Goal: Task Accomplishment & Management: Manage account settings

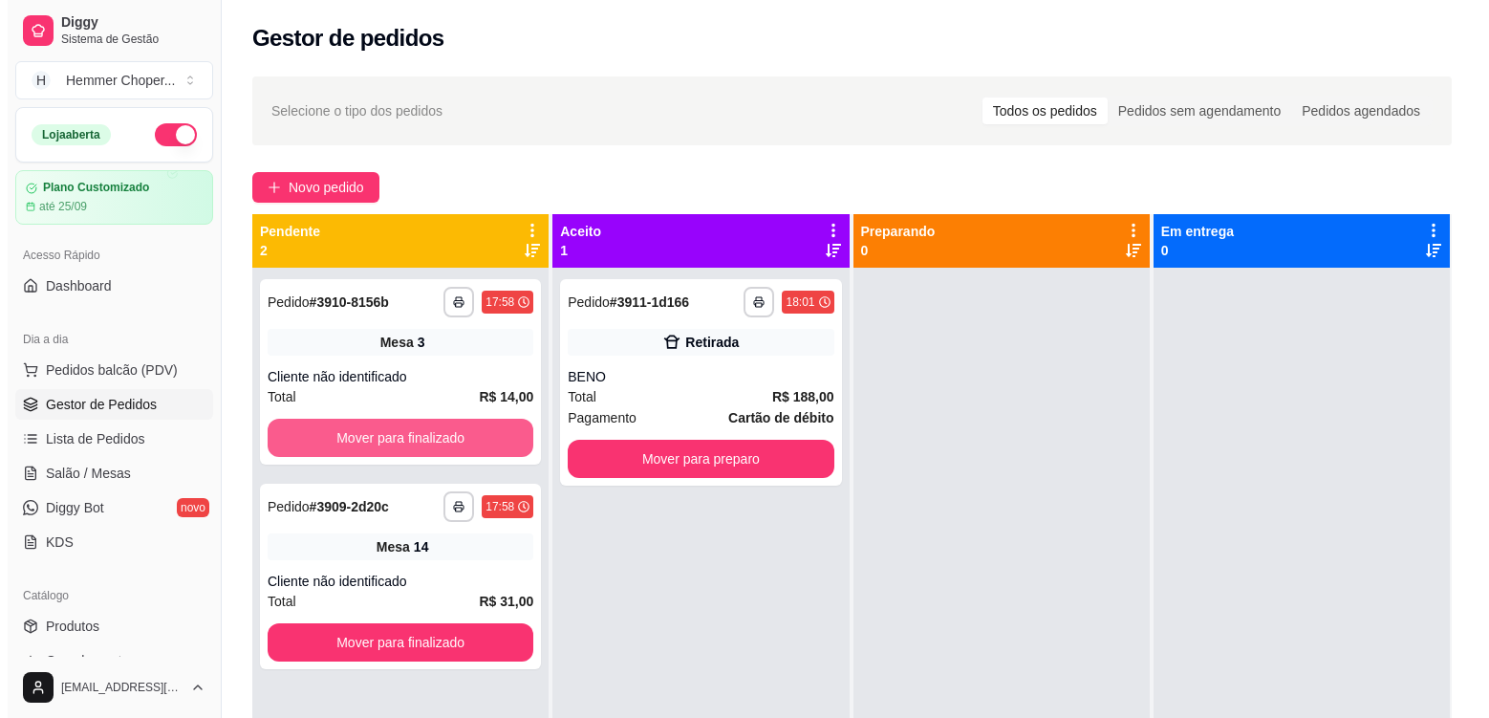
scroll to position [191, 0]
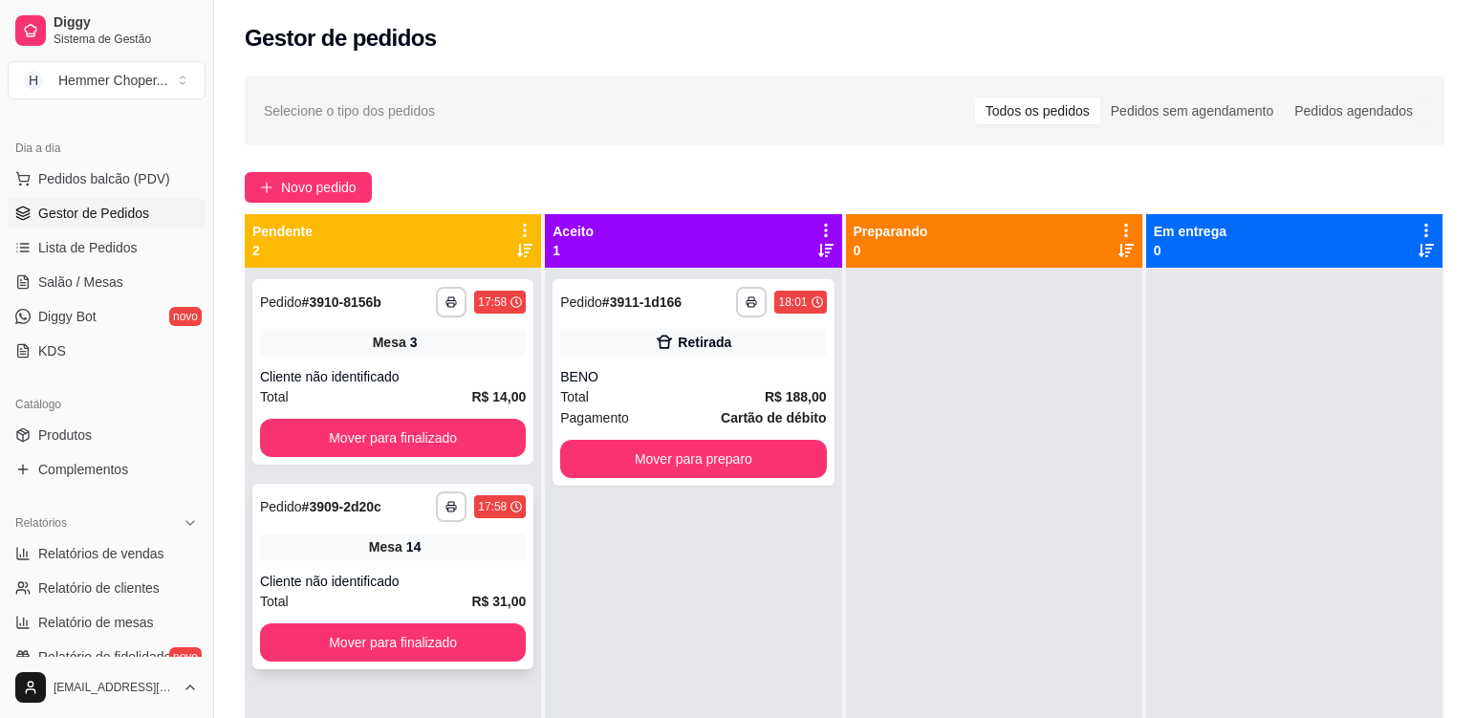
click at [459, 561] on div "**********" at bounding box center [392, 576] width 281 height 185
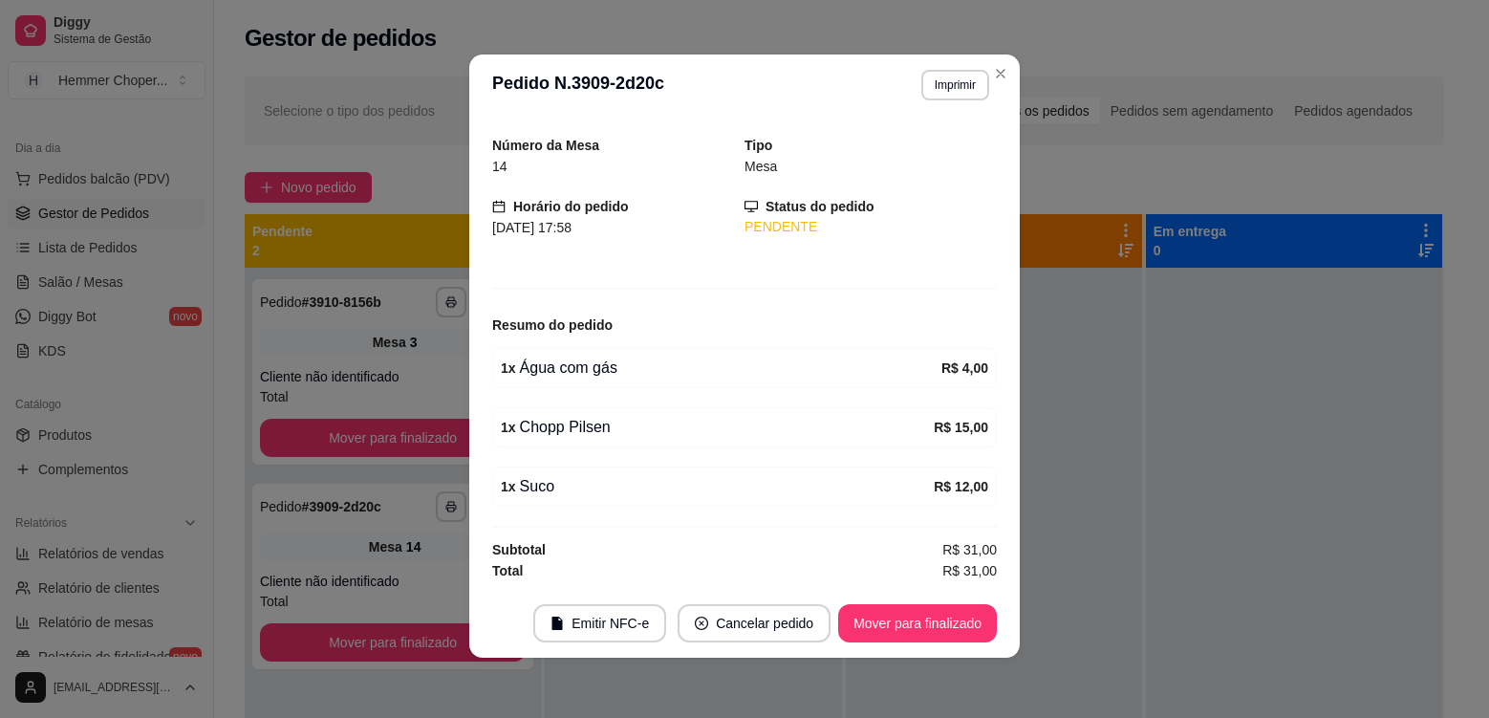
scroll to position [4, 0]
click at [871, 616] on button "Mover para finalizado" at bounding box center [917, 622] width 159 height 38
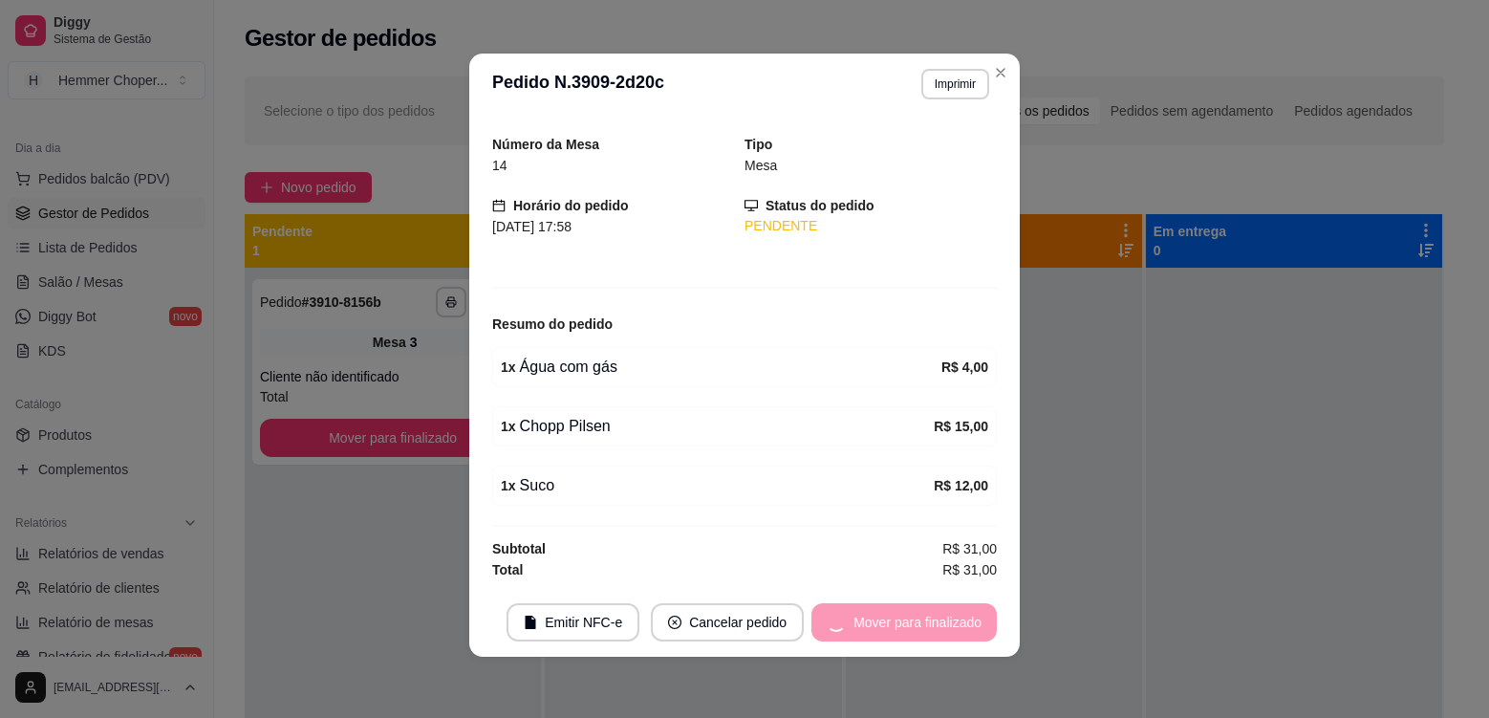
scroll to position [0, 0]
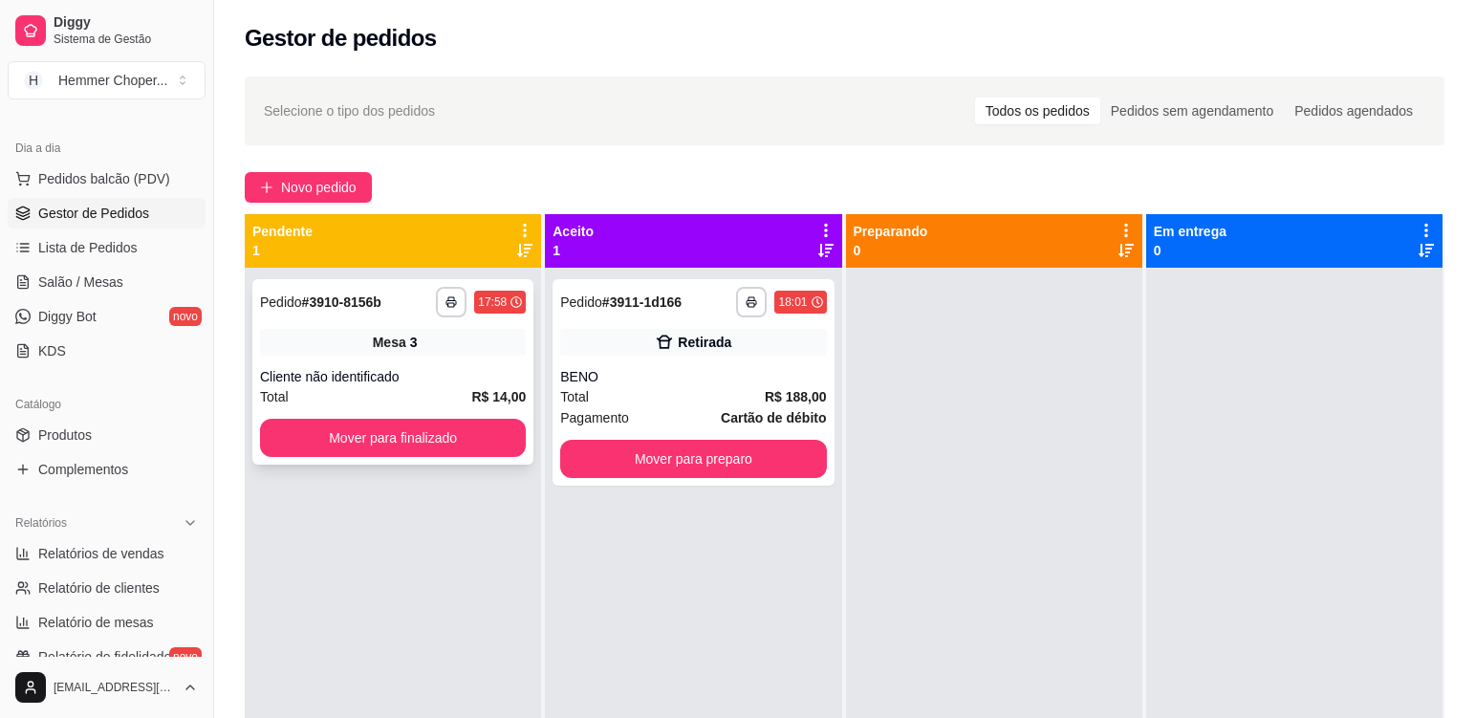
click at [464, 367] on div "Cliente não identificado" at bounding box center [393, 376] width 266 height 19
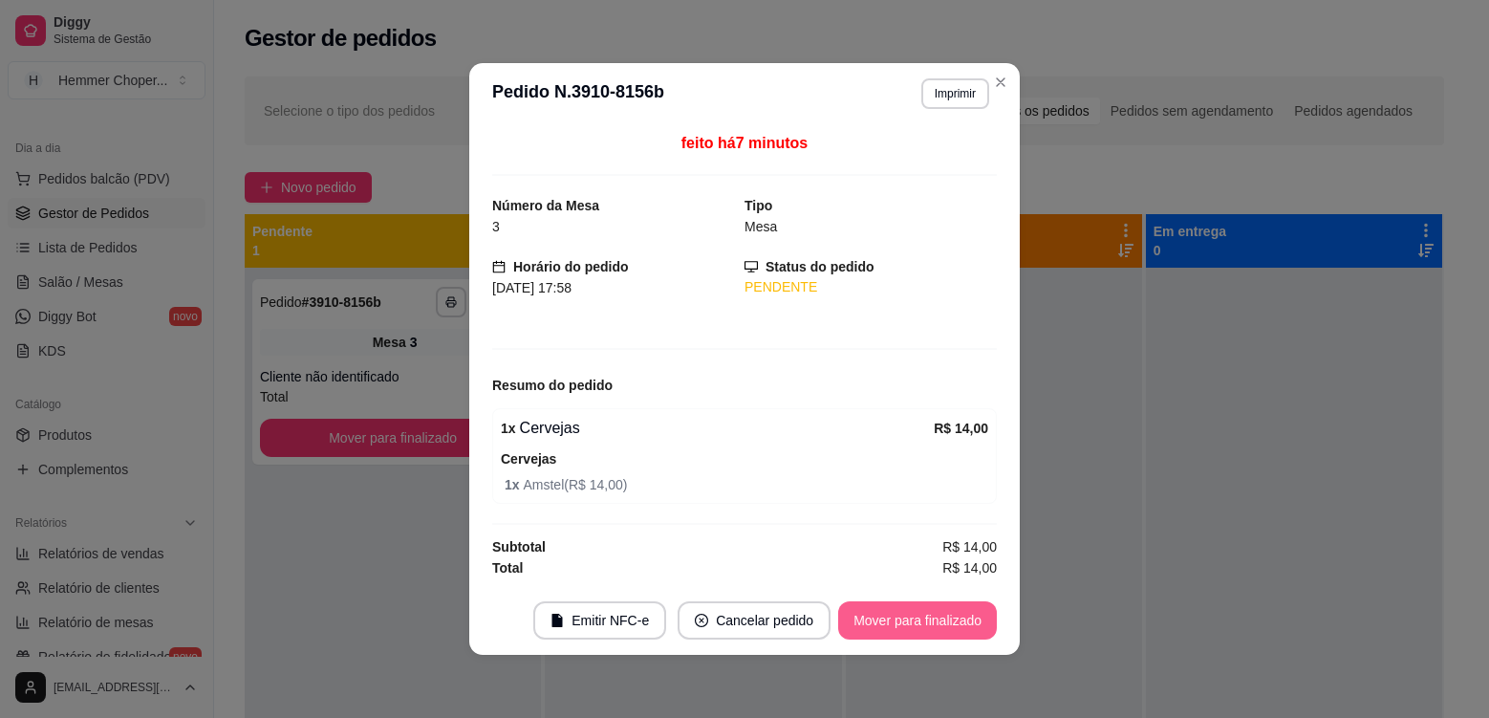
click at [942, 619] on button "Mover para finalizado" at bounding box center [917, 620] width 159 height 38
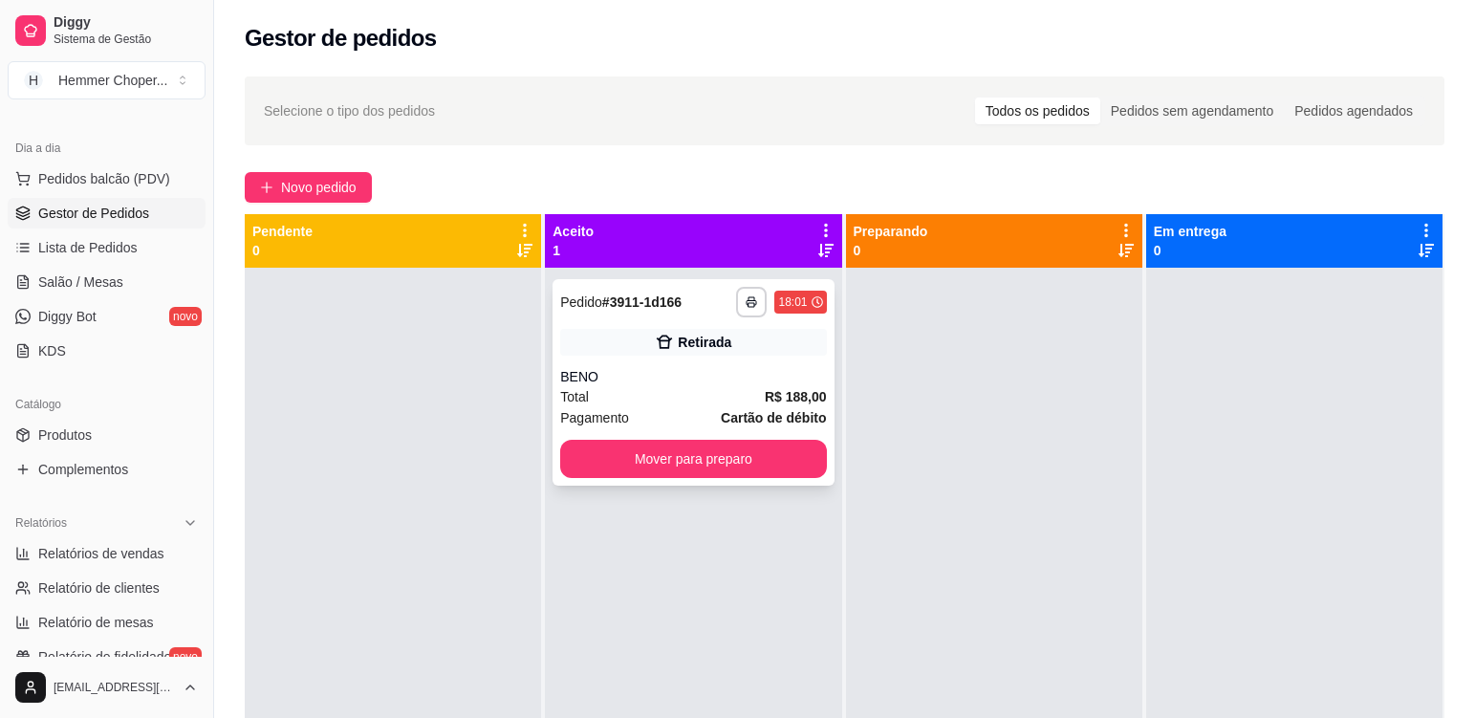
click at [650, 377] on div "BENO" at bounding box center [693, 376] width 266 height 19
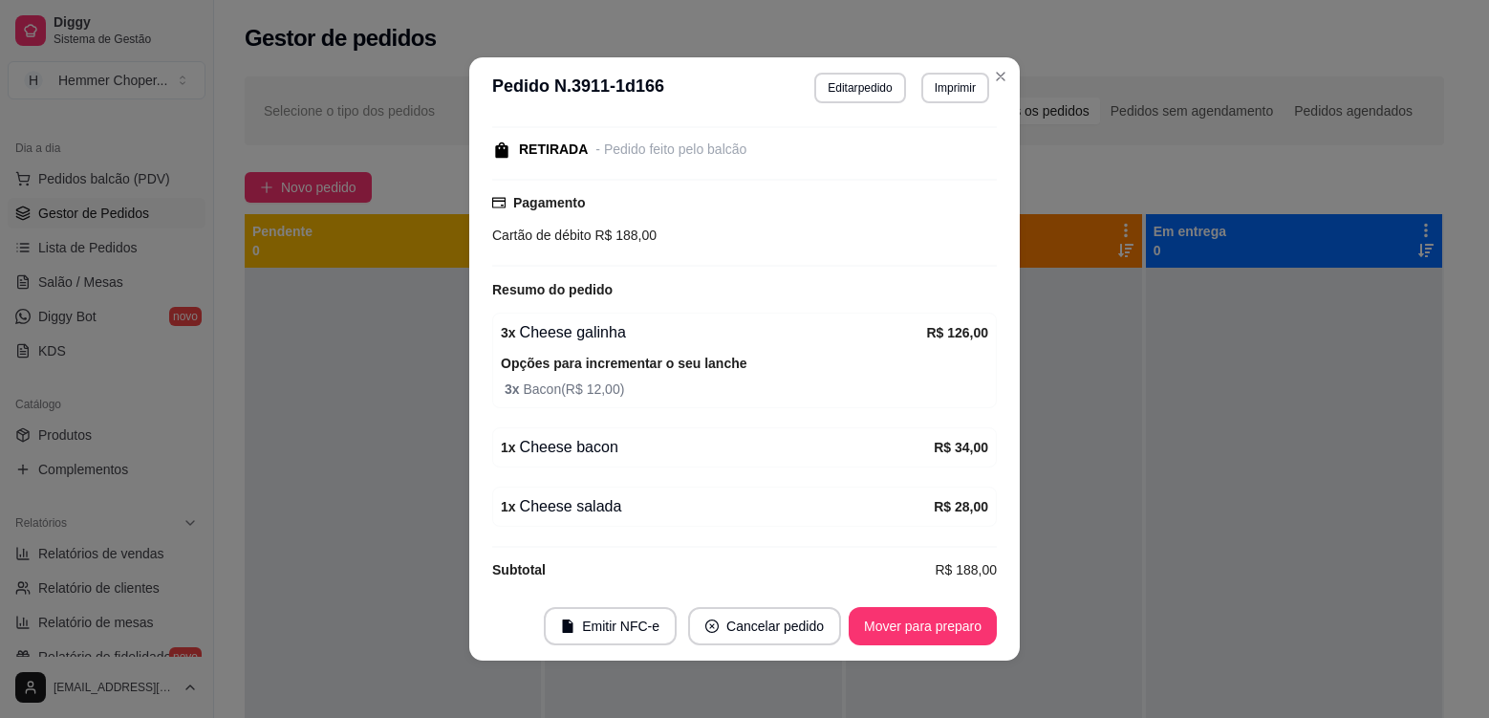
scroll to position [252, 0]
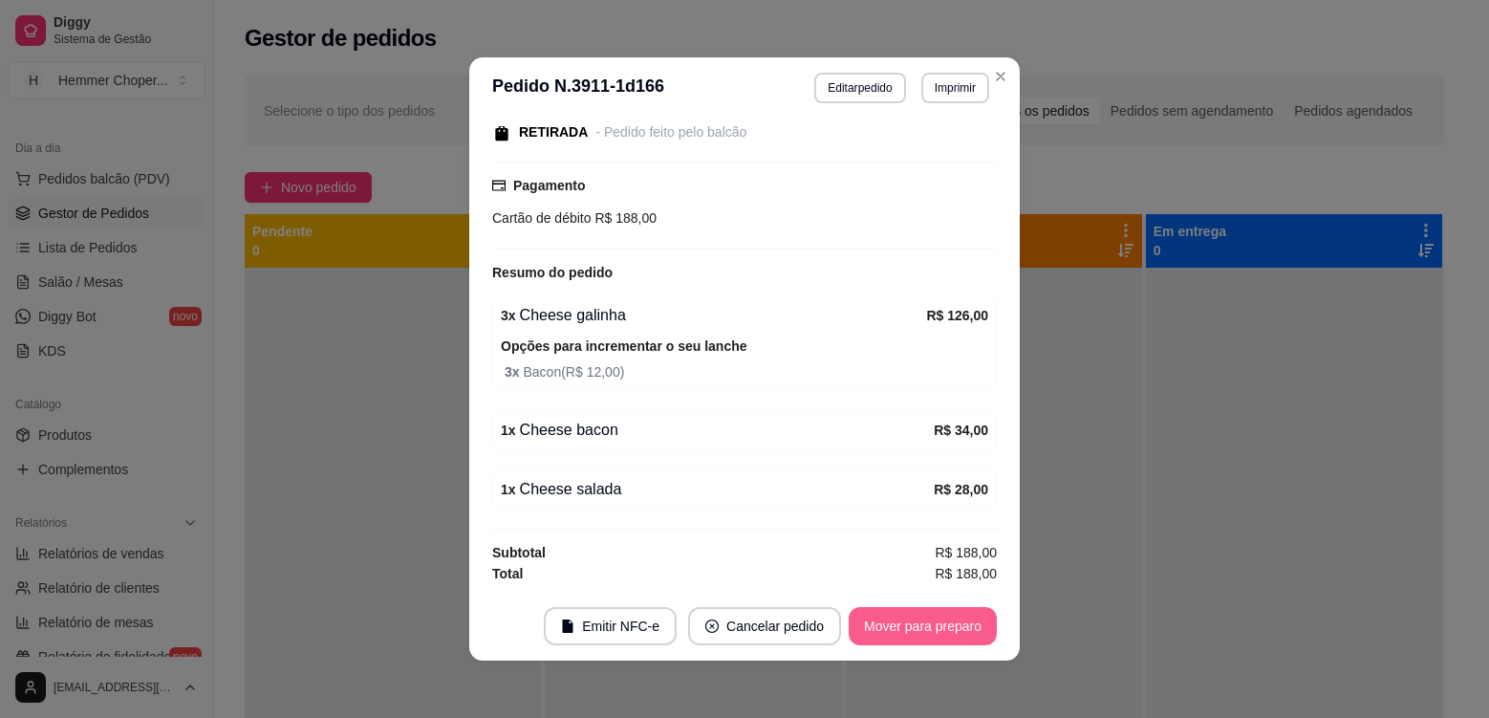
click at [933, 630] on button "Mover para preparo" at bounding box center [923, 626] width 148 height 38
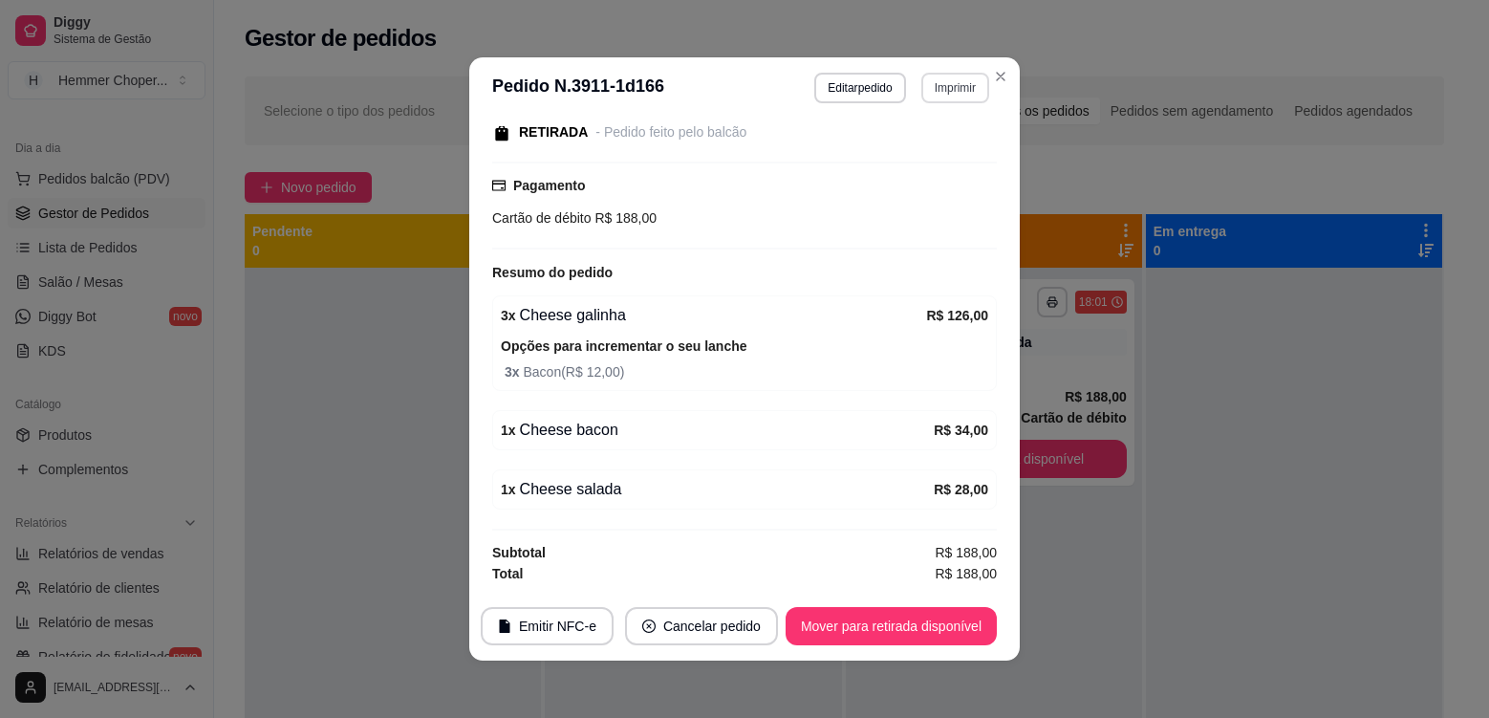
click at [962, 85] on button "Imprimir" at bounding box center [955, 88] width 68 height 31
click at [943, 158] on button "Cozinha" at bounding box center [914, 155] width 139 height 31
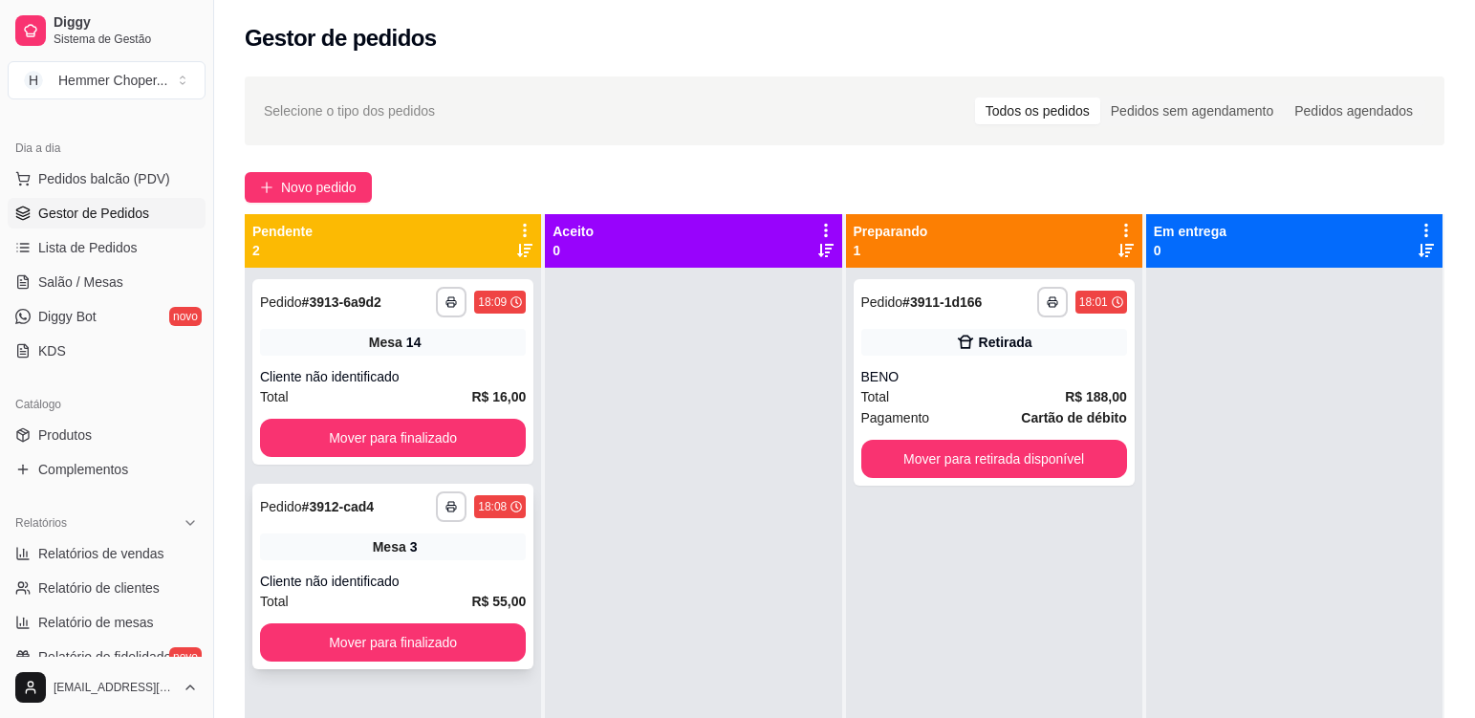
click at [458, 569] on div "**********" at bounding box center [392, 576] width 281 height 185
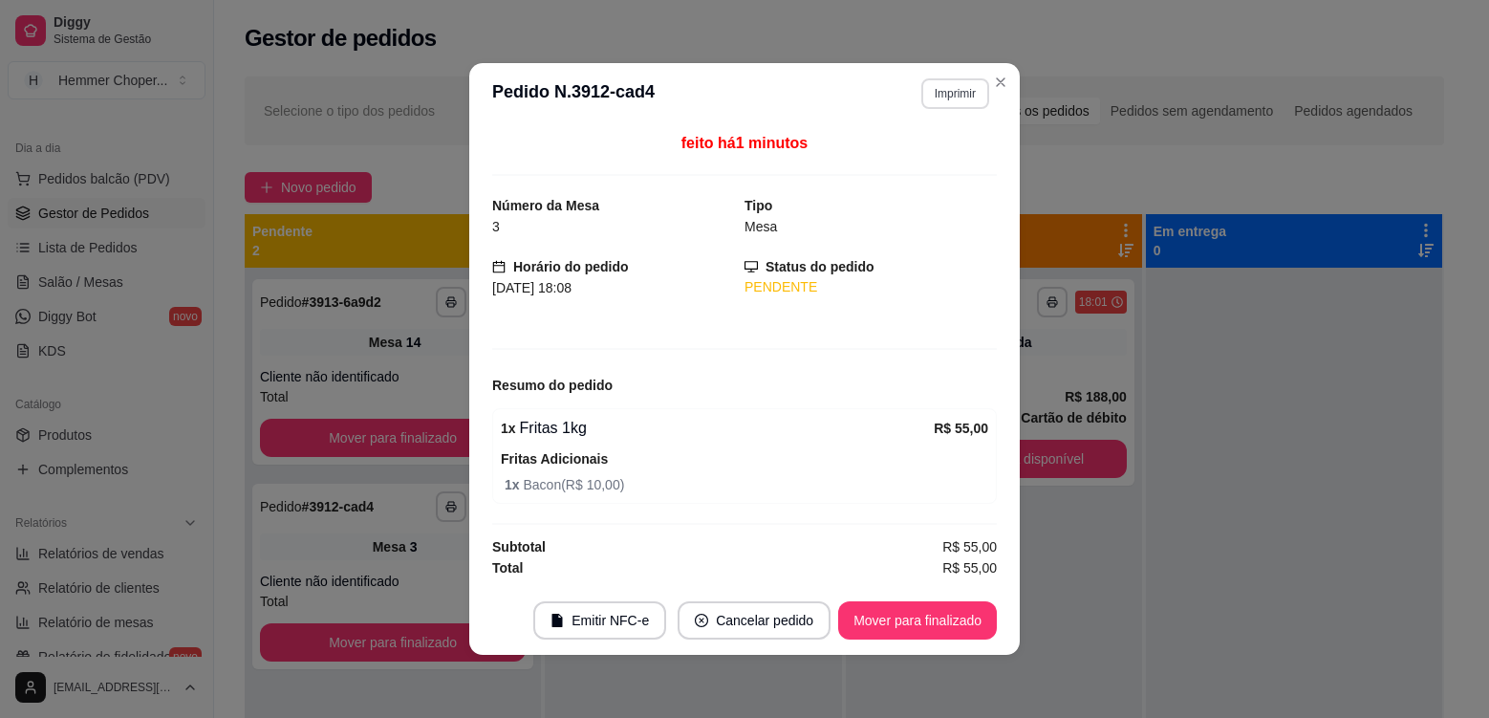
click at [964, 95] on button "Imprimir" at bounding box center [955, 93] width 68 height 31
click at [941, 166] on button "Cozinha" at bounding box center [922, 160] width 139 height 31
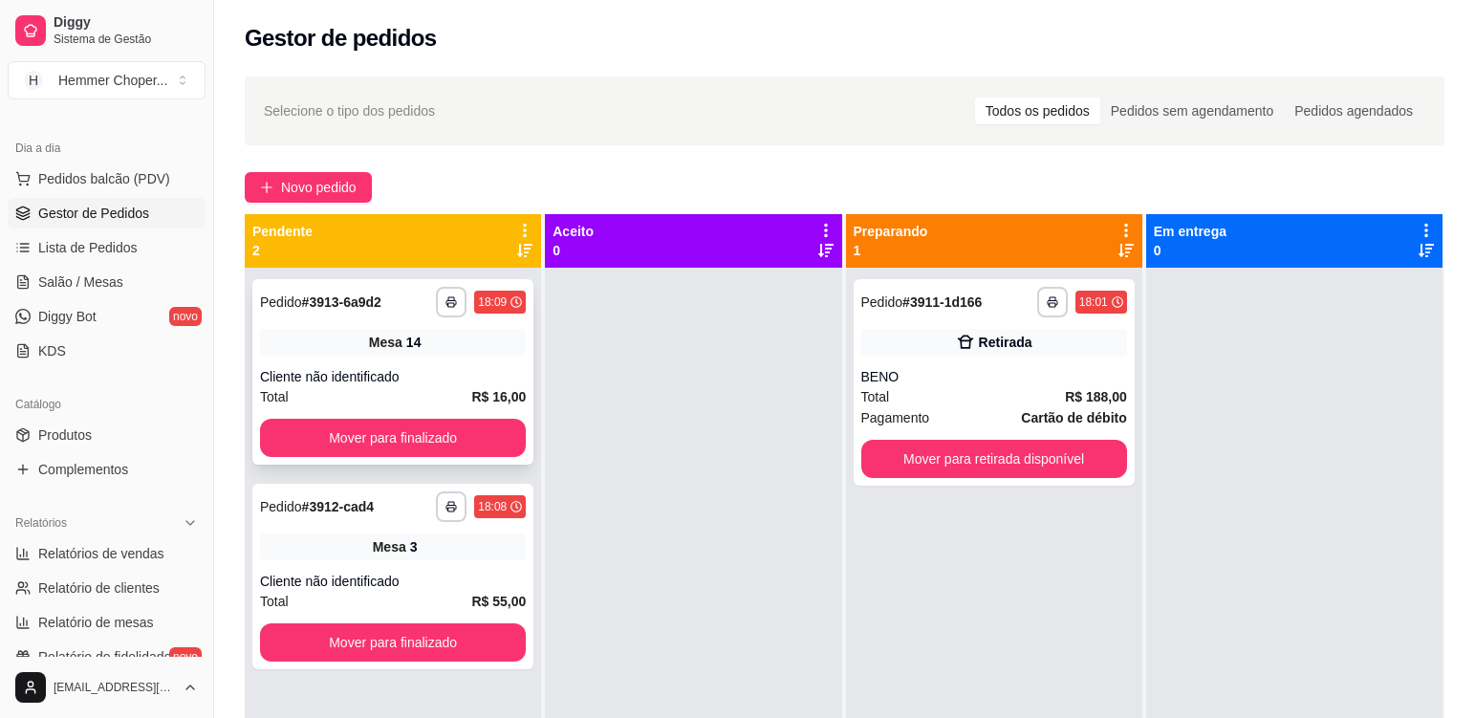
click at [440, 352] on div "Mesa 14" at bounding box center [393, 342] width 266 height 27
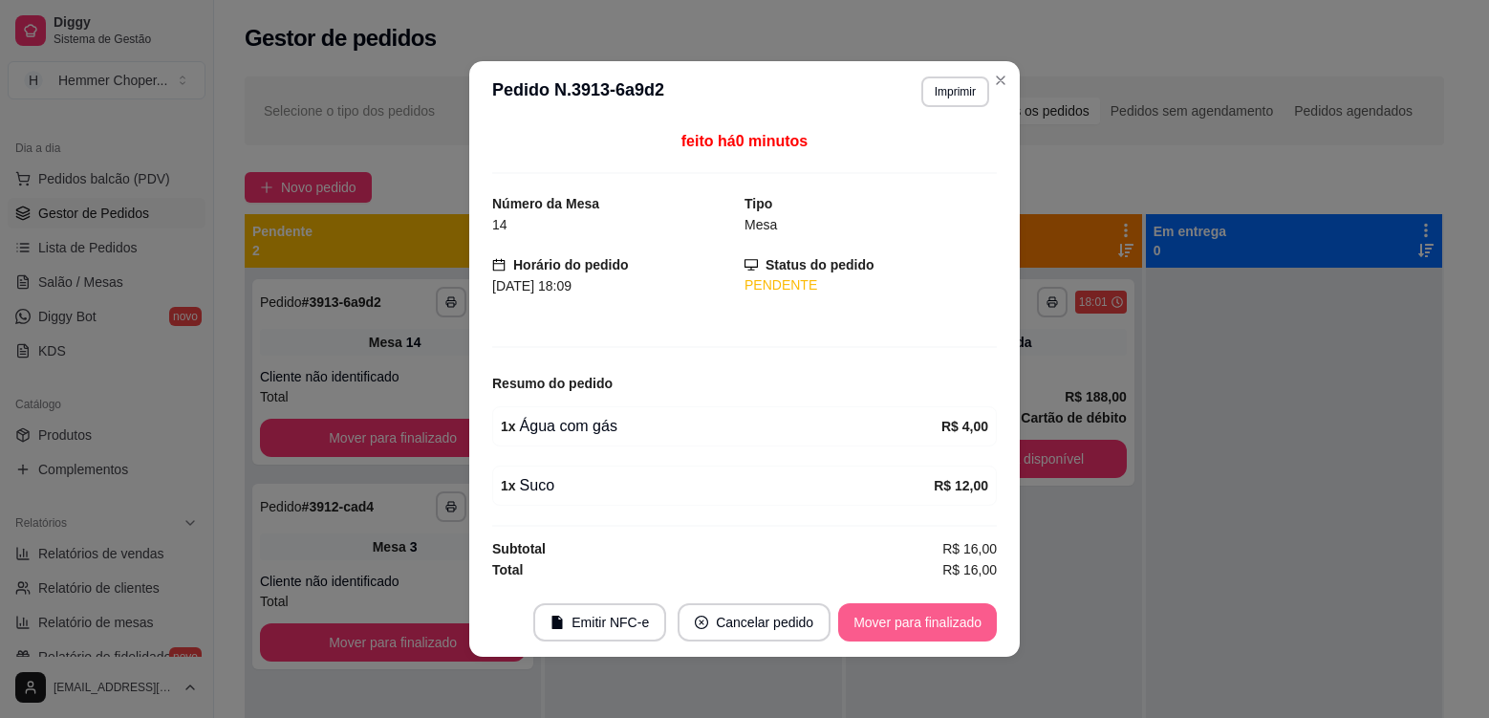
click at [883, 616] on button "Mover para finalizado" at bounding box center [917, 622] width 159 height 38
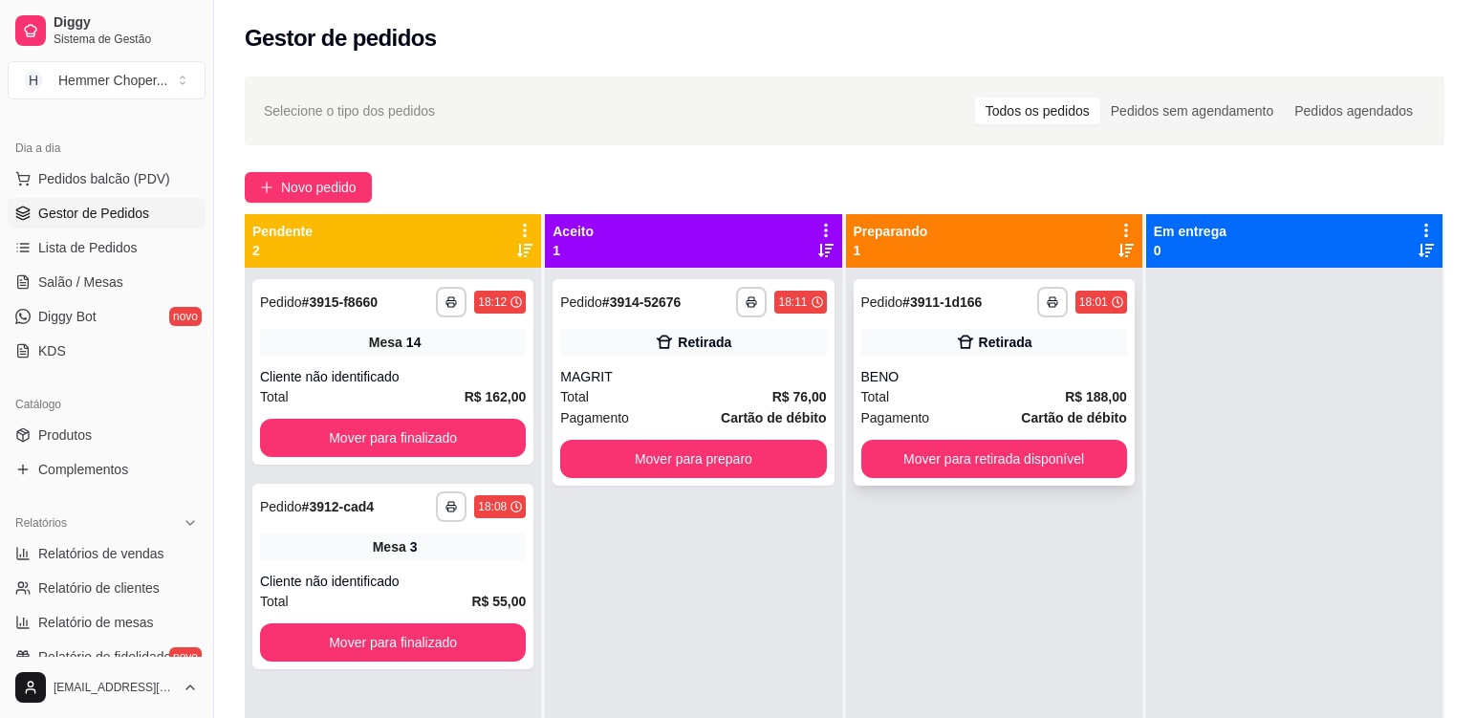
click at [952, 386] on div "Total R$ 188,00" at bounding box center [994, 396] width 266 height 21
click at [655, 366] on div "**********" at bounding box center [692, 382] width 281 height 206
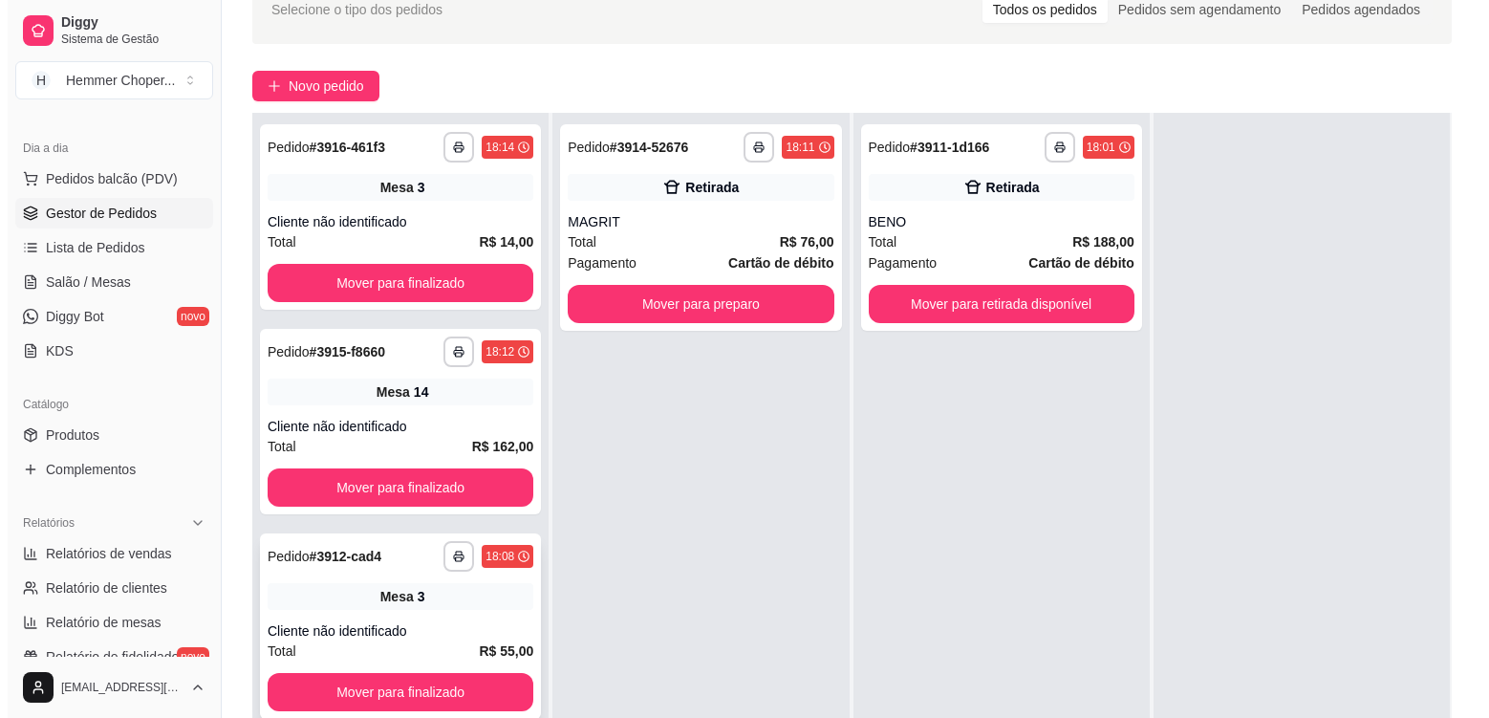
scroll to position [292, 0]
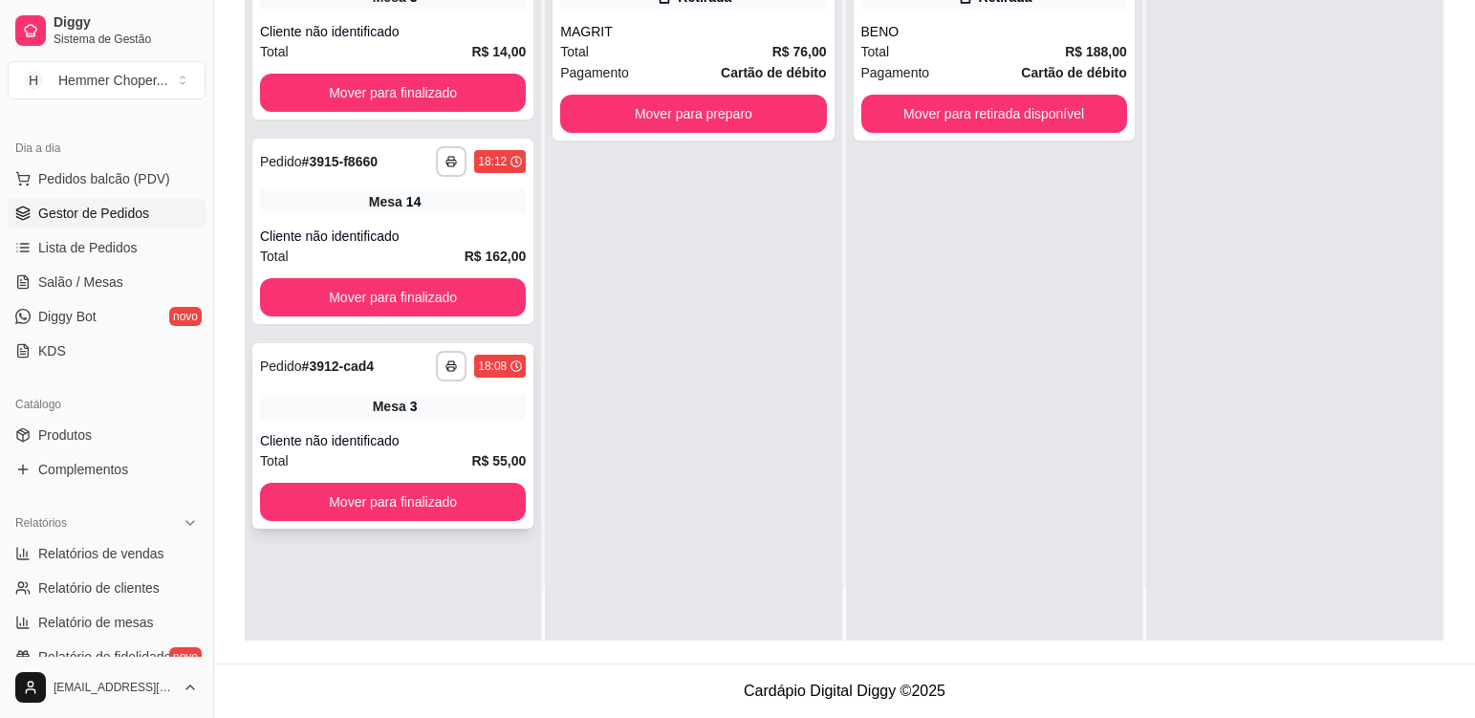
click at [475, 406] on div "Mesa 3" at bounding box center [393, 406] width 266 height 27
click at [426, 221] on div "**********" at bounding box center [392, 231] width 281 height 185
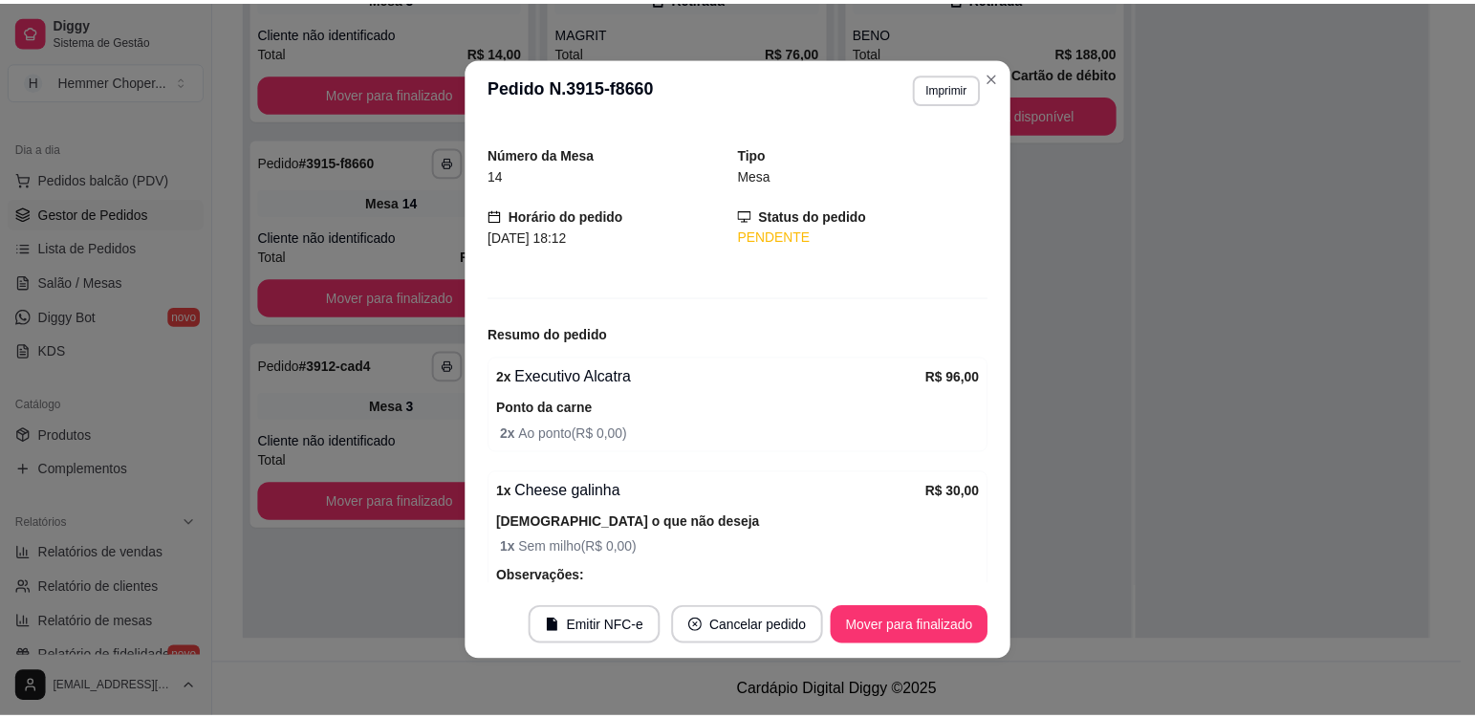
scroll to position [0, 0]
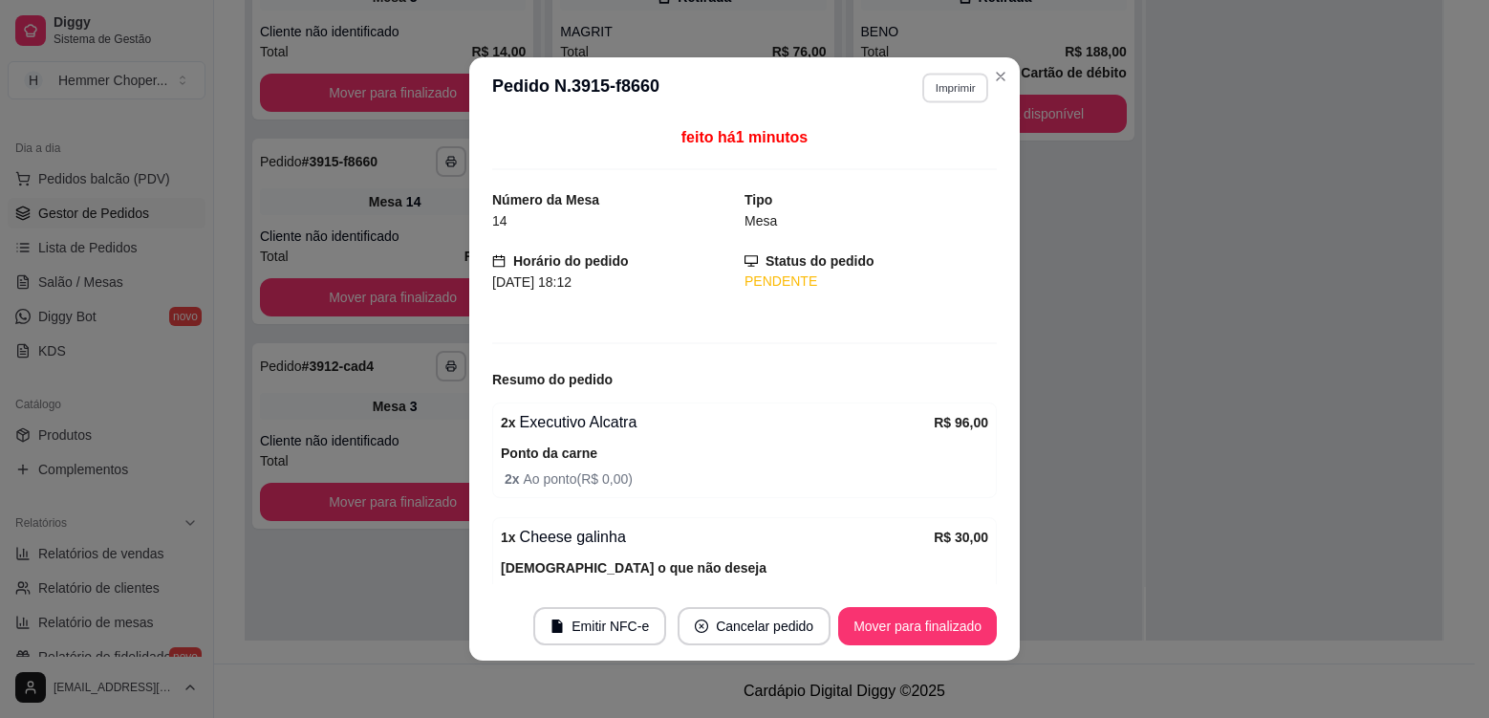
click at [961, 95] on button "Imprimir" at bounding box center [955, 88] width 66 height 30
click at [936, 156] on button "Cozinha" at bounding box center [915, 155] width 139 height 31
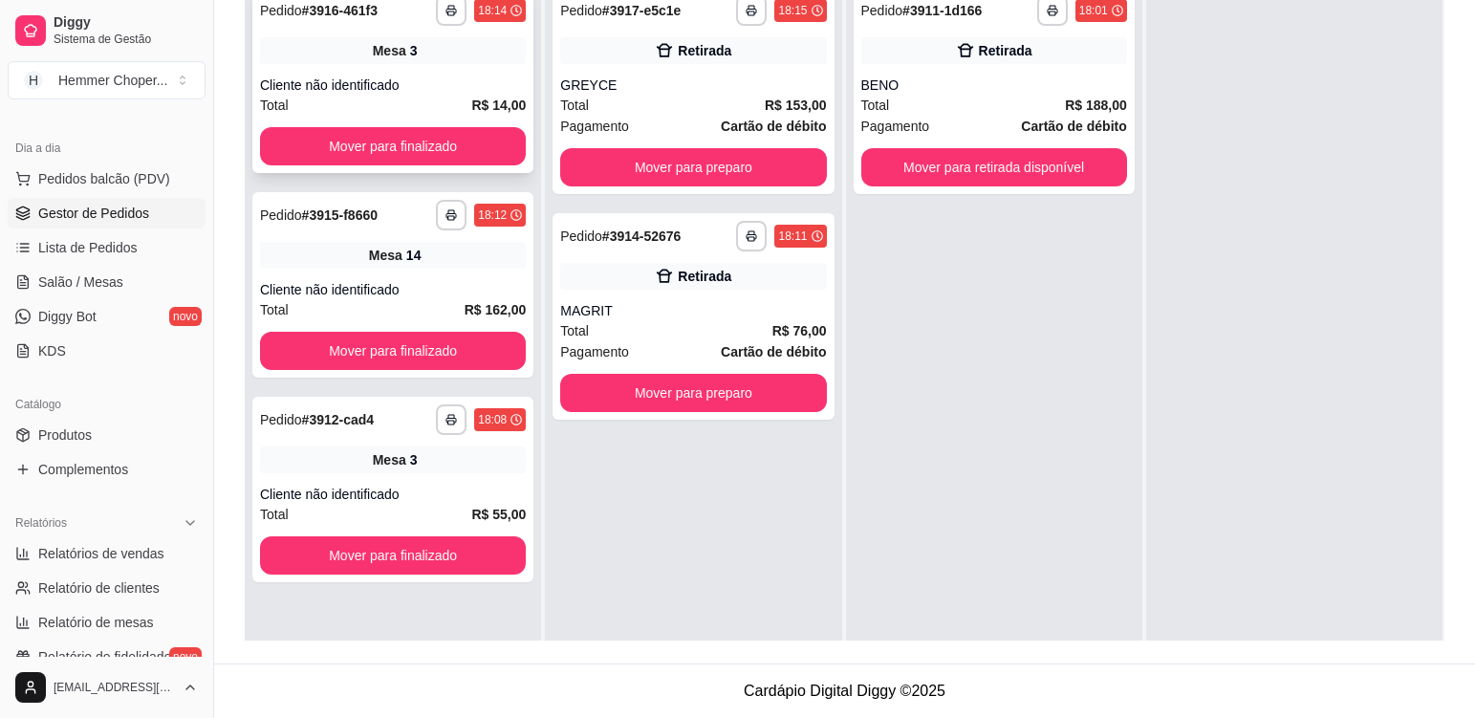
click at [479, 43] on div "Mesa 3" at bounding box center [393, 50] width 266 height 27
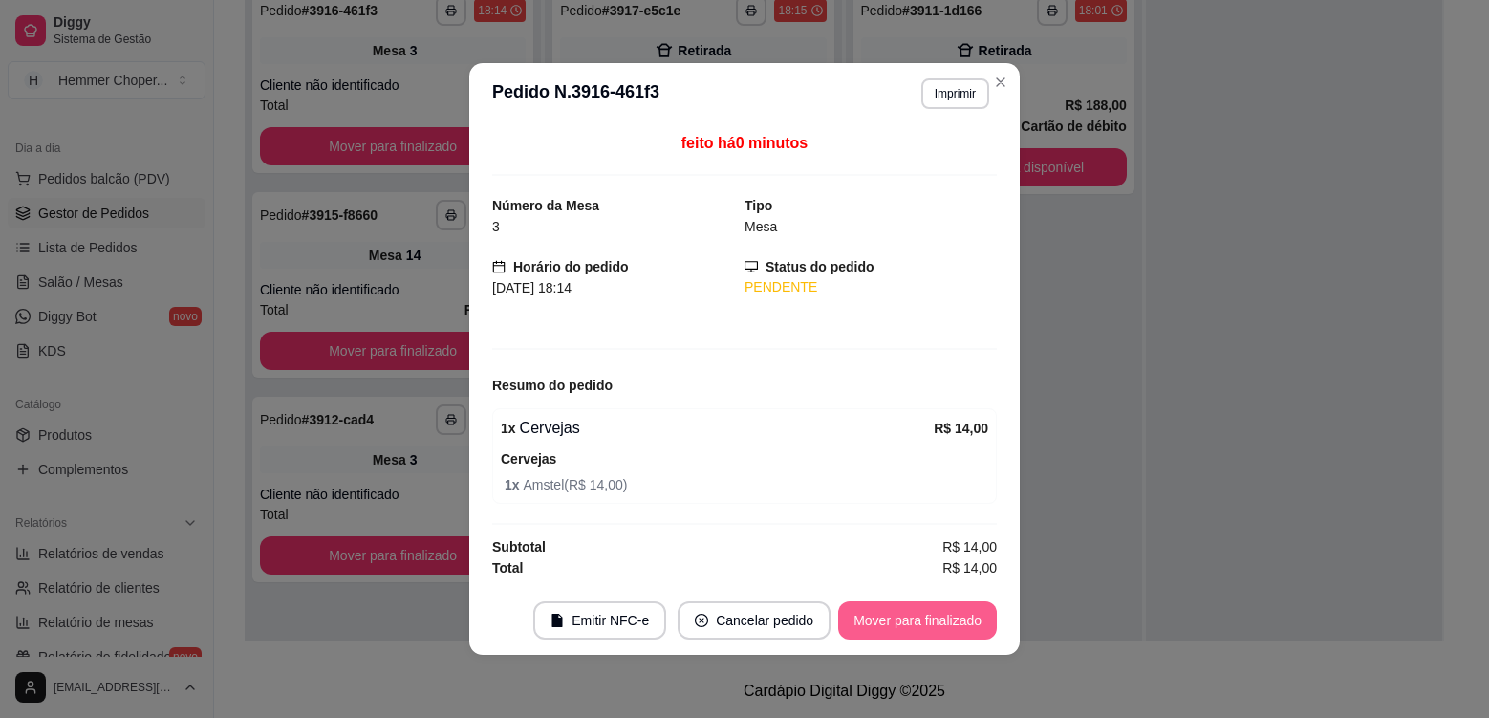
click at [949, 617] on button "Mover para finalizado" at bounding box center [917, 620] width 159 height 38
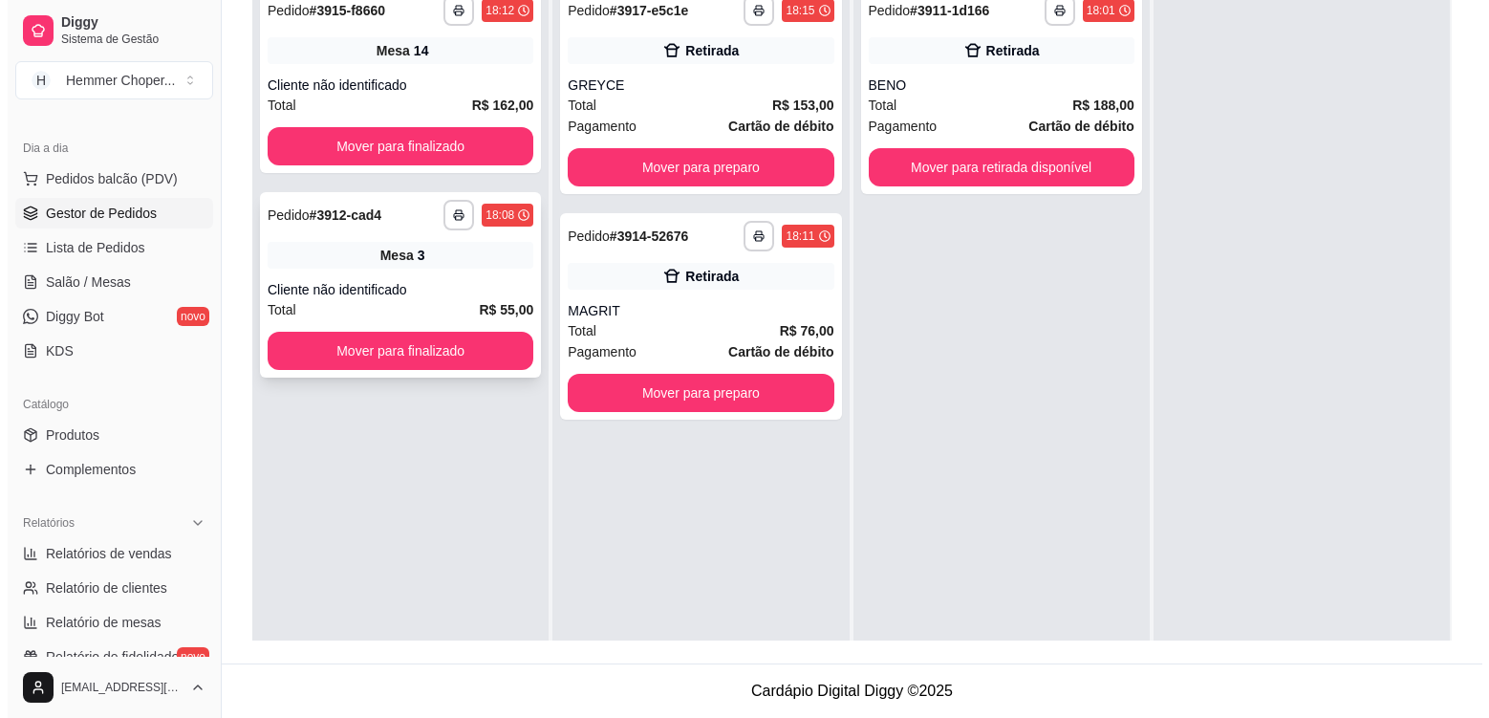
scroll to position [196, 0]
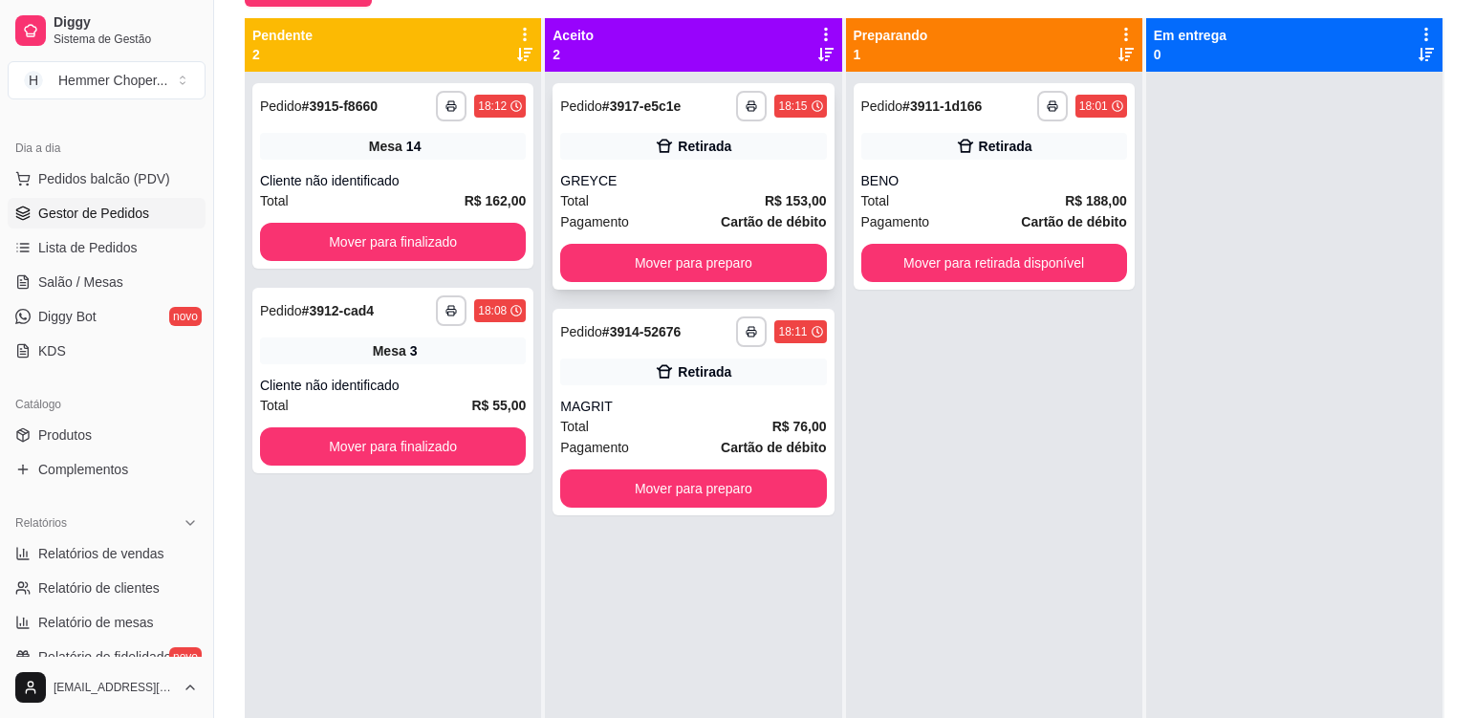
click at [667, 180] on div "GREYCE" at bounding box center [693, 180] width 266 height 19
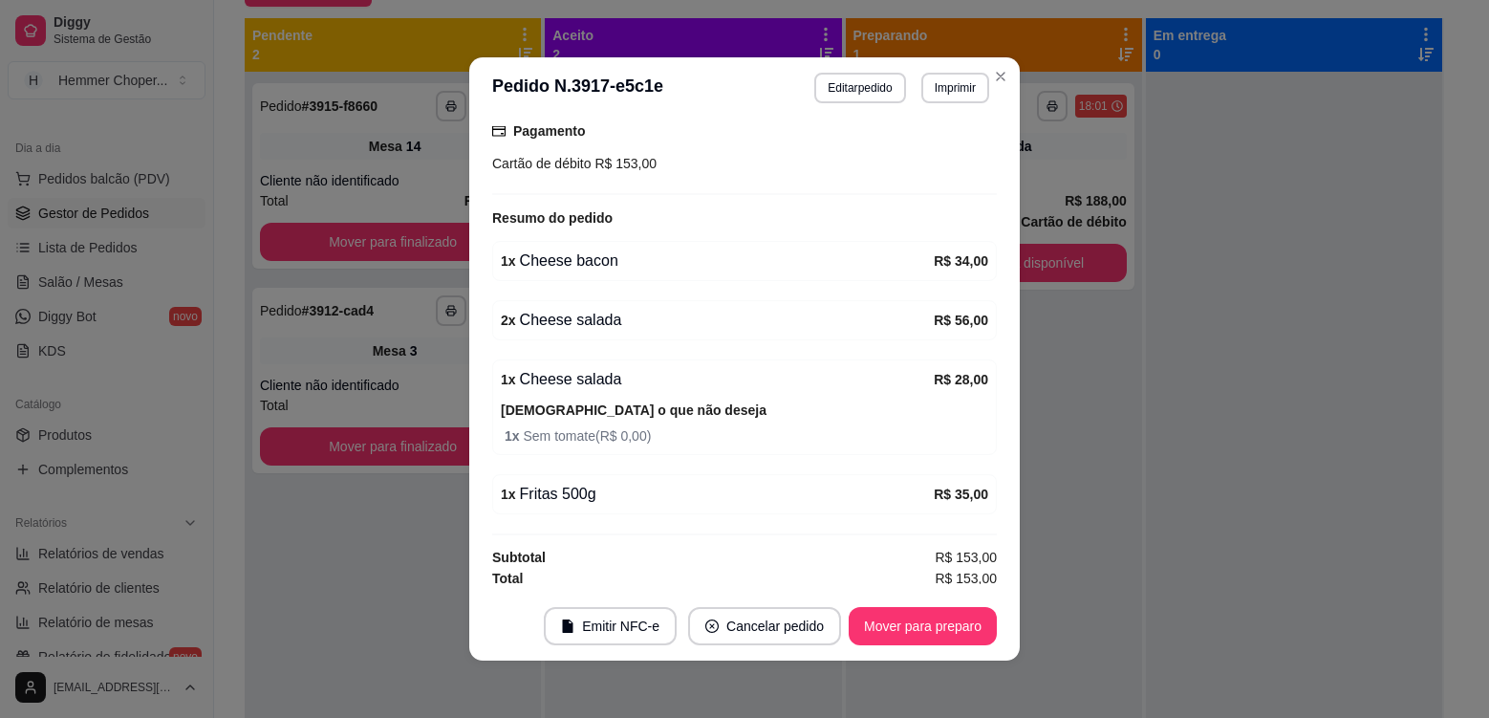
scroll to position [312, 0]
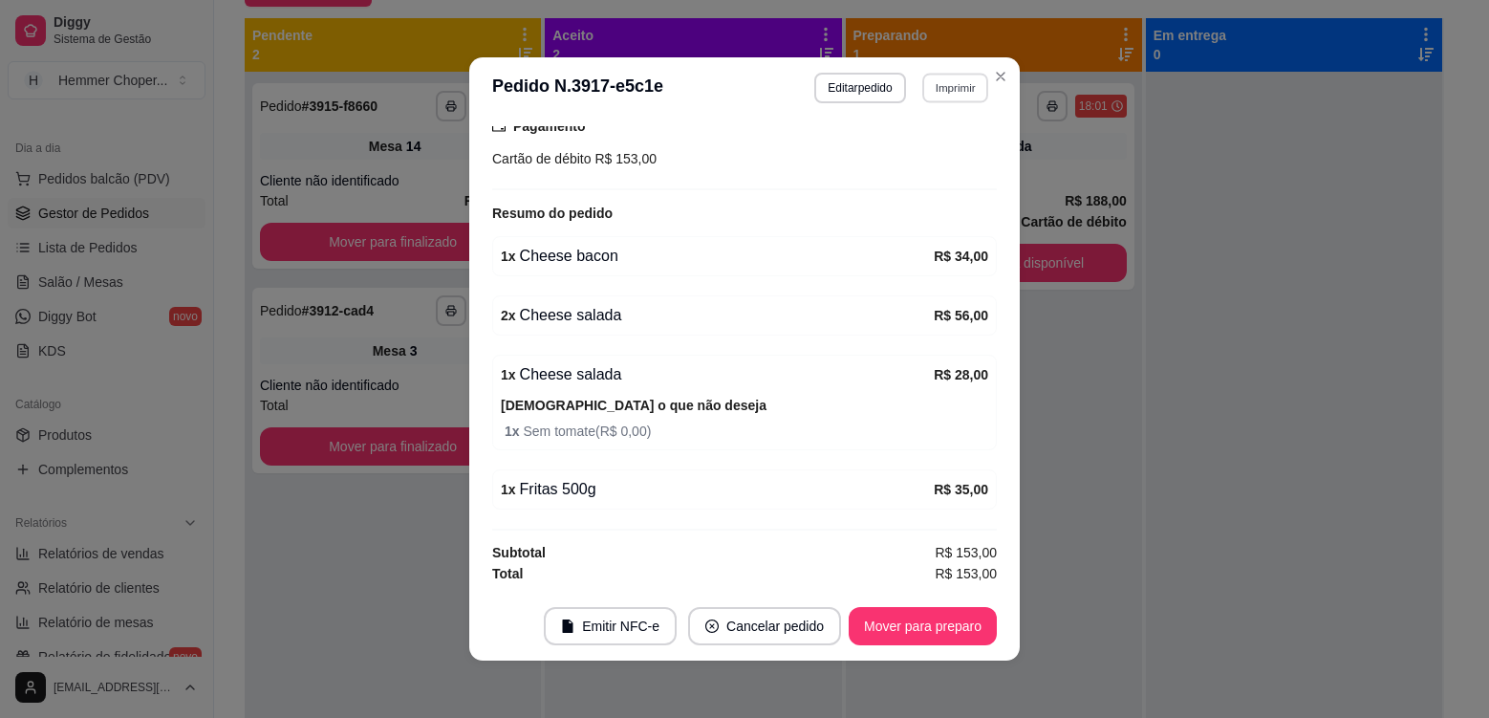
click at [944, 83] on button "Imprimir" at bounding box center [955, 88] width 66 height 30
click at [916, 162] on button "Cozinha" at bounding box center [914, 155] width 139 height 31
click at [939, 633] on button "Mover para preparo" at bounding box center [922, 626] width 143 height 37
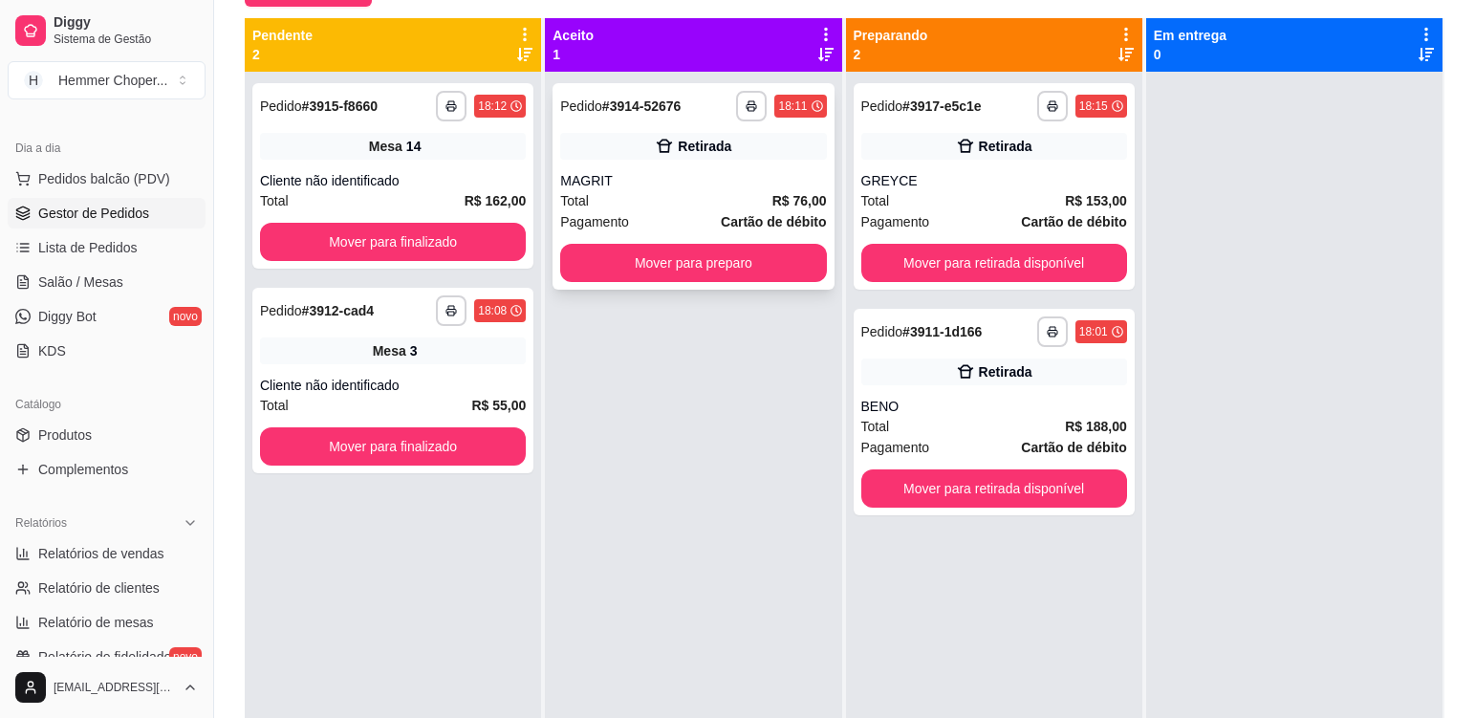
click at [683, 163] on div "**********" at bounding box center [692, 186] width 281 height 206
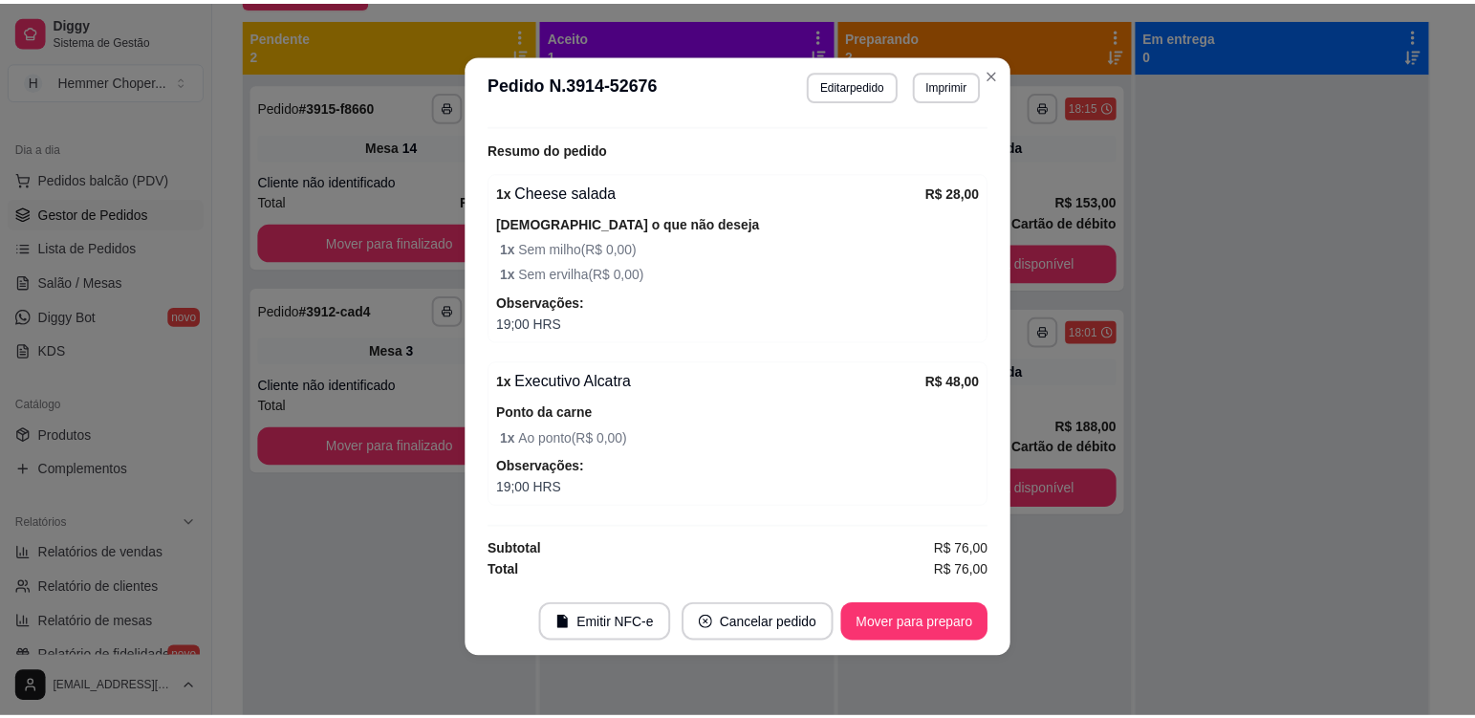
scroll to position [4, 0]
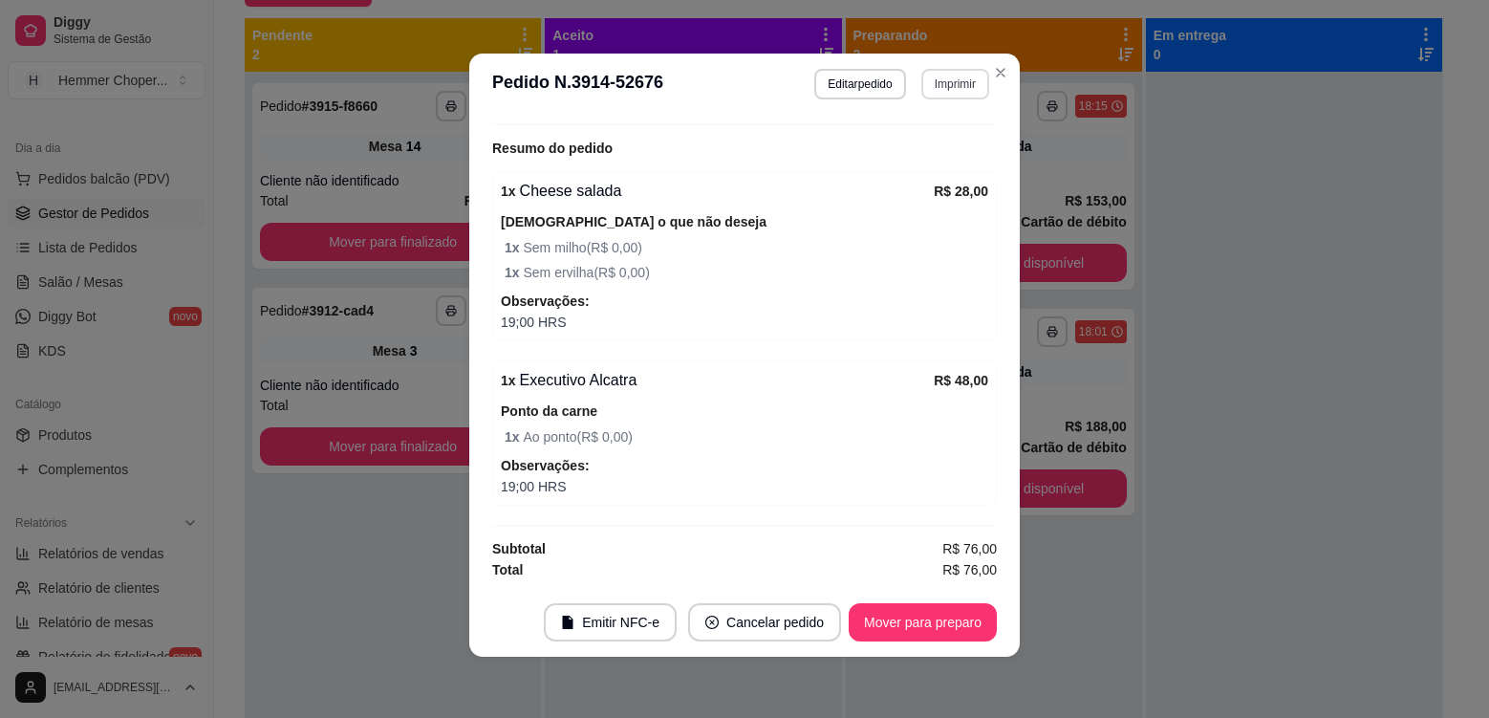
click at [927, 89] on button "Imprimir" at bounding box center [955, 84] width 68 height 31
click at [924, 159] on button "Cozinha" at bounding box center [915, 151] width 139 height 31
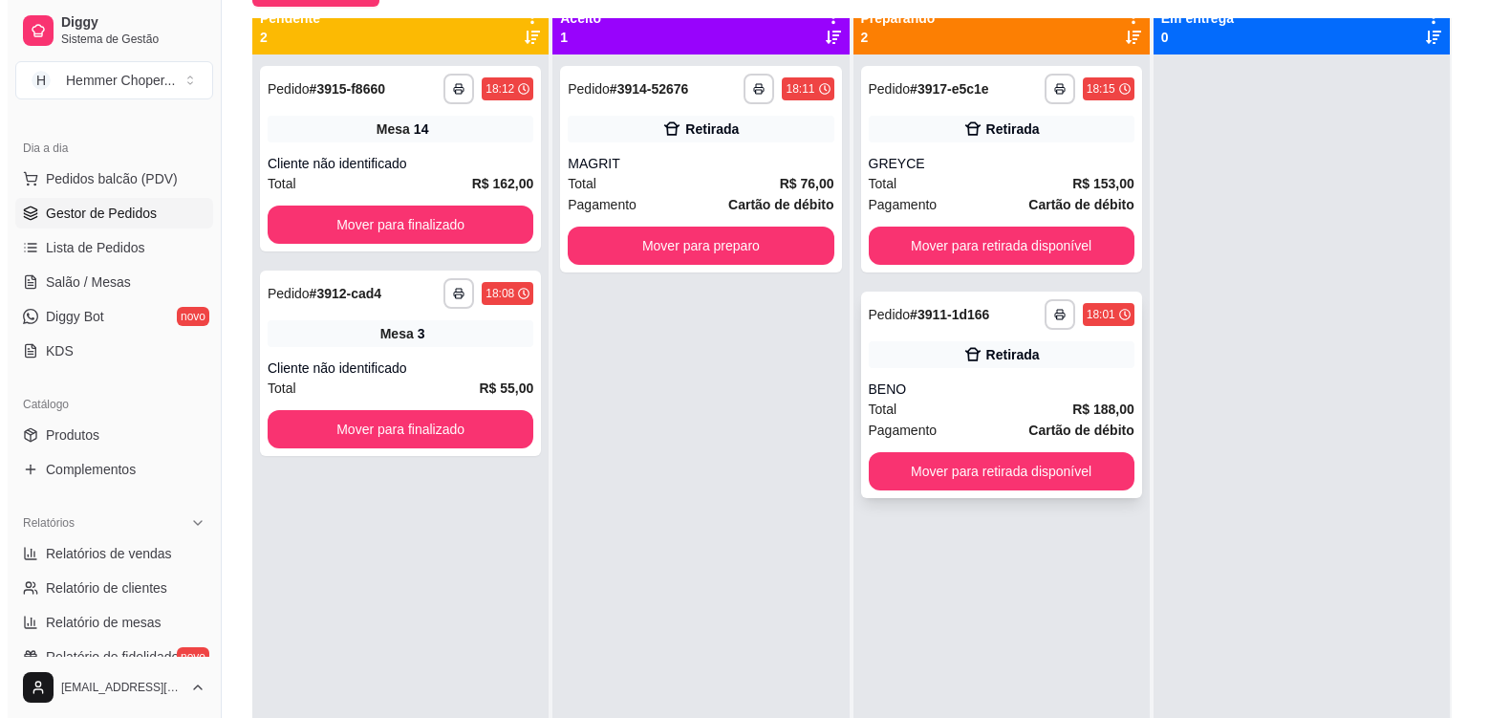
scroll to position [0, 0]
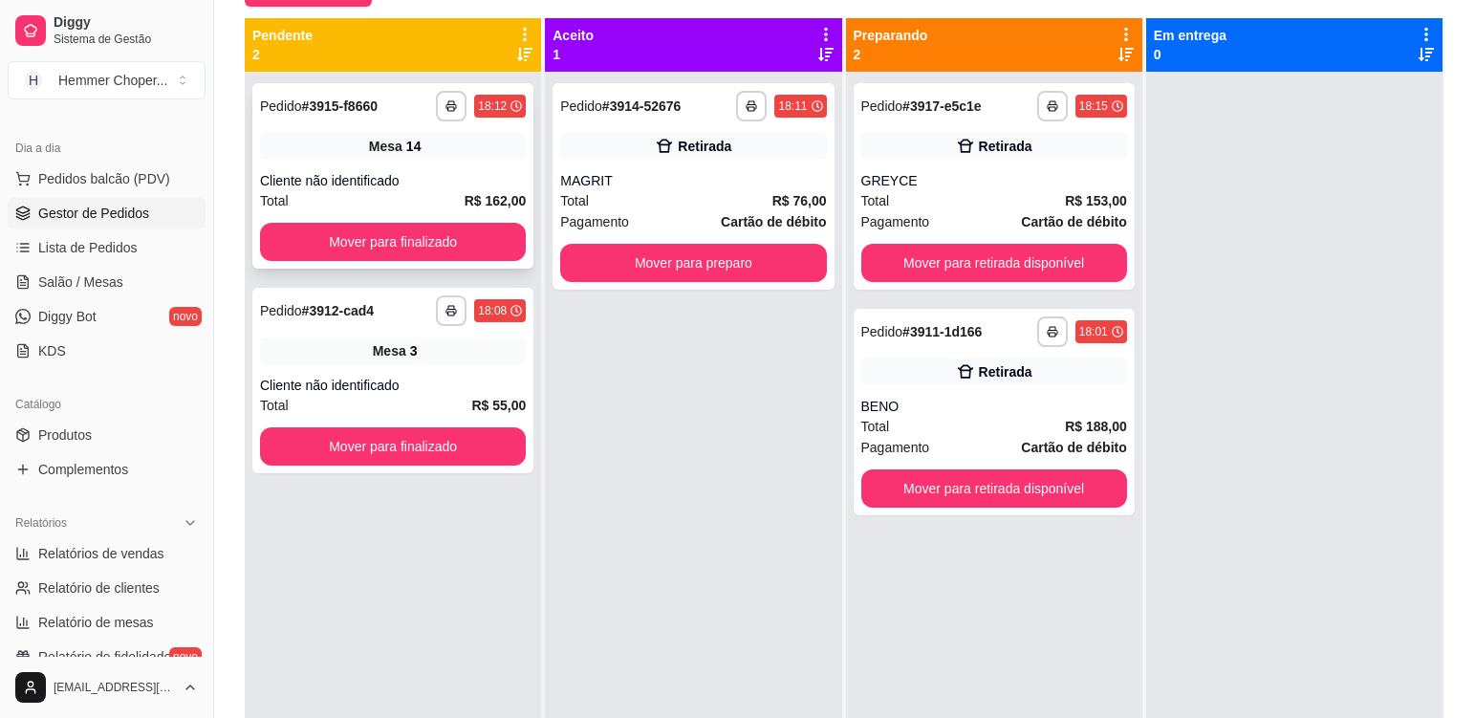
click at [419, 171] on div "Cliente não identificado" at bounding box center [393, 180] width 266 height 19
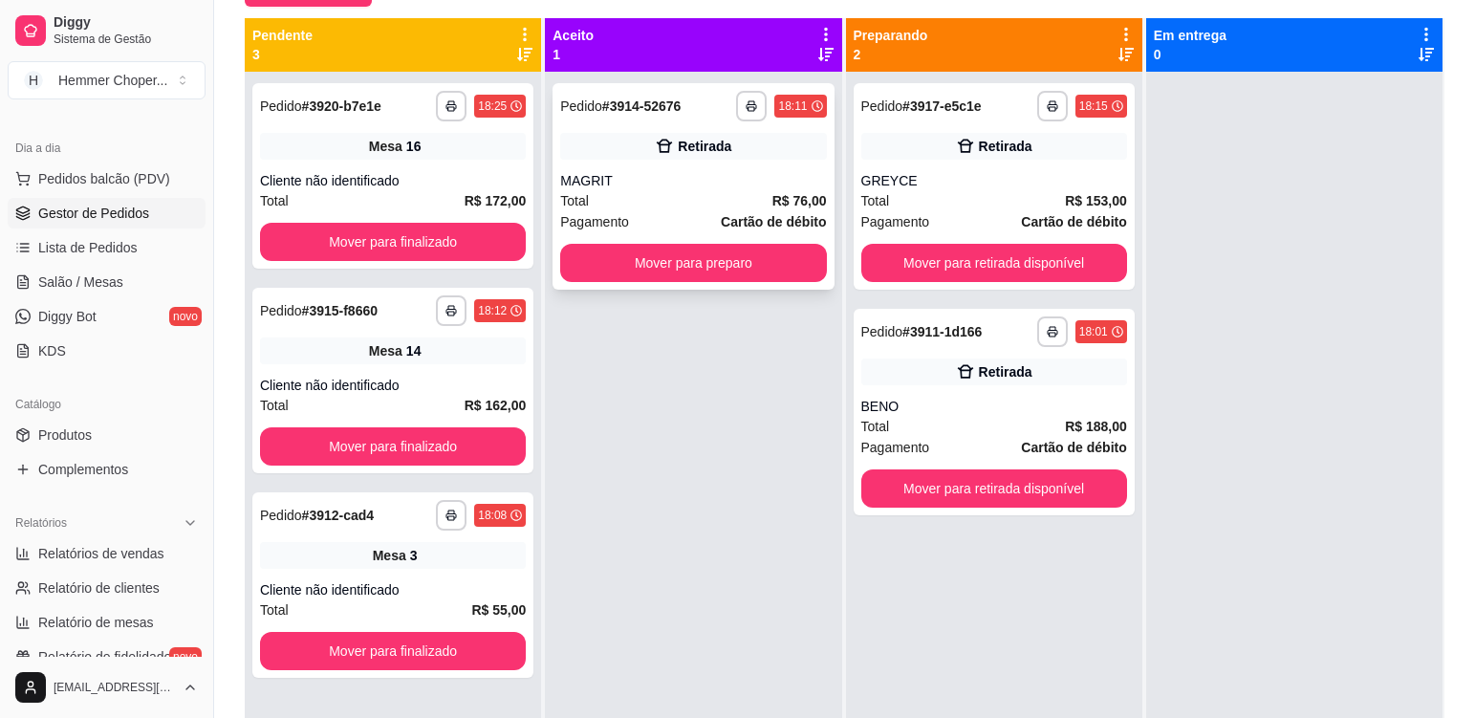
click at [687, 195] on div "Total R$ 76,00" at bounding box center [693, 200] width 266 height 21
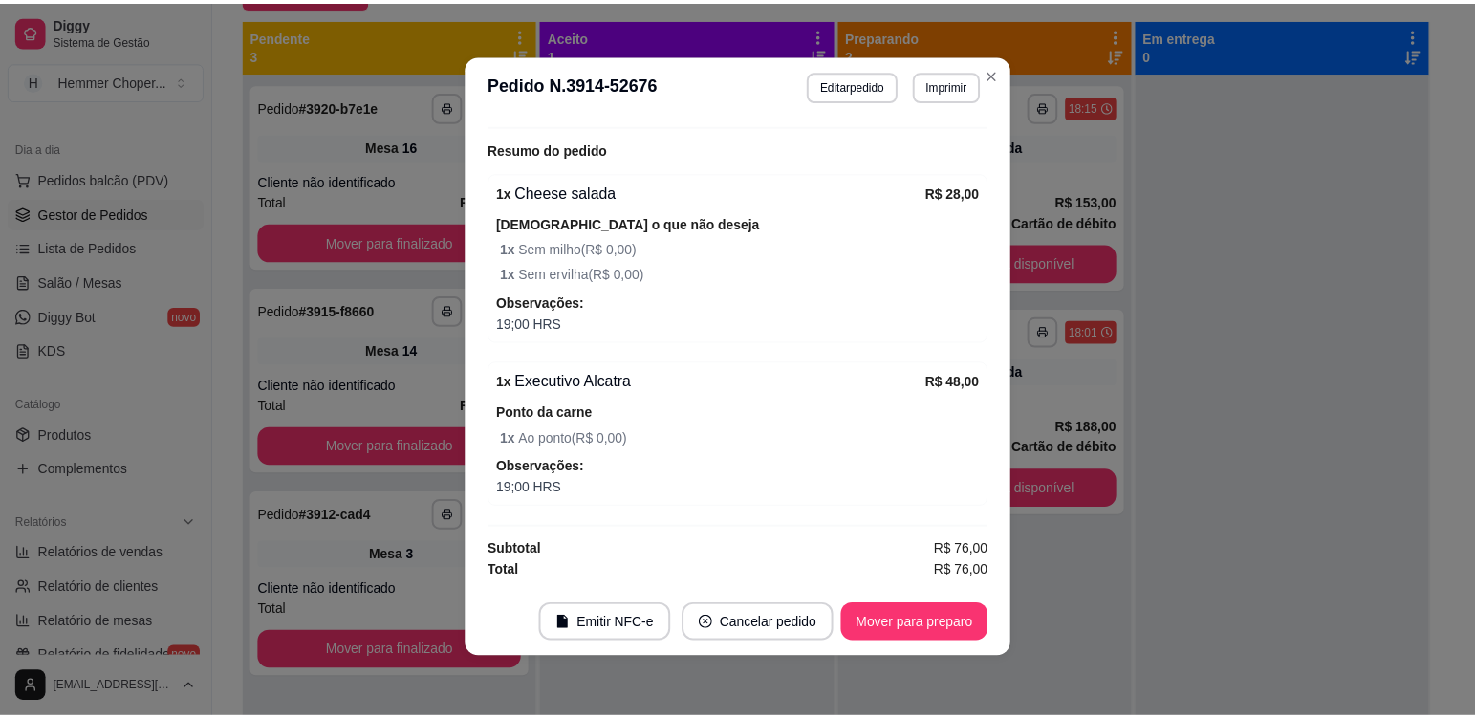
scroll to position [4, 0]
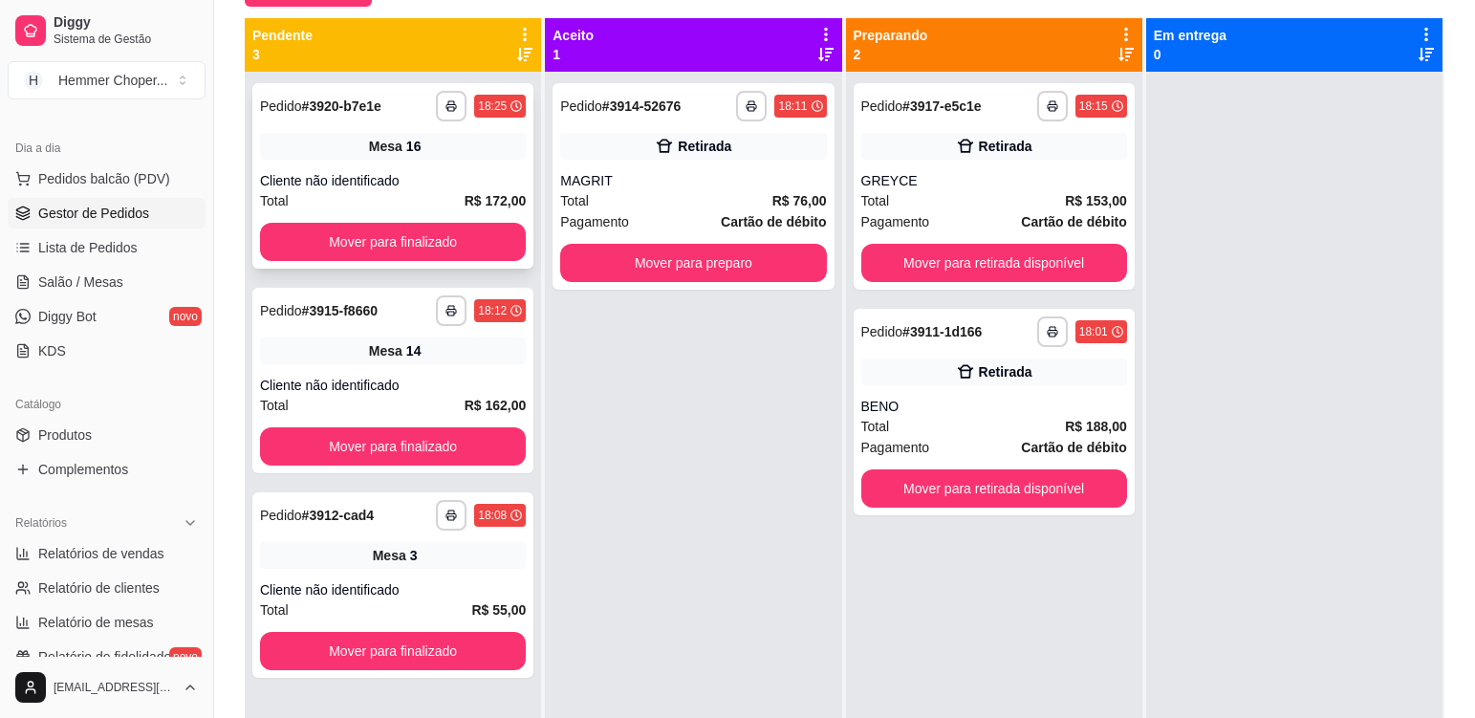
click at [466, 168] on div "**********" at bounding box center [392, 175] width 281 height 185
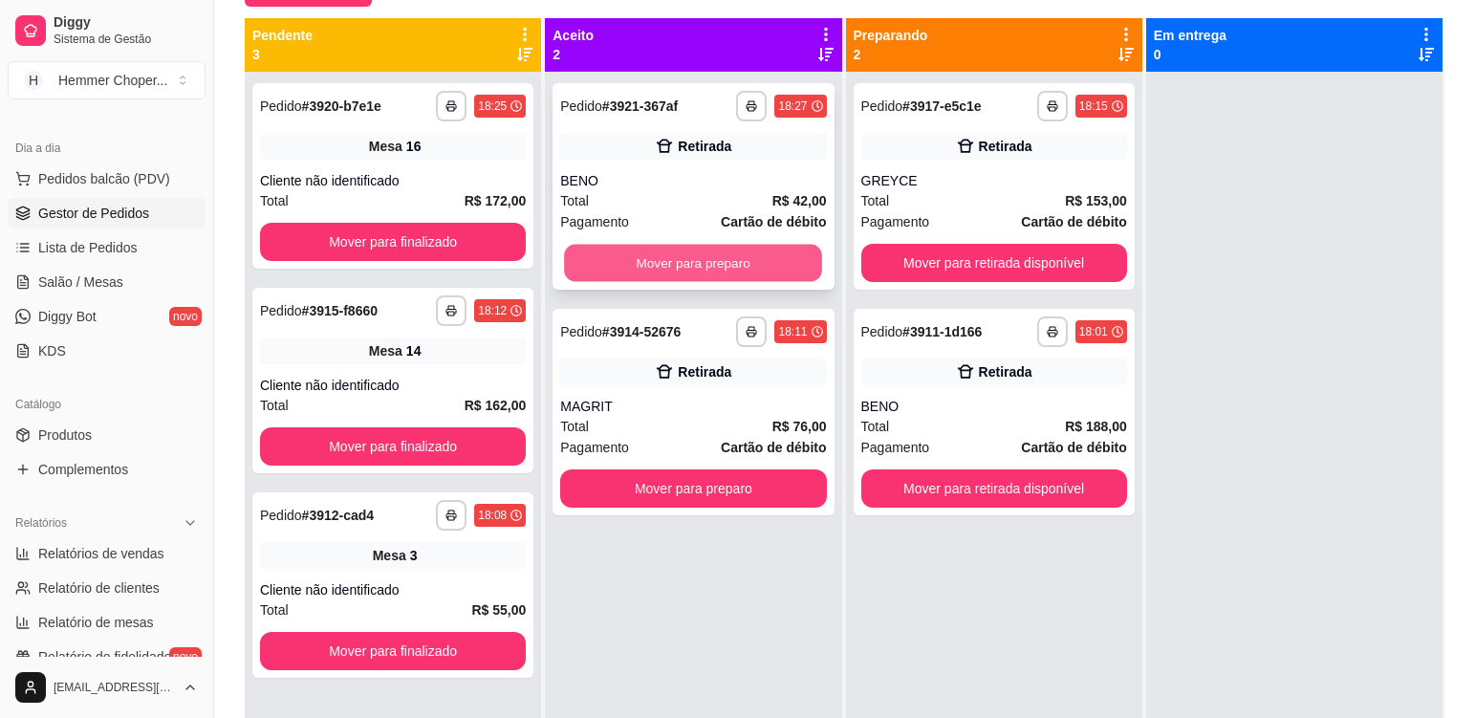
click at [755, 266] on button "Mover para preparo" at bounding box center [693, 263] width 258 height 37
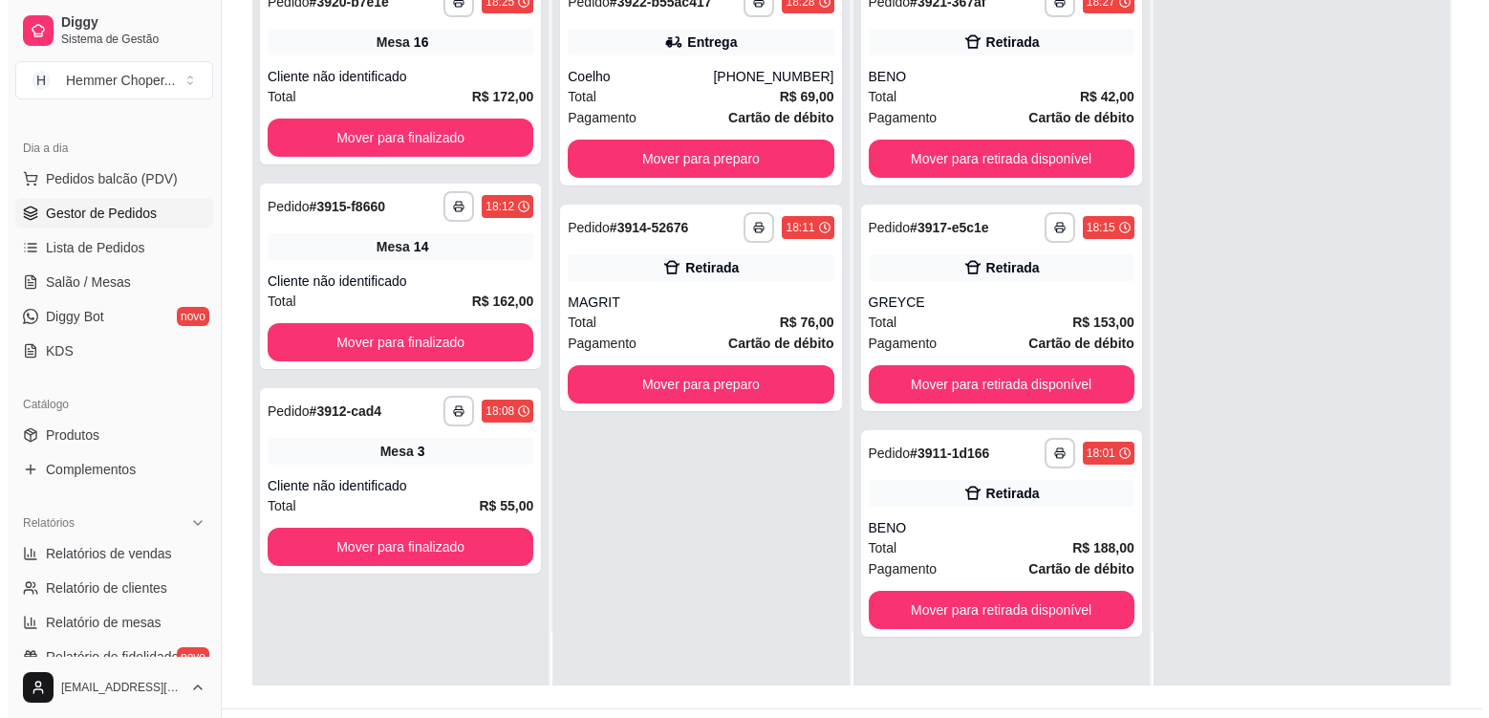
scroll to position [292, 0]
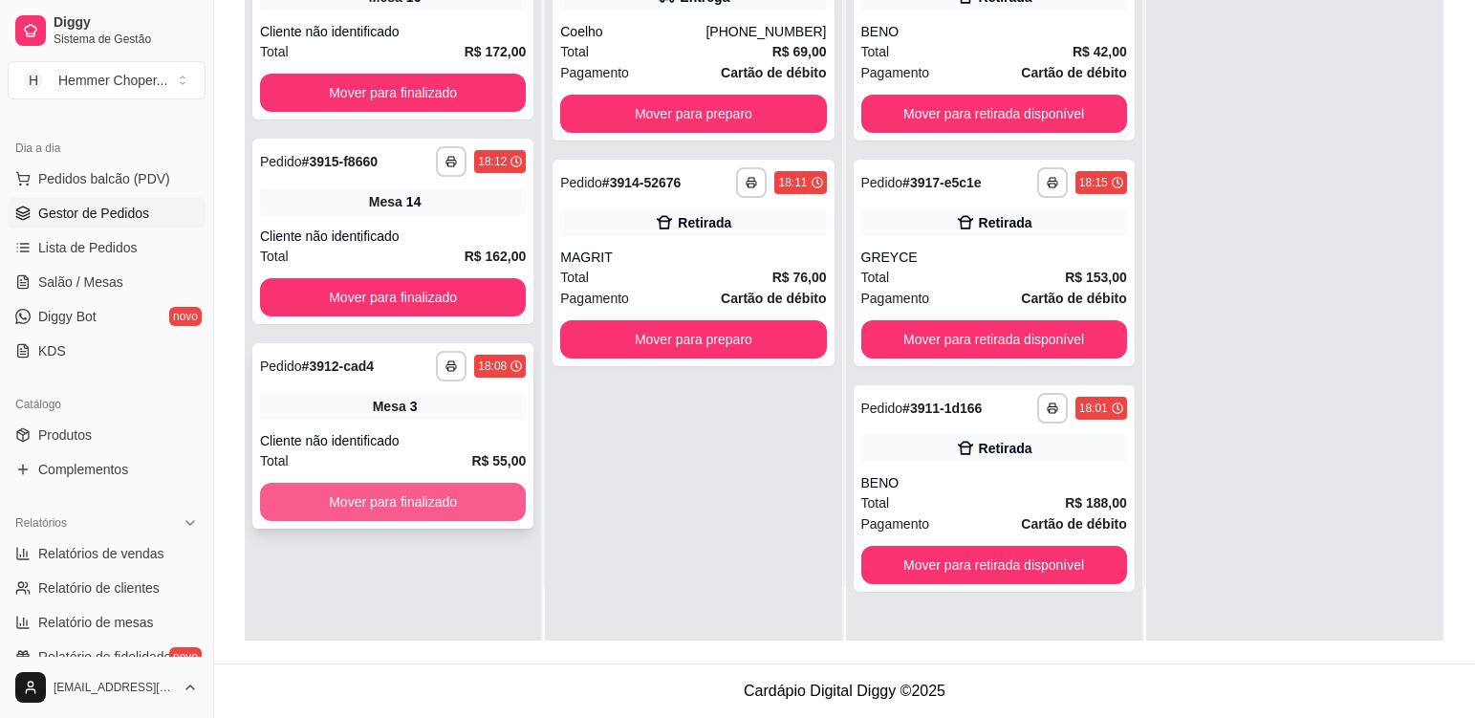
click at [467, 493] on button "Mover para finalizado" at bounding box center [393, 502] width 266 height 38
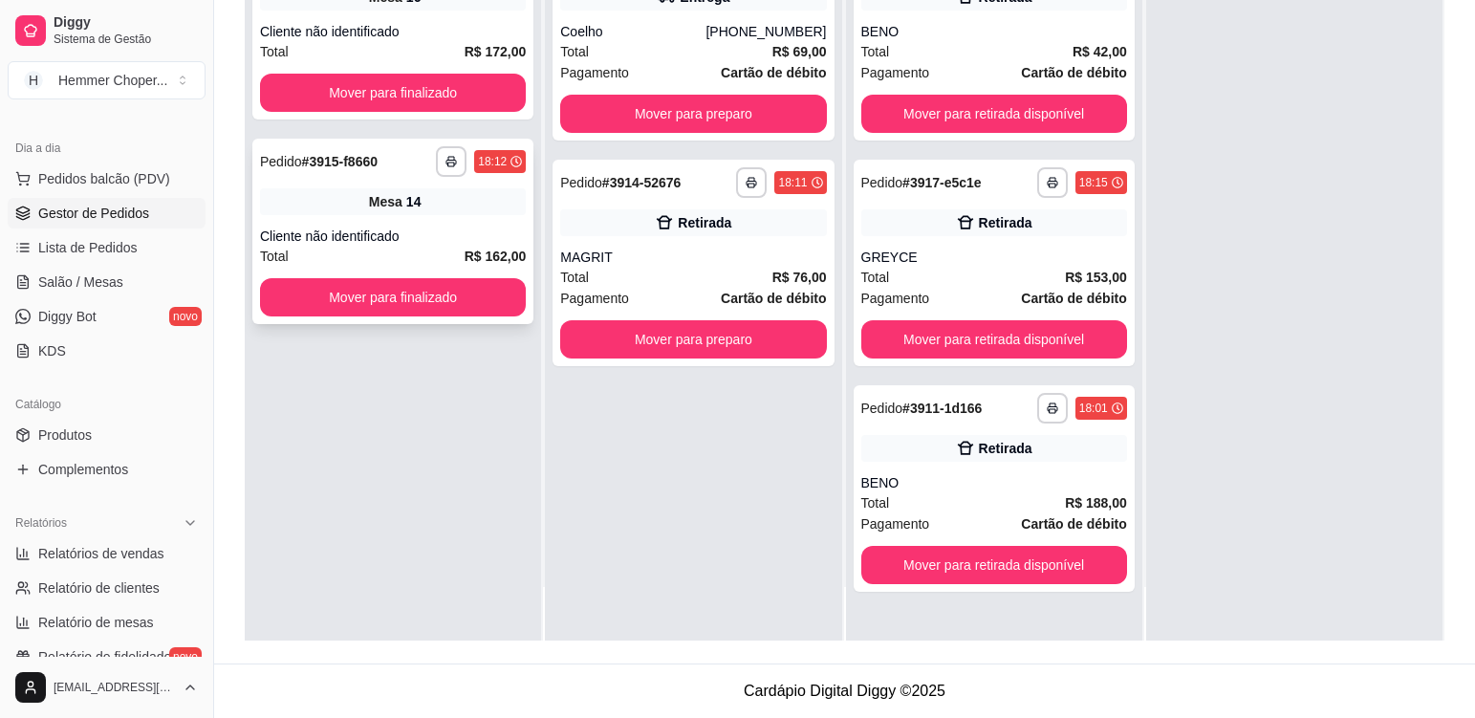
click at [441, 222] on div "**********" at bounding box center [392, 231] width 281 height 185
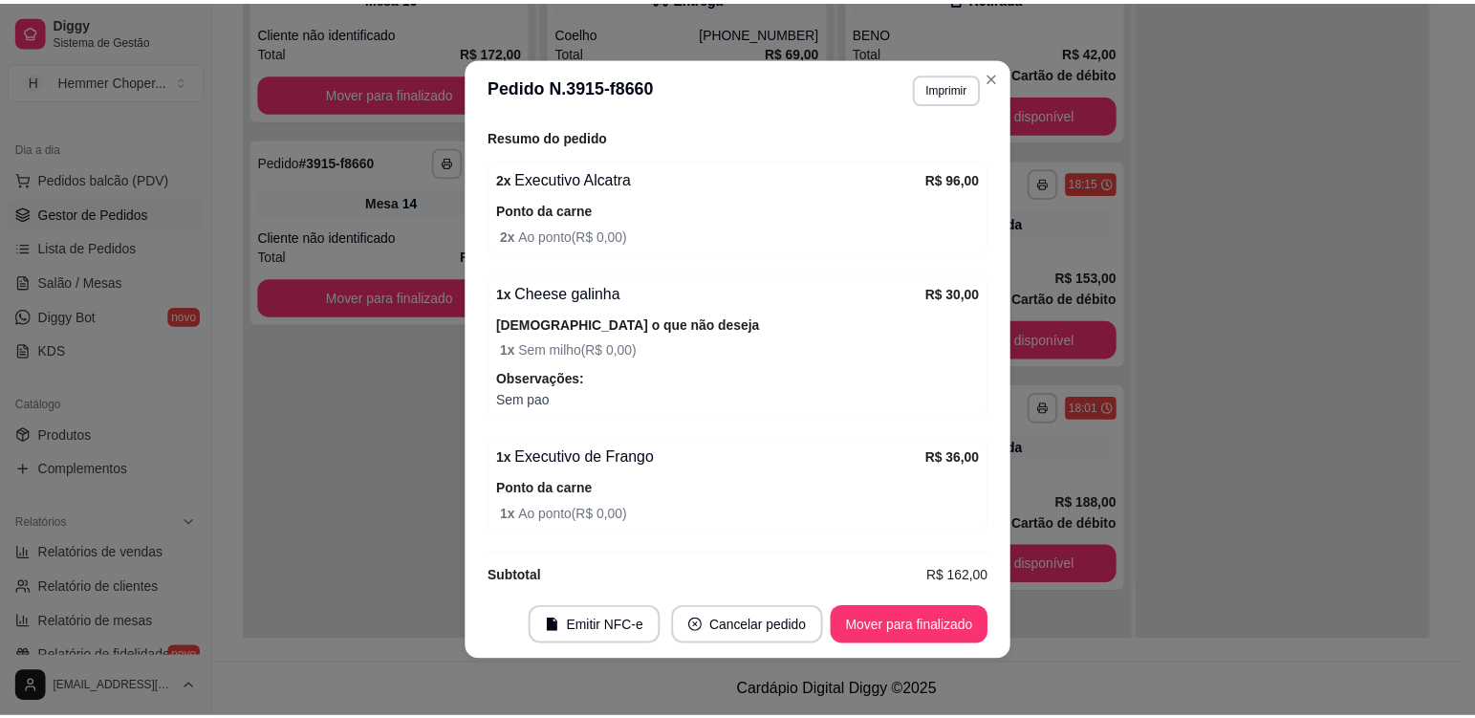
scroll to position [268, 0]
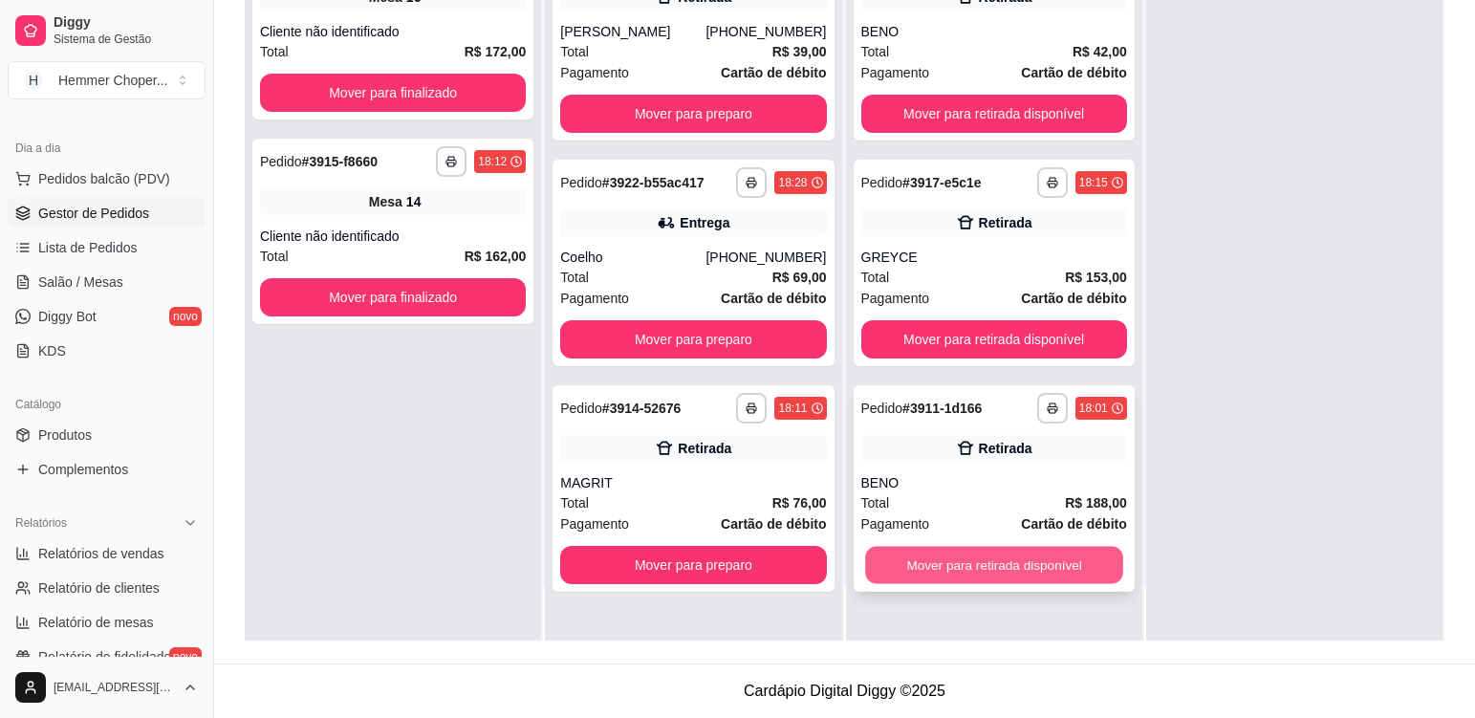
click at [970, 566] on button "Mover para retirada disponível" at bounding box center [994, 565] width 258 height 37
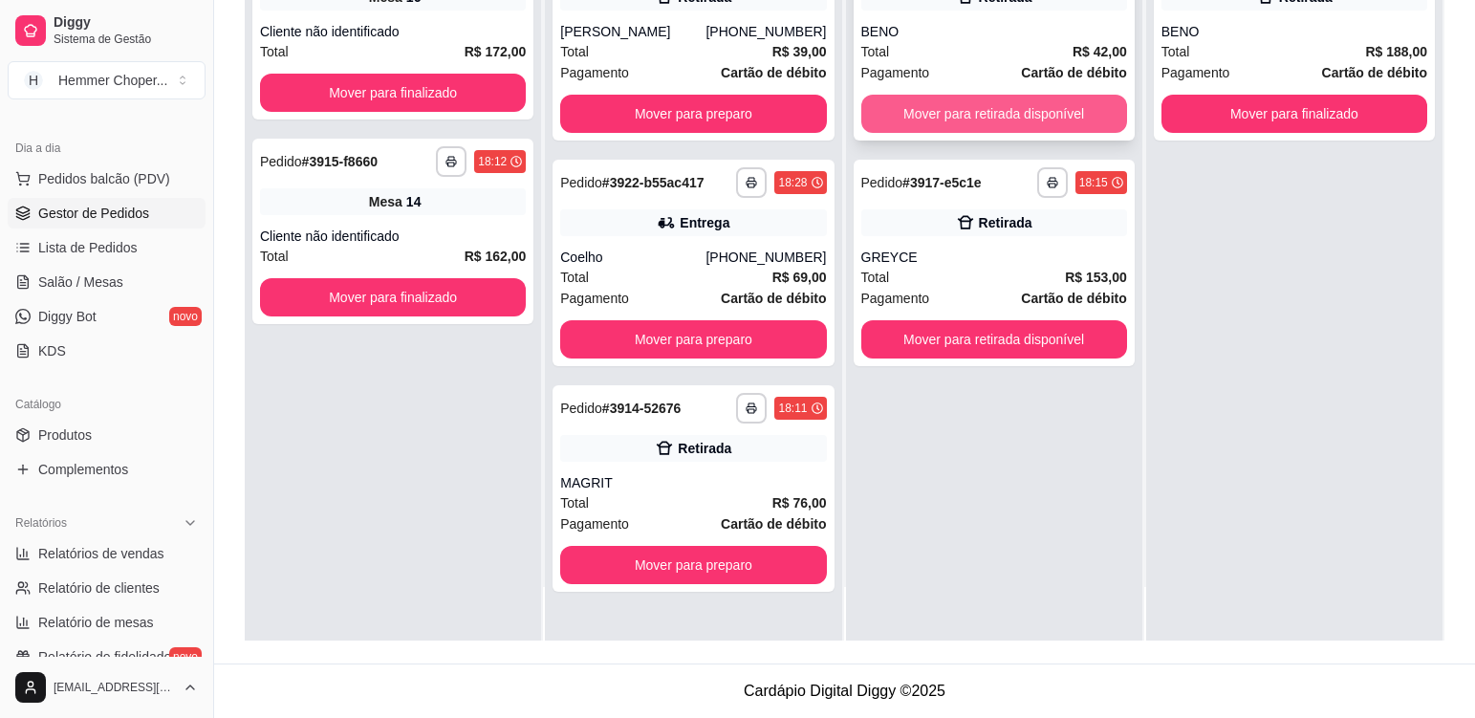
click at [1005, 107] on button "Mover para retirada disponível" at bounding box center [994, 114] width 266 height 38
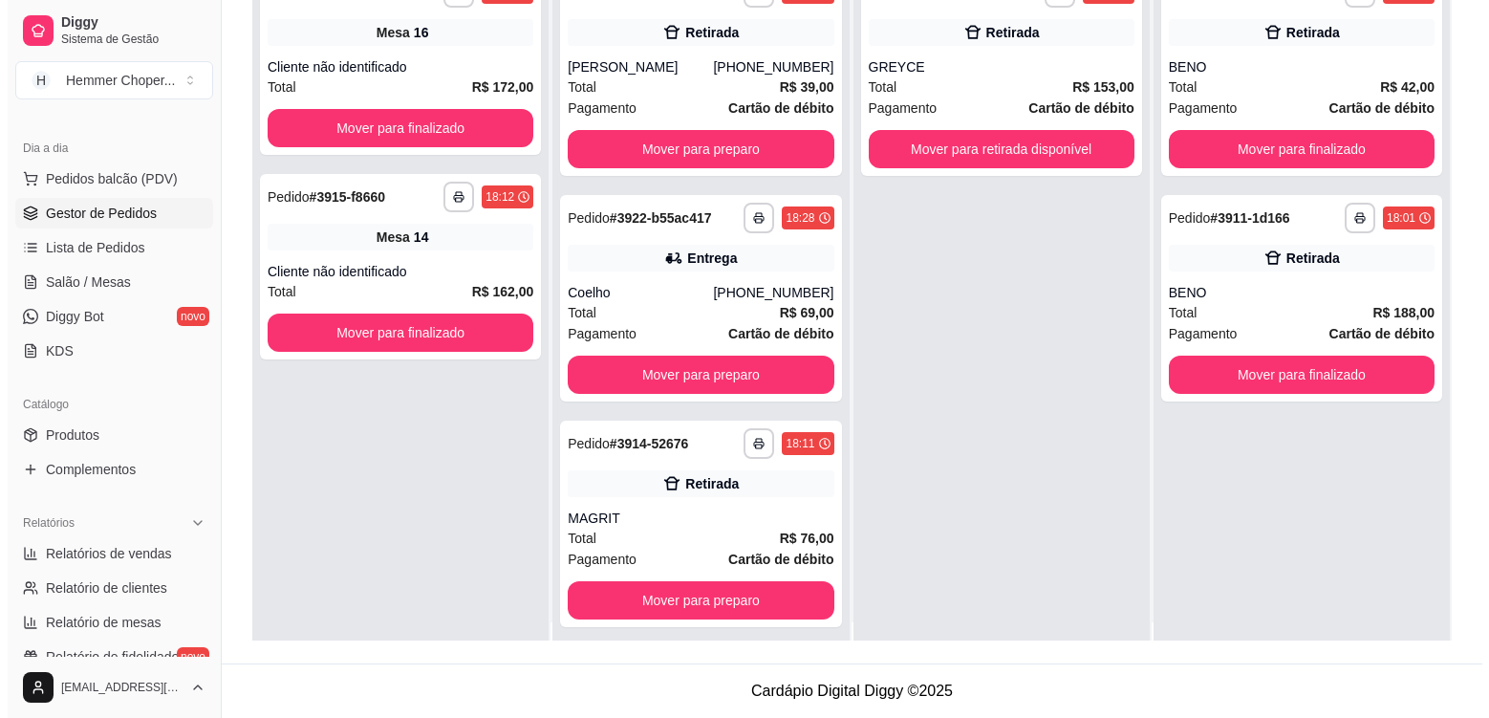
scroll to position [0, 0]
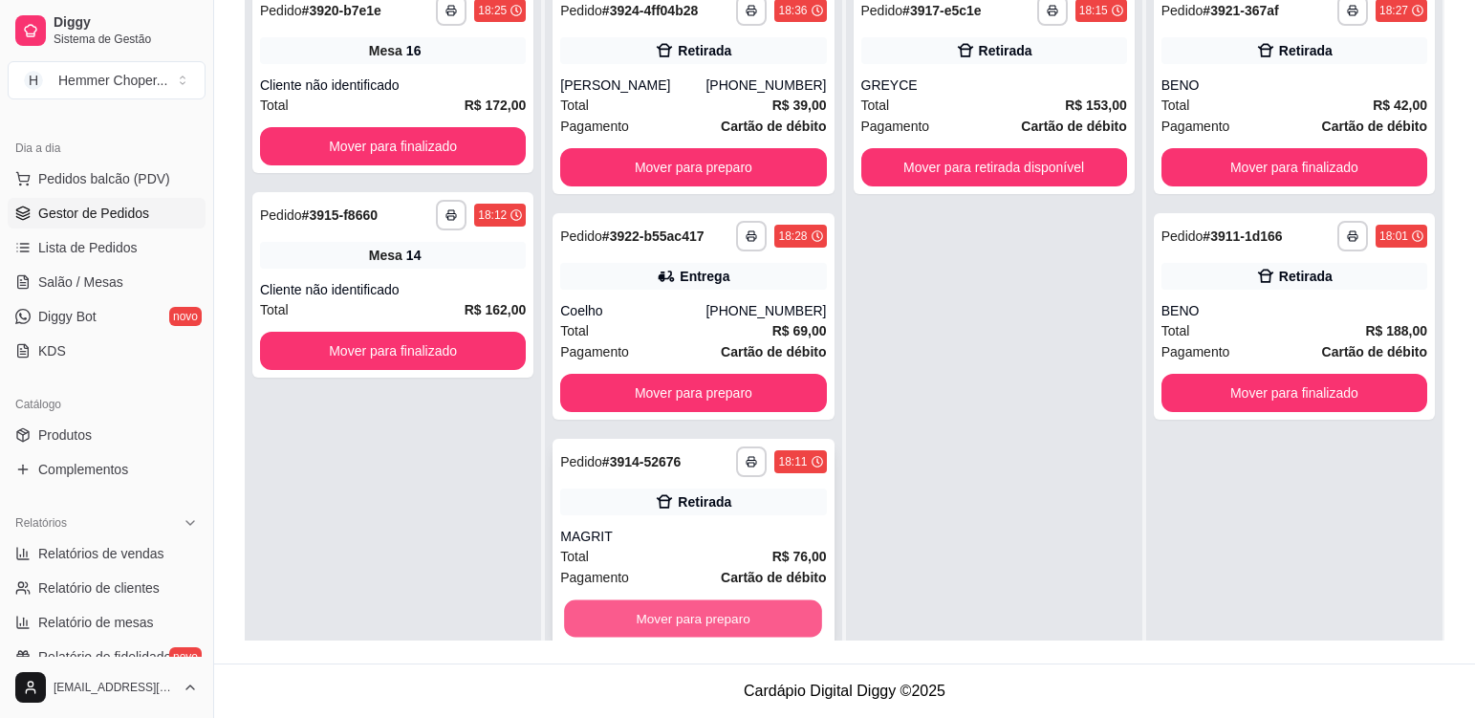
click at [751, 624] on button "Mover para preparo" at bounding box center [693, 618] width 258 height 37
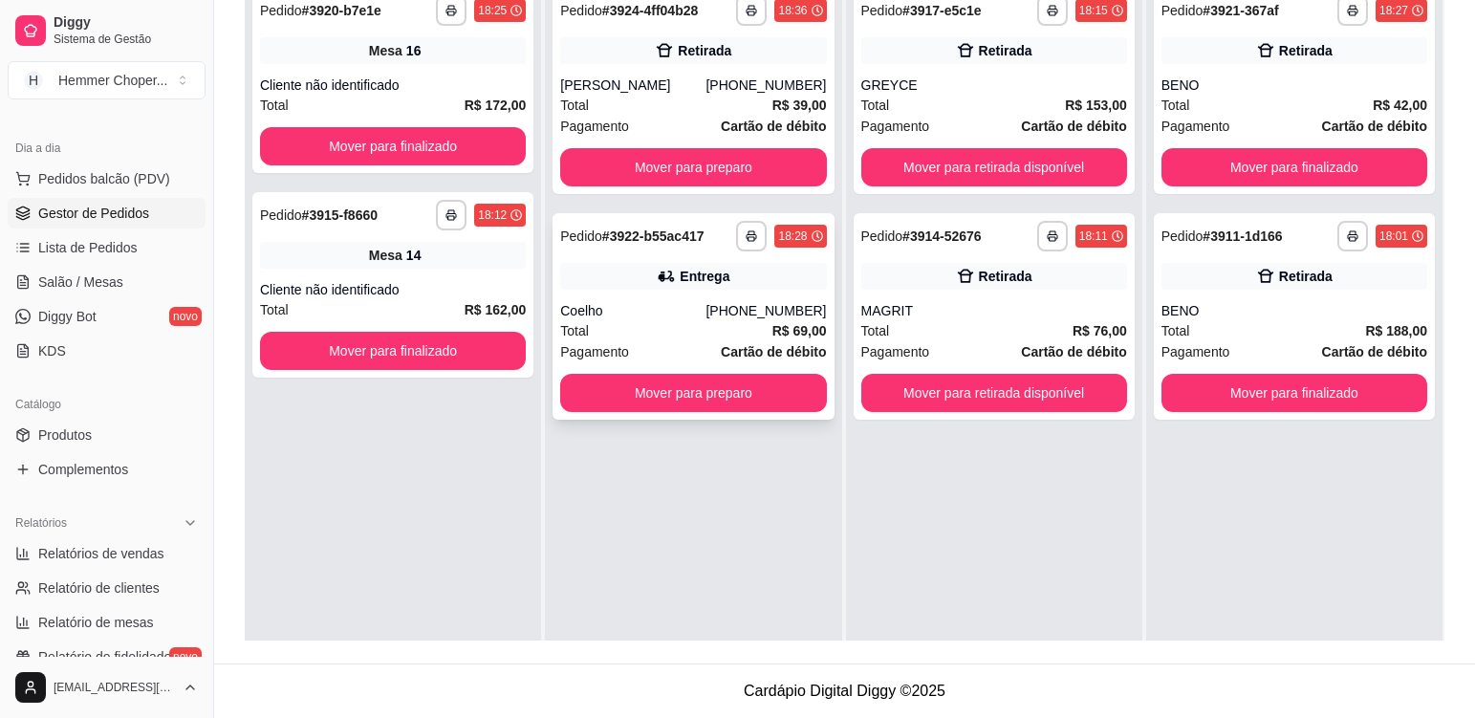
click at [690, 322] on div "Total R$ 69,00" at bounding box center [693, 330] width 266 height 21
click at [644, 90] on div "[PERSON_NAME]" at bounding box center [632, 85] width 145 height 19
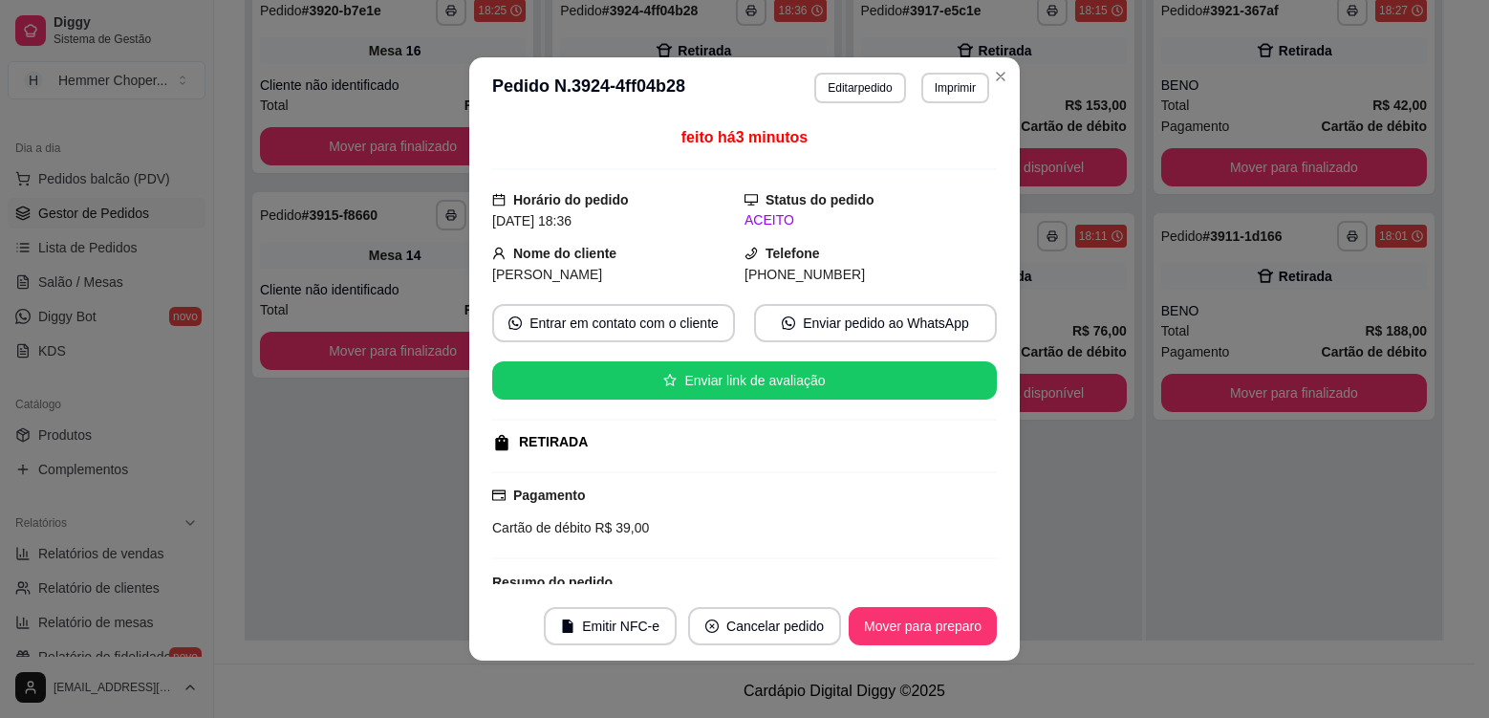
scroll to position [195, 0]
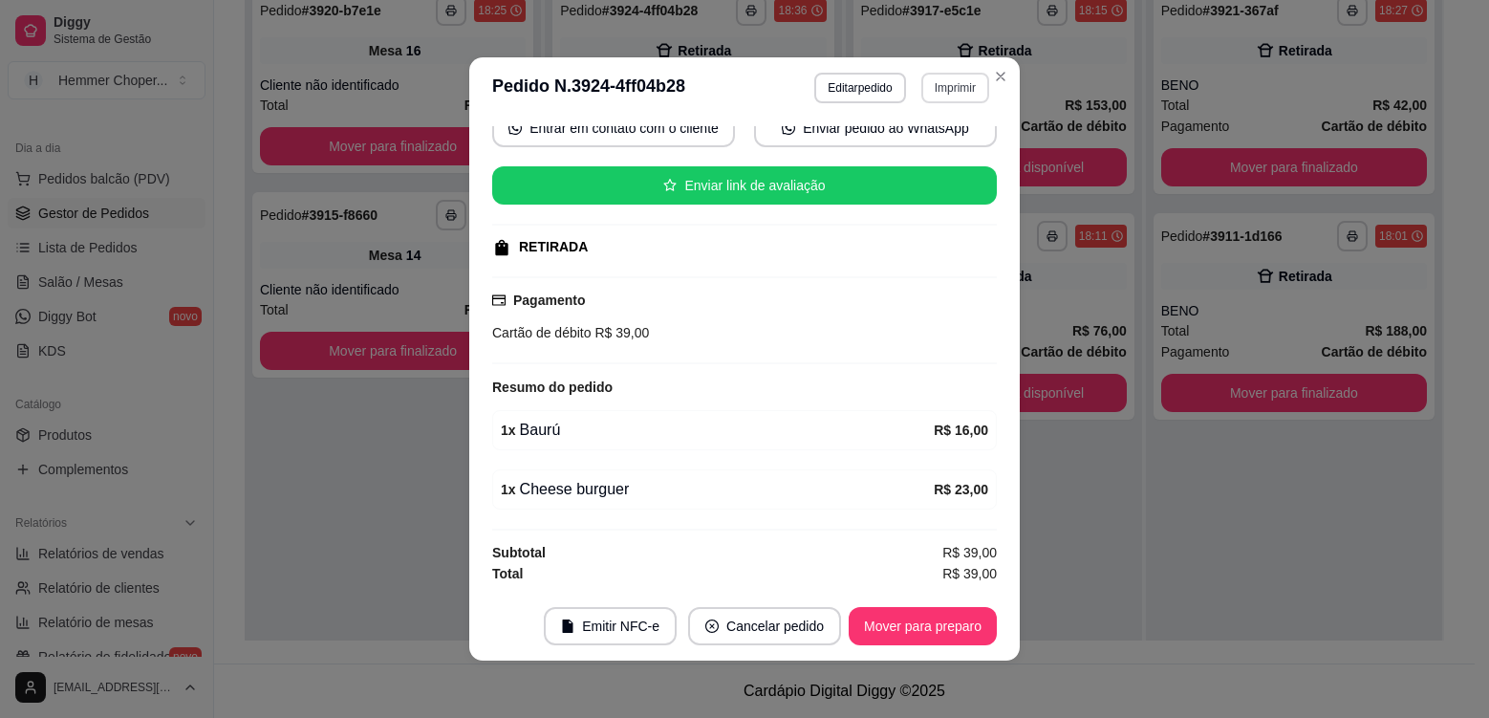
click at [961, 95] on button "Imprimir" at bounding box center [955, 88] width 68 height 31
click at [944, 156] on button "Cozinha" at bounding box center [914, 155] width 139 height 31
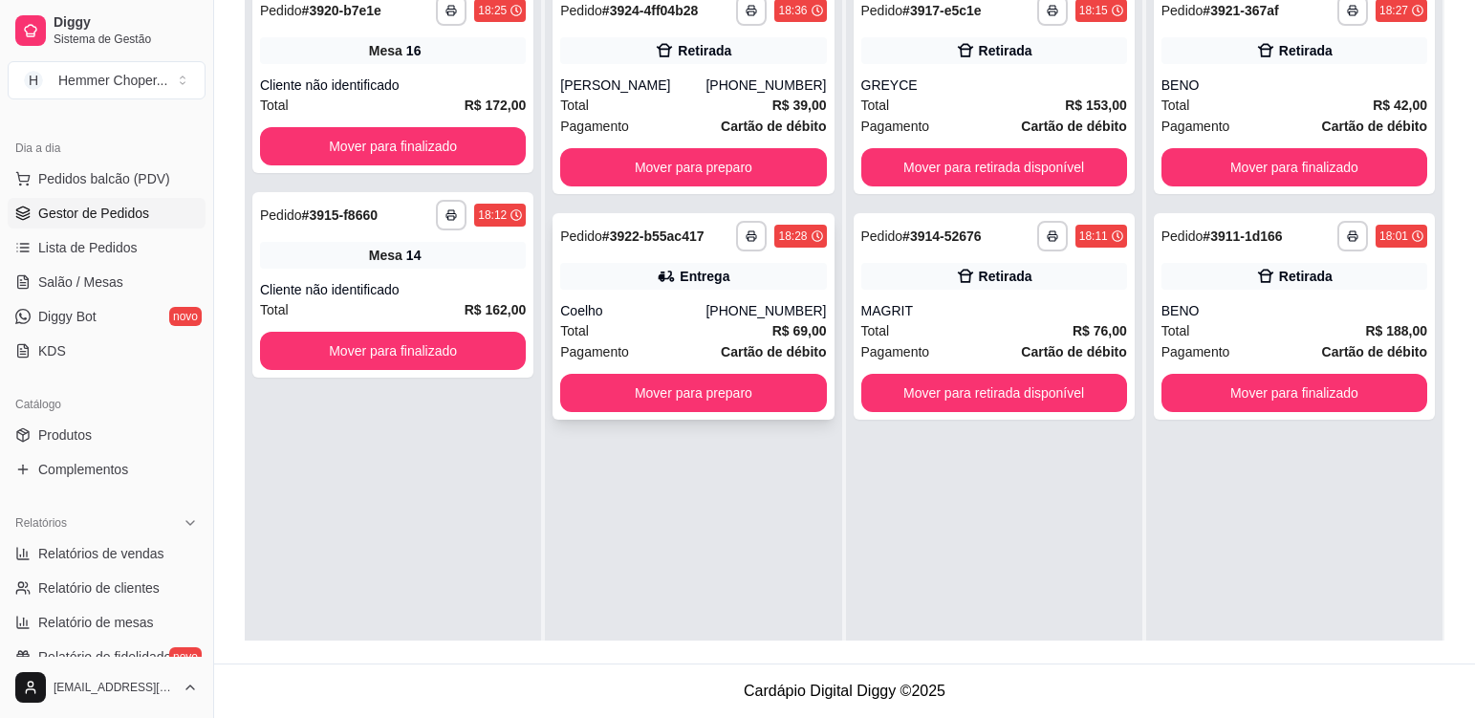
click at [673, 320] on div "Total R$ 69,00" at bounding box center [693, 330] width 266 height 21
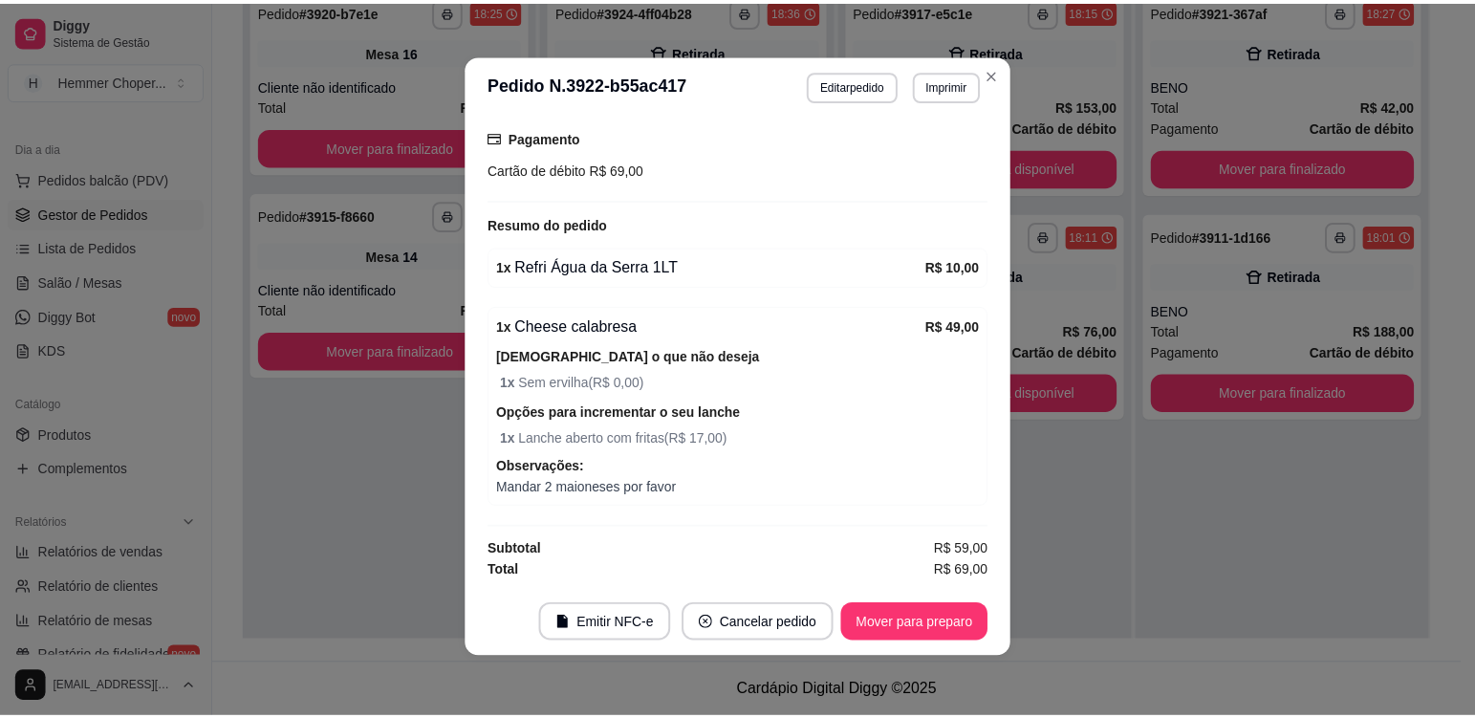
scroll to position [4, 0]
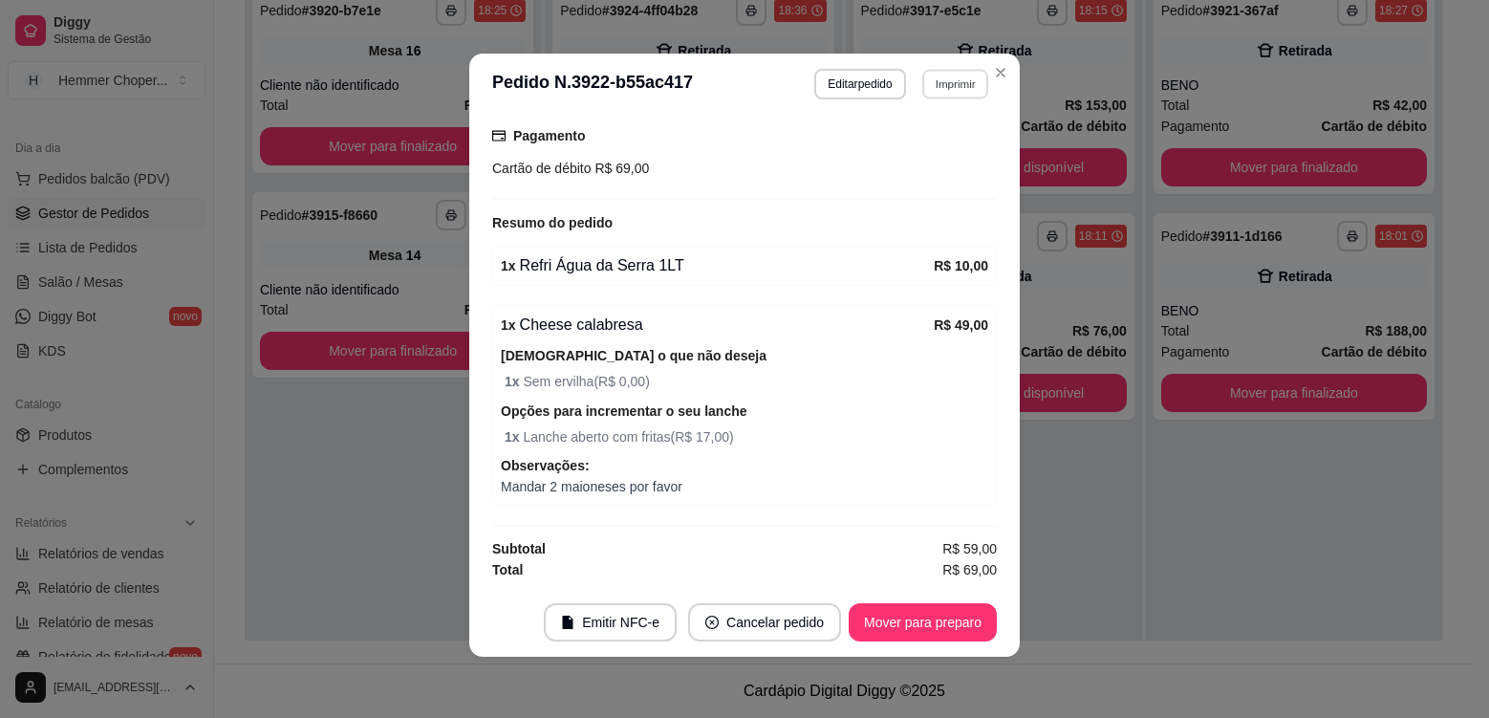
click at [945, 82] on button "Imprimir" at bounding box center [955, 84] width 66 height 30
click at [927, 159] on button "Cozinha" at bounding box center [914, 151] width 139 height 31
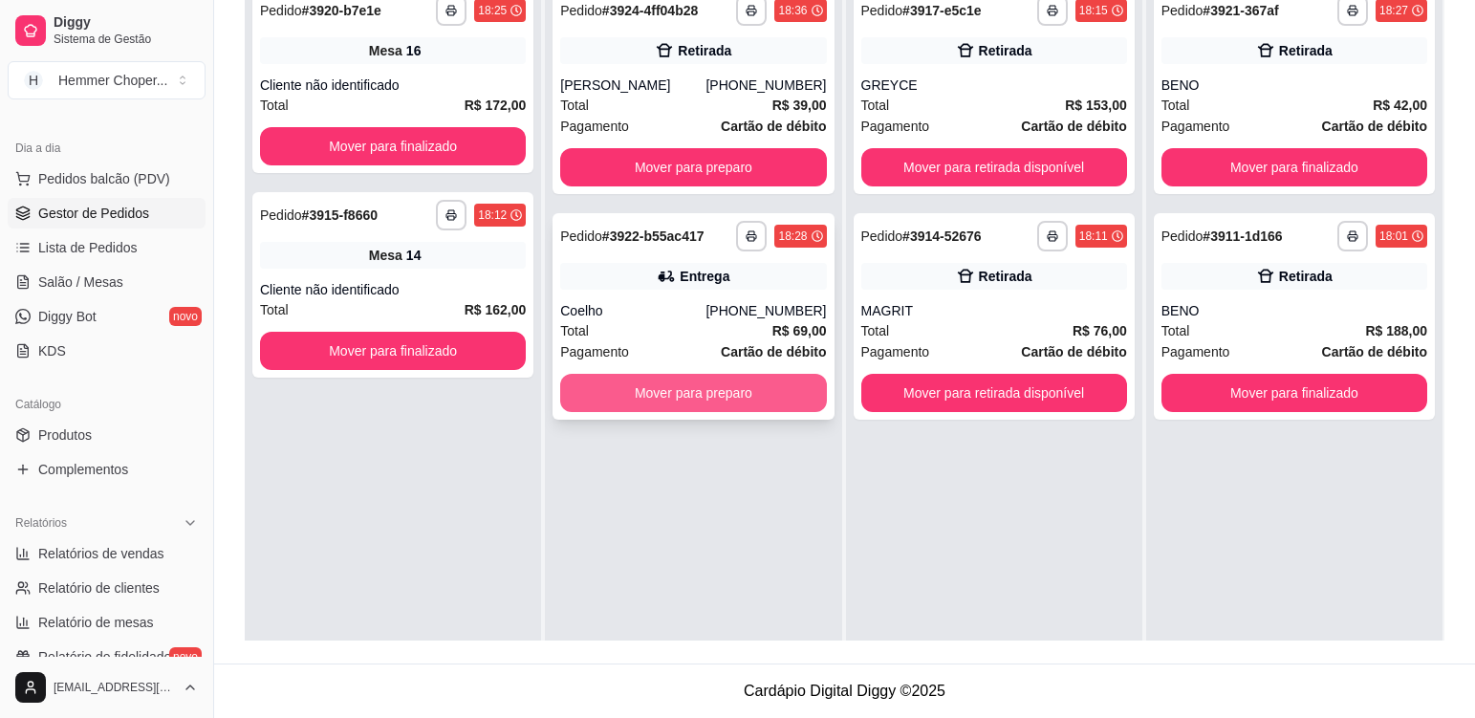
click at [760, 400] on button "Mover para preparo" at bounding box center [693, 393] width 266 height 38
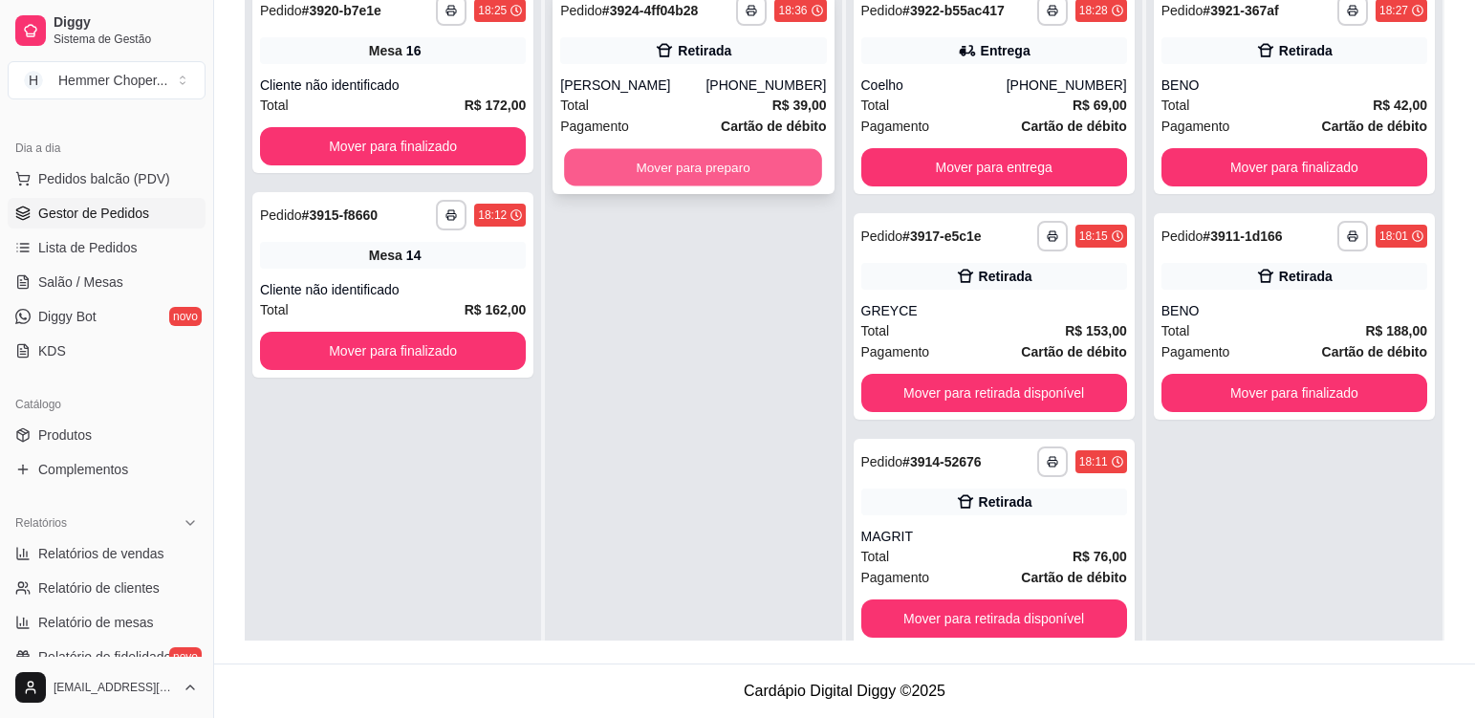
click at [745, 165] on button "Mover para preparo" at bounding box center [693, 167] width 258 height 37
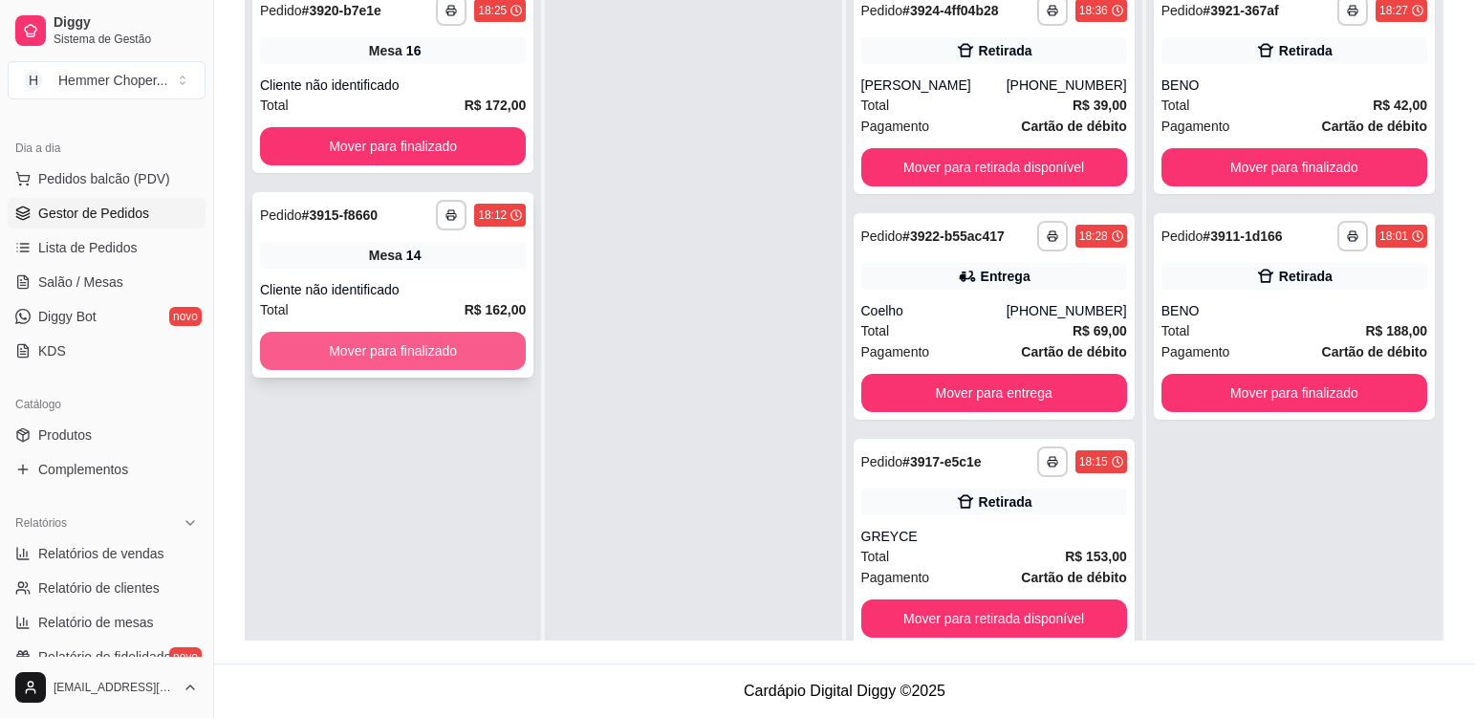
click at [465, 341] on button "Mover para finalizado" at bounding box center [393, 351] width 266 height 38
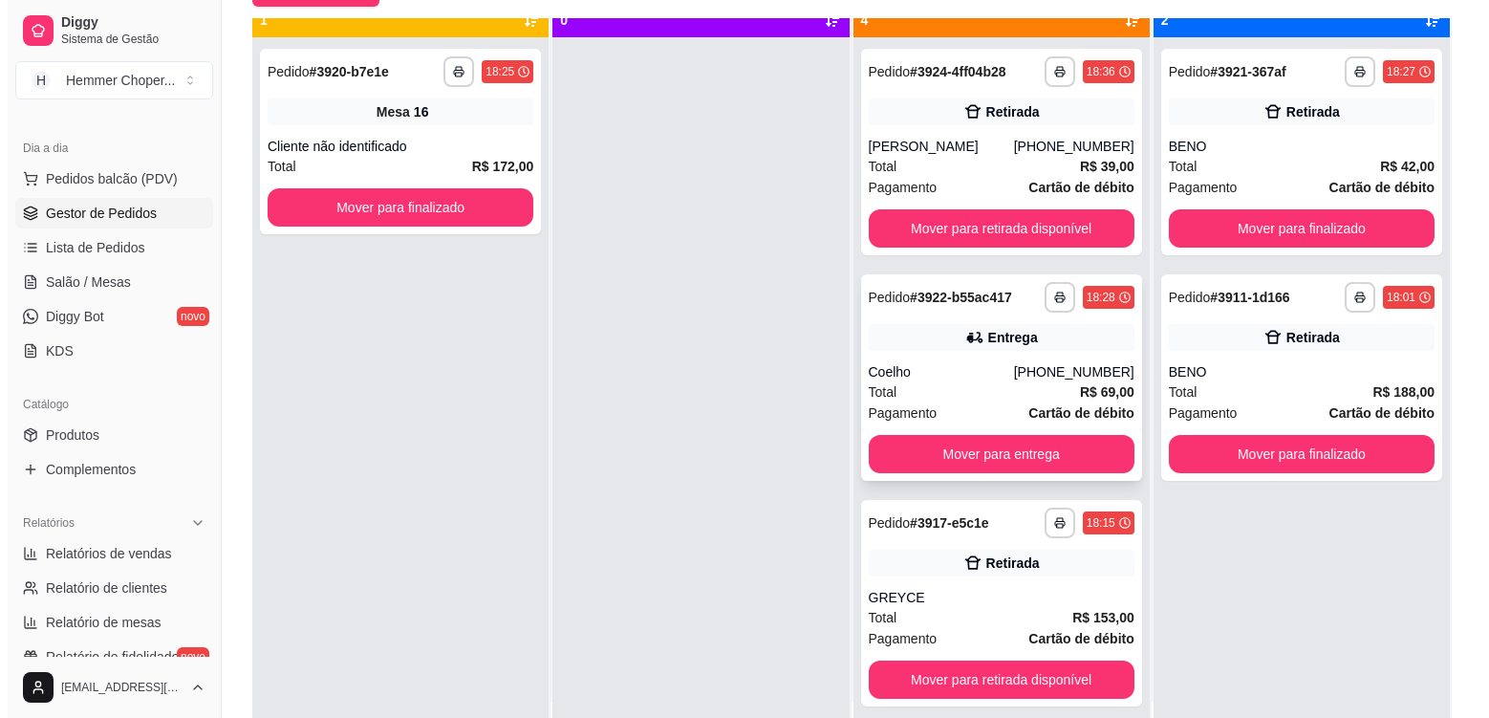
scroll to position [54, 0]
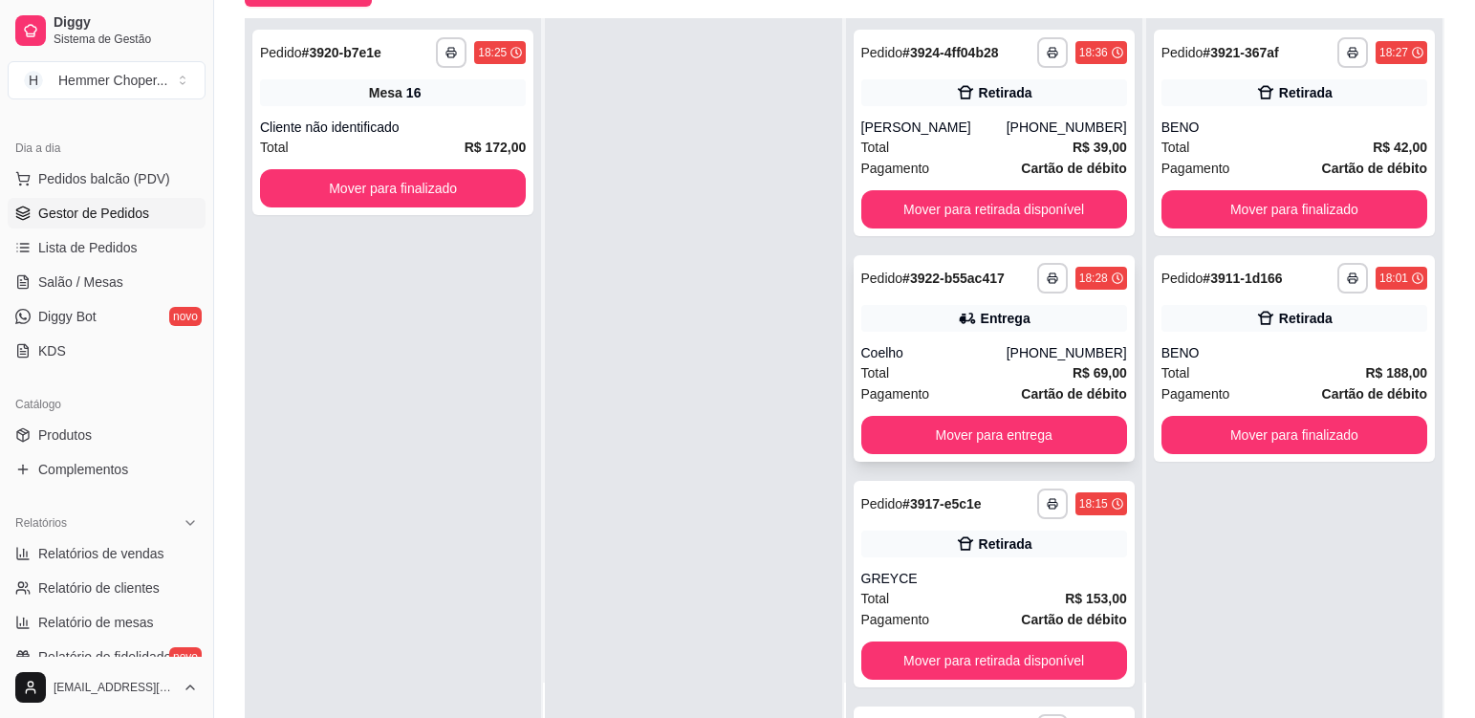
click at [951, 363] on div "Total R$ 69,00" at bounding box center [994, 372] width 266 height 21
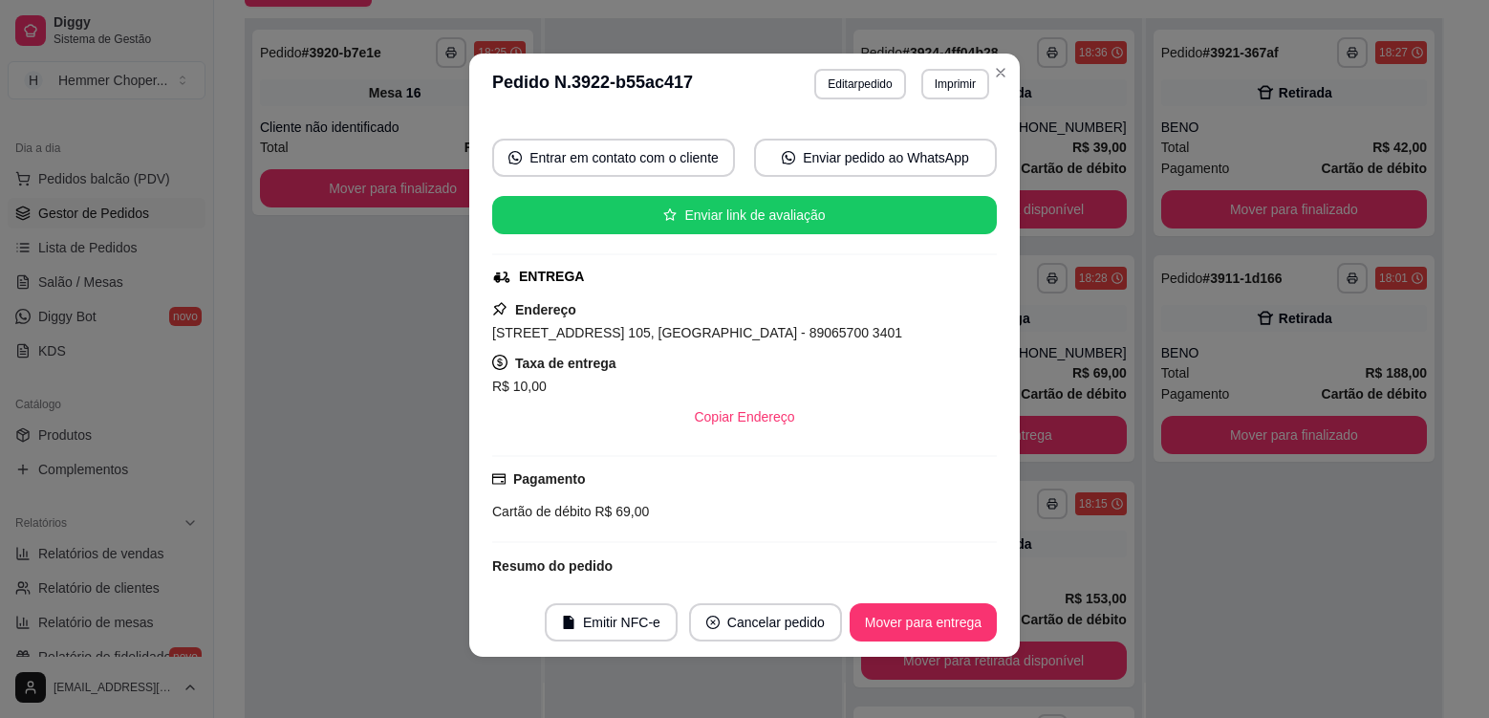
scroll to position [216, 0]
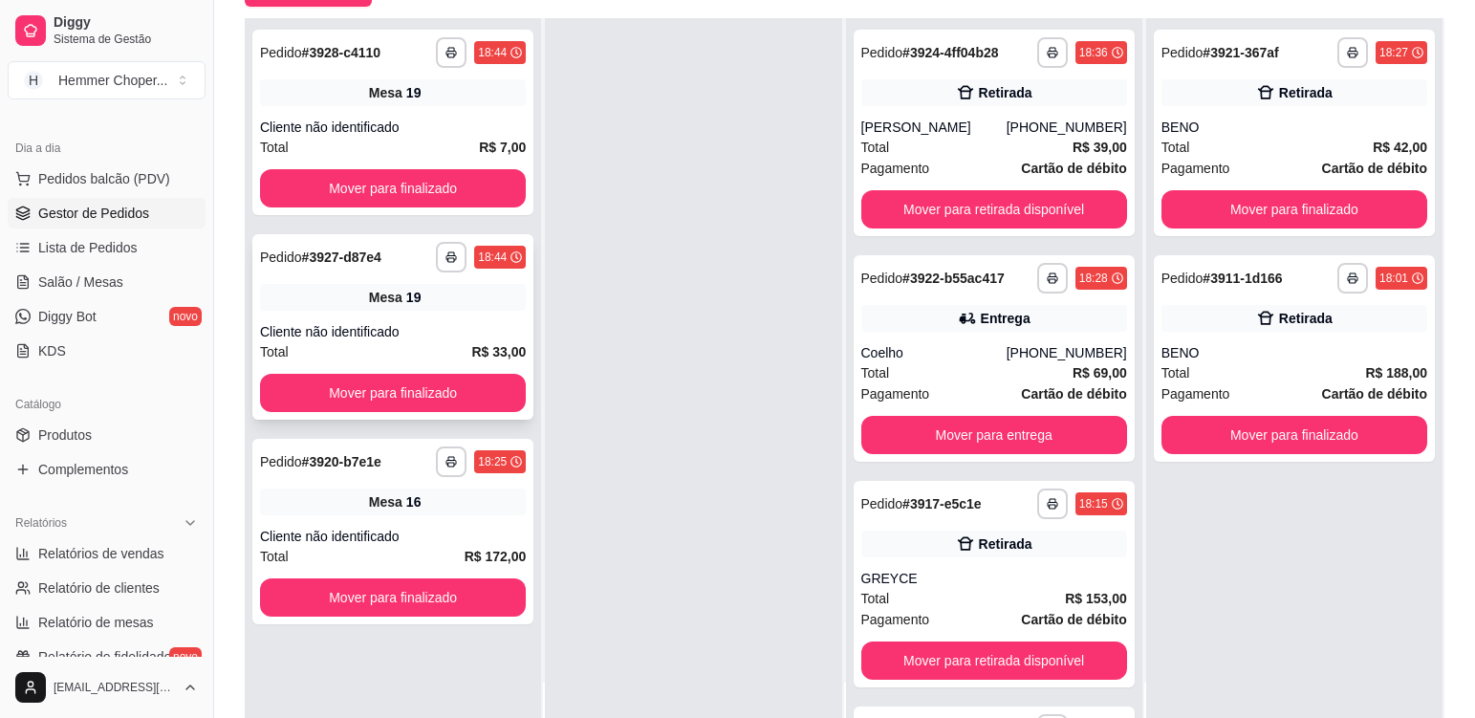
click at [437, 306] on div "Mesa 19" at bounding box center [393, 297] width 266 height 27
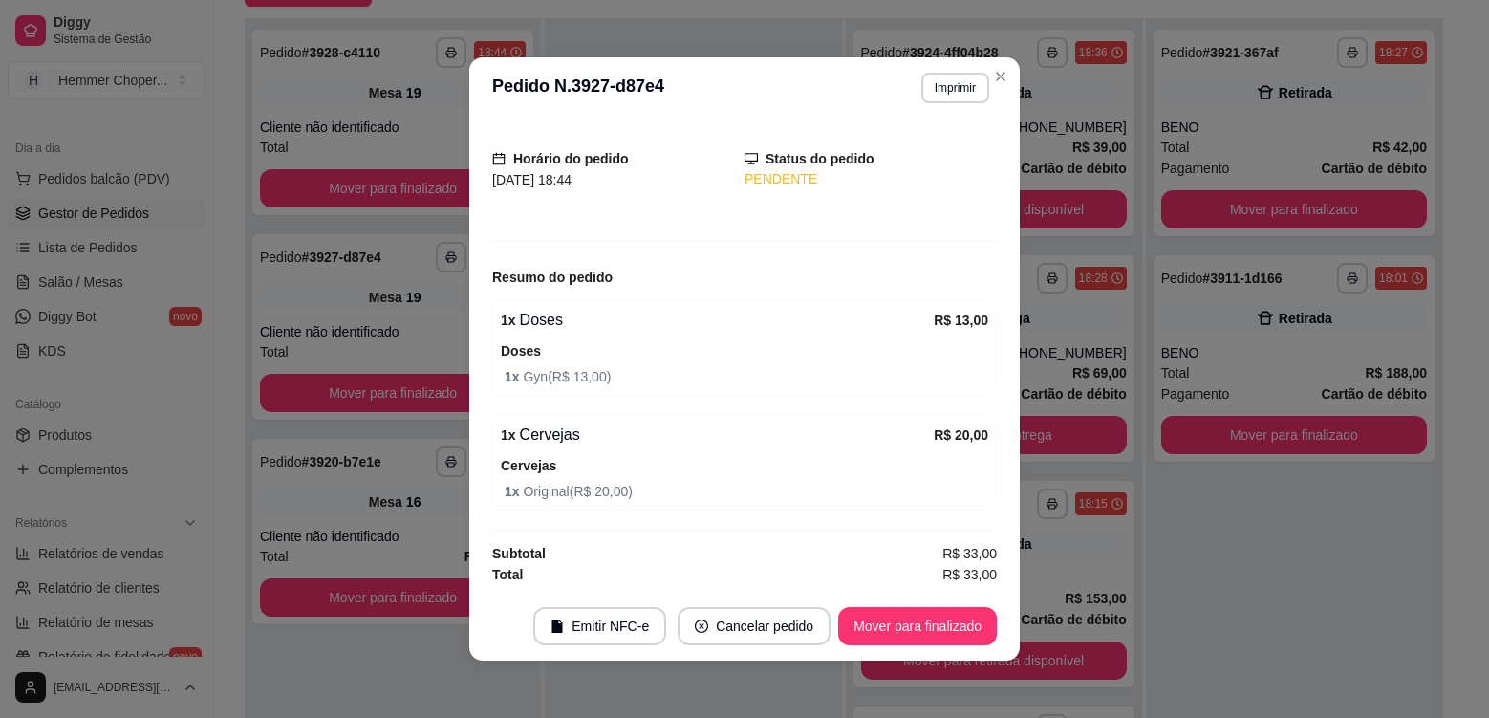
scroll to position [103, 0]
click at [938, 632] on button "Mover para finalizado" at bounding box center [917, 626] width 159 height 38
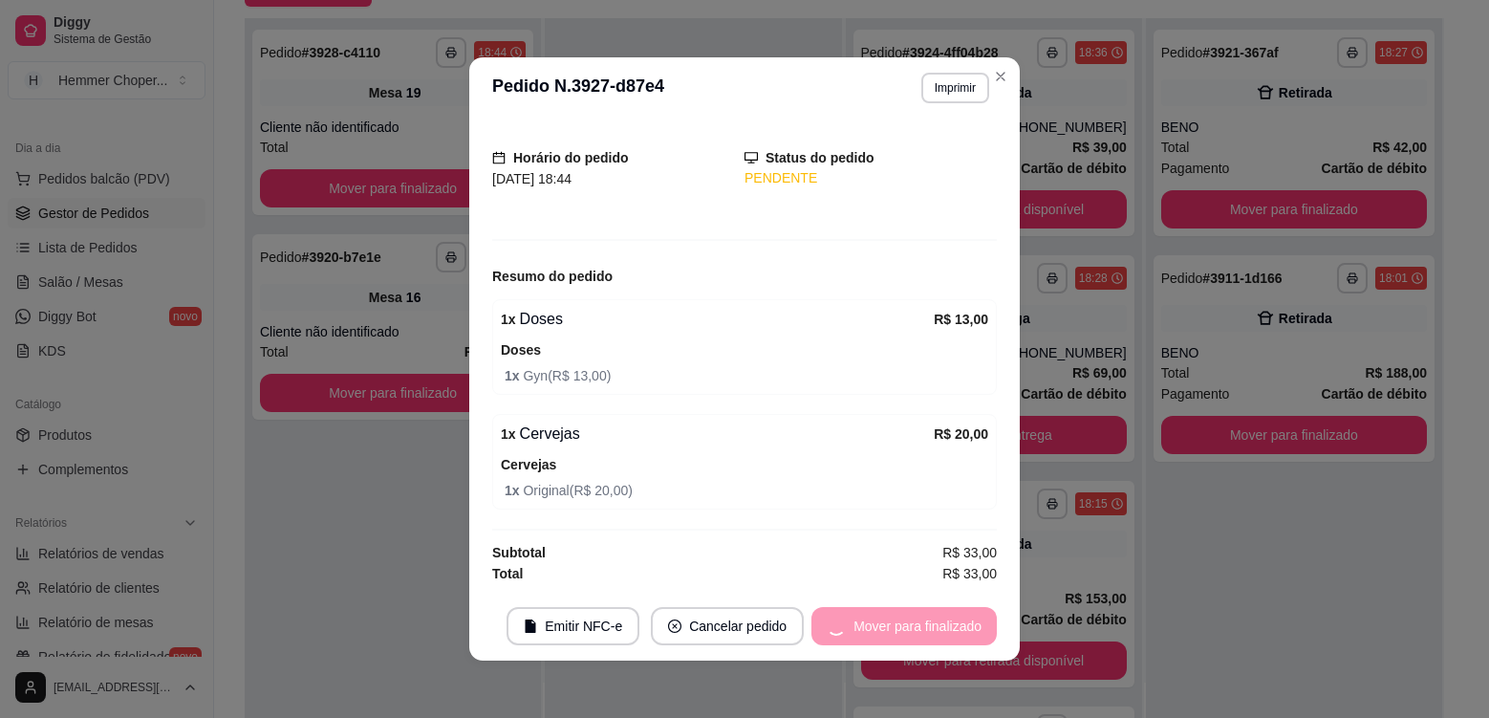
scroll to position [40, 0]
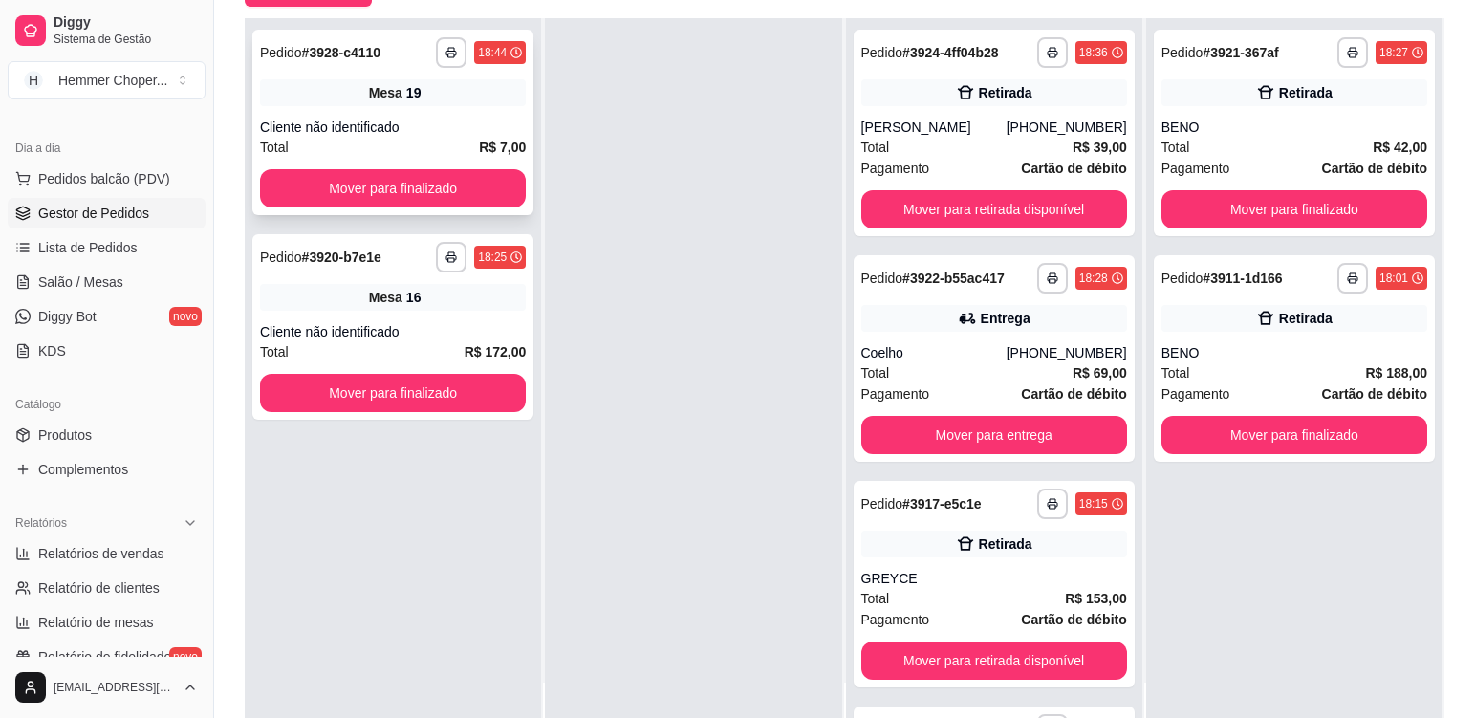
click at [451, 114] on div "**********" at bounding box center [392, 122] width 281 height 185
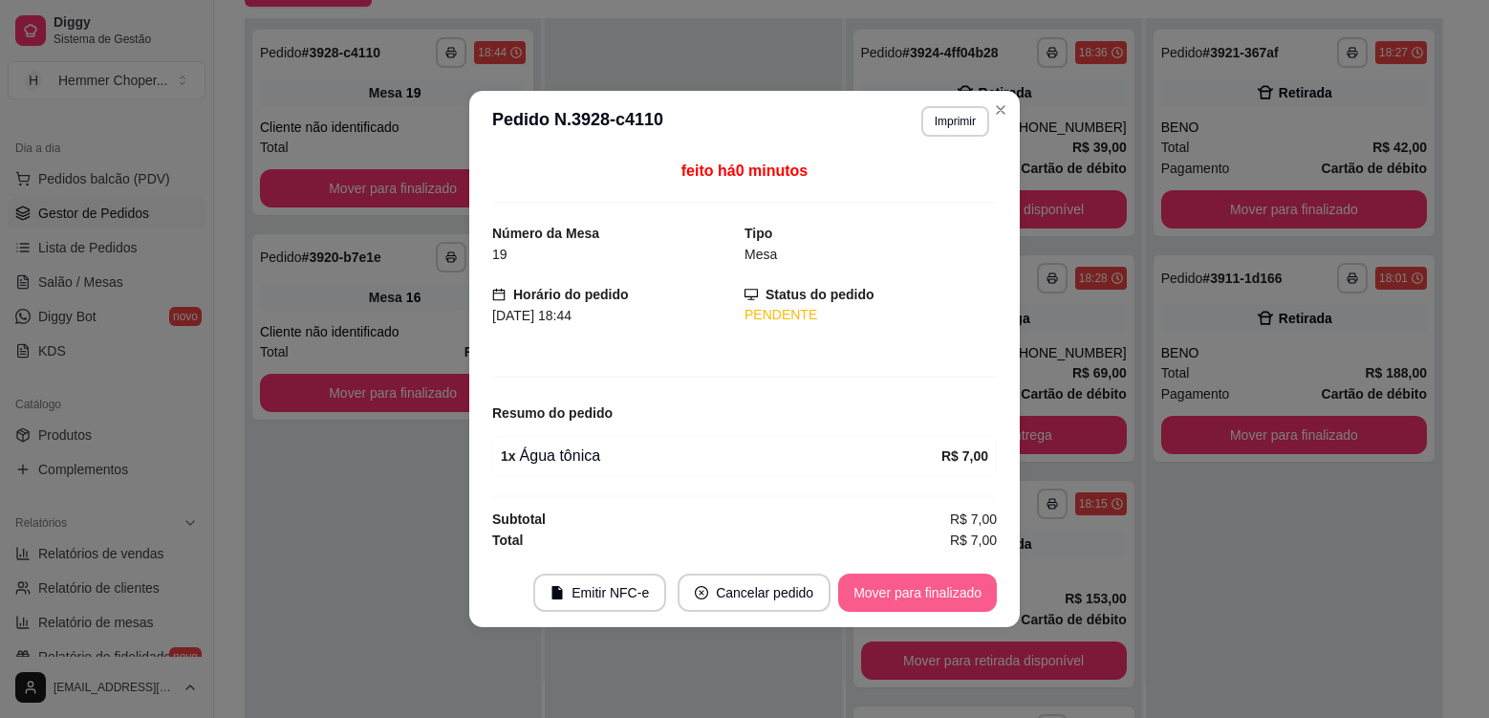
click at [969, 600] on button "Mover para finalizado" at bounding box center [917, 592] width 159 height 38
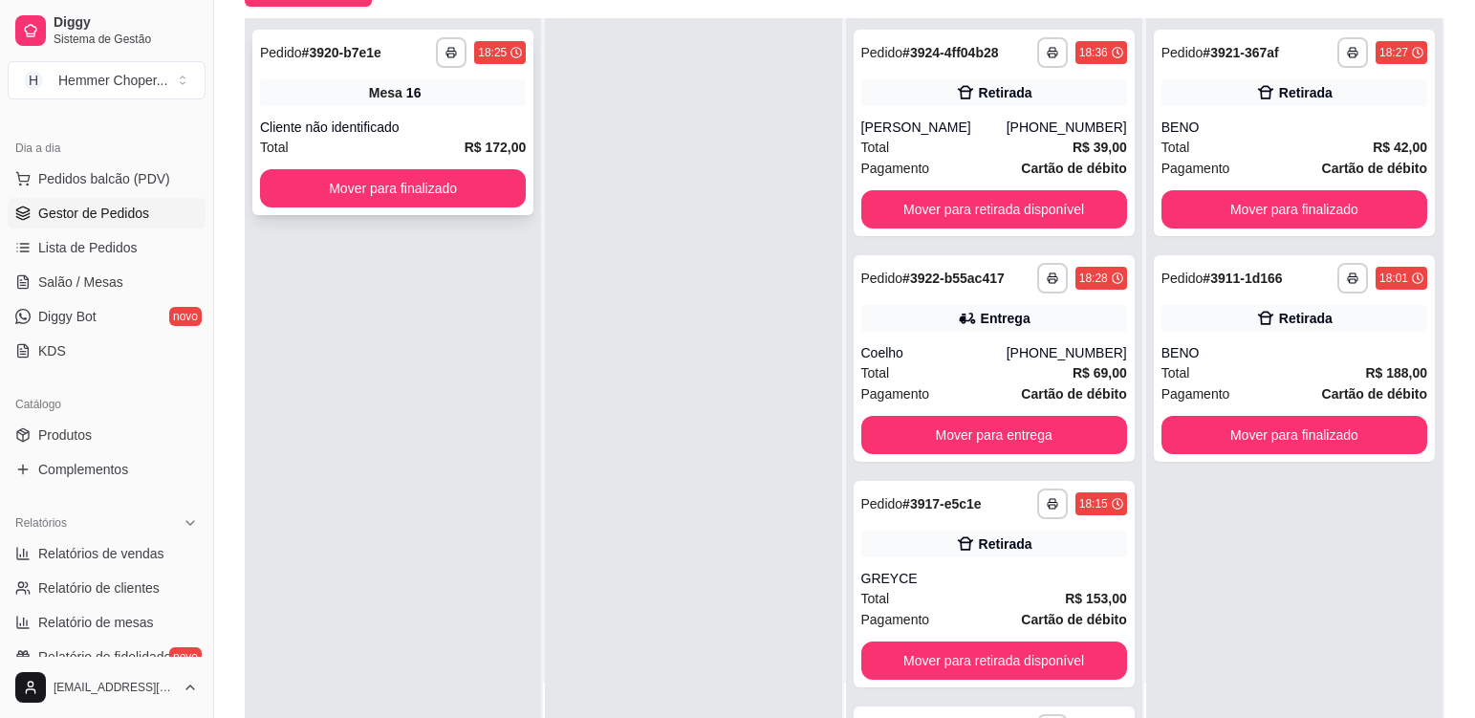
click at [483, 109] on div "**********" at bounding box center [392, 122] width 281 height 185
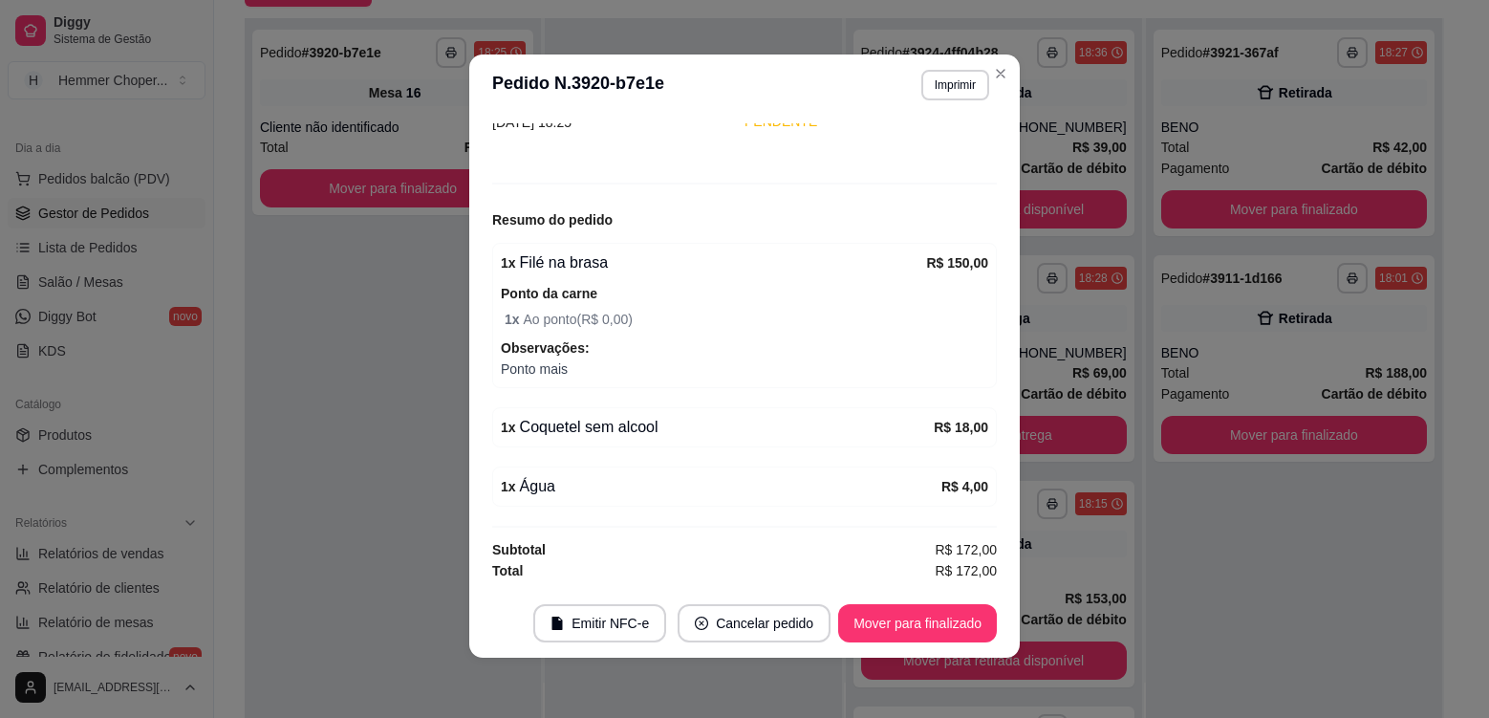
scroll to position [4, 0]
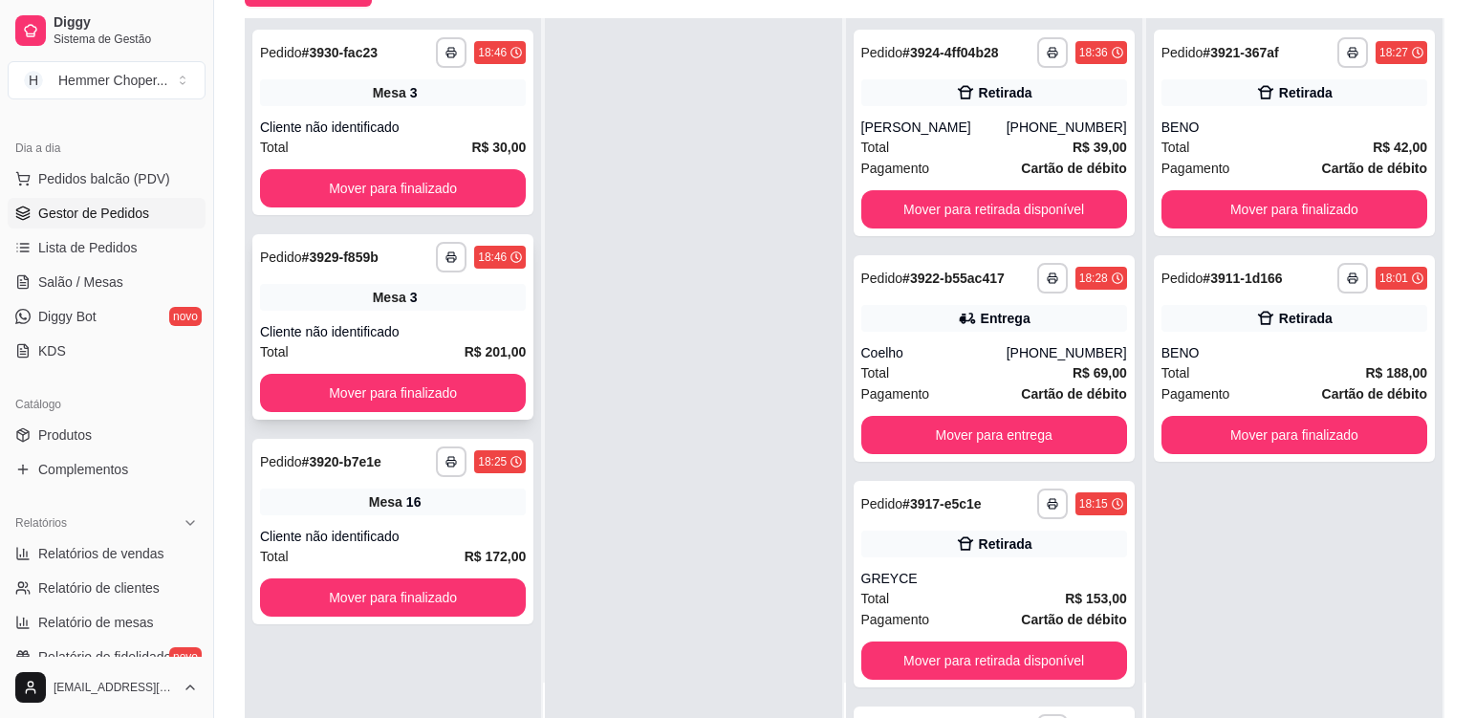
click at [441, 298] on div "Mesa 3" at bounding box center [393, 297] width 266 height 27
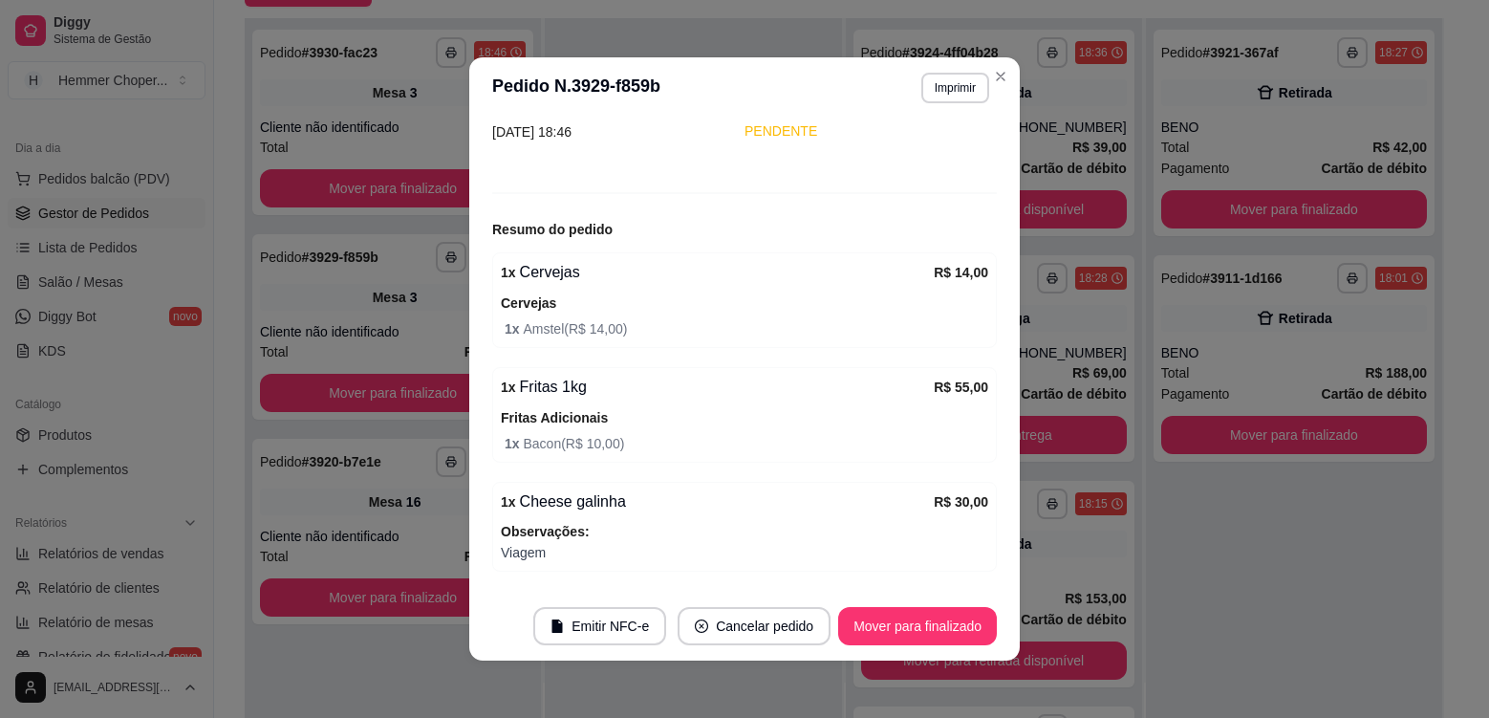
scroll to position [0, 0]
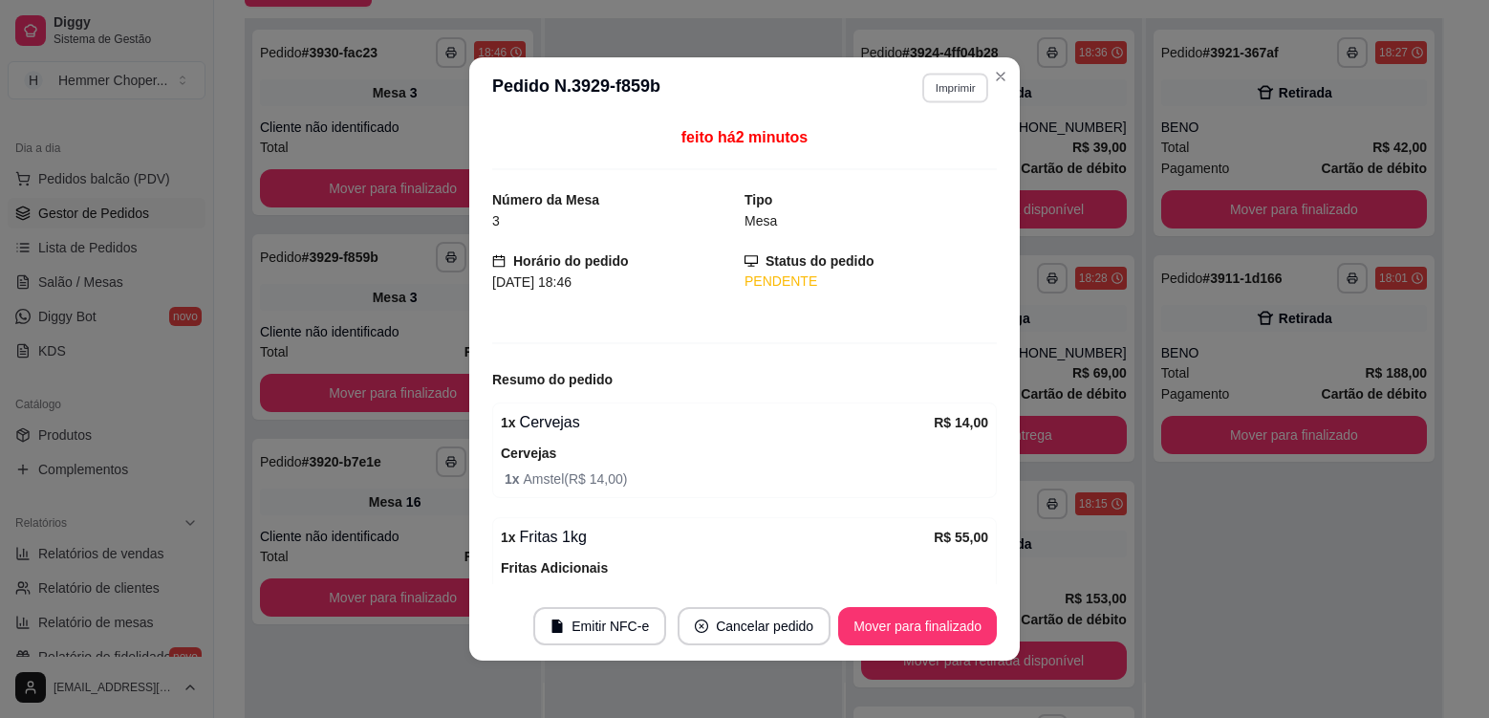
click at [968, 85] on button "Imprimir" at bounding box center [955, 88] width 66 height 30
click at [933, 161] on button "Cozinha" at bounding box center [915, 155] width 134 height 30
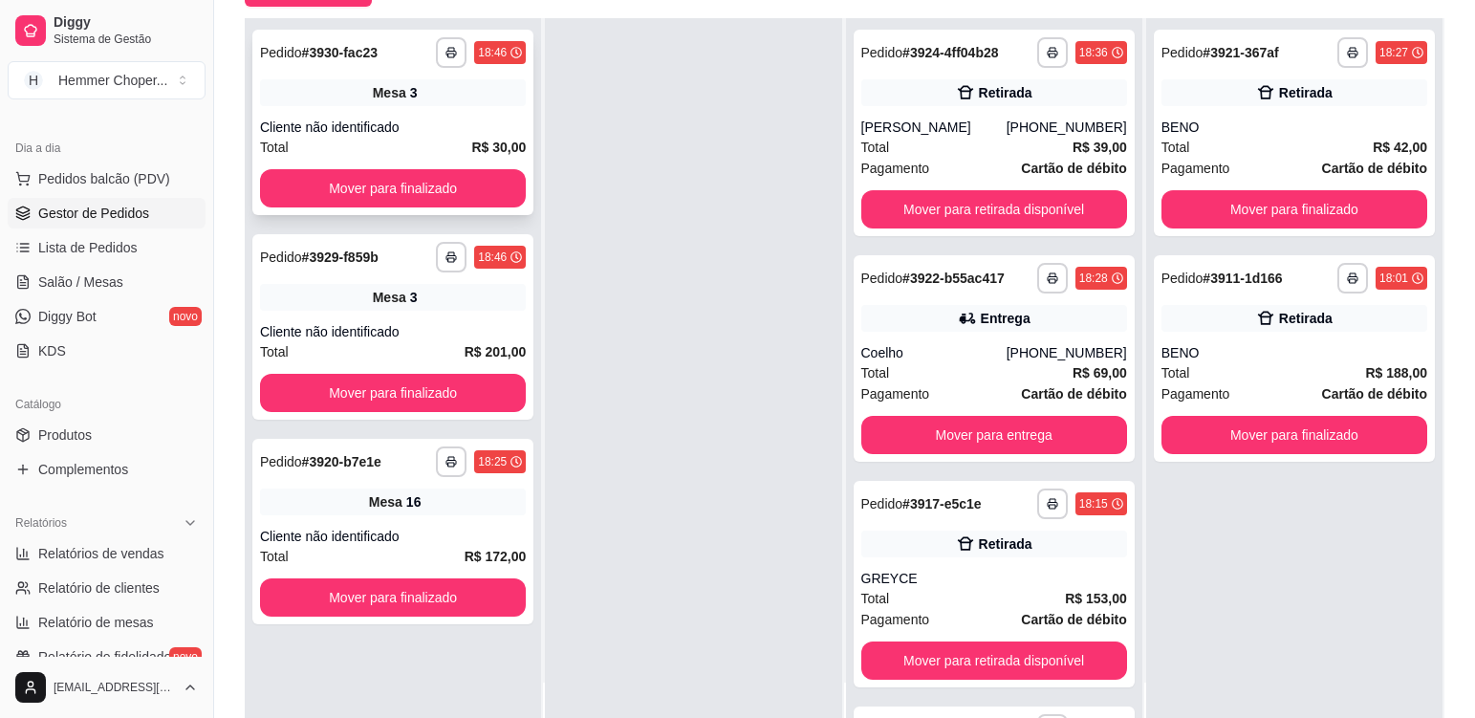
click at [436, 123] on div "Cliente não identificado" at bounding box center [393, 127] width 266 height 19
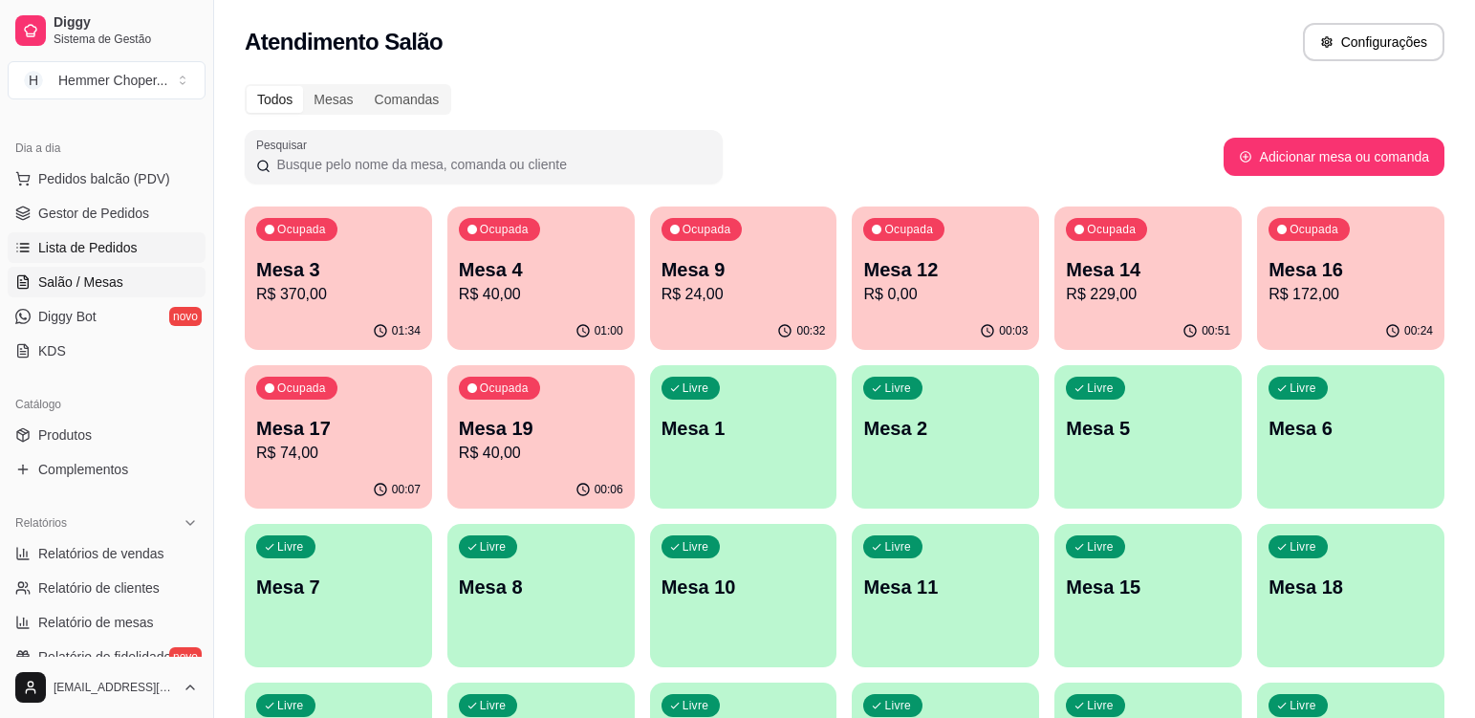
click at [131, 246] on span "Lista de Pedidos" at bounding box center [87, 247] width 99 height 19
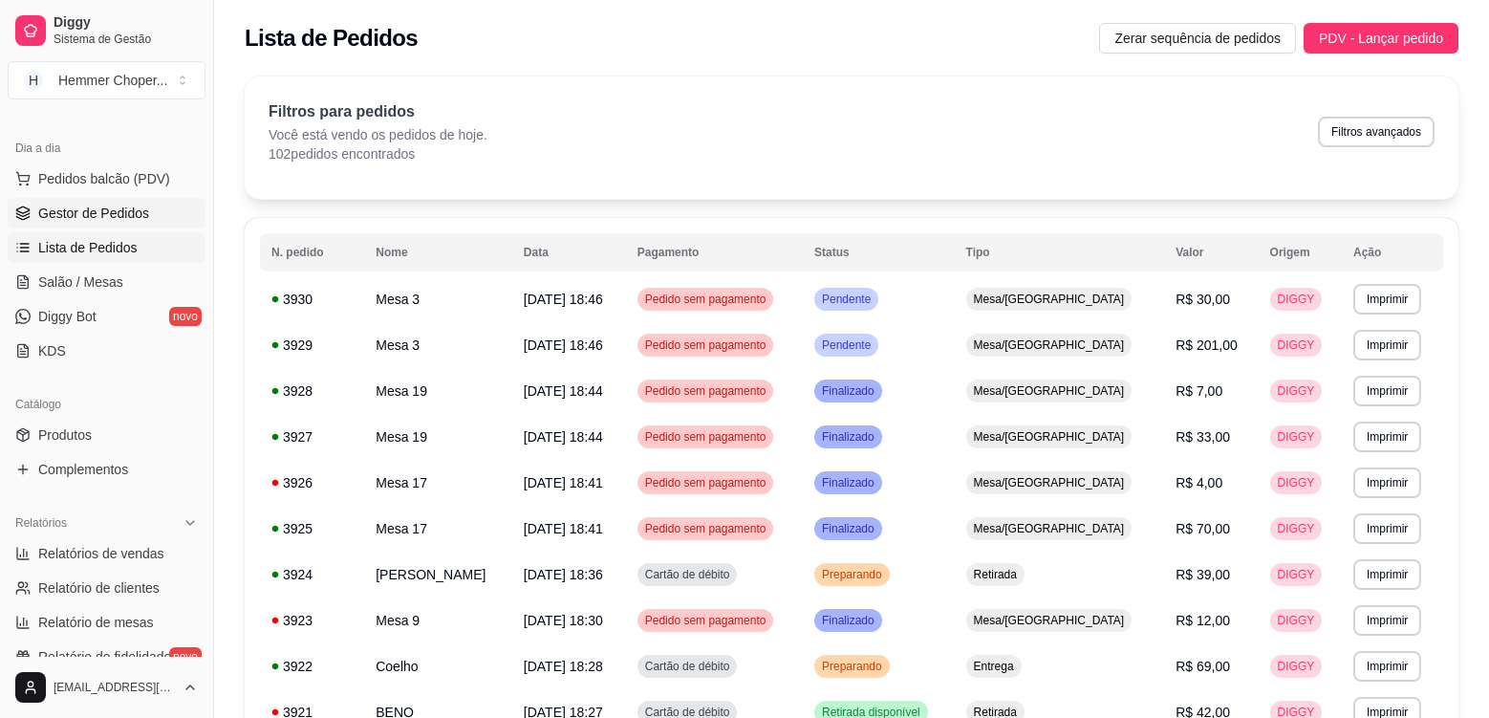
click at [135, 208] on span "Gestor de Pedidos" at bounding box center [93, 213] width 111 height 19
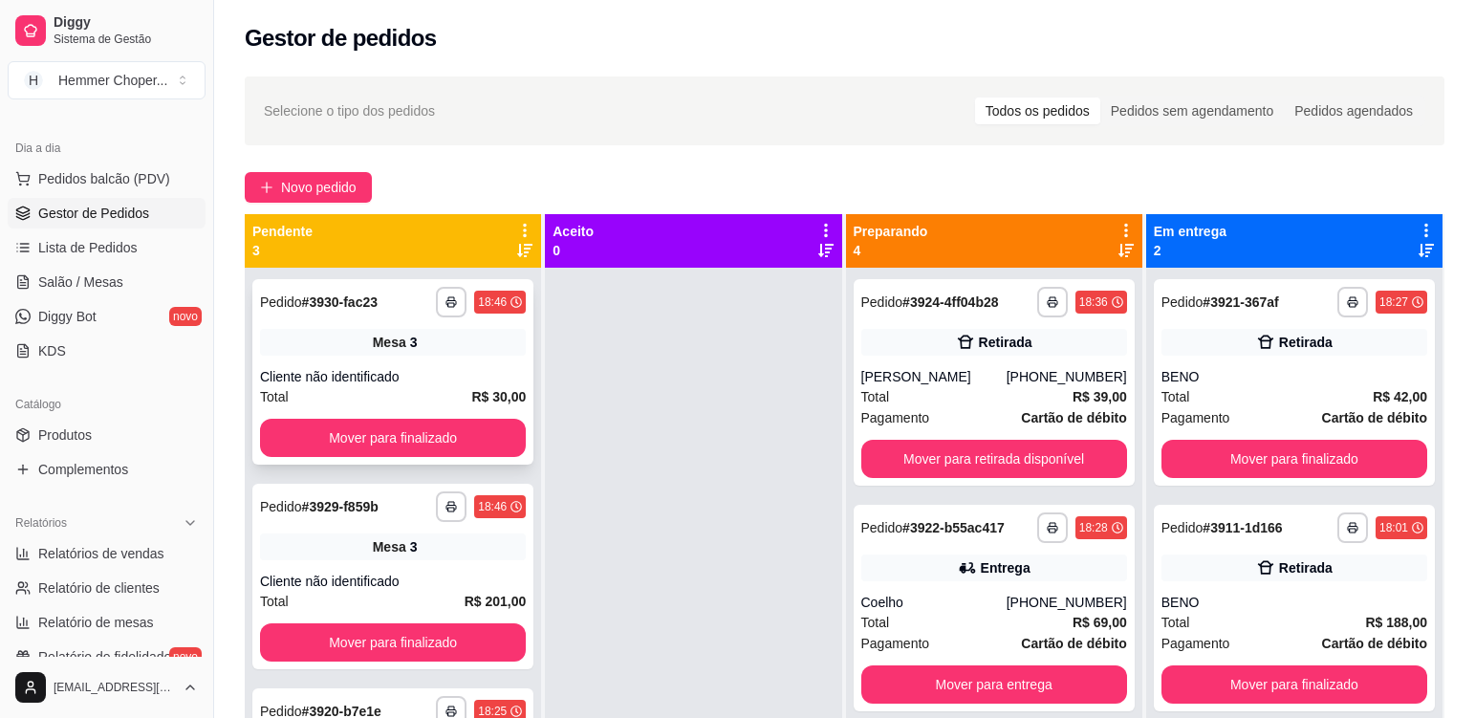
click at [457, 378] on div "Cliente não identificado" at bounding box center [393, 376] width 266 height 19
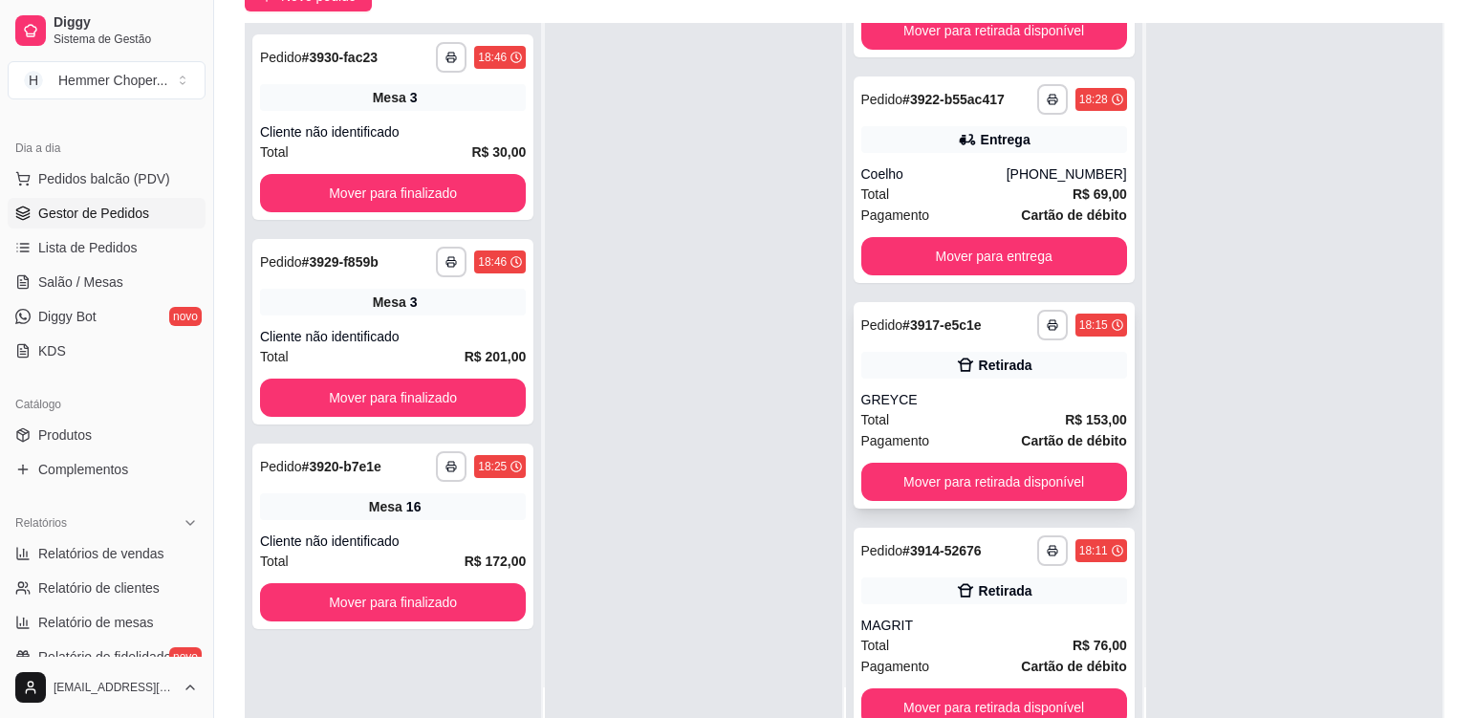
scroll to position [191, 0]
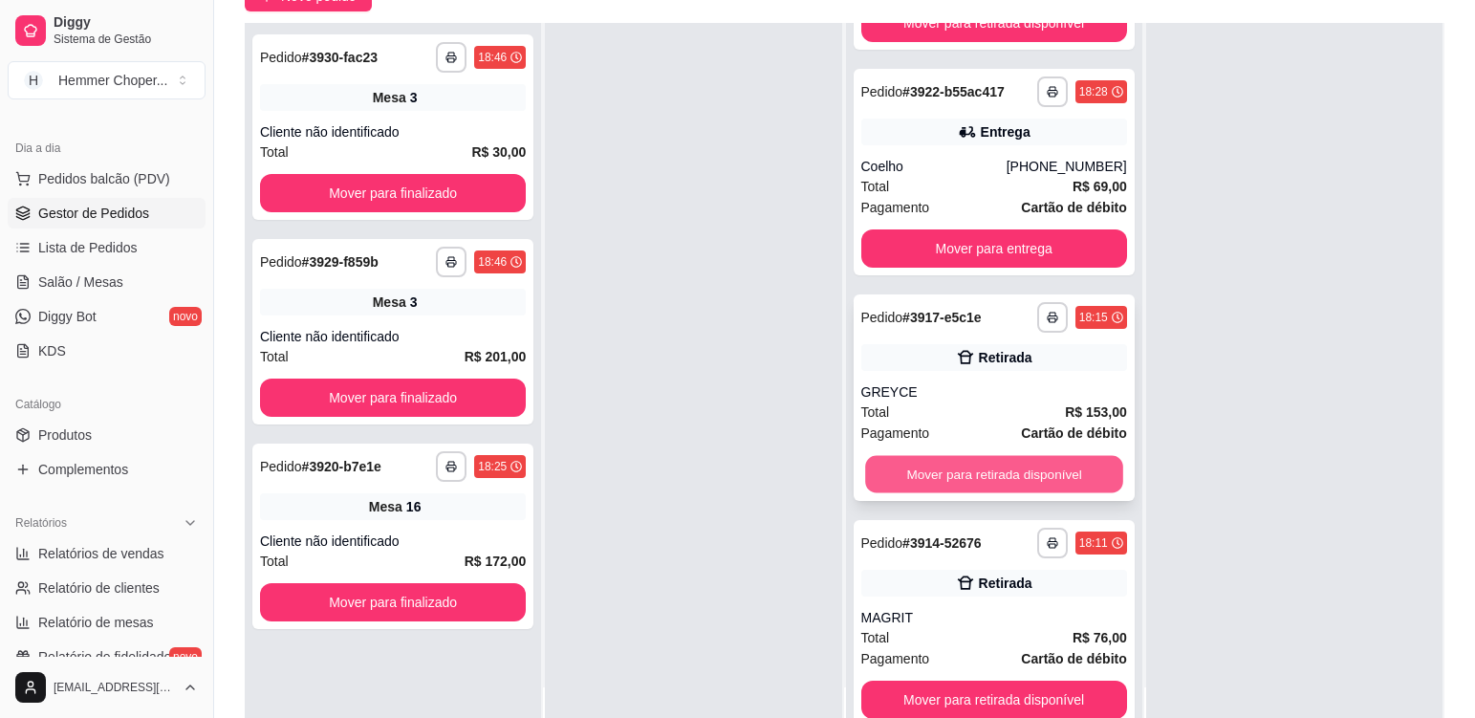
click at [953, 478] on button "Mover para retirada disponível" at bounding box center [994, 474] width 258 height 37
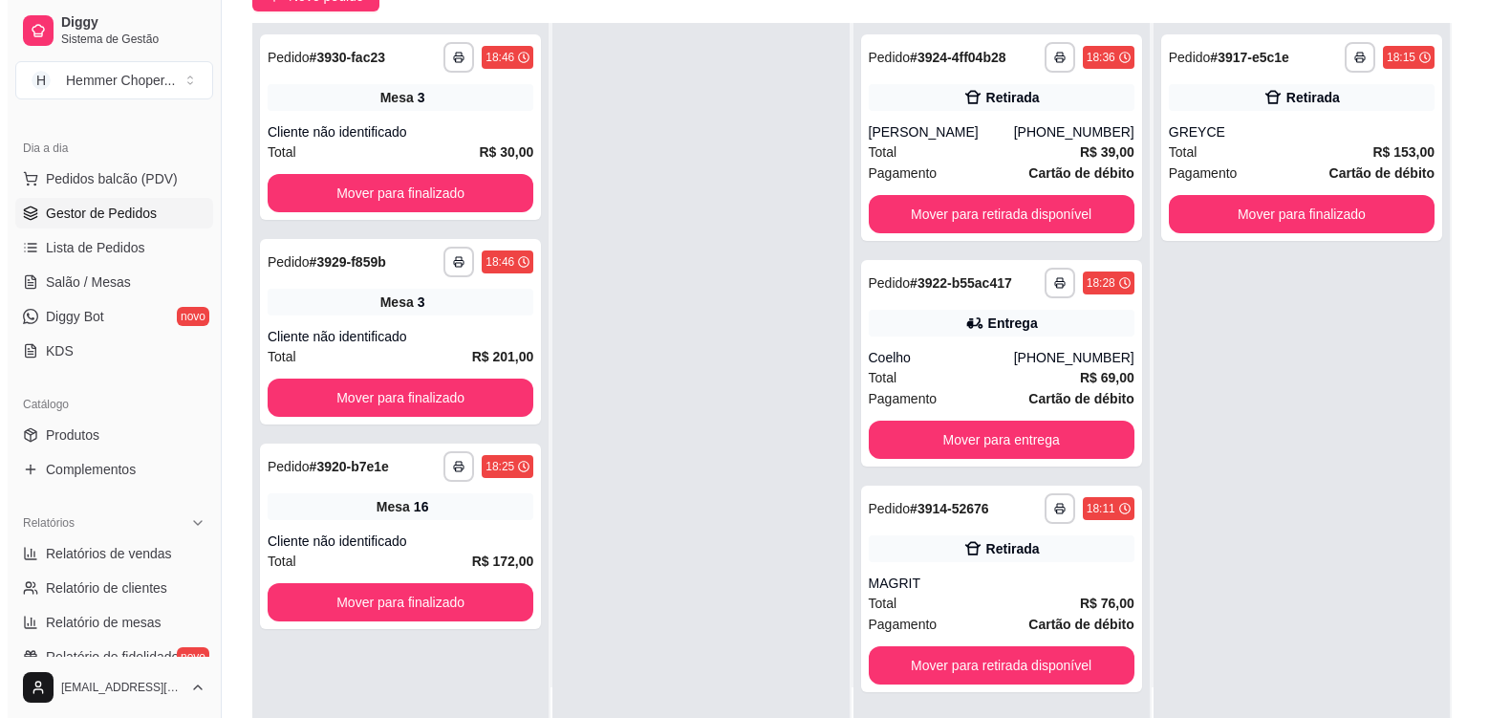
scroll to position [0, 0]
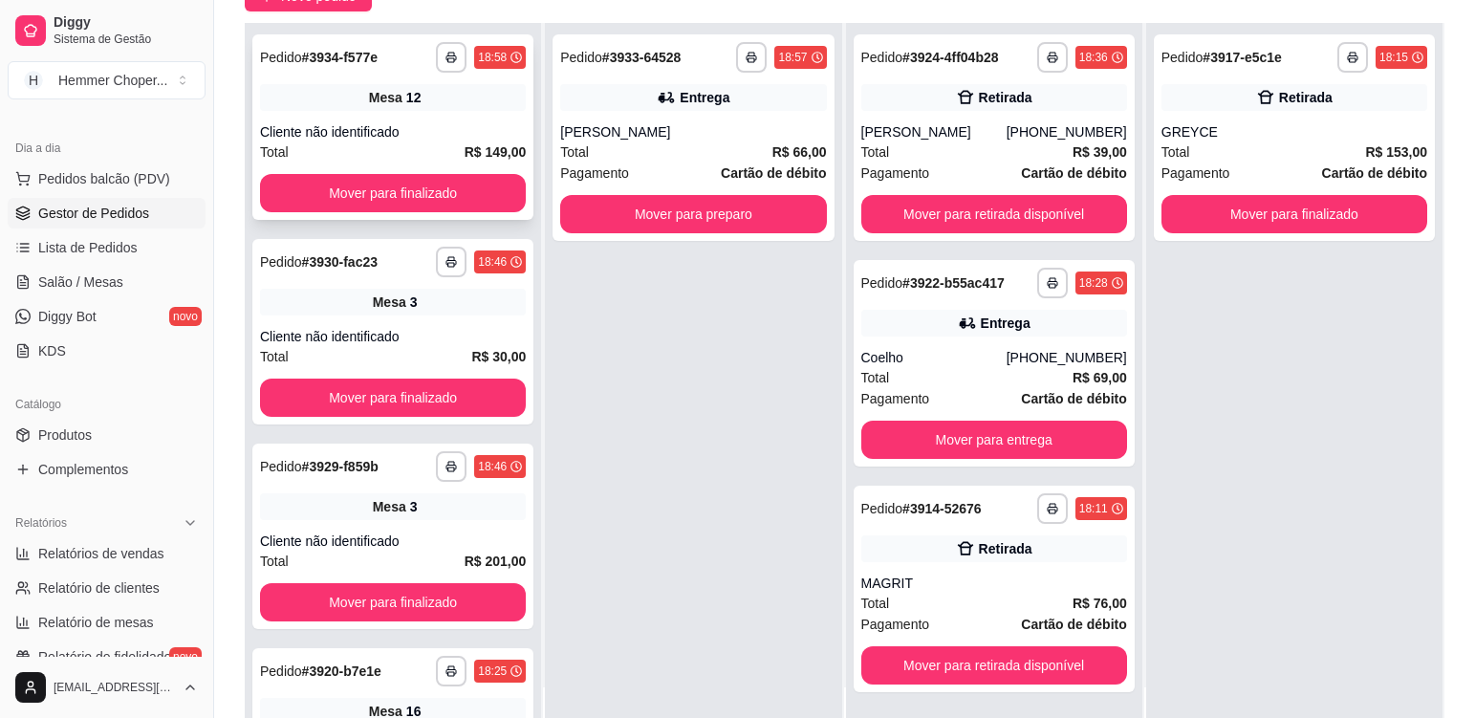
click at [472, 111] on div "**********" at bounding box center [392, 126] width 281 height 185
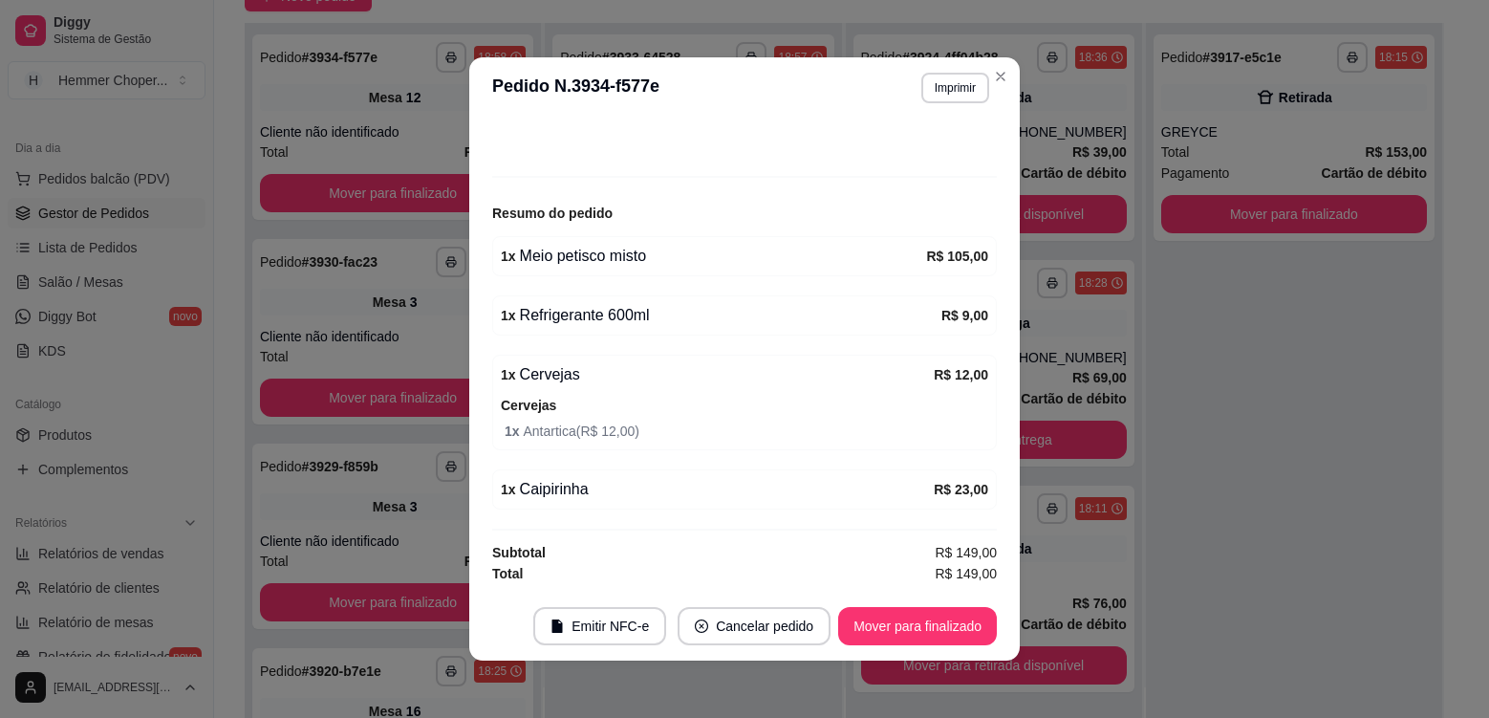
scroll to position [4, 0]
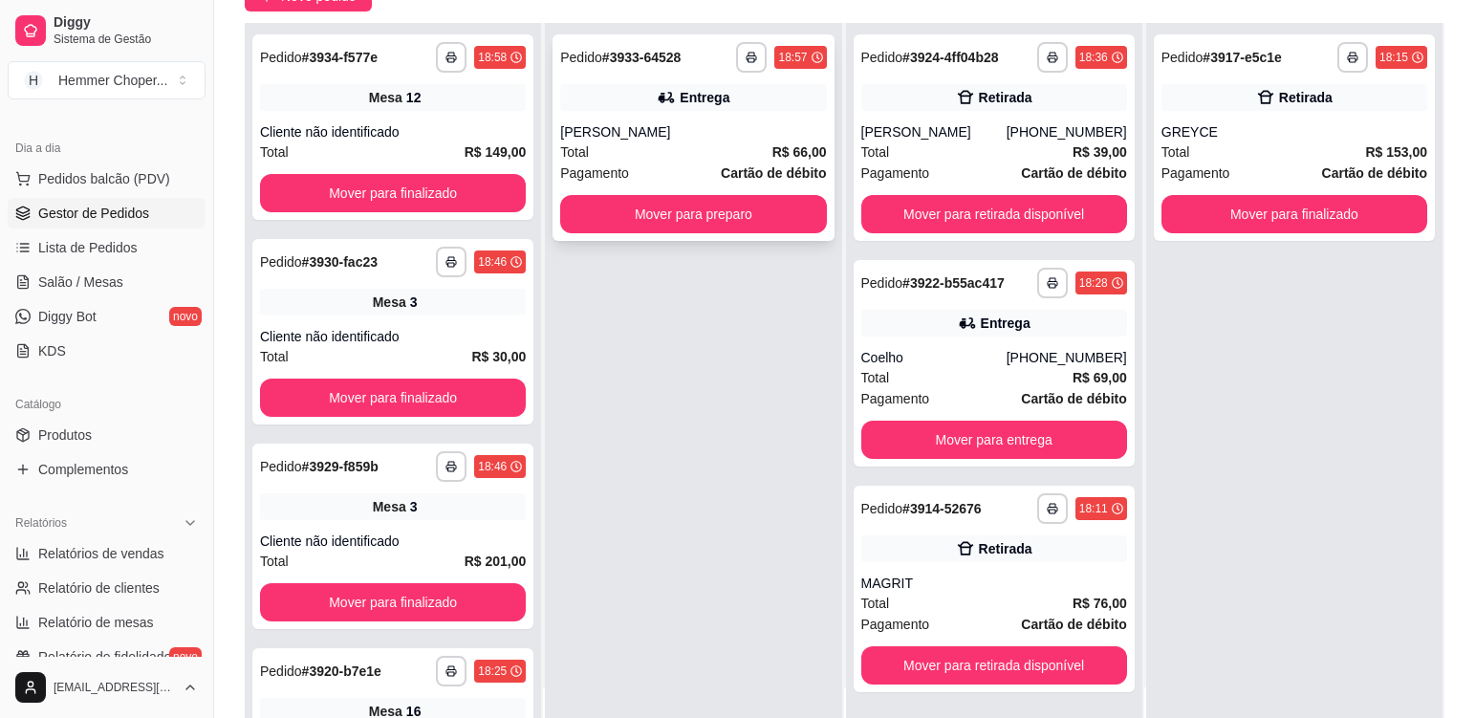
click at [688, 143] on div "Total R$ 66,00" at bounding box center [693, 151] width 266 height 21
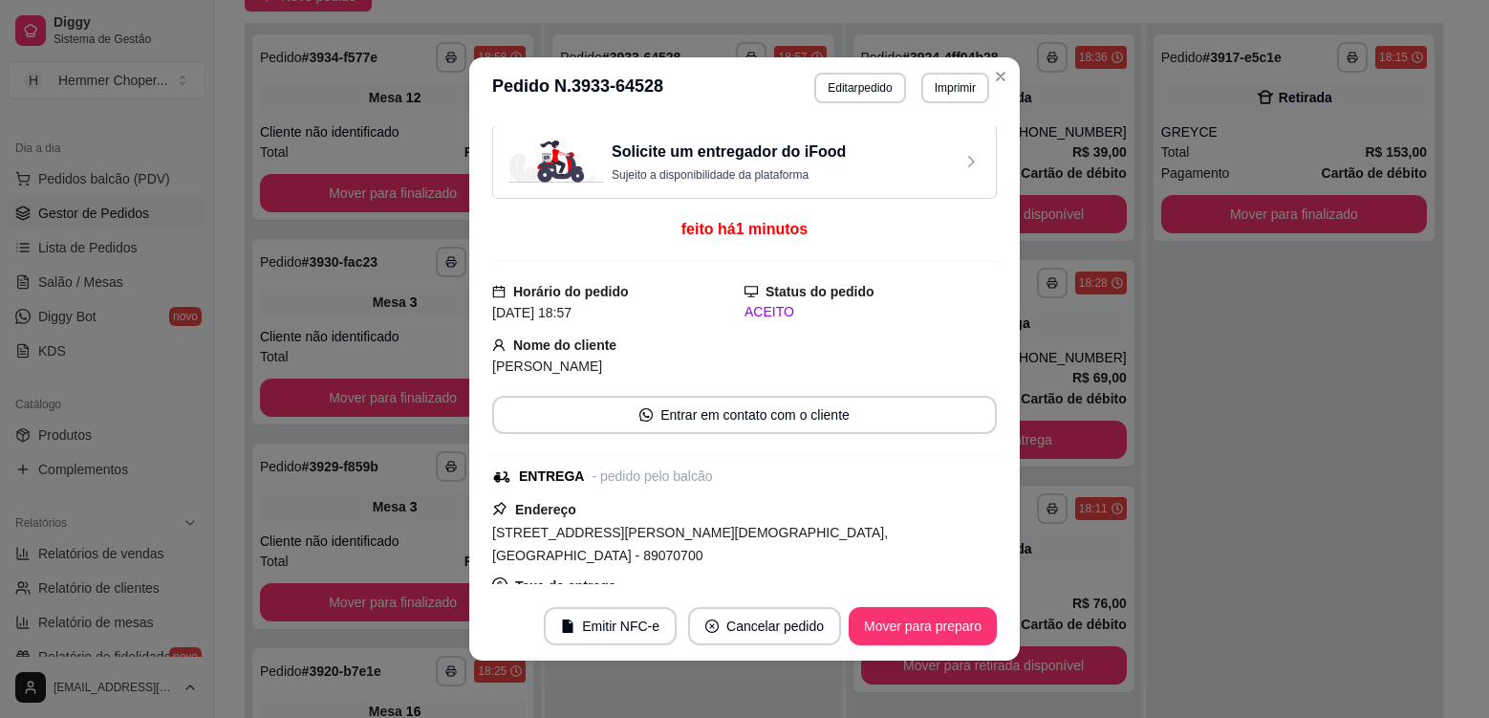
scroll to position [0, 0]
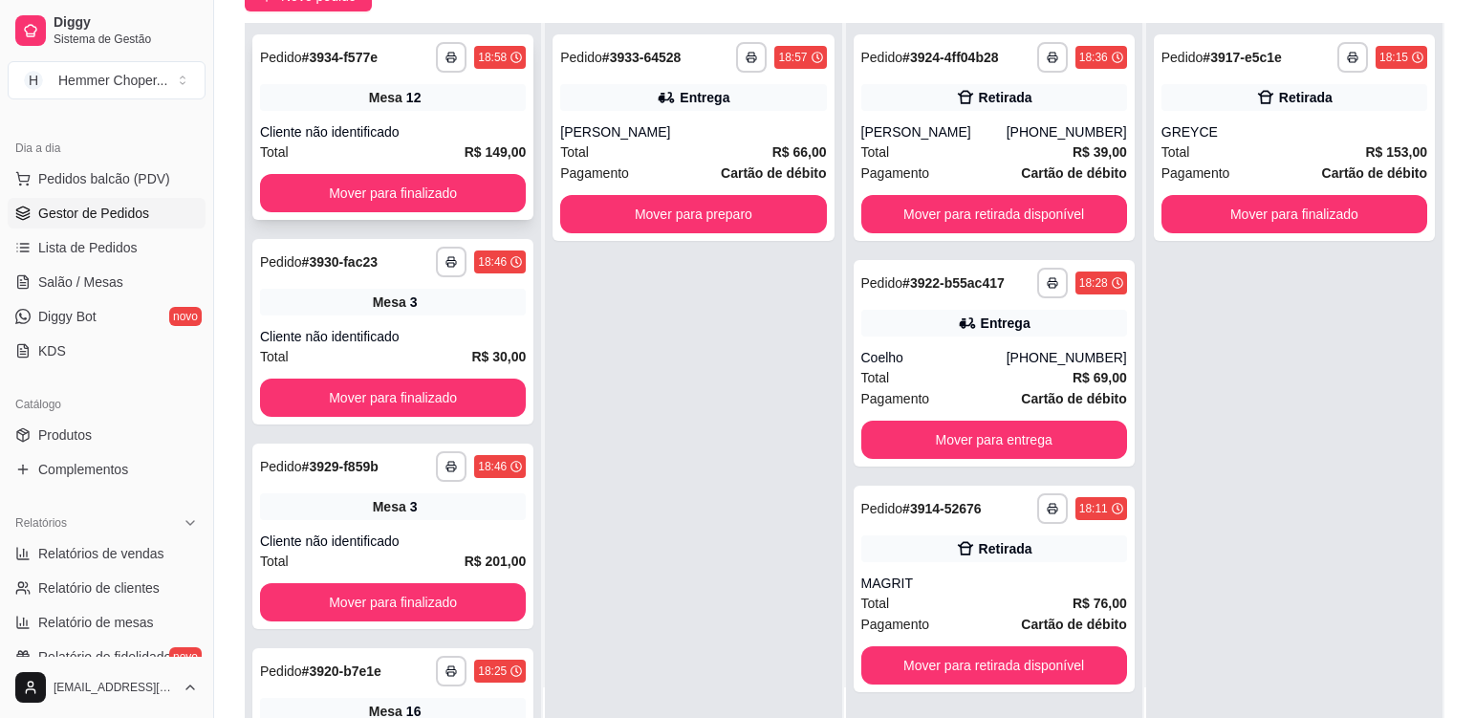
click at [415, 127] on div "Cliente não identificado" at bounding box center [393, 131] width 266 height 19
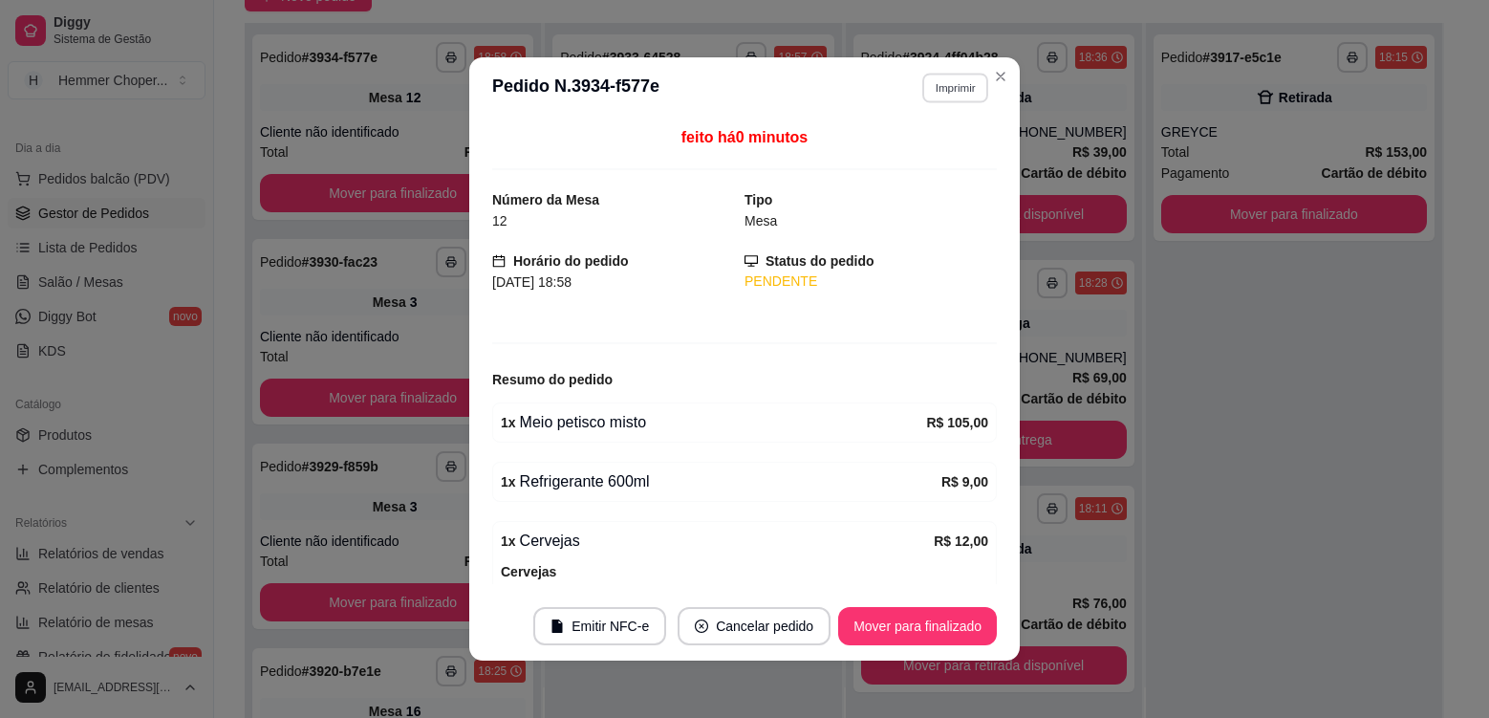
click at [966, 90] on button "Imprimir" at bounding box center [955, 88] width 66 height 30
click at [931, 159] on button "Cozinha" at bounding box center [915, 155] width 134 height 30
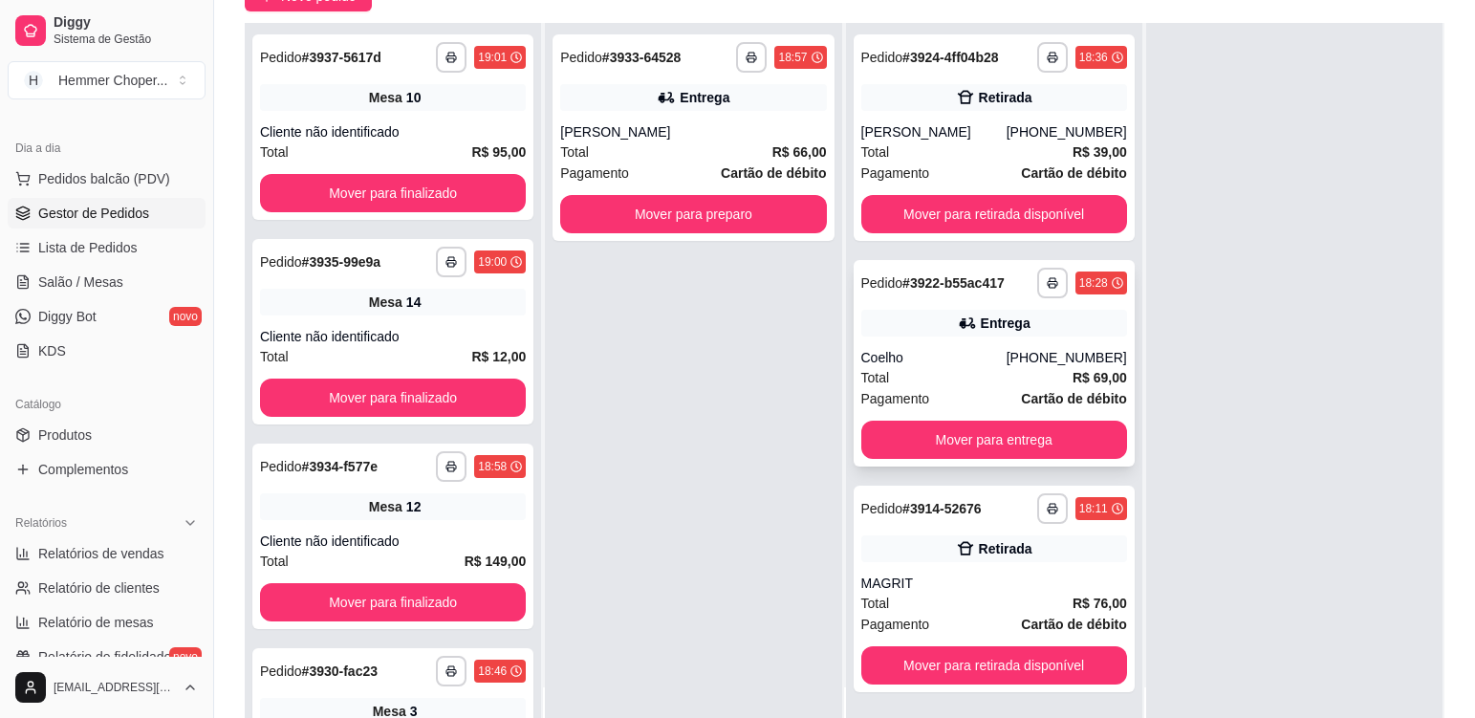
click at [985, 390] on div "Pagamento Cartão de débito" at bounding box center [994, 398] width 266 height 21
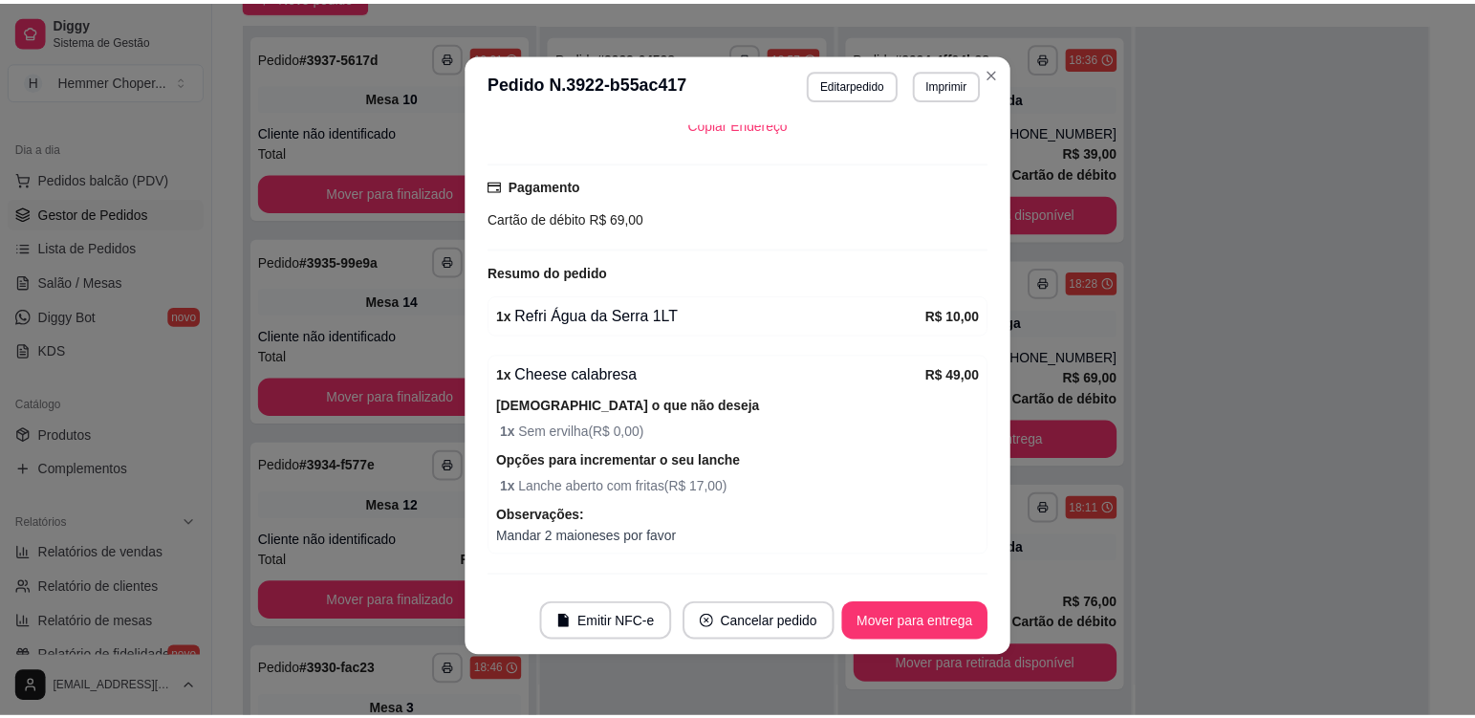
scroll to position [598, 0]
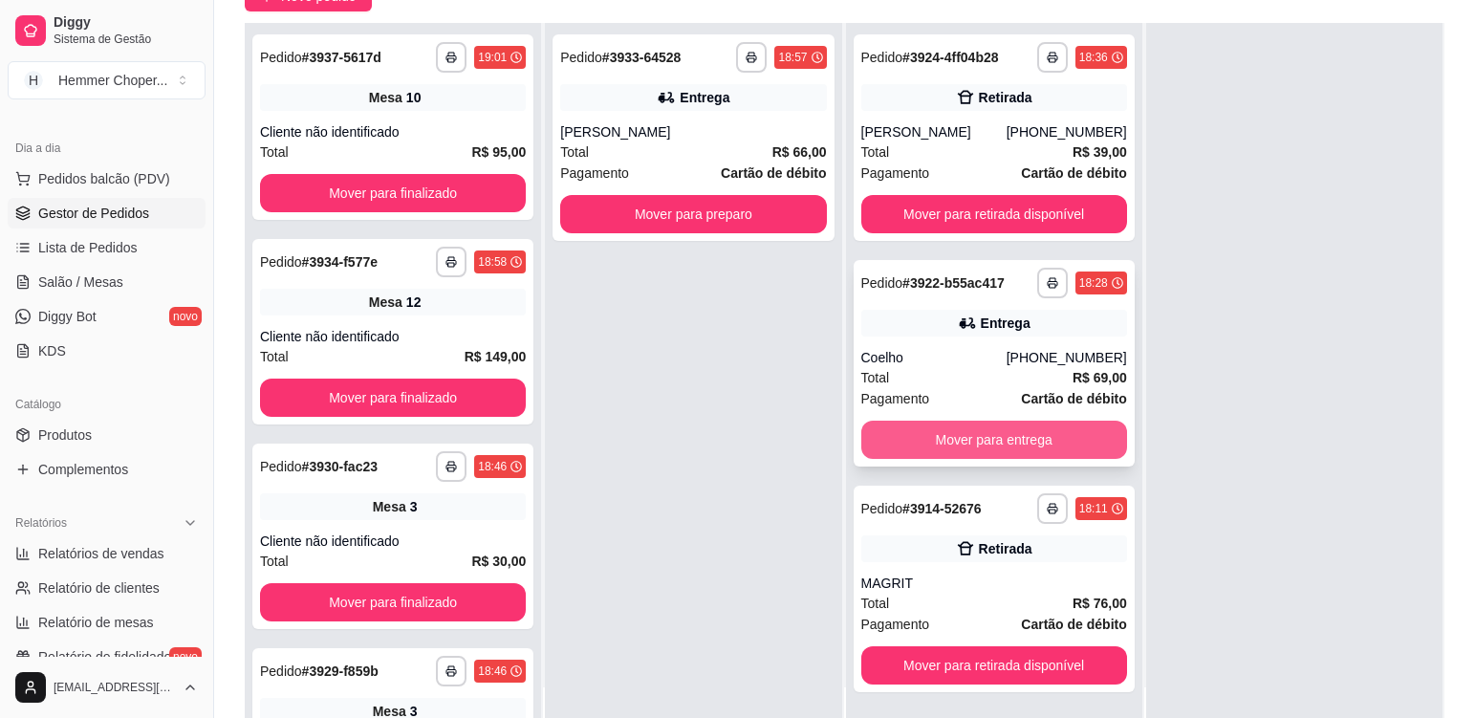
click at [923, 437] on button "Mover para entrega" at bounding box center [994, 440] width 266 height 38
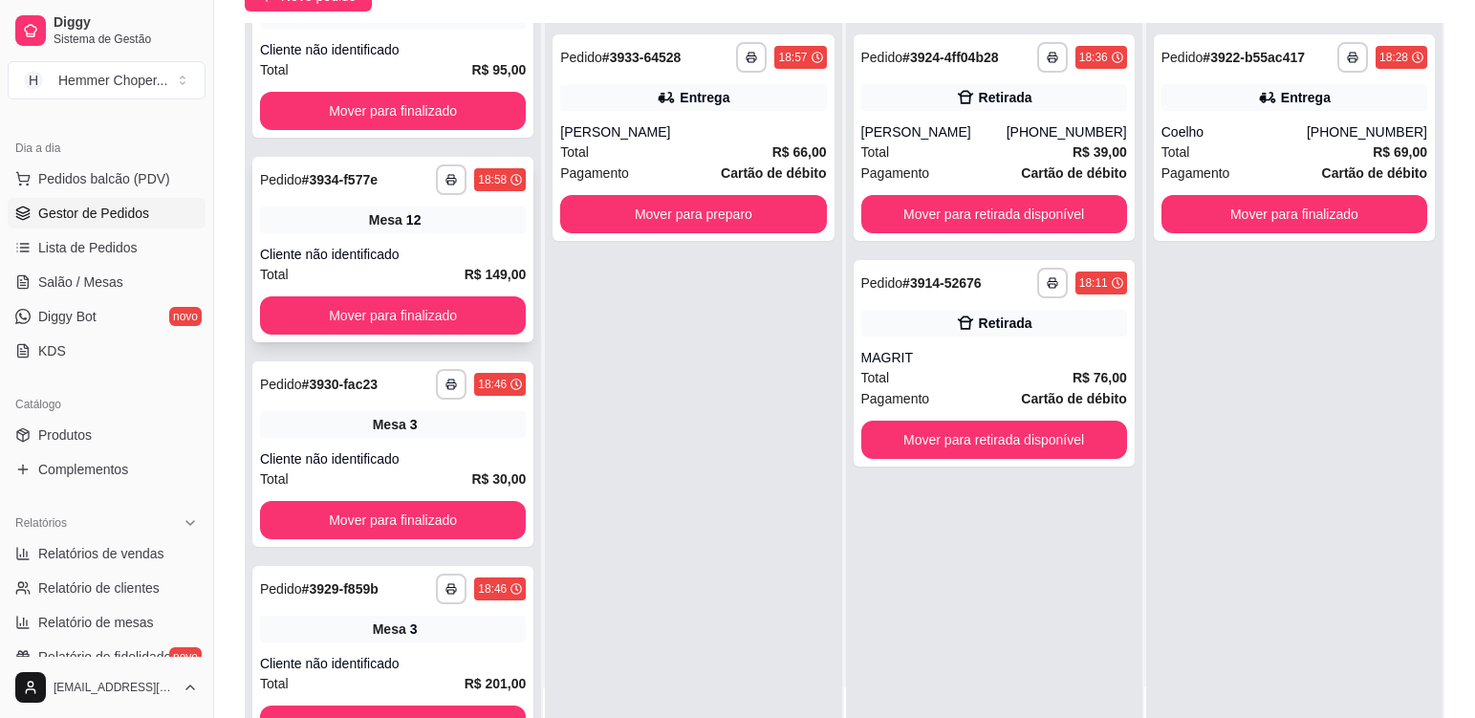
scroll to position [191, 0]
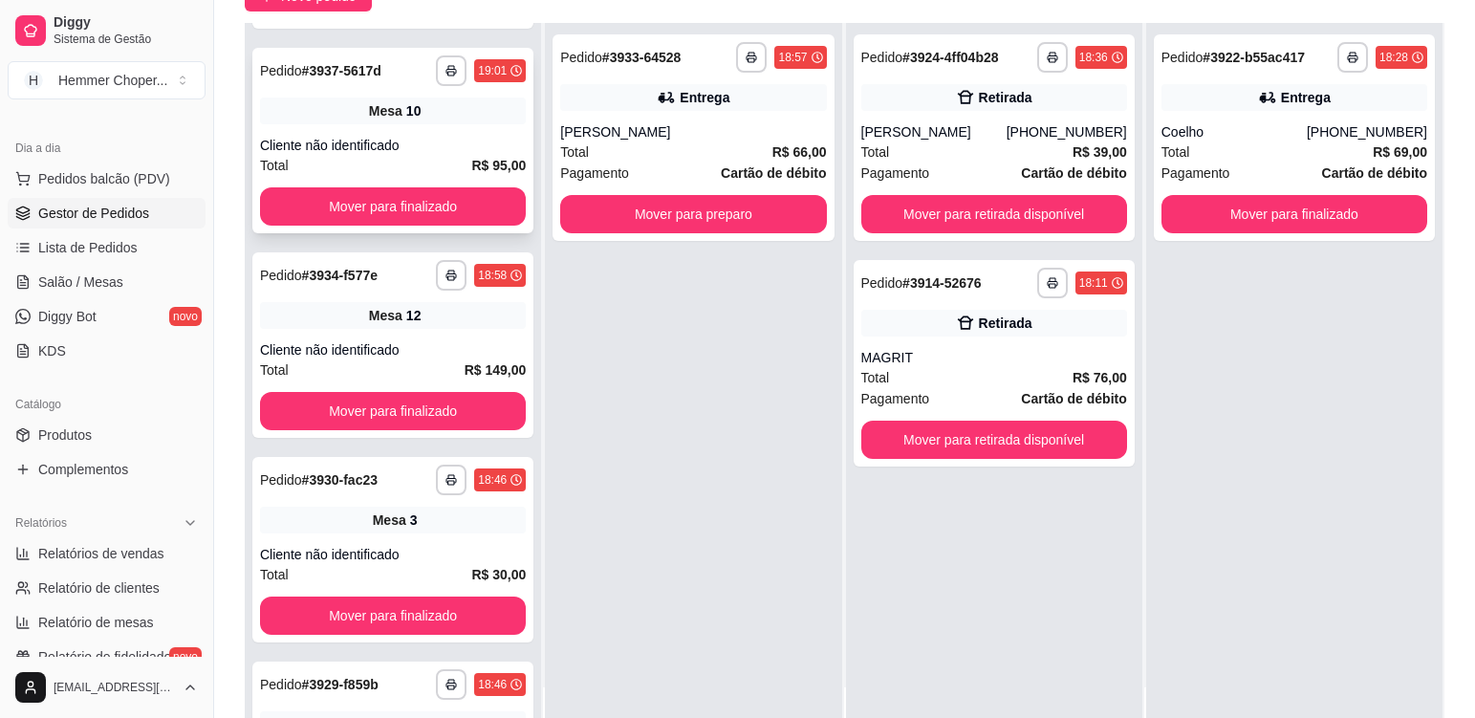
click at [473, 116] on div "Mesa 10" at bounding box center [393, 110] width 266 height 27
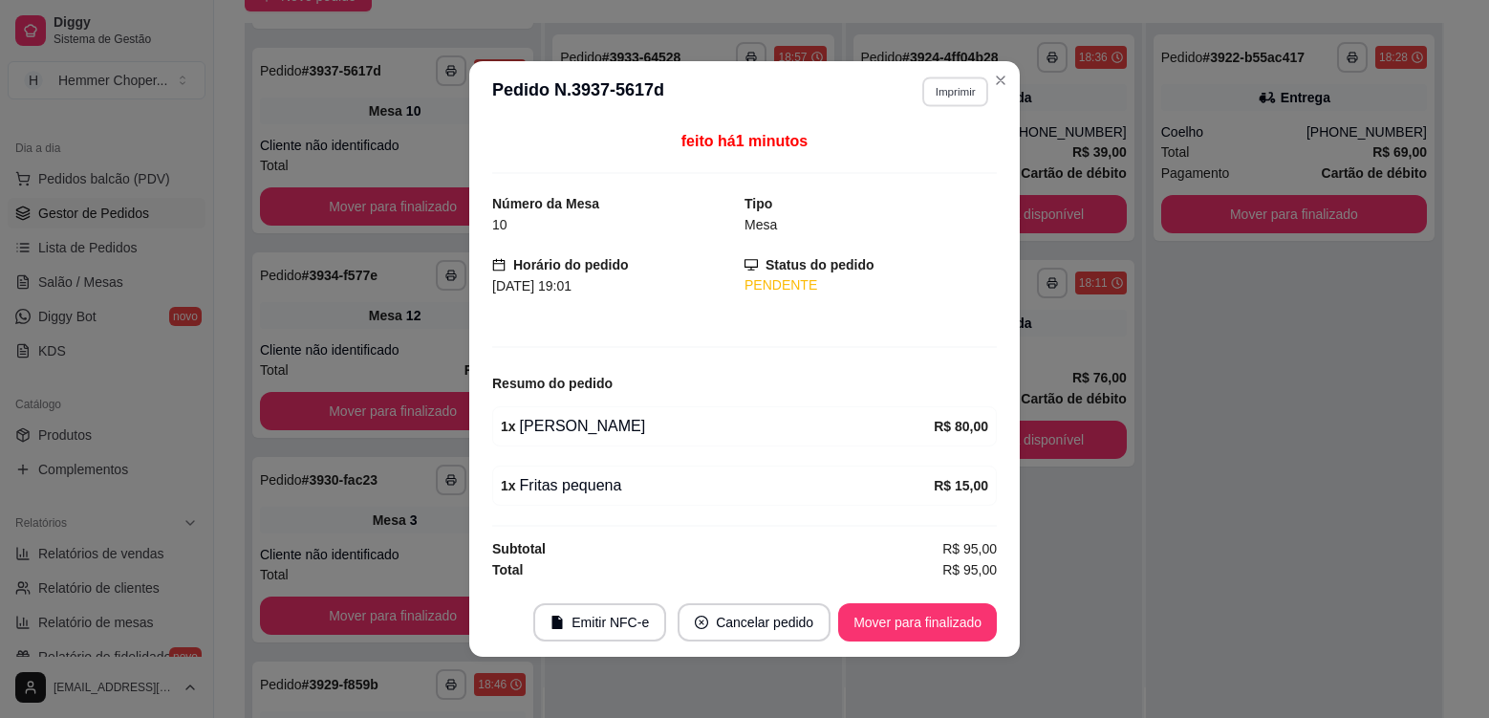
click at [963, 90] on button "Imprimir" at bounding box center [955, 91] width 66 height 30
click at [934, 162] on button "Cozinha" at bounding box center [922, 158] width 139 height 31
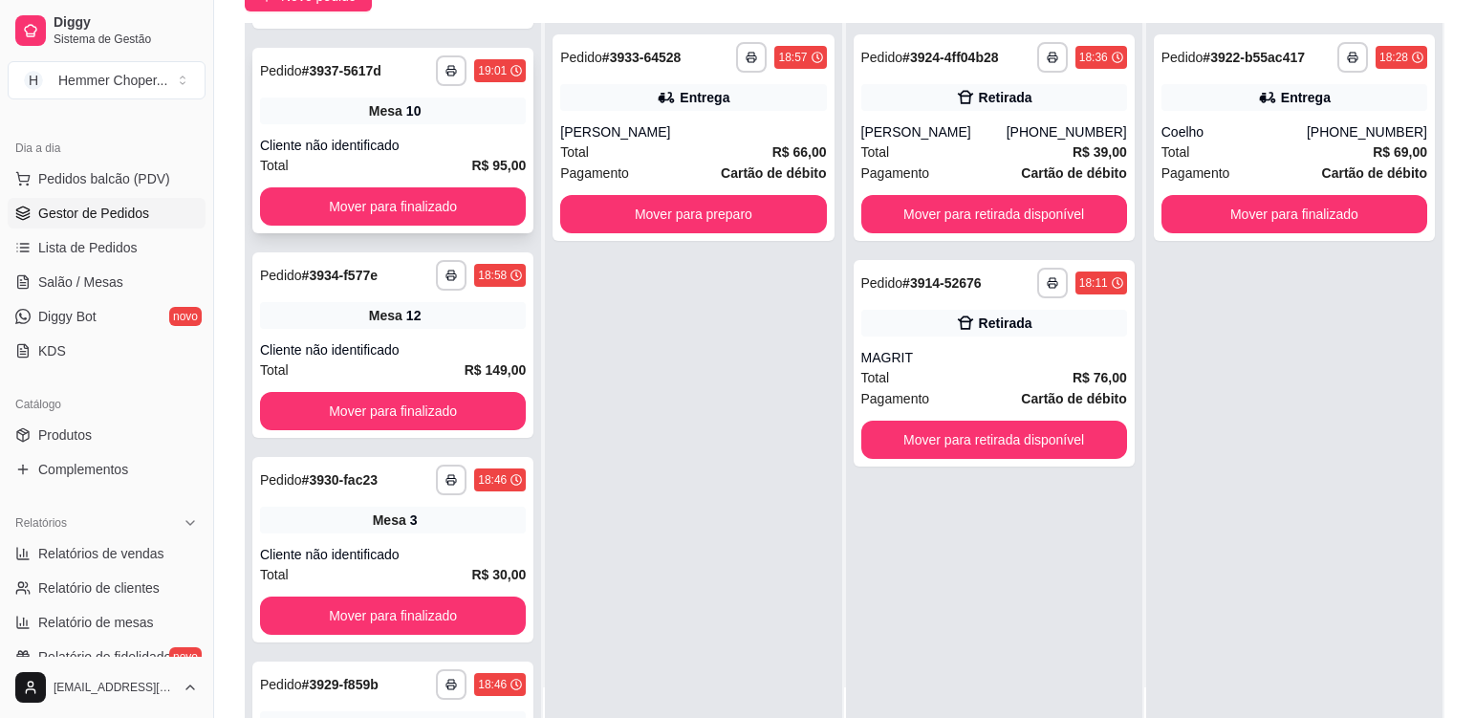
click at [468, 115] on div "Mesa 10" at bounding box center [393, 110] width 266 height 27
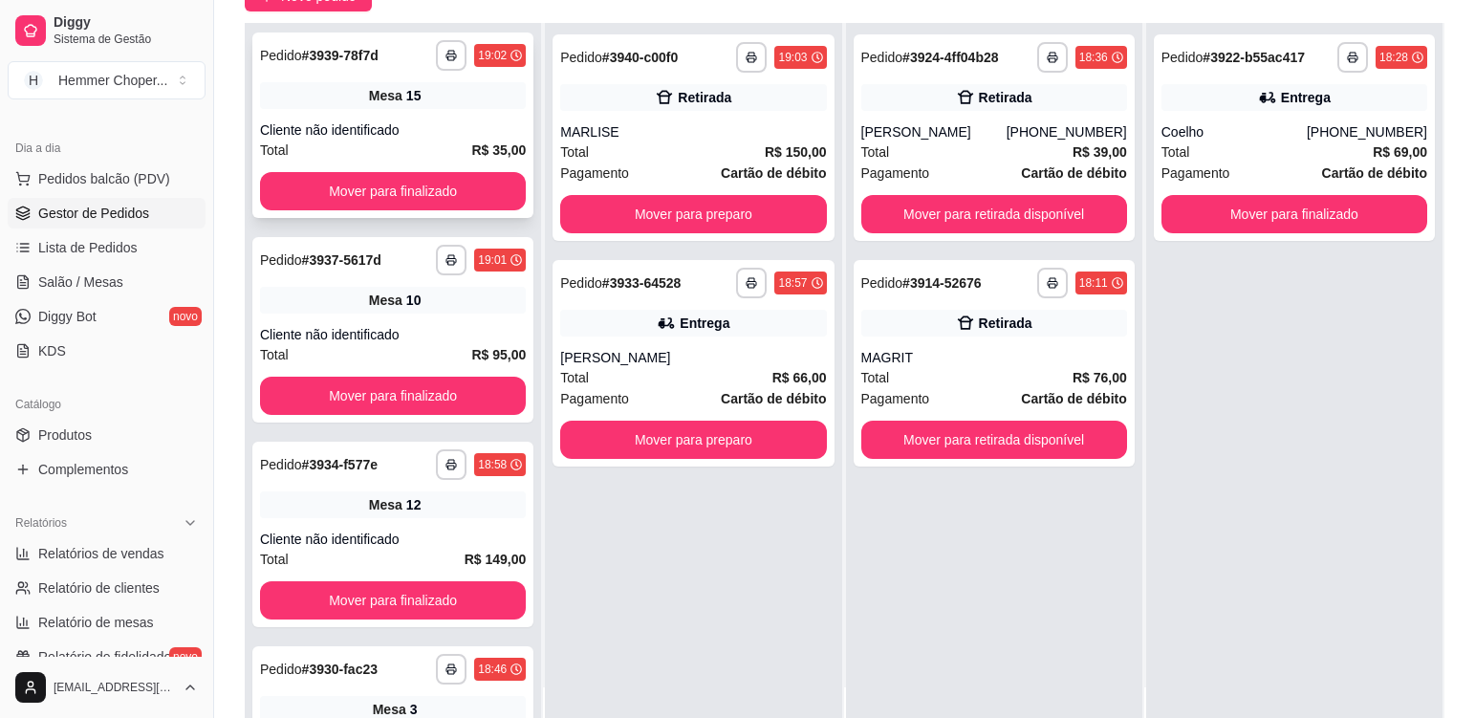
scroll to position [0, 0]
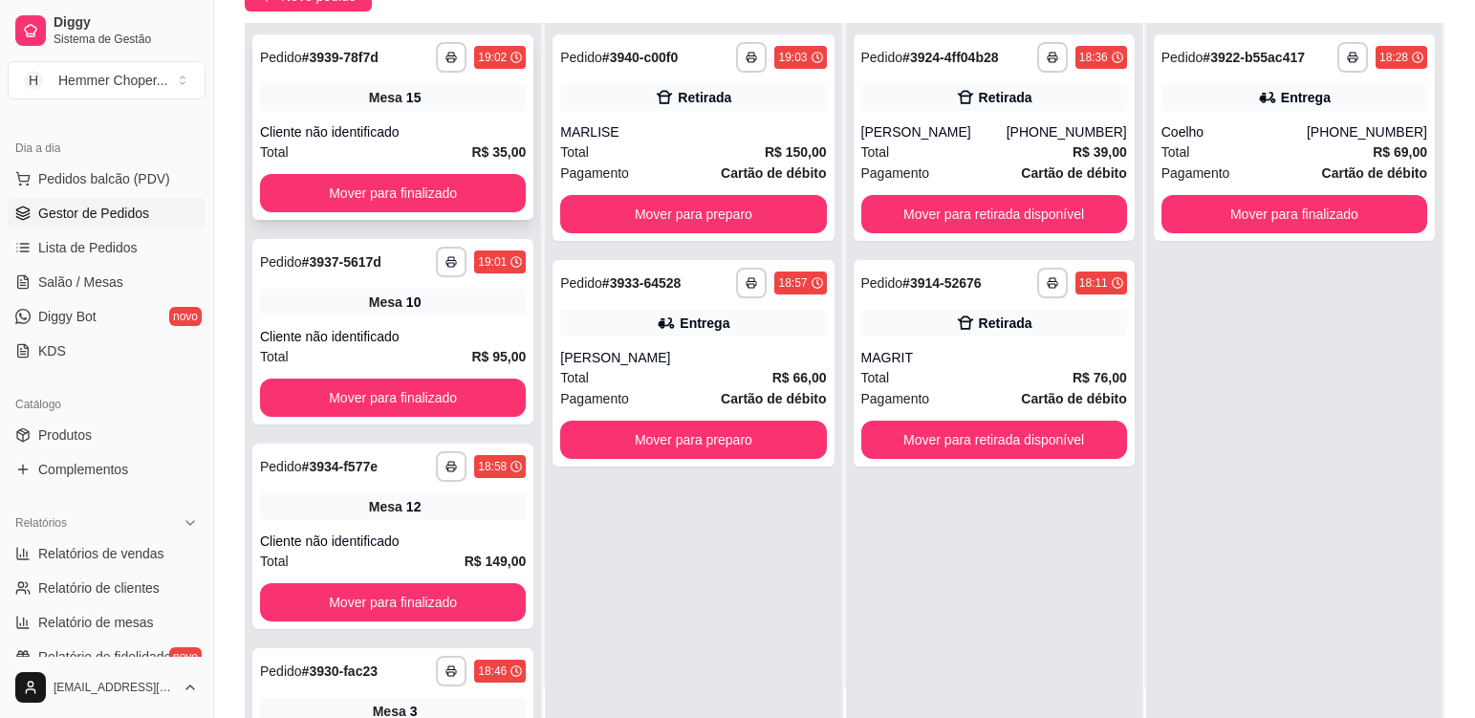
click at [433, 111] on div "**********" at bounding box center [392, 126] width 281 height 185
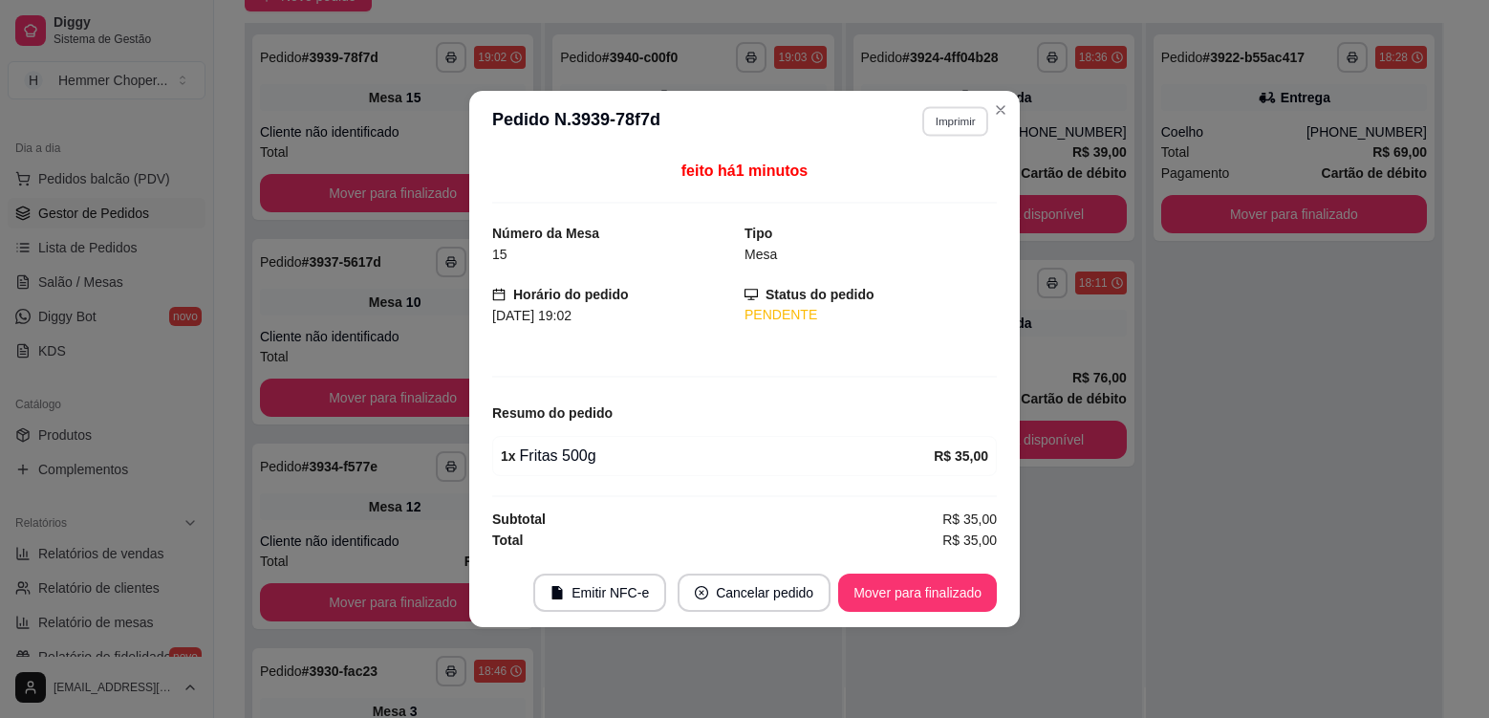
click at [970, 129] on button "Imprimir" at bounding box center [955, 121] width 66 height 30
click at [920, 194] on button "Cozinha" at bounding box center [922, 188] width 139 height 31
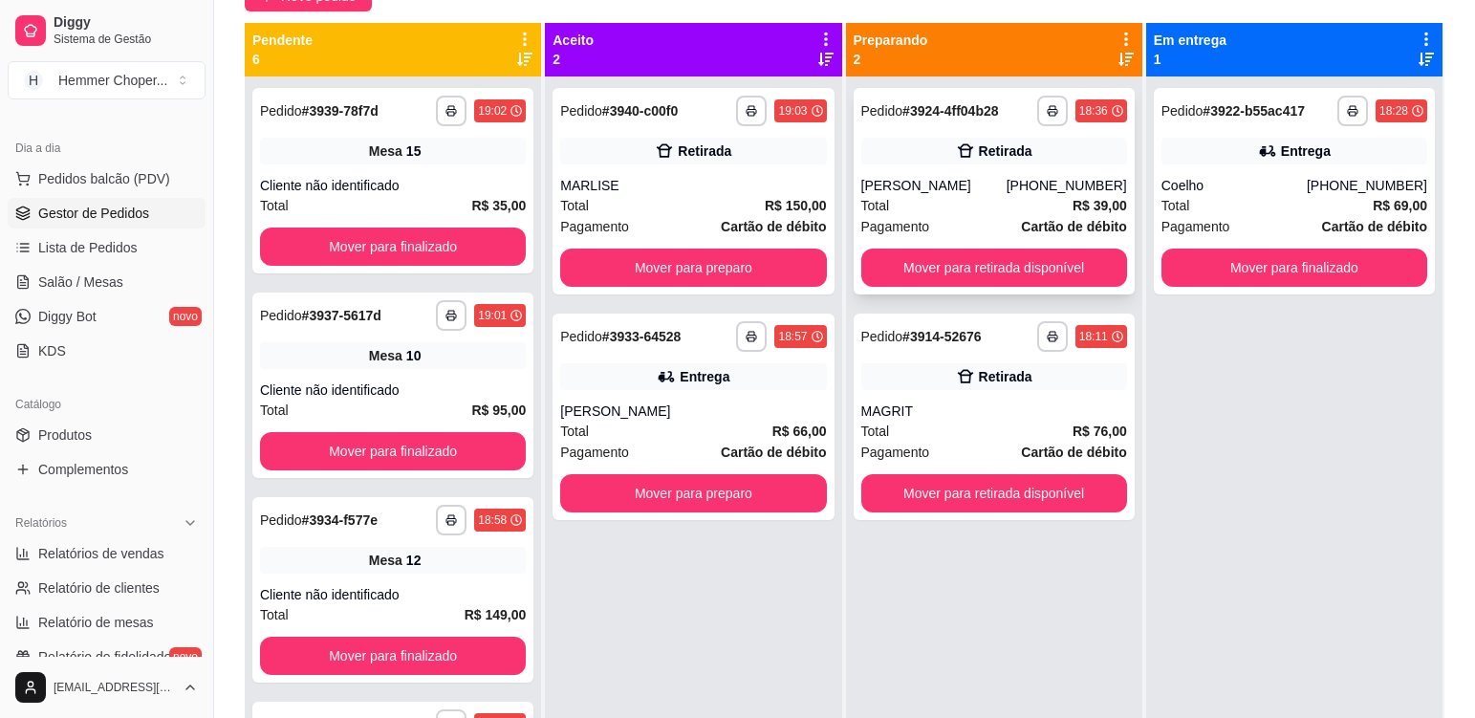
click at [972, 184] on div "[PERSON_NAME]" at bounding box center [933, 185] width 145 height 19
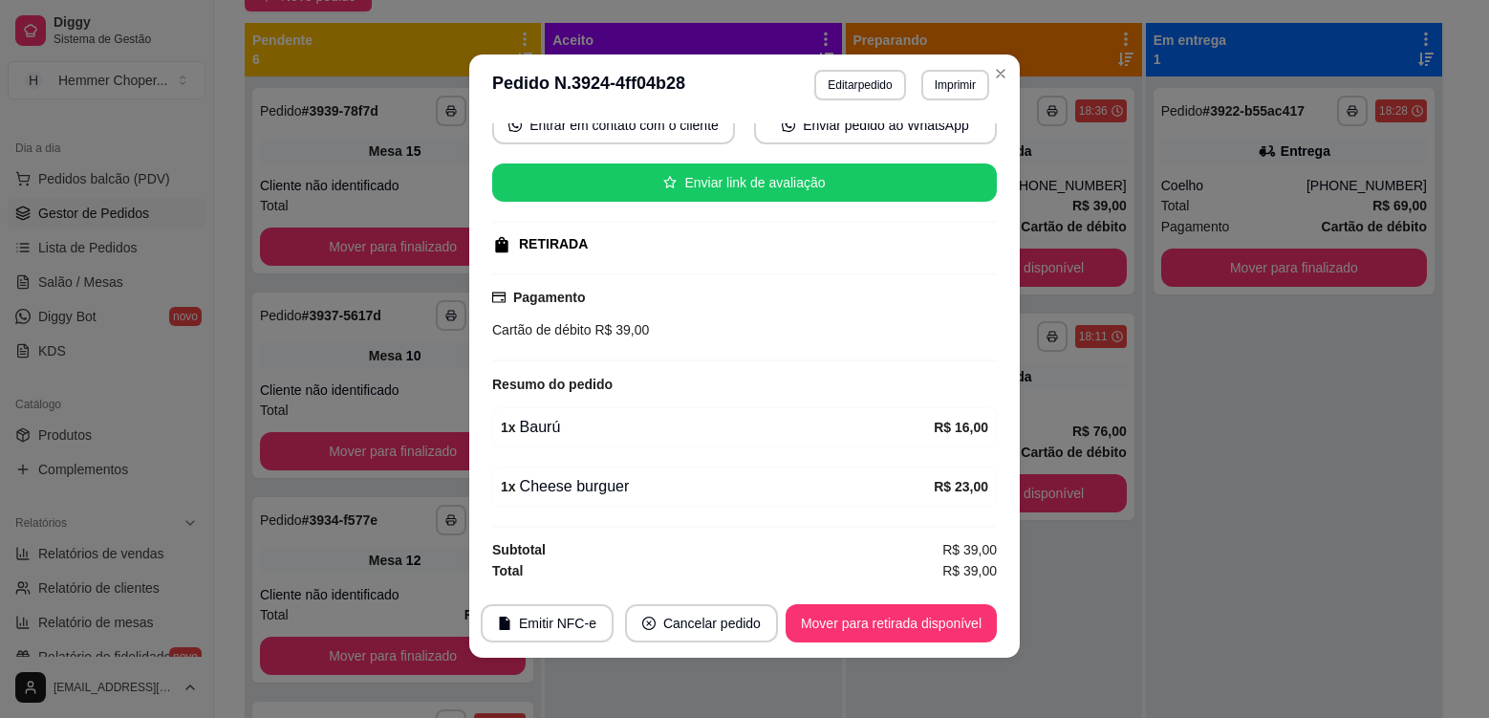
scroll to position [4, 0]
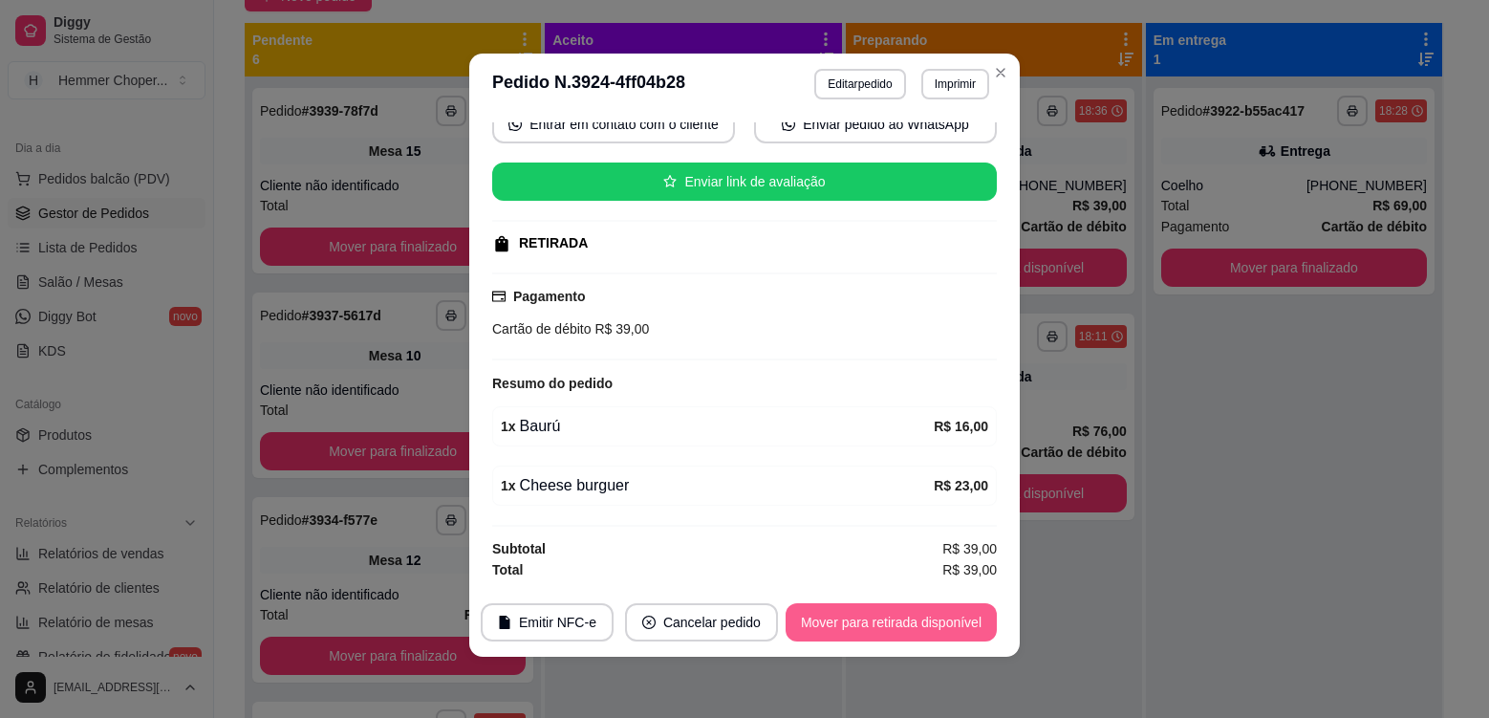
click at [855, 616] on button "Mover para retirada disponível" at bounding box center [891, 622] width 211 height 38
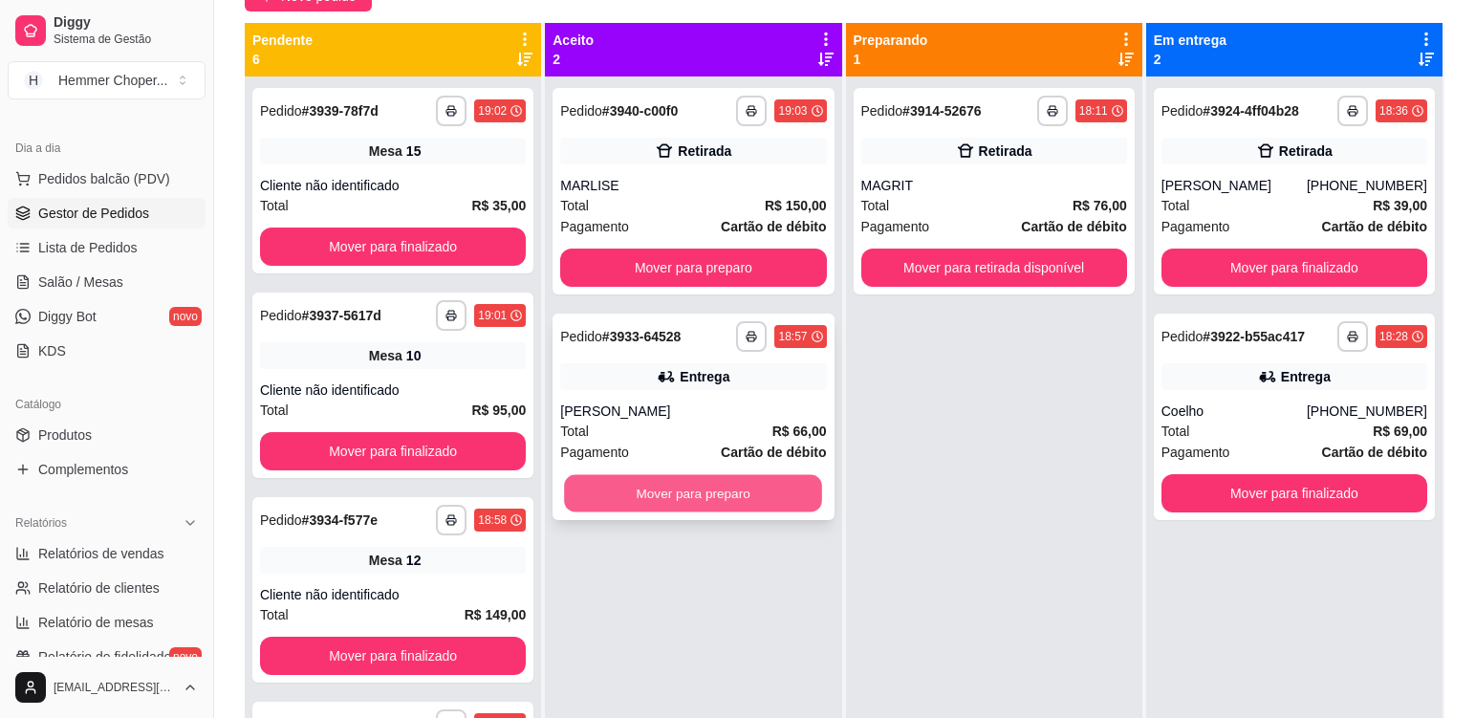
click at [633, 493] on button "Mover para preparo" at bounding box center [693, 493] width 258 height 37
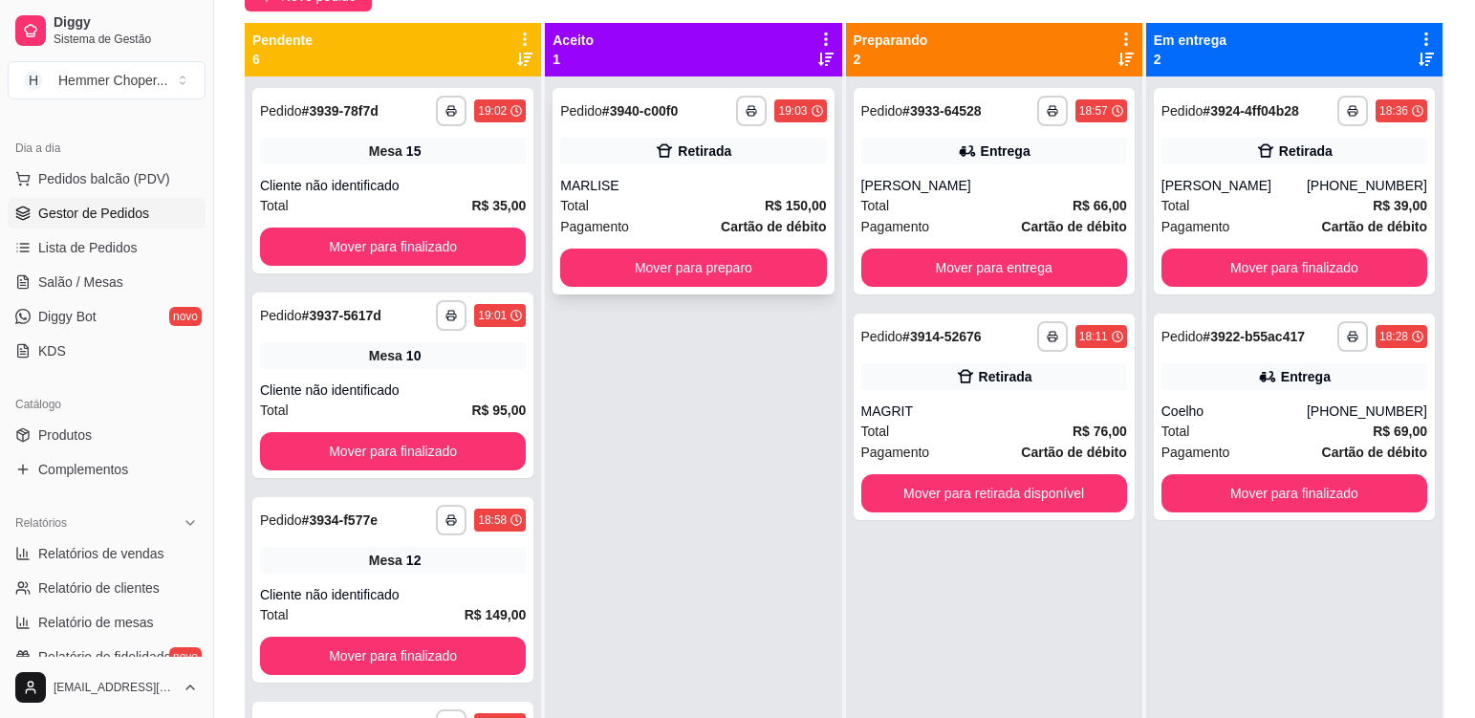
click at [690, 212] on div "Total R$ 150,00" at bounding box center [693, 205] width 266 height 21
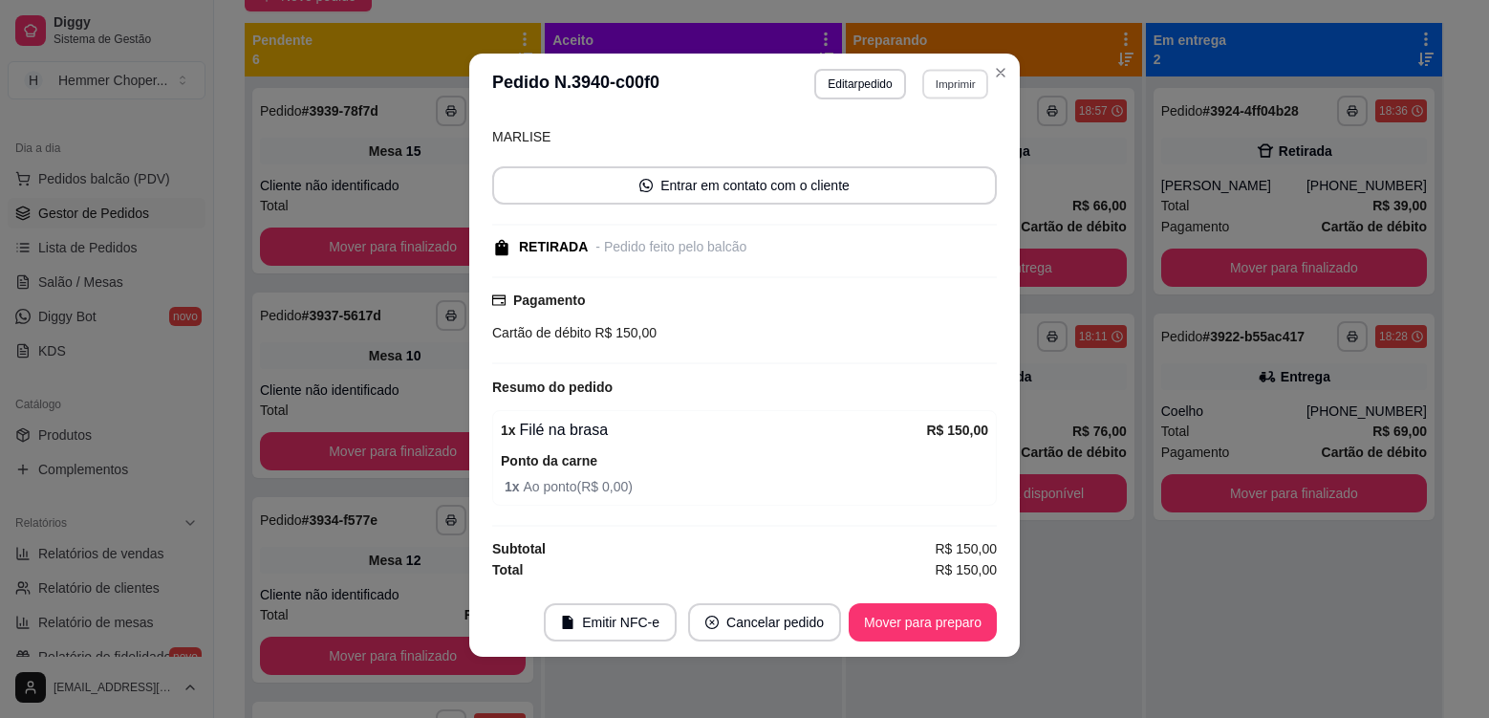
click at [942, 91] on button "Imprimir" at bounding box center [955, 84] width 66 height 30
click at [922, 159] on button "Cozinha" at bounding box center [915, 151] width 139 height 31
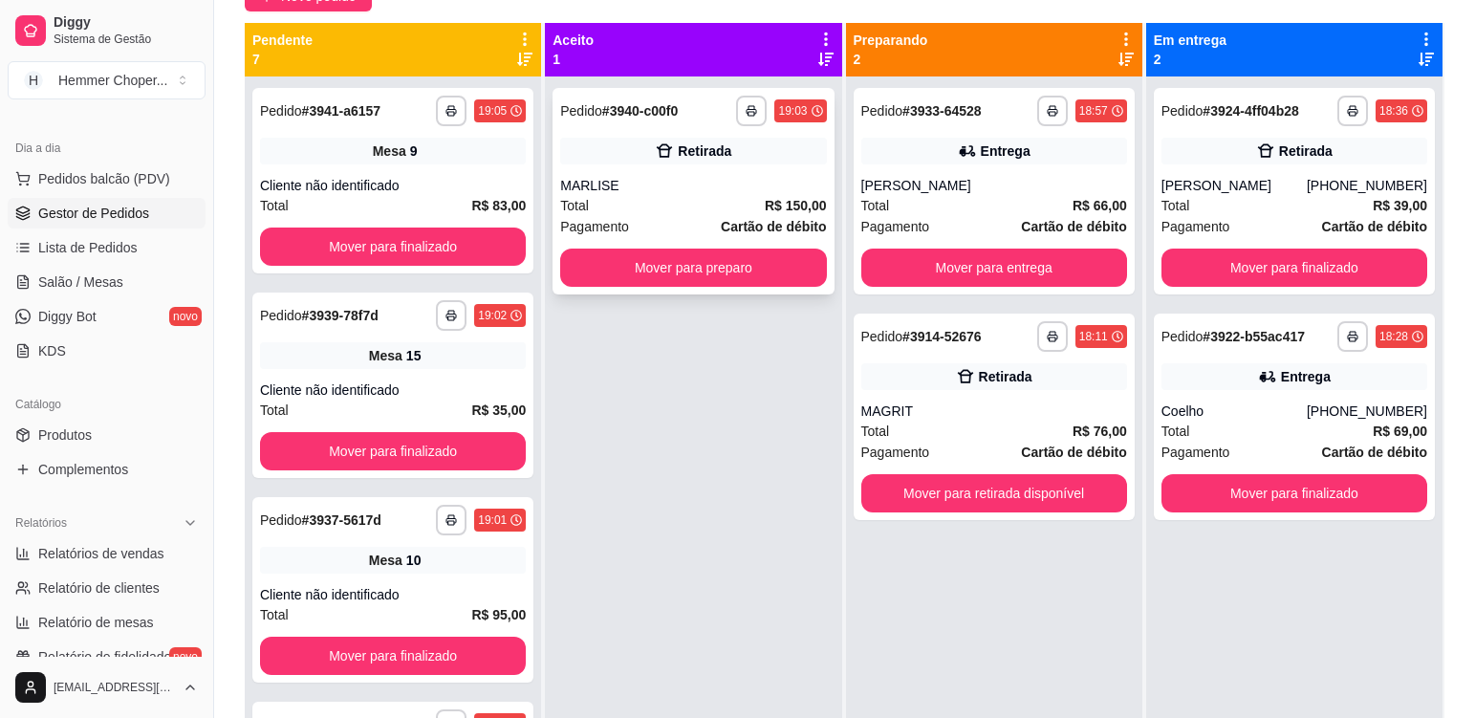
click at [666, 200] on div "Total R$ 150,00" at bounding box center [693, 205] width 266 height 21
click at [687, 266] on button "Mover para preparo" at bounding box center [693, 267] width 258 height 37
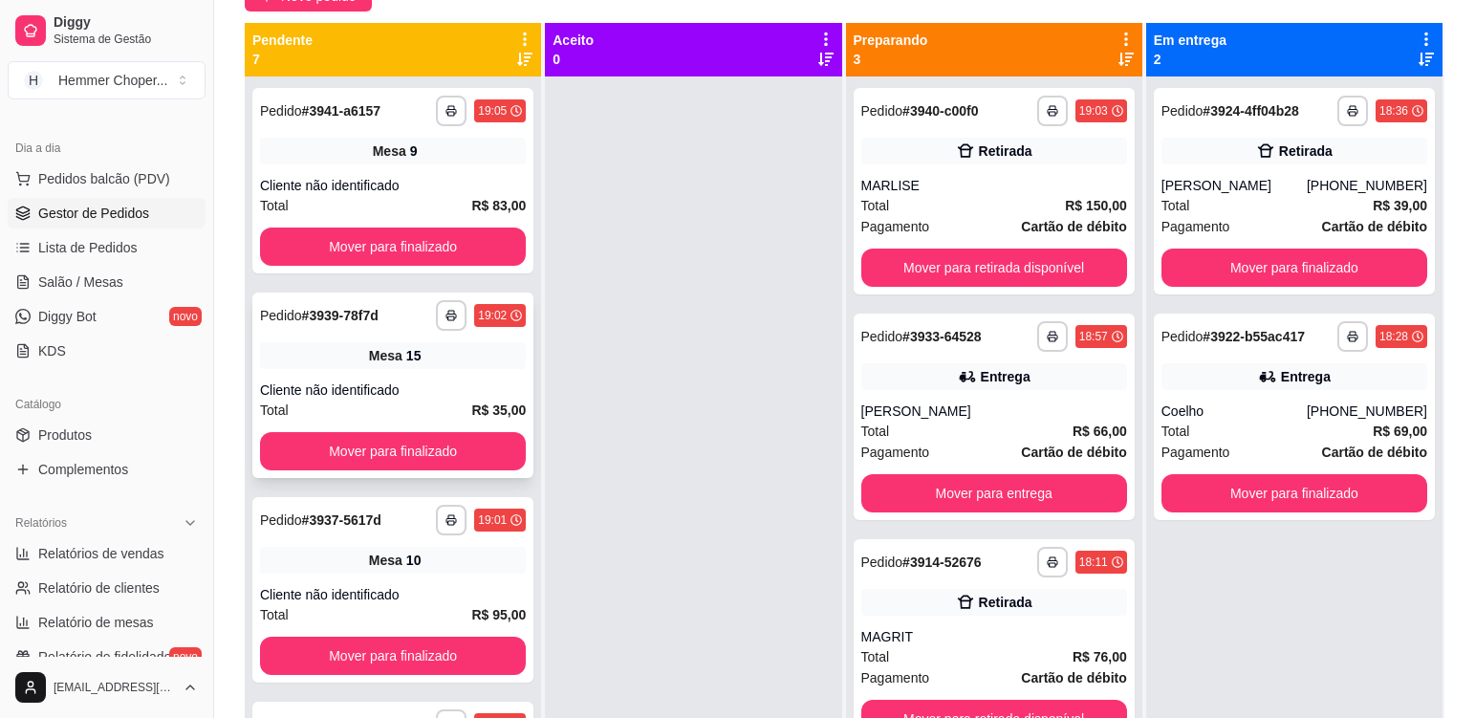
click at [435, 380] on div "Cliente não identificado" at bounding box center [393, 389] width 266 height 19
click at [414, 177] on div "Cliente não identificado" at bounding box center [393, 185] width 266 height 19
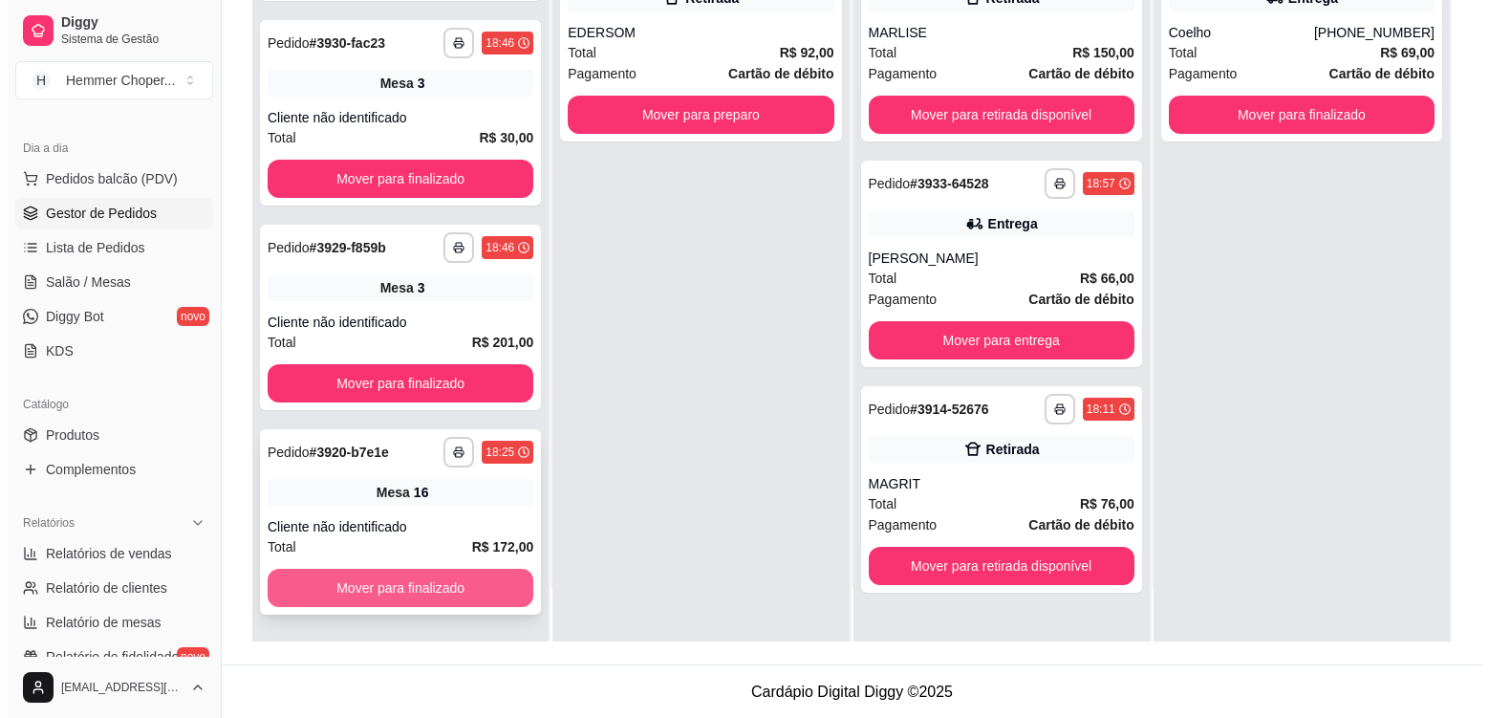
scroll to position [292, 0]
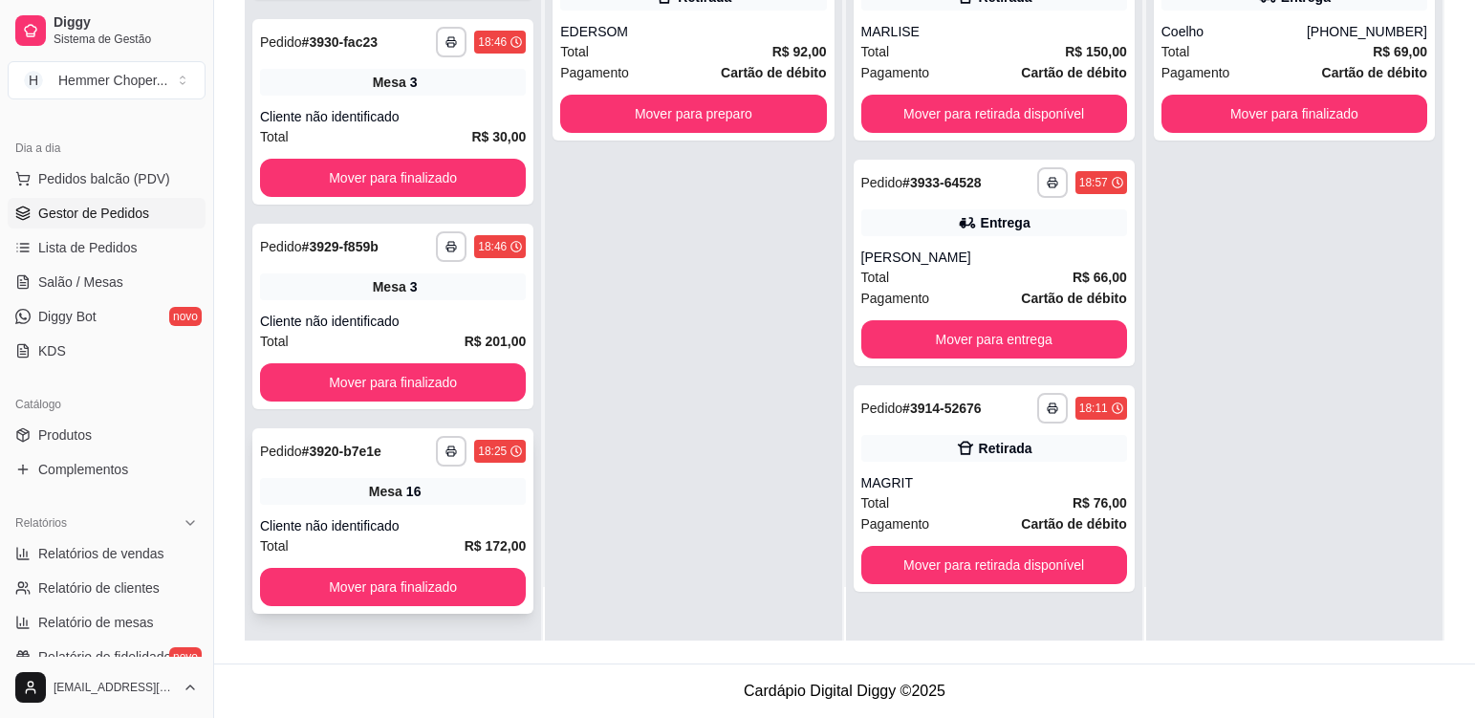
click at [415, 510] on div "**********" at bounding box center [392, 520] width 281 height 185
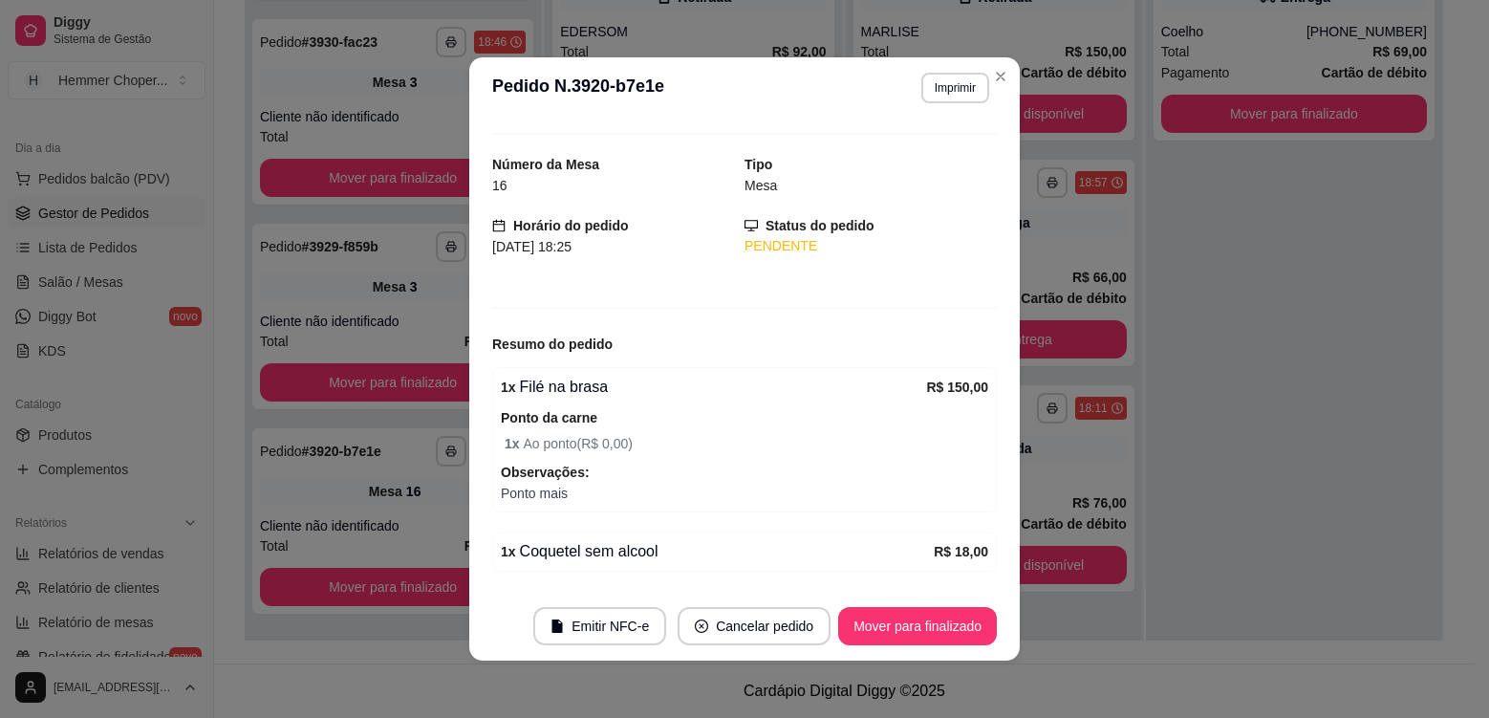
scroll to position [0, 0]
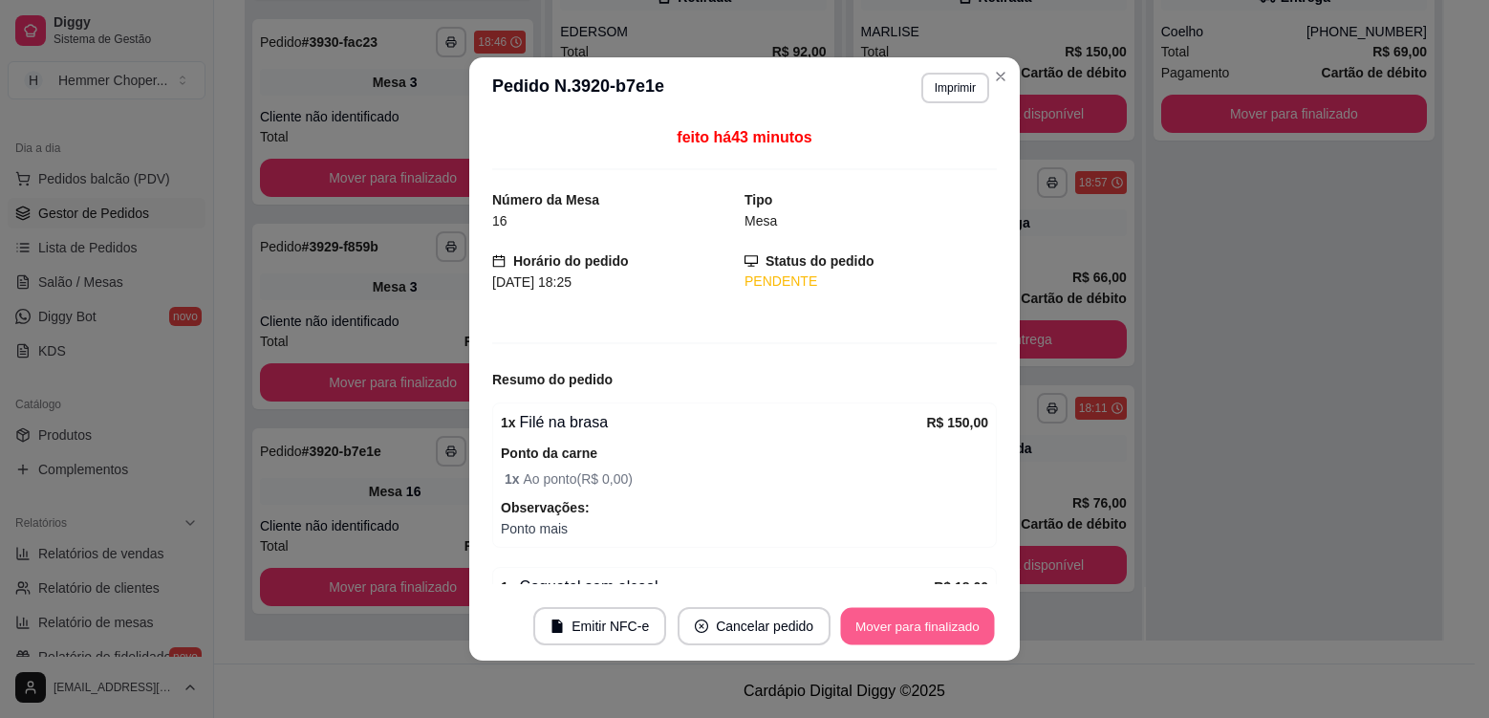
click at [955, 625] on button "Mover para finalizado" at bounding box center [918, 626] width 154 height 37
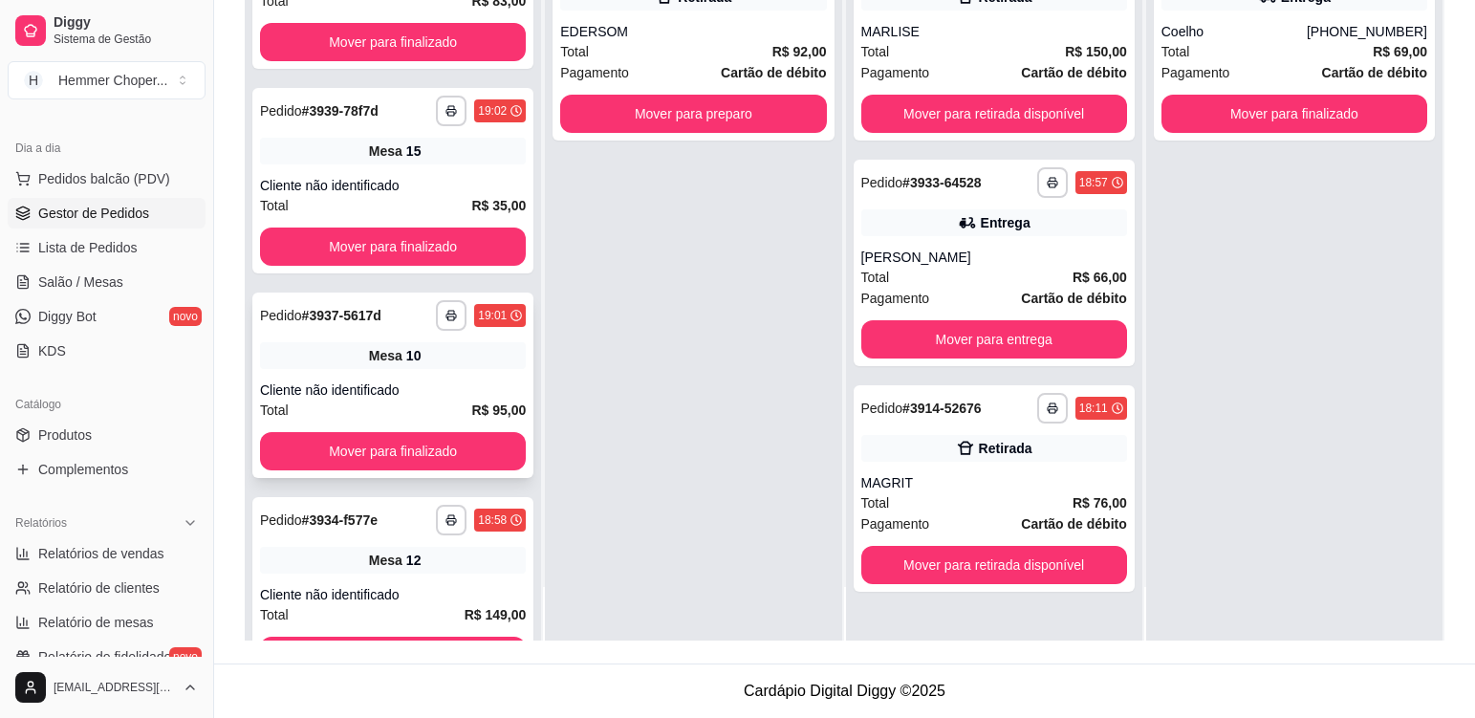
scroll to position [364, 0]
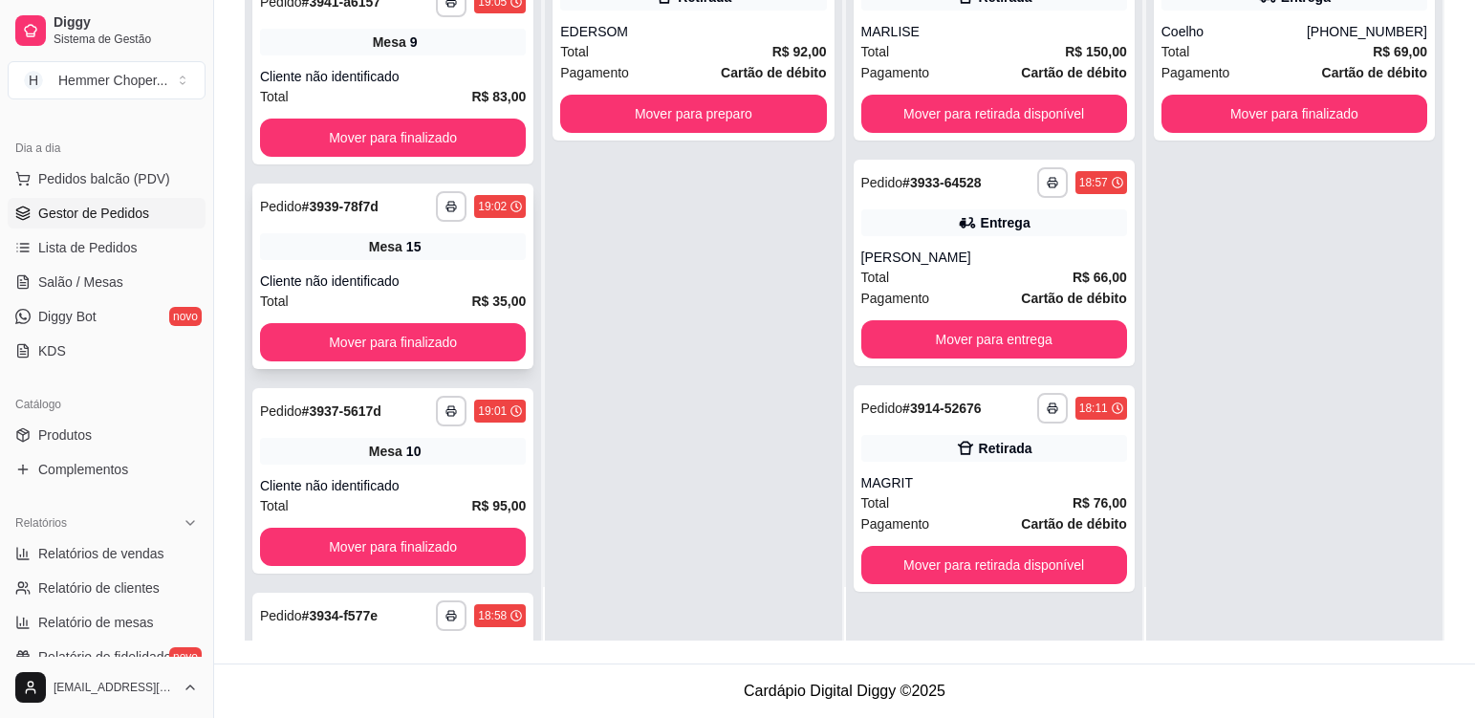
click at [465, 252] on div "Mesa 15" at bounding box center [393, 246] width 266 height 27
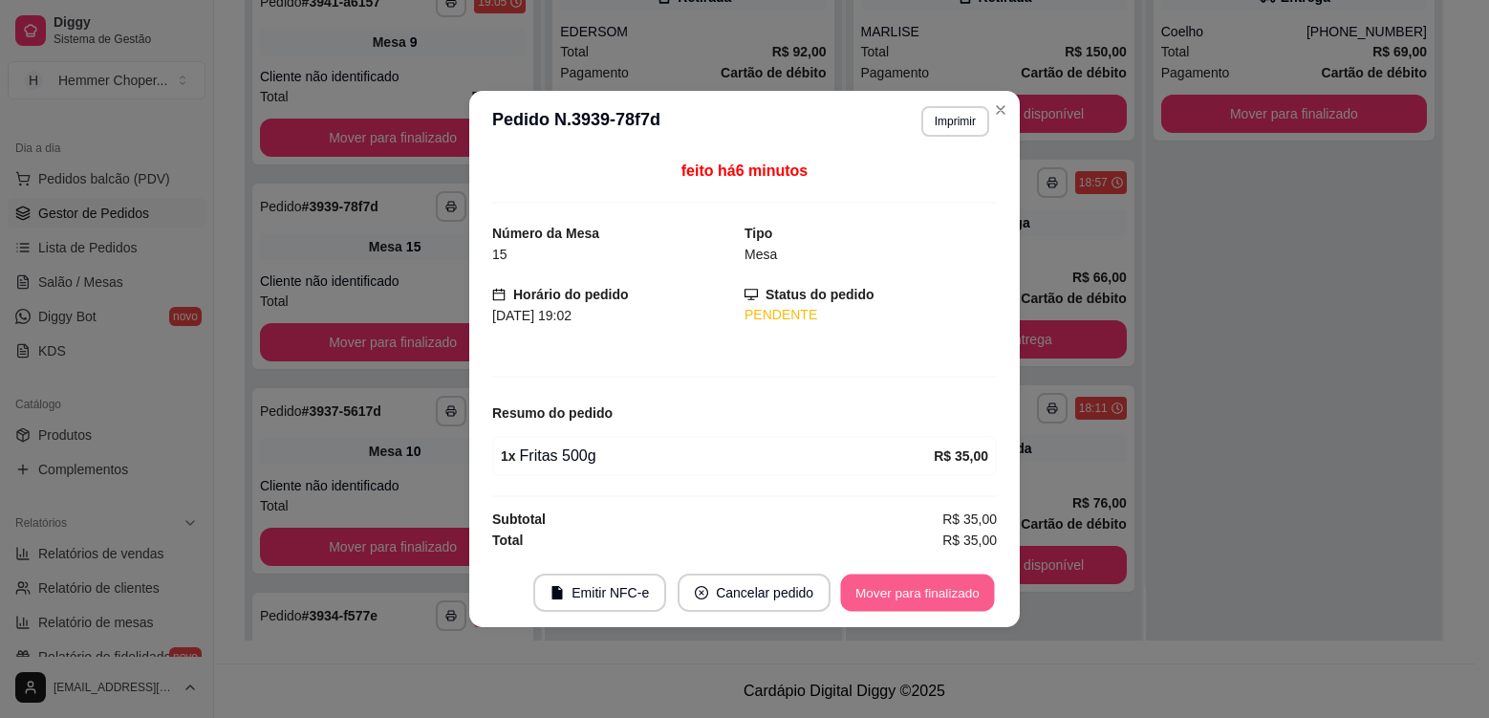
click at [932, 597] on button "Mover para finalizado" at bounding box center [918, 592] width 154 height 37
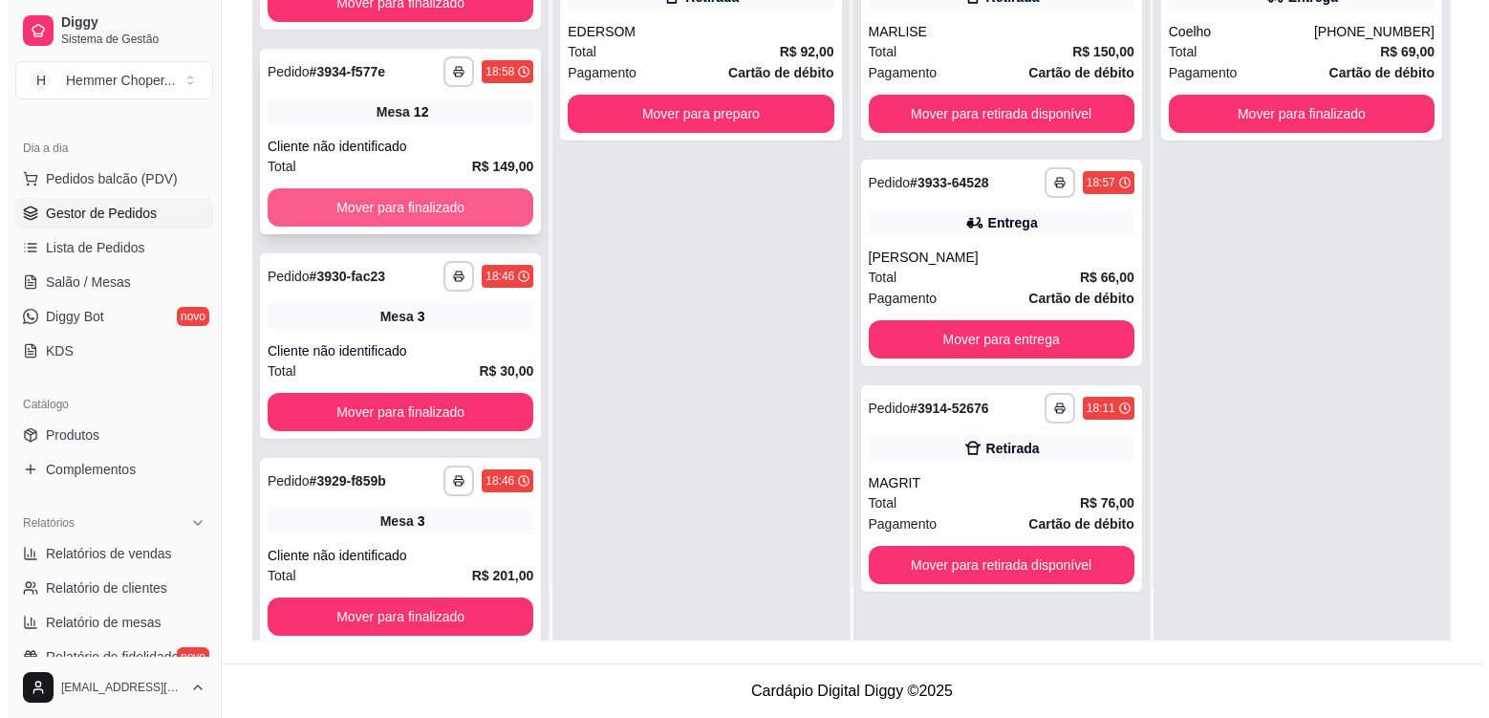
scroll to position [733, 0]
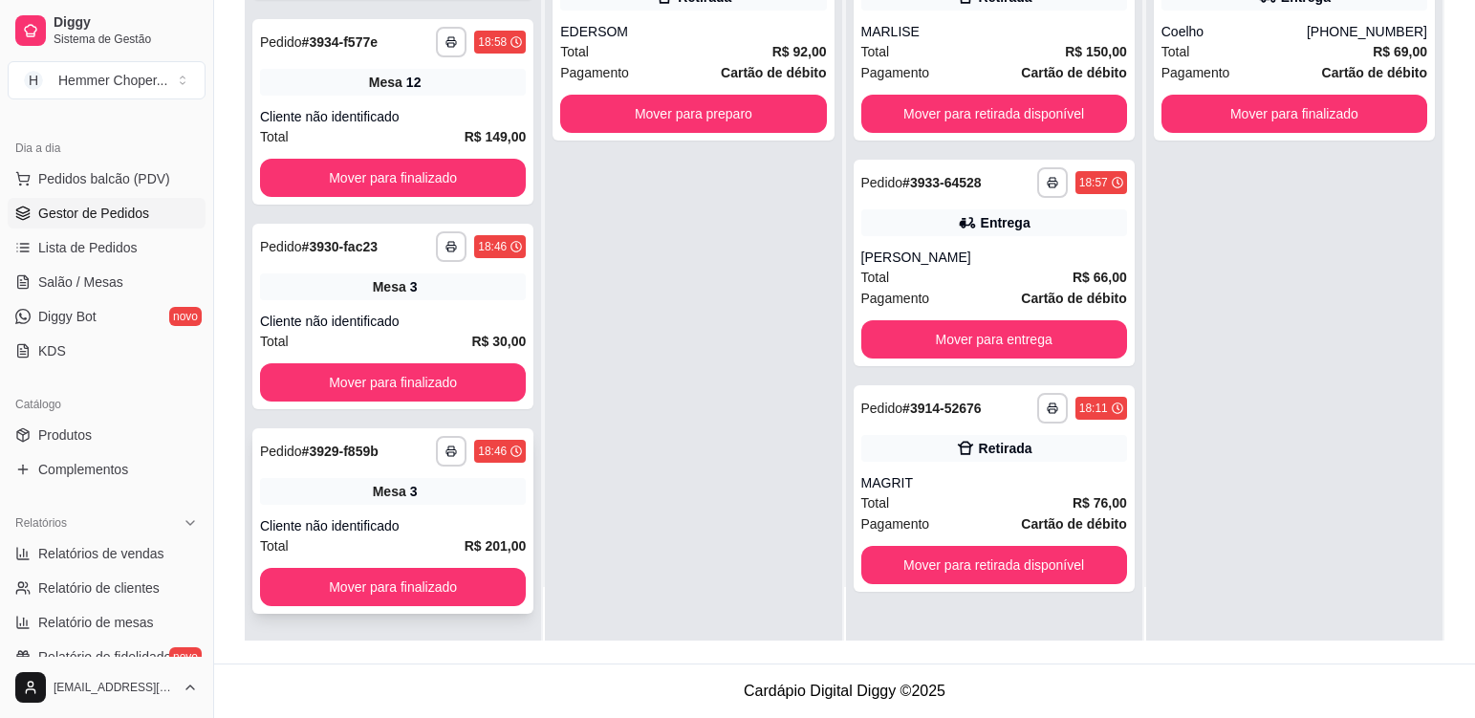
click at [438, 507] on div "**********" at bounding box center [392, 520] width 281 height 185
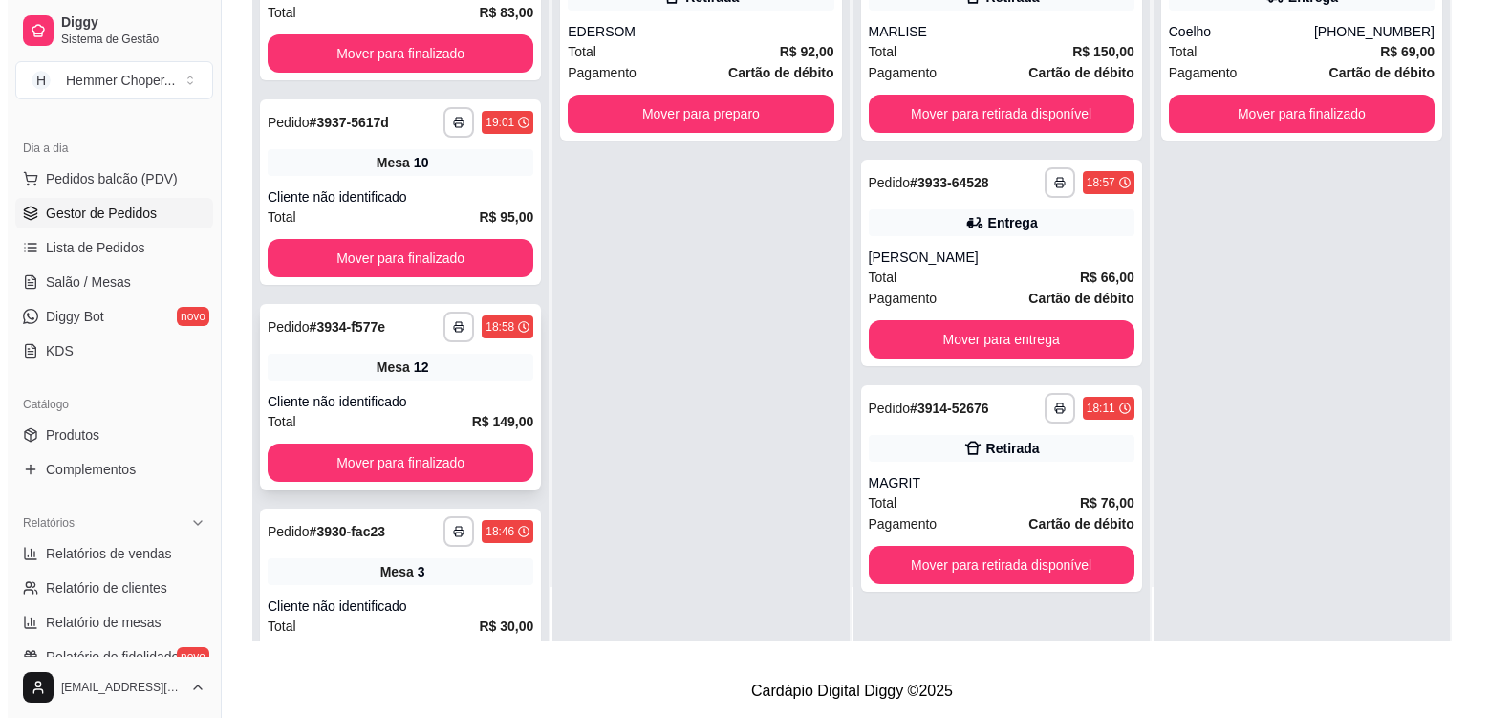
scroll to position [446, 0]
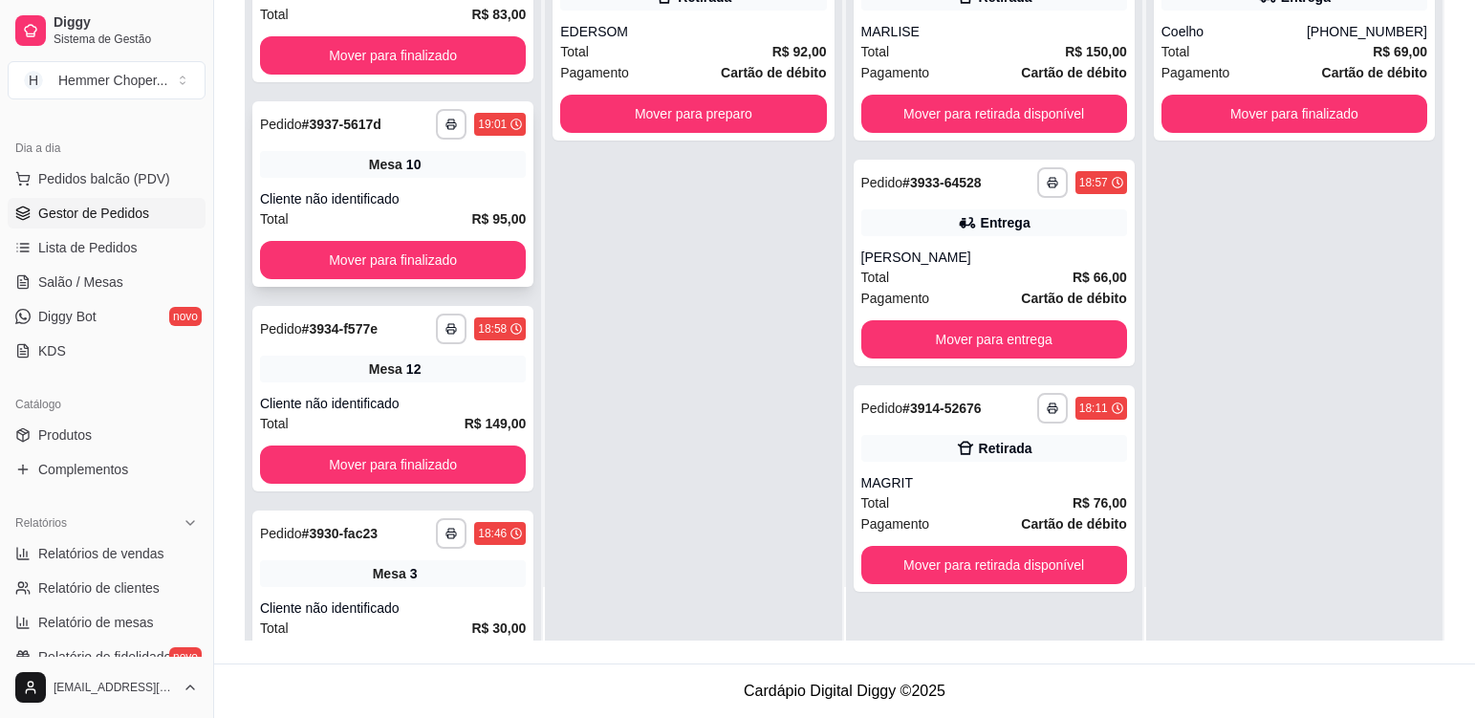
click at [459, 193] on div "Cliente não identificado" at bounding box center [393, 198] width 266 height 19
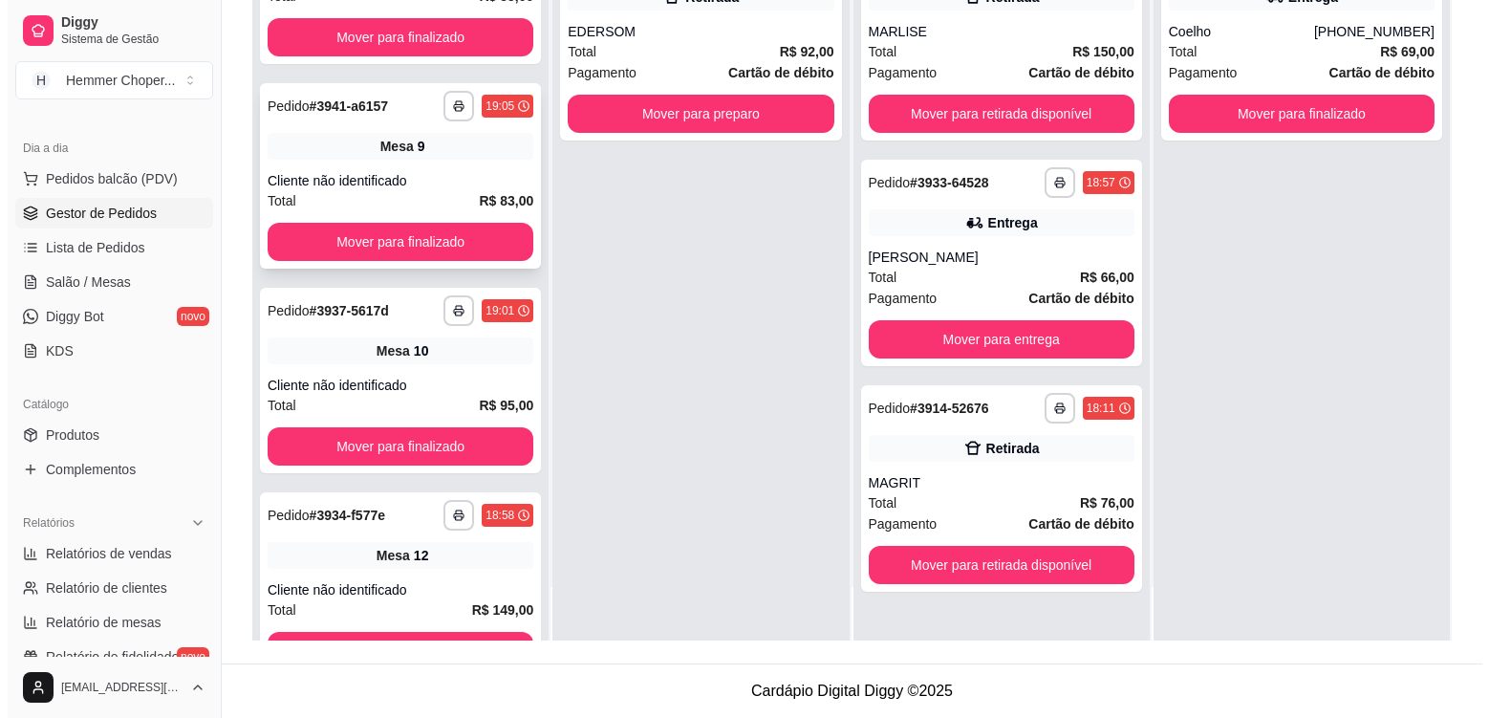
scroll to position [51, 0]
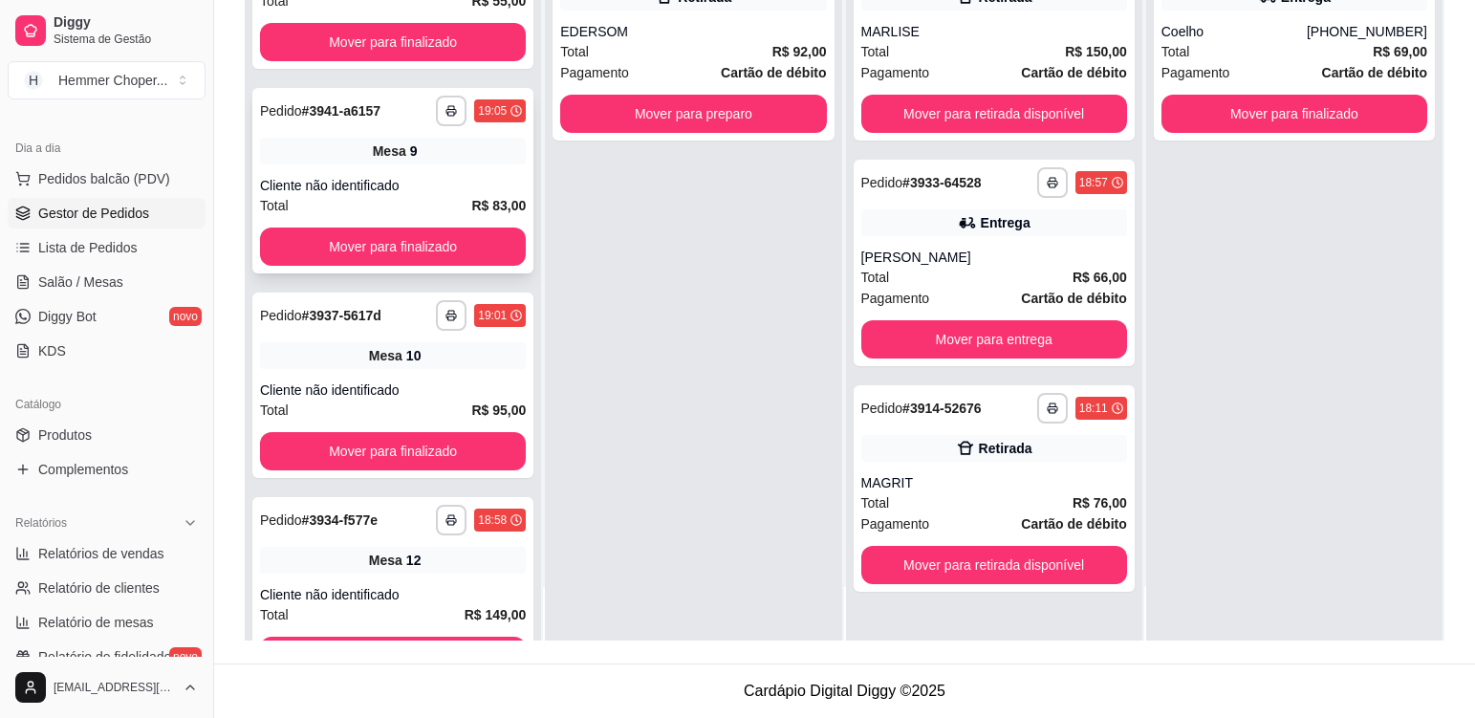
click at [472, 162] on div "Mesa 9" at bounding box center [393, 151] width 266 height 27
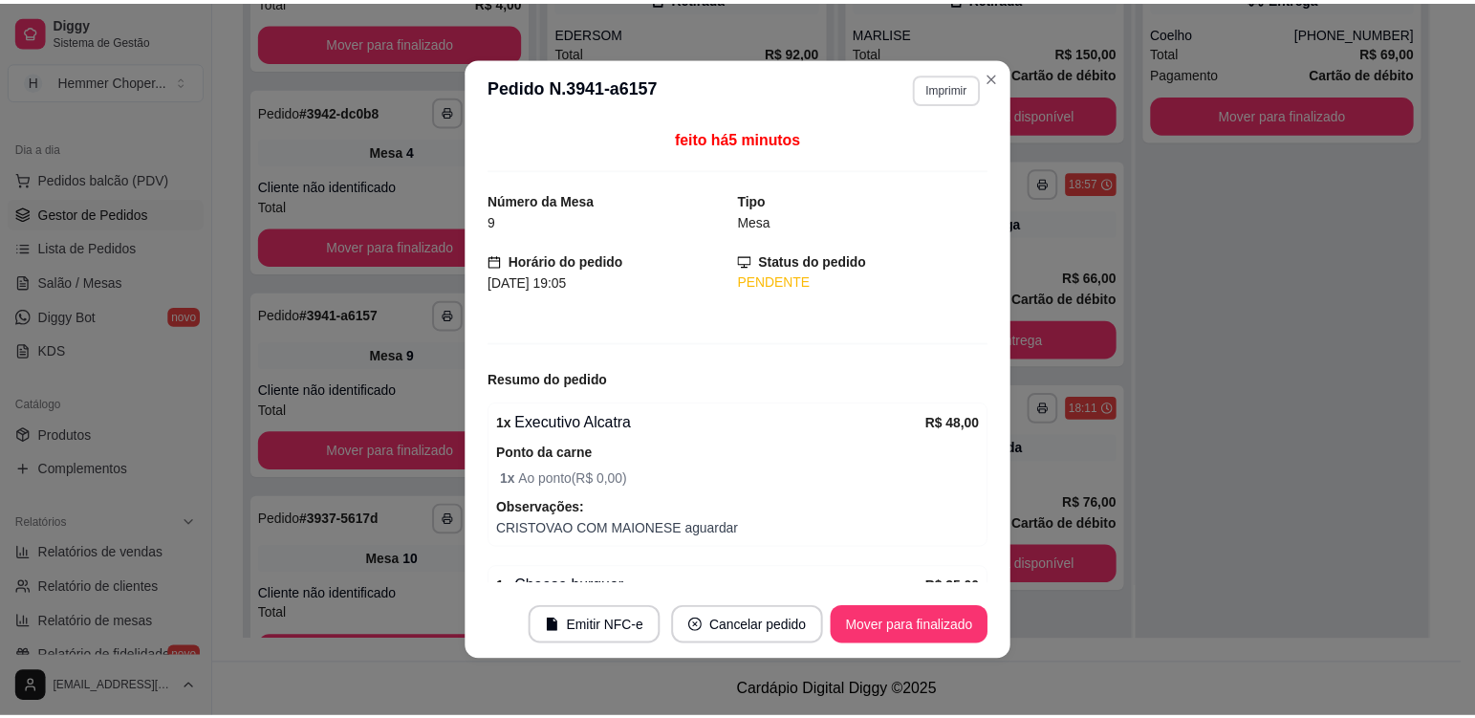
scroll to position [255, 0]
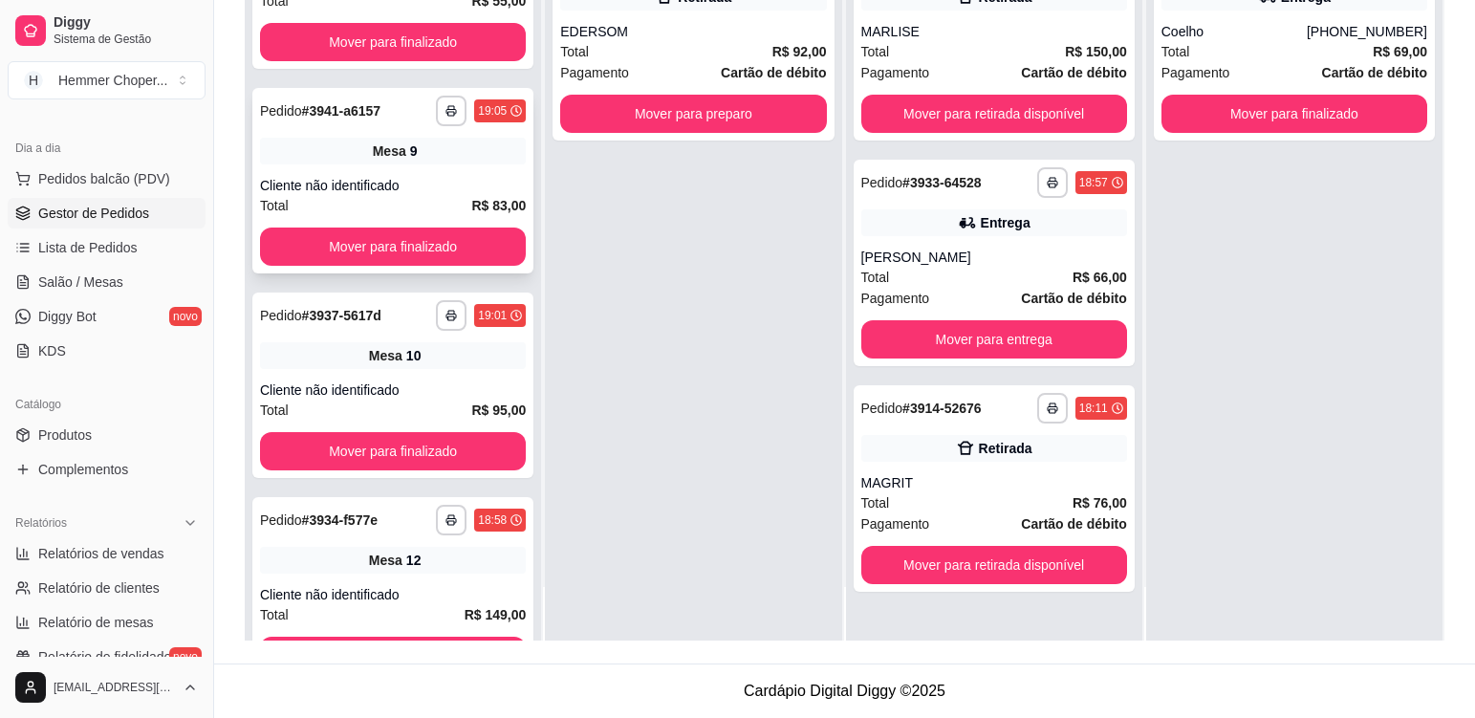
click at [455, 180] on div "Cliente não identificado" at bounding box center [393, 185] width 266 height 19
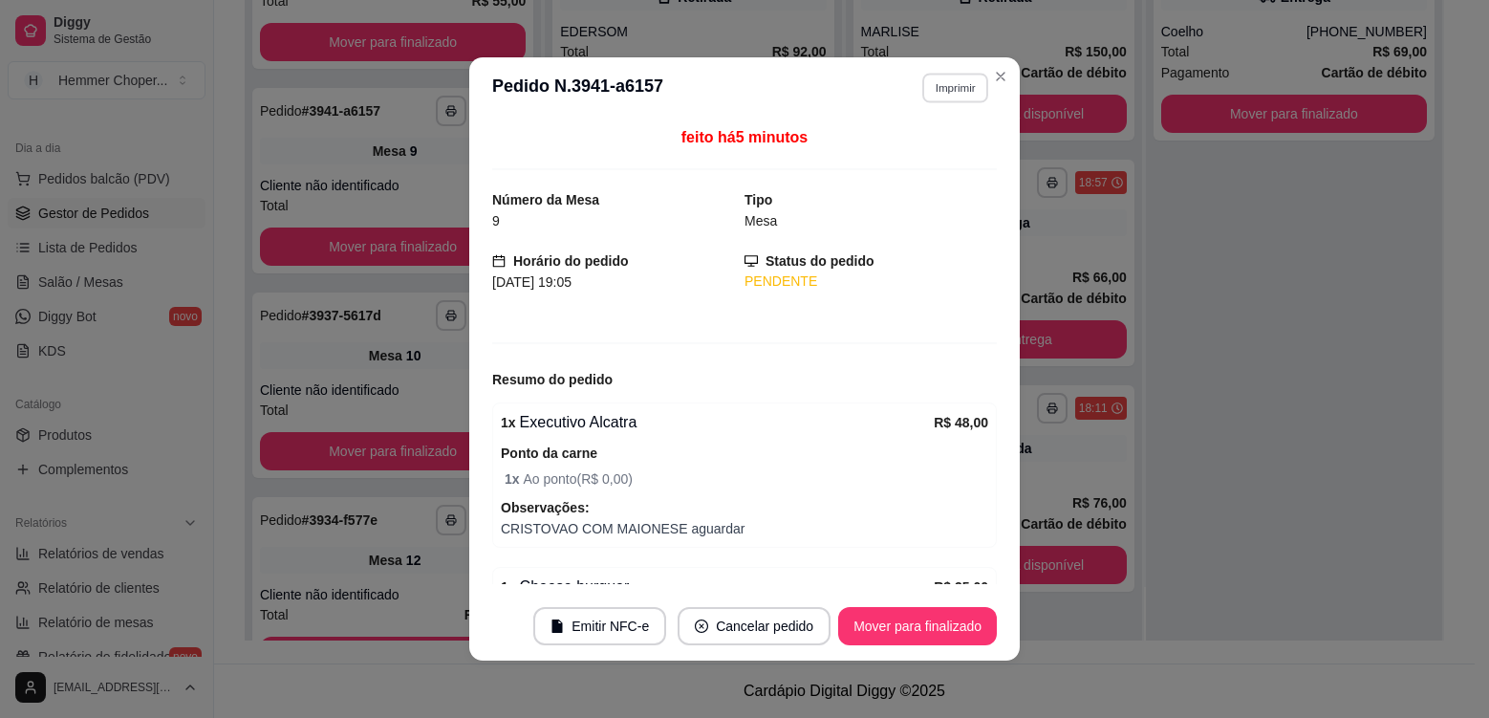
click at [957, 89] on button "Imprimir" at bounding box center [955, 88] width 66 height 30
click at [904, 154] on button "Cozinha" at bounding box center [914, 155] width 139 height 31
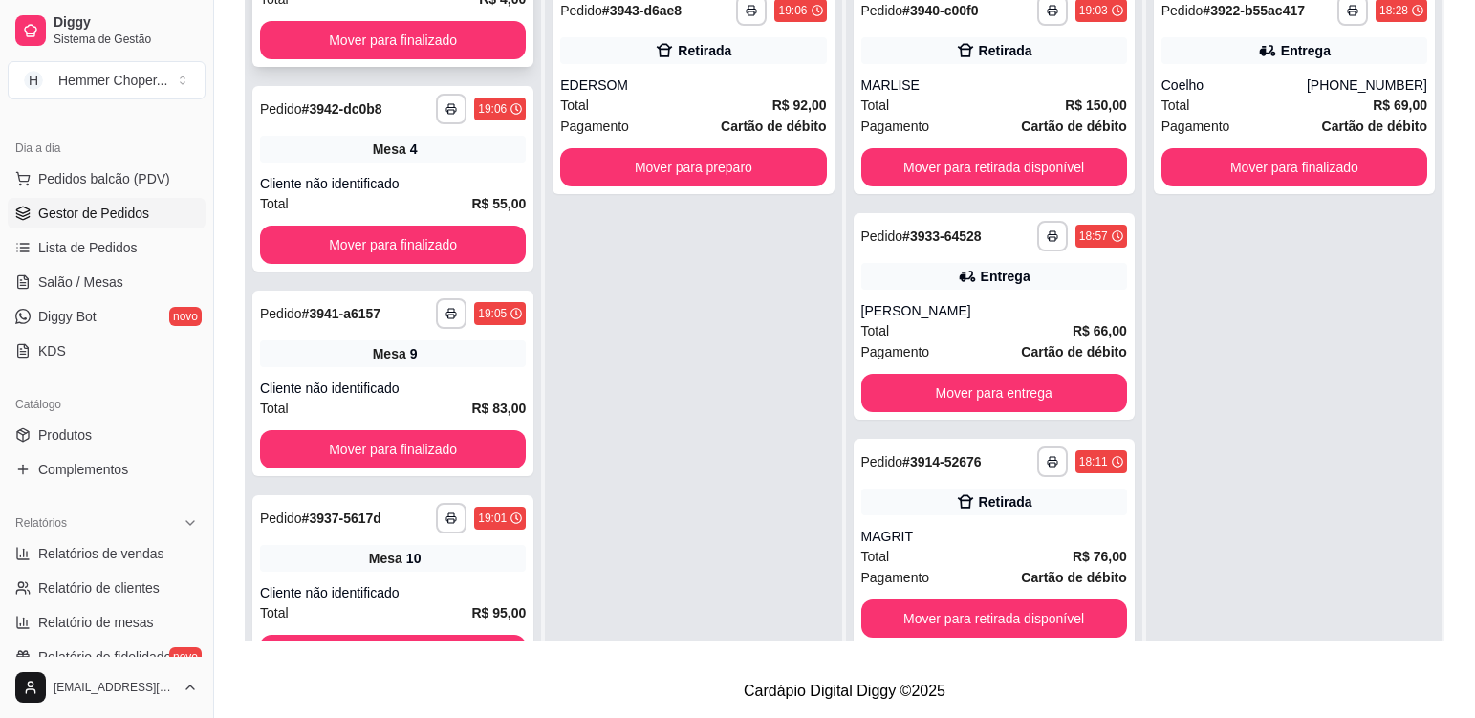
scroll to position [64, 0]
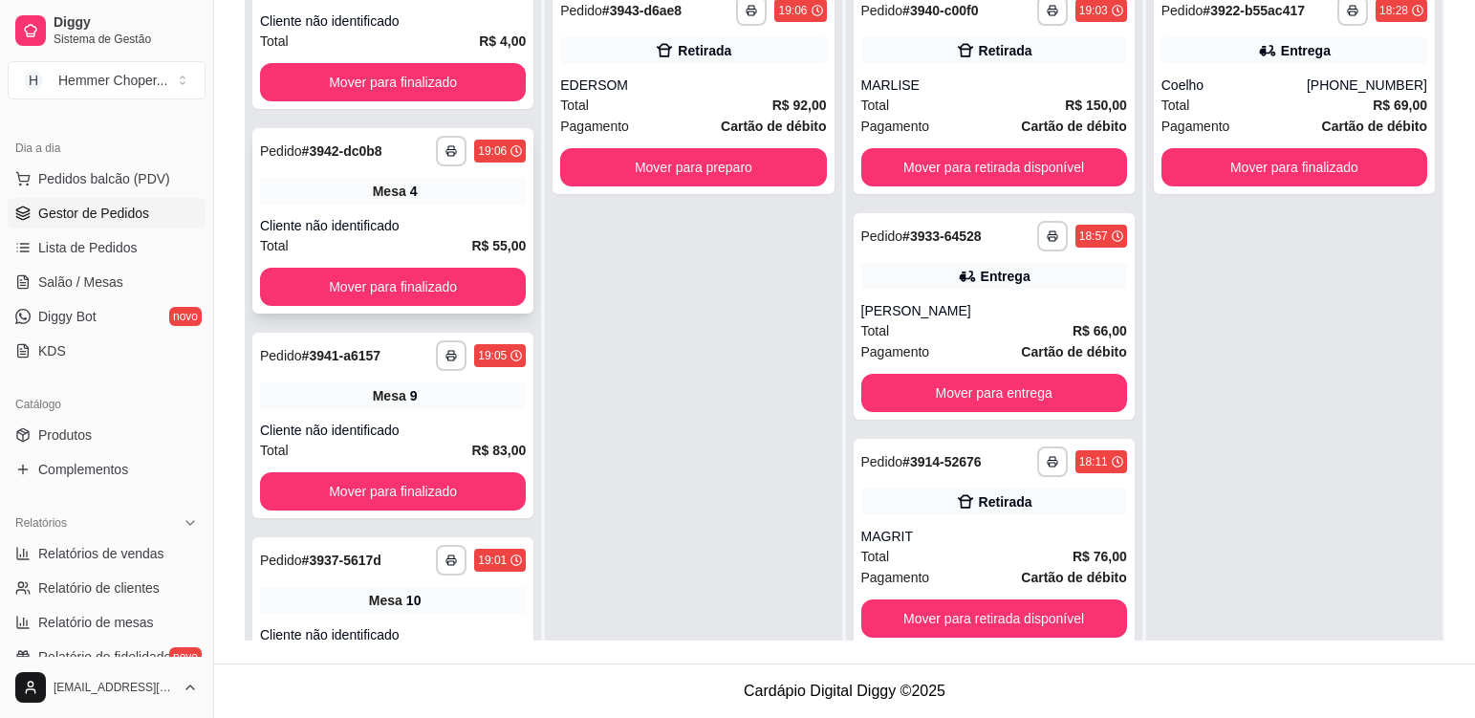
click at [435, 246] on div "Total R$ 55,00" at bounding box center [393, 245] width 266 height 21
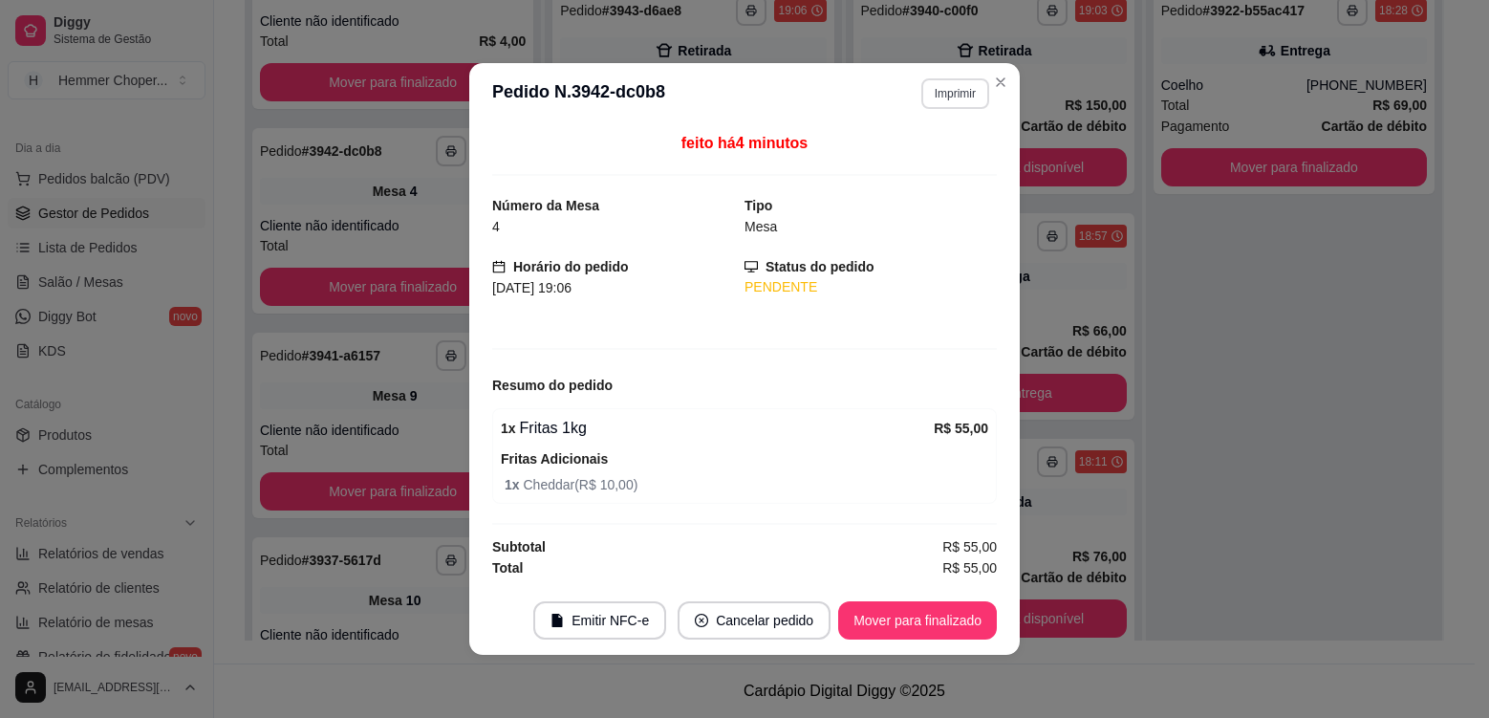
click at [953, 94] on button "Imprimir" at bounding box center [955, 93] width 68 height 31
click at [909, 164] on button "Cozinha" at bounding box center [921, 160] width 134 height 30
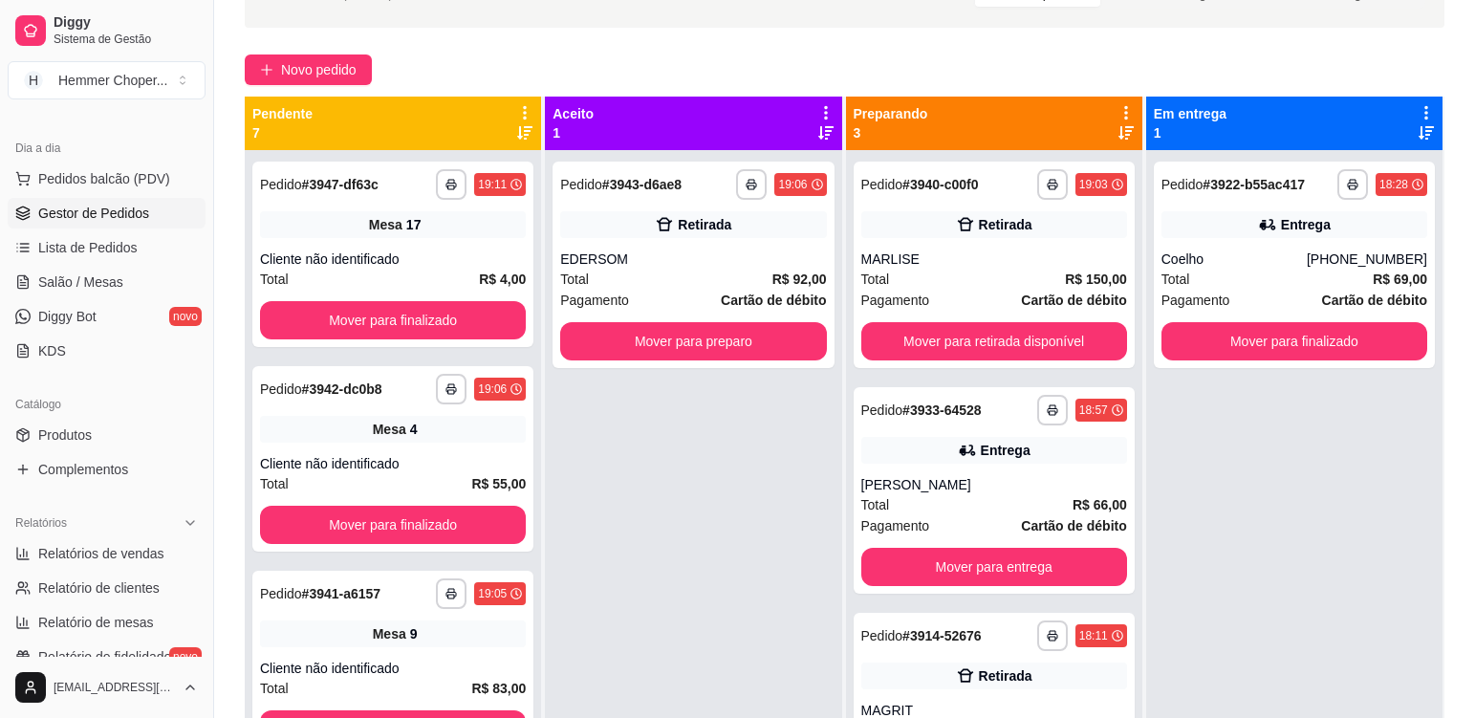
scroll to position [100, 0]
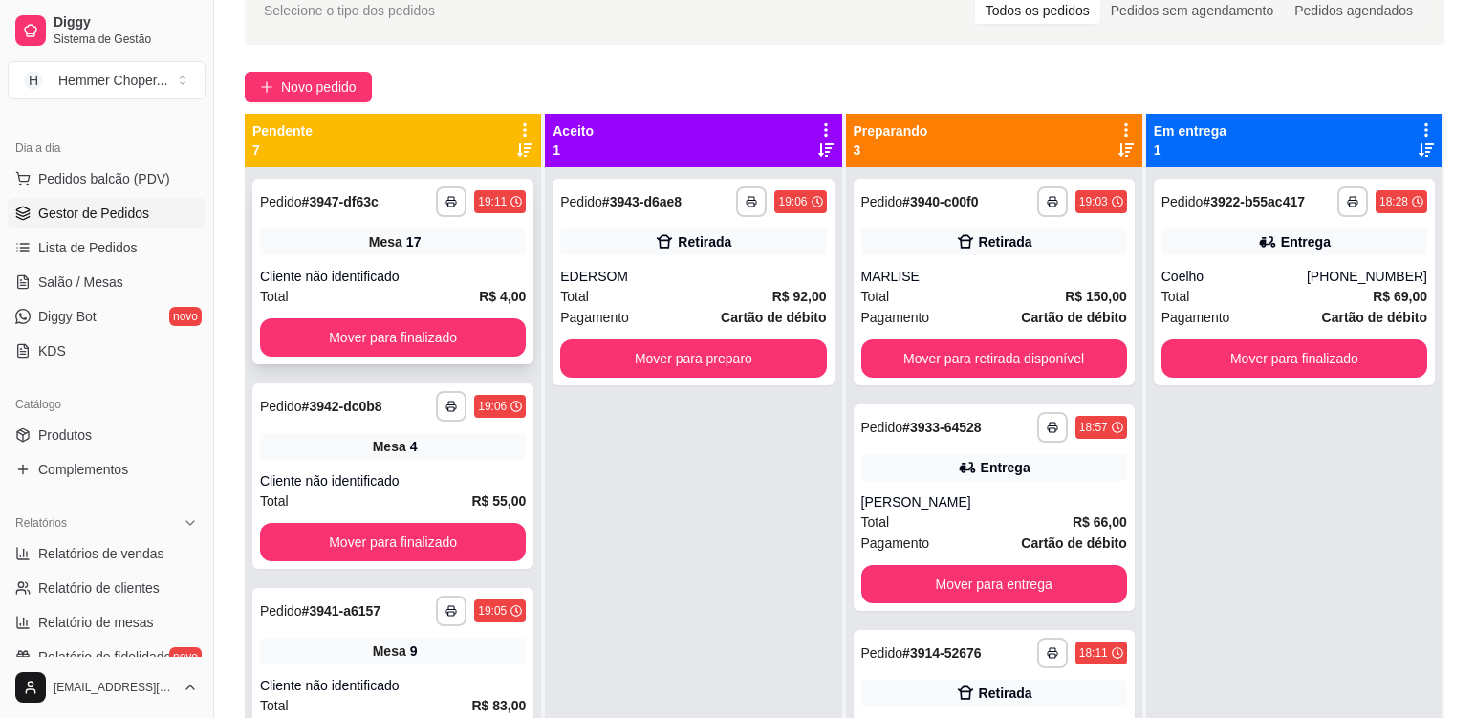
click at [425, 257] on div "**********" at bounding box center [392, 271] width 281 height 185
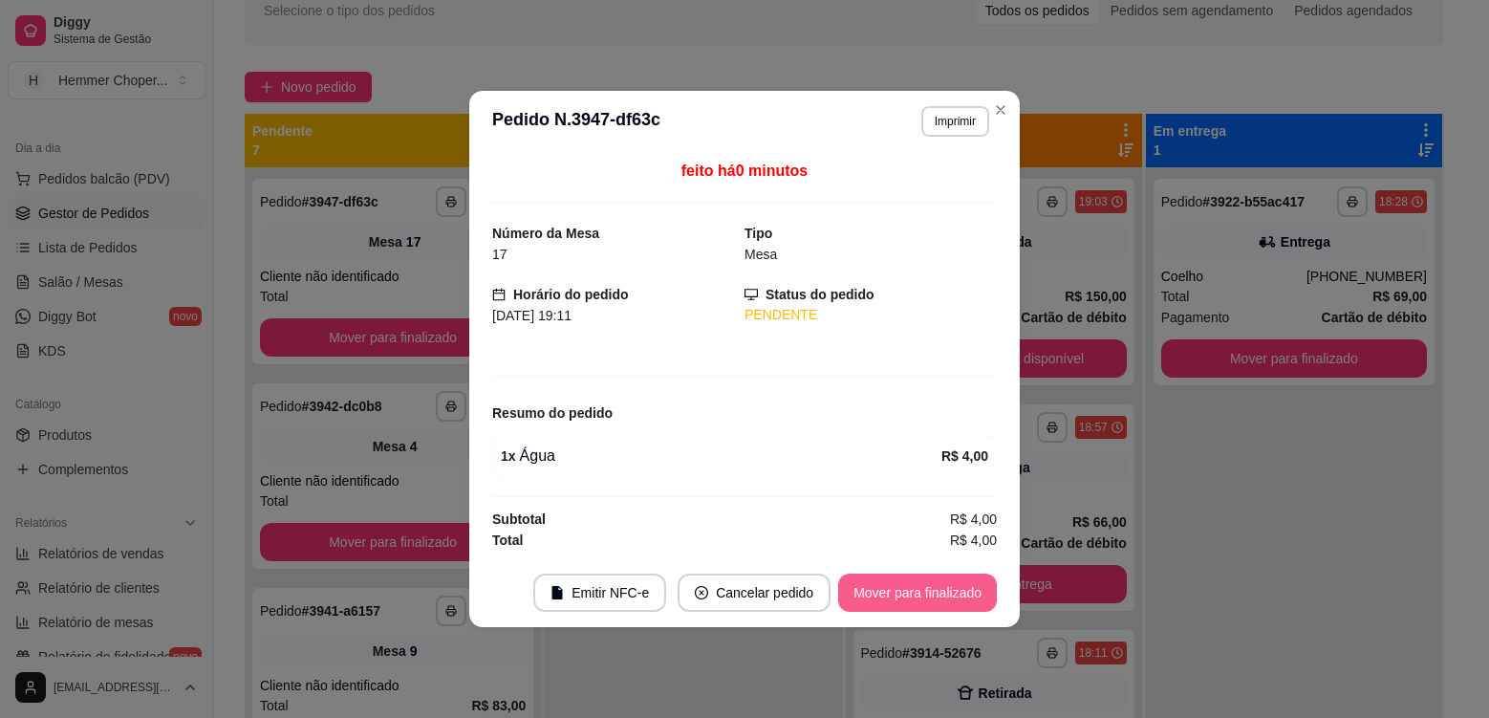
click at [903, 595] on button "Mover para finalizado" at bounding box center [917, 592] width 159 height 38
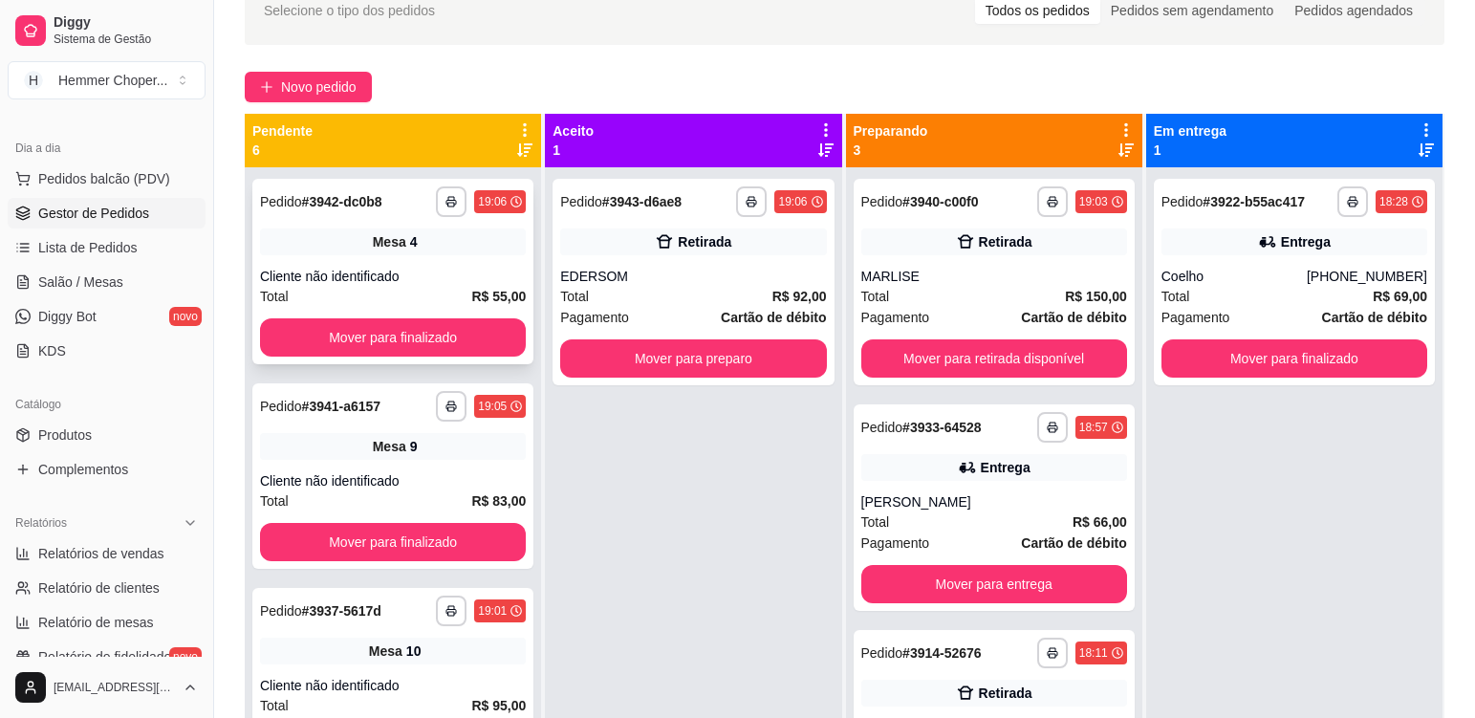
click at [441, 263] on div "**********" at bounding box center [392, 271] width 281 height 185
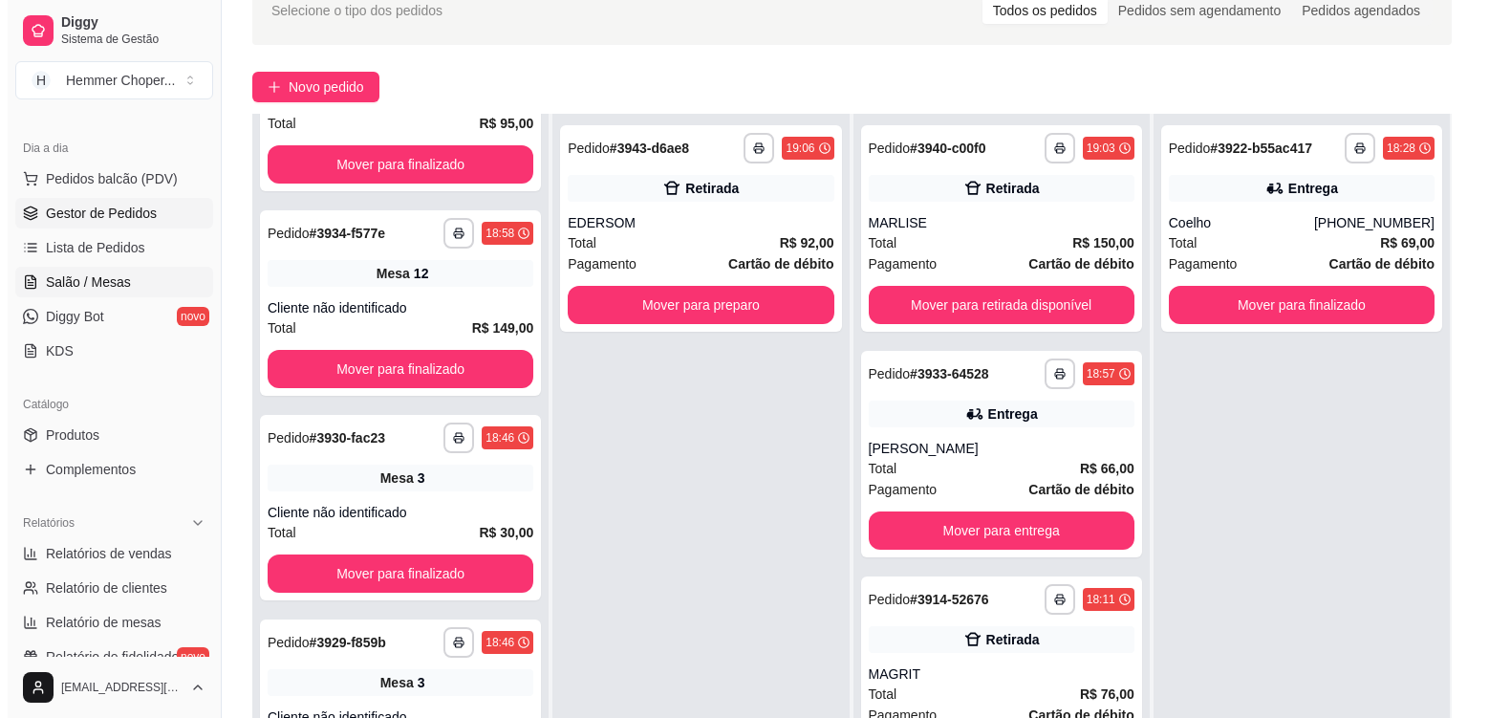
scroll to position [733, 0]
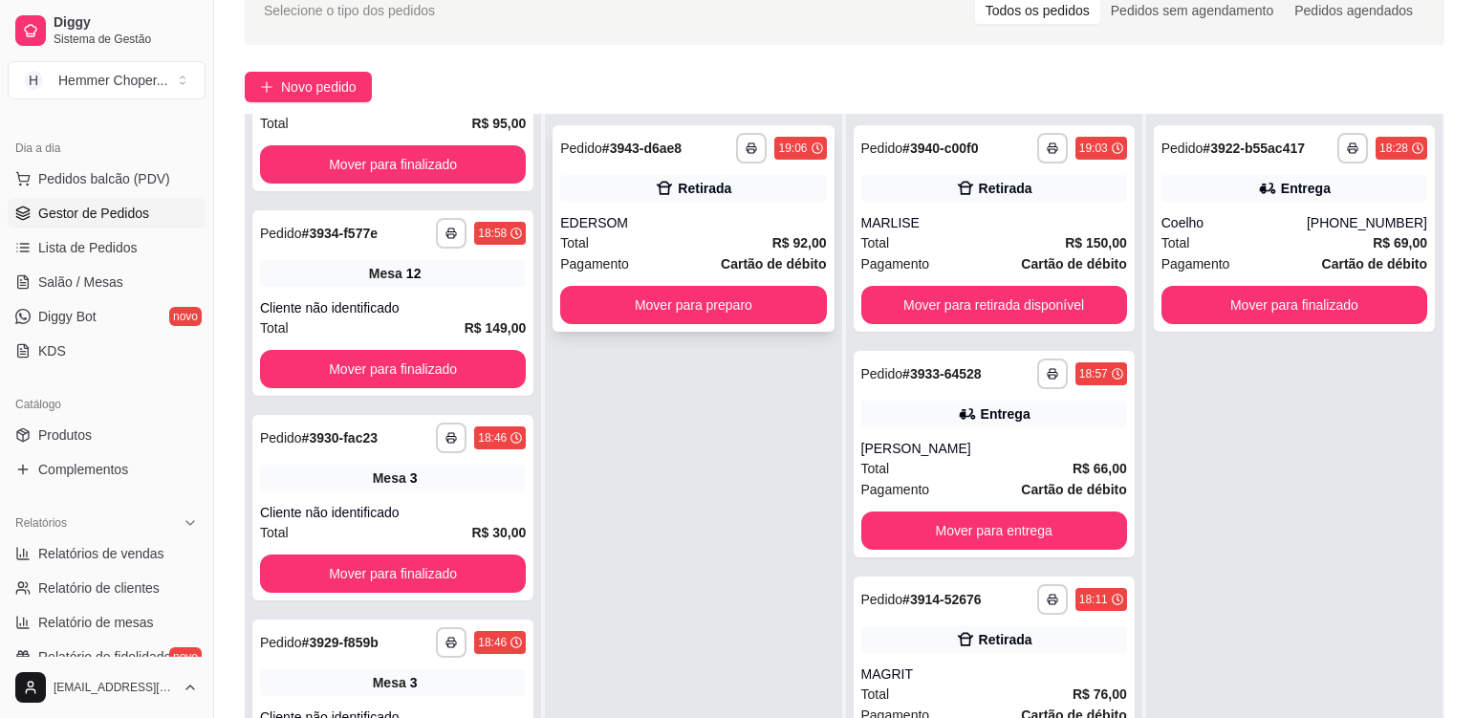
click at [687, 231] on div "EDERSOM" at bounding box center [693, 222] width 266 height 19
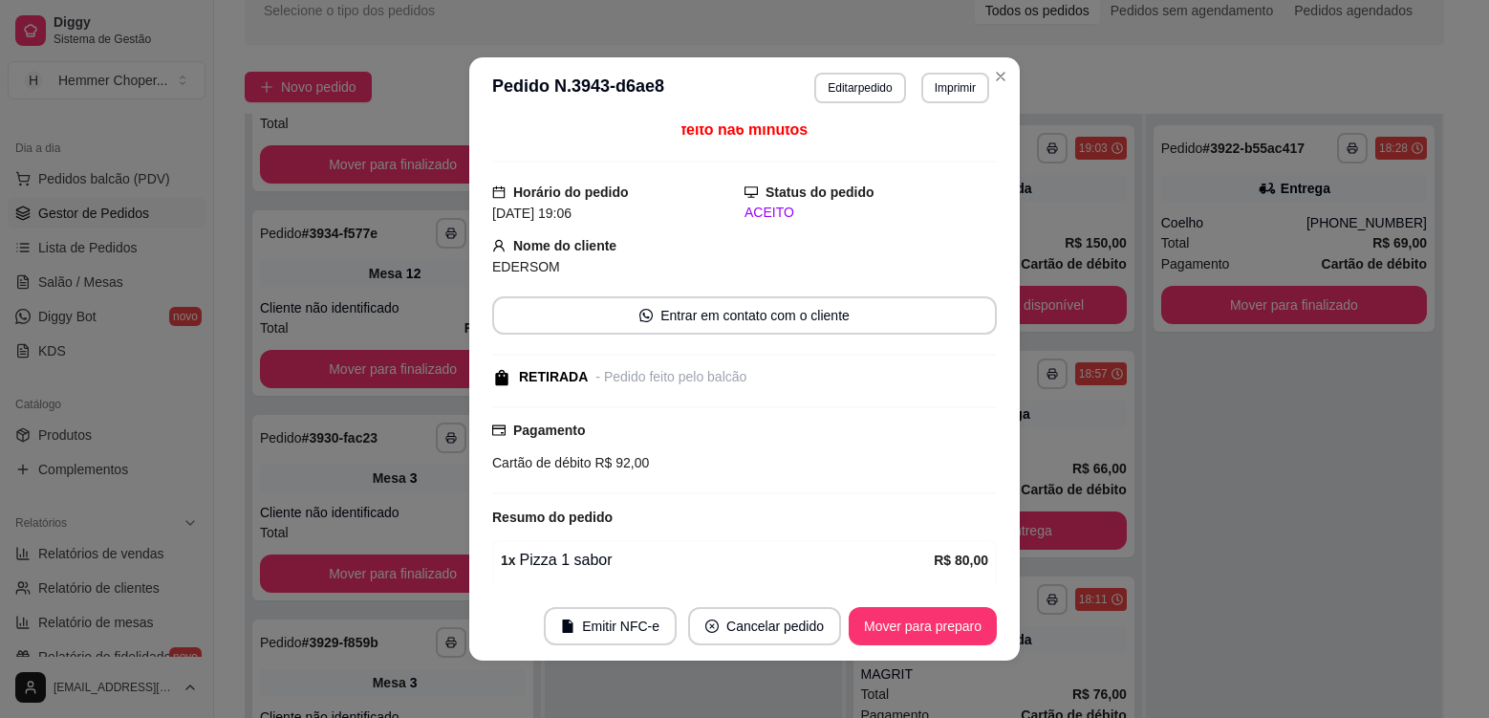
scroll to position [0, 0]
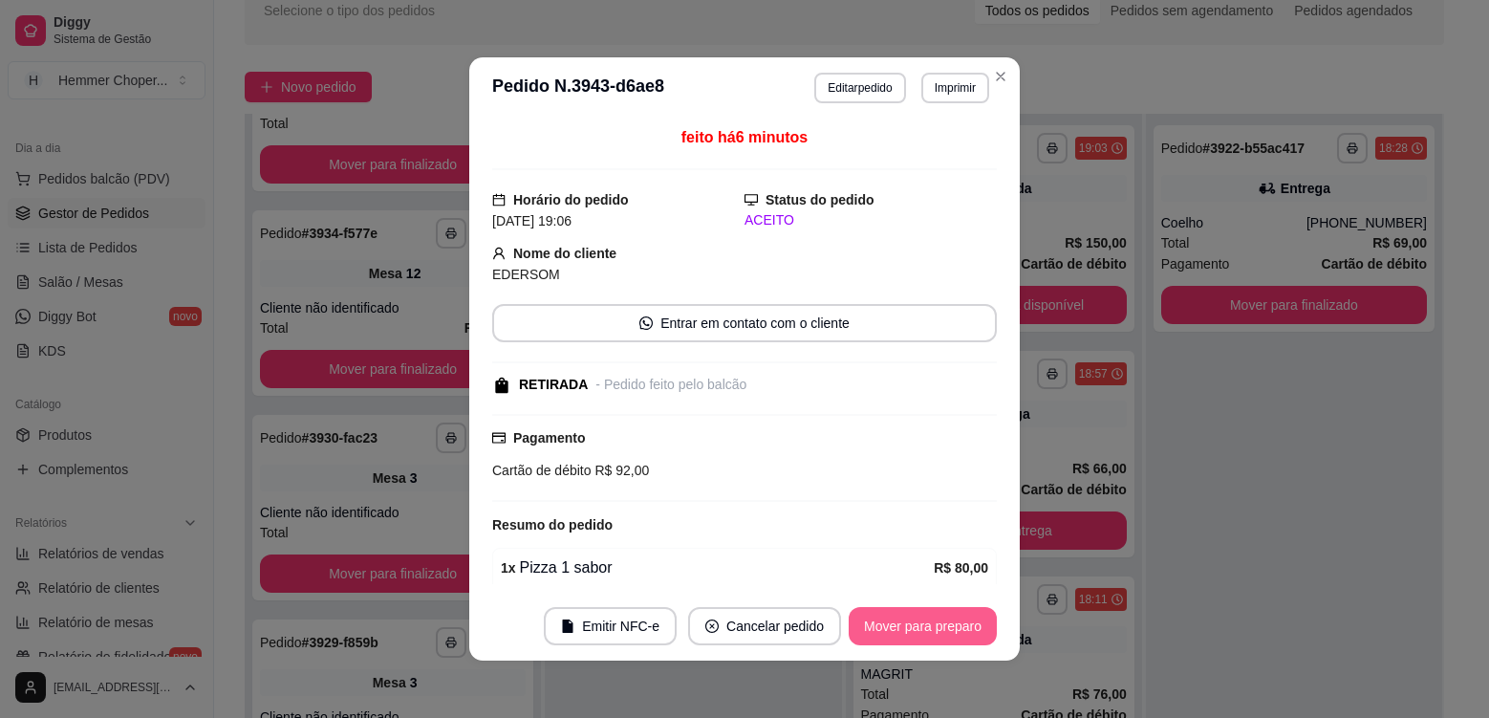
click at [878, 628] on button "Mover para preparo" at bounding box center [923, 626] width 148 height 38
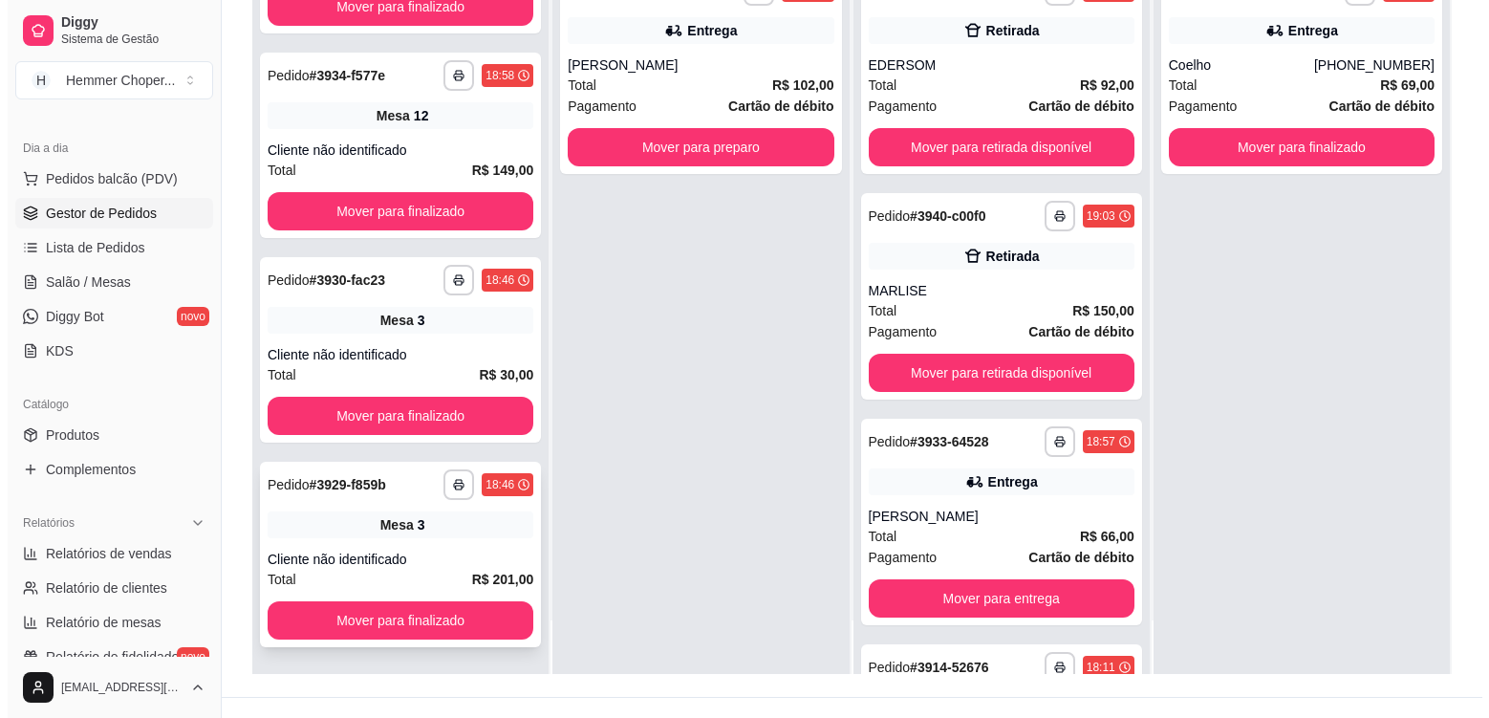
scroll to position [292, 0]
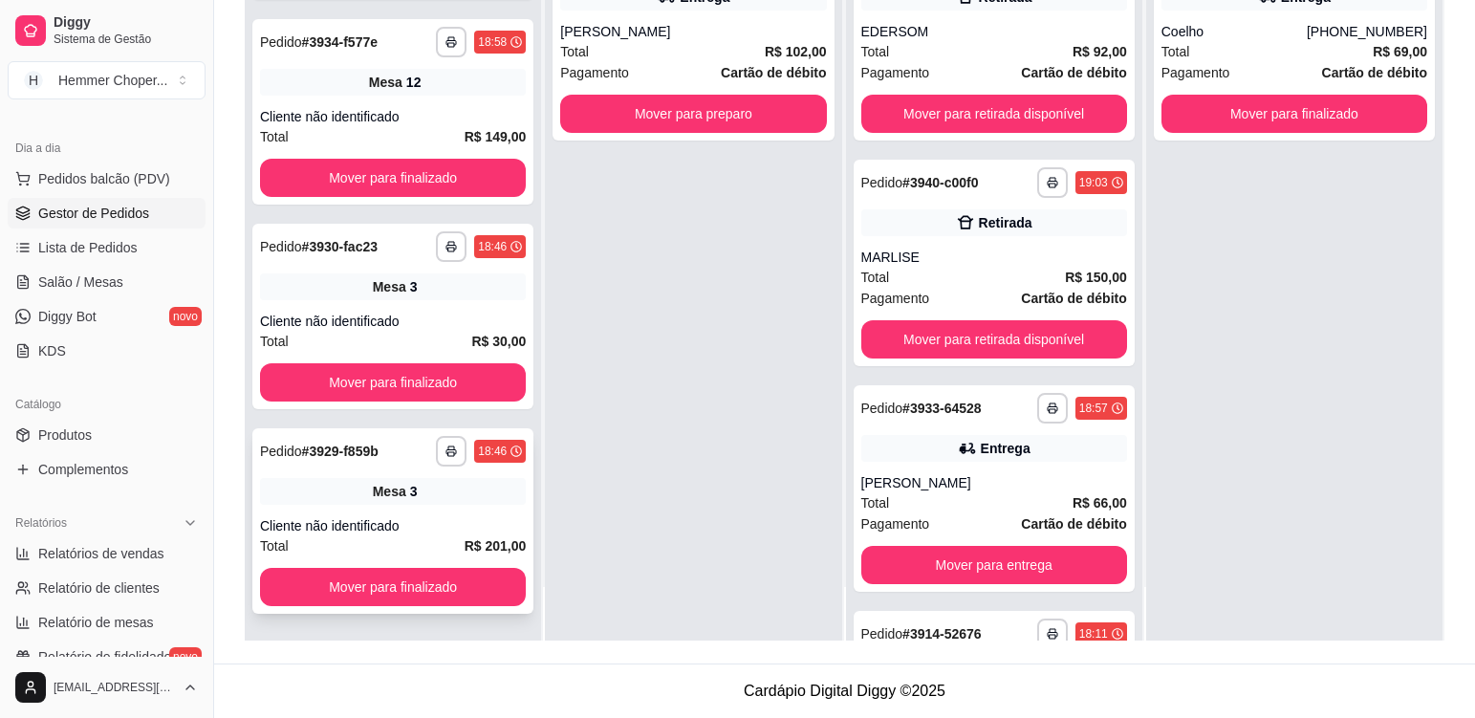
click at [411, 515] on div "**********" at bounding box center [392, 520] width 281 height 185
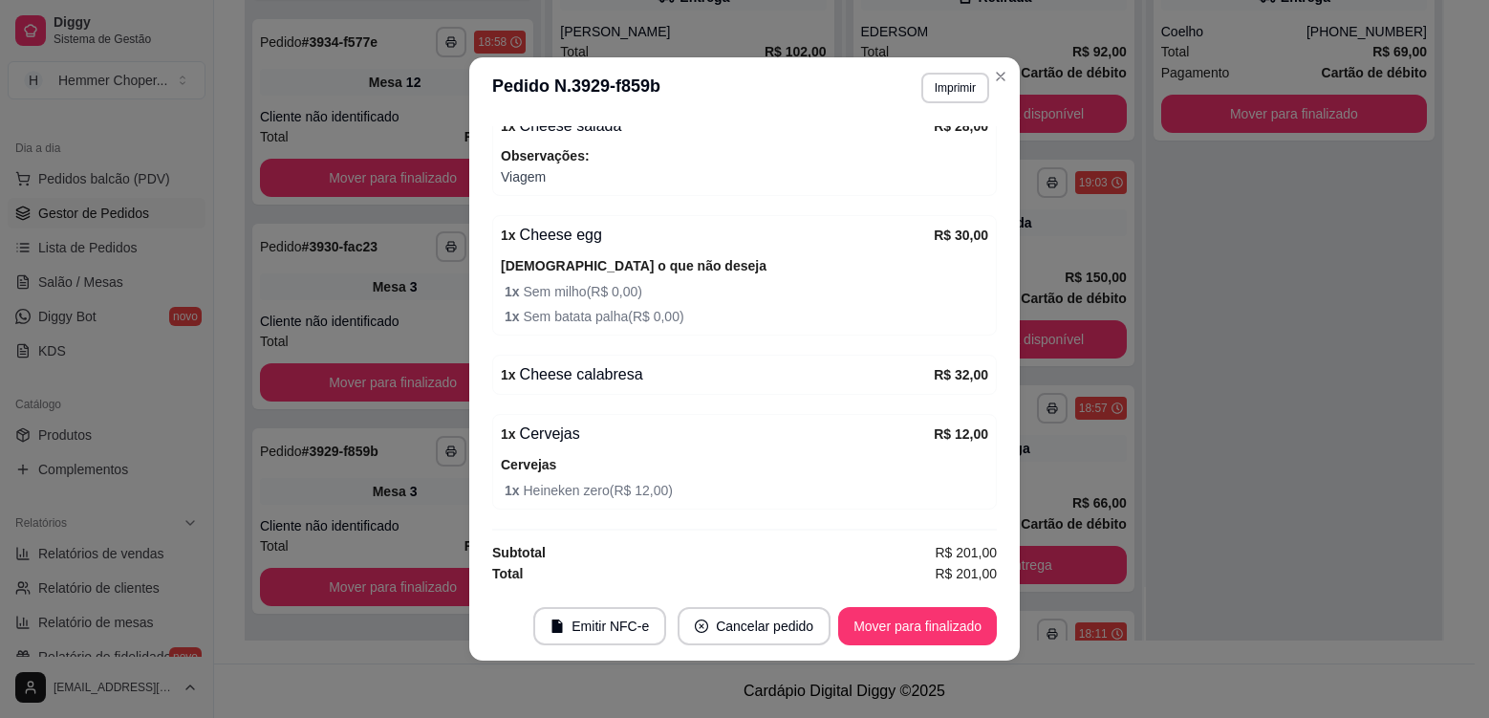
scroll to position [4, 0]
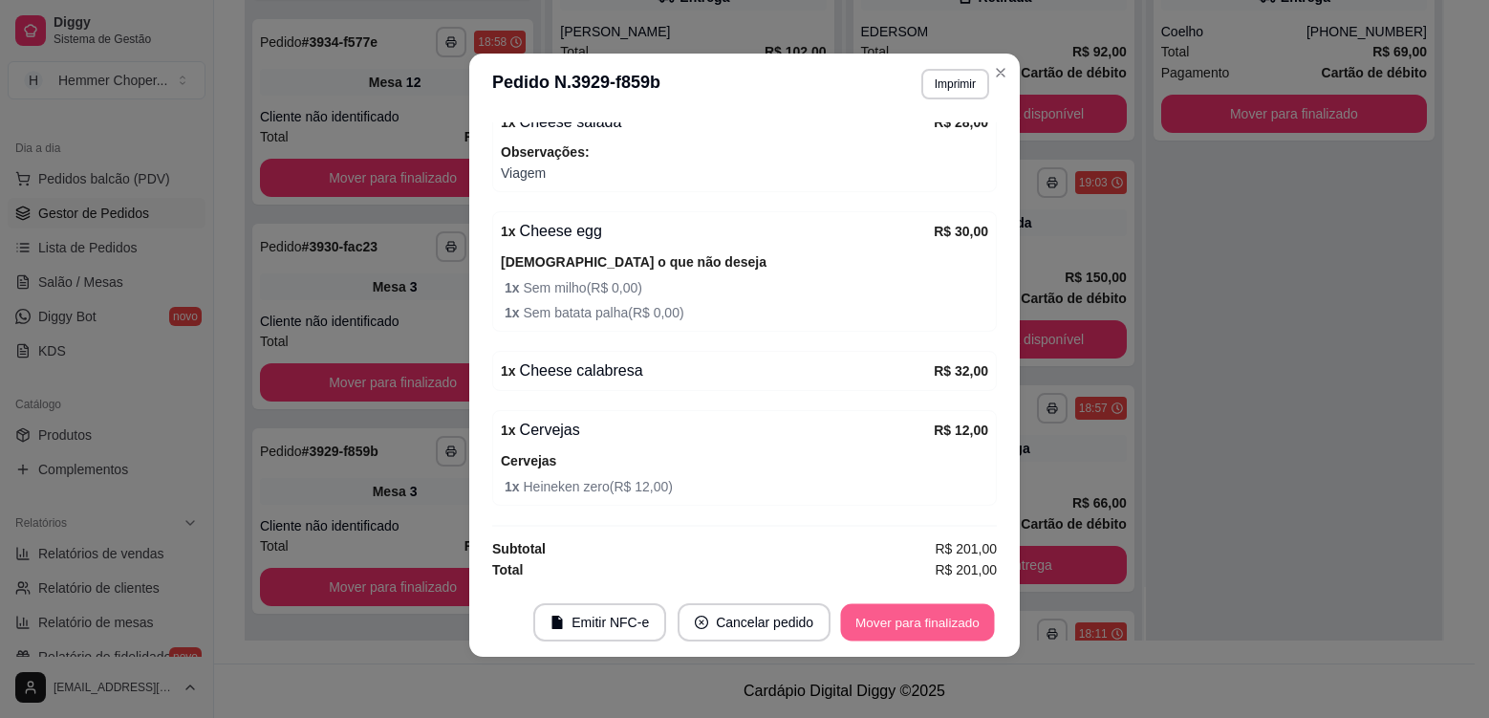
click at [905, 629] on button "Mover para finalizado" at bounding box center [918, 622] width 154 height 37
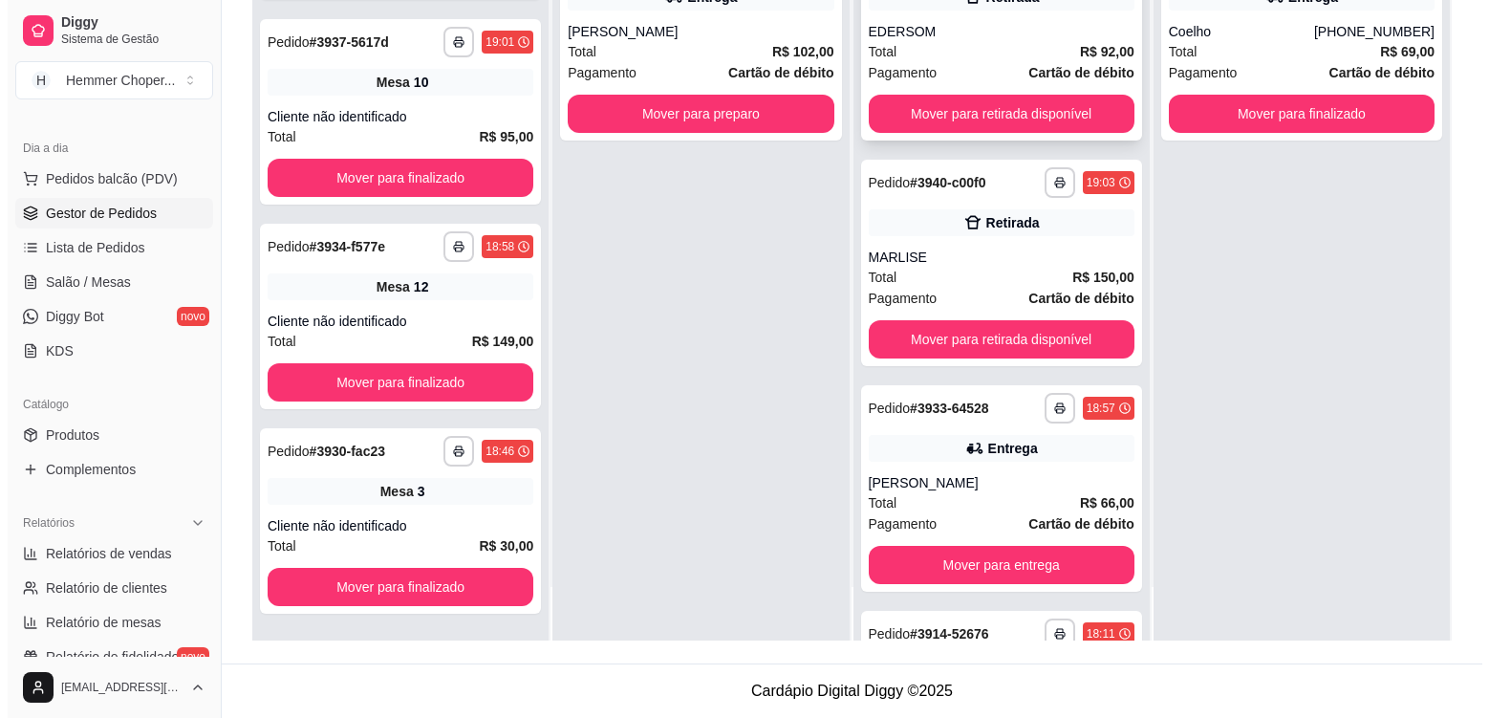
scroll to position [733, 0]
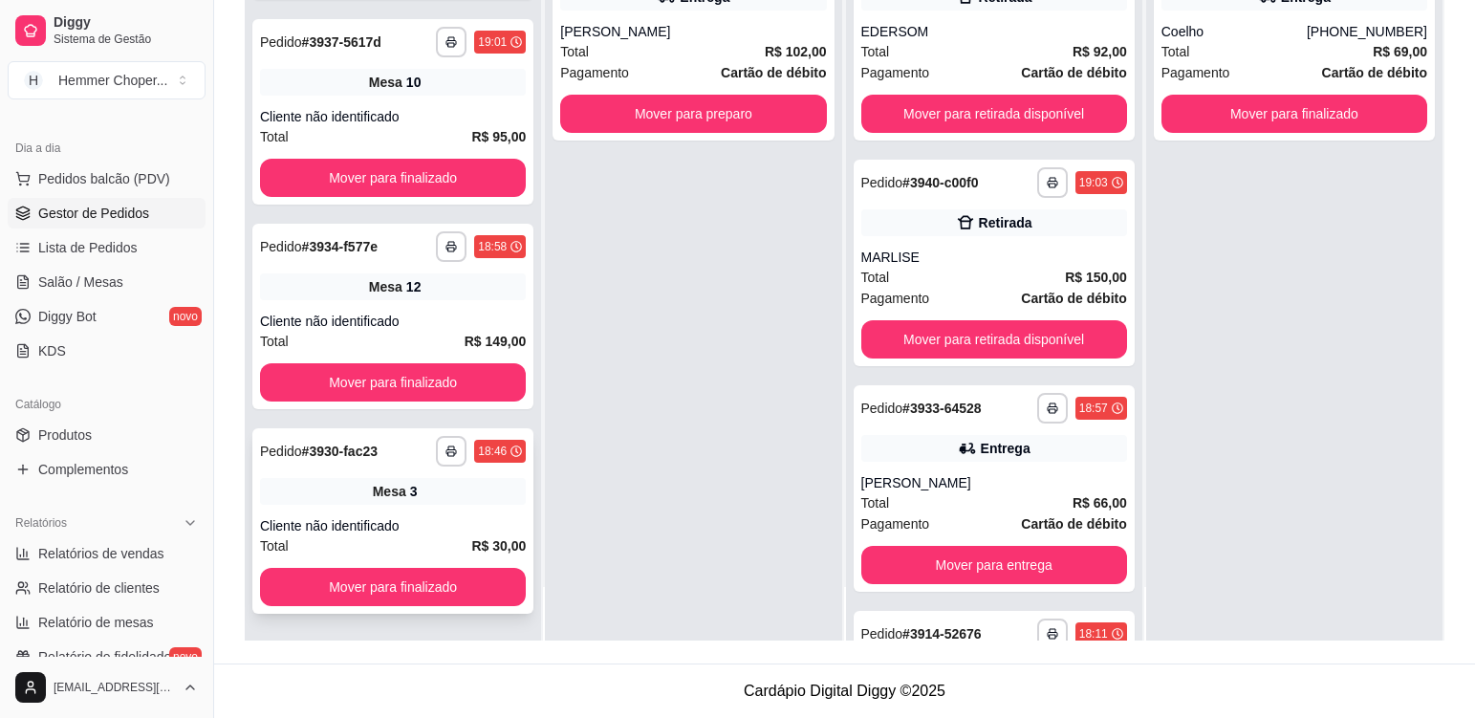
click at [440, 506] on div "**********" at bounding box center [392, 520] width 281 height 185
click at [459, 309] on div "**********" at bounding box center [392, 316] width 281 height 185
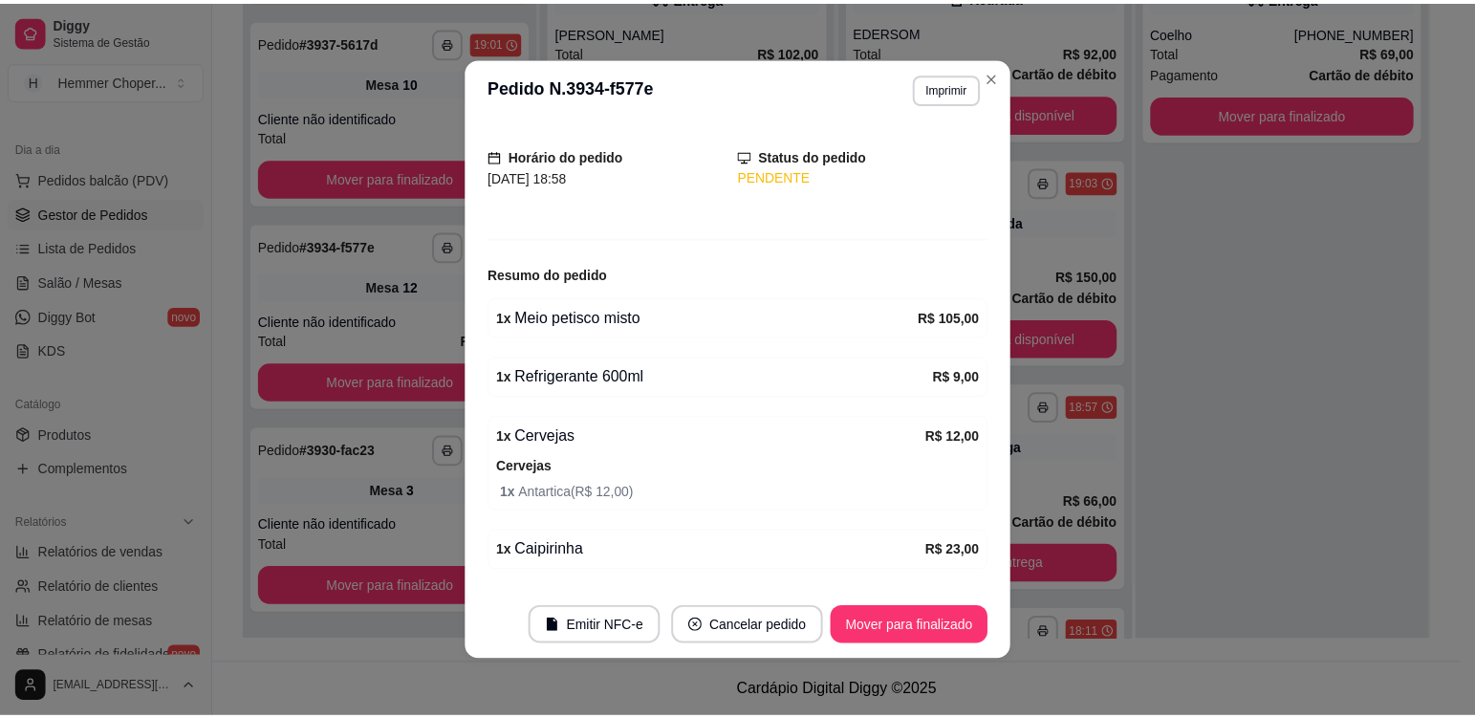
scroll to position [0, 0]
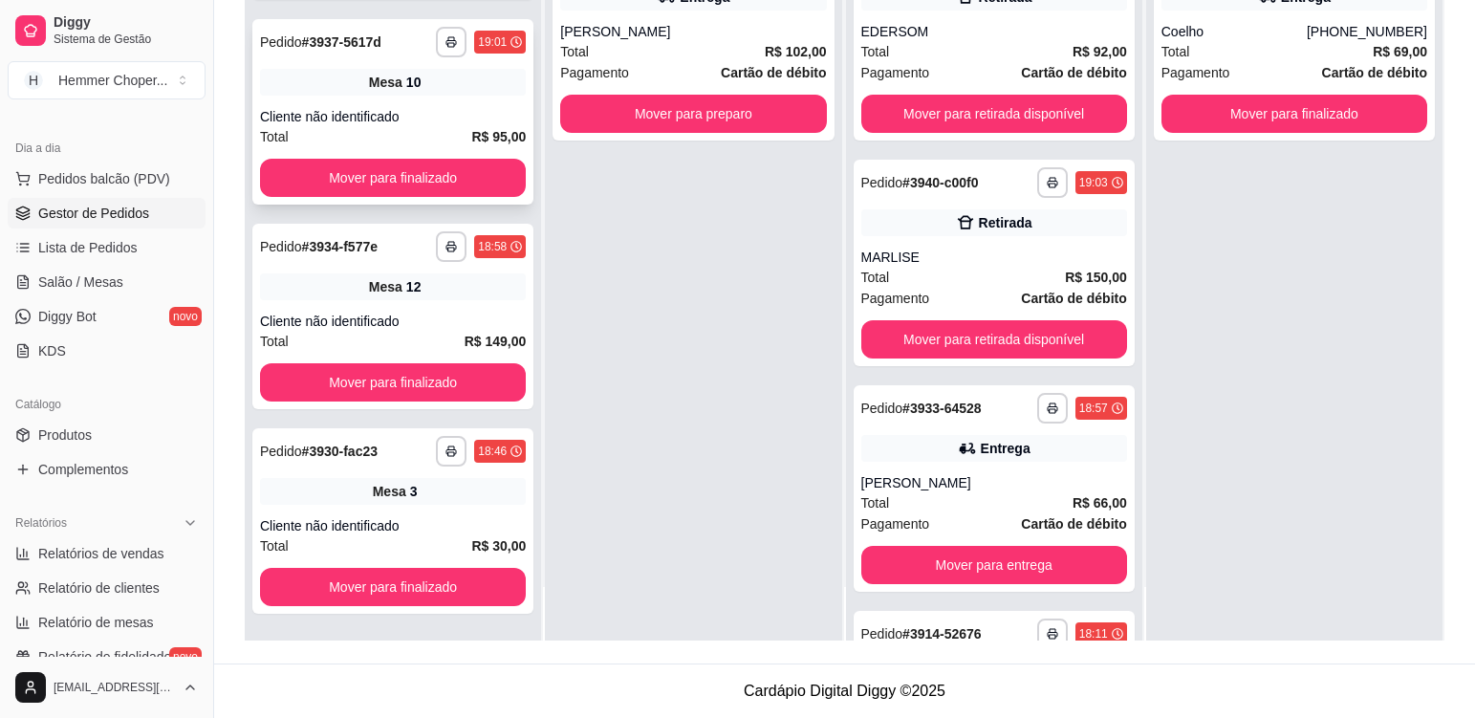
click at [435, 117] on div "Cliente não identificado" at bounding box center [393, 116] width 266 height 19
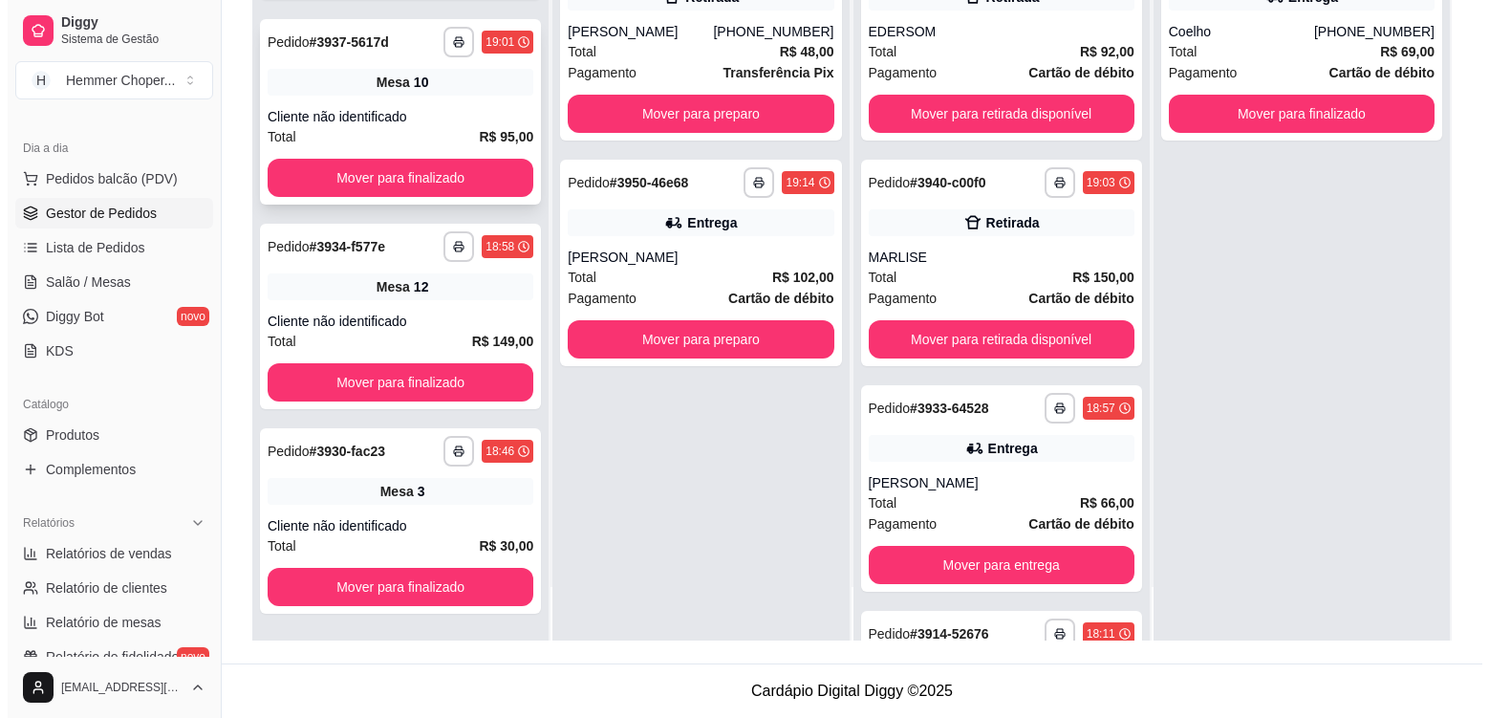
scroll to position [938, 0]
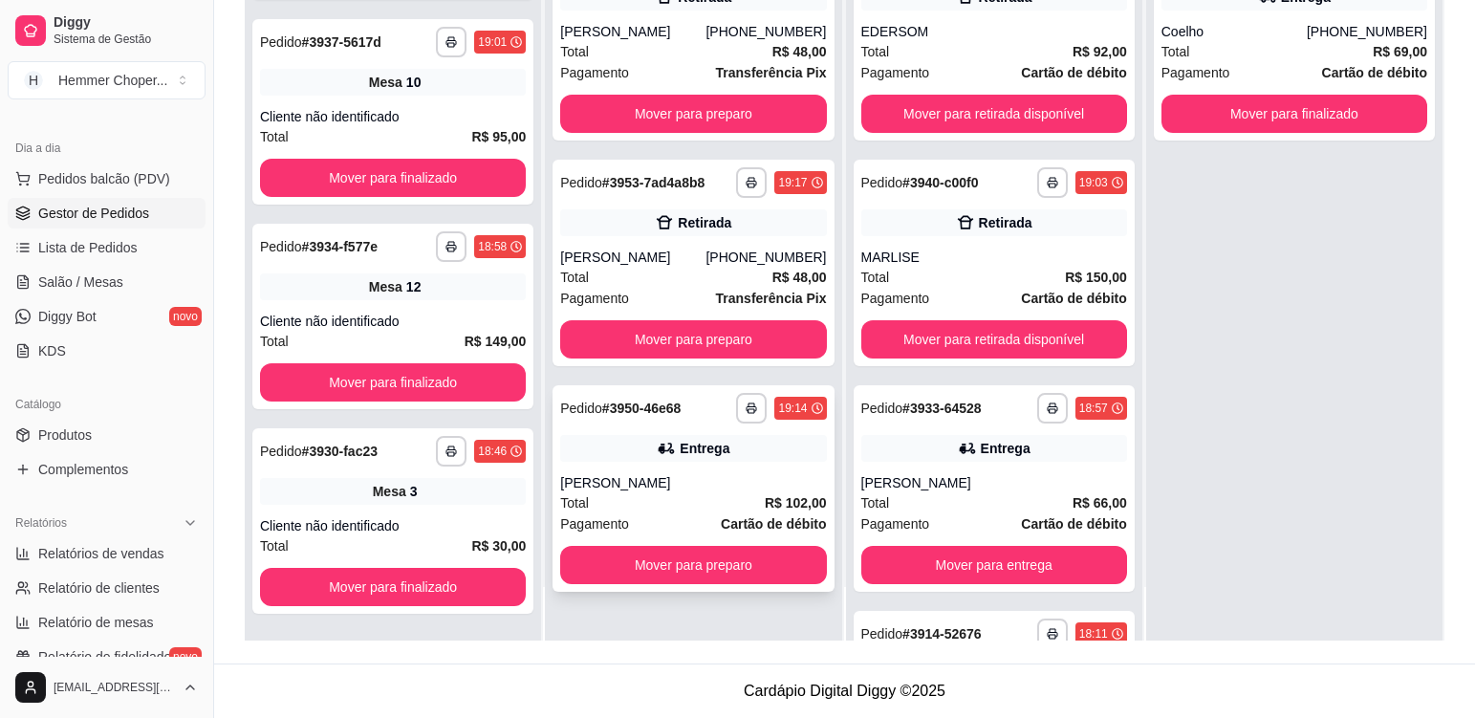
click at [712, 491] on div "[PERSON_NAME]" at bounding box center [693, 482] width 266 height 19
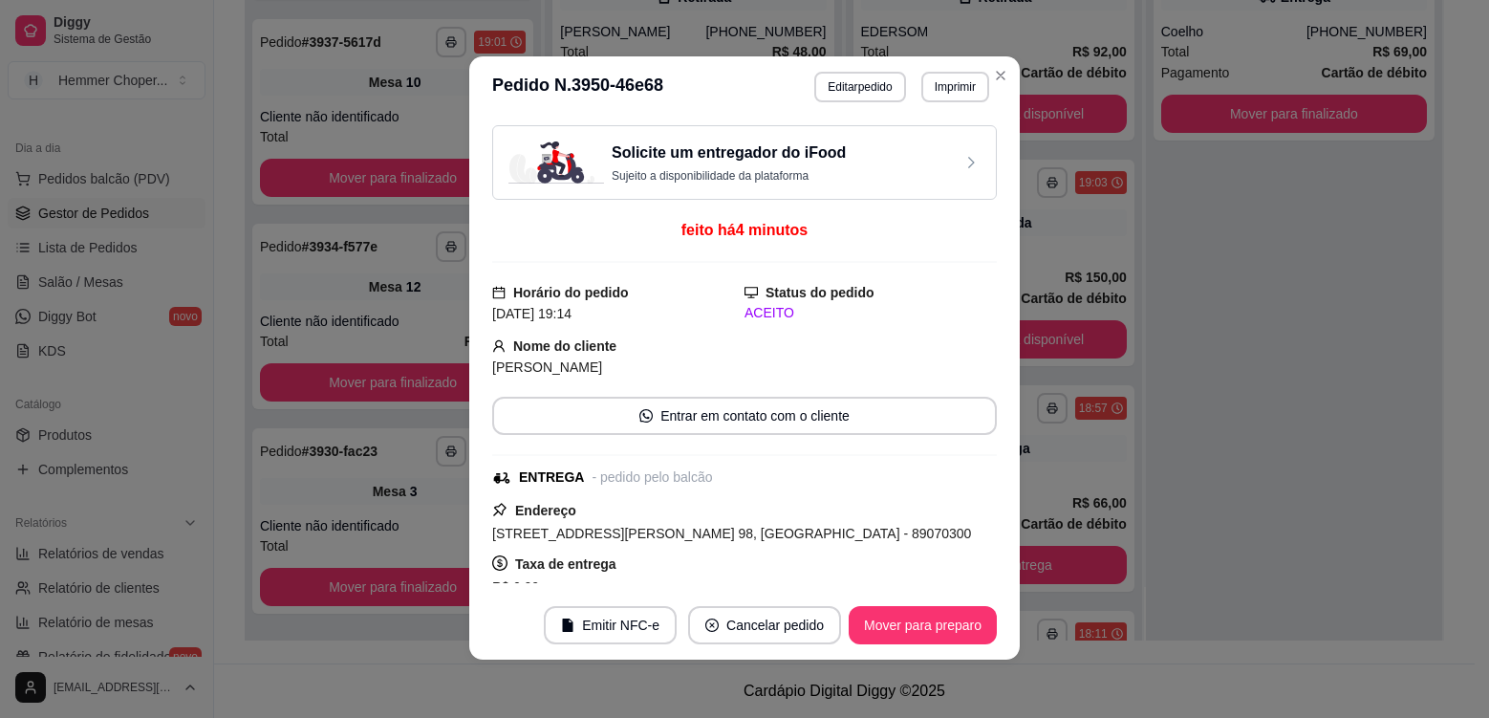
scroll to position [0, 0]
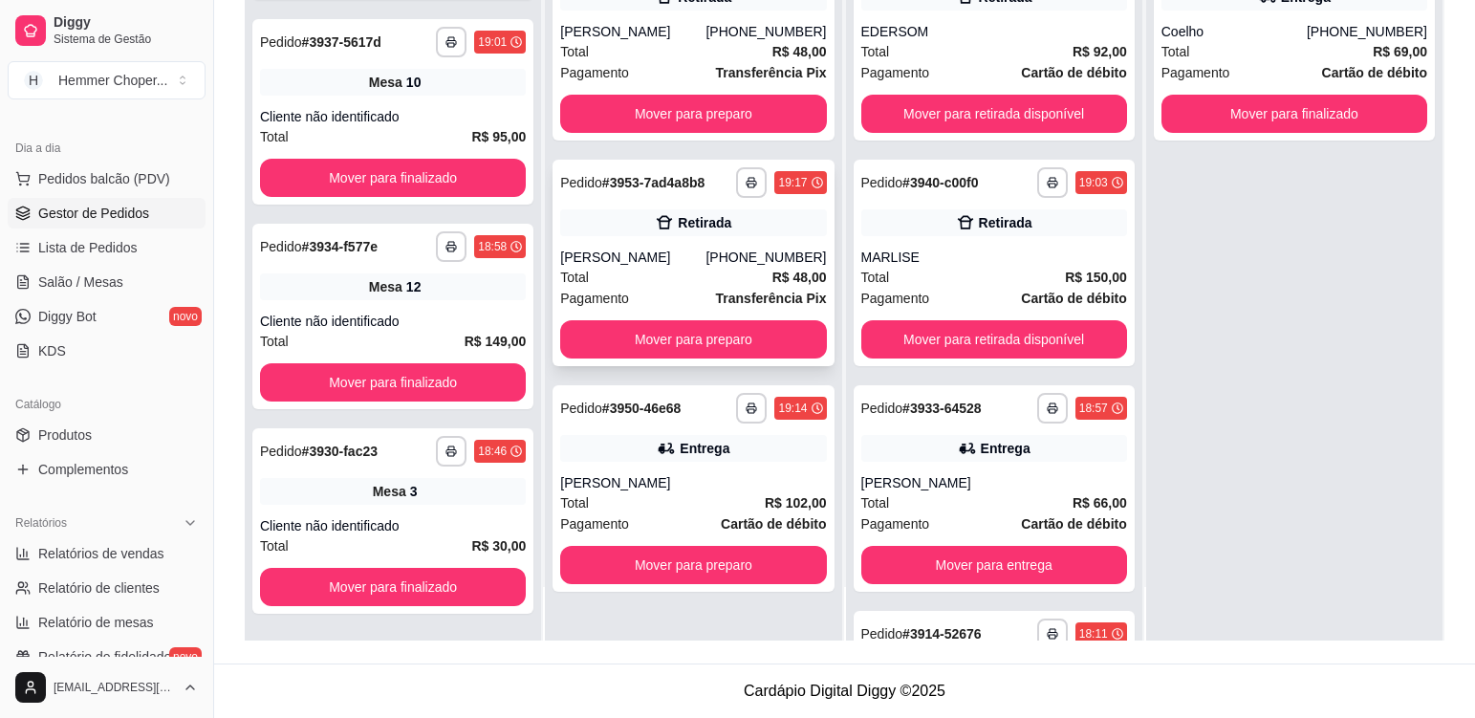
click at [657, 289] on div "Pagamento Transferência Pix" at bounding box center [693, 298] width 266 height 21
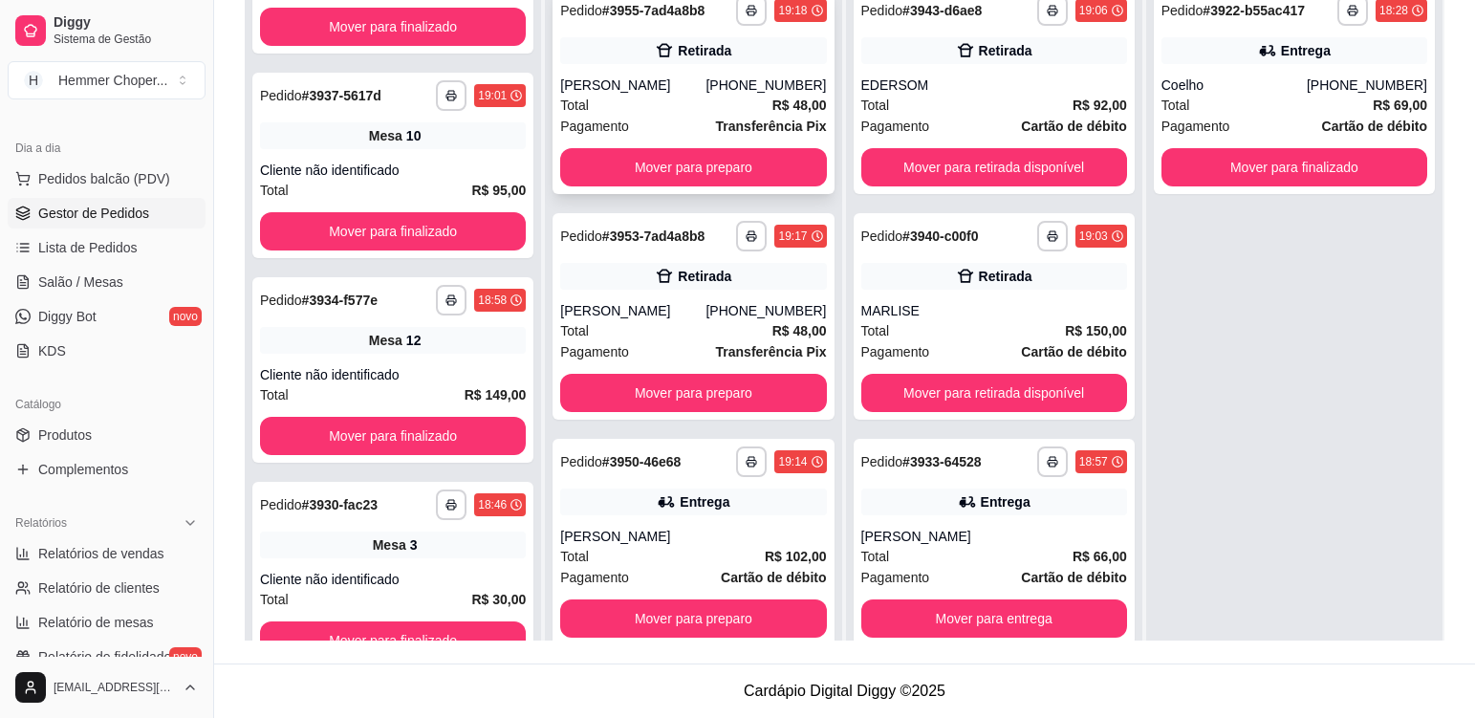
click at [650, 101] on div "Total R$ 48,00" at bounding box center [693, 105] width 266 height 21
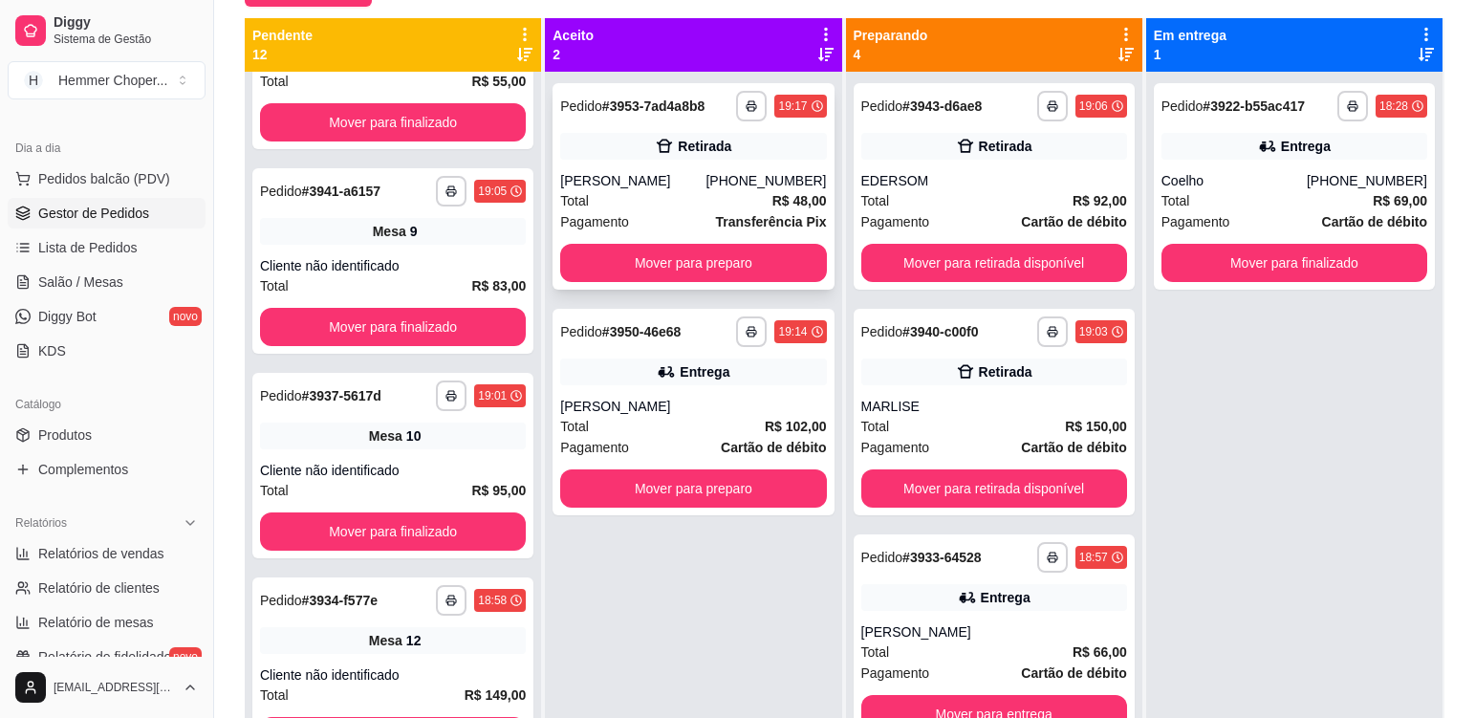
scroll to position [1756, 0]
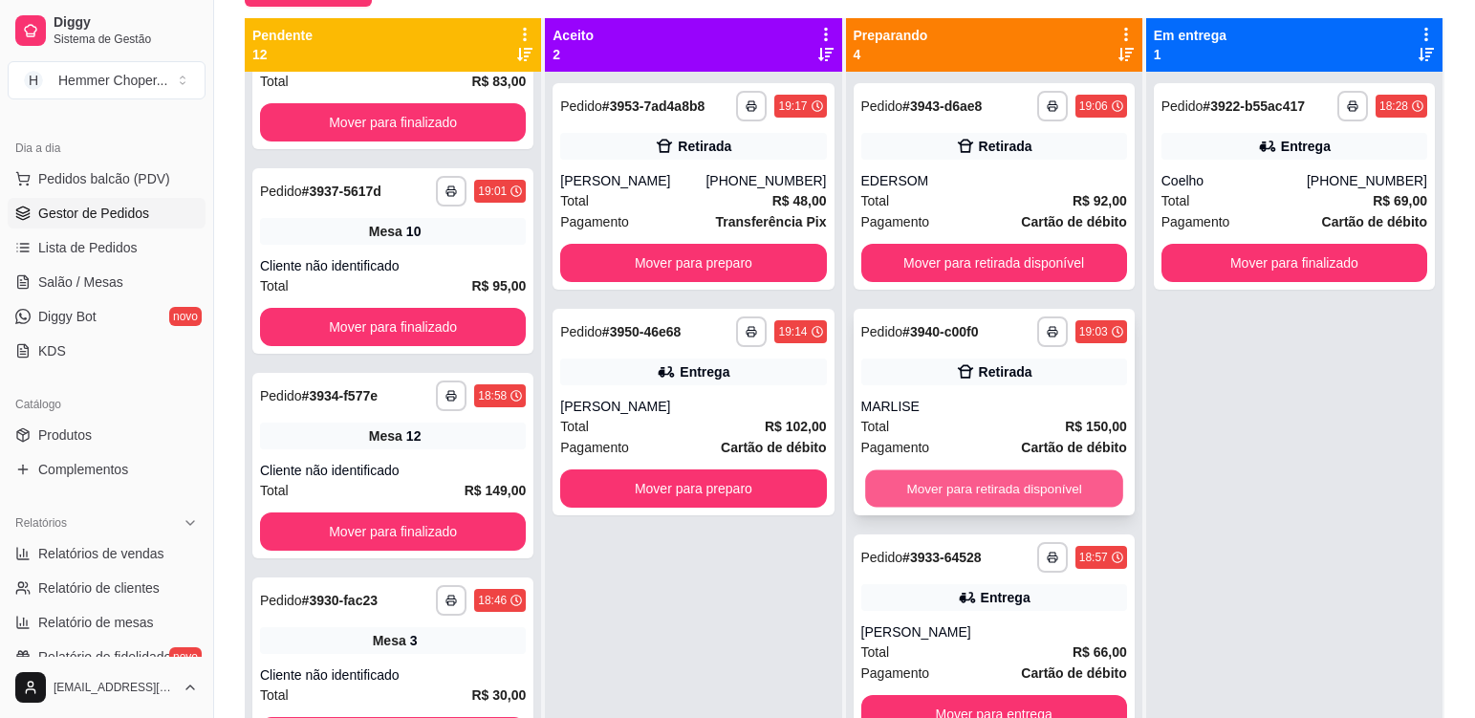
click at [965, 472] on button "Mover para retirada disponível" at bounding box center [994, 488] width 258 height 37
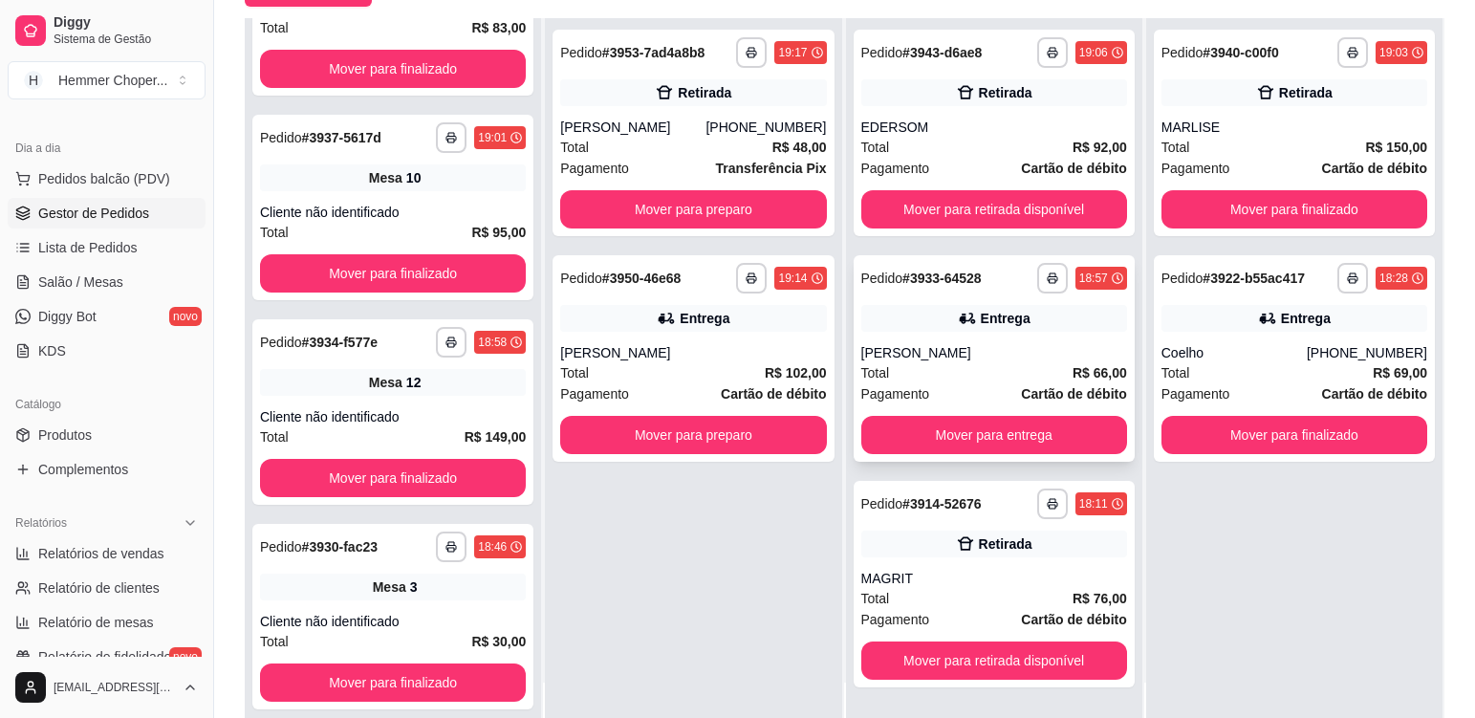
scroll to position [292, 0]
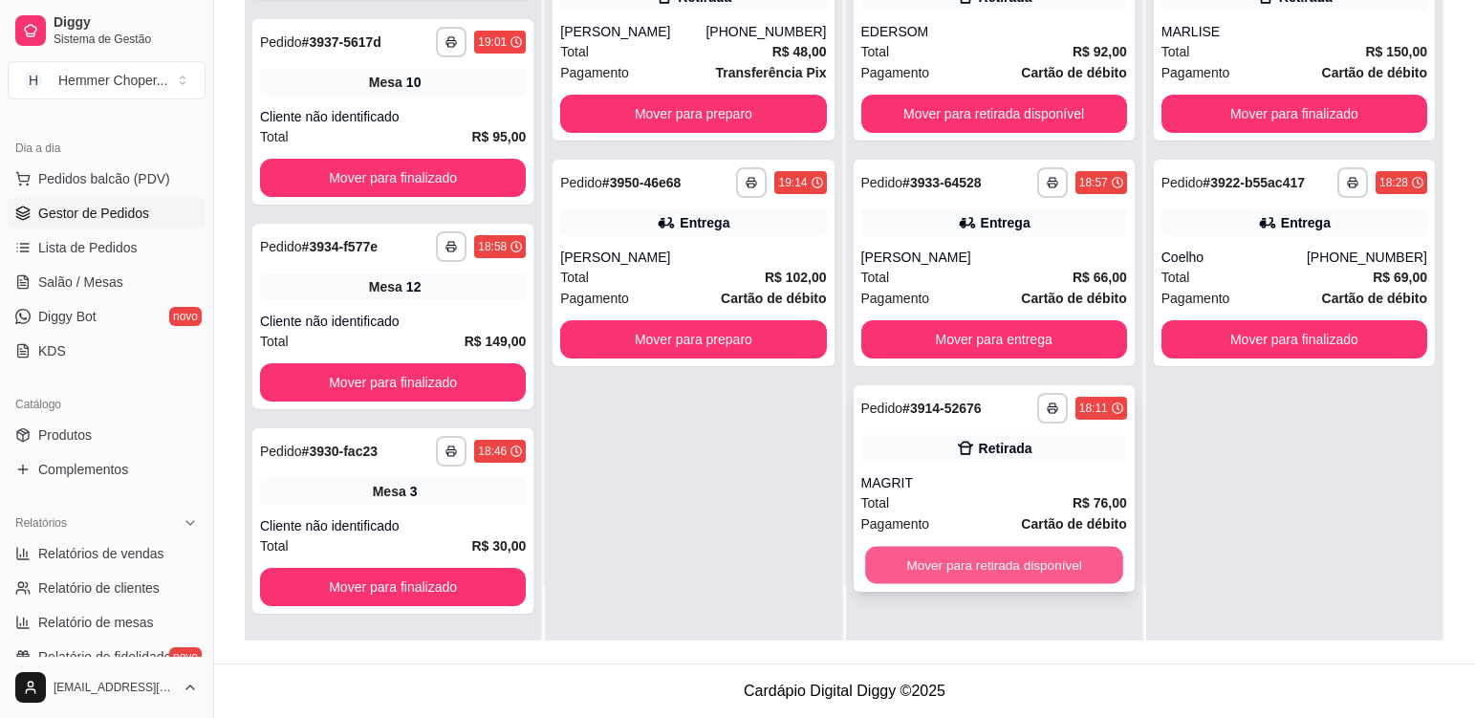
click at [925, 562] on button "Mover para retirada disponível" at bounding box center [994, 565] width 258 height 37
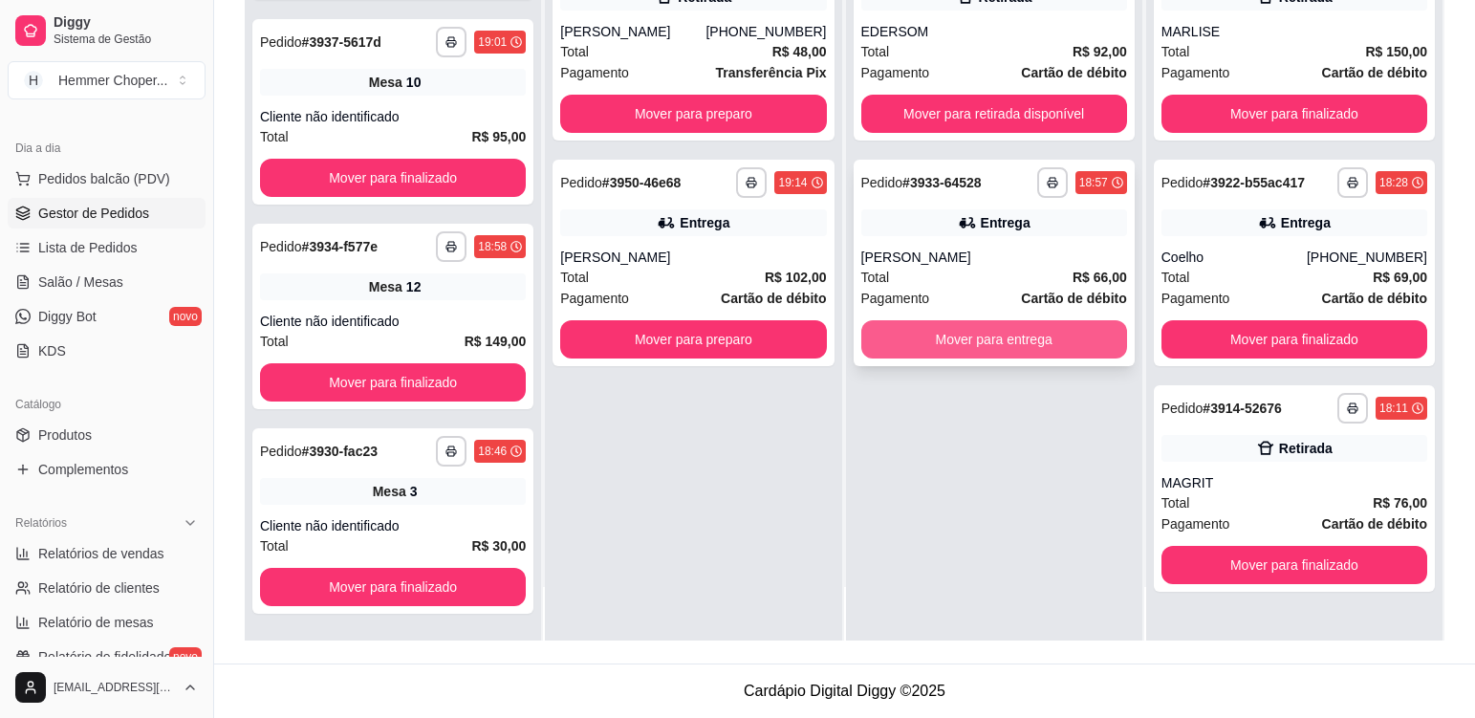
click at [1004, 344] on button "Mover para entrega" at bounding box center [994, 339] width 266 height 38
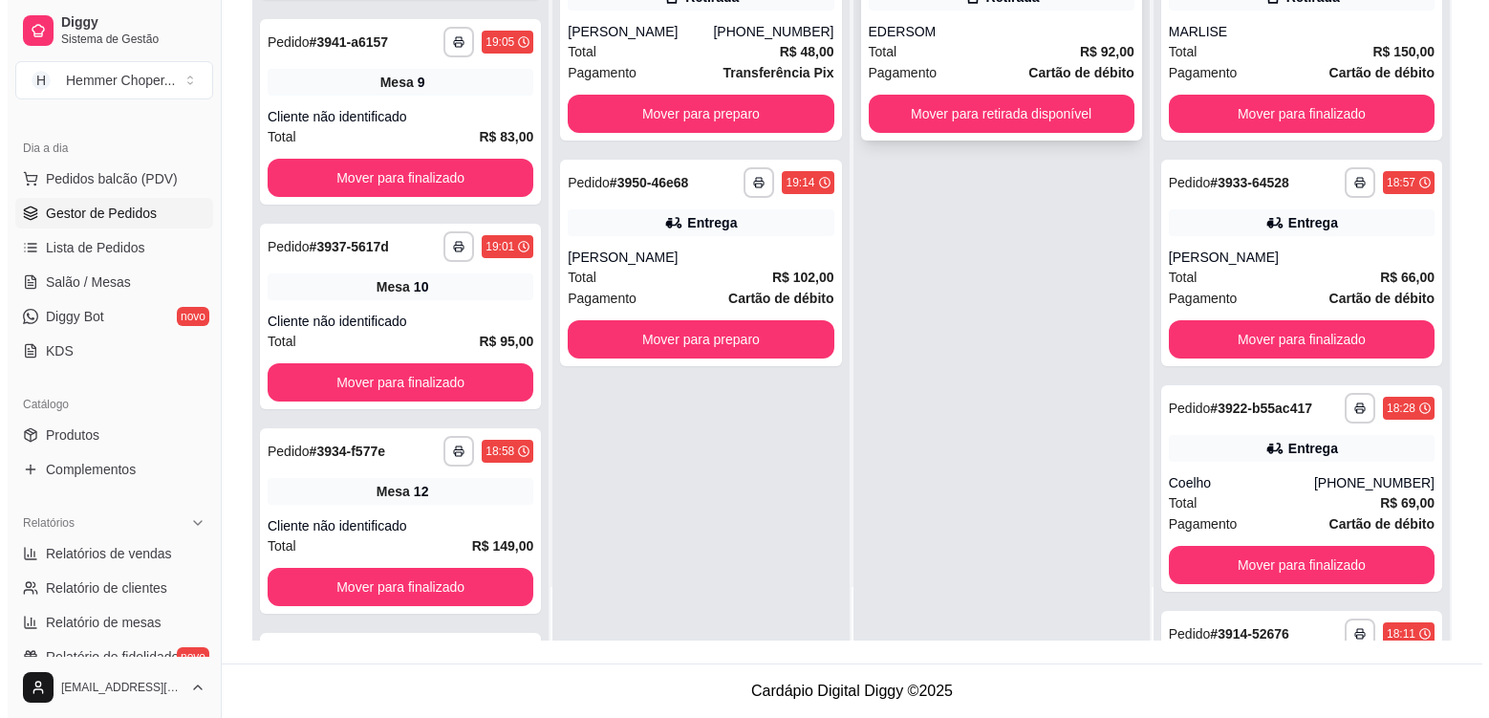
scroll to position [2165, 0]
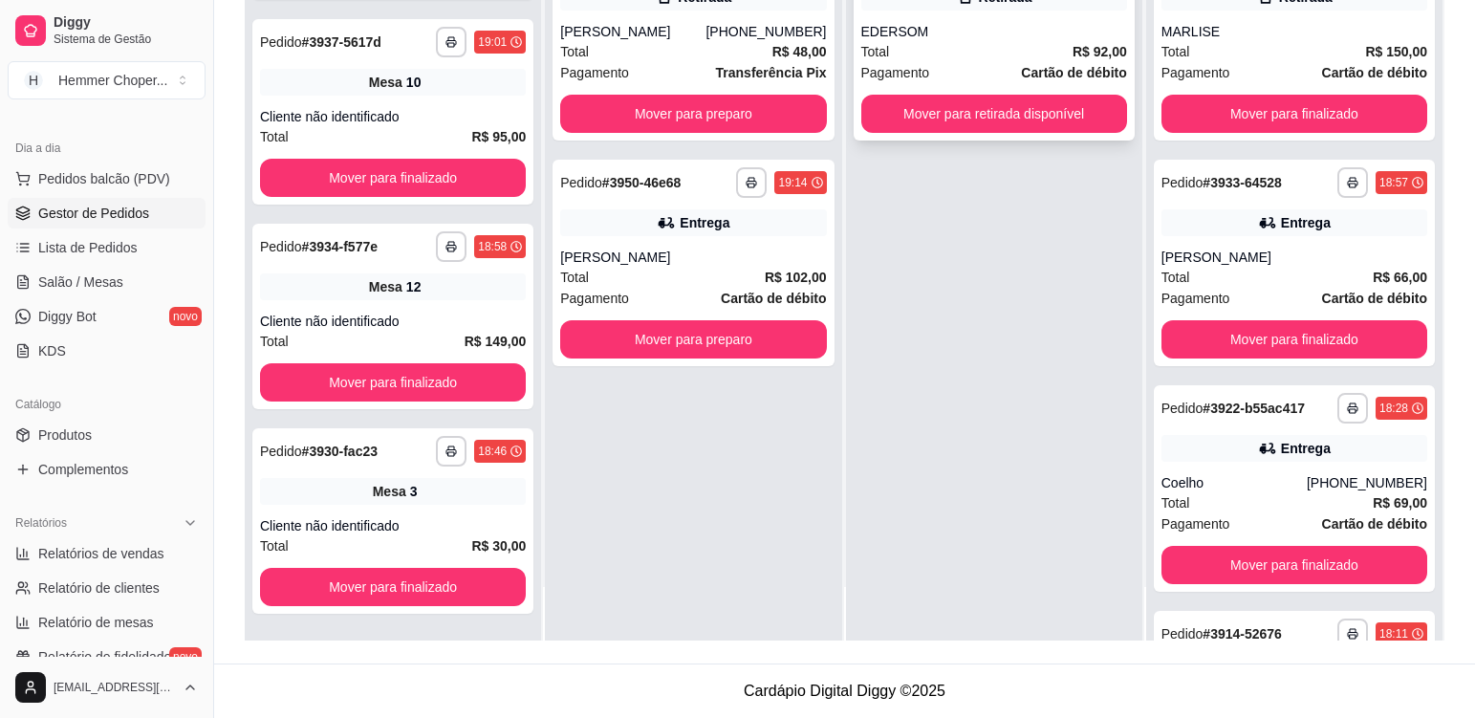
click at [965, 55] on div "Total R$ 92,00" at bounding box center [994, 51] width 266 height 21
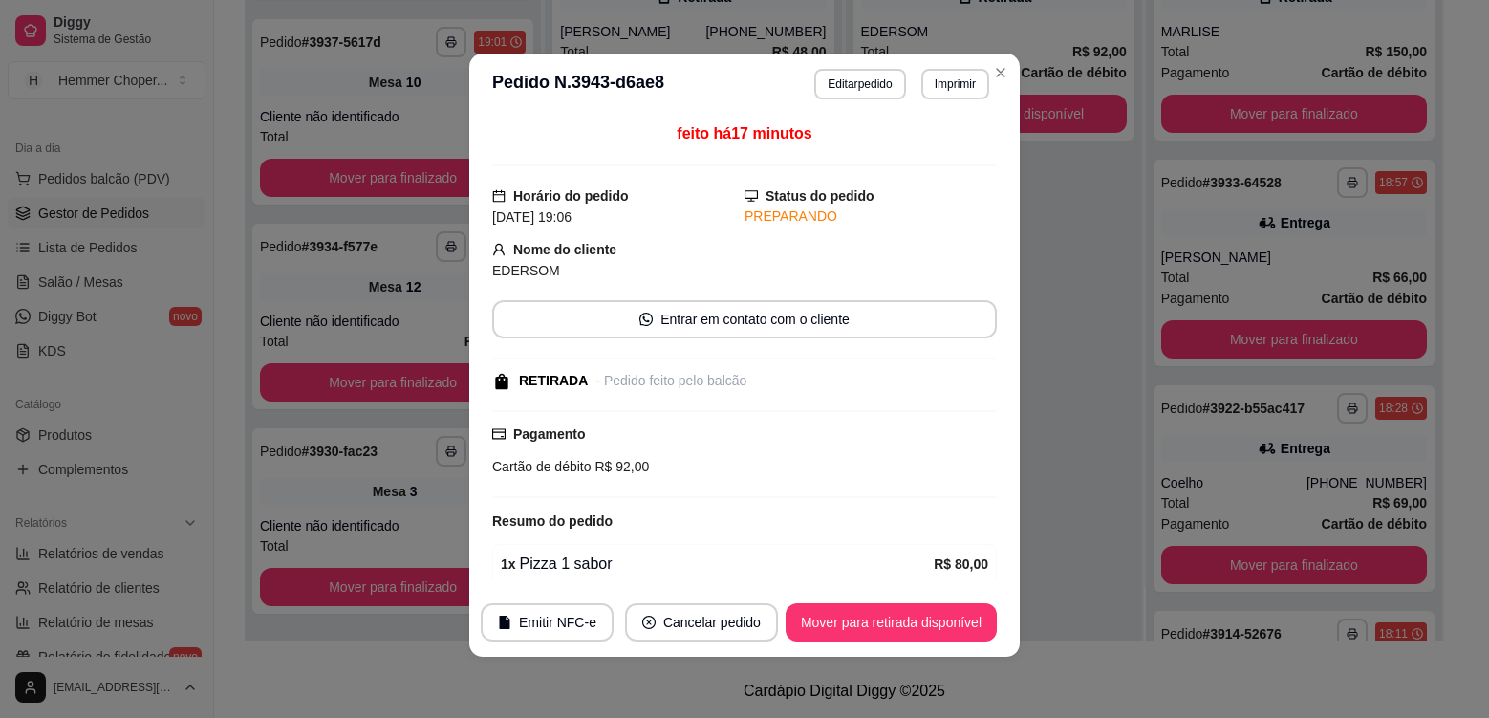
scroll to position [249, 0]
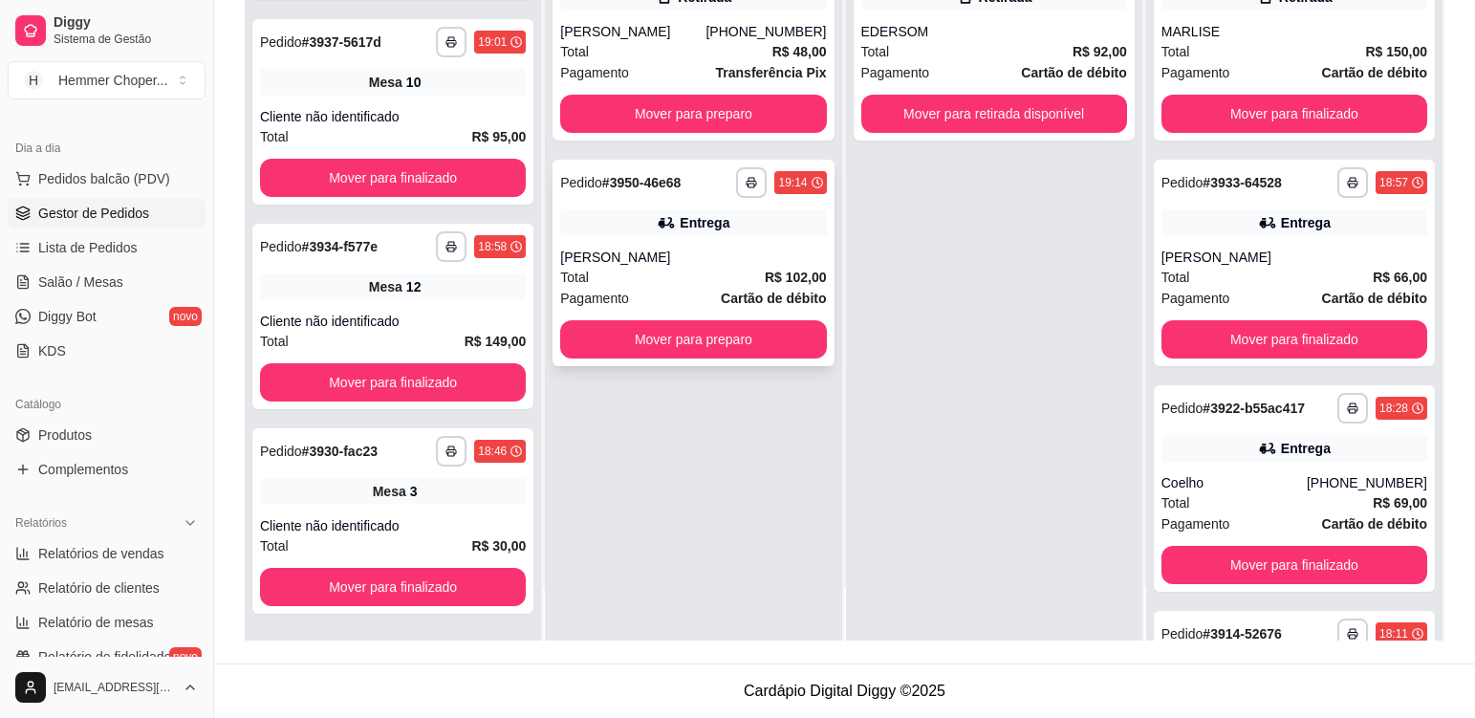
click at [643, 276] on div "Total R$ 102,00" at bounding box center [693, 277] width 266 height 21
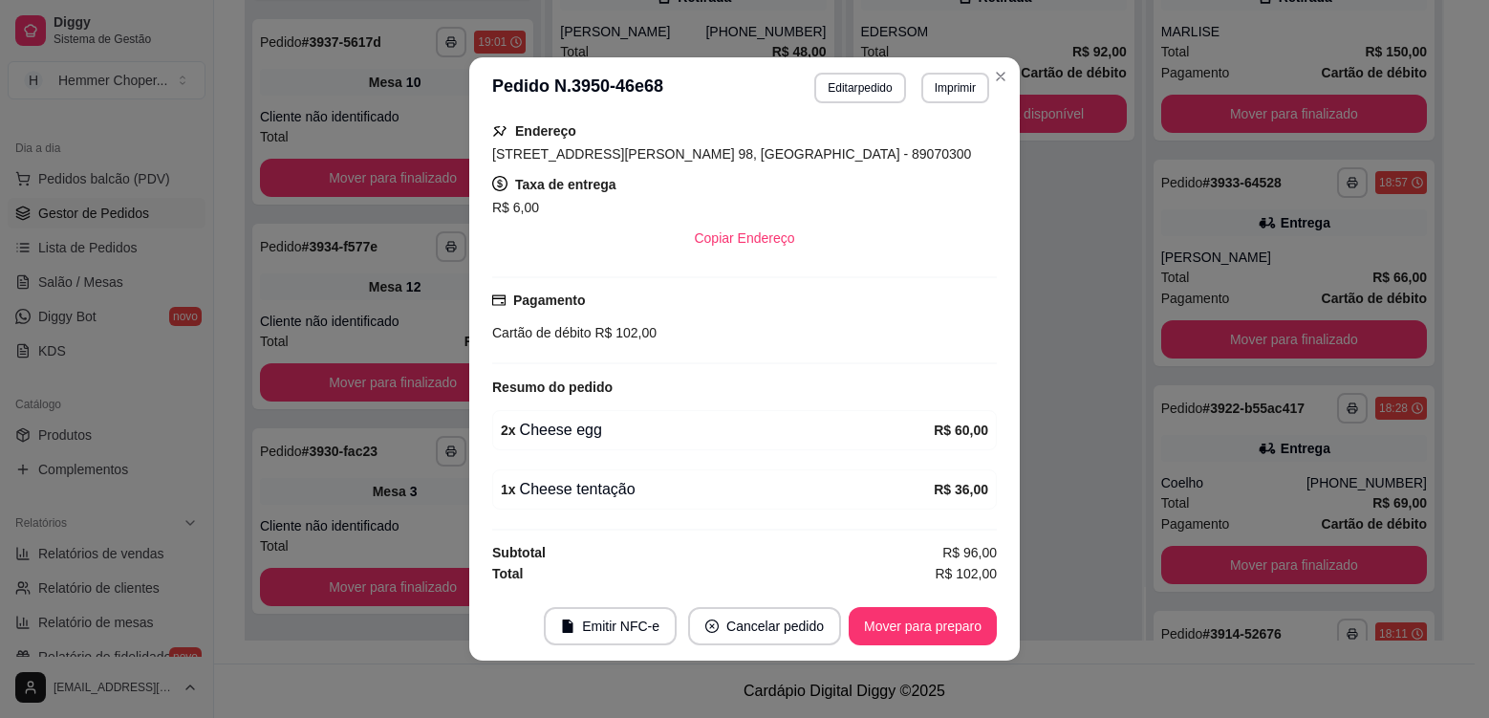
scroll to position [4, 0]
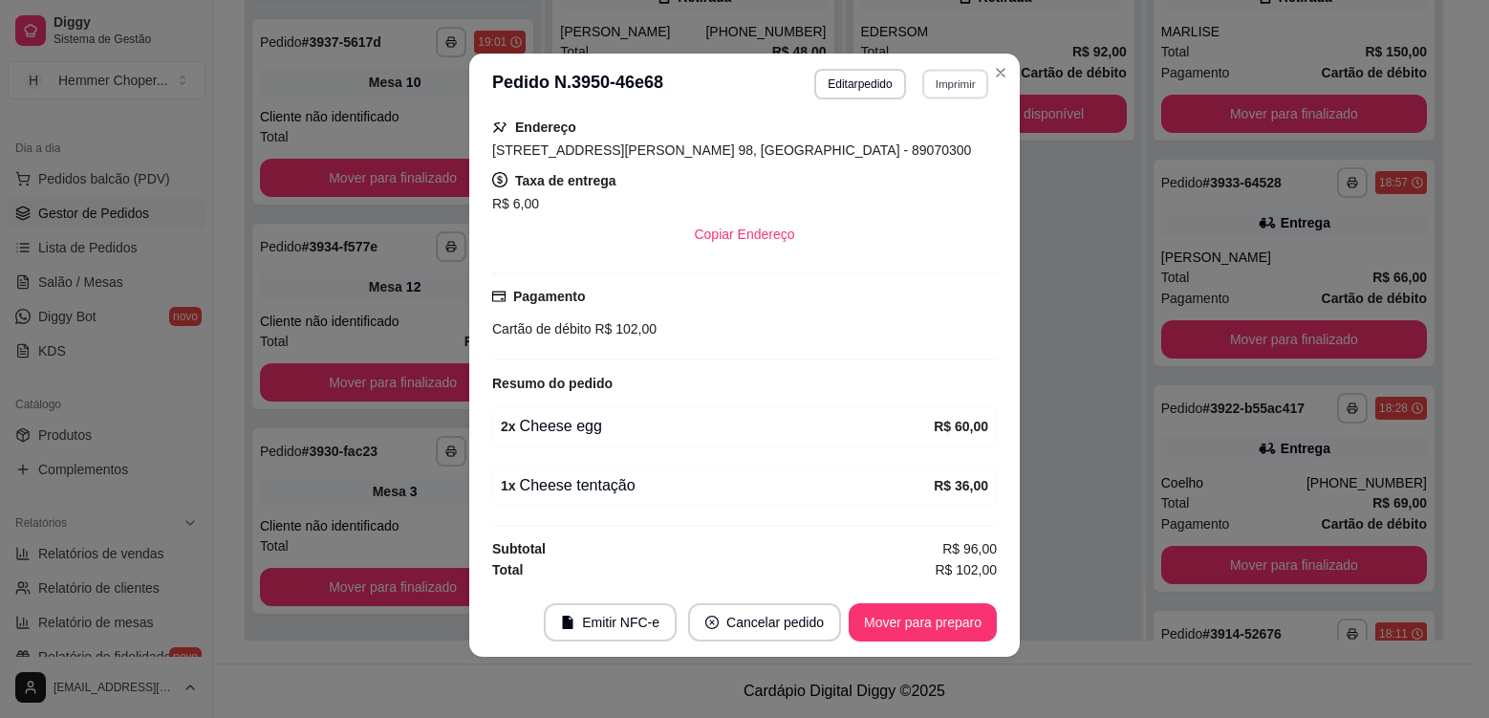
click at [949, 85] on button "Imprimir" at bounding box center [955, 84] width 66 height 30
click at [918, 160] on button "Cozinha" at bounding box center [915, 151] width 134 height 30
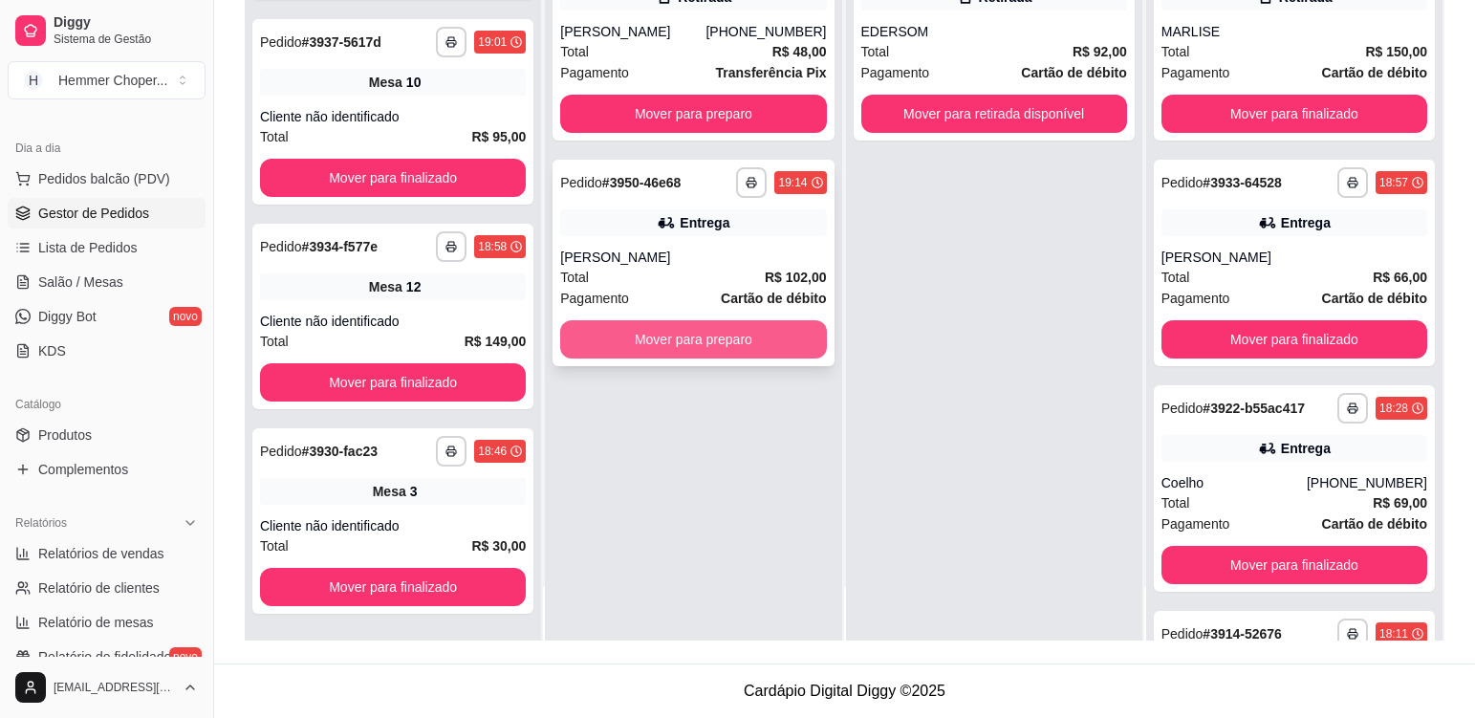
click at [698, 347] on button "Mover para preparo" at bounding box center [693, 339] width 266 height 38
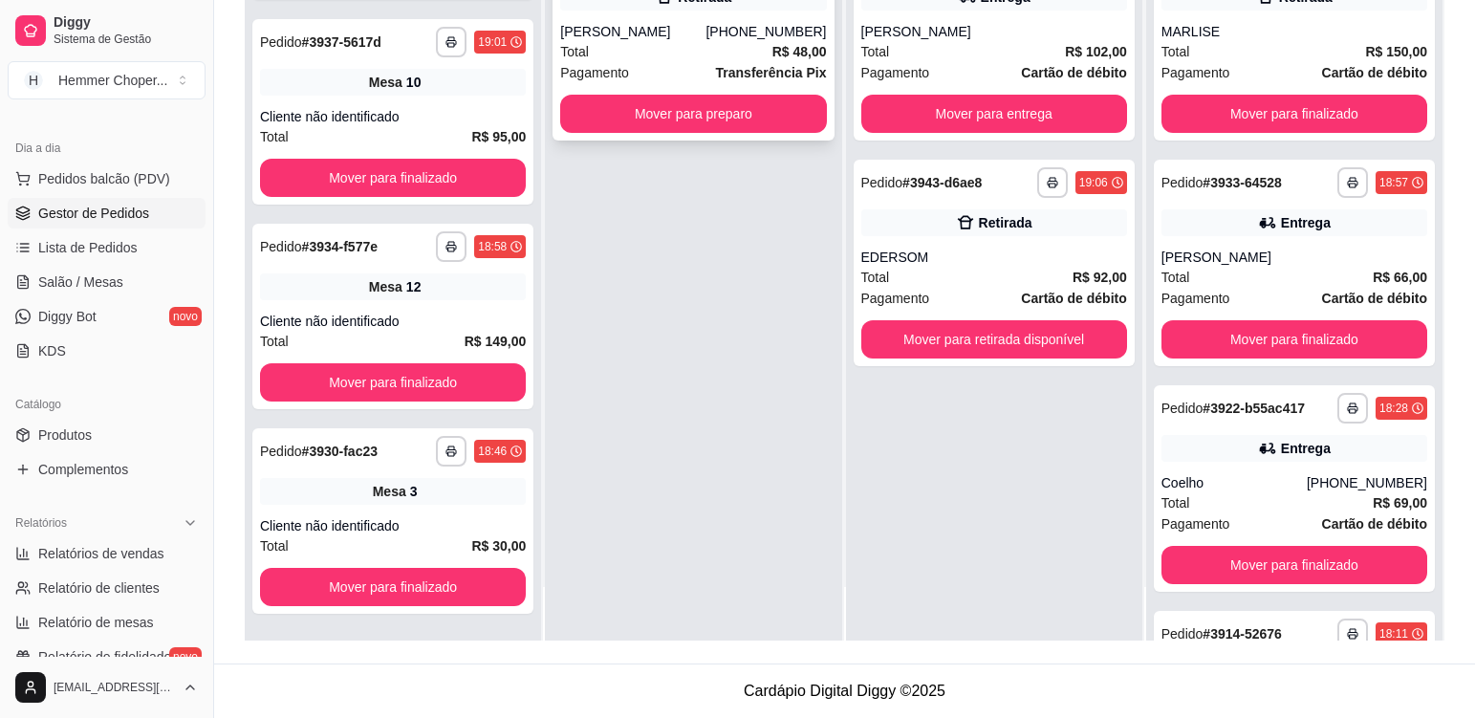
click at [668, 58] on div "Total R$ 48,00" at bounding box center [693, 51] width 266 height 21
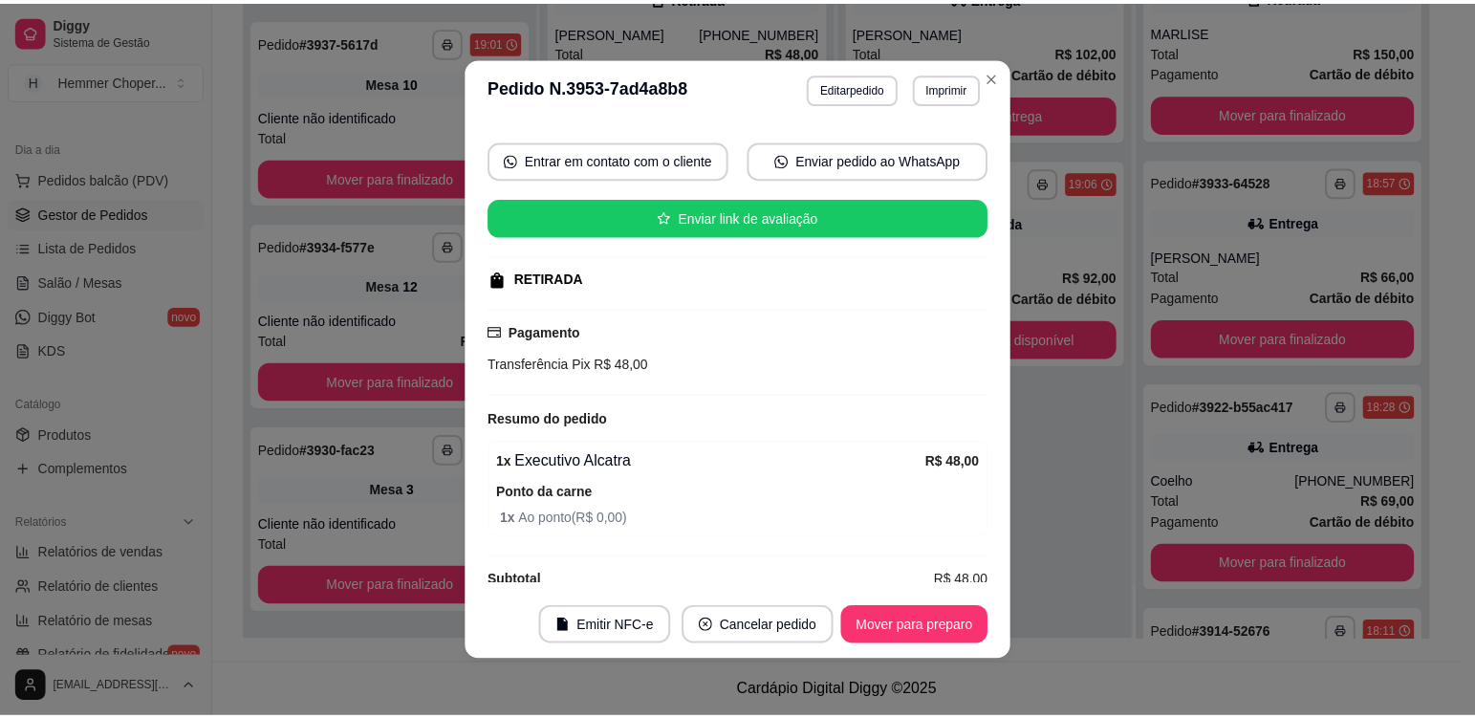
scroll to position [191, 0]
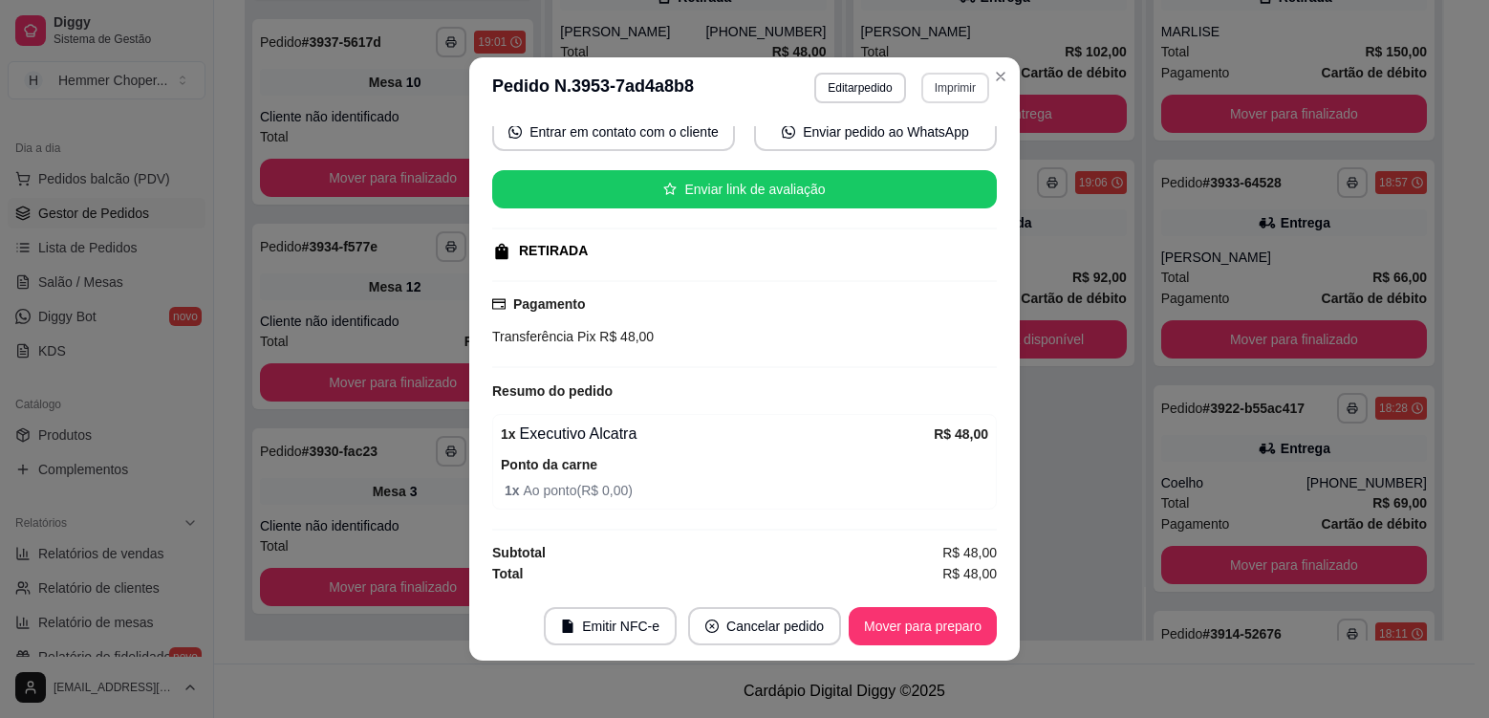
click at [937, 83] on button "Imprimir" at bounding box center [955, 88] width 68 height 31
click at [921, 168] on button "Cozinha" at bounding box center [914, 155] width 139 height 31
click at [904, 621] on button "Mover para preparo" at bounding box center [922, 626] width 143 height 37
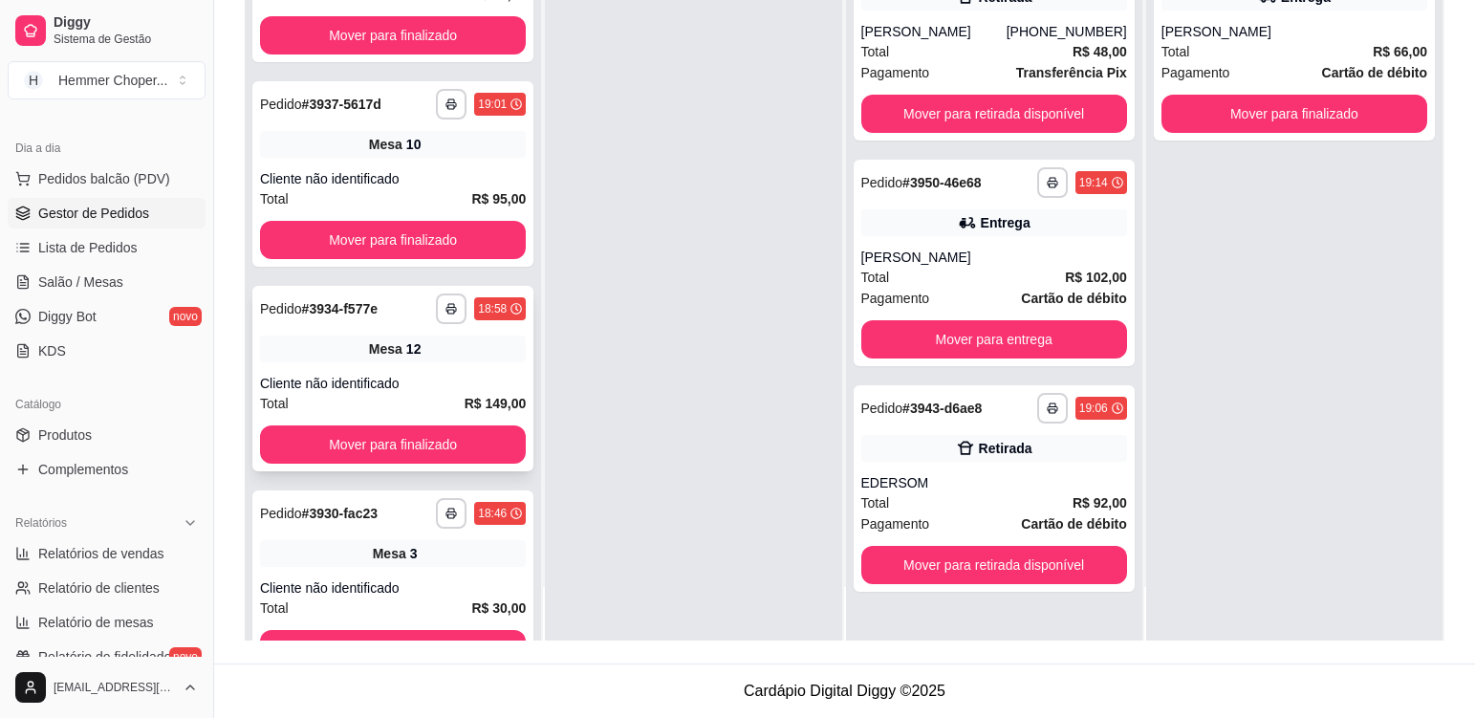
scroll to position [2069, 0]
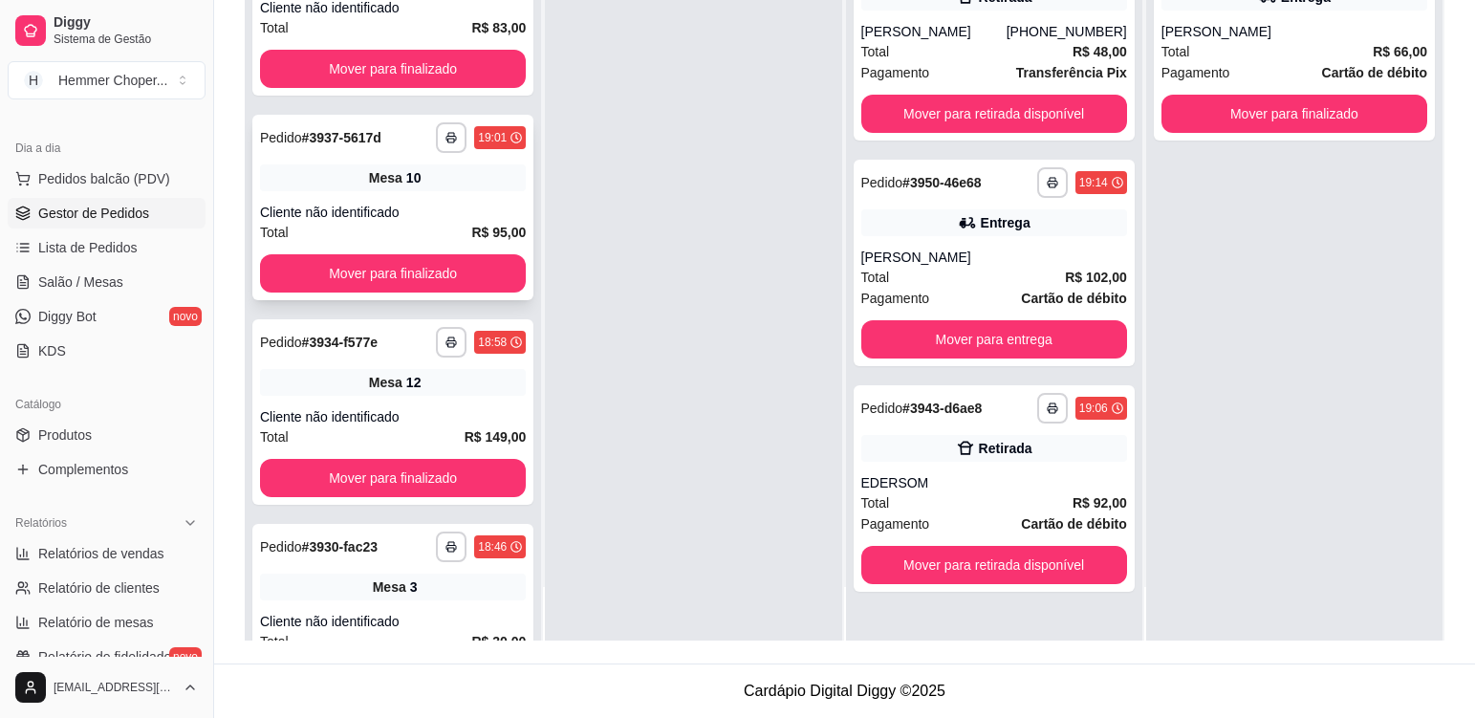
click at [436, 186] on div "Mesa 10" at bounding box center [393, 177] width 266 height 27
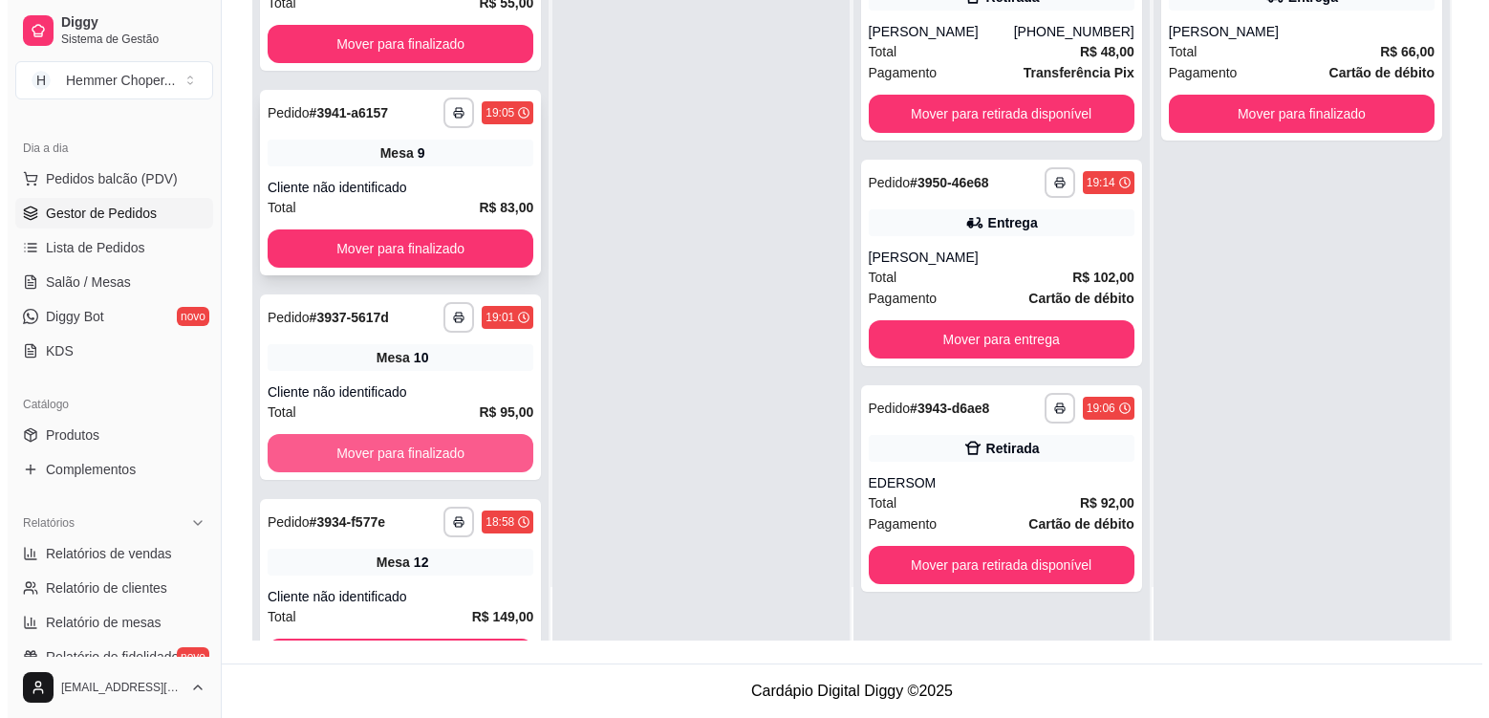
scroll to position [1878, 0]
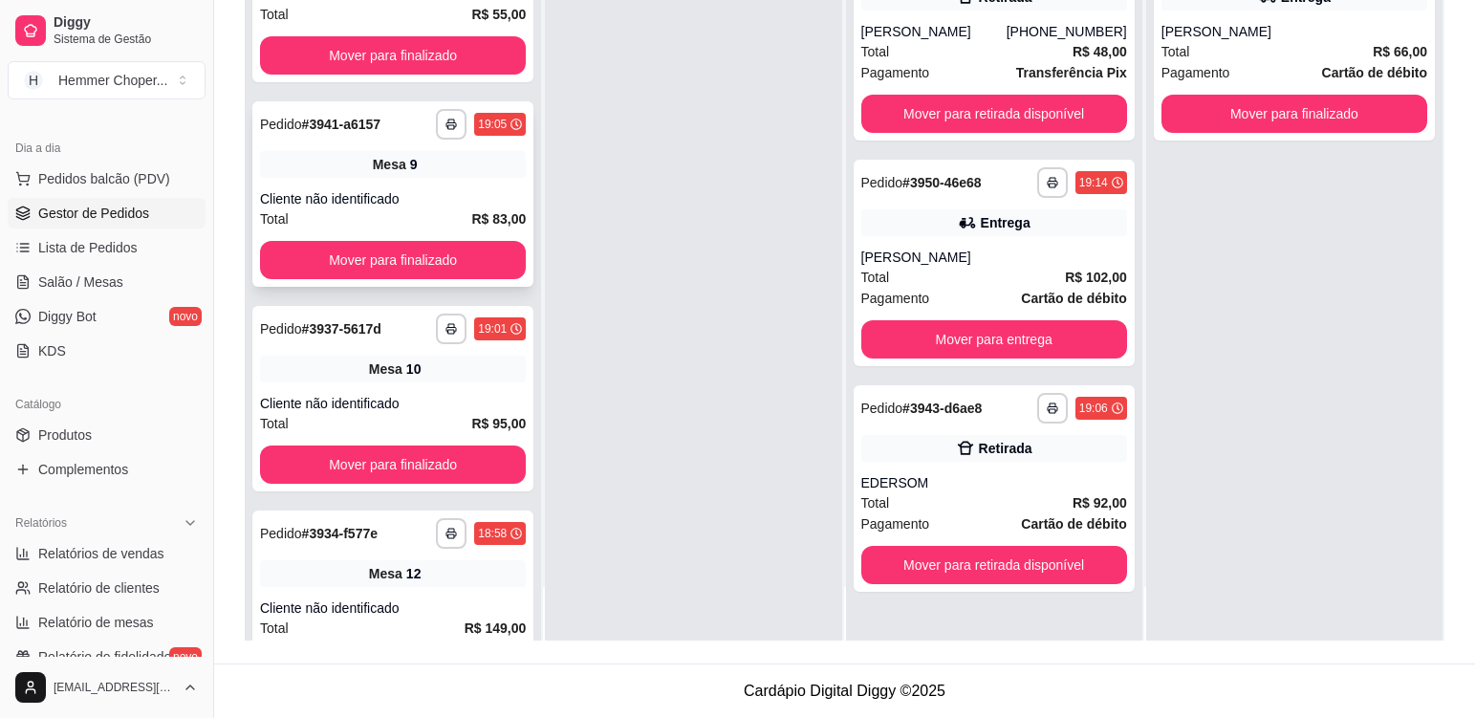
click at [464, 194] on div "Cliente não identificado" at bounding box center [393, 198] width 266 height 19
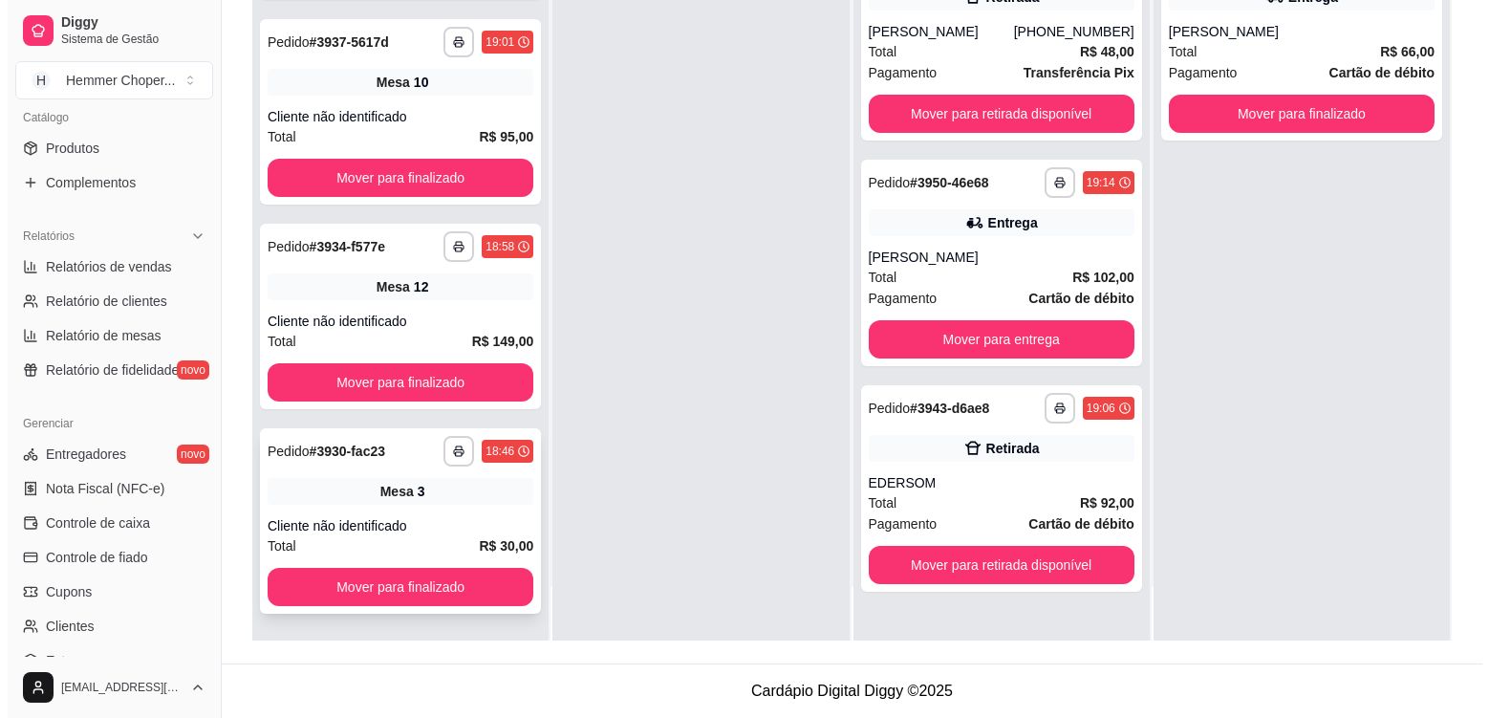
scroll to position [2165, 0]
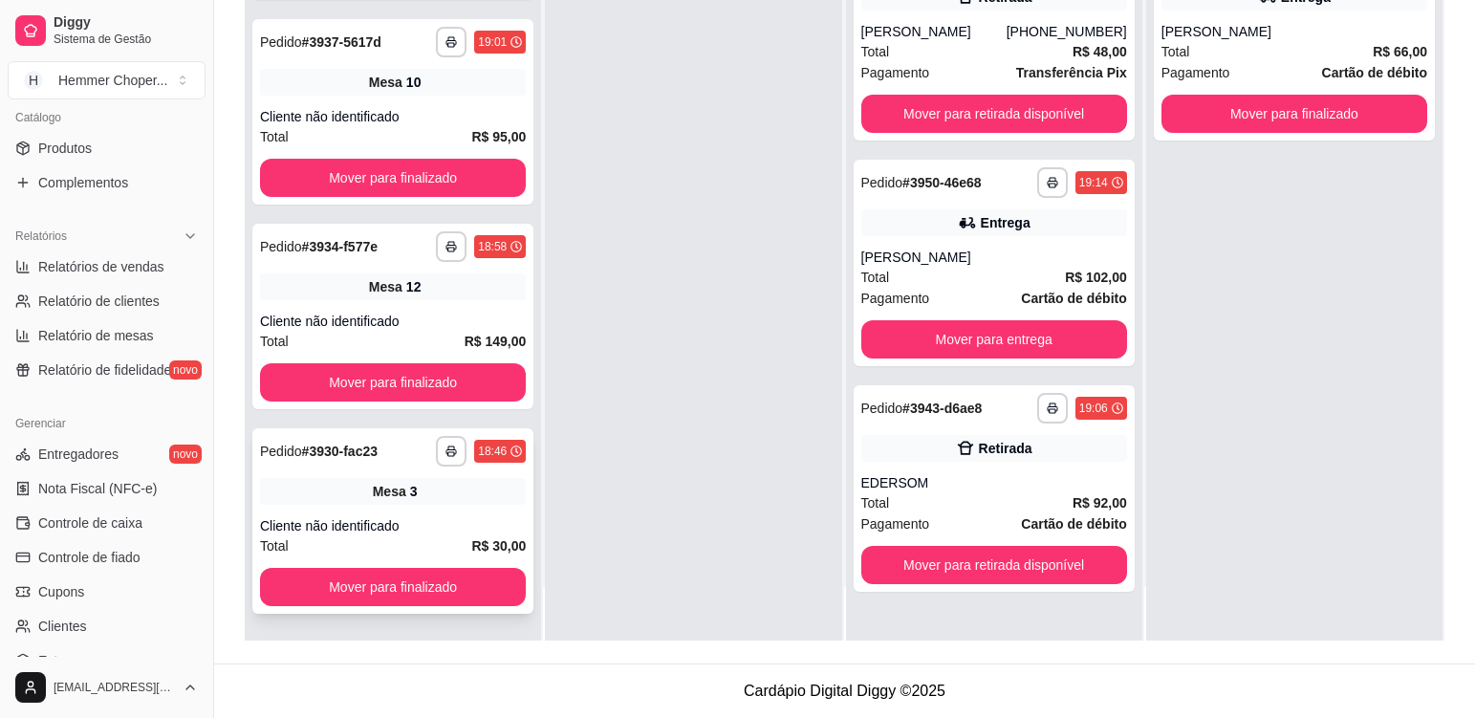
click at [430, 479] on div "Mesa 3" at bounding box center [393, 491] width 266 height 27
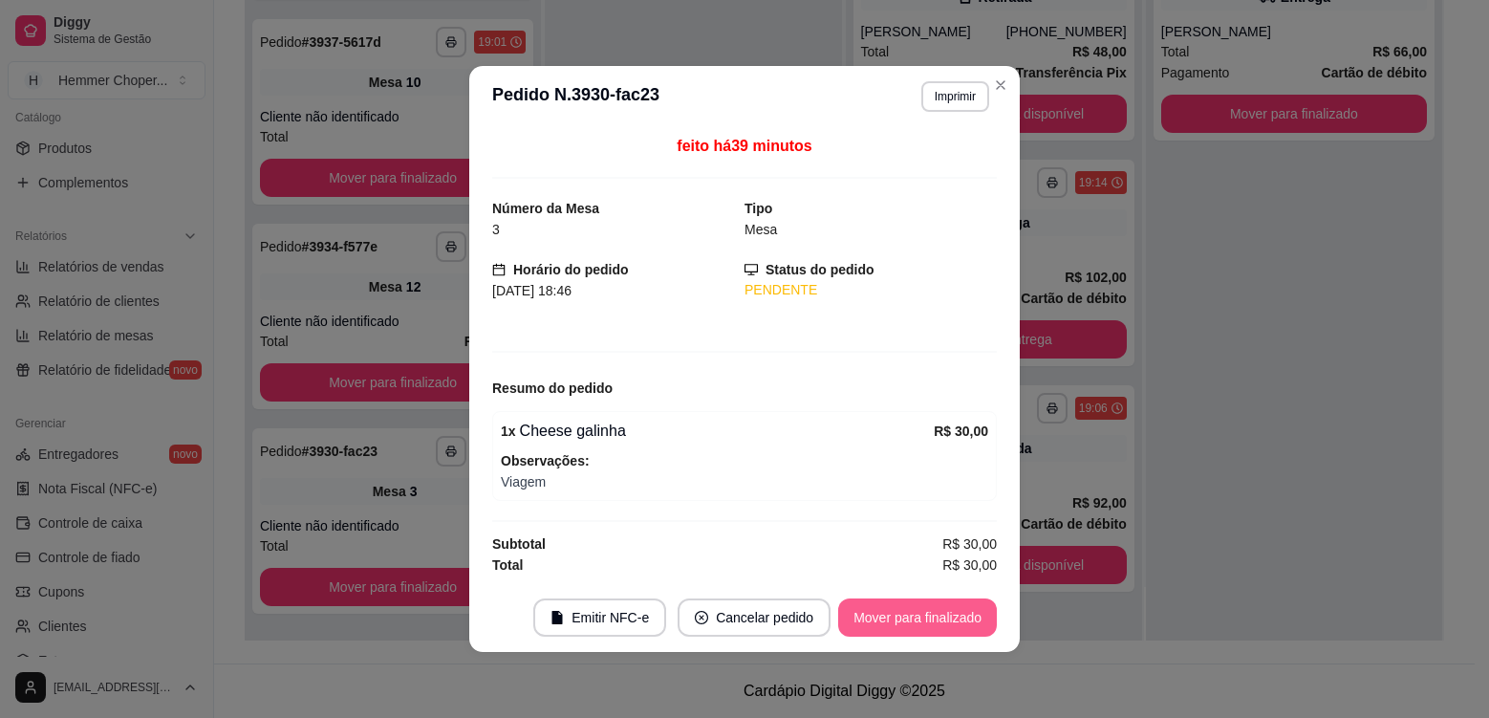
click at [937, 609] on button "Mover para finalizado" at bounding box center [917, 617] width 159 height 38
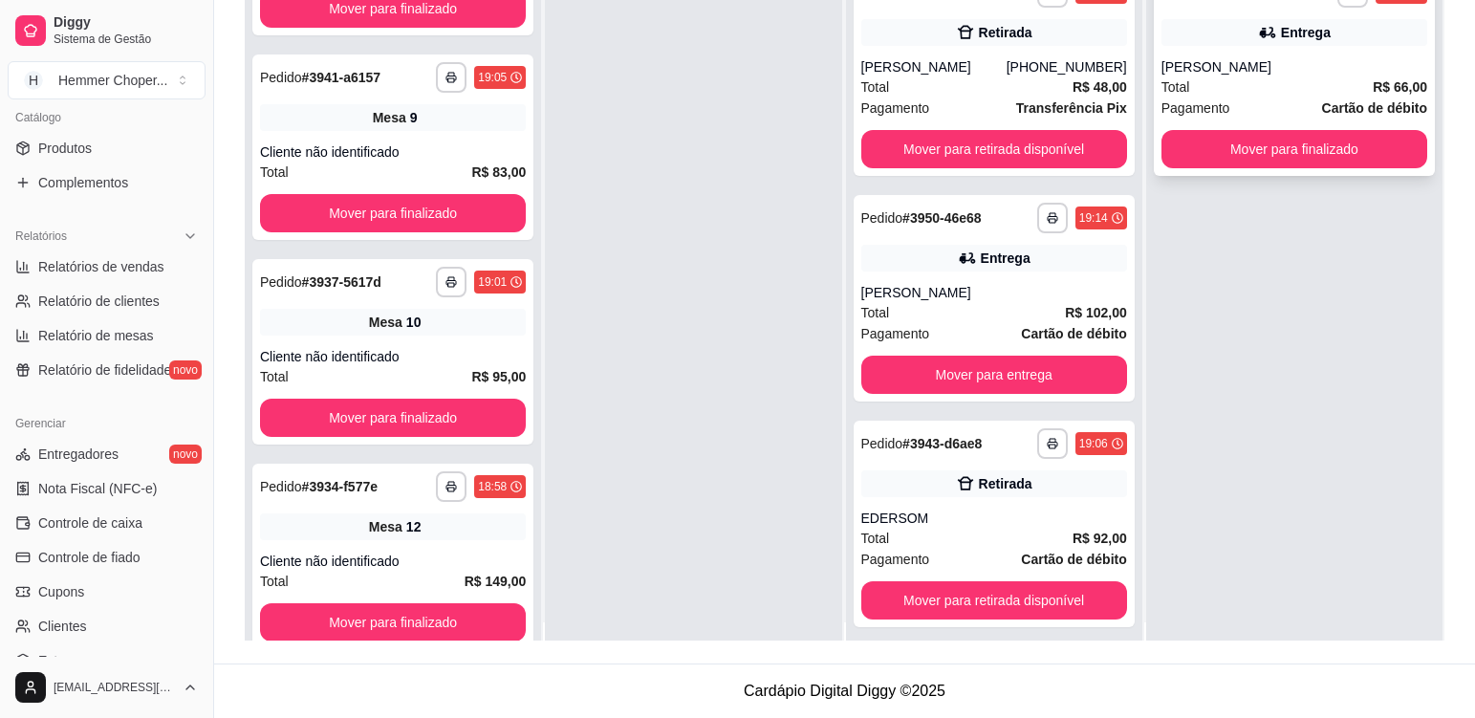
scroll to position [0, 0]
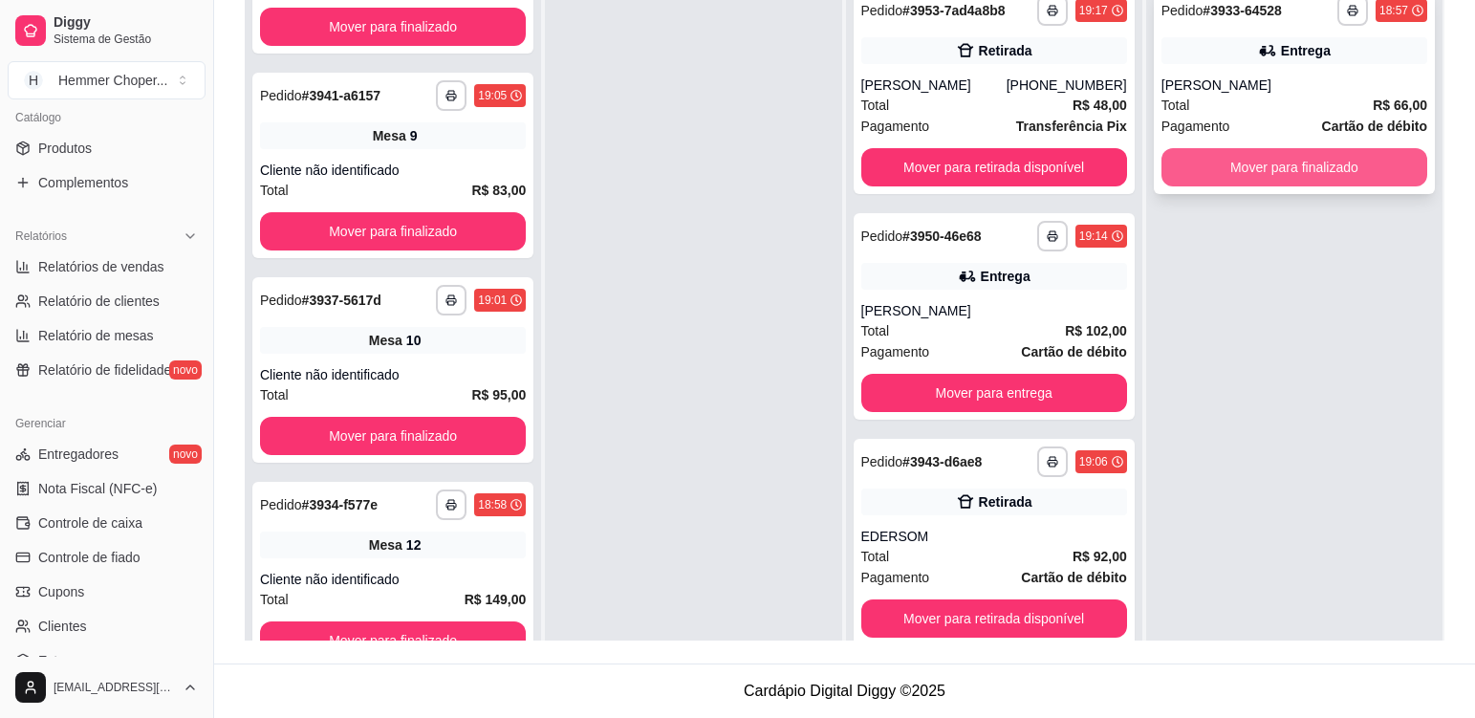
click at [1280, 168] on button "Mover para finalizado" at bounding box center [1294, 167] width 266 height 38
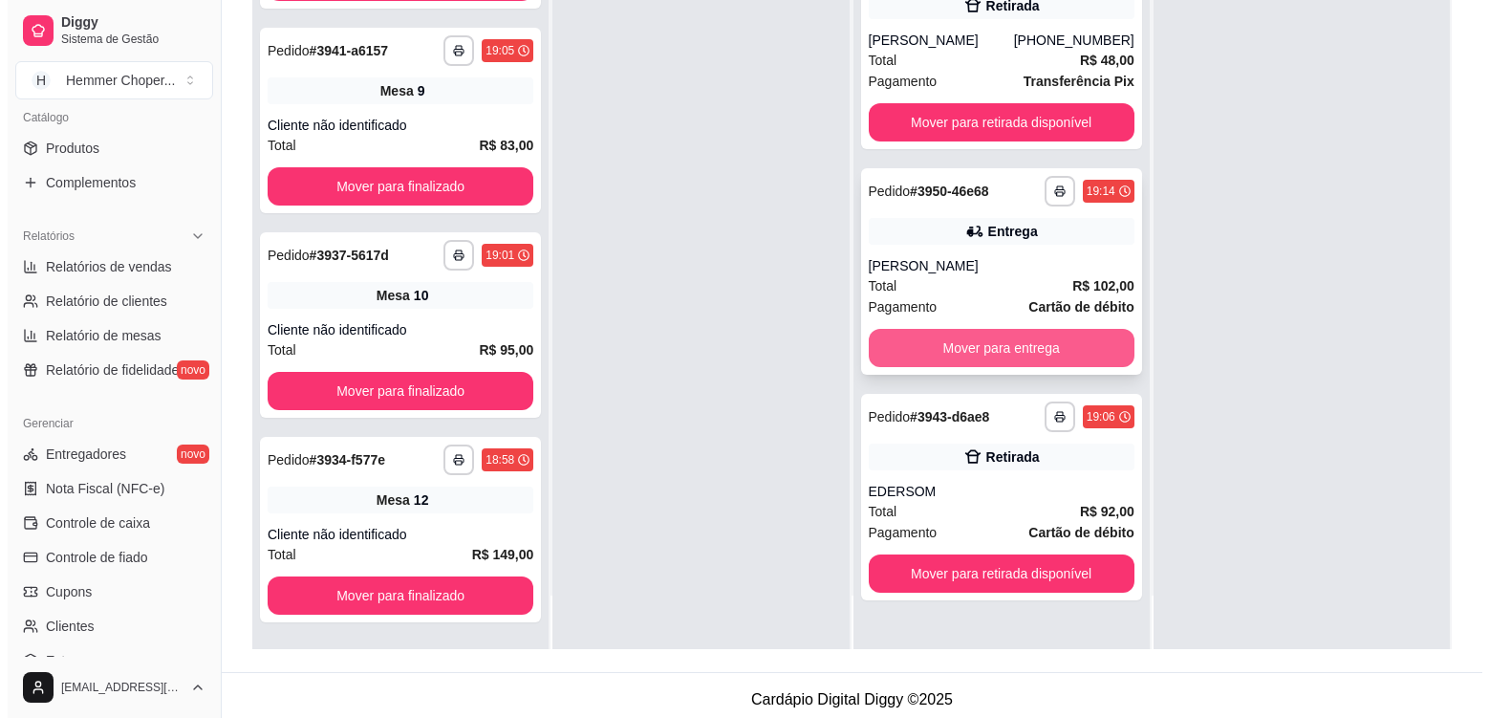
scroll to position [292, 0]
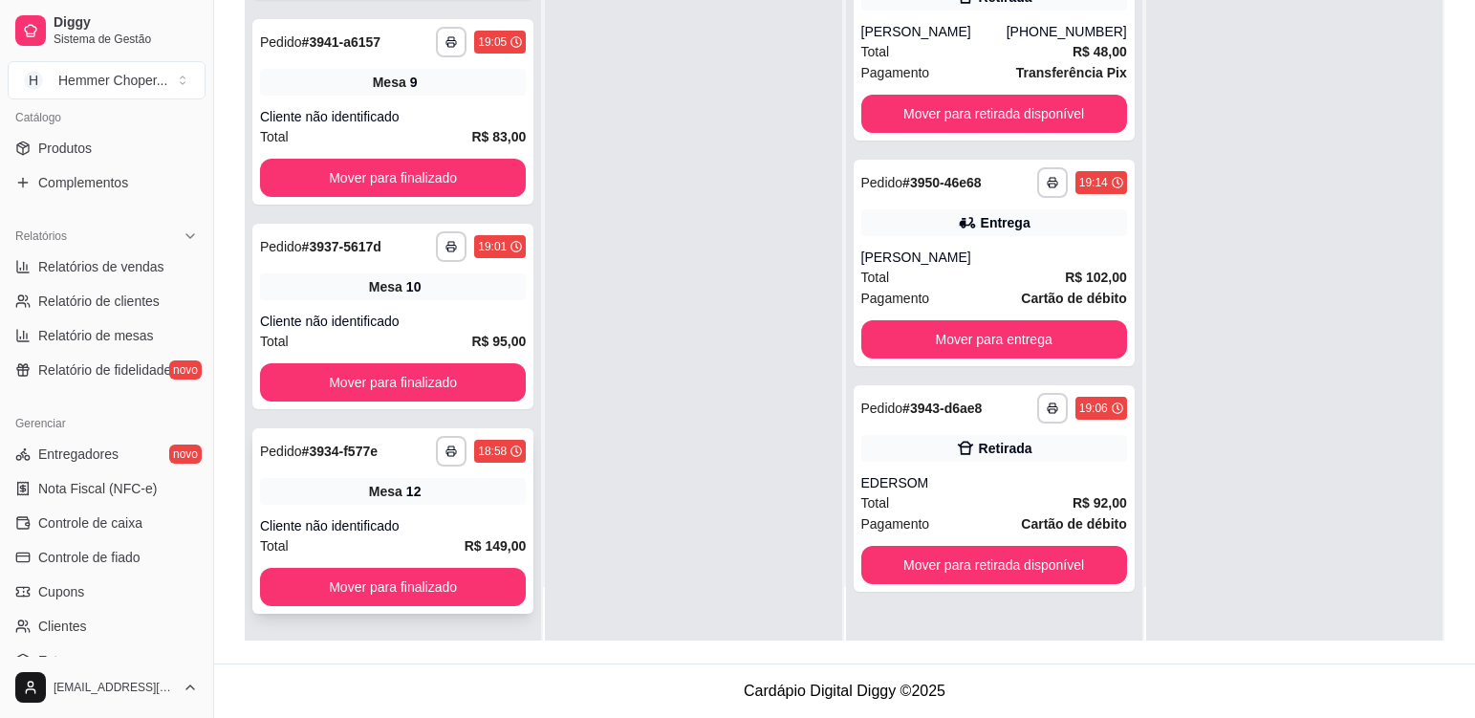
click at [478, 504] on div "Mesa 12" at bounding box center [393, 491] width 266 height 27
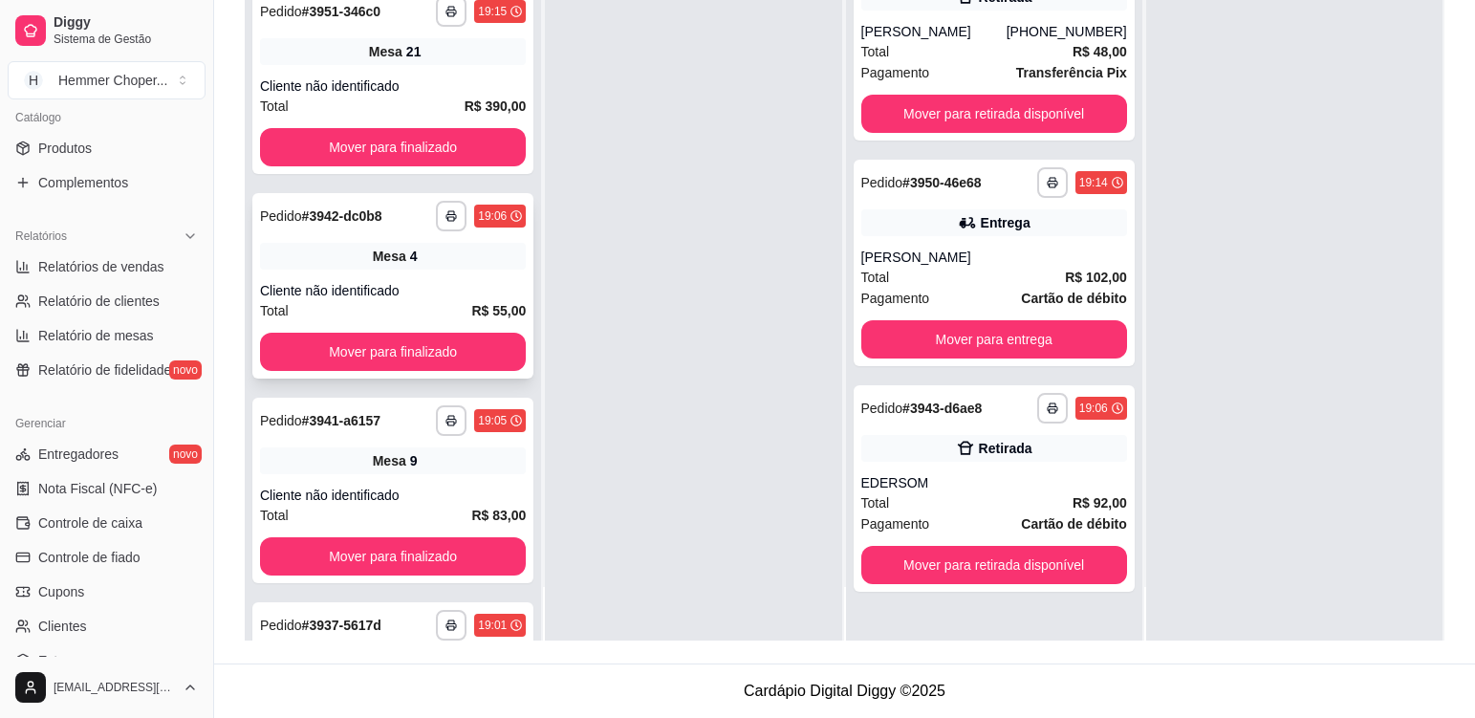
scroll to position [1578, 0]
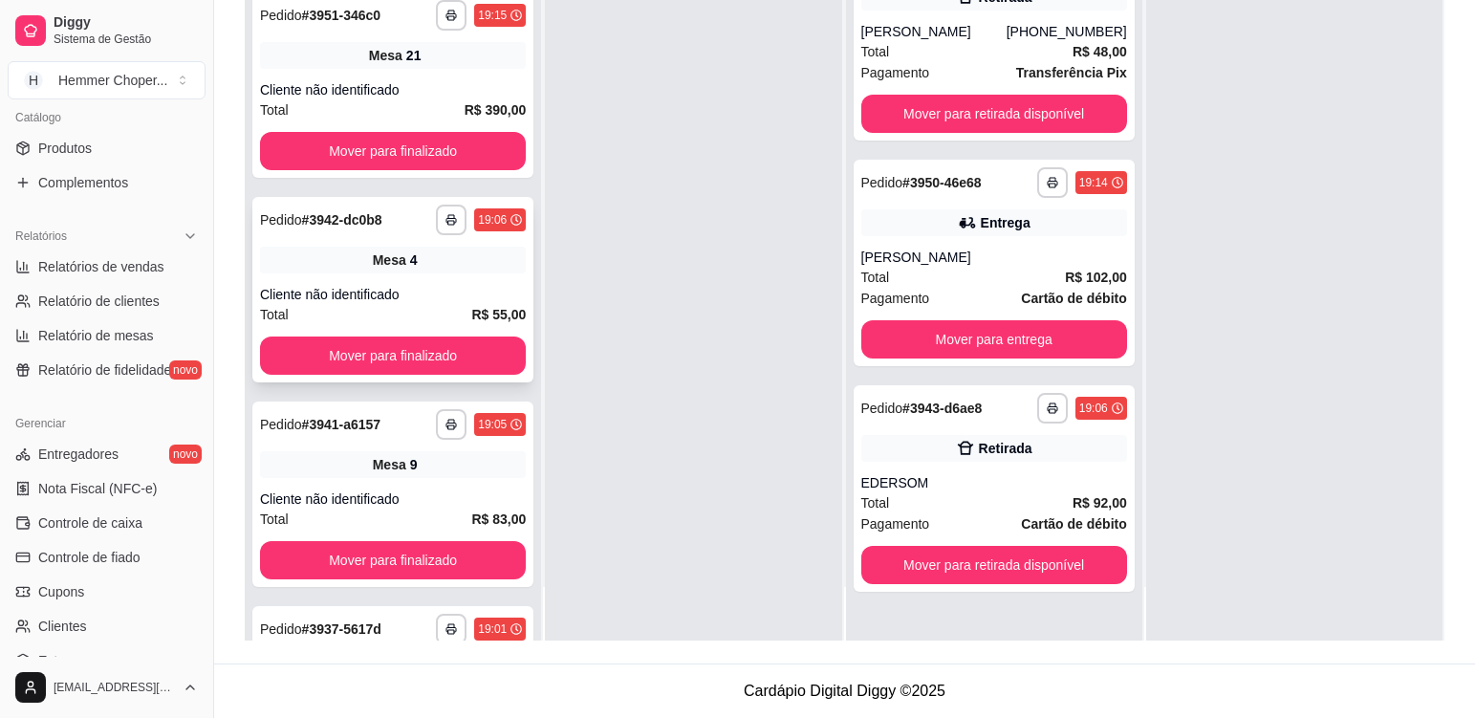
click at [465, 276] on div "**********" at bounding box center [392, 289] width 281 height 185
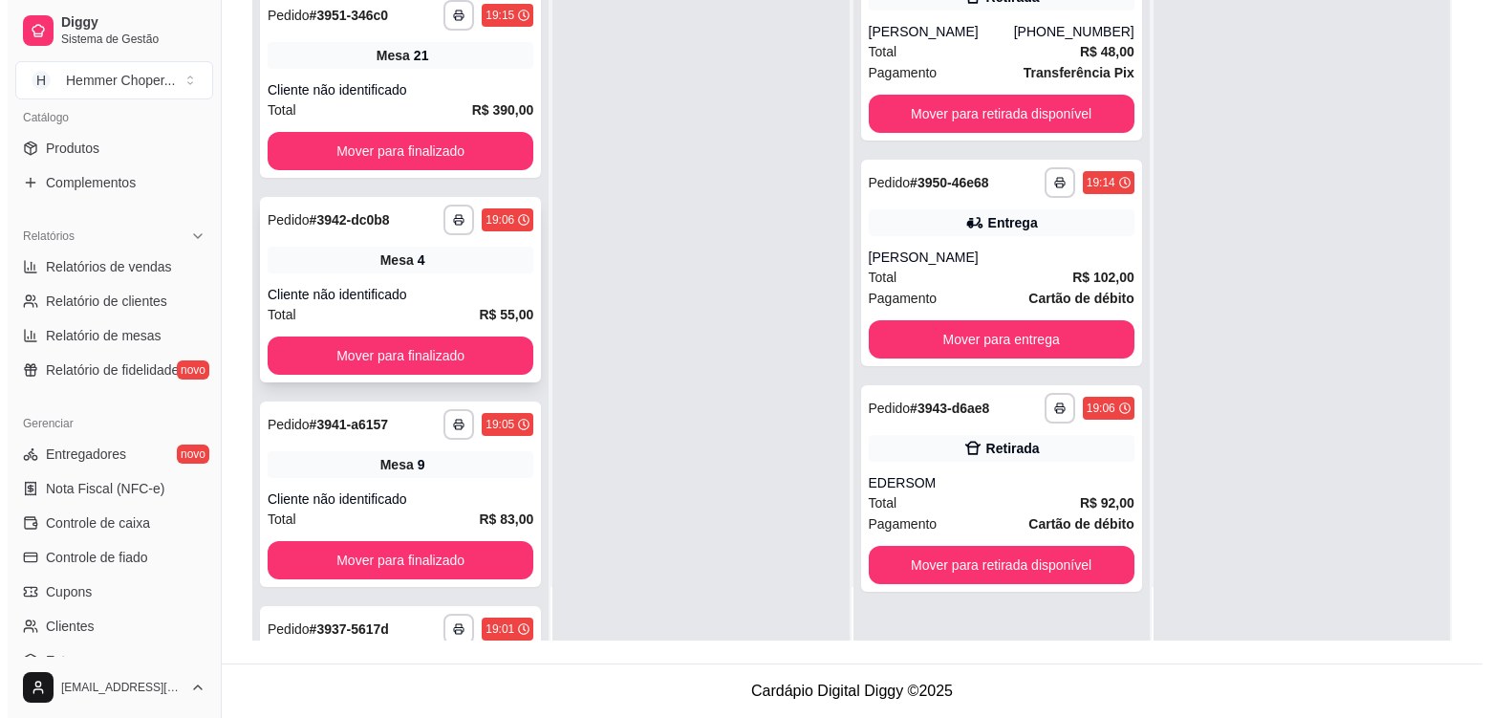
scroll to position [1482, 0]
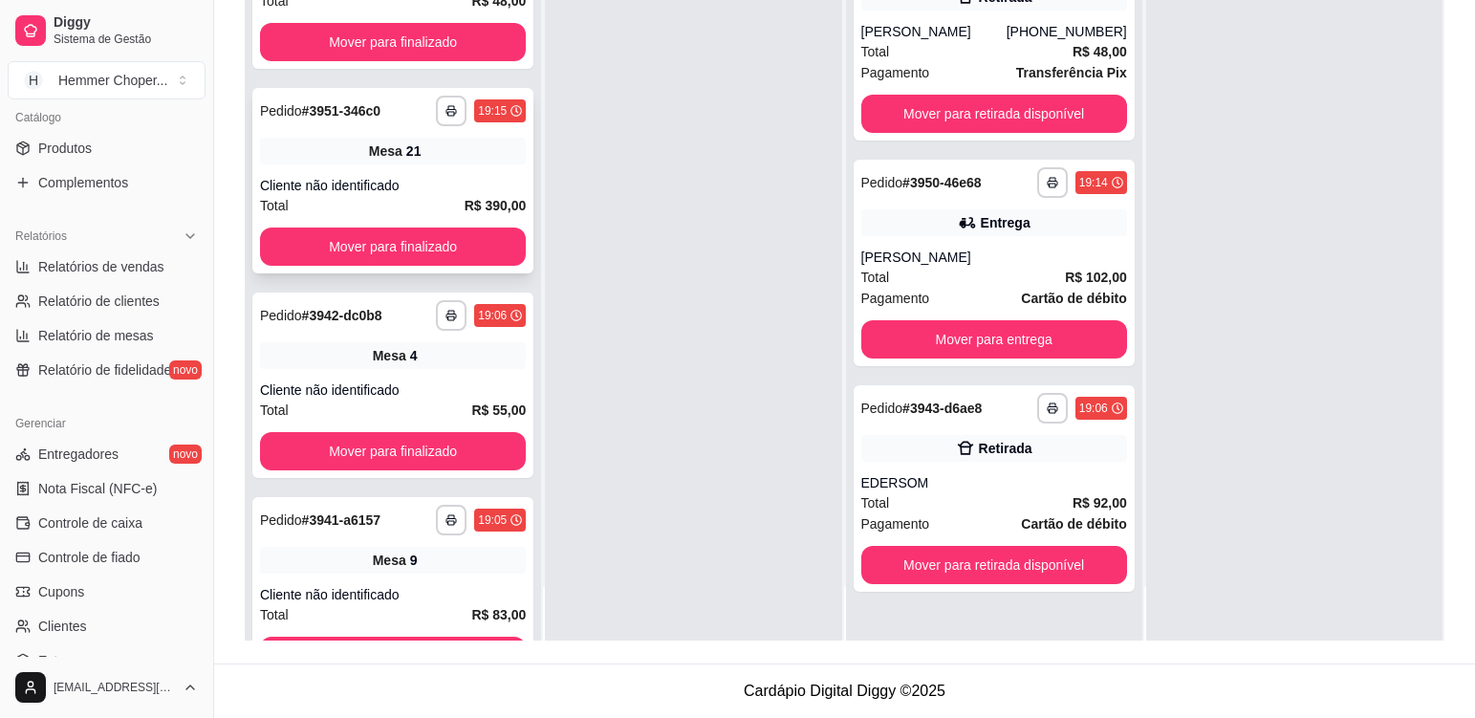
click at [447, 159] on div "Mesa 21" at bounding box center [393, 151] width 266 height 27
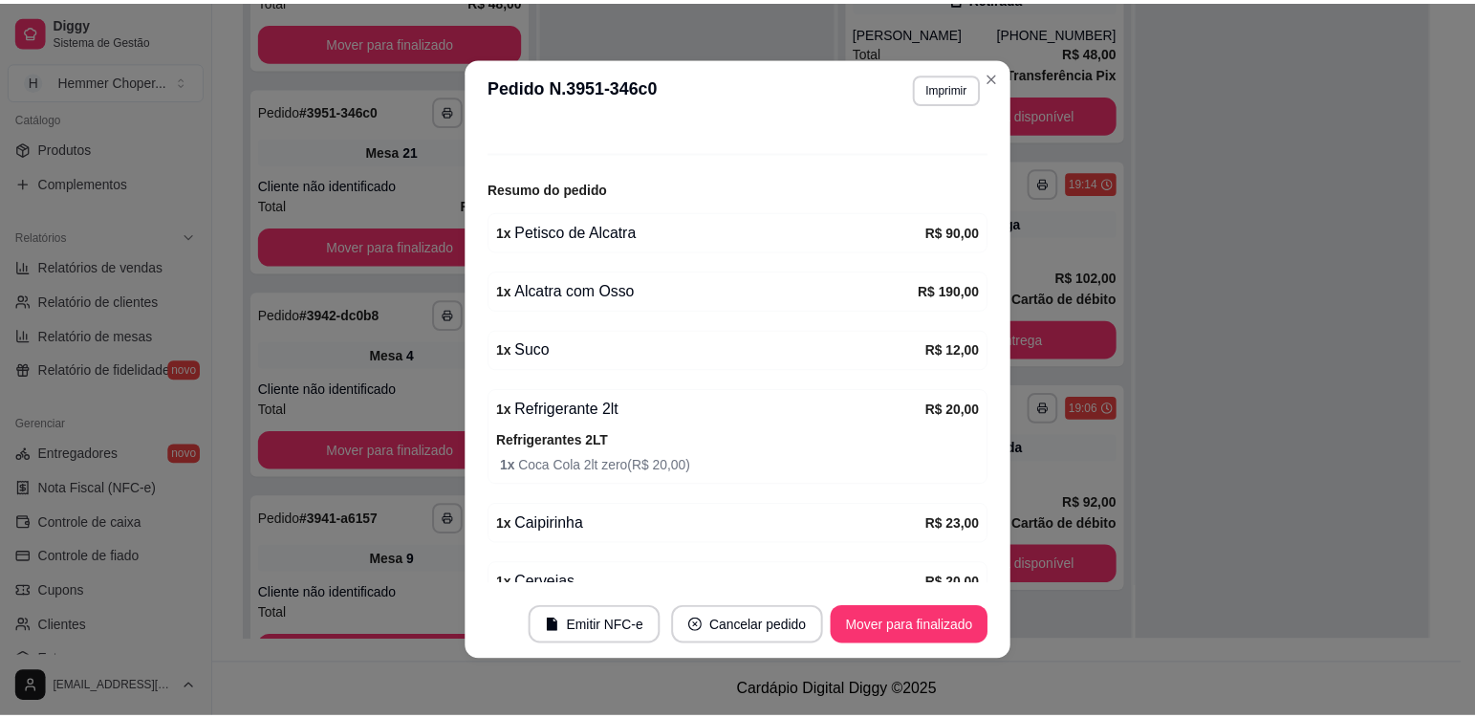
scroll to position [0, 0]
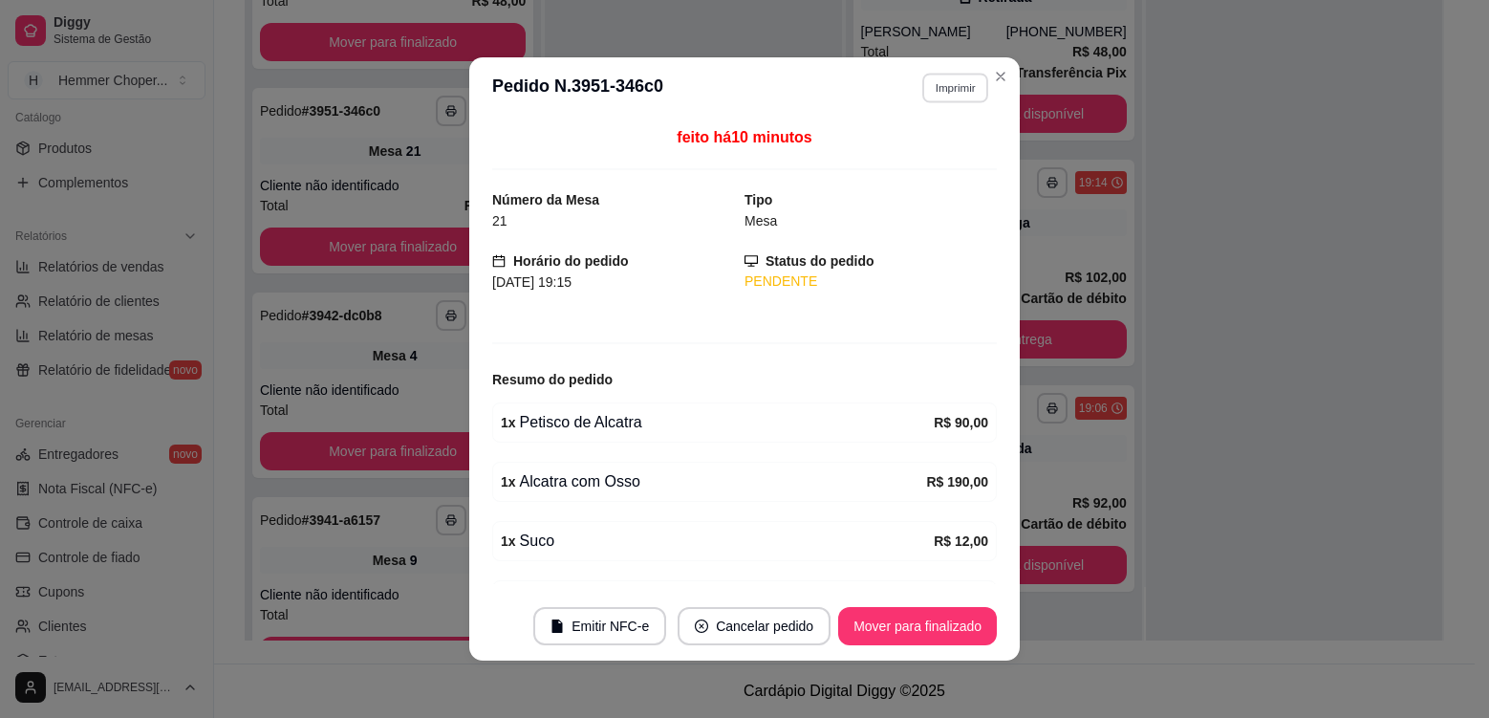
click at [962, 81] on button "Imprimir" at bounding box center [955, 88] width 66 height 30
click at [895, 162] on button "Cozinha" at bounding box center [915, 155] width 139 height 31
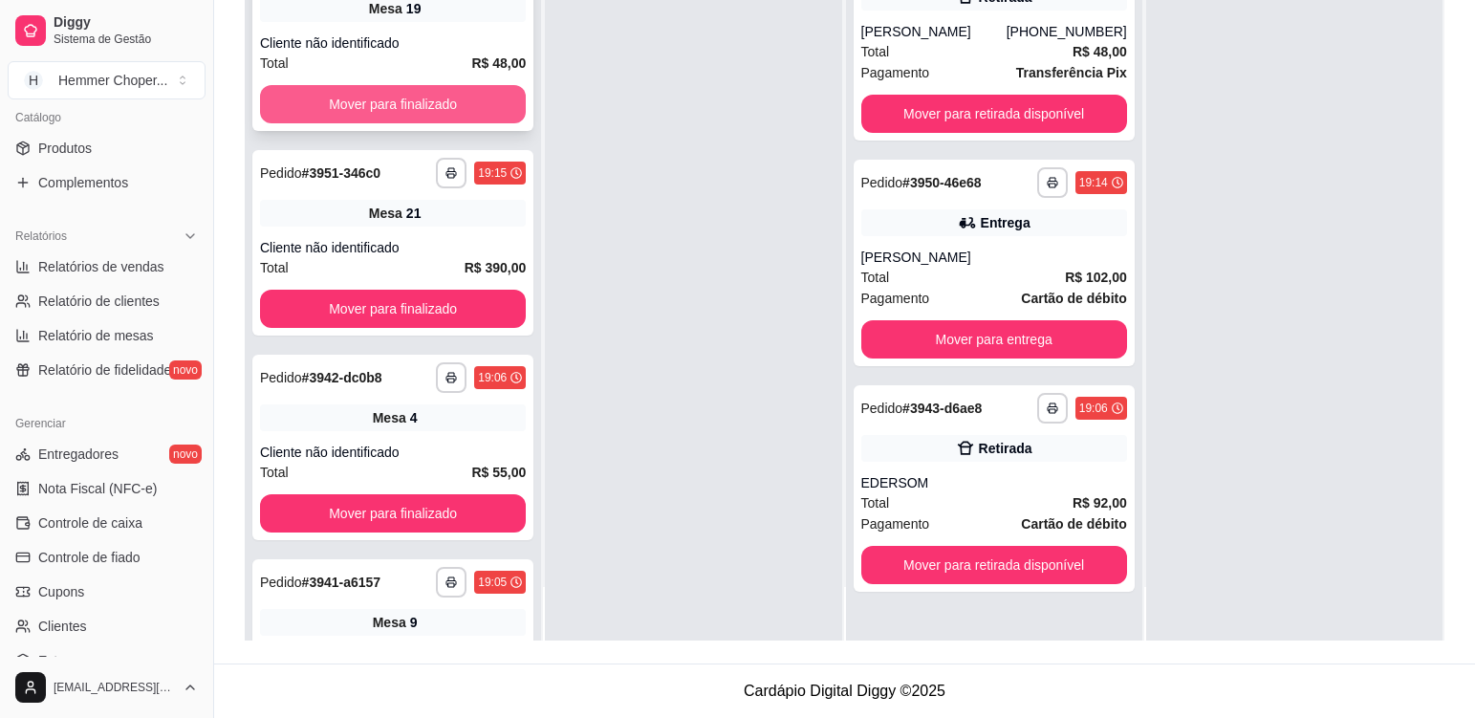
scroll to position [1387, 0]
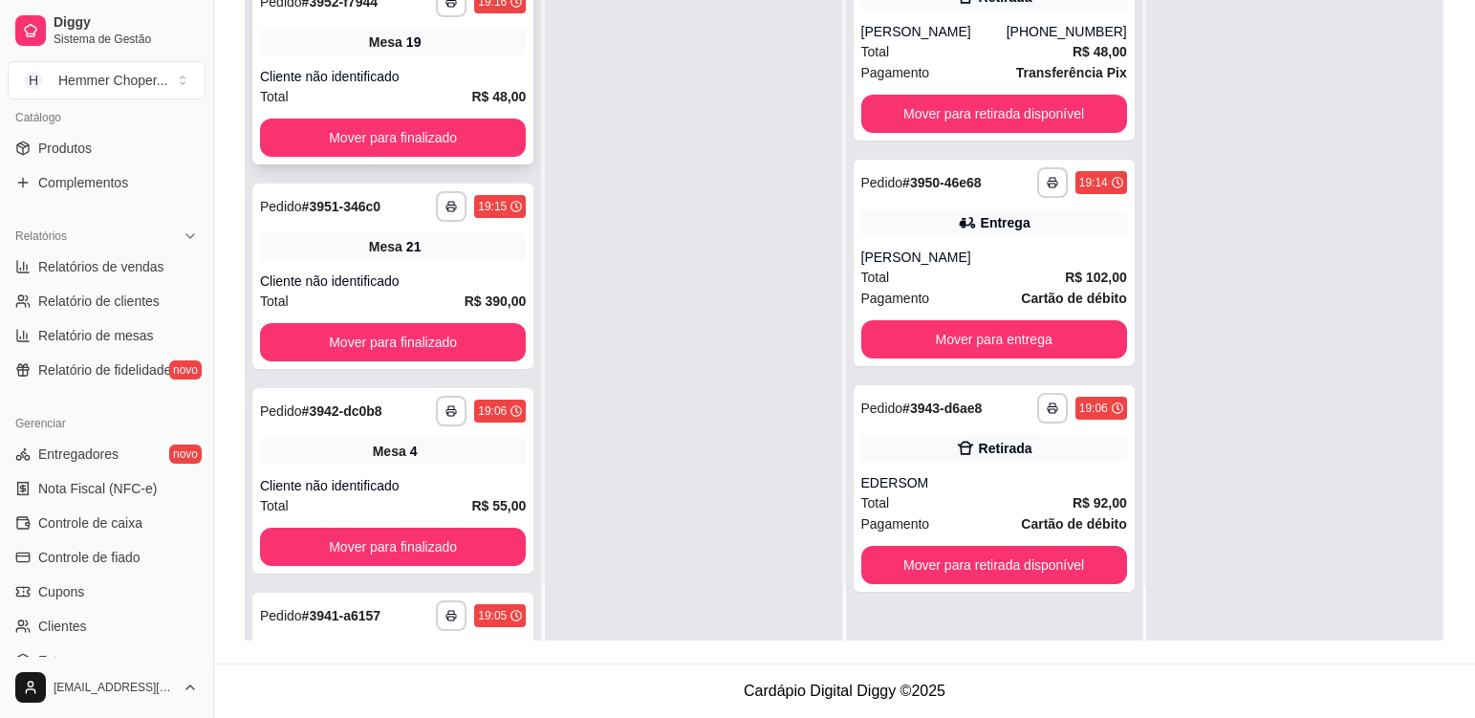
click at [439, 46] on div "Mesa 19" at bounding box center [393, 42] width 266 height 27
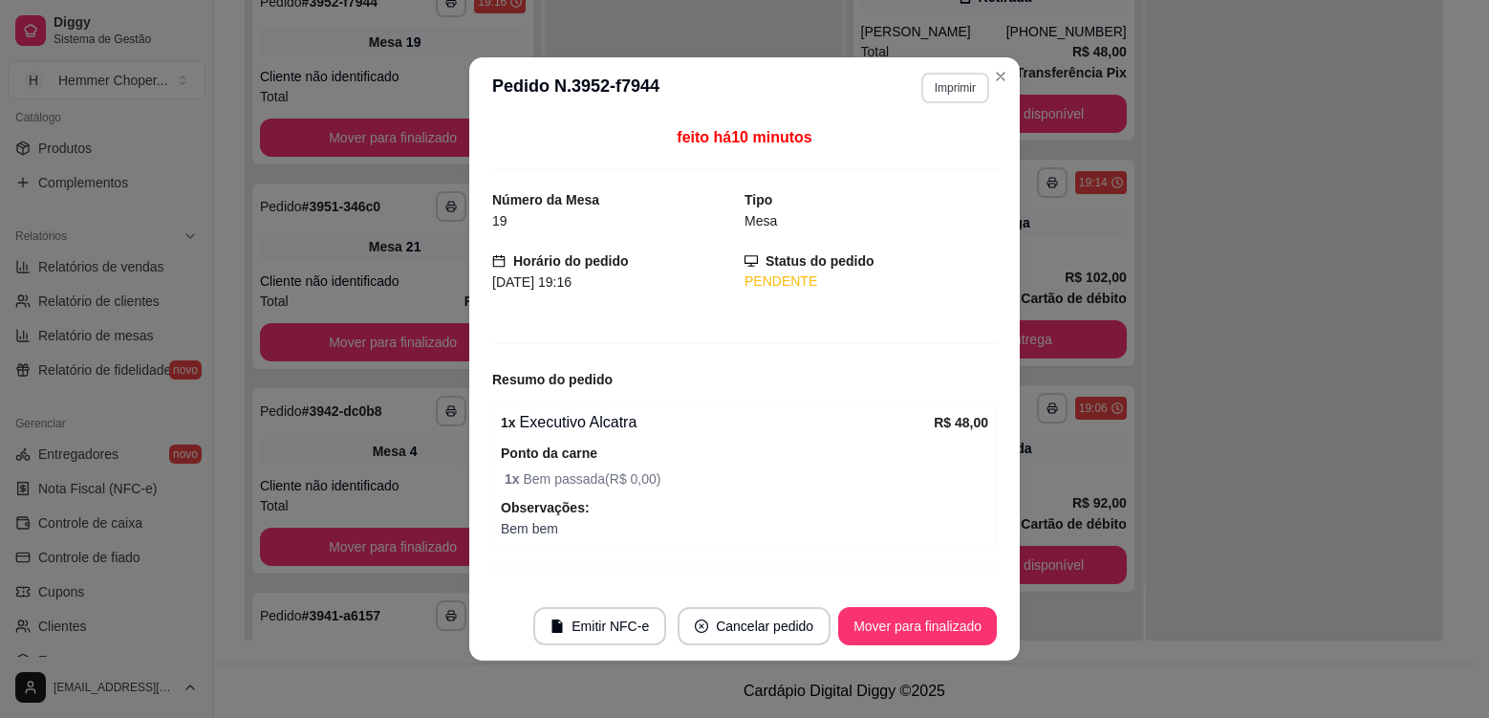
click at [955, 90] on button "Imprimir" at bounding box center [955, 88] width 68 height 31
click at [912, 167] on button "Cozinha" at bounding box center [915, 155] width 139 height 31
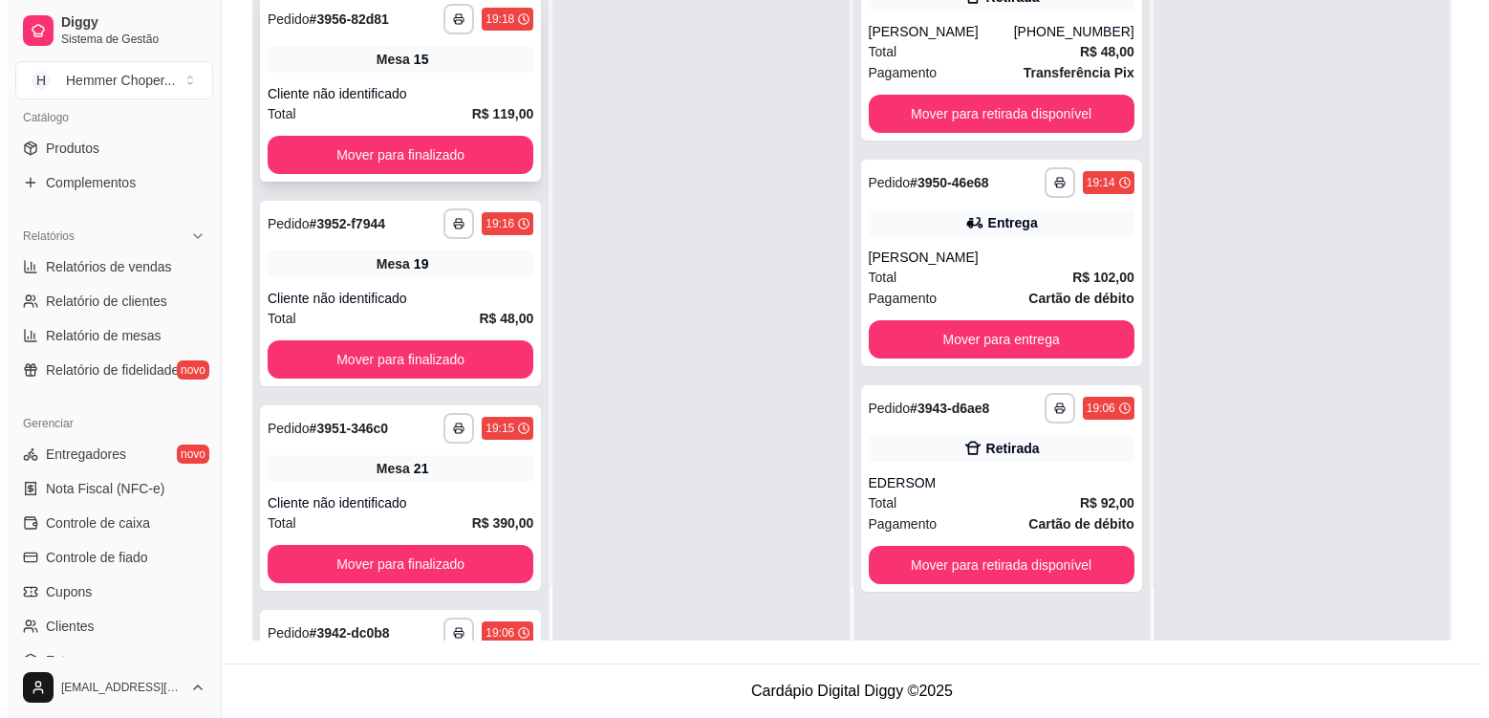
scroll to position [1100, 0]
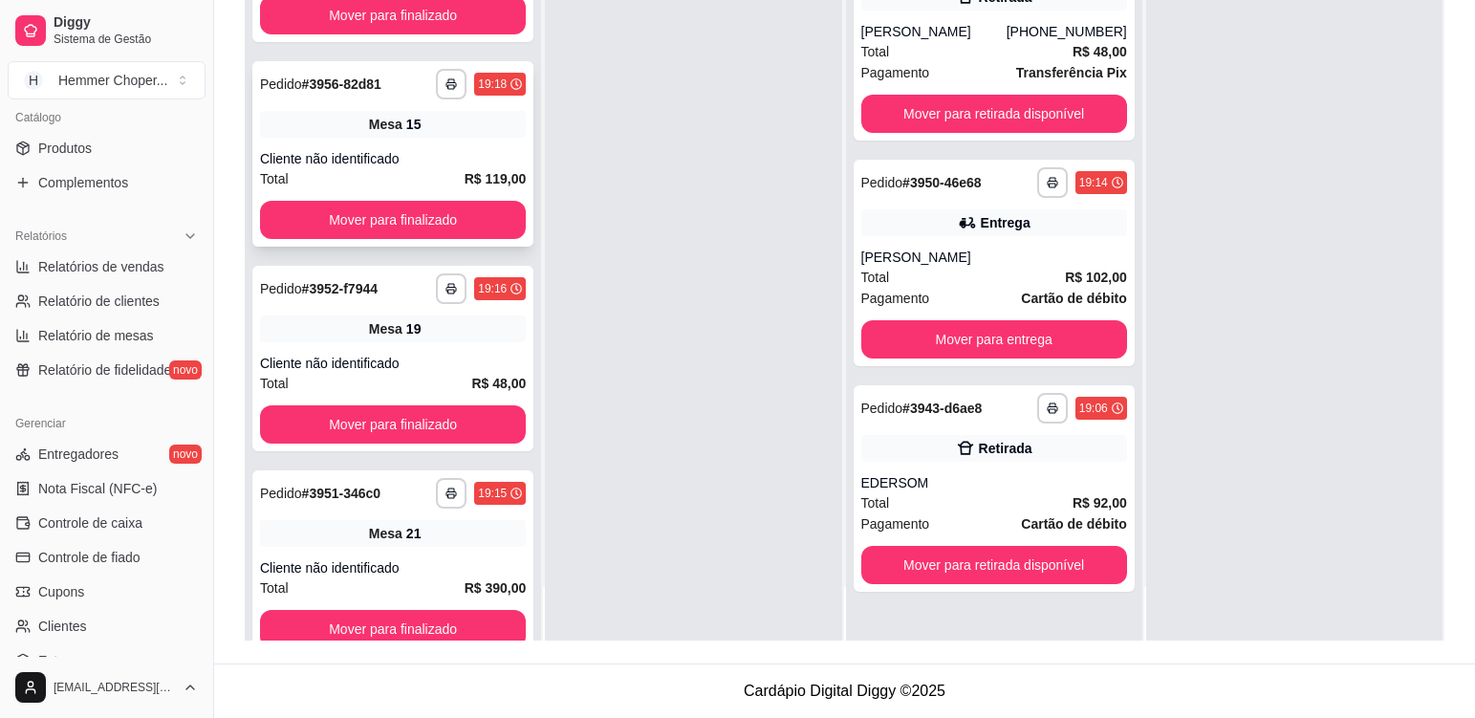
click at [428, 151] on div "Cliente não identificado" at bounding box center [393, 158] width 266 height 19
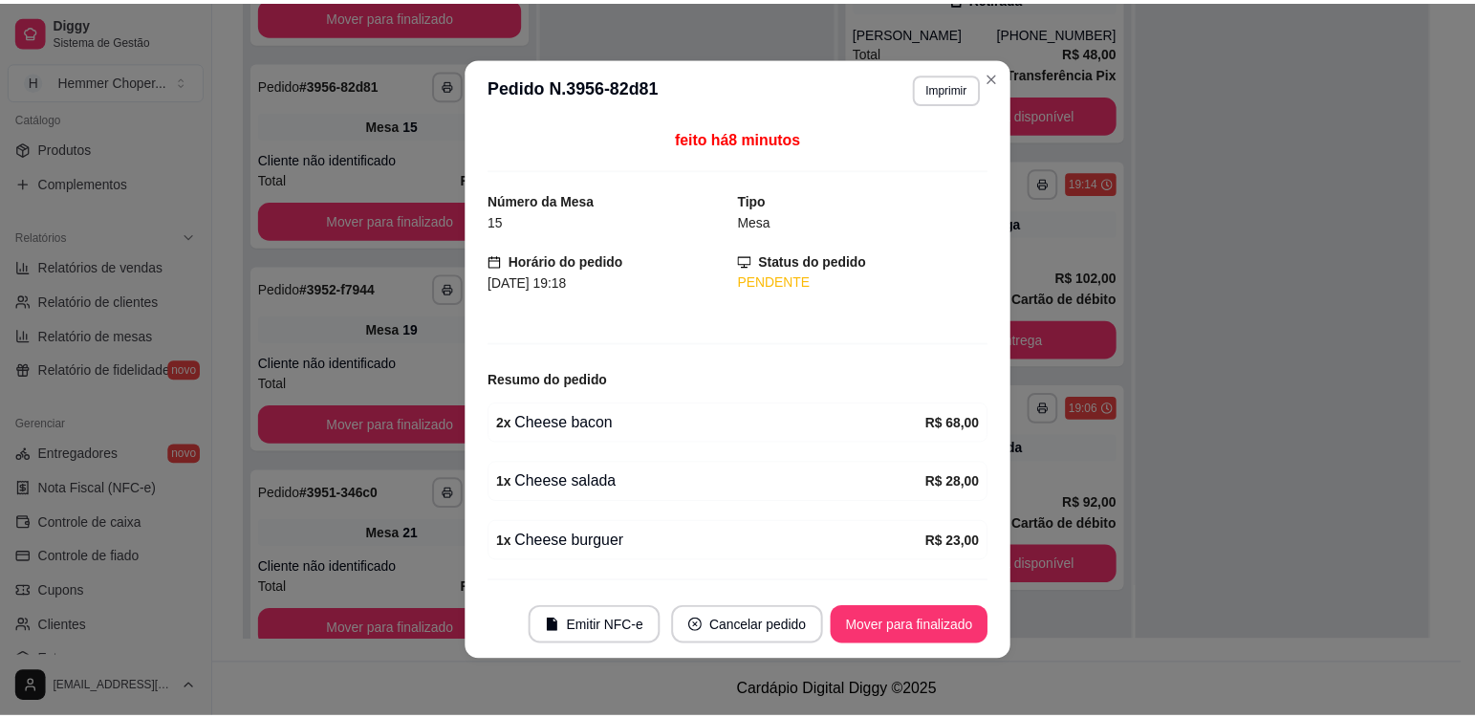
scroll to position [52, 0]
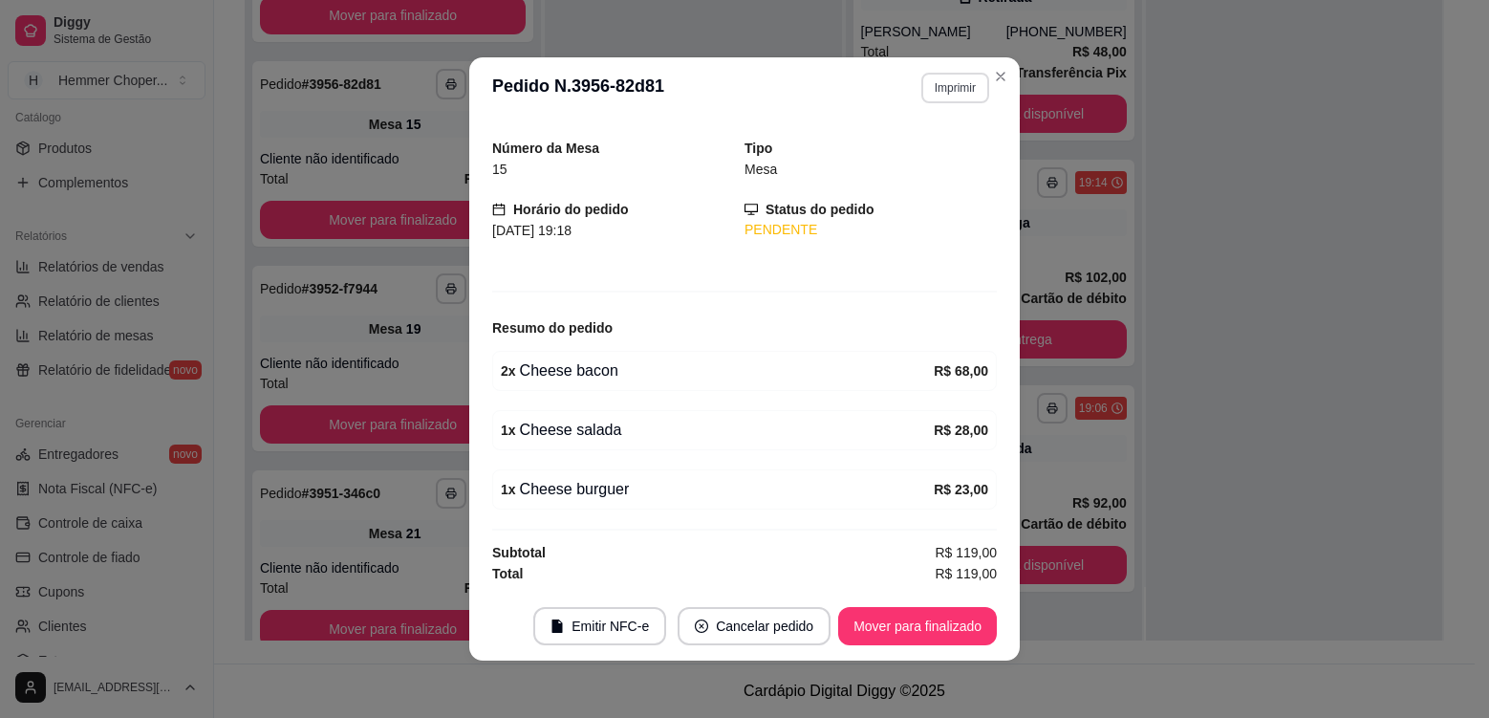
click at [965, 85] on button "Imprimir" at bounding box center [955, 88] width 68 height 31
click at [873, 149] on button "Cozinha" at bounding box center [914, 155] width 139 height 31
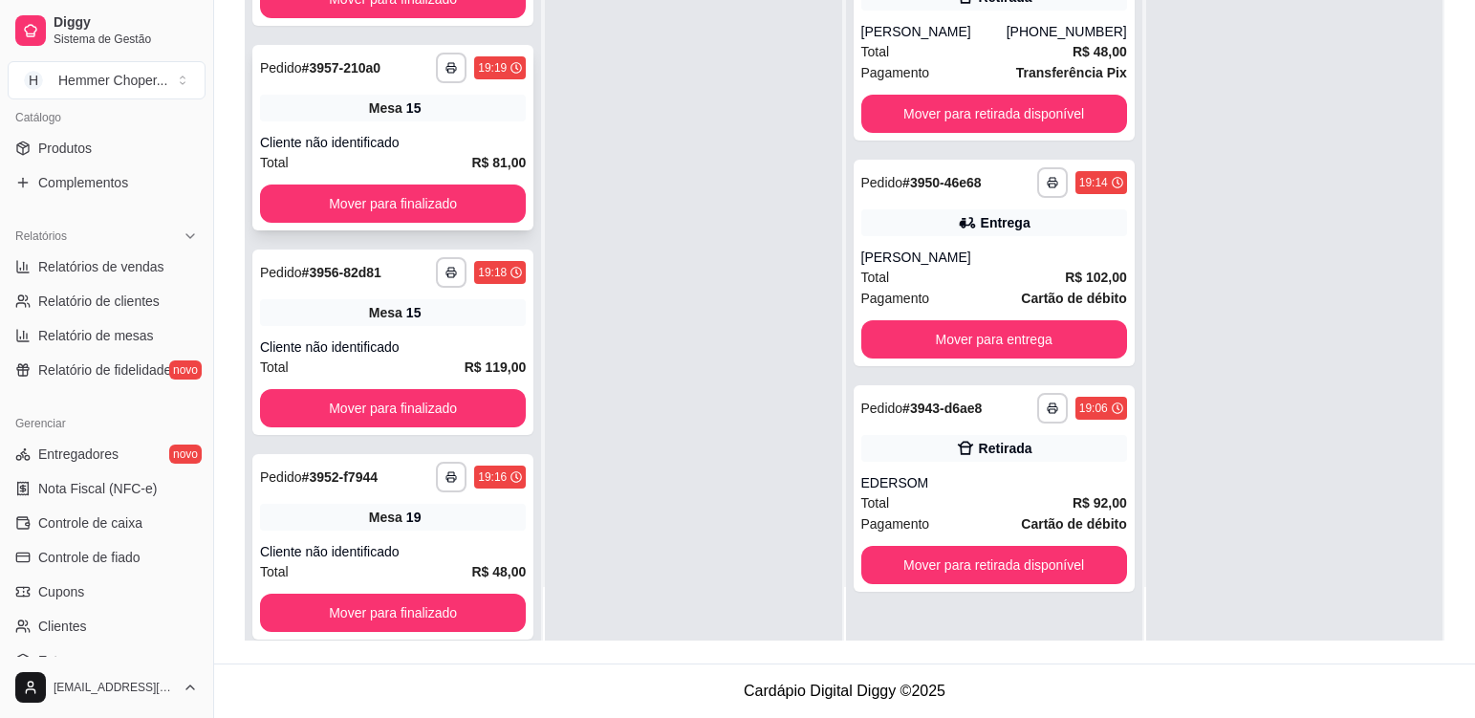
scroll to position [909, 0]
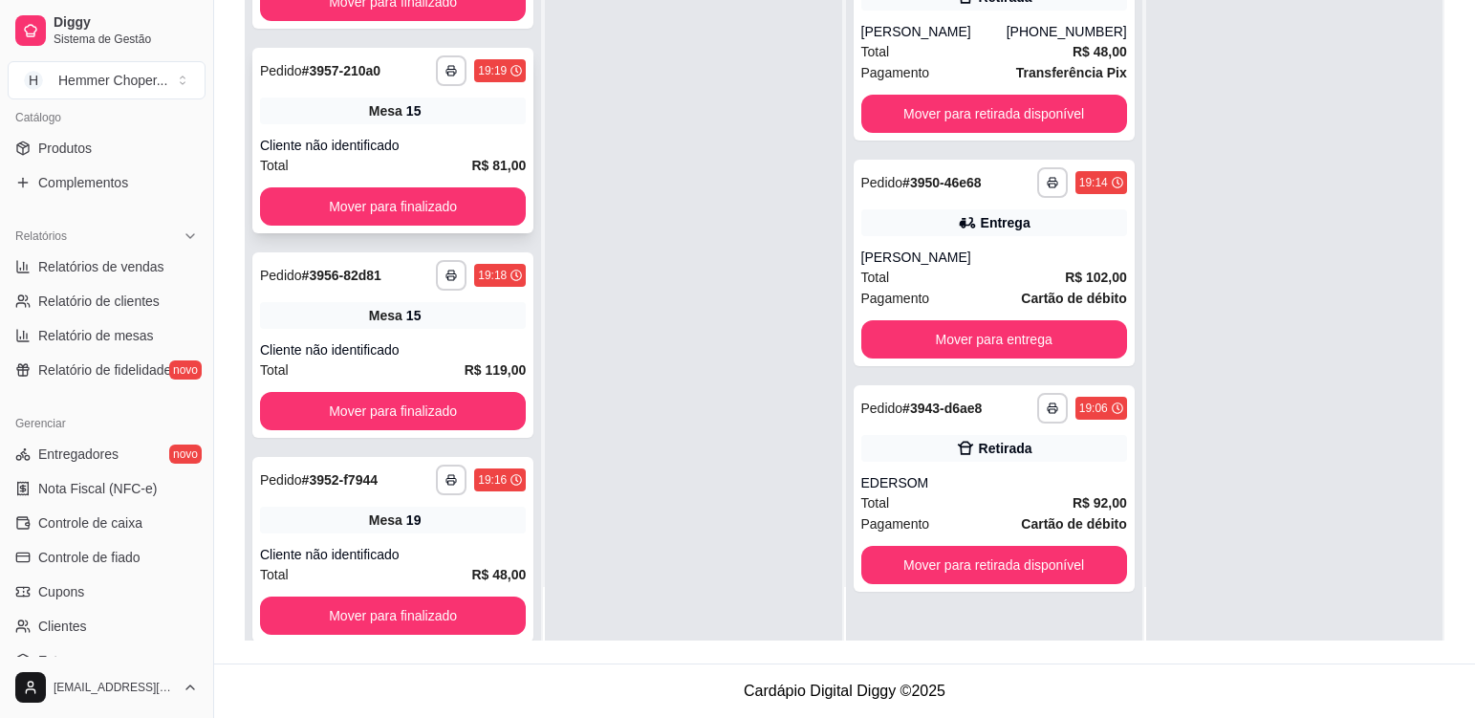
click at [414, 130] on div "**********" at bounding box center [392, 140] width 281 height 185
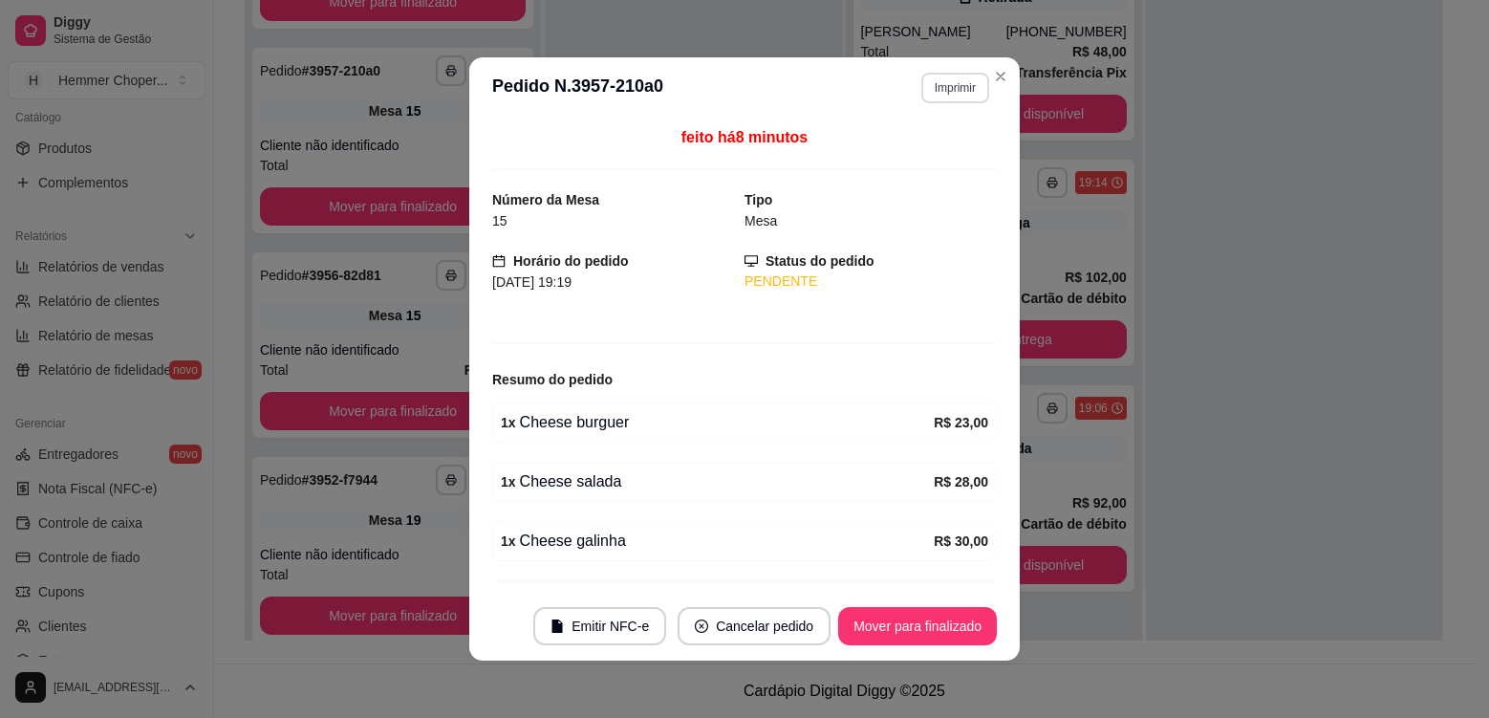
click at [954, 93] on button "Imprimir" at bounding box center [955, 88] width 68 height 31
click at [921, 159] on button "Cozinha" at bounding box center [915, 155] width 134 height 30
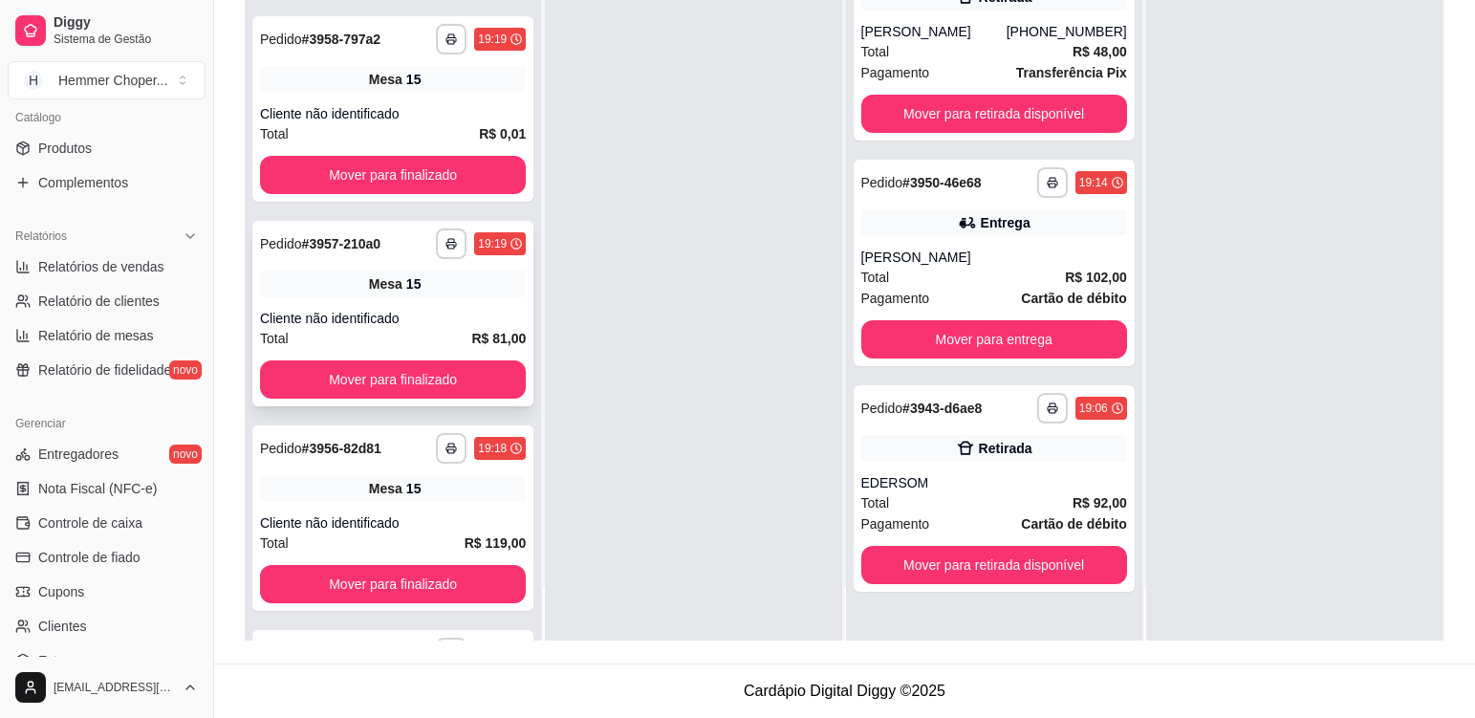
scroll to position [718, 0]
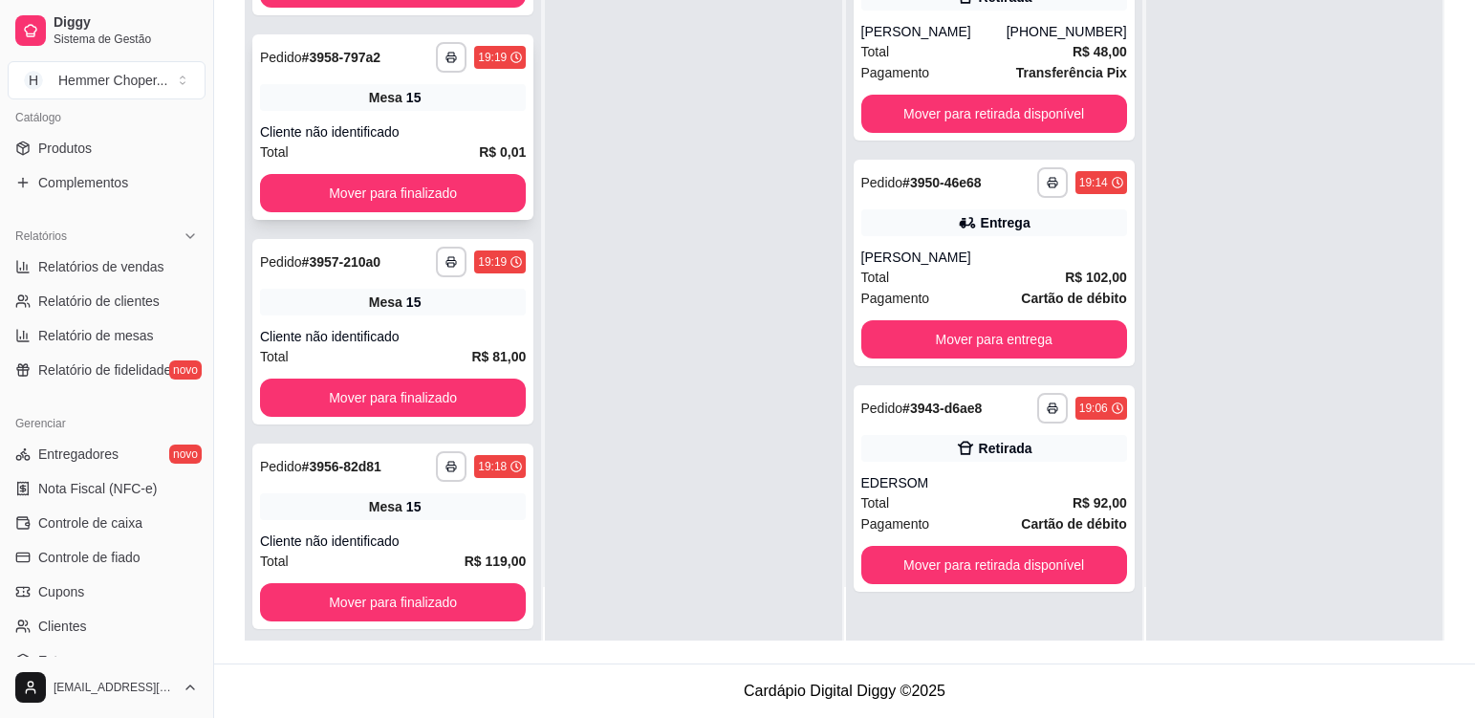
click at [436, 110] on div "Mesa 15" at bounding box center [393, 97] width 266 height 27
click at [455, 521] on div "**********" at bounding box center [392, 535] width 281 height 185
click at [411, 113] on div "**********" at bounding box center [392, 126] width 281 height 185
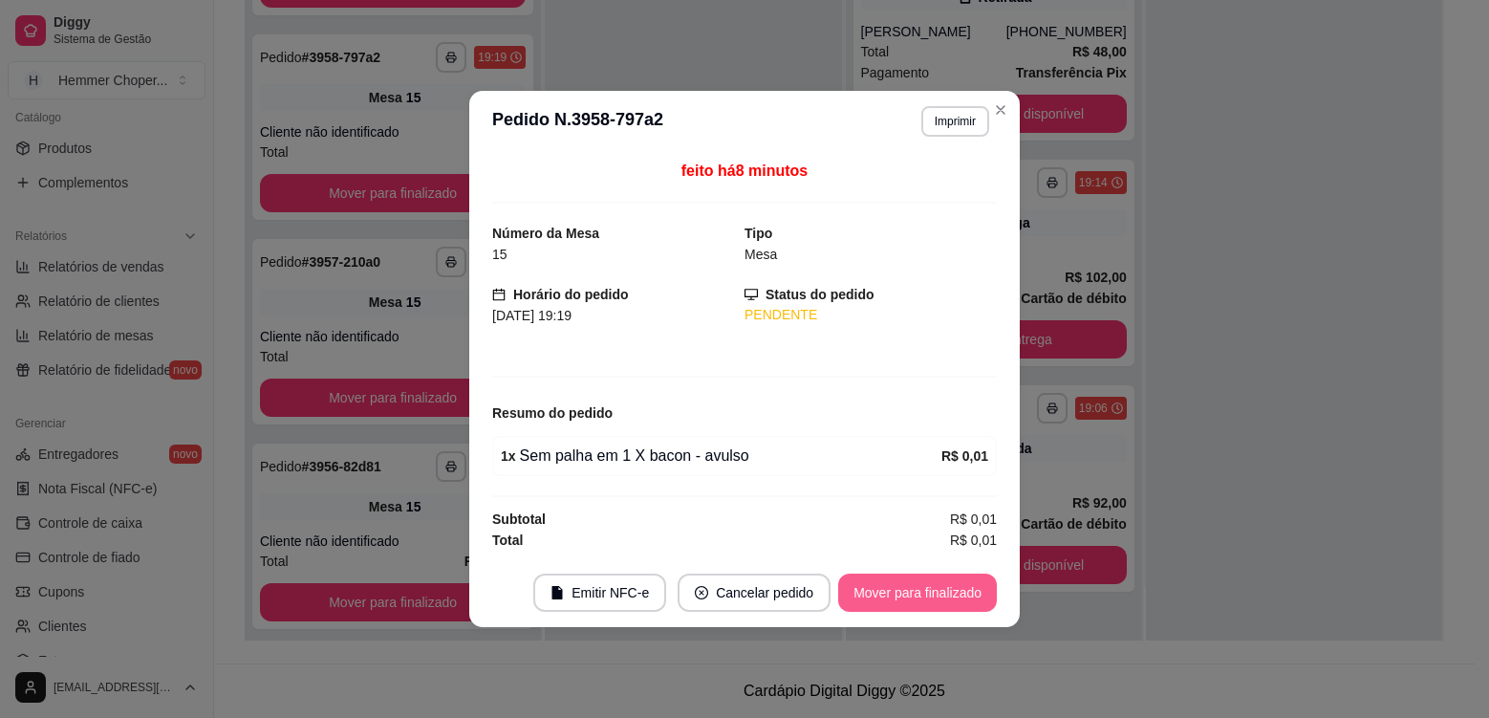
click at [964, 593] on button "Mover para finalizado" at bounding box center [917, 592] width 159 height 38
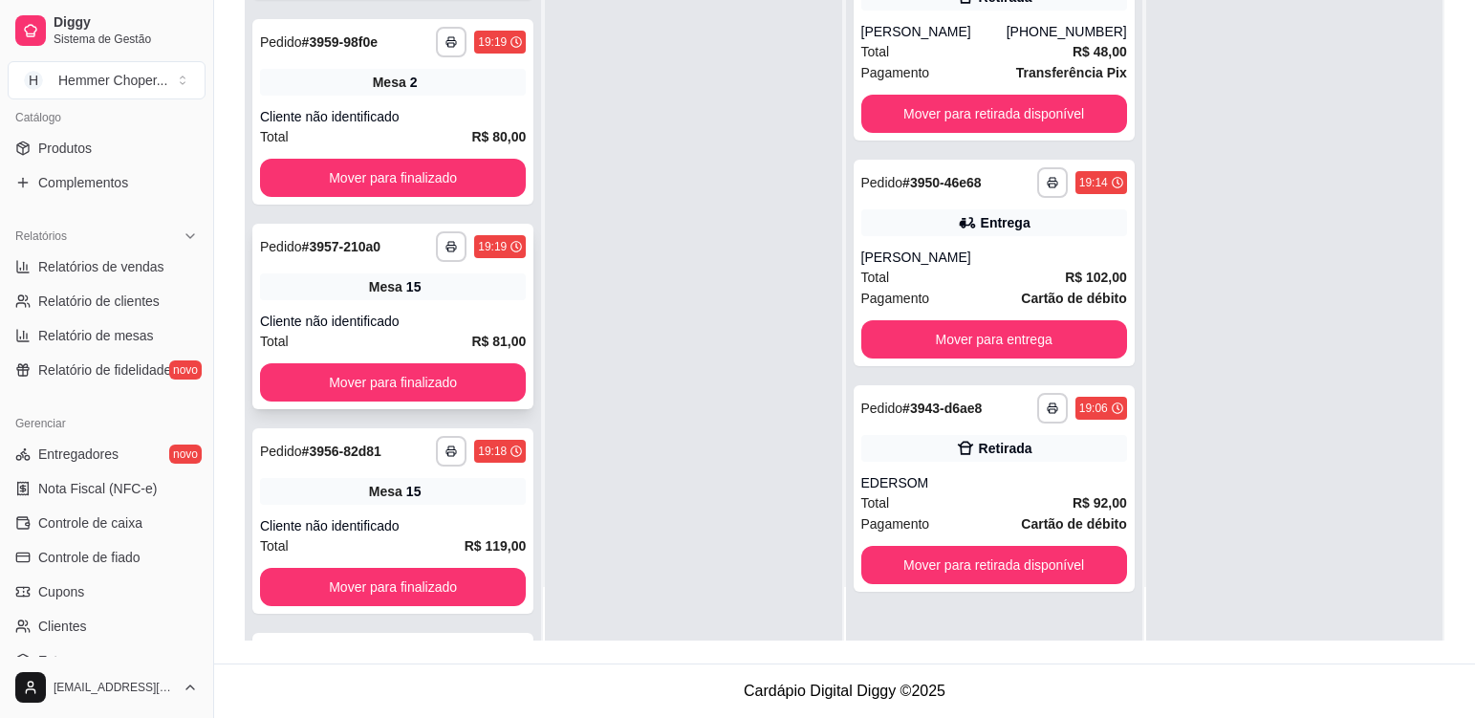
scroll to position [527, 0]
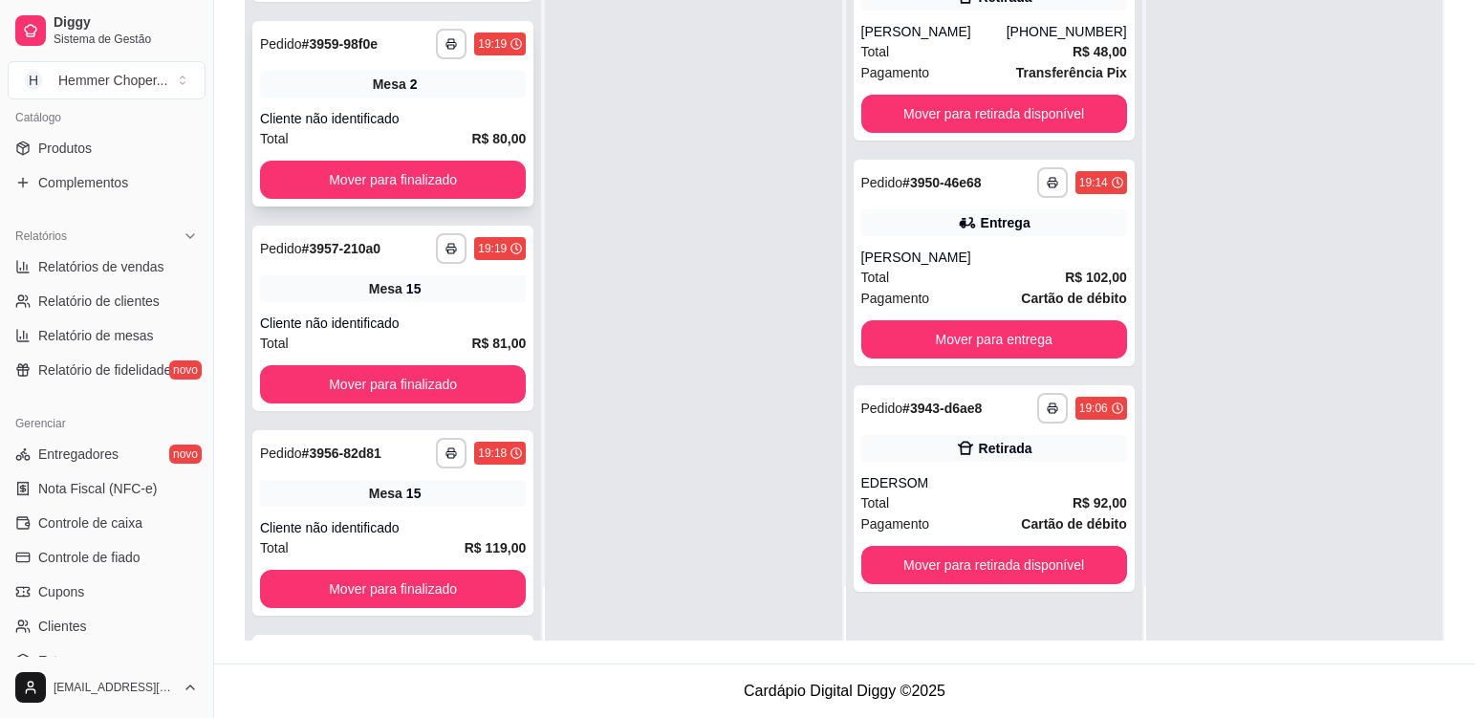
click at [442, 87] on div "Mesa 2" at bounding box center [393, 84] width 266 height 27
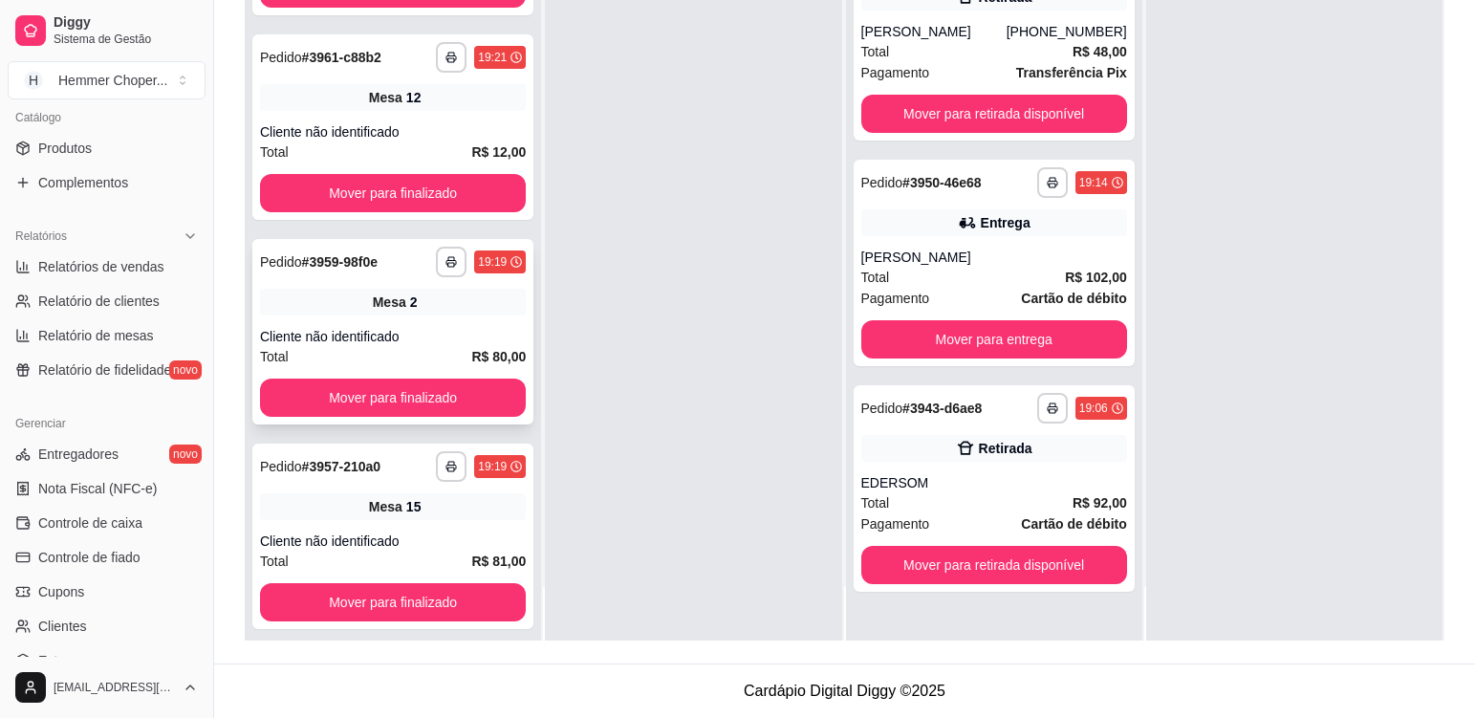
scroll to position [240, 0]
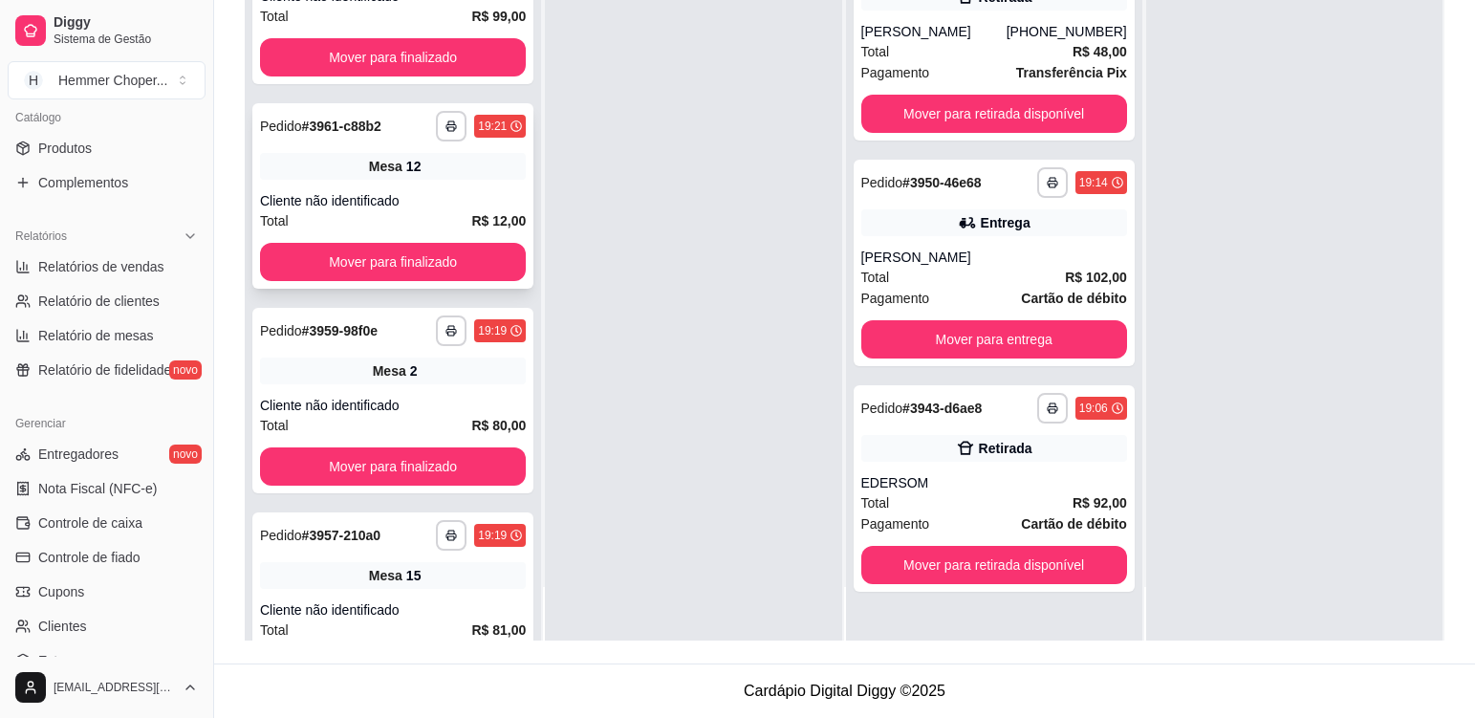
click at [422, 190] on div "**********" at bounding box center [392, 195] width 281 height 185
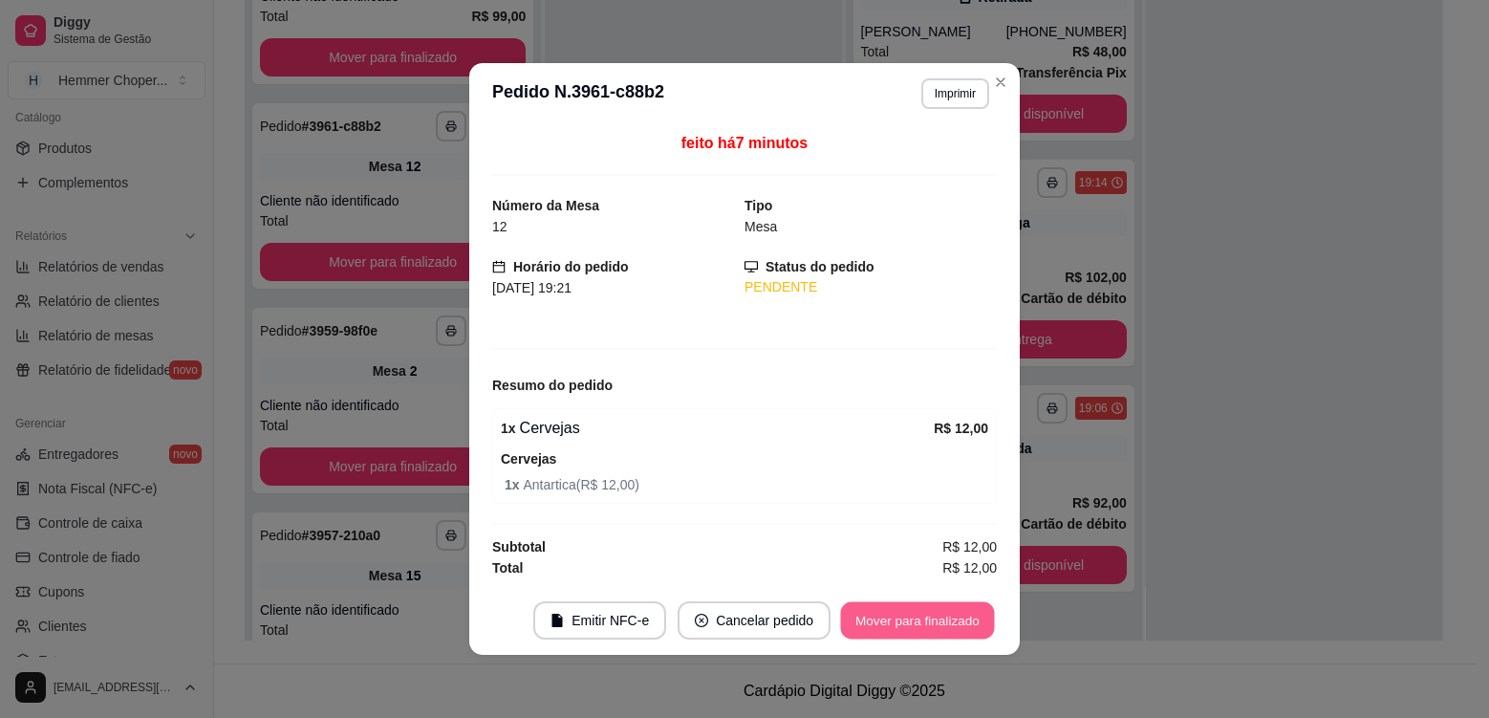
click at [912, 610] on button "Mover para finalizado" at bounding box center [918, 620] width 154 height 37
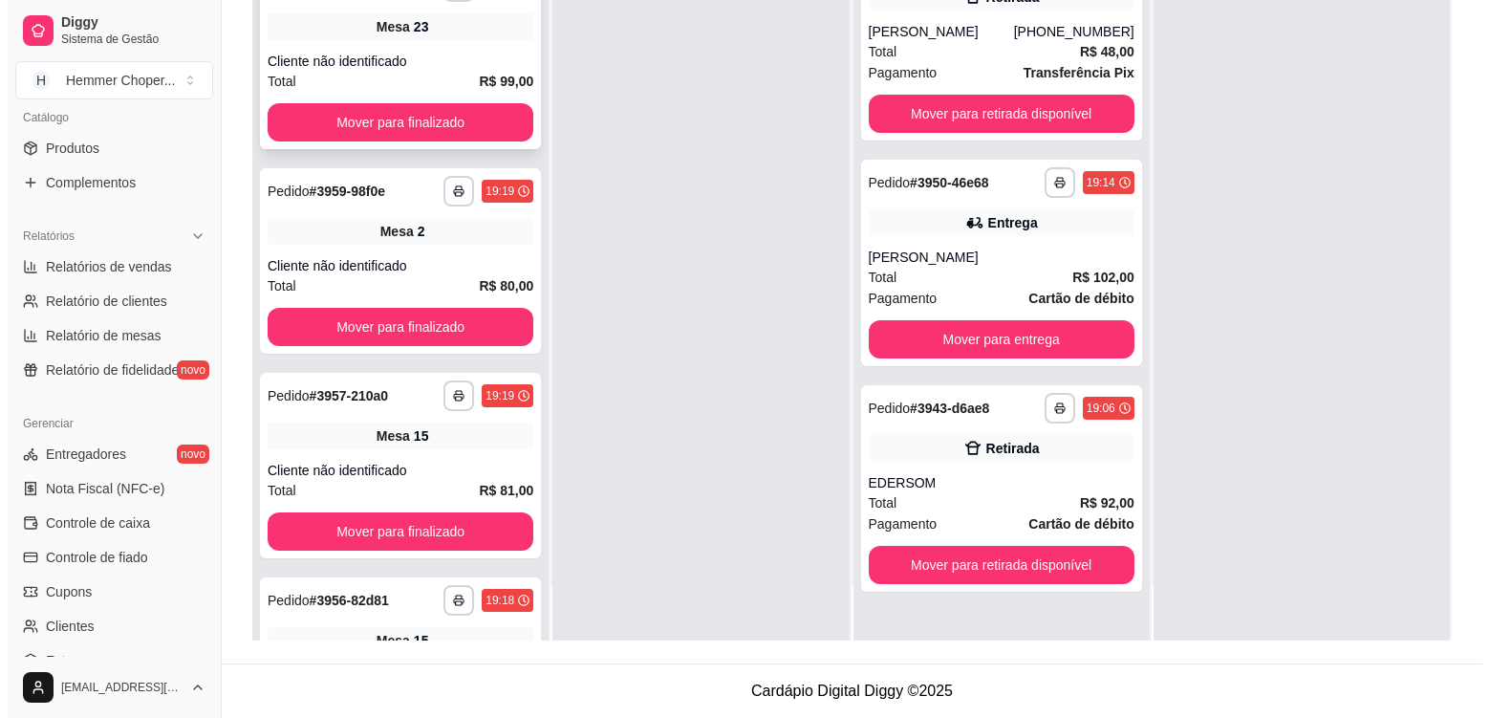
scroll to position [49, 0]
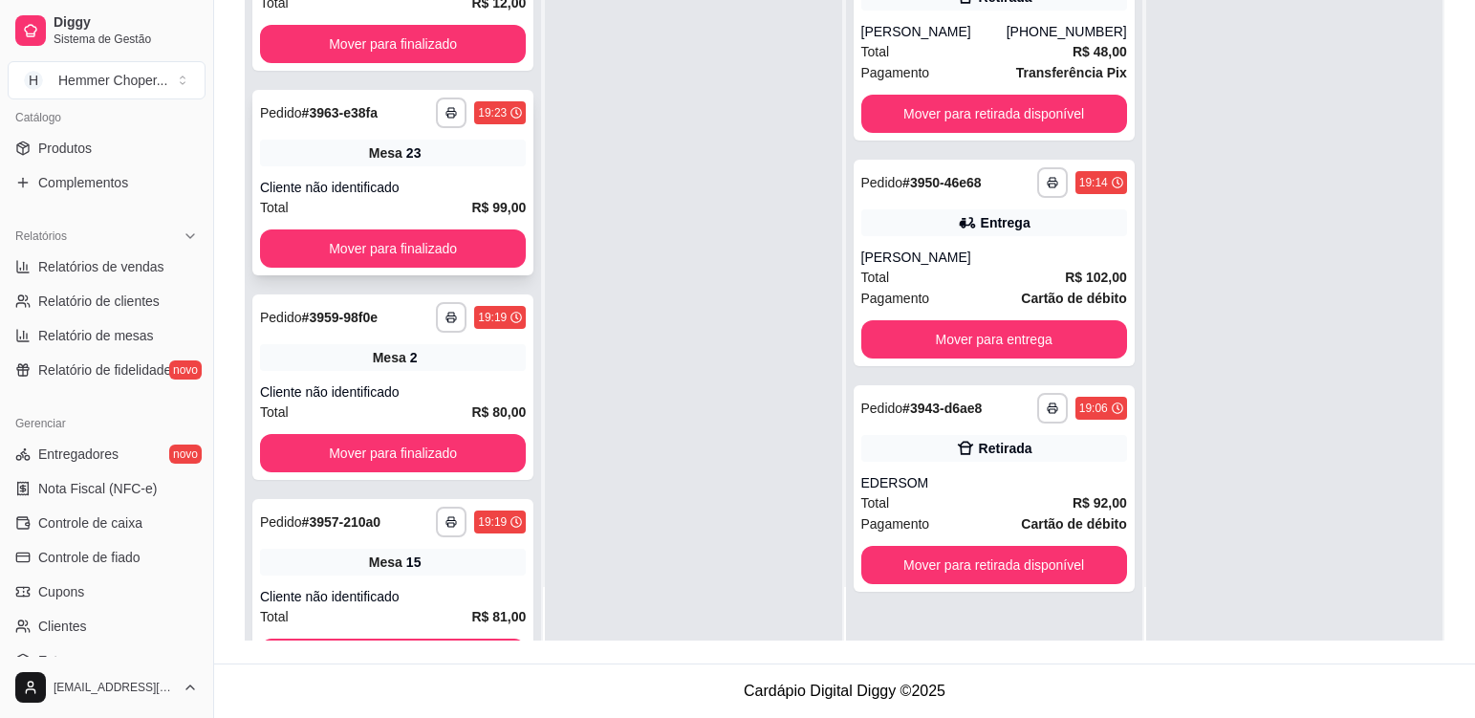
click at [459, 154] on div "Mesa 23" at bounding box center [393, 153] width 266 height 27
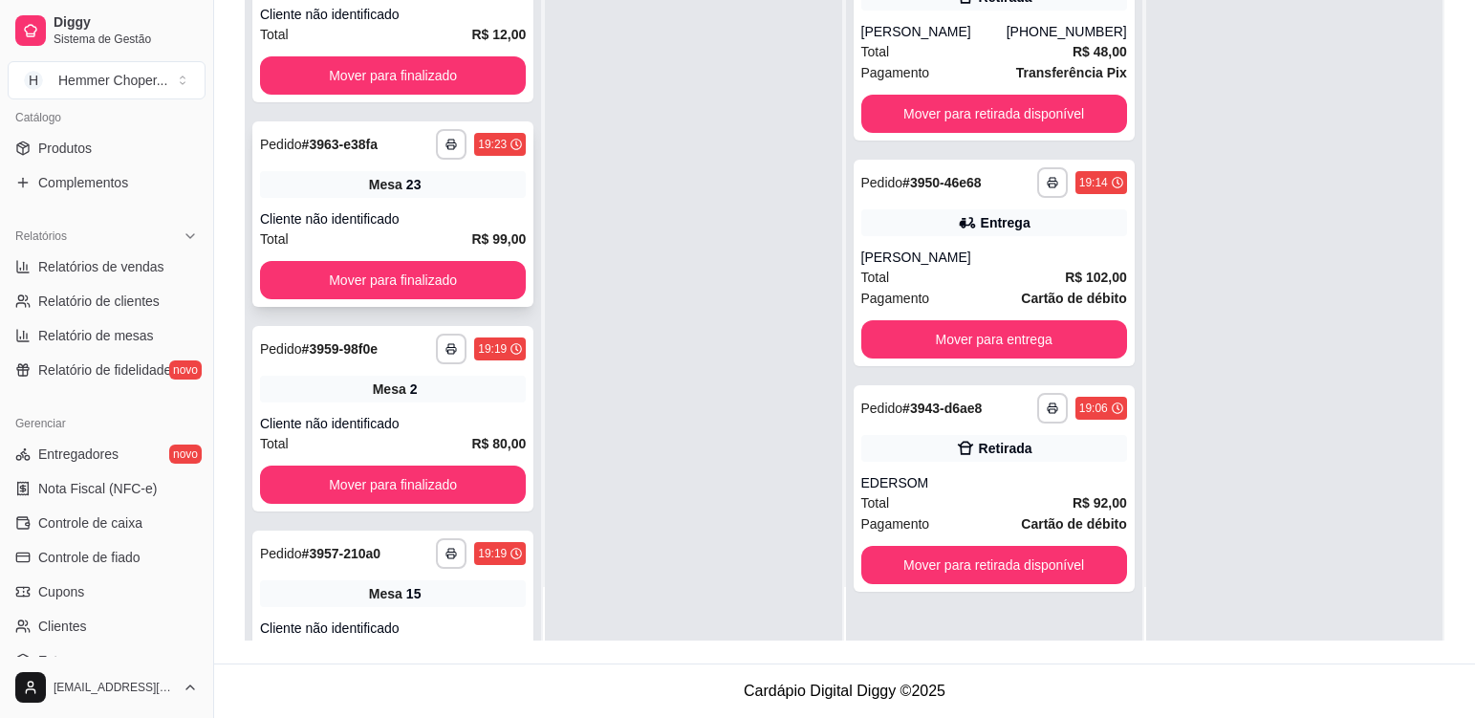
scroll to position [0, 0]
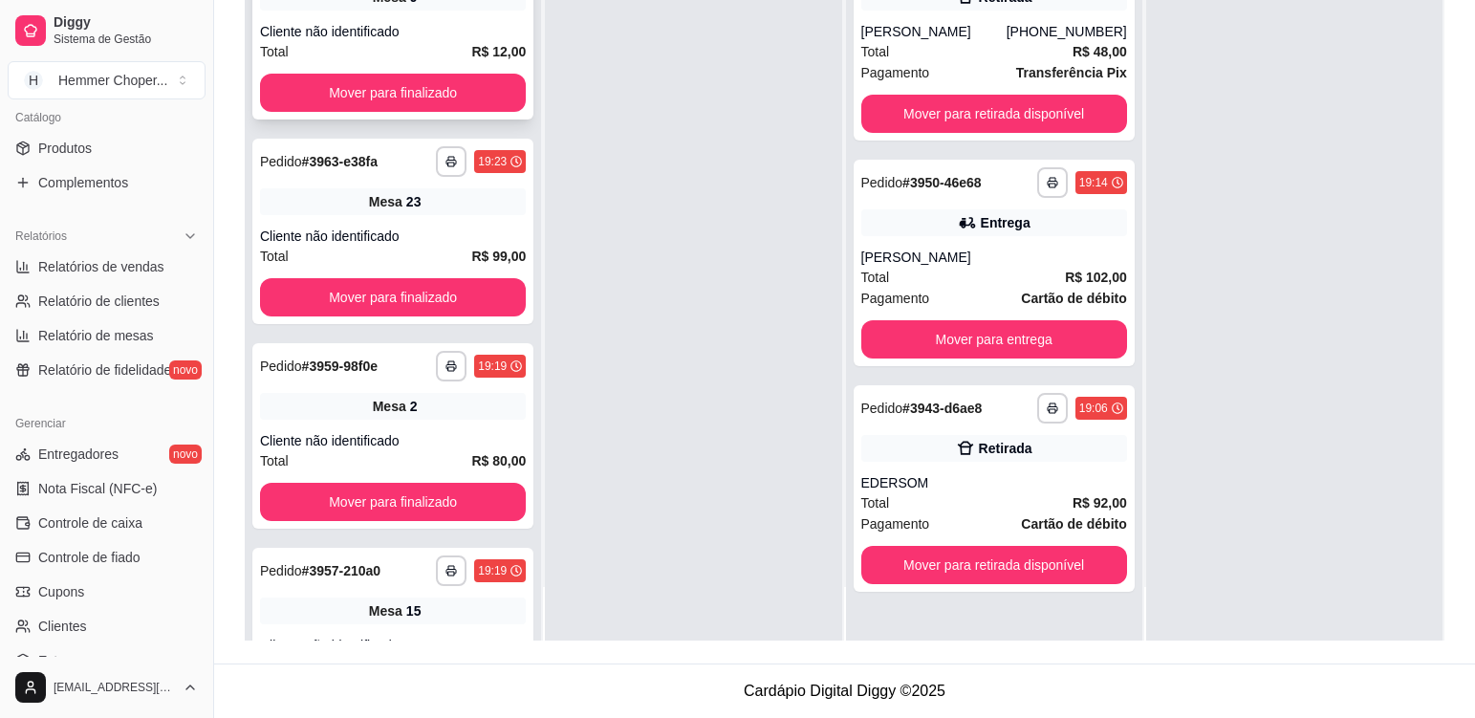
click at [432, 40] on div "Cliente não identificado" at bounding box center [393, 31] width 266 height 19
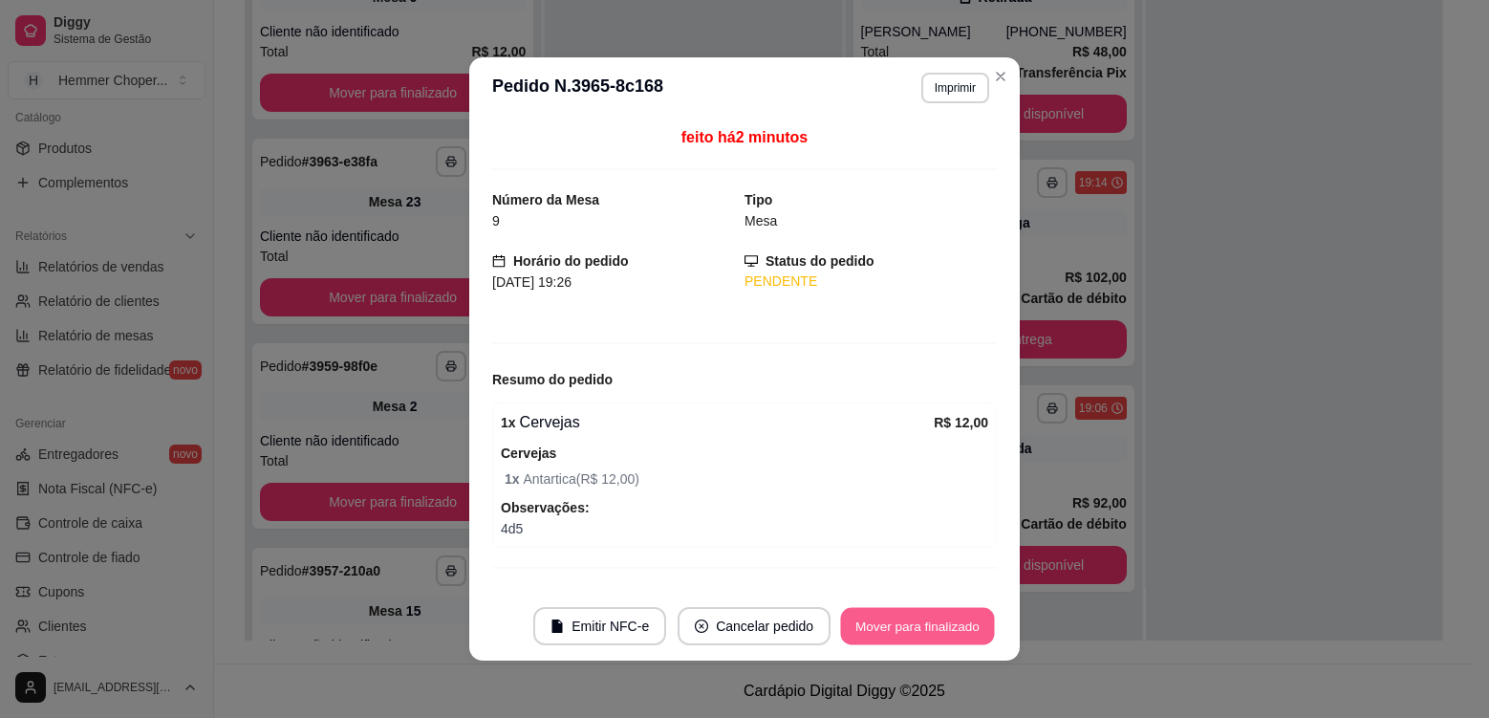
click at [884, 621] on button "Mover para finalizado" at bounding box center [918, 626] width 154 height 37
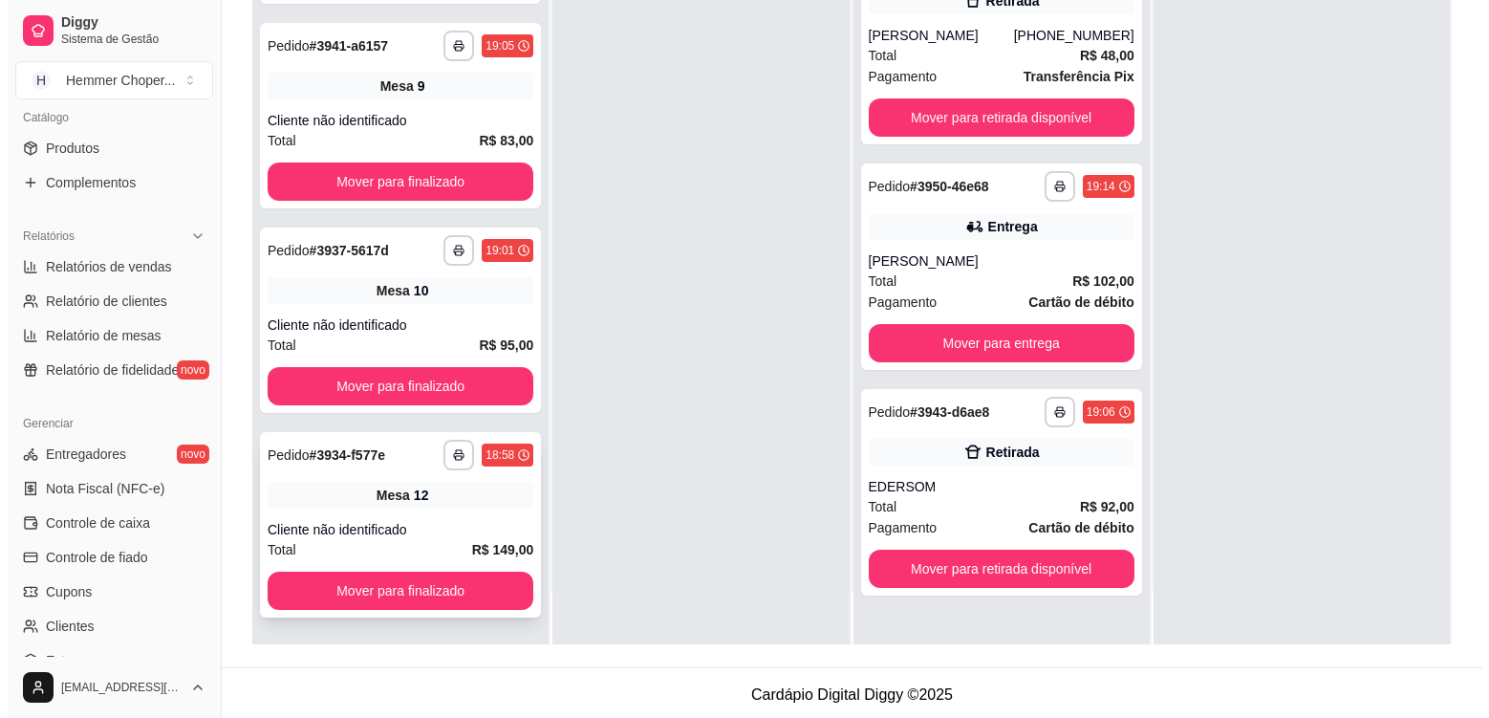
scroll to position [292, 0]
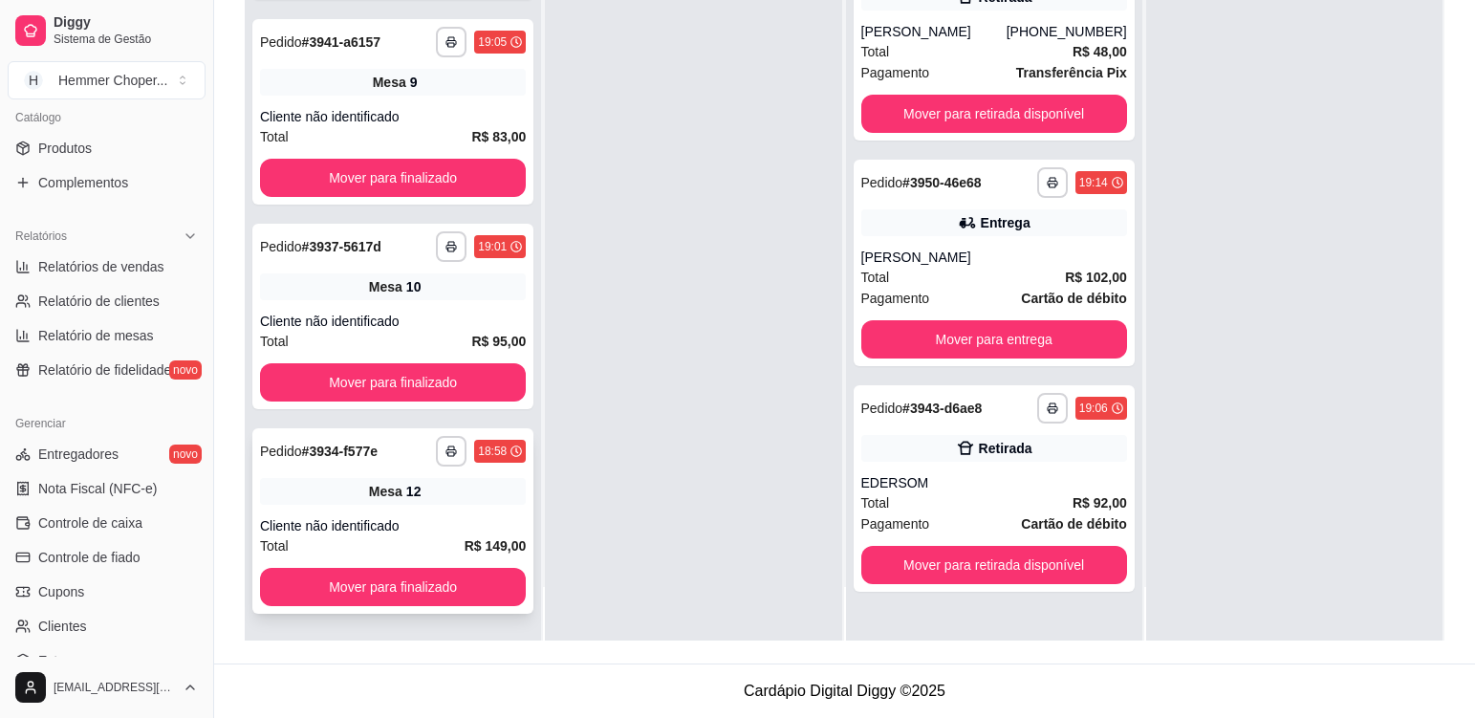
click at [453, 505] on div "**********" at bounding box center [392, 520] width 281 height 185
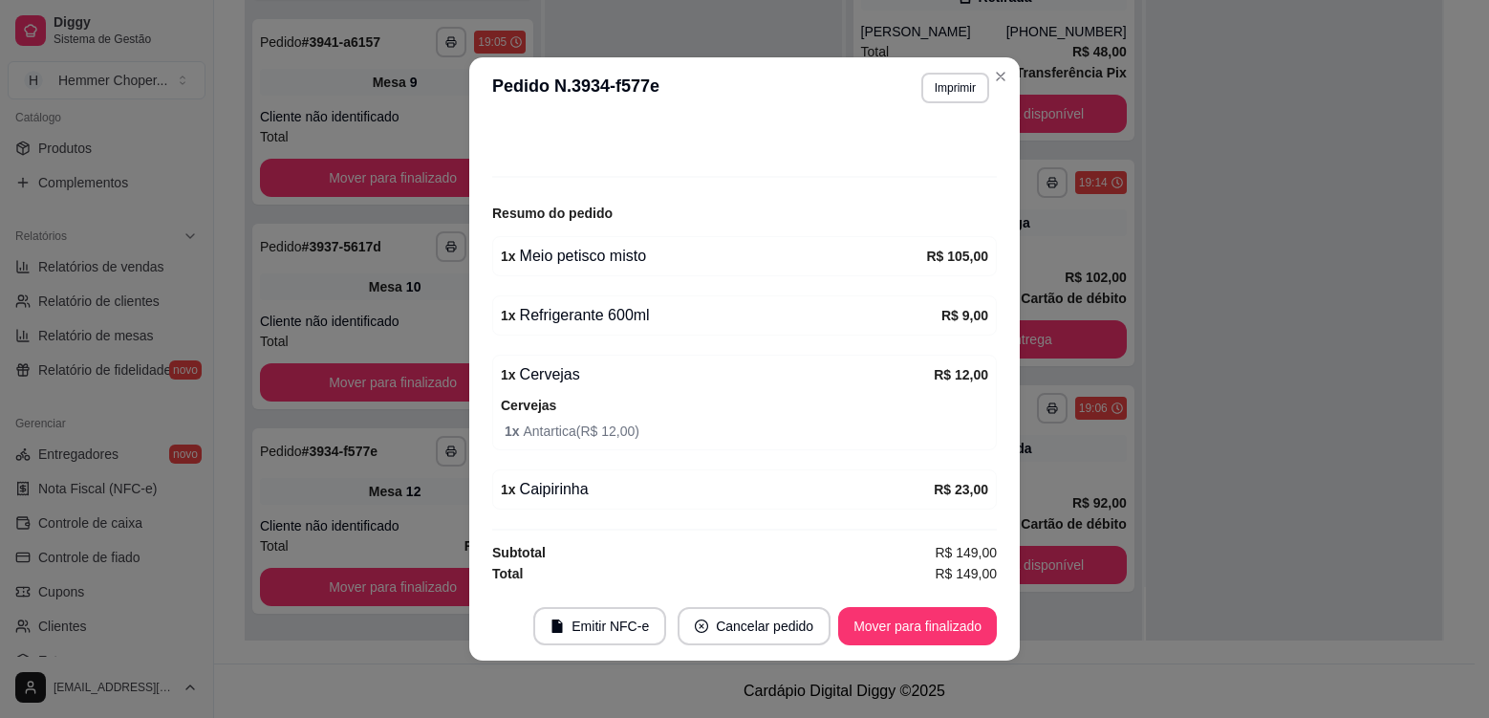
scroll to position [4, 0]
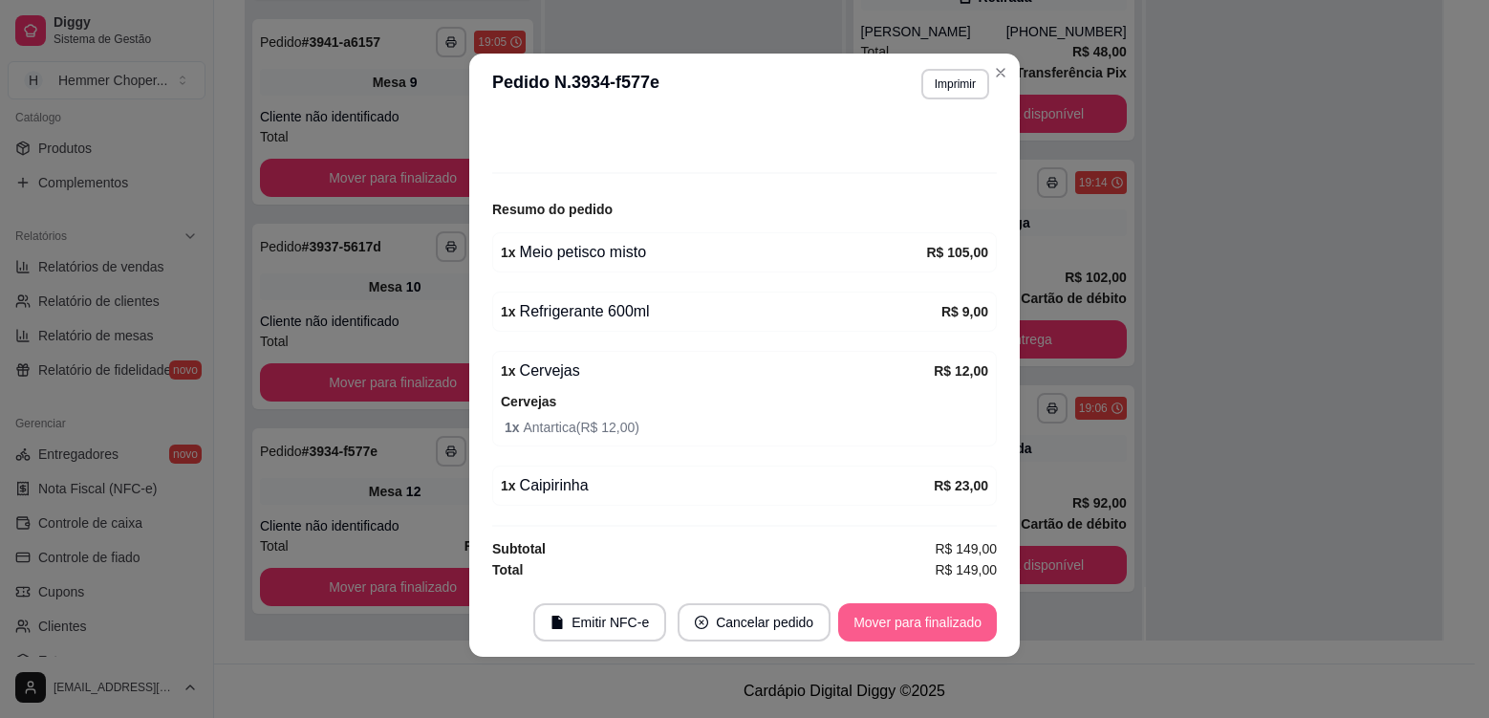
click at [923, 617] on button "Mover para finalizado" at bounding box center [917, 622] width 159 height 38
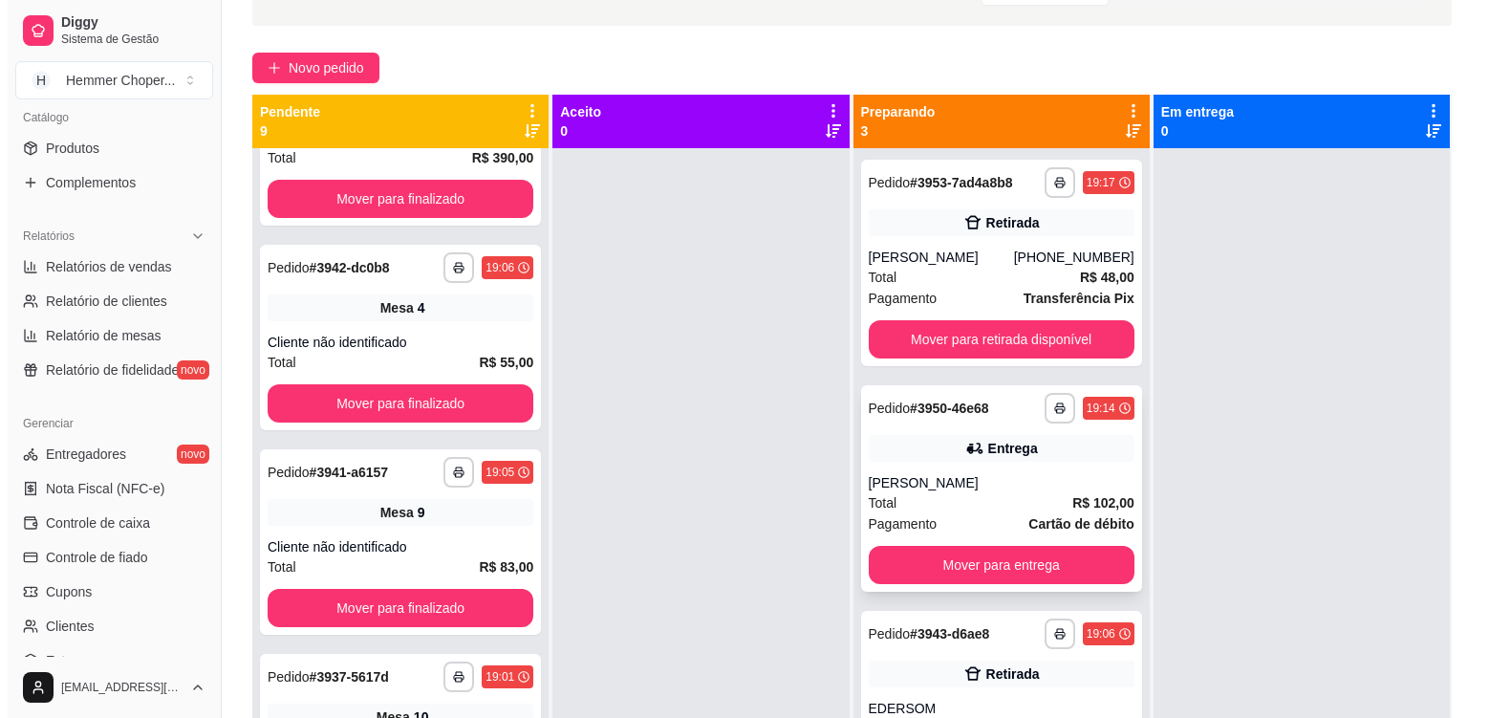
scroll to position [100, 0]
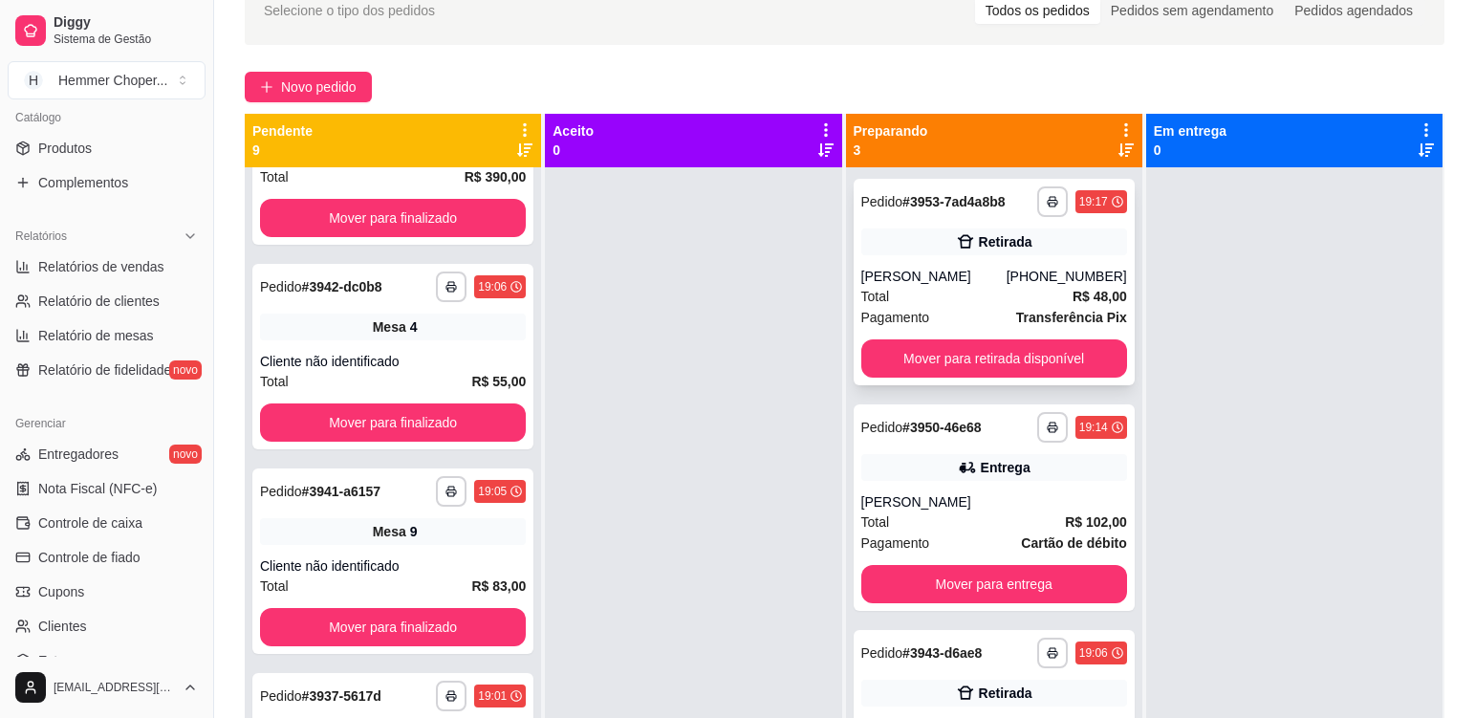
click at [955, 312] on div "Pagamento Transferência Pix" at bounding box center [994, 317] width 266 height 21
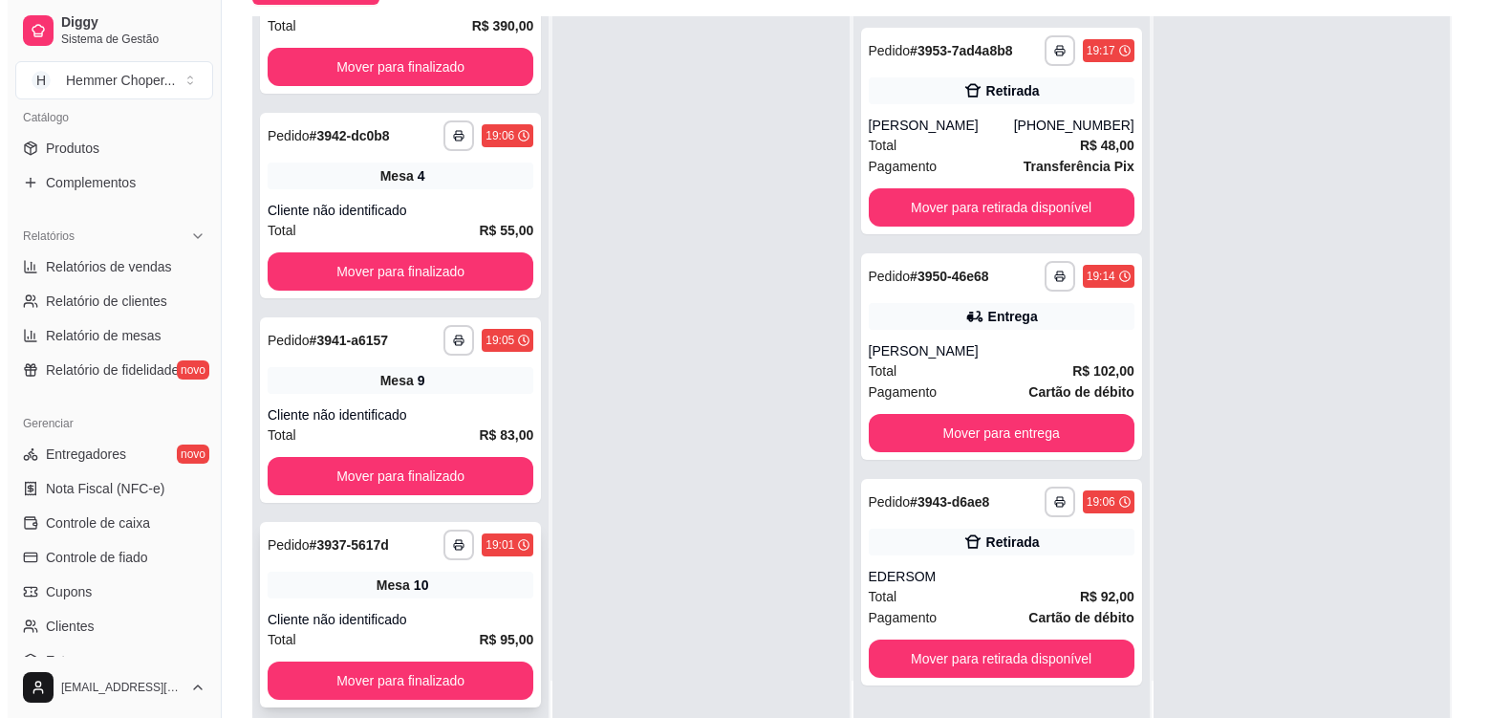
scroll to position [292, 0]
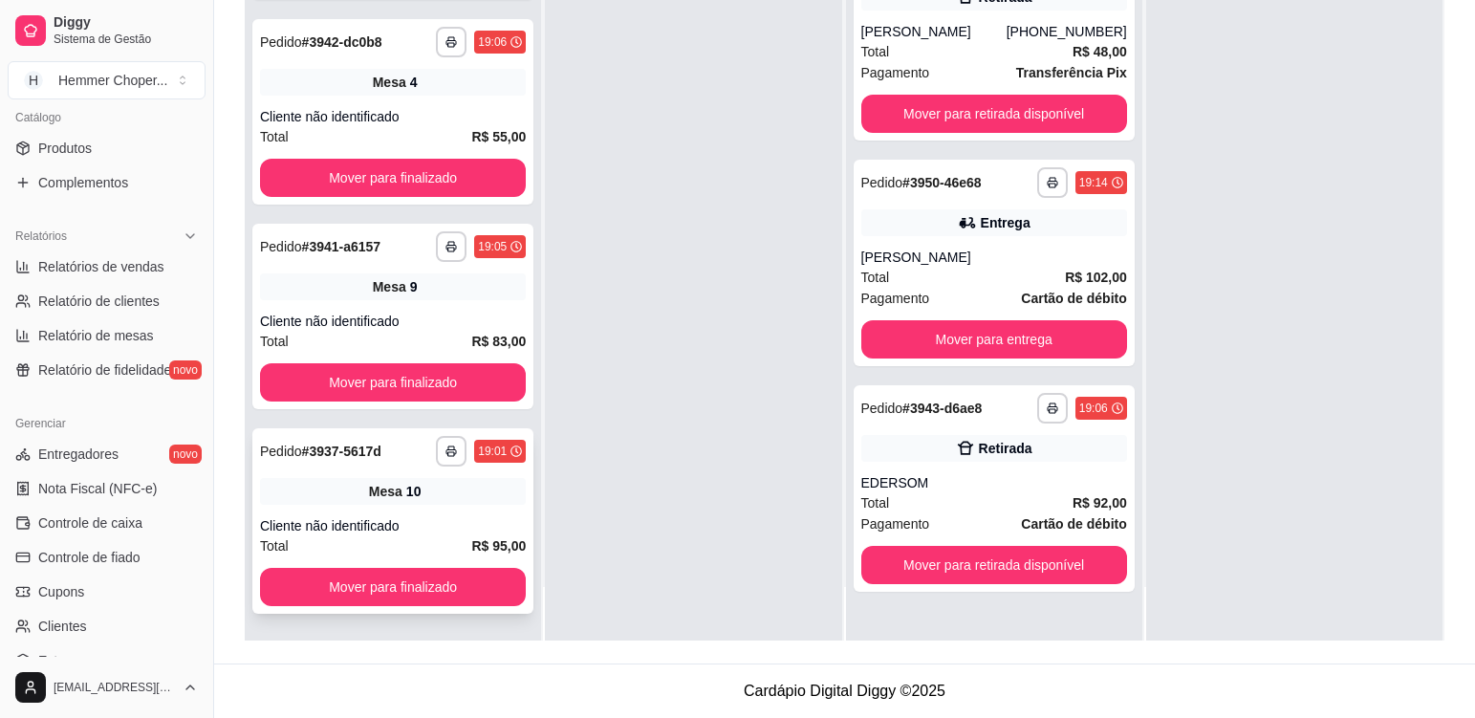
click at [452, 486] on div "Mesa 10" at bounding box center [393, 491] width 266 height 27
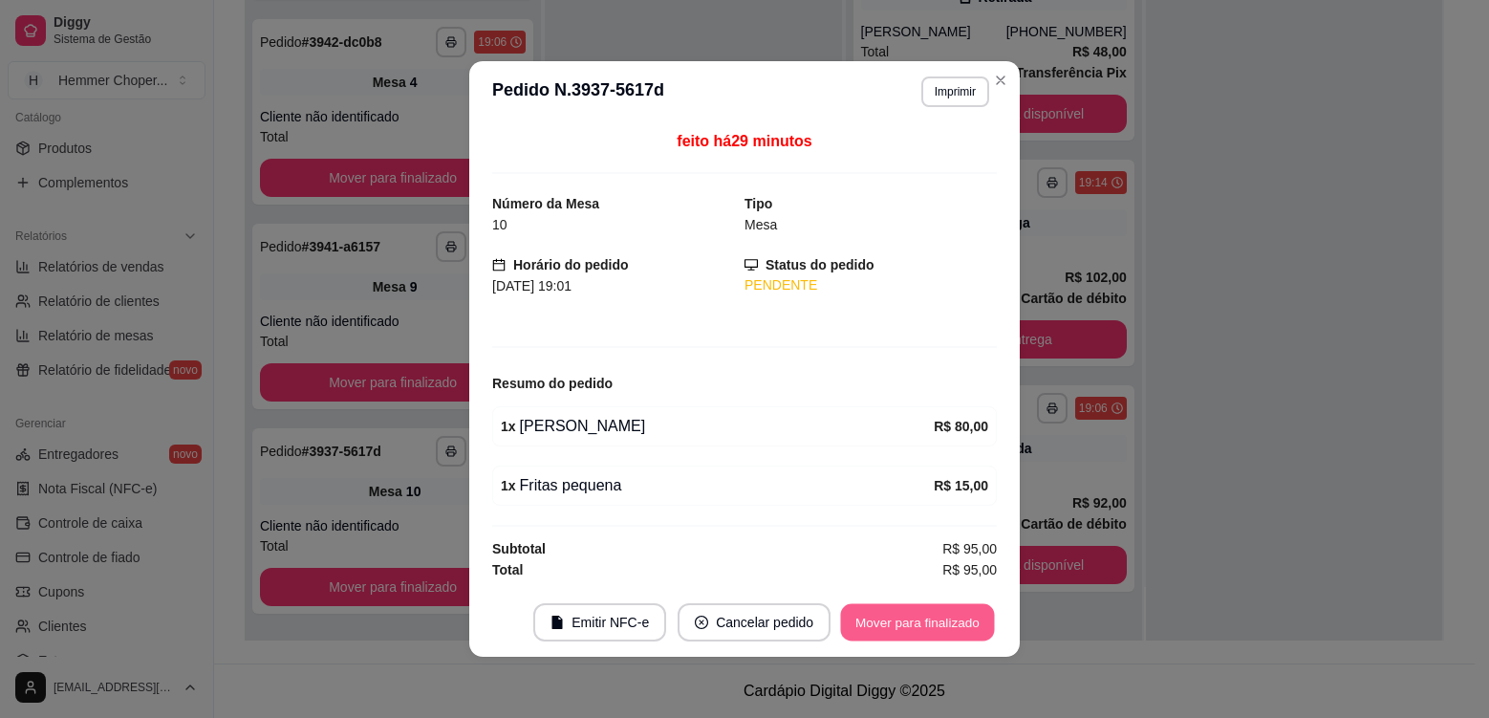
click at [918, 619] on button "Mover para finalizado" at bounding box center [918, 622] width 154 height 37
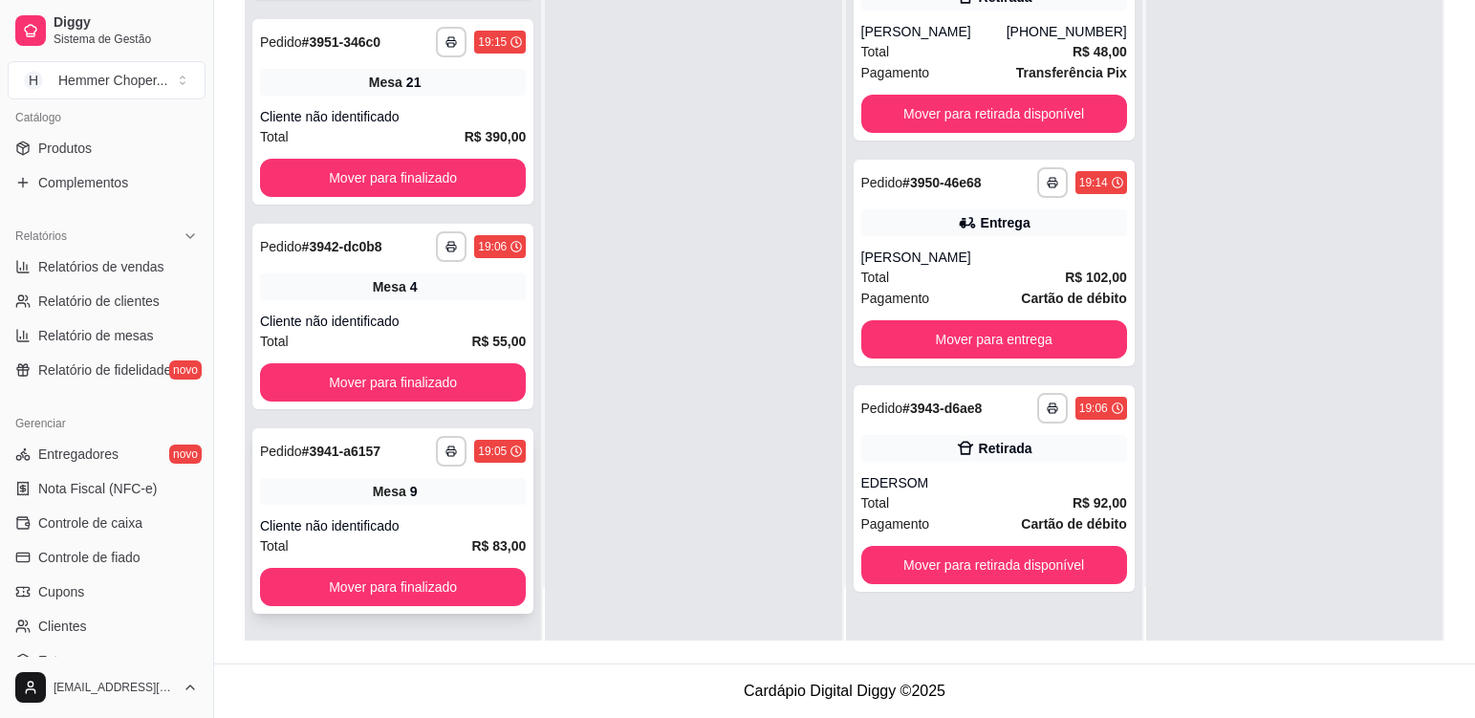
click at [422, 533] on div "Cliente não identificado" at bounding box center [393, 525] width 266 height 19
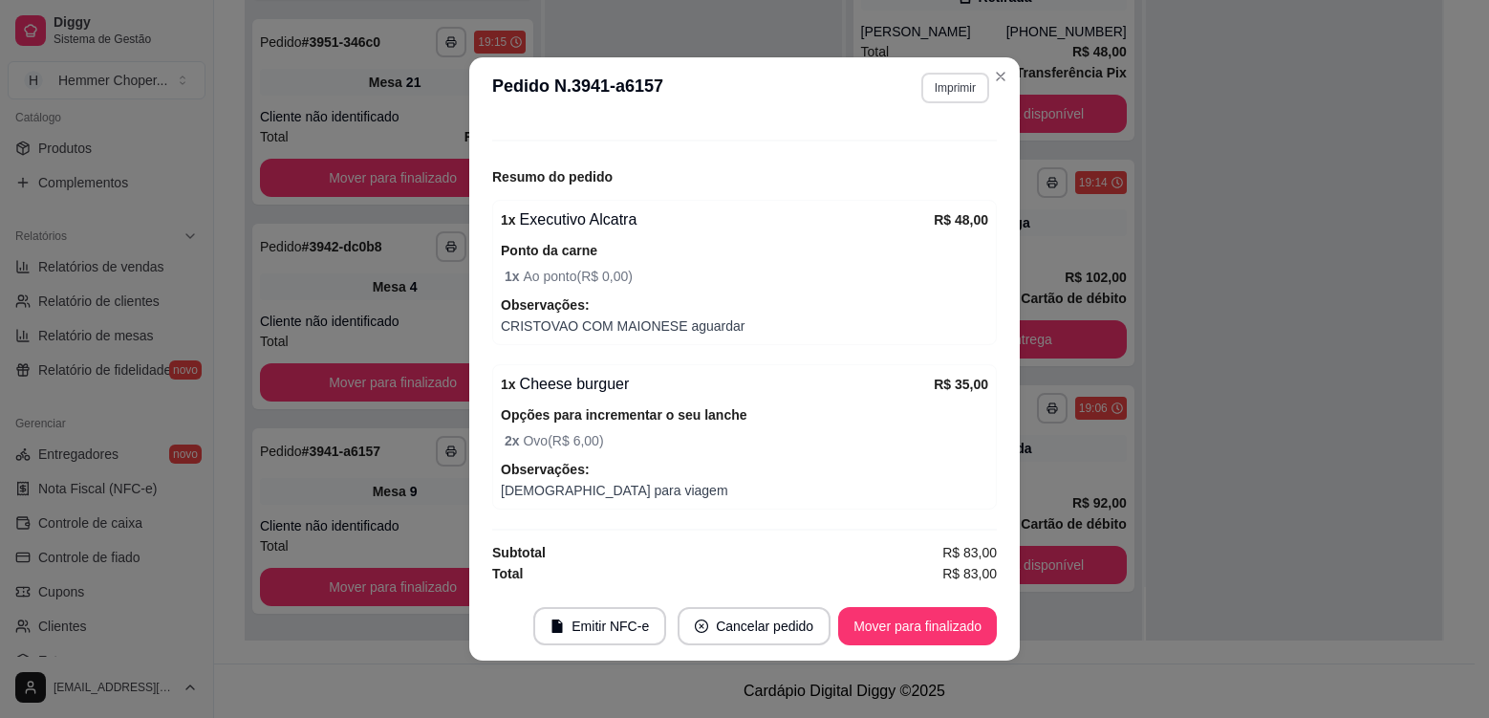
scroll to position [1142, 0]
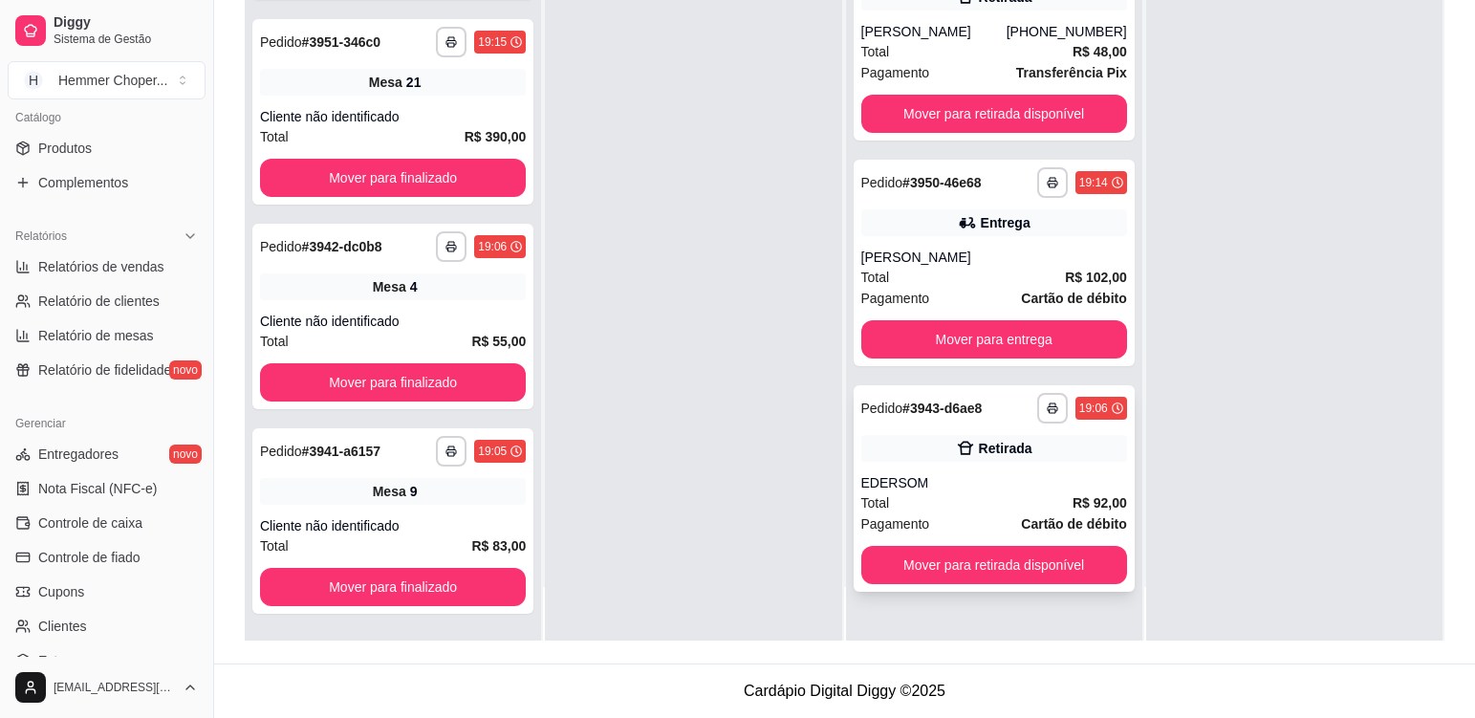
click at [1010, 488] on div "EDERSOM" at bounding box center [994, 482] width 266 height 19
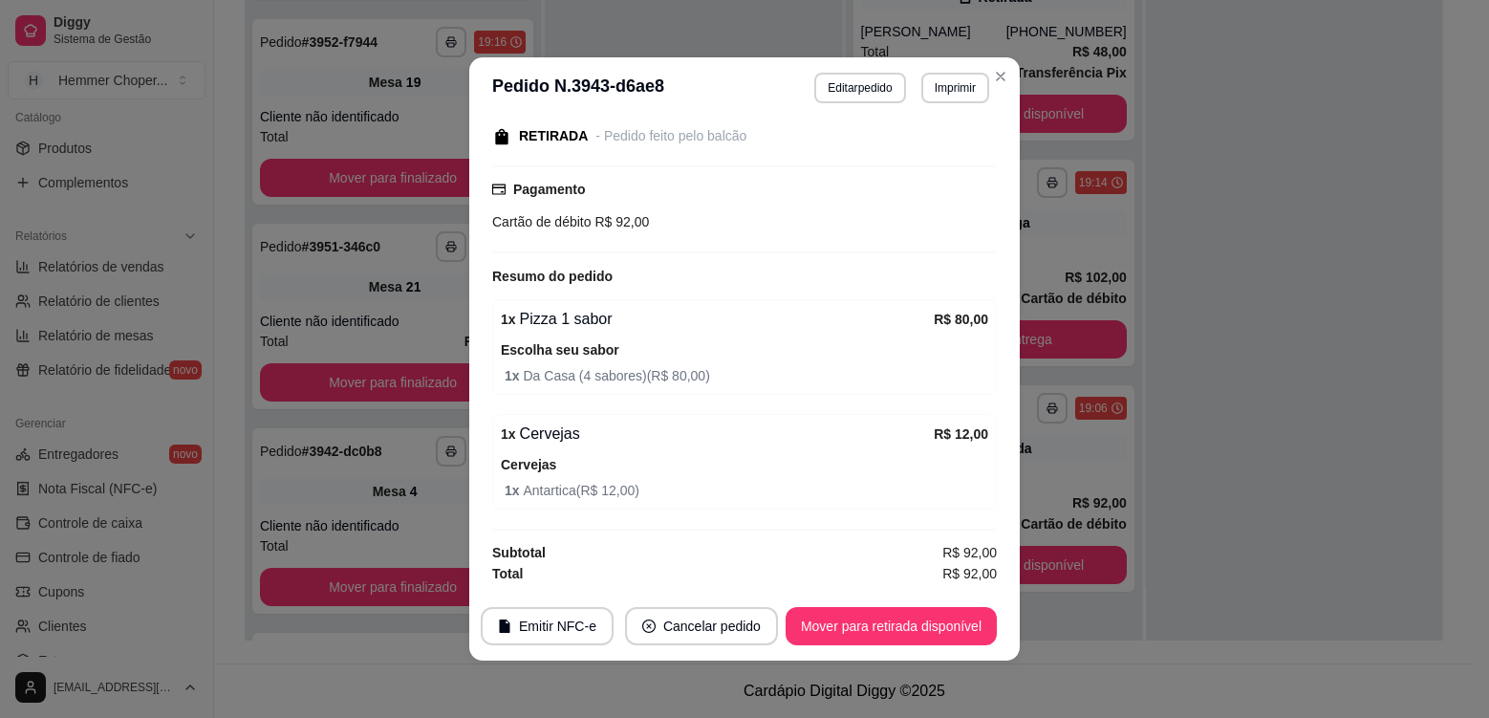
scroll to position [1347, 0]
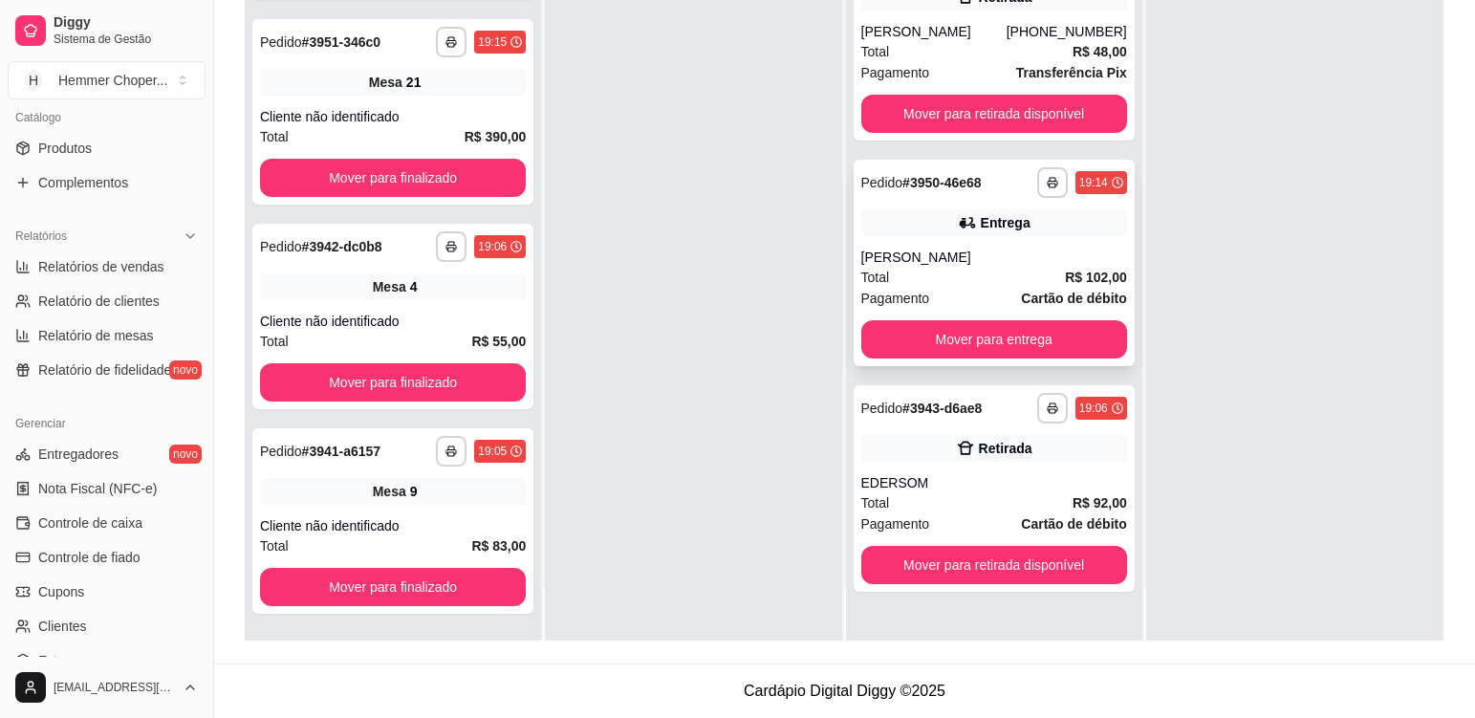
click at [940, 259] on div "[PERSON_NAME]" at bounding box center [994, 257] width 266 height 19
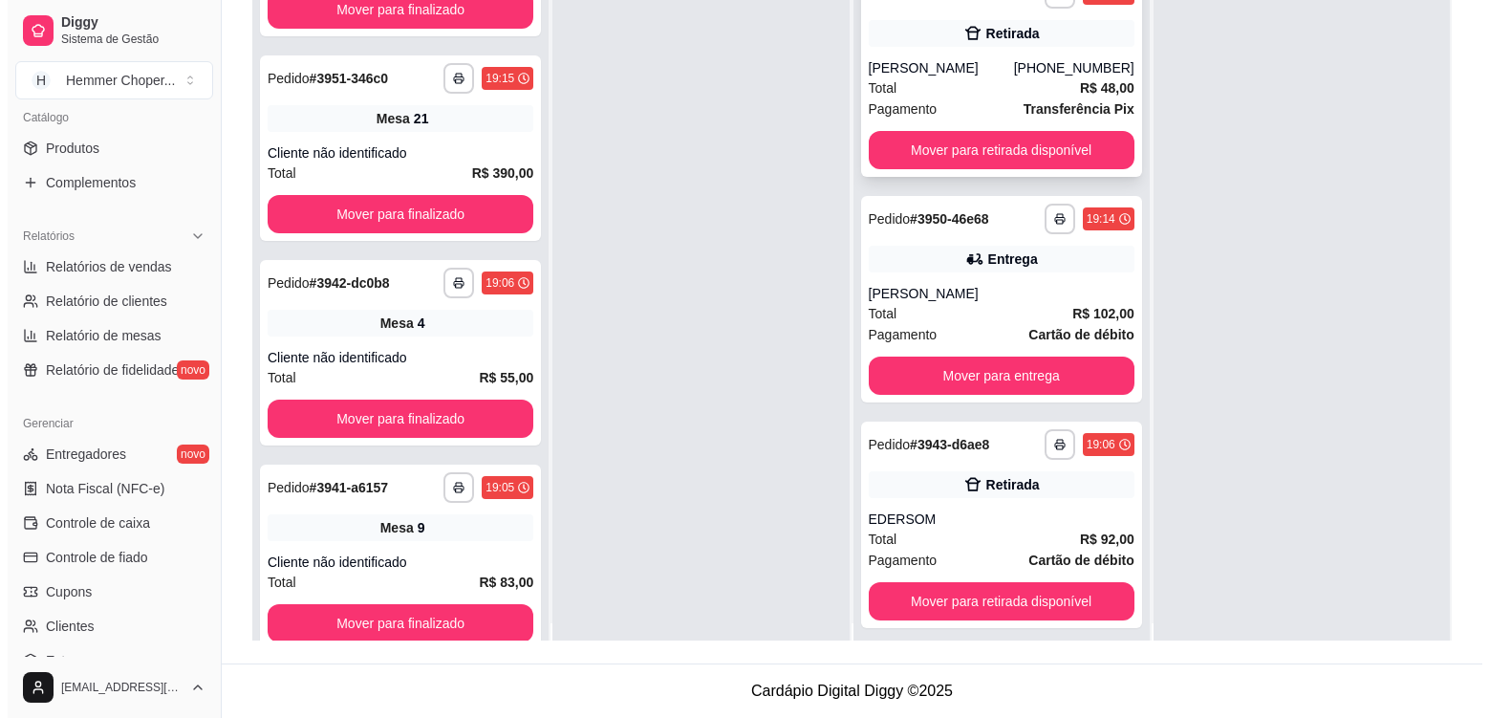
scroll to position [0, 0]
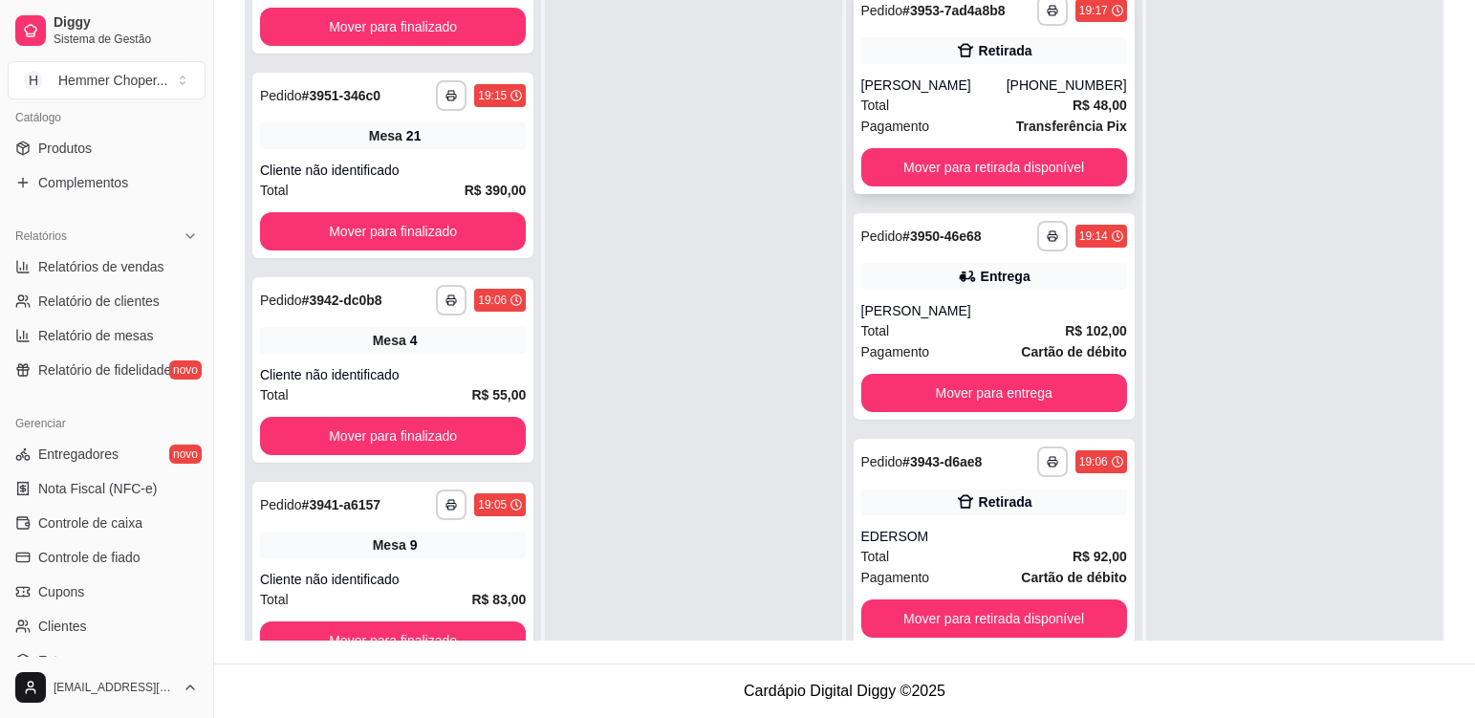
click at [971, 110] on div "Total R$ 48,00" at bounding box center [994, 105] width 266 height 21
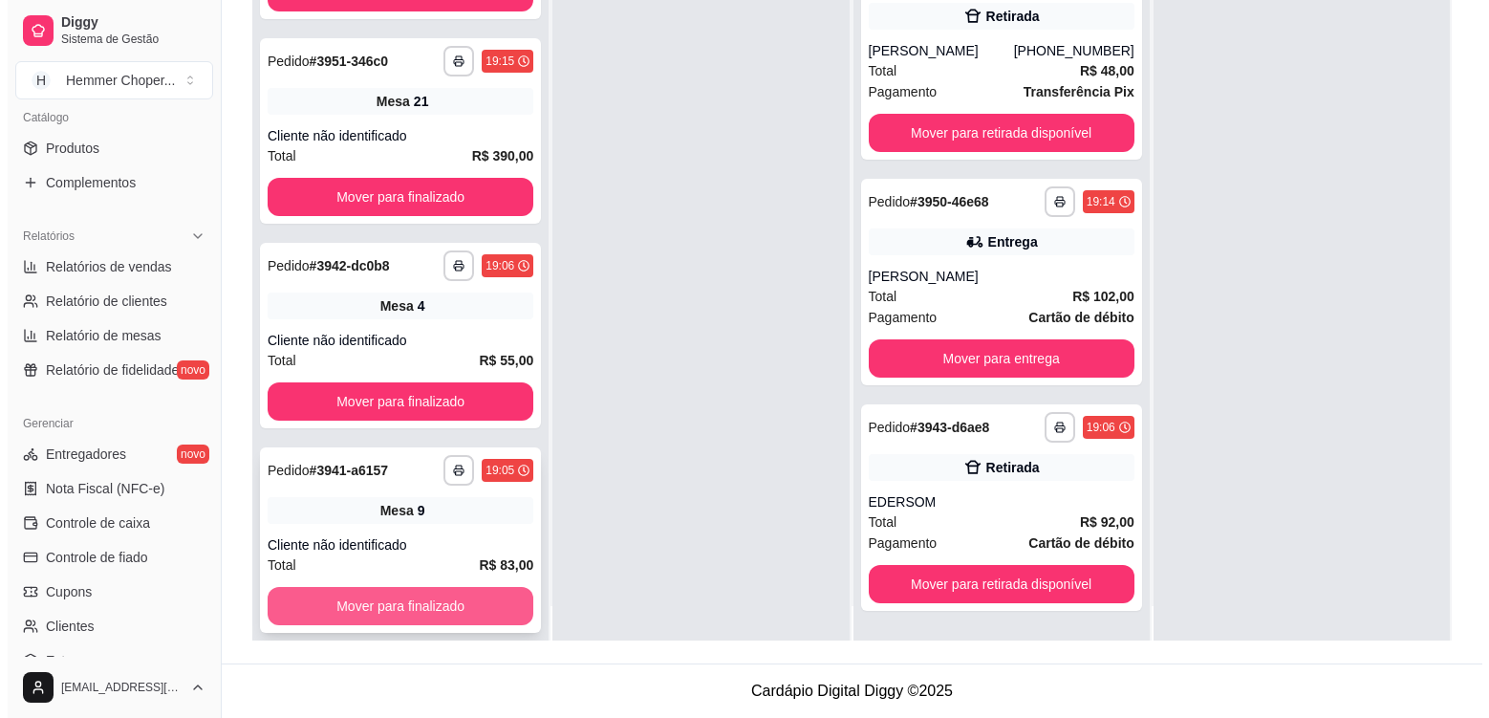
scroll to position [54, 0]
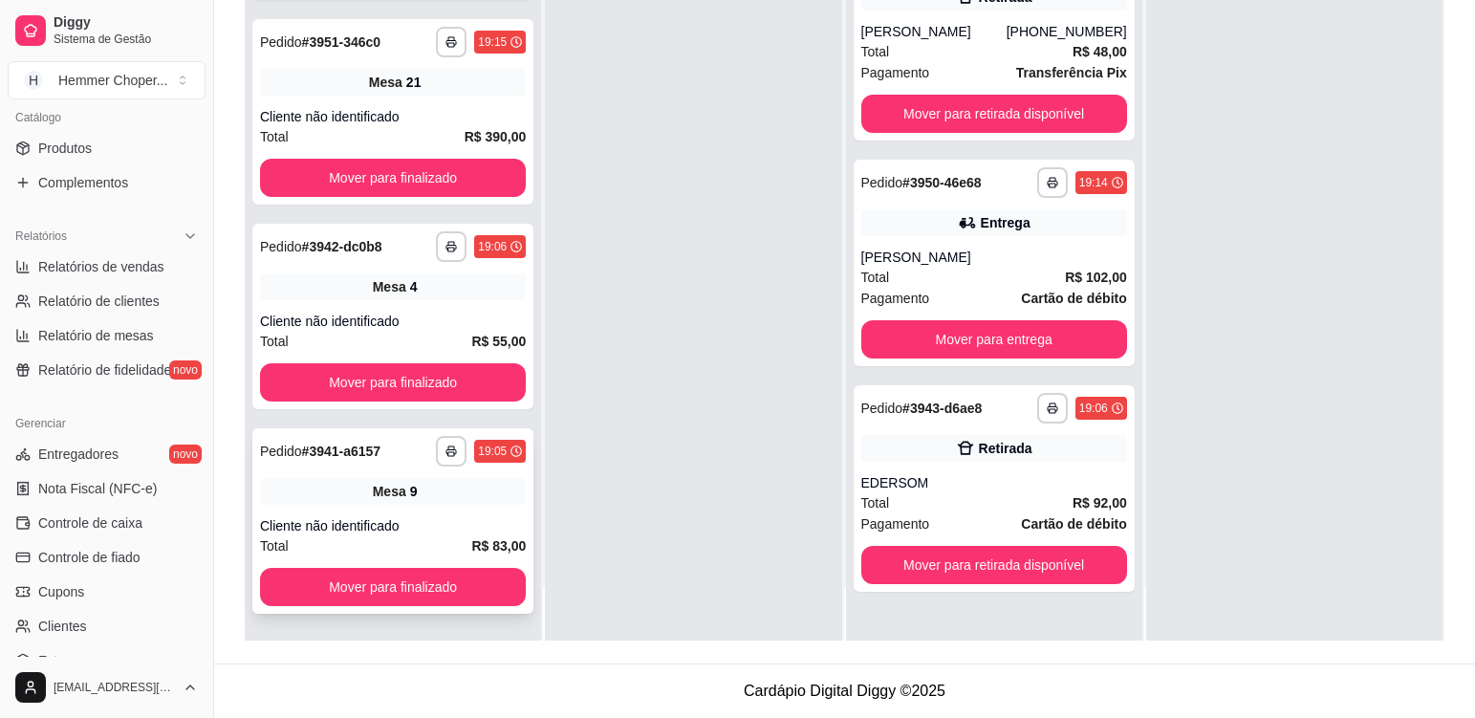
click at [444, 501] on div "Mesa 9" at bounding box center [393, 491] width 266 height 27
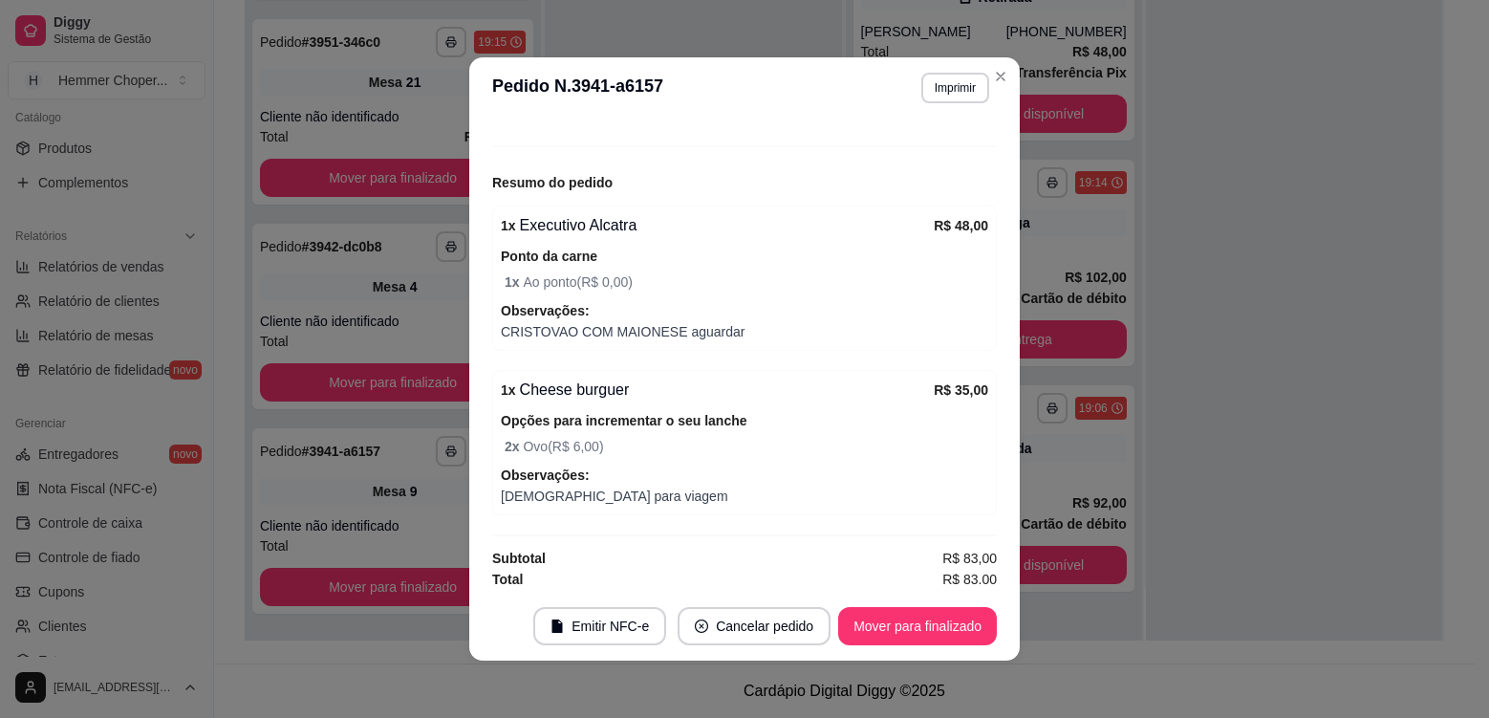
scroll to position [203, 0]
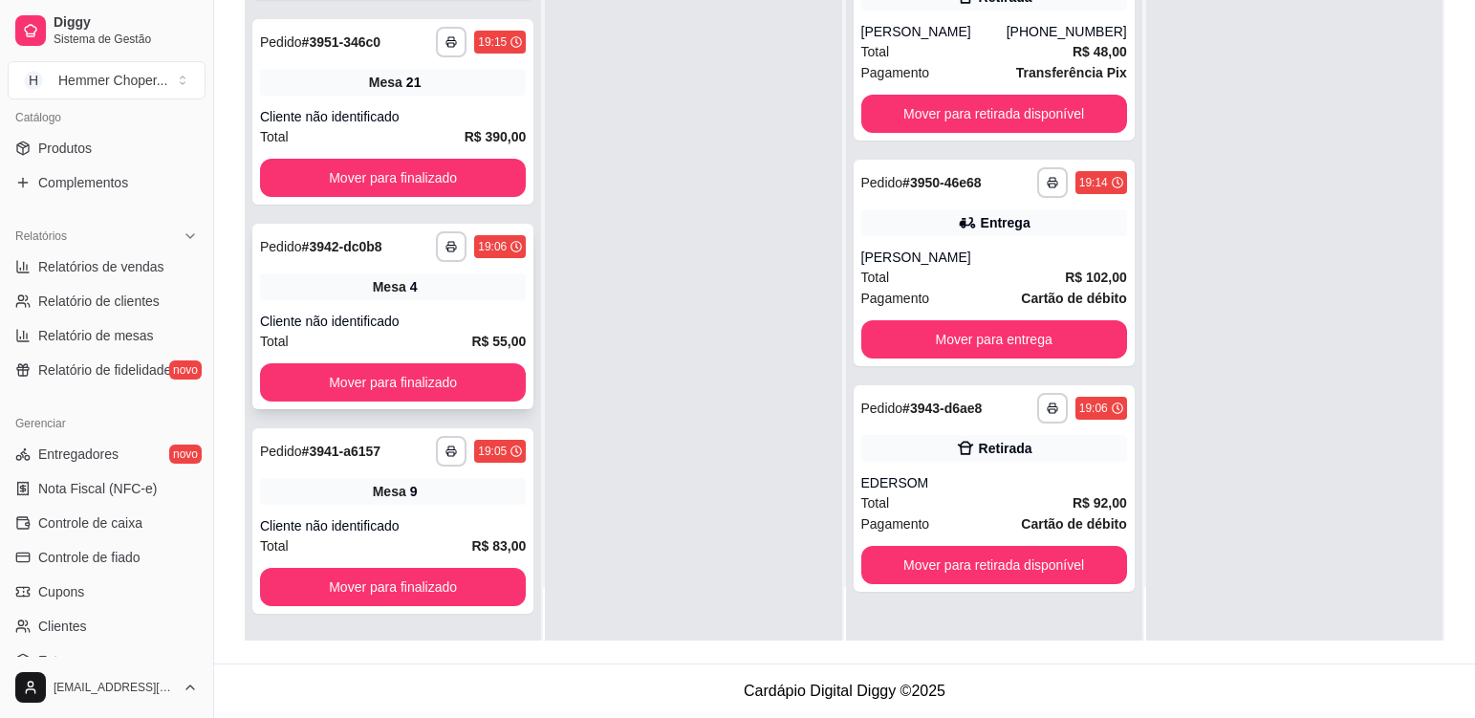
click at [439, 284] on div "Mesa 4" at bounding box center [393, 286] width 266 height 27
click at [445, 88] on div "Mesa 21" at bounding box center [393, 82] width 266 height 27
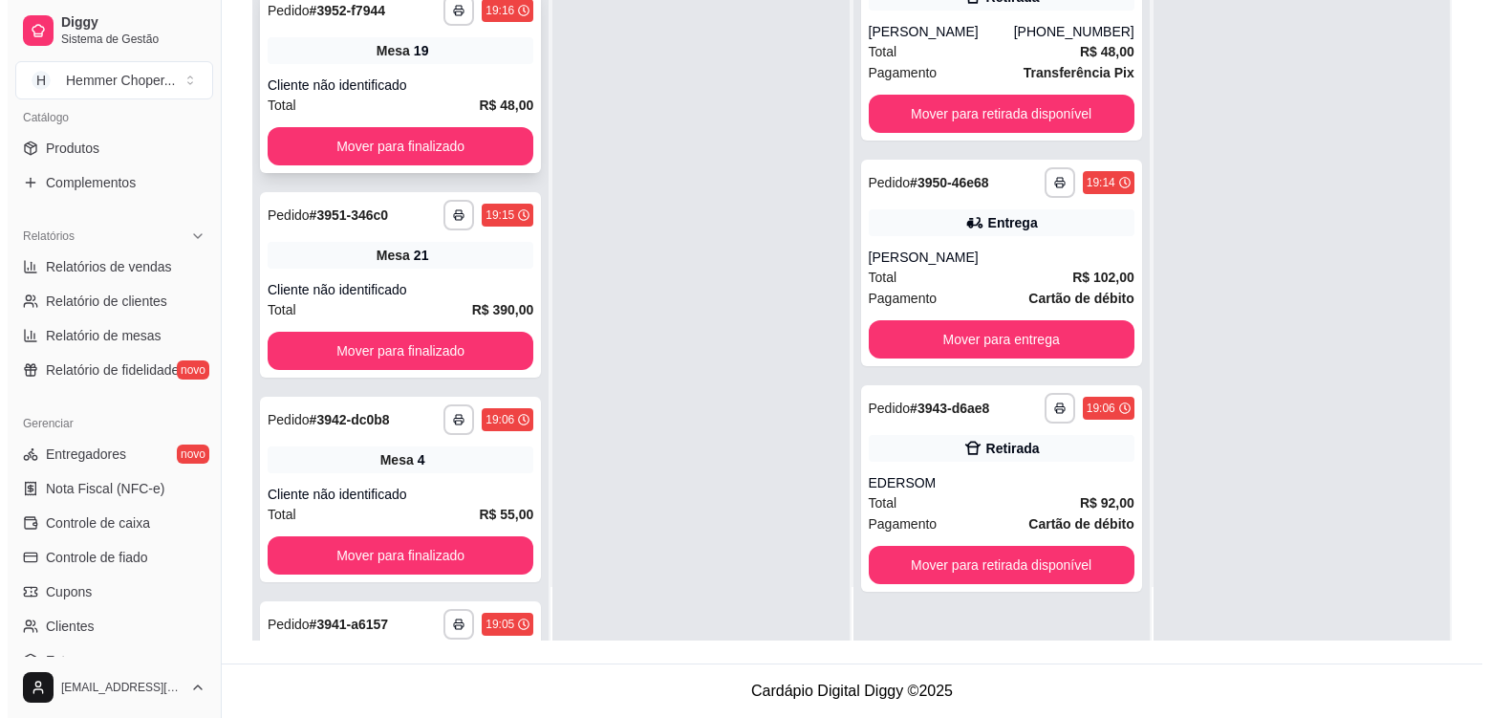
scroll to position [1156, 0]
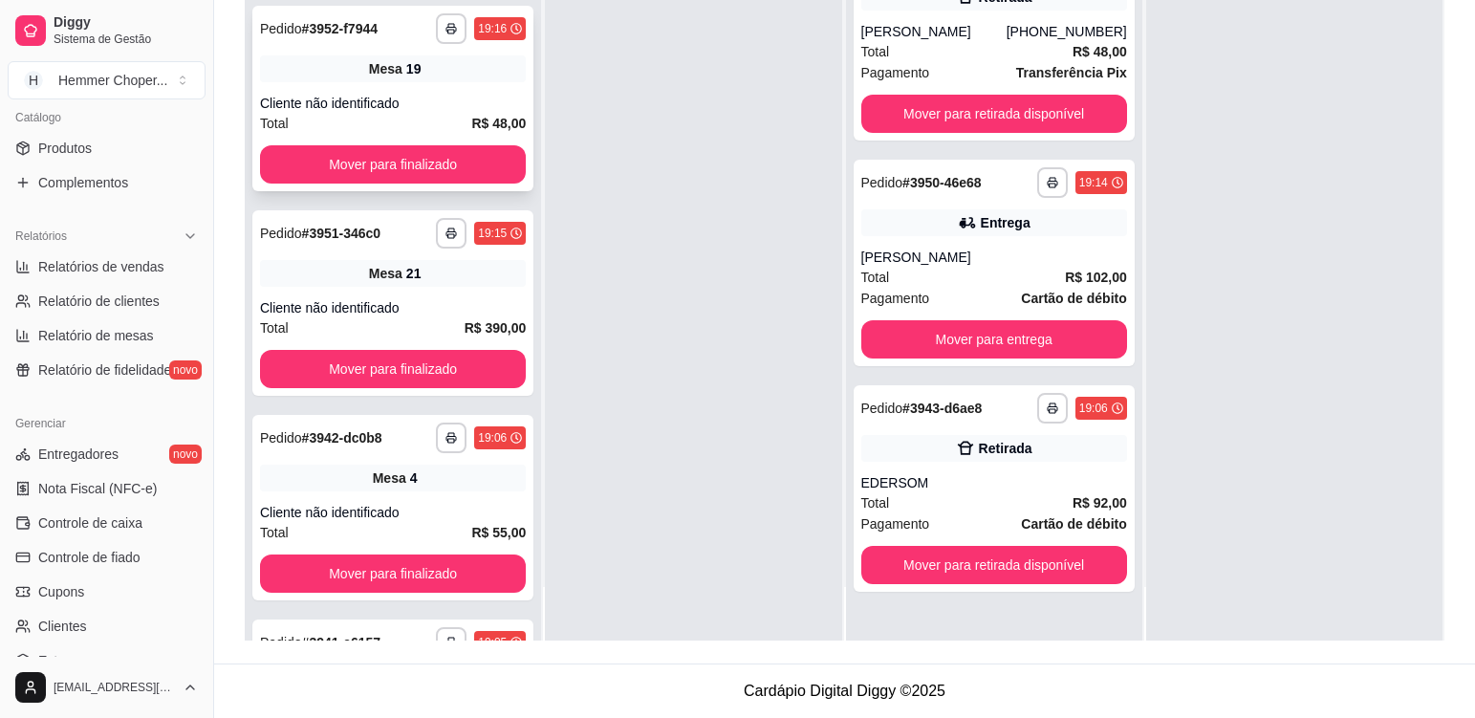
click at [494, 71] on div "Mesa 19" at bounding box center [393, 68] width 266 height 27
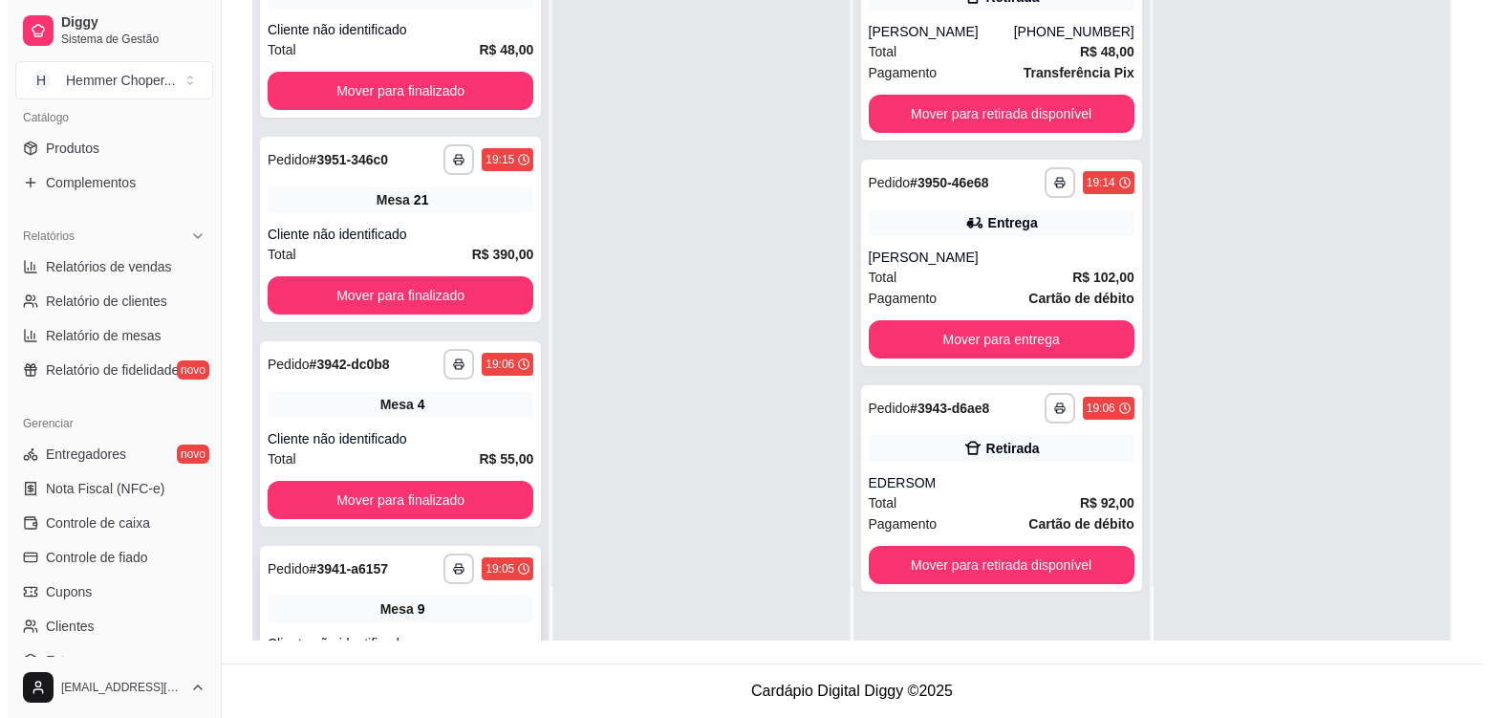
scroll to position [1347, 0]
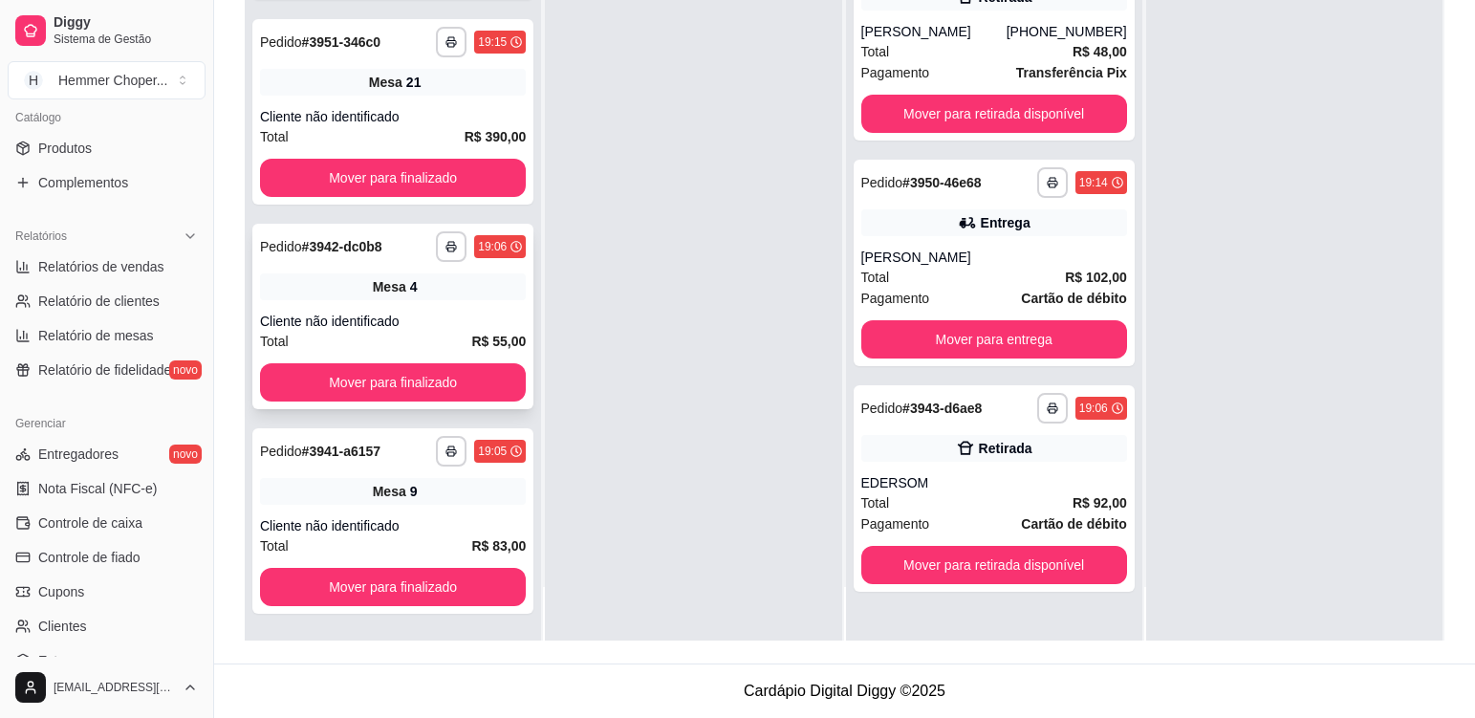
click at [440, 316] on div "Cliente não identificado" at bounding box center [393, 321] width 266 height 19
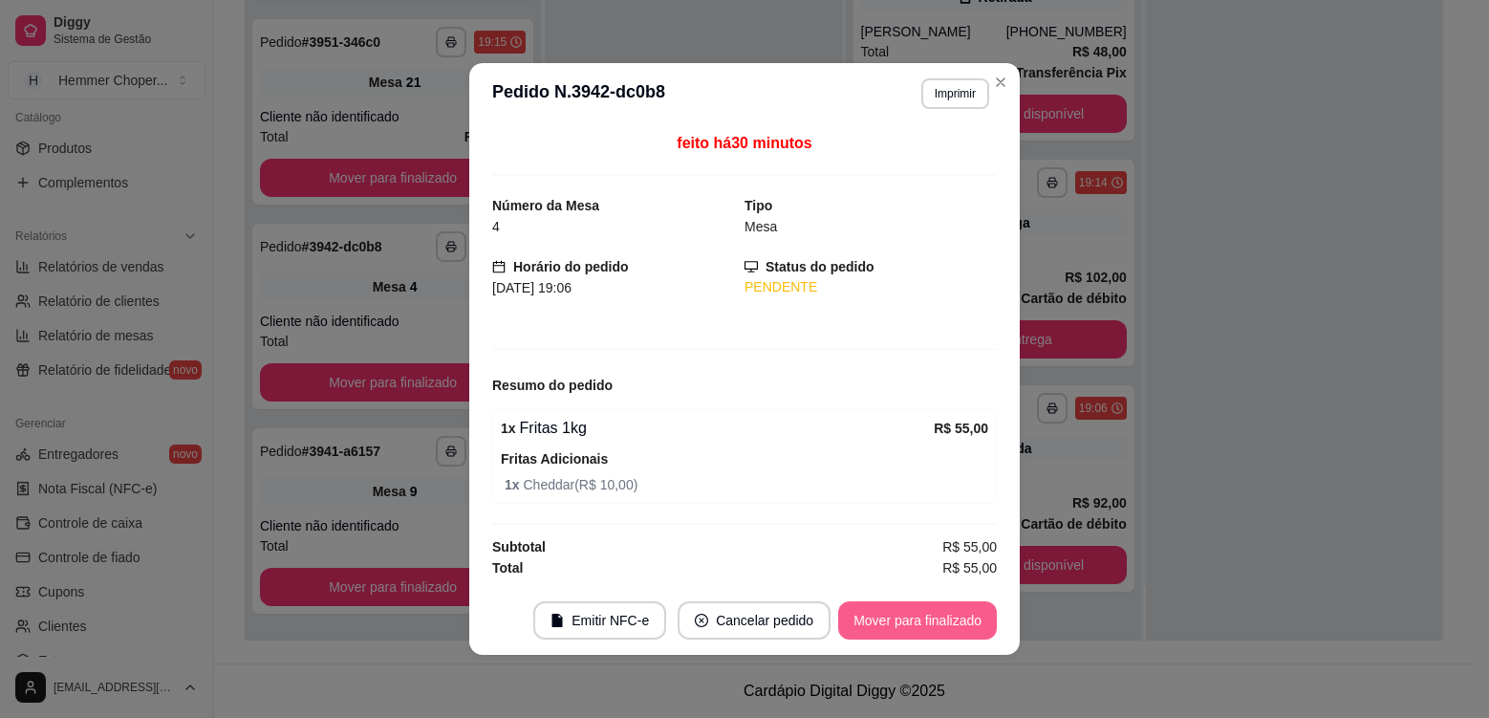
click at [920, 616] on button "Mover para finalizado" at bounding box center [917, 620] width 159 height 38
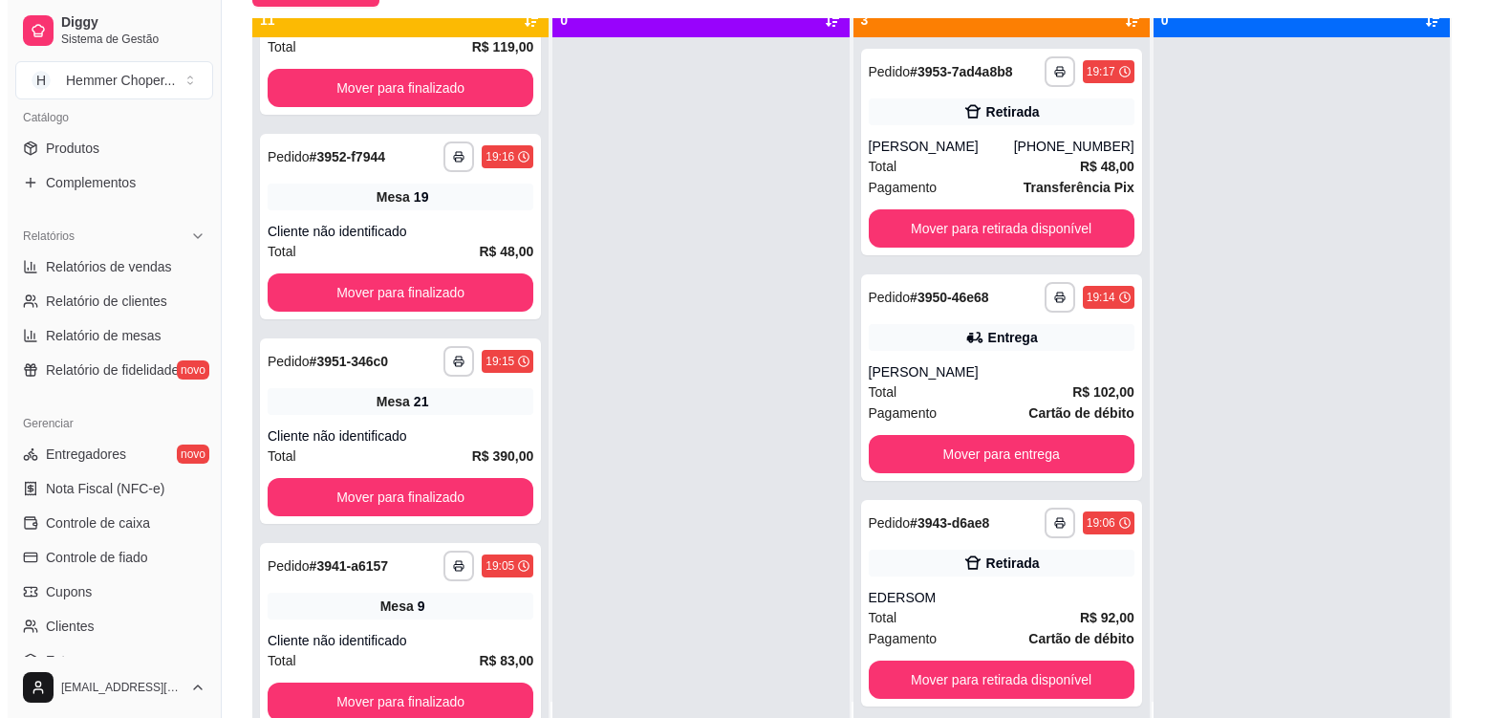
scroll to position [54, 0]
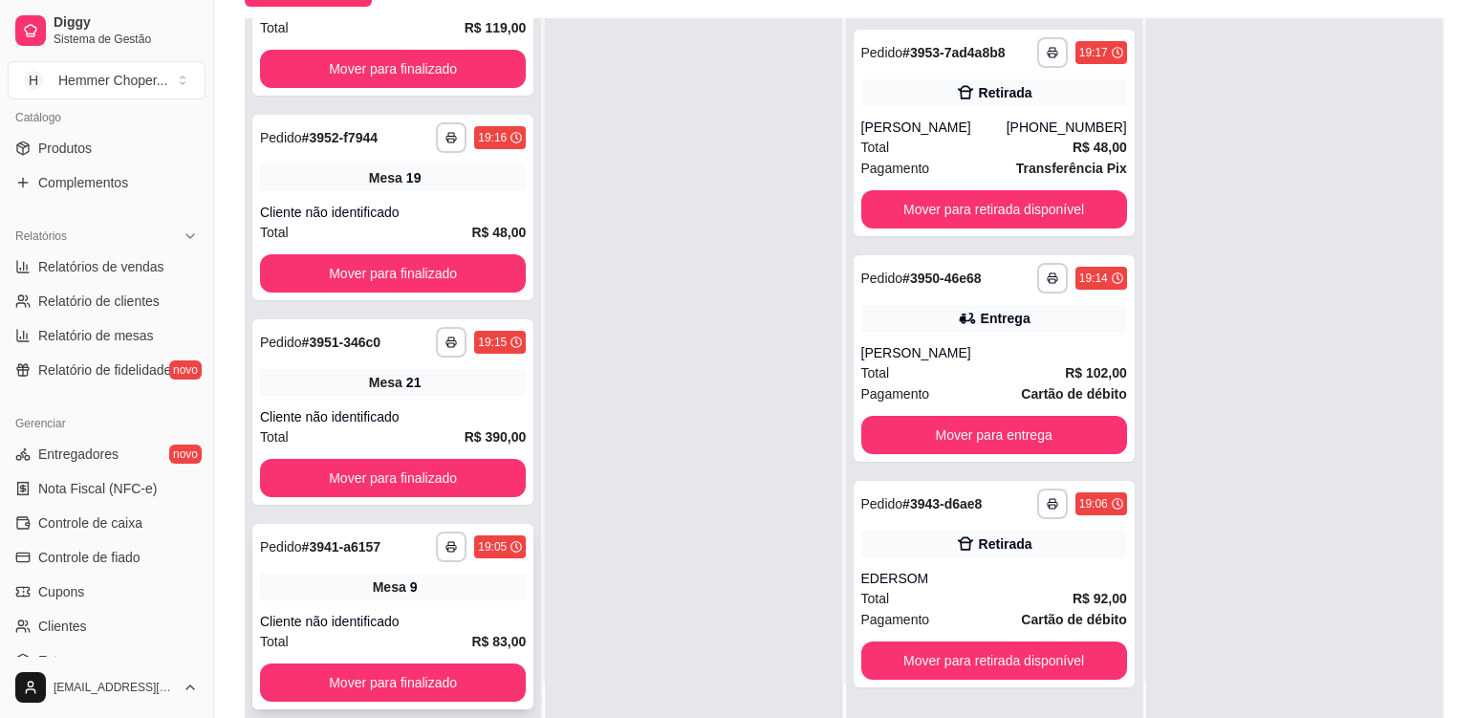
click at [465, 628] on div "Cliente não identificado" at bounding box center [393, 621] width 266 height 19
click at [447, 410] on div "Cliente não identificado" at bounding box center [393, 416] width 266 height 19
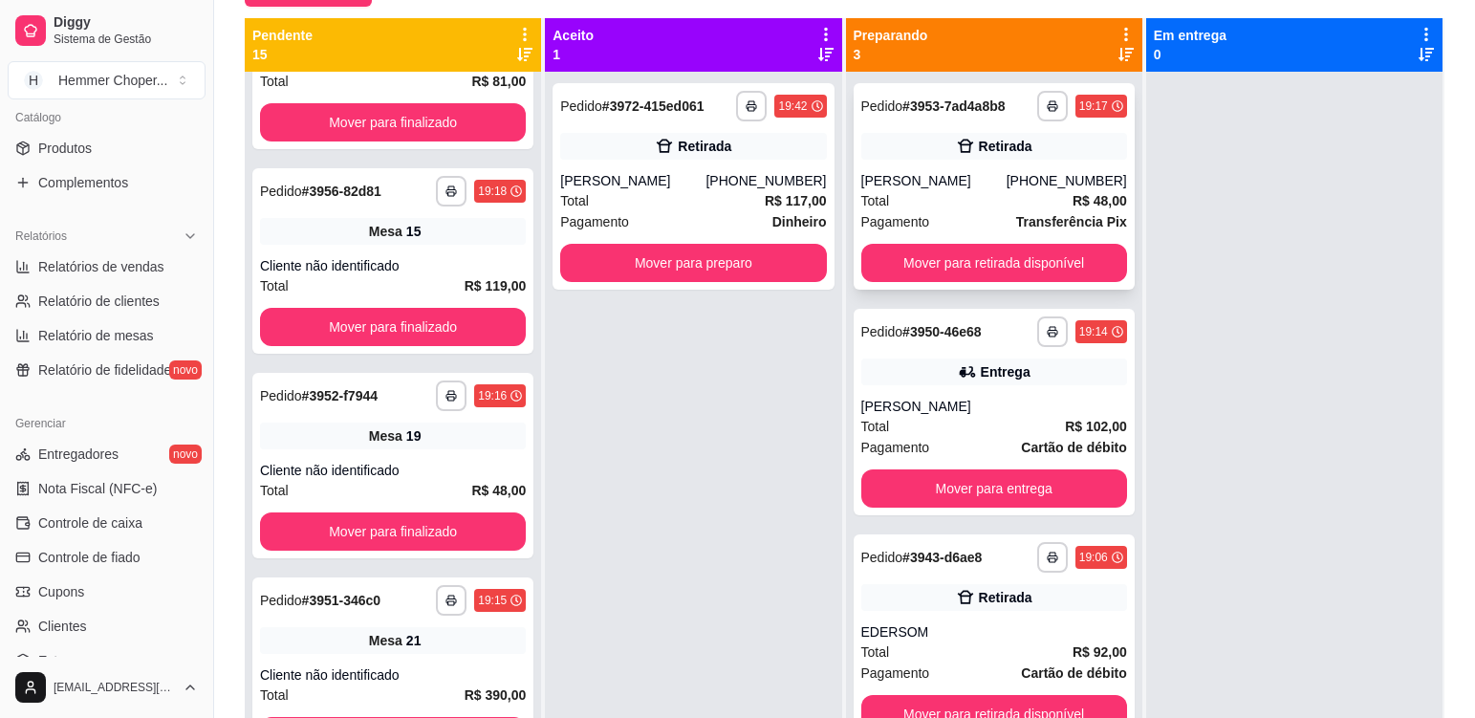
scroll to position [2369, 0]
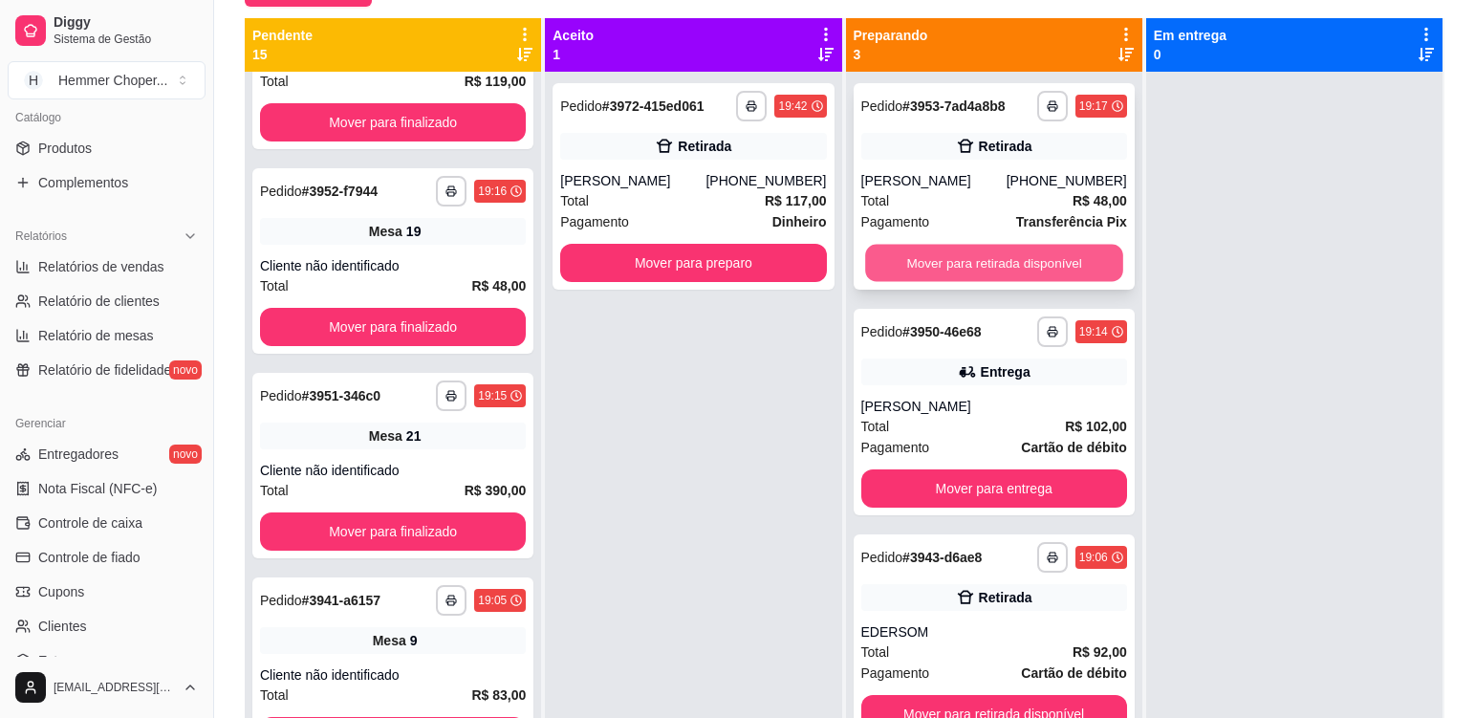
click at [961, 255] on button "Mover para retirada disponível" at bounding box center [994, 263] width 258 height 37
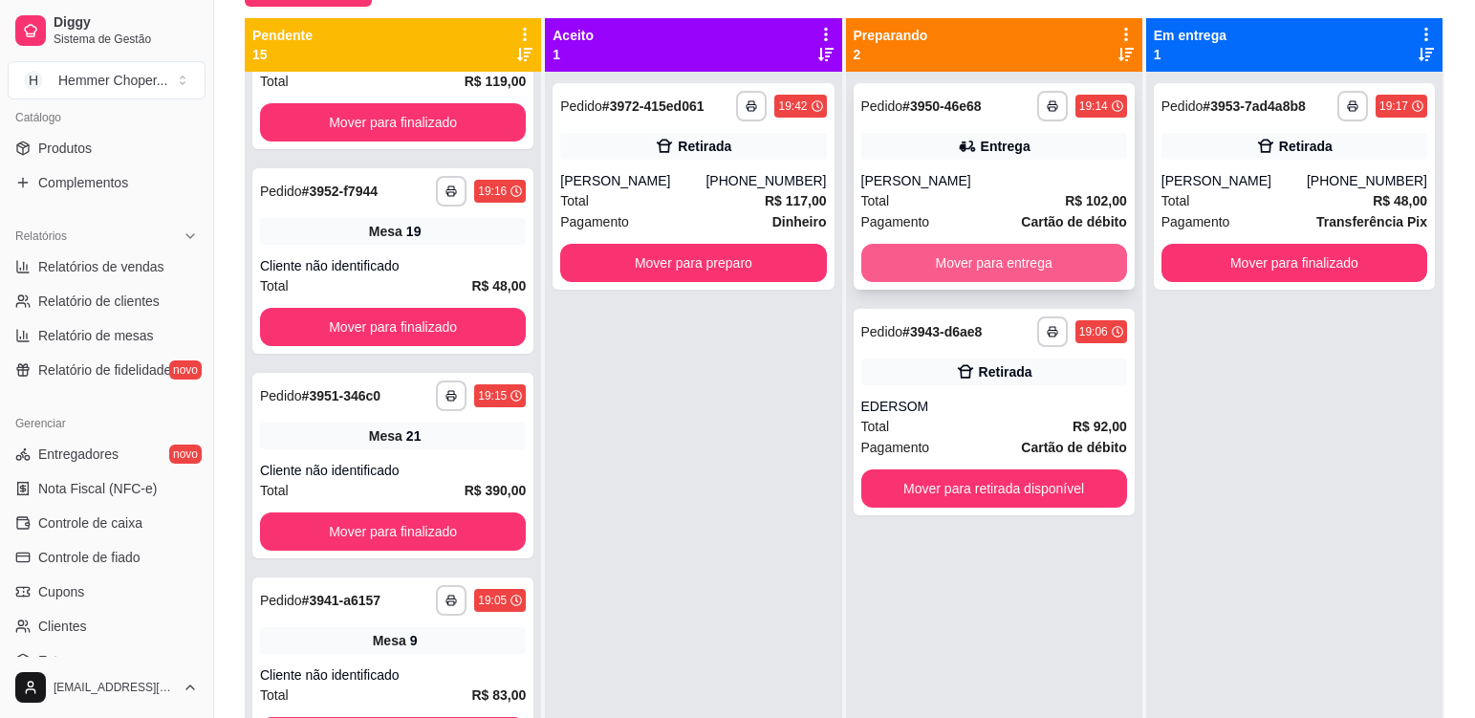
click at [954, 252] on button "Mover para entrega" at bounding box center [994, 263] width 266 height 38
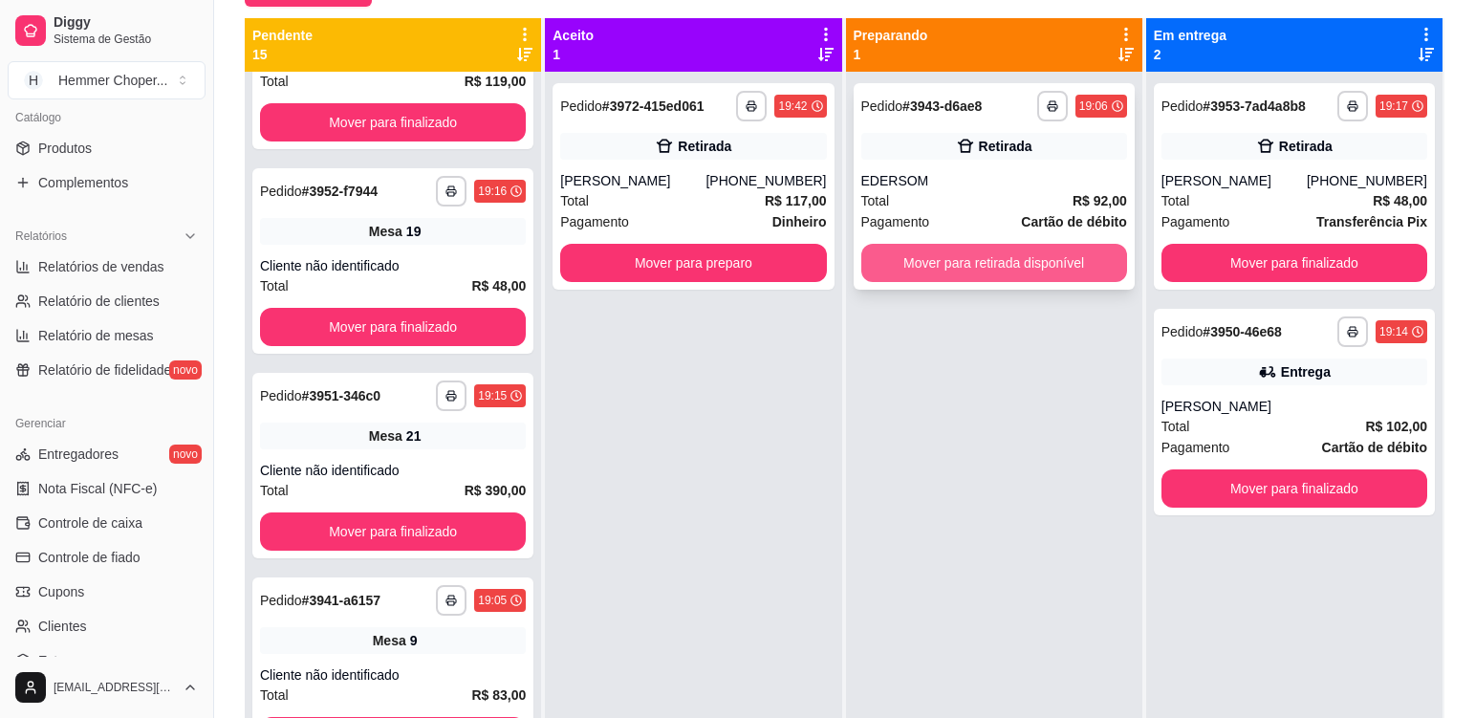
click at [979, 267] on button "Mover para retirada disponível" at bounding box center [994, 263] width 266 height 38
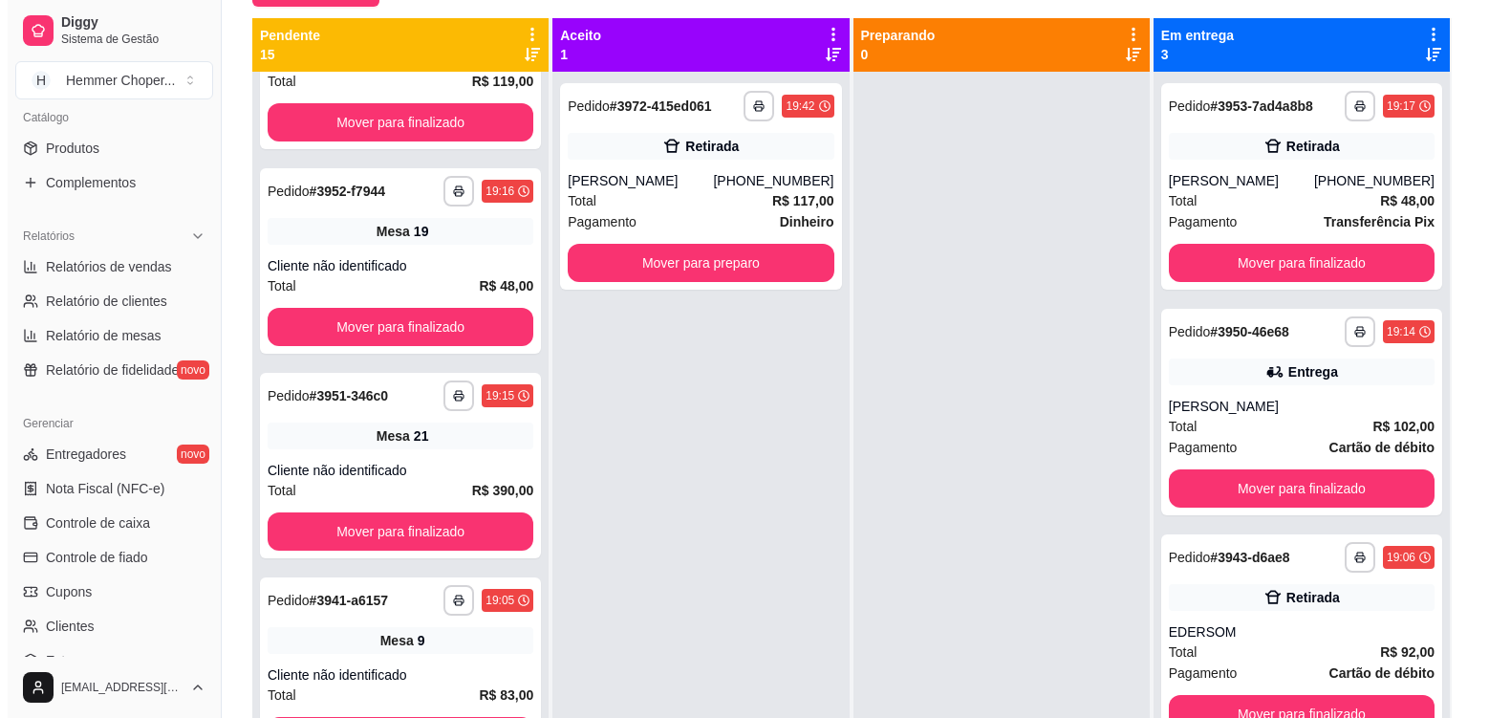
scroll to position [2574, 0]
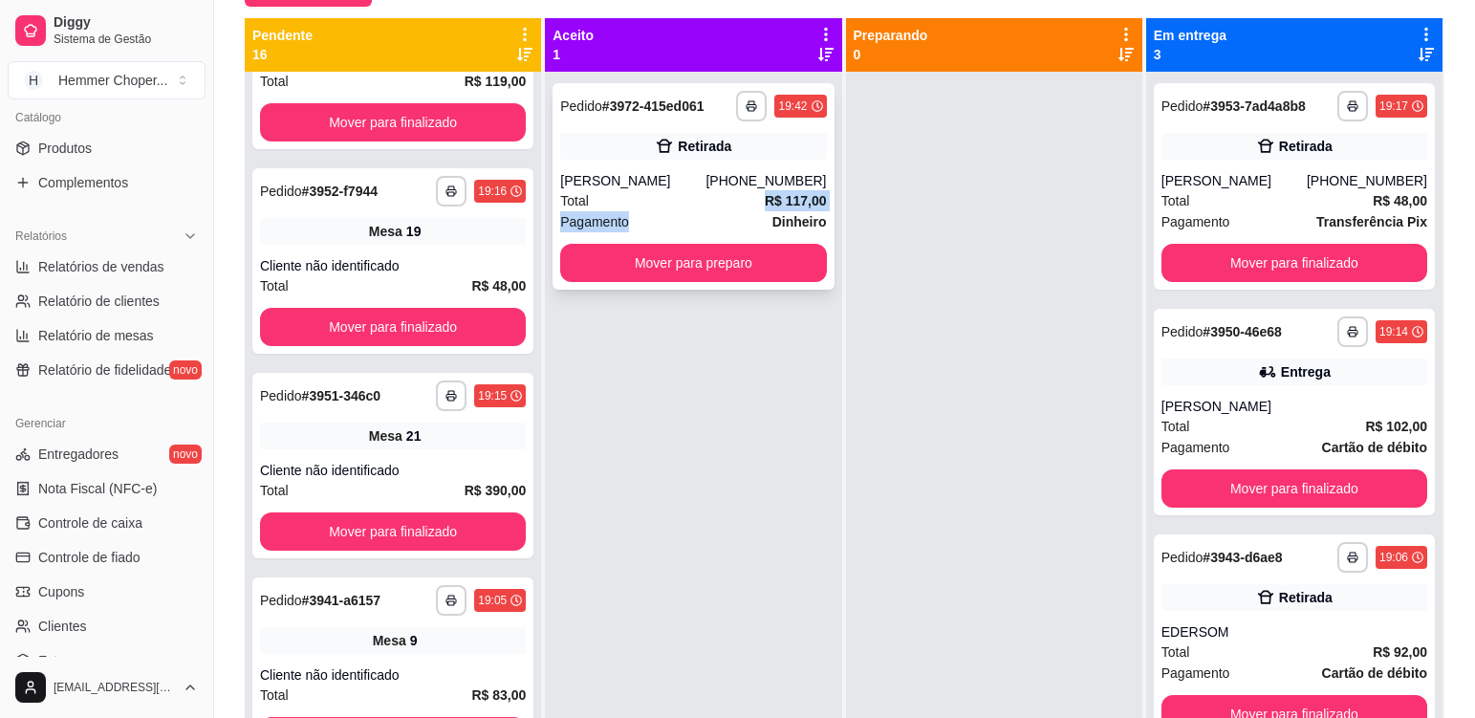
click at [644, 210] on div "**********" at bounding box center [692, 186] width 281 height 206
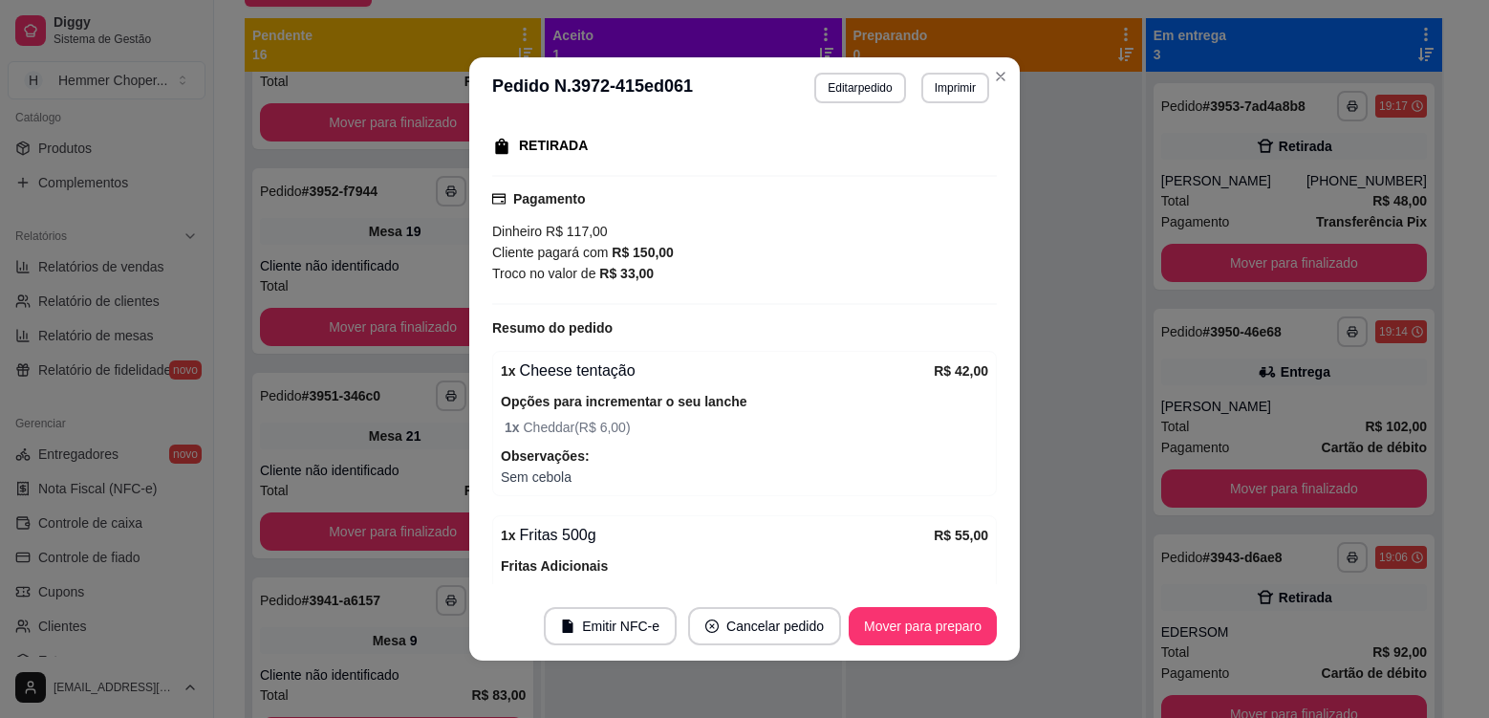
scroll to position [250, 0]
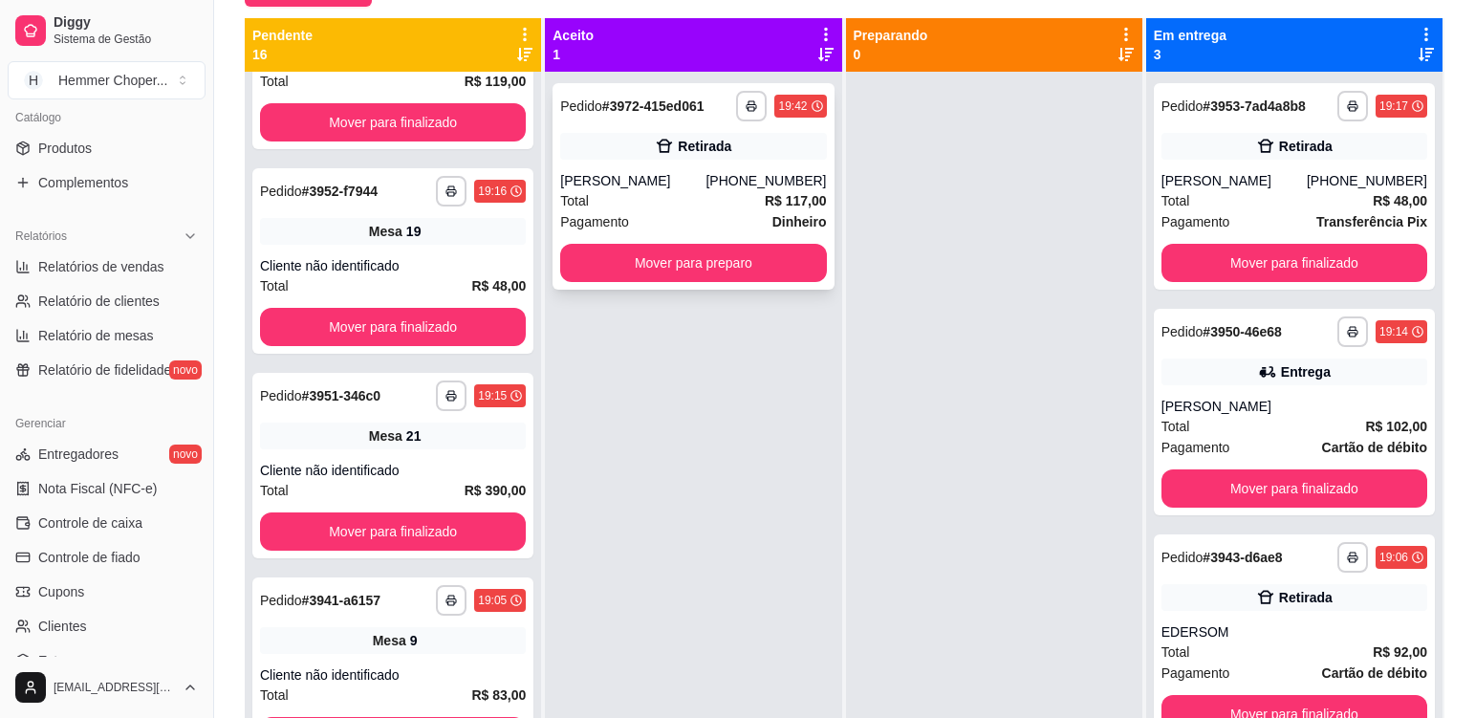
click at [699, 186] on div "[PERSON_NAME]" at bounding box center [632, 180] width 145 height 19
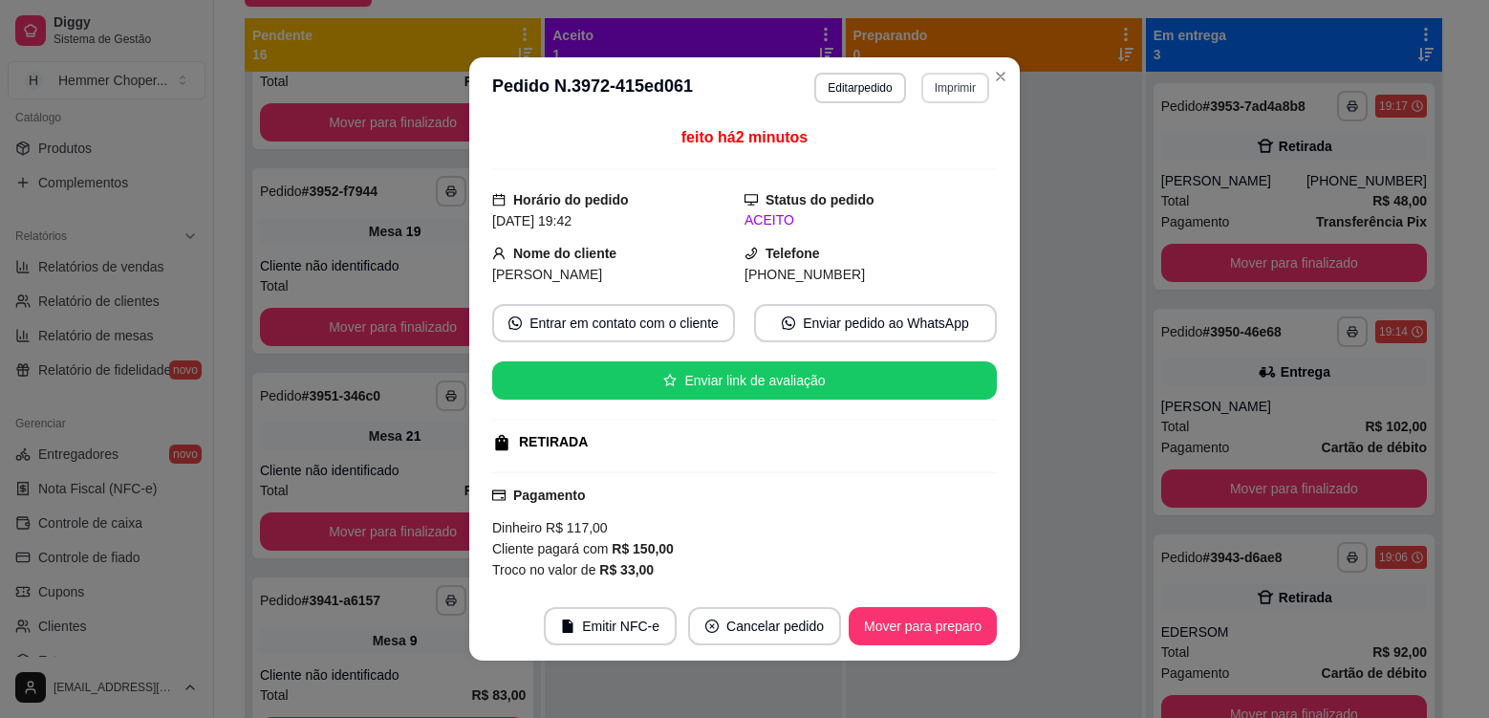
click at [972, 92] on button "Imprimir" at bounding box center [955, 88] width 68 height 31
click at [916, 163] on button "Cozinha" at bounding box center [914, 155] width 139 height 31
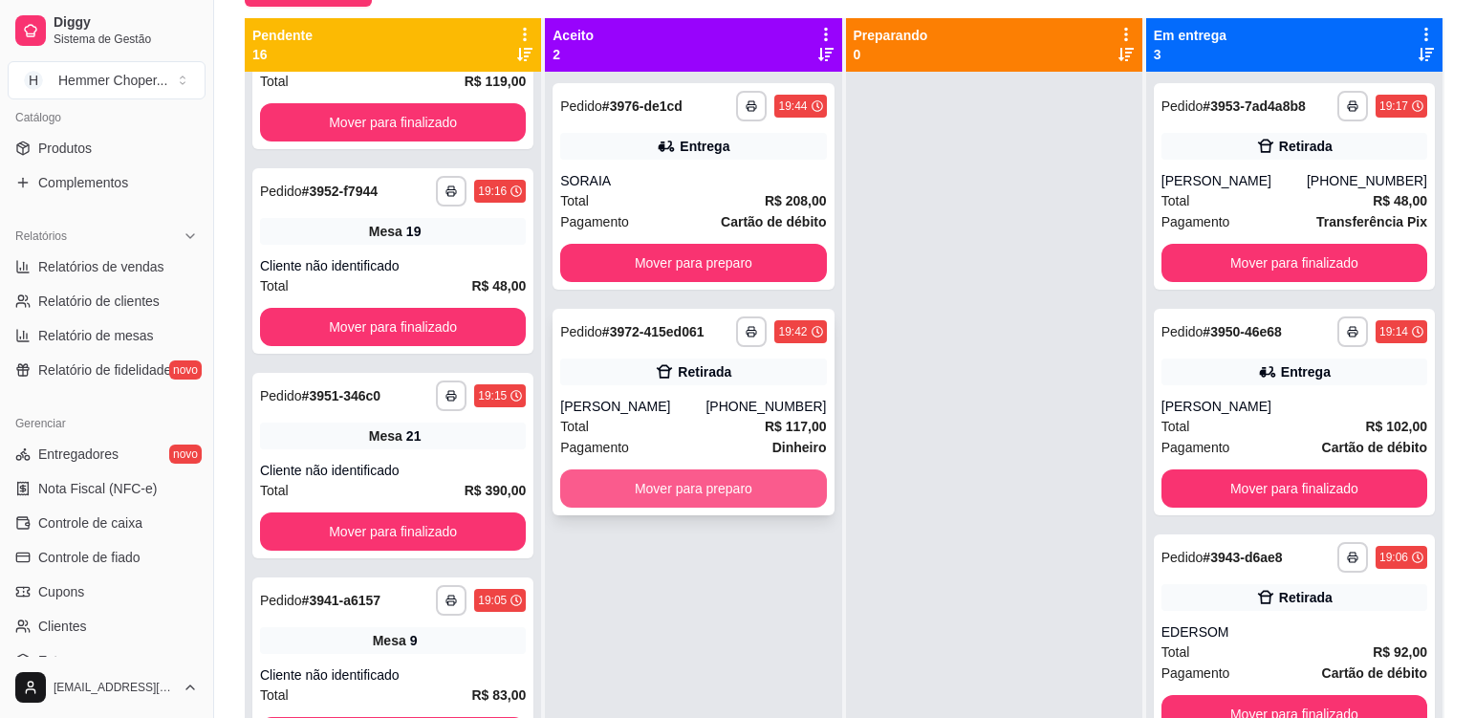
click at [681, 492] on button "Mover para preparo" at bounding box center [693, 488] width 266 height 38
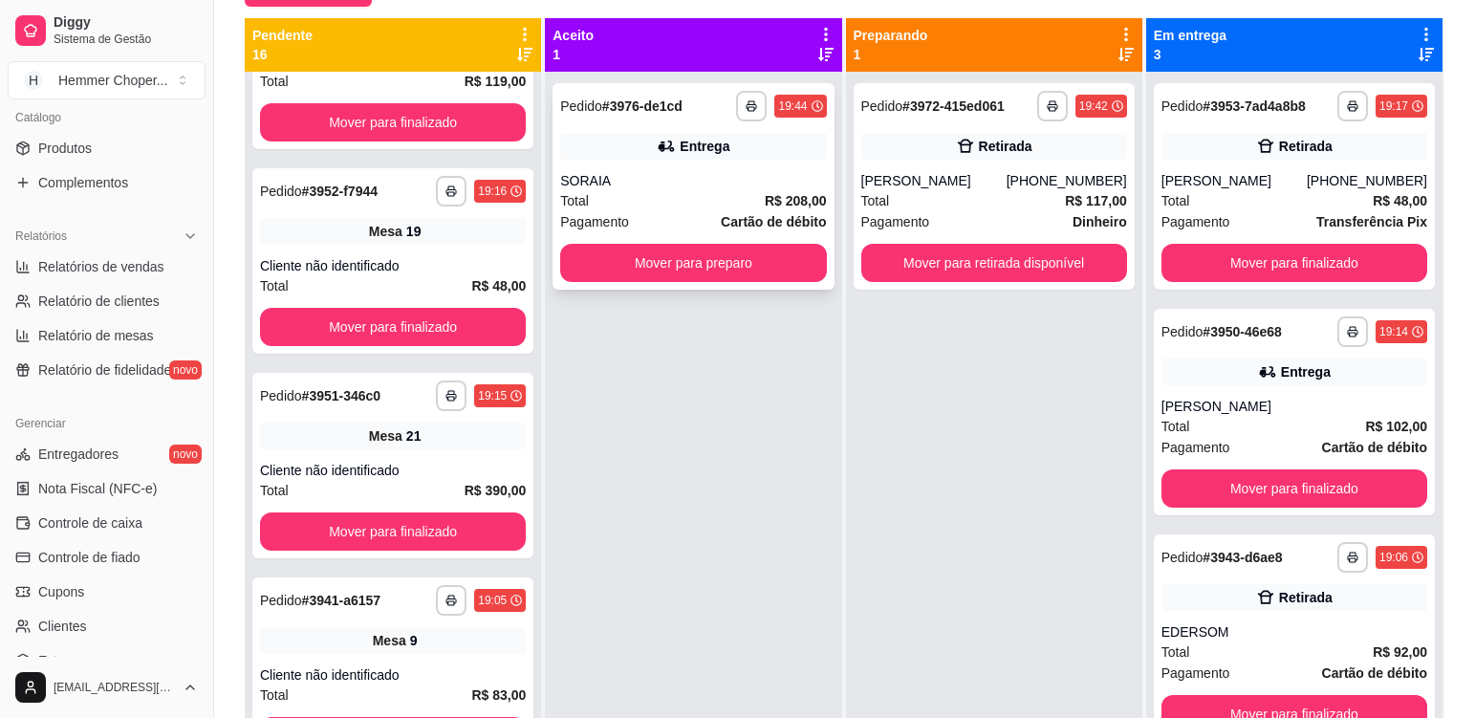
click at [684, 209] on div "Total R$ 208,00" at bounding box center [693, 200] width 266 height 21
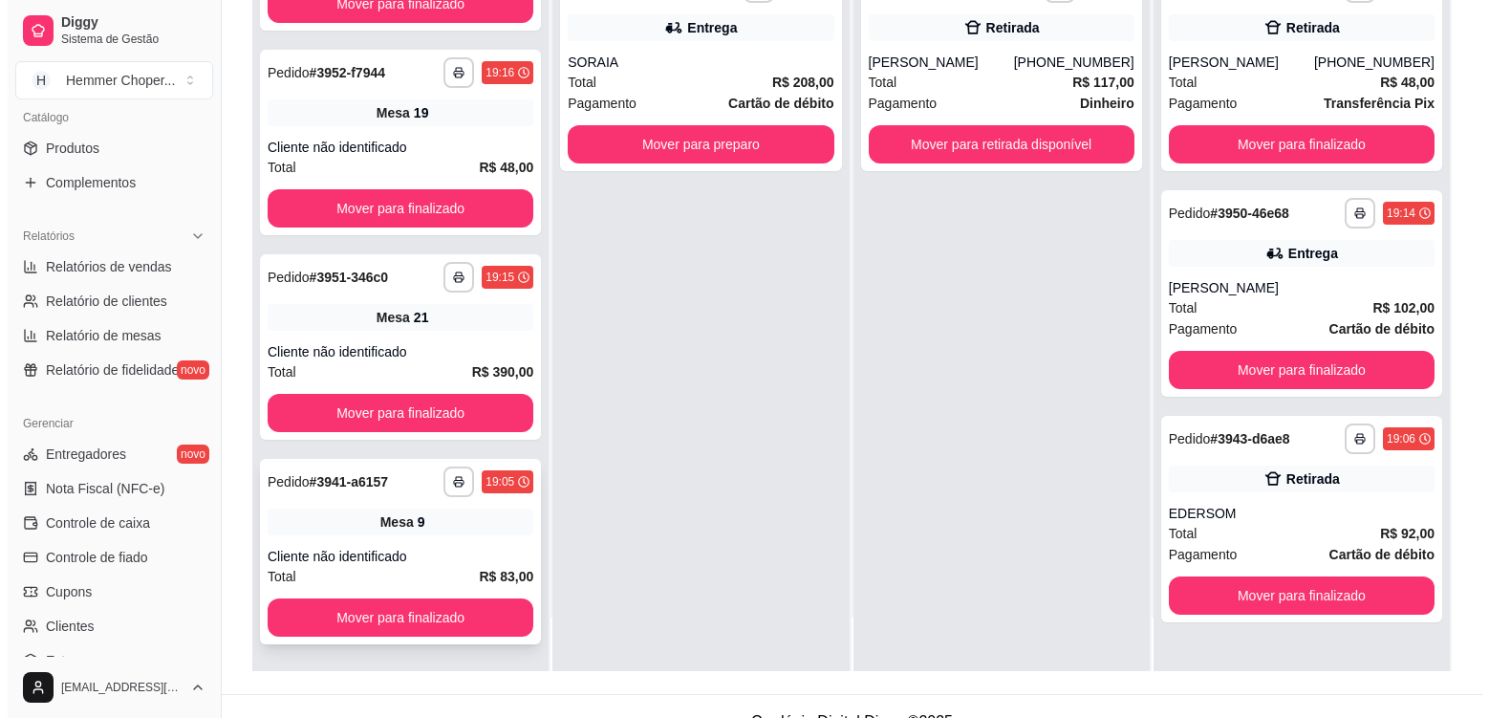
scroll to position [292, 0]
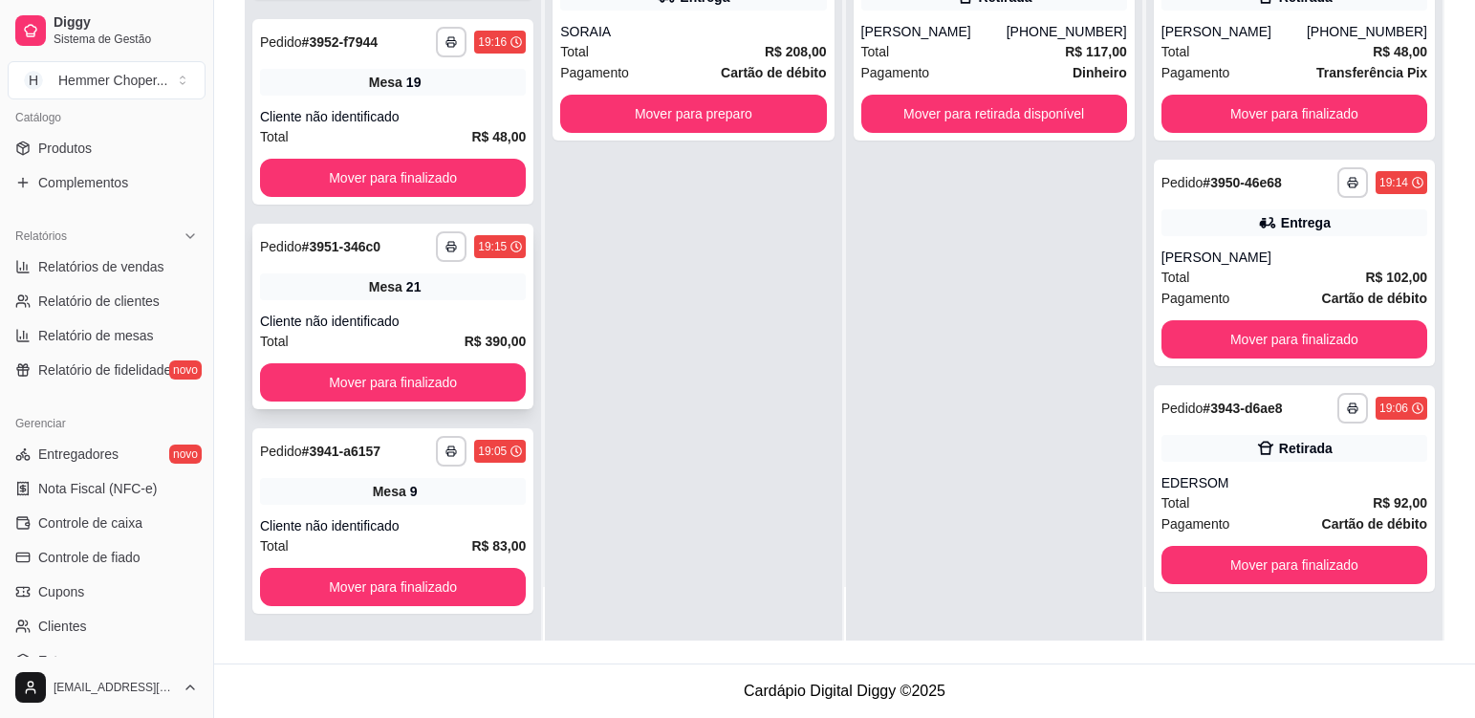
click at [413, 268] on div "**********" at bounding box center [392, 316] width 281 height 185
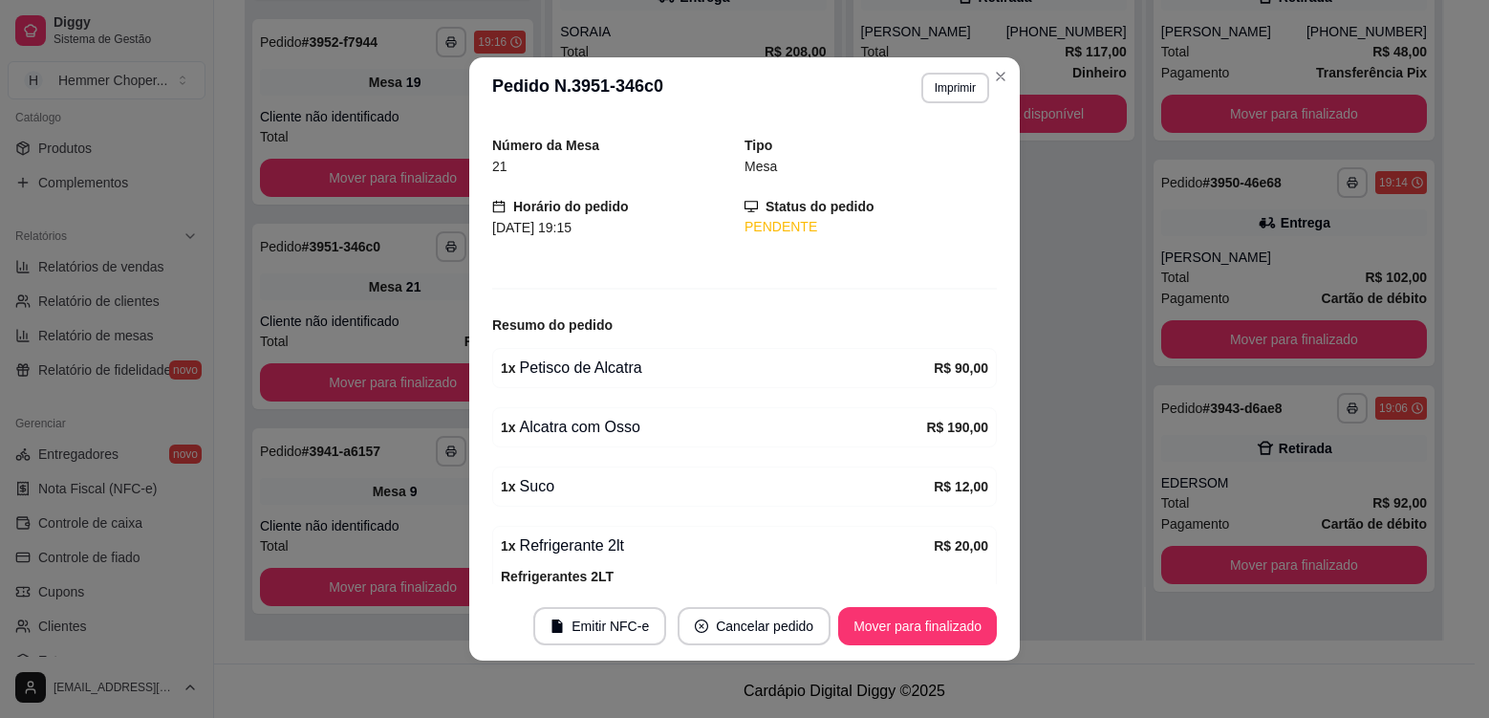
scroll to position [0, 0]
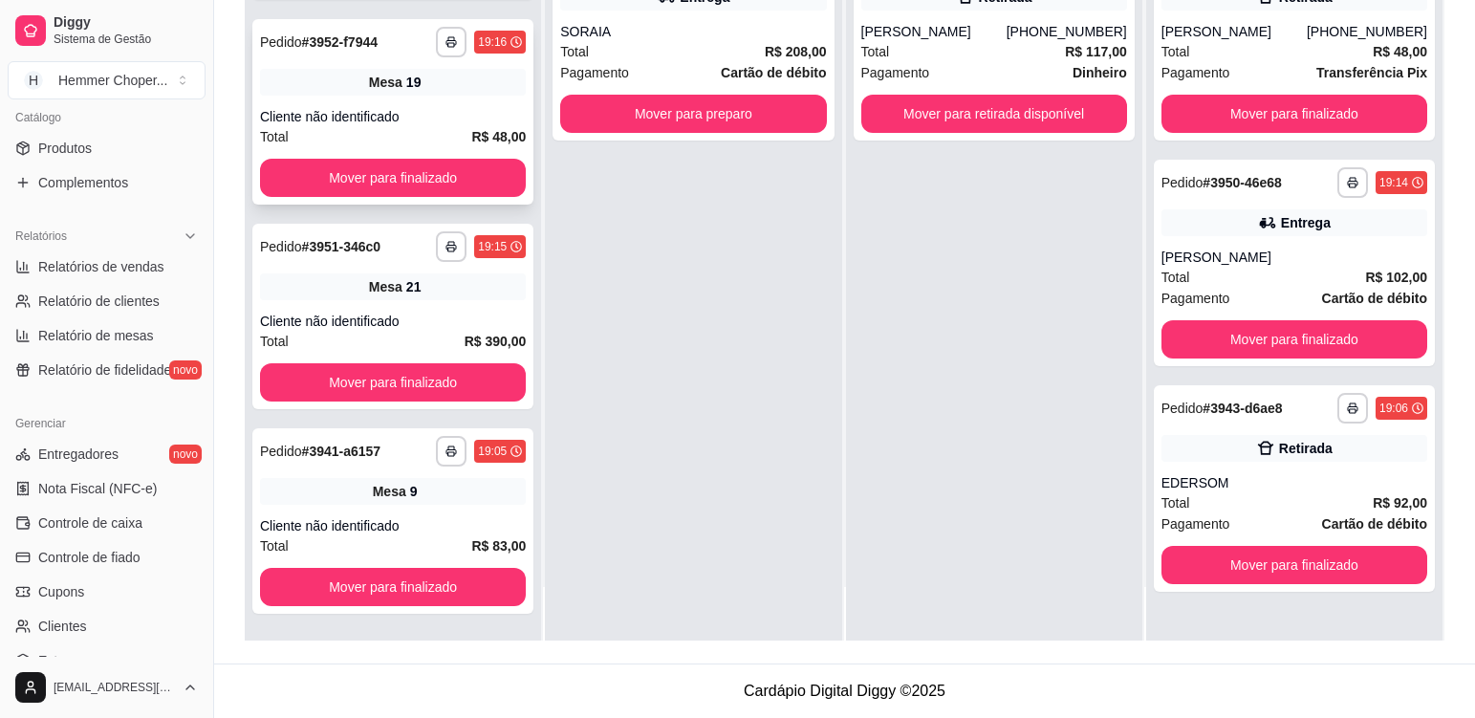
click at [443, 79] on div "Mesa 19" at bounding box center [393, 82] width 266 height 27
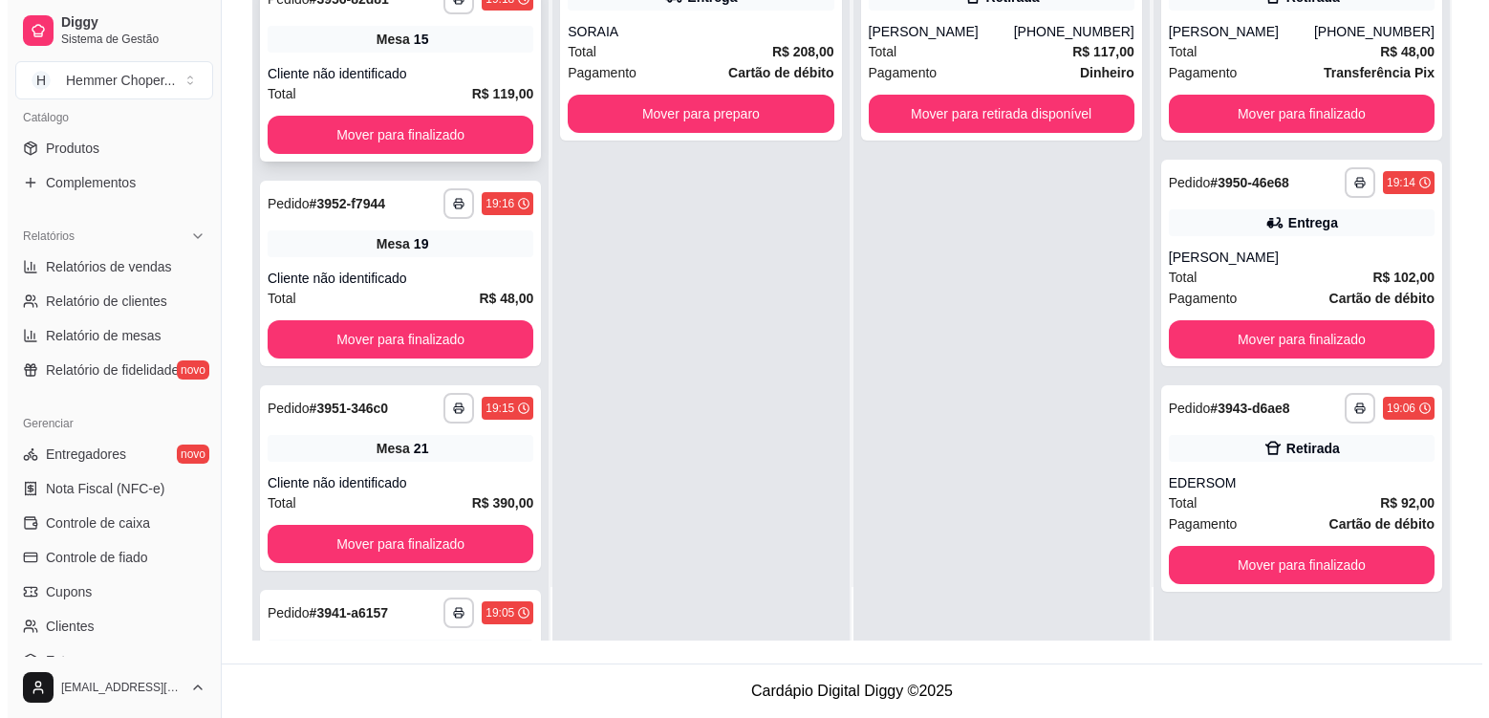
scroll to position [1769, 0]
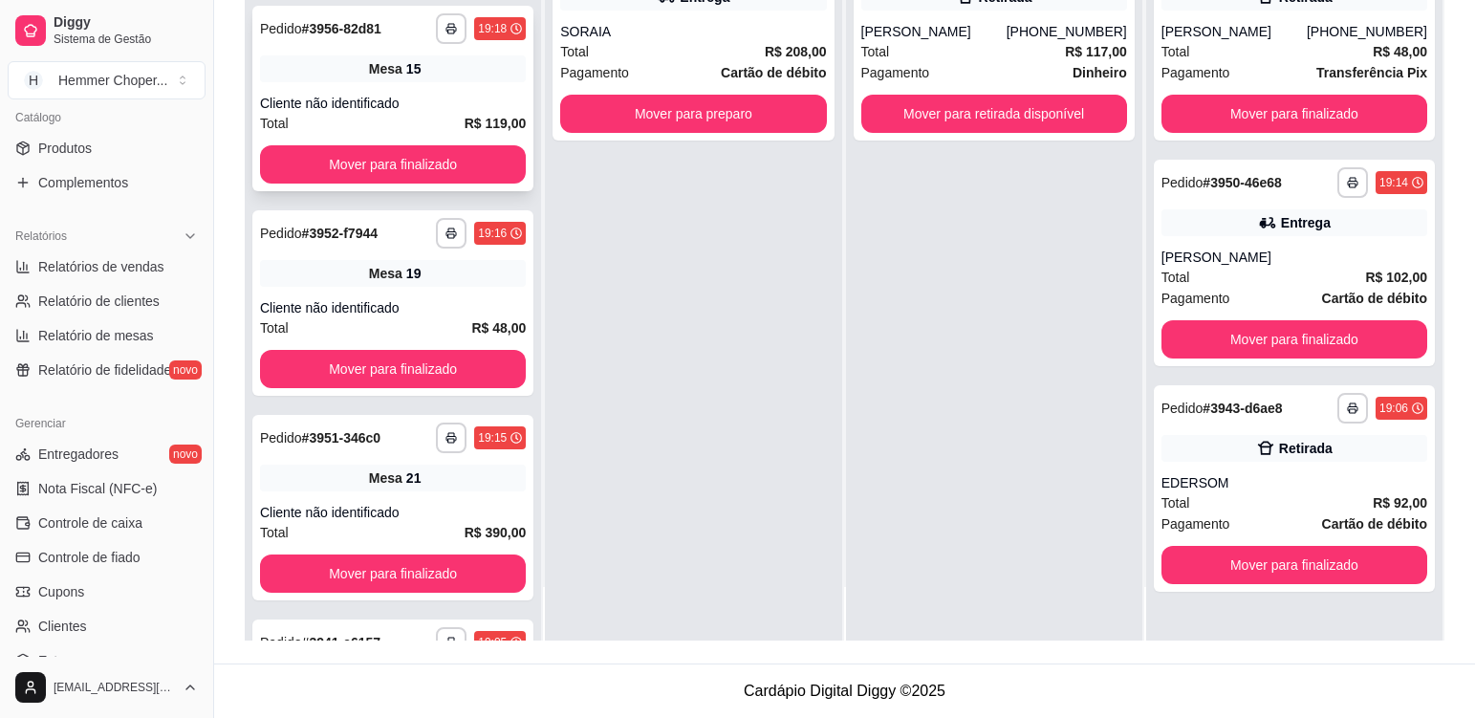
click at [440, 74] on div "Mesa 15" at bounding box center [393, 68] width 266 height 27
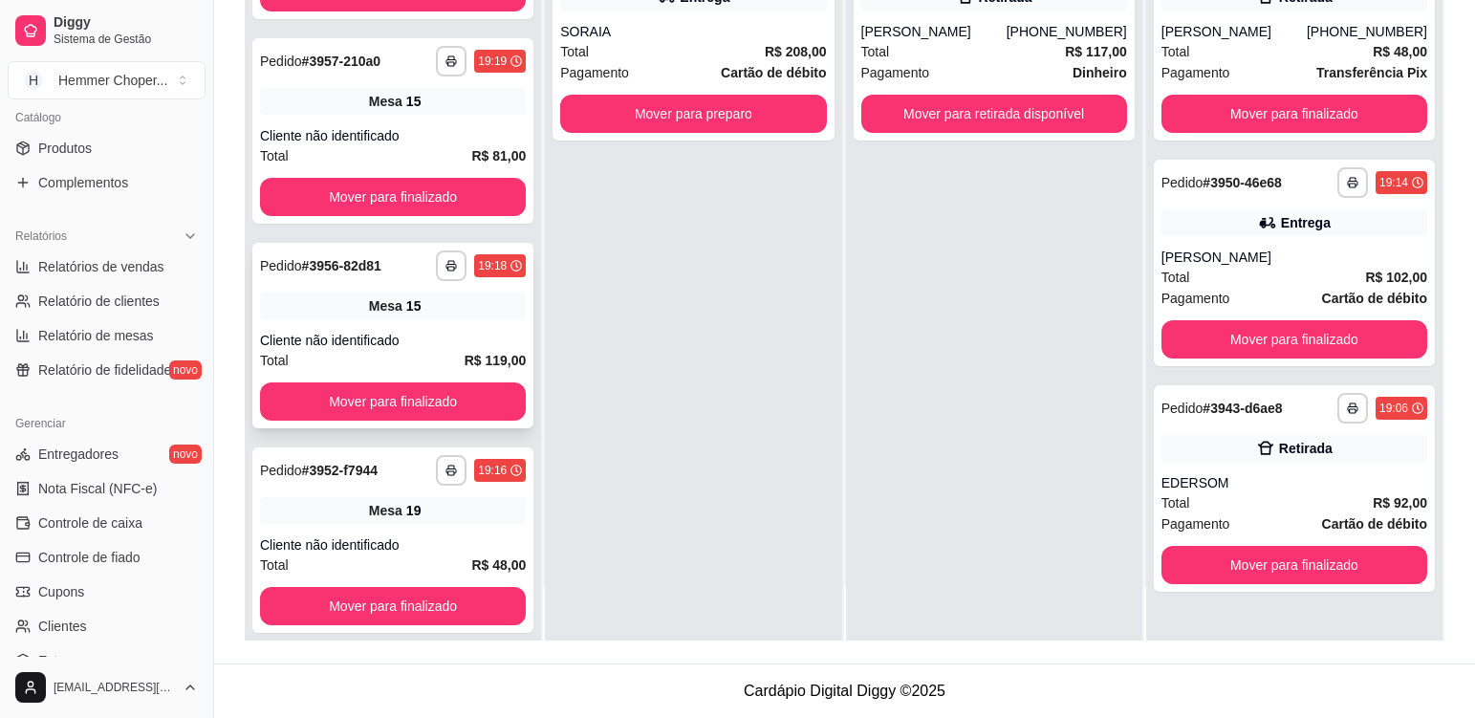
scroll to position [1482, 0]
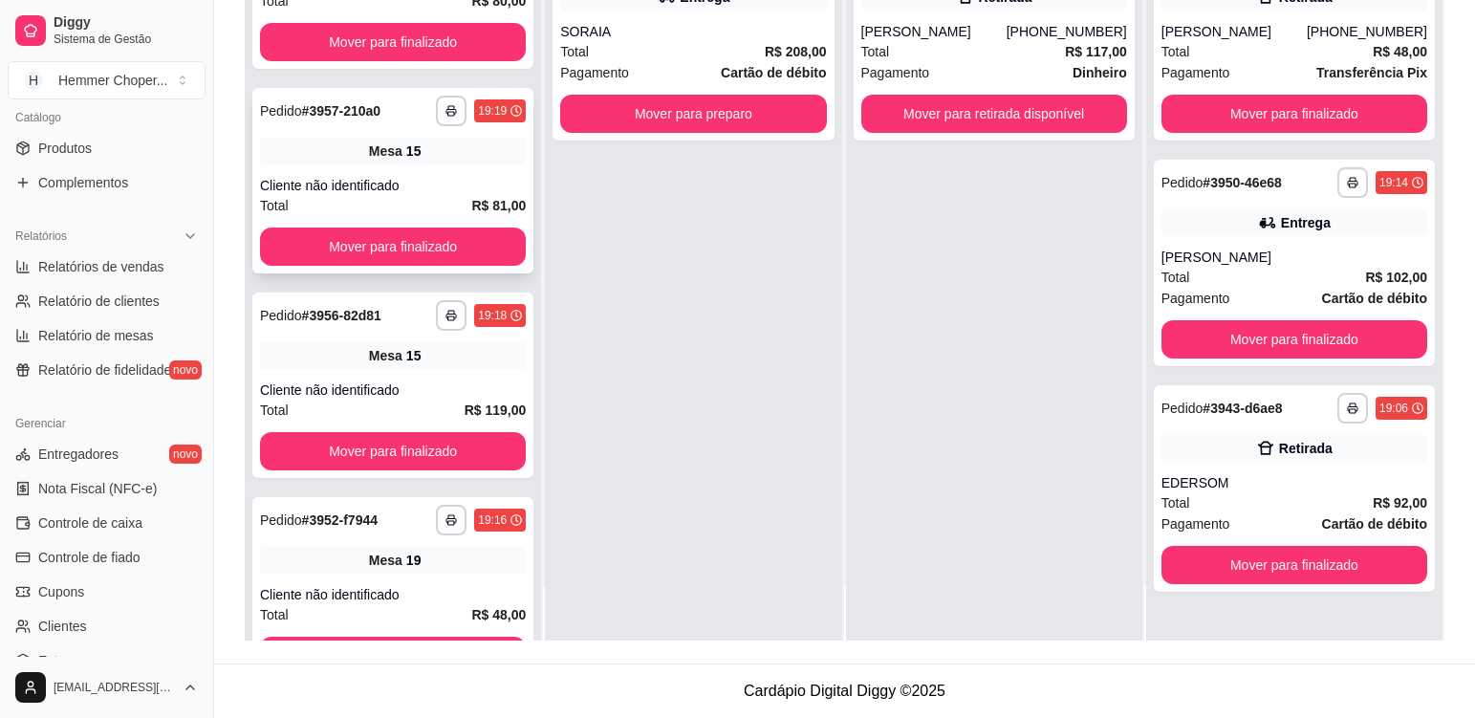
click at [446, 173] on div "**********" at bounding box center [392, 180] width 281 height 185
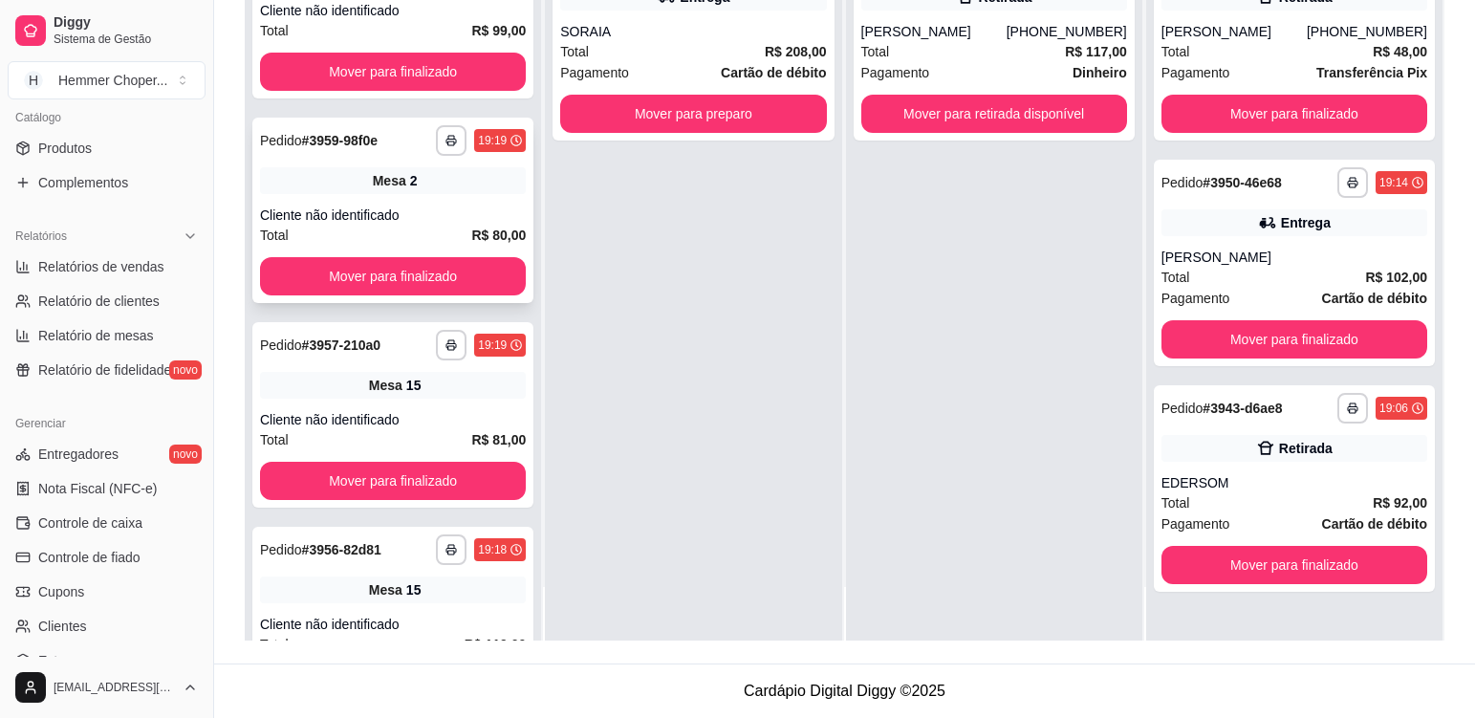
scroll to position [1196, 0]
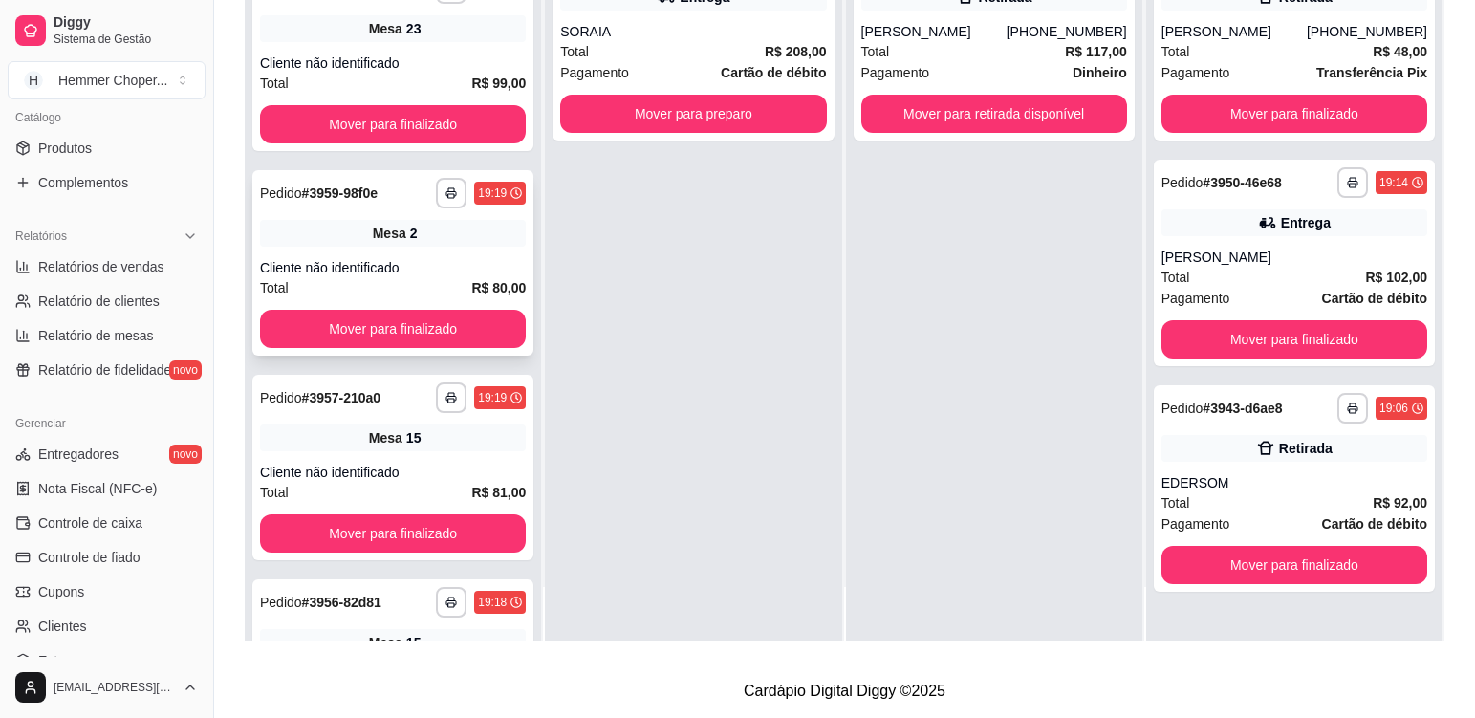
click at [434, 252] on div "**********" at bounding box center [392, 262] width 281 height 185
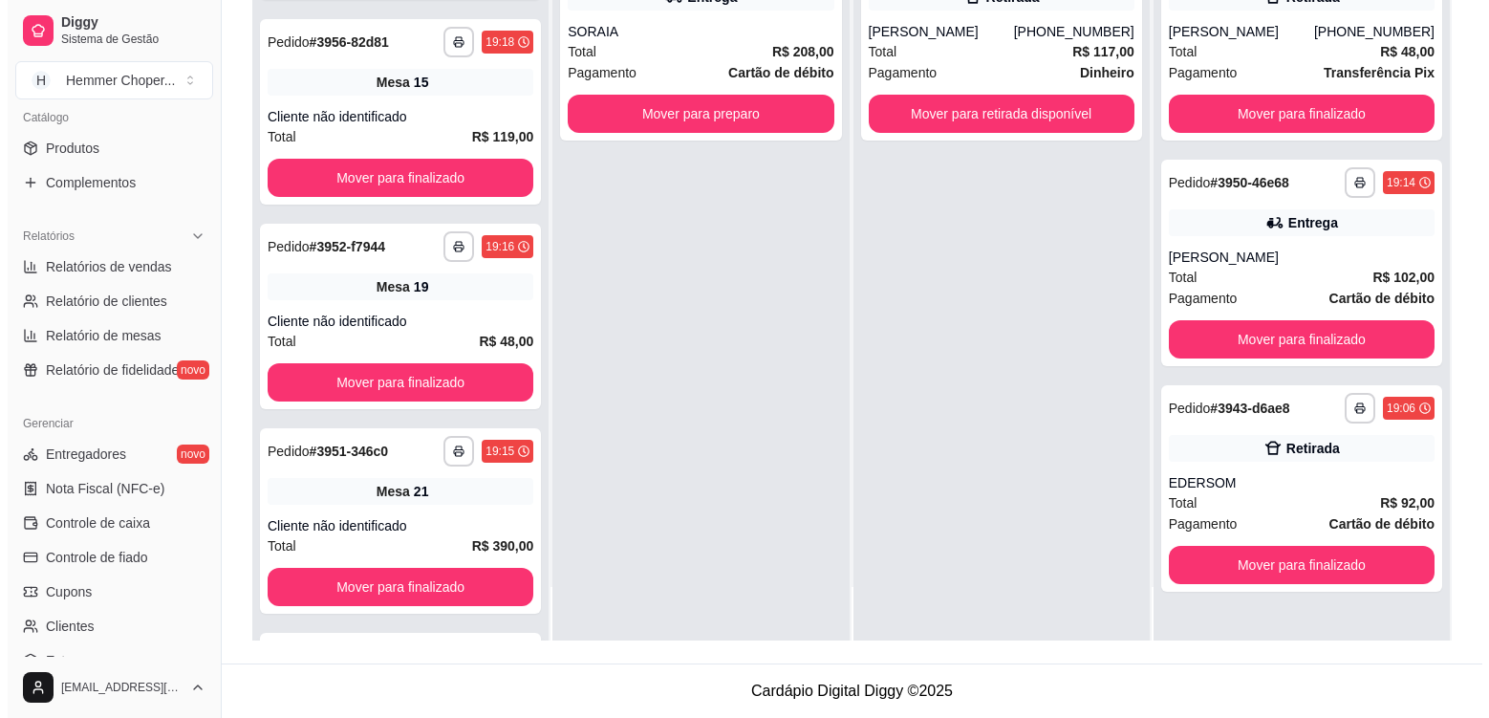
scroll to position [2165, 0]
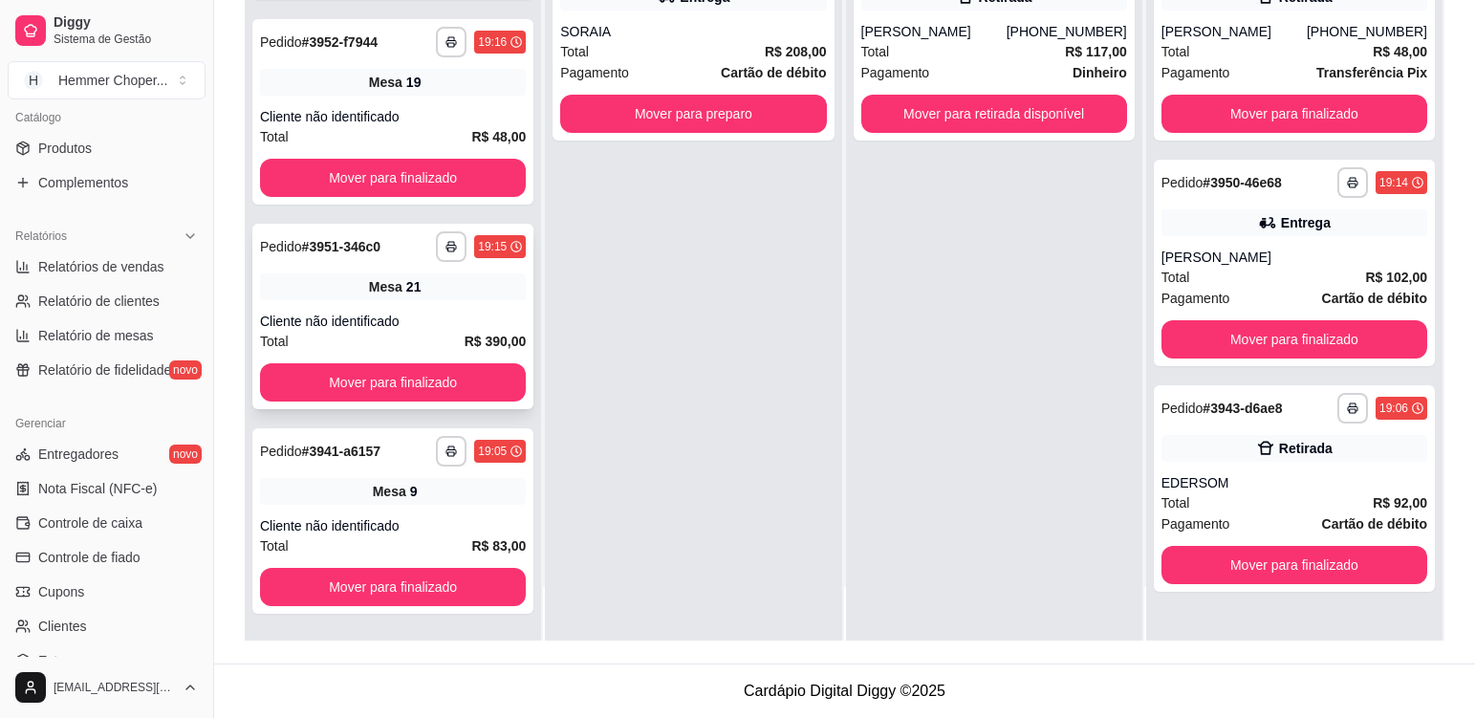
click at [480, 313] on div "Cliente não identificado" at bounding box center [393, 321] width 266 height 19
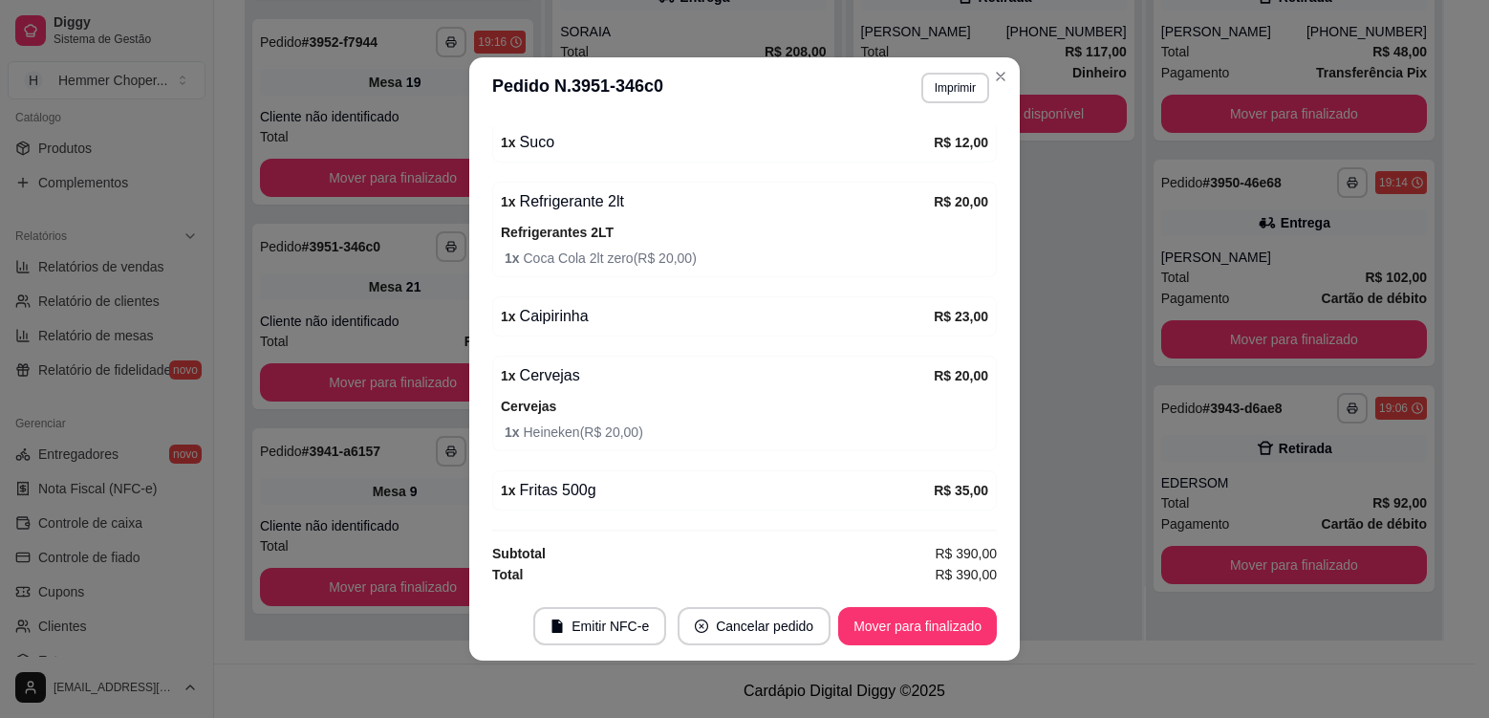
scroll to position [400, 0]
click at [957, 632] on button "Mover para finalizado" at bounding box center [918, 626] width 154 height 37
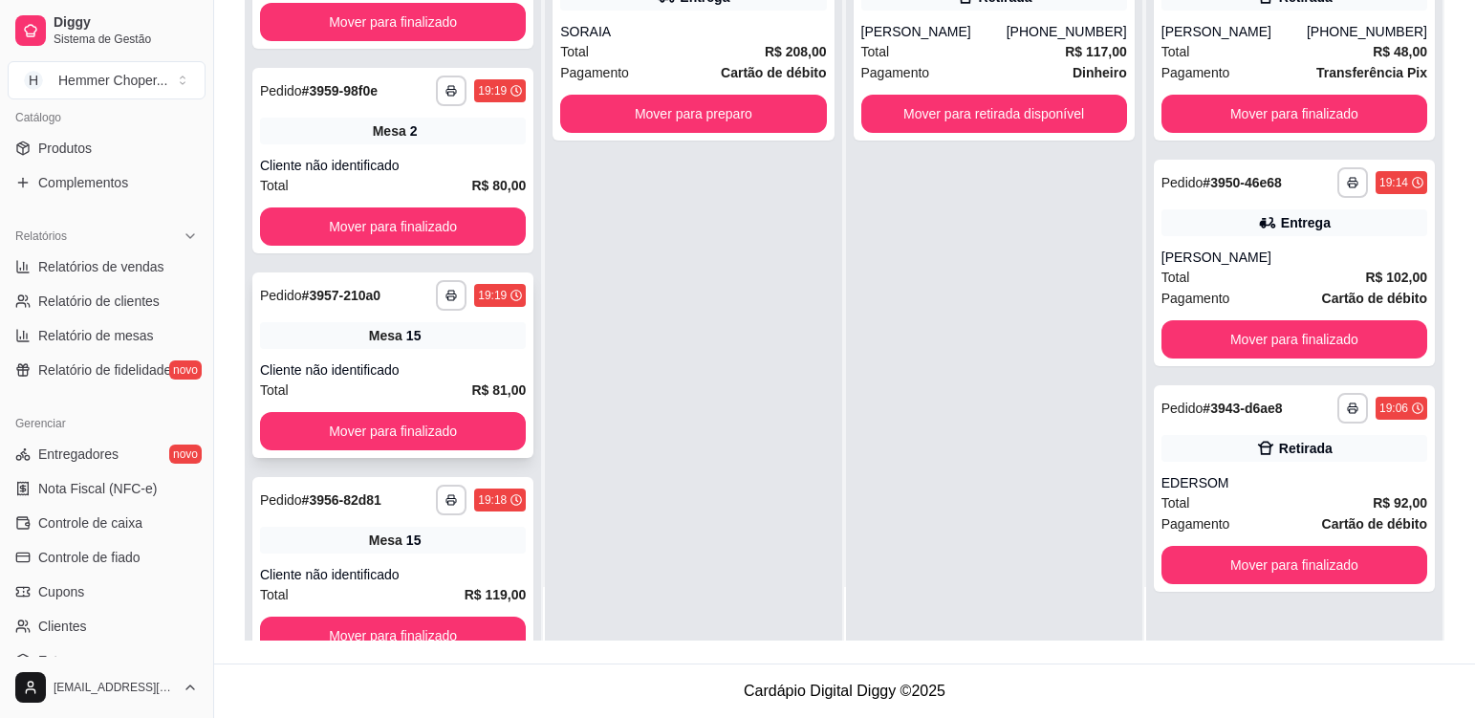
scroll to position [1482, 0]
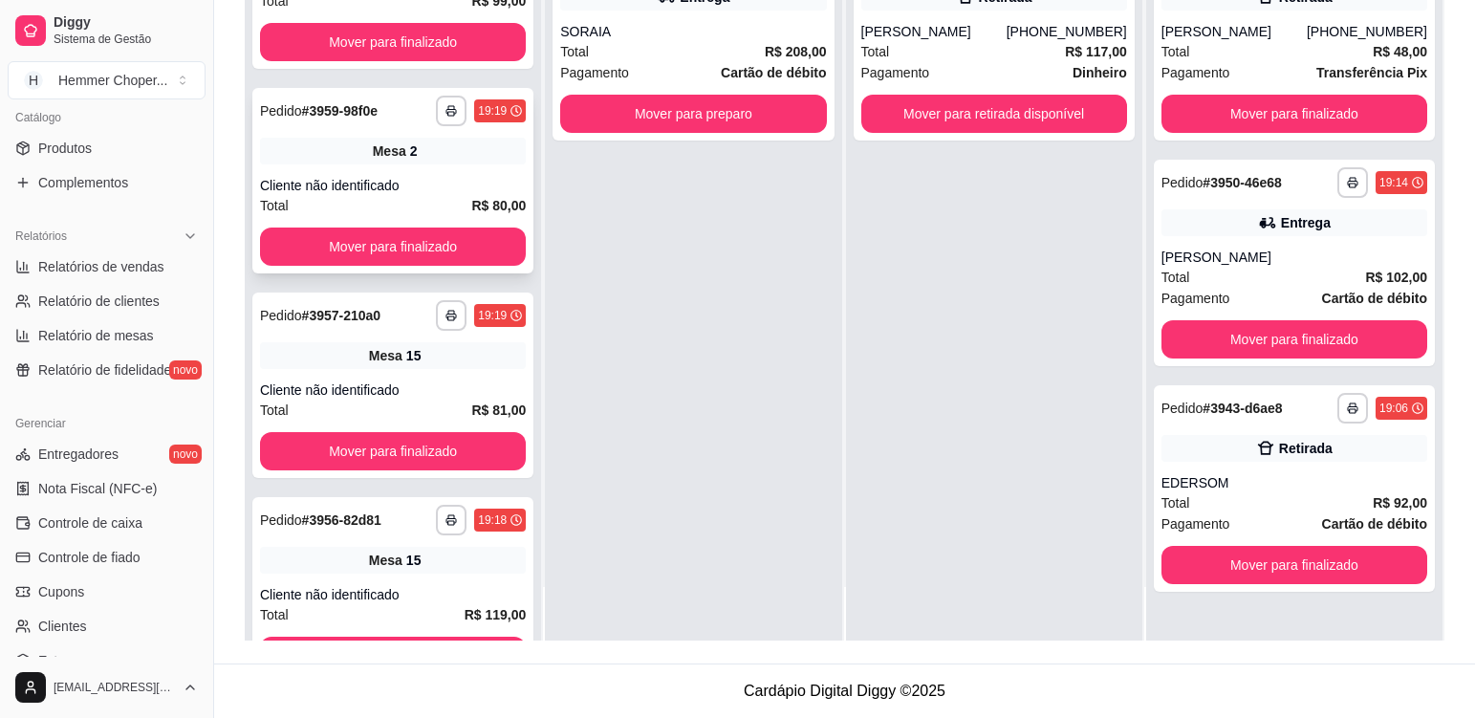
click at [429, 174] on div "**********" at bounding box center [392, 180] width 281 height 185
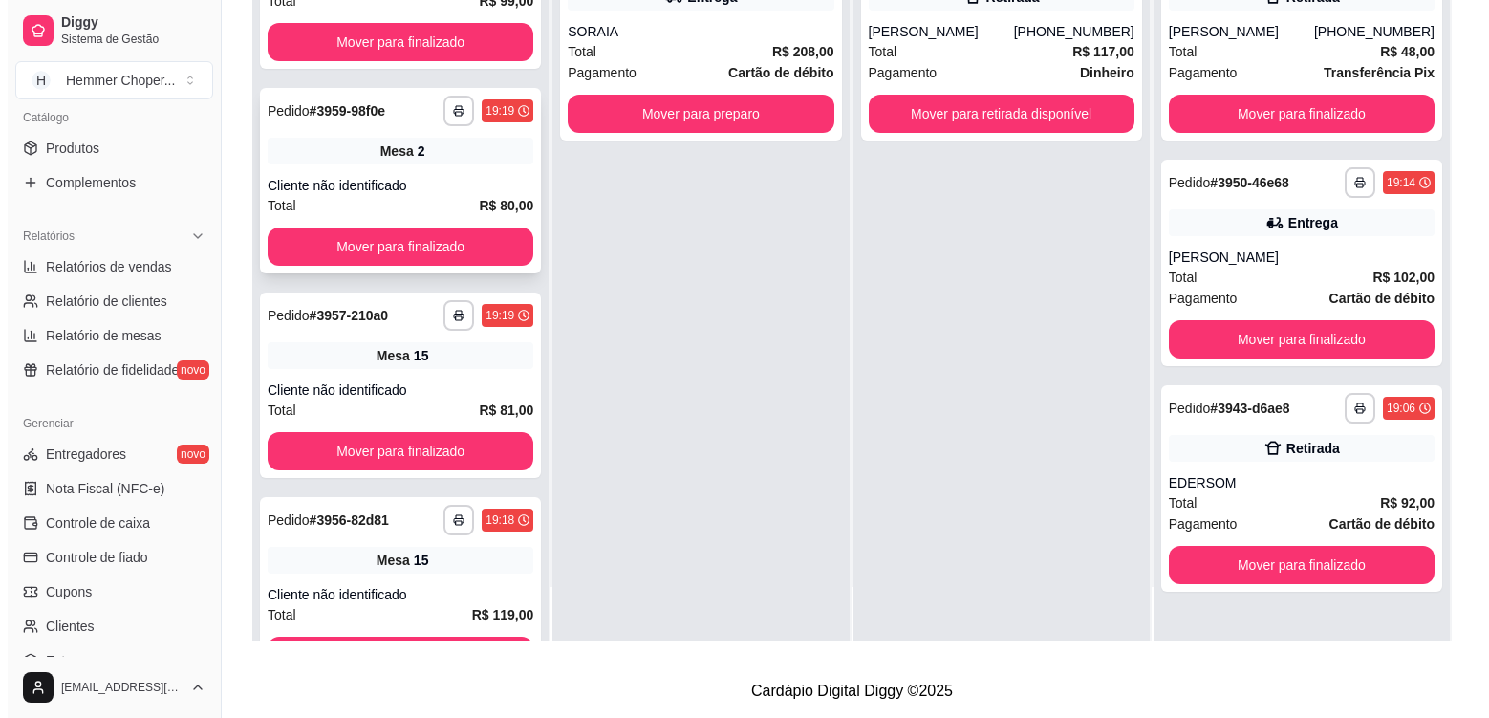
scroll to position [1387, 0]
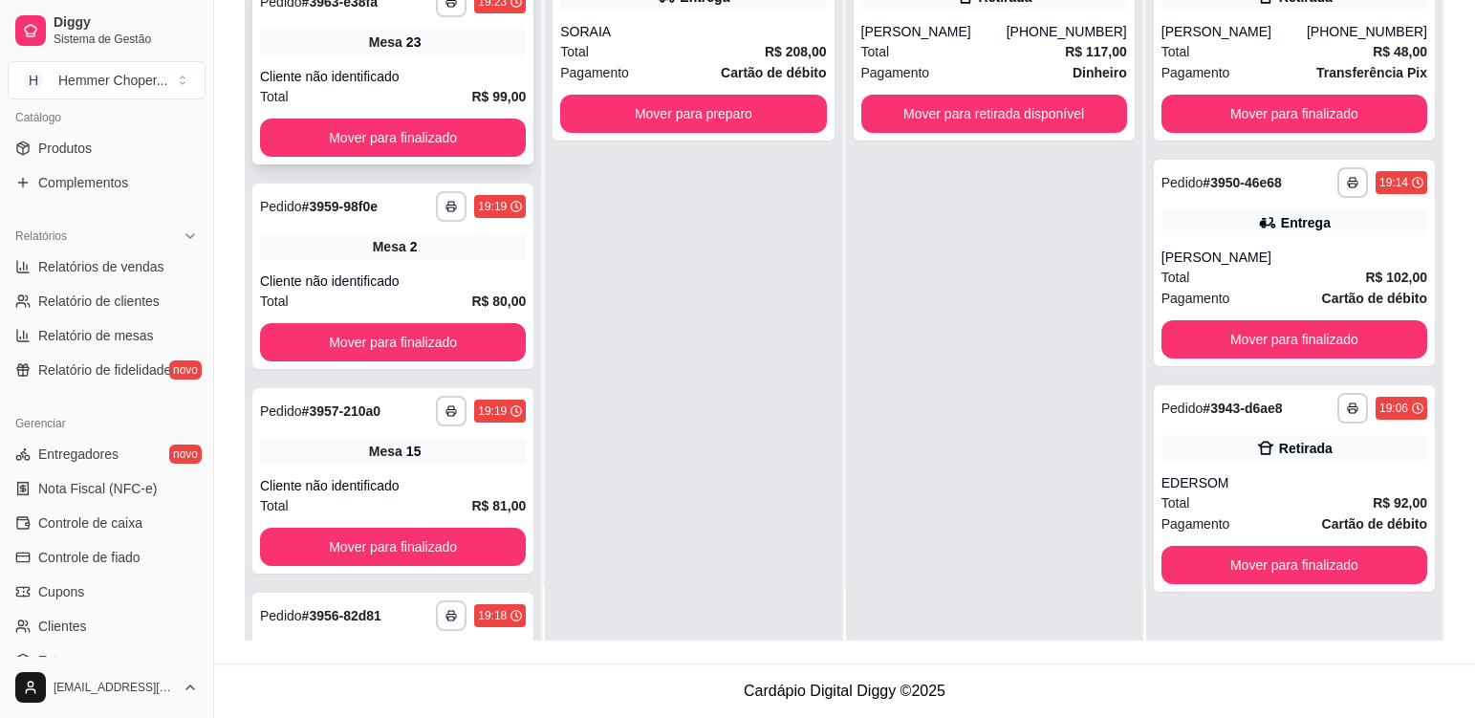
click at [453, 46] on div "Mesa 23" at bounding box center [393, 42] width 266 height 27
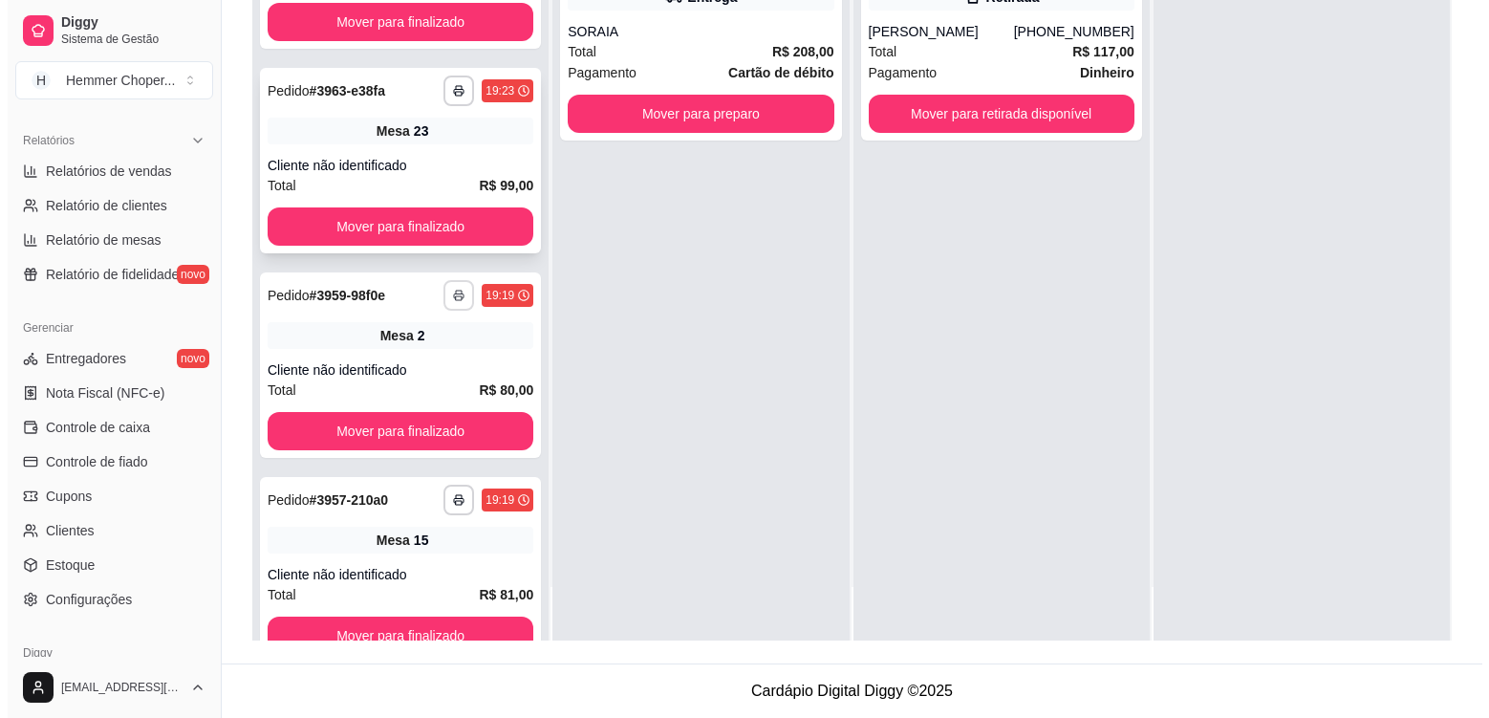
scroll to position [1496, 0]
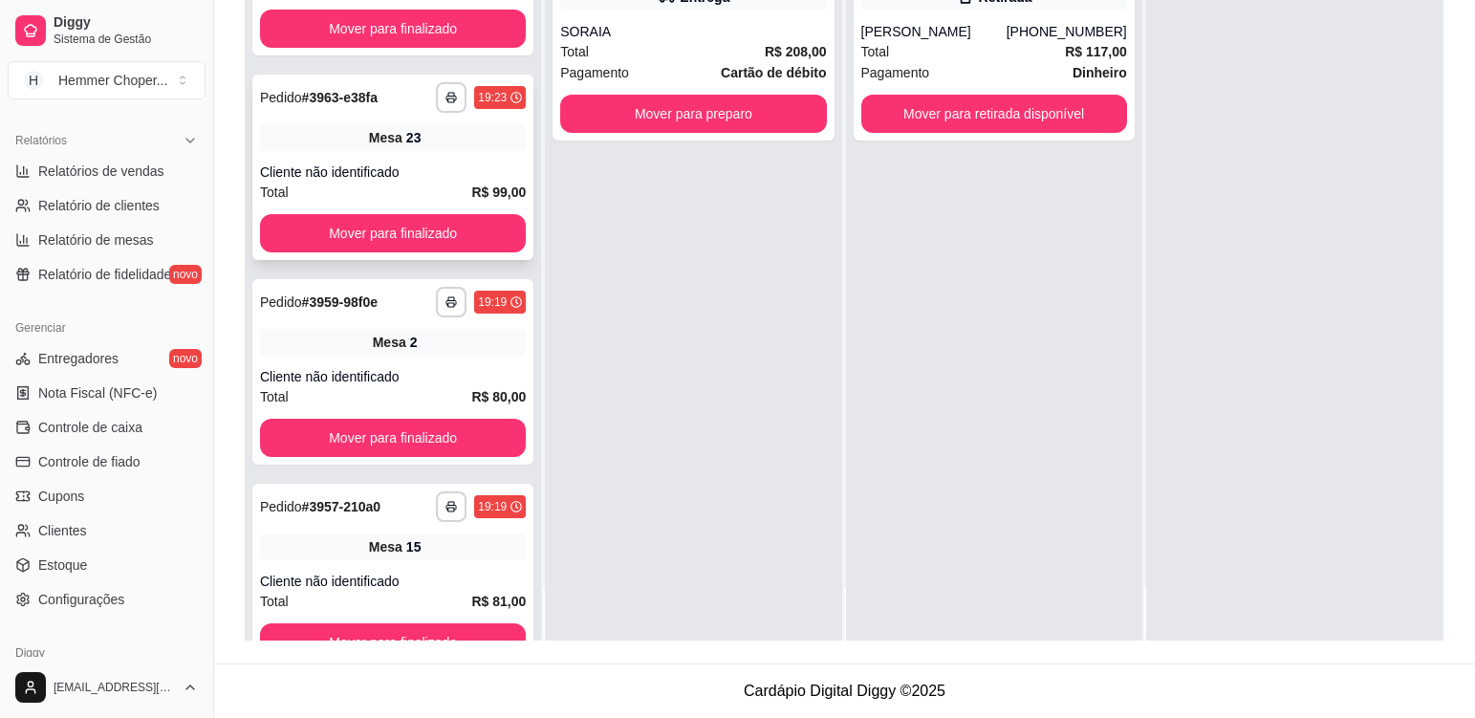
click at [418, 138] on div "Mesa 23" at bounding box center [393, 137] width 266 height 27
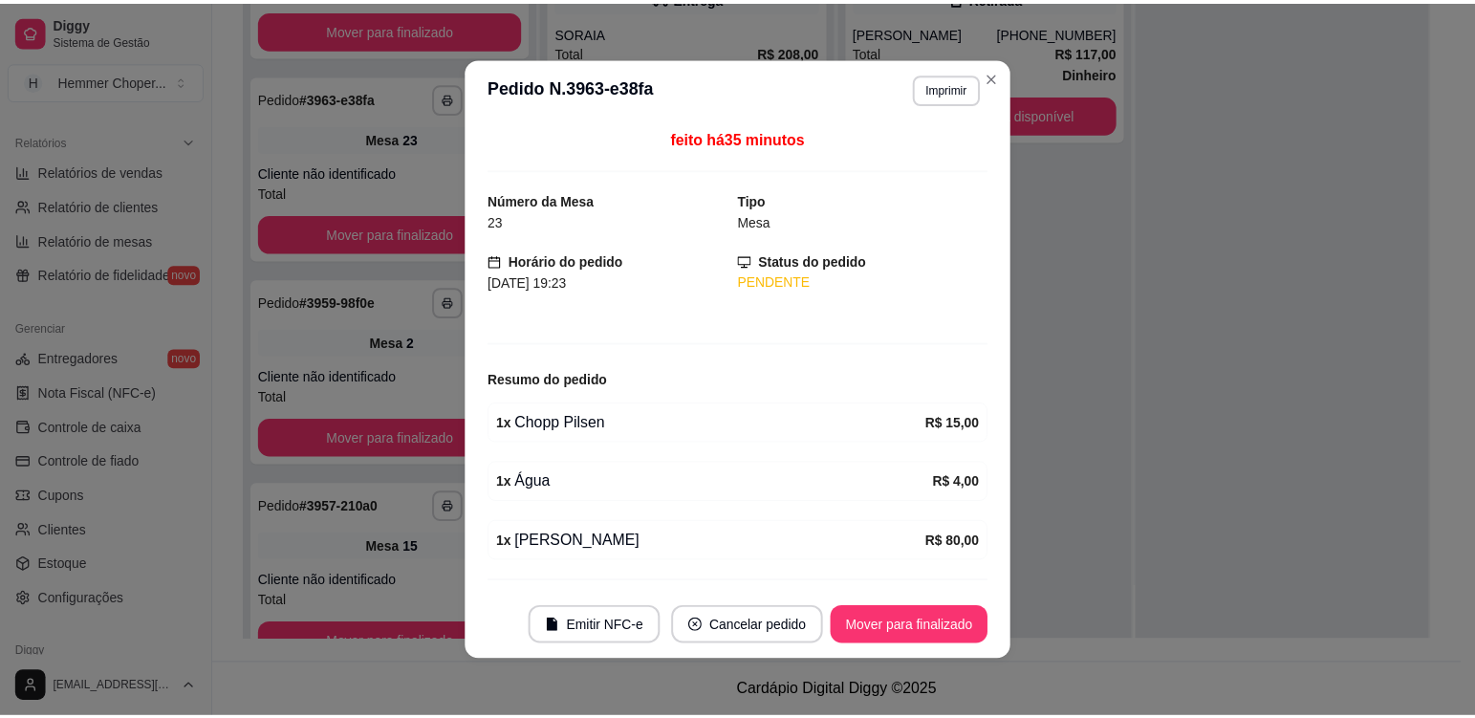
scroll to position [52, 0]
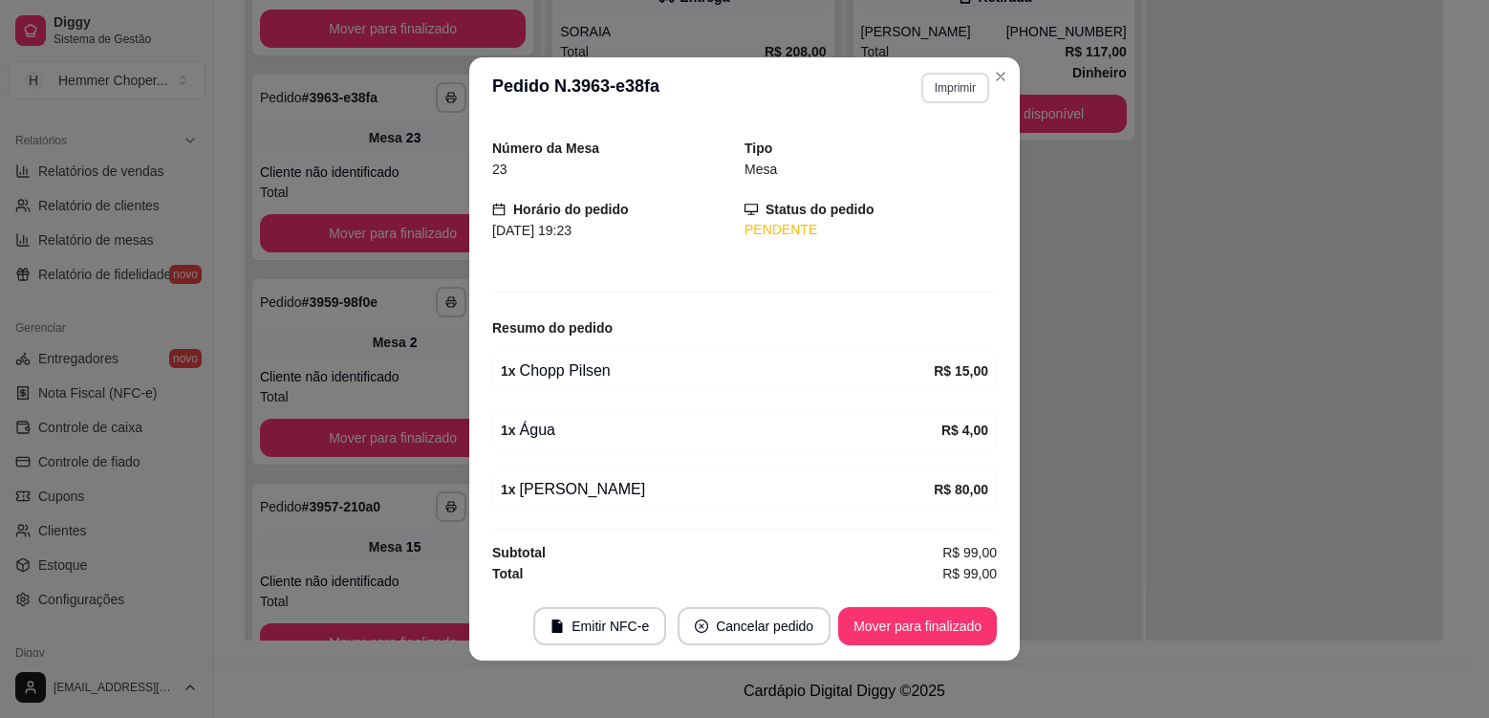
click at [968, 89] on button "Imprimir" at bounding box center [955, 88] width 68 height 31
click at [870, 158] on button "Cozinha" at bounding box center [915, 155] width 134 height 30
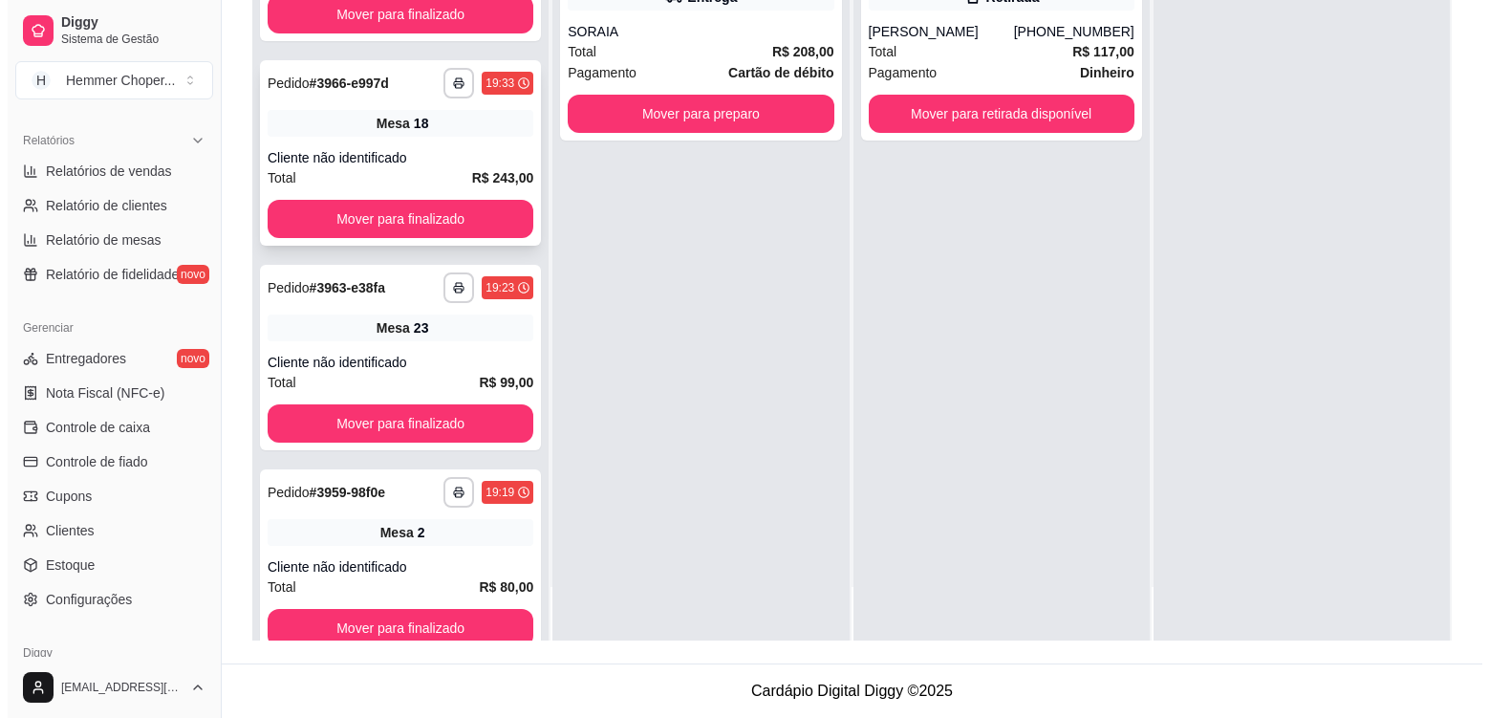
scroll to position [1305, 0]
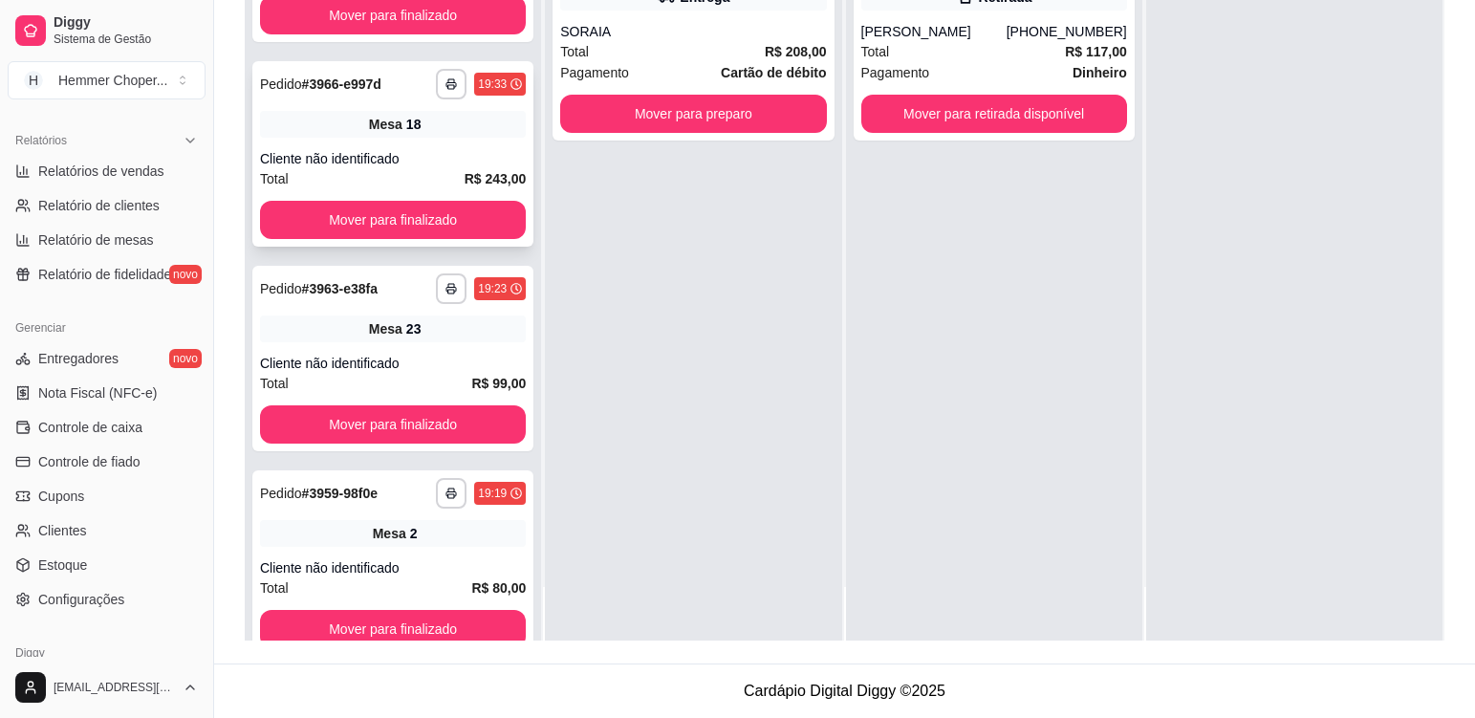
click at [449, 143] on div "**********" at bounding box center [392, 153] width 281 height 185
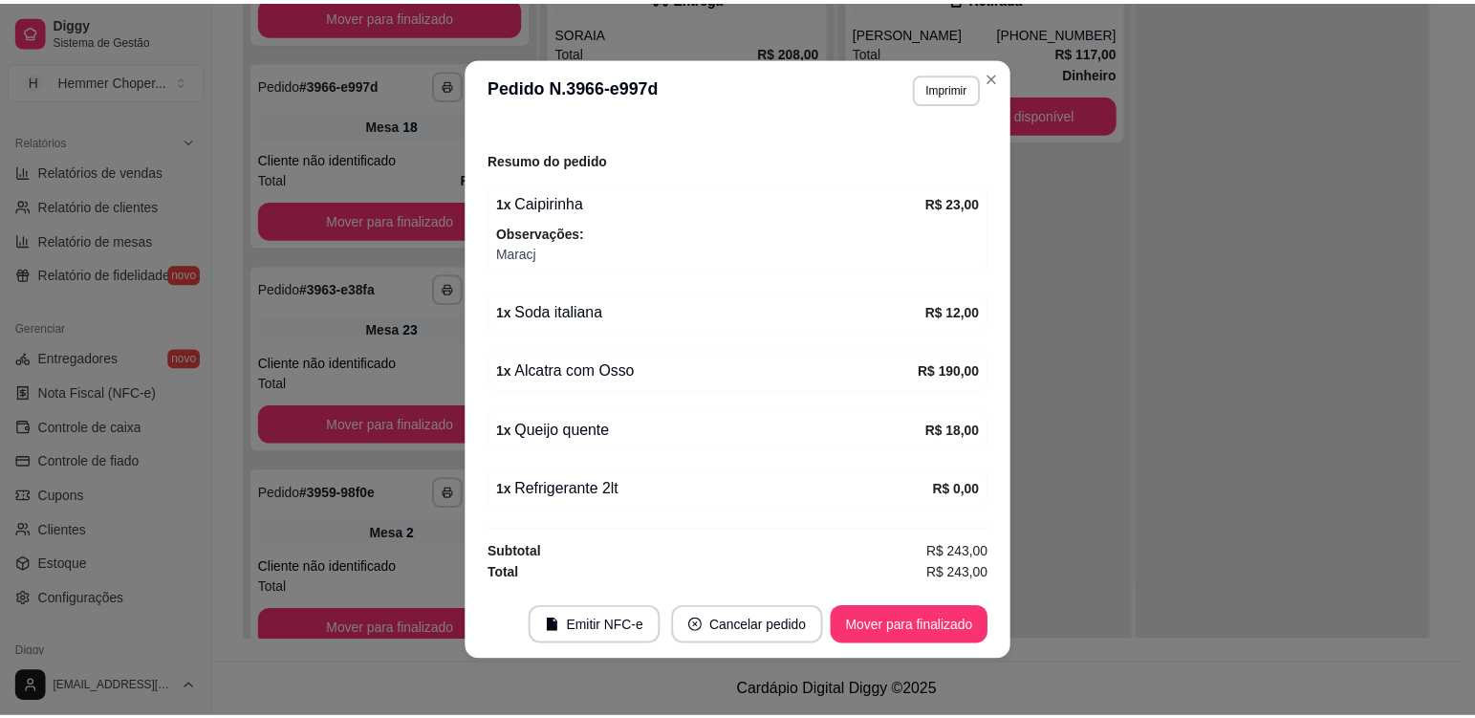
scroll to position [4, 0]
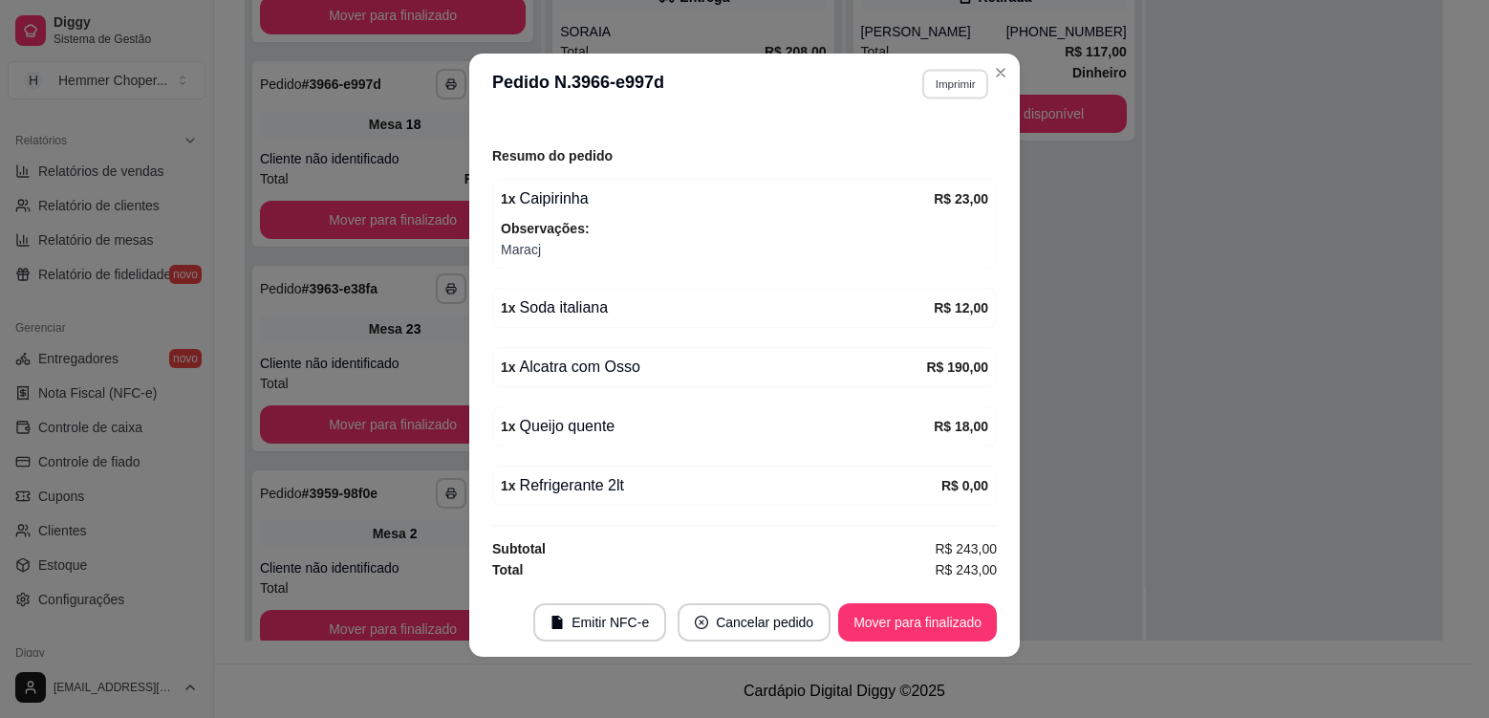
click at [951, 83] on button "Imprimir" at bounding box center [955, 84] width 66 height 30
click at [934, 152] on button "Cozinha" at bounding box center [915, 151] width 134 height 30
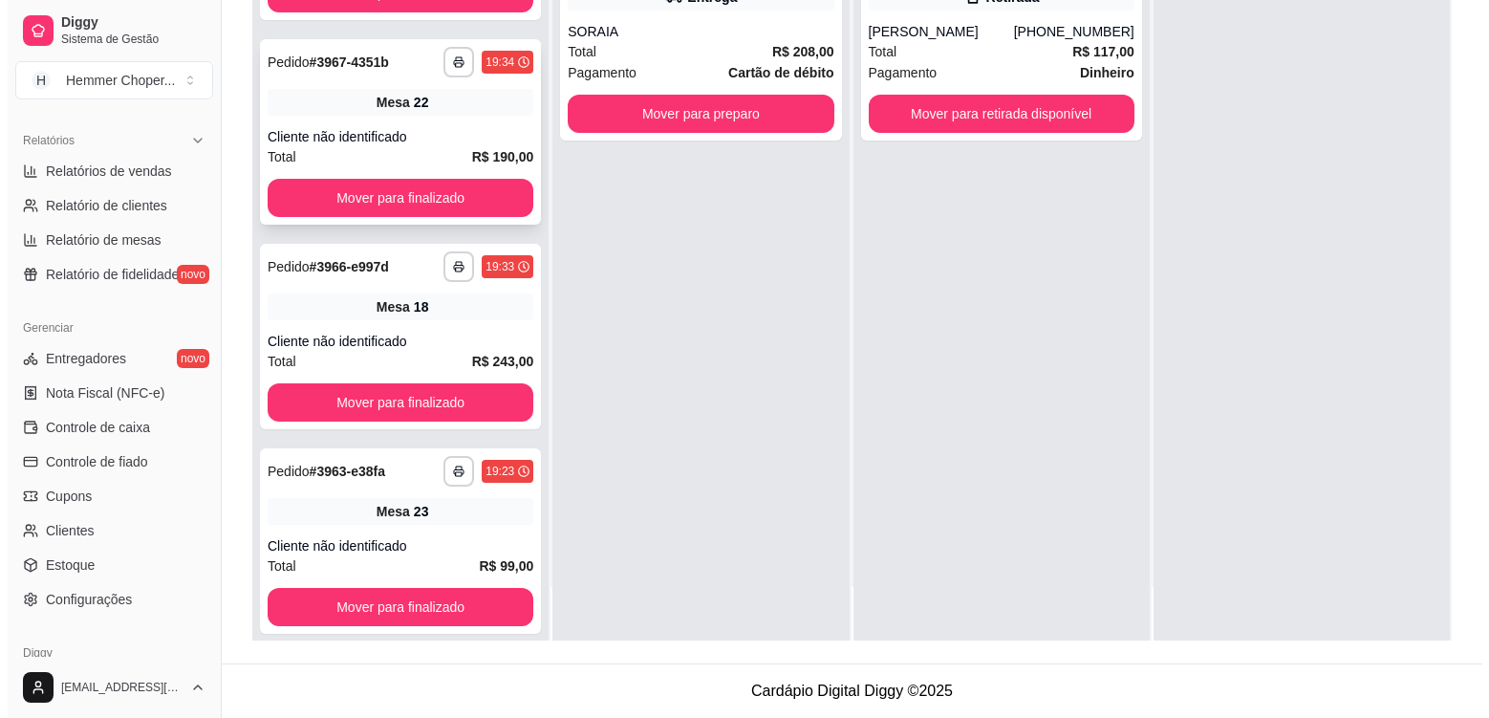
scroll to position [1113, 0]
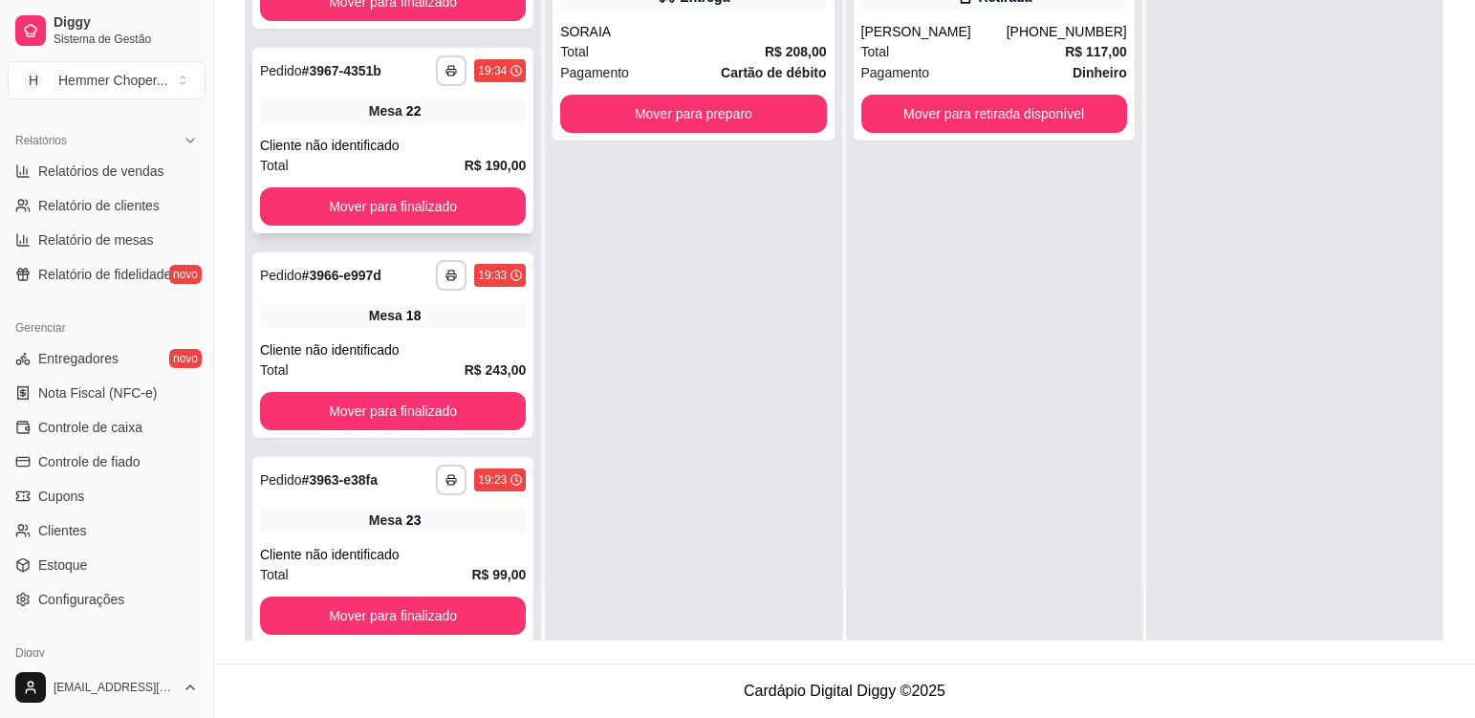
click at [461, 131] on div "**********" at bounding box center [392, 140] width 281 height 185
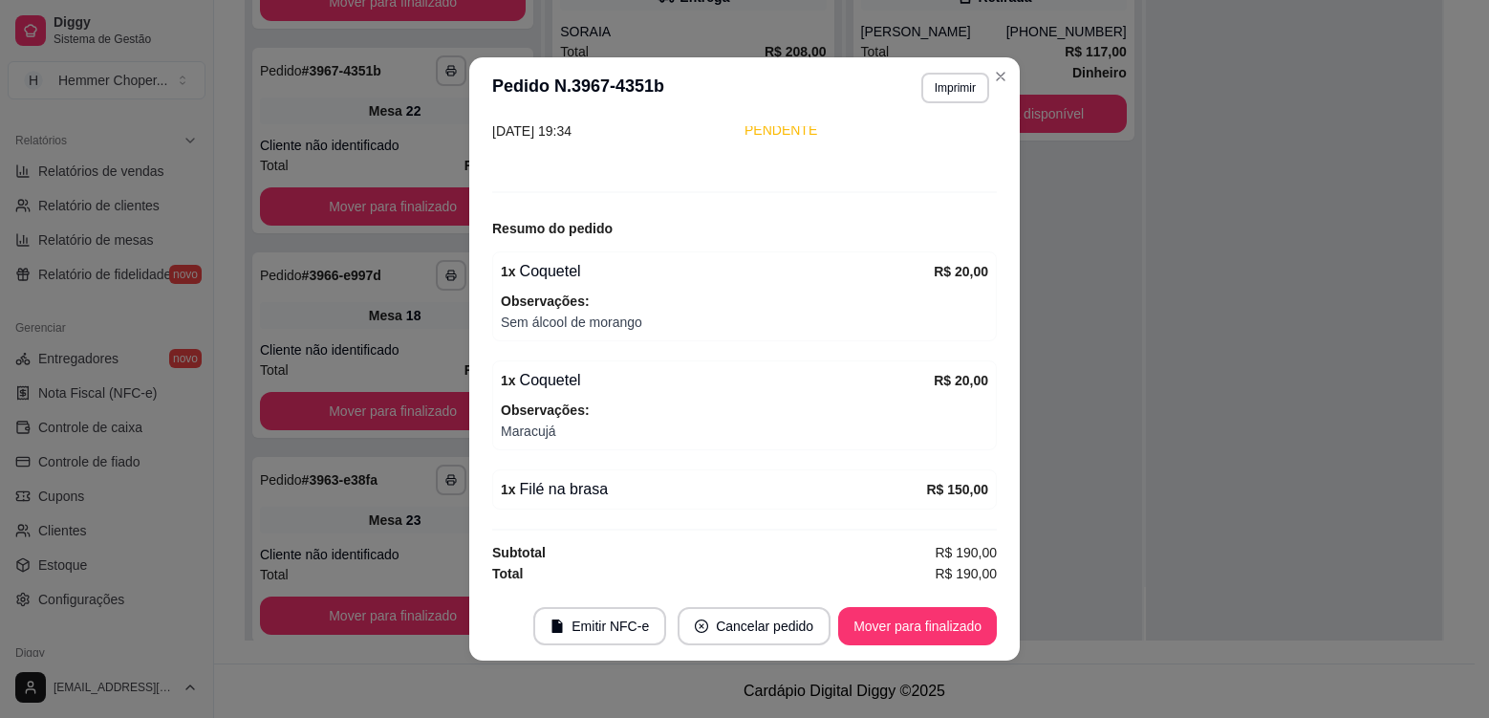
scroll to position [4, 0]
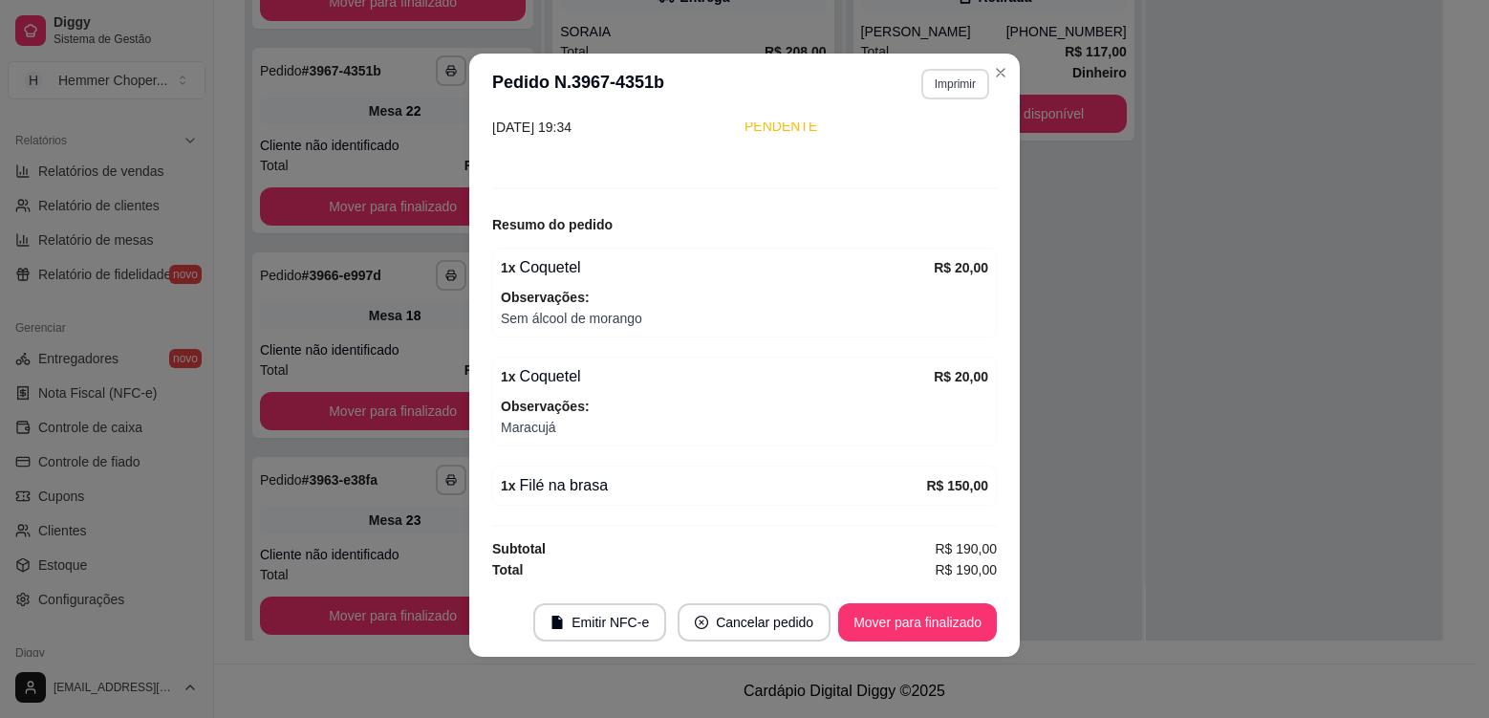
click at [953, 94] on button "Imprimir" at bounding box center [955, 84] width 68 height 31
click at [944, 150] on button "Cozinha" at bounding box center [915, 151] width 139 height 31
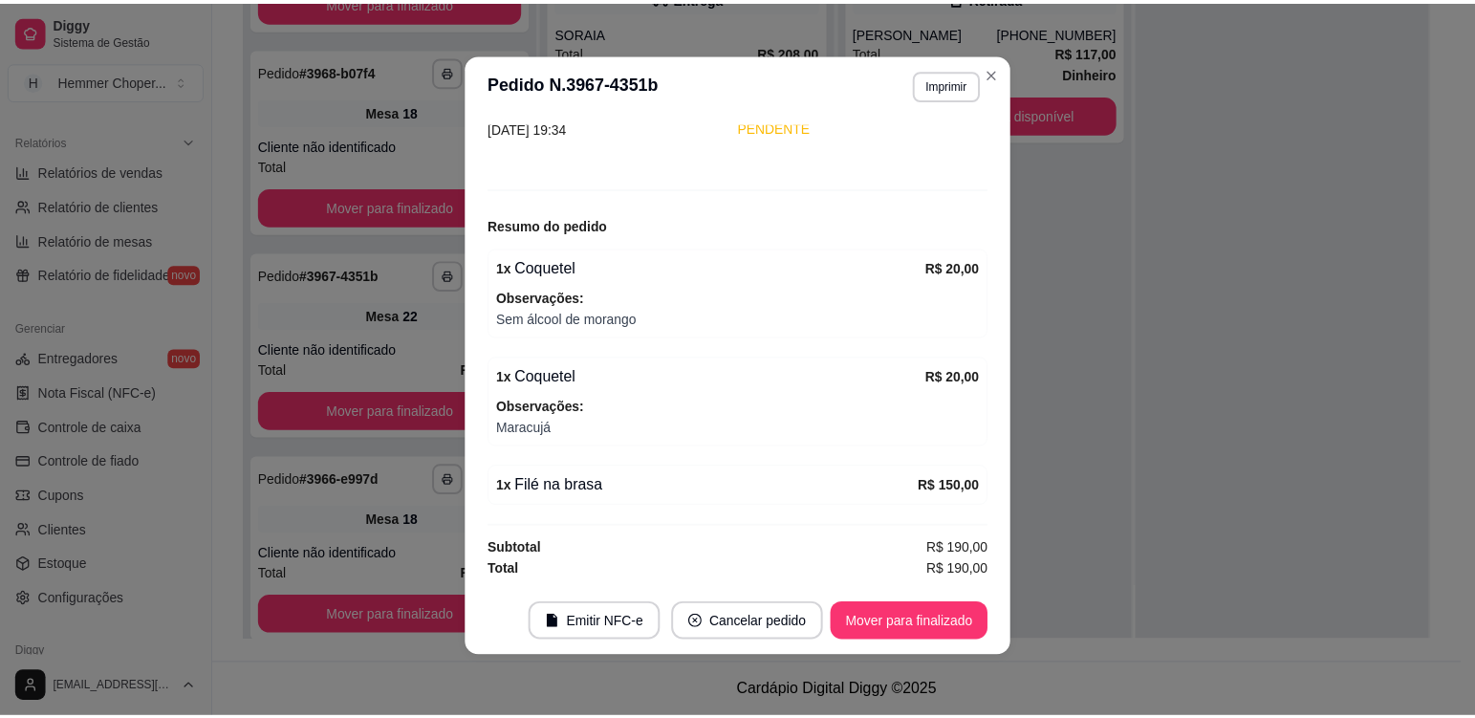
scroll to position [1318, 0]
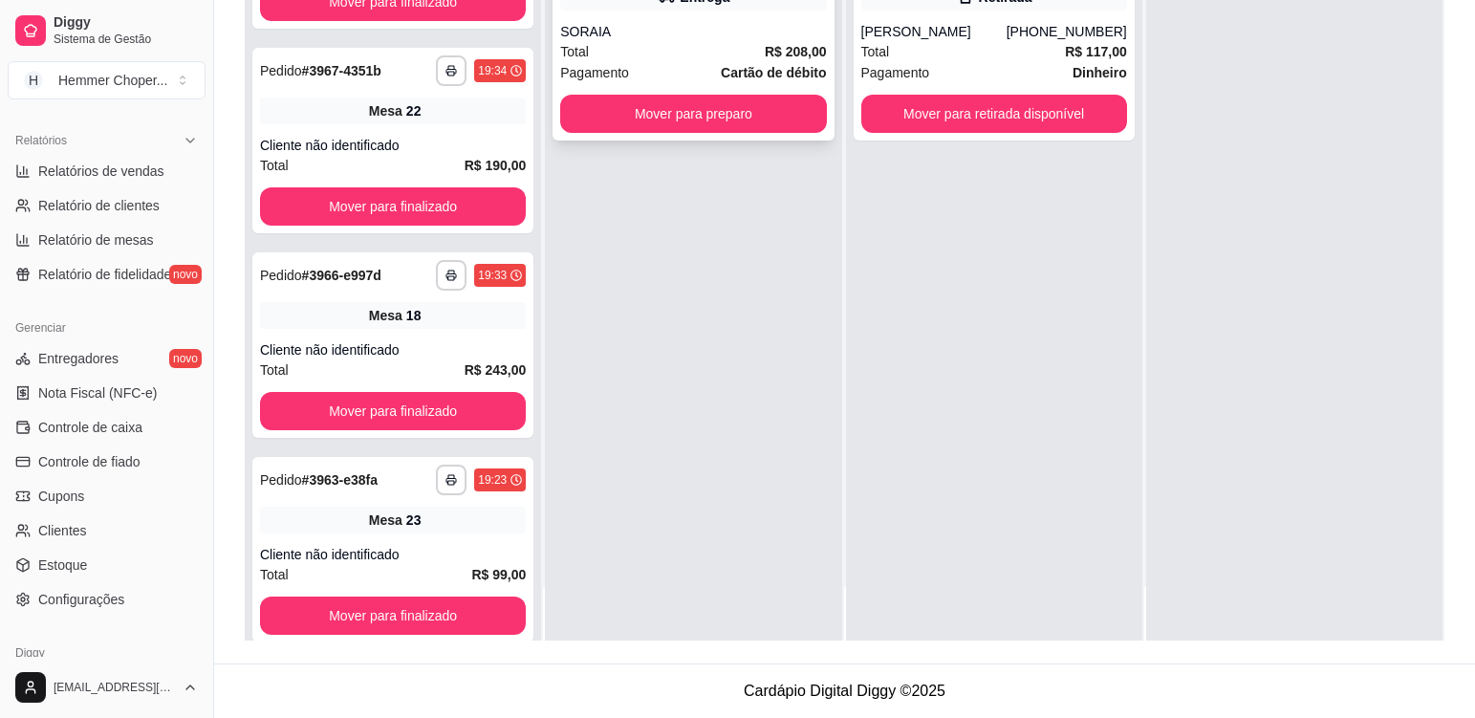
click at [681, 54] on div "Total R$ 208,00" at bounding box center [693, 51] width 266 height 21
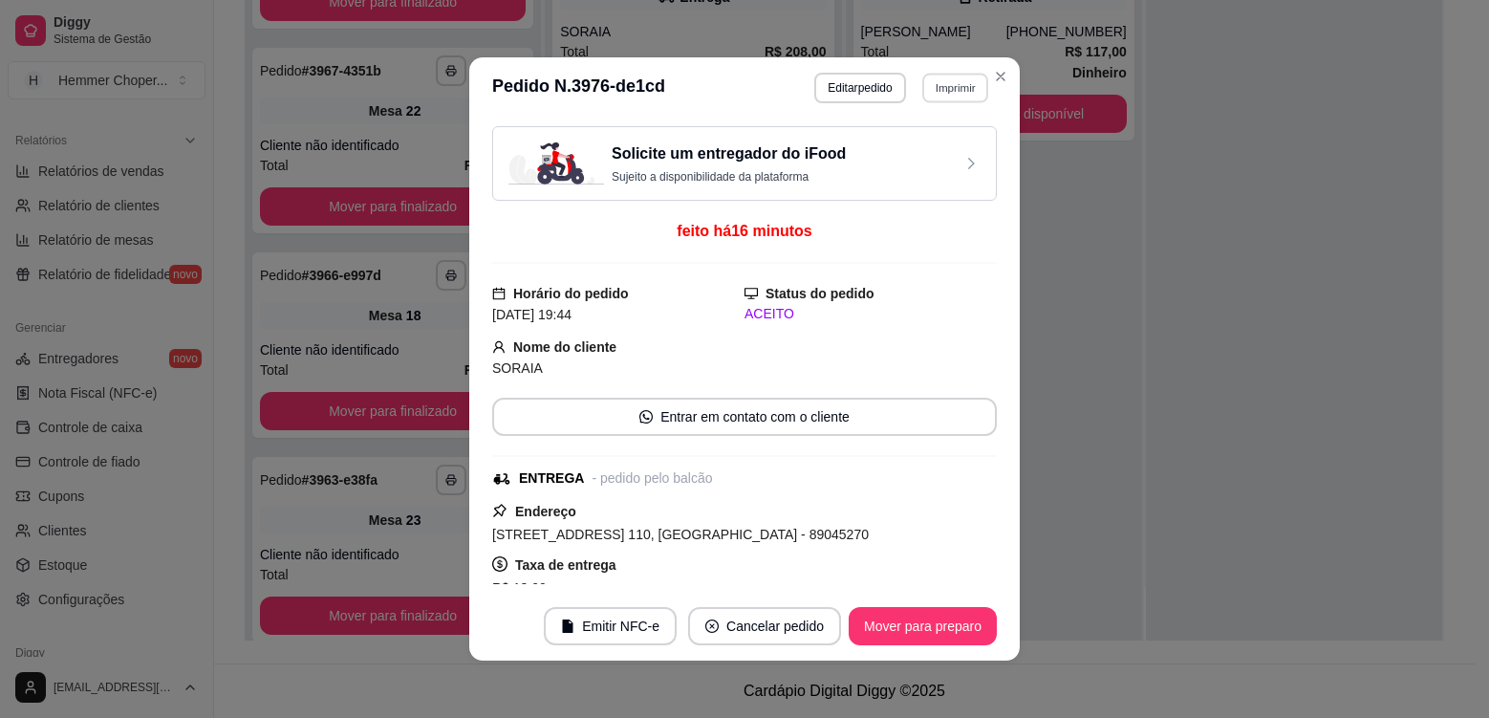
click at [953, 88] on button "Imprimir" at bounding box center [955, 88] width 66 height 30
click at [926, 162] on button "Cozinha" at bounding box center [915, 155] width 139 height 31
click at [940, 630] on button "Mover para preparo" at bounding box center [923, 626] width 148 height 38
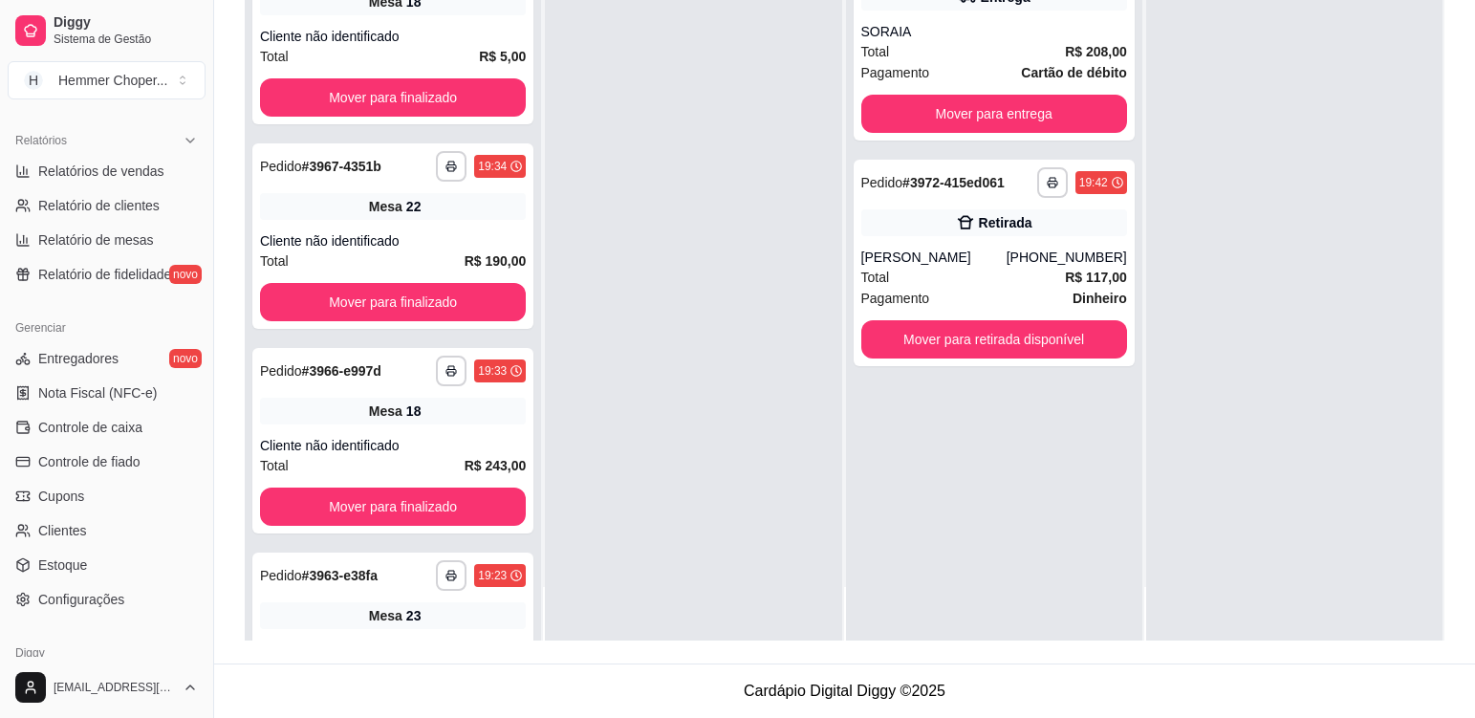
scroll to position [1127, 0]
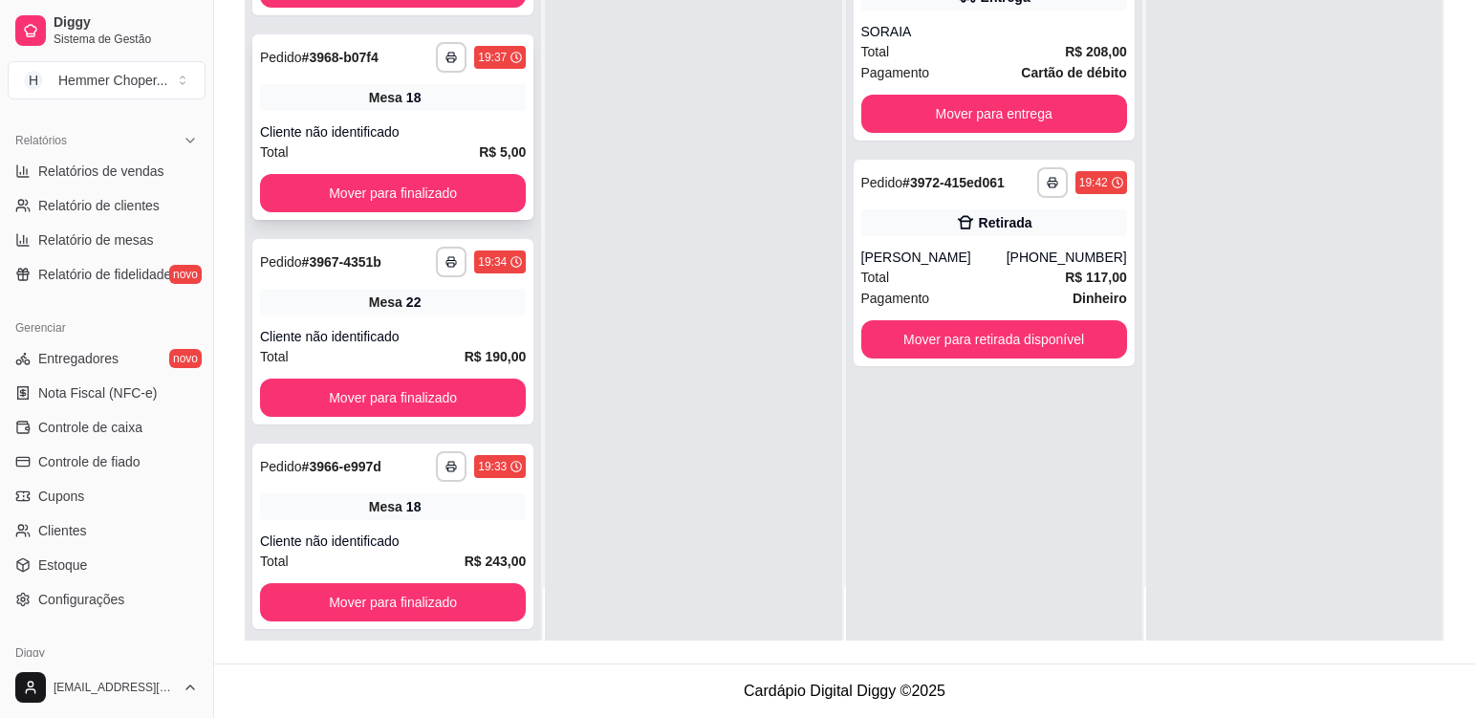
click at [462, 118] on div "**********" at bounding box center [392, 126] width 281 height 185
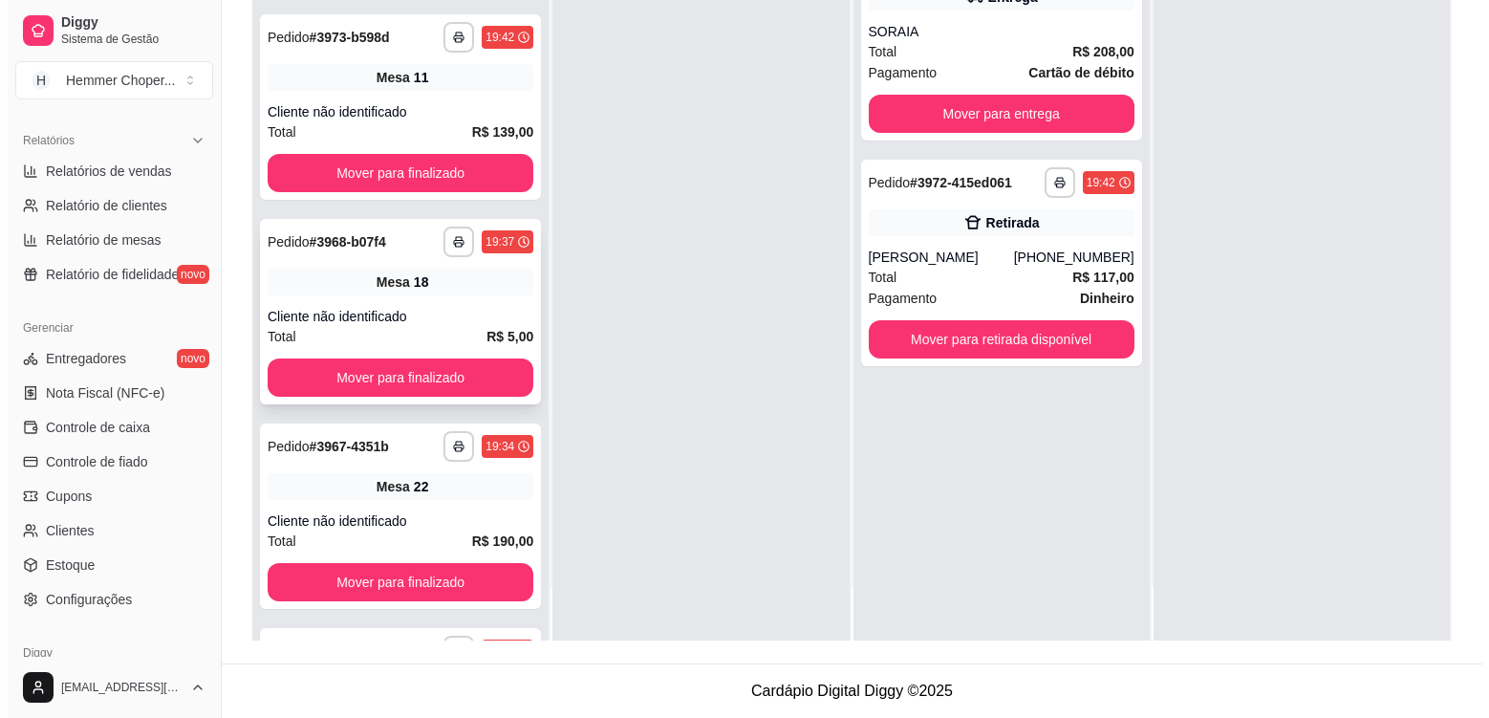
scroll to position [936, 0]
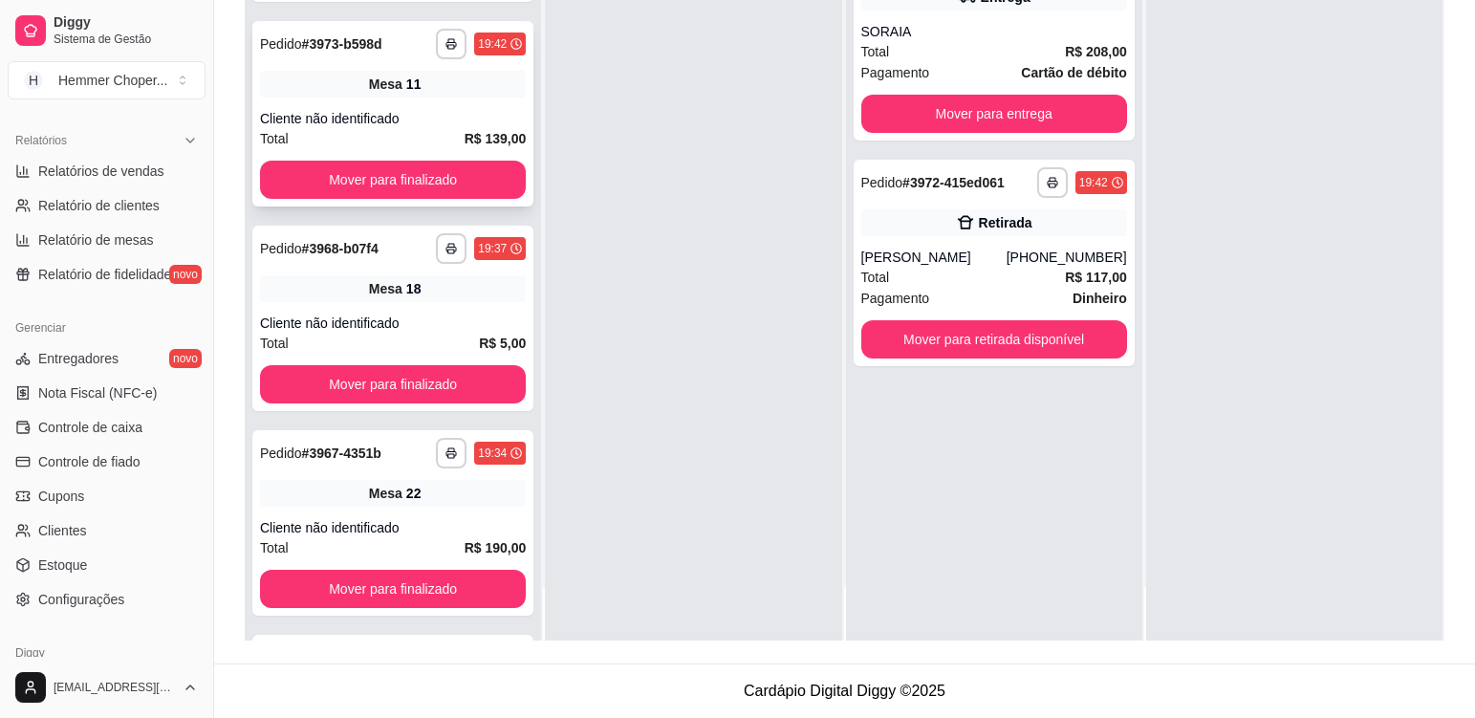
click at [443, 95] on div "Mesa 11" at bounding box center [393, 84] width 266 height 27
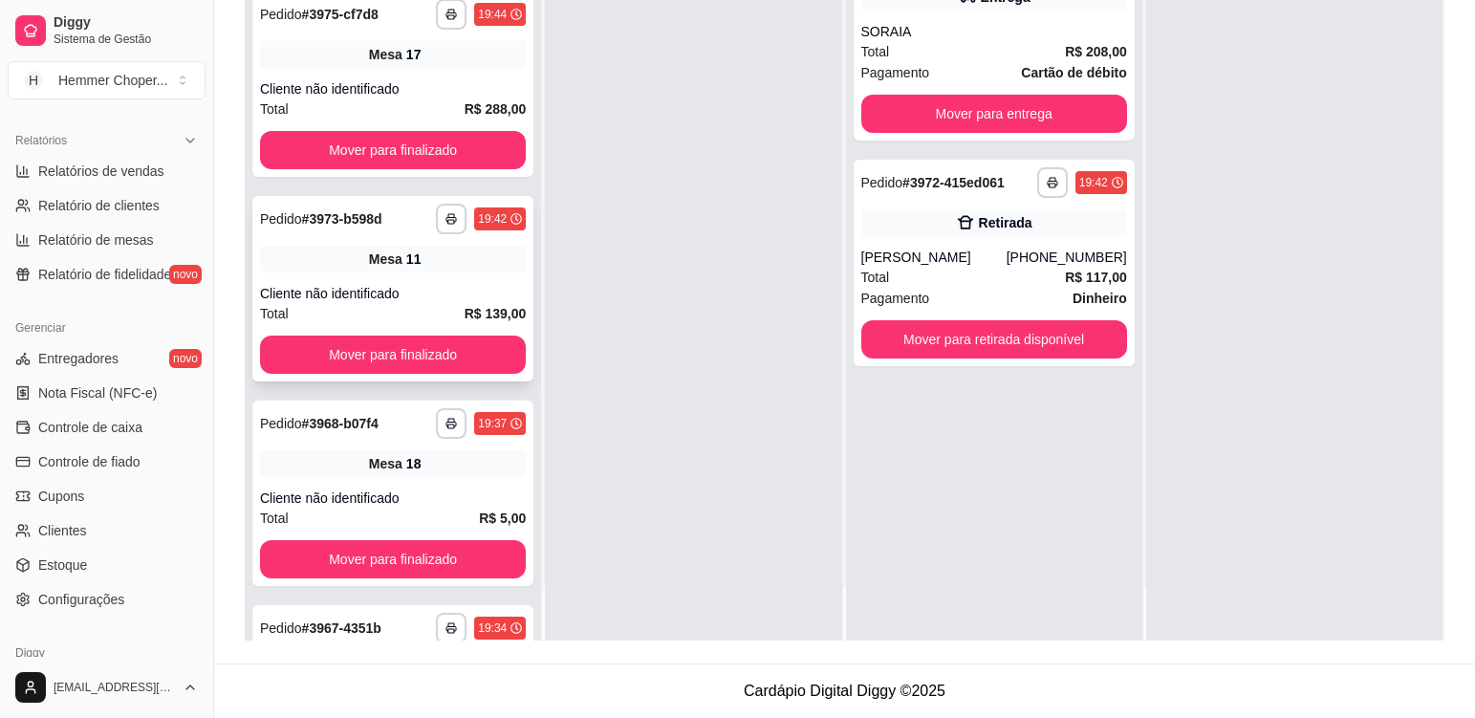
scroll to position [540, 0]
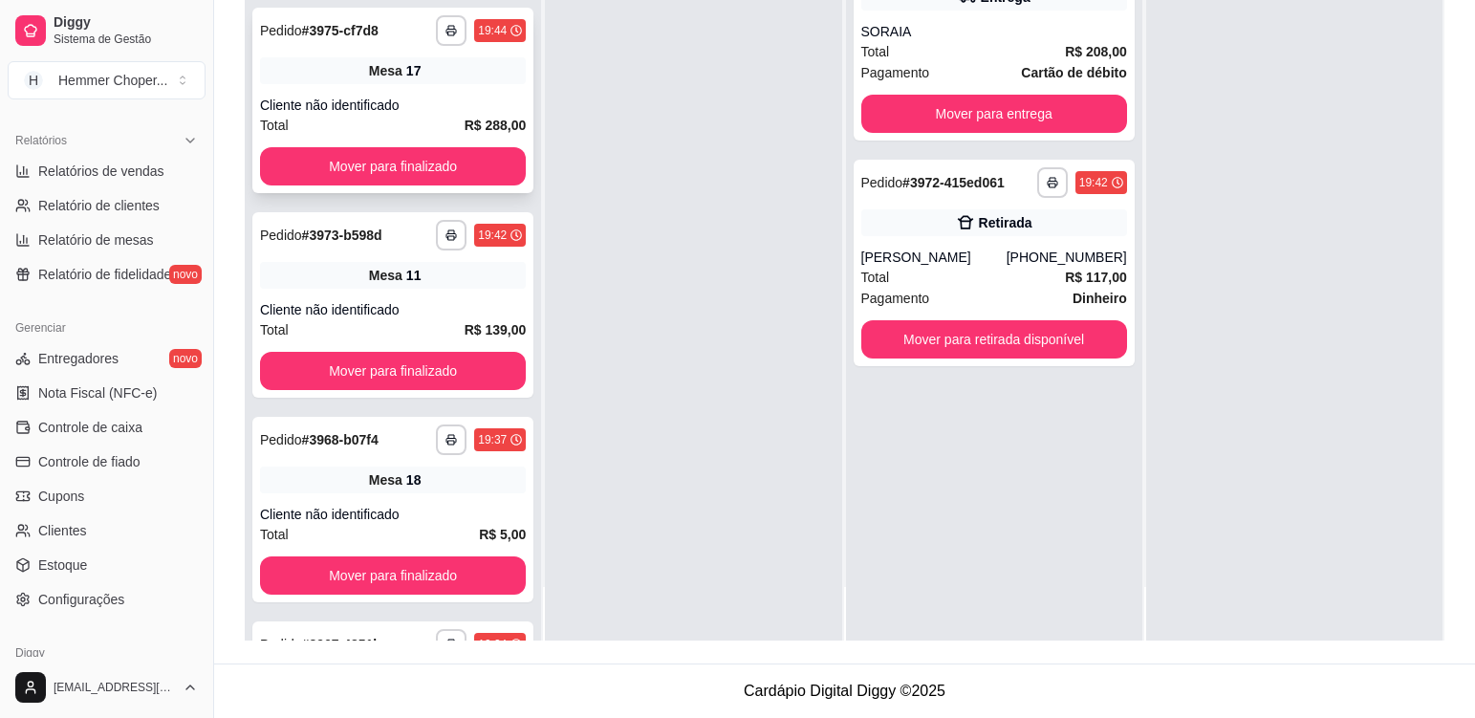
click at [463, 72] on div "Mesa 17" at bounding box center [393, 70] width 266 height 27
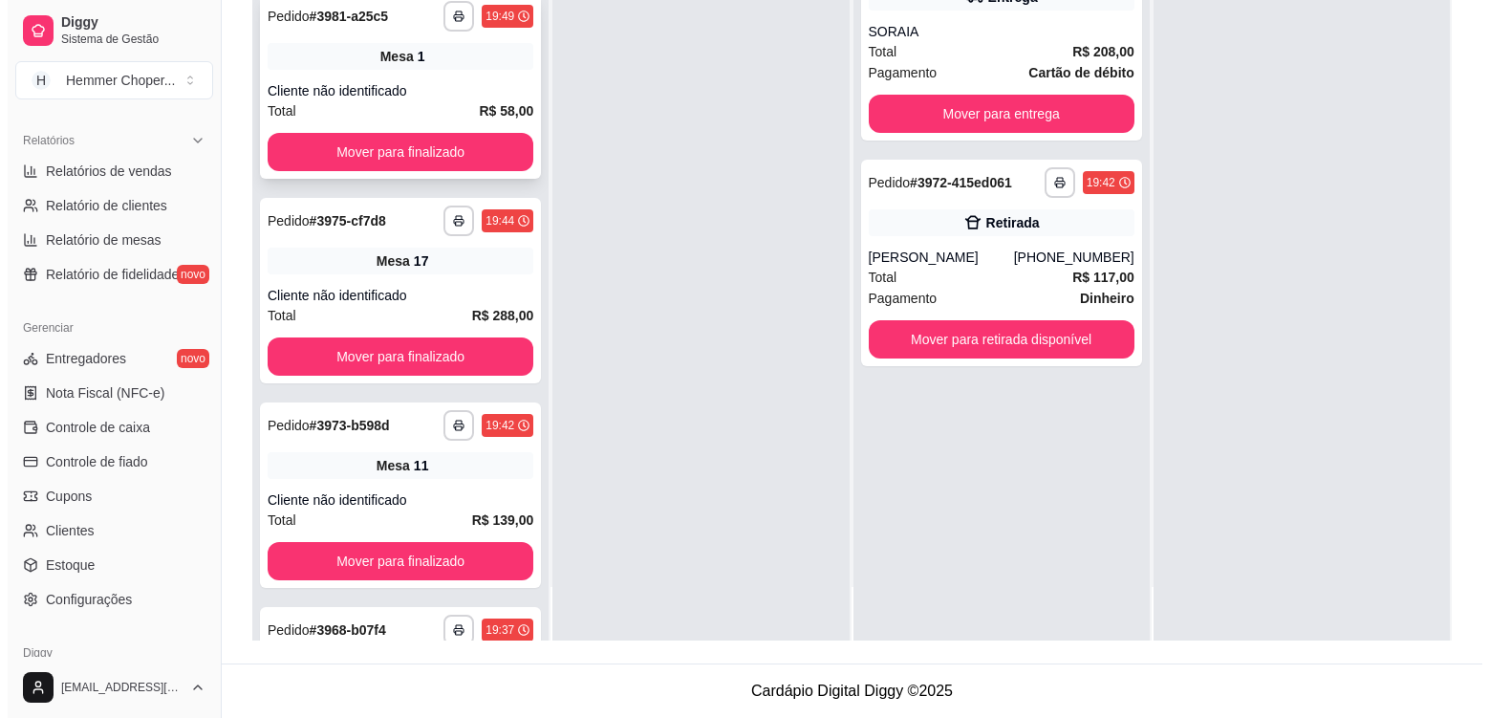
scroll to position [349, 0]
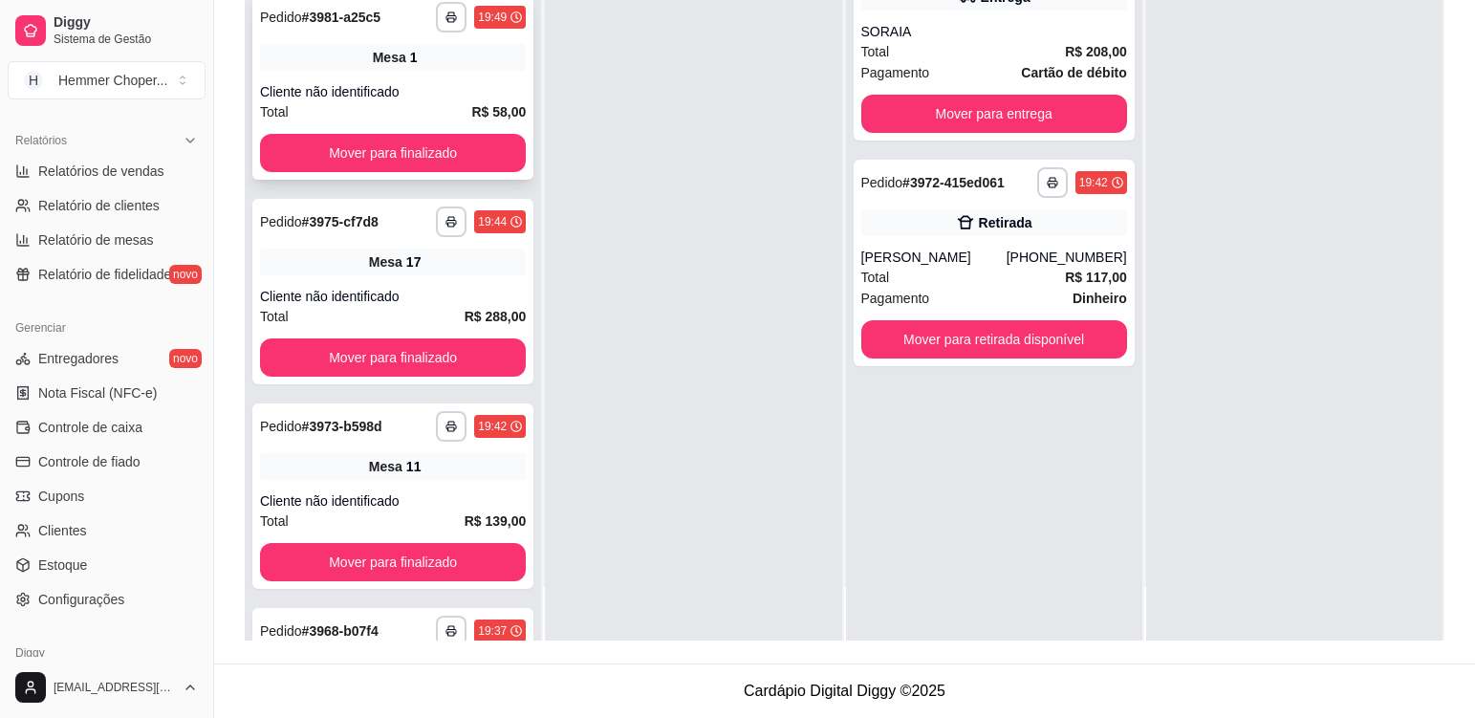
click at [470, 60] on div "Mesa 1" at bounding box center [393, 57] width 266 height 27
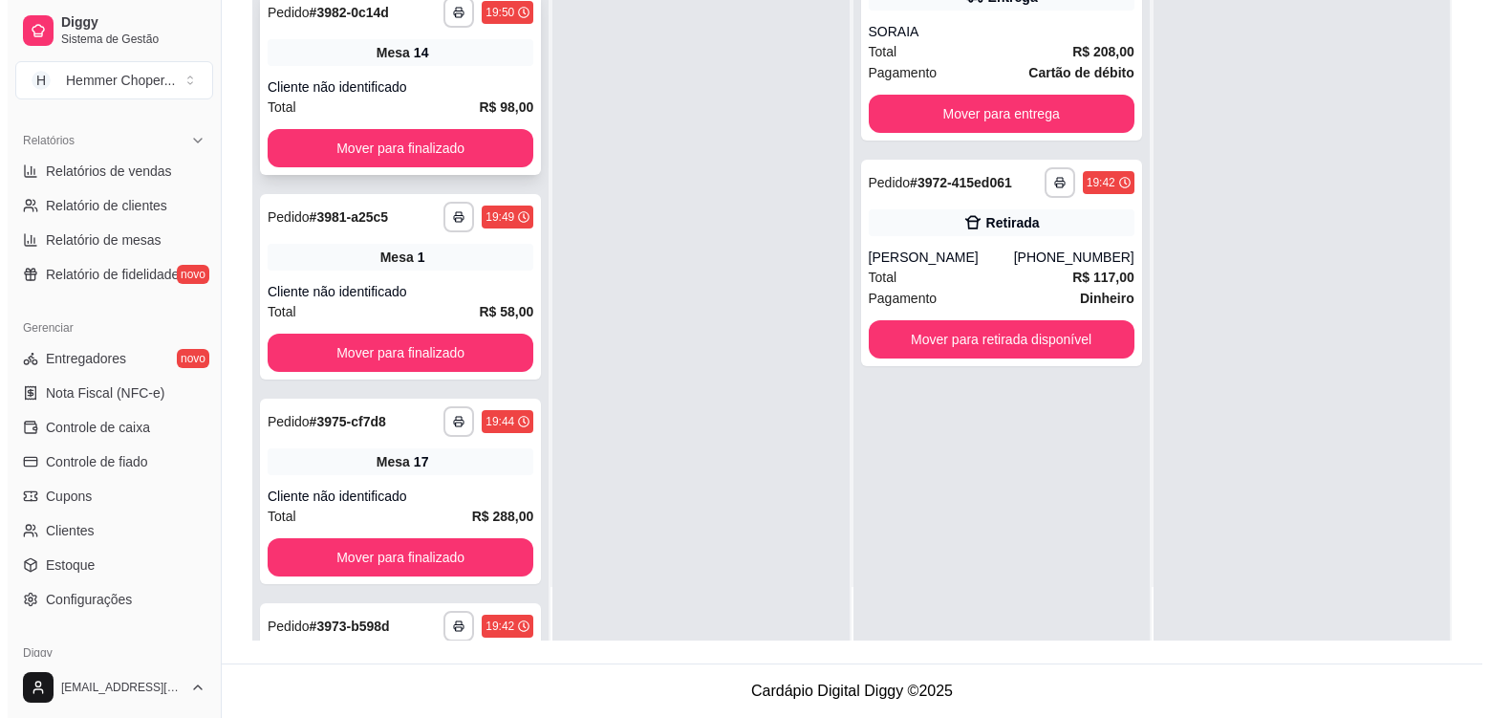
scroll to position [62, 0]
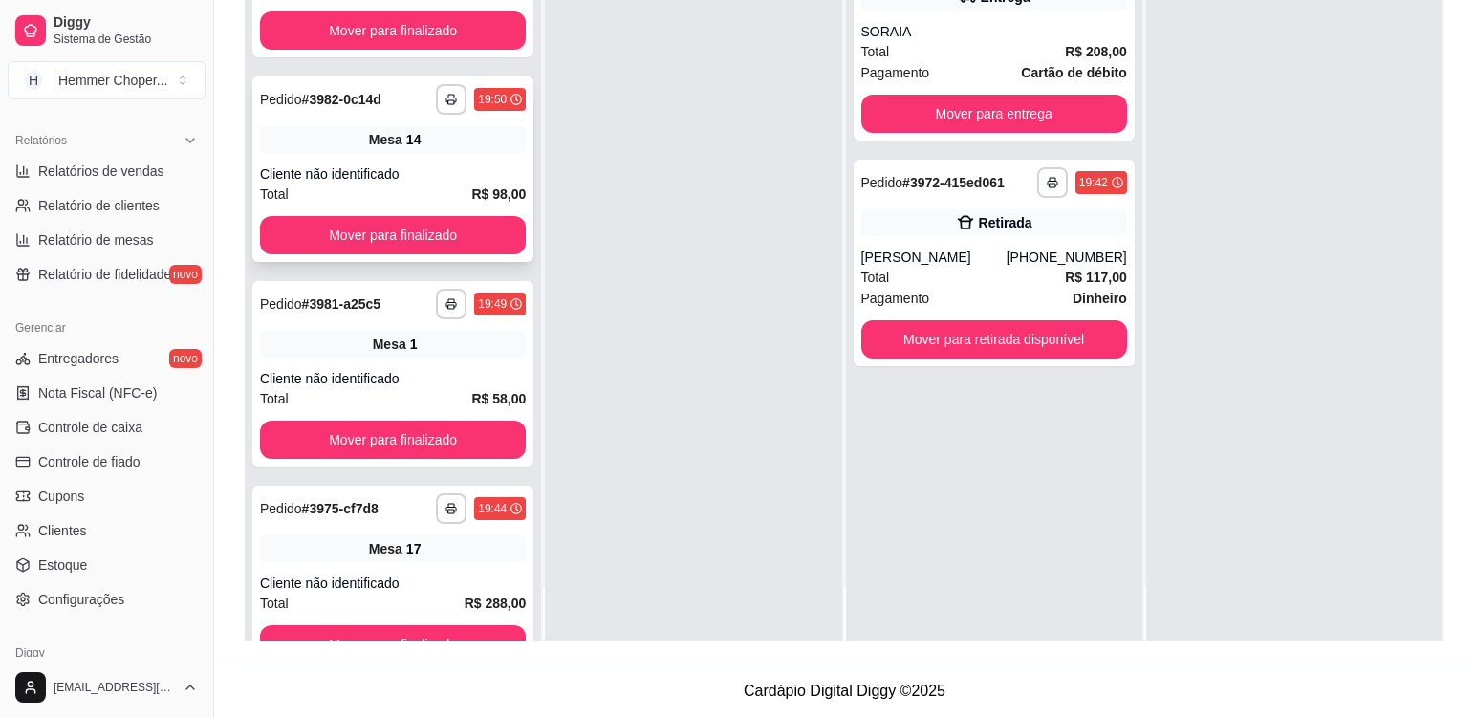
click at [447, 149] on div "Mesa 14" at bounding box center [393, 139] width 266 height 27
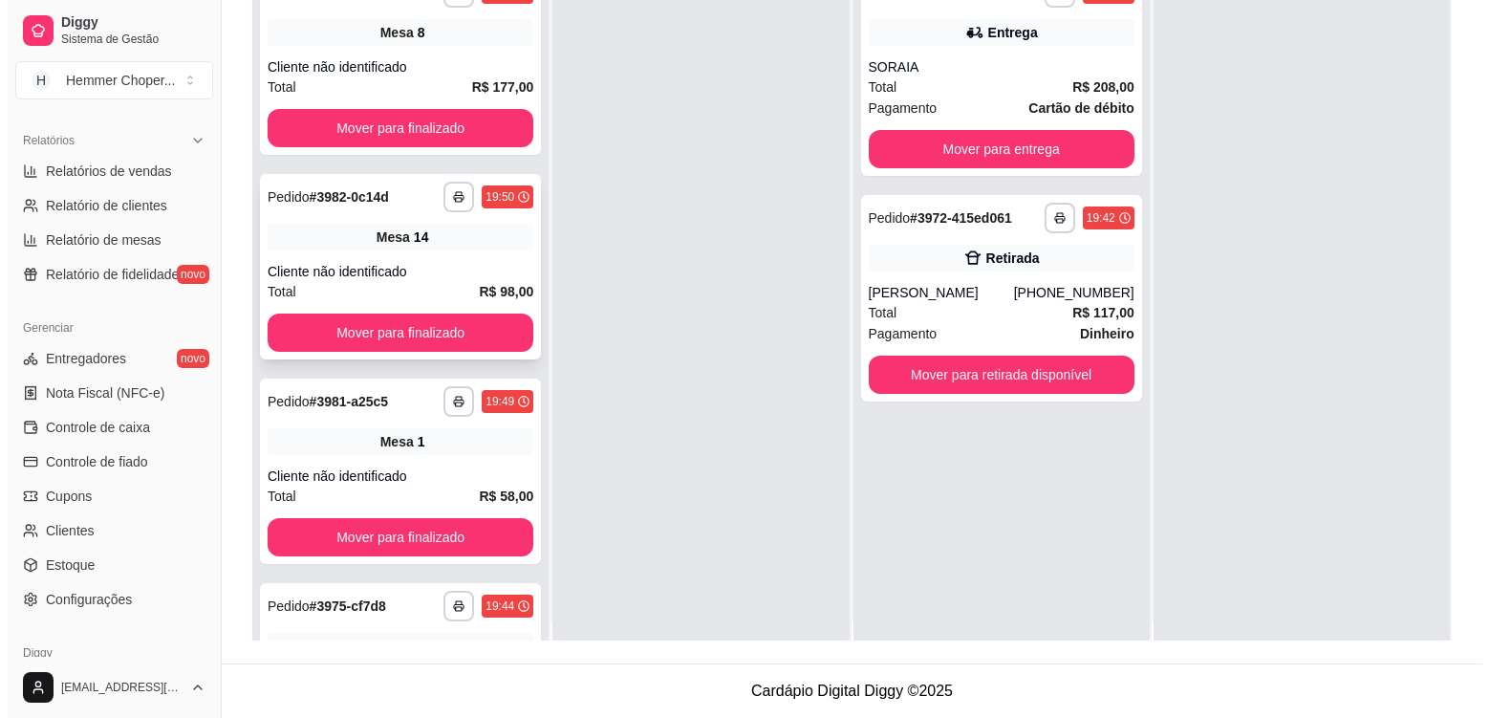
scroll to position [0, 0]
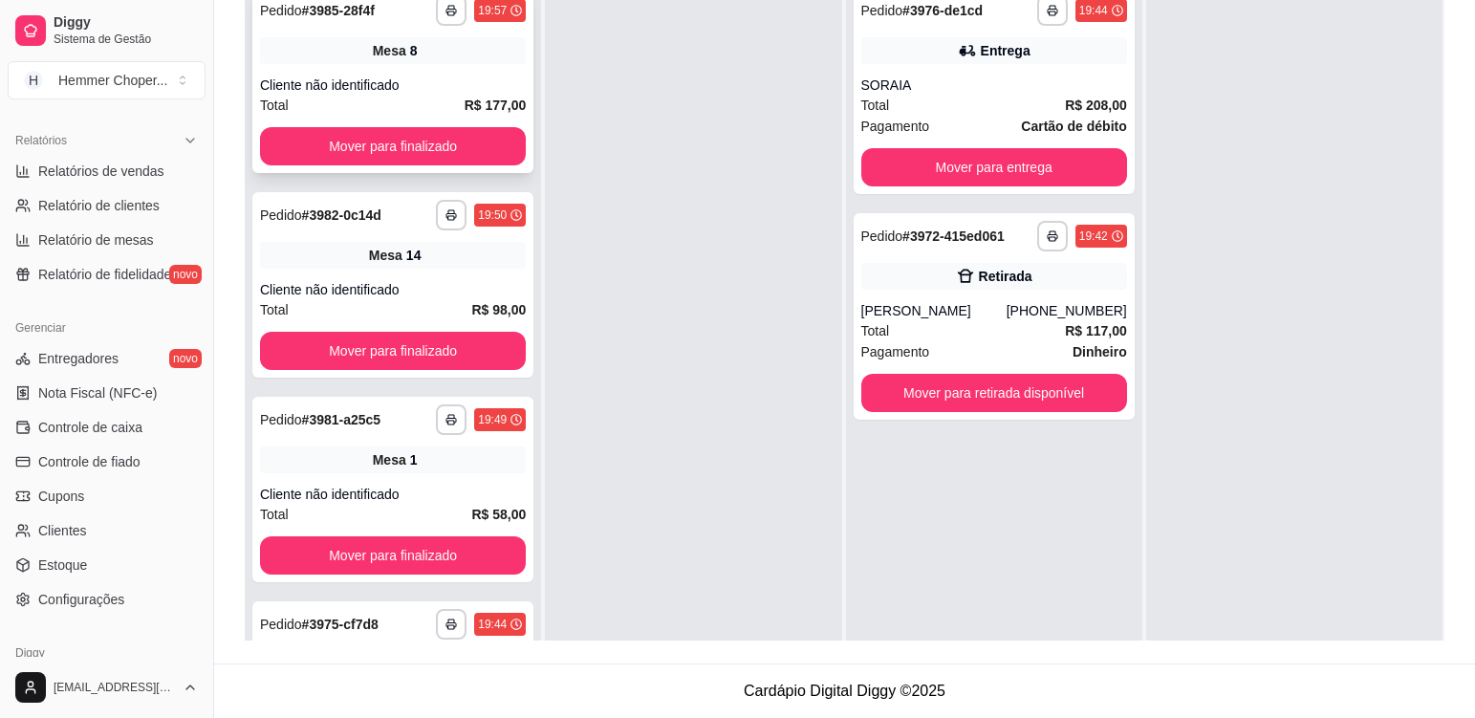
click at [447, 78] on div "Cliente não identificado" at bounding box center [393, 85] width 266 height 19
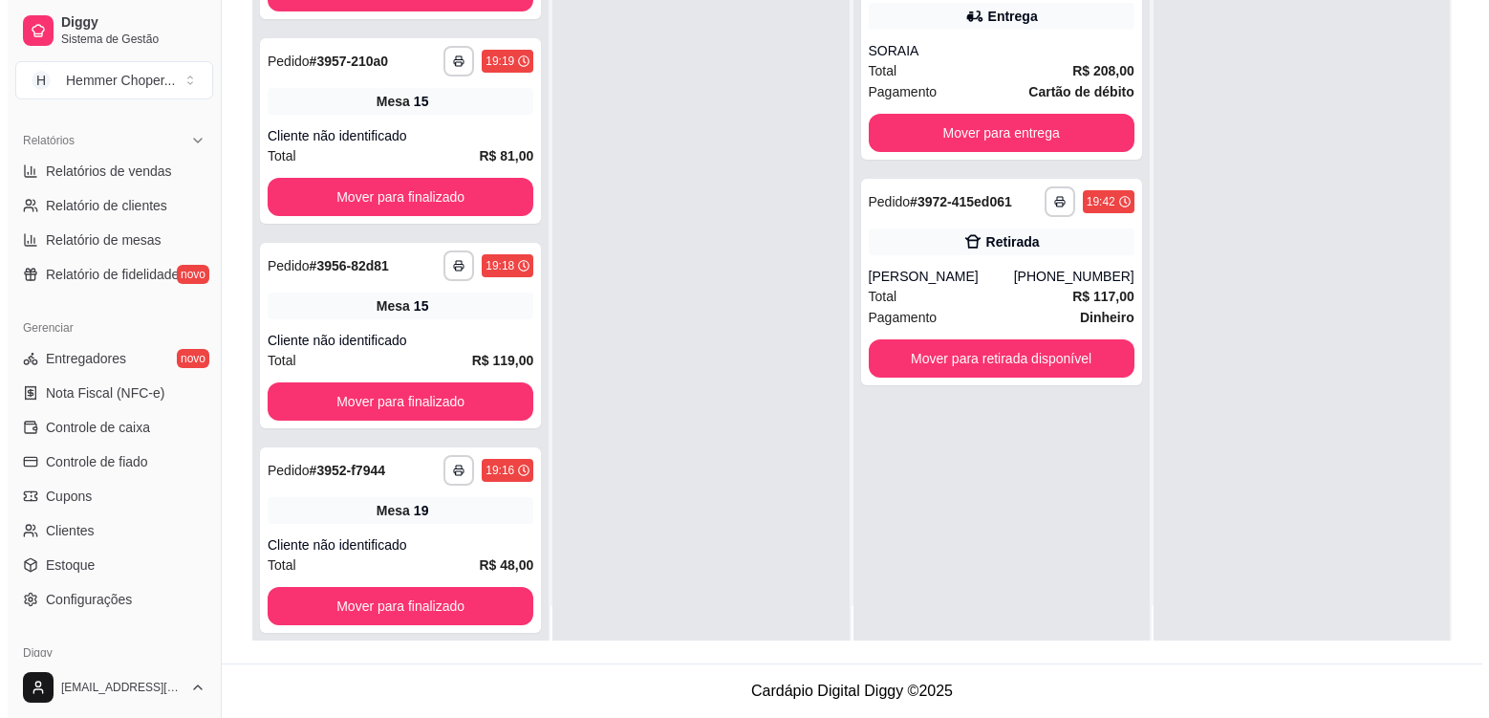
scroll to position [54, 0]
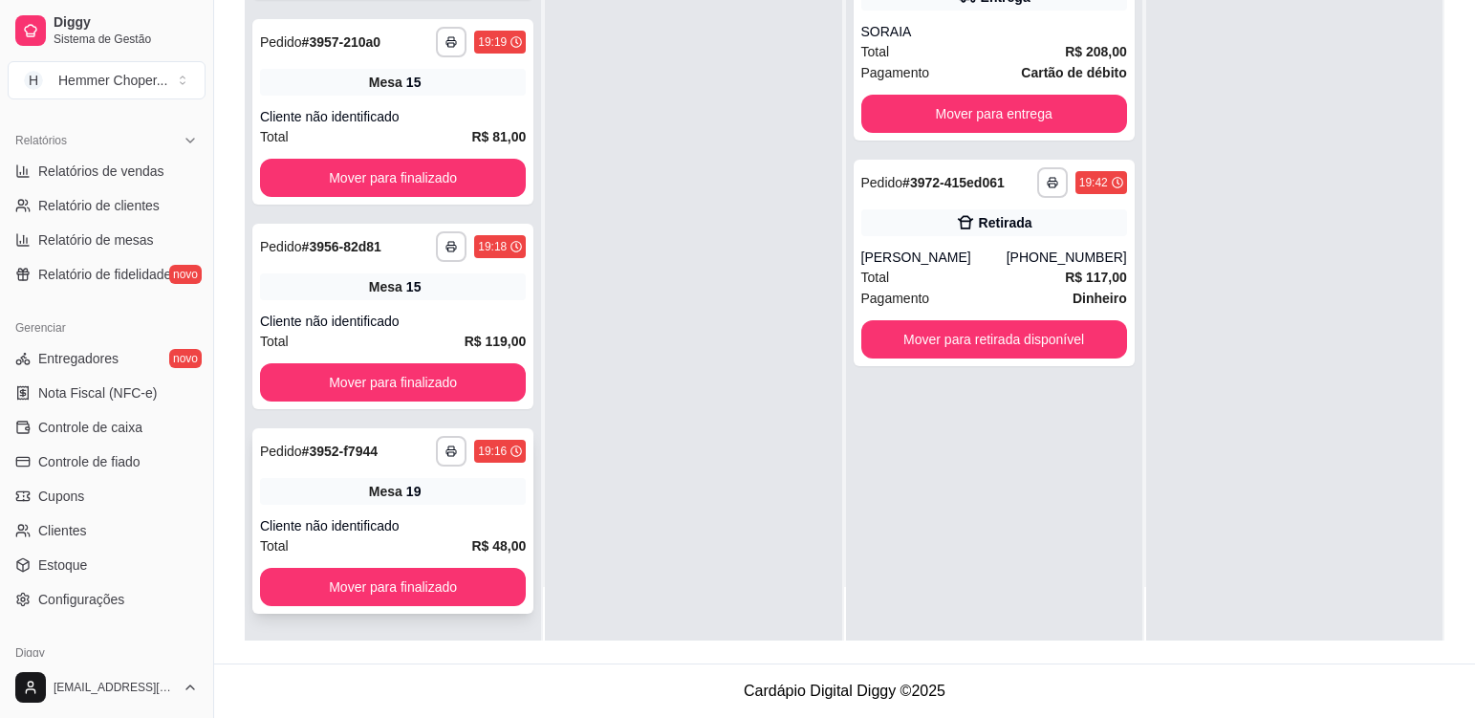
click at [438, 512] on div "**********" at bounding box center [392, 520] width 281 height 185
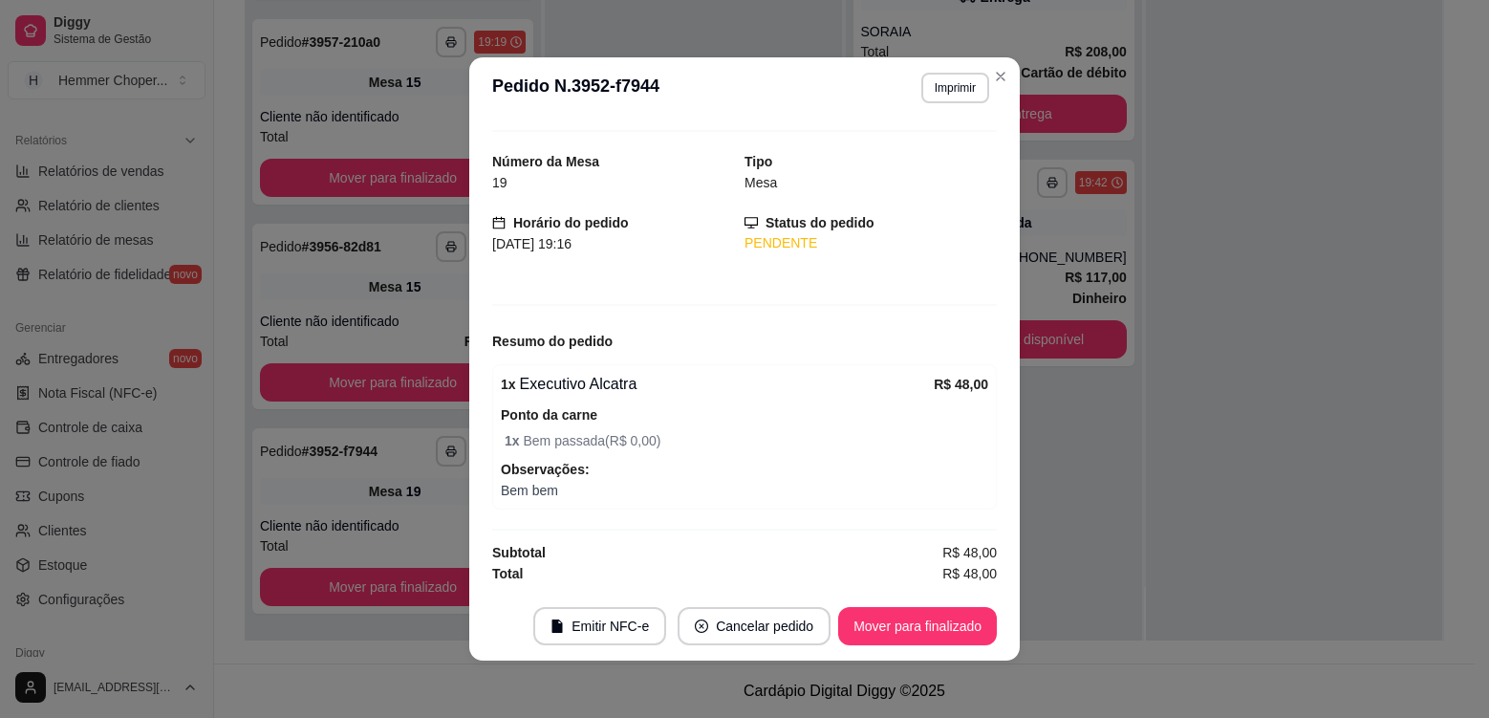
scroll to position [4, 0]
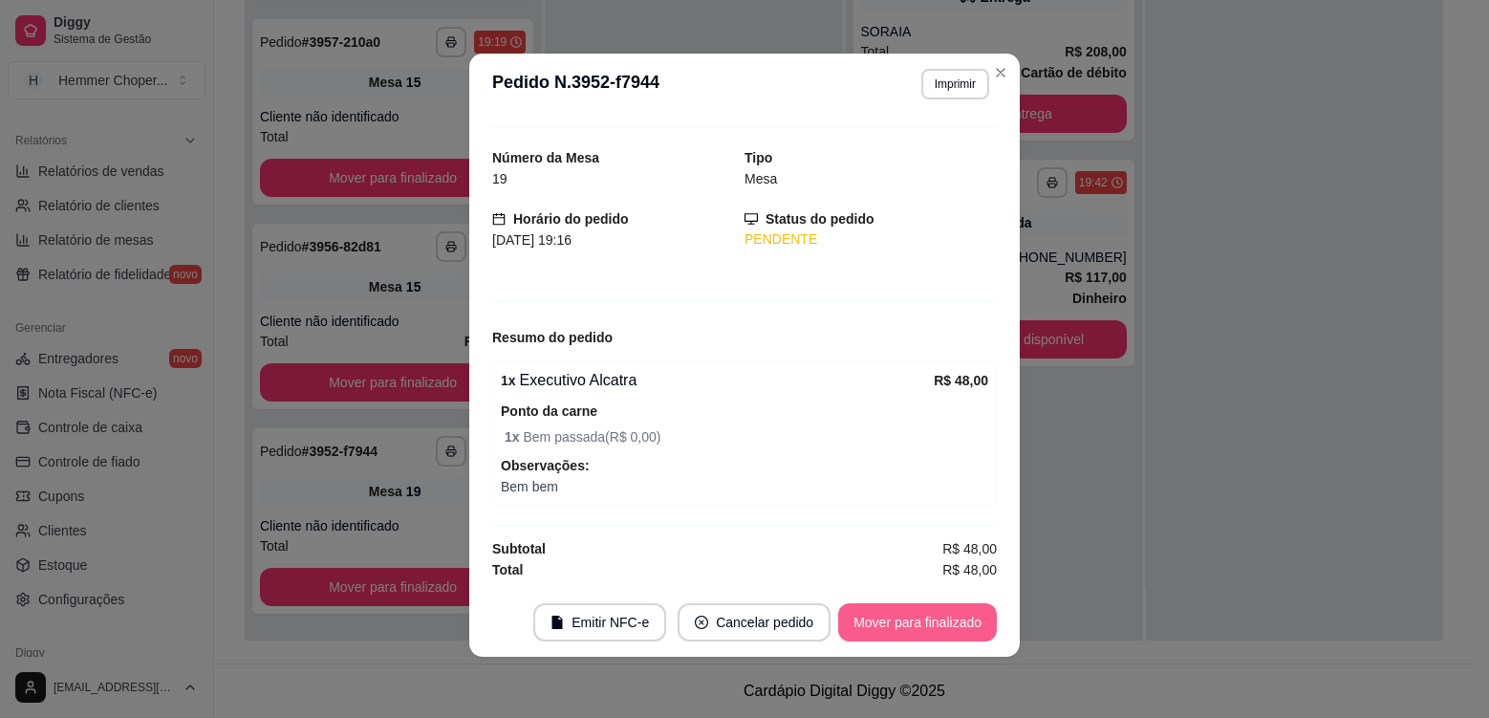
click at [917, 620] on button "Mover para finalizado" at bounding box center [917, 622] width 159 height 38
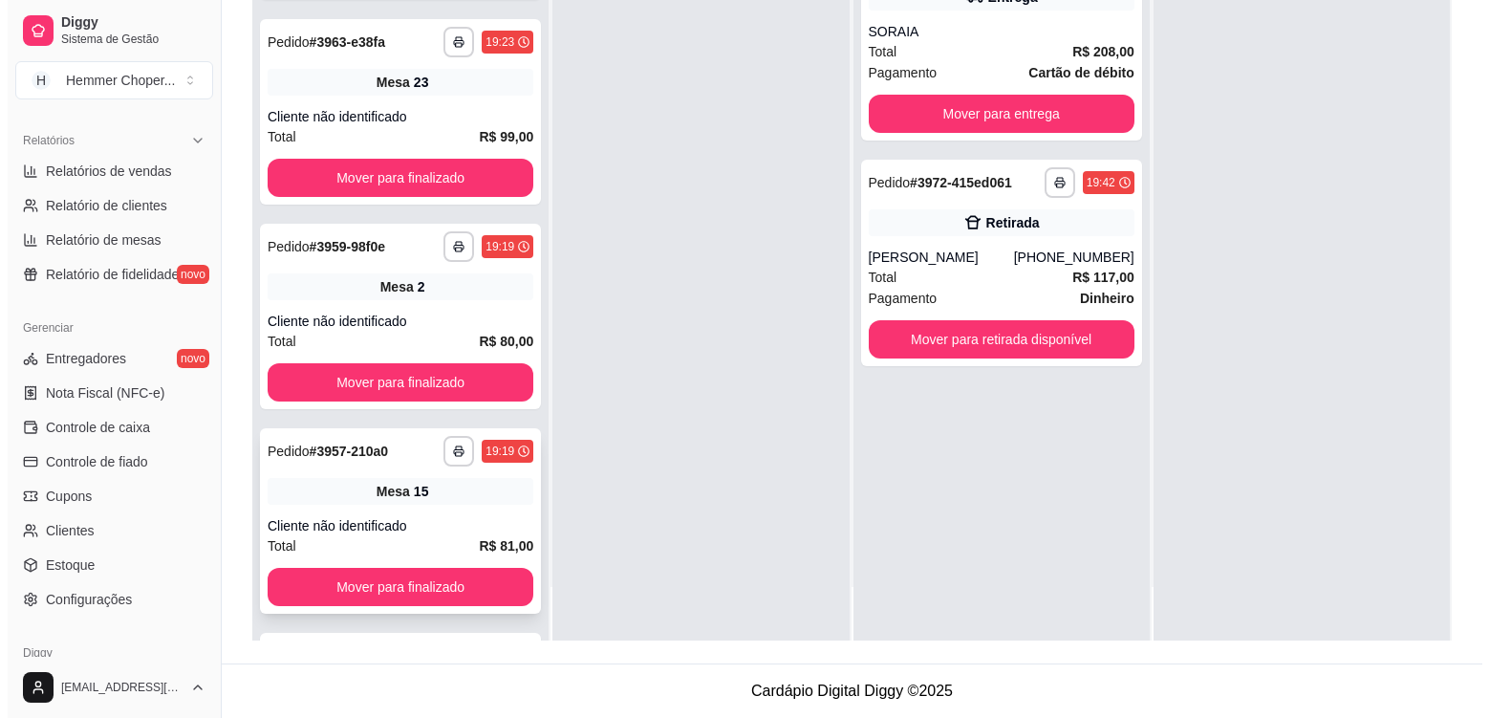
scroll to position [3188, 0]
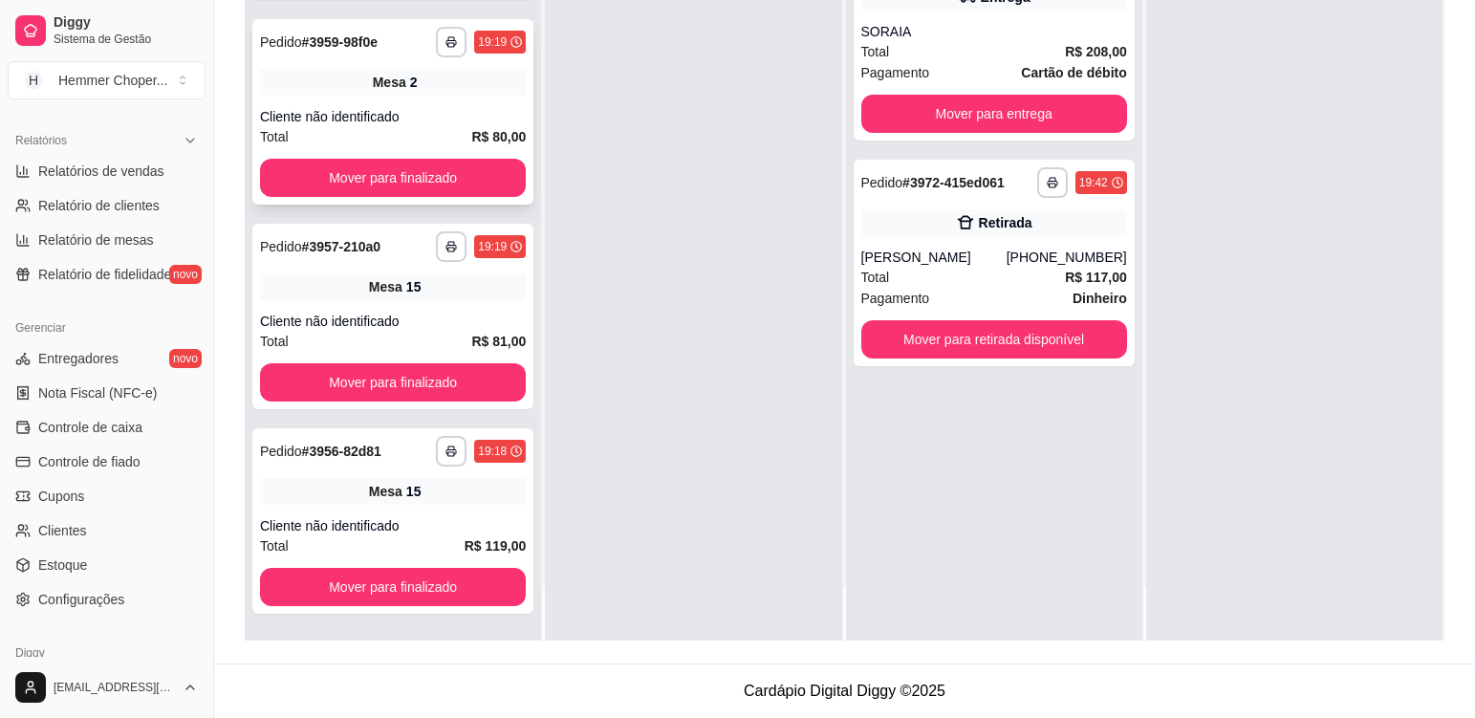
click at [402, 103] on div "**********" at bounding box center [392, 111] width 281 height 185
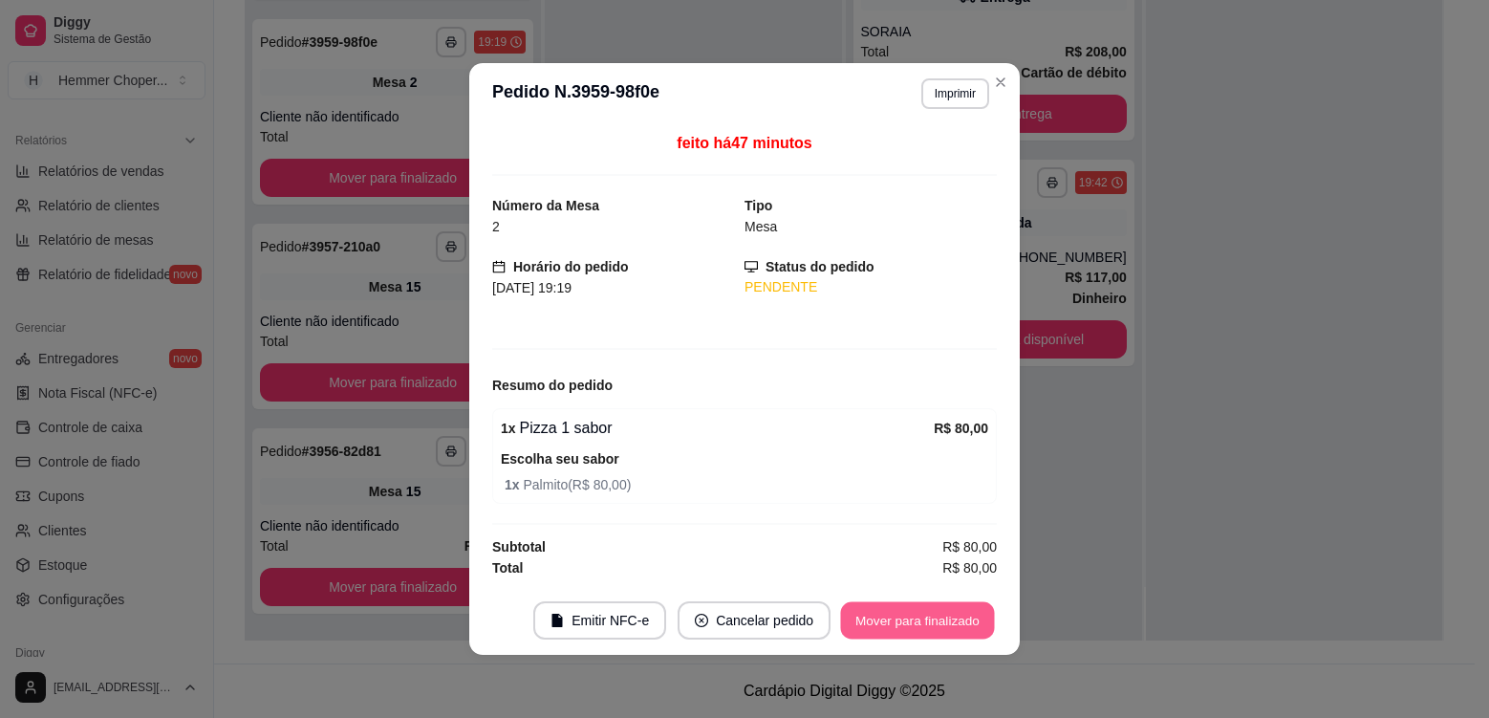
click at [950, 615] on button "Mover para finalizado" at bounding box center [918, 620] width 154 height 37
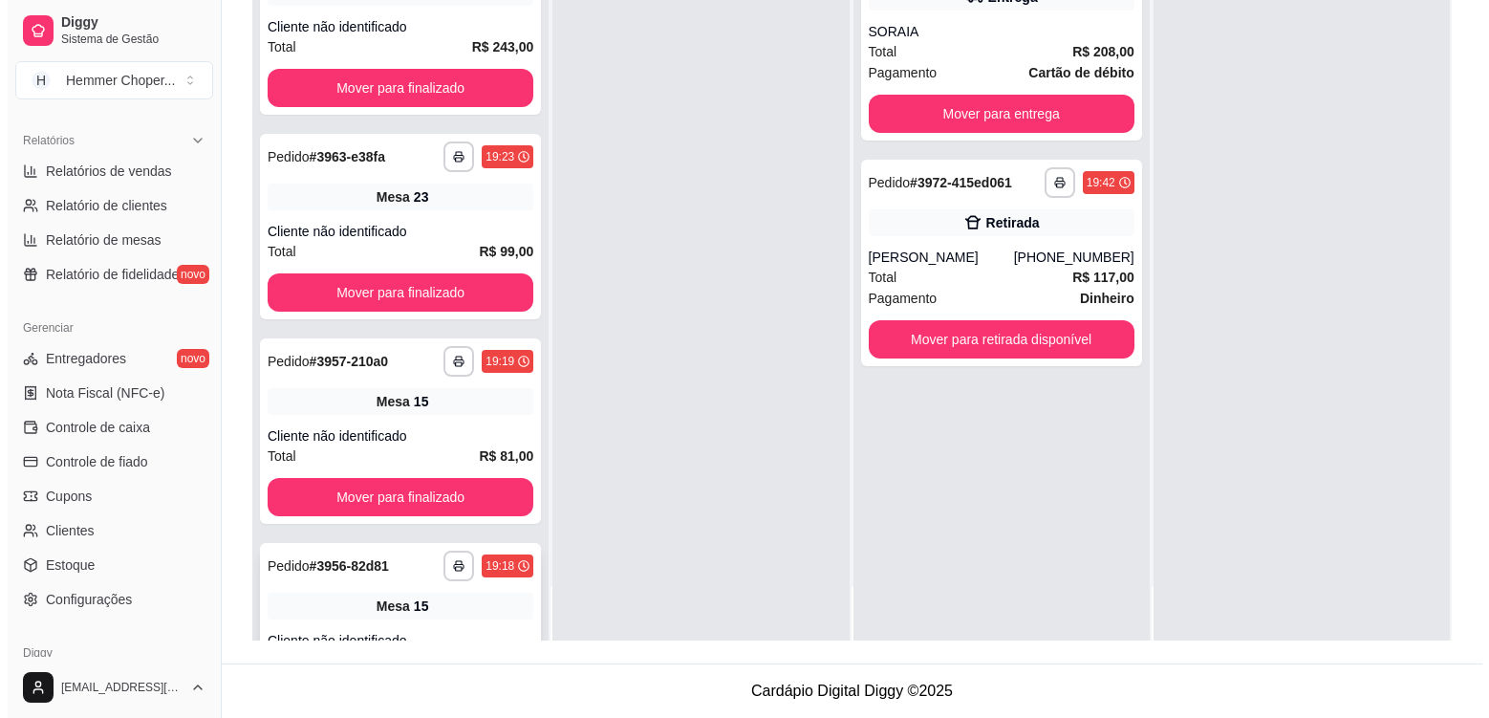
scroll to position [3392, 0]
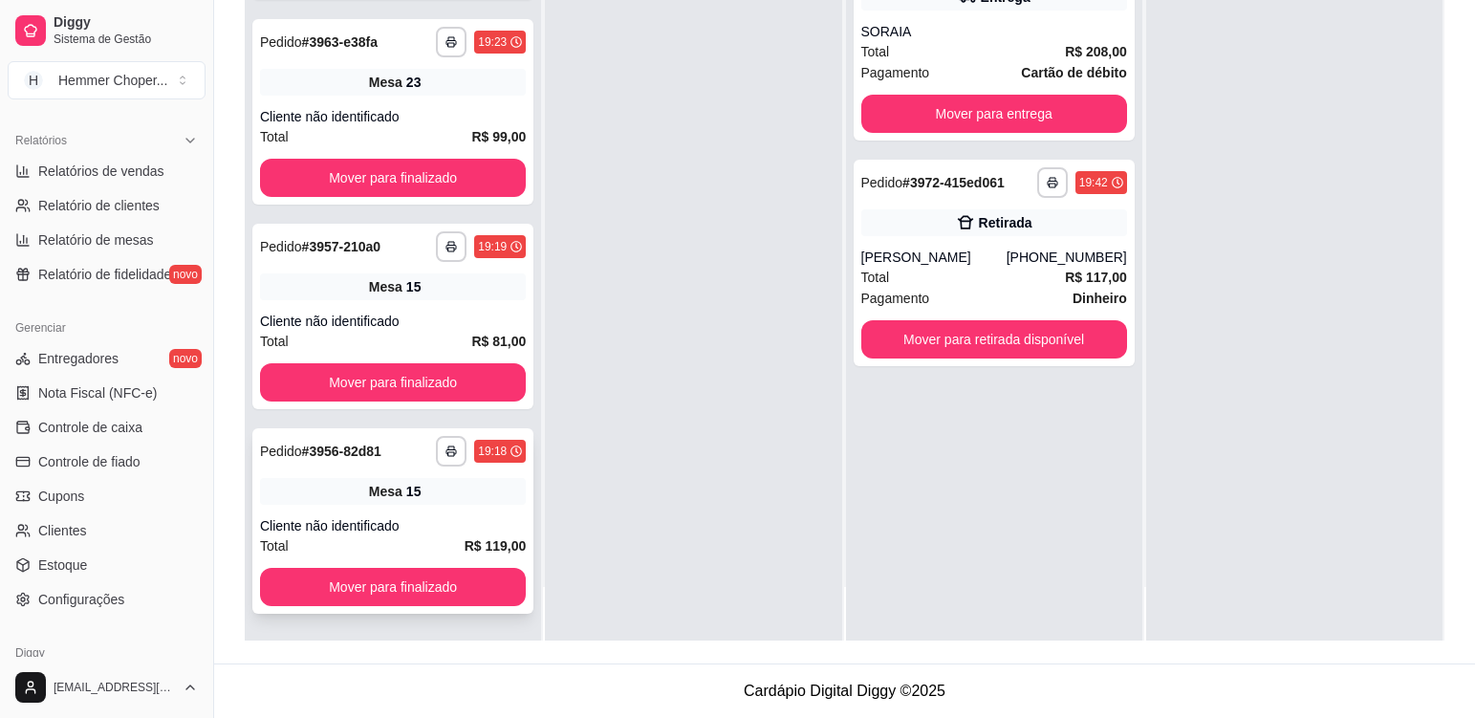
click at [431, 540] on div "Total R$ 119,00" at bounding box center [393, 545] width 266 height 21
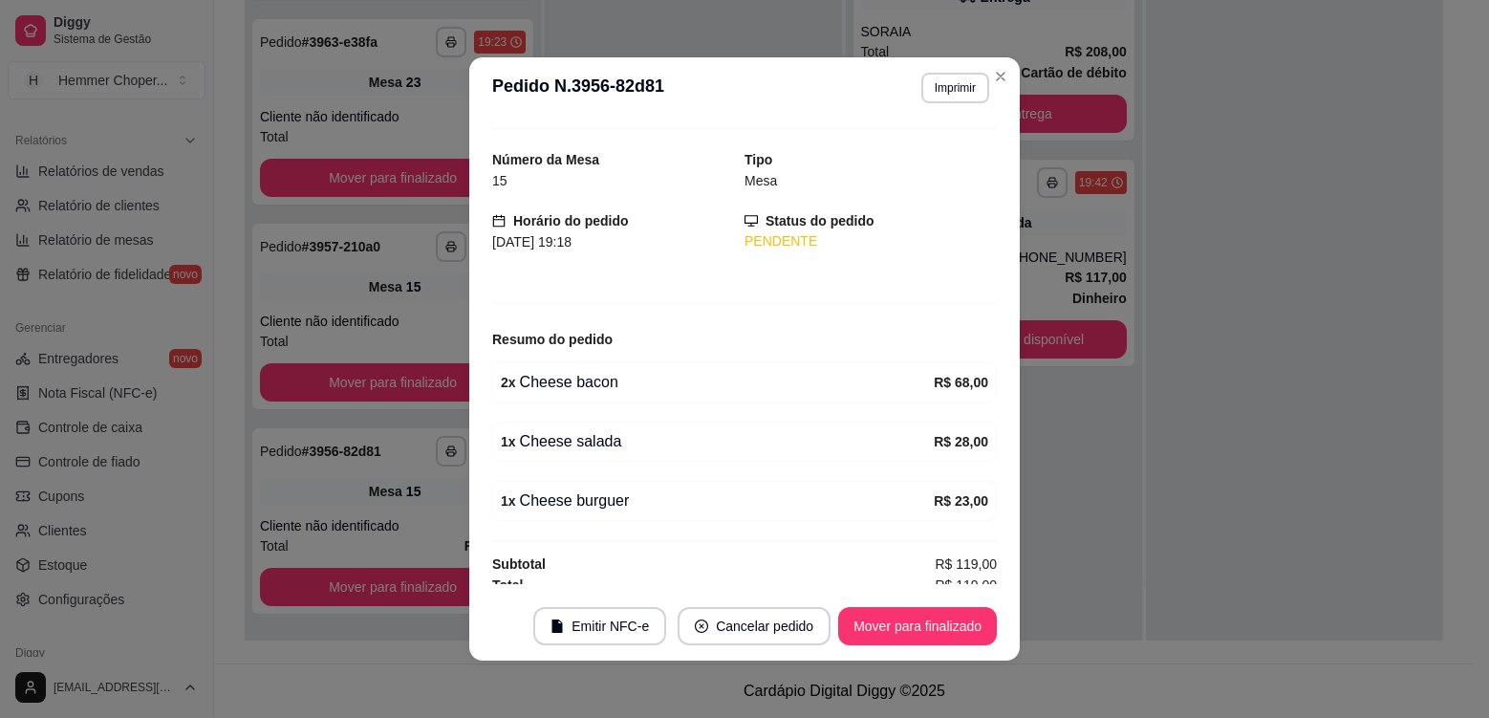
scroll to position [52, 0]
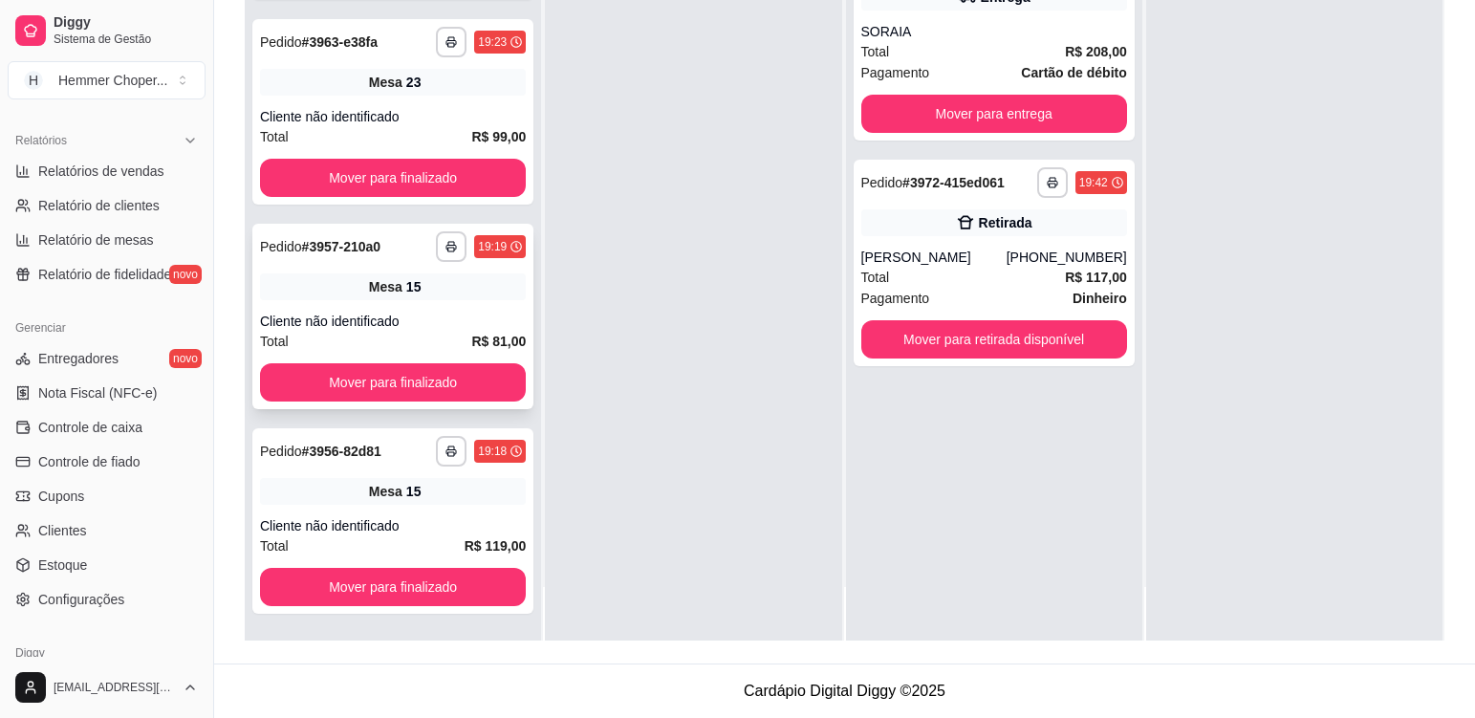
click at [426, 301] on div "**********" at bounding box center [392, 316] width 281 height 185
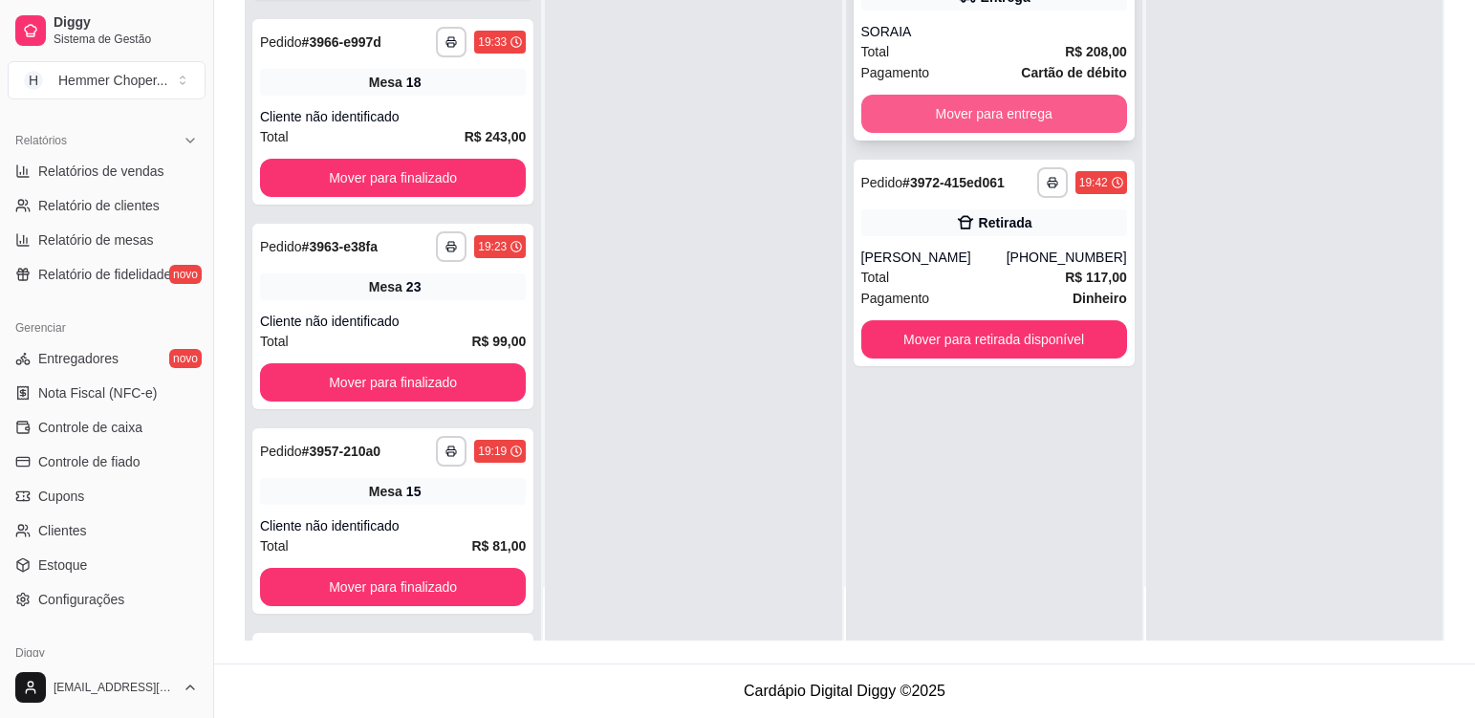
scroll to position [3597, 0]
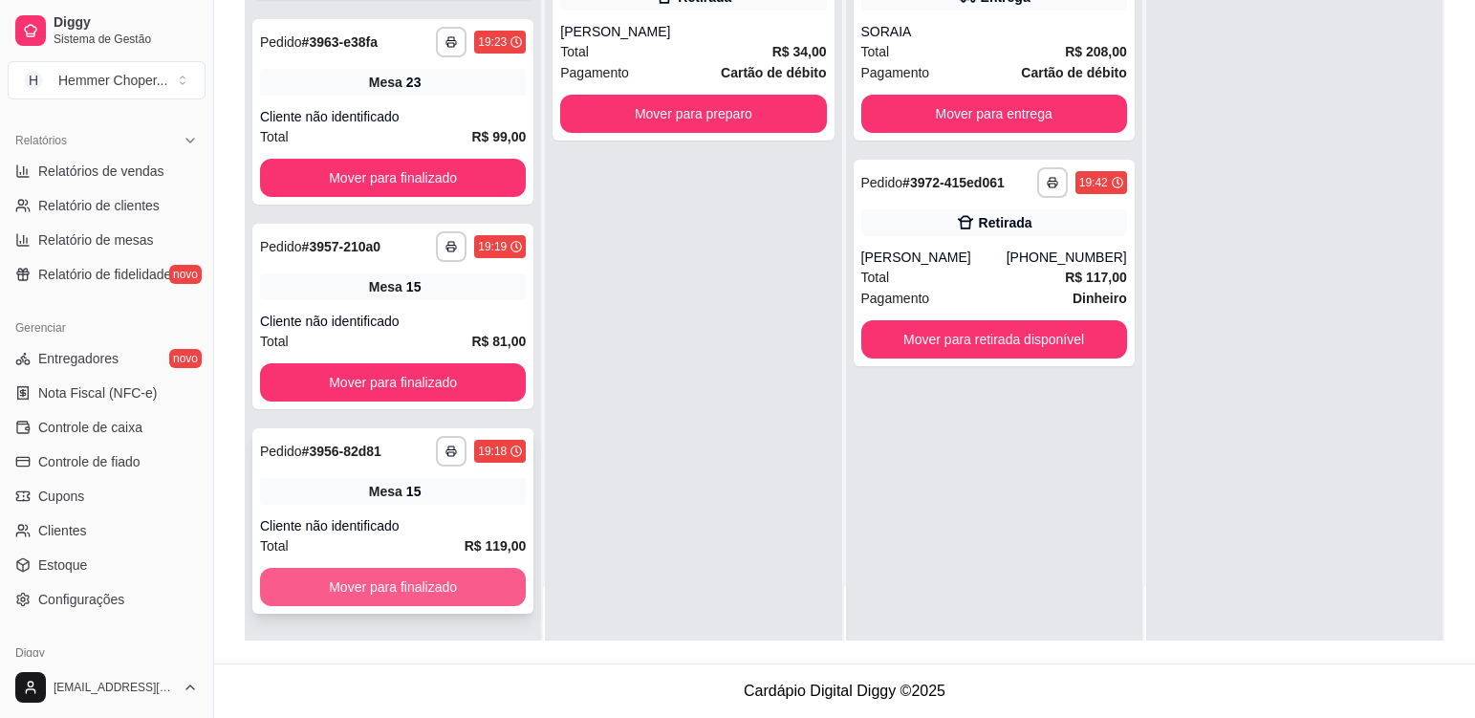
click at [464, 597] on button "Mover para finalizado" at bounding box center [393, 587] width 266 height 38
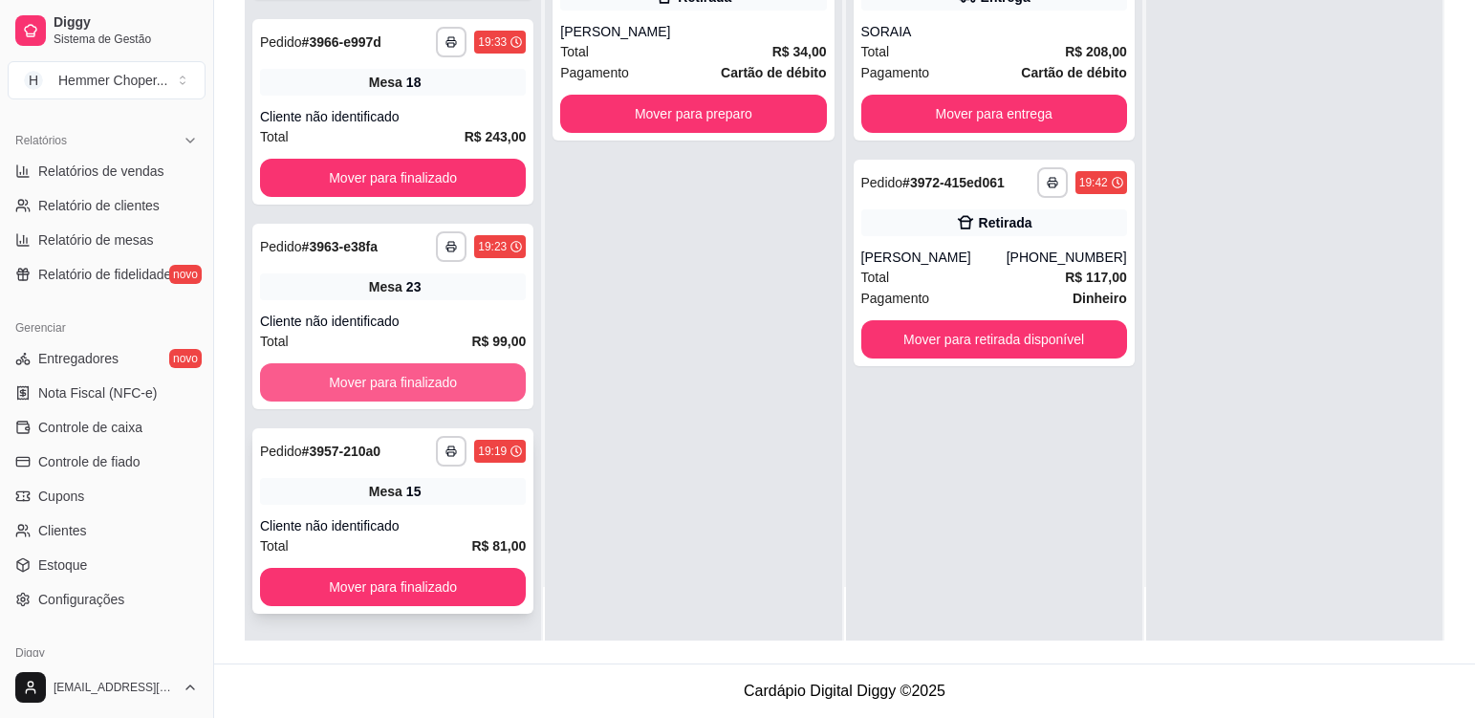
scroll to position [3392, 0]
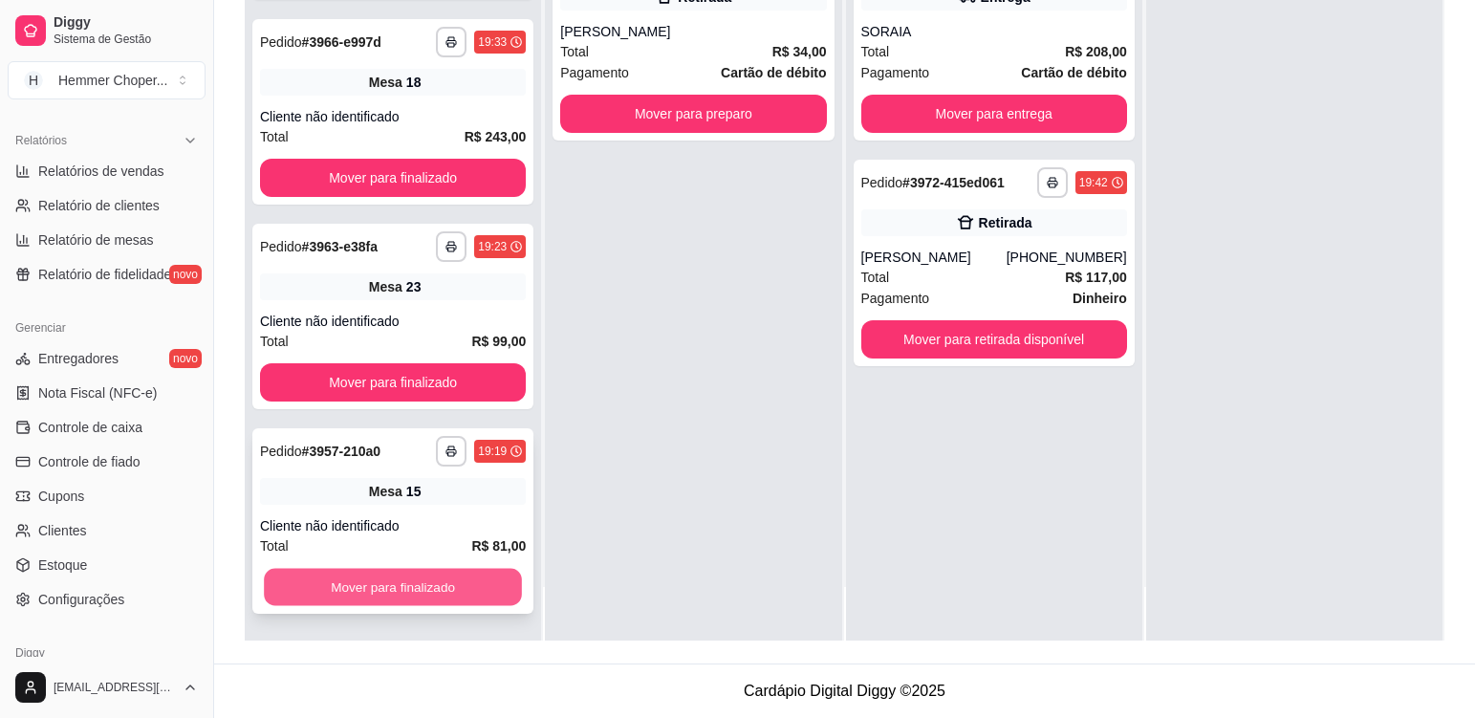
click at [427, 583] on button "Mover para finalizado" at bounding box center [393, 587] width 258 height 37
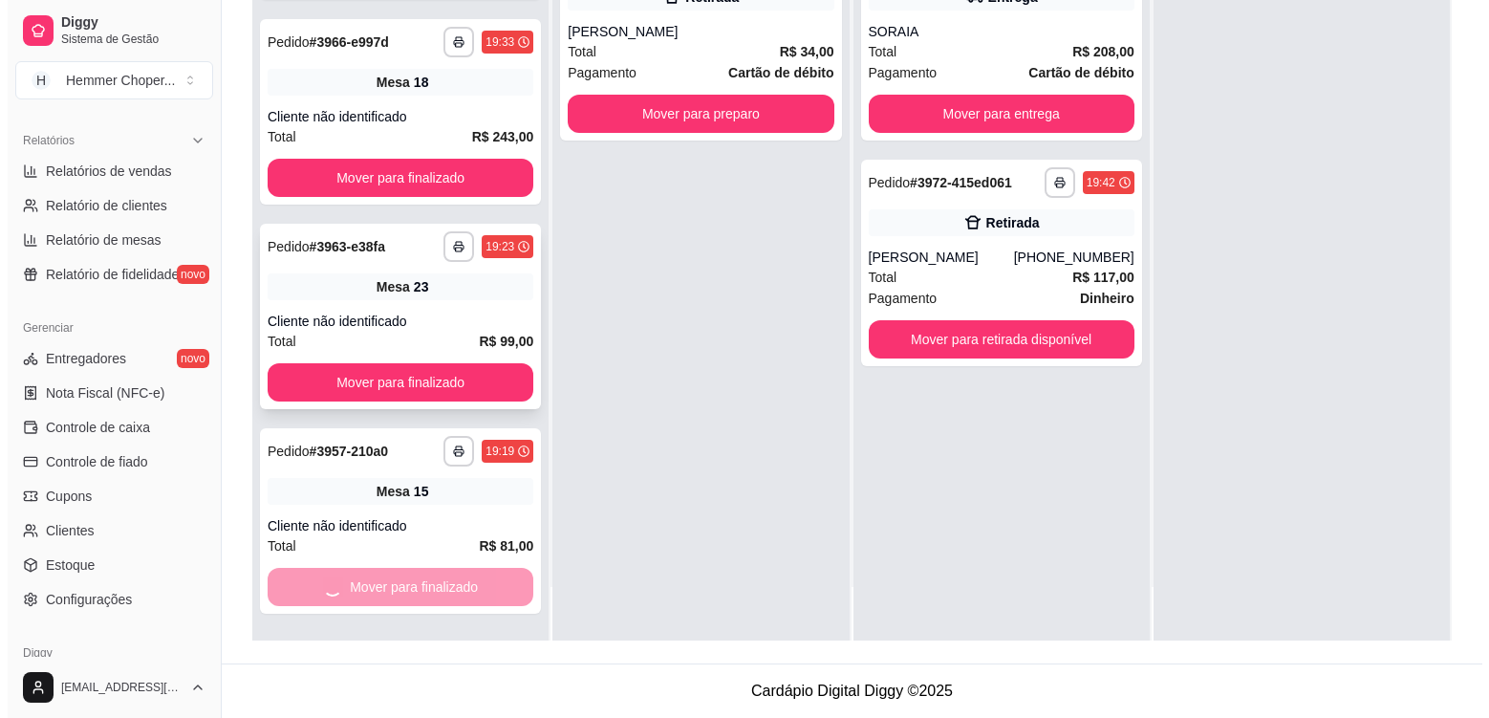
scroll to position [3188, 0]
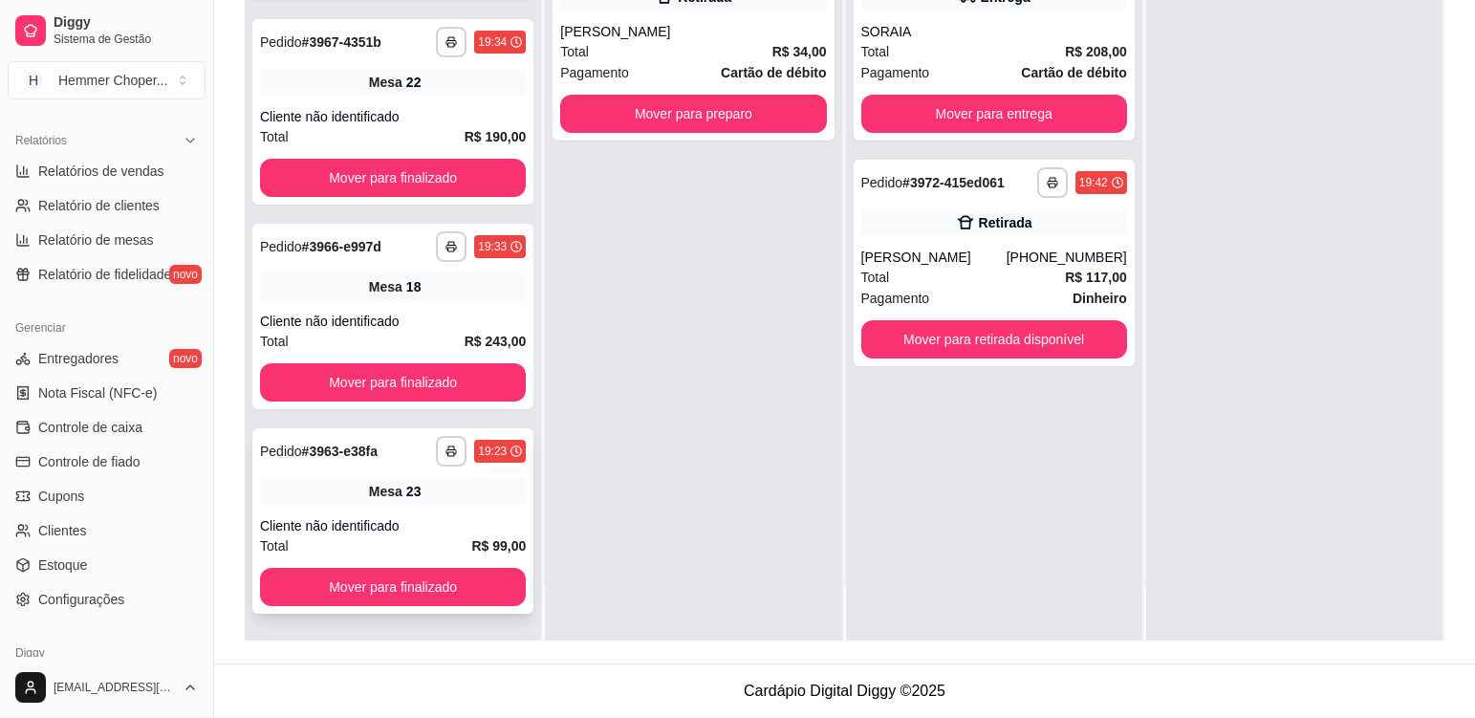
click at [442, 508] on div "**********" at bounding box center [392, 520] width 281 height 185
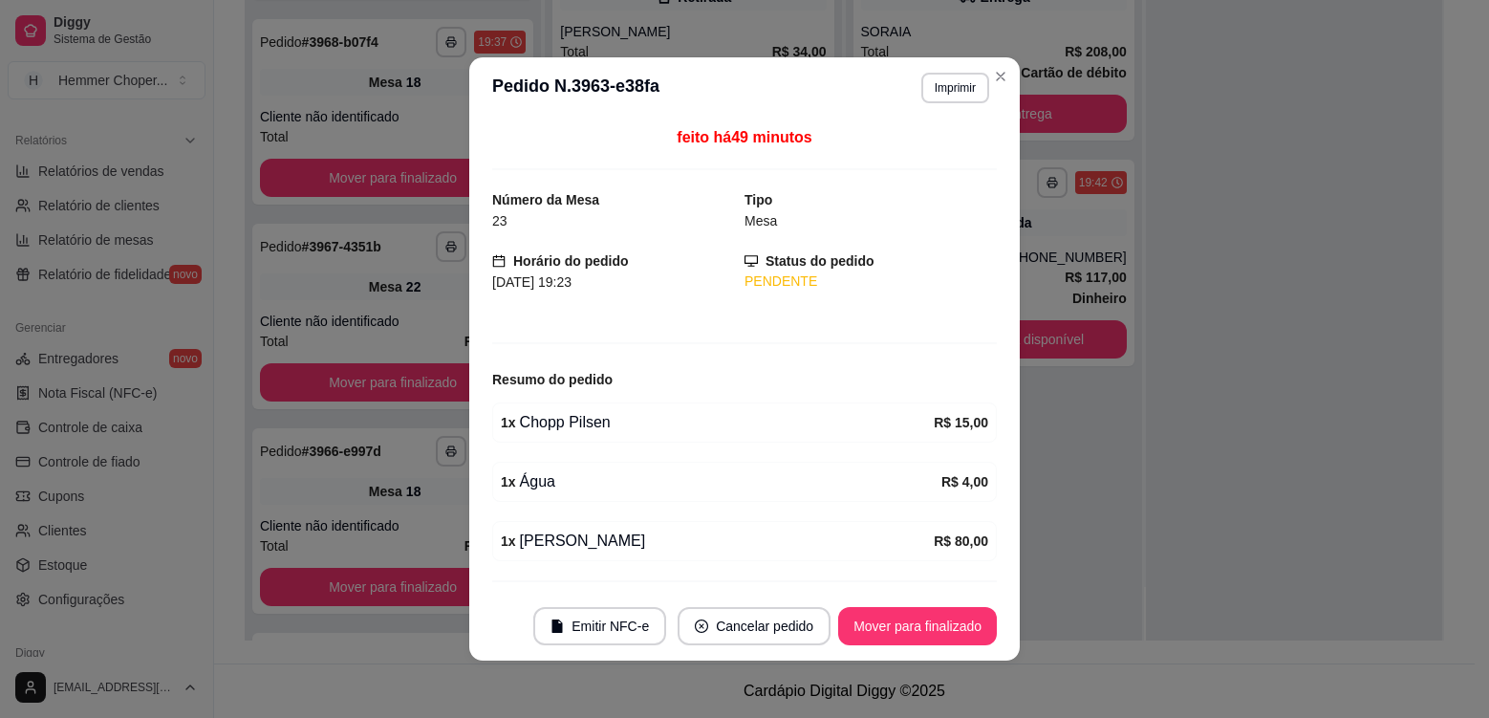
scroll to position [3392, 0]
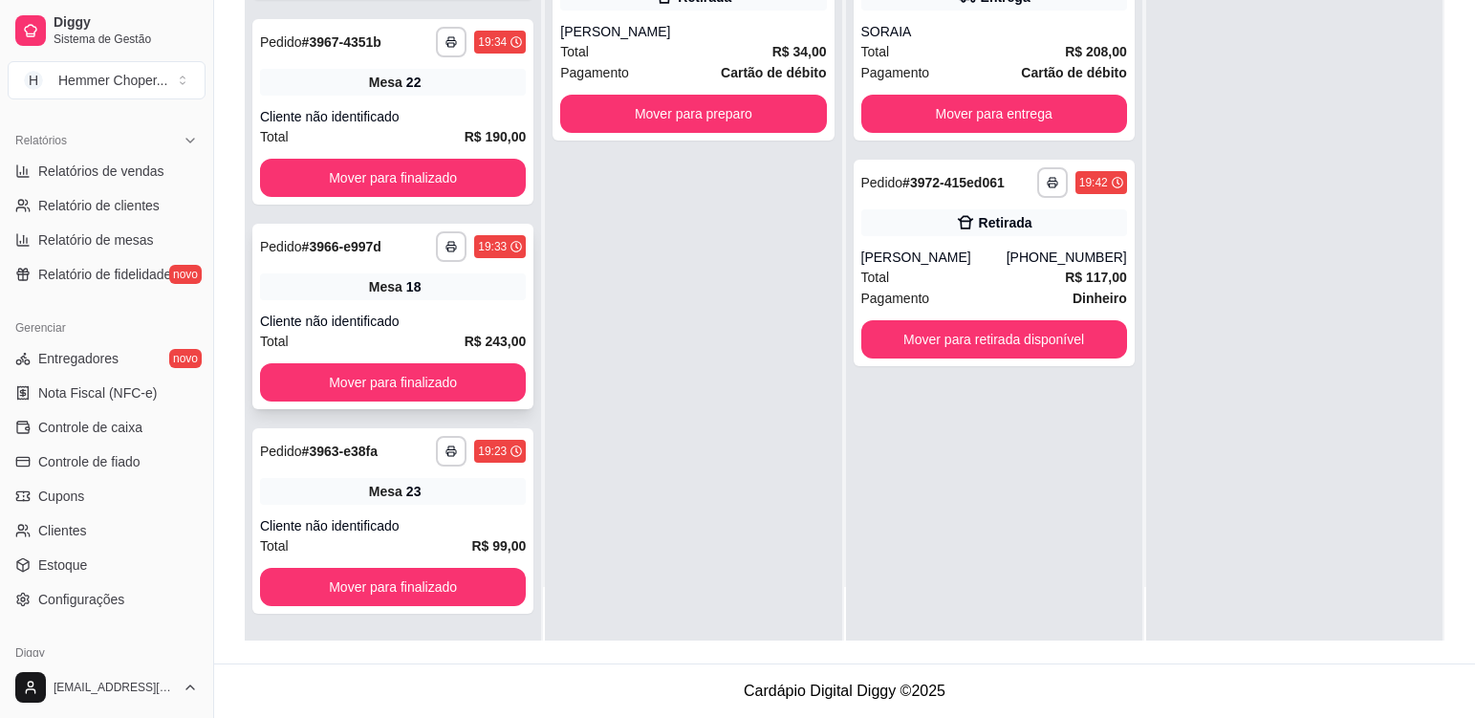
click at [434, 295] on div "Mesa 18" at bounding box center [393, 286] width 266 height 27
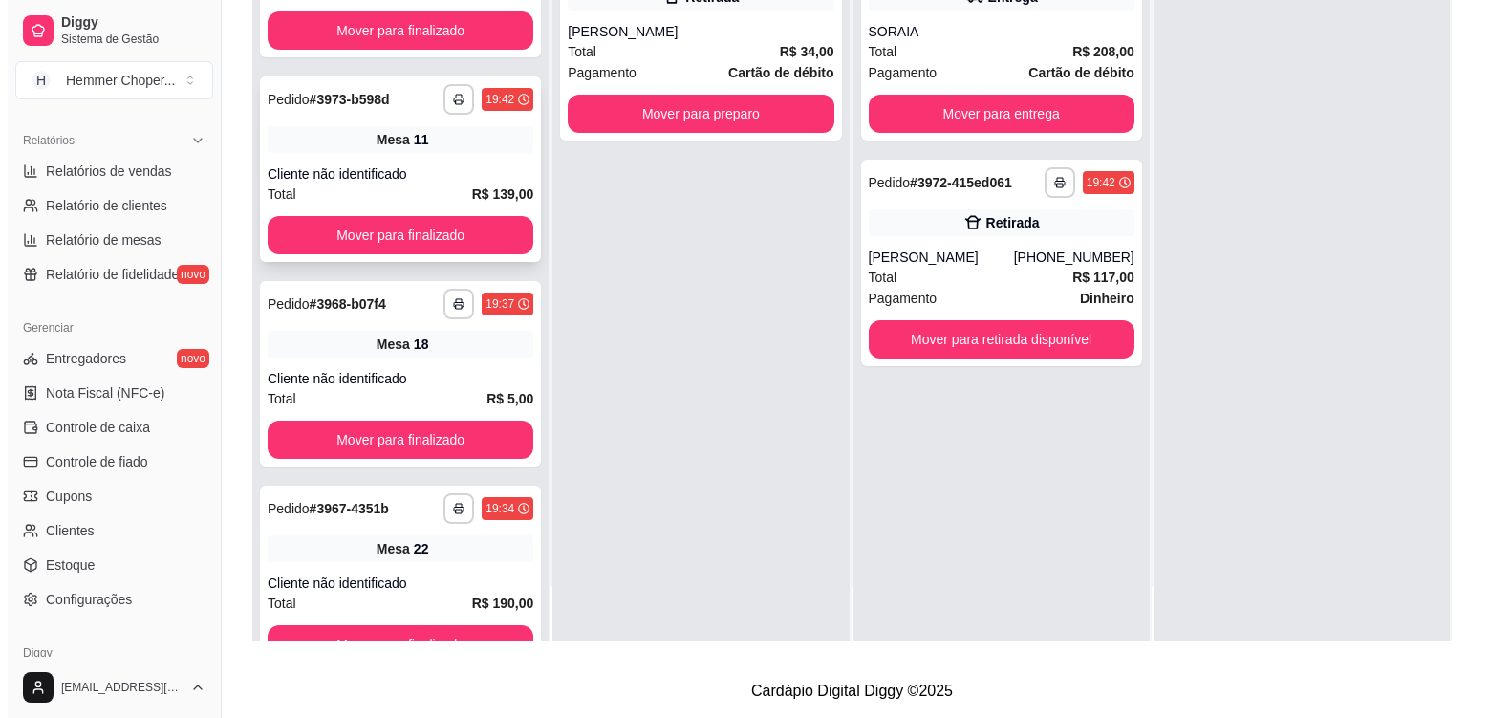
scroll to position [2819, 0]
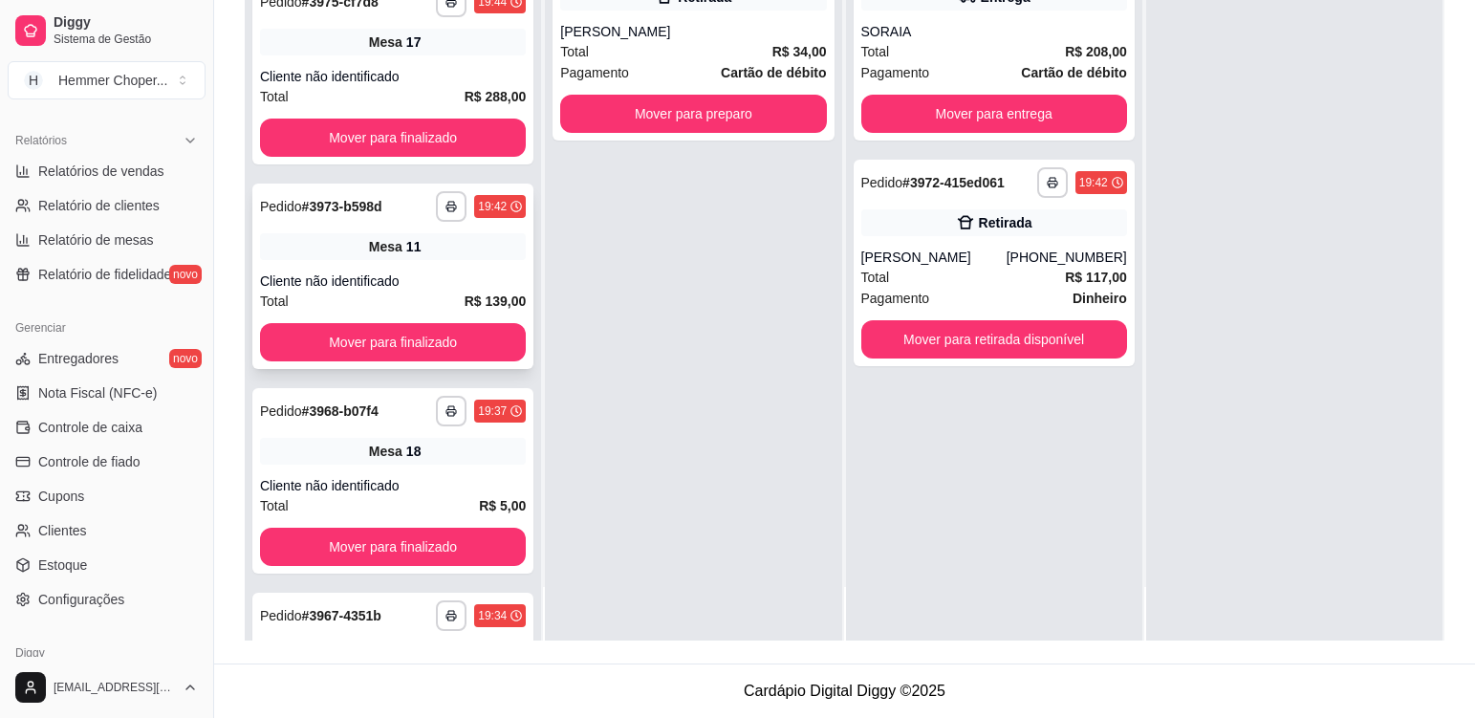
click at [476, 268] on div "**********" at bounding box center [392, 276] width 281 height 185
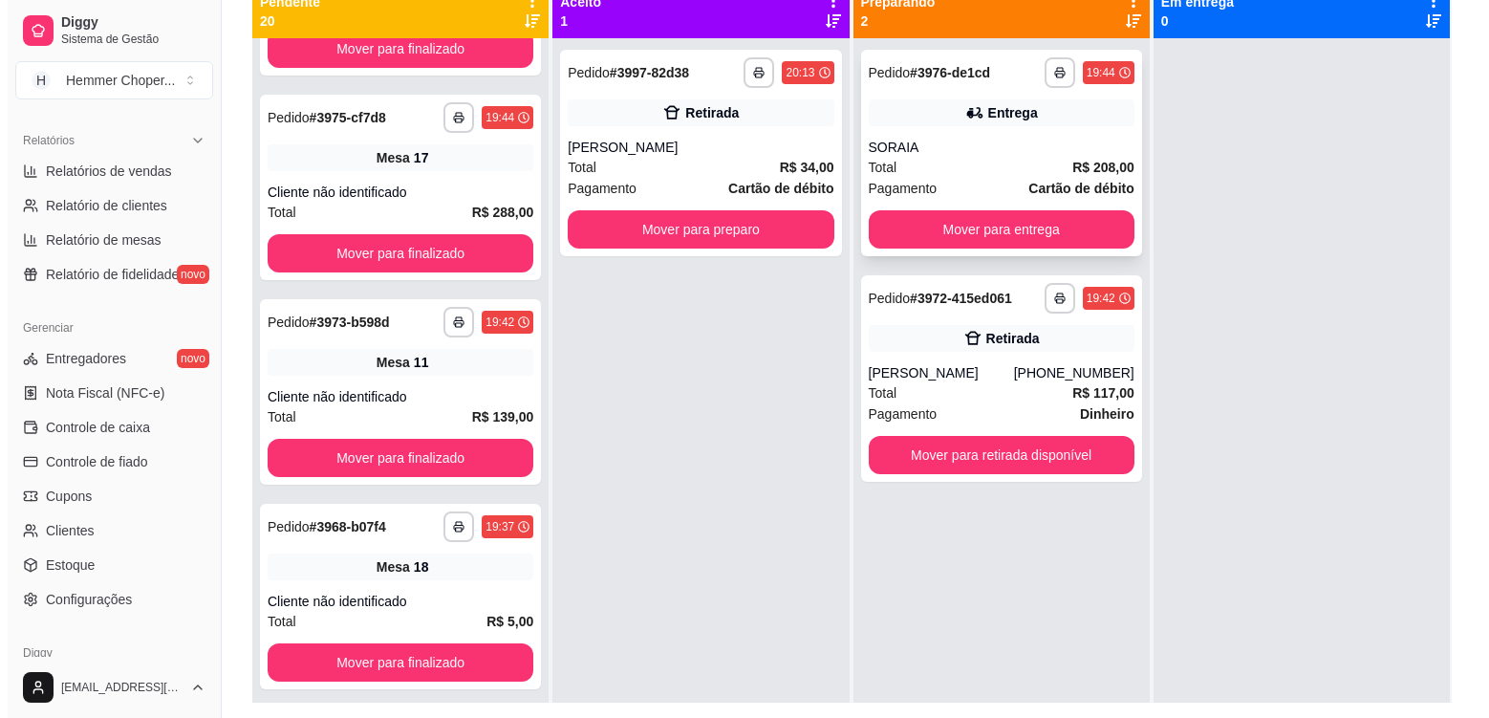
scroll to position [196, 0]
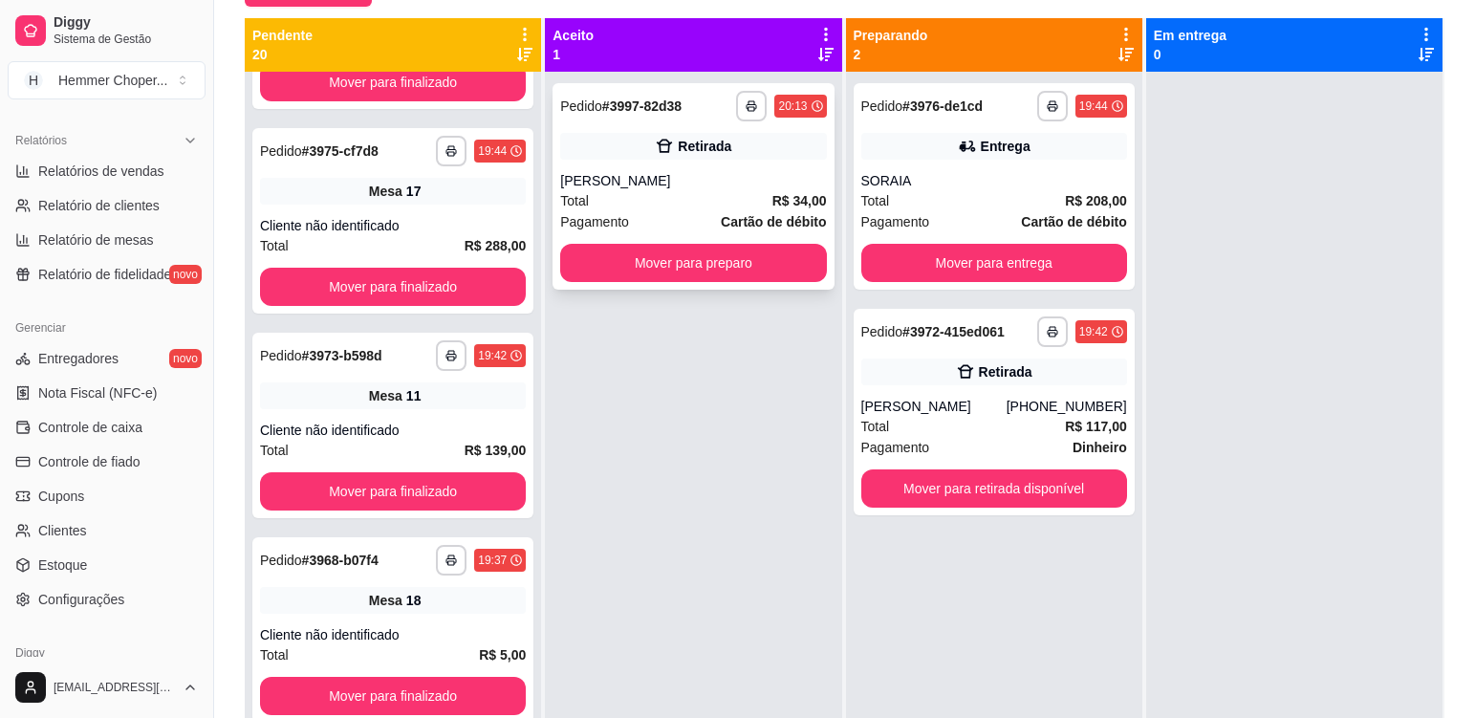
click at [671, 174] on div "[PERSON_NAME]" at bounding box center [693, 180] width 266 height 19
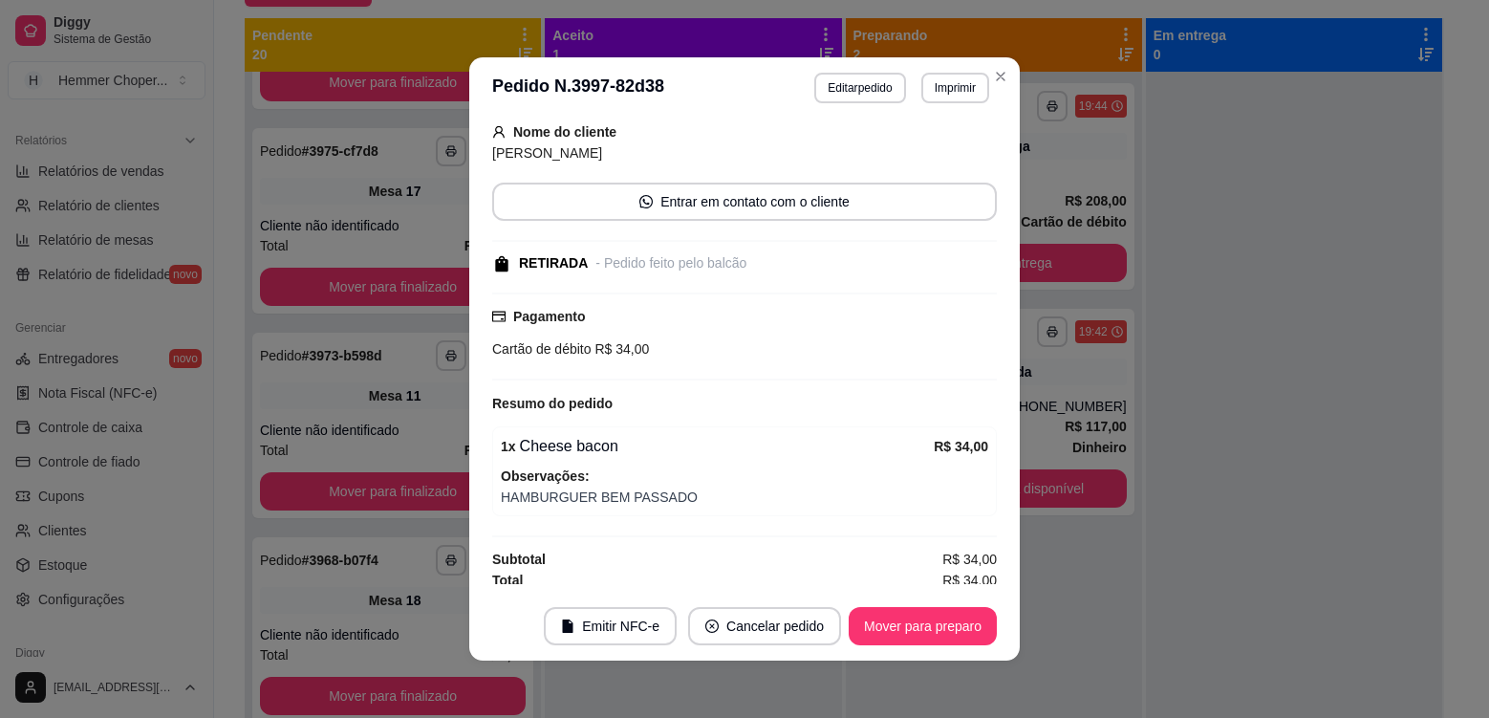
scroll to position [128, 0]
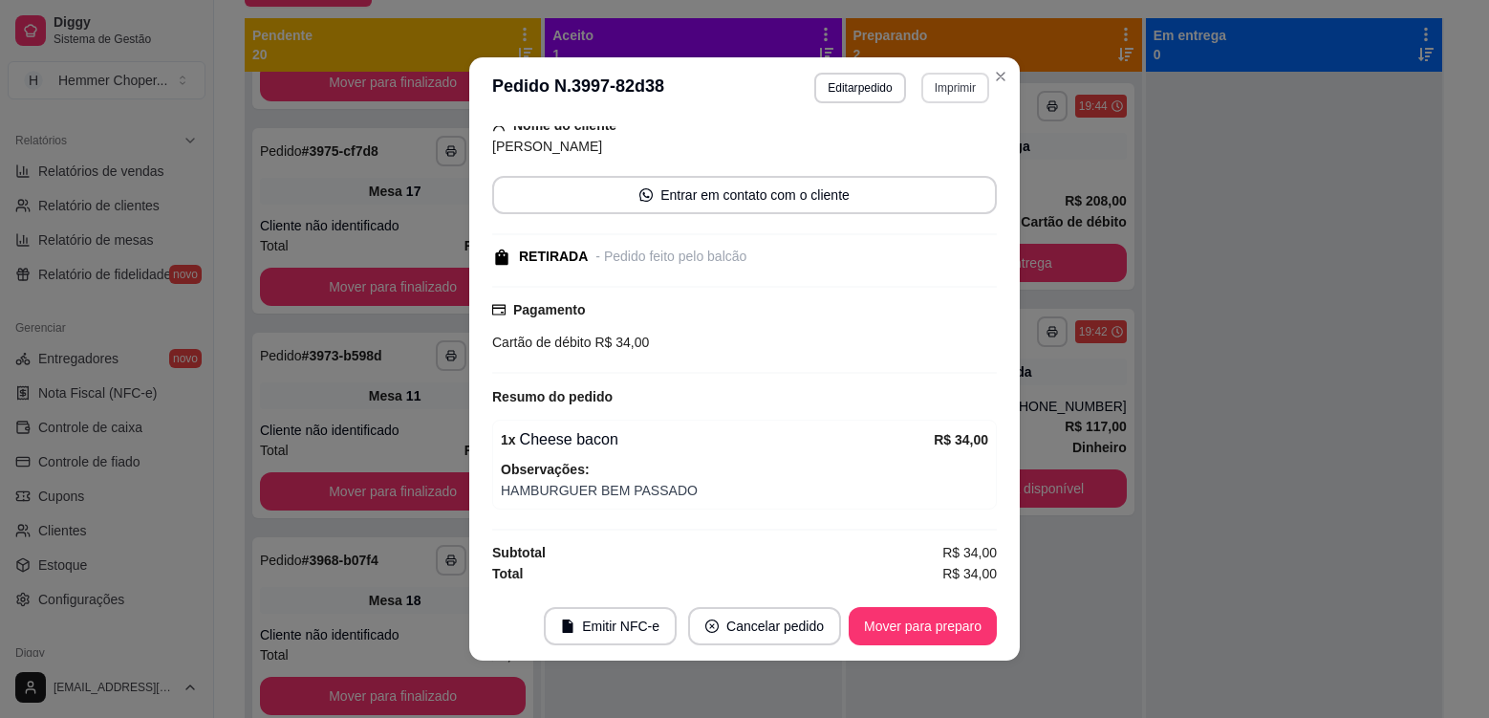
click at [927, 93] on button "Imprimir" at bounding box center [955, 88] width 68 height 31
click at [942, 162] on button "Cozinha" at bounding box center [914, 155] width 139 height 31
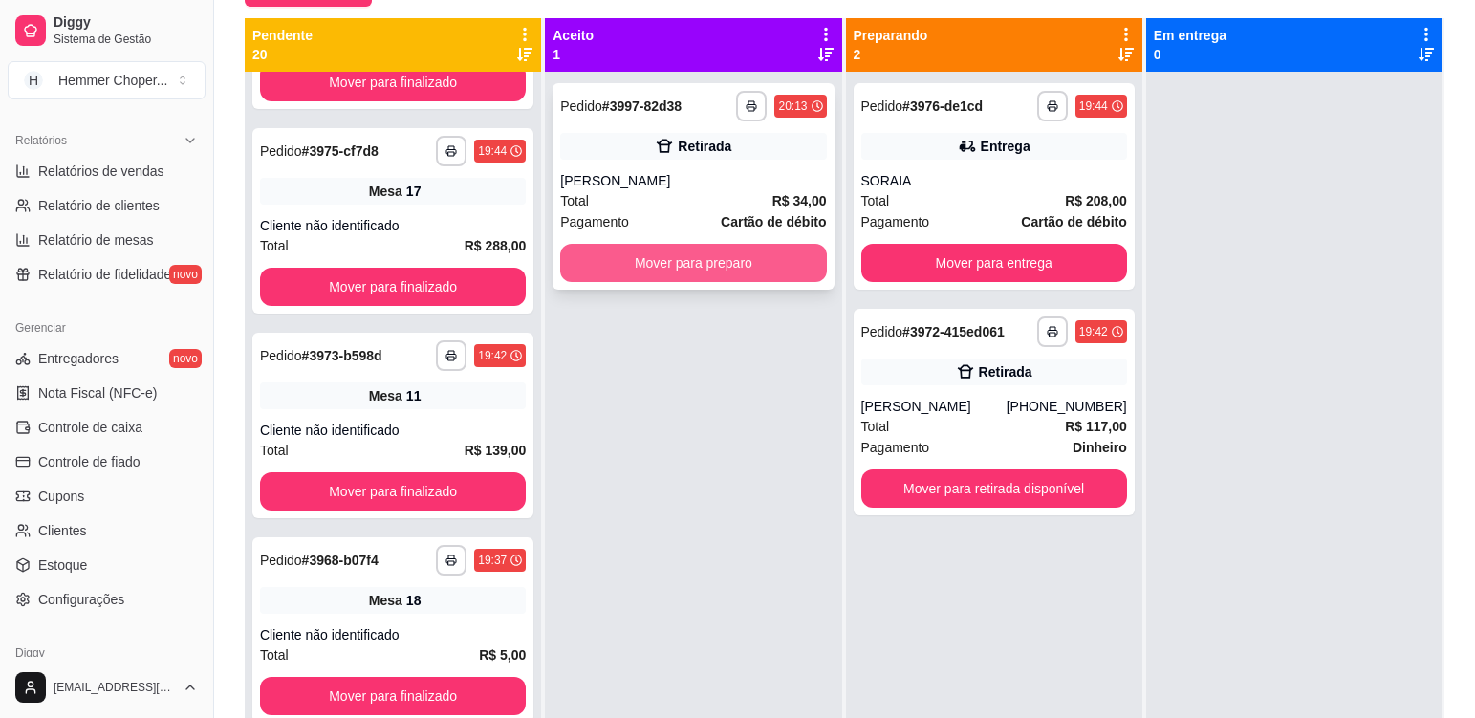
click at [657, 257] on button "Mover para preparo" at bounding box center [693, 263] width 266 height 38
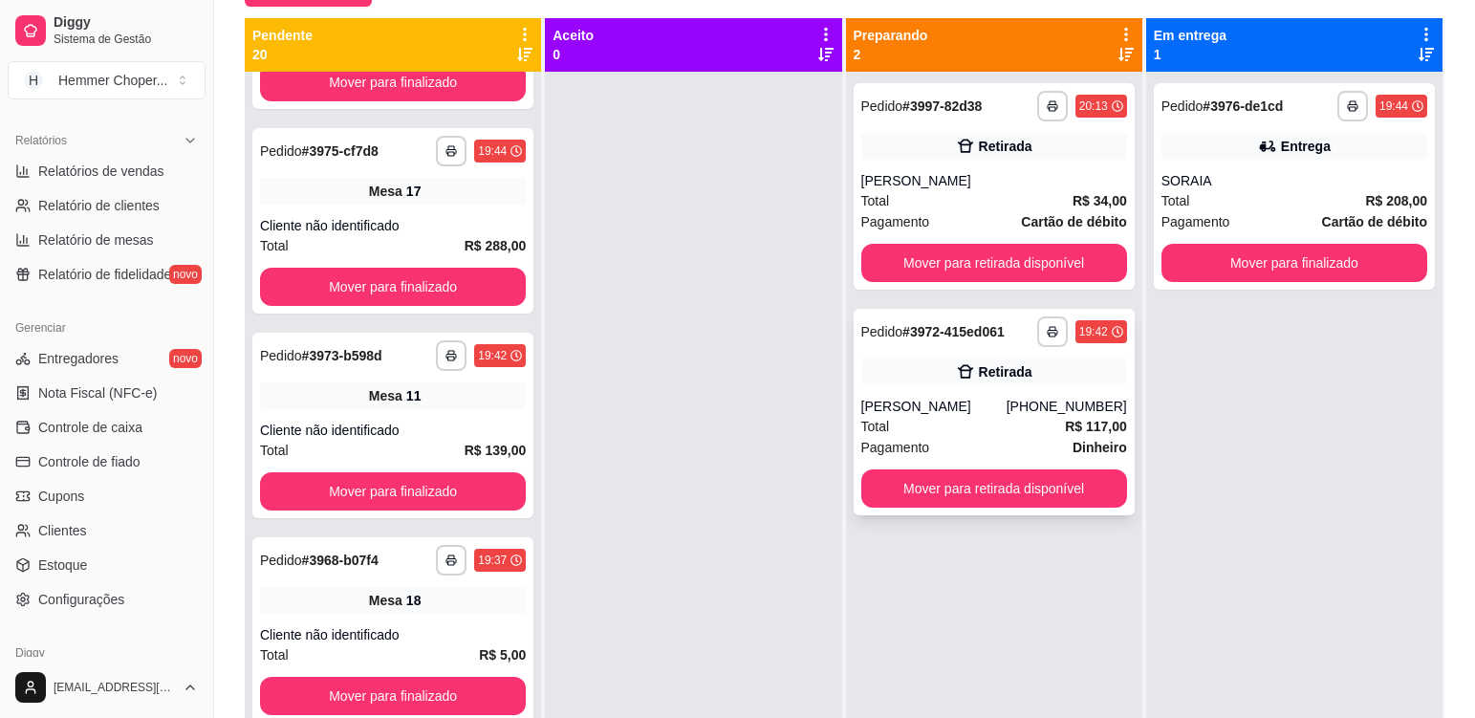
click at [972, 402] on div "[PERSON_NAME]" at bounding box center [933, 406] width 145 height 19
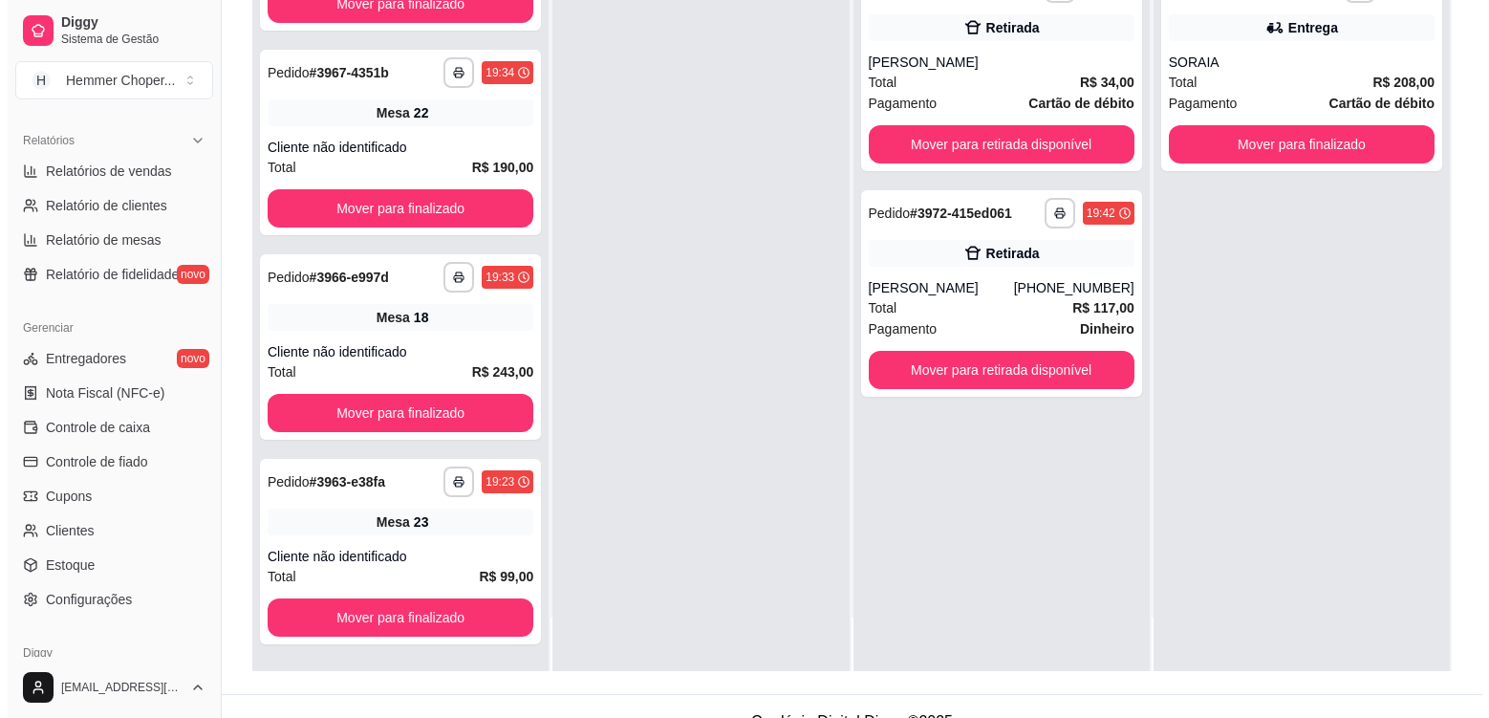
scroll to position [292, 0]
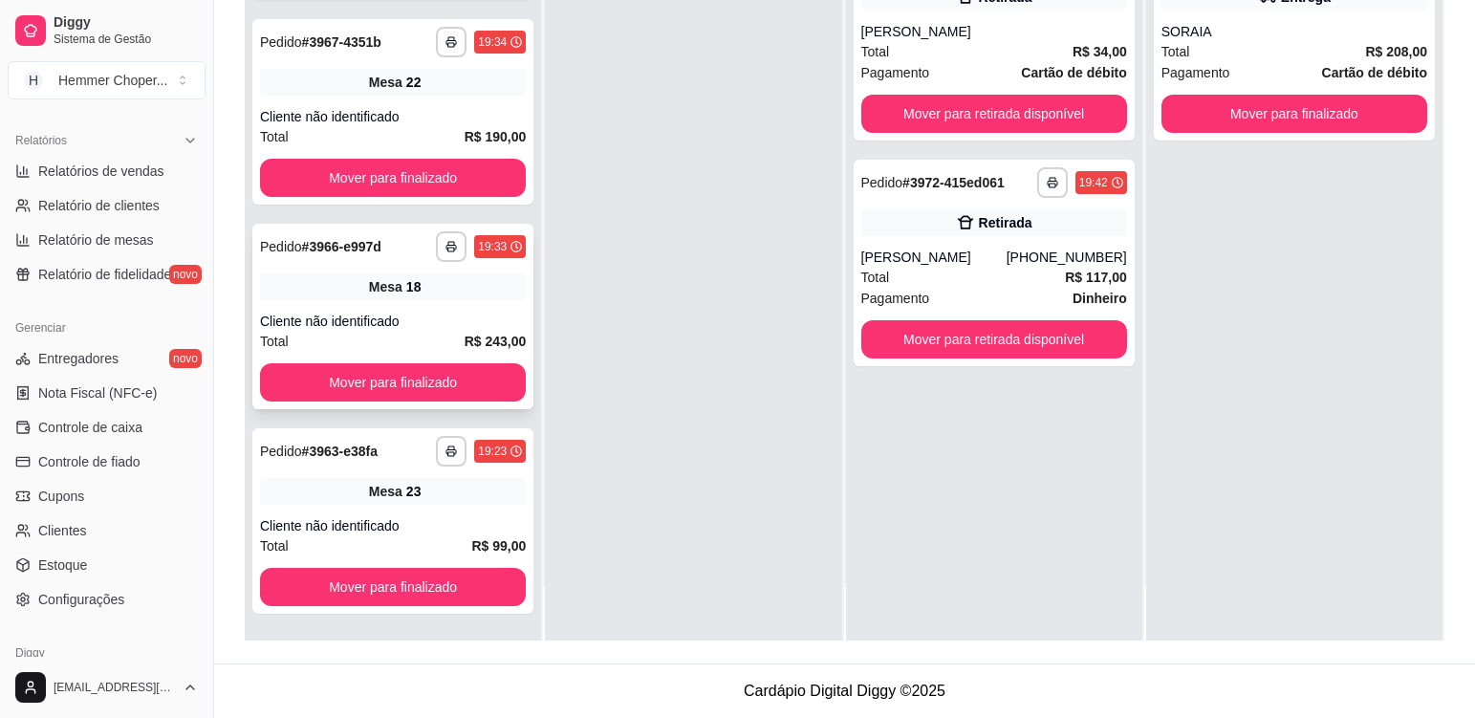
click at [451, 301] on div "**********" at bounding box center [392, 316] width 281 height 185
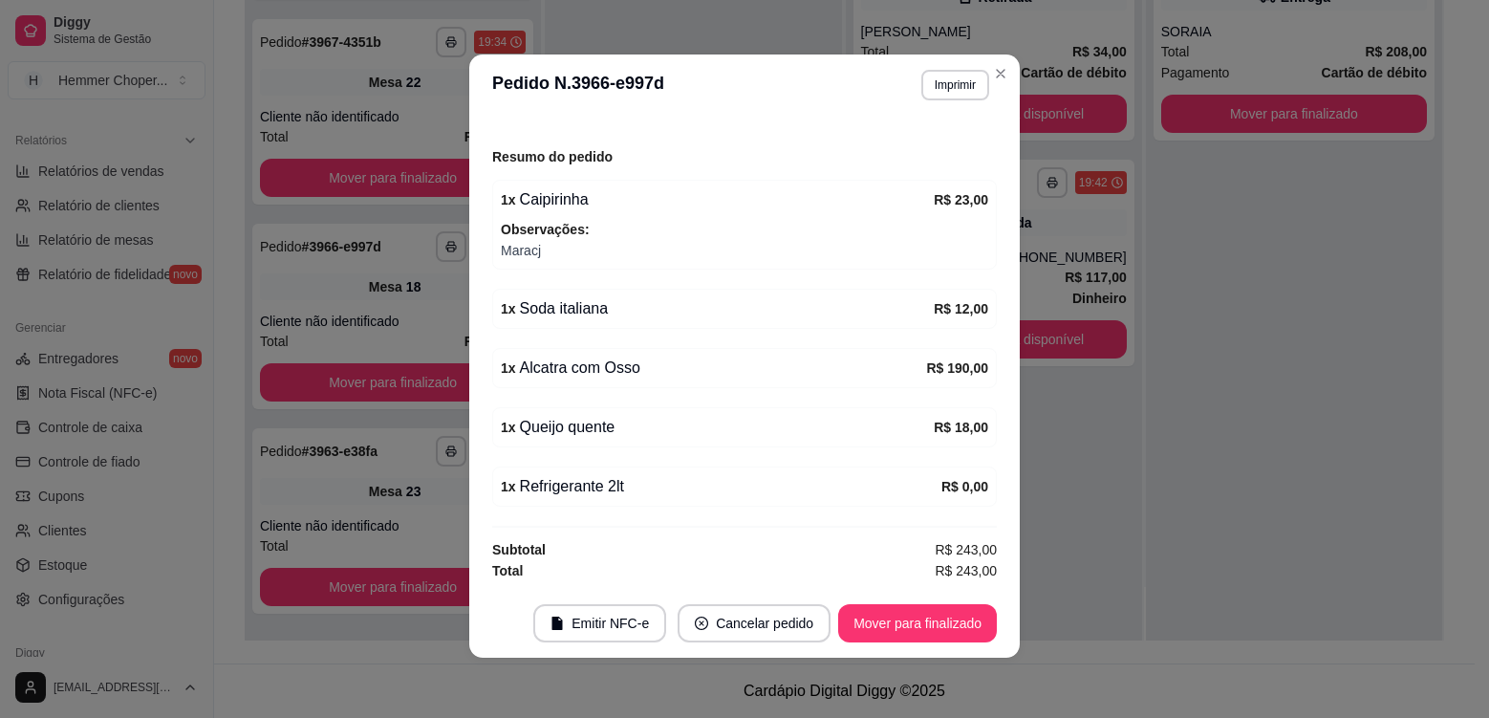
scroll to position [4, 0]
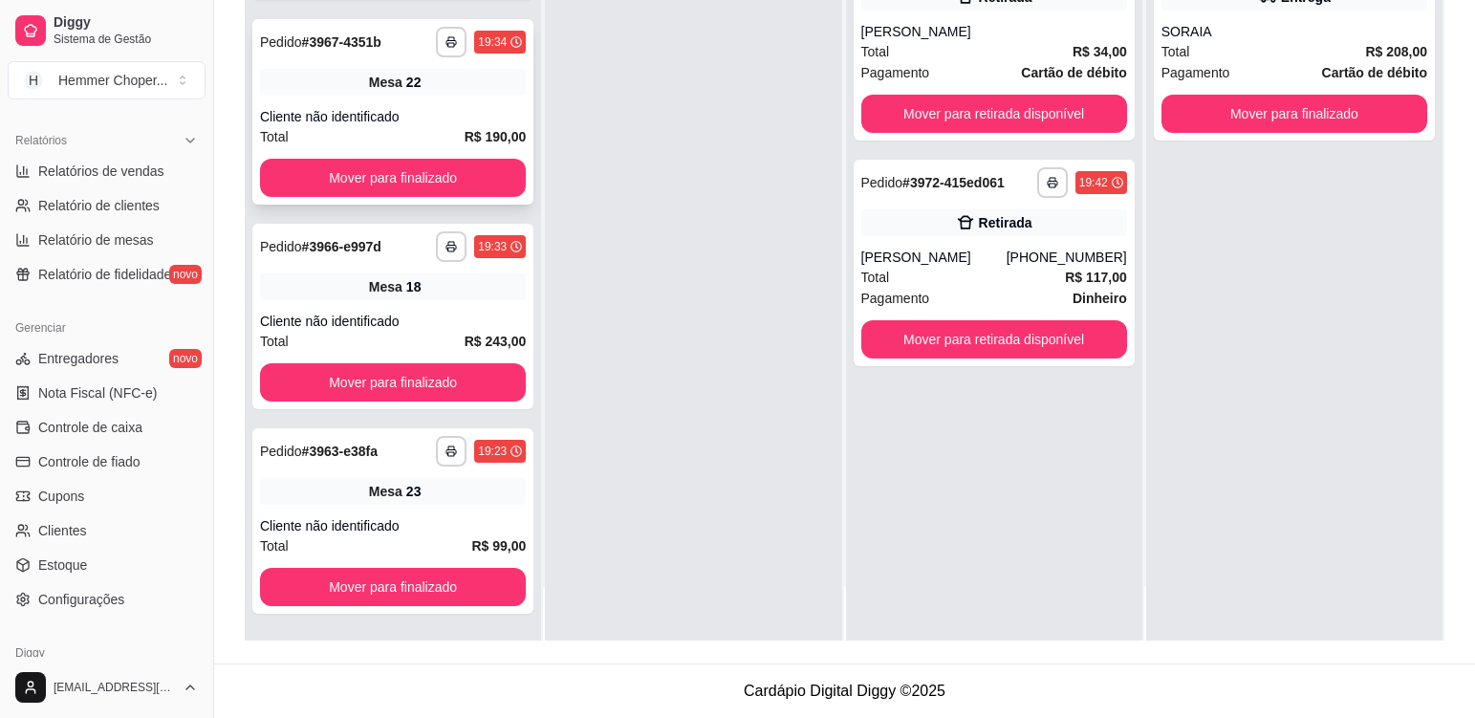
click at [452, 87] on div "Mesa 22" at bounding box center [393, 82] width 266 height 27
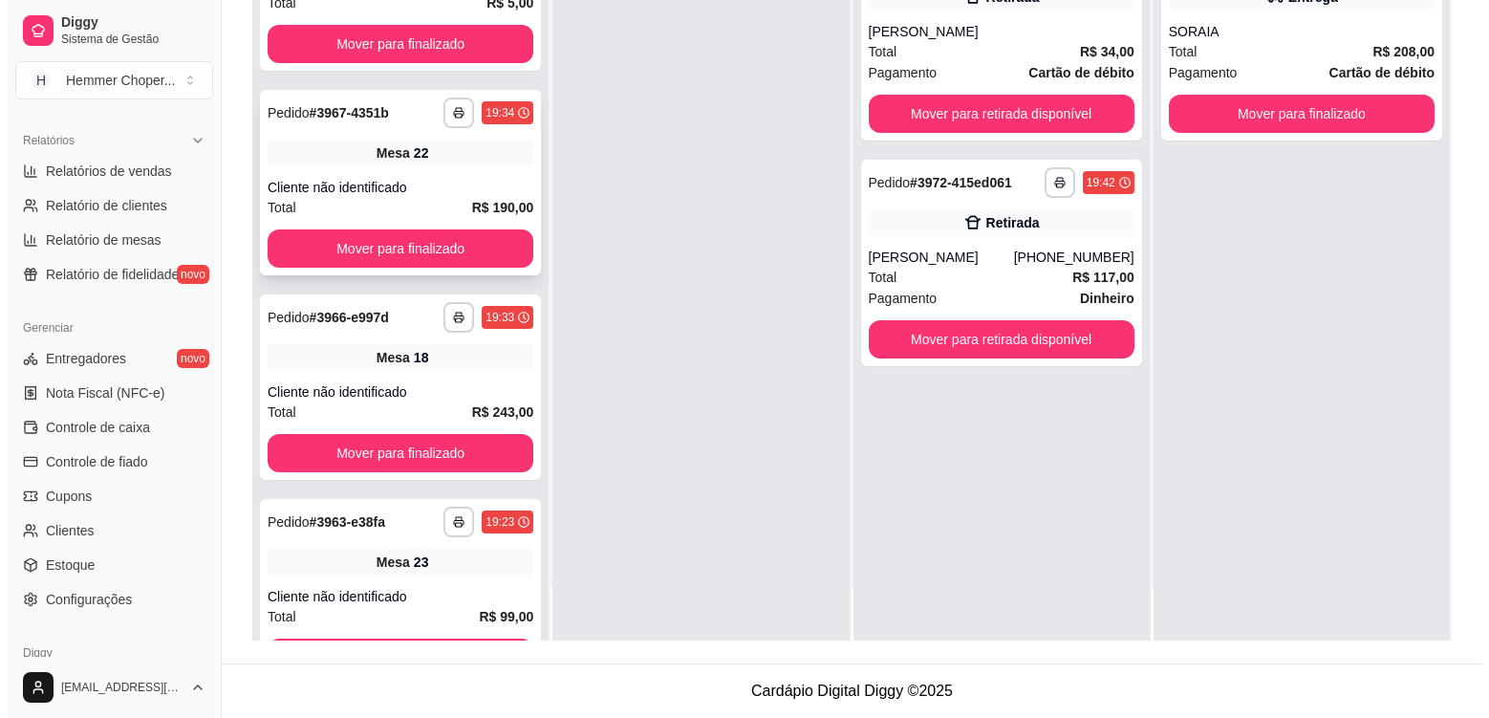
scroll to position [2587, 0]
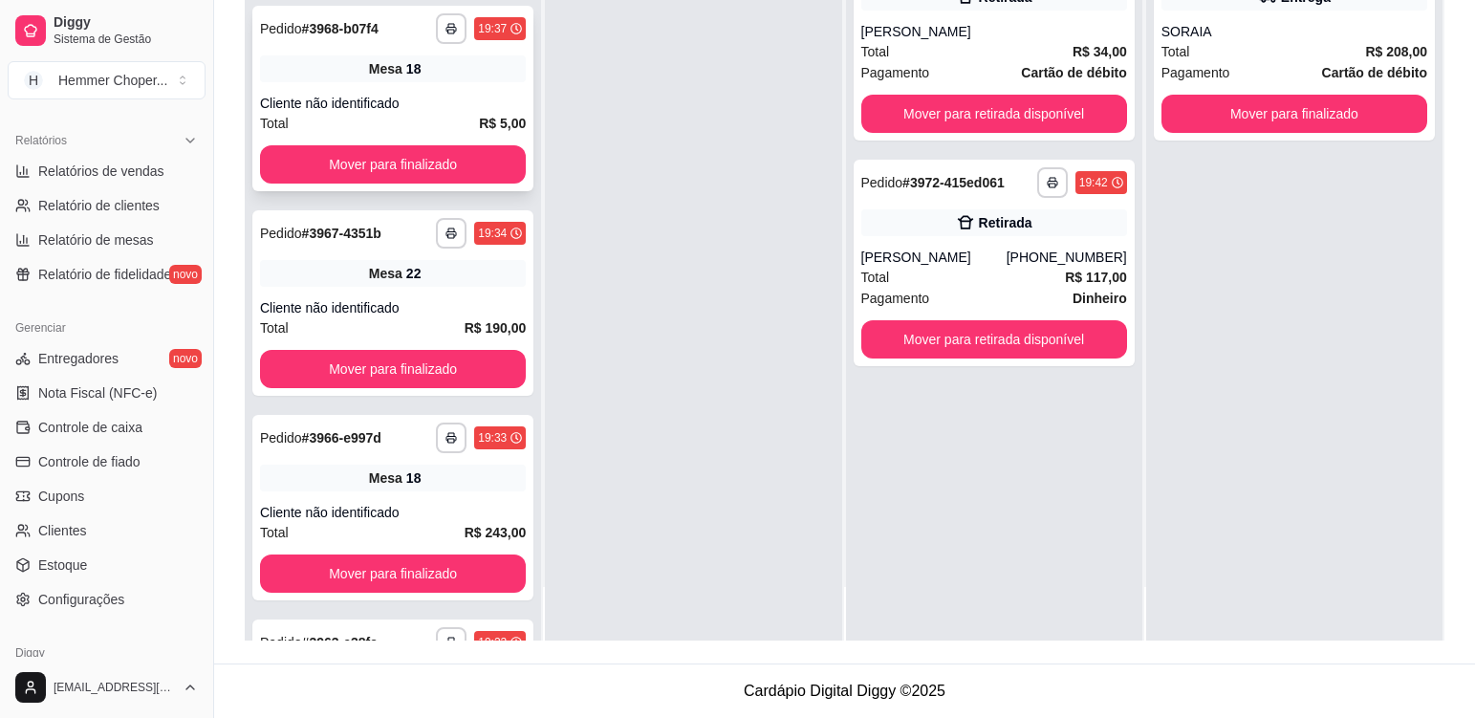
click at [468, 91] on div "**********" at bounding box center [392, 98] width 281 height 185
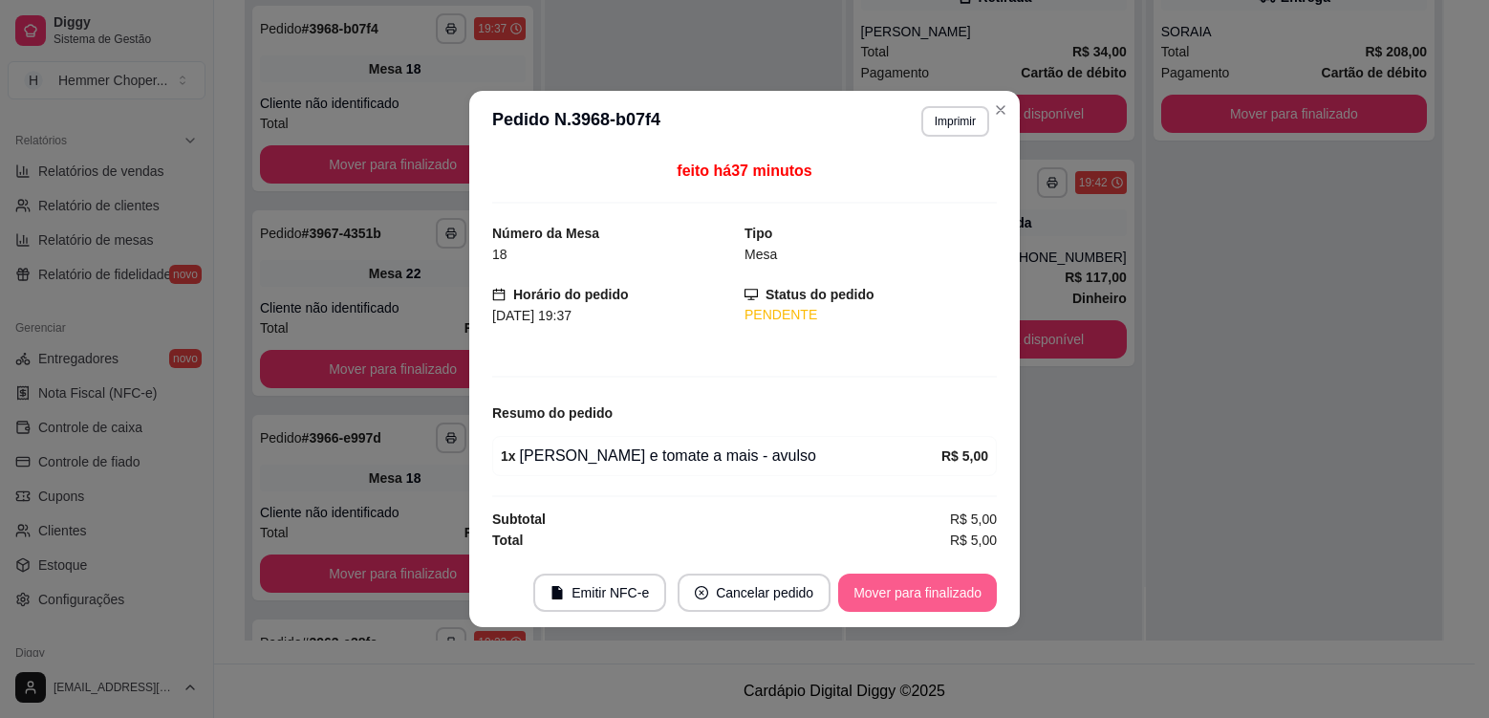
click at [915, 590] on button "Mover para finalizado" at bounding box center [917, 592] width 159 height 38
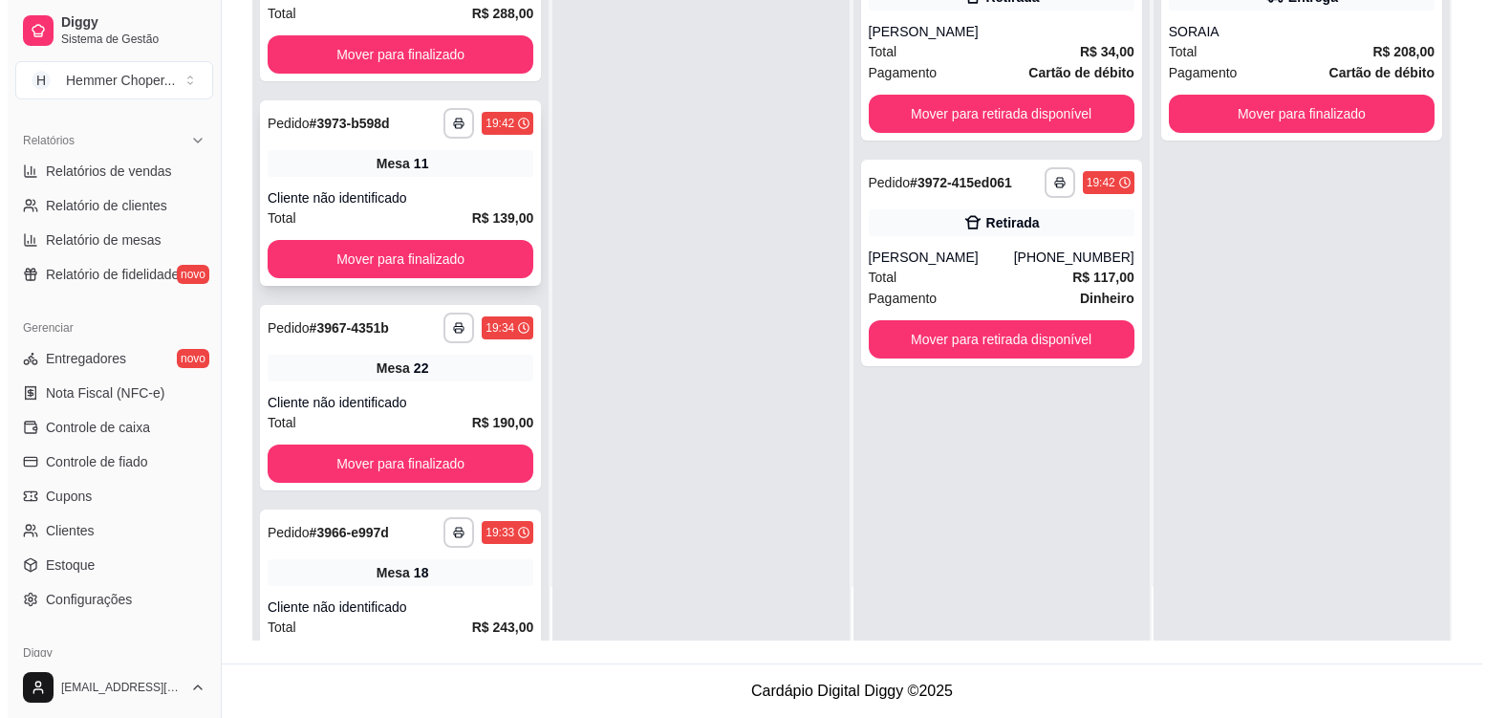
scroll to position [2287, 0]
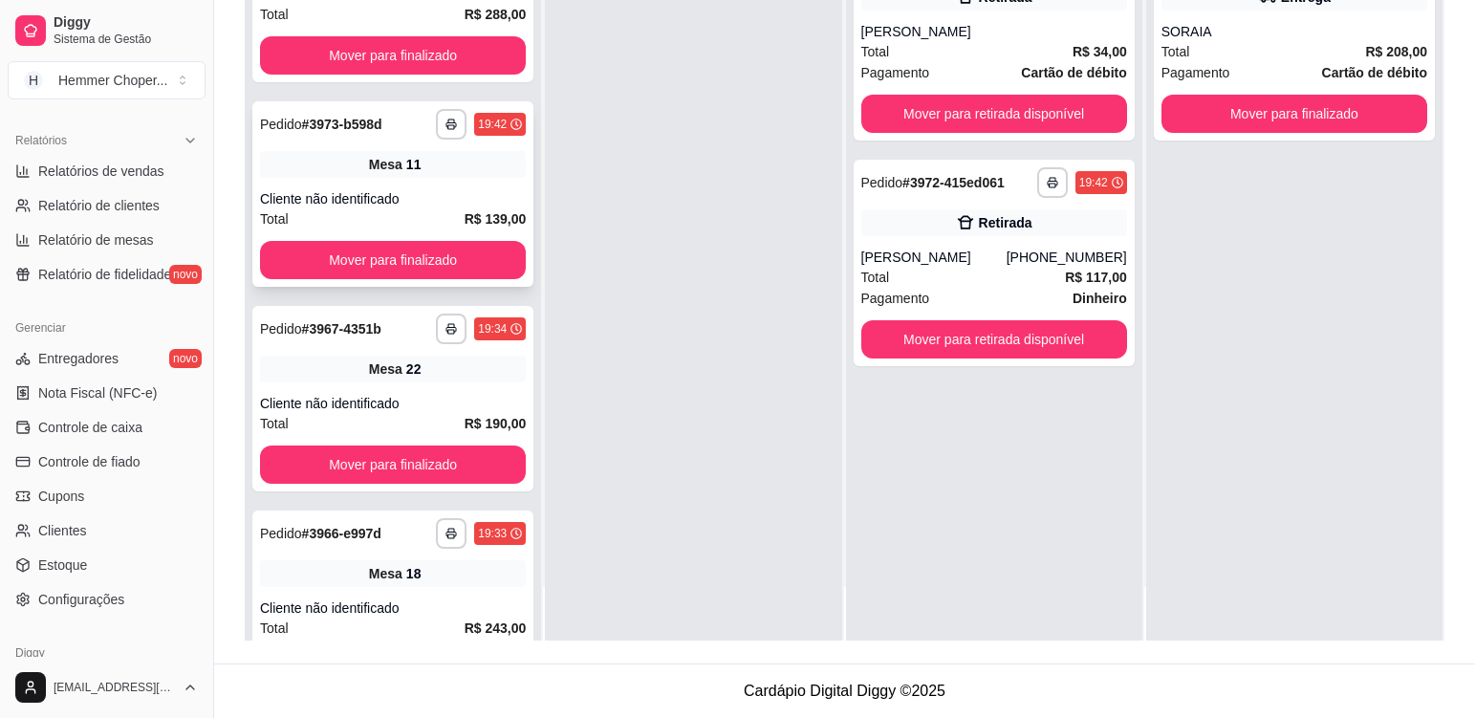
click at [465, 198] on div "Cliente não identificado" at bounding box center [393, 198] width 266 height 19
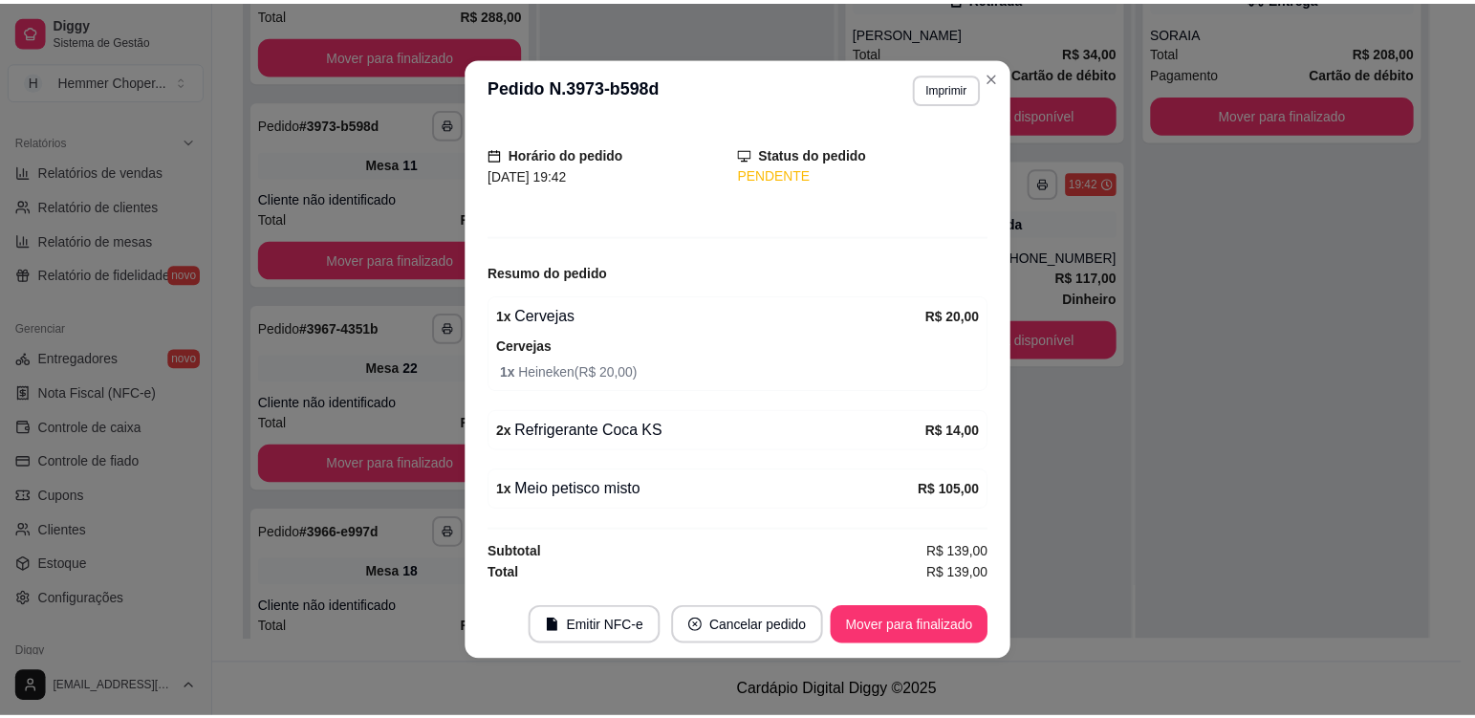
scroll to position [4, 0]
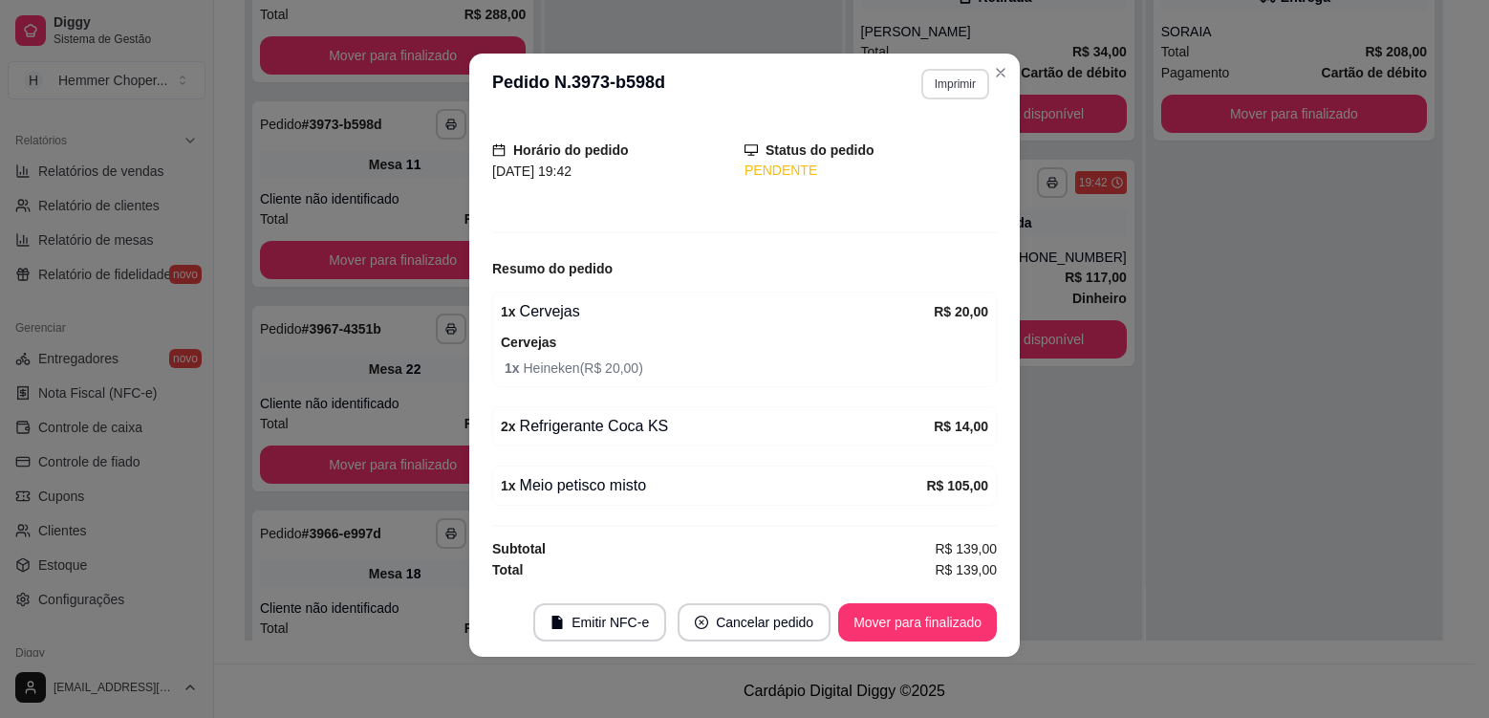
click at [962, 79] on button "Imprimir" at bounding box center [955, 84] width 68 height 31
click at [954, 157] on button "Cozinha" at bounding box center [915, 151] width 139 height 31
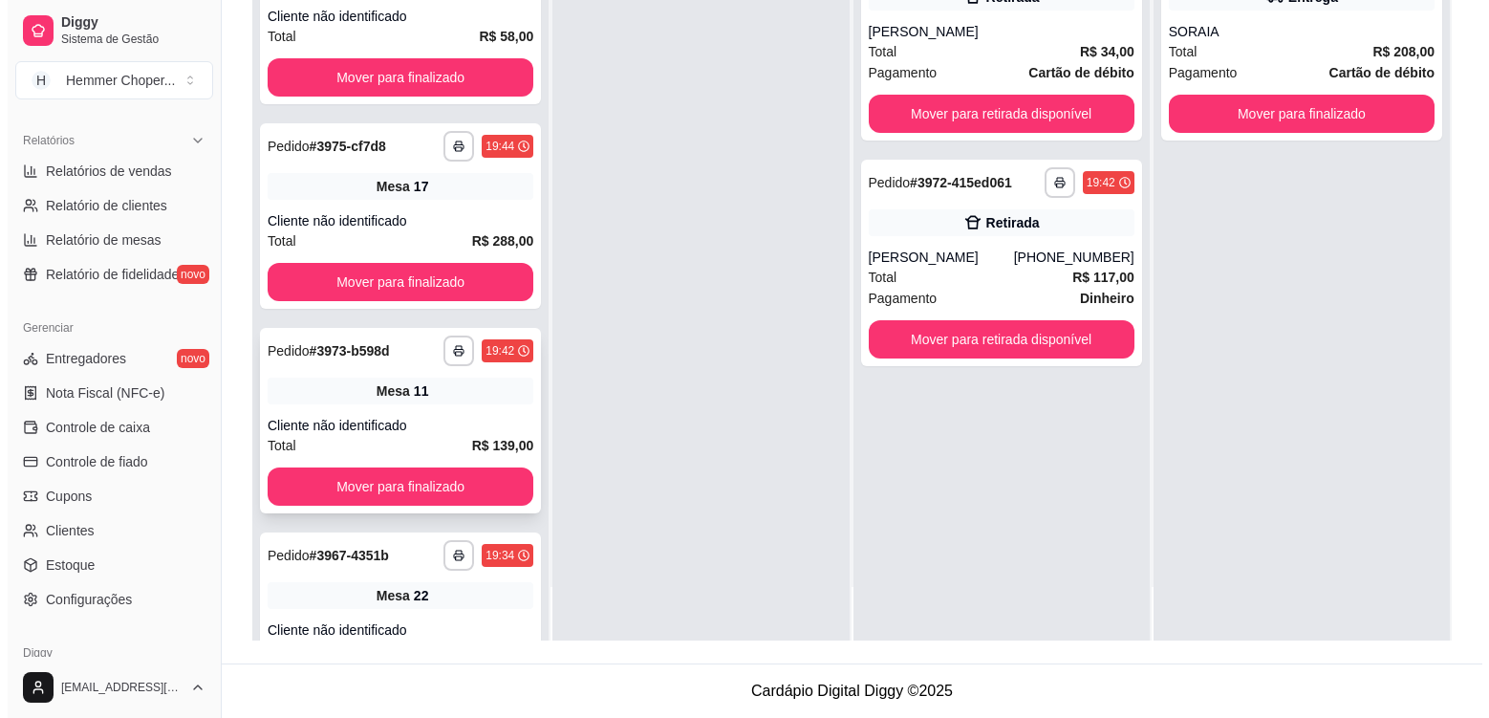
scroll to position [2000, 0]
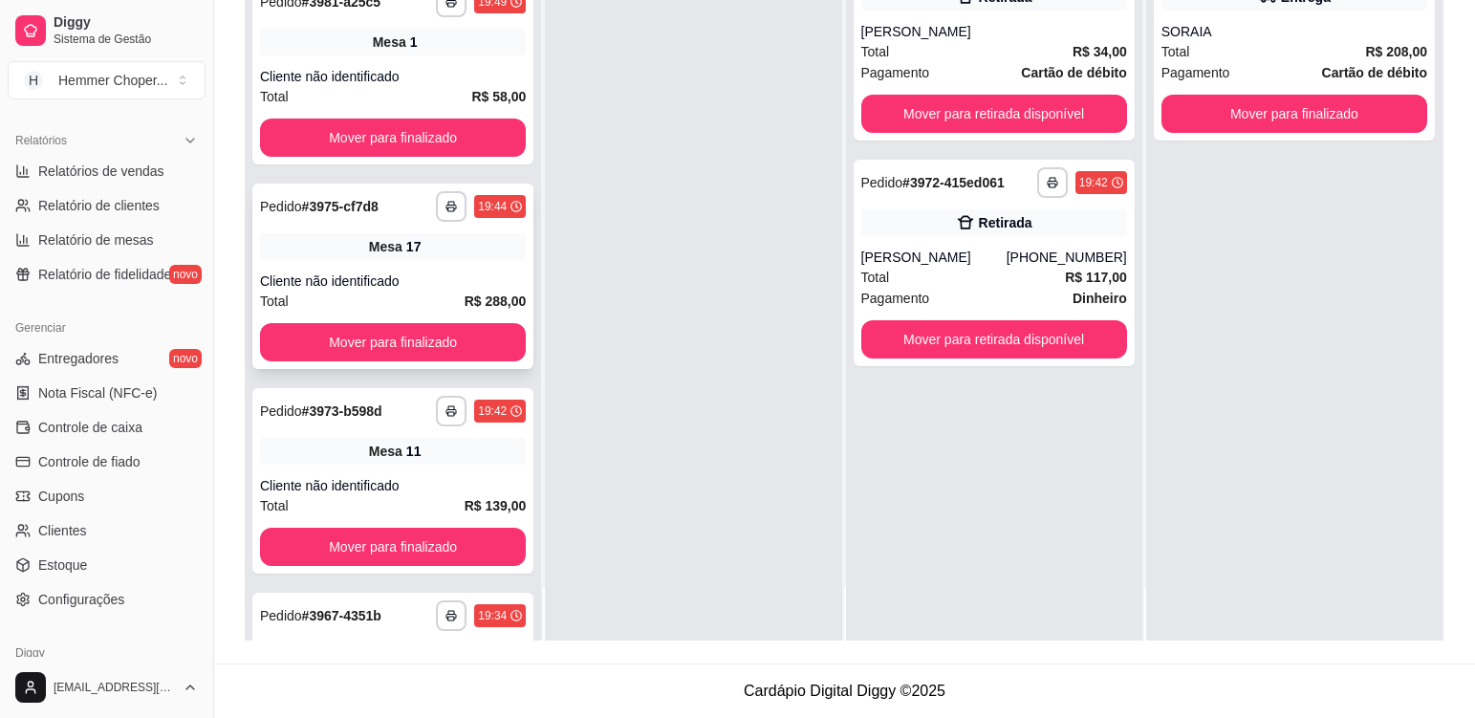
click at [445, 261] on div "**********" at bounding box center [392, 276] width 281 height 185
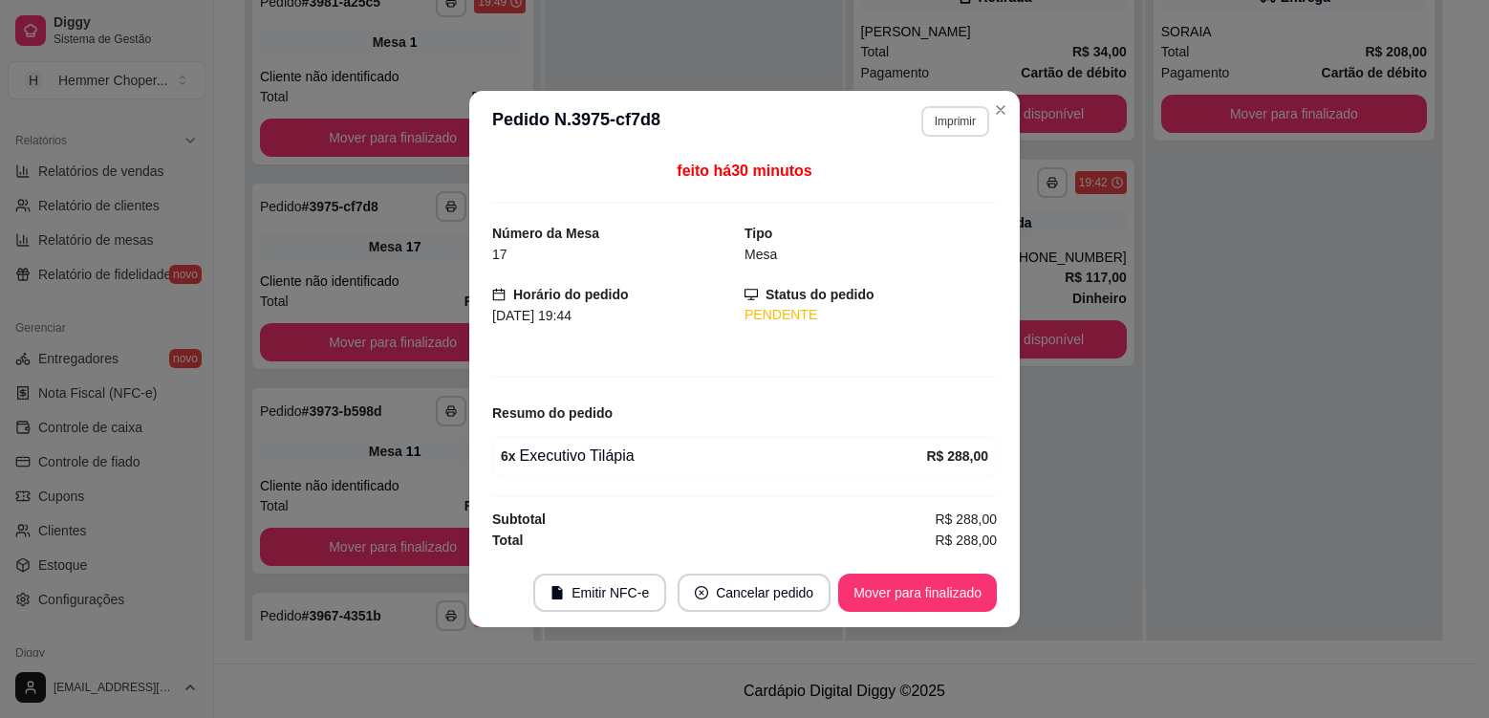
click at [971, 126] on button "Imprimir" at bounding box center [955, 121] width 68 height 31
click at [901, 196] on button "Cozinha" at bounding box center [921, 188] width 134 height 30
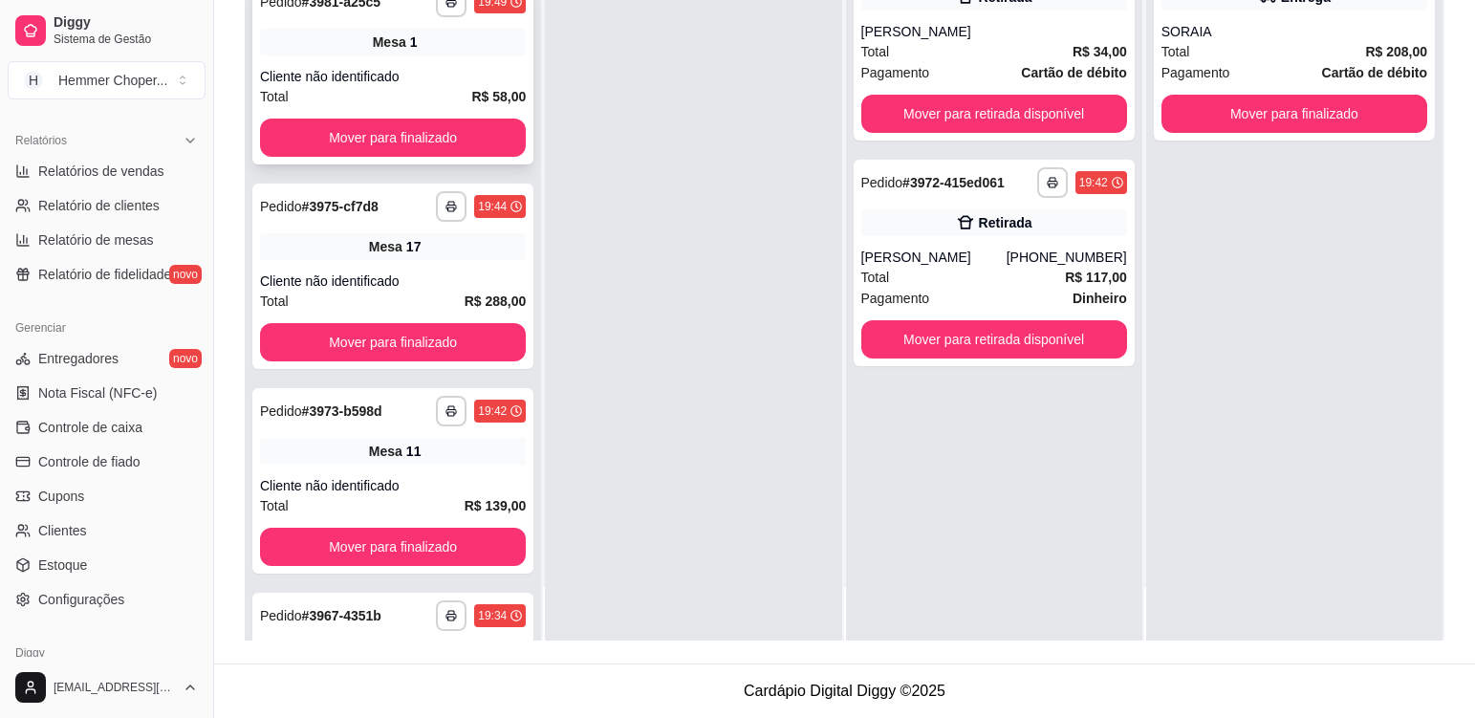
click at [400, 54] on div "Mesa 1" at bounding box center [393, 42] width 266 height 27
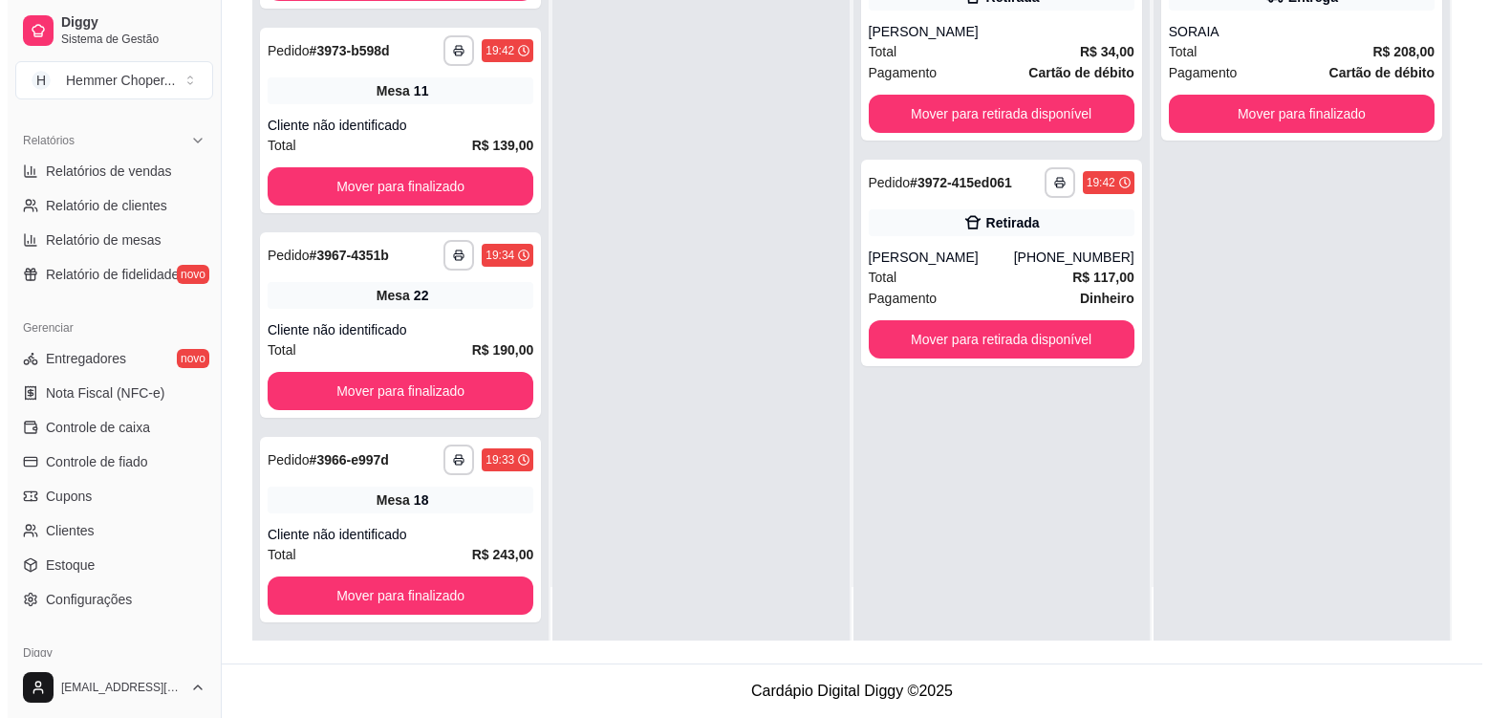
scroll to position [2369, 0]
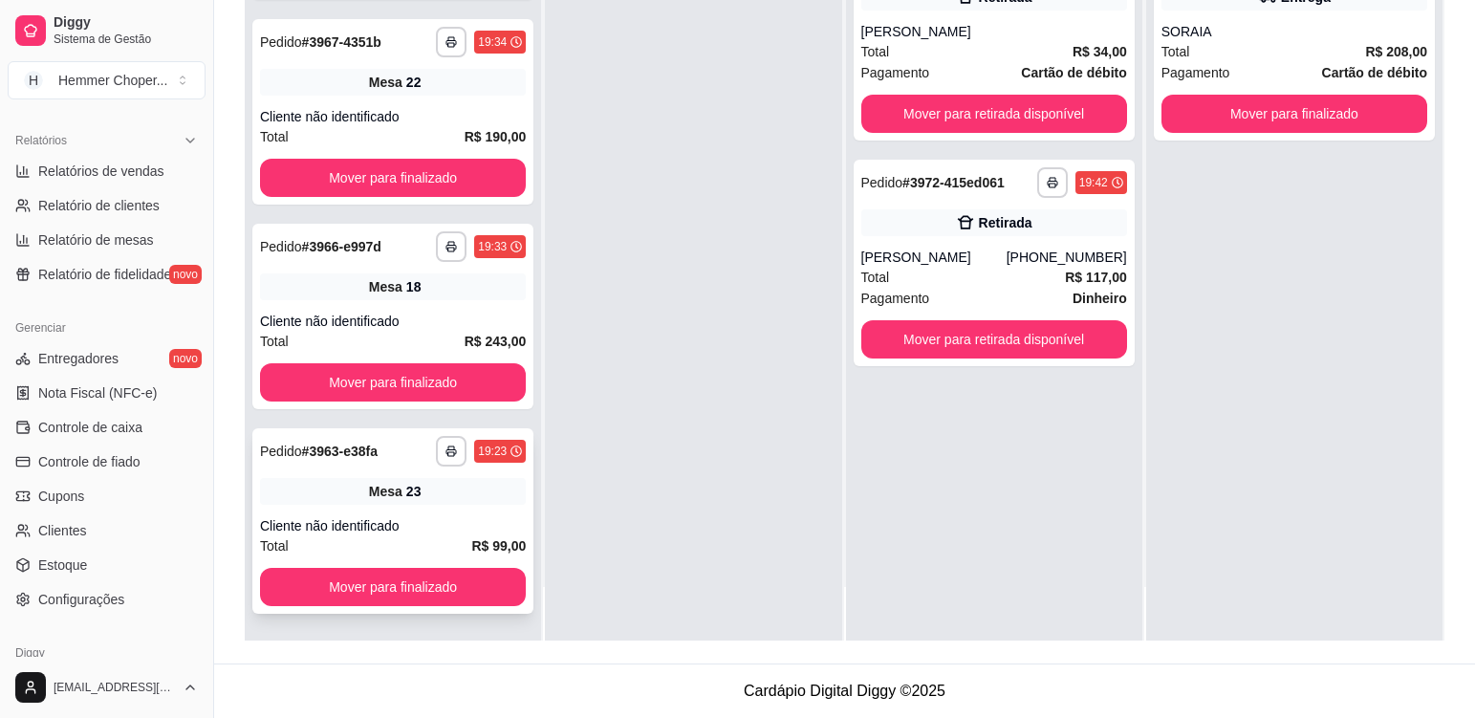
click at [452, 539] on div "Total R$ 99,00" at bounding box center [393, 545] width 266 height 21
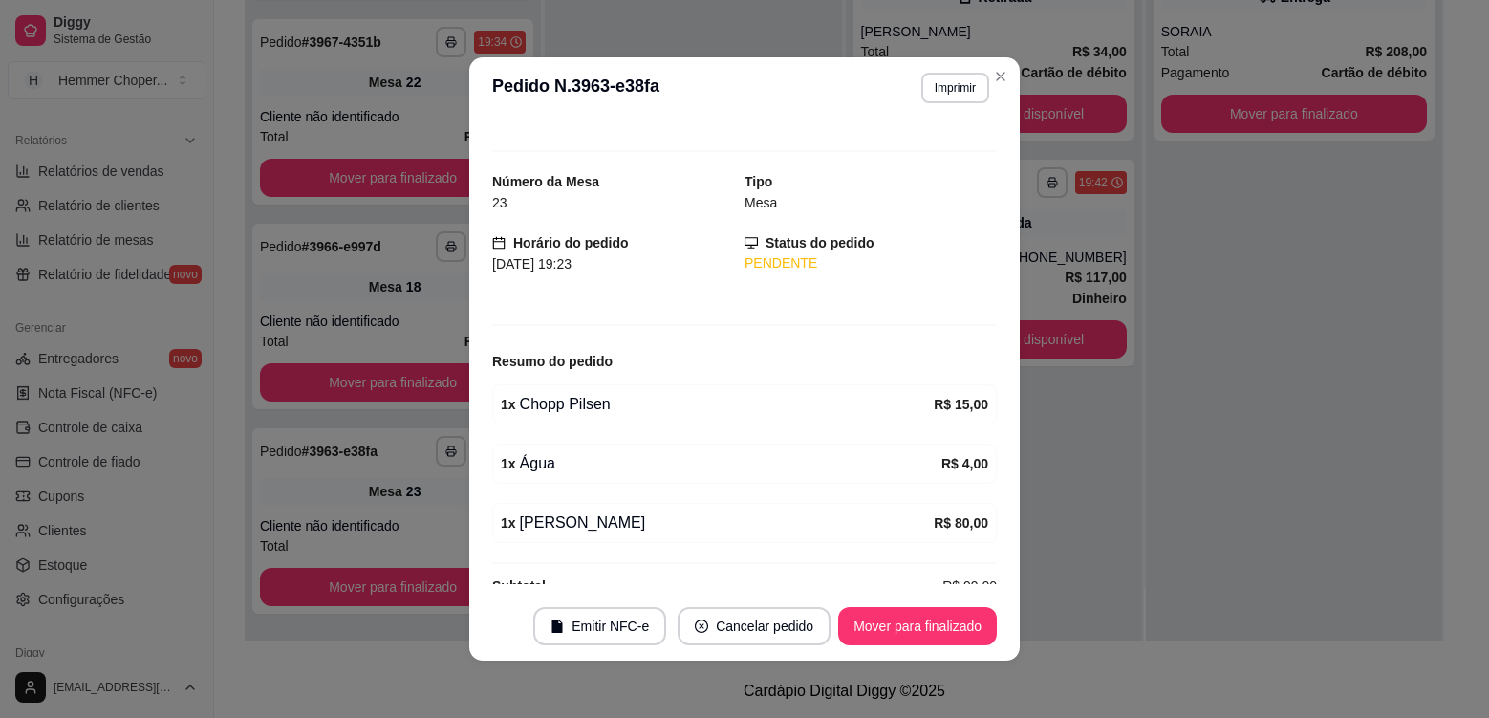
scroll to position [0, 0]
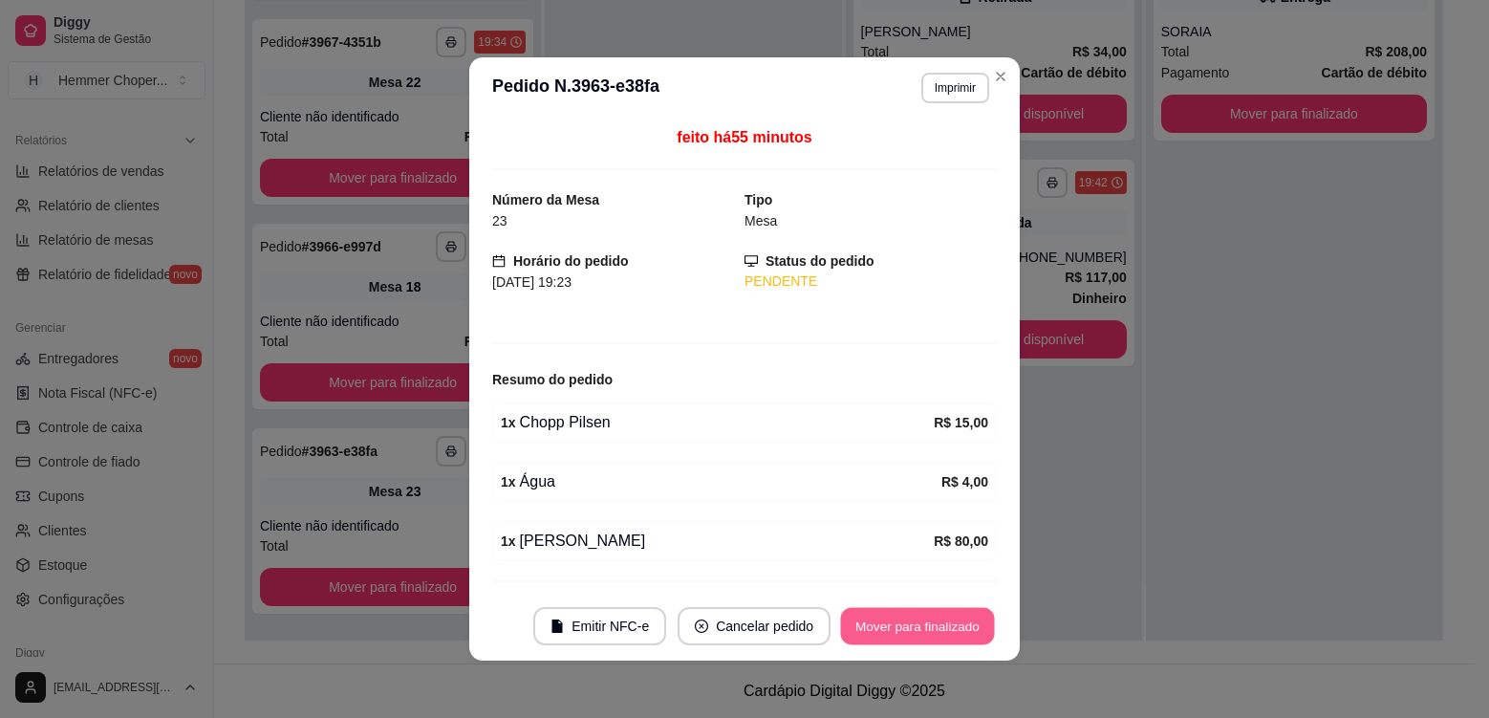
click at [916, 621] on button "Mover para finalizado" at bounding box center [918, 626] width 154 height 37
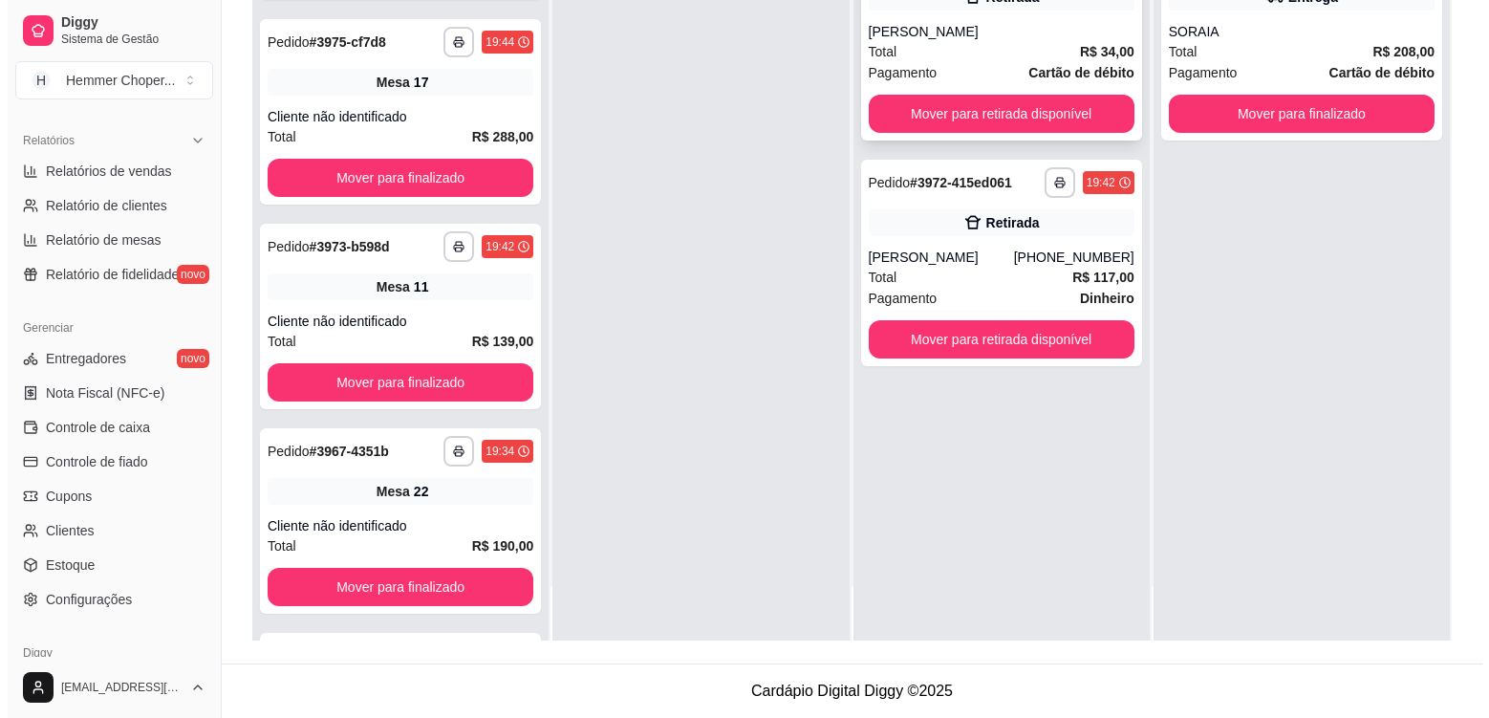
scroll to position [2369, 0]
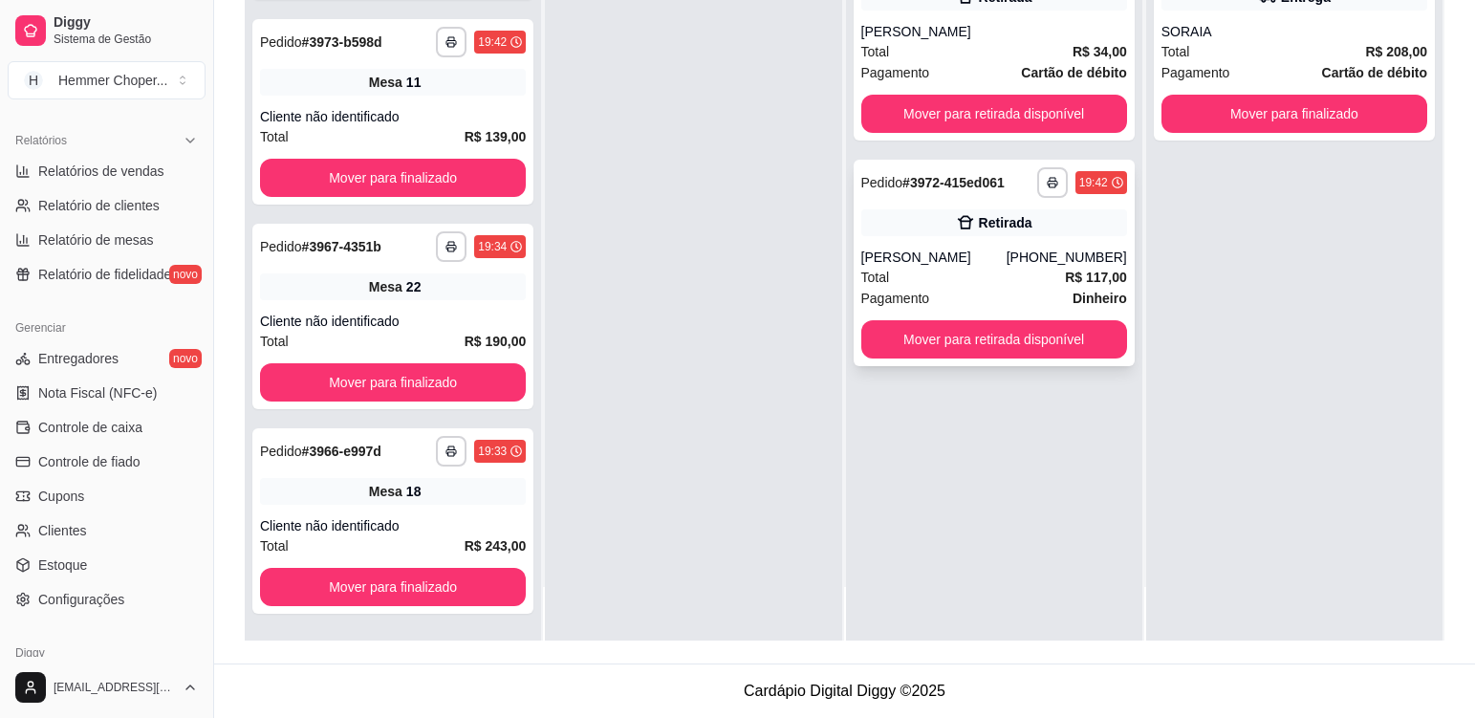
click at [979, 238] on div "**********" at bounding box center [994, 263] width 281 height 206
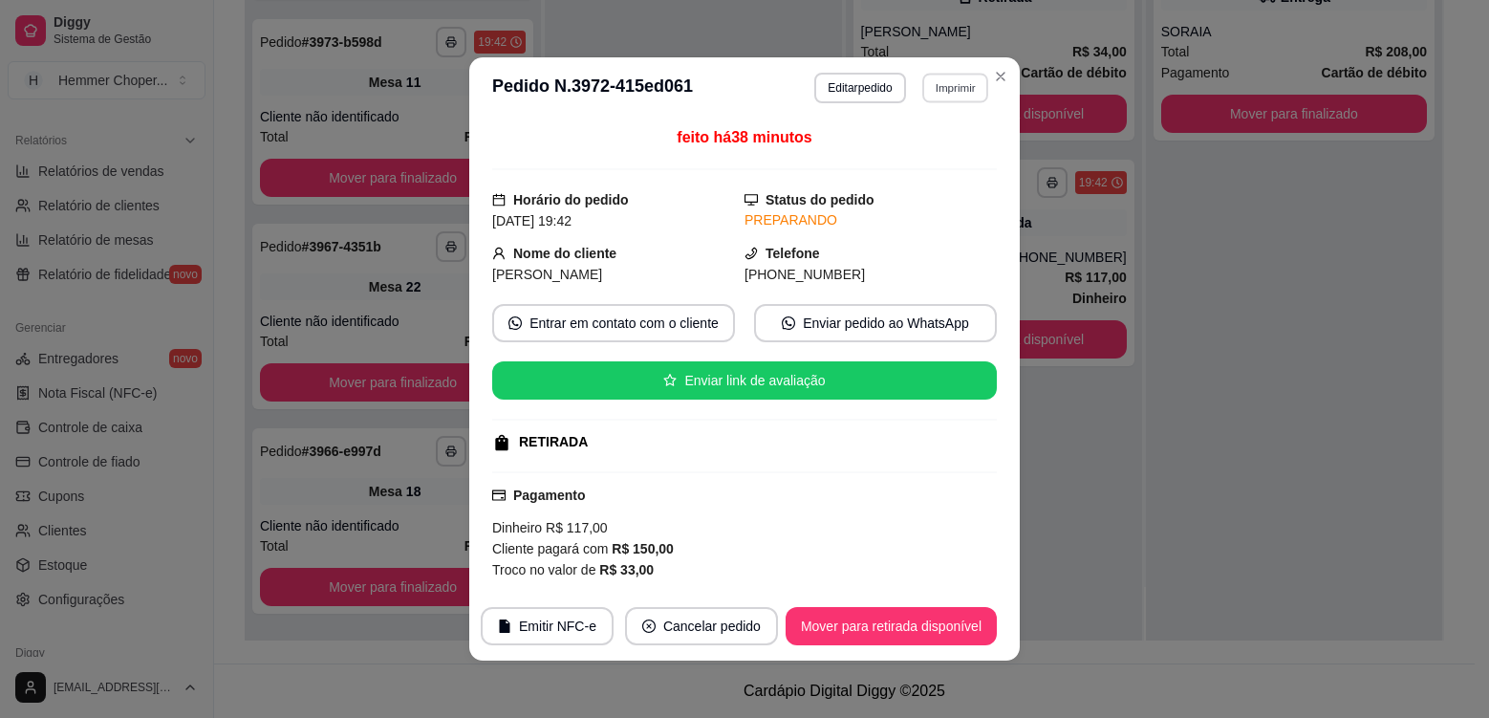
click at [961, 97] on button "Imprimir" at bounding box center [955, 88] width 66 height 30
click at [921, 164] on button "Cozinha" at bounding box center [914, 155] width 134 height 30
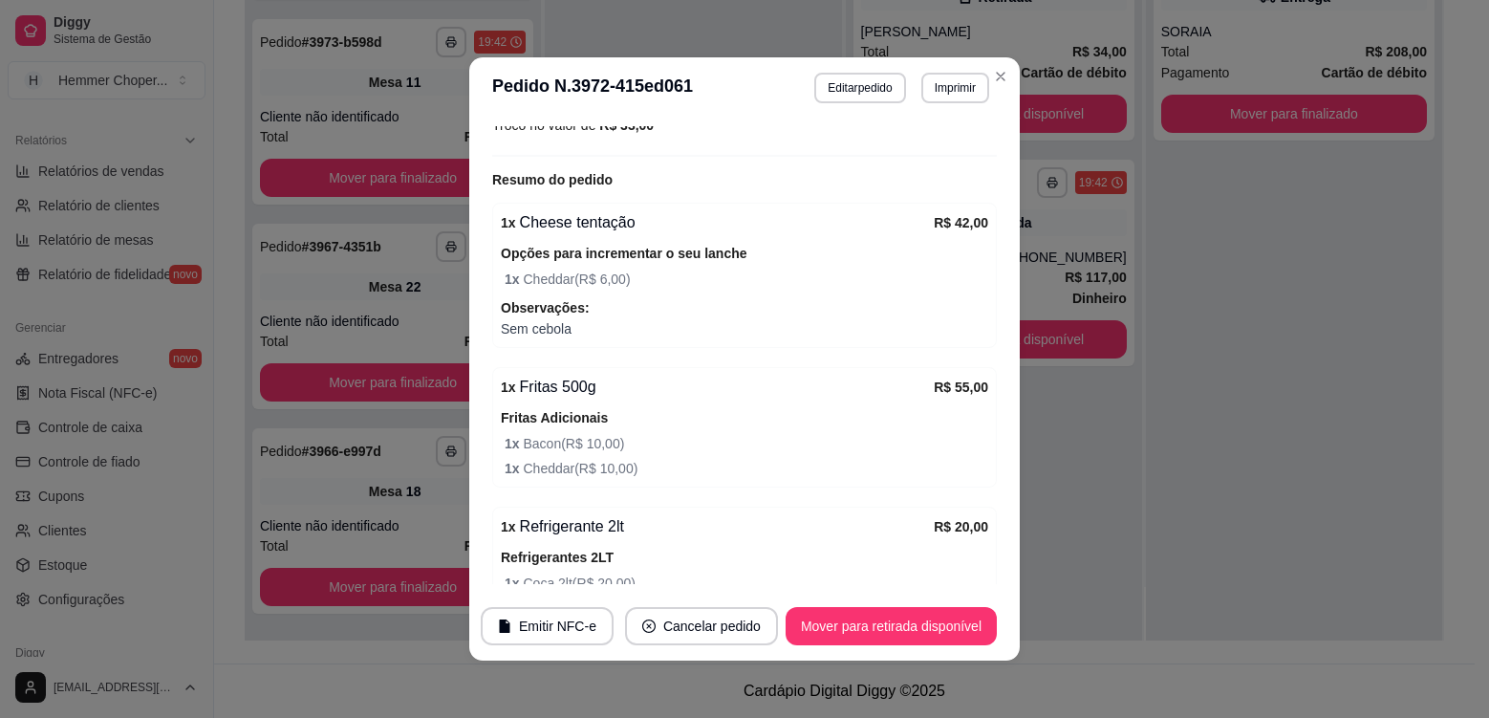
scroll to position [537, 0]
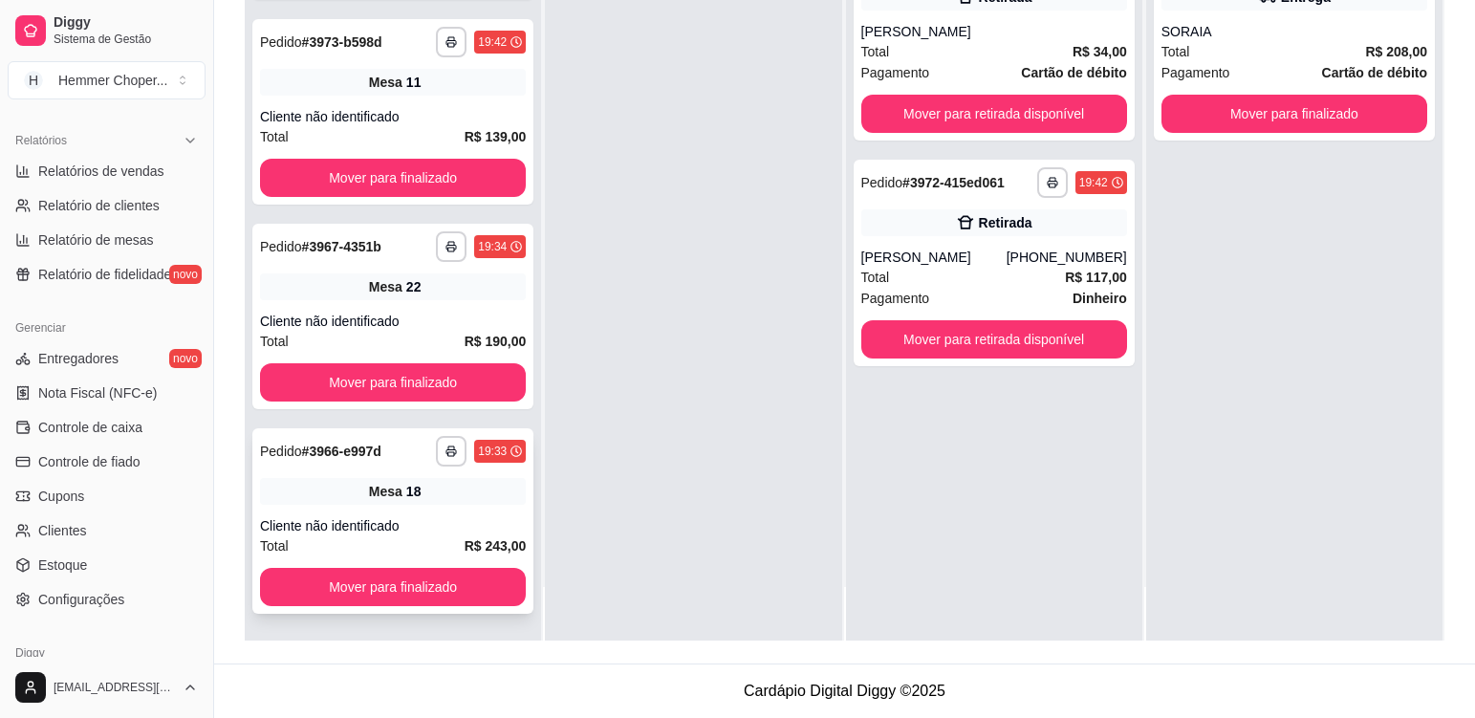
click at [486, 517] on div "Cliente não identificado" at bounding box center [393, 525] width 266 height 19
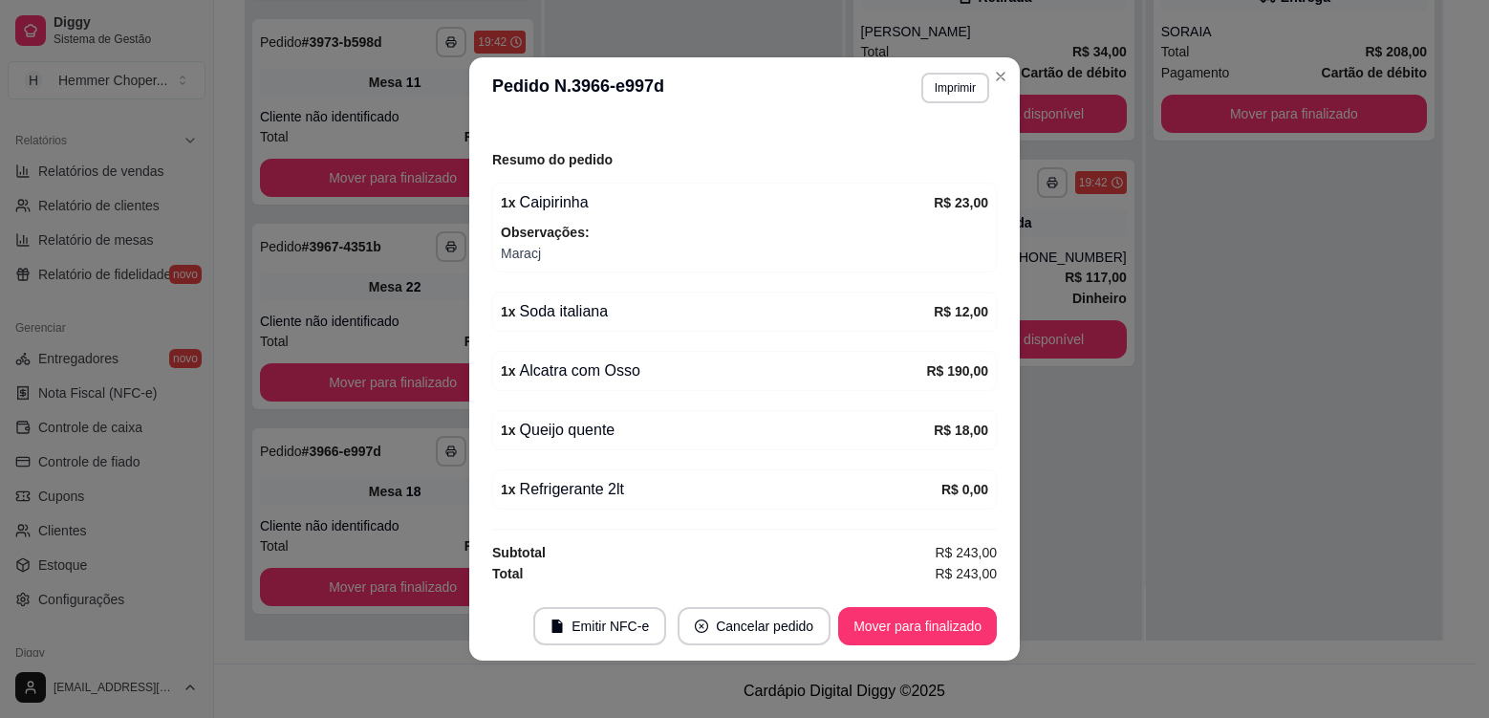
scroll to position [4, 0]
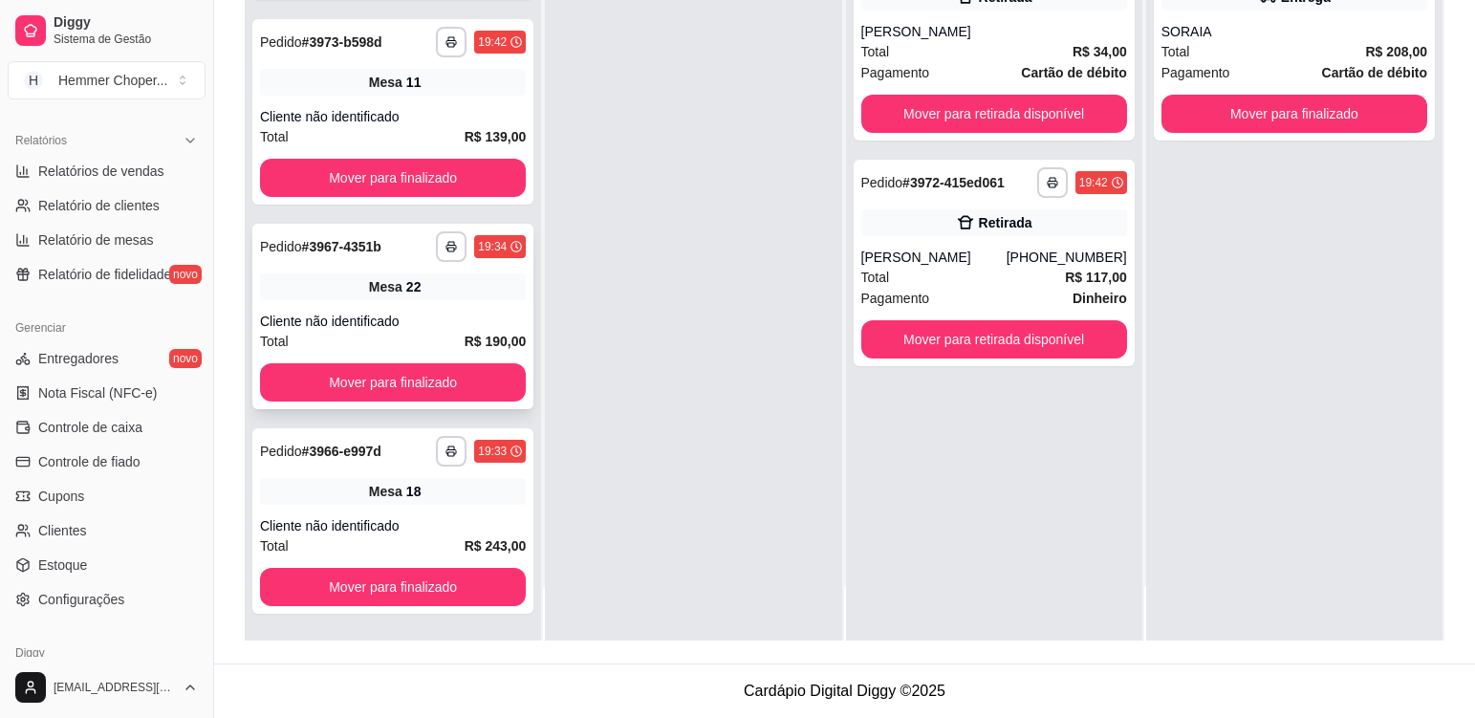
click at [419, 304] on div "**********" at bounding box center [392, 316] width 281 height 185
click at [443, 89] on div "Mesa 11" at bounding box center [393, 82] width 266 height 27
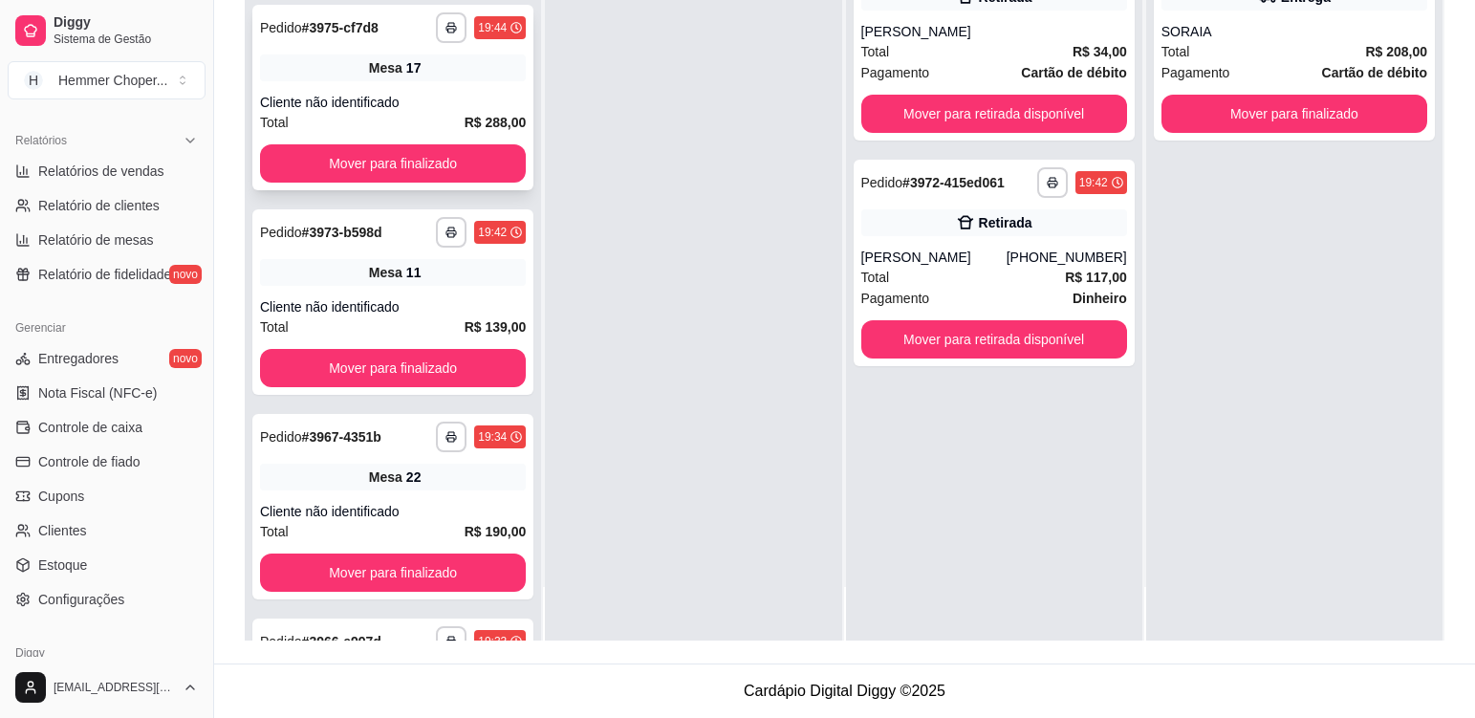
scroll to position [2178, 0]
click at [439, 73] on div "Mesa 17" at bounding box center [393, 68] width 266 height 27
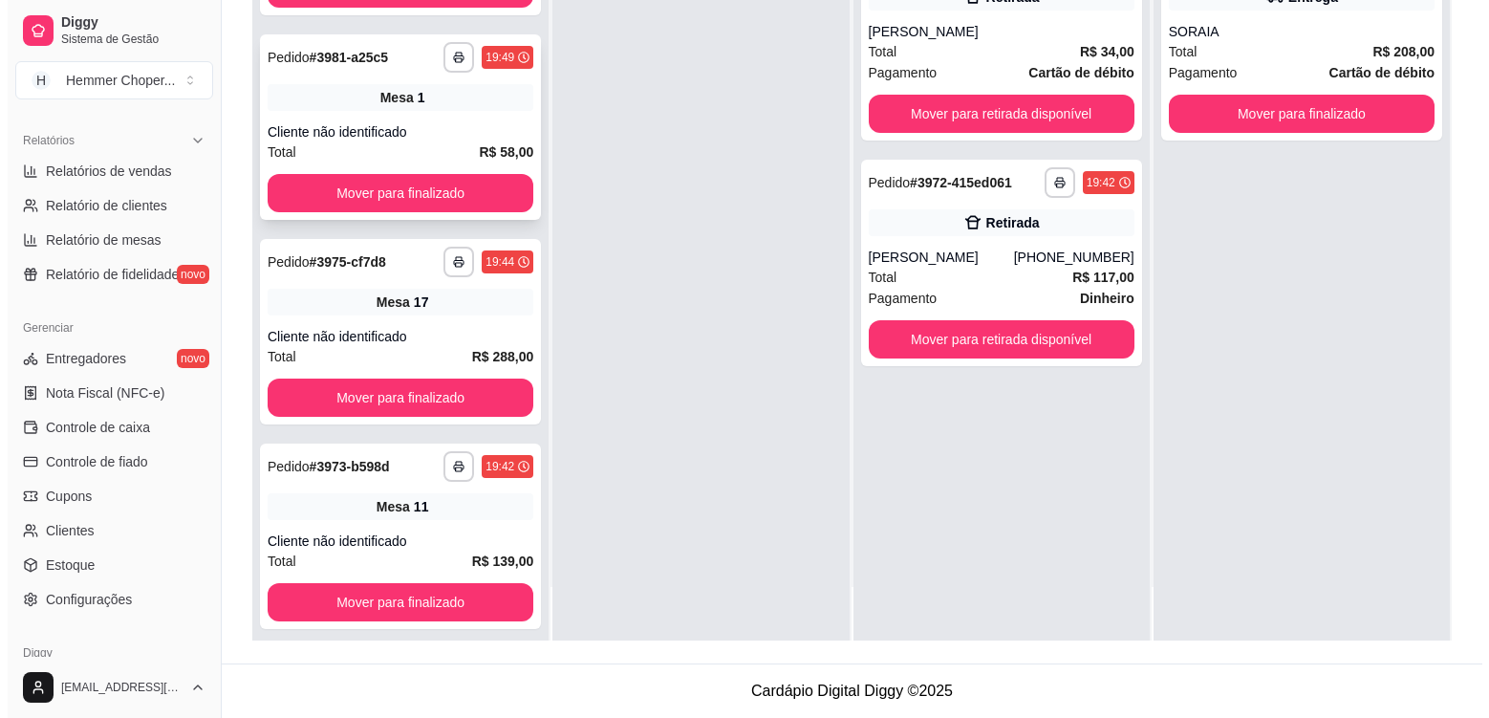
scroll to position [1892, 0]
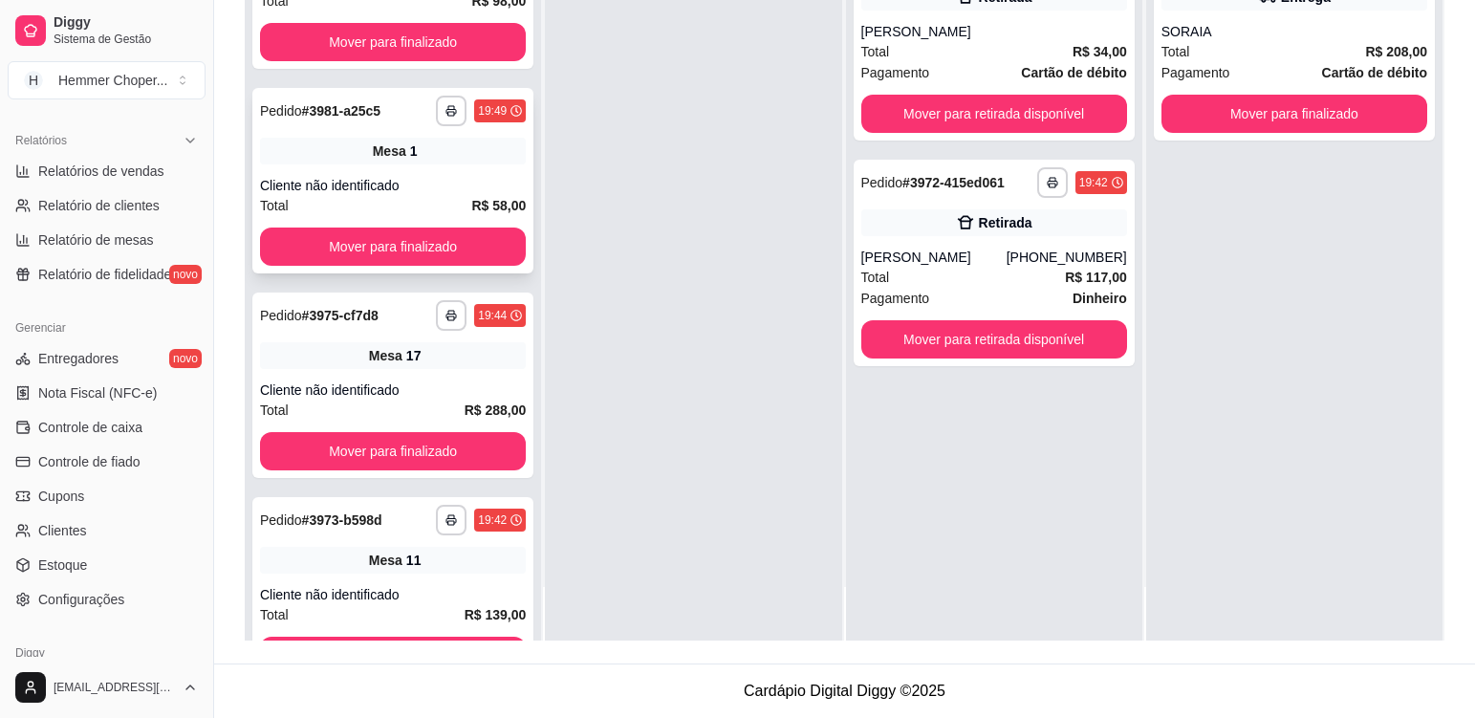
click at [446, 177] on div "Cliente não identificado" at bounding box center [393, 185] width 266 height 19
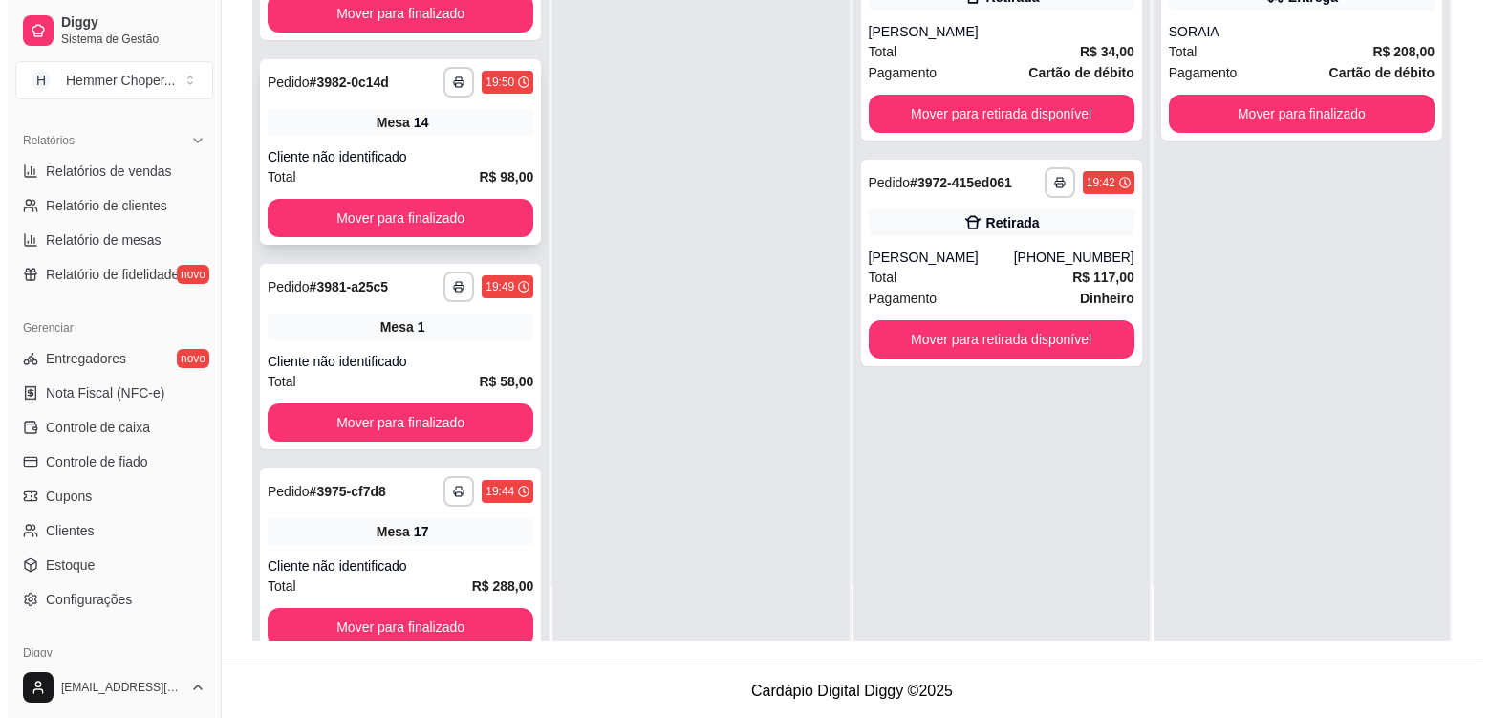
scroll to position [1700, 0]
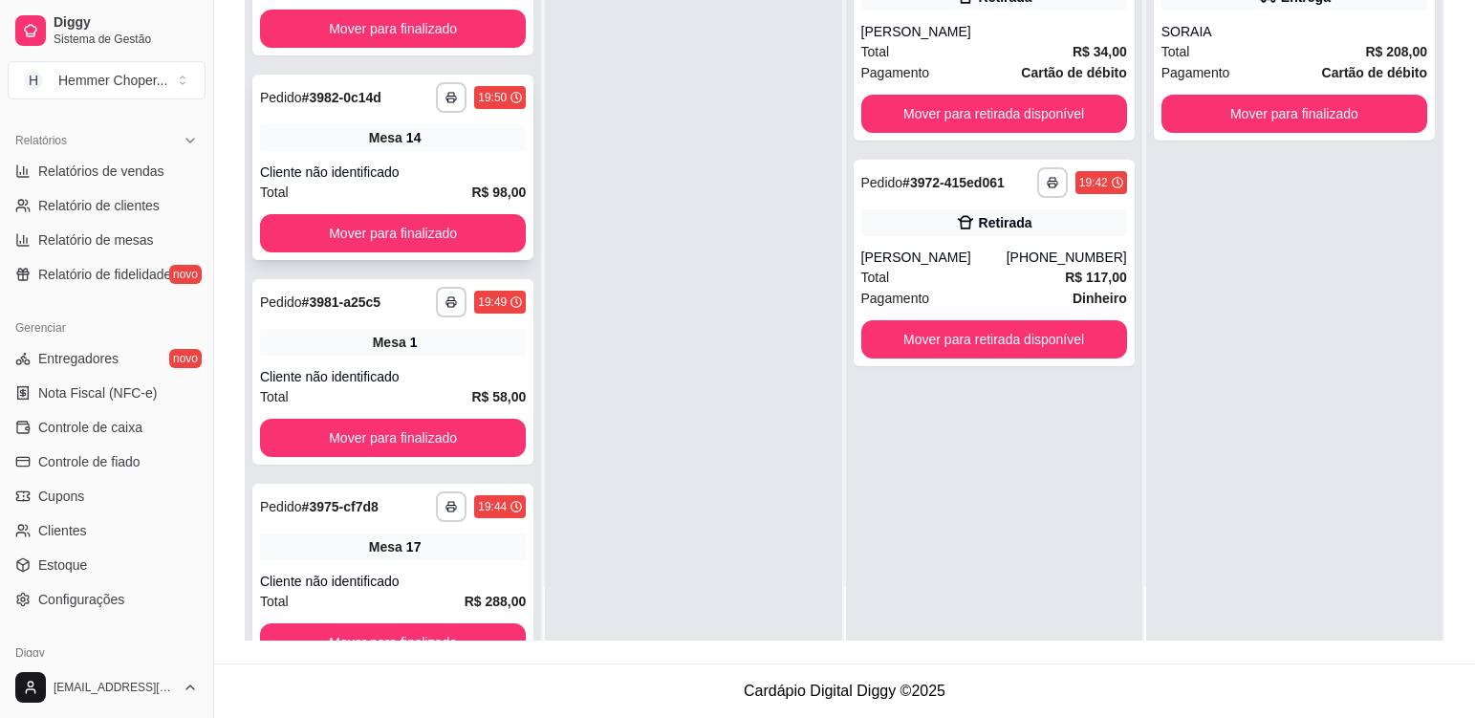
click at [496, 150] on div "Mesa 14" at bounding box center [393, 137] width 266 height 27
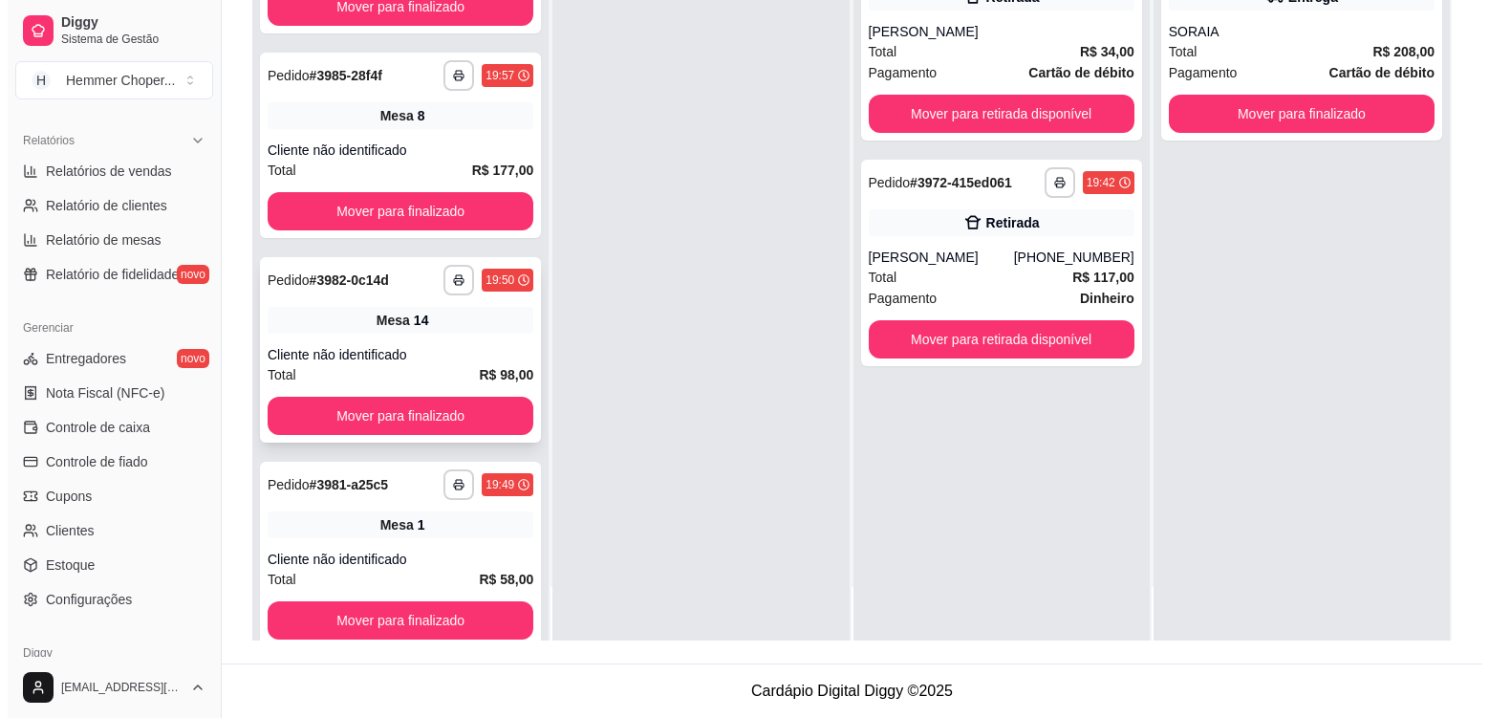
scroll to position [1509, 0]
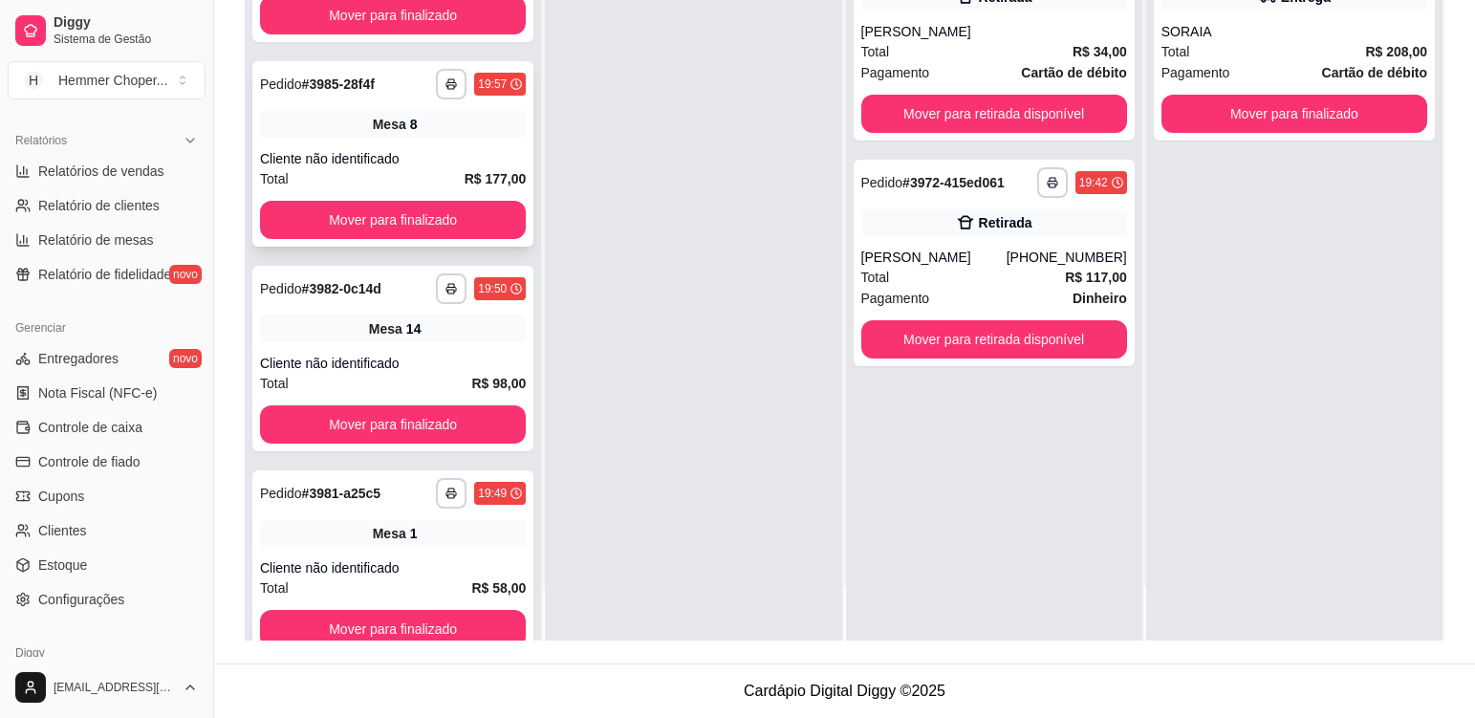
click at [470, 141] on div "**********" at bounding box center [392, 153] width 281 height 185
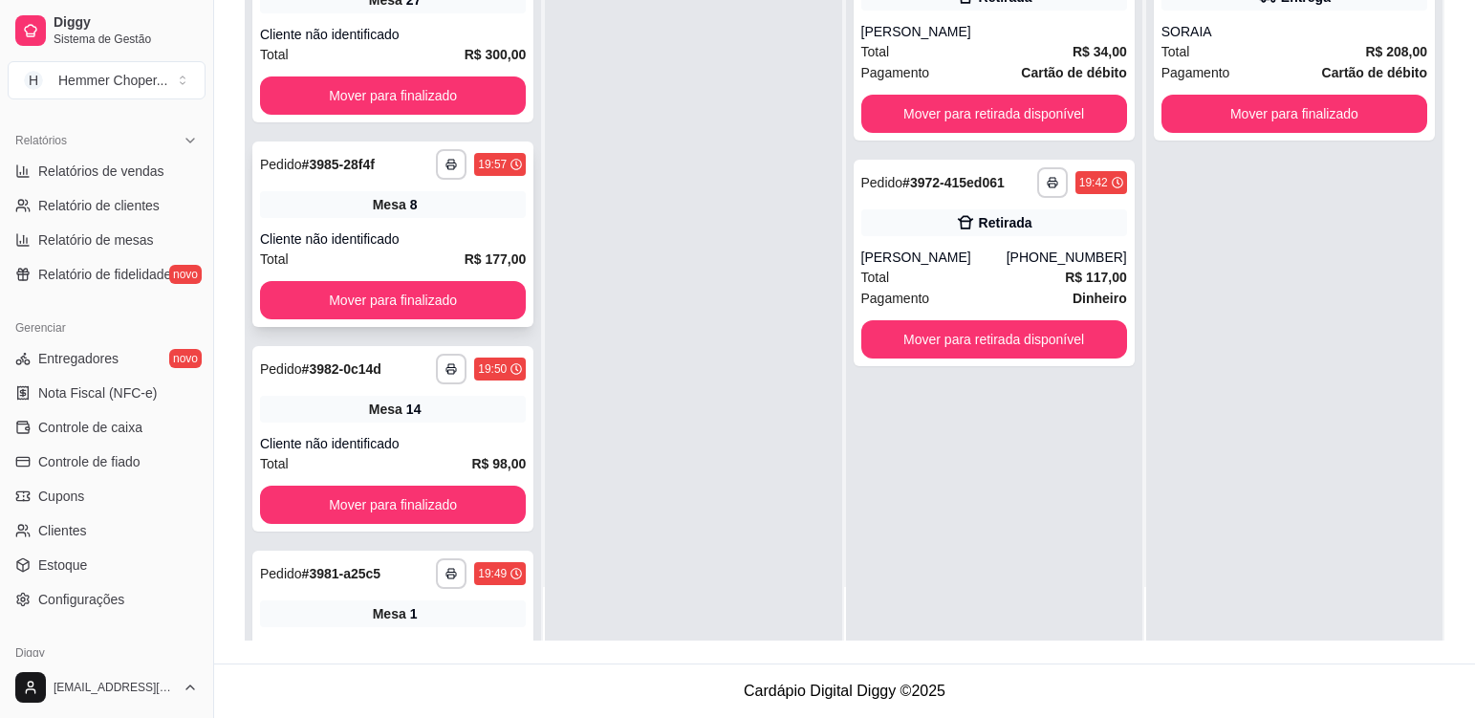
scroll to position [1318, 0]
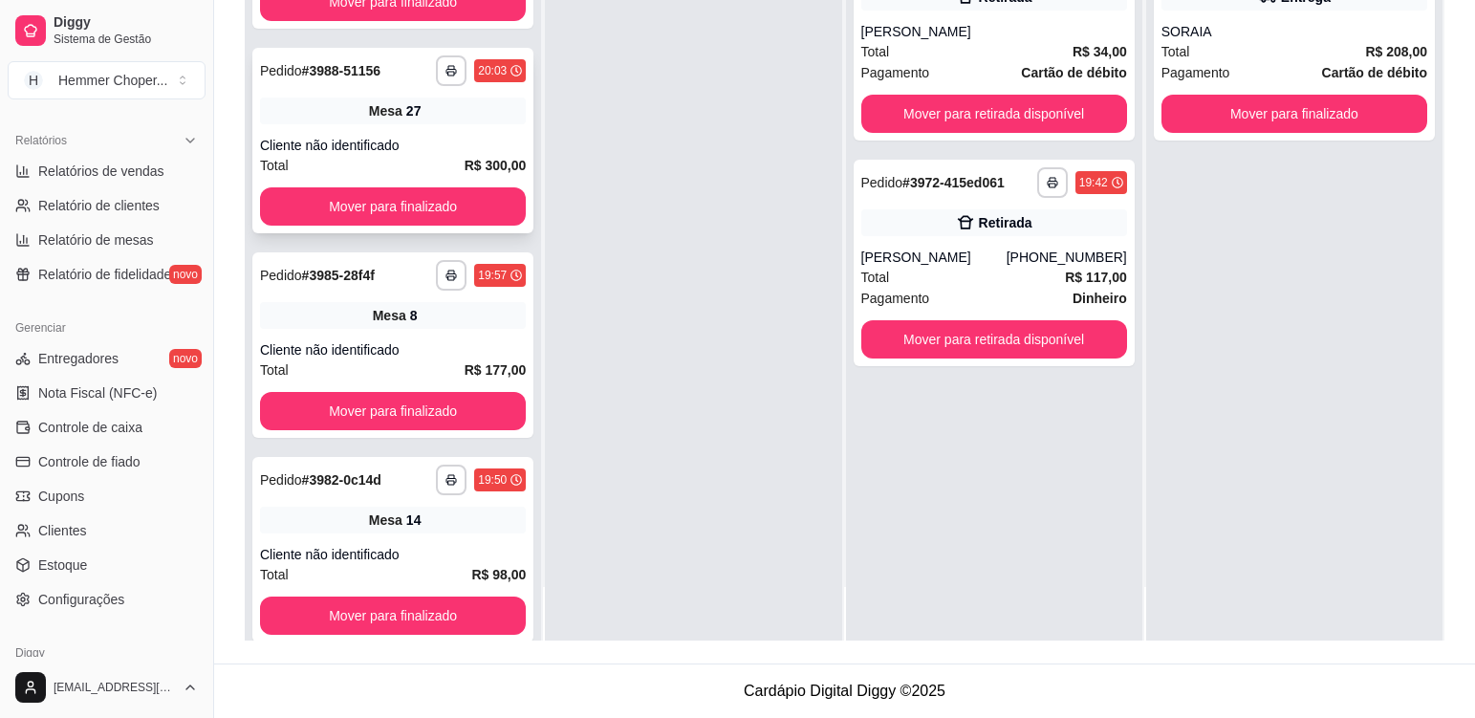
click at [456, 127] on div "**********" at bounding box center [392, 140] width 281 height 185
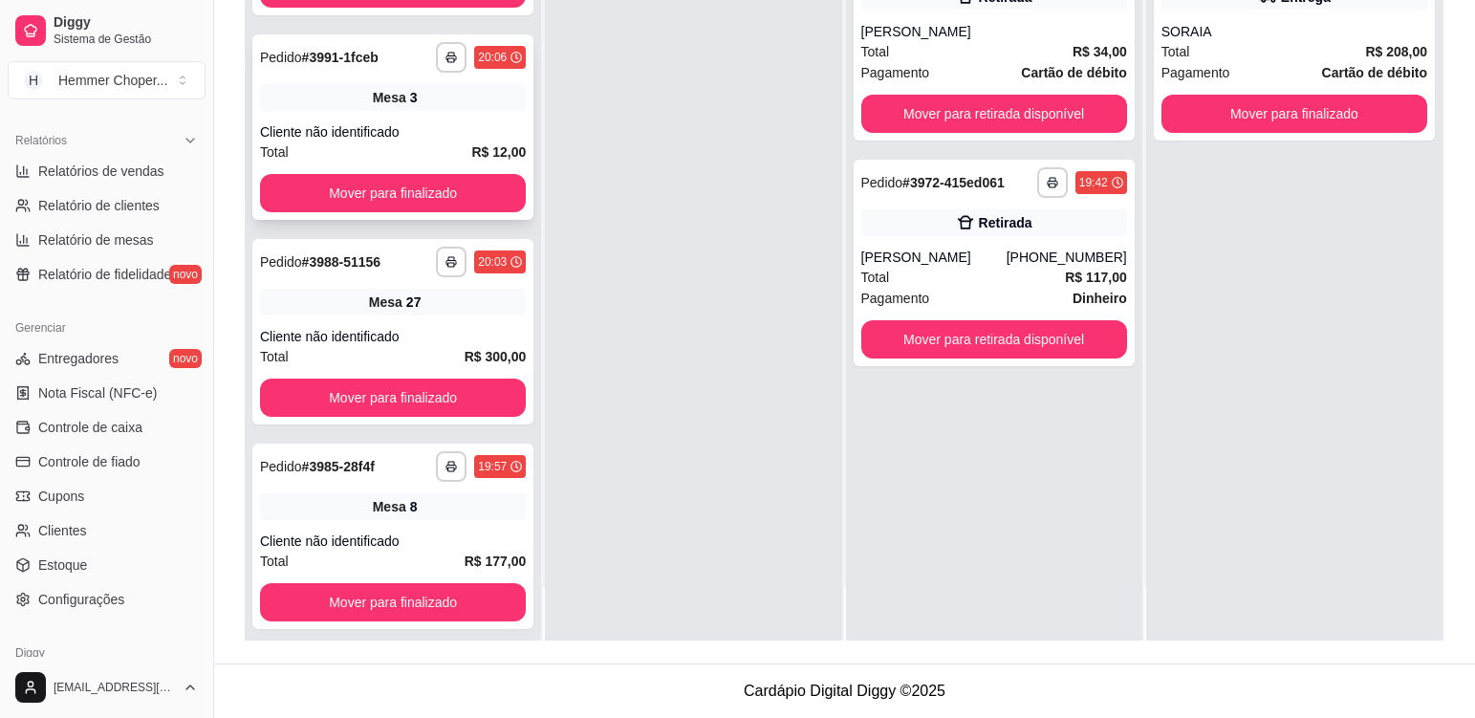
click at [452, 114] on div "**********" at bounding box center [392, 126] width 281 height 185
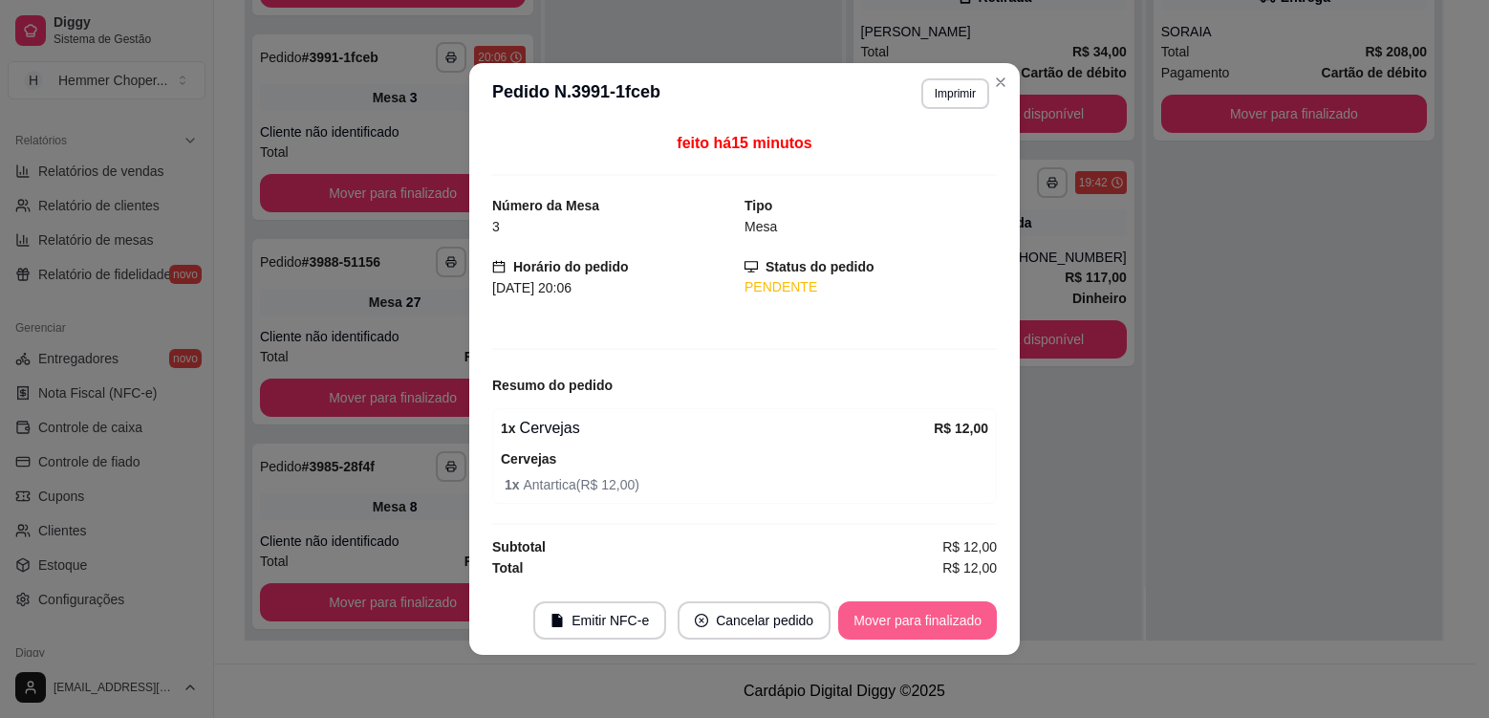
click at [942, 616] on button "Mover para finalizado" at bounding box center [917, 620] width 159 height 38
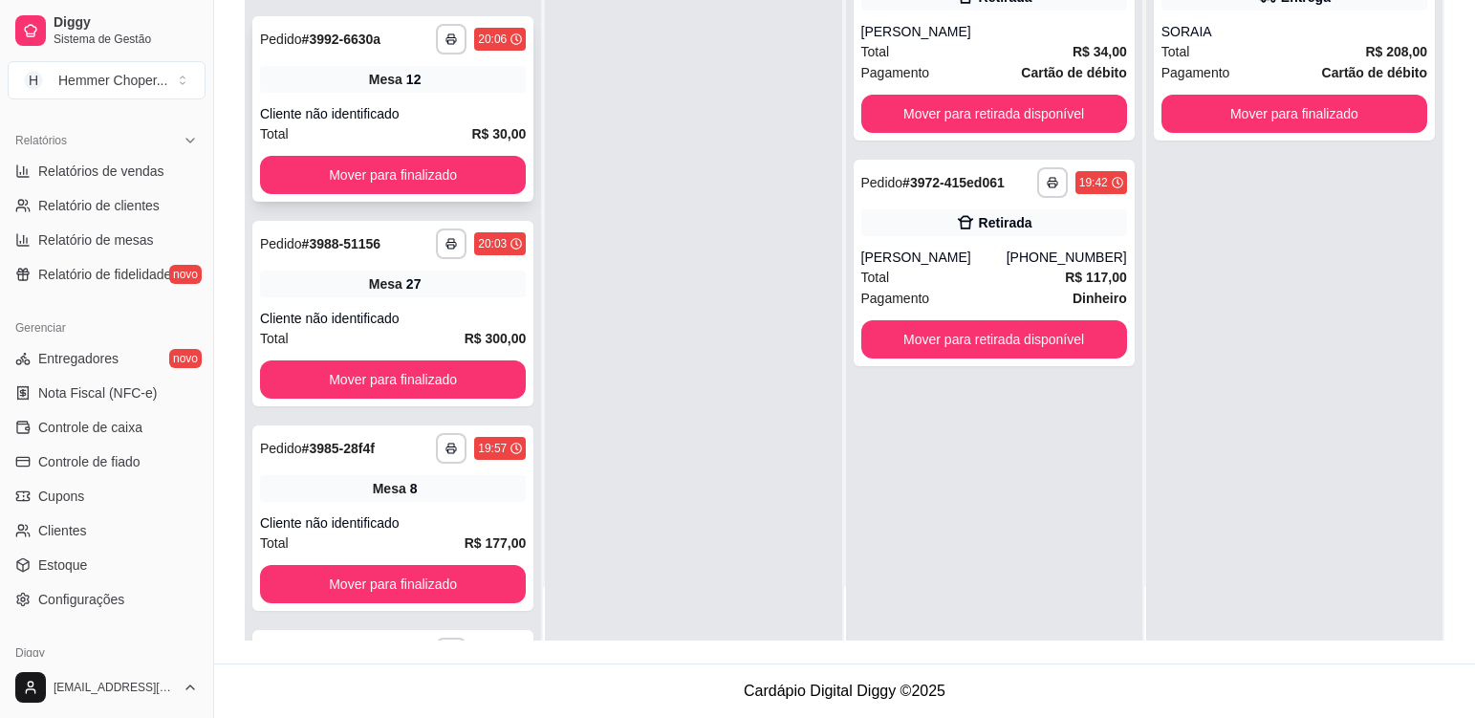
scroll to position [936, 0]
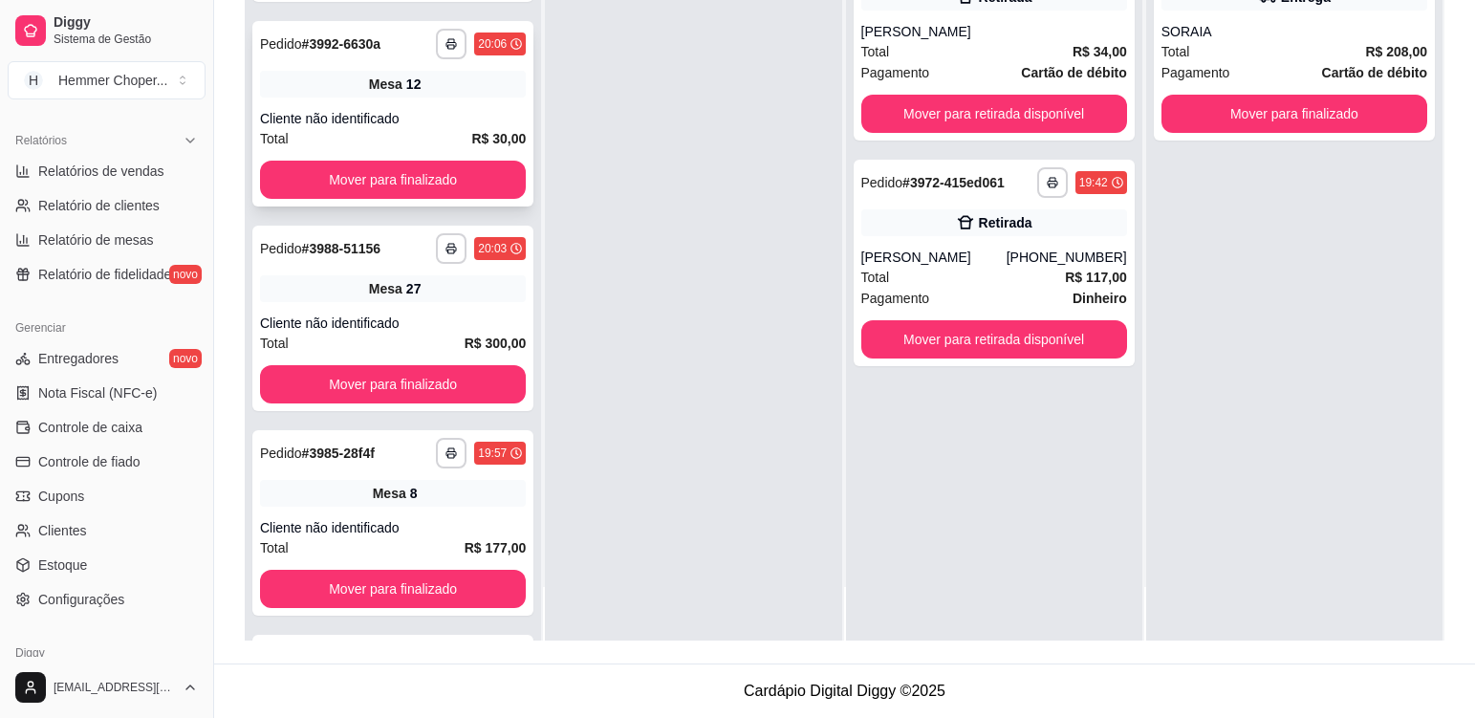
click at [467, 113] on div "Cliente não identificado" at bounding box center [393, 118] width 266 height 19
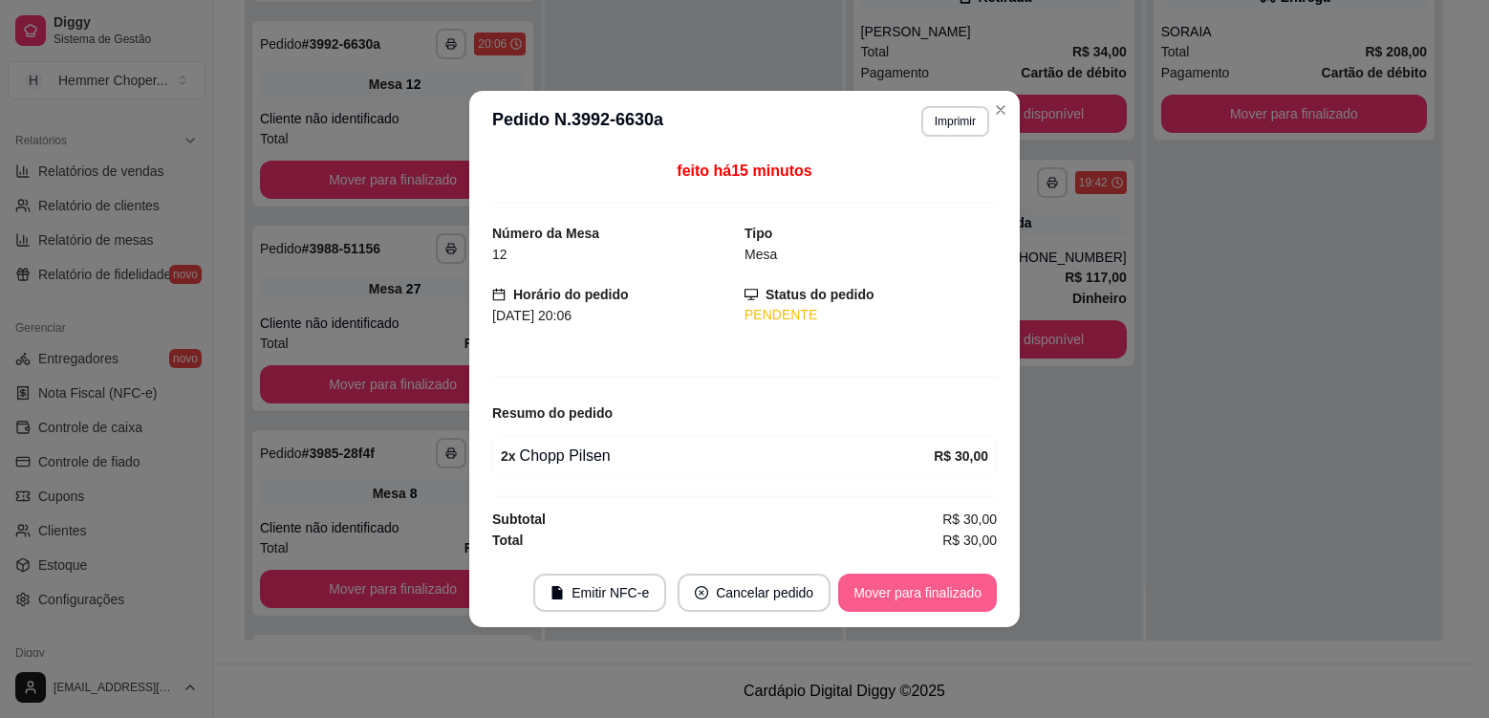
click at [949, 592] on button "Mover para finalizado" at bounding box center [917, 592] width 159 height 38
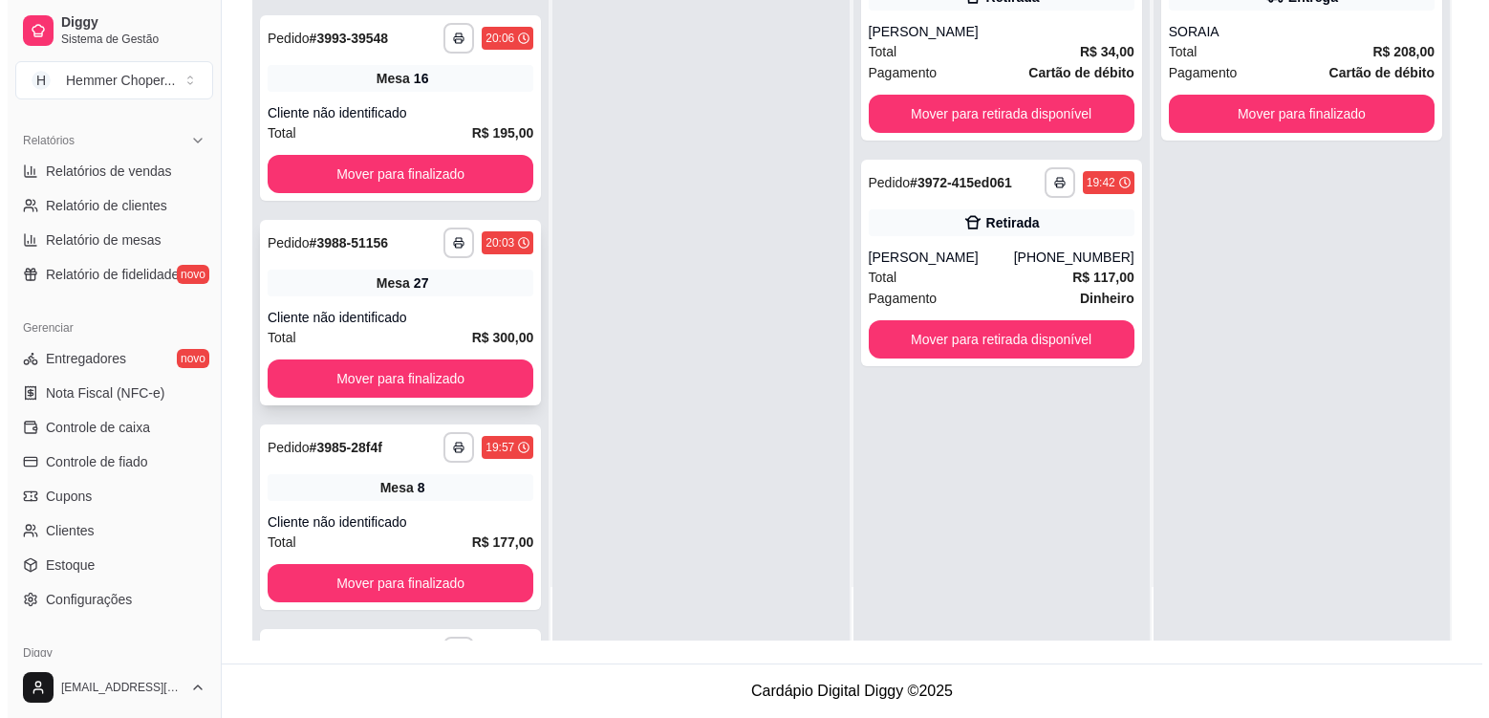
scroll to position [649, 0]
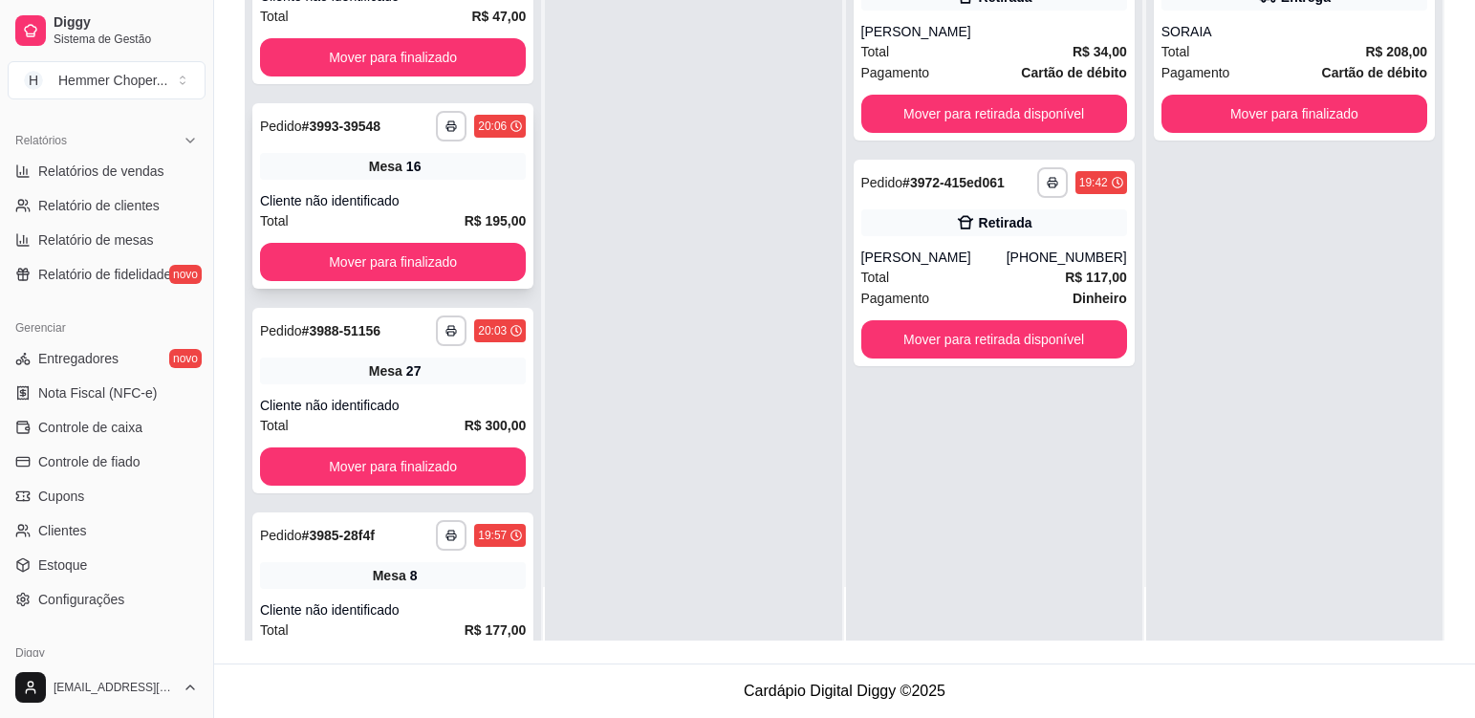
click at [464, 202] on div "Cliente não identificado" at bounding box center [393, 200] width 266 height 19
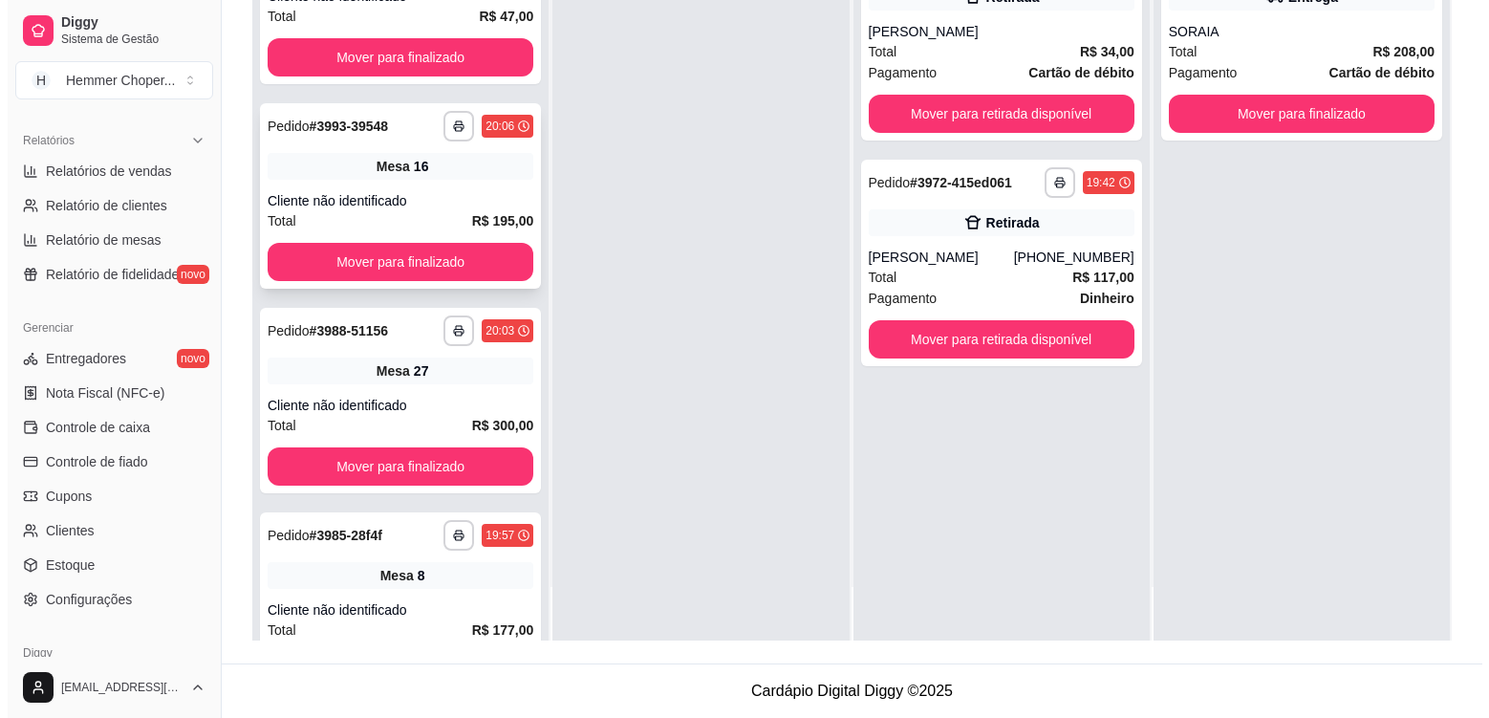
scroll to position [553, 0]
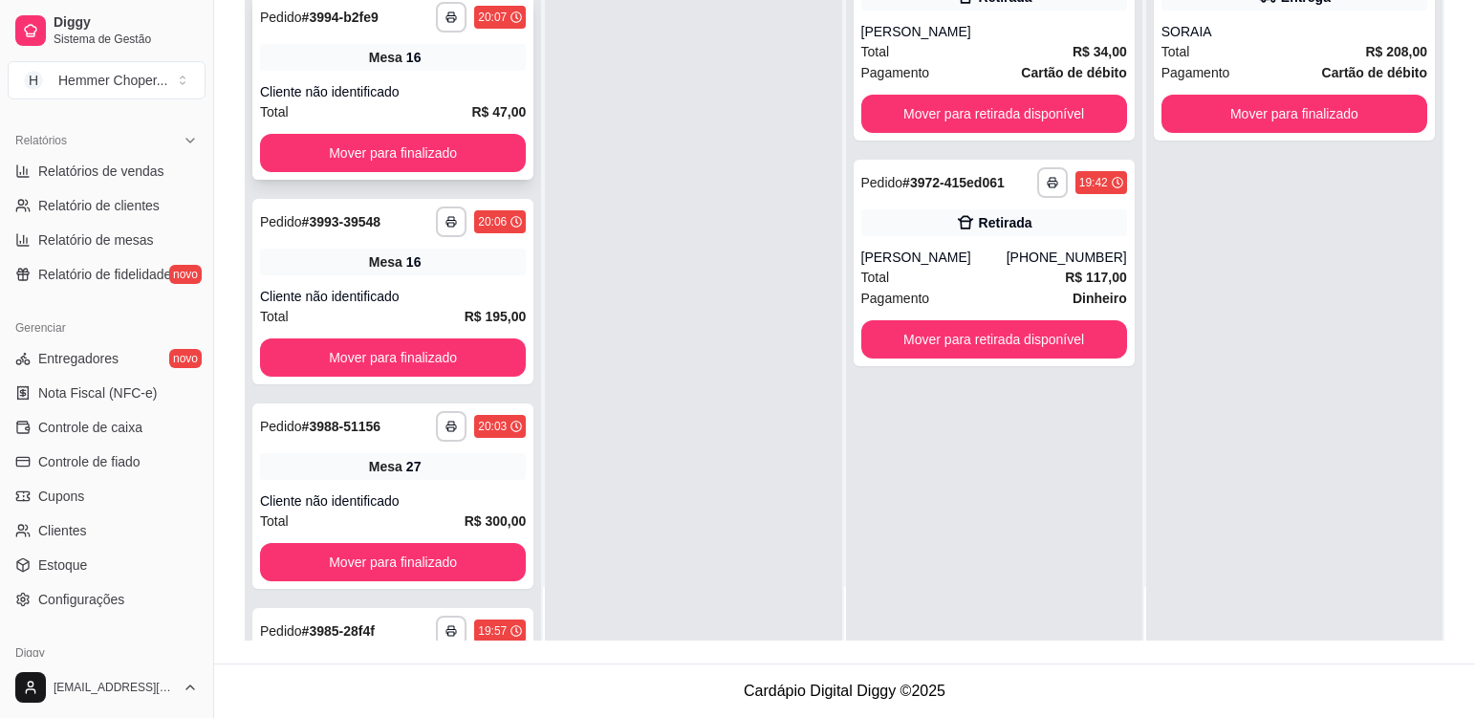
click at [438, 62] on div "Mesa 16" at bounding box center [393, 57] width 266 height 27
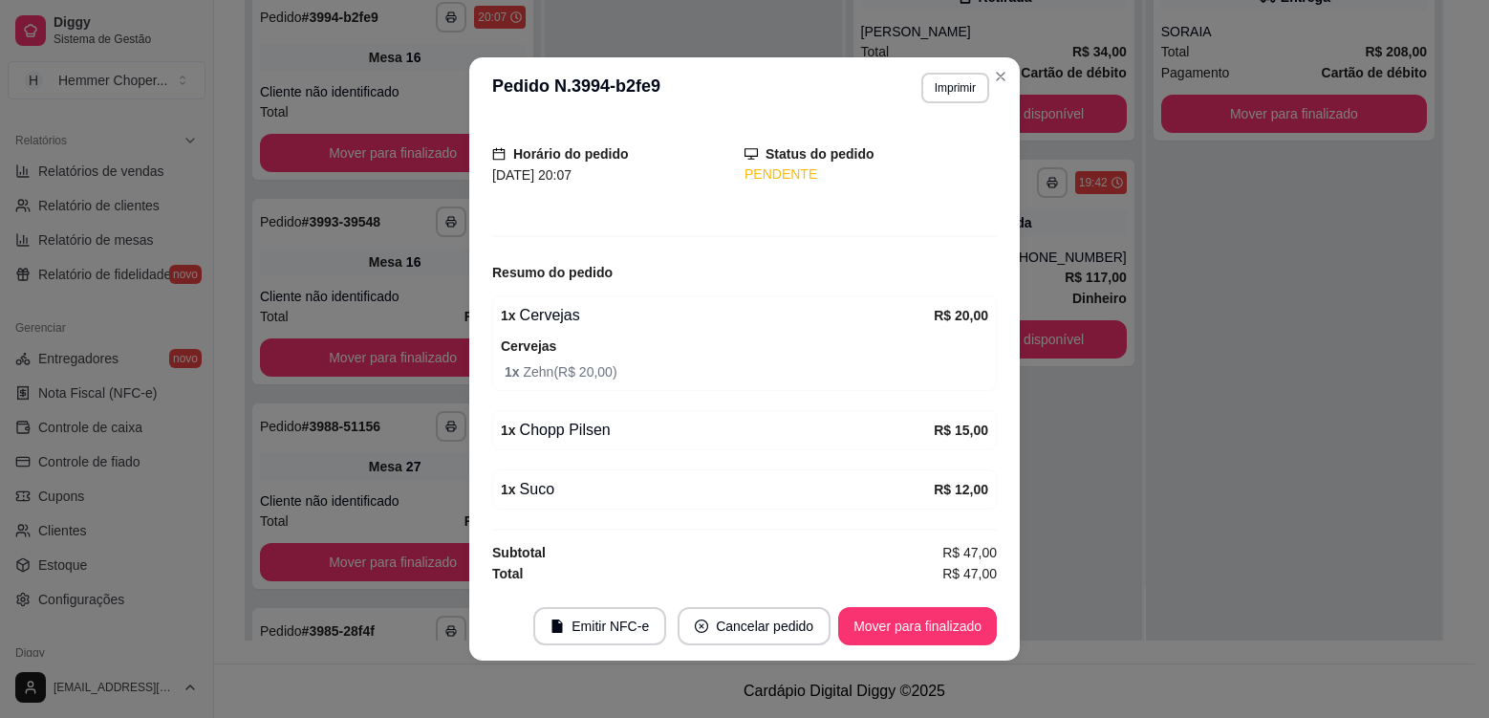
scroll to position [4, 0]
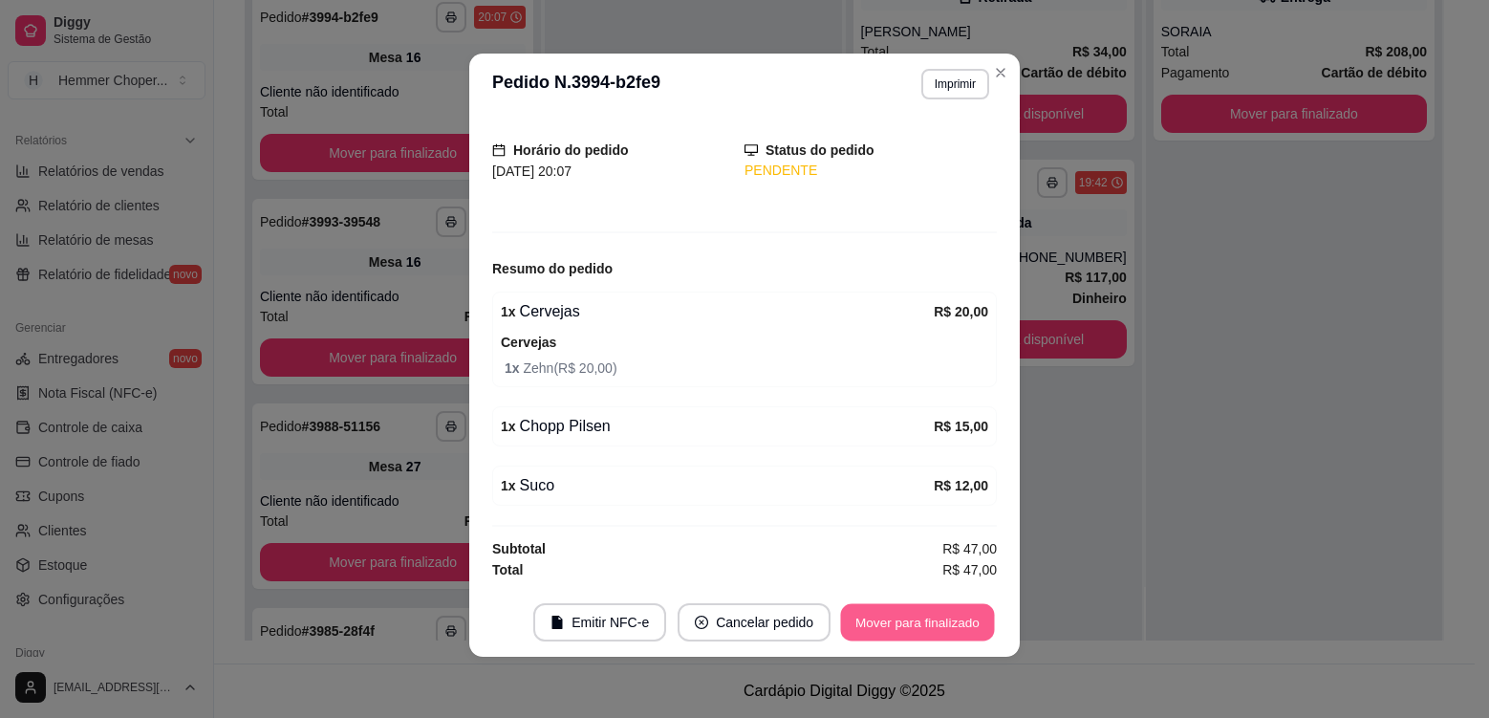
click at [944, 624] on button "Mover para finalizado" at bounding box center [918, 622] width 154 height 37
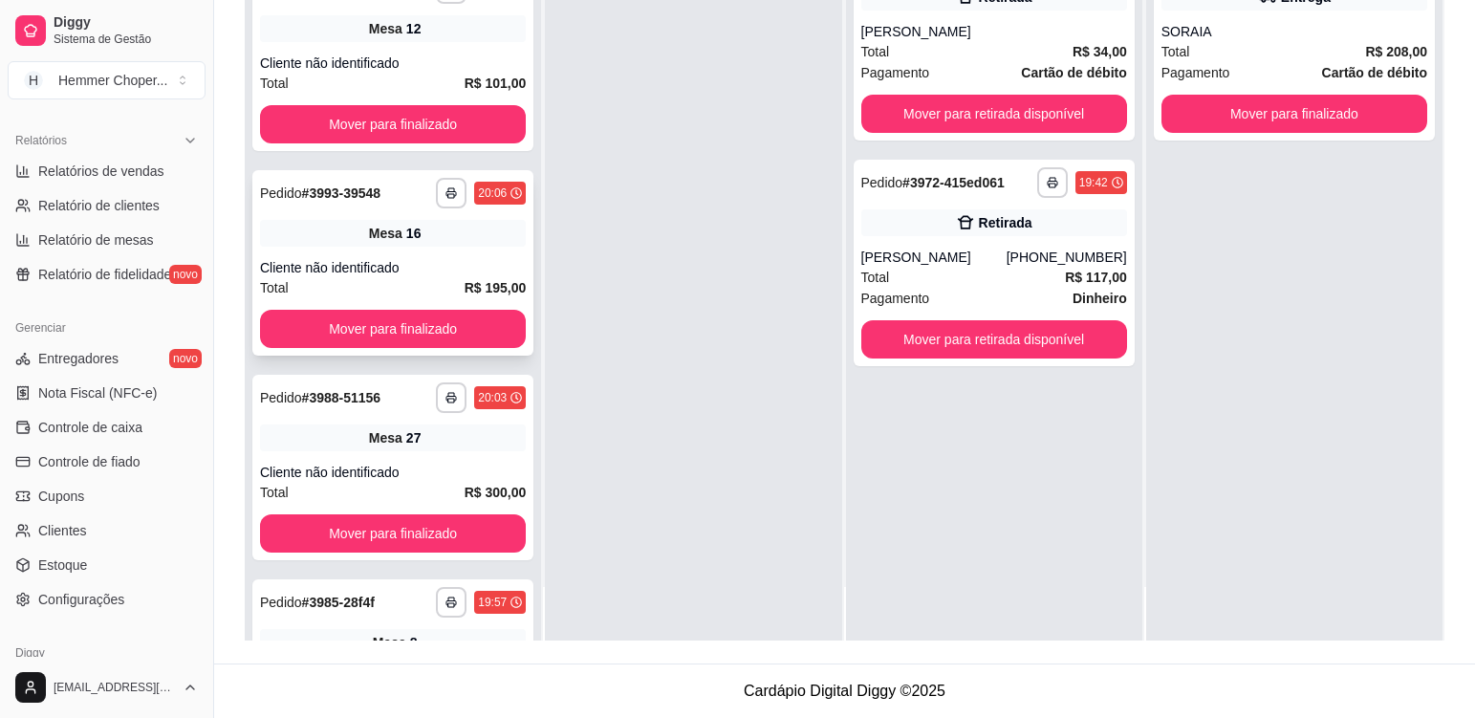
scroll to position [362, 0]
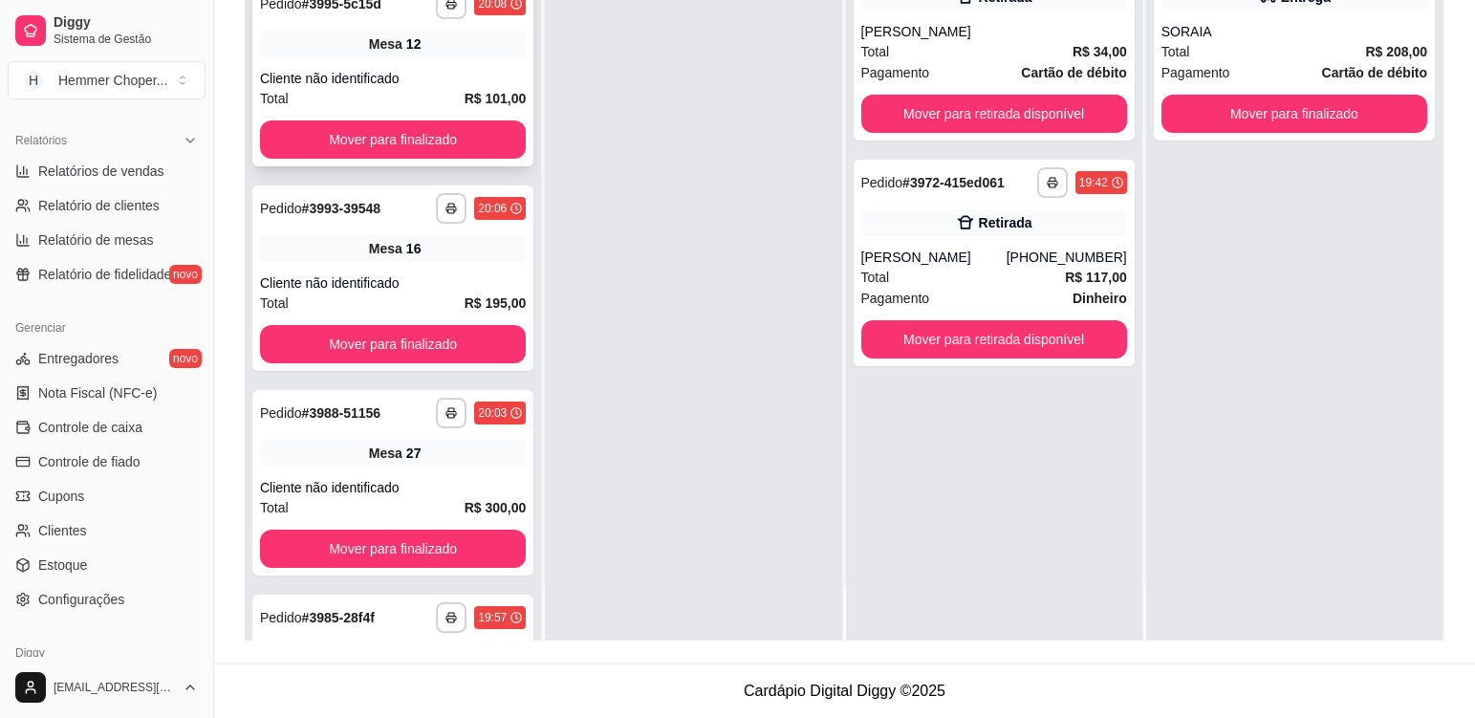
click at [438, 65] on div "**********" at bounding box center [392, 73] width 281 height 185
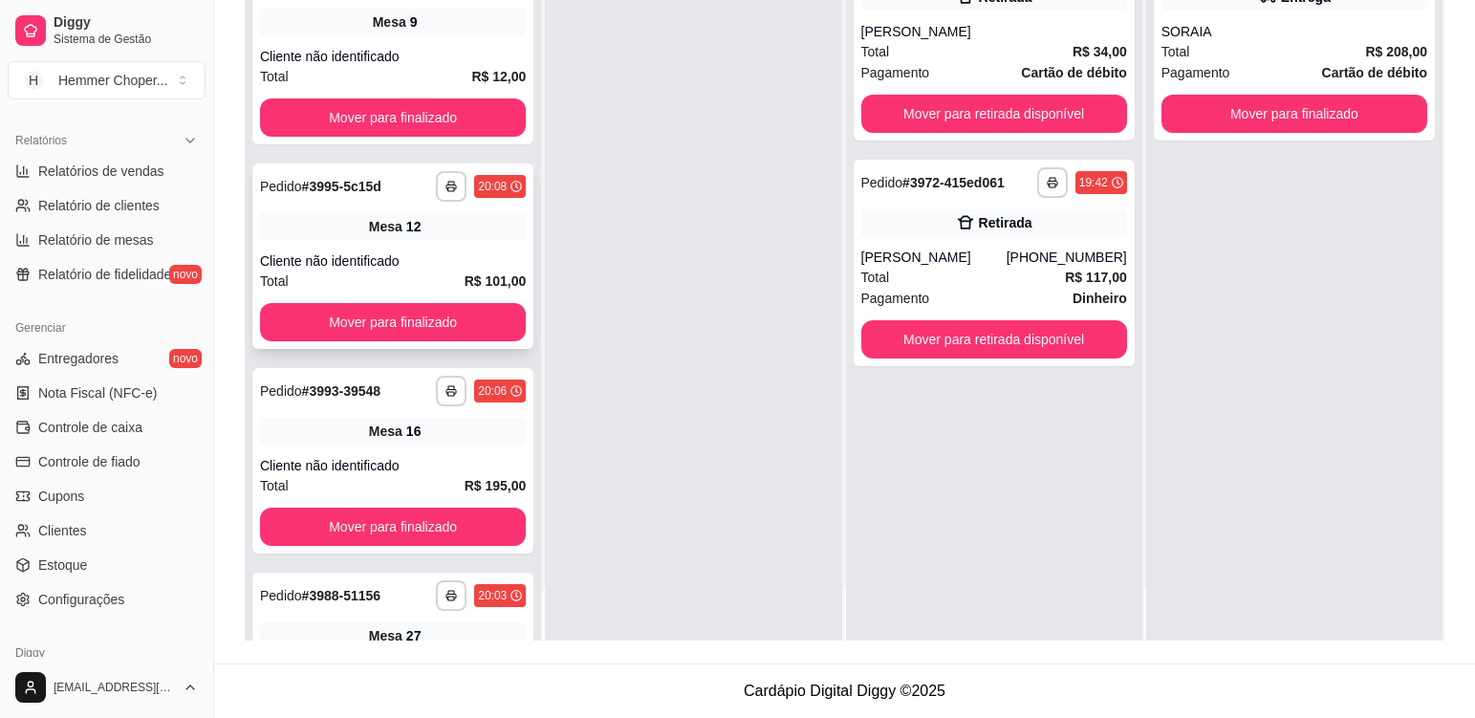
scroll to position [171, 0]
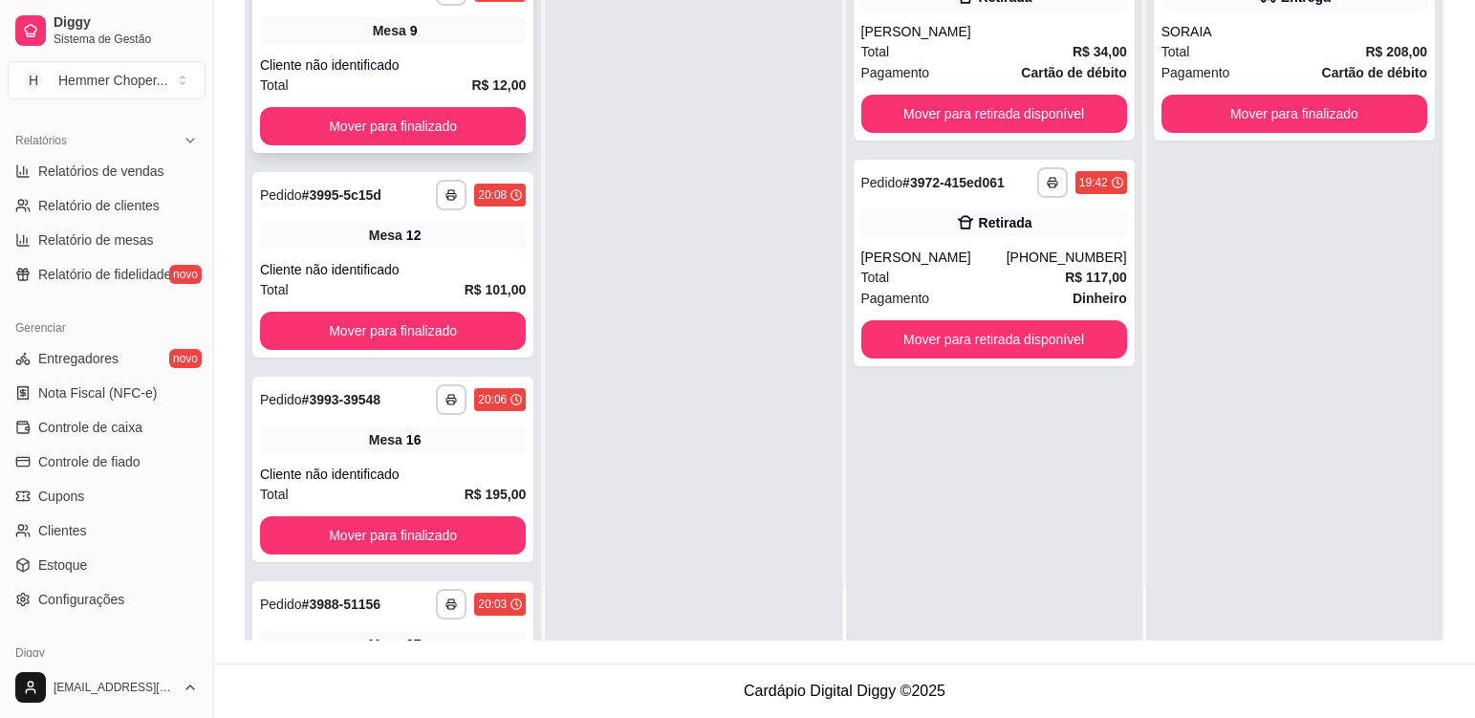
click at [459, 49] on div "**********" at bounding box center [392, 60] width 281 height 185
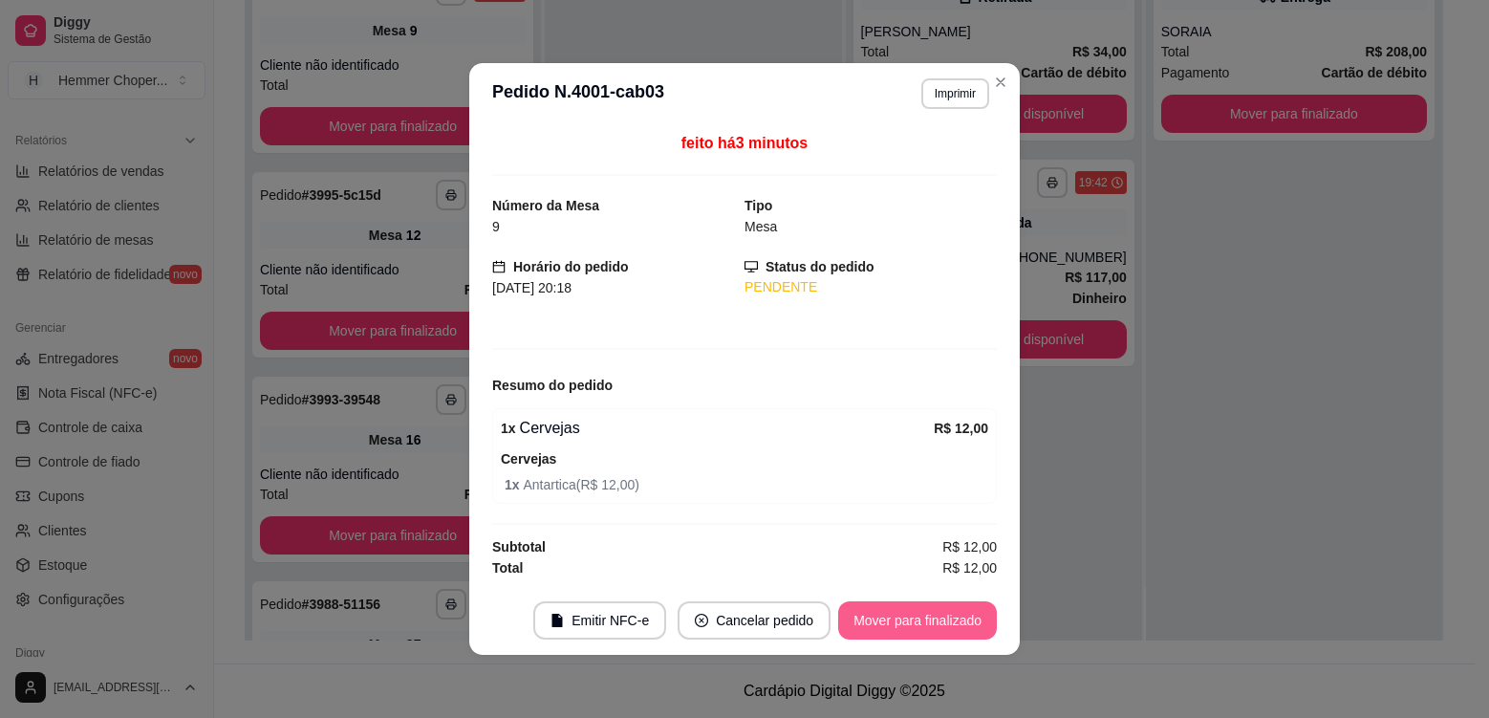
click at [900, 616] on button "Mover para finalizado" at bounding box center [917, 620] width 159 height 38
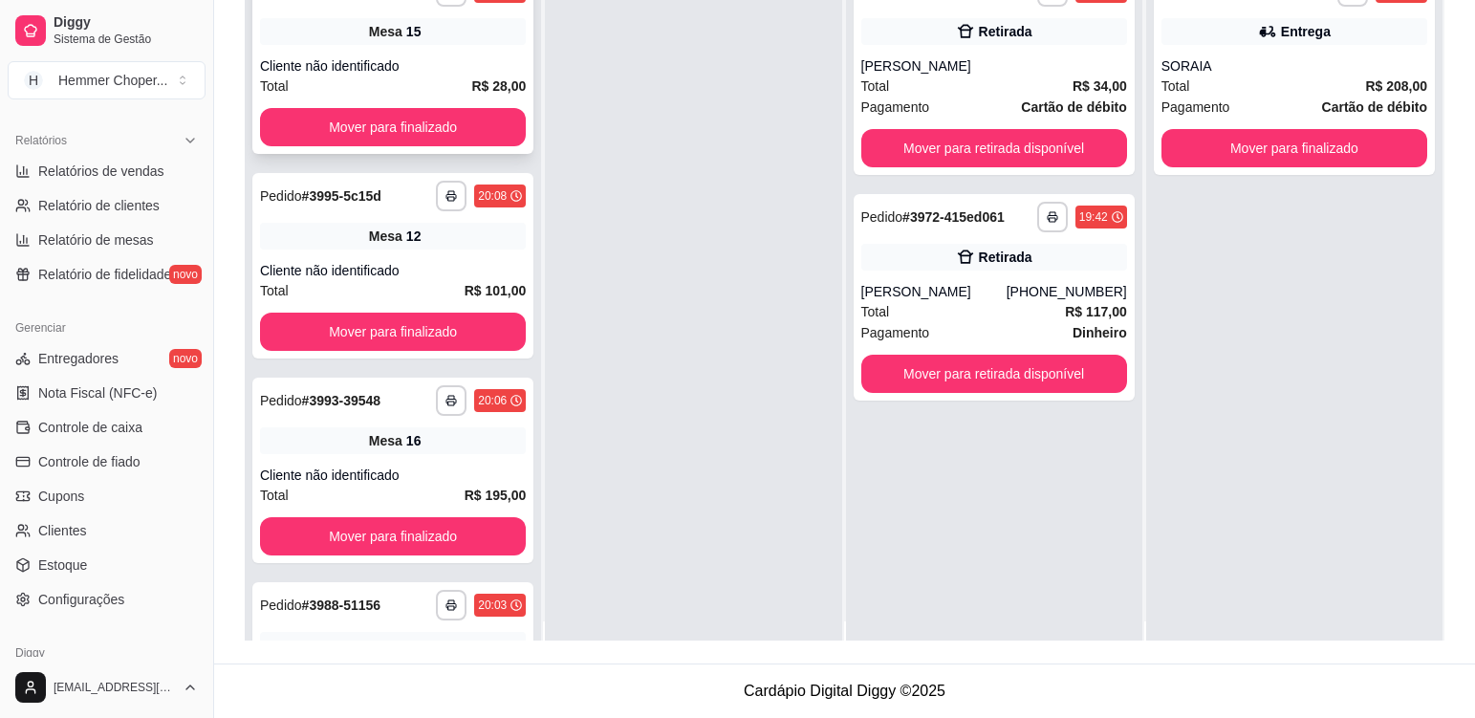
scroll to position [0, 0]
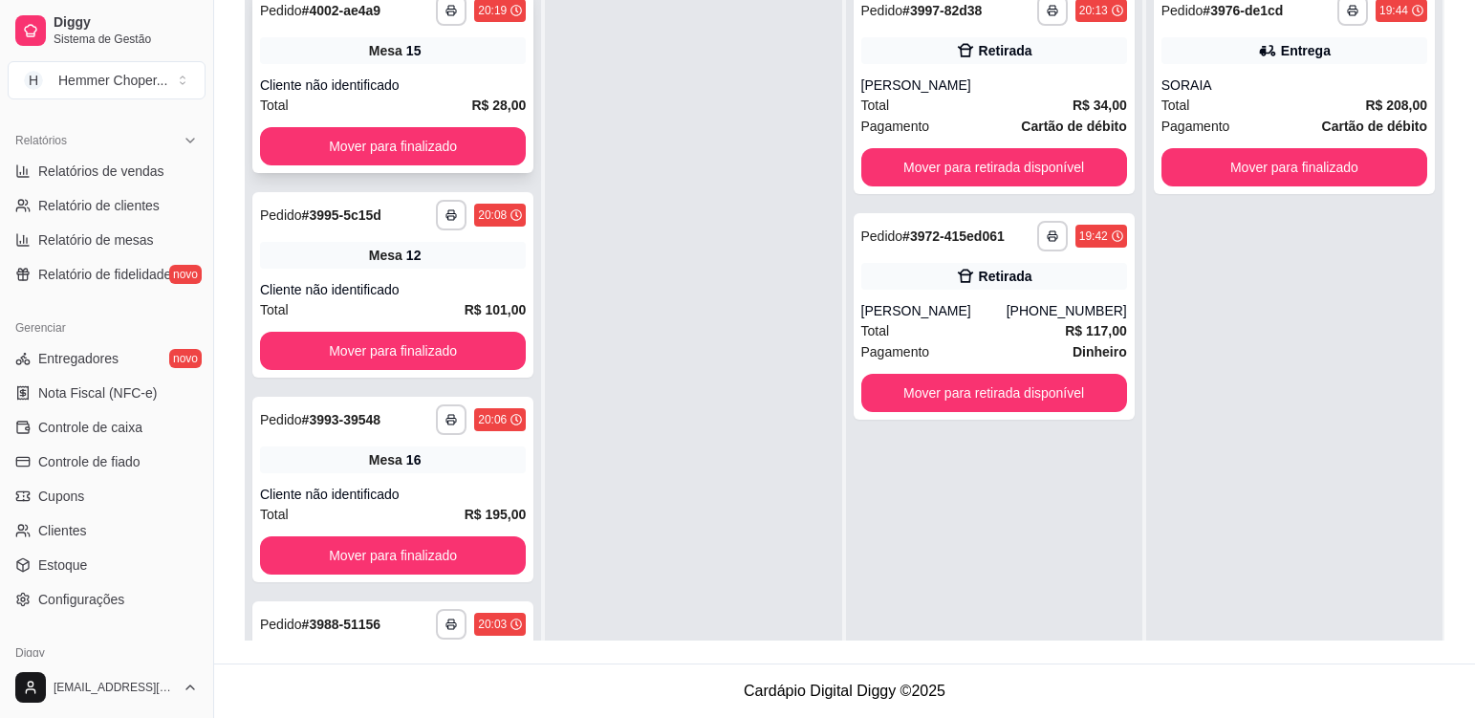
click at [460, 65] on div "**********" at bounding box center [392, 80] width 281 height 185
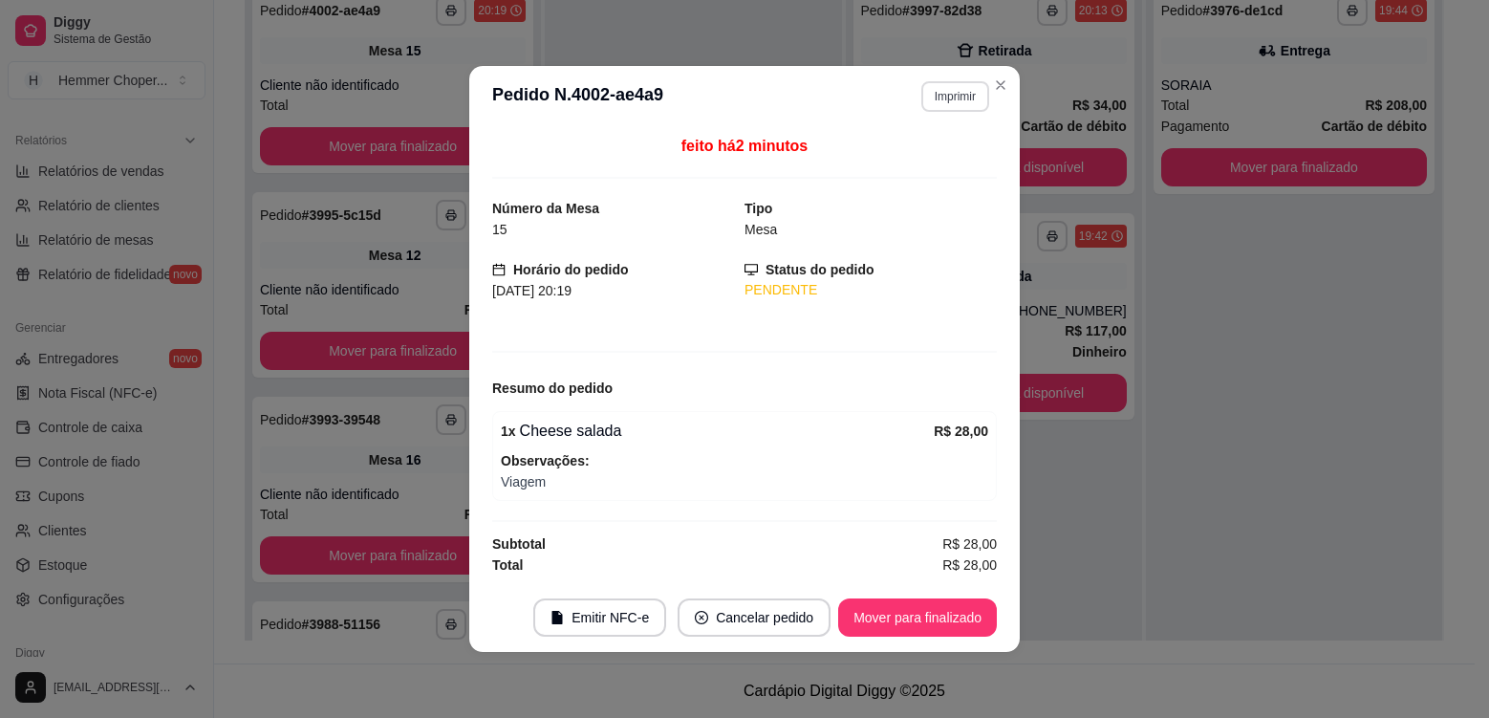
click at [961, 103] on button "Imprimir" at bounding box center [955, 96] width 68 height 31
click at [943, 177] on button "Cozinha" at bounding box center [922, 163] width 139 height 31
click at [908, 618] on button "Mover para finalizado" at bounding box center [918, 617] width 154 height 37
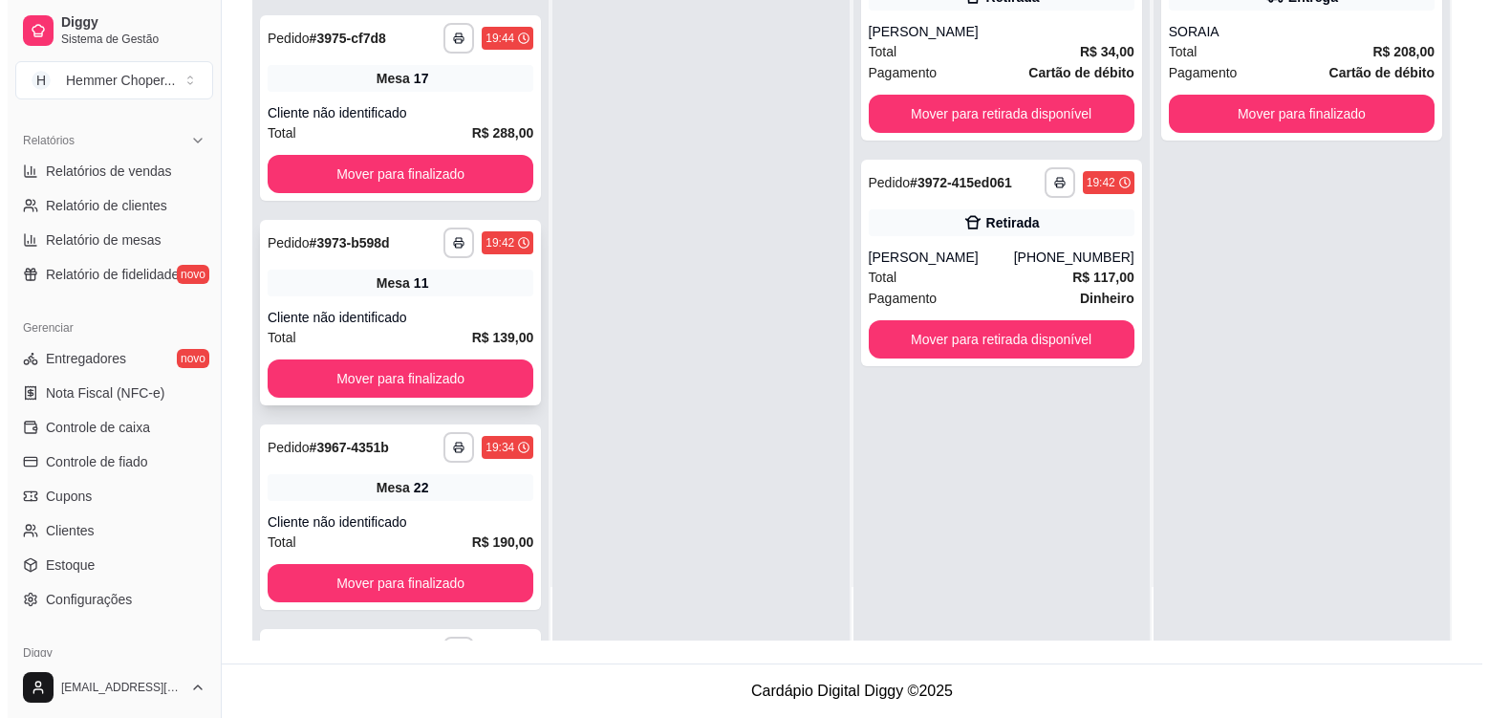
scroll to position [2369, 0]
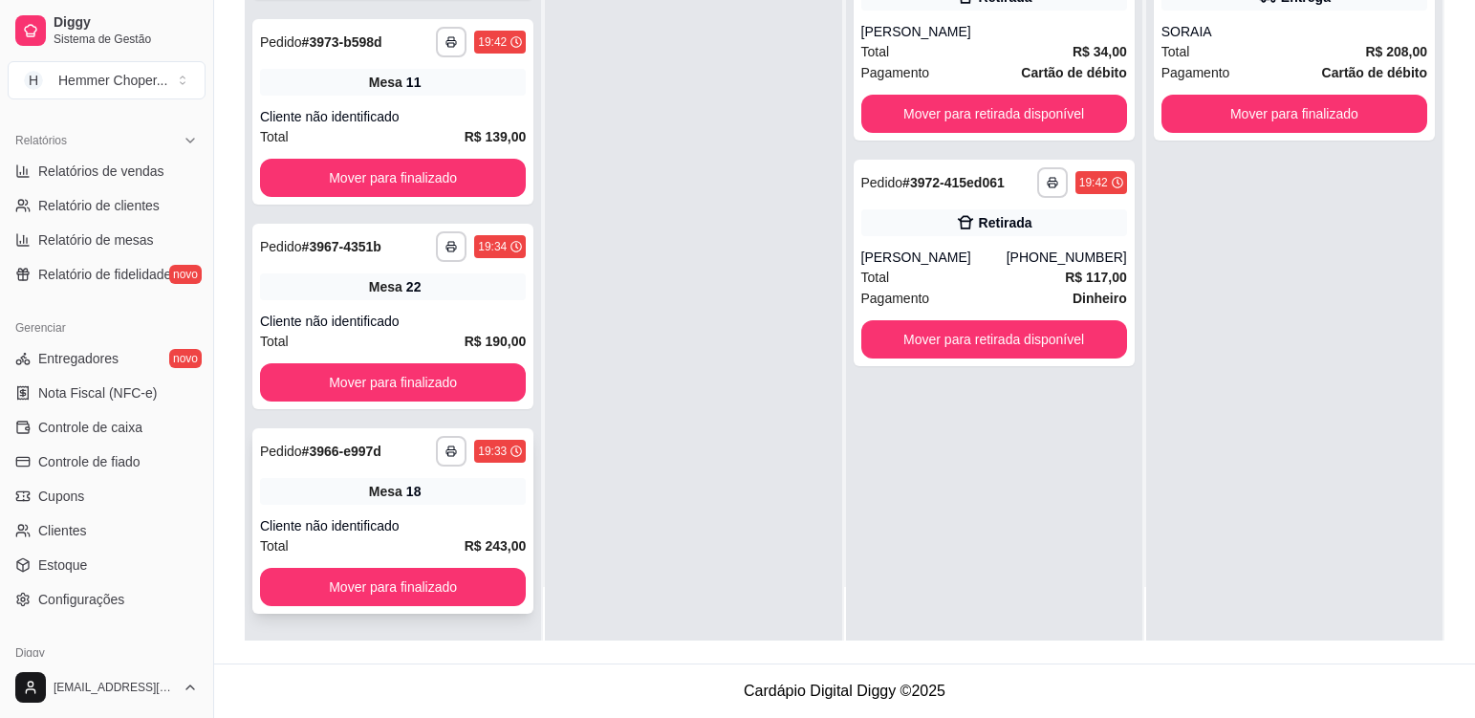
click at [451, 519] on div "Cliente não identificado" at bounding box center [393, 525] width 266 height 19
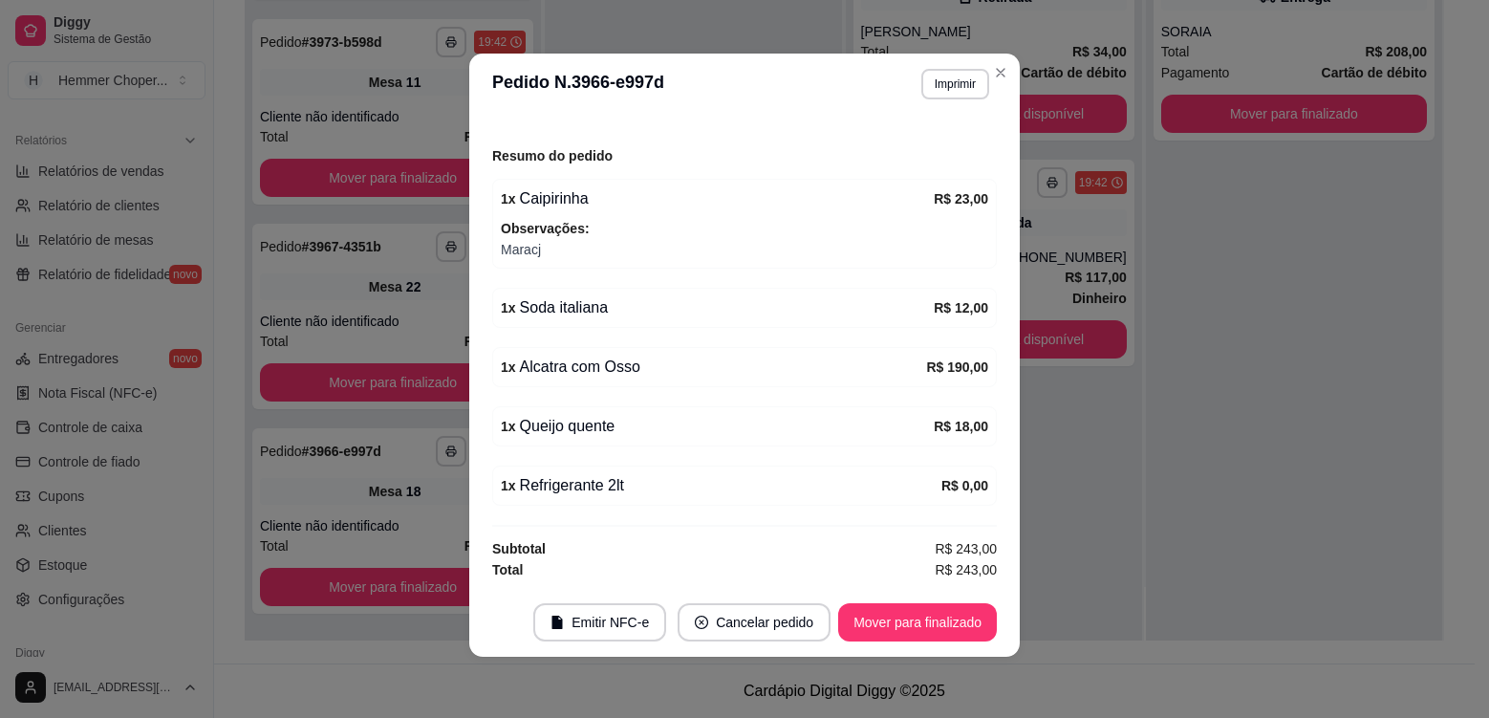
scroll to position [0, 0]
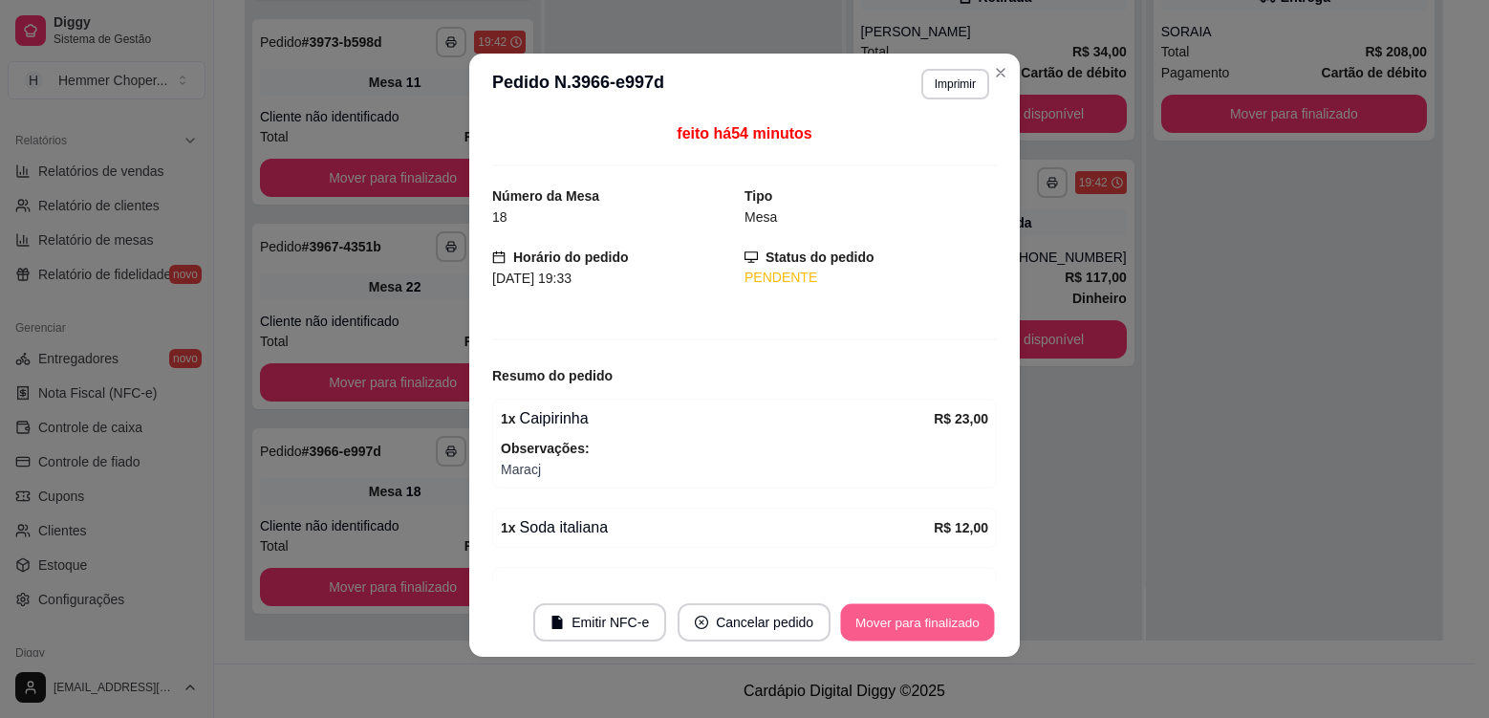
click at [909, 632] on button "Mover para finalizado" at bounding box center [918, 622] width 154 height 37
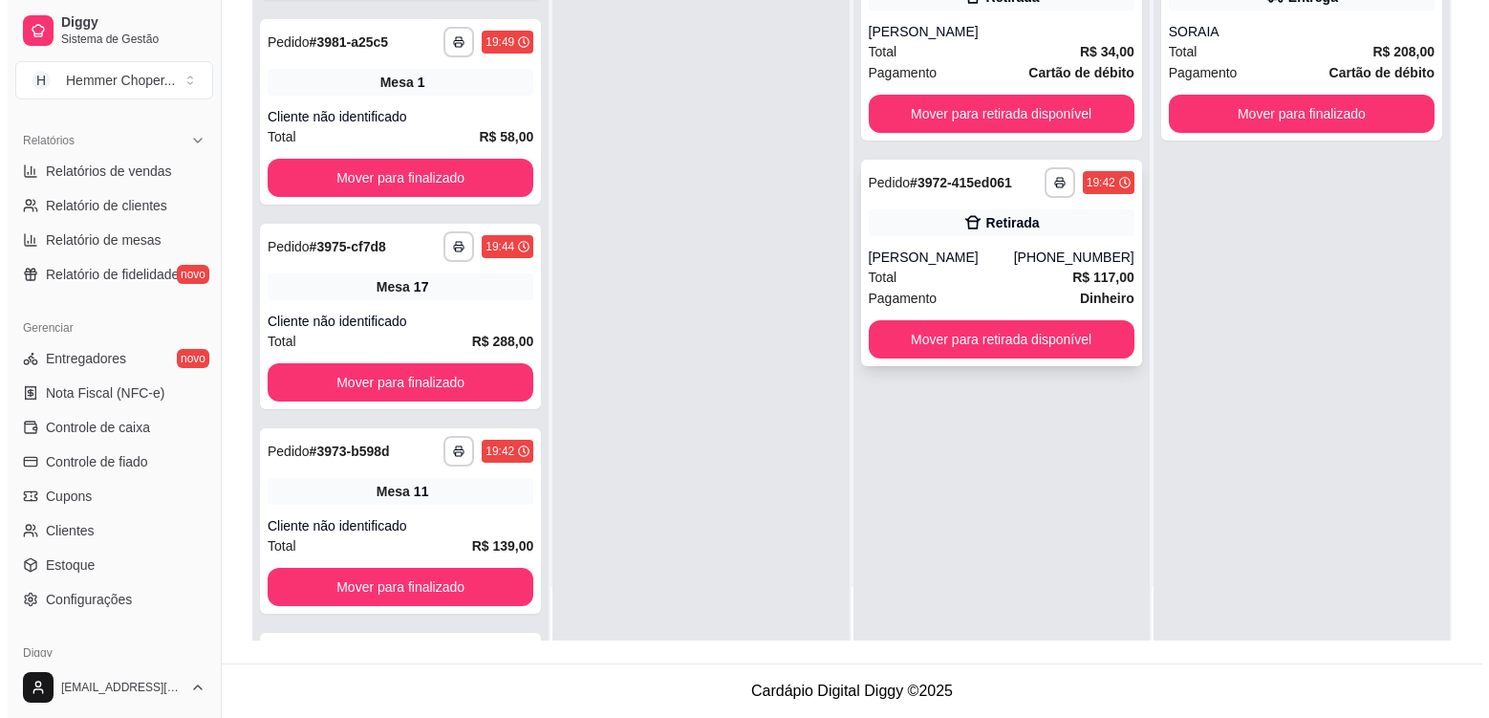
scroll to position [2574, 0]
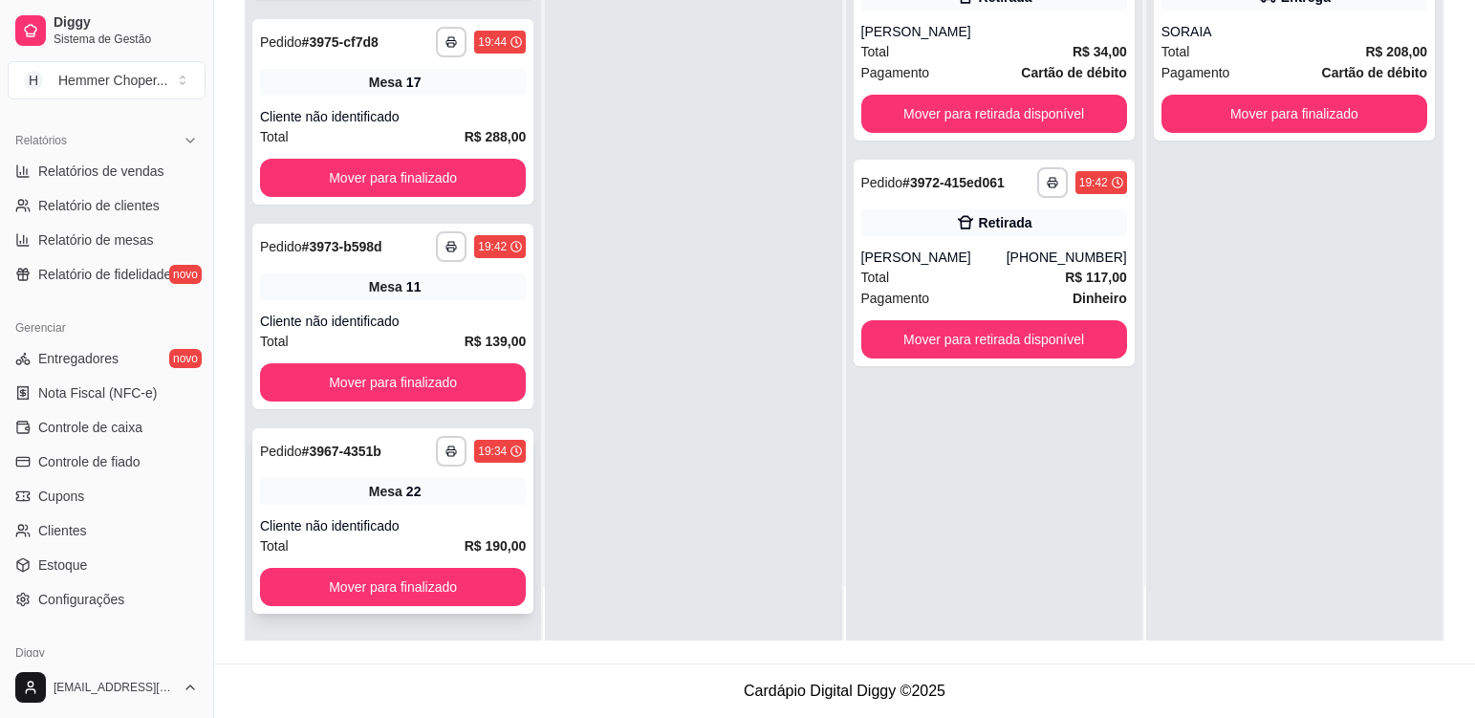
click at [425, 508] on div "**********" at bounding box center [392, 520] width 281 height 185
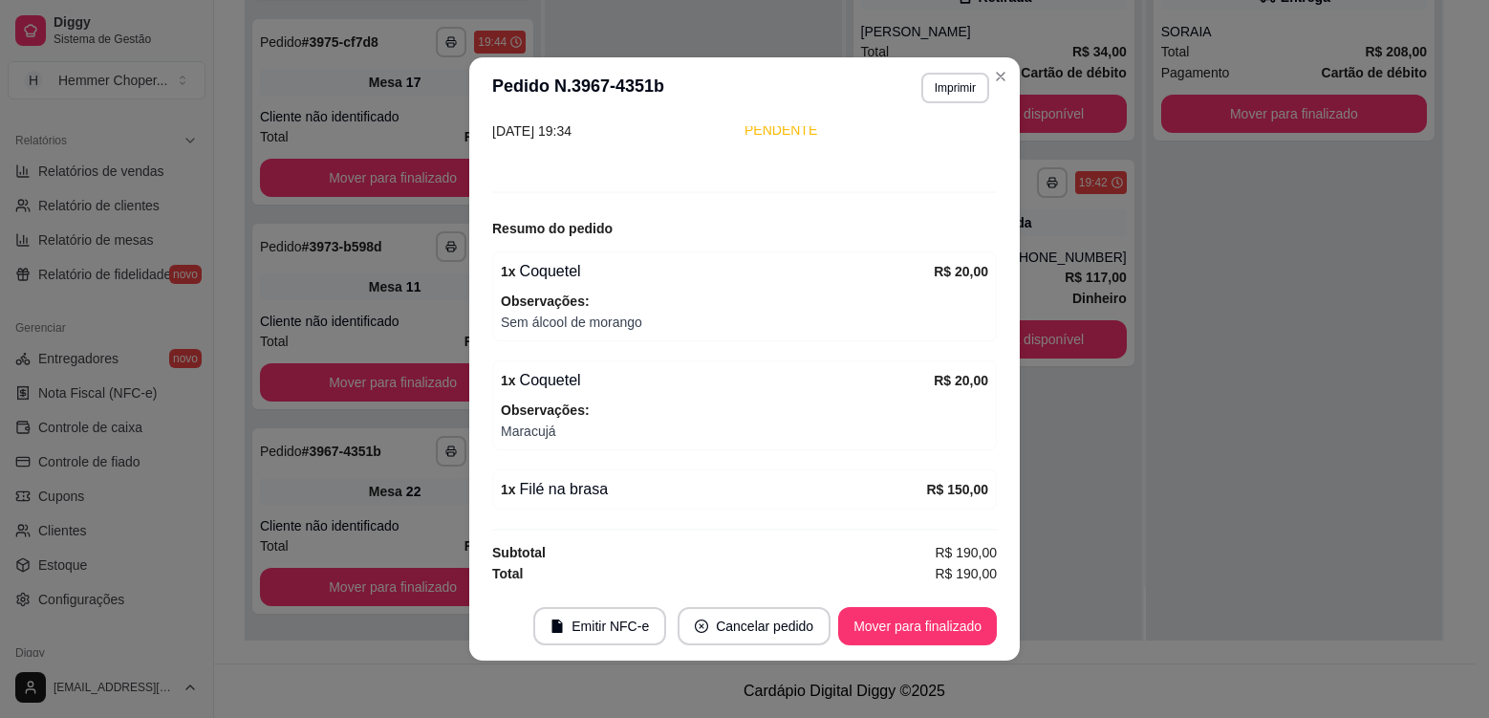
scroll to position [0, 0]
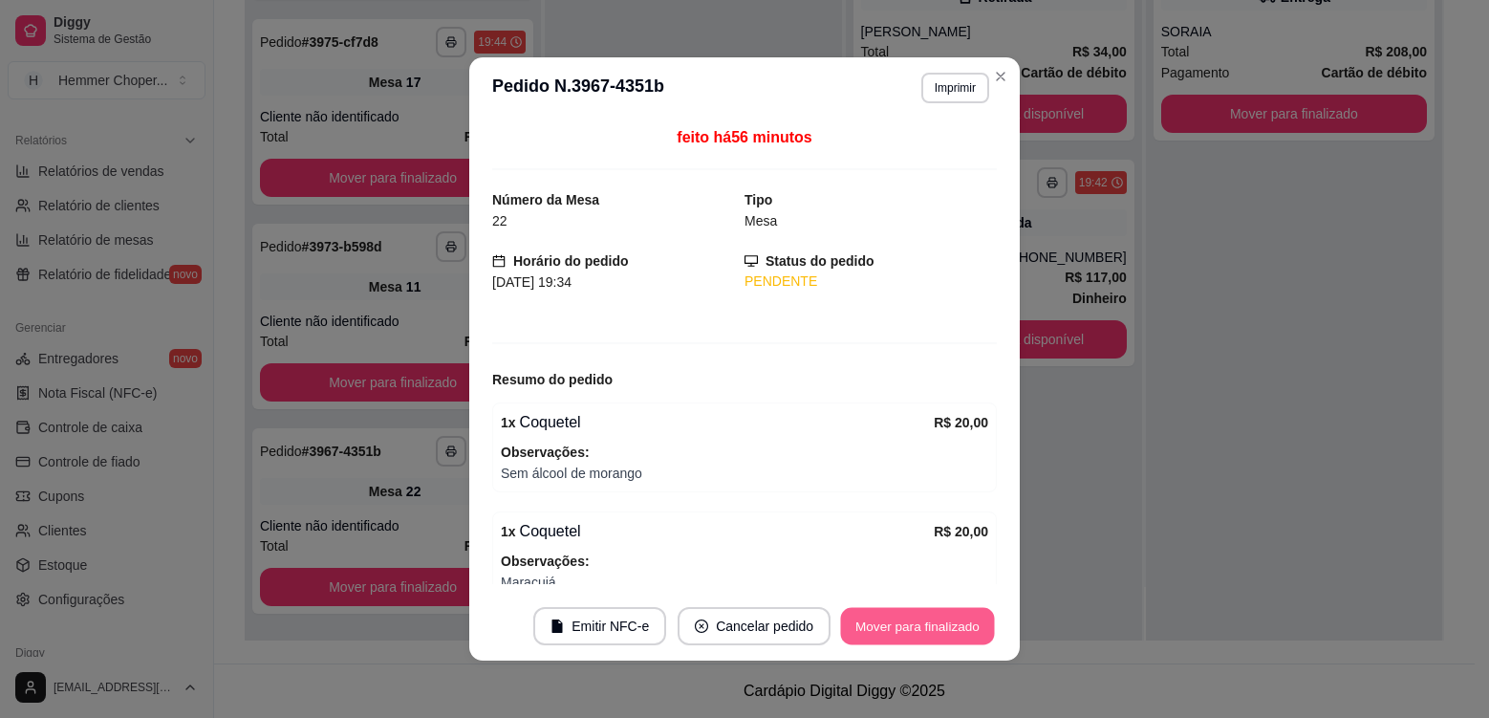
click at [940, 628] on button "Mover para finalizado" at bounding box center [918, 626] width 154 height 37
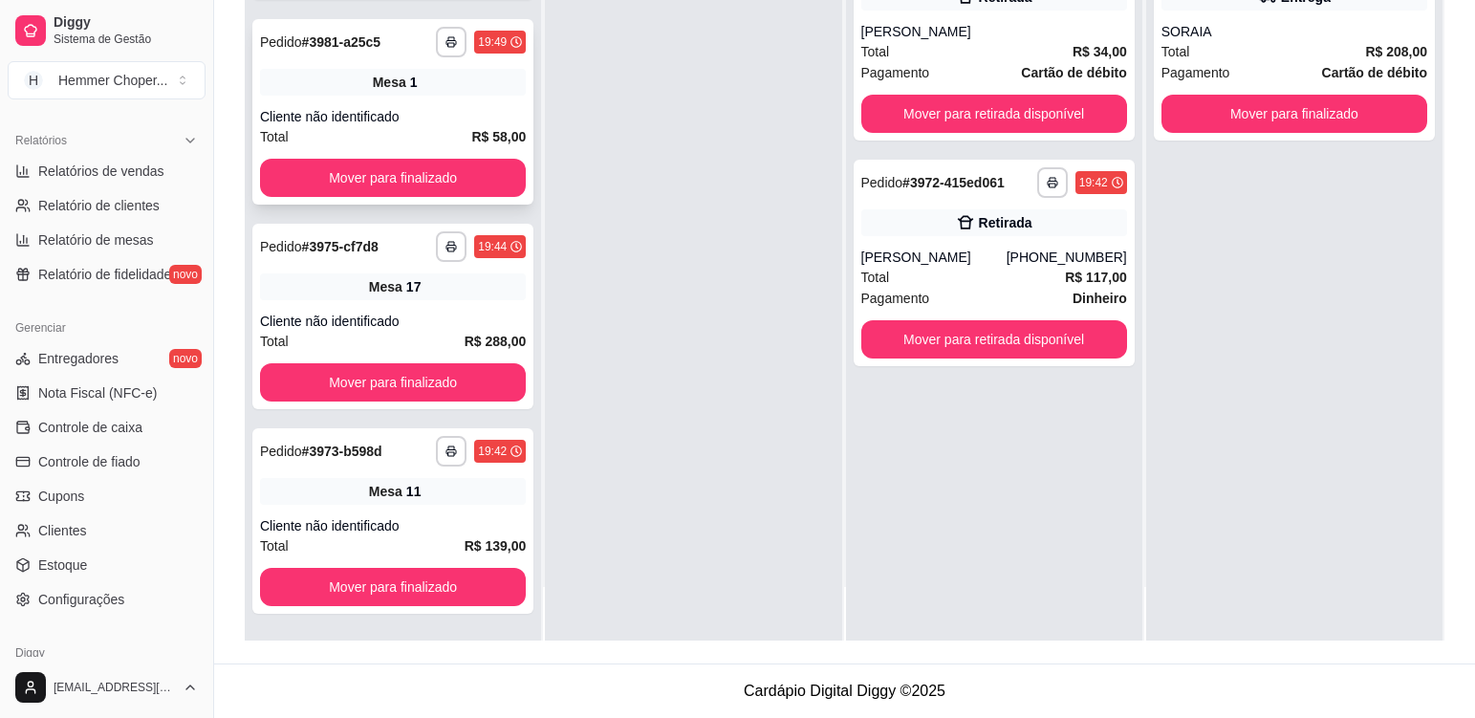
click at [441, 108] on div "Cliente não identificado" at bounding box center [393, 116] width 266 height 19
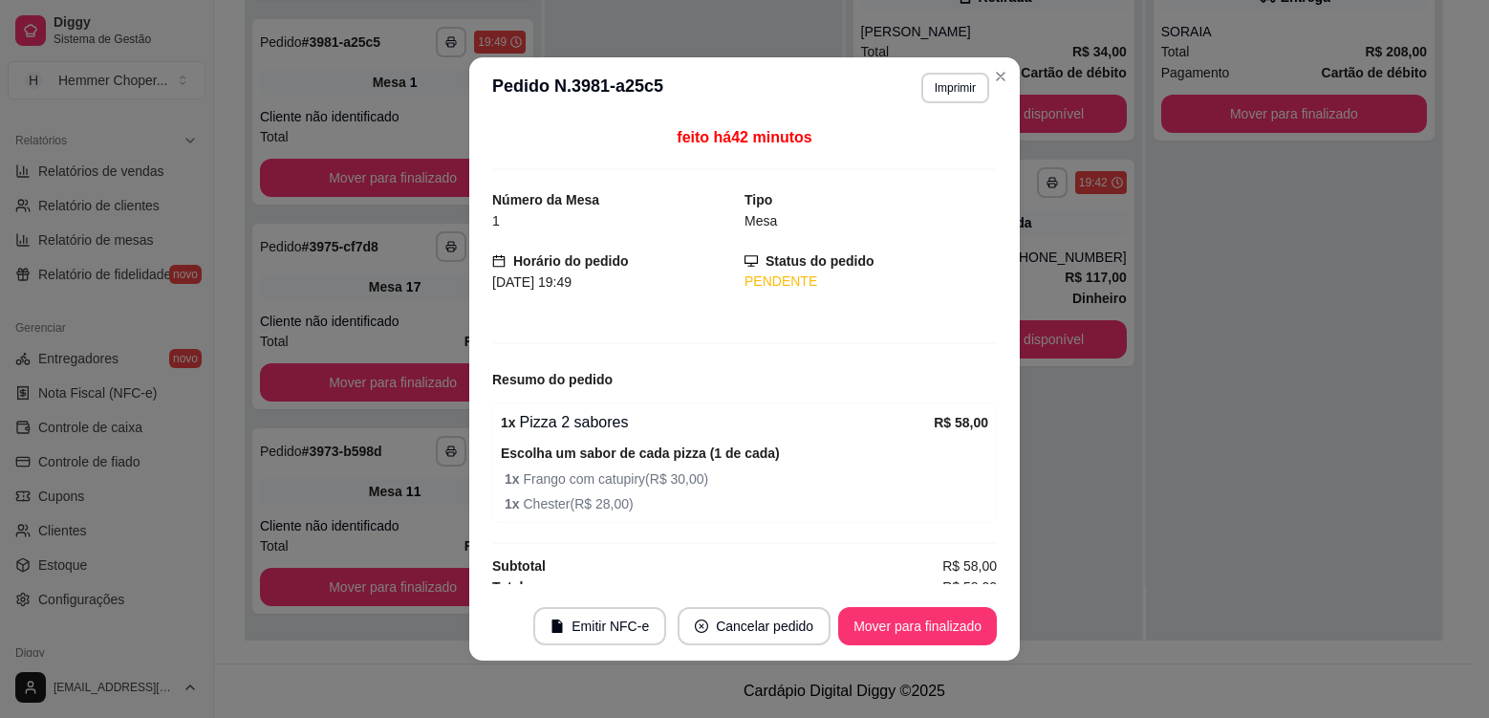
scroll to position [13, 0]
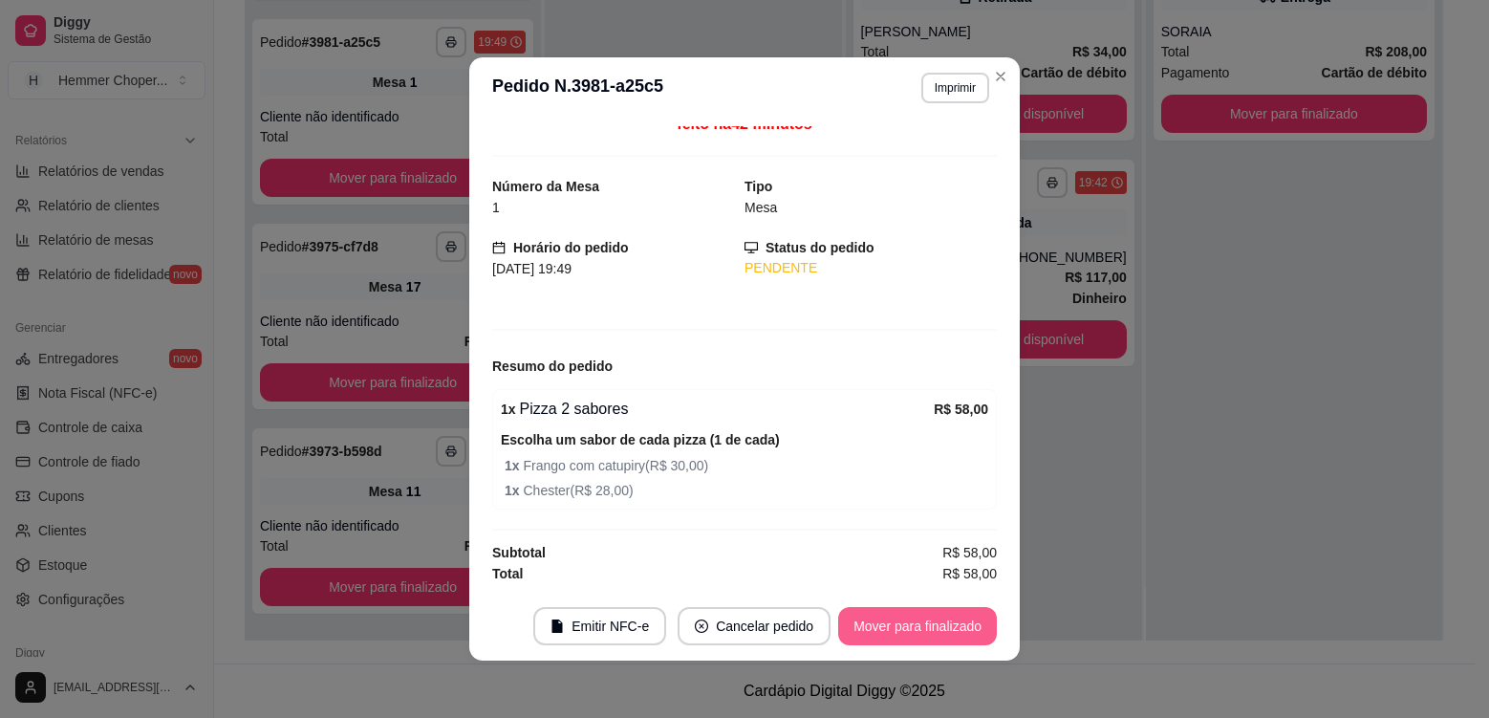
click at [953, 631] on button "Mover para finalizado" at bounding box center [917, 626] width 159 height 38
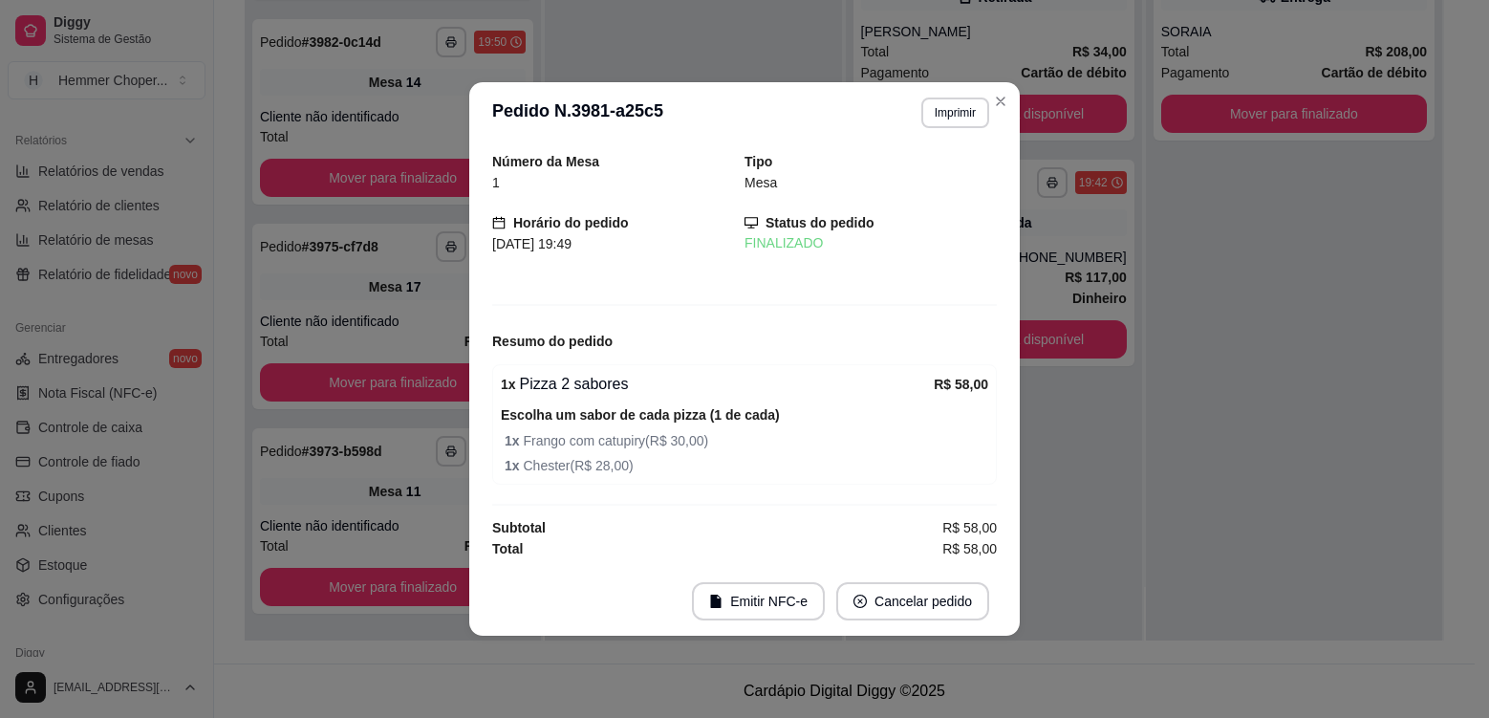
scroll to position [0, 0]
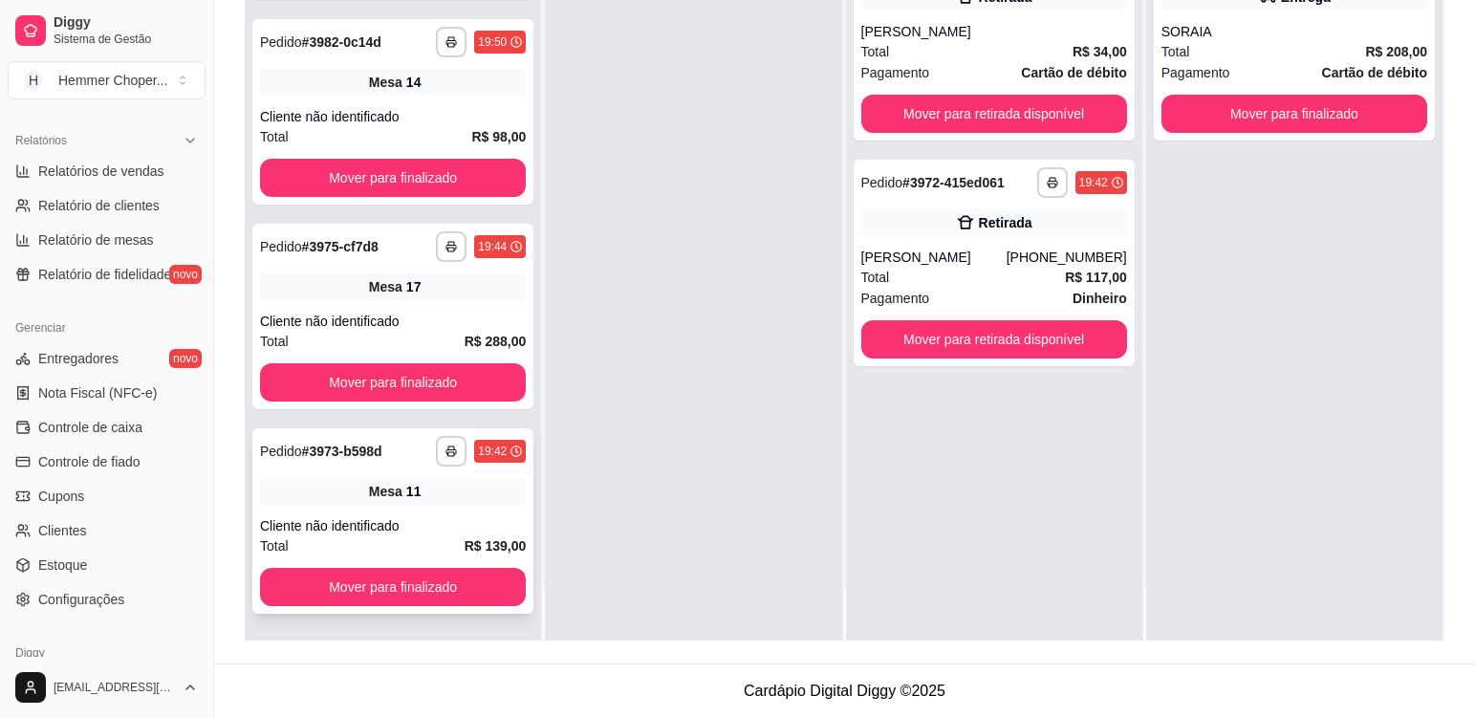
click at [457, 501] on div "Mesa 11" at bounding box center [393, 491] width 266 height 27
click at [433, 284] on div "Mesa 17" at bounding box center [393, 286] width 266 height 27
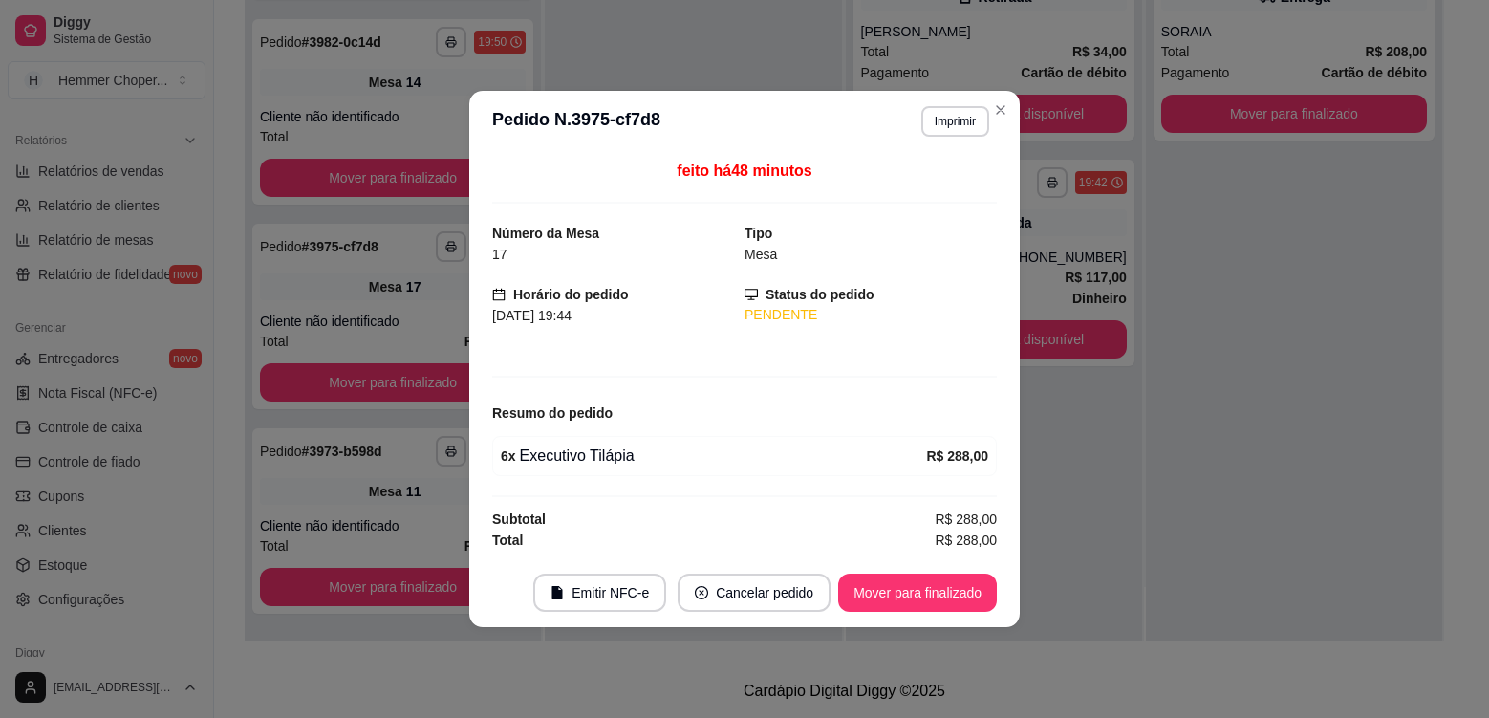
scroll to position [1551, 0]
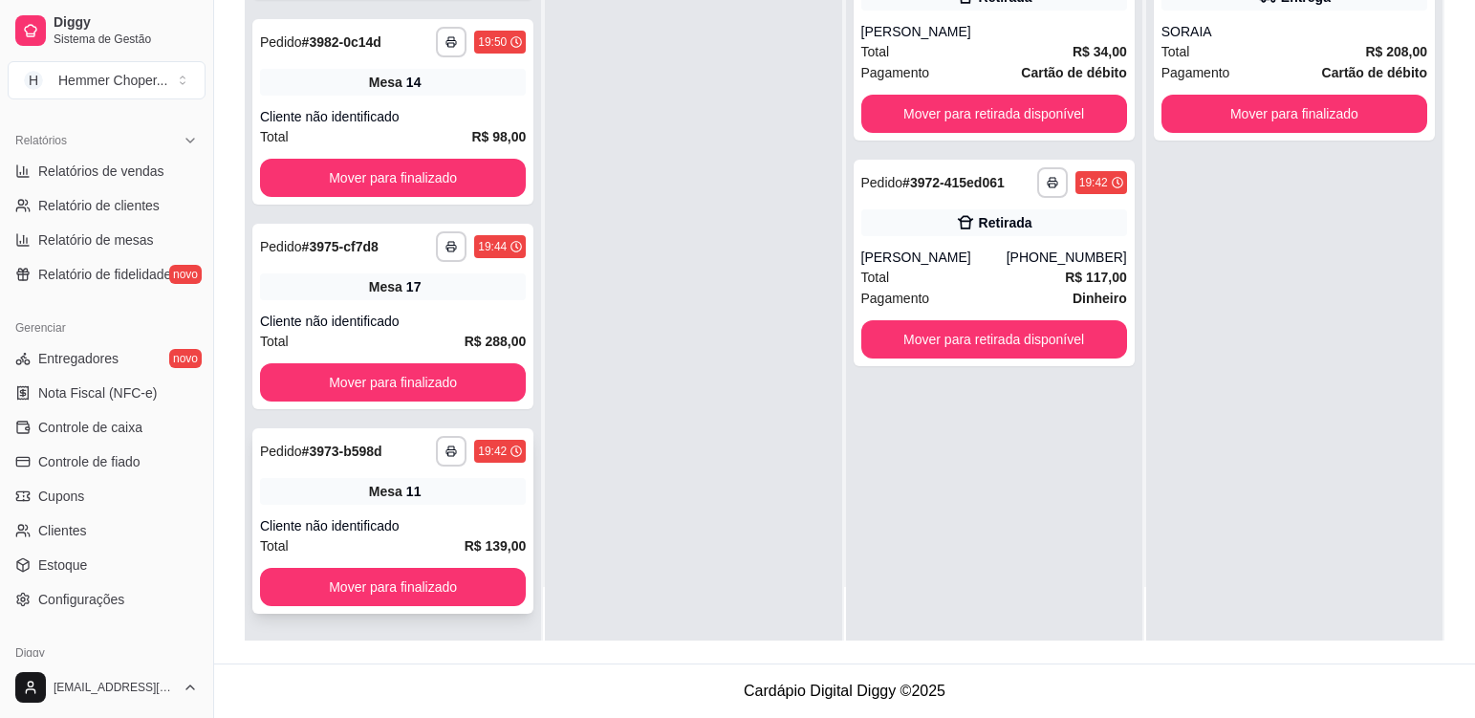
click at [467, 505] on div "**********" at bounding box center [392, 520] width 281 height 185
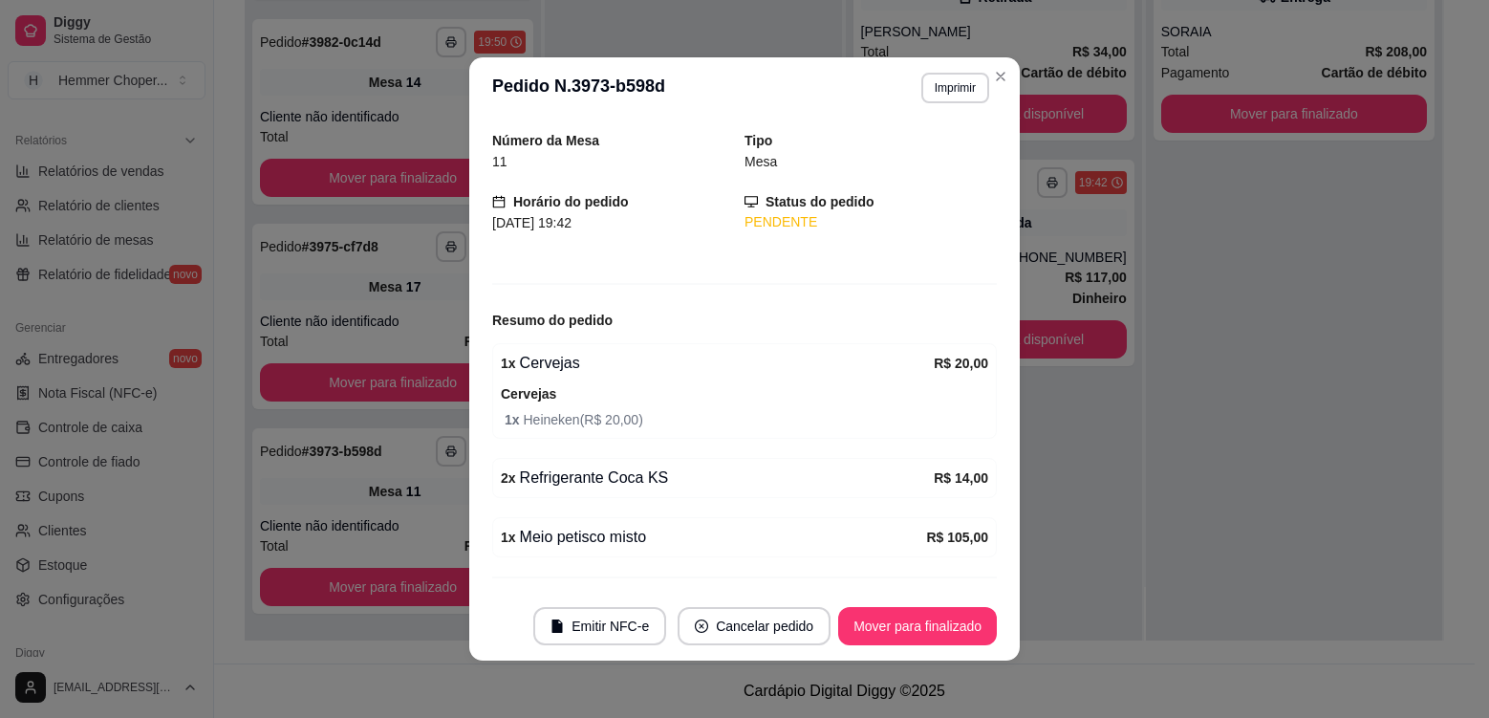
scroll to position [107, 0]
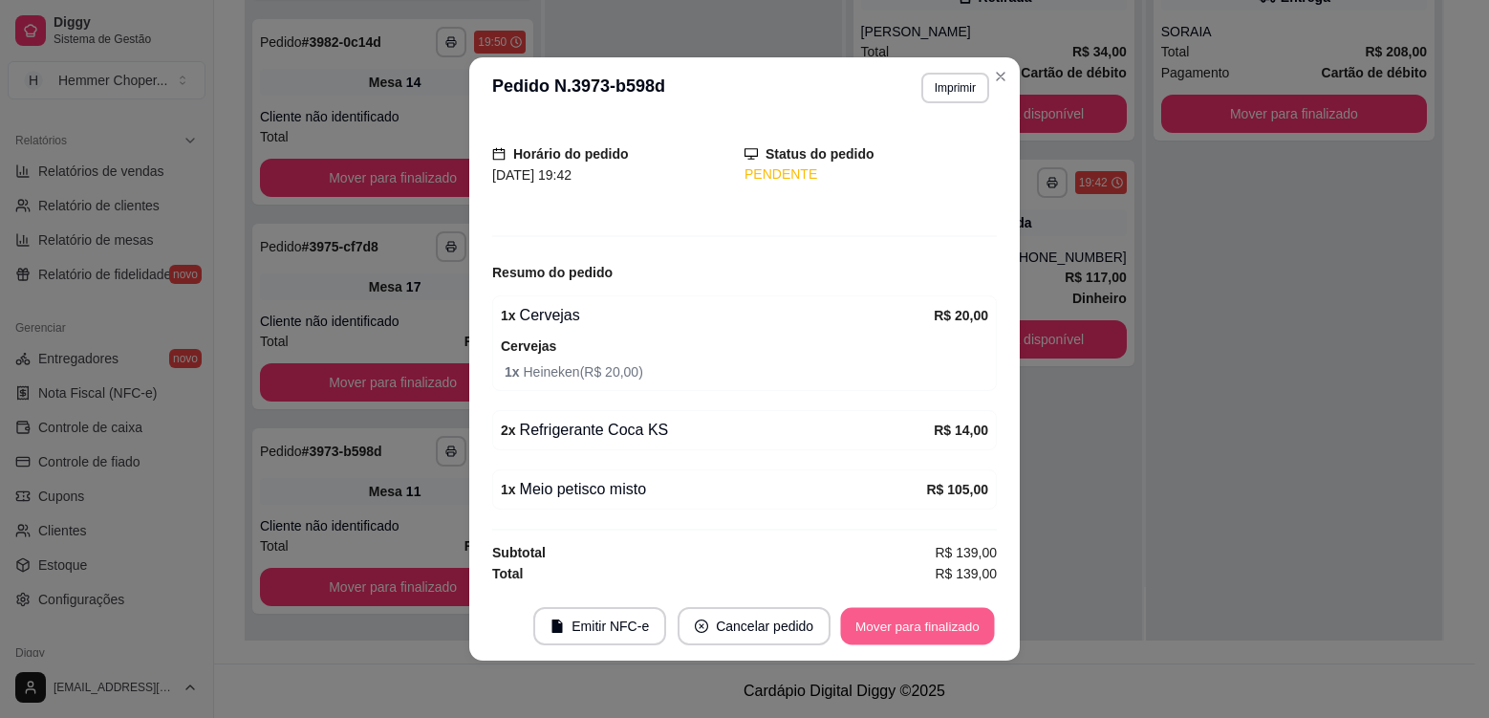
click at [925, 629] on button "Mover para finalizado" at bounding box center [918, 626] width 154 height 37
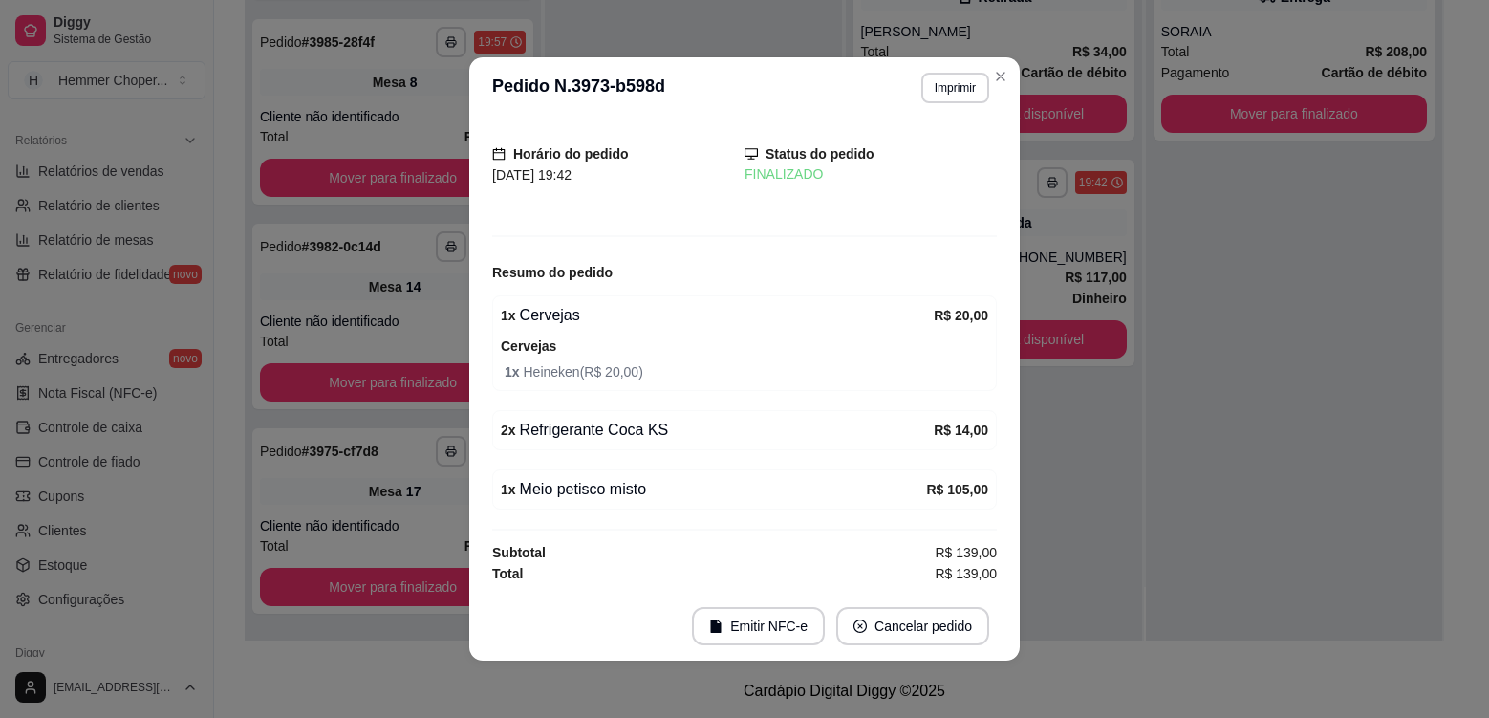
scroll to position [44, 0]
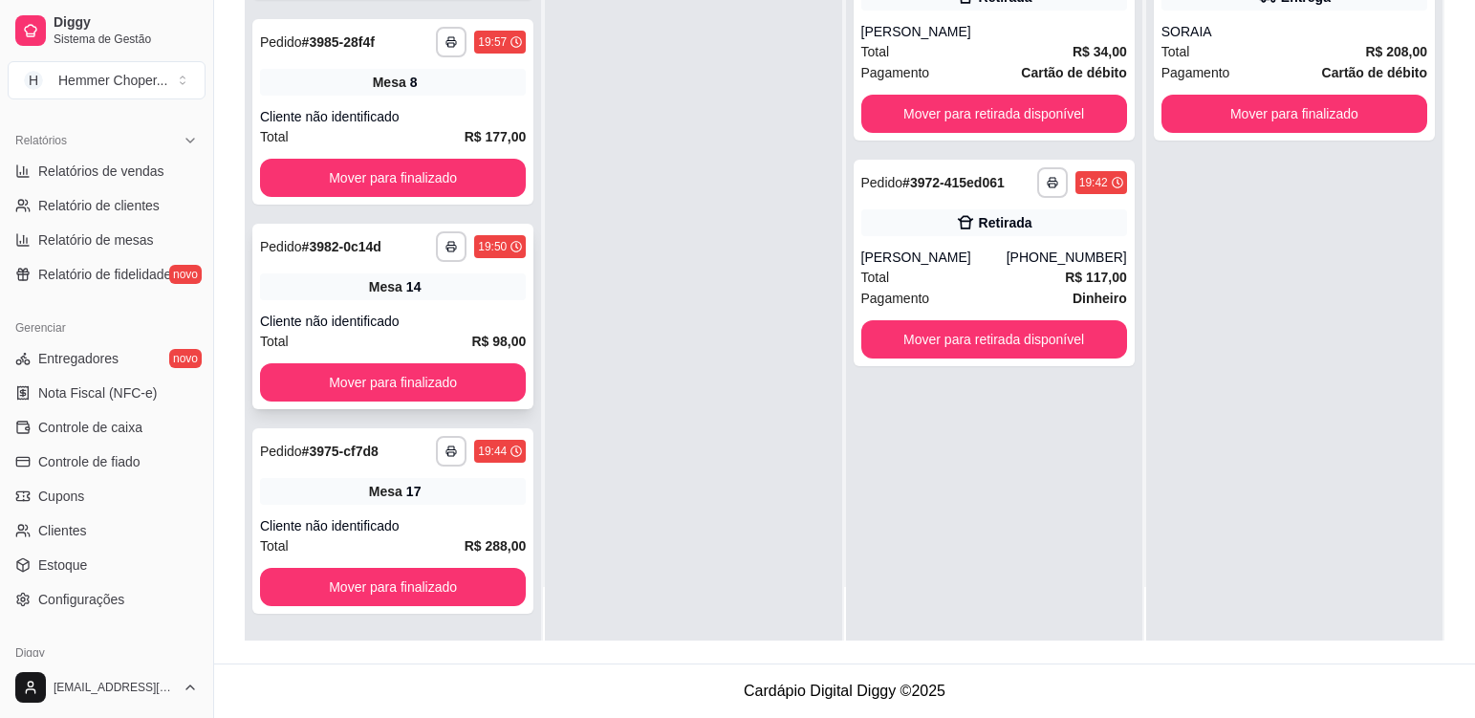
click at [460, 290] on div "Mesa 14" at bounding box center [393, 286] width 266 height 27
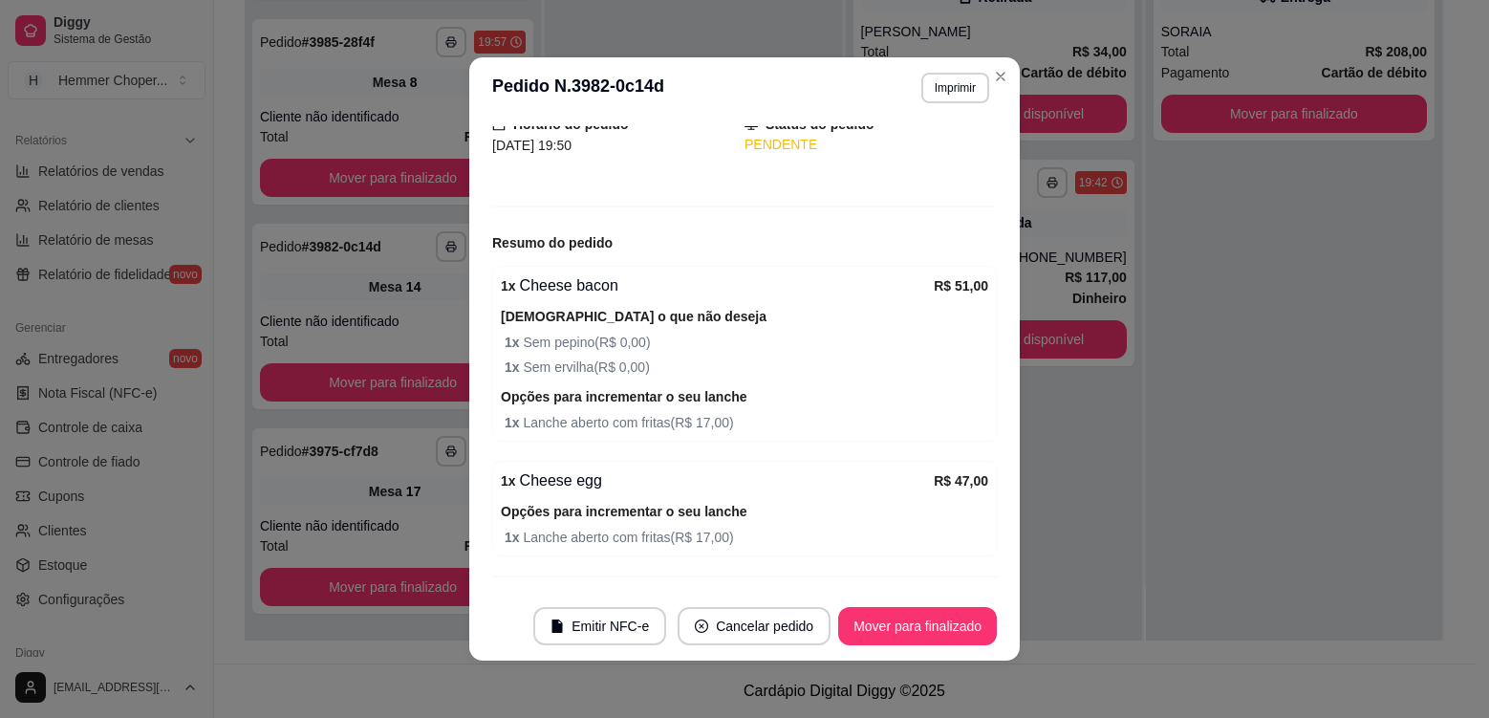
scroll to position [184, 0]
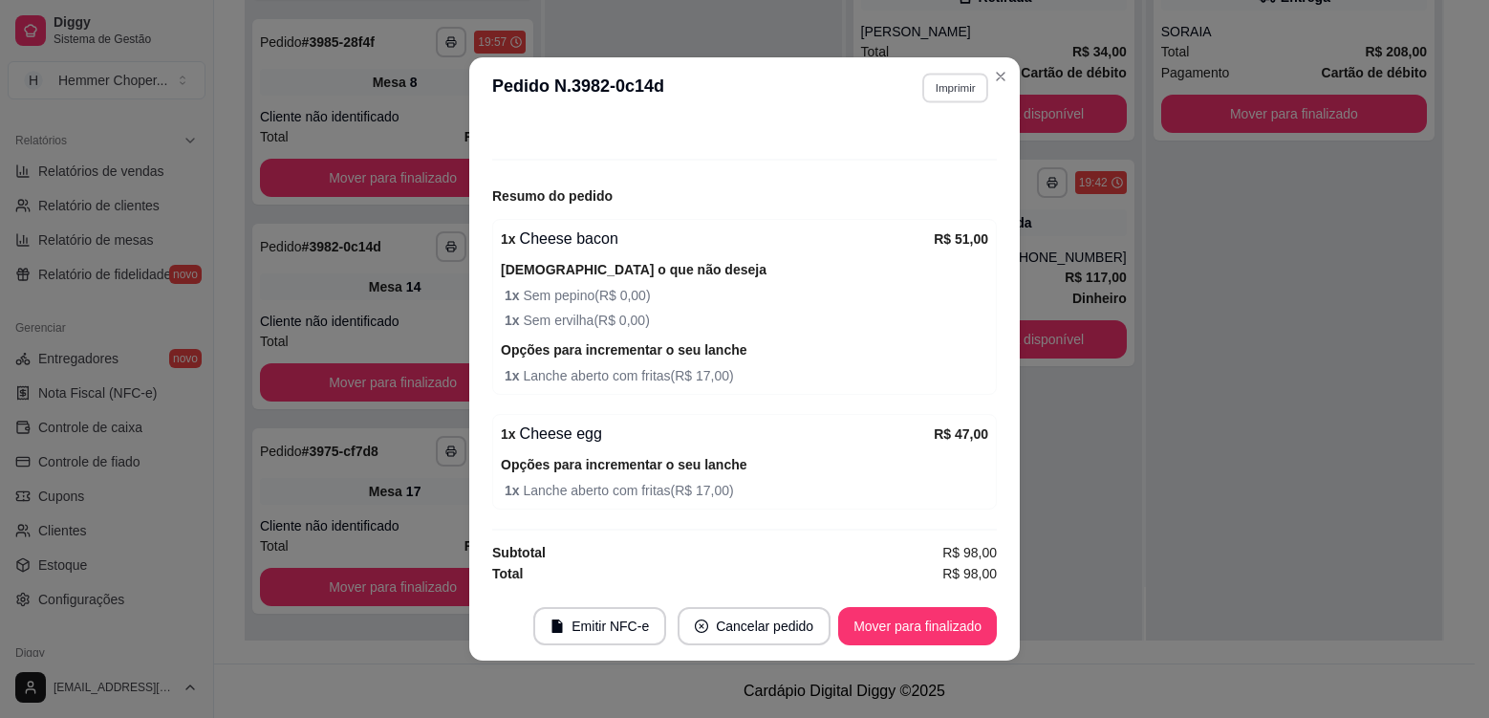
click at [956, 91] on button "Imprimir" at bounding box center [955, 88] width 66 height 30
click at [930, 154] on button "Cozinha" at bounding box center [915, 155] width 134 height 30
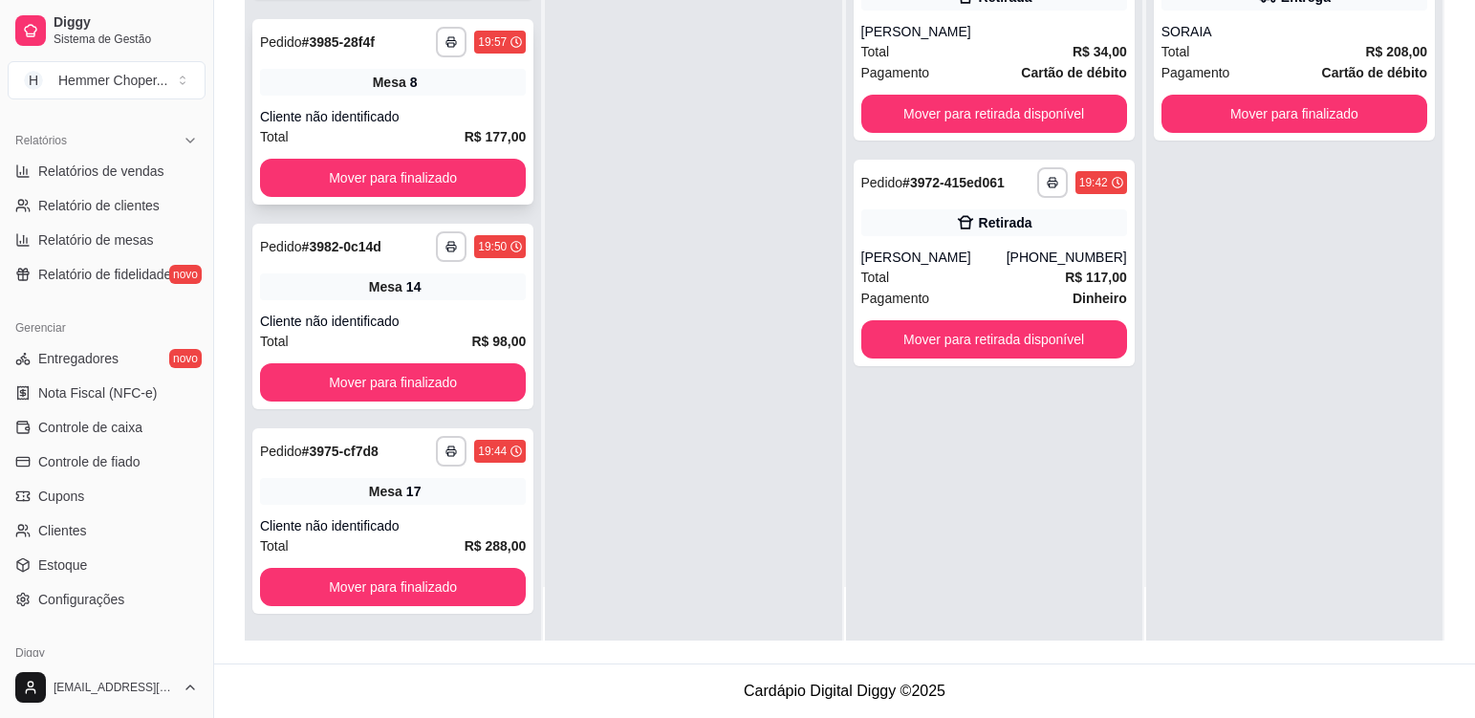
click at [466, 112] on div "Cliente não identificado" at bounding box center [393, 116] width 266 height 19
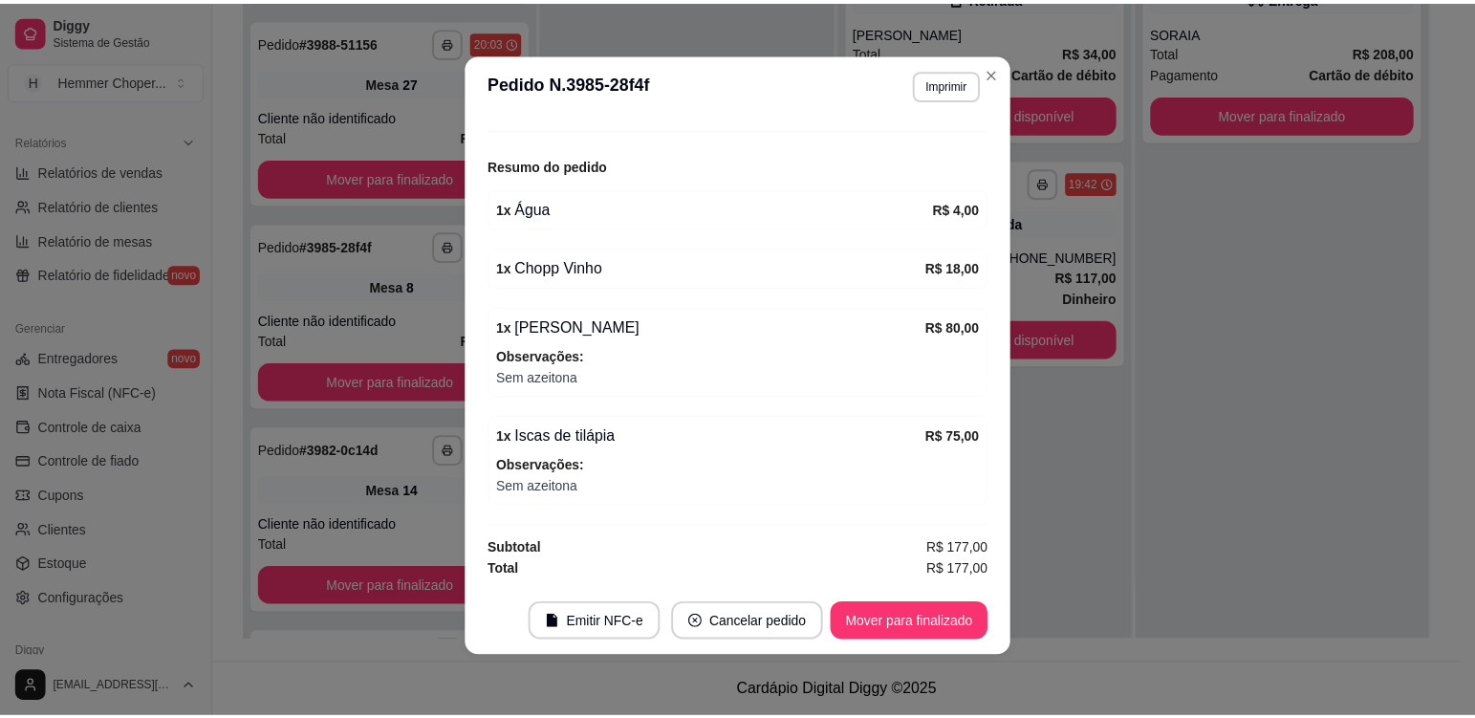
scroll to position [1551, 0]
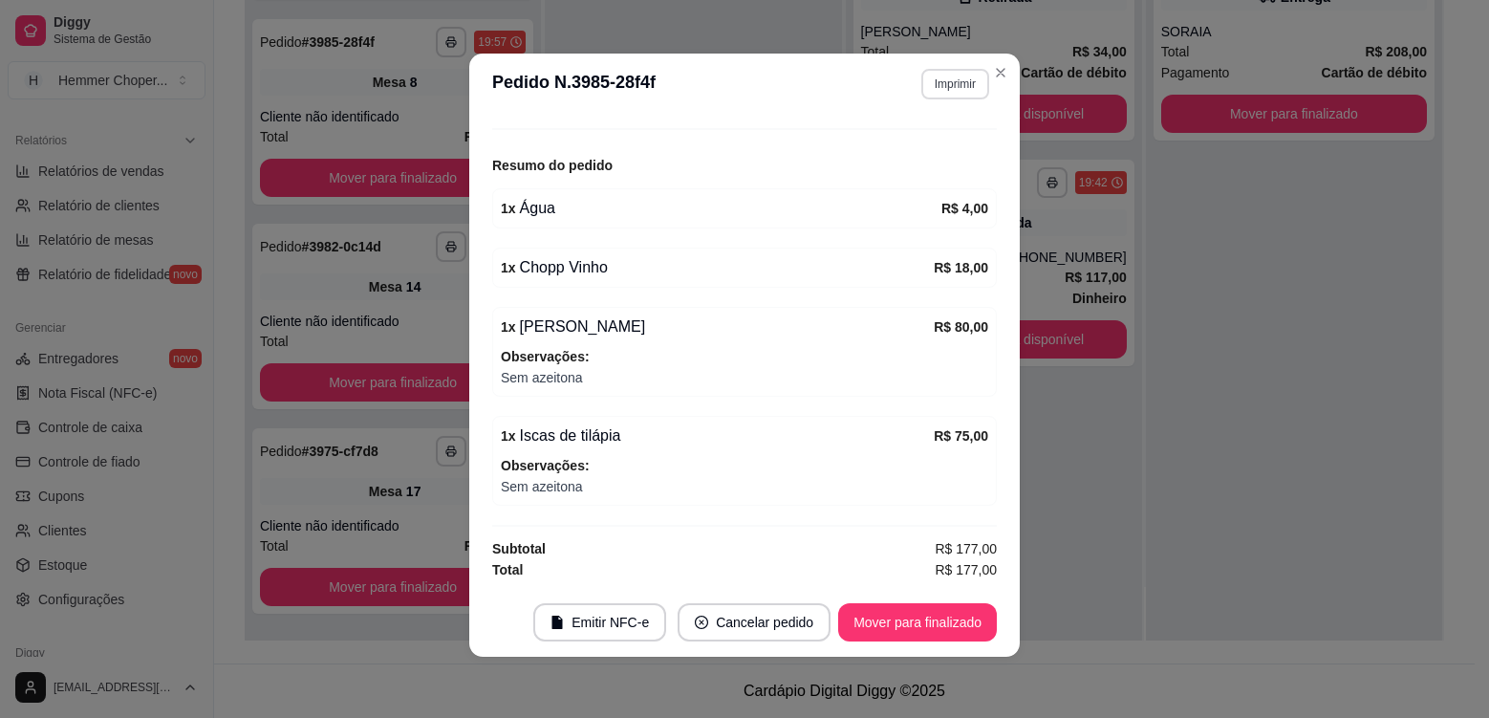
click at [956, 89] on button "Imprimir" at bounding box center [955, 84] width 68 height 31
click at [917, 161] on button "Cozinha" at bounding box center [914, 151] width 134 height 30
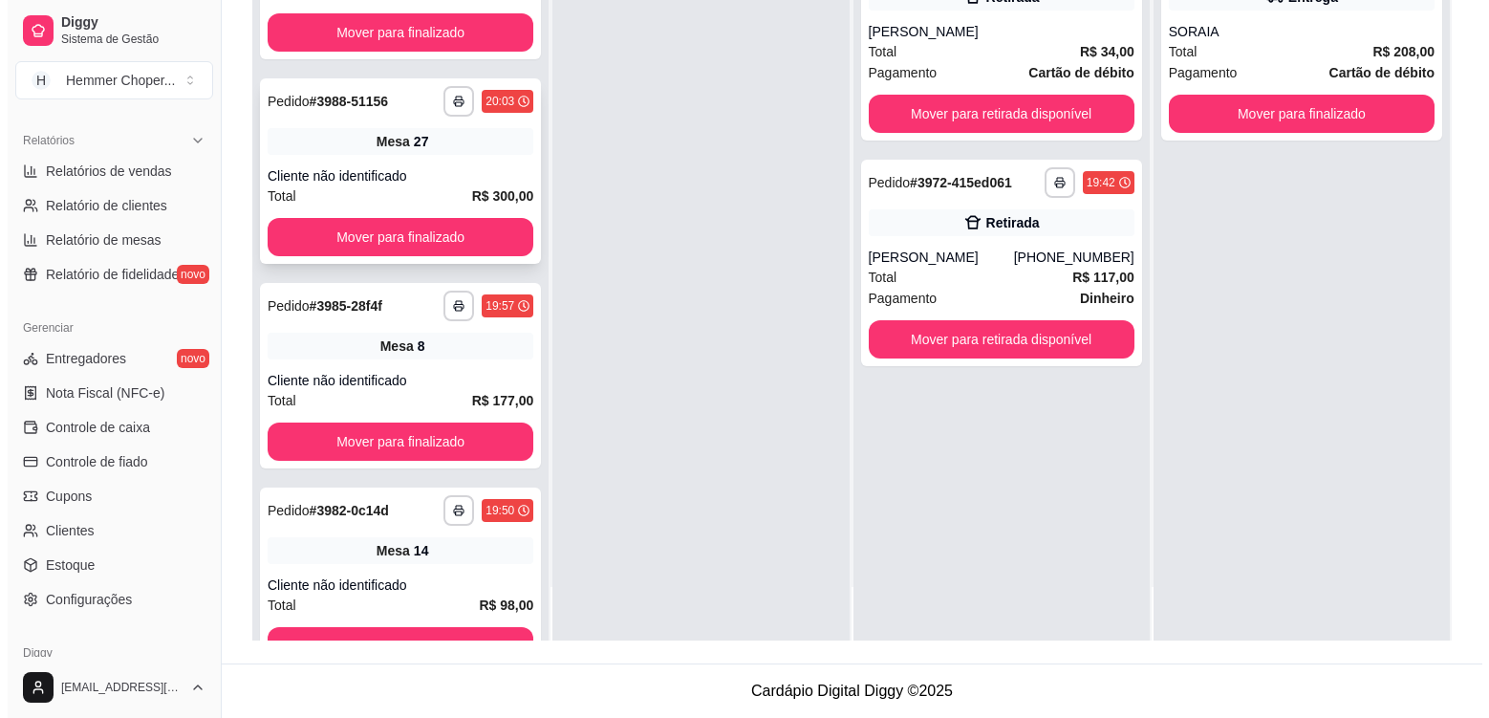
scroll to position [1265, 0]
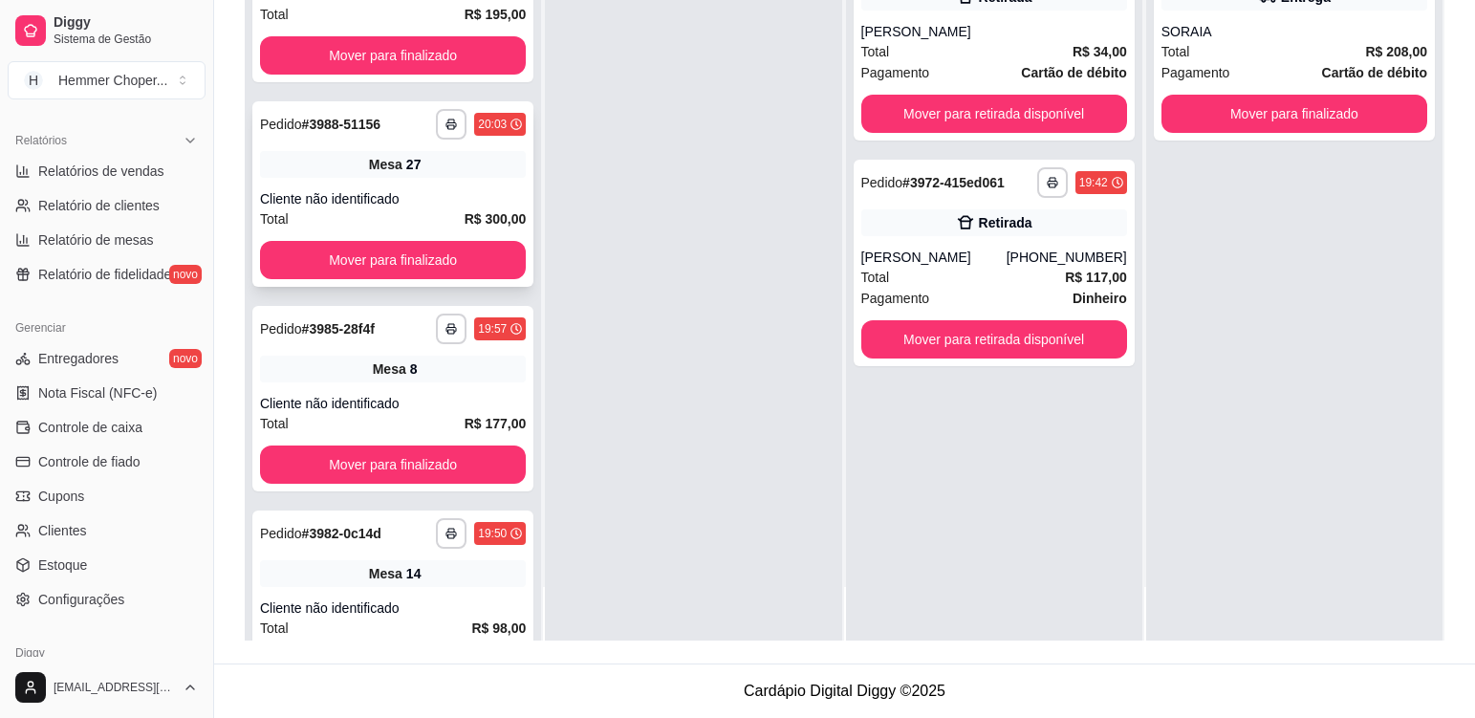
click at [442, 191] on div "Cliente não identificado" at bounding box center [393, 198] width 266 height 19
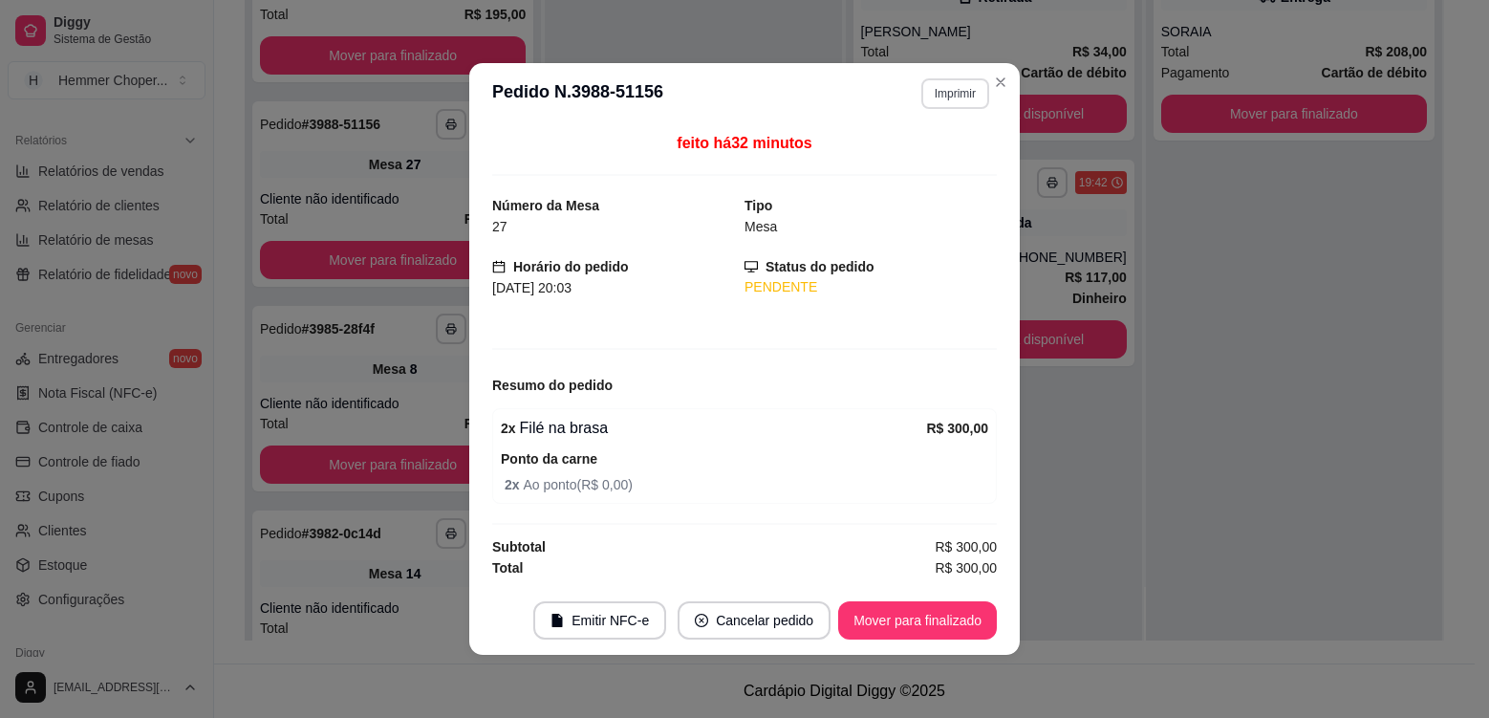
click at [960, 102] on button "Imprimir" at bounding box center [955, 93] width 68 height 31
click at [938, 164] on button "Cozinha" at bounding box center [922, 160] width 139 height 31
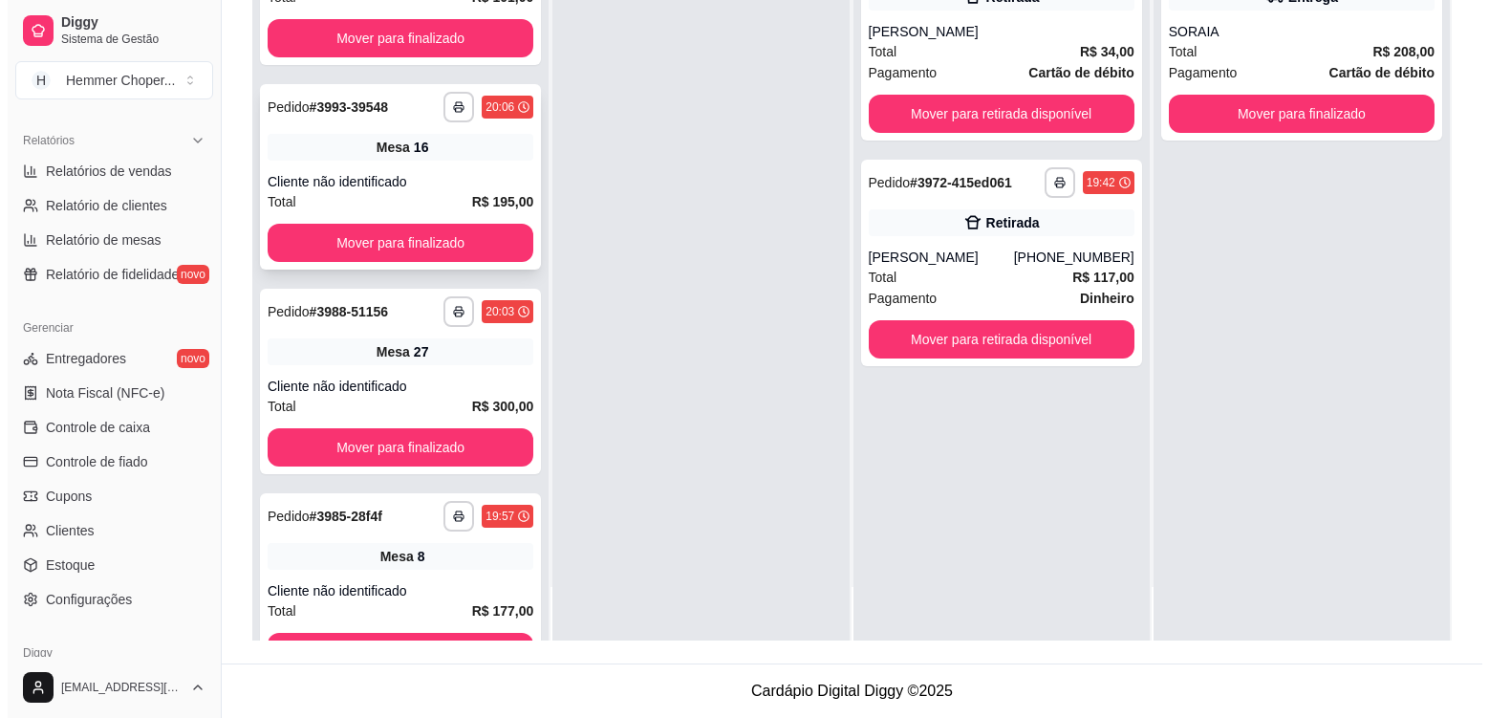
scroll to position [869, 0]
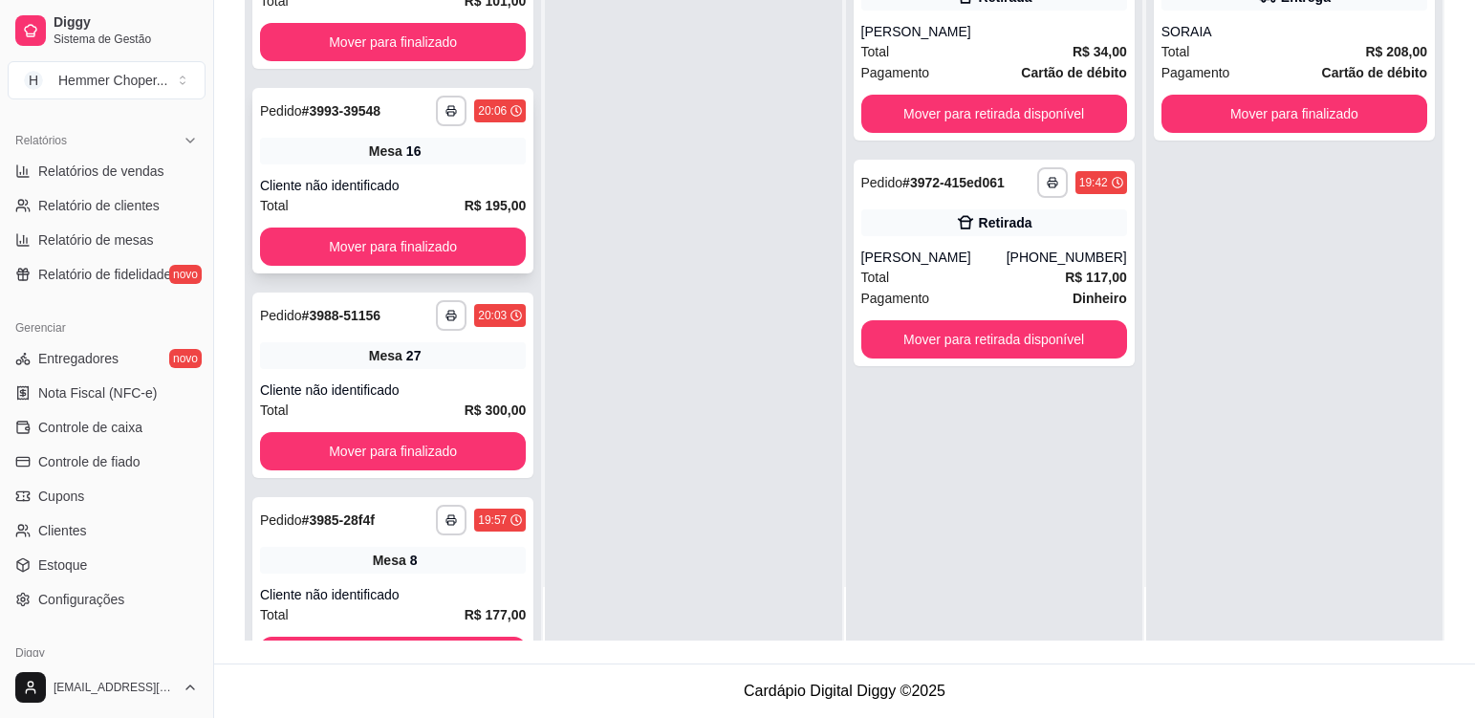
click at [466, 162] on div "Mesa 16" at bounding box center [393, 151] width 266 height 27
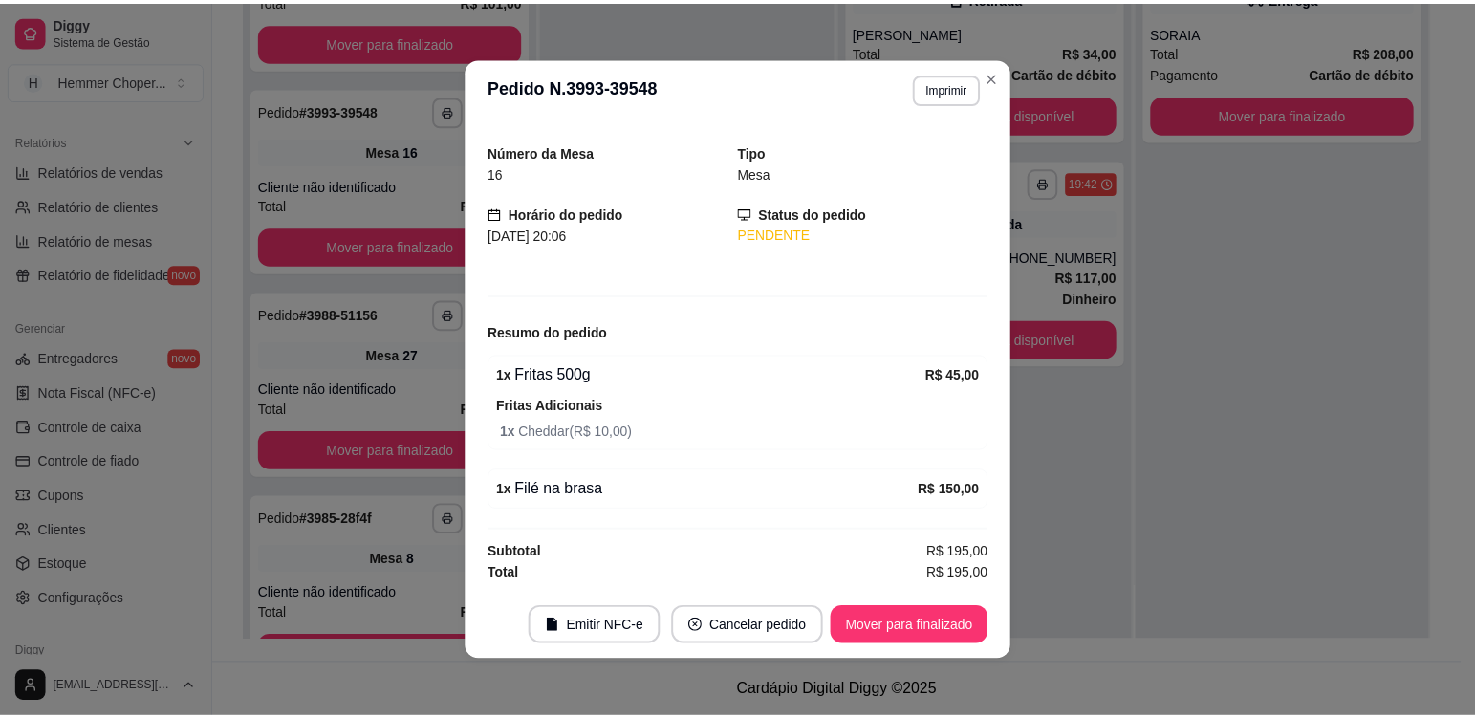
scroll to position [4, 0]
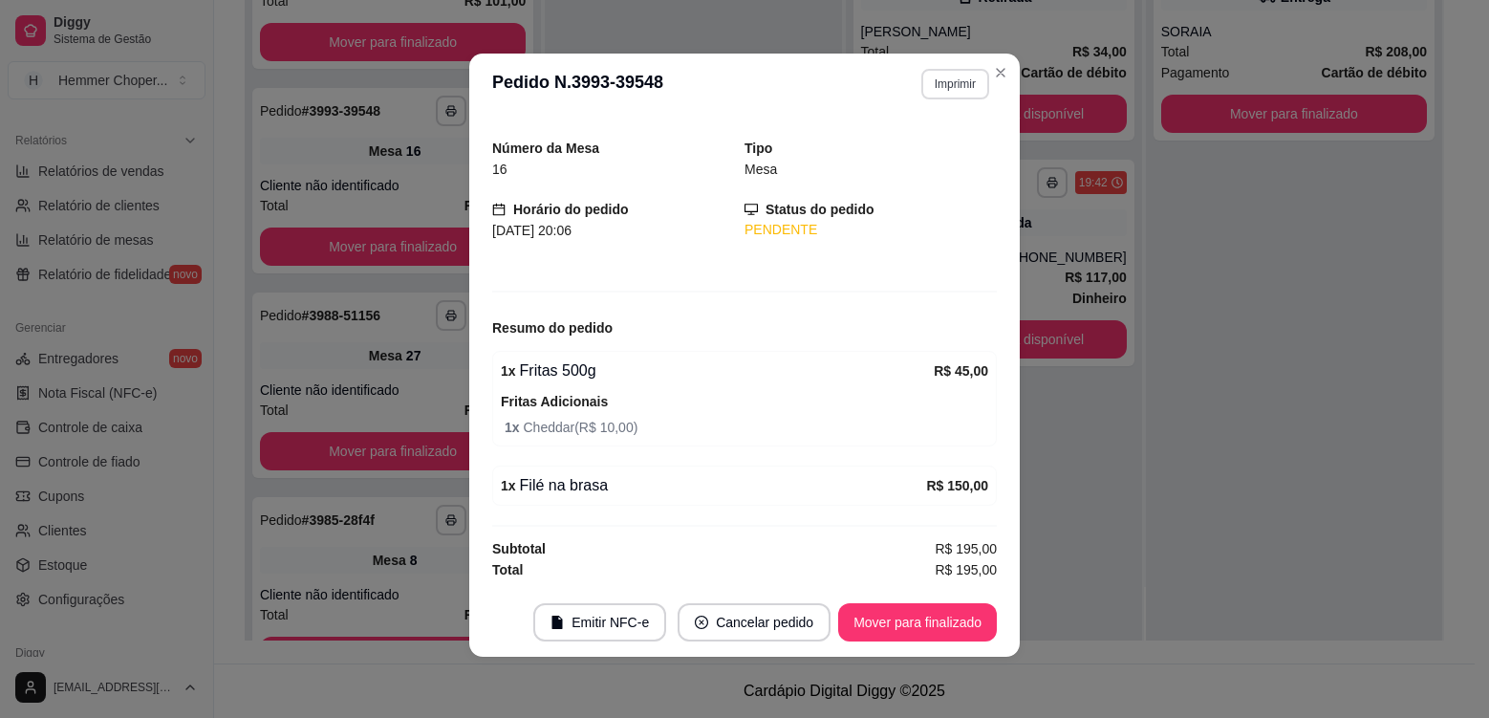
click at [956, 83] on button "Imprimir" at bounding box center [955, 84] width 68 height 31
click at [924, 150] on button "Cozinha" at bounding box center [914, 151] width 139 height 31
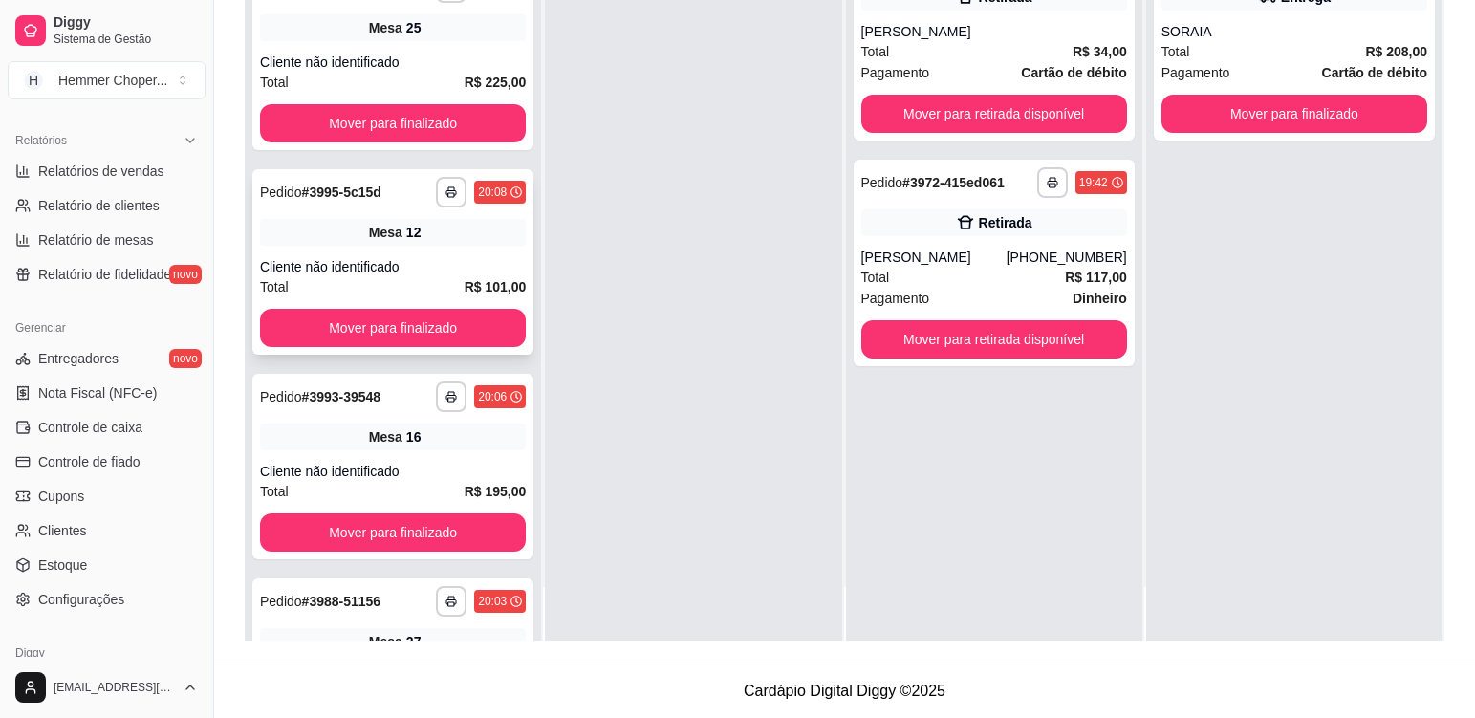
scroll to position [582, 0]
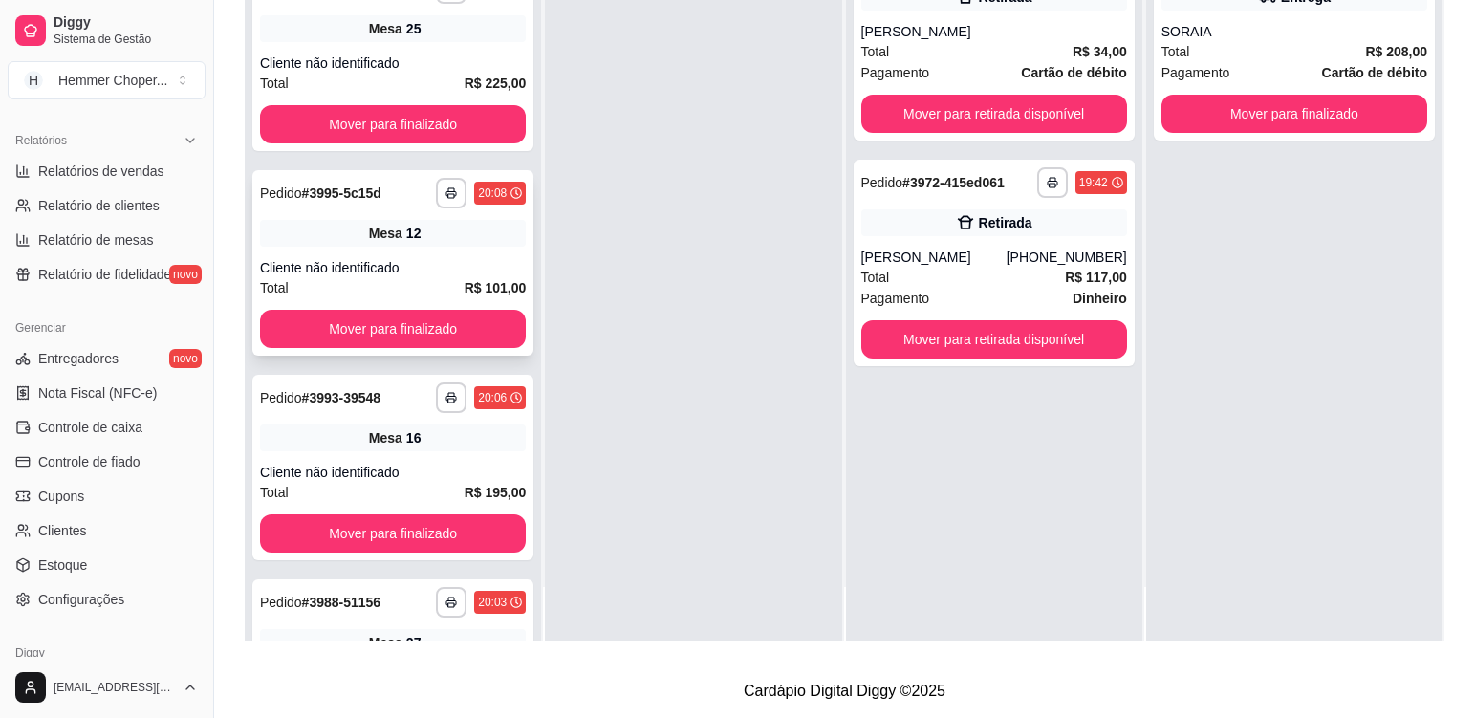
click at [442, 247] on div "**********" at bounding box center [392, 262] width 281 height 185
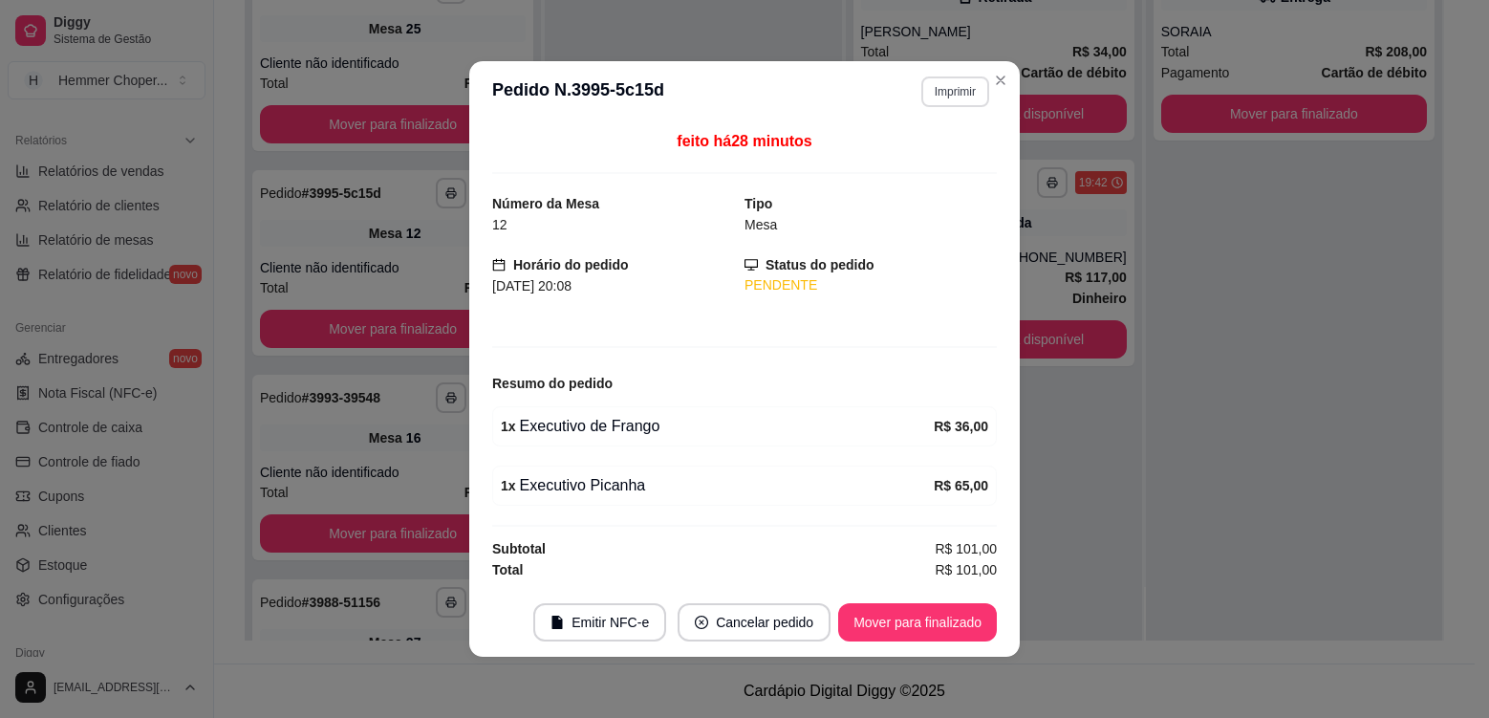
click at [970, 91] on button "Imprimir" at bounding box center [955, 91] width 68 height 31
click at [955, 166] on button "Cozinha" at bounding box center [922, 158] width 139 height 31
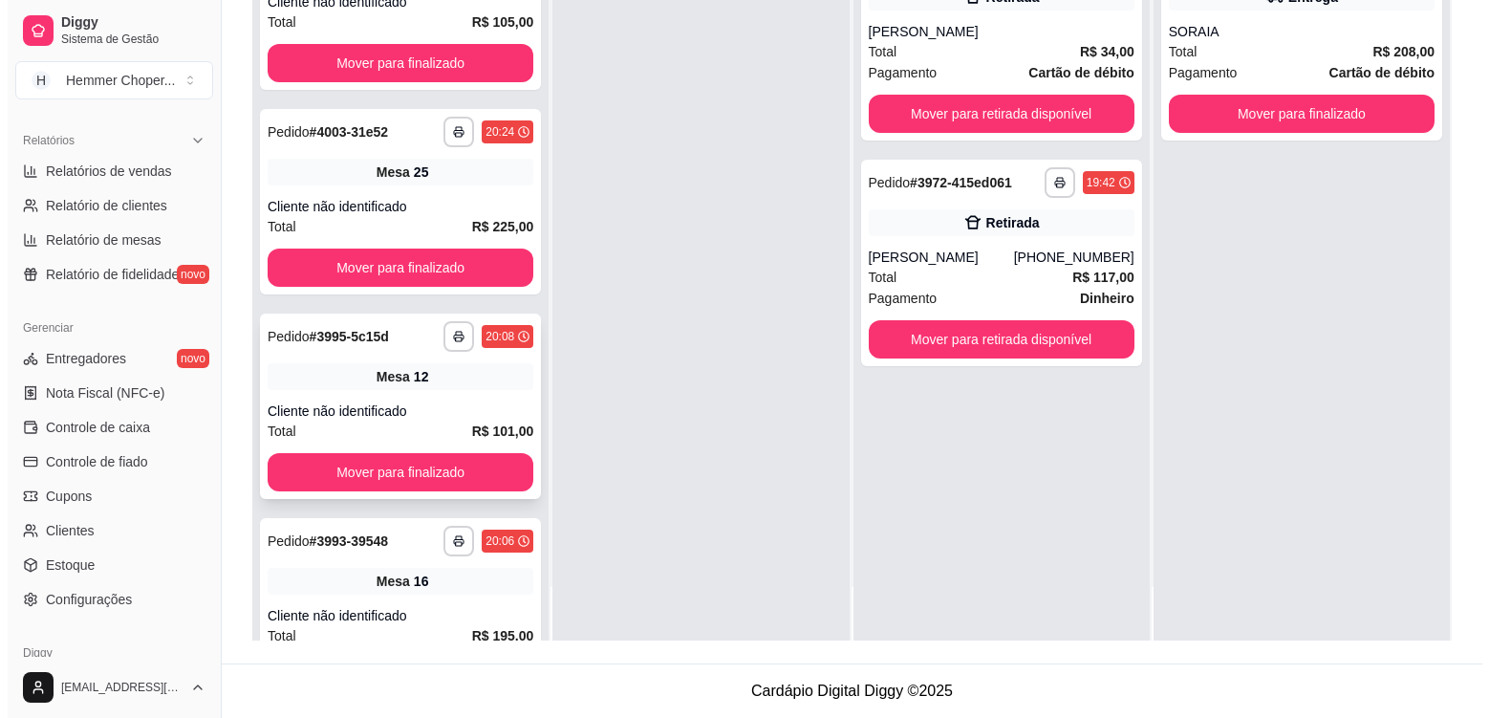
scroll to position [295, 0]
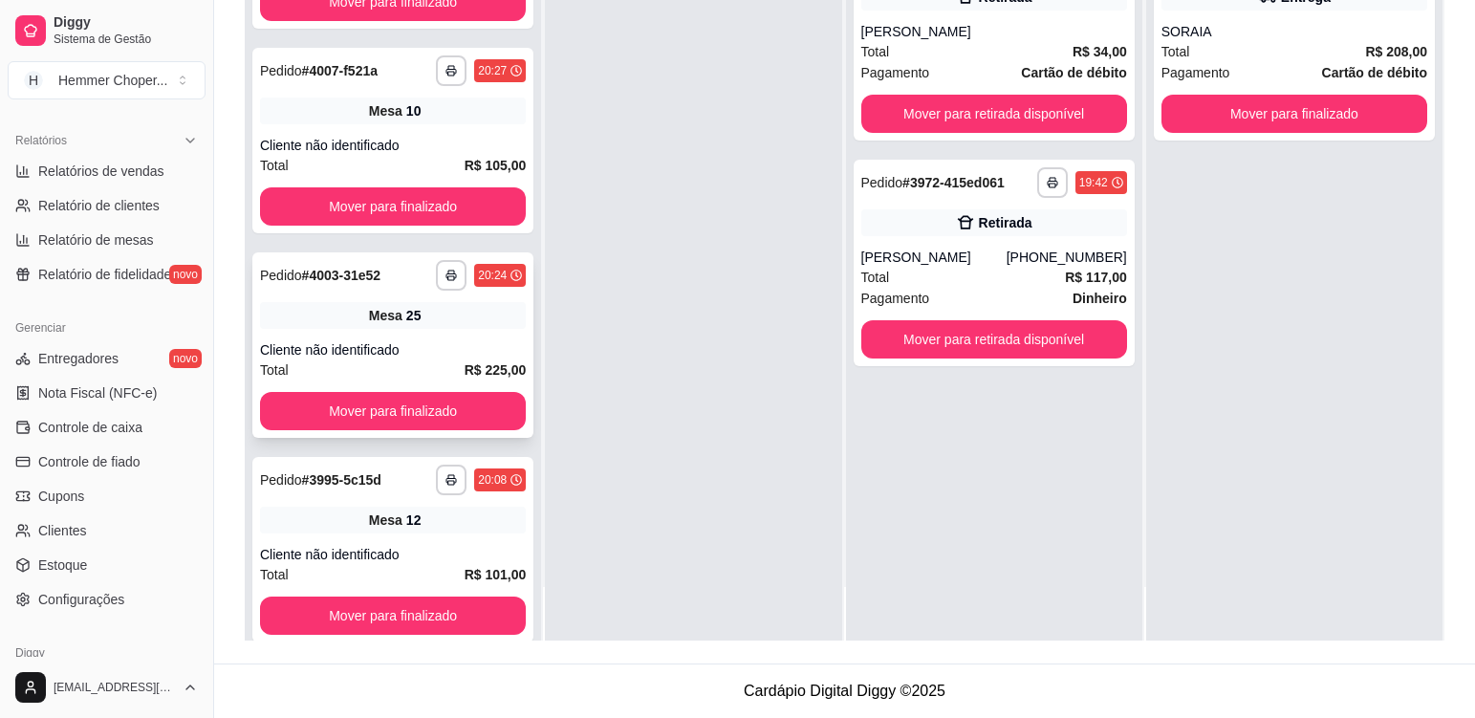
click at [441, 326] on div "Mesa 25" at bounding box center [393, 315] width 266 height 27
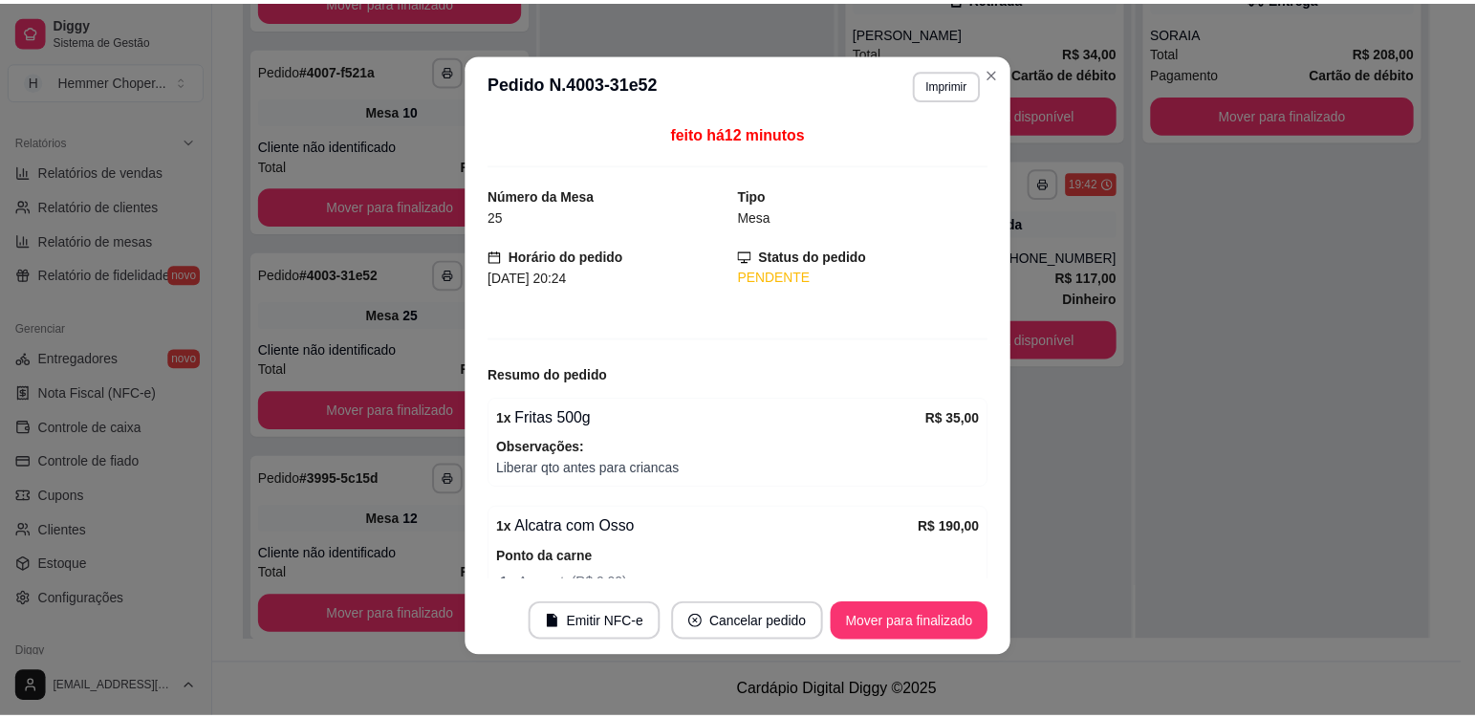
scroll to position [0, 0]
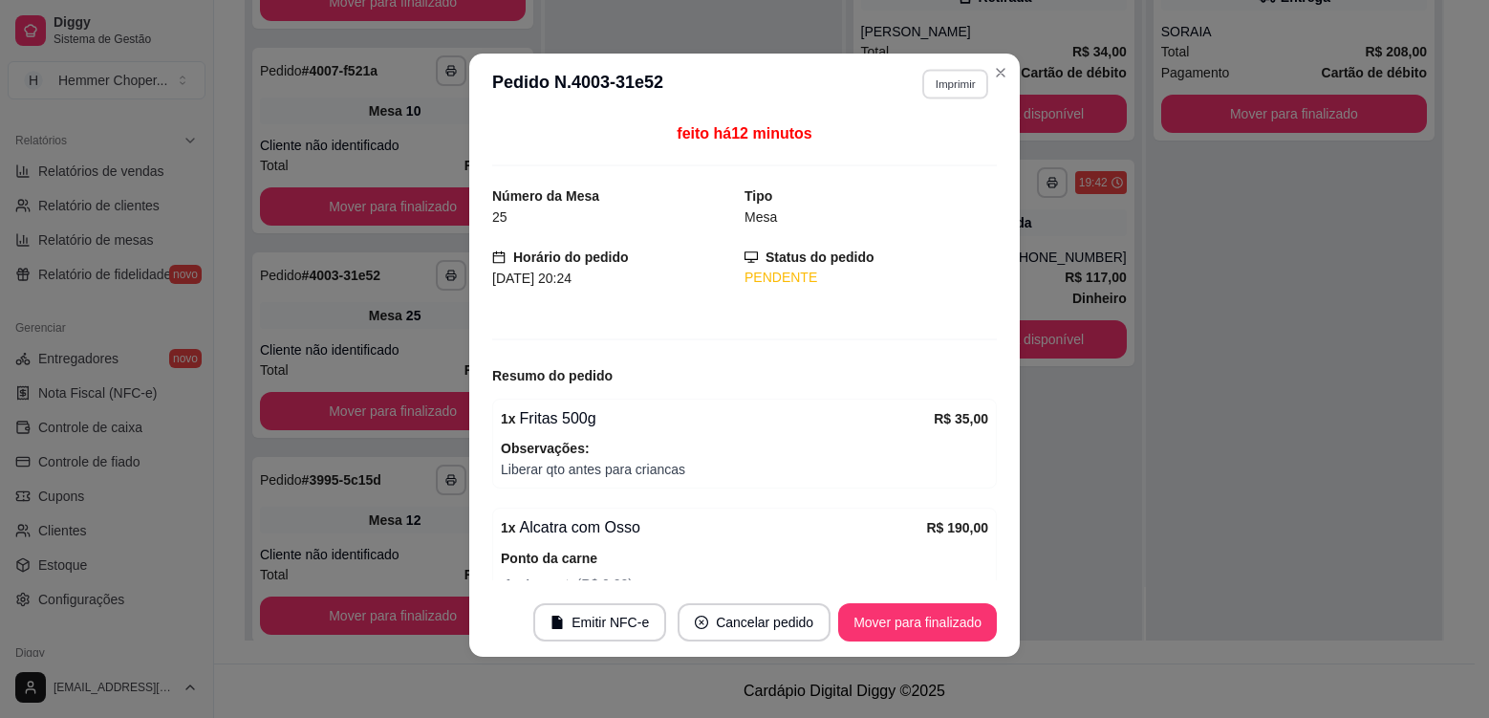
click at [929, 90] on button "Imprimir" at bounding box center [955, 84] width 66 height 30
click at [937, 157] on button "Cozinha" at bounding box center [915, 151] width 134 height 30
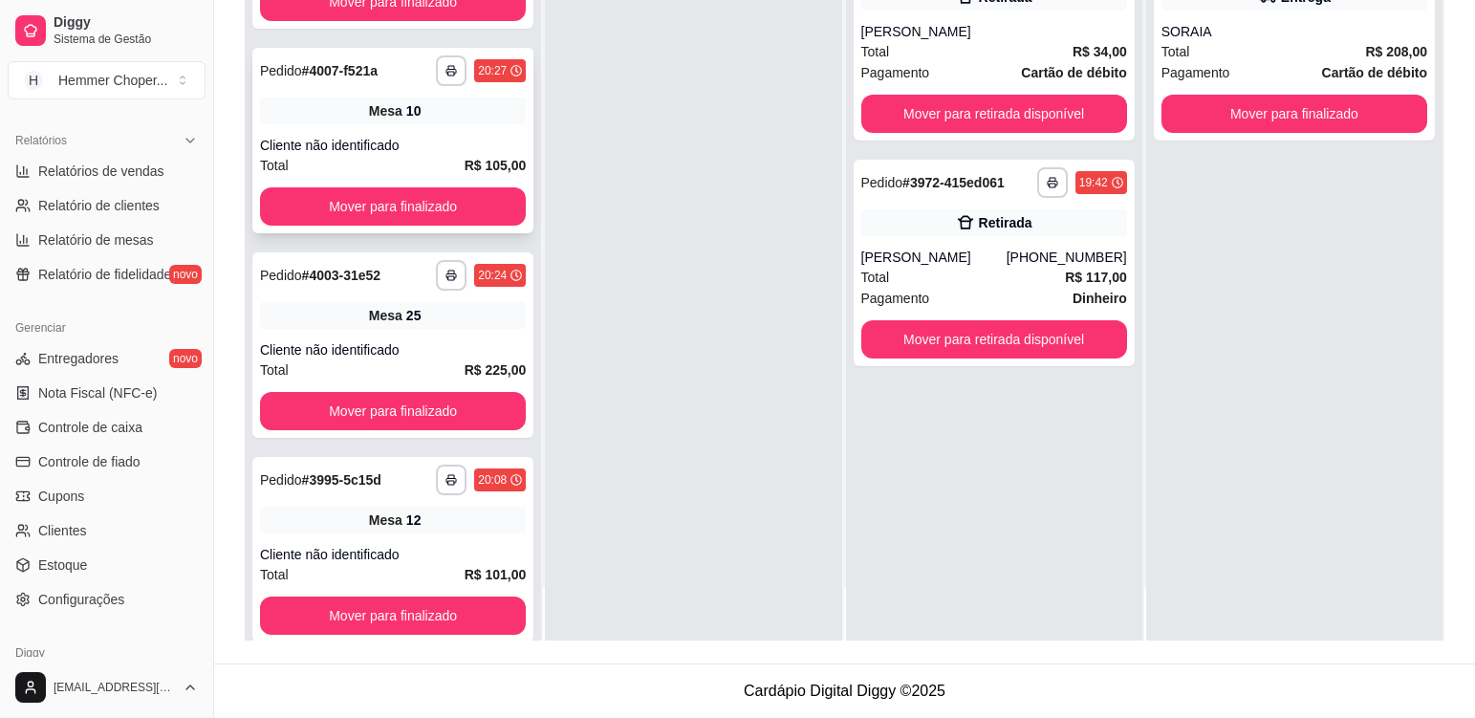
click at [464, 119] on div "Mesa 10" at bounding box center [393, 110] width 266 height 27
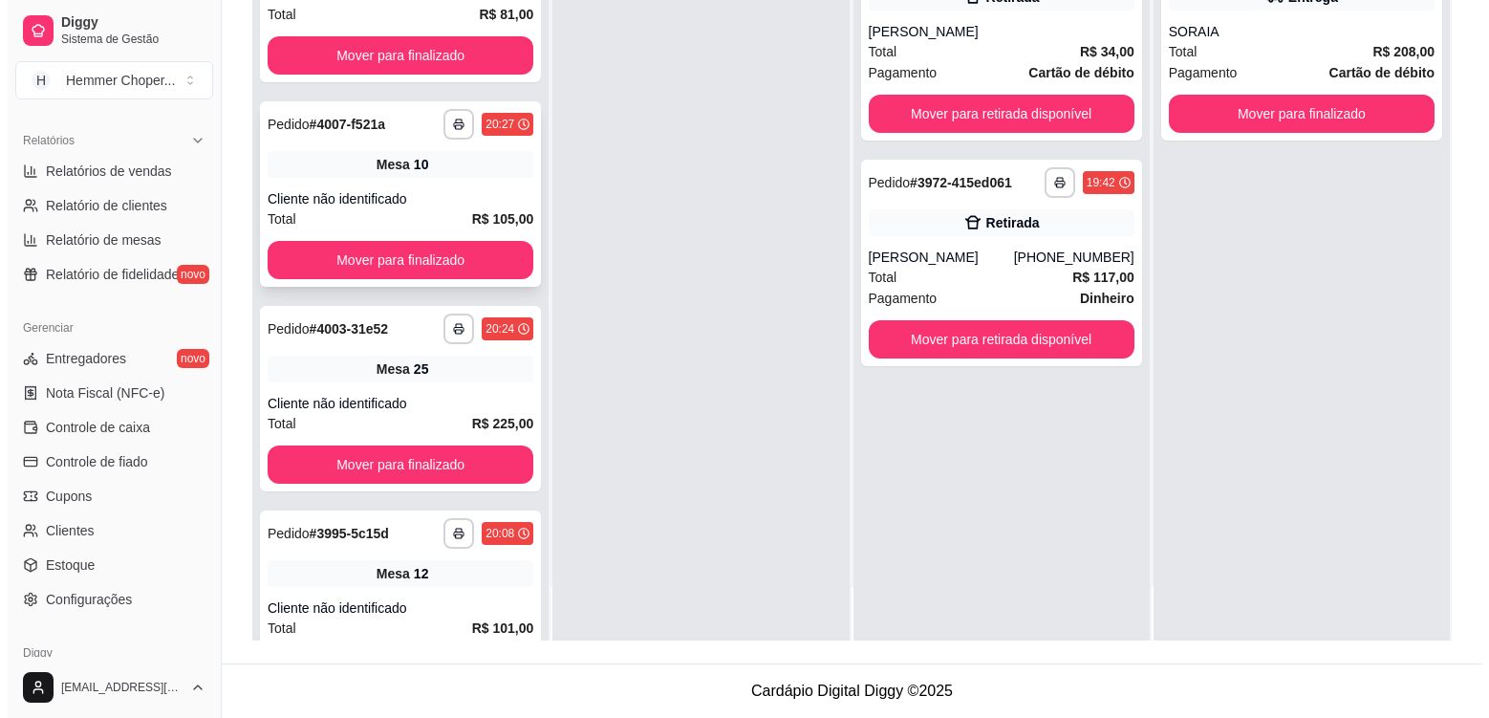
scroll to position [9, 0]
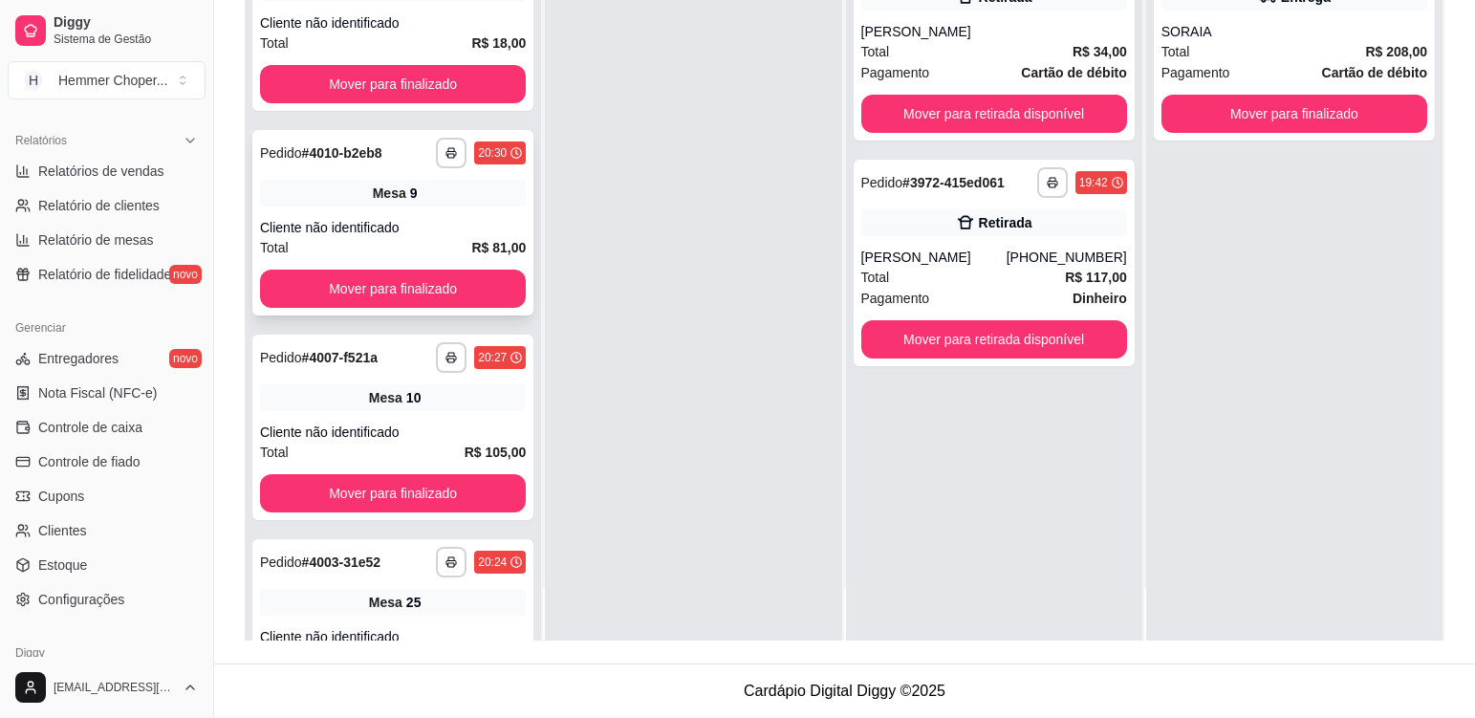
click at [459, 198] on div "Mesa 9" at bounding box center [393, 193] width 266 height 27
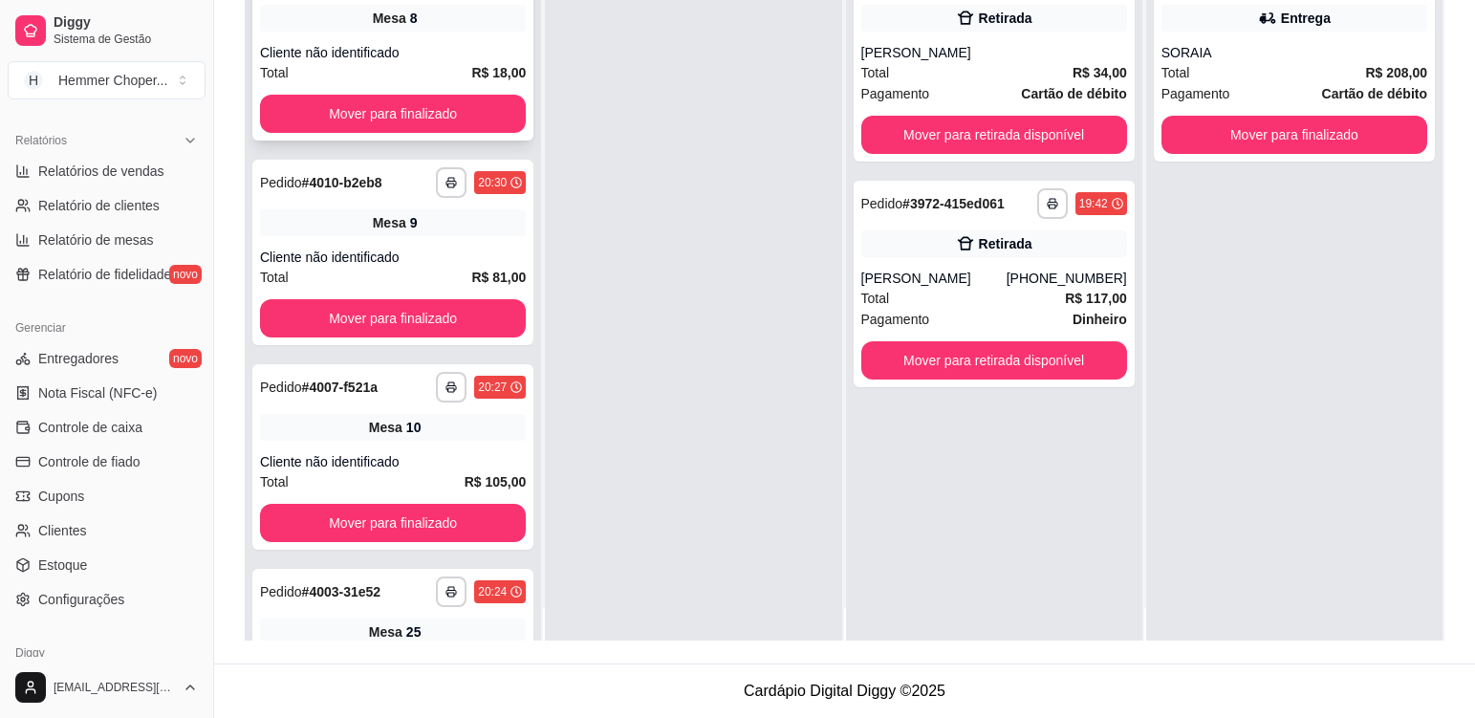
scroll to position [0, 0]
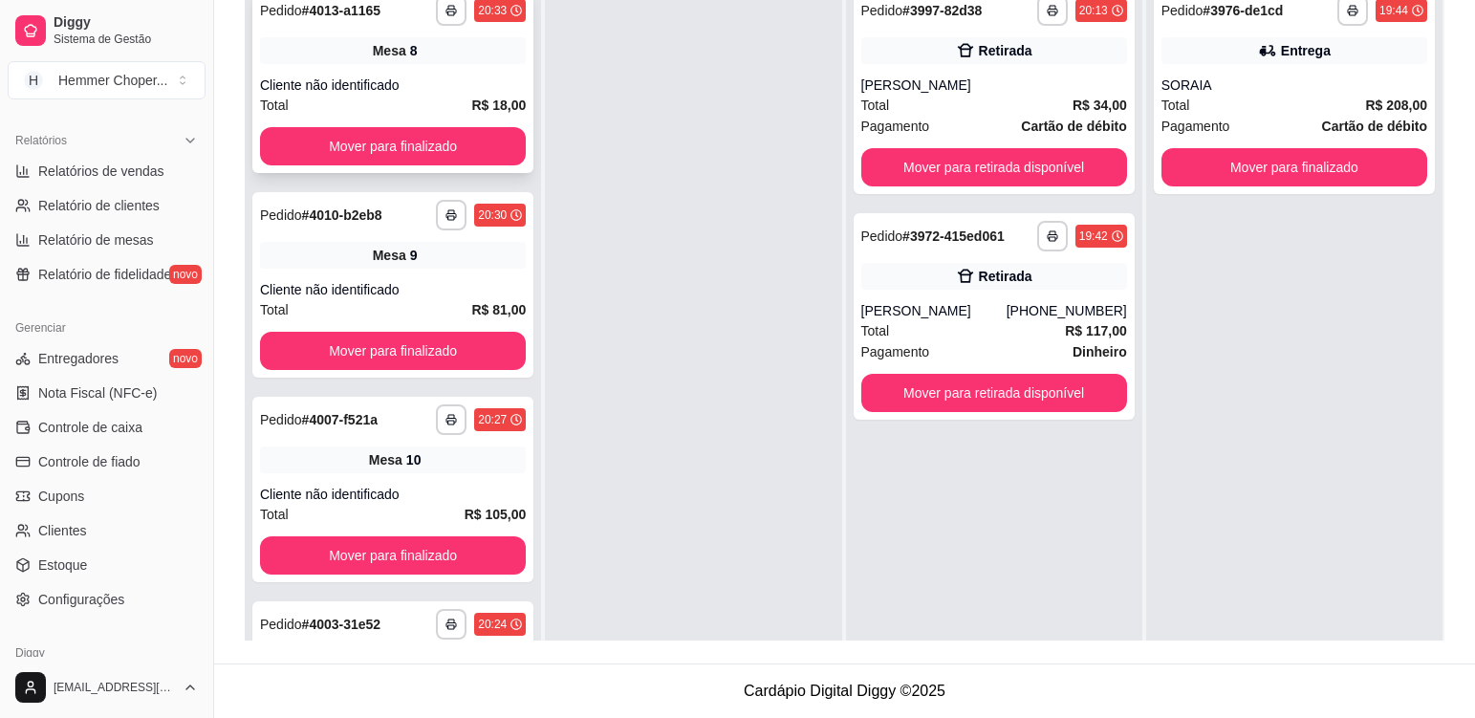
click at [422, 52] on div "Mesa 8" at bounding box center [393, 50] width 266 height 27
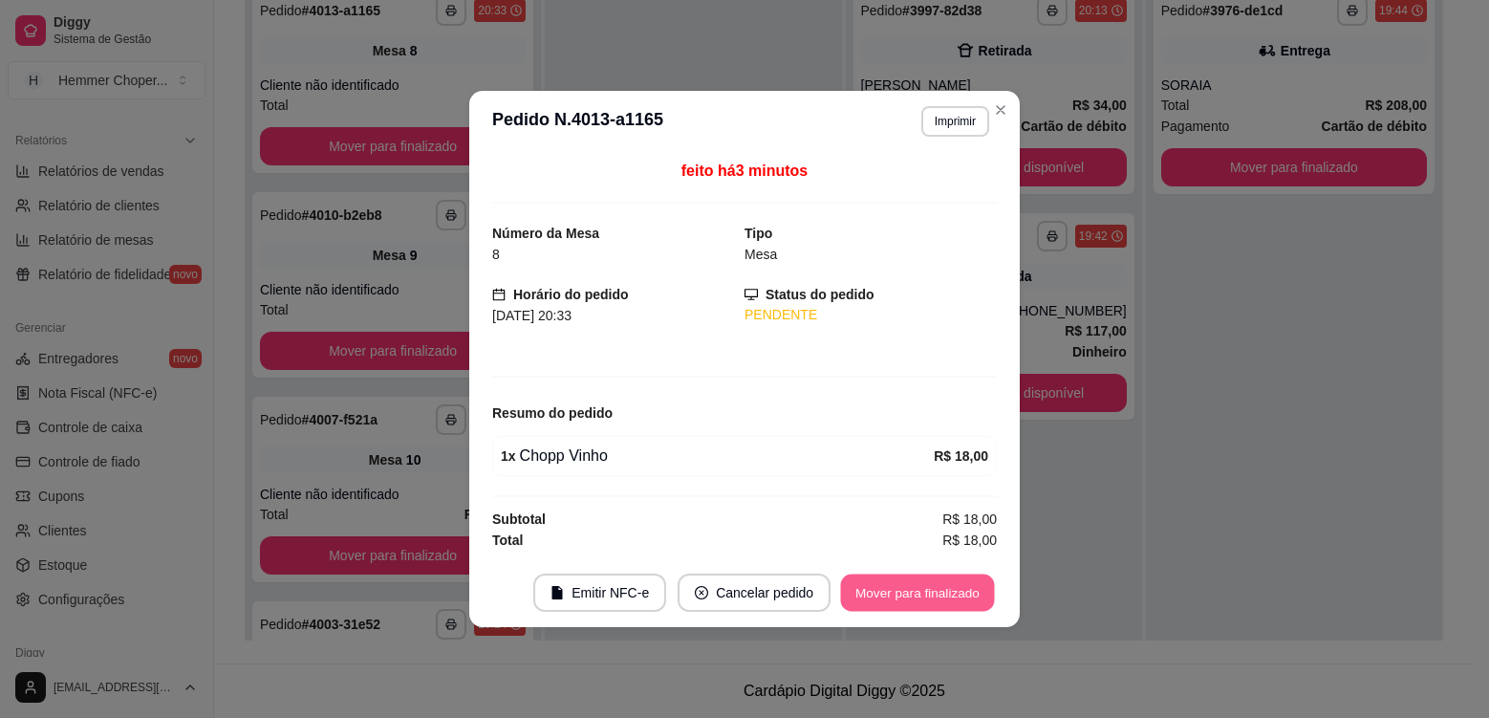
click at [894, 587] on button "Mover para finalizado" at bounding box center [918, 592] width 154 height 37
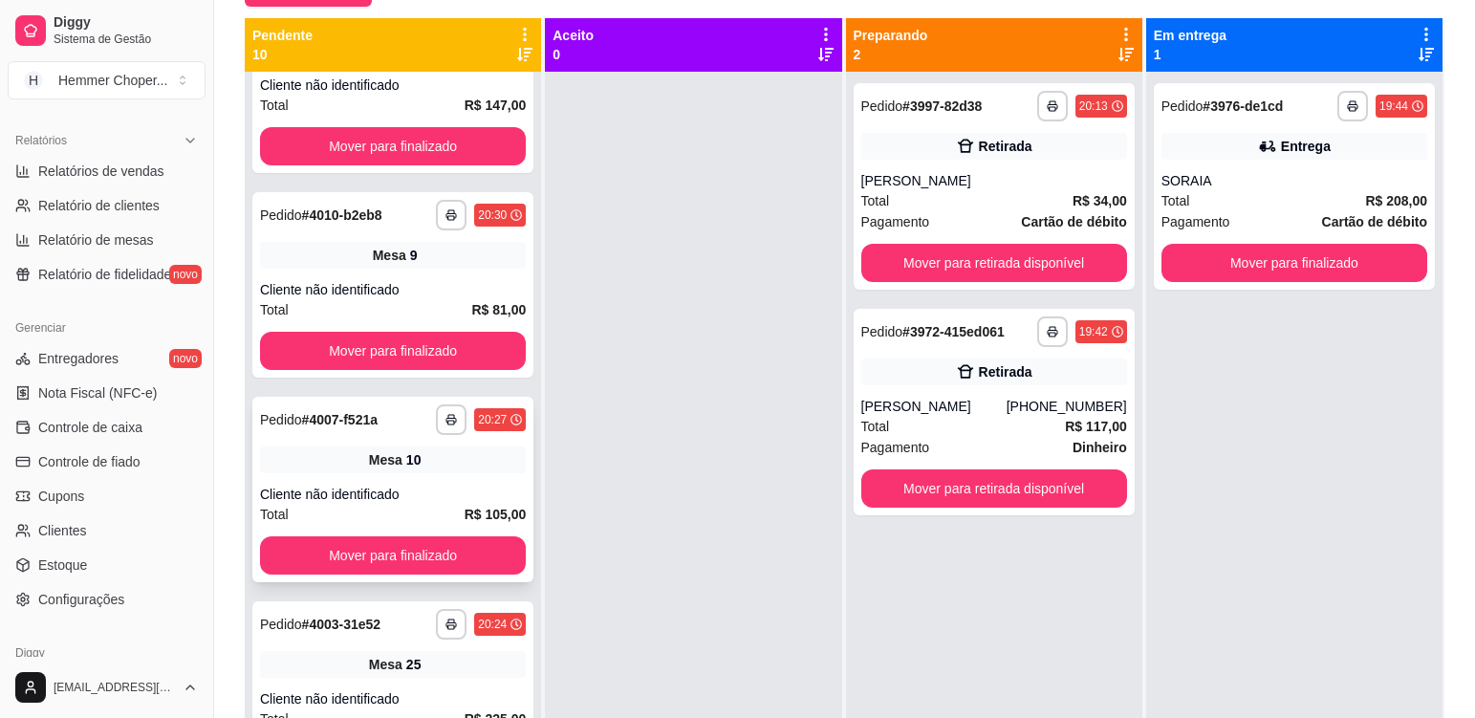
scroll to position [300, 0]
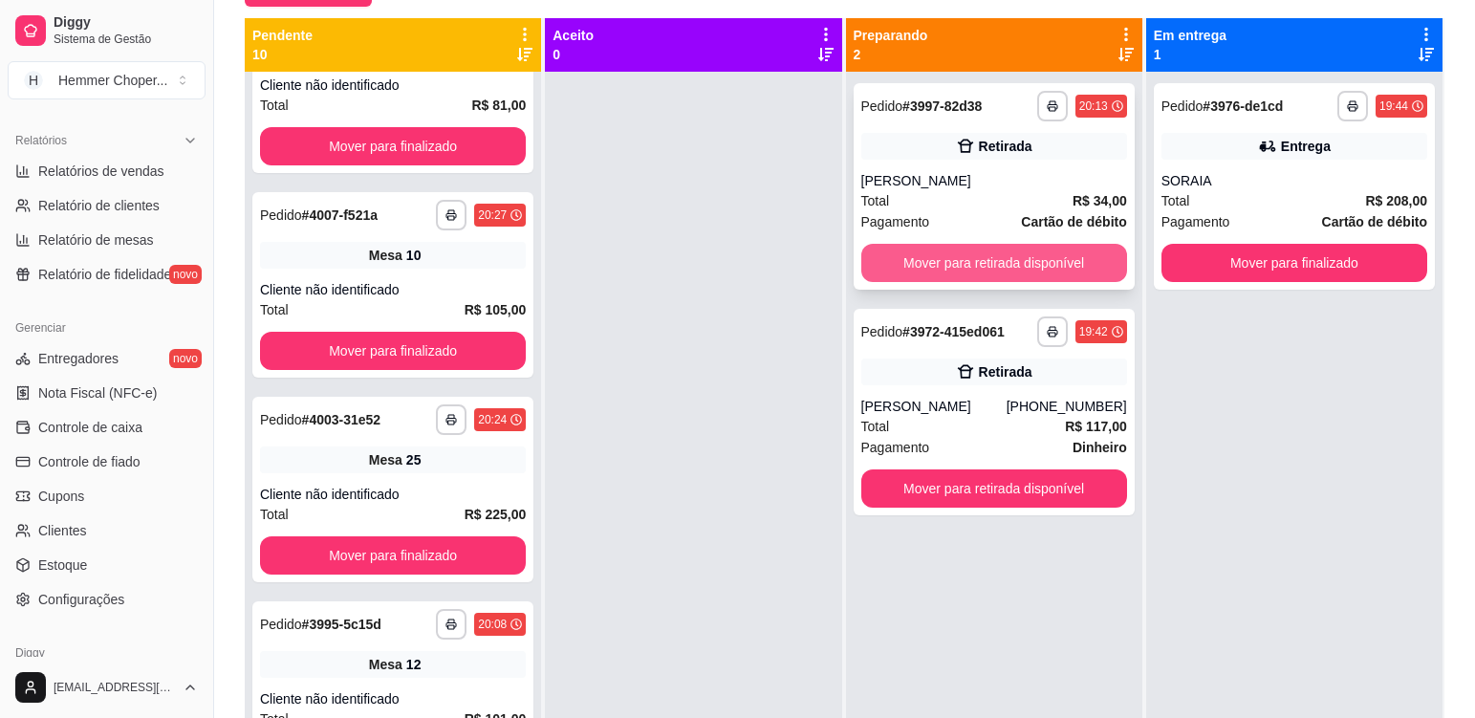
click at [940, 252] on button "Mover para retirada disponível" at bounding box center [994, 263] width 266 height 38
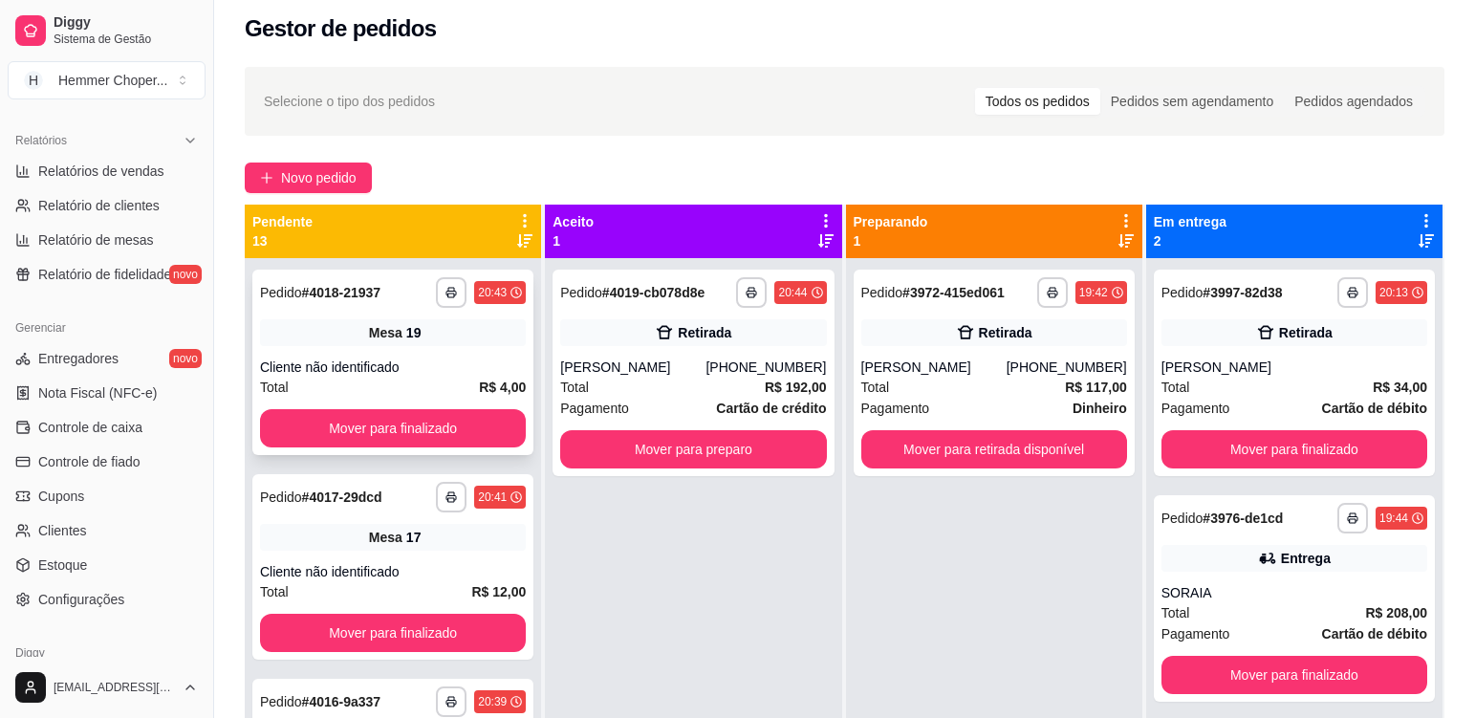
scroll to position [0, 0]
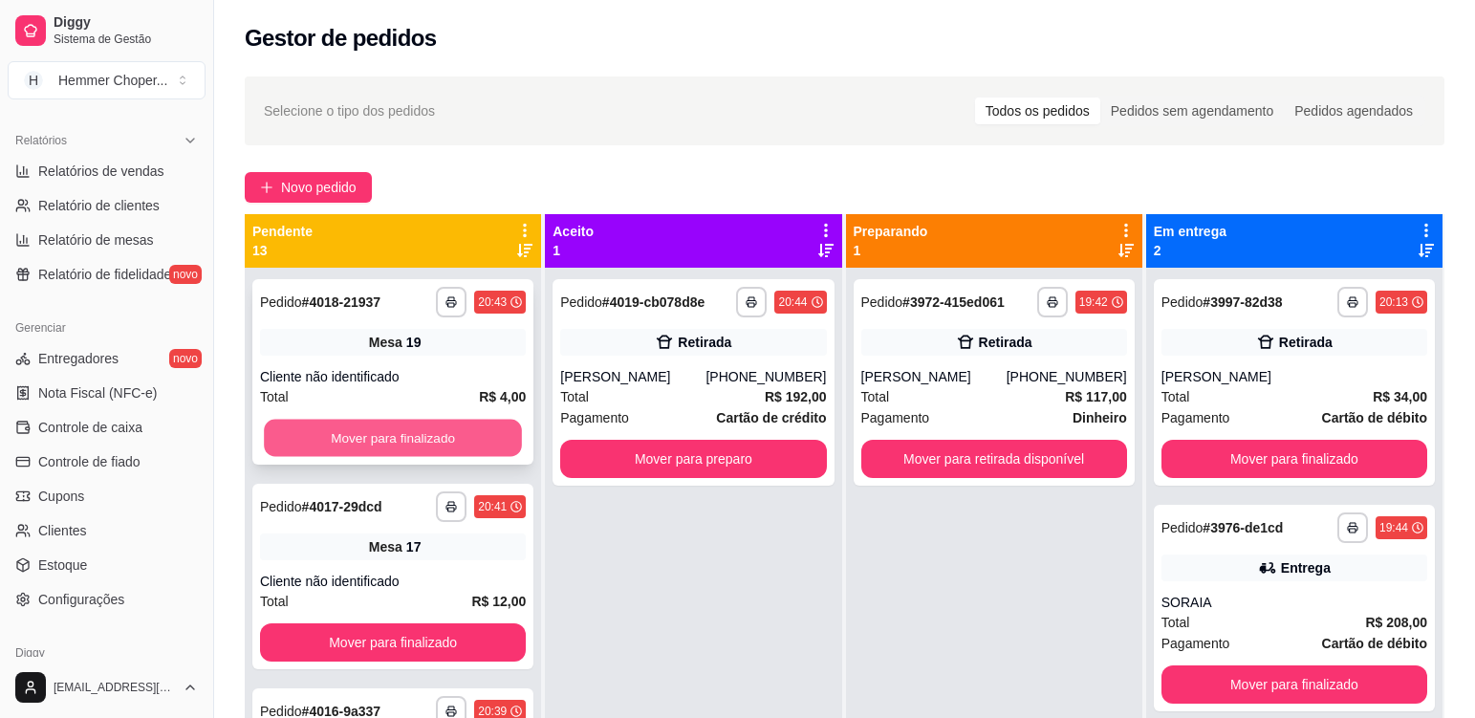
click at [410, 422] on button "Mover para finalizado" at bounding box center [393, 438] width 258 height 37
click at [395, 348] on div "Mesa 17" at bounding box center [393, 342] width 266 height 27
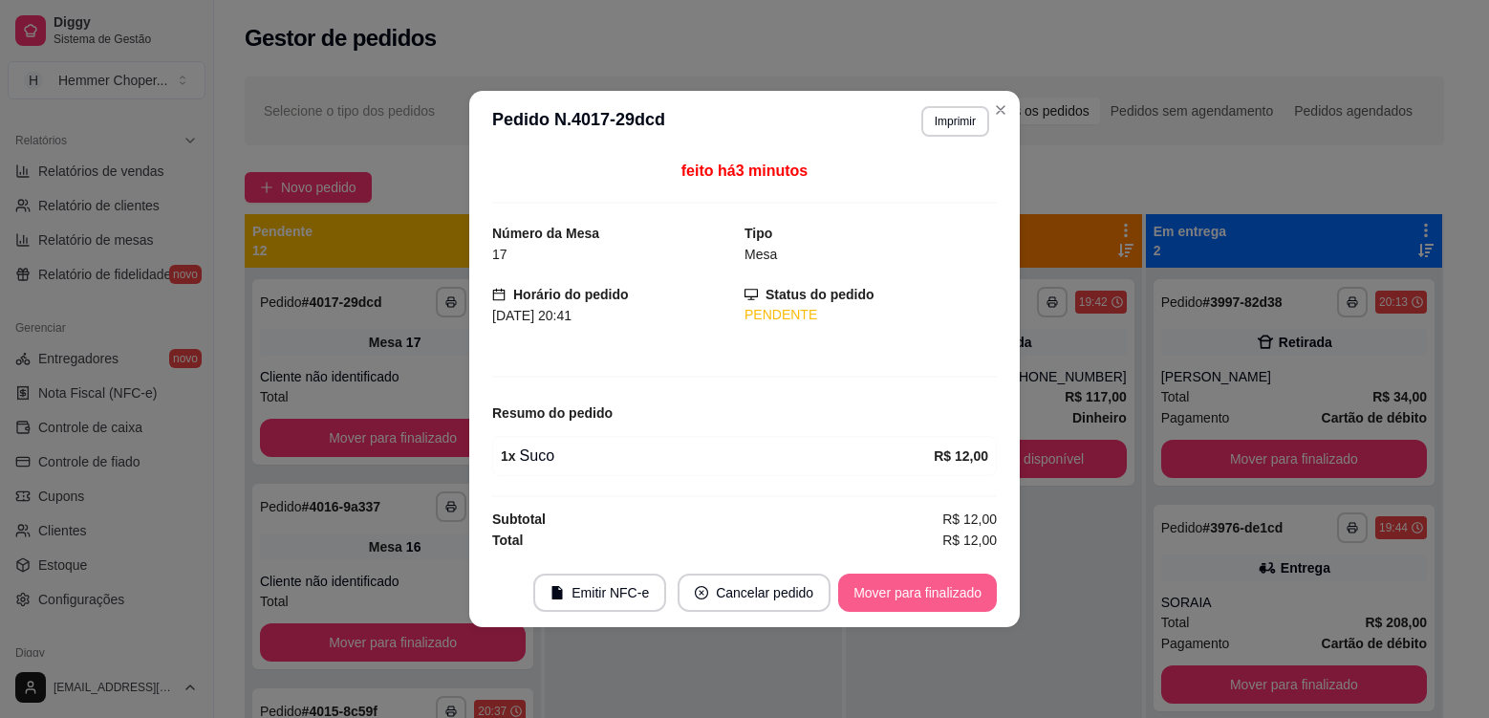
click at [874, 590] on button "Mover para finalizado" at bounding box center [917, 592] width 159 height 38
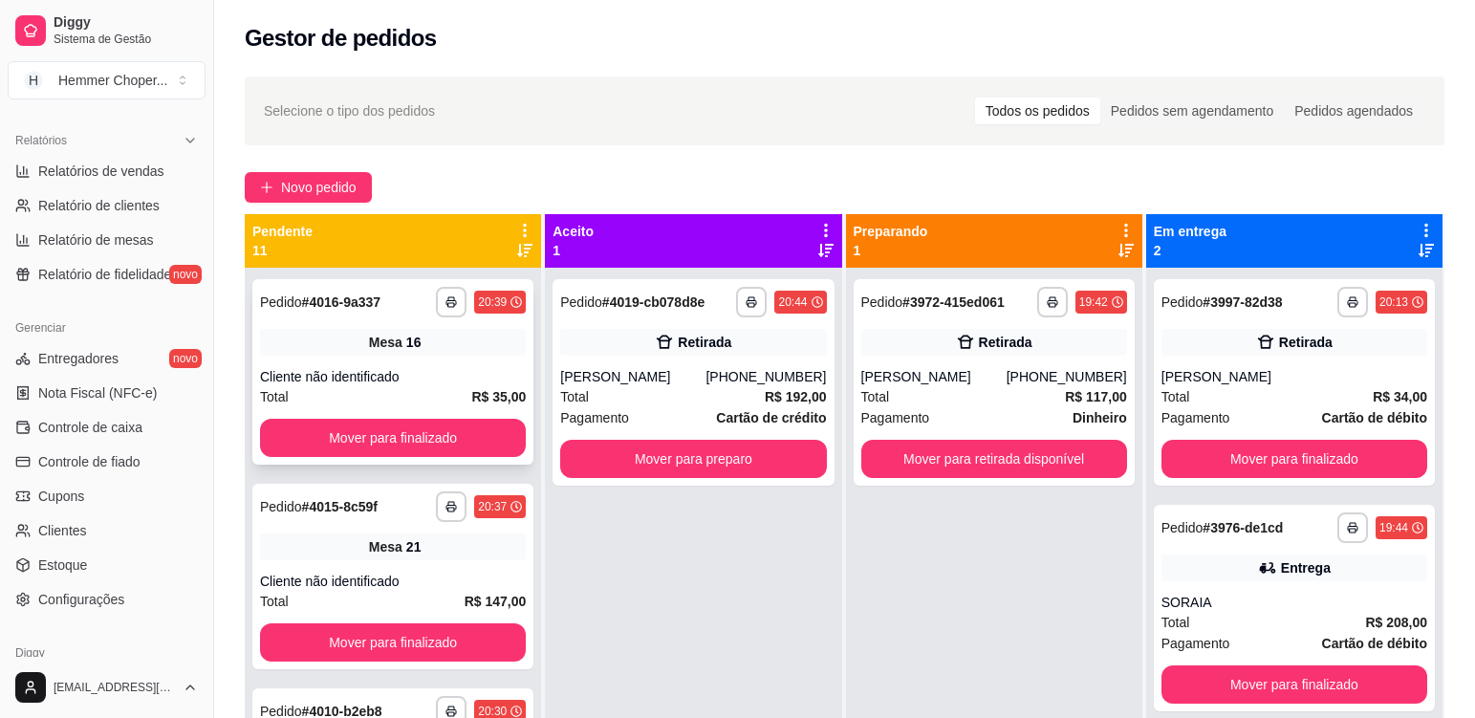
click at [433, 395] on div "Total R$ 35,00" at bounding box center [393, 396] width 266 height 21
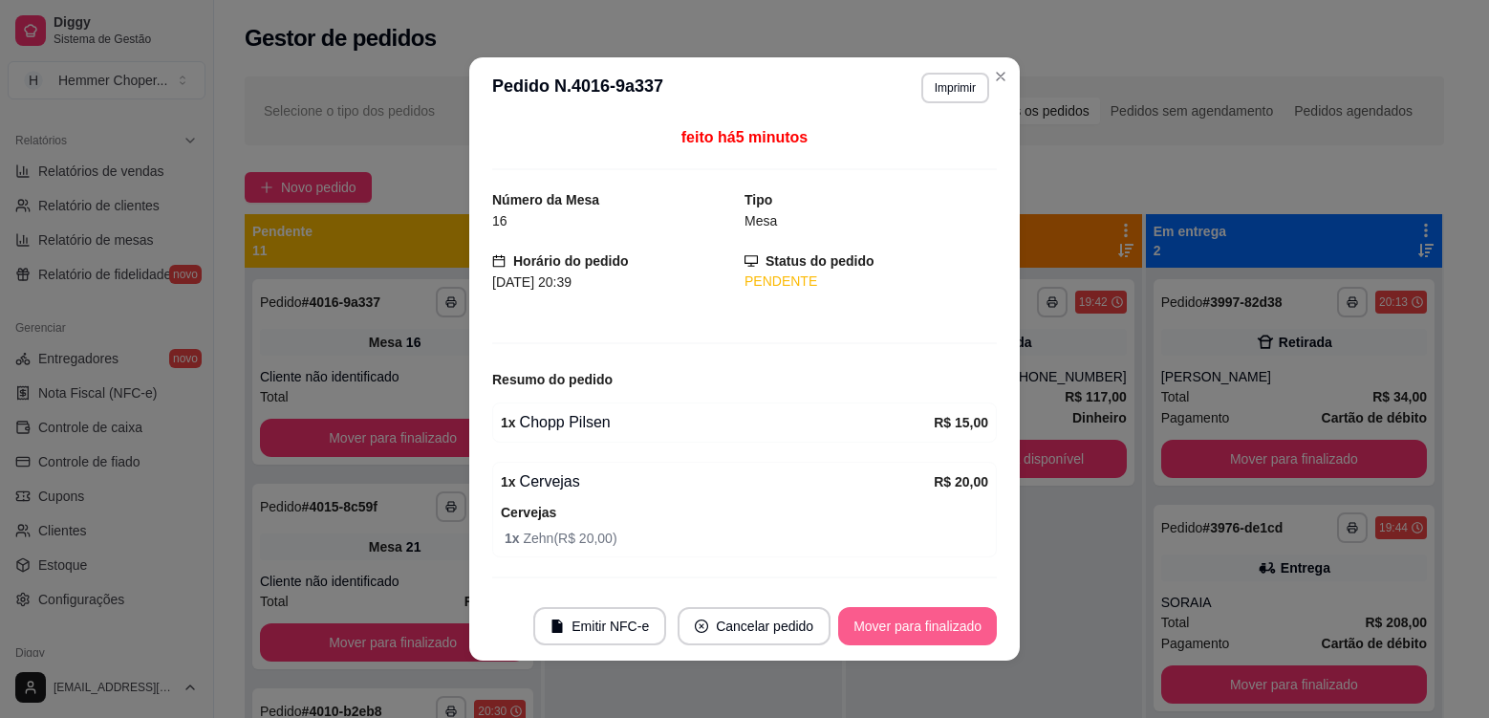
click at [889, 623] on button "Mover para finalizado" at bounding box center [917, 626] width 159 height 38
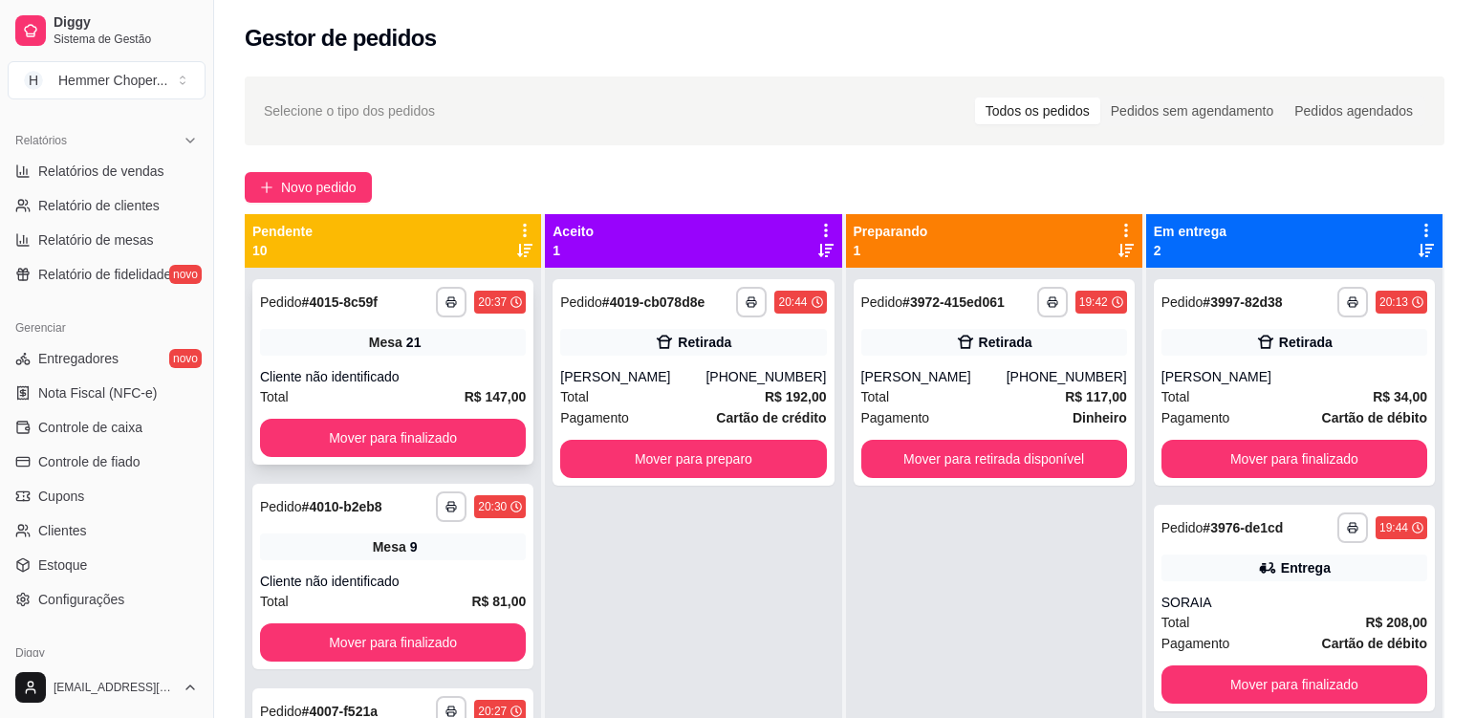
click at [394, 375] on div "Cliente não identificado" at bounding box center [393, 376] width 266 height 19
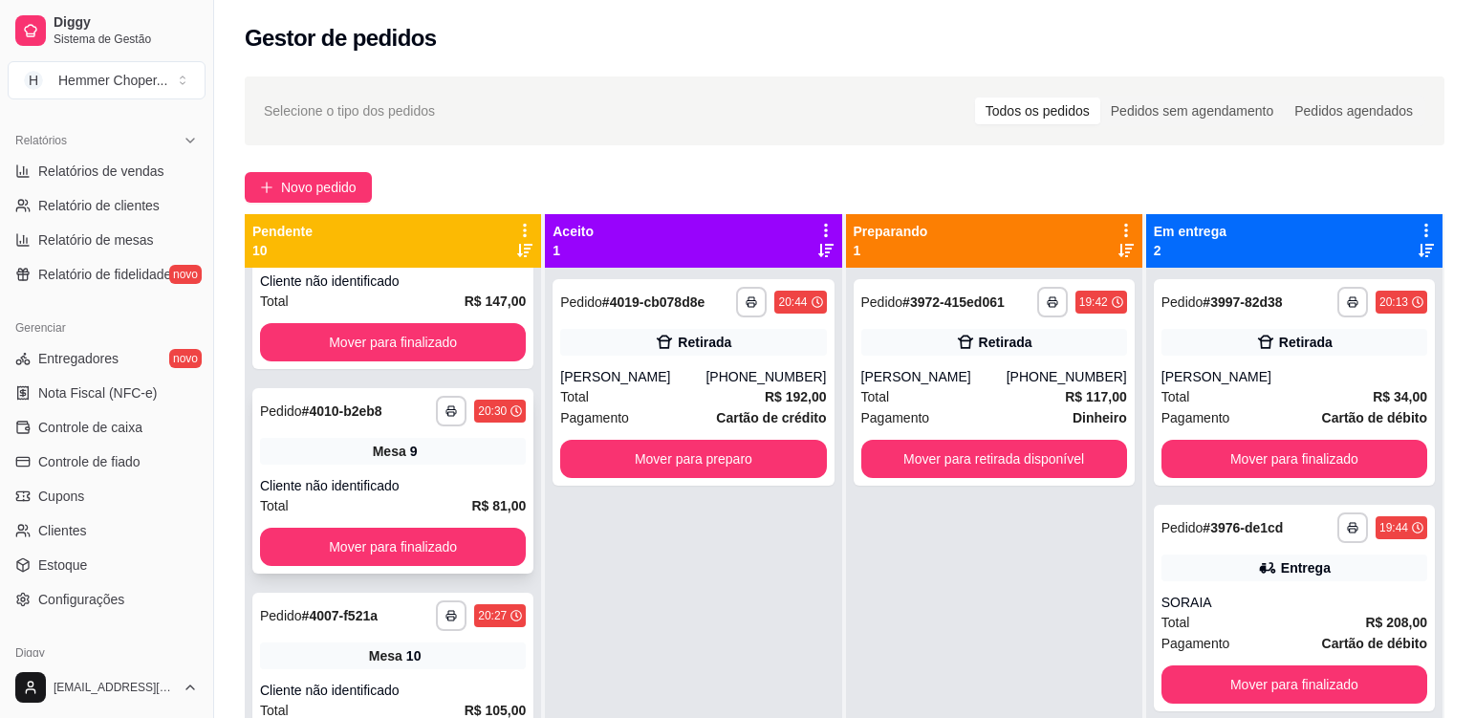
click at [378, 473] on div "**********" at bounding box center [392, 480] width 281 height 185
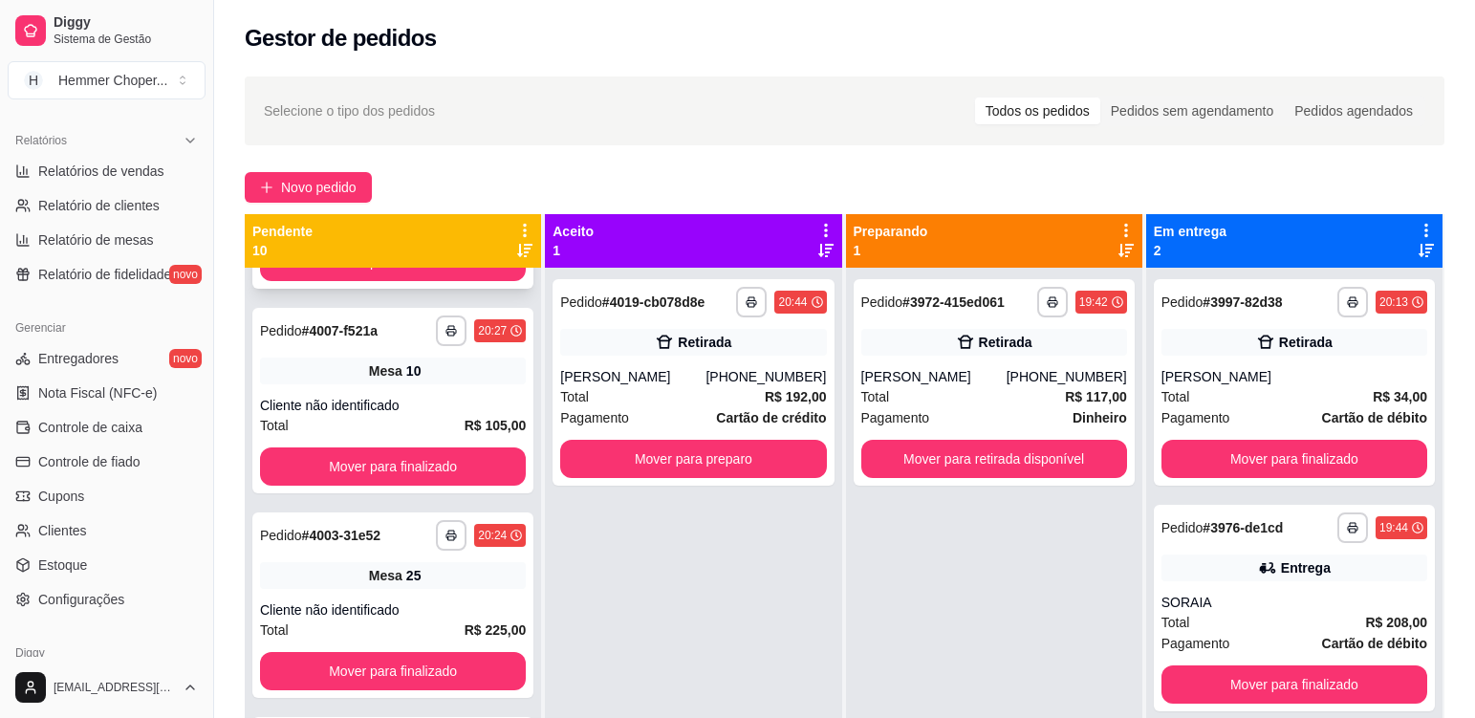
scroll to position [382, 0]
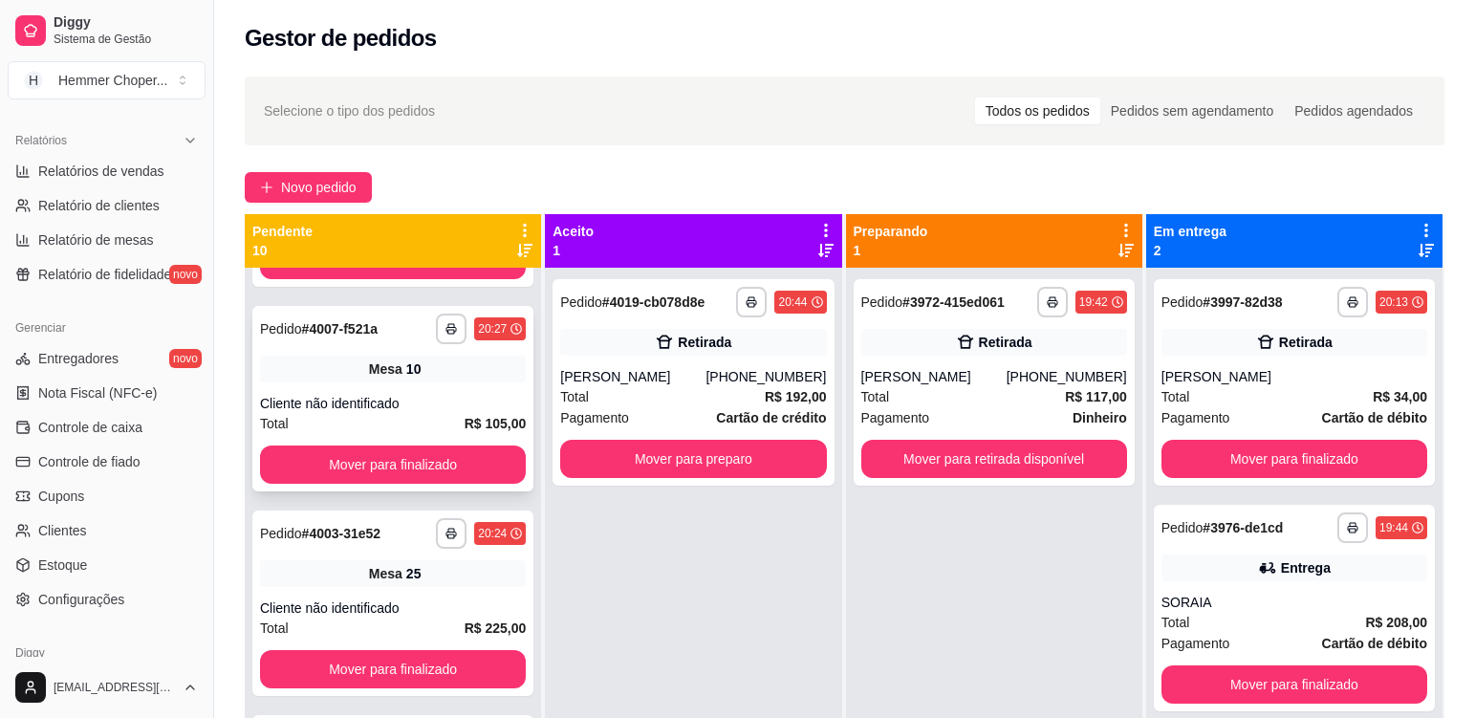
click at [373, 389] on div "**********" at bounding box center [392, 398] width 281 height 185
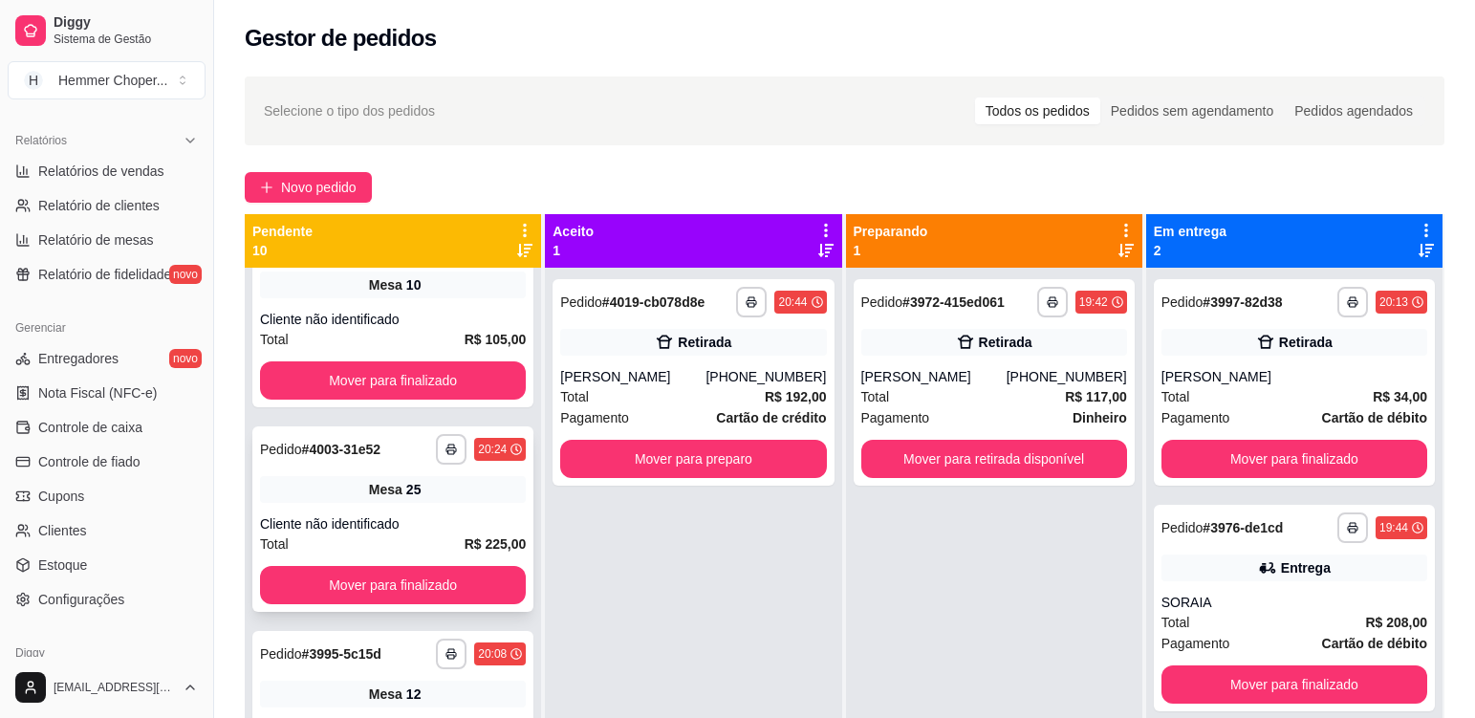
scroll to position [573, 0]
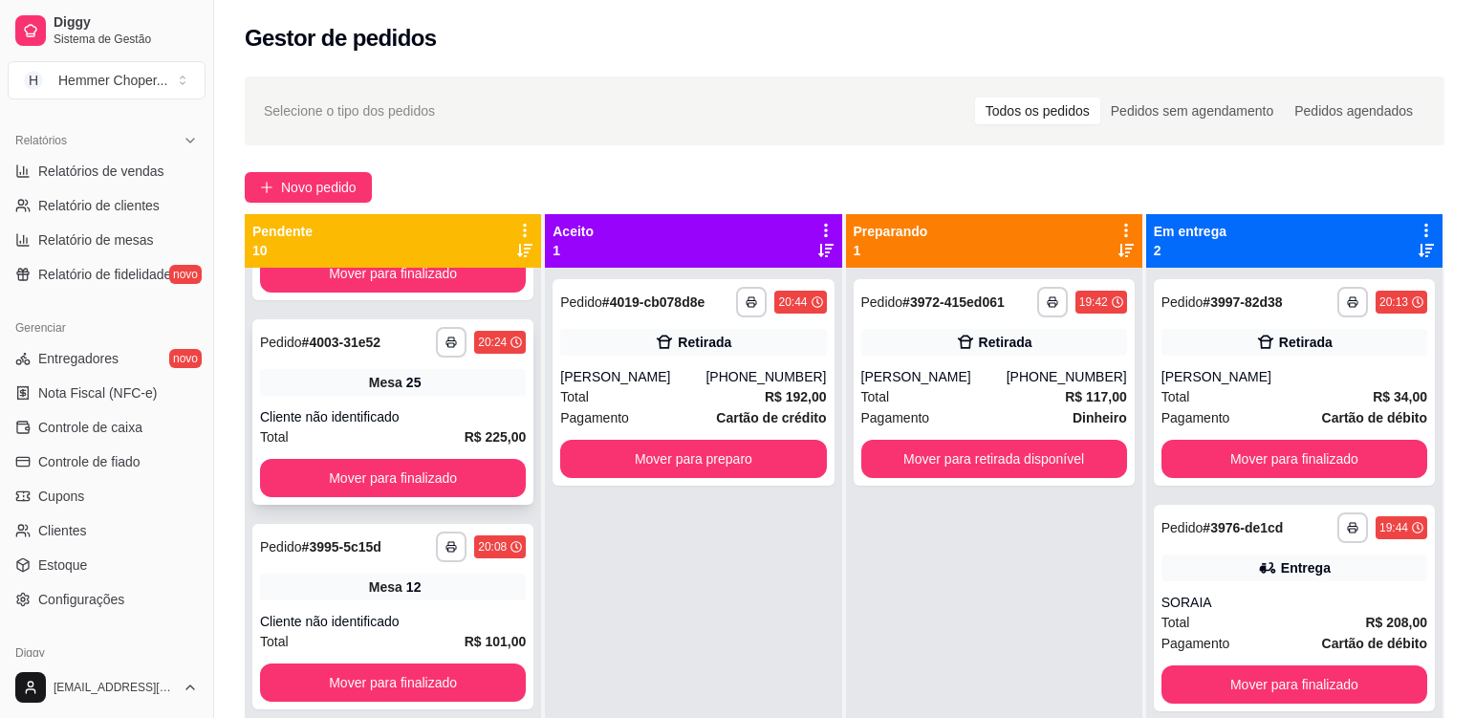
click at [386, 423] on div "Cliente não identificado" at bounding box center [393, 416] width 266 height 19
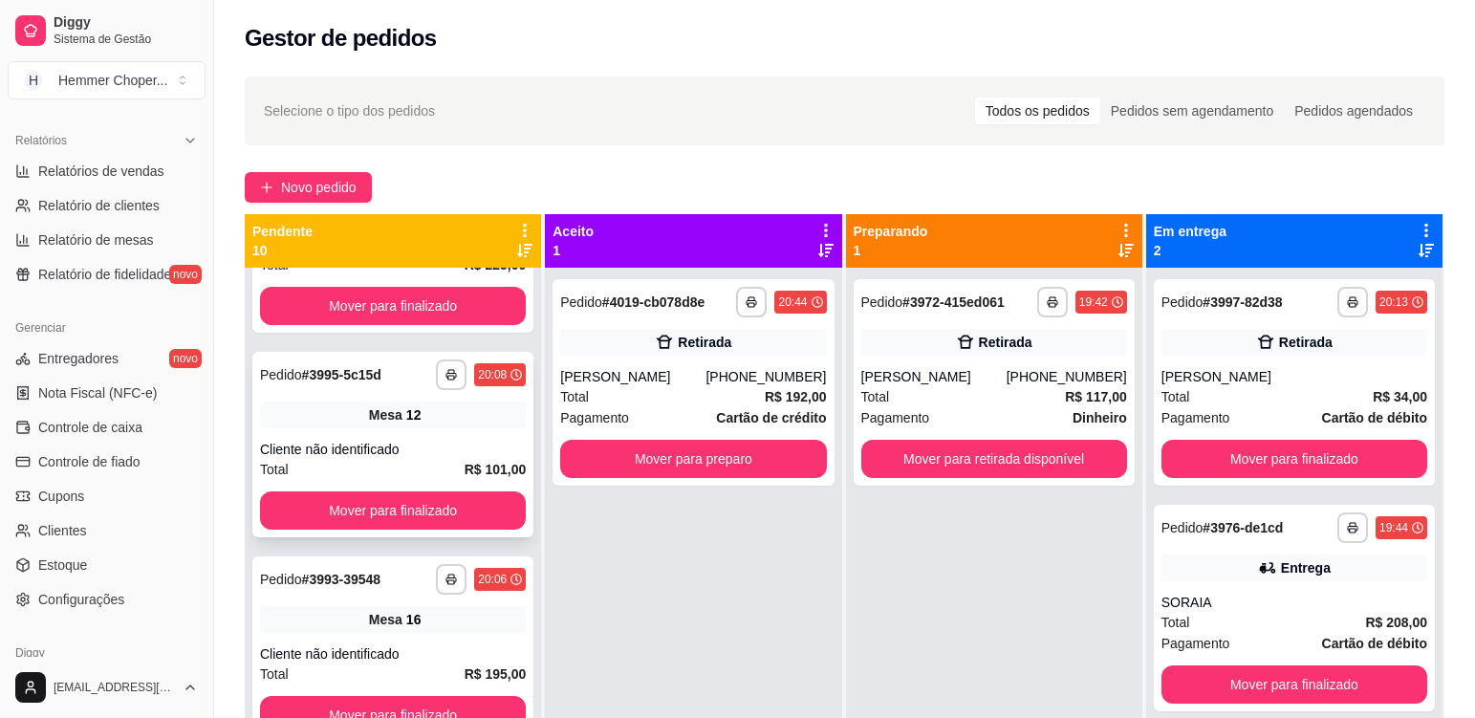
scroll to position [765, 0]
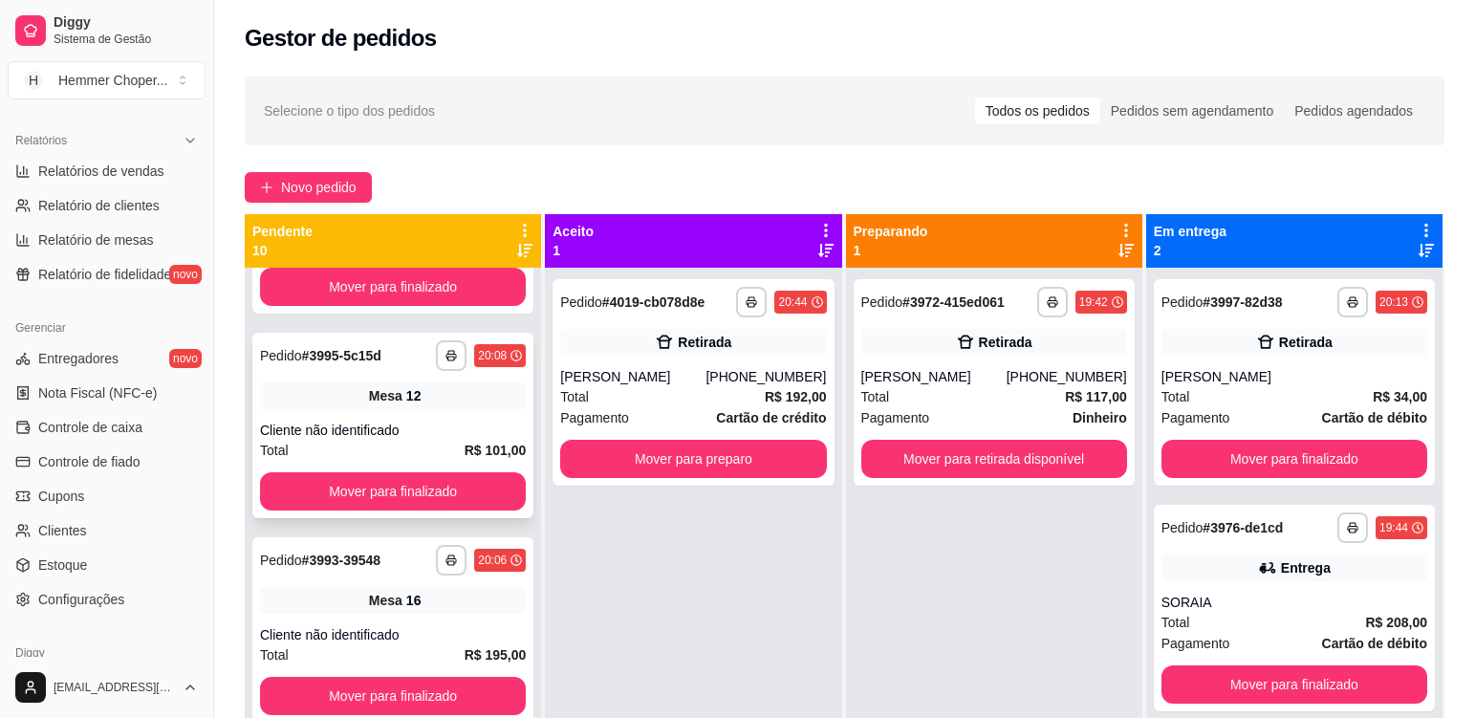
click at [388, 423] on div "Cliente não identificado" at bounding box center [393, 430] width 266 height 19
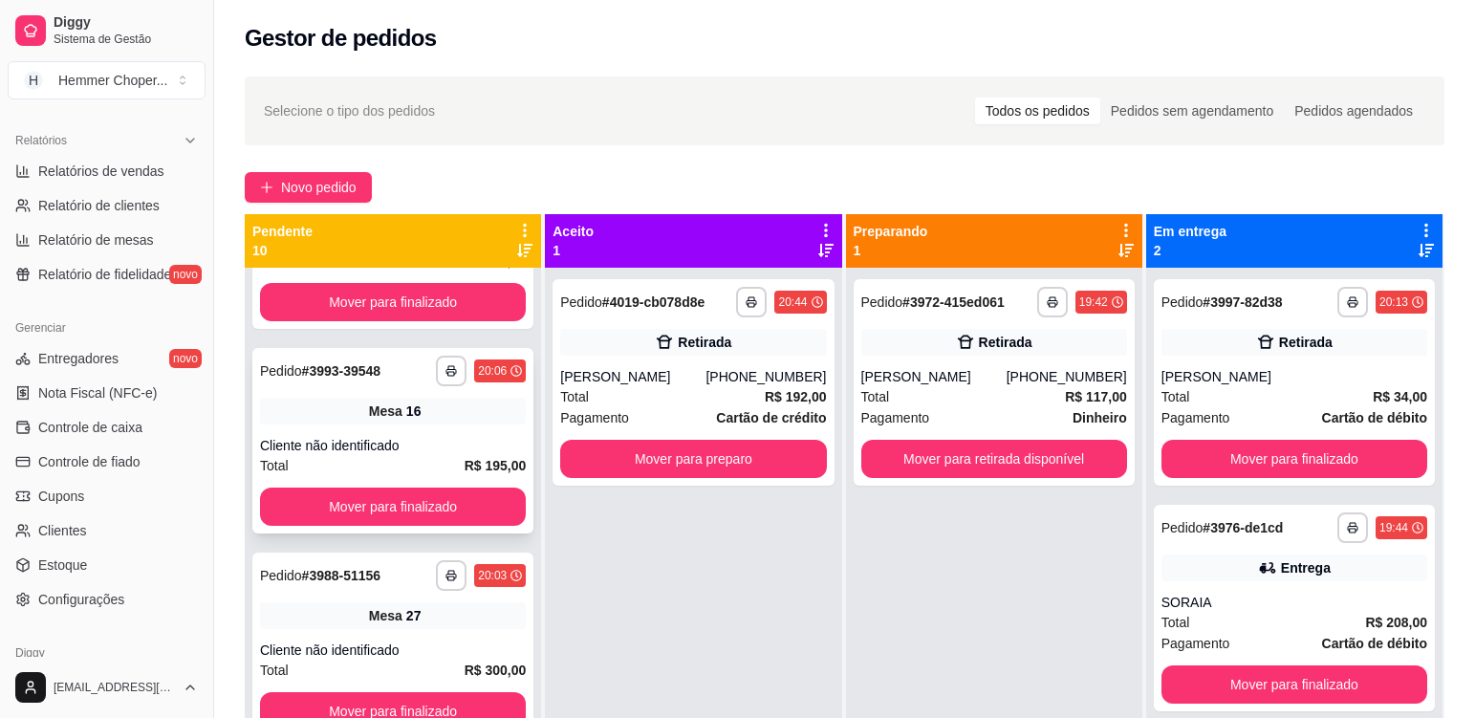
scroll to position [956, 0]
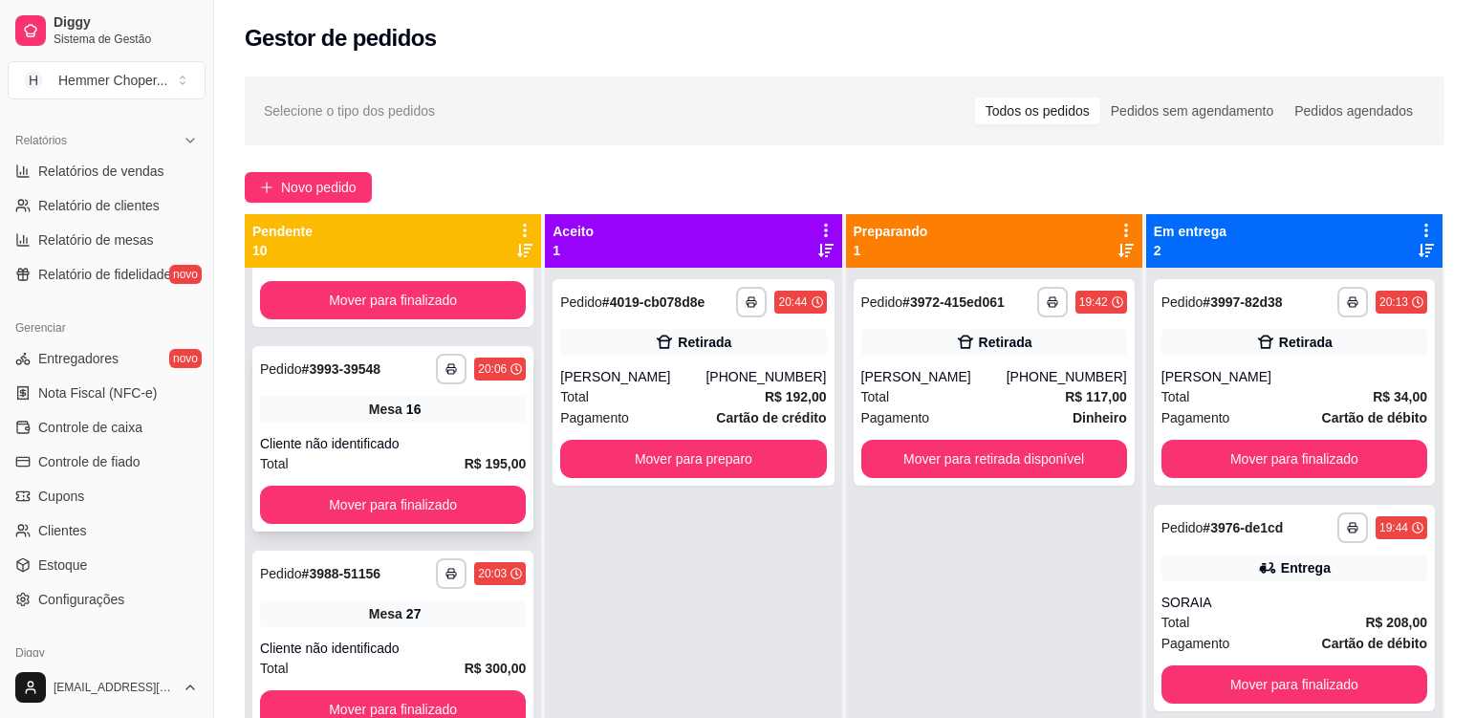
click at [381, 429] on div "**********" at bounding box center [392, 438] width 281 height 185
click at [384, 423] on div "**********" at bounding box center [392, 438] width 281 height 185
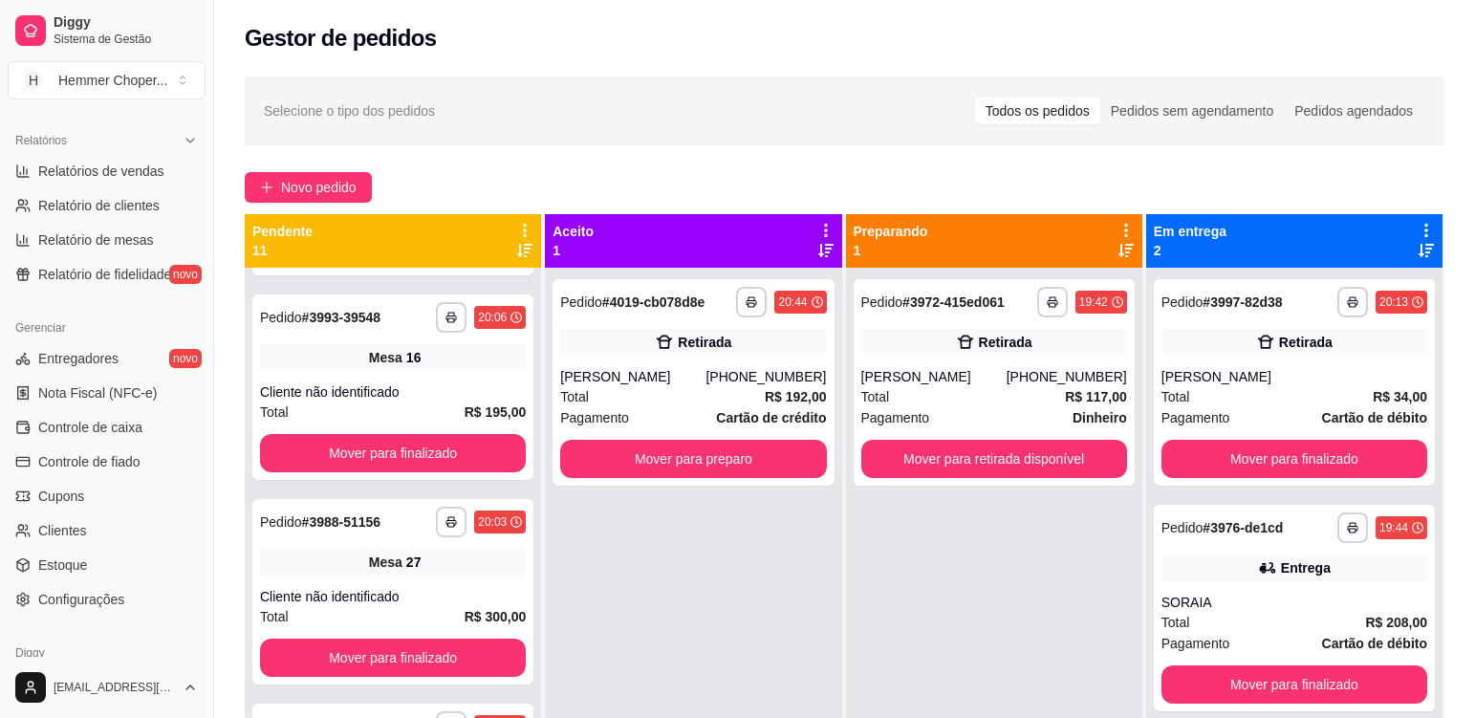
scroll to position [1256, 0]
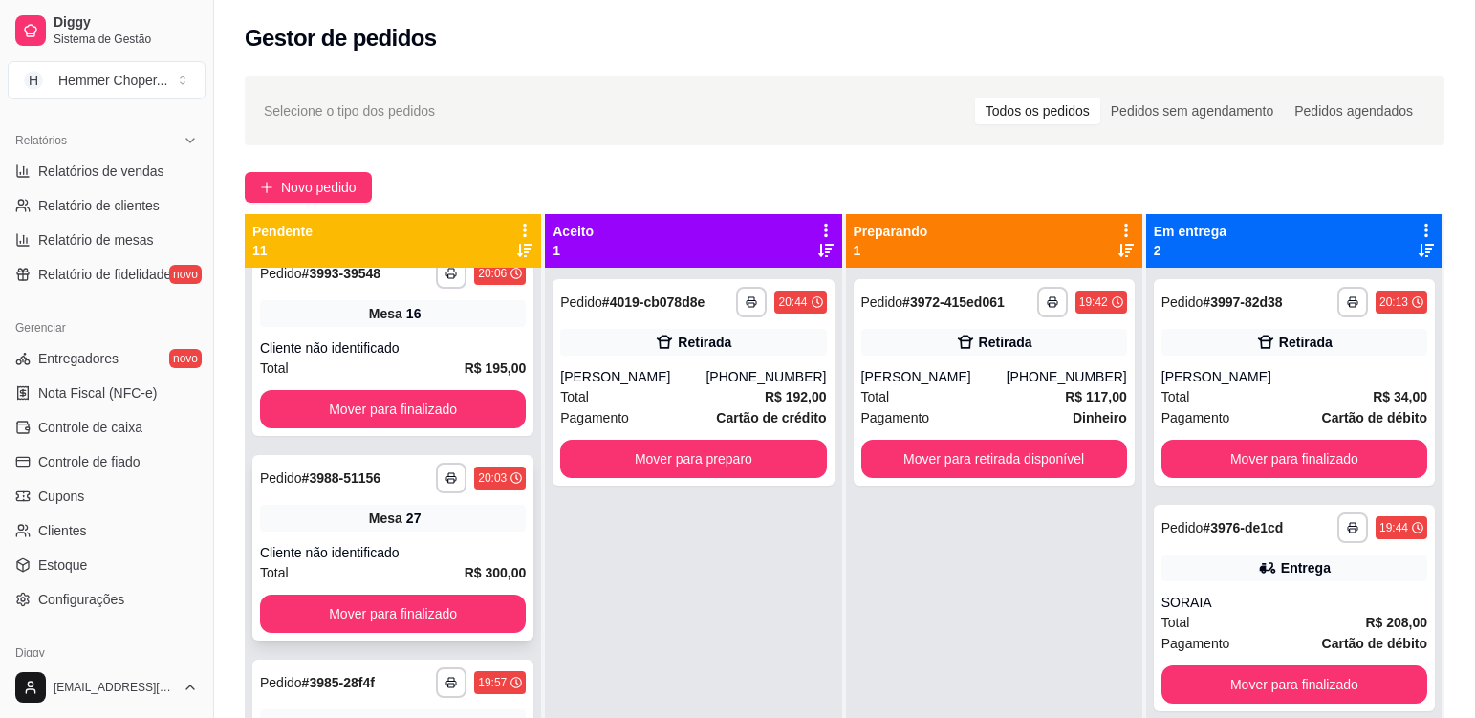
click at [342, 531] on div "**********" at bounding box center [392, 547] width 281 height 185
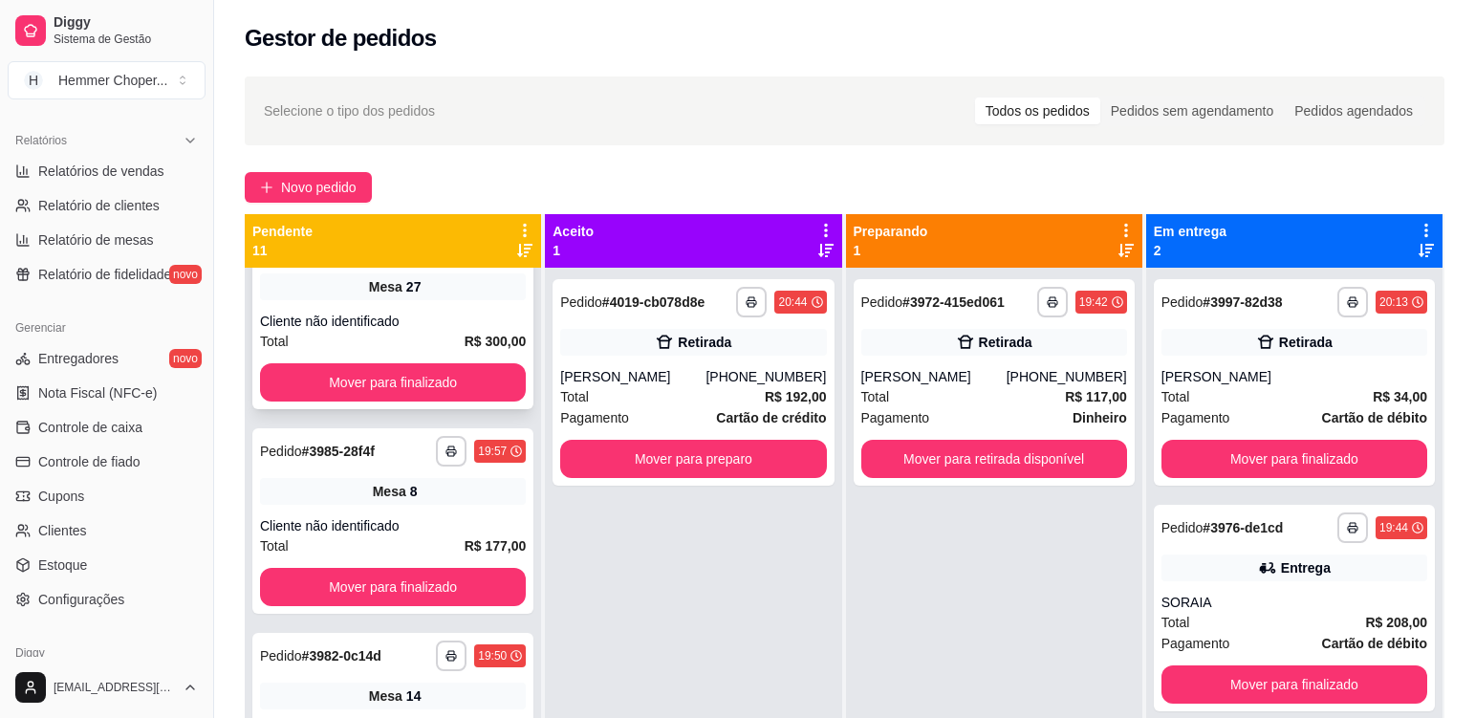
scroll to position [1543, 0]
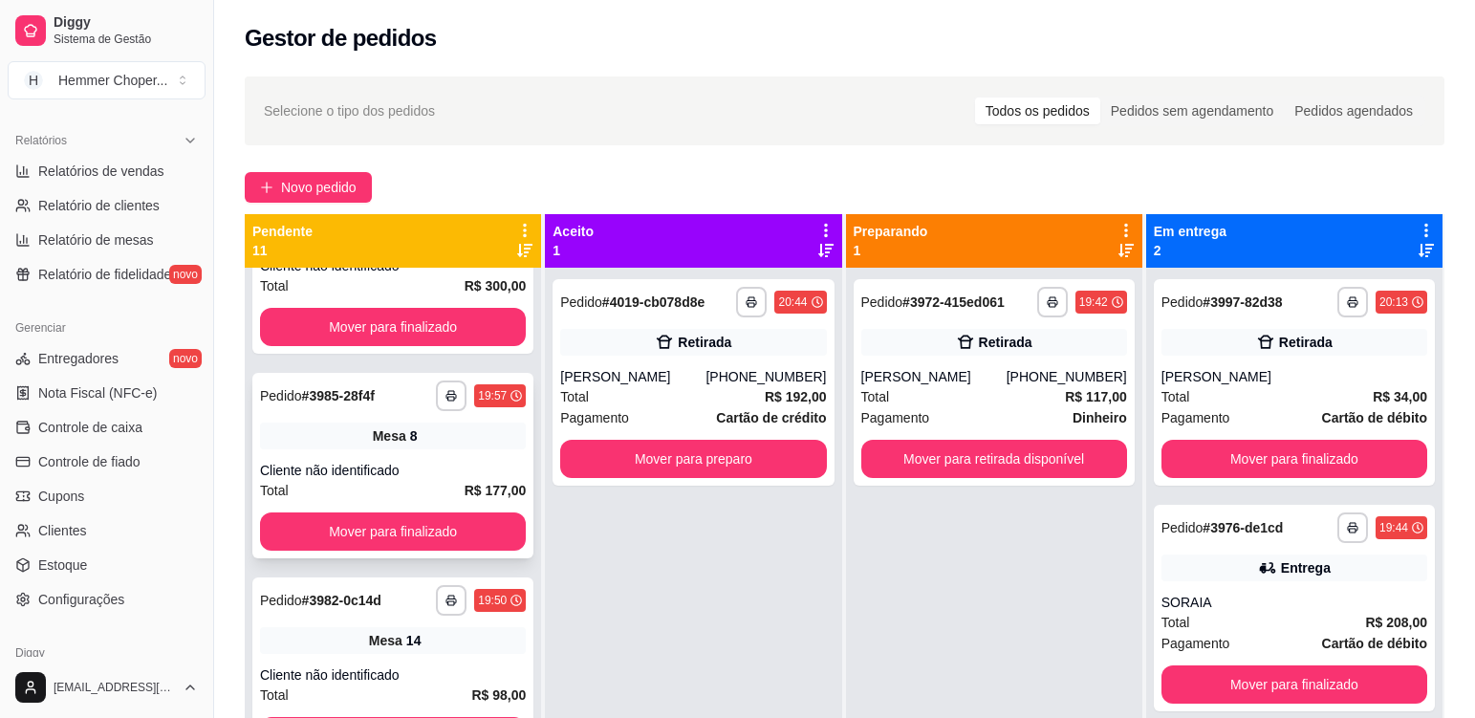
click at [409, 465] on div "Cliente não identificado" at bounding box center [393, 470] width 266 height 19
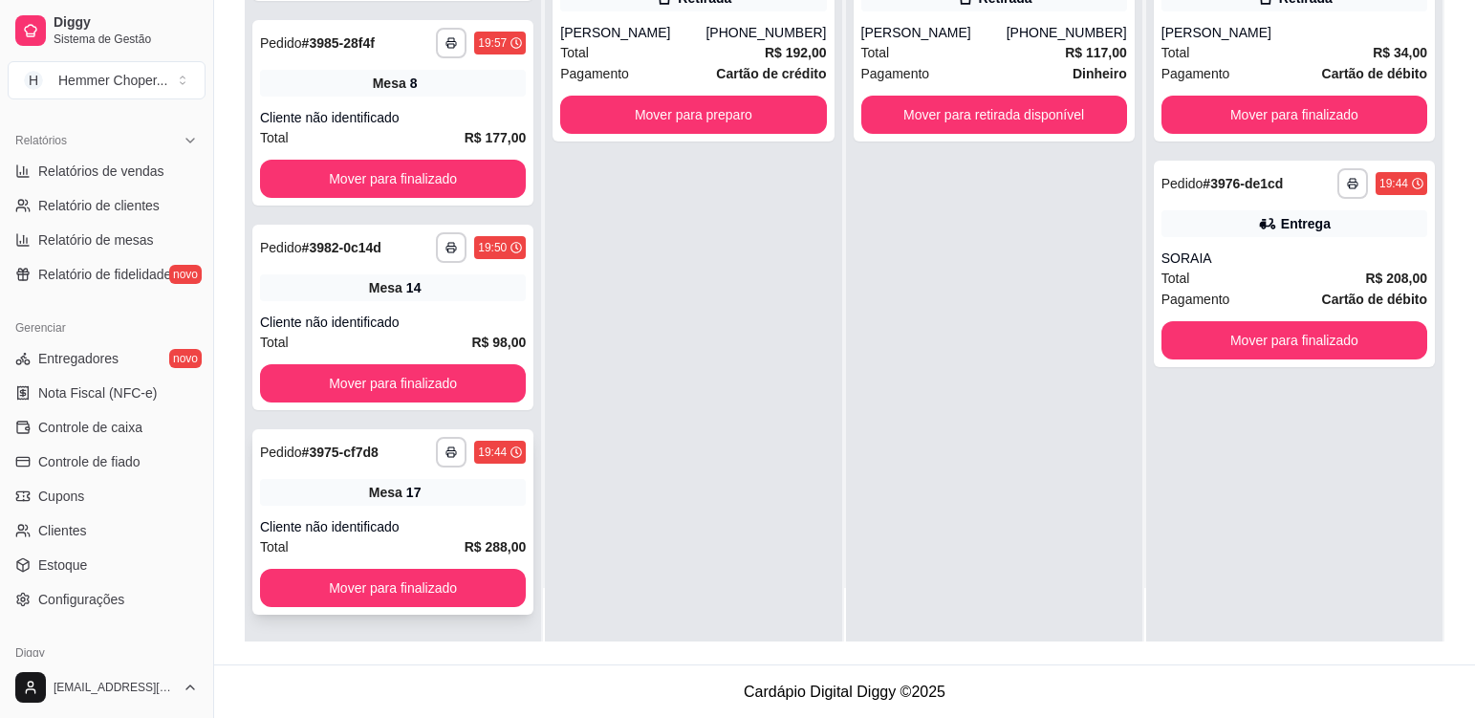
scroll to position [292, 0]
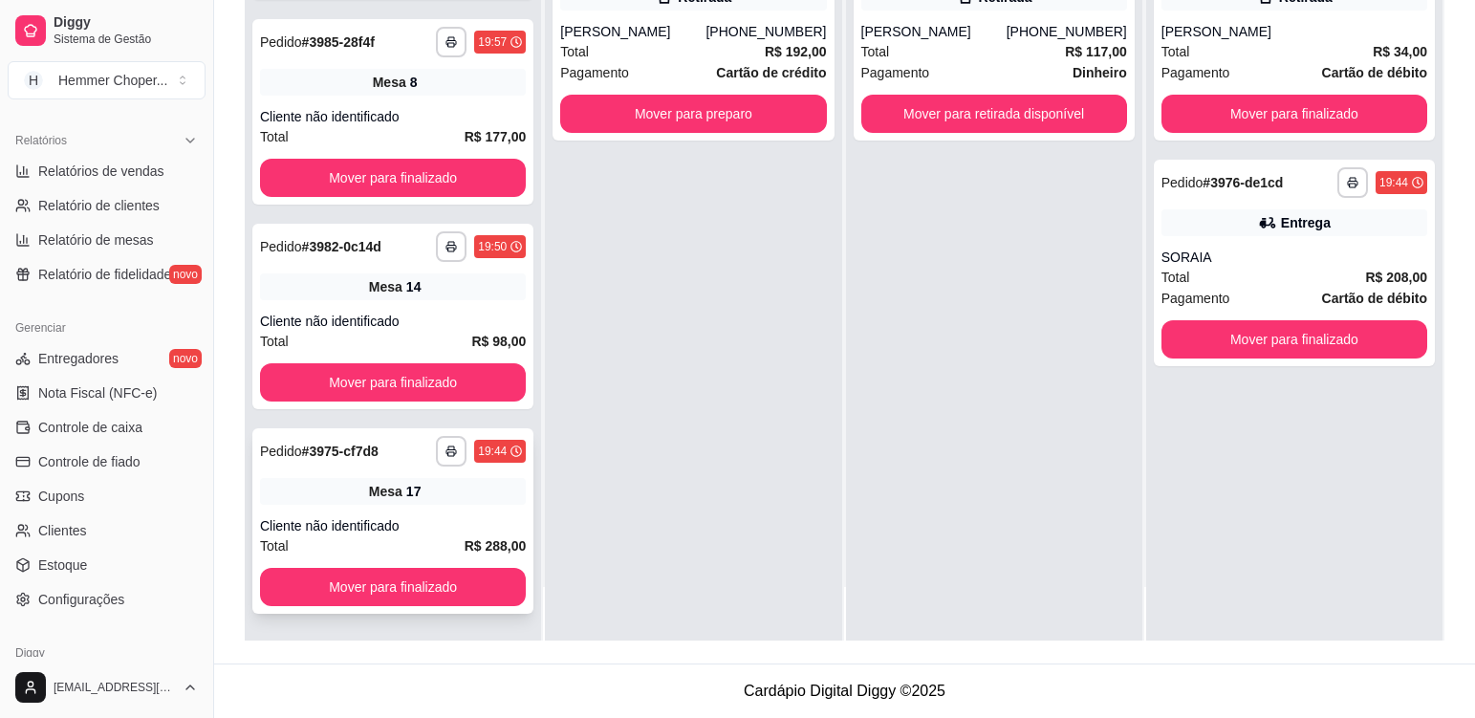
click at [416, 530] on div "Cliente não identificado" at bounding box center [393, 525] width 266 height 19
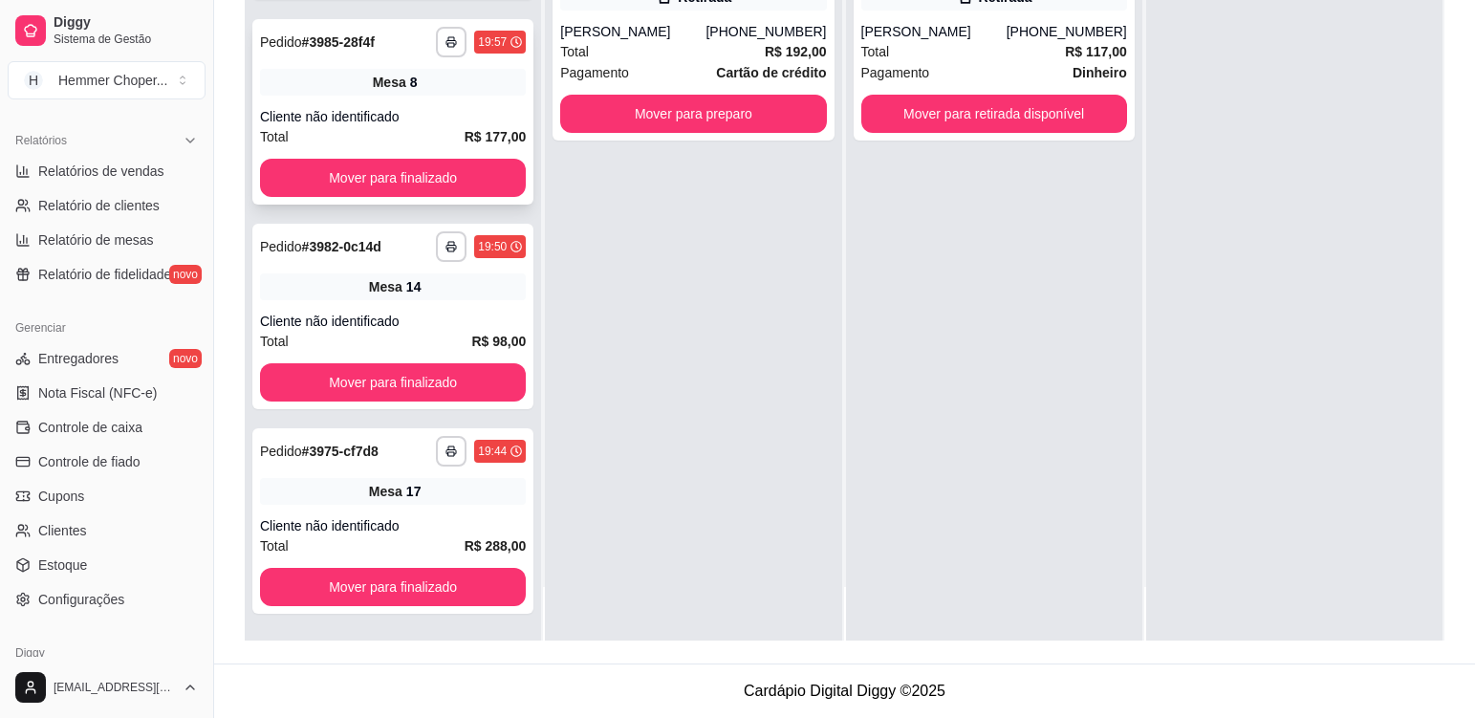
click at [453, 88] on div "Mesa 8" at bounding box center [393, 82] width 266 height 27
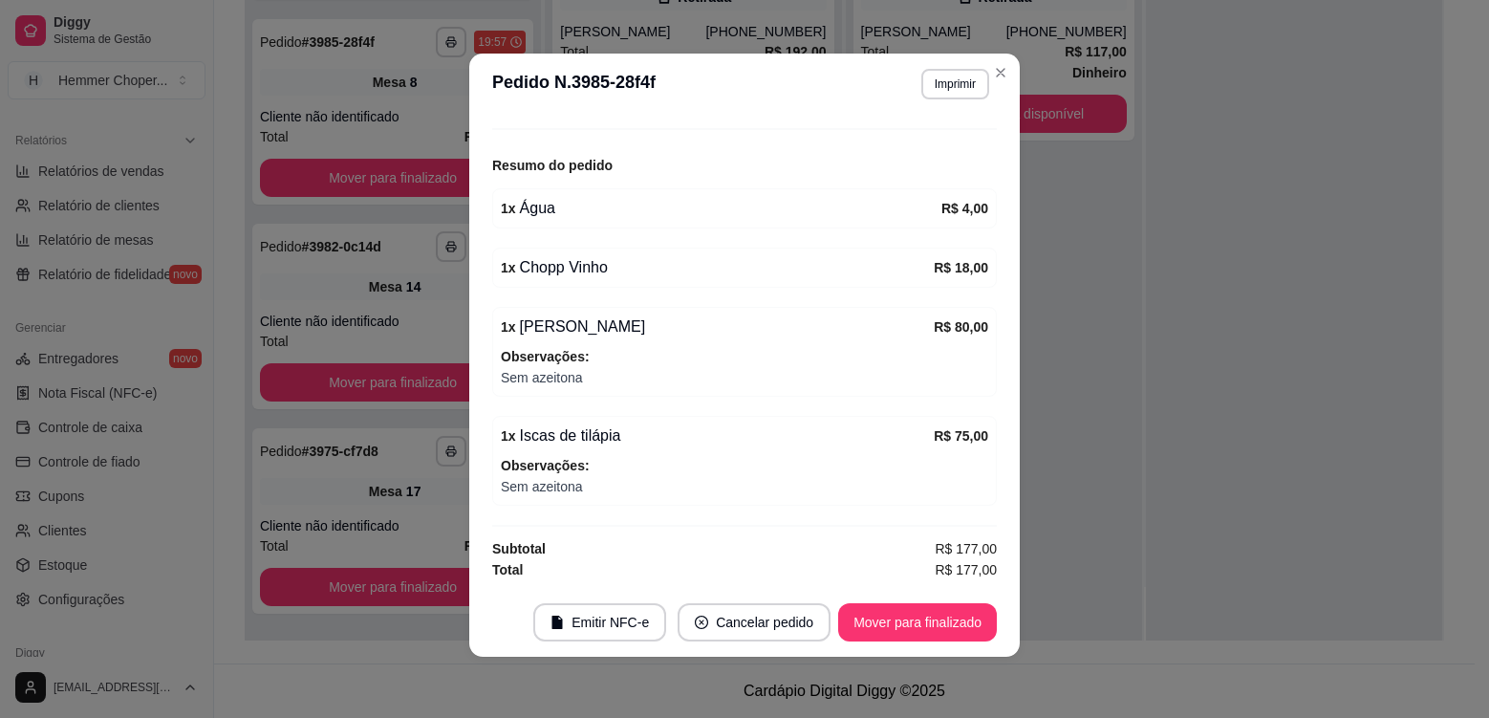
scroll to position [1960, 0]
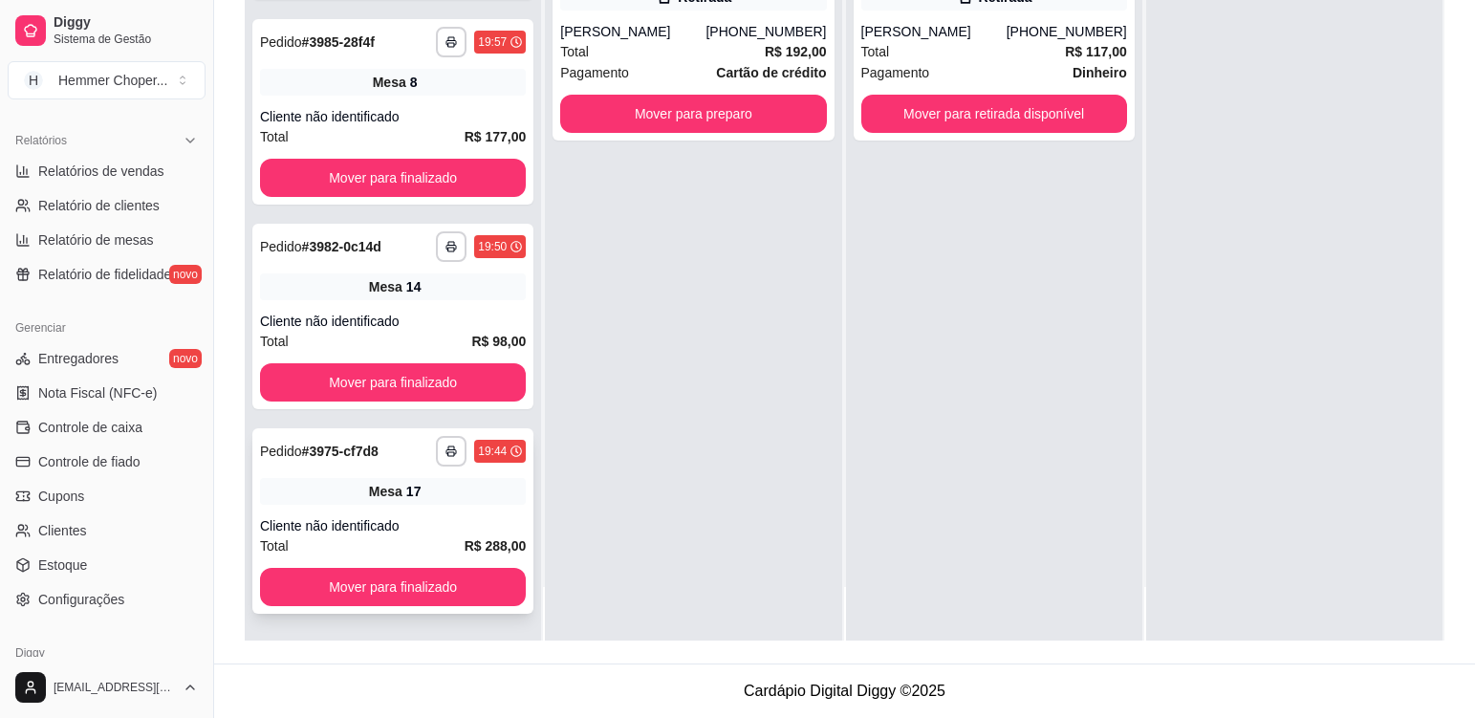
click at [457, 508] on div "**********" at bounding box center [392, 520] width 281 height 185
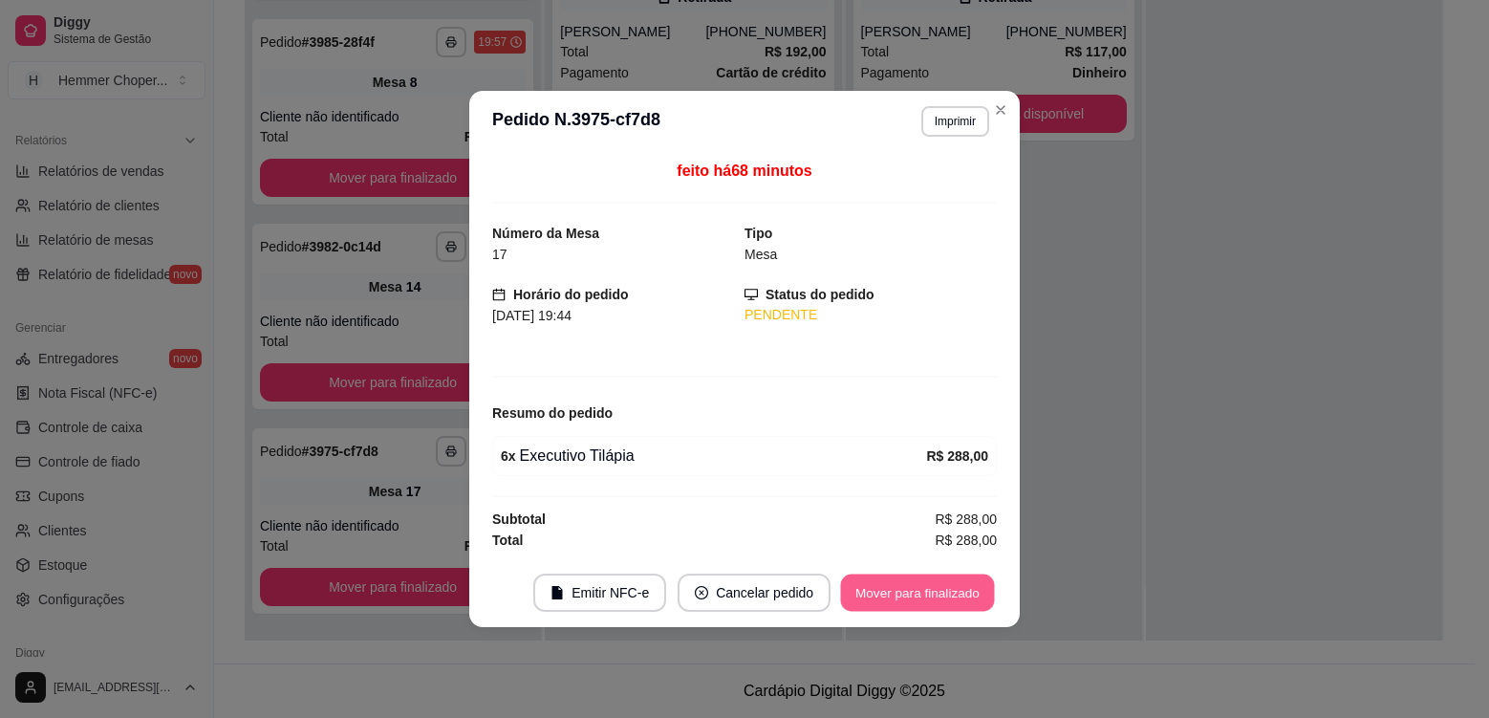
click at [942, 595] on button "Mover para finalizado" at bounding box center [918, 592] width 154 height 37
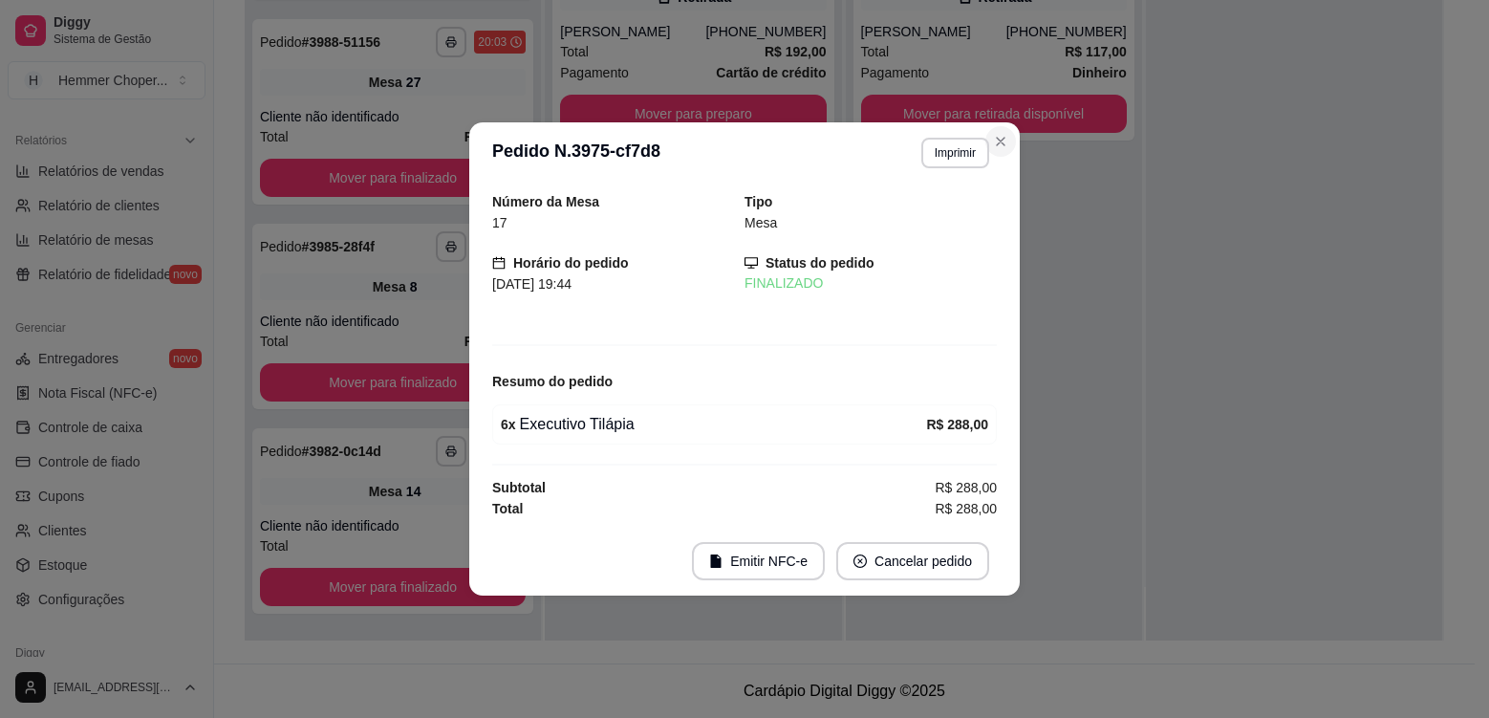
scroll to position [1756, 0]
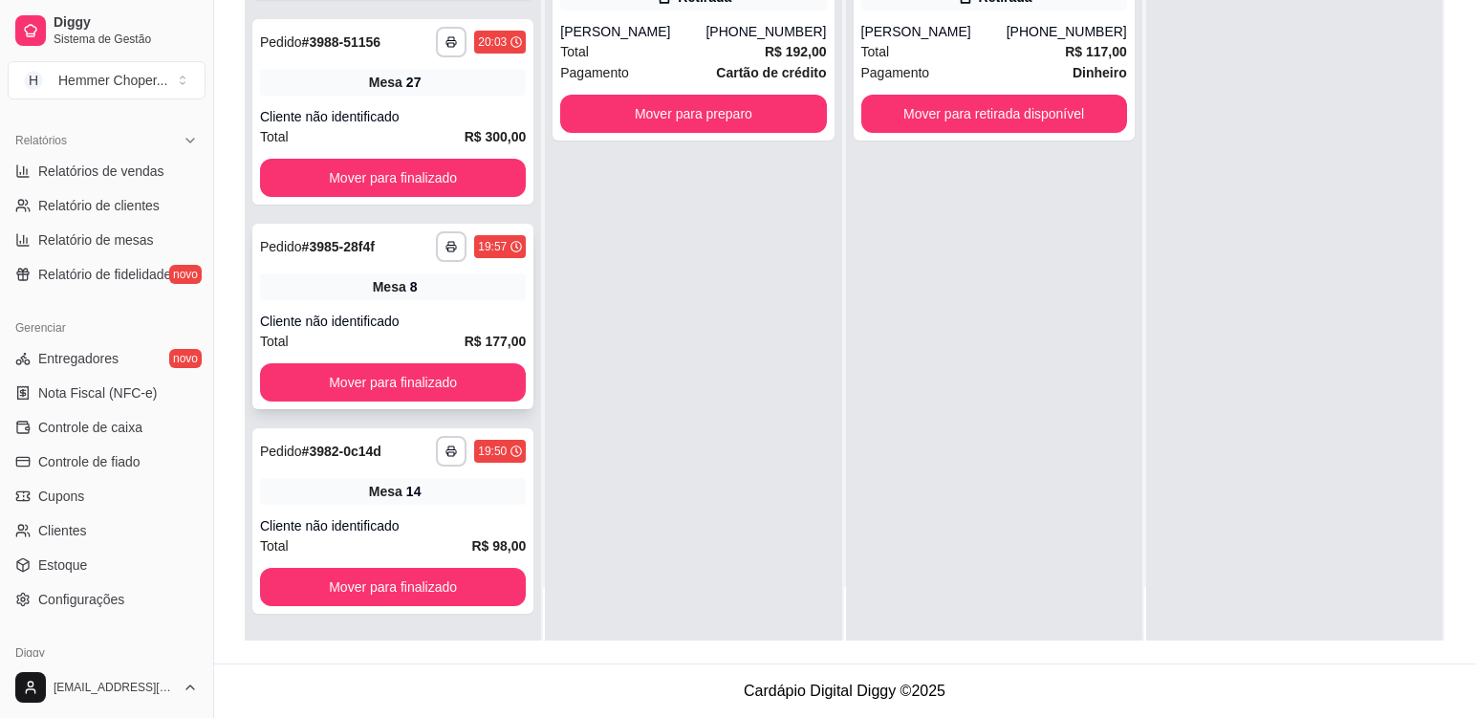
click at [449, 300] on div "**********" at bounding box center [392, 316] width 281 height 185
click at [436, 510] on div "**********" at bounding box center [392, 520] width 281 height 185
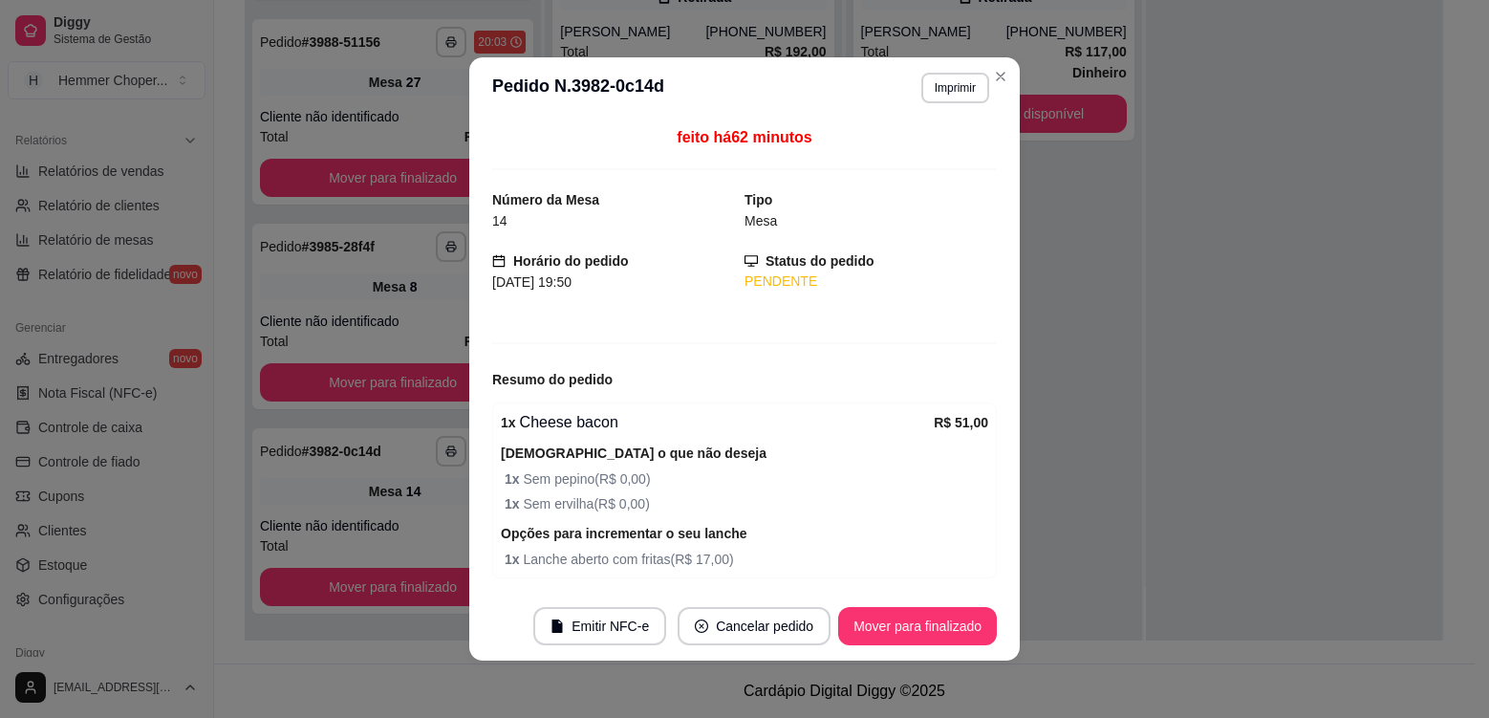
scroll to position [184, 0]
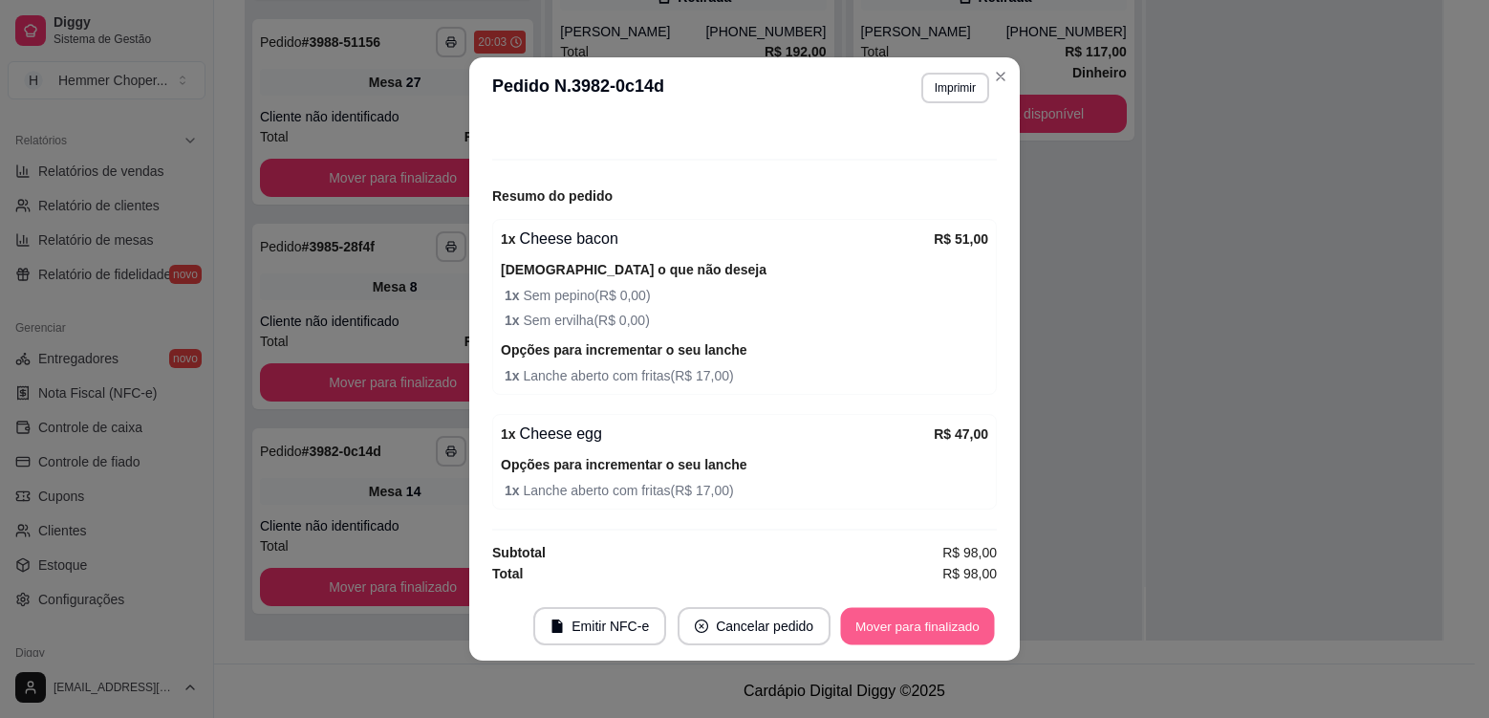
click at [906, 637] on button "Mover para finalizado" at bounding box center [918, 626] width 154 height 37
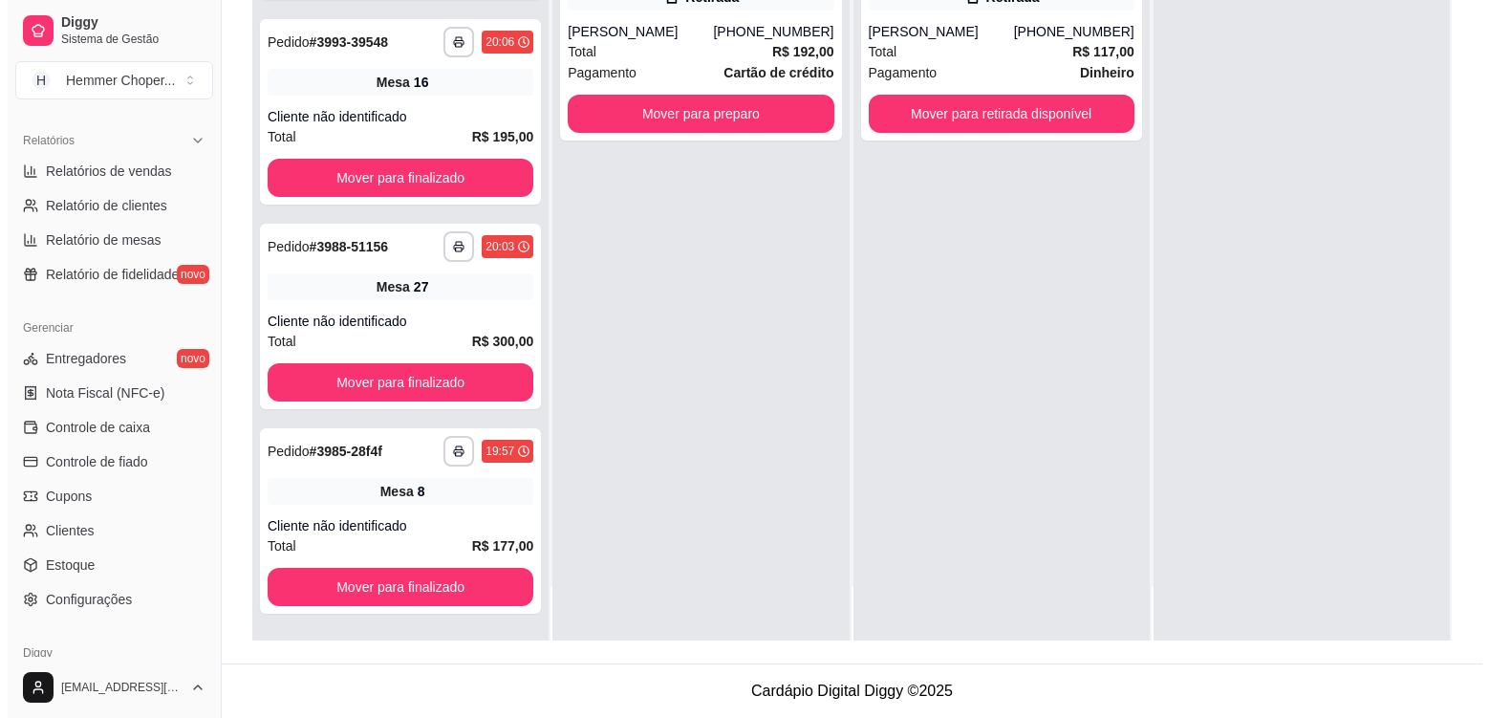
scroll to position [1756, 0]
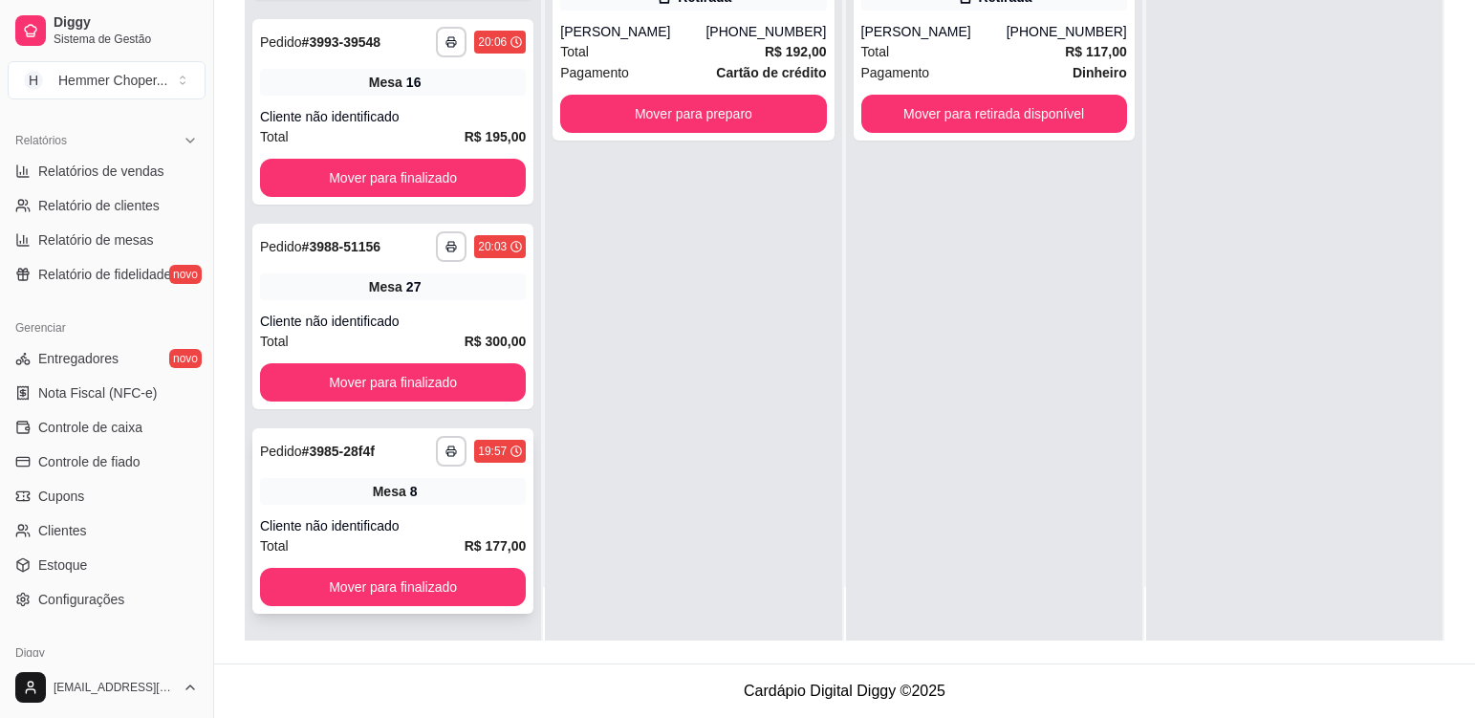
click at [459, 500] on div "Mesa 8" at bounding box center [393, 491] width 266 height 27
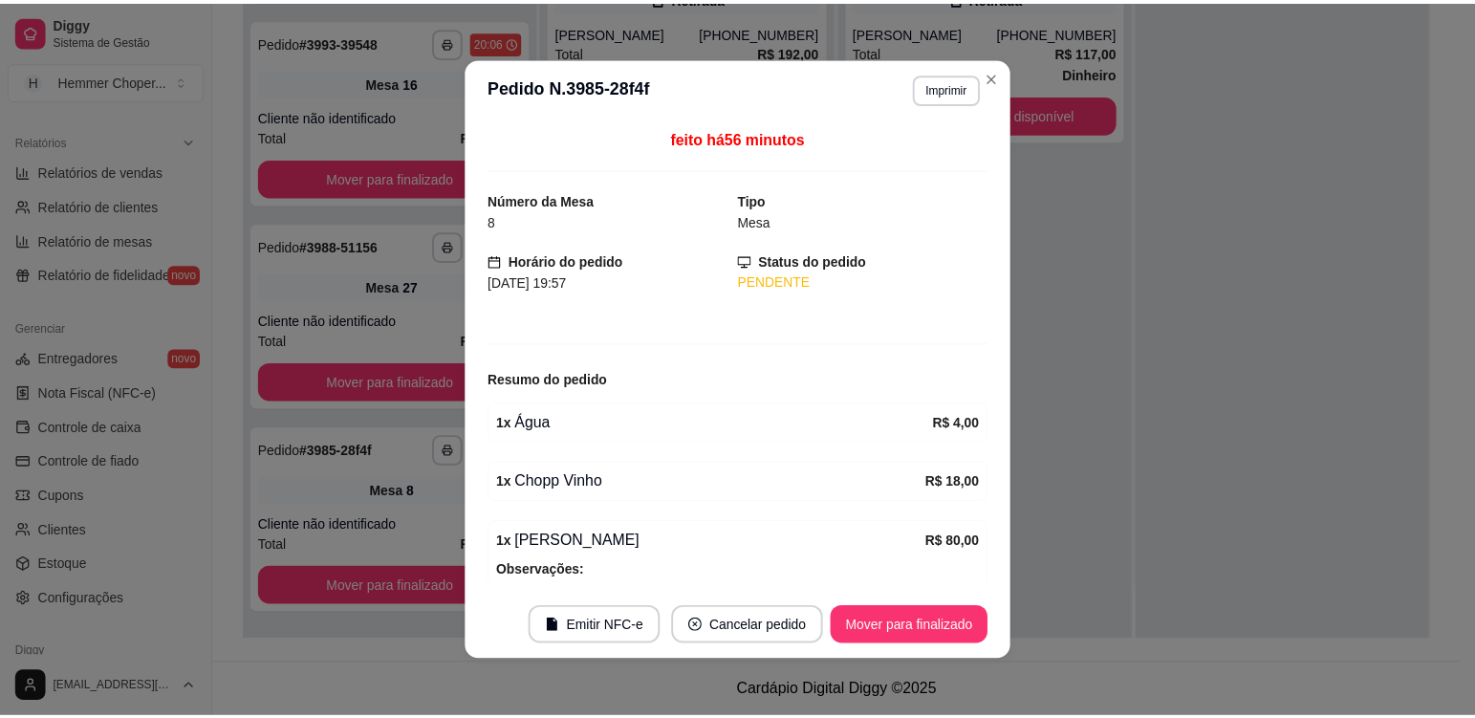
scroll to position [210, 0]
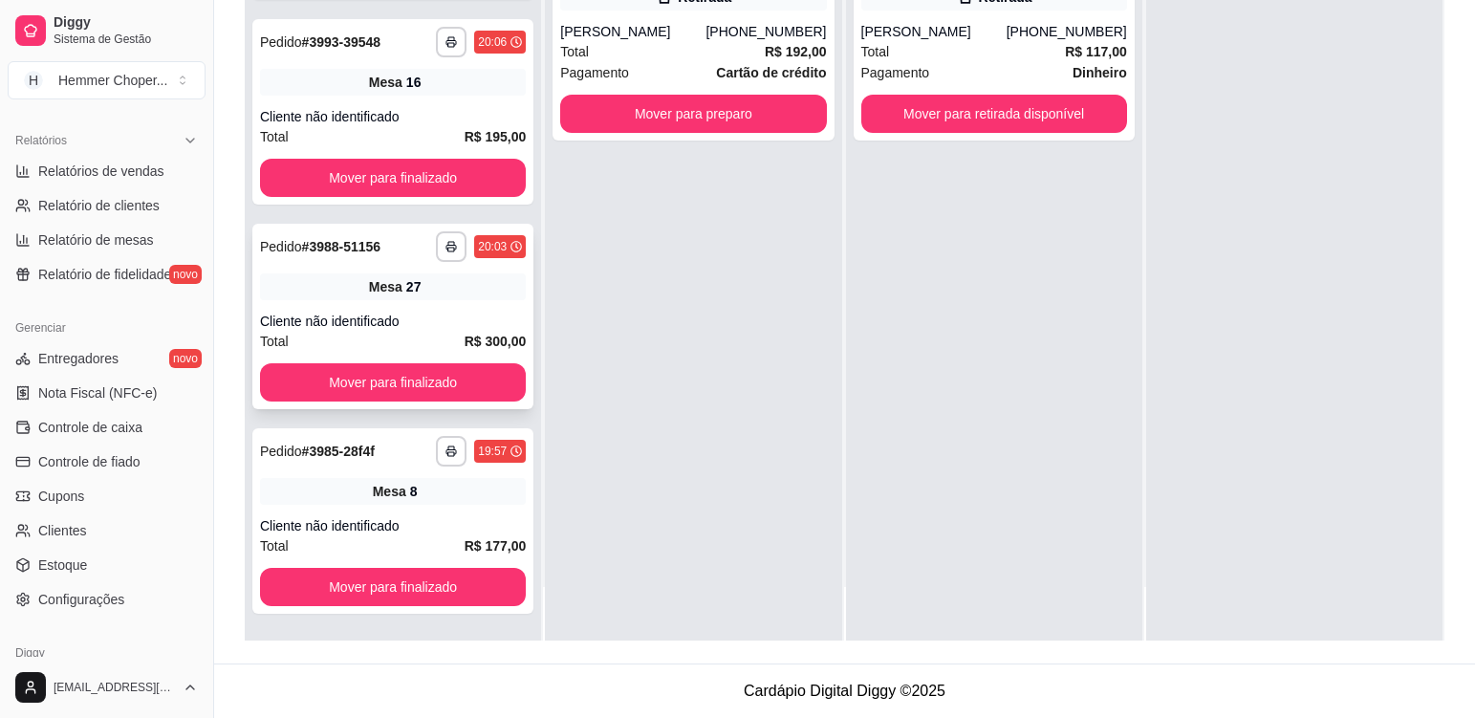
click at [415, 304] on div "**********" at bounding box center [392, 316] width 281 height 185
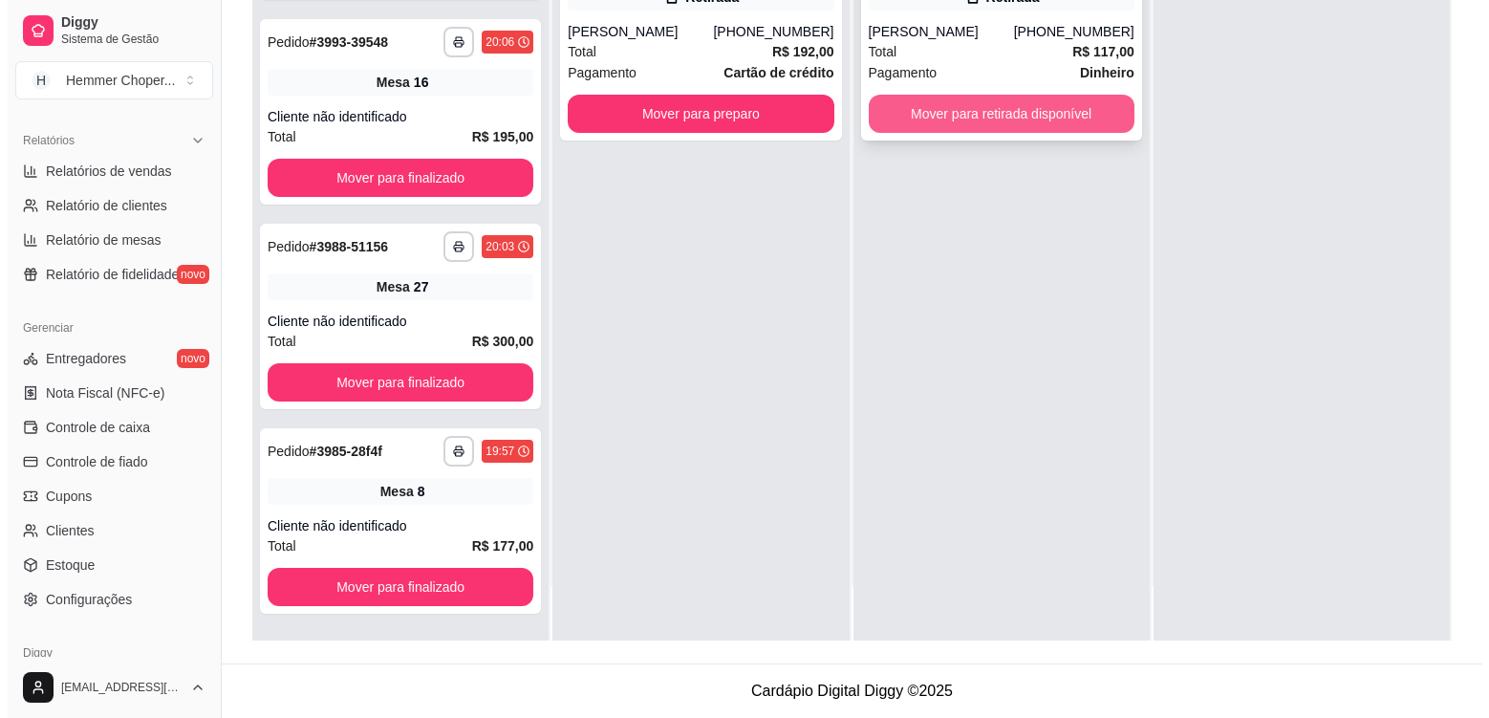
scroll to position [1756, 0]
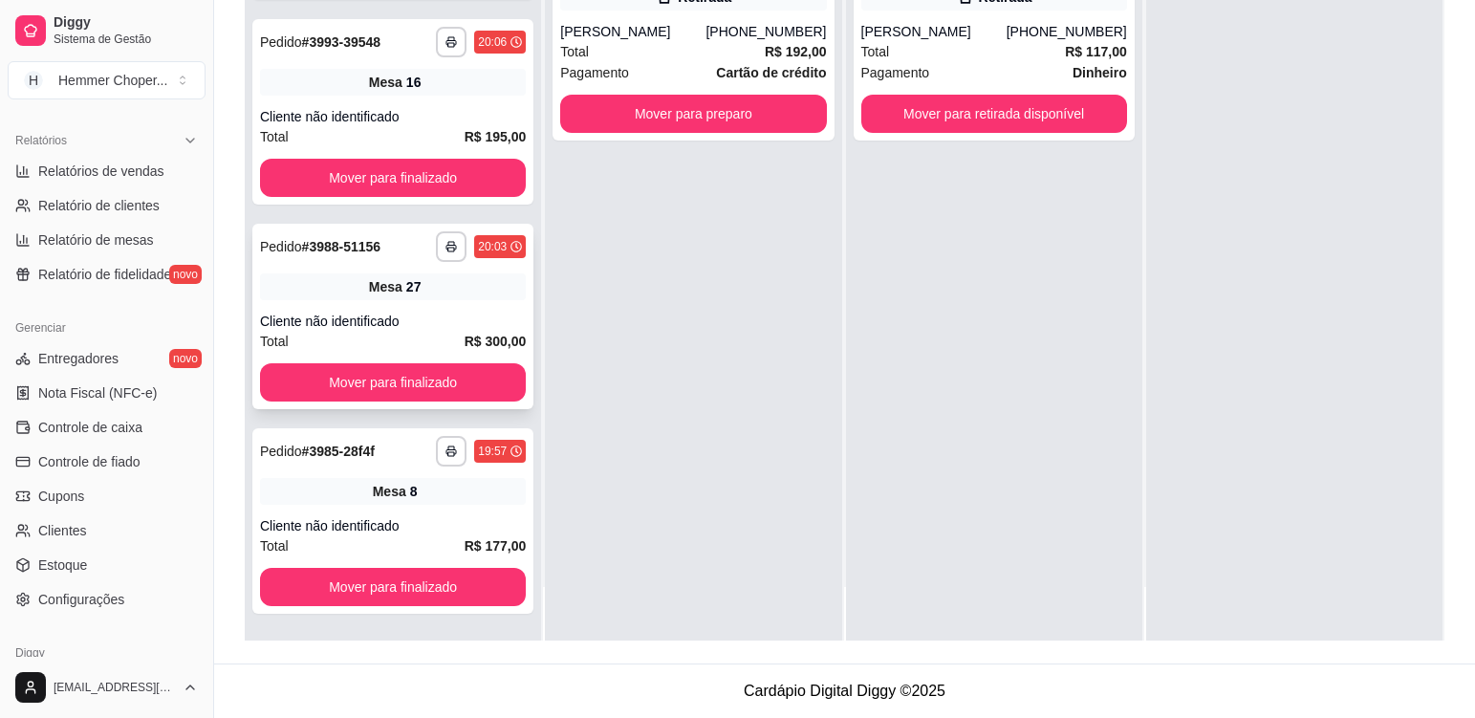
click at [465, 308] on div "**********" at bounding box center [392, 316] width 281 height 185
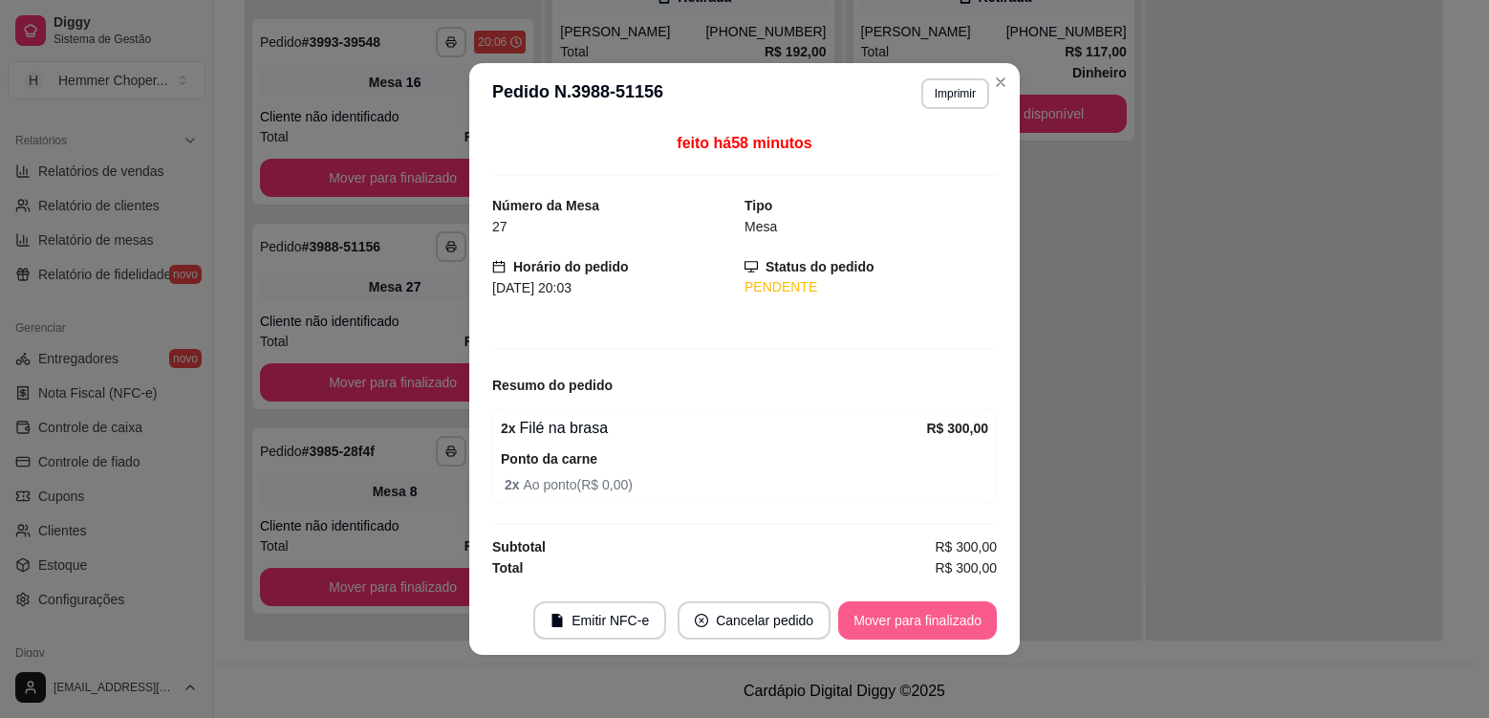
click at [942, 626] on button "Mover para finalizado" at bounding box center [917, 620] width 159 height 38
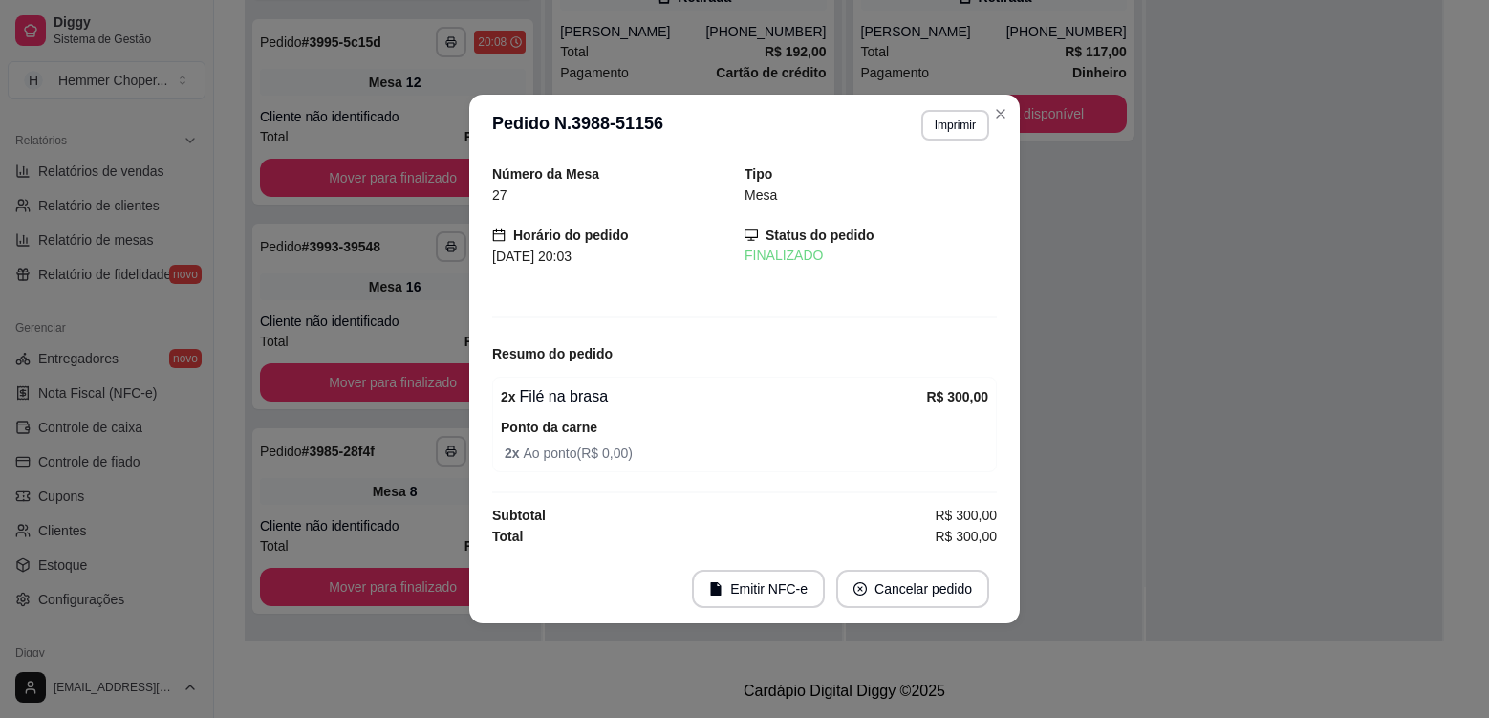
scroll to position [1551, 0]
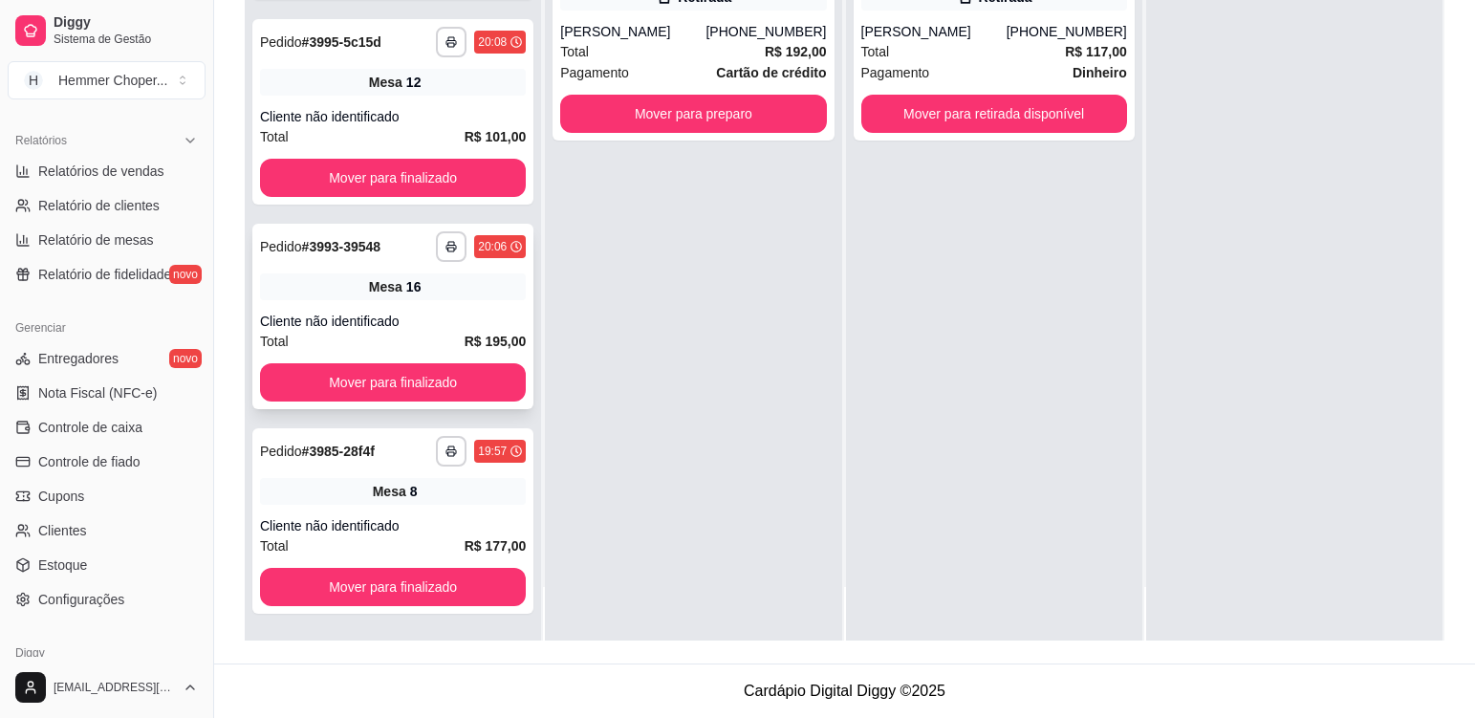
click at [480, 320] on div "Cliente não identificado" at bounding box center [393, 321] width 266 height 19
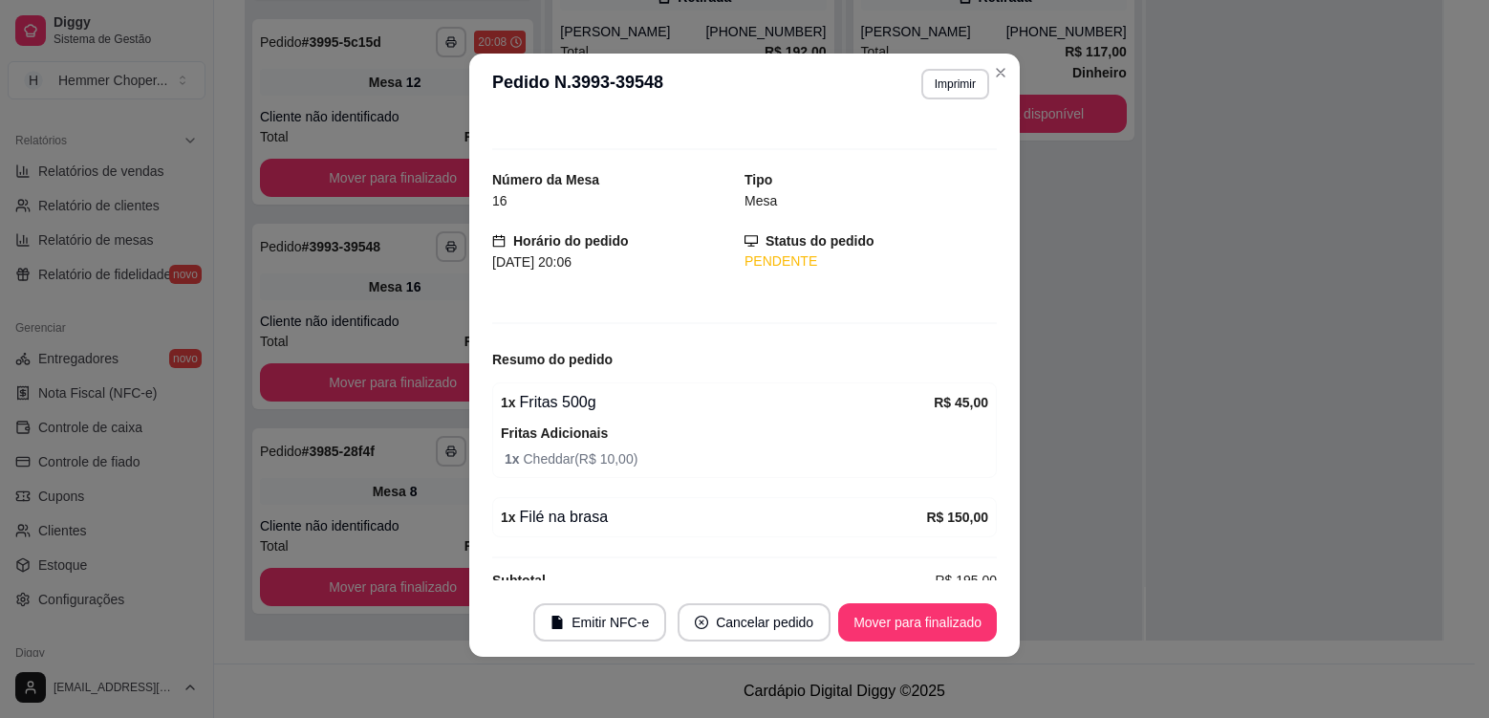
scroll to position [0, 0]
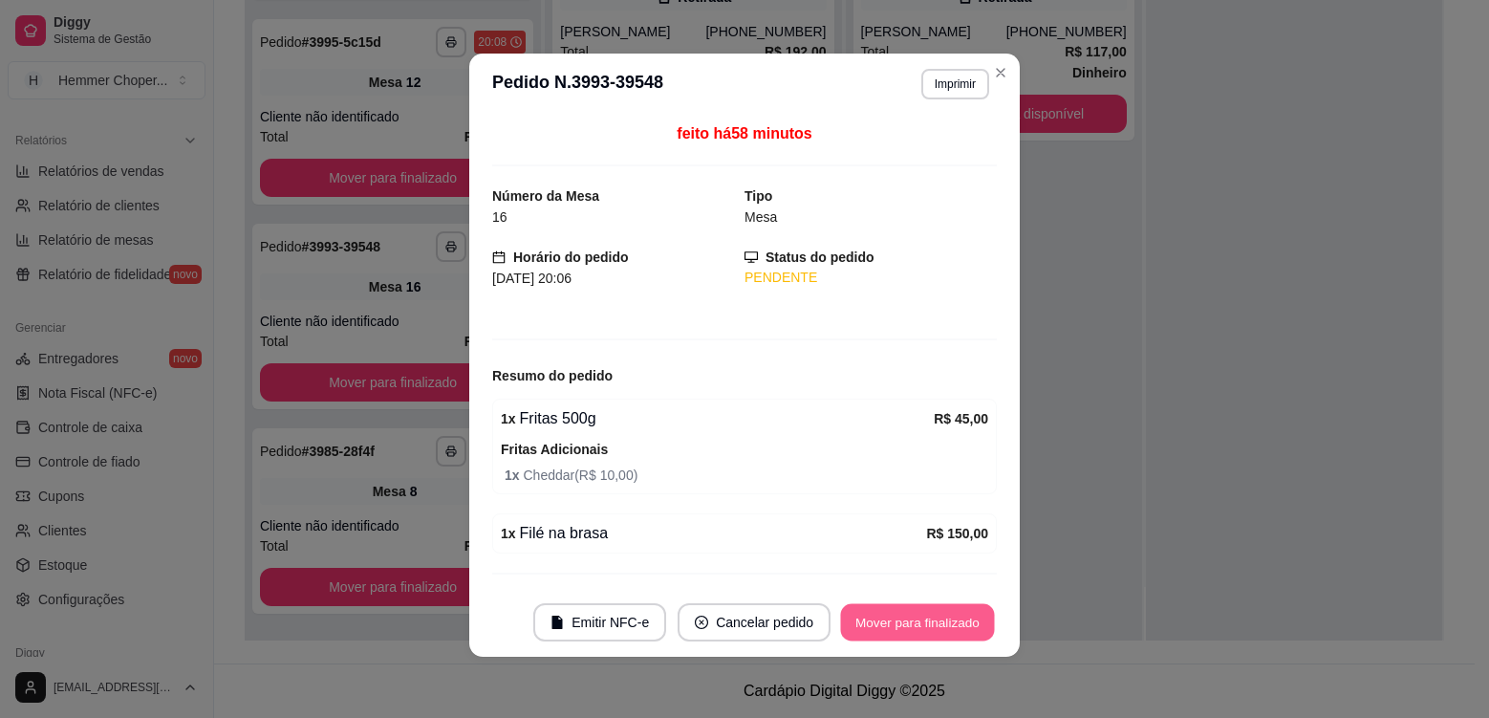
click at [962, 617] on button "Mover para finalizado" at bounding box center [918, 622] width 154 height 37
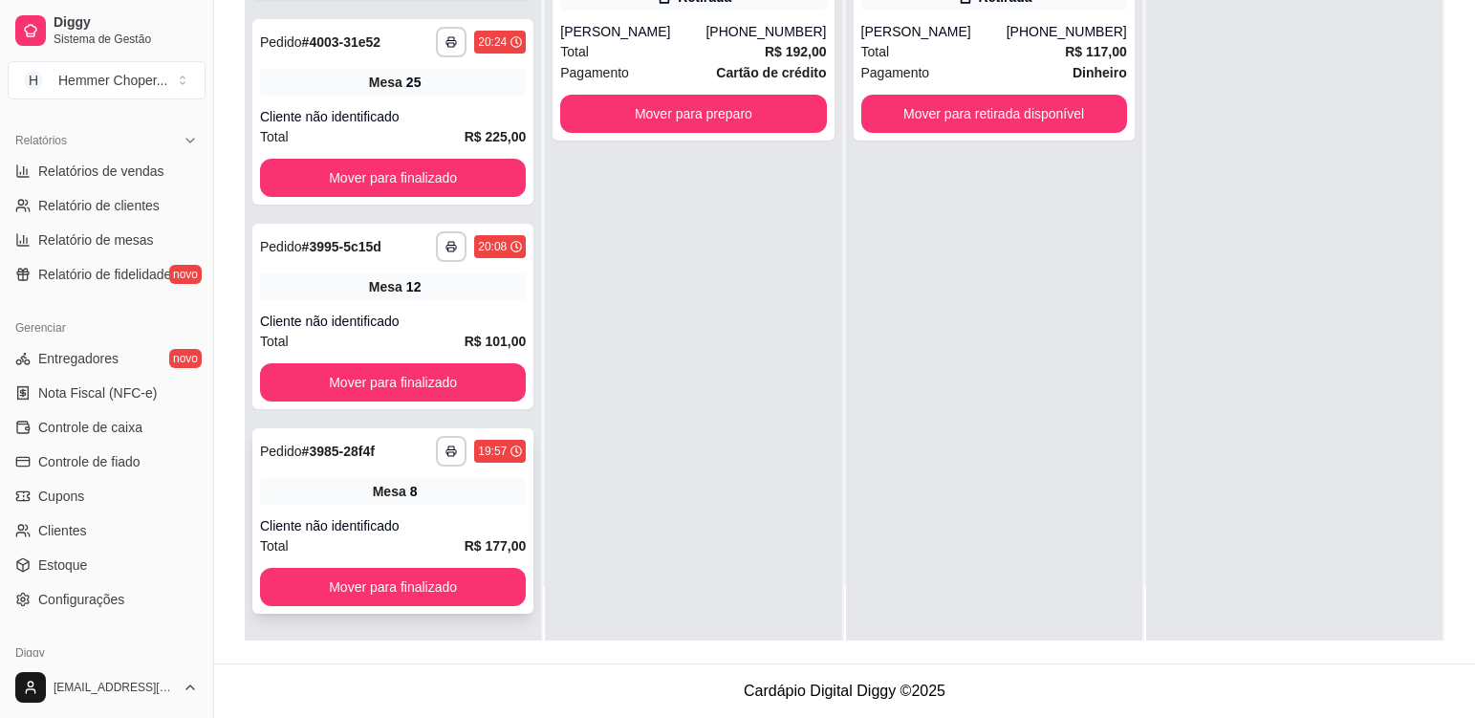
click at [448, 484] on div "Mesa 8" at bounding box center [393, 491] width 266 height 27
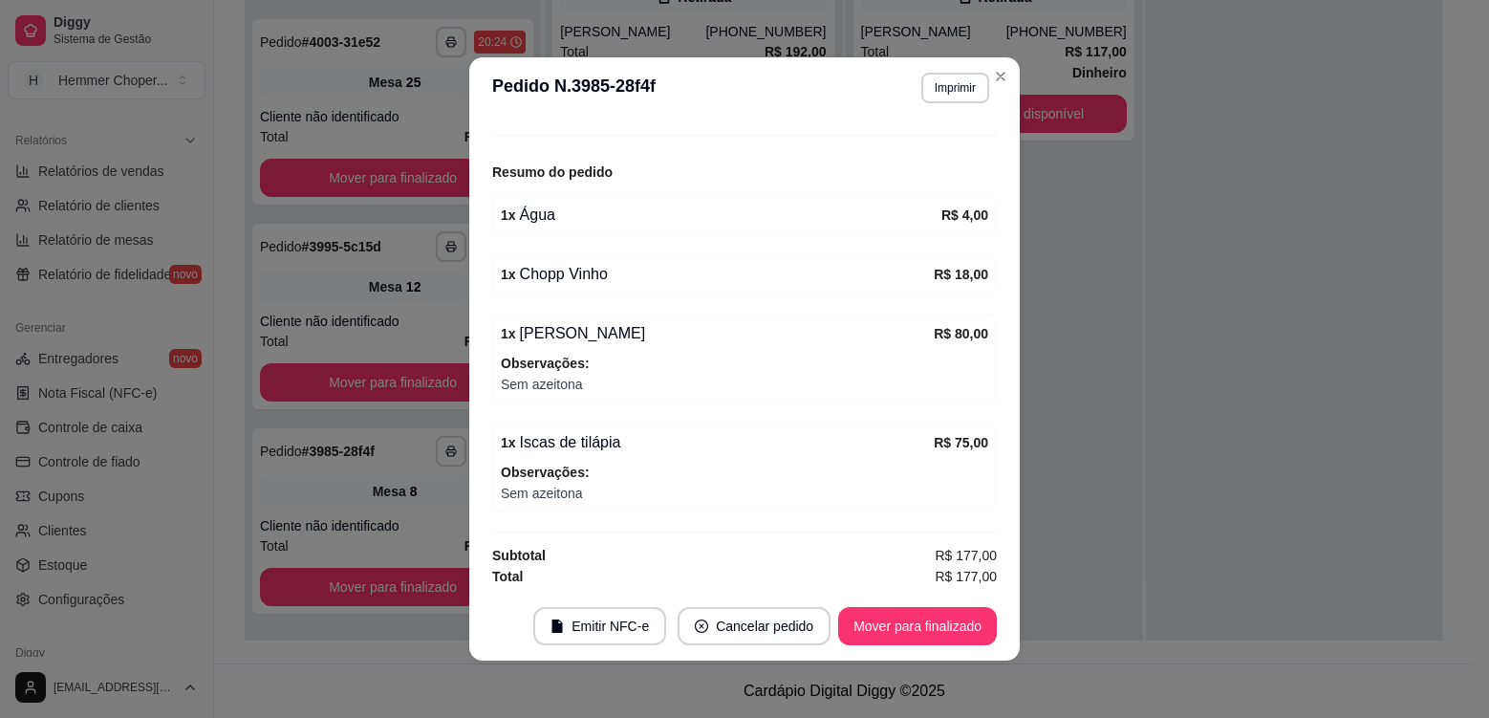
scroll to position [210, 0]
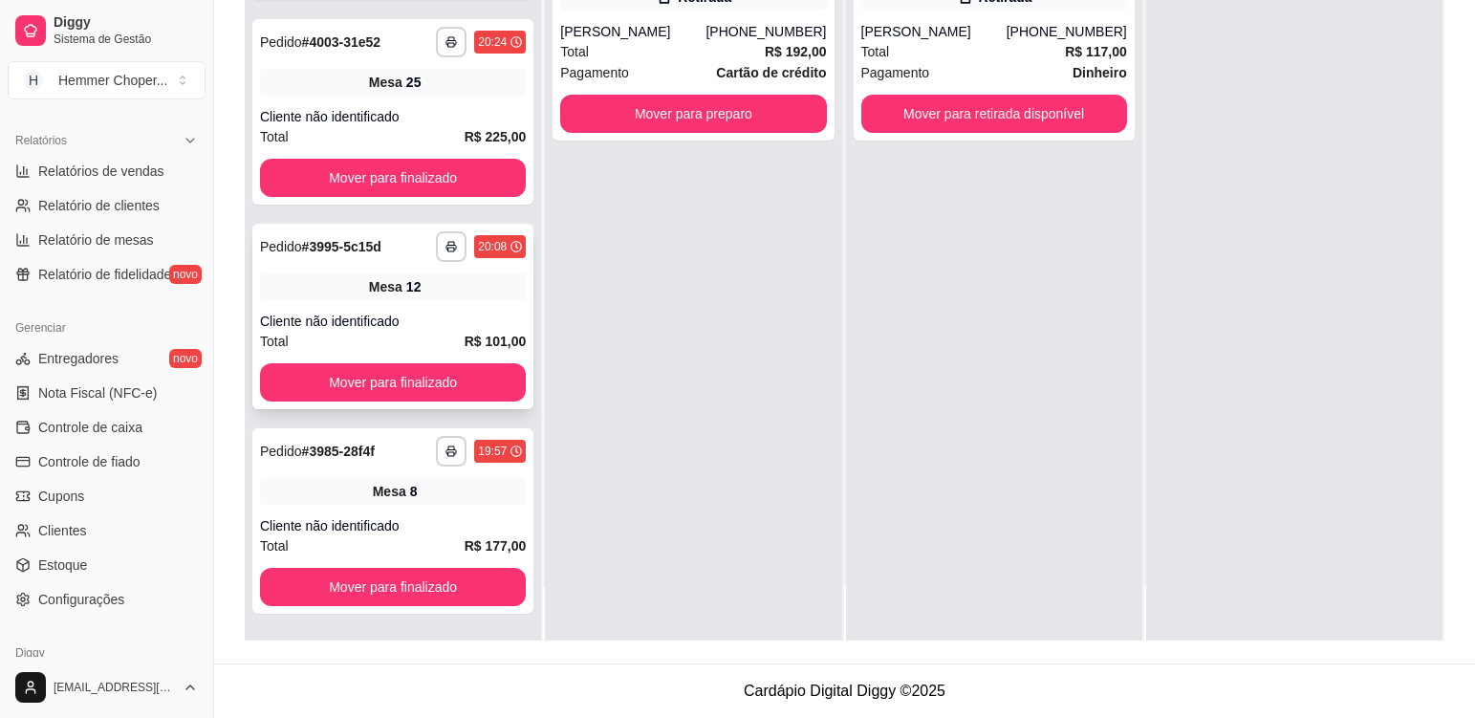
click at [446, 333] on div "Total R$ 101,00" at bounding box center [393, 341] width 266 height 21
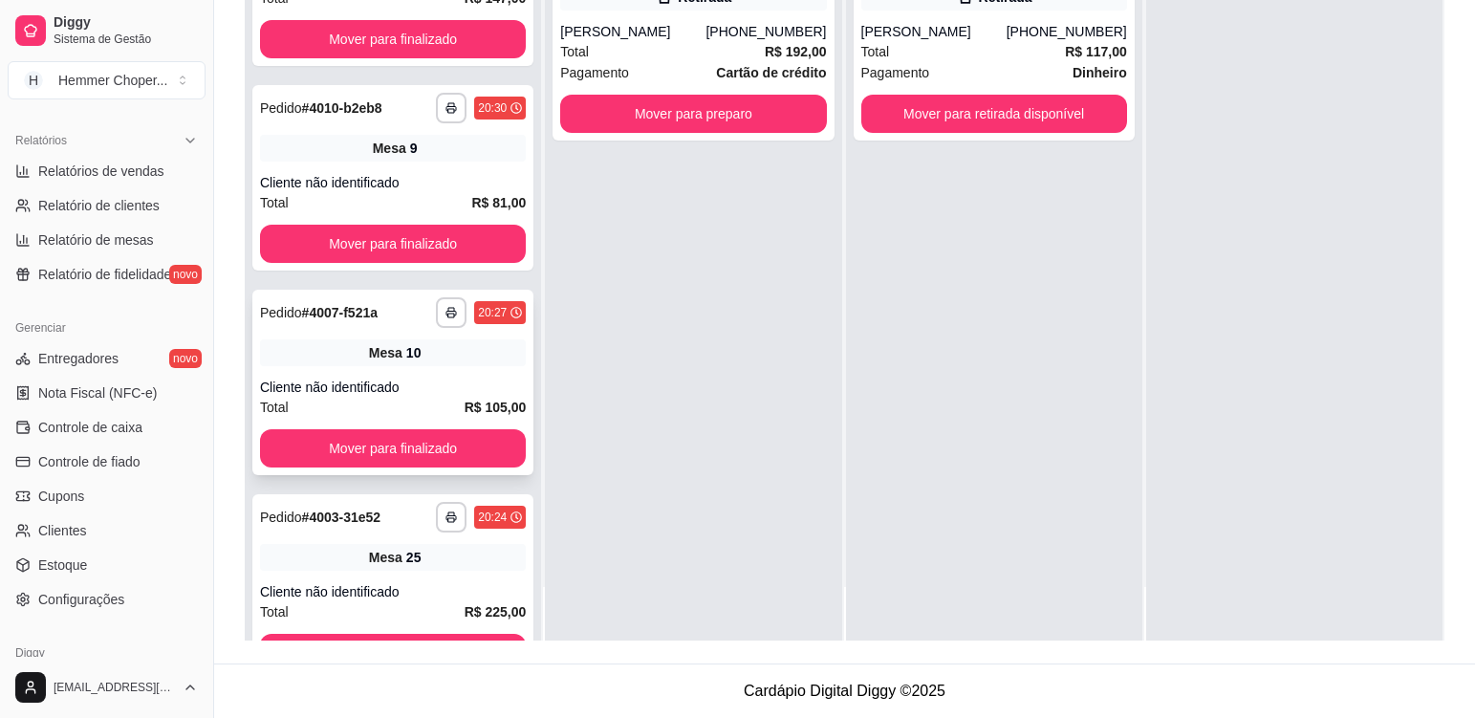
scroll to position [1182, 0]
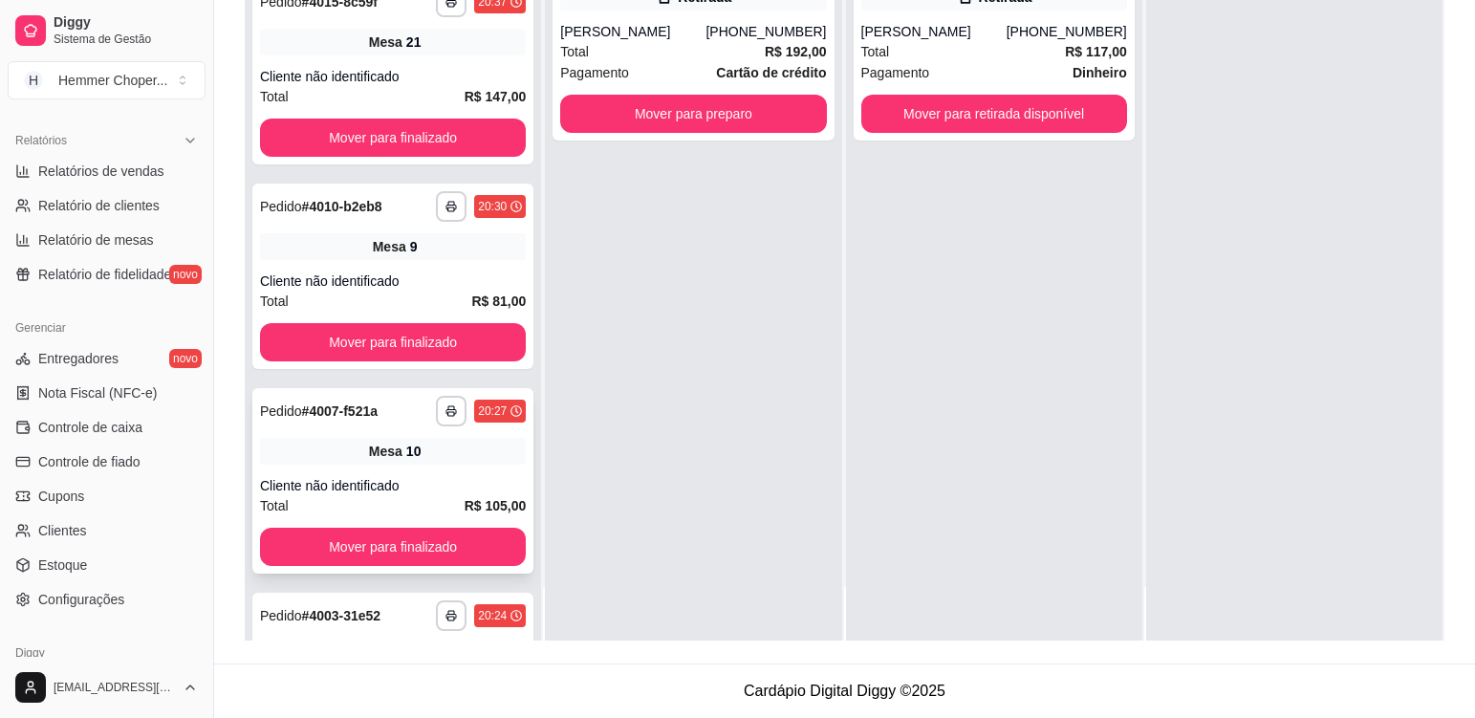
click at [474, 463] on div "Mesa 10" at bounding box center [393, 451] width 266 height 27
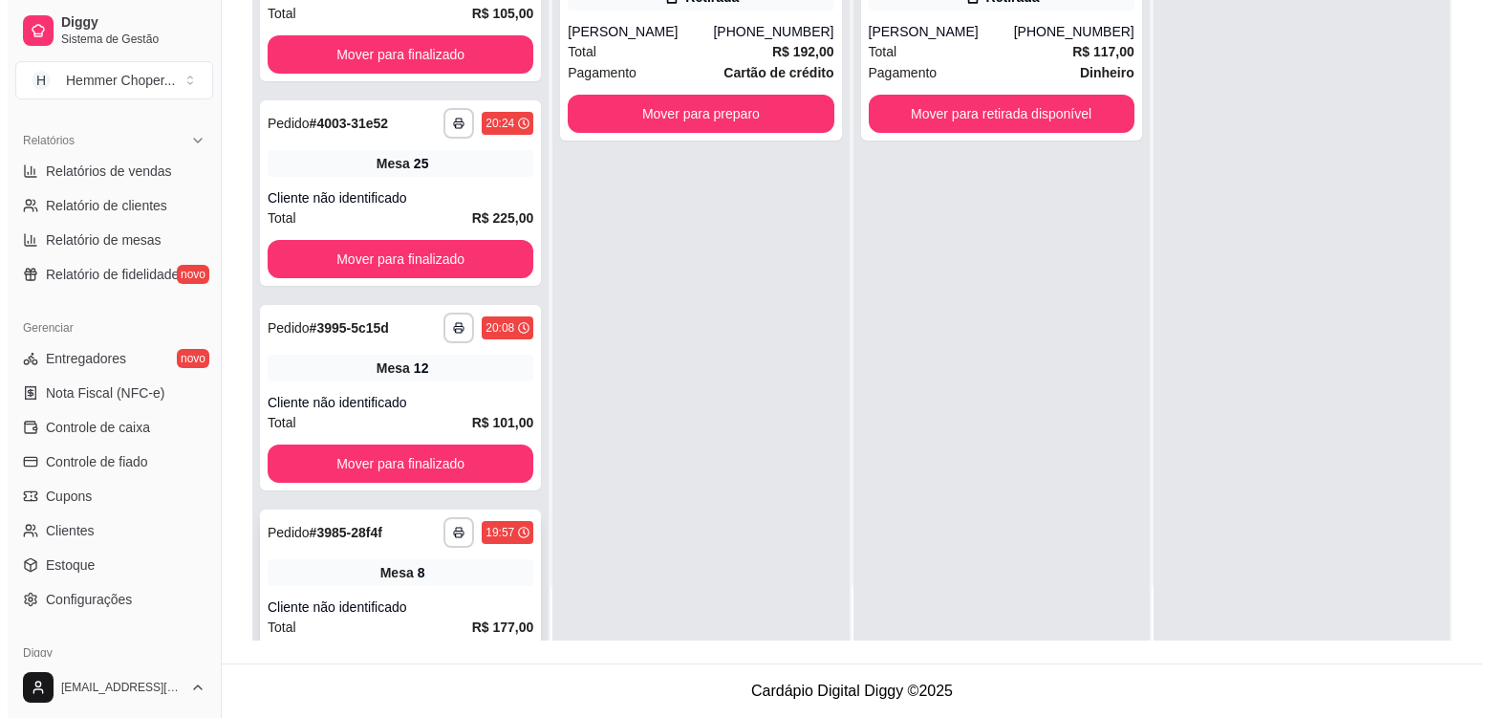
scroll to position [1756, 0]
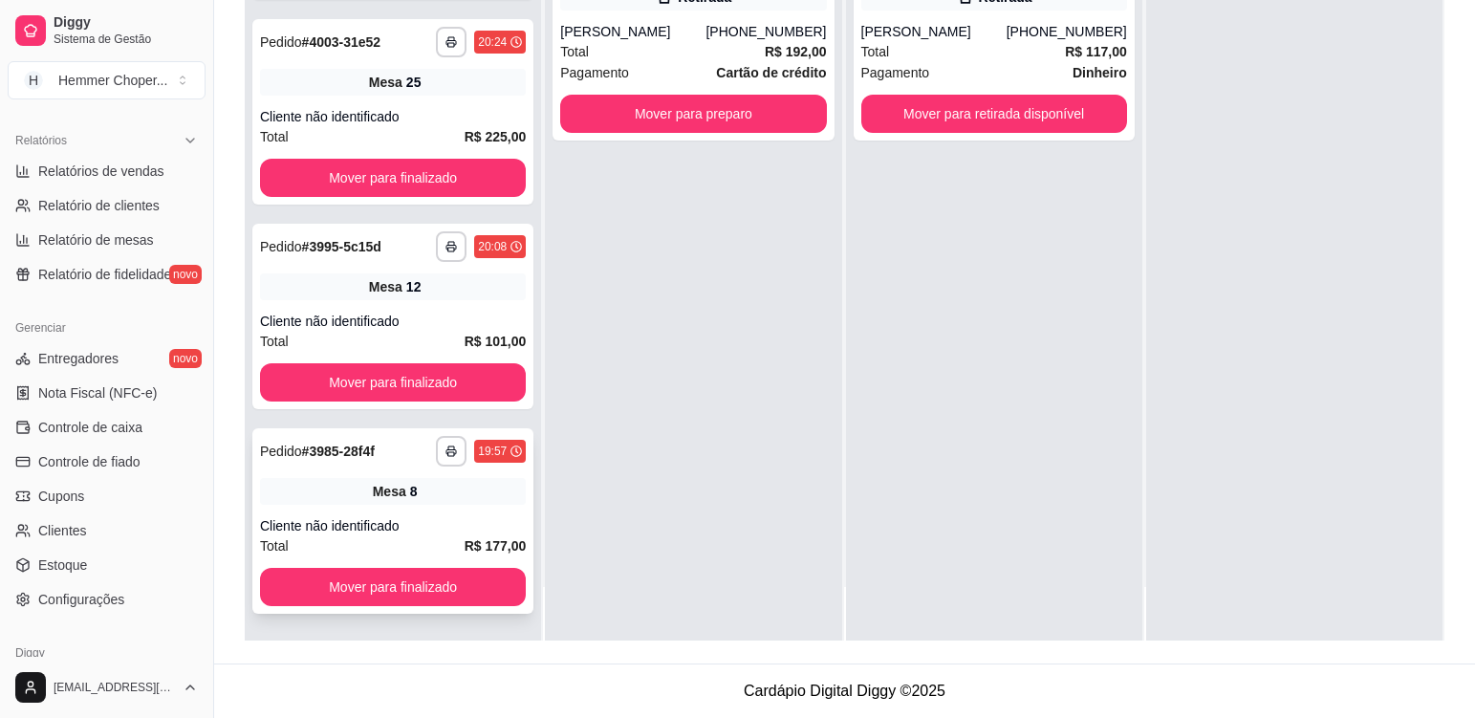
click at [475, 510] on div "**********" at bounding box center [392, 520] width 281 height 185
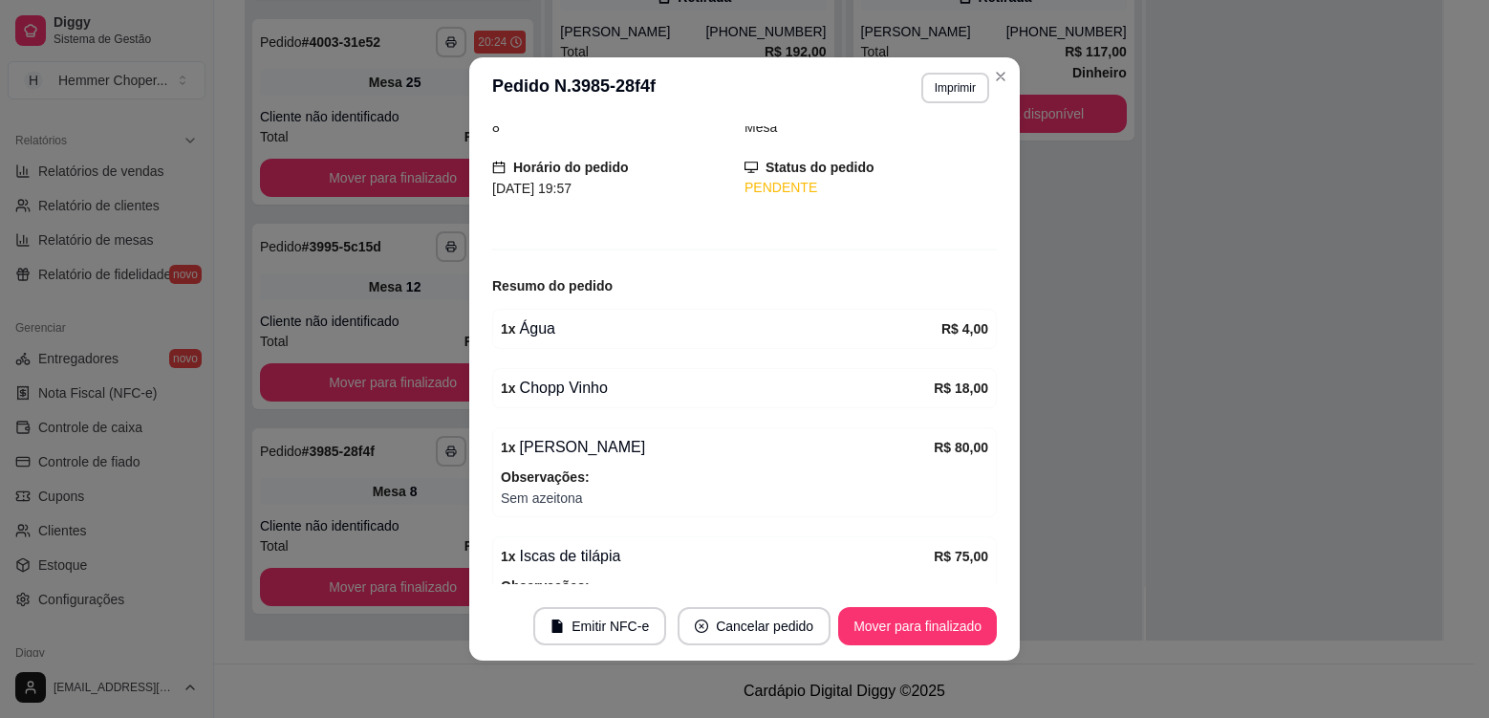
scroll to position [210, 0]
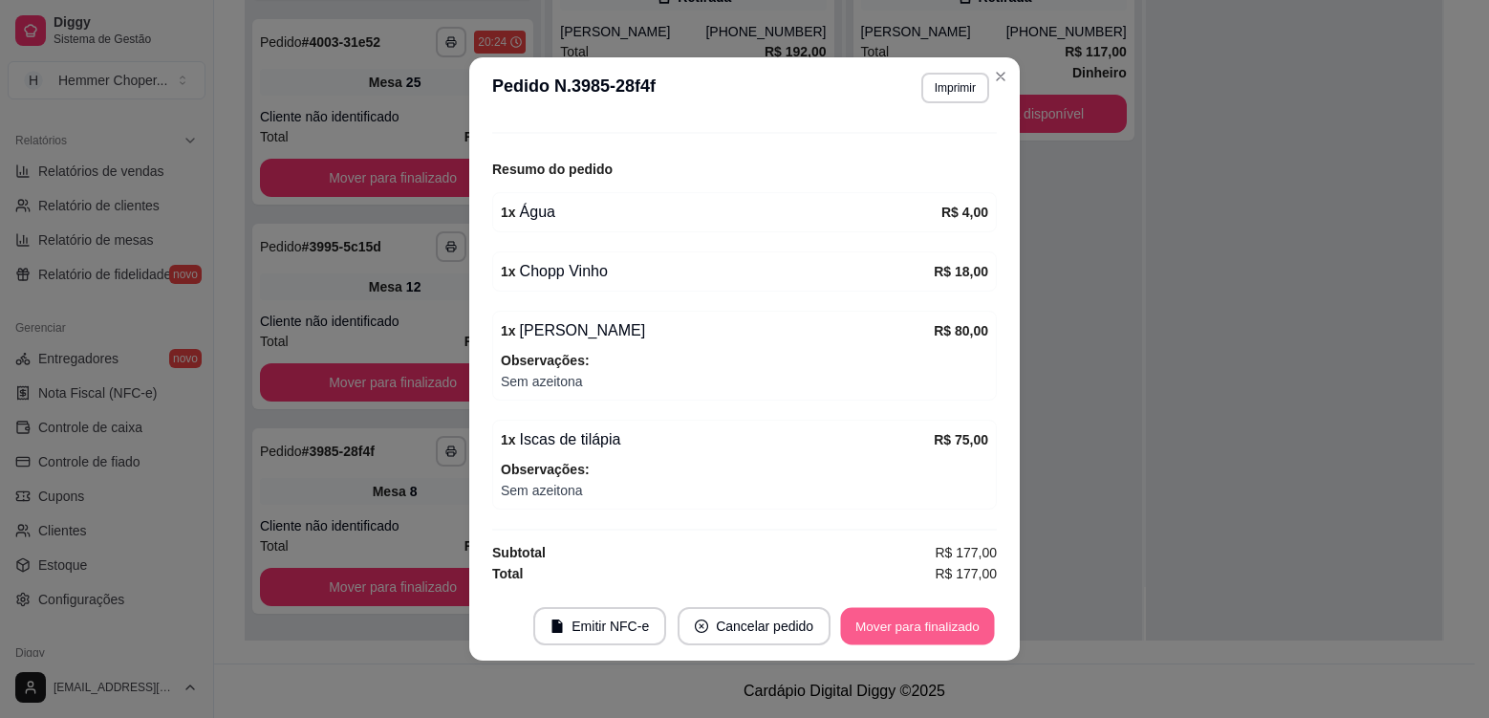
click at [942, 617] on button "Mover para finalizado" at bounding box center [918, 626] width 154 height 37
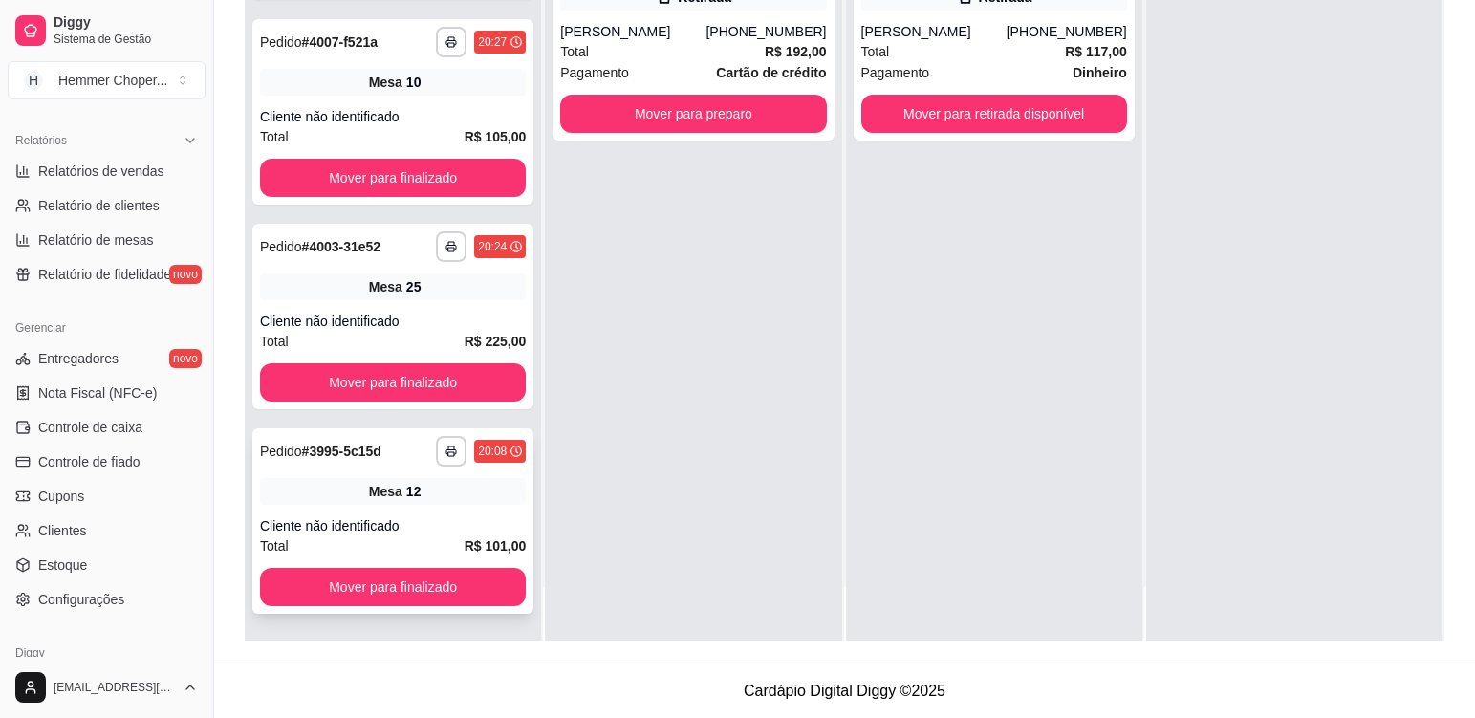
click at [428, 501] on div "Mesa 12" at bounding box center [393, 491] width 266 height 27
click at [449, 306] on div "**********" at bounding box center [392, 316] width 281 height 185
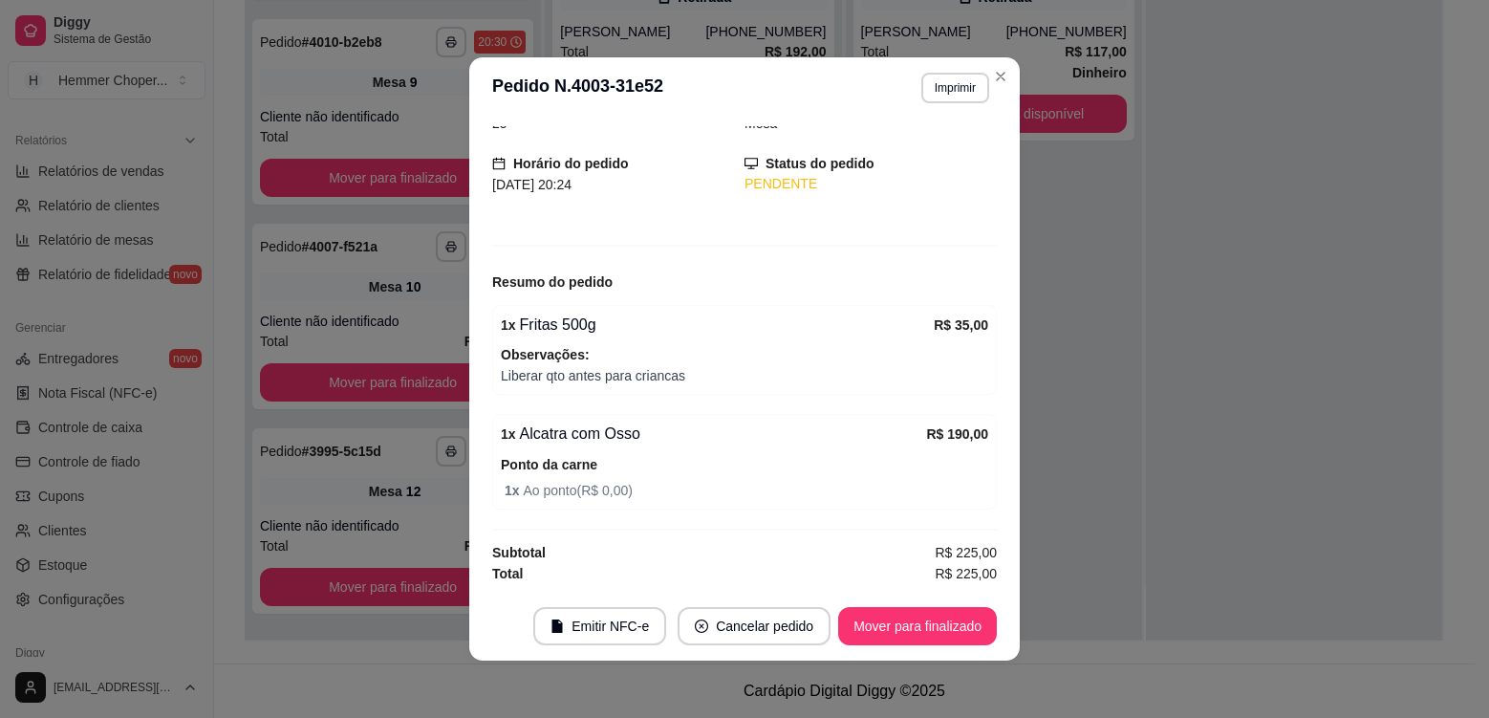
scroll to position [4, 0]
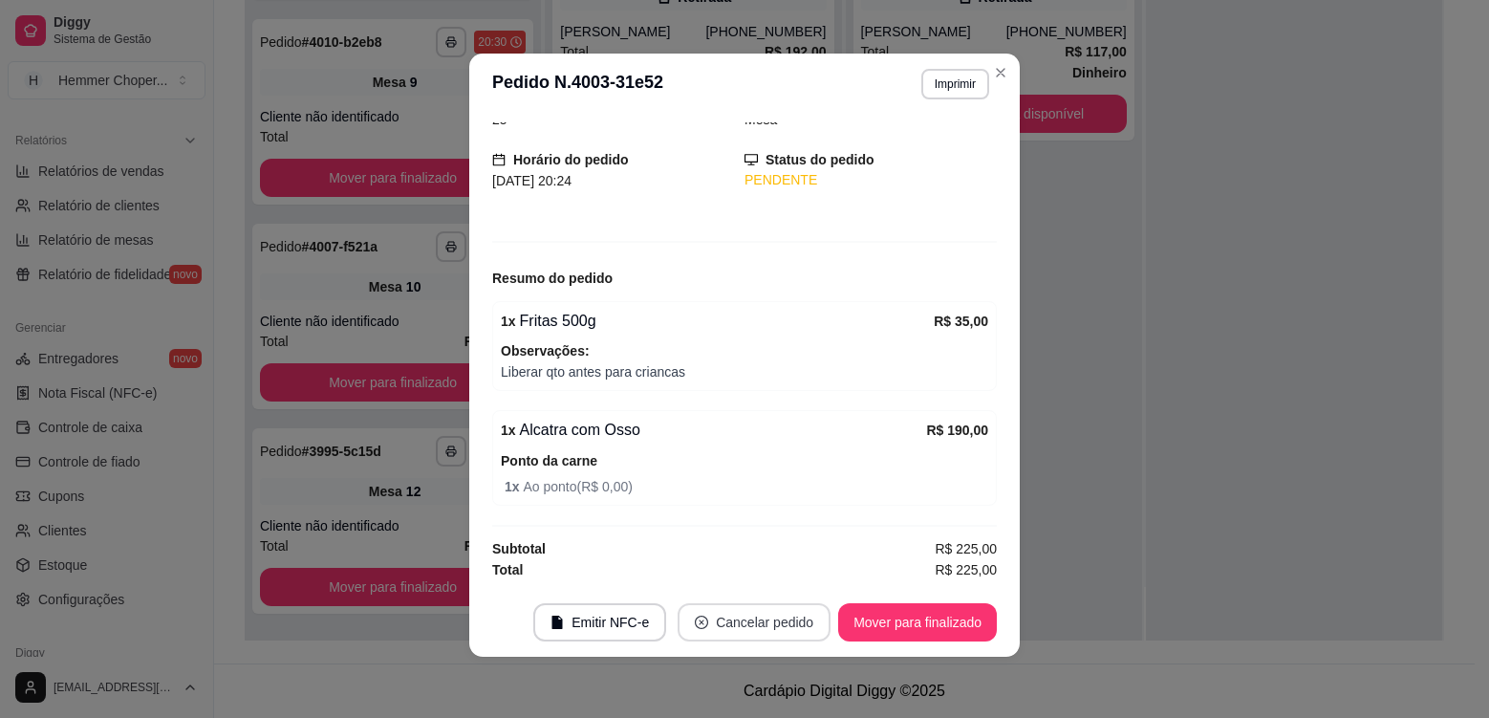
click at [781, 622] on button "Cancelar pedido" at bounding box center [754, 622] width 153 height 38
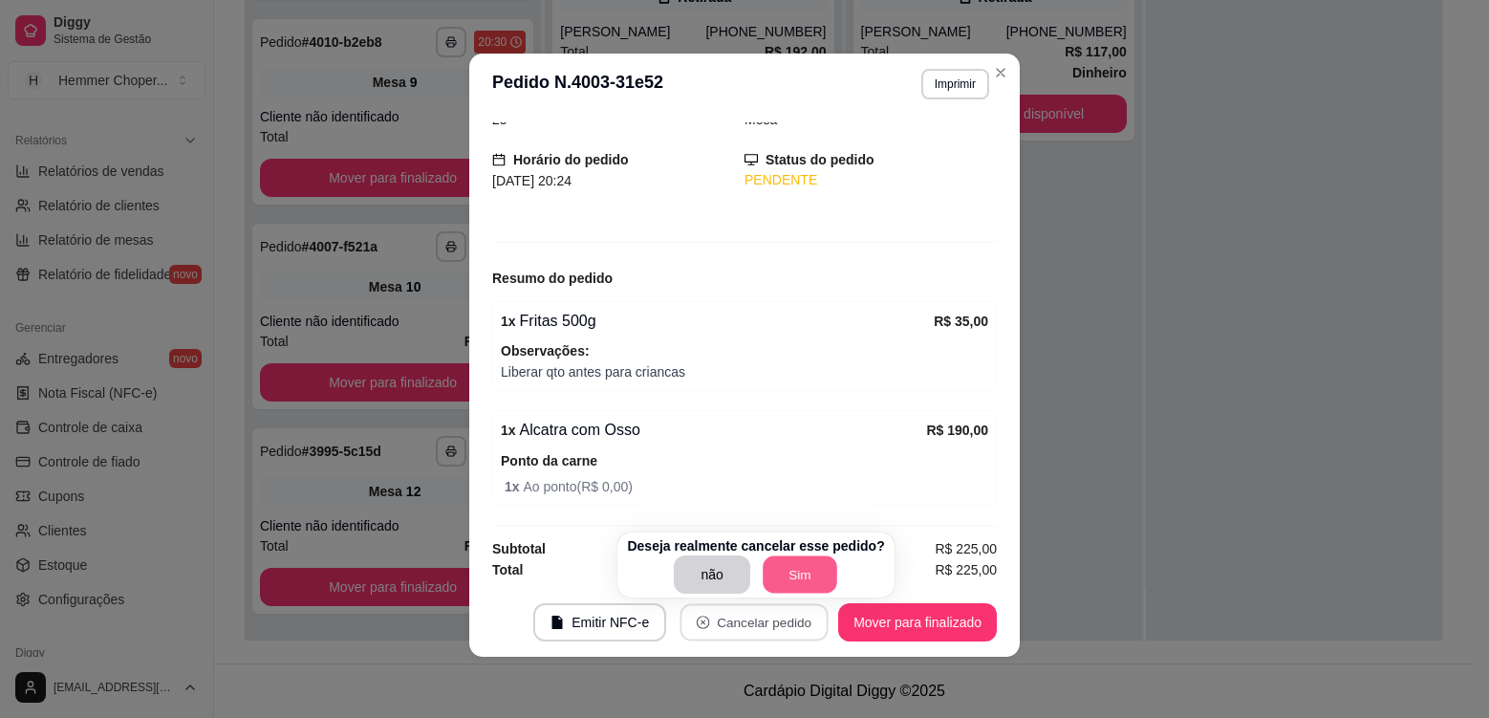
click at [811, 574] on button "Sim" at bounding box center [800, 574] width 75 height 37
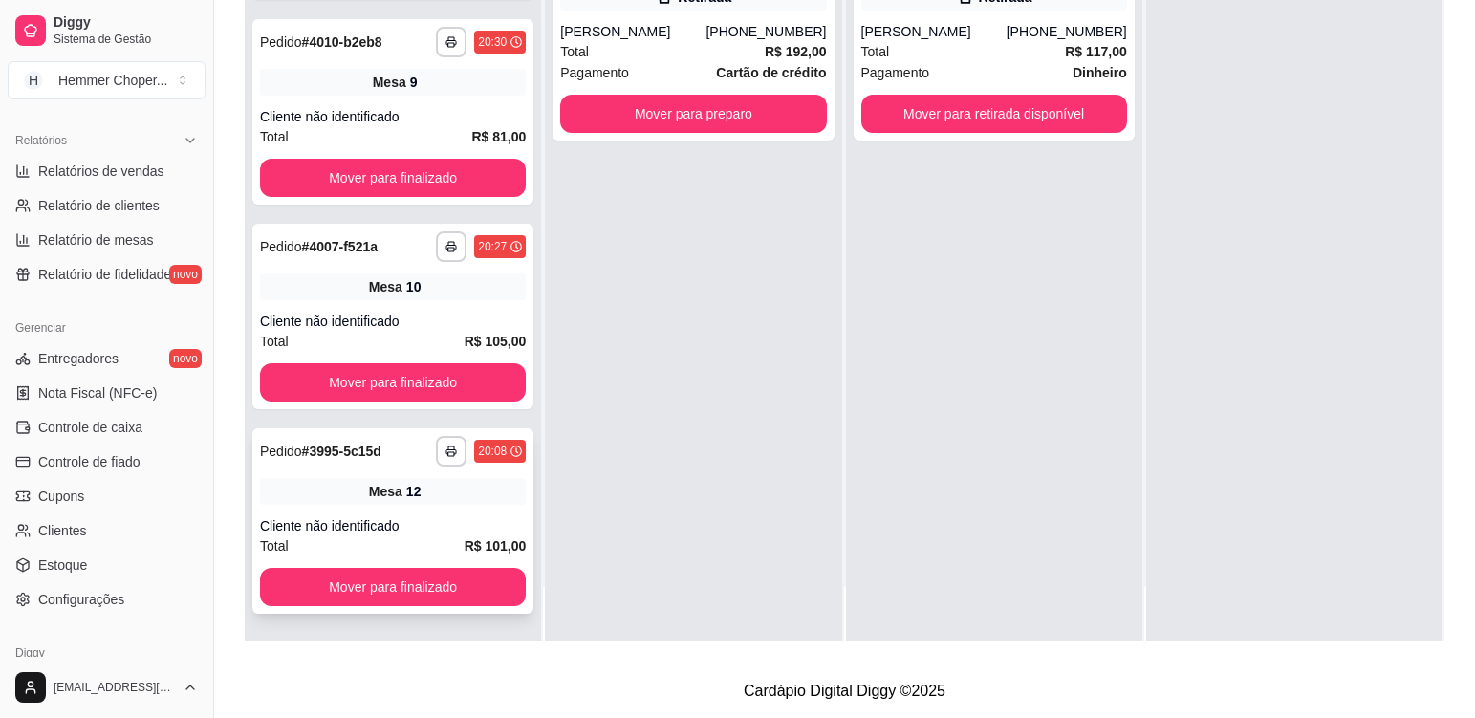
click at [463, 497] on div "Mesa 12" at bounding box center [393, 491] width 266 height 27
click at [456, 324] on div "Cliente não identificado" at bounding box center [393, 321] width 266 height 19
click at [471, 95] on div "Mesa 9" at bounding box center [393, 82] width 266 height 27
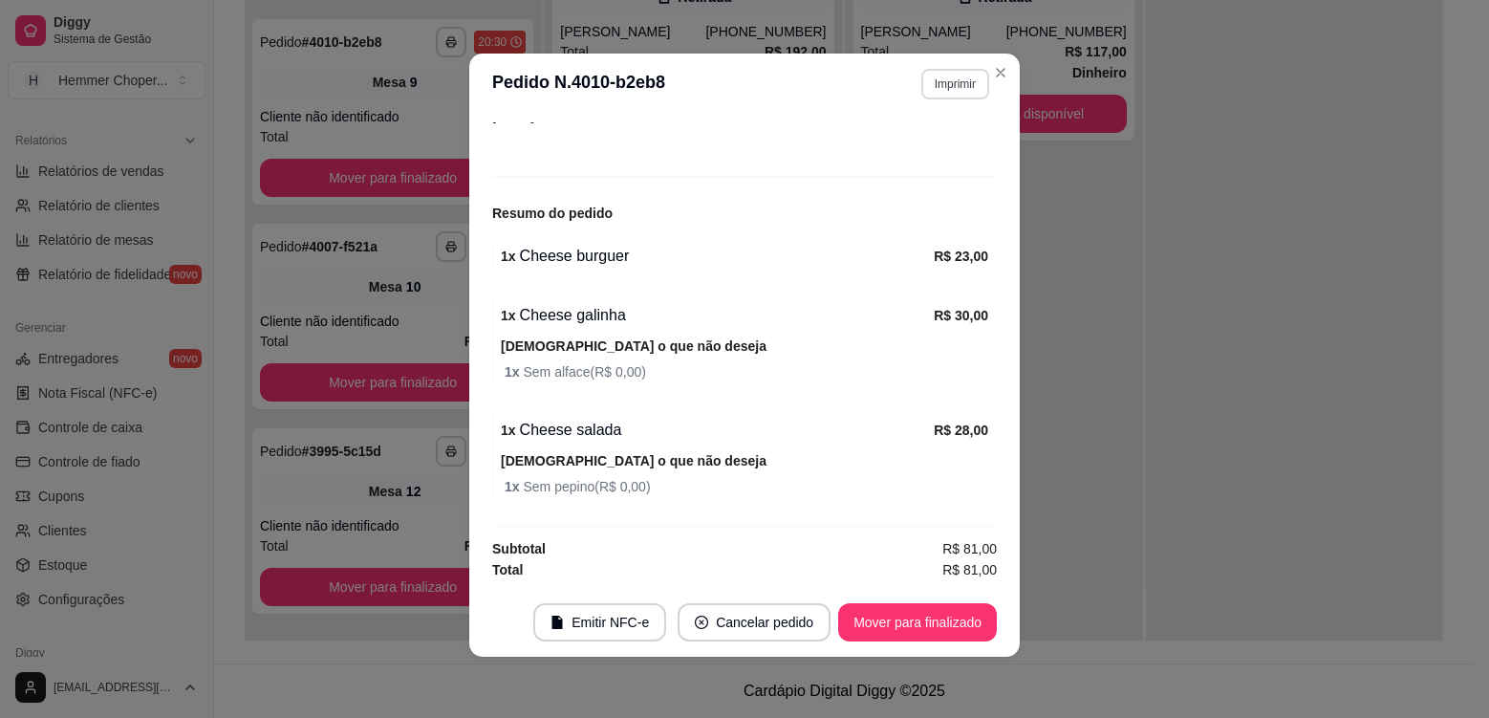
click at [939, 84] on button "Imprimir" at bounding box center [955, 84] width 68 height 31
click at [933, 162] on button "Cozinha" at bounding box center [915, 151] width 134 height 30
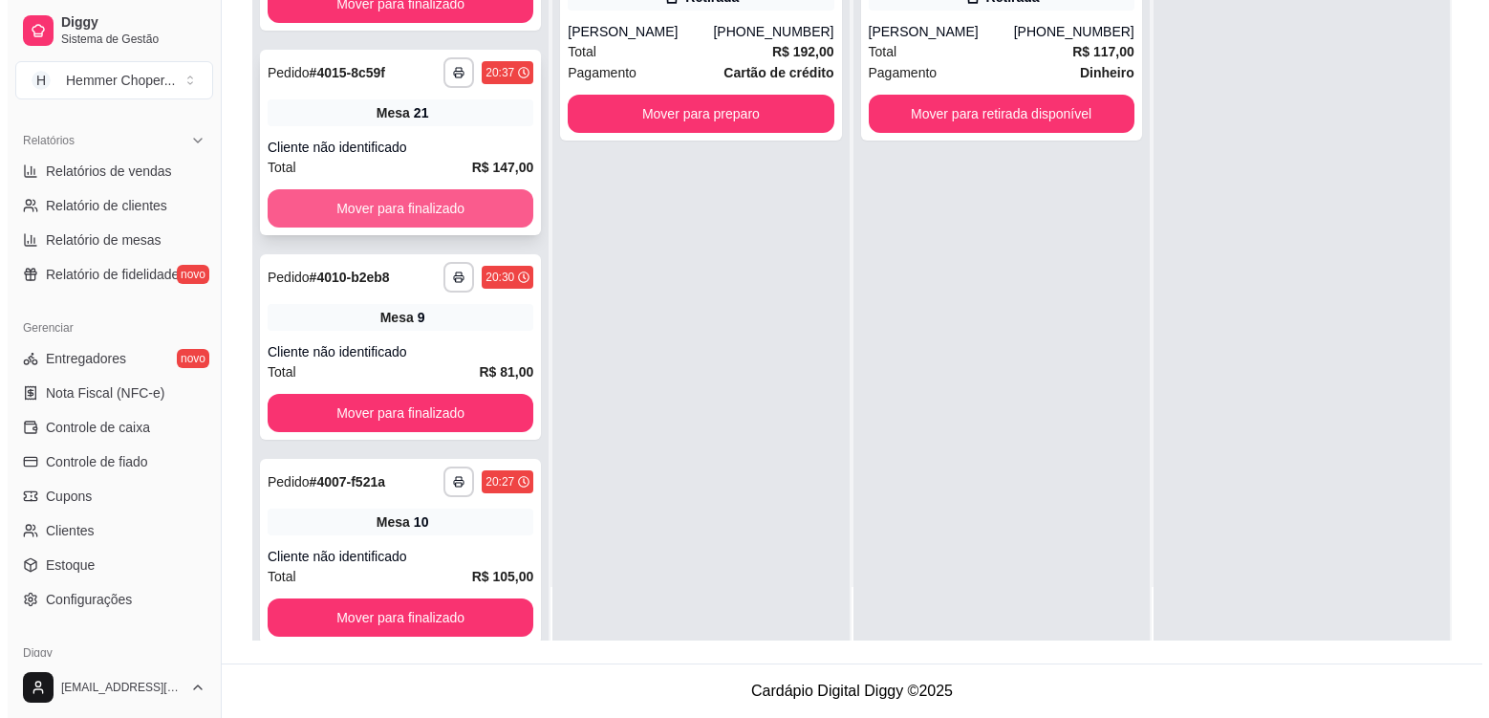
scroll to position [1265, 0]
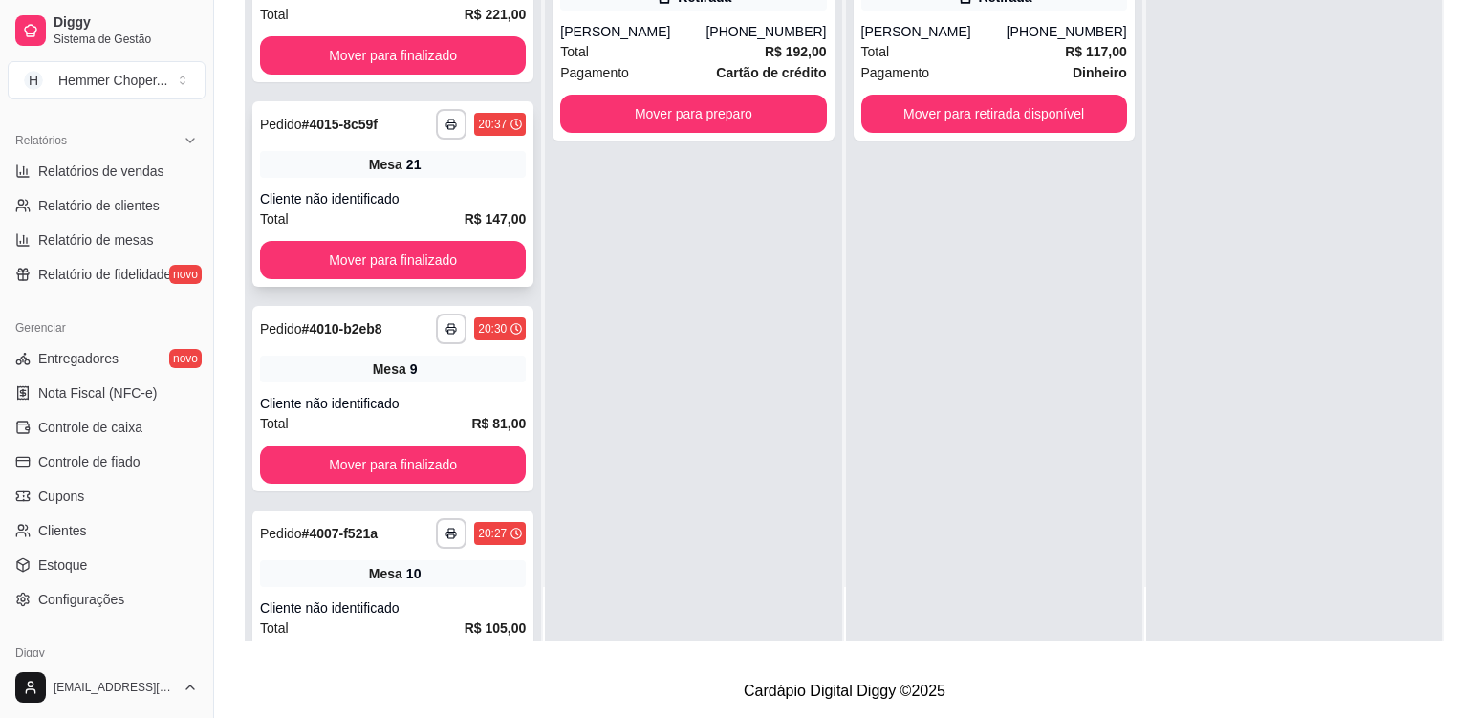
click at [442, 164] on div "Mesa 21" at bounding box center [393, 164] width 266 height 27
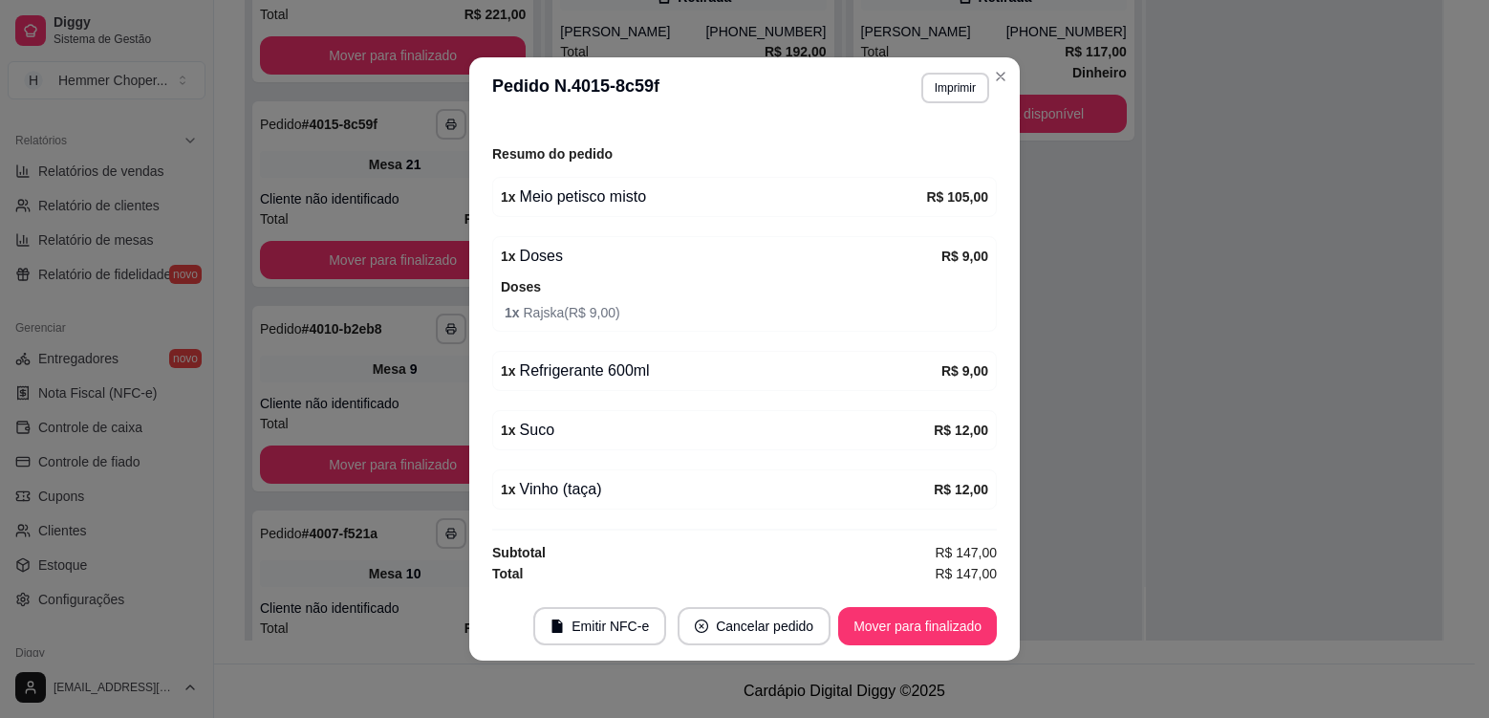
scroll to position [0, 0]
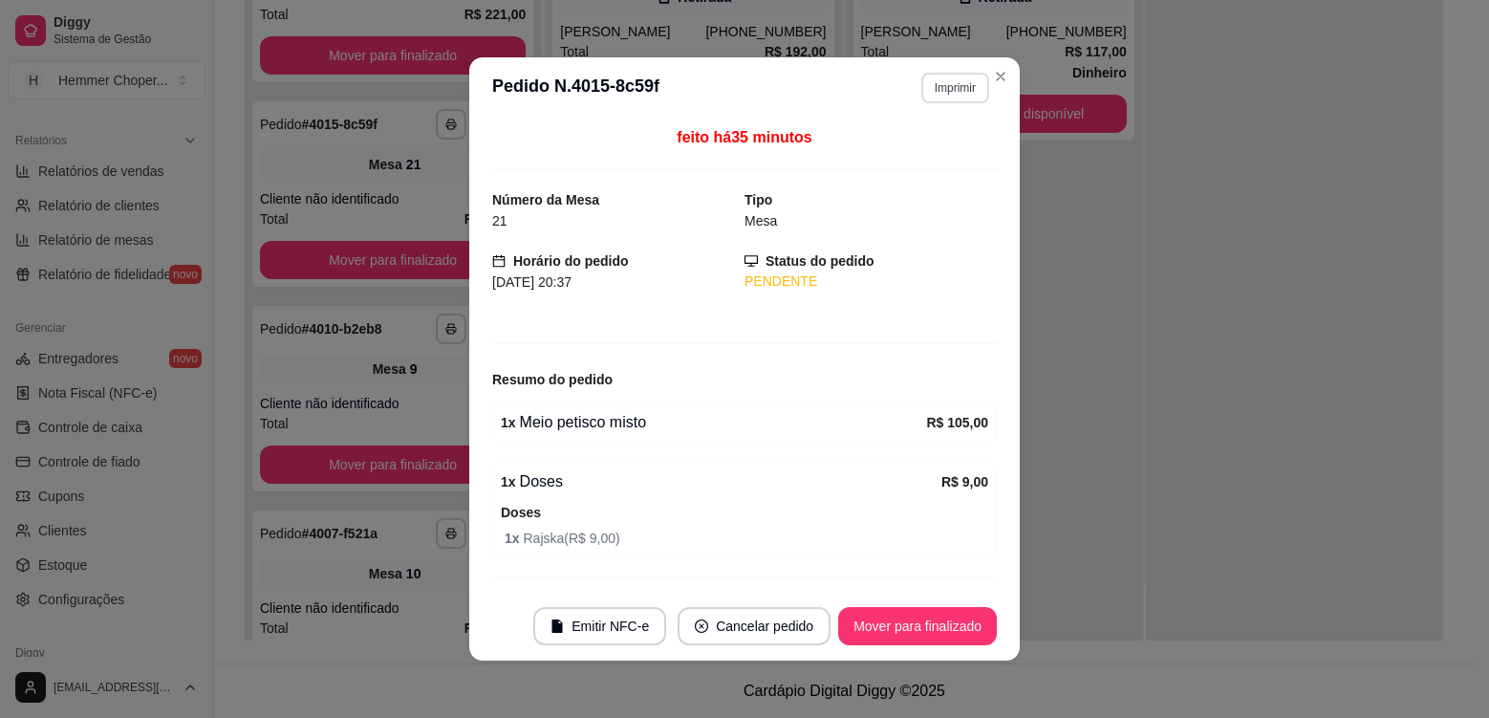
click at [949, 98] on button "Imprimir" at bounding box center [955, 88] width 68 height 31
click at [934, 158] on button "Cozinha" at bounding box center [915, 155] width 134 height 30
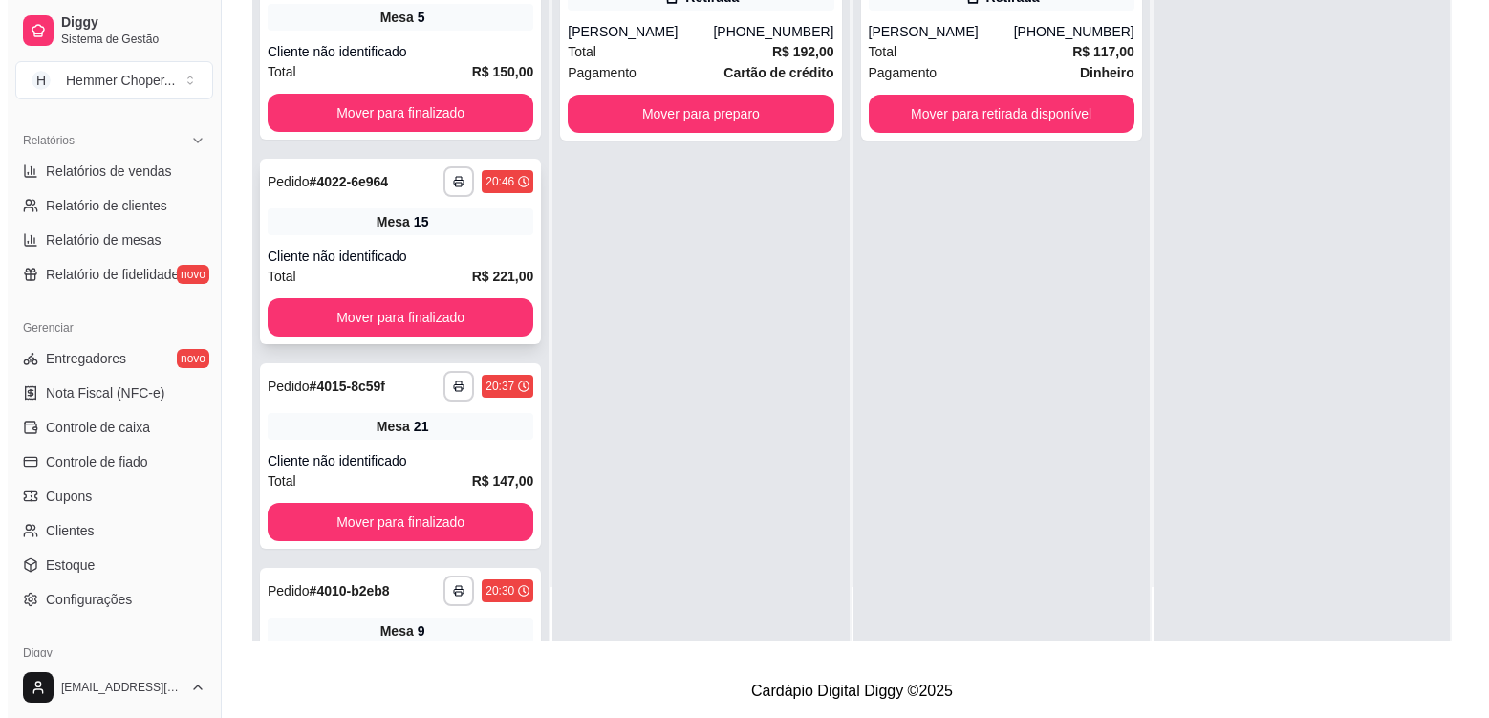
scroll to position [978, 0]
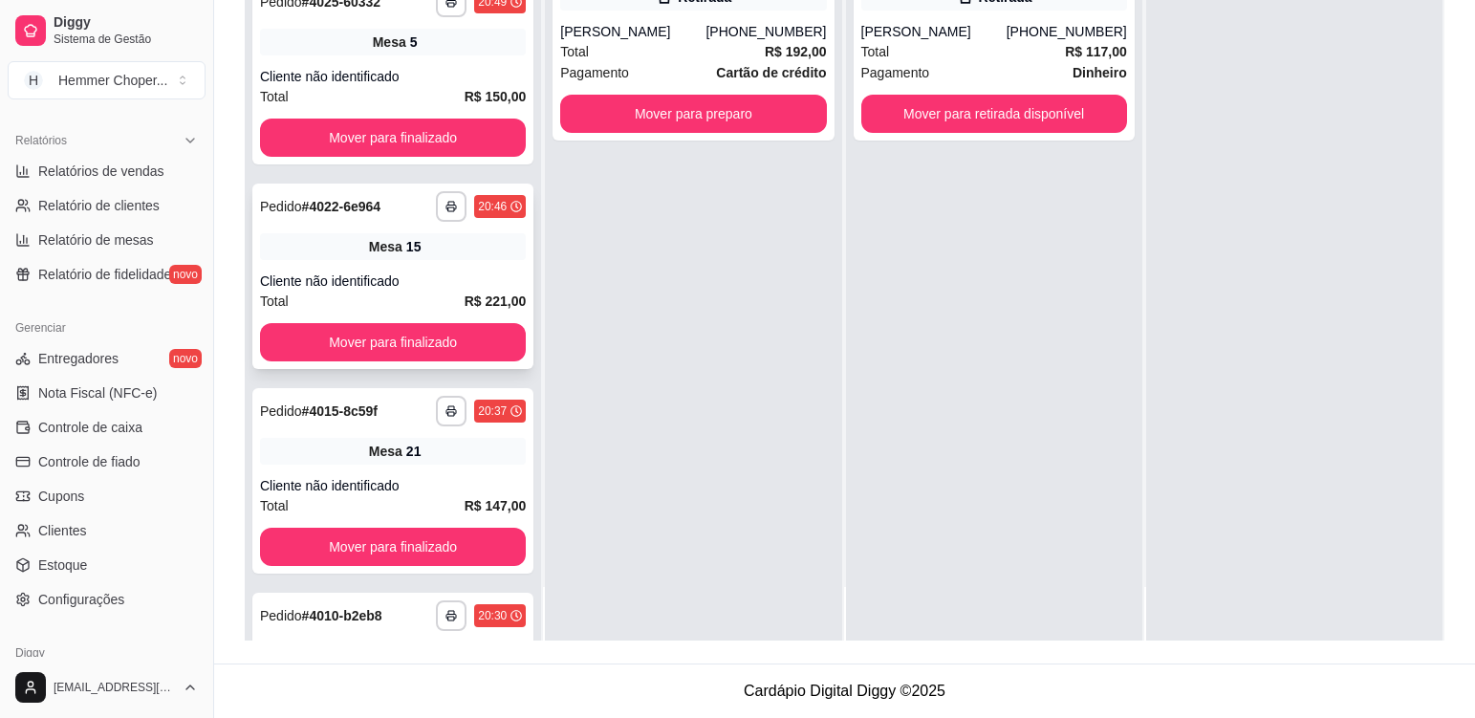
click at [446, 252] on div "Mesa 15" at bounding box center [393, 246] width 266 height 27
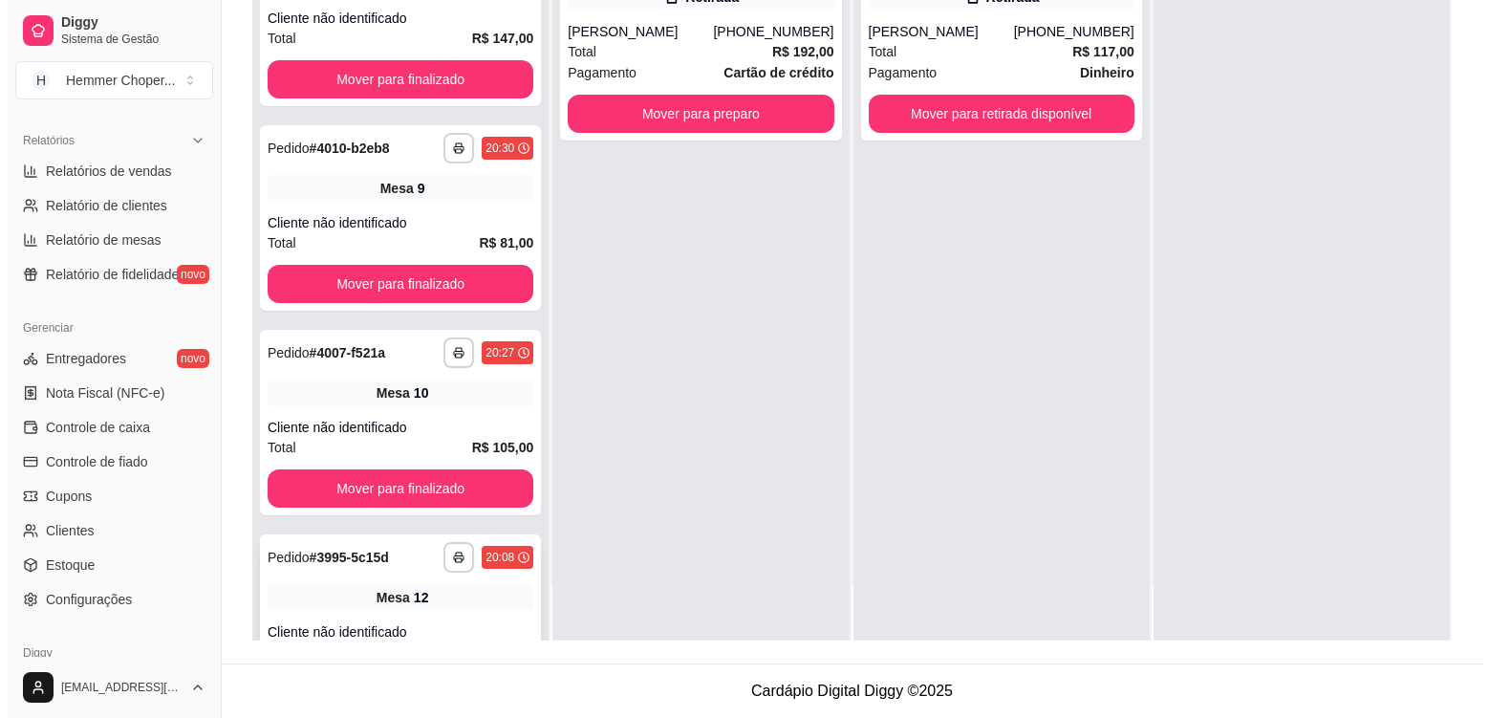
scroll to position [938, 0]
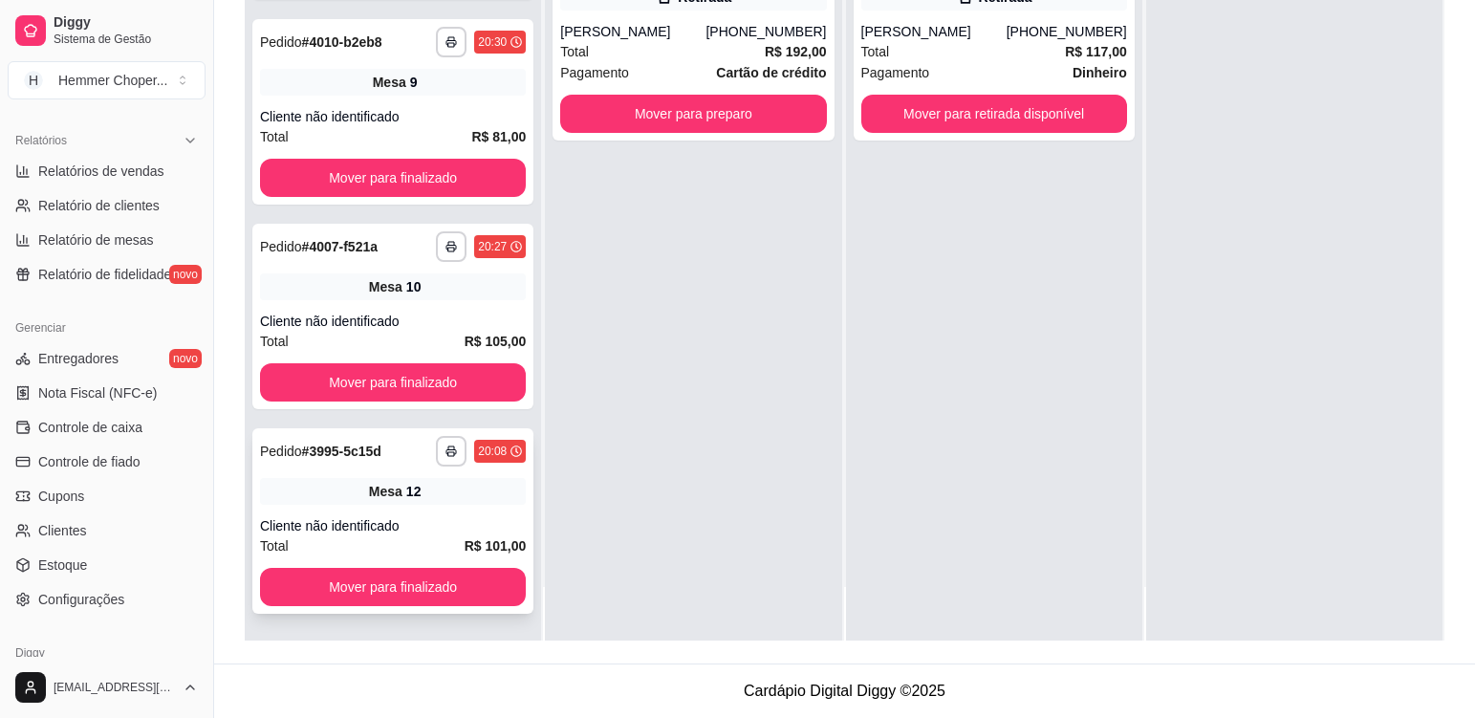
click at [449, 514] on div "**********" at bounding box center [392, 520] width 281 height 185
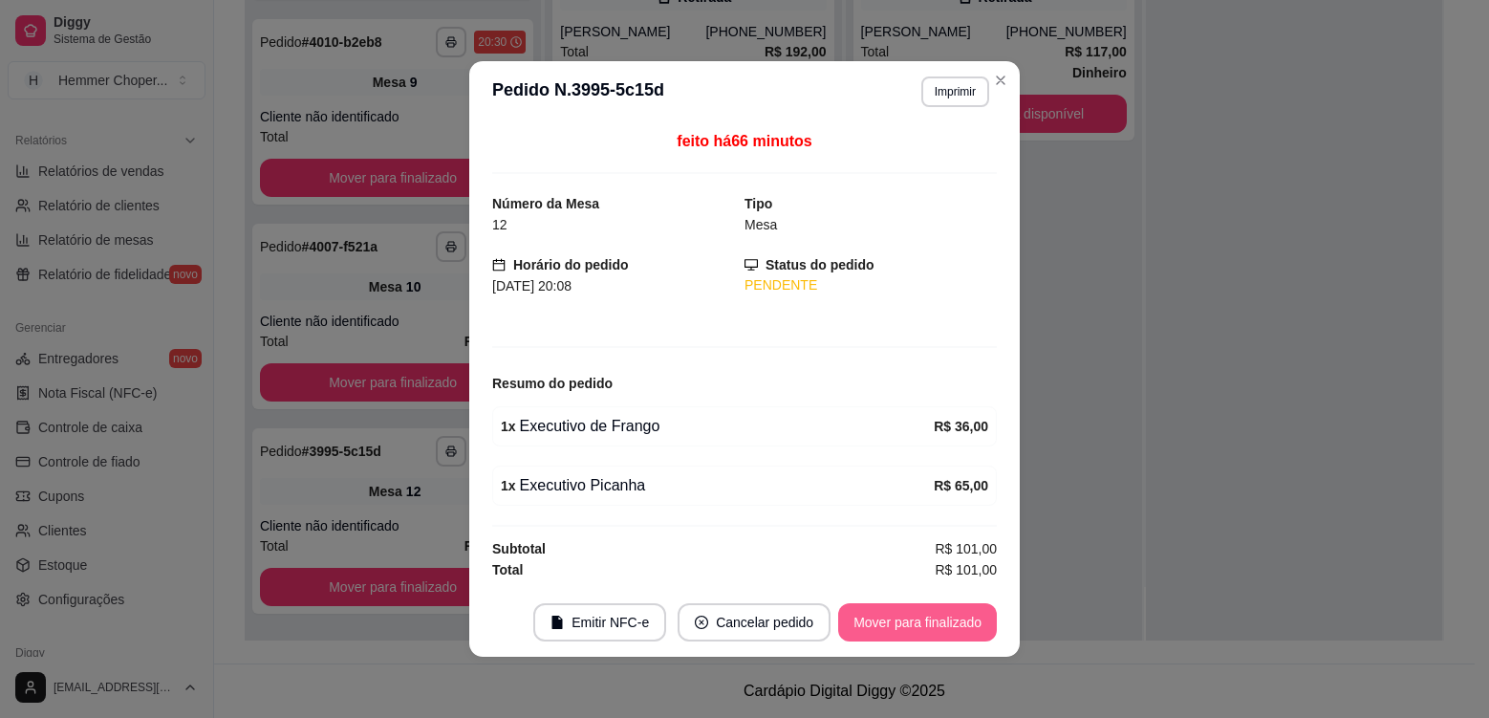
click at [922, 617] on button "Mover para finalizado" at bounding box center [917, 622] width 159 height 38
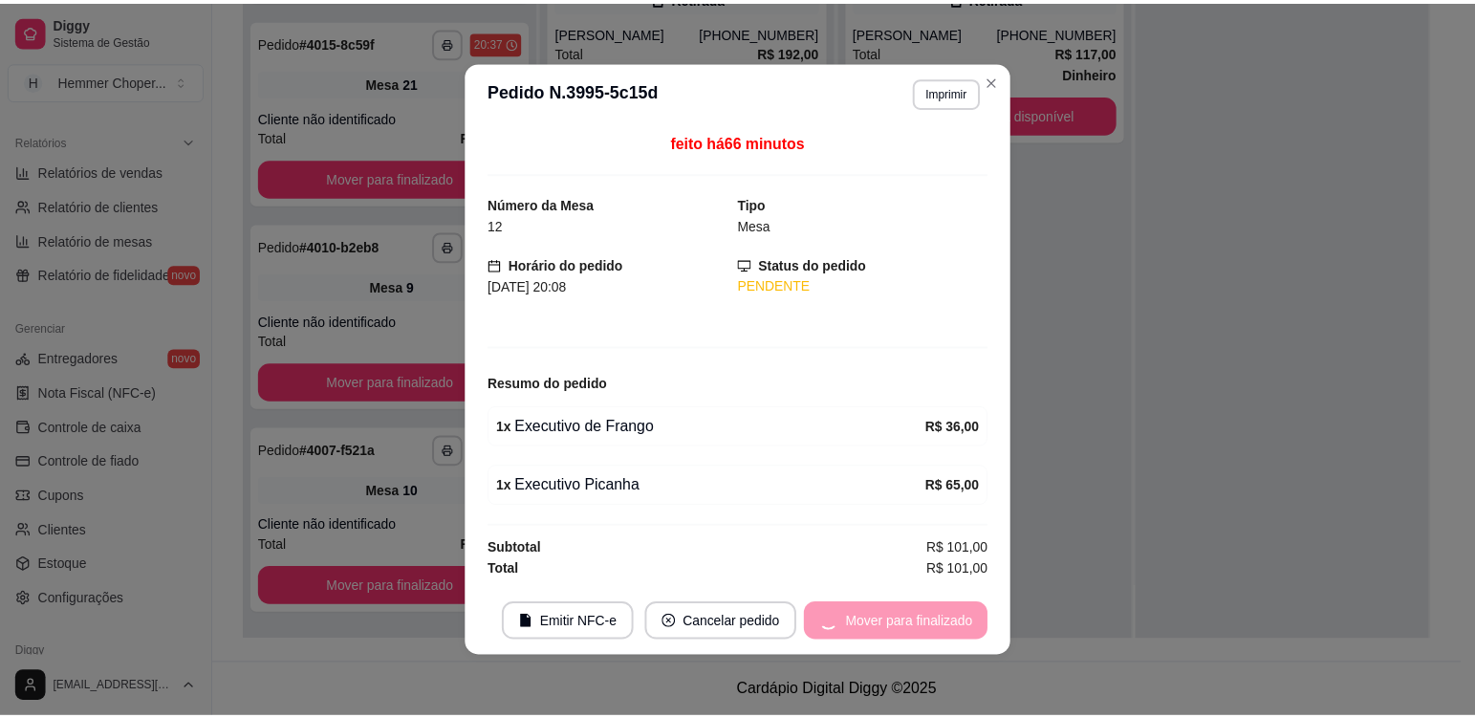
scroll to position [733, 0]
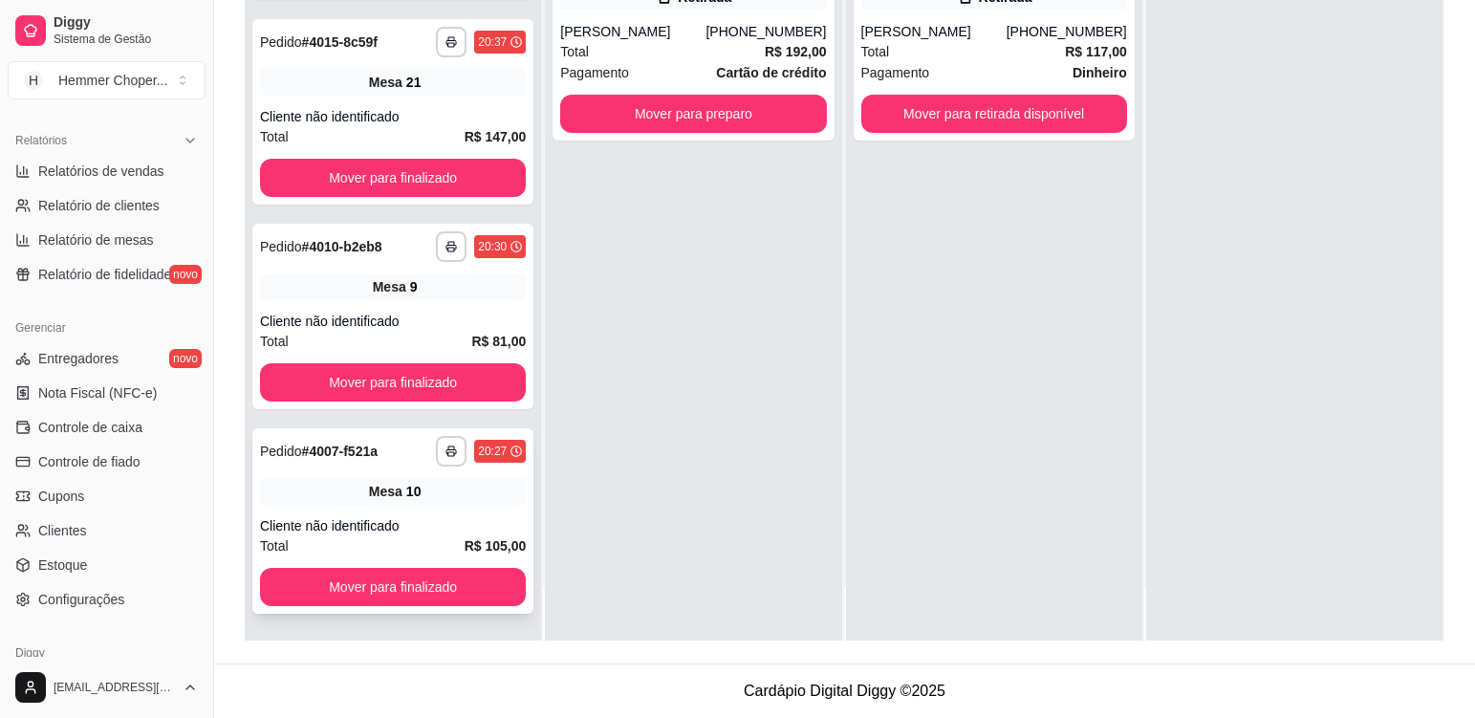
click at [443, 507] on div "**********" at bounding box center [392, 520] width 281 height 185
click at [421, 513] on div "**********" at bounding box center [392, 520] width 281 height 185
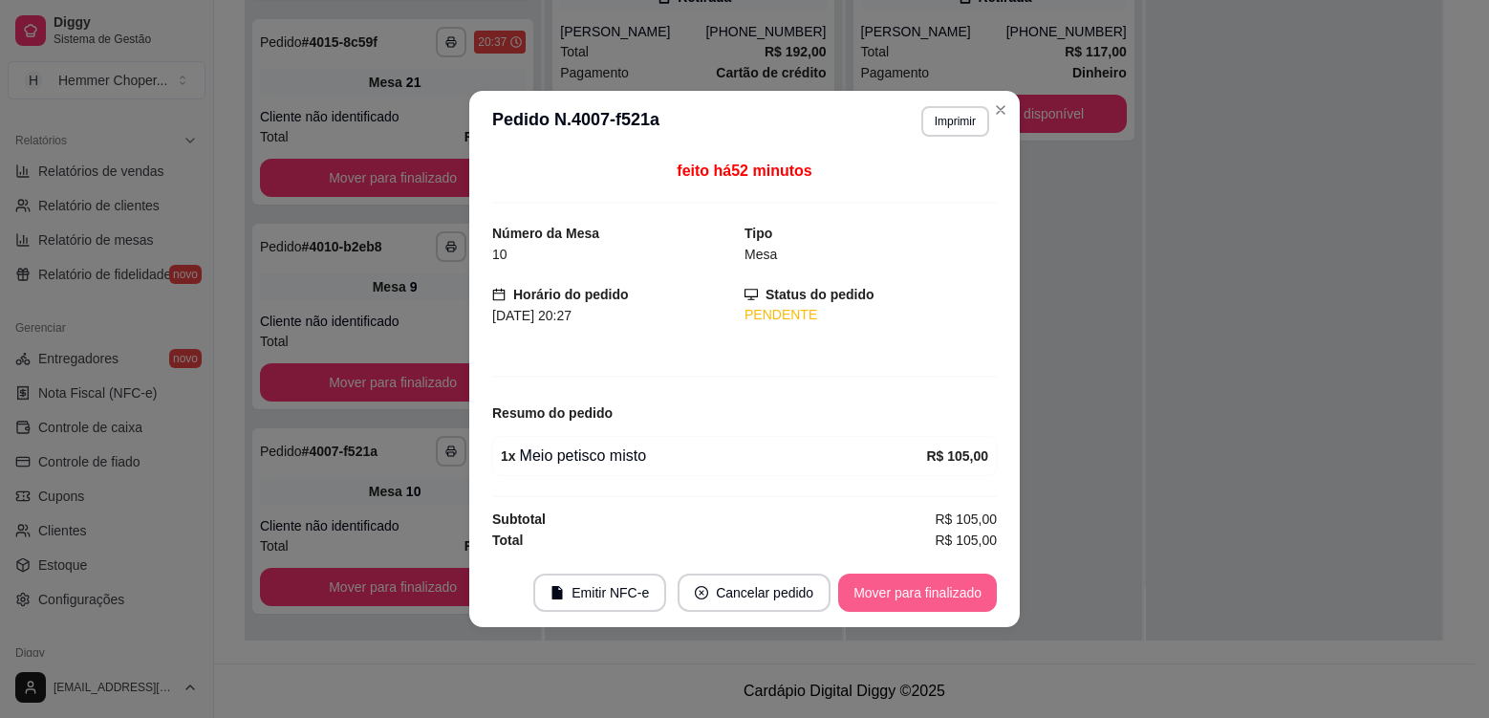
click at [942, 596] on button "Mover para finalizado" at bounding box center [917, 592] width 159 height 38
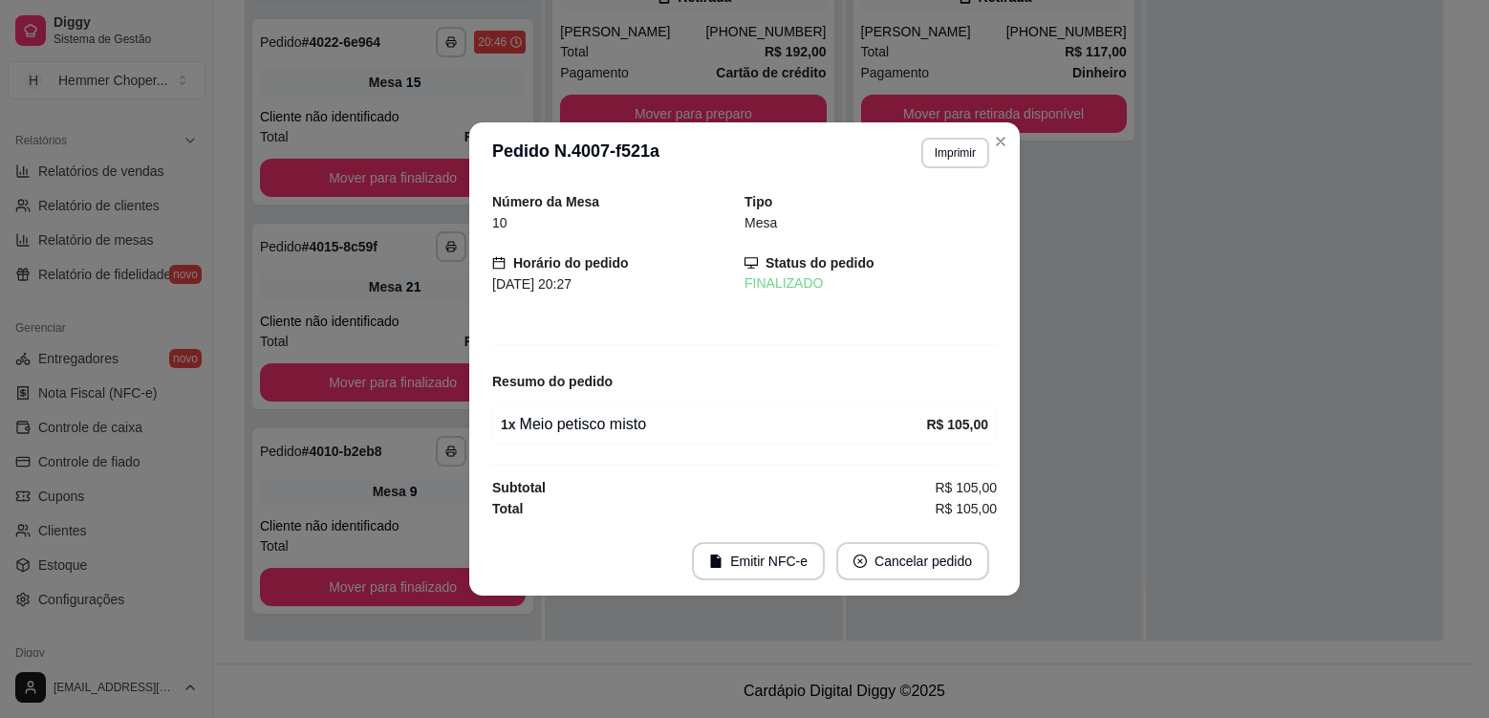
scroll to position [529, 0]
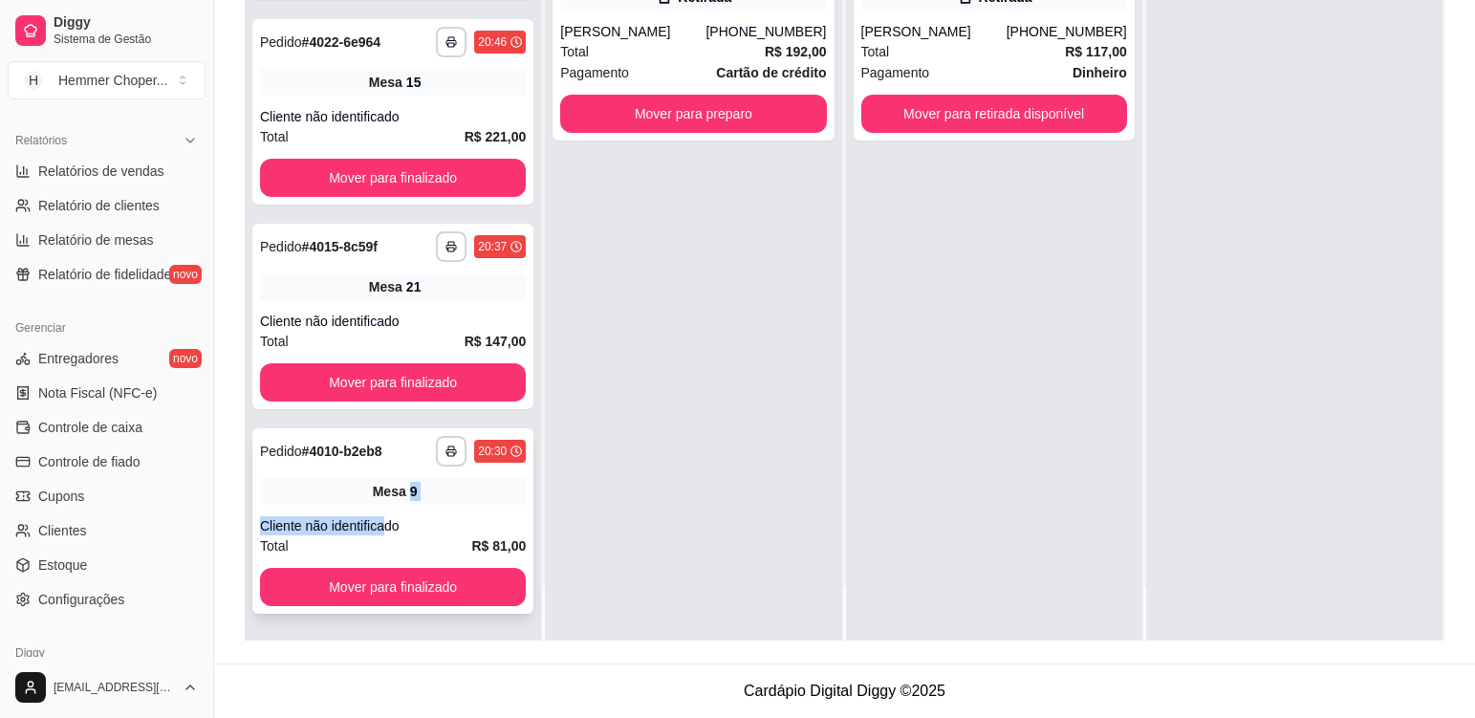
drag, startPoint x: 386, startPoint y: 507, endPoint x: 399, endPoint y: 504, distance: 12.8
click at [399, 504] on div "**********" at bounding box center [392, 520] width 281 height 185
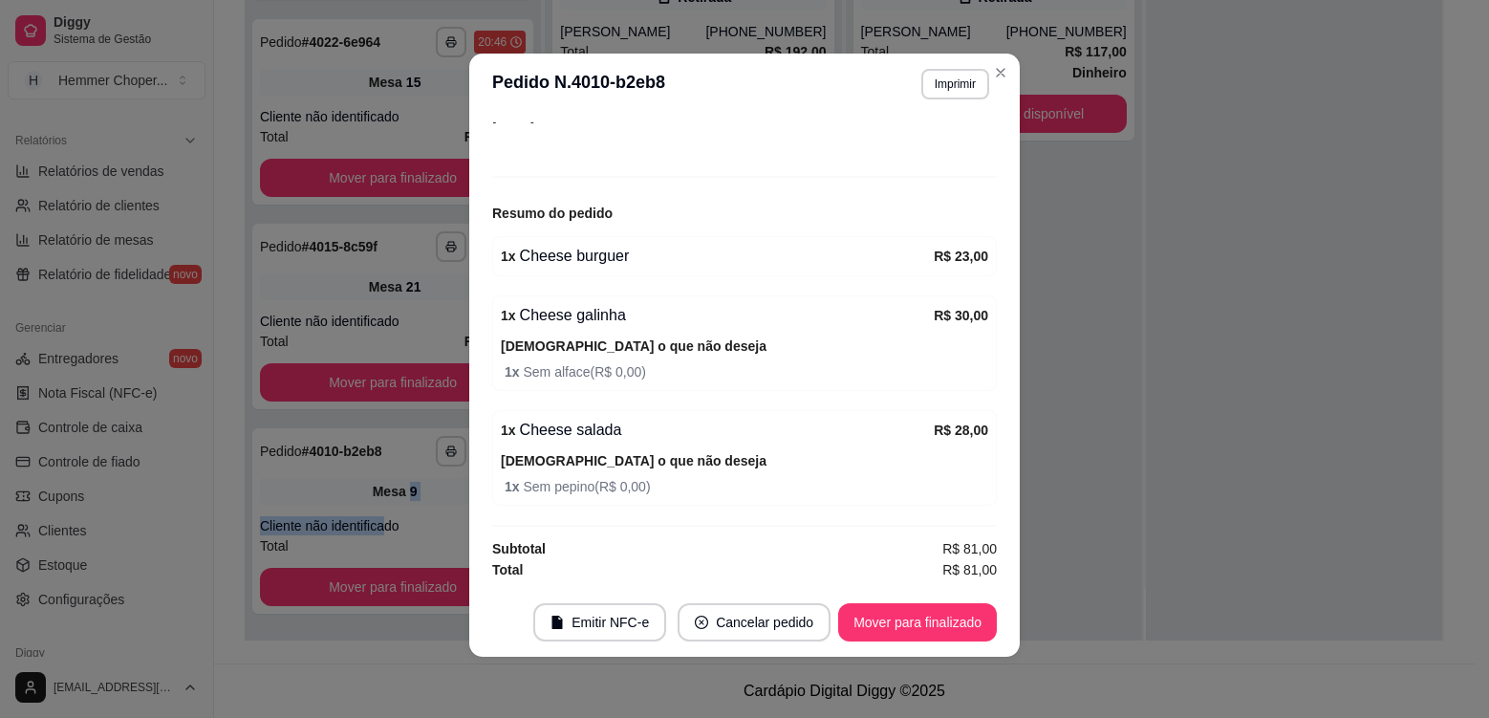
scroll to position [733, 0]
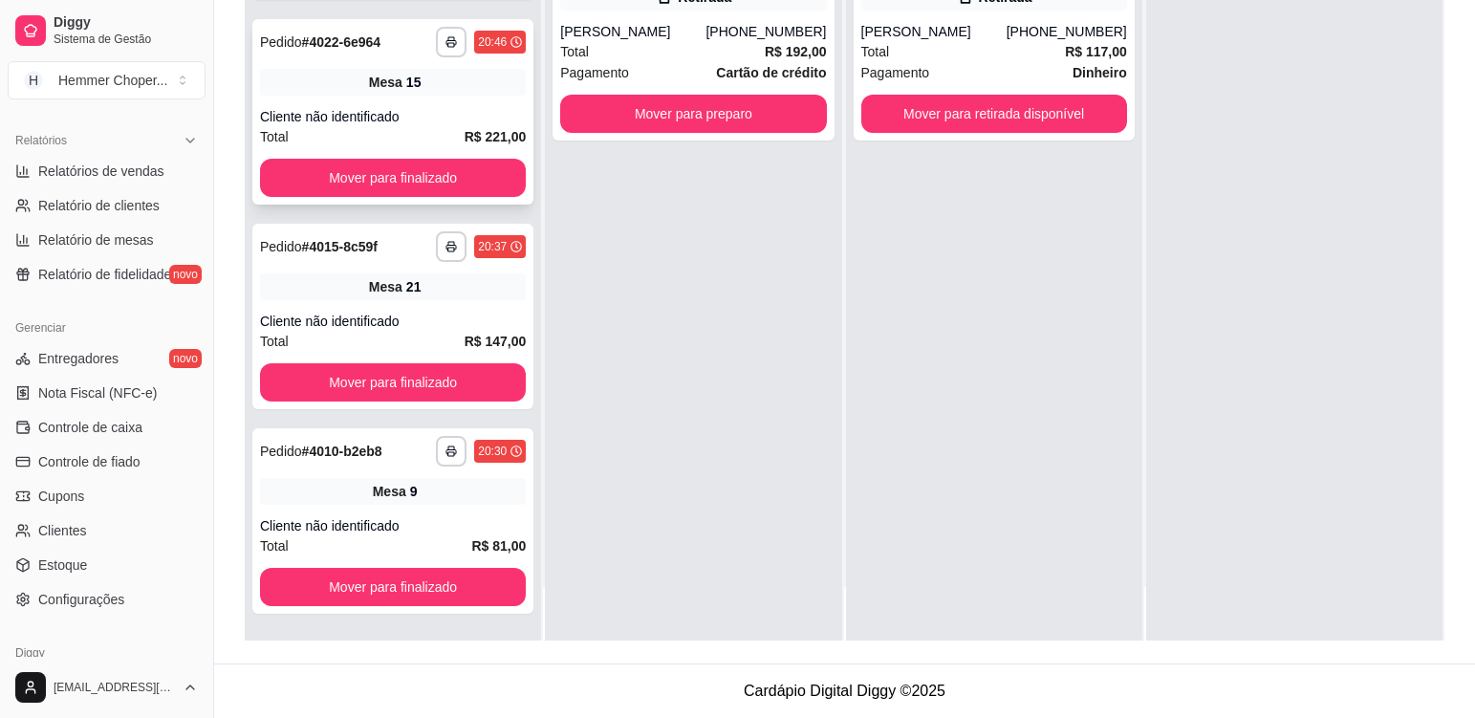
click at [455, 98] on div "**********" at bounding box center [392, 111] width 281 height 185
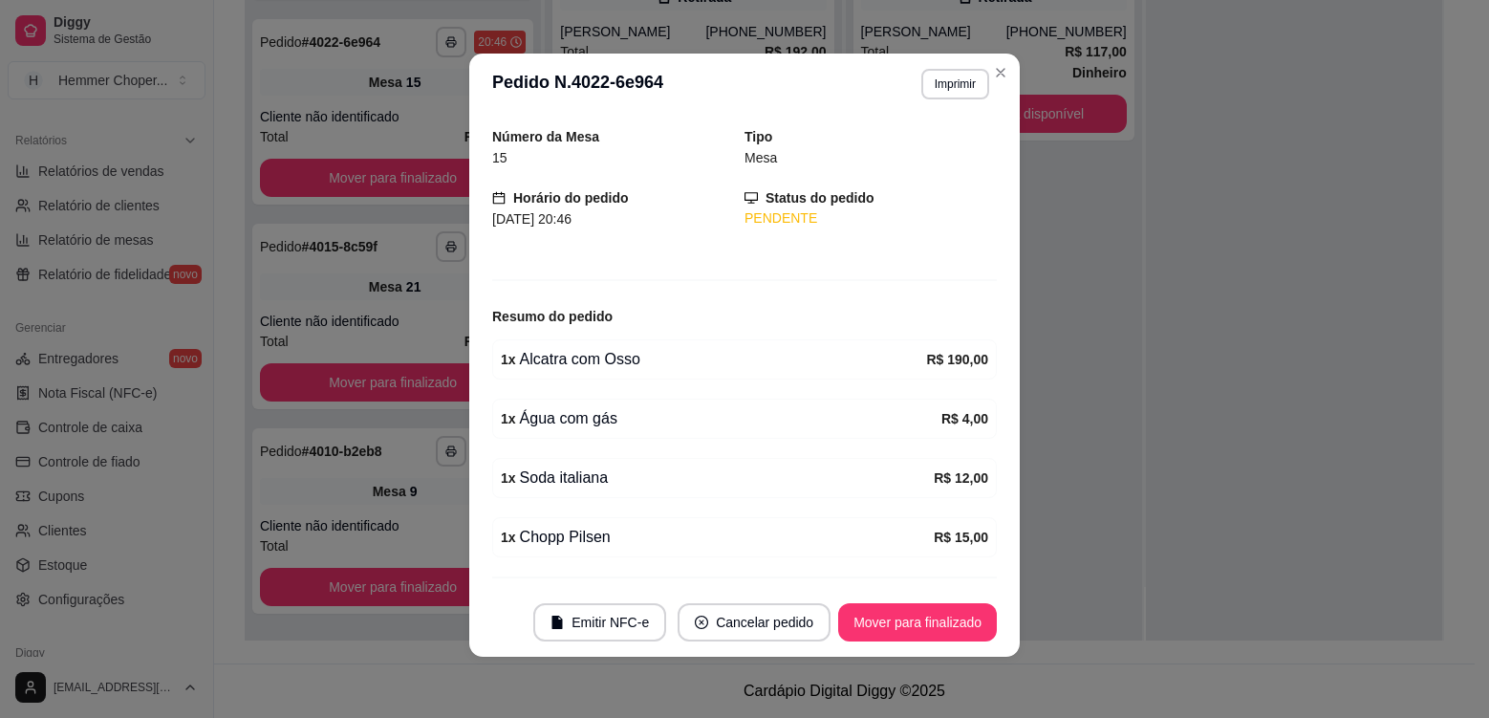
scroll to position [111, 0]
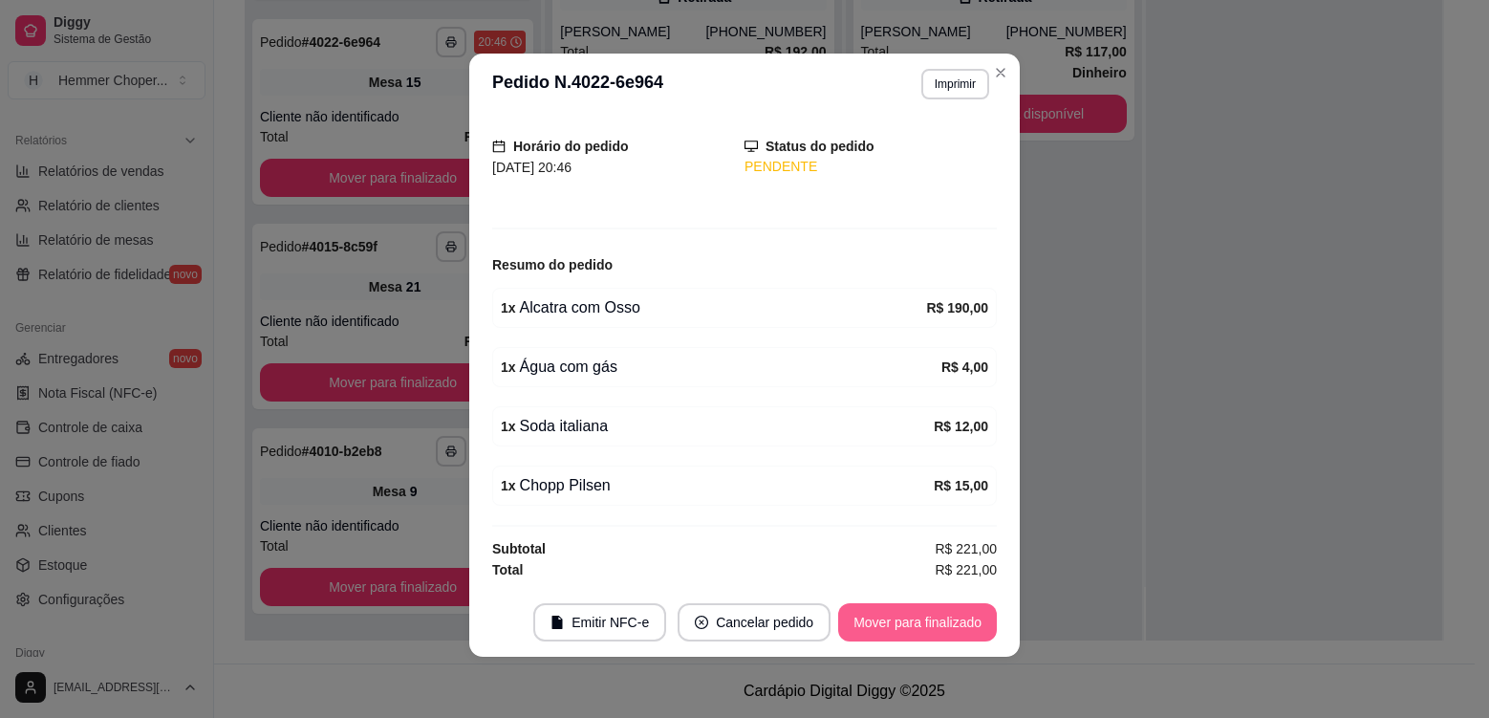
click at [919, 628] on button "Mover para finalizado" at bounding box center [917, 622] width 159 height 38
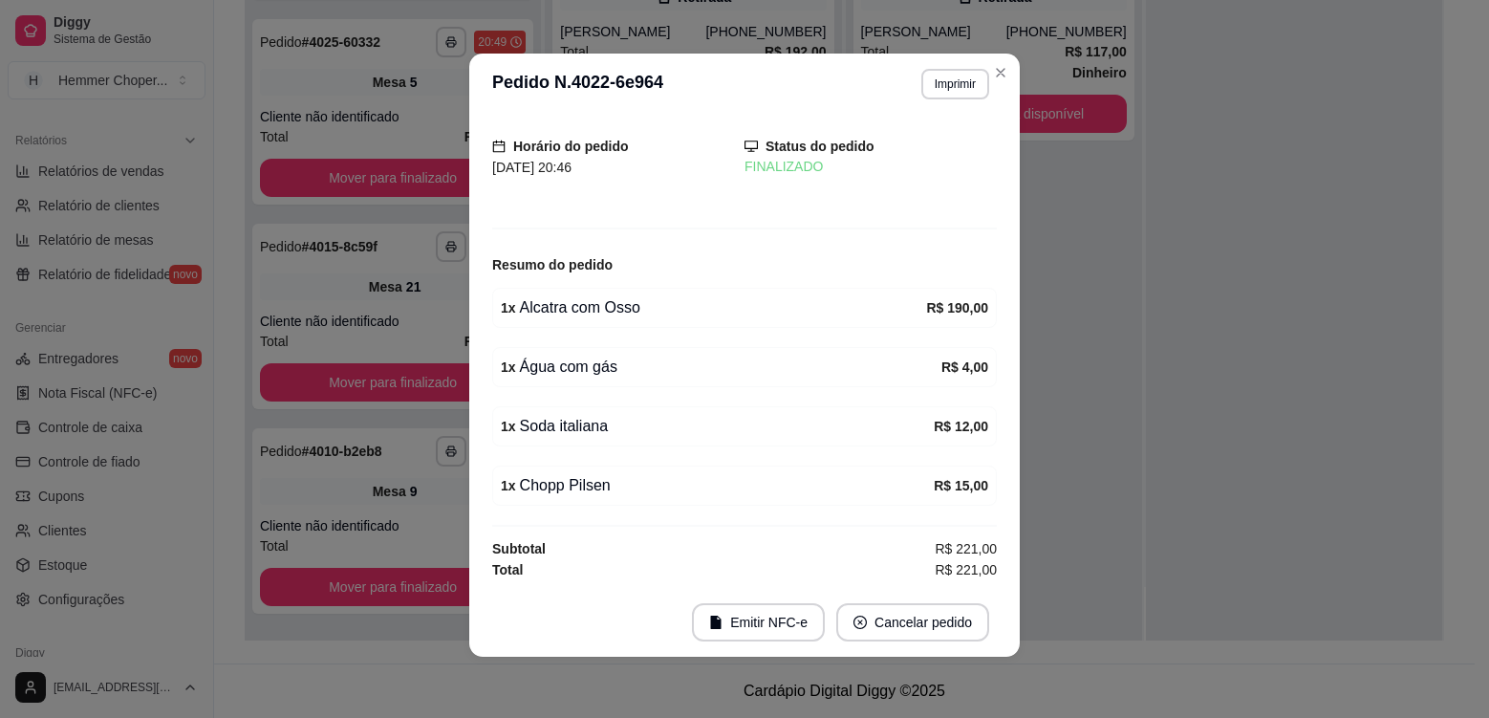
scroll to position [48, 0]
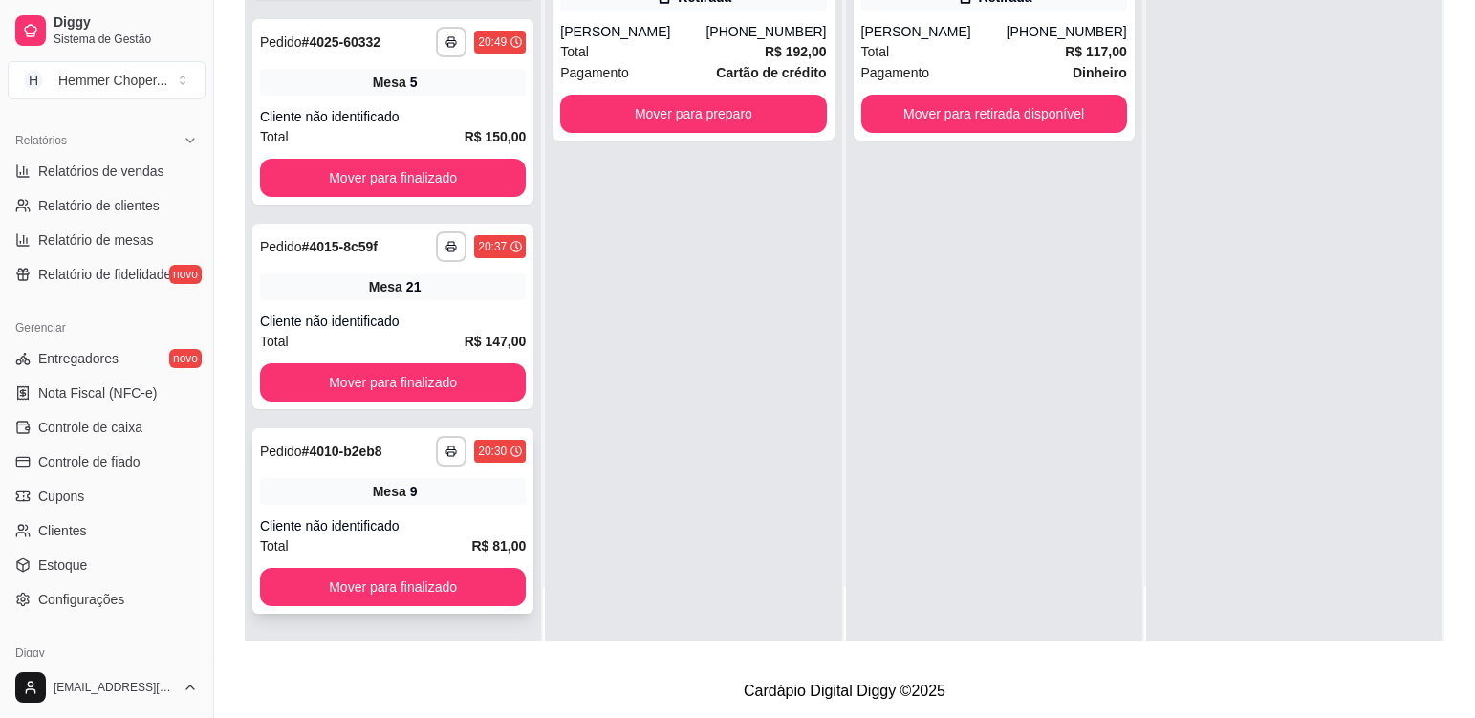
click at [446, 536] on div "Total R$ 81,00" at bounding box center [393, 545] width 266 height 21
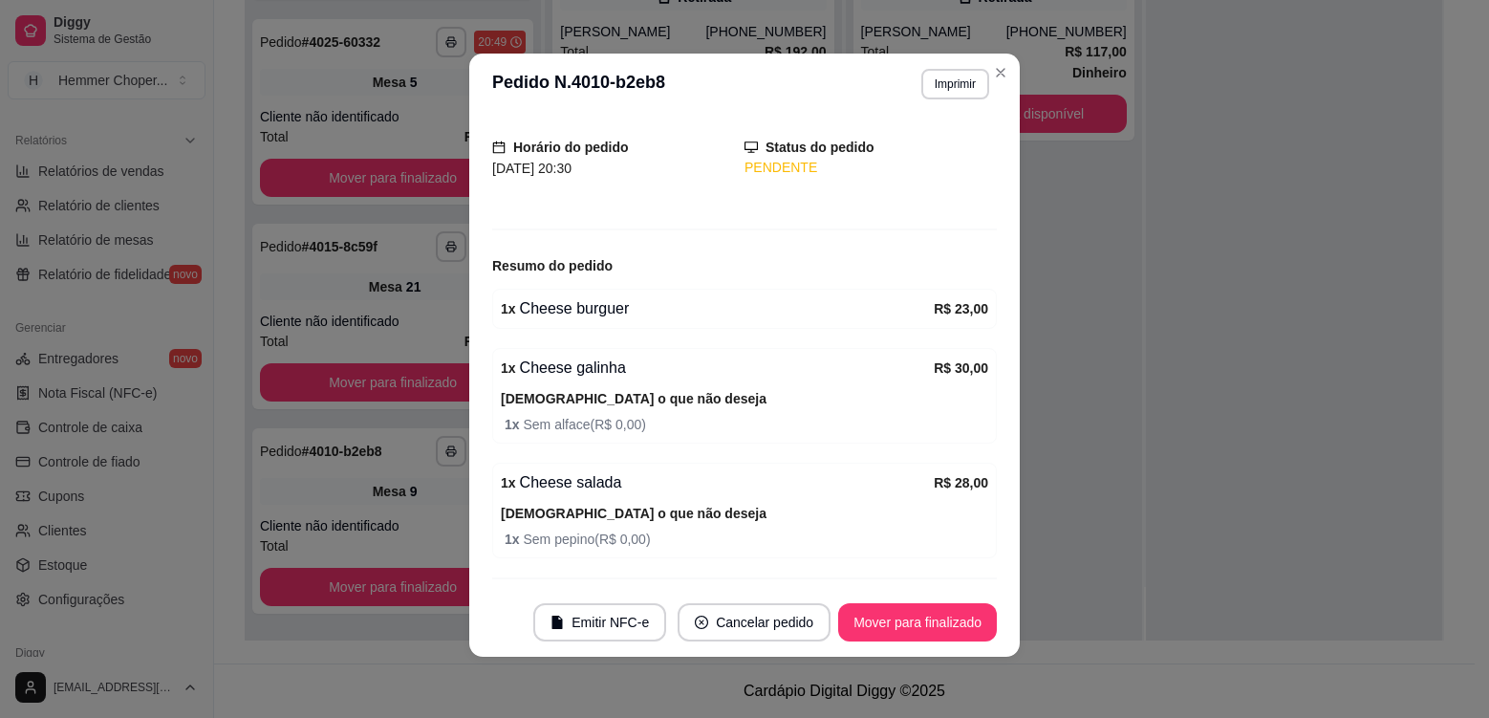
scroll to position [67, 0]
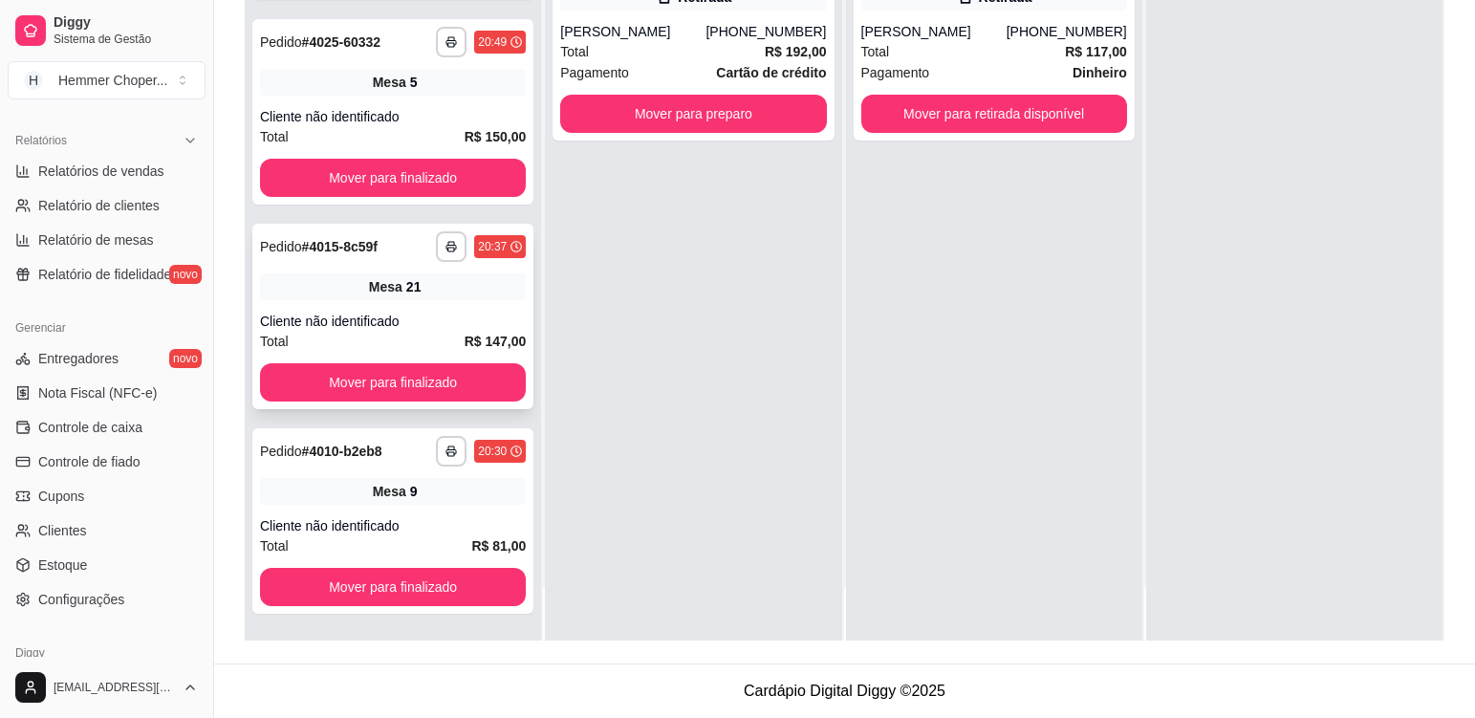
click at [432, 298] on div "Mesa 21" at bounding box center [393, 286] width 266 height 27
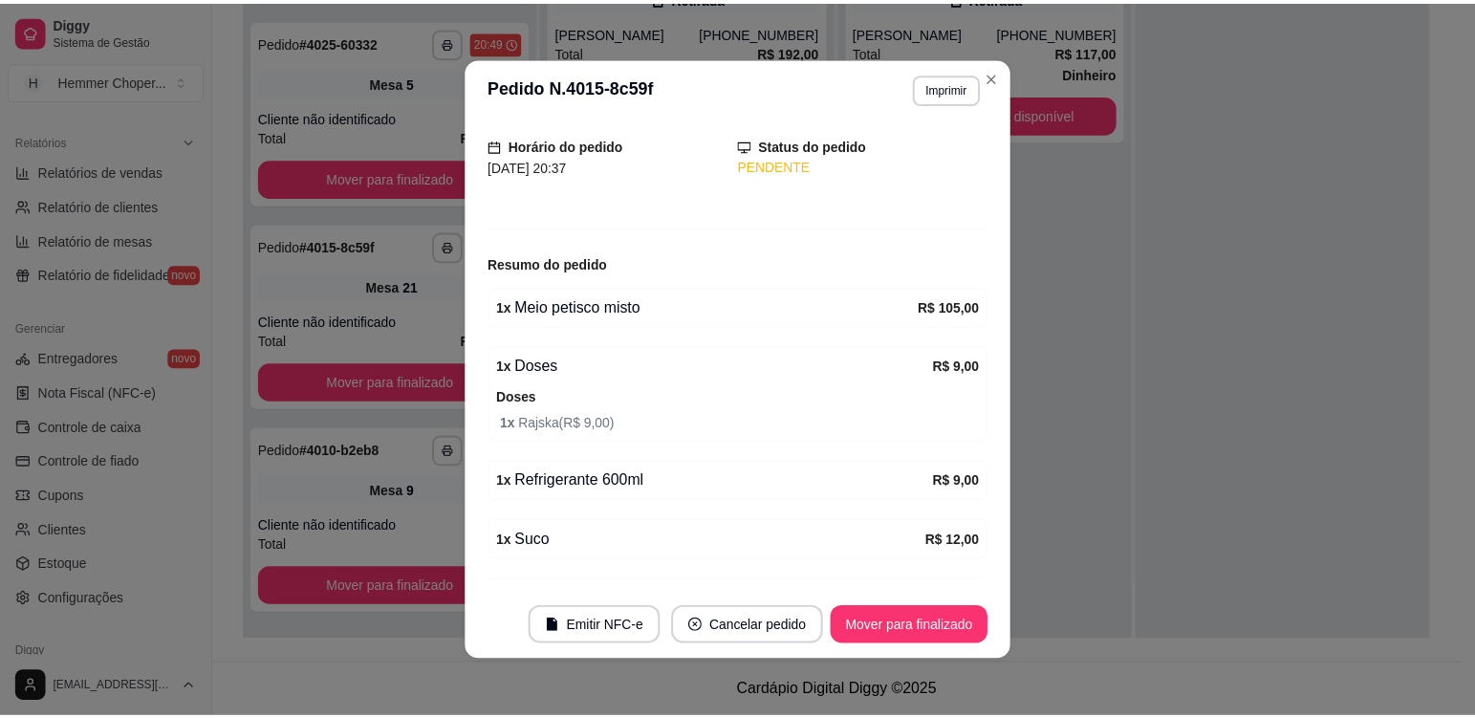
scroll to position [0, 0]
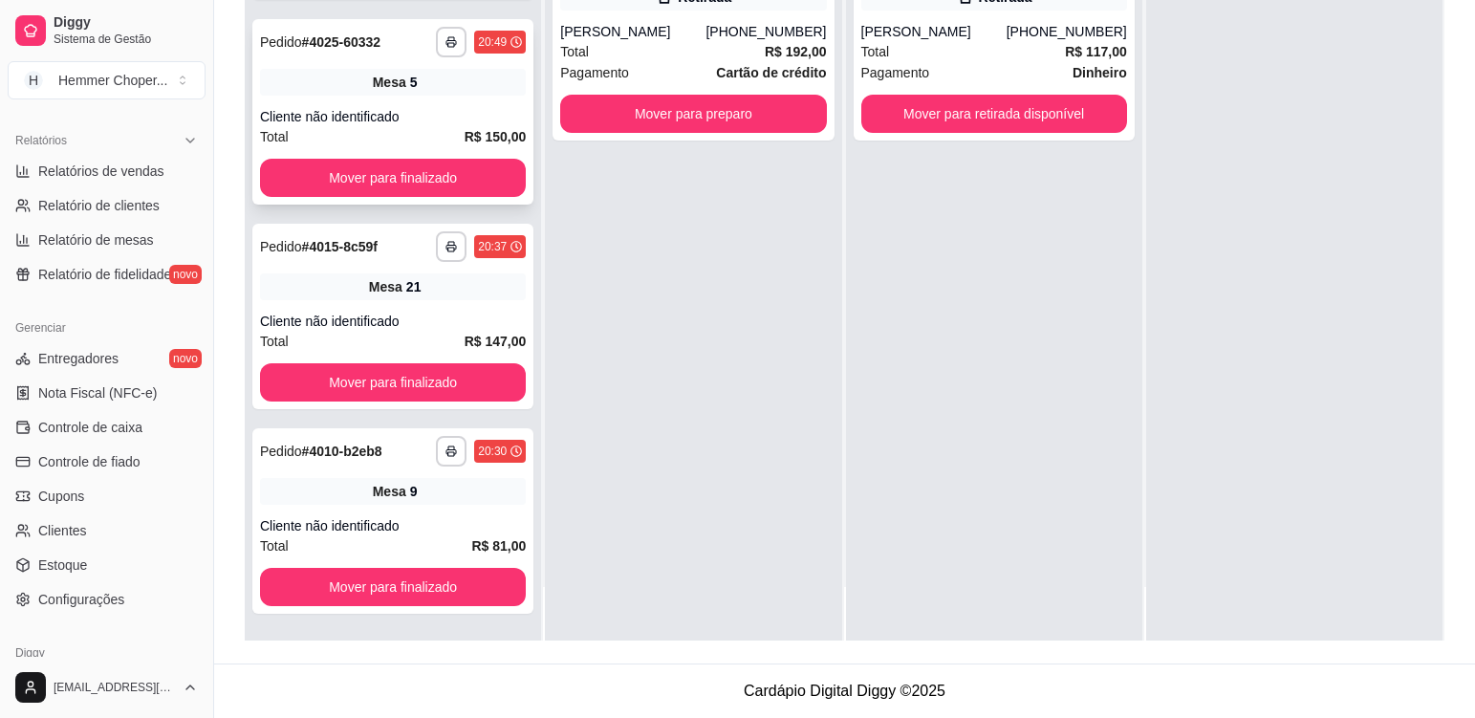
click at [422, 102] on div "**********" at bounding box center [392, 111] width 281 height 185
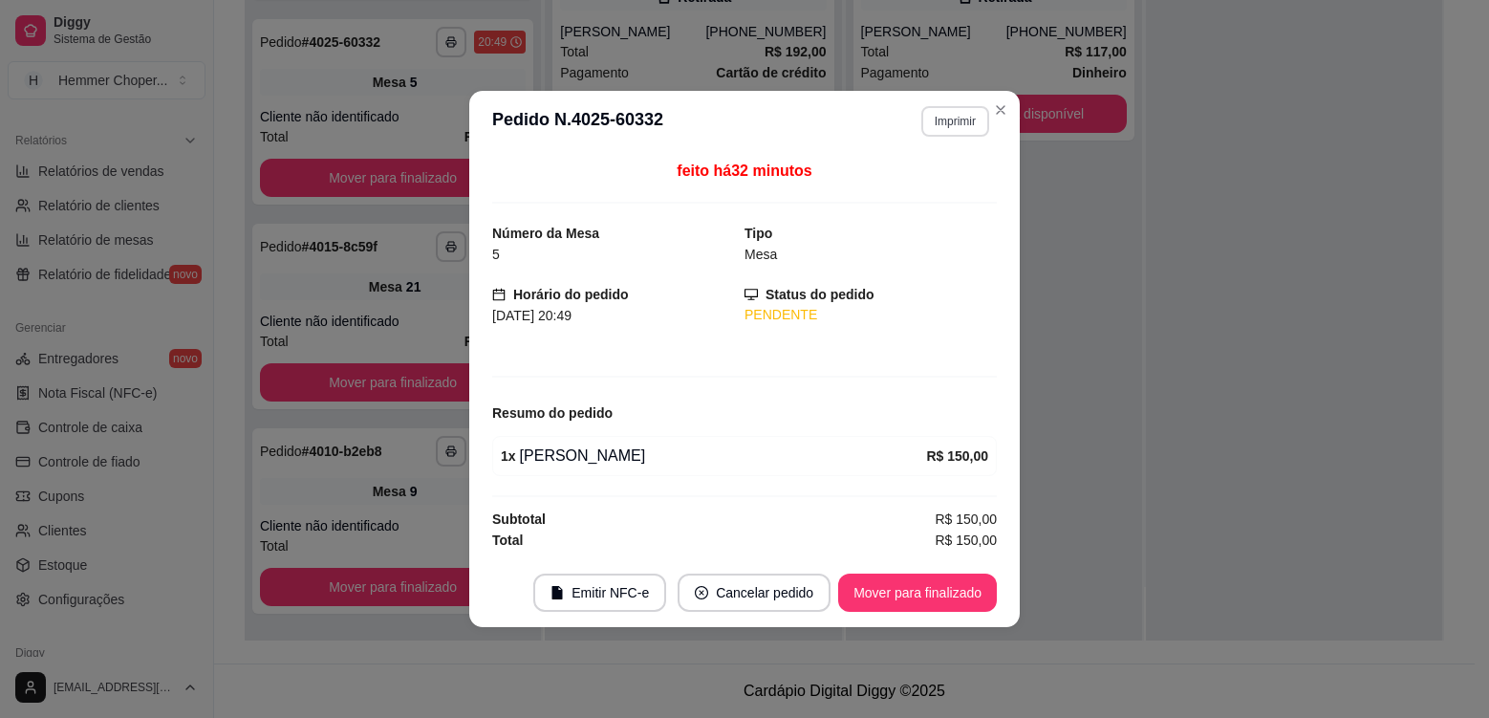
click at [959, 125] on button "Imprimir" at bounding box center [955, 121] width 68 height 31
click at [945, 188] on button "Cozinha" at bounding box center [922, 188] width 139 height 31
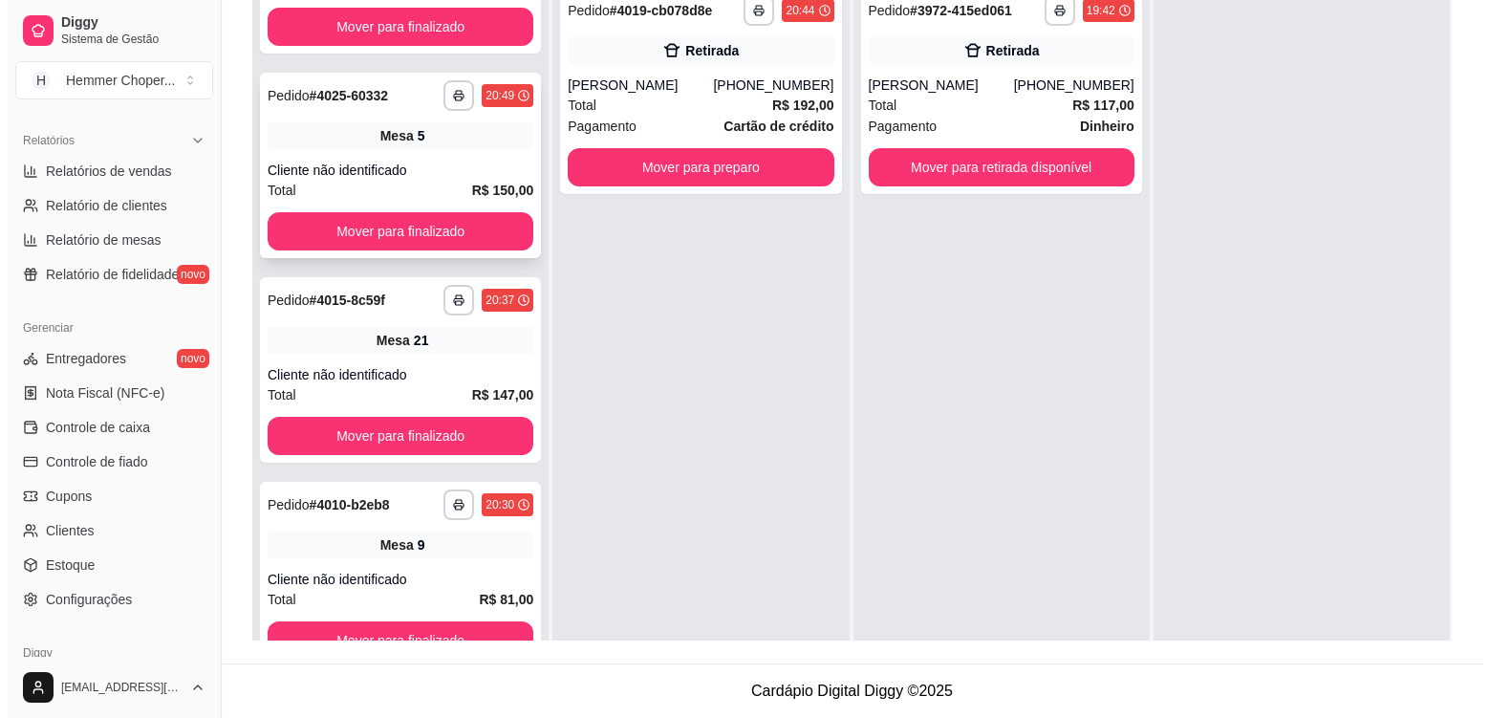
scroll to position [433, 0]
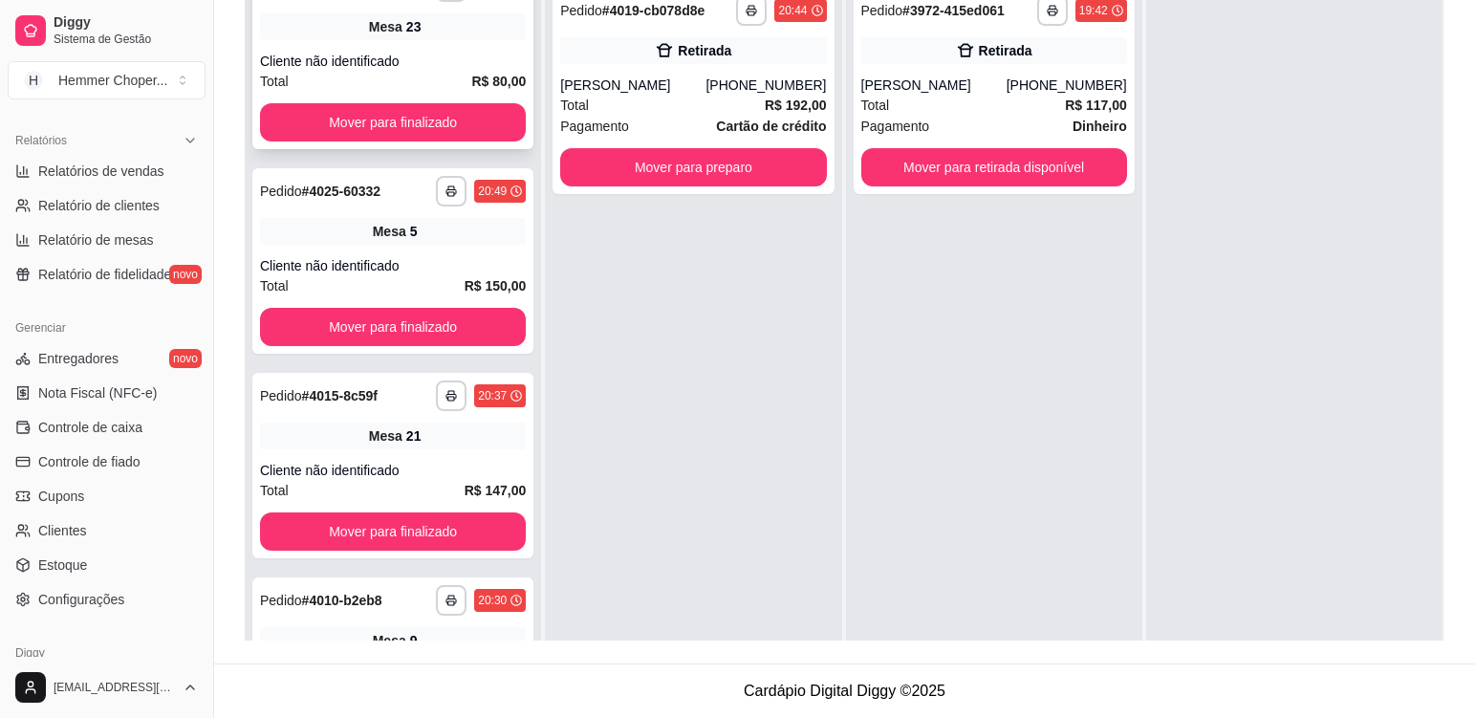
click at [421, 36] on div "Mesa 23" at bounding box center [393, 26] width 266 height 27
click at [969, 112] on div "Total R$ 117,00" at bounding box center [994, 105] width 266 height 21
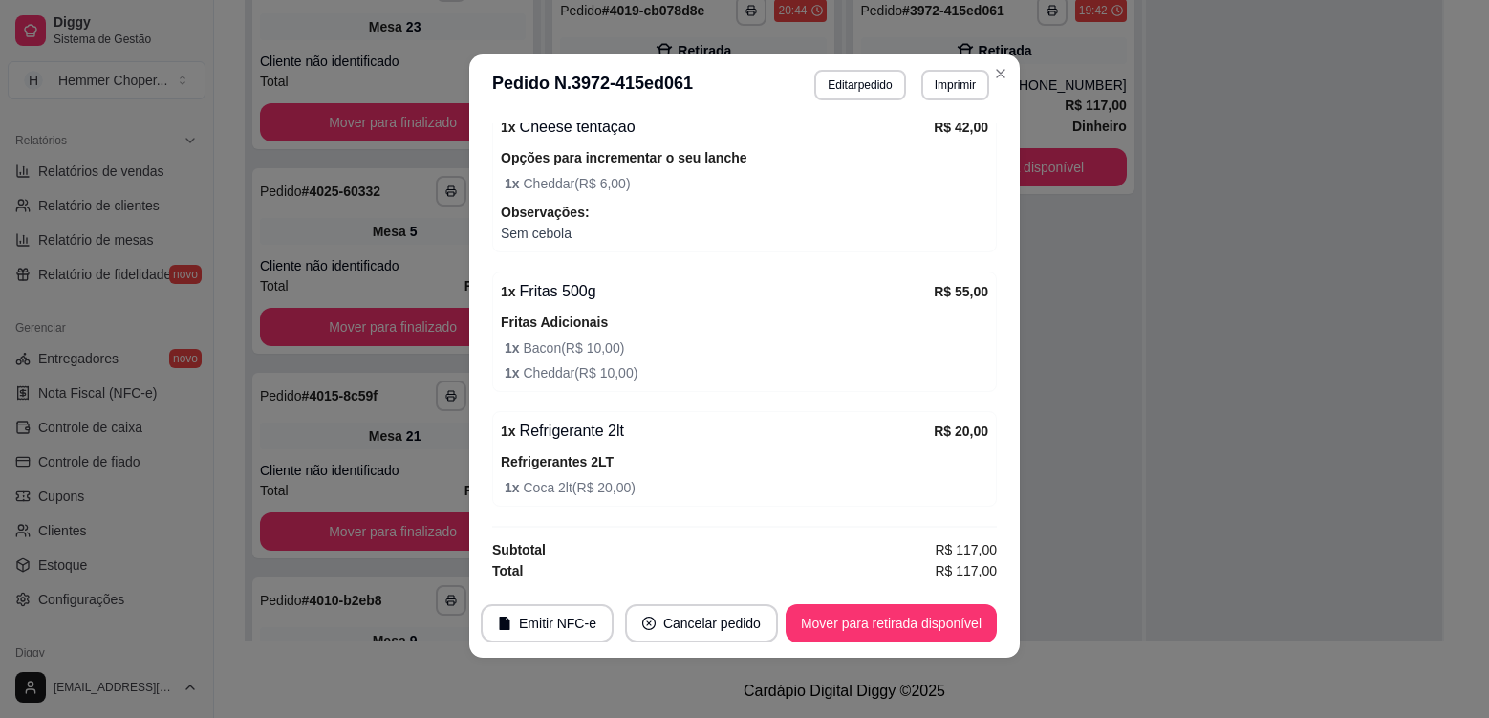
scroll to position [4, 0]
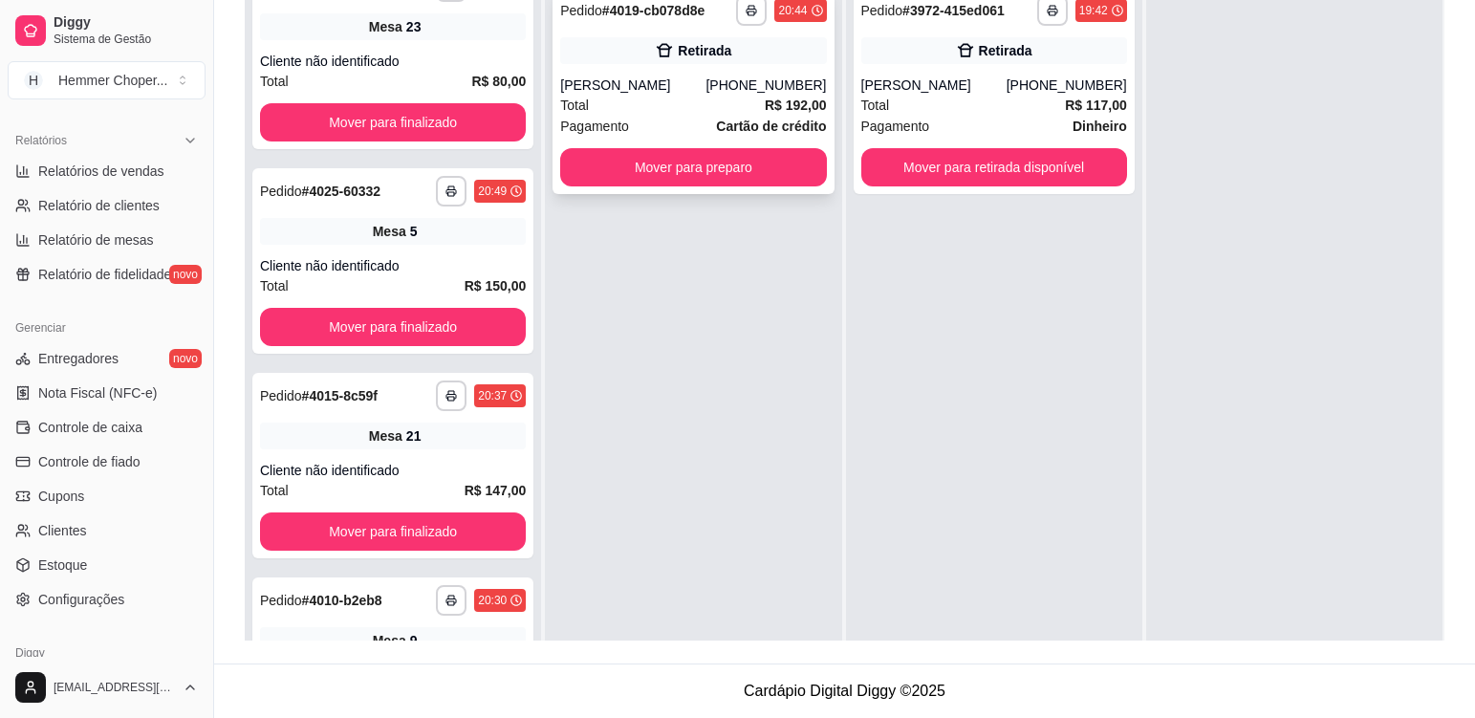
click at [688, 102] on div "Total R$ 192,00" at bounding box center [693, 105] width 266 height 21
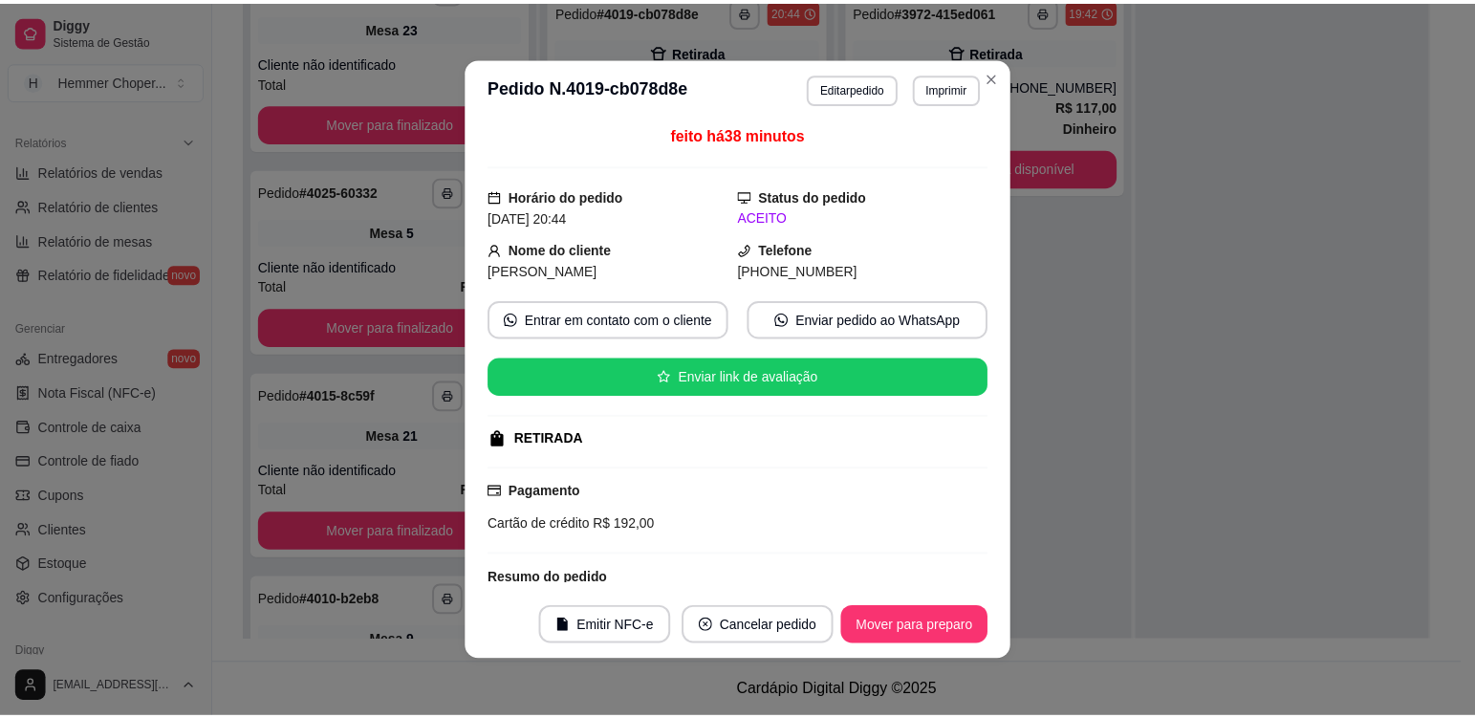
scroll to position [0, 0]
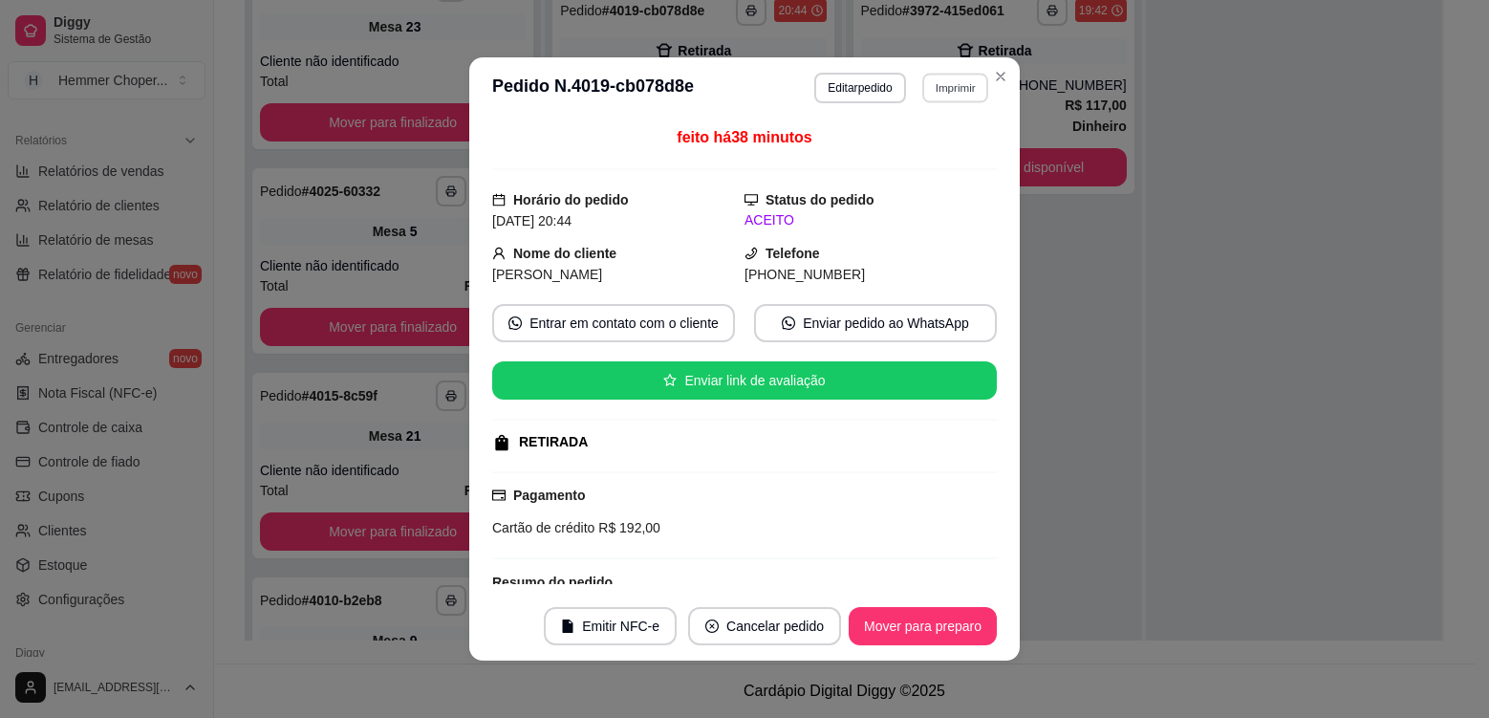
click at [959, 85] on button "Imprimir" at bounding box center [955, 88] width 66 height 30
click at [934, 163] on button "Cozinha" at bounding box center [914, 155] width 139 height 31
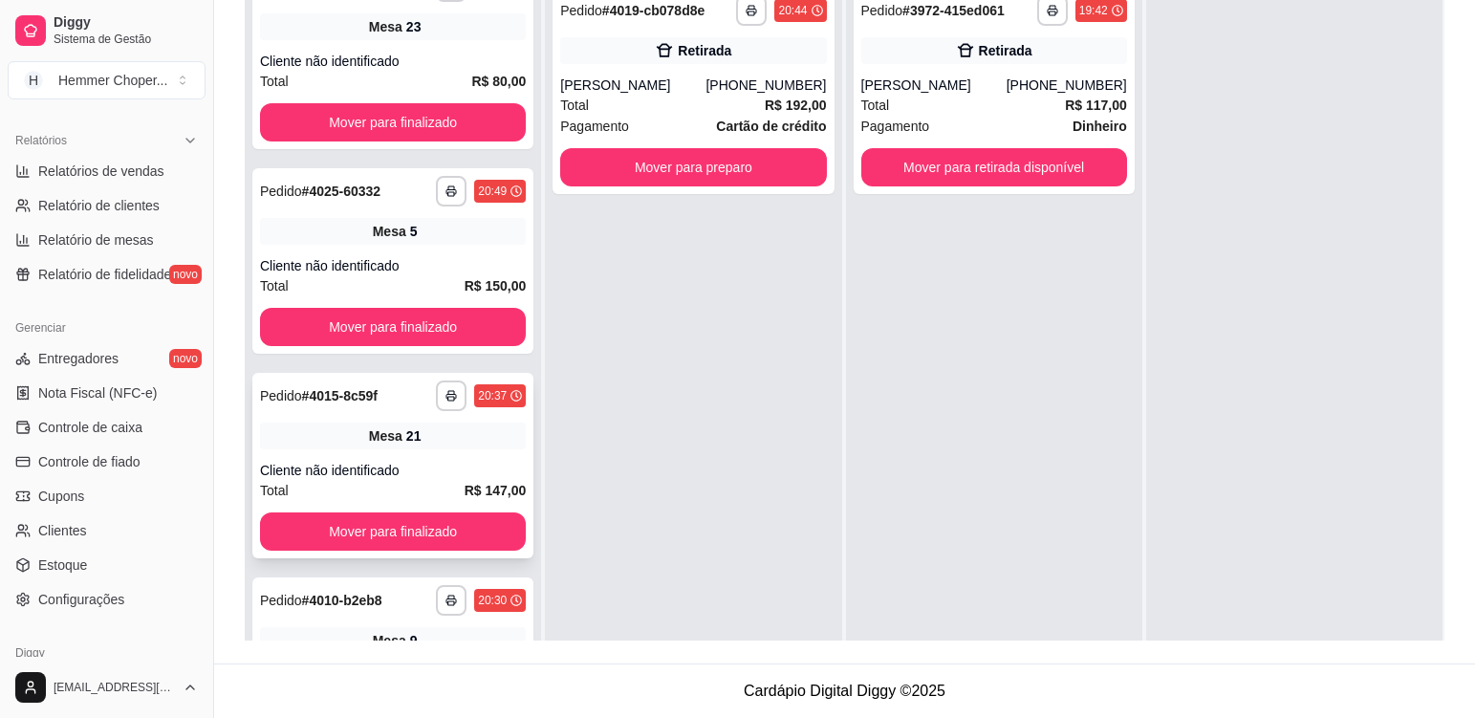
click at [434, 446] on div "Mesa 21" at bounding box center [393, 435] width 266 height 27
click at [687, 94] on div "[PERSON_NAME]" at bounding box center [632, 85] width 145 height 19
click at [469, 232] on div "Mesa 5" at bounding box center [393, 231] width 266 height 27
click at [694, 170] on button "Mover para preparo" at bounding box center [693, 167] width 258 height 37
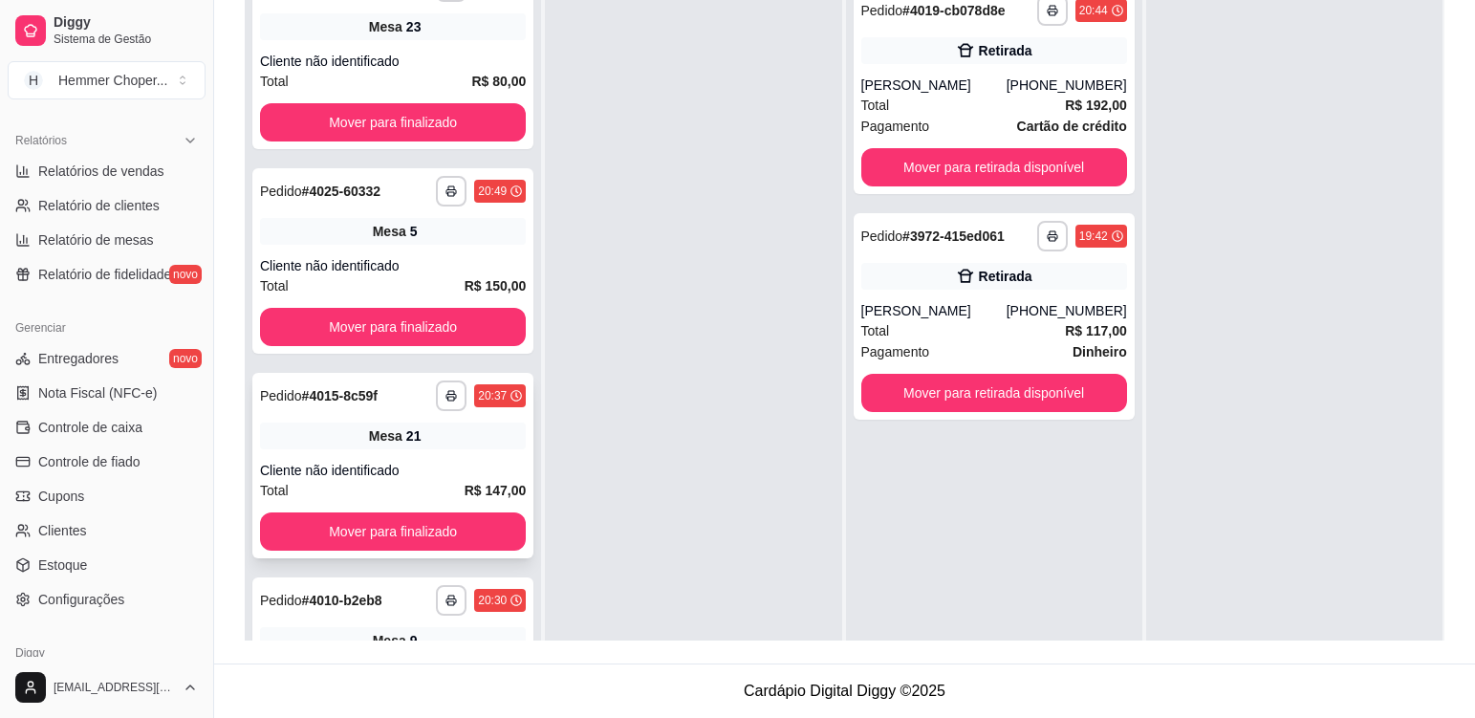
click at [459, 431] on div "Mesa 21" at bounding box center [393, 435] width 266 height 27
click at [472, 257] on div "Cliente não identificado" at bounding box center [393, 265] width 266 height 19
click at [436, 53] on div "Cliente não identificado" at bounding box center [393, 61] width 266 height 19
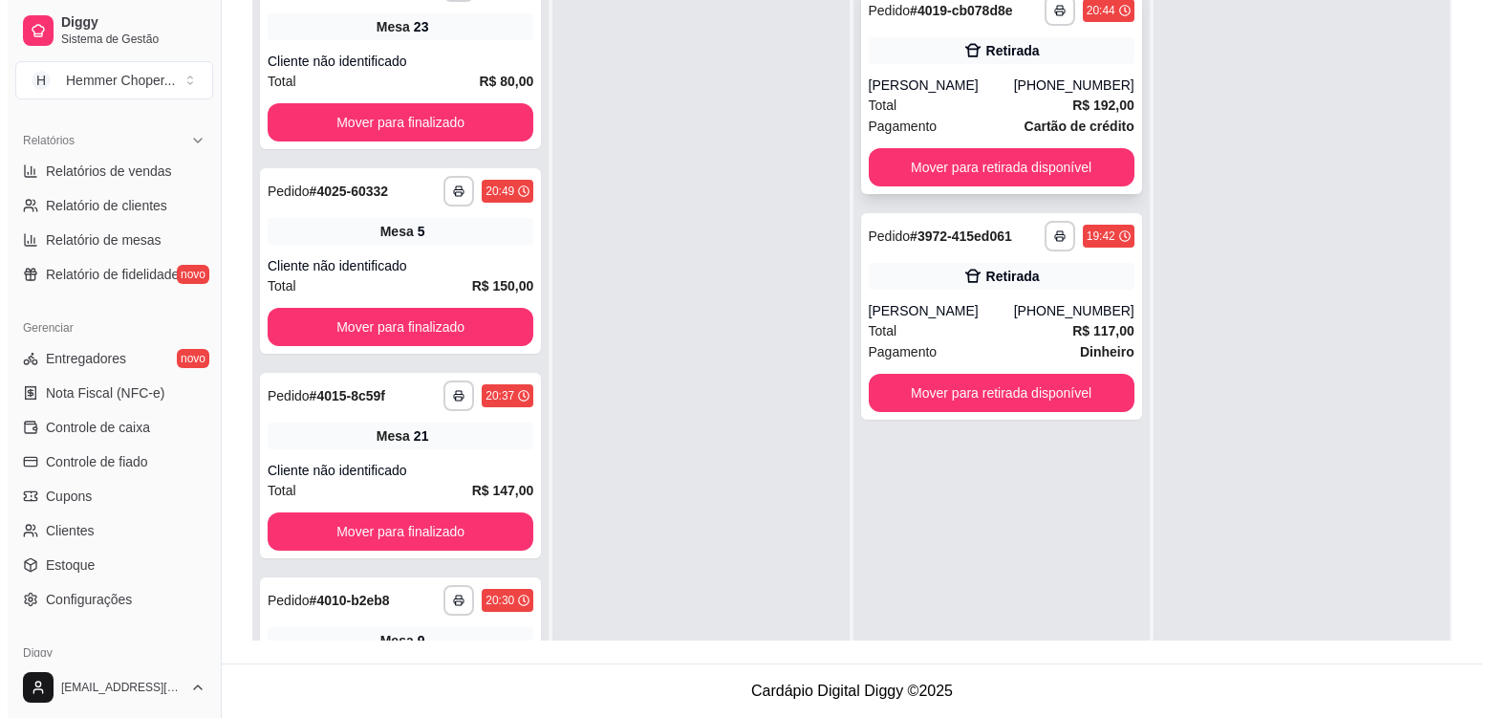
scroll to position [638, 0]
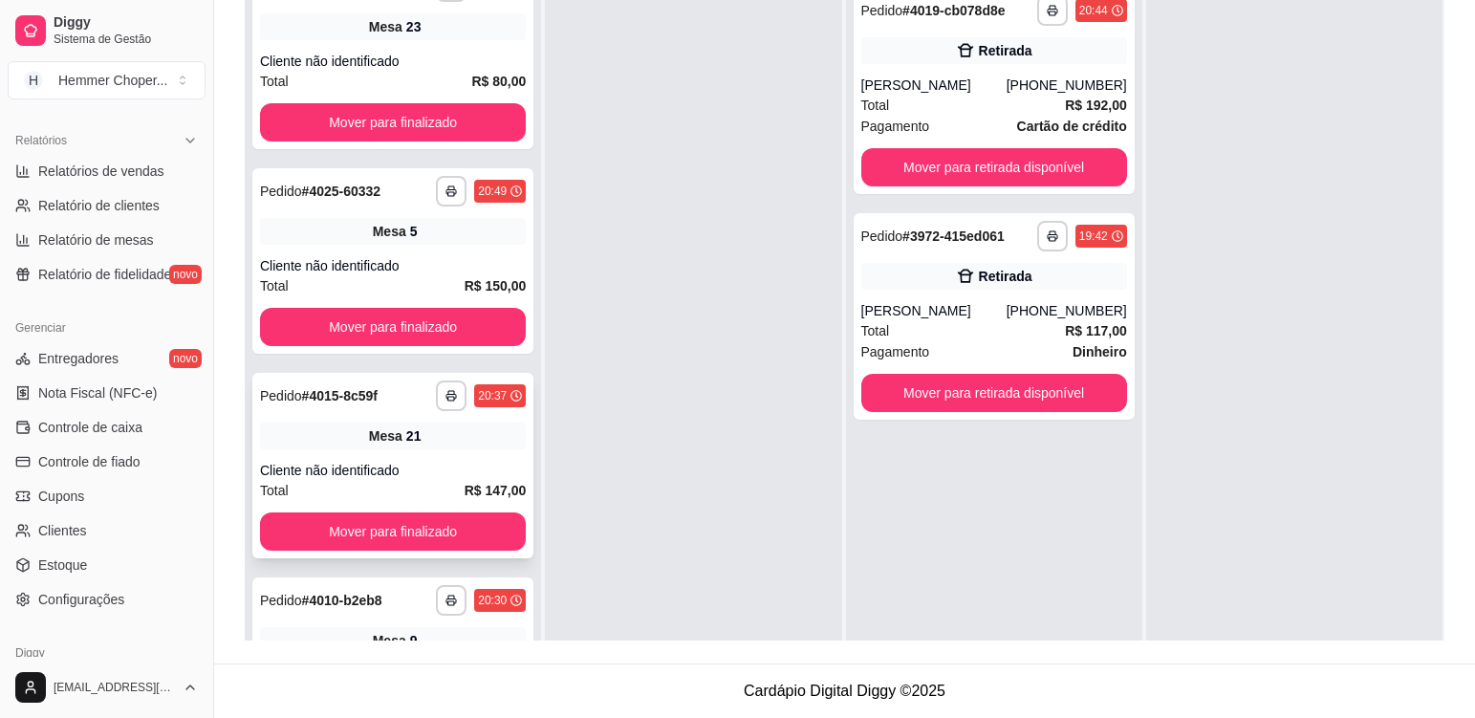
click at [493, 435] on div "Mesa 21" at bounding box center [393, 435] width 266 height 27
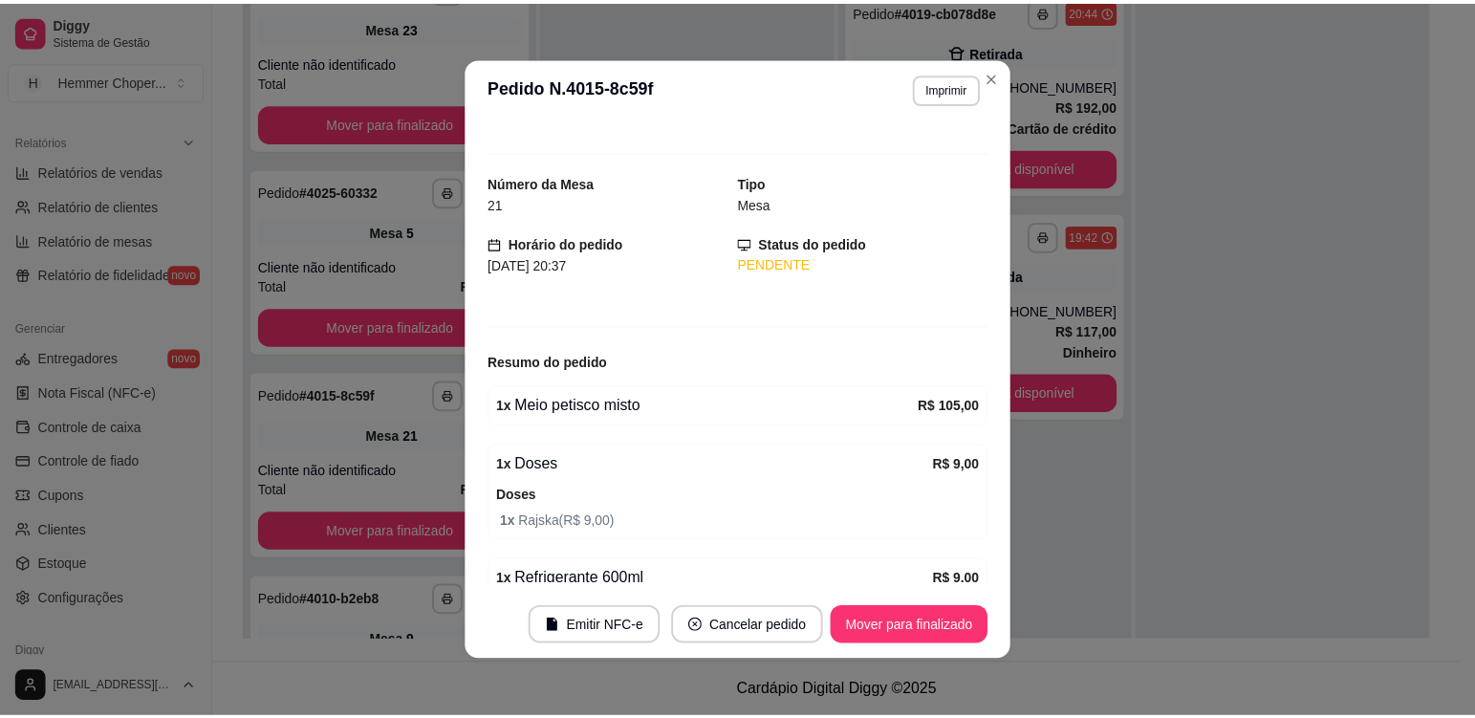
scroll to position [0, 0]
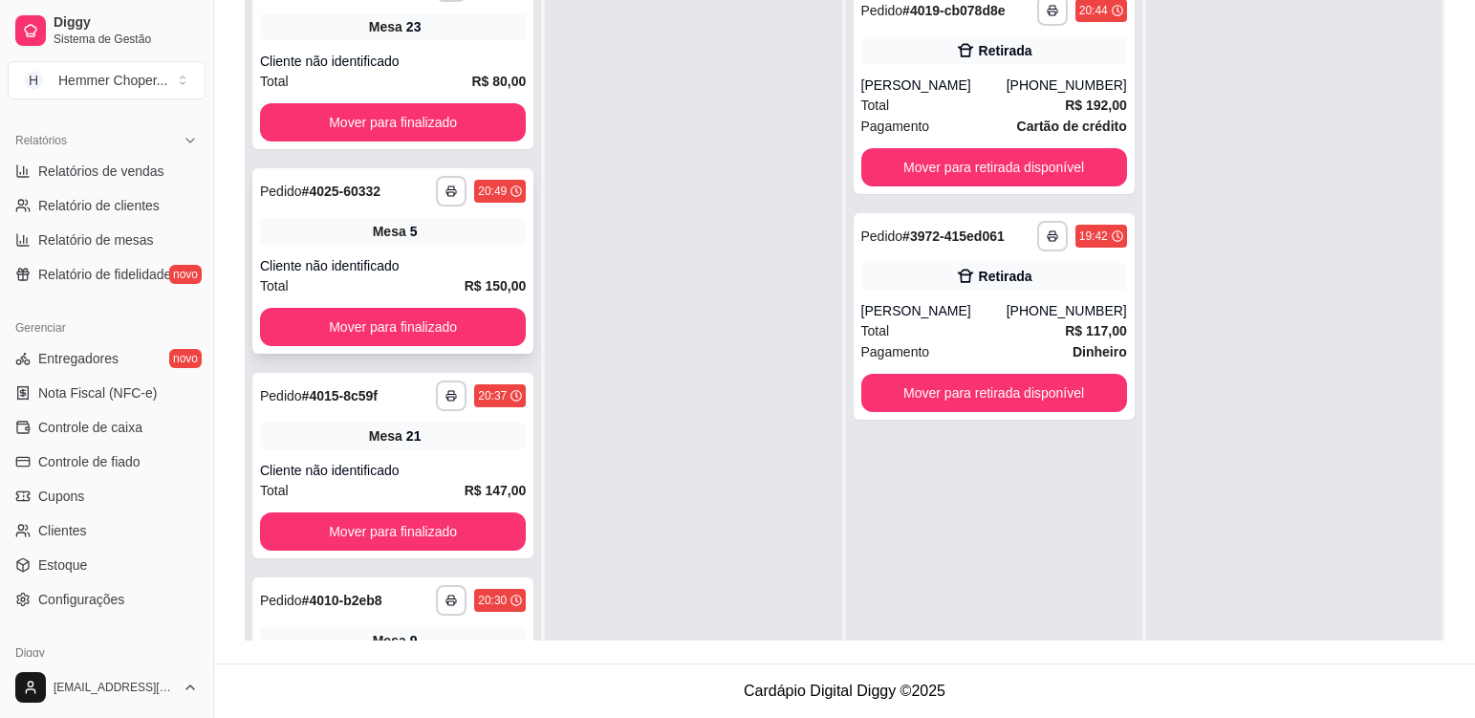
click at [461, 259] on div "Cliente não identificado" at bounding box center [393, 265] width 266 height 19
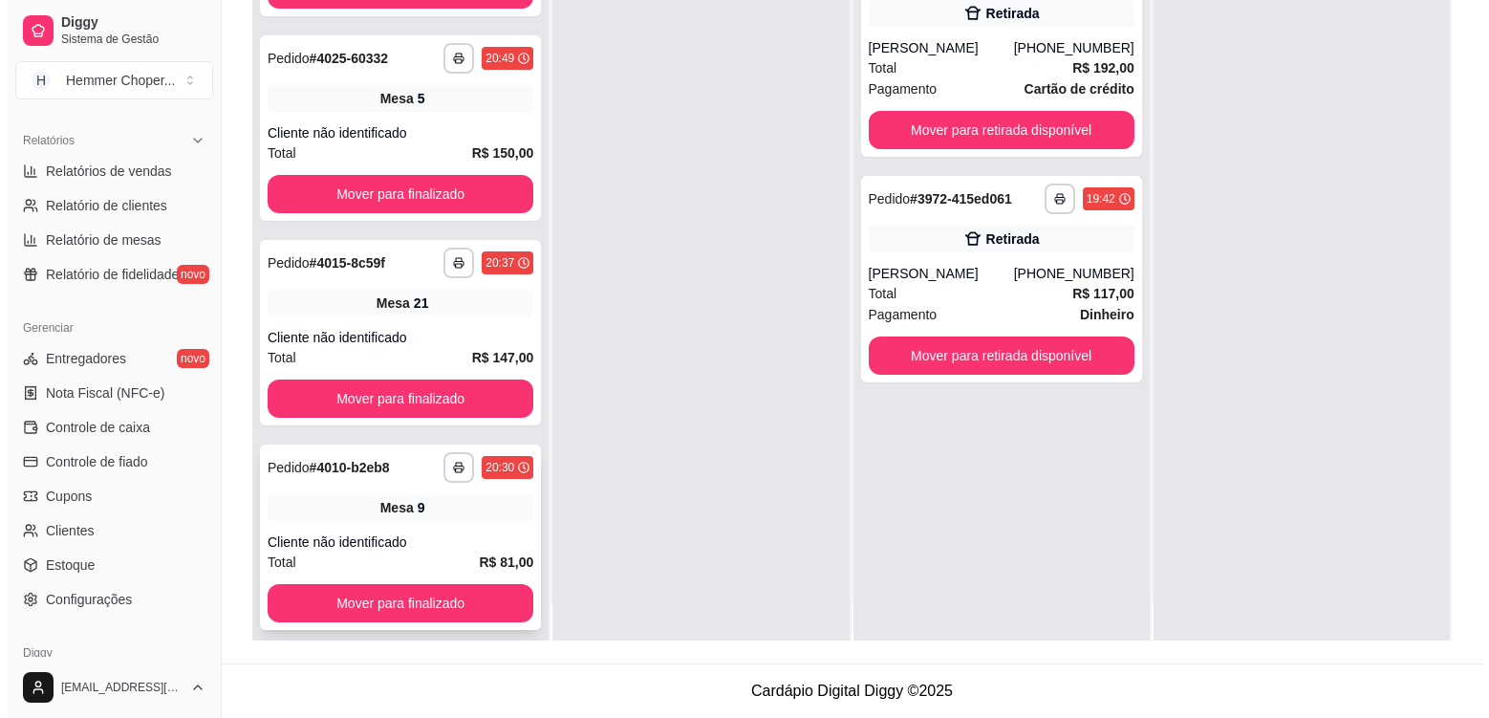
scroll to position [54, 0]
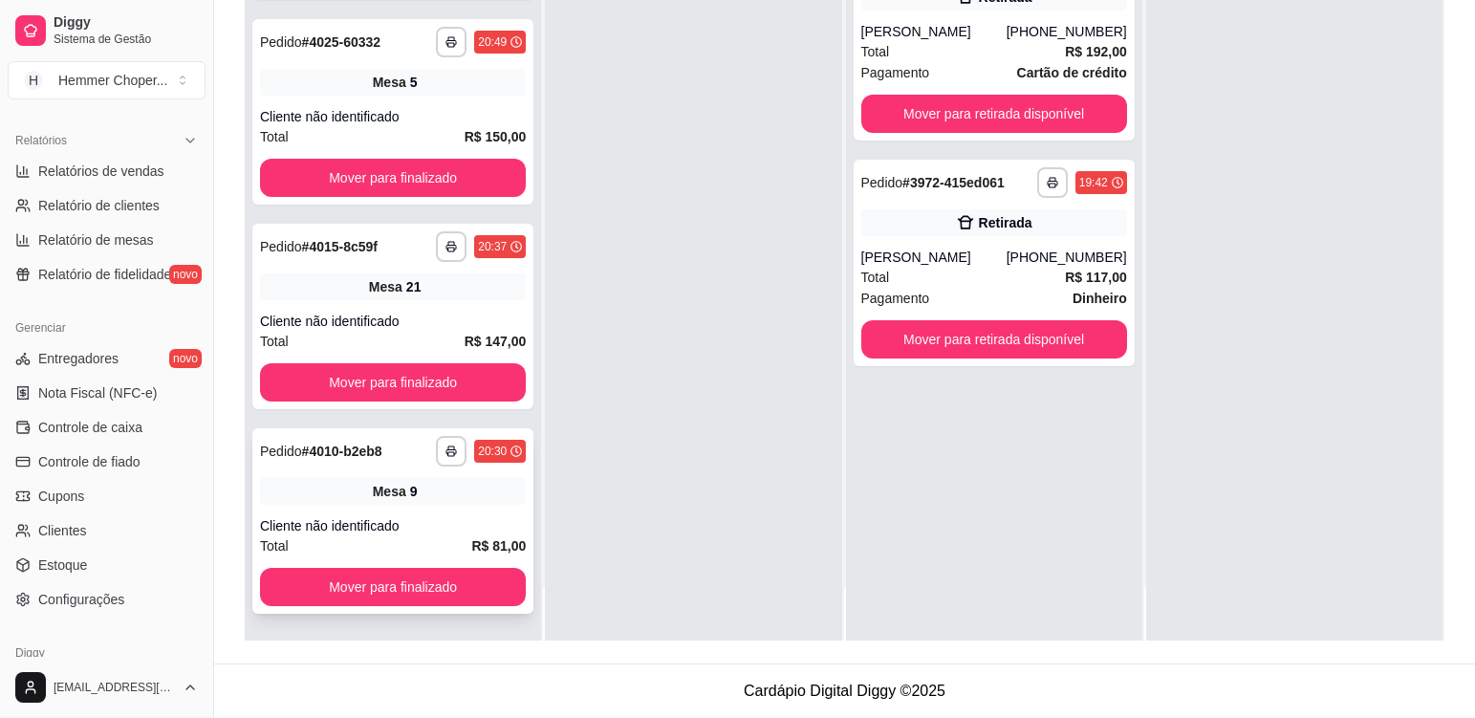
click at [457, 521] on div "Cliente não identificado" at bounding box center [393, 525] width 266 height 19
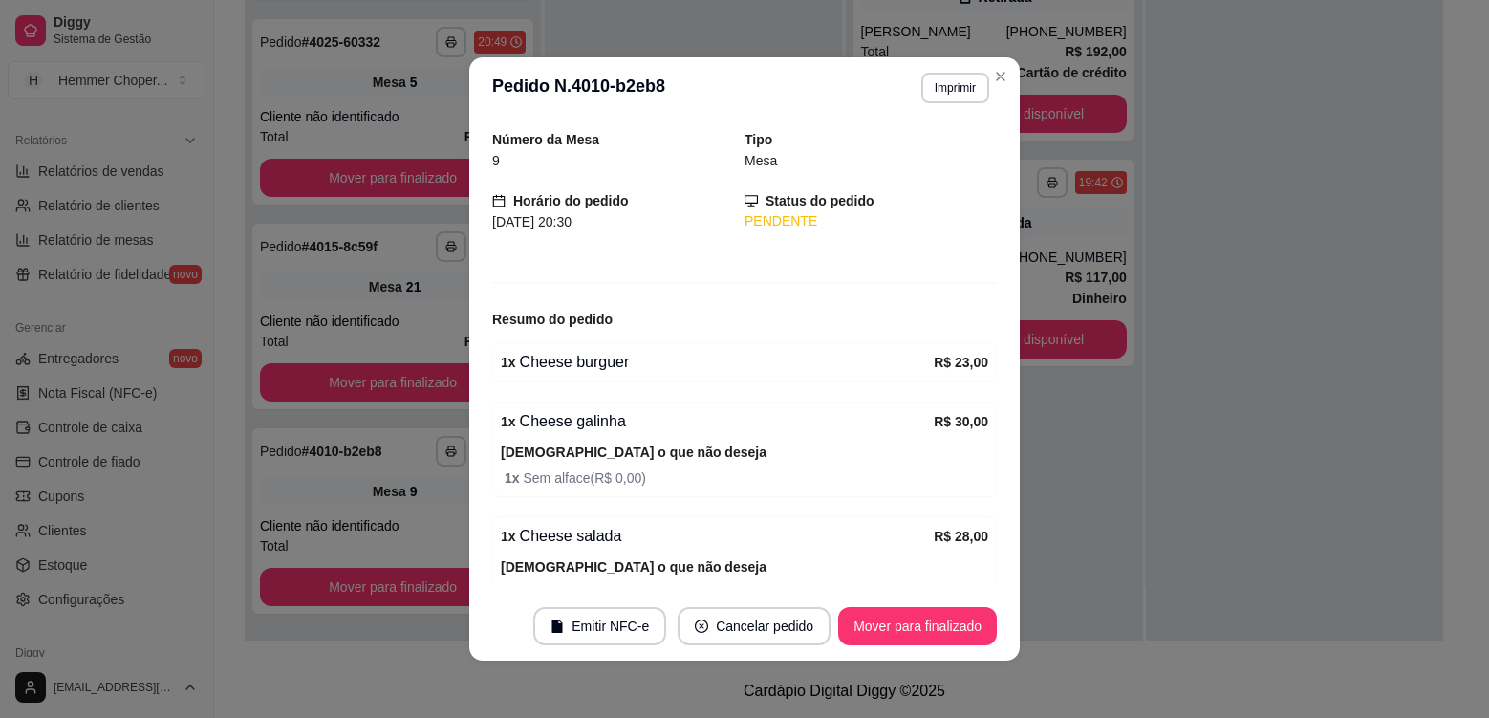
scroll to position [162, 0]
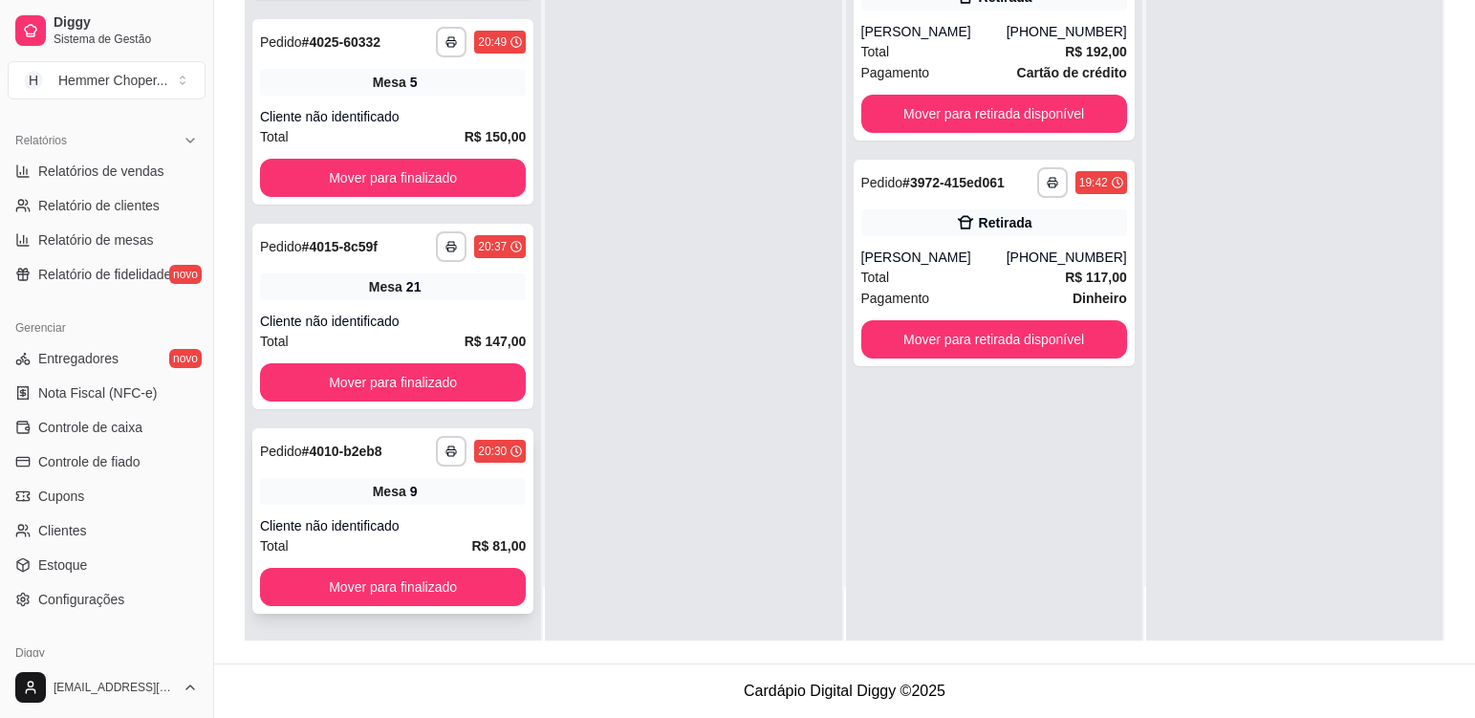
click at [449, 530] on div "Cliente não identificado" at bounding box center [393, 525] width 266 height 19
click at [452, 324] on div "Cliente não identificado" at bounding box center [393, 321] width 266 height 19
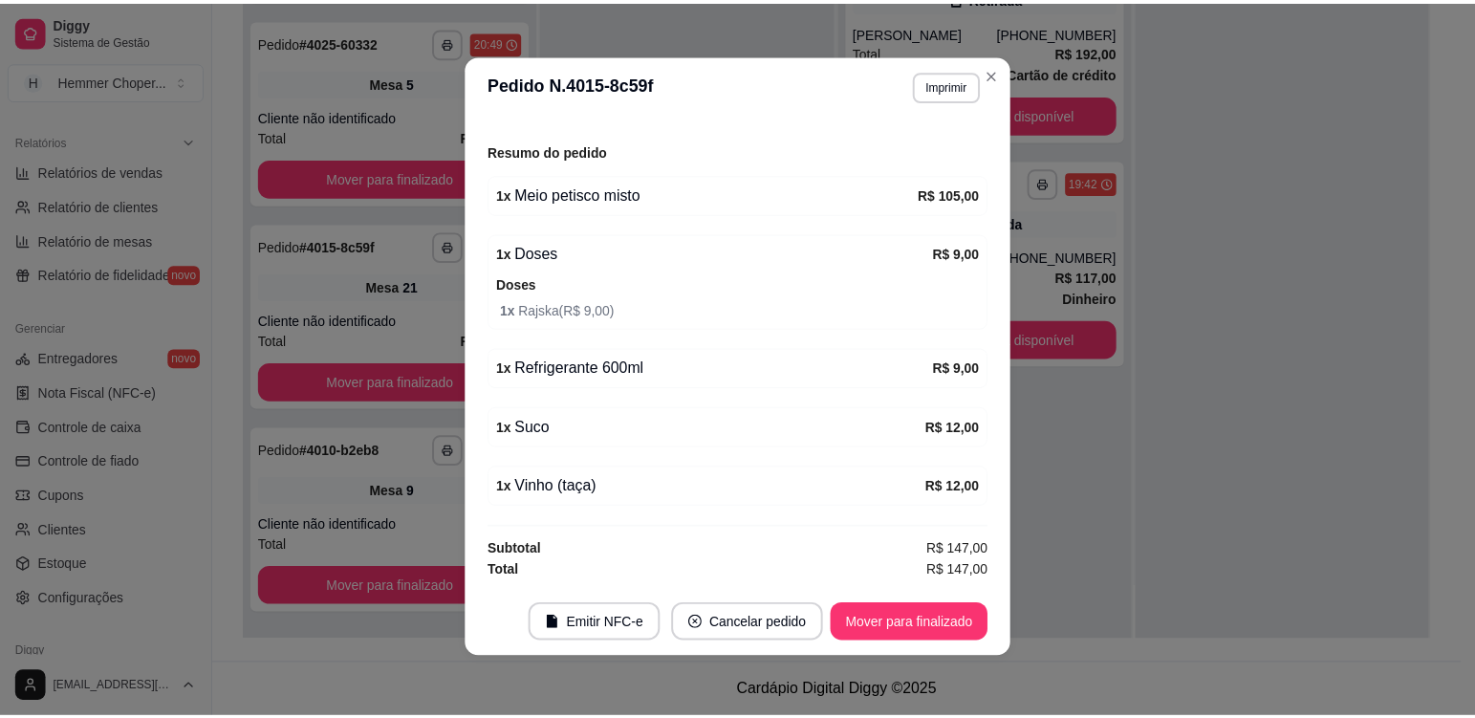
scroll to position [4, 0]
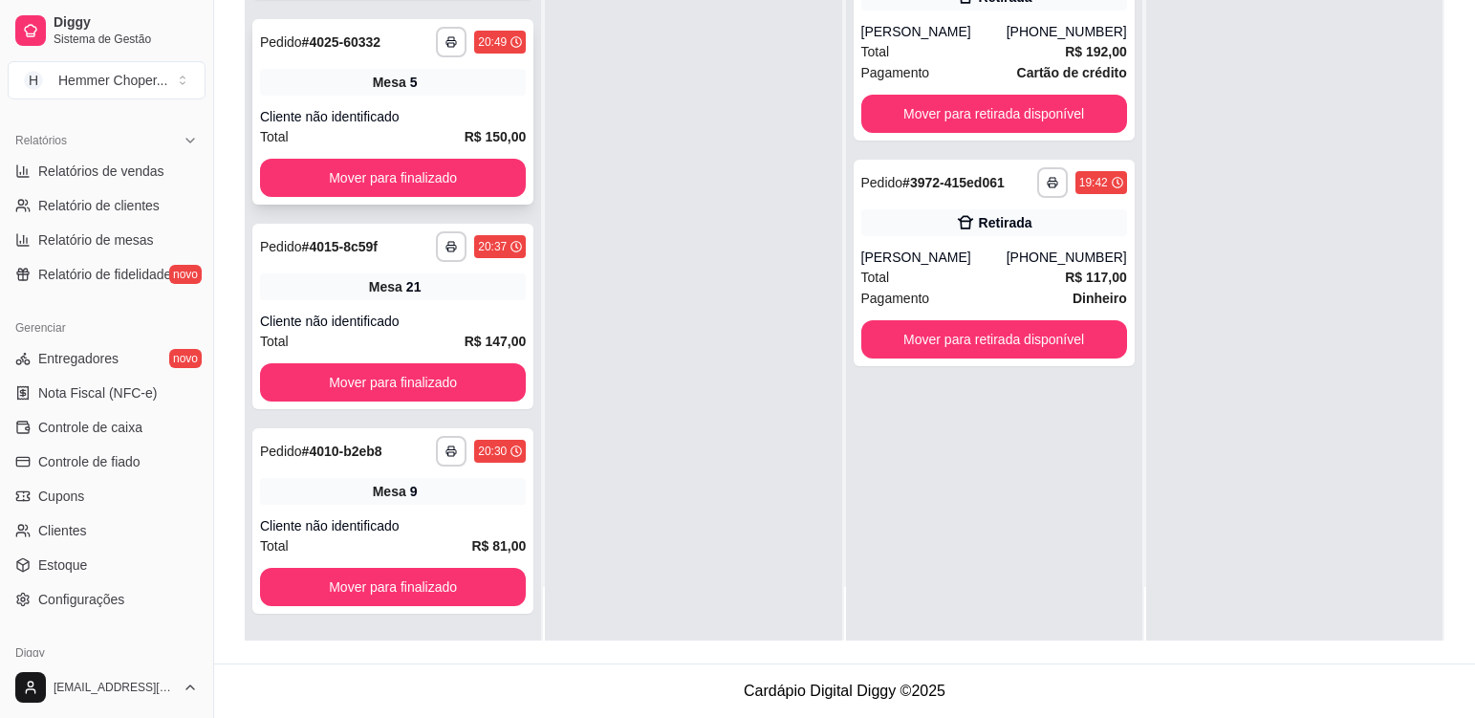
click at [424, 96] on div "**********" at bounding box center [392, 111] width 281 height 185
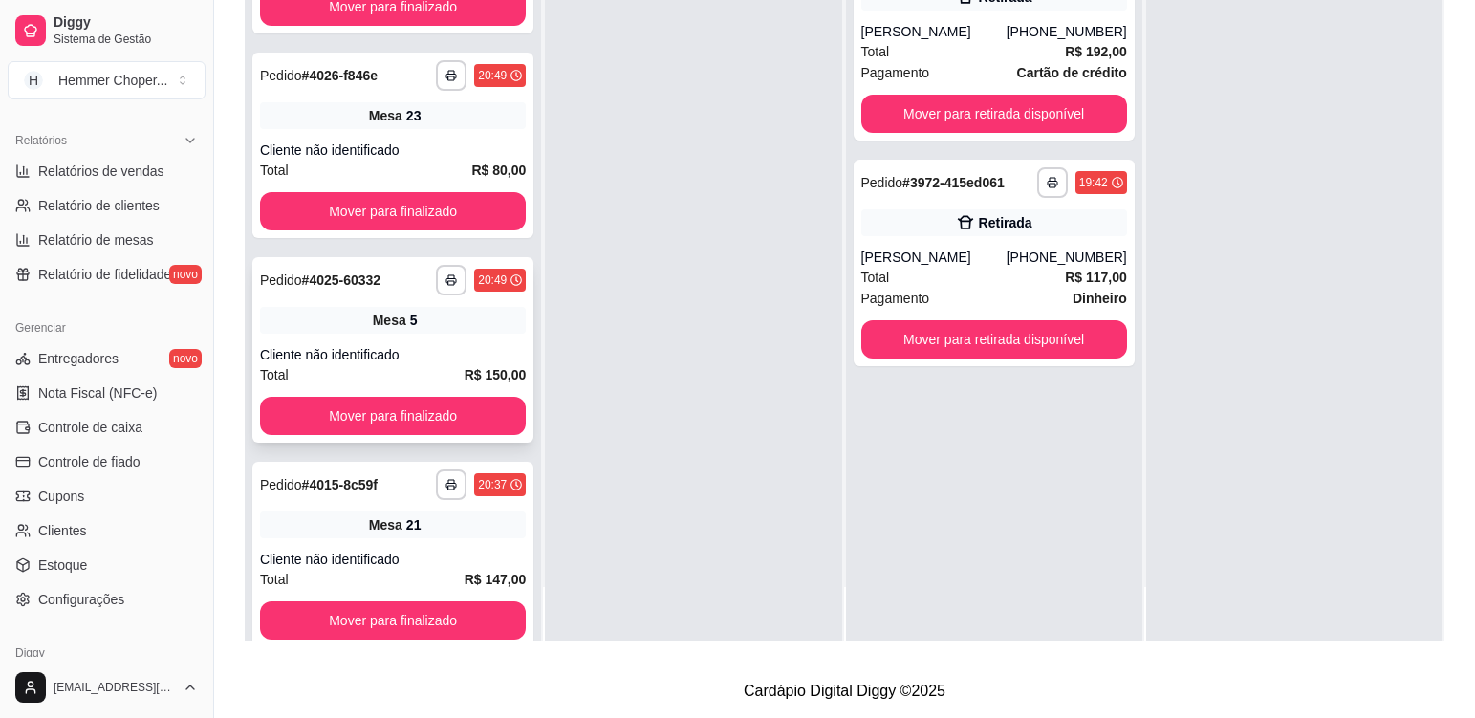
scroll to position [855, 0]
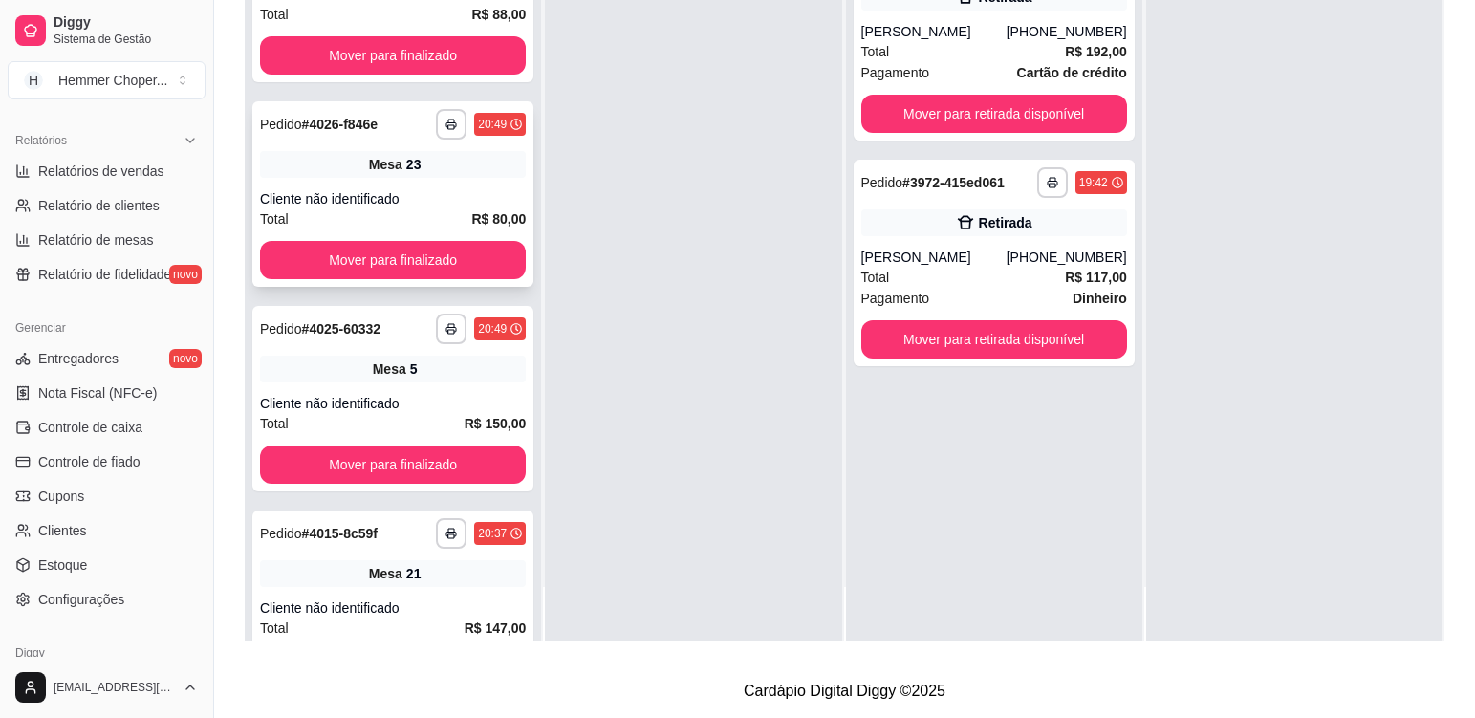
click at [465, 184] on div "**********" at bounding box center [392, 193] width 281 height 185
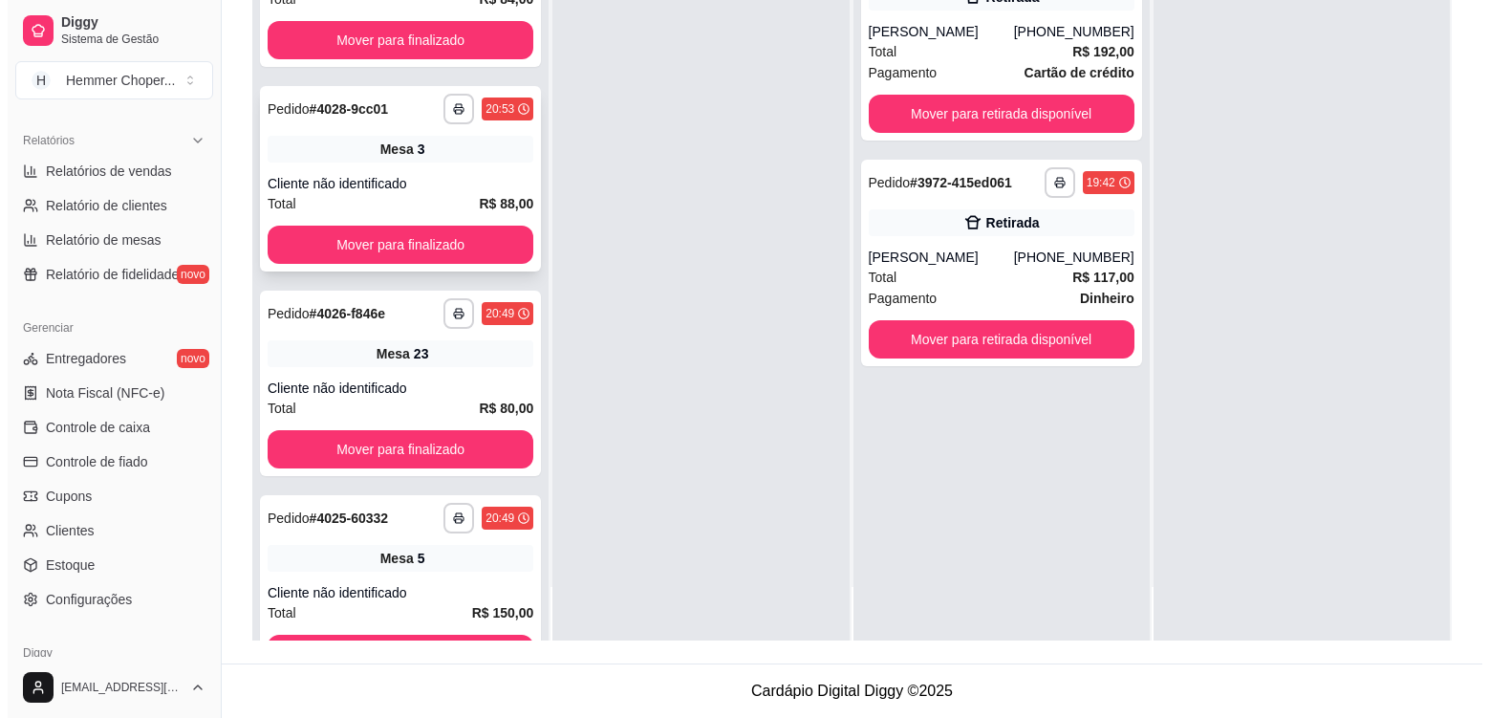
scroll to position [664, 0]
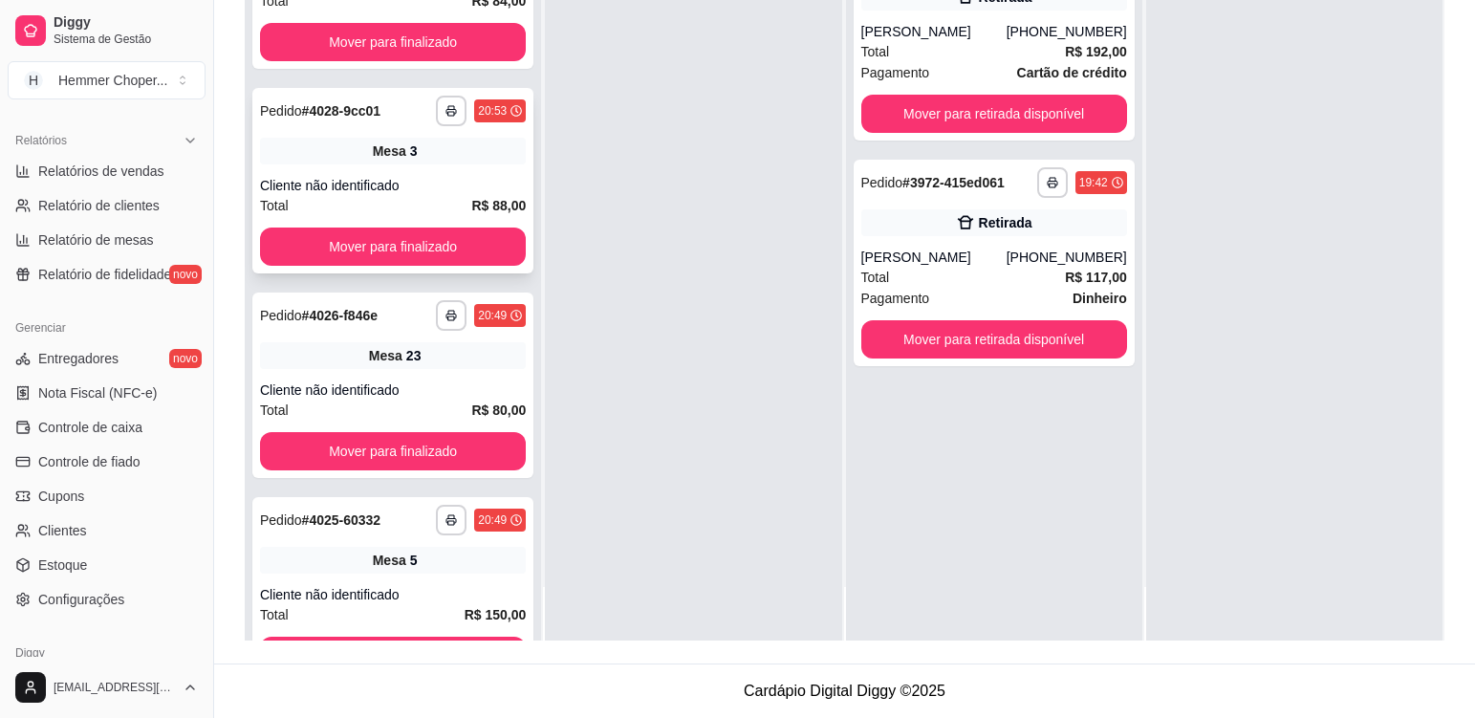
click at [452, 168] on div "**********" at bounding box center [392, 180] width 281 height 185
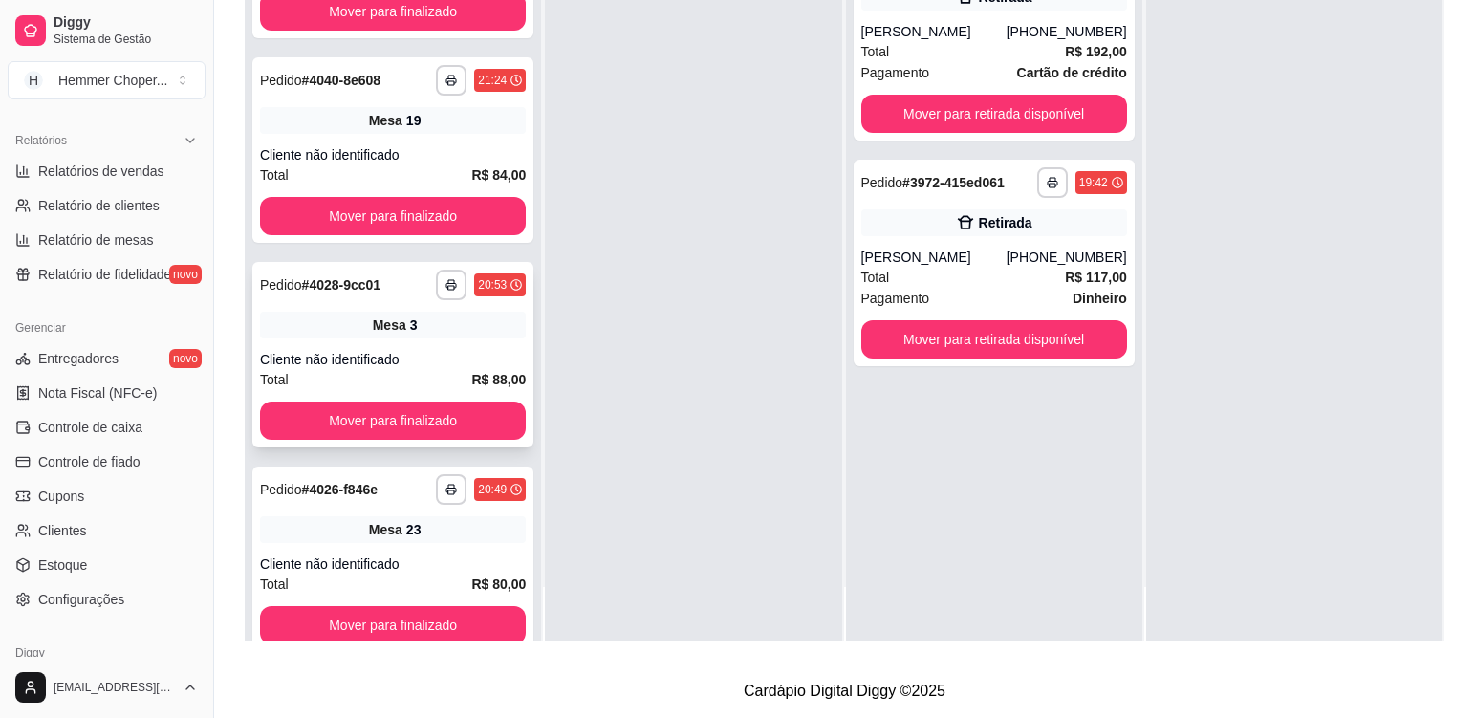
scroll to position [473, 0]
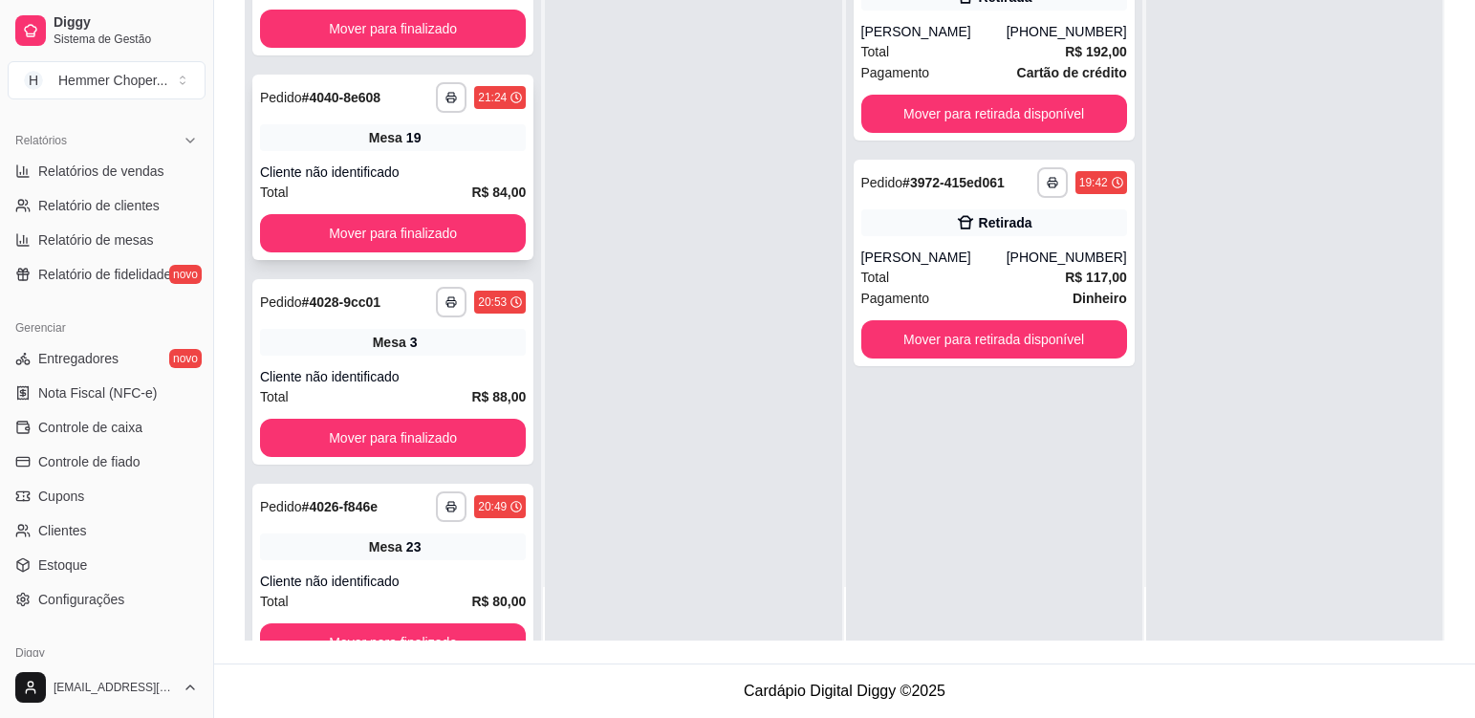
click at [447, 155] on div "**********" at bounding box center [392, 167] width 281 height 185
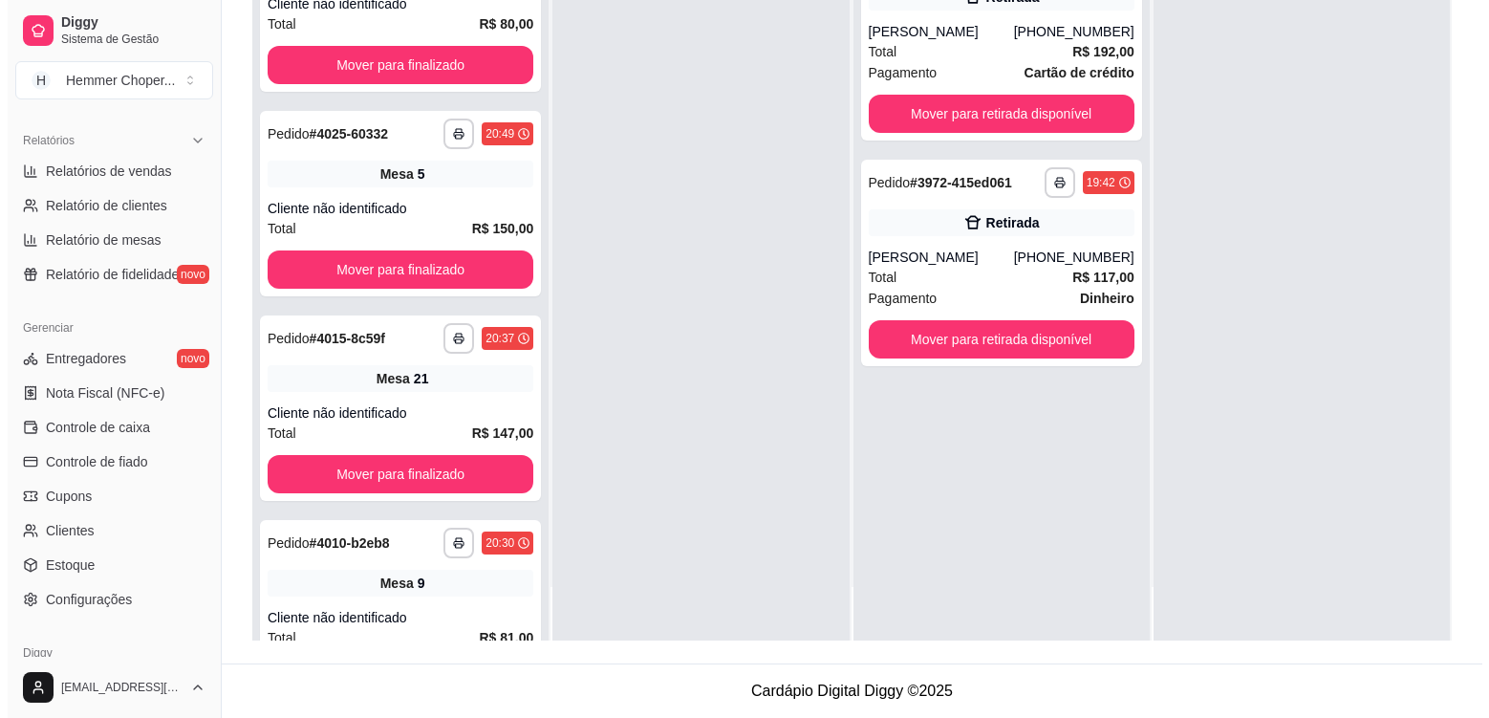
scroll to position [1756, 0]
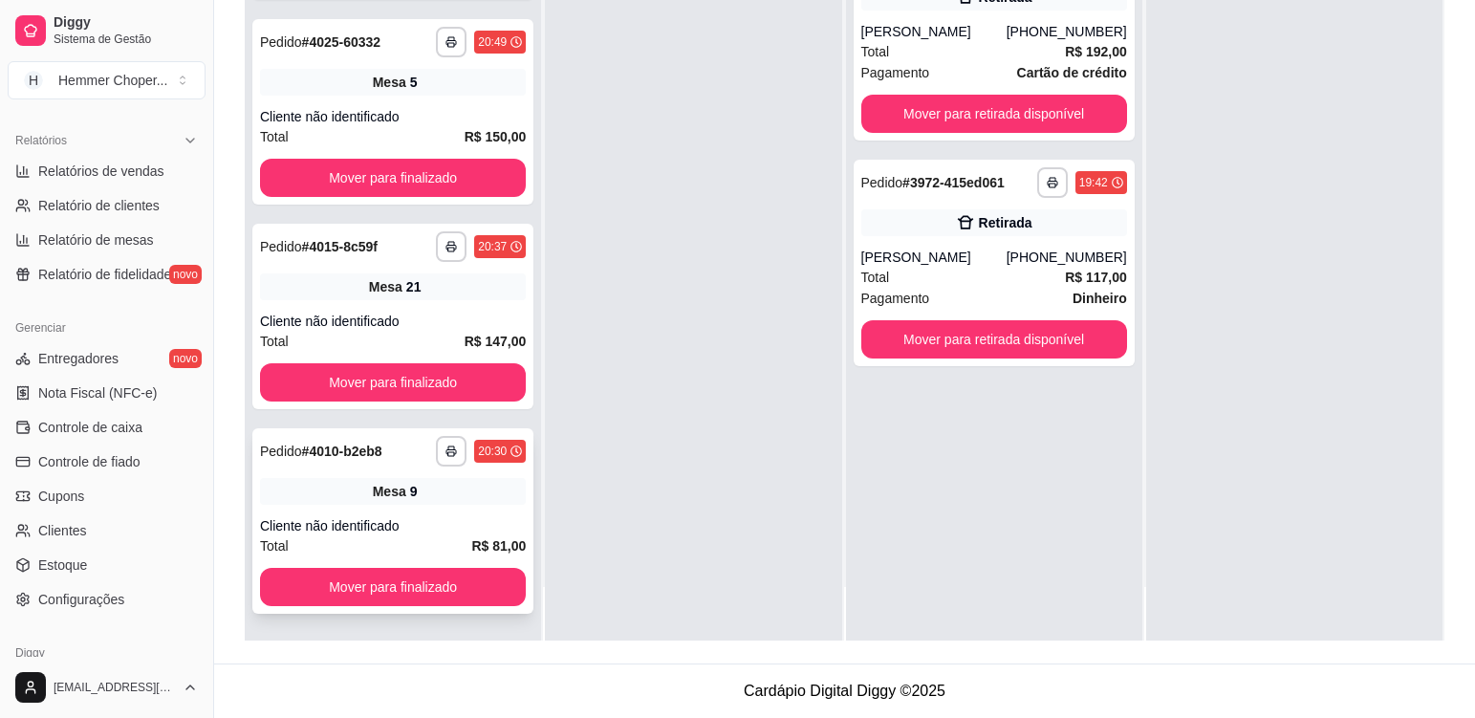
click at [466, 510] on div "**********" at bounding box center [392, 520] width 281 height 185
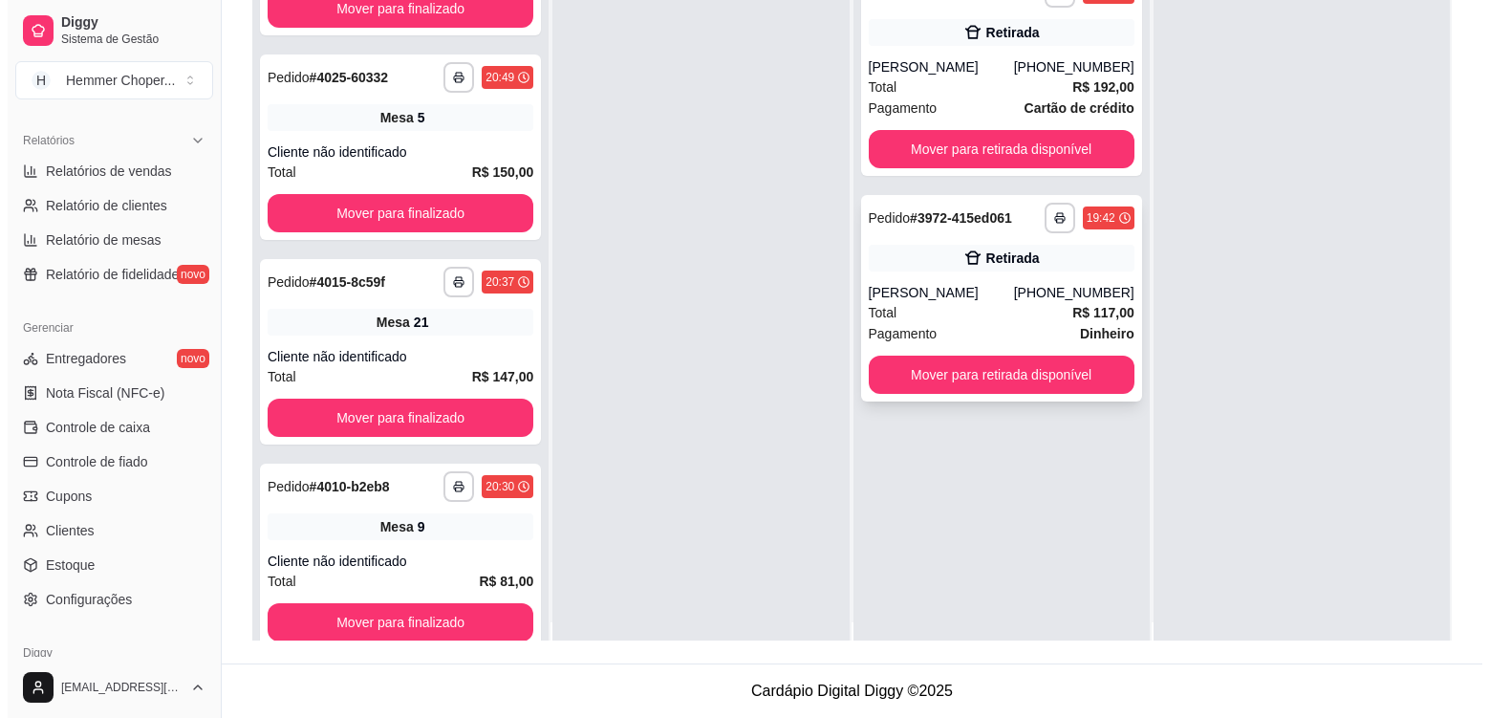
scroll to position [0, 0]
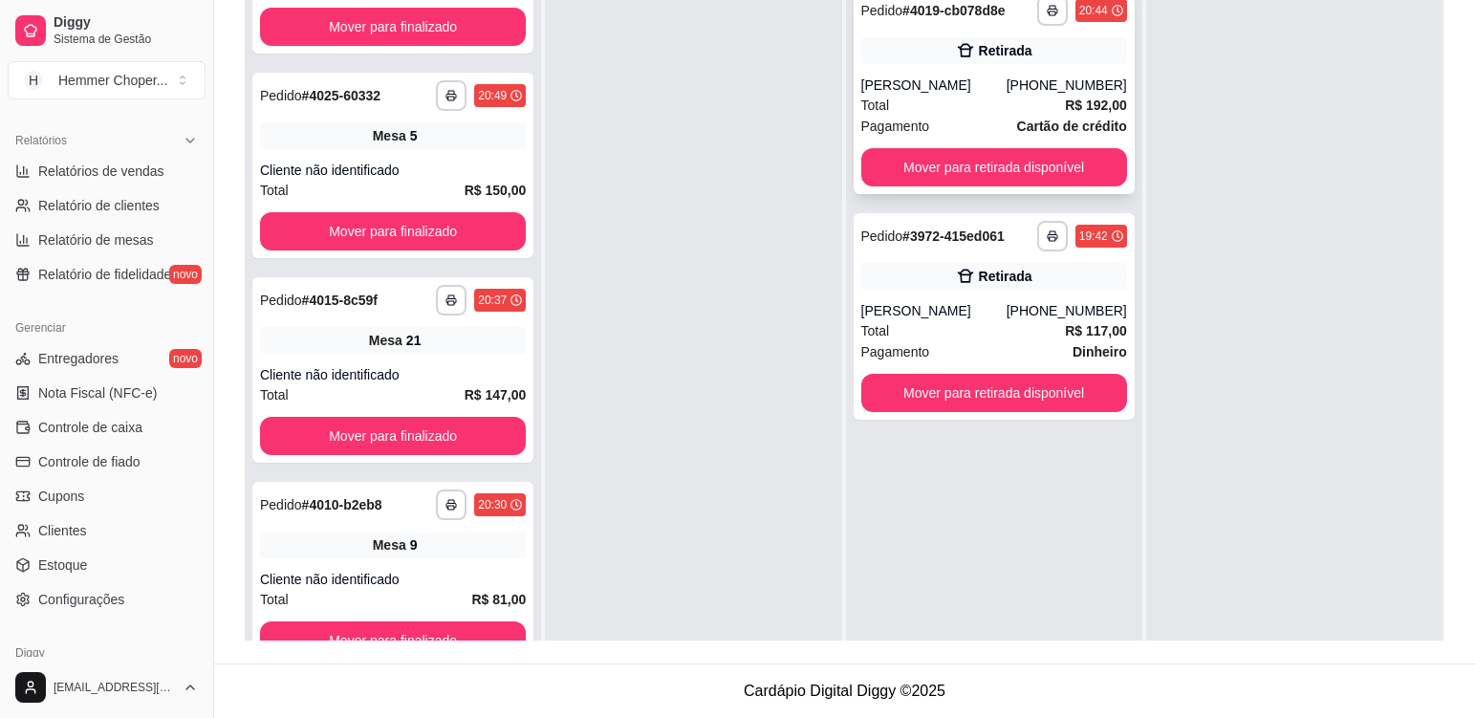
click at [971, 87] on div "[PERSON_NAME]" at bounding box center [933, 85] width 145 height 19
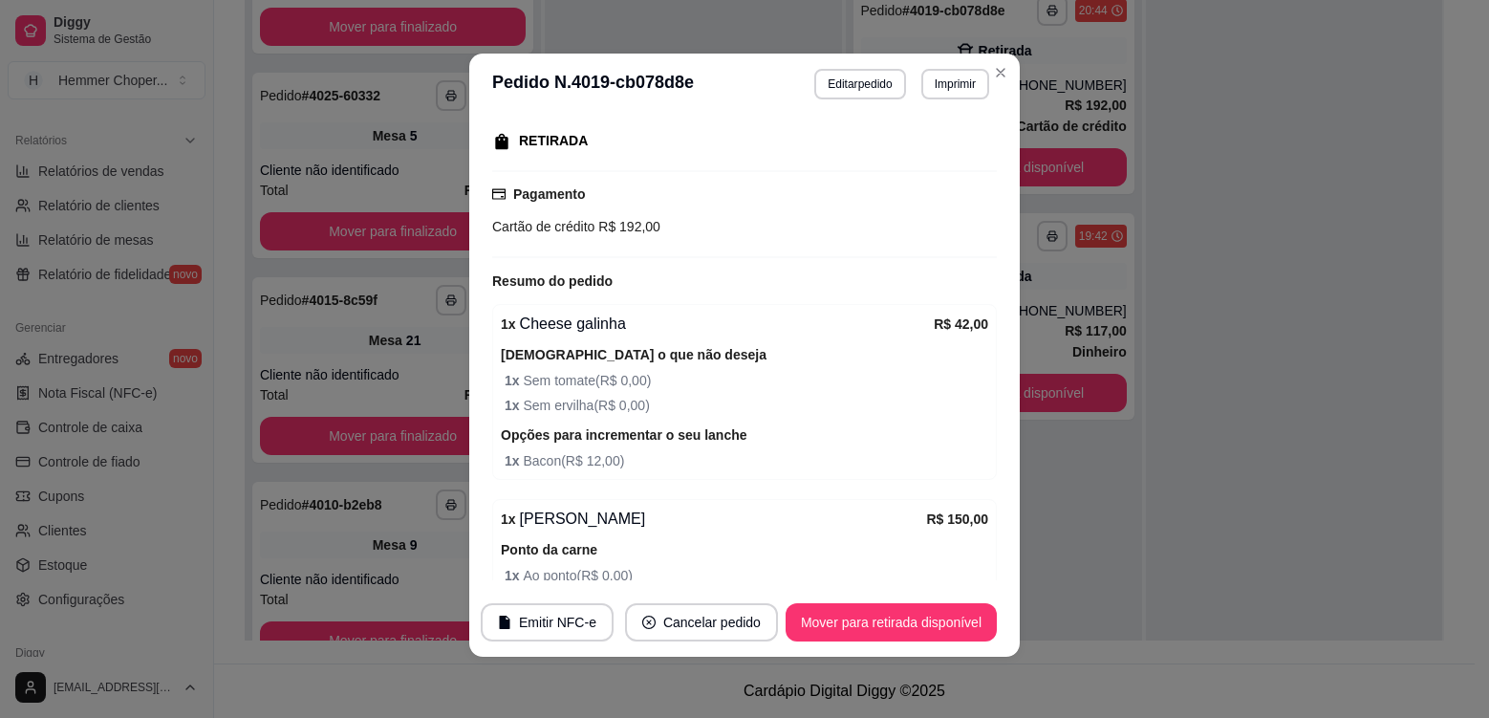
scroll to position [386, 0]
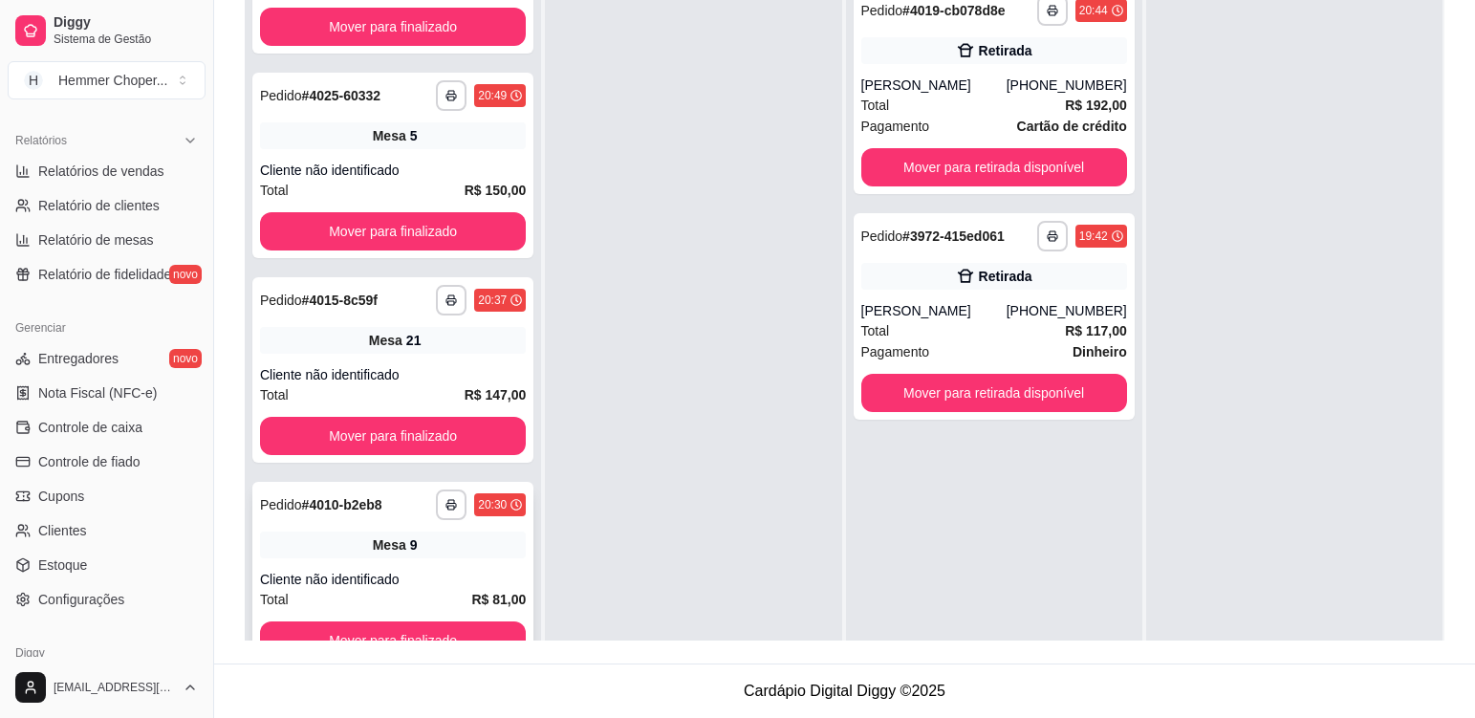
click at [409, 564] on div "**********" at bounding box center [392, 574] width 281 height 185
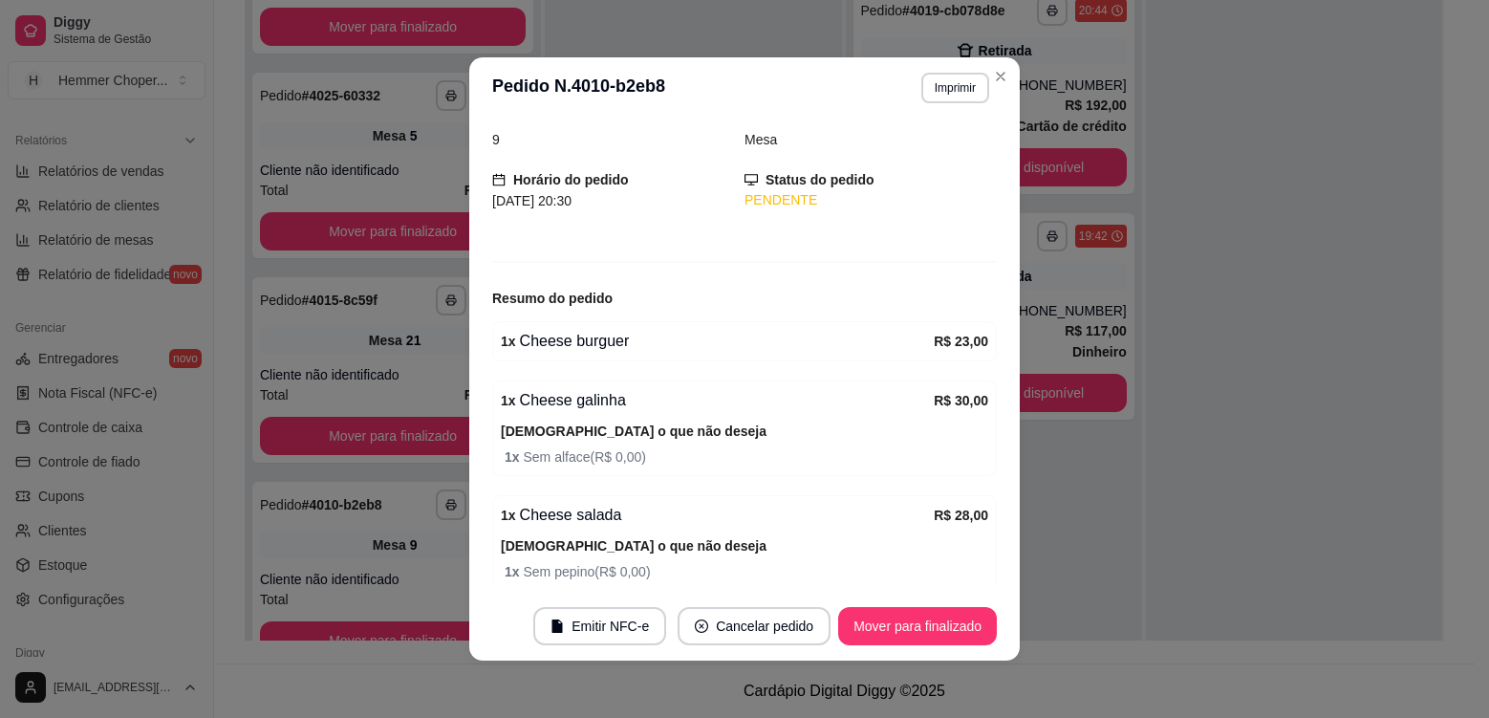
scroll to position [162, 0]
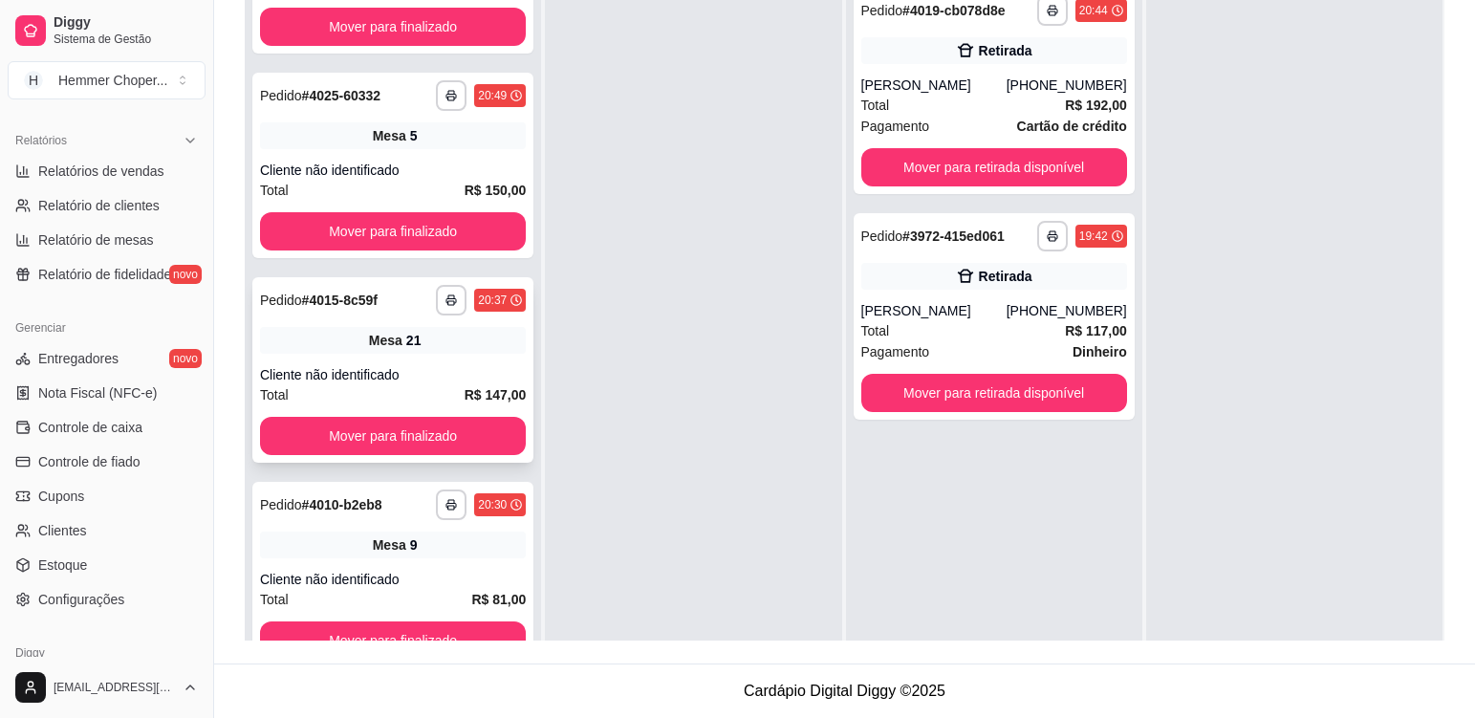
click at [467, 357] on div "**********" at bounding box center [392, 369] width 281 height 185
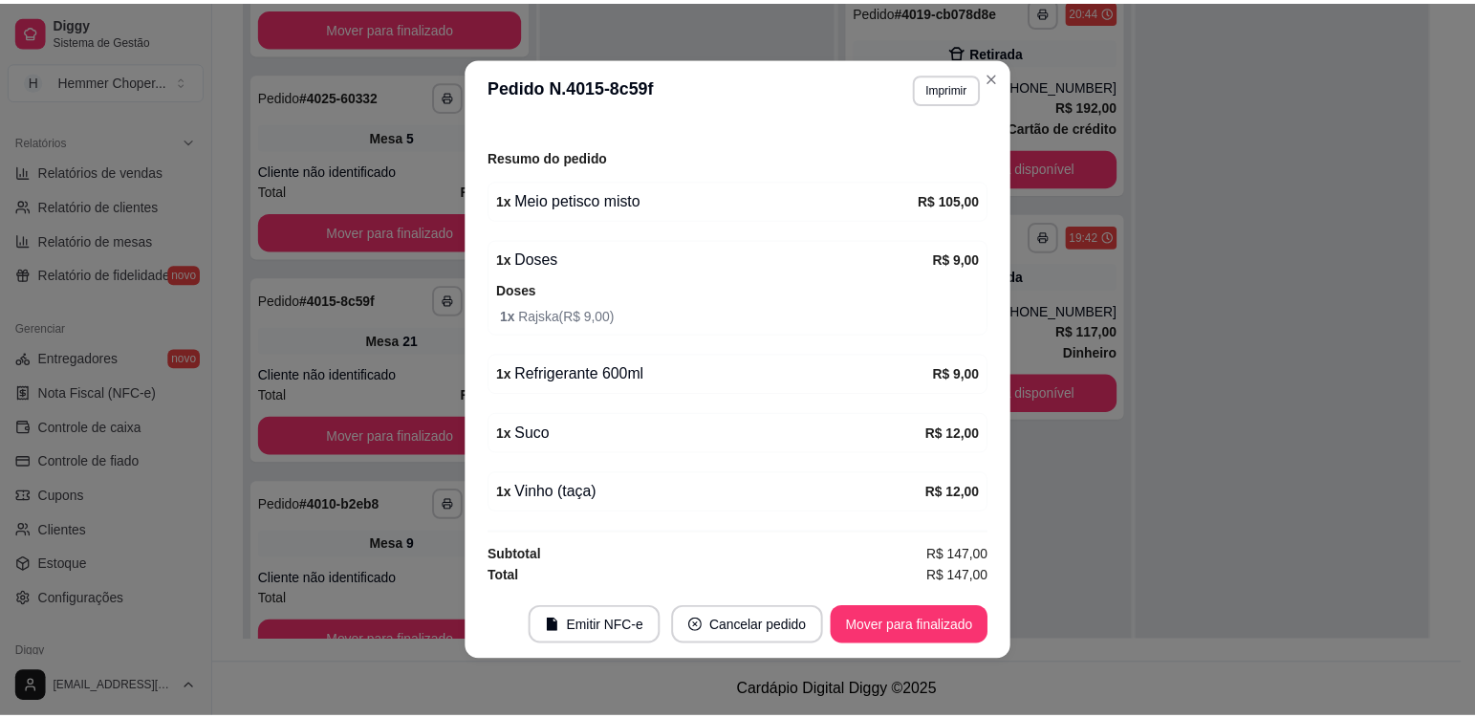
scroll to position [226, 0]
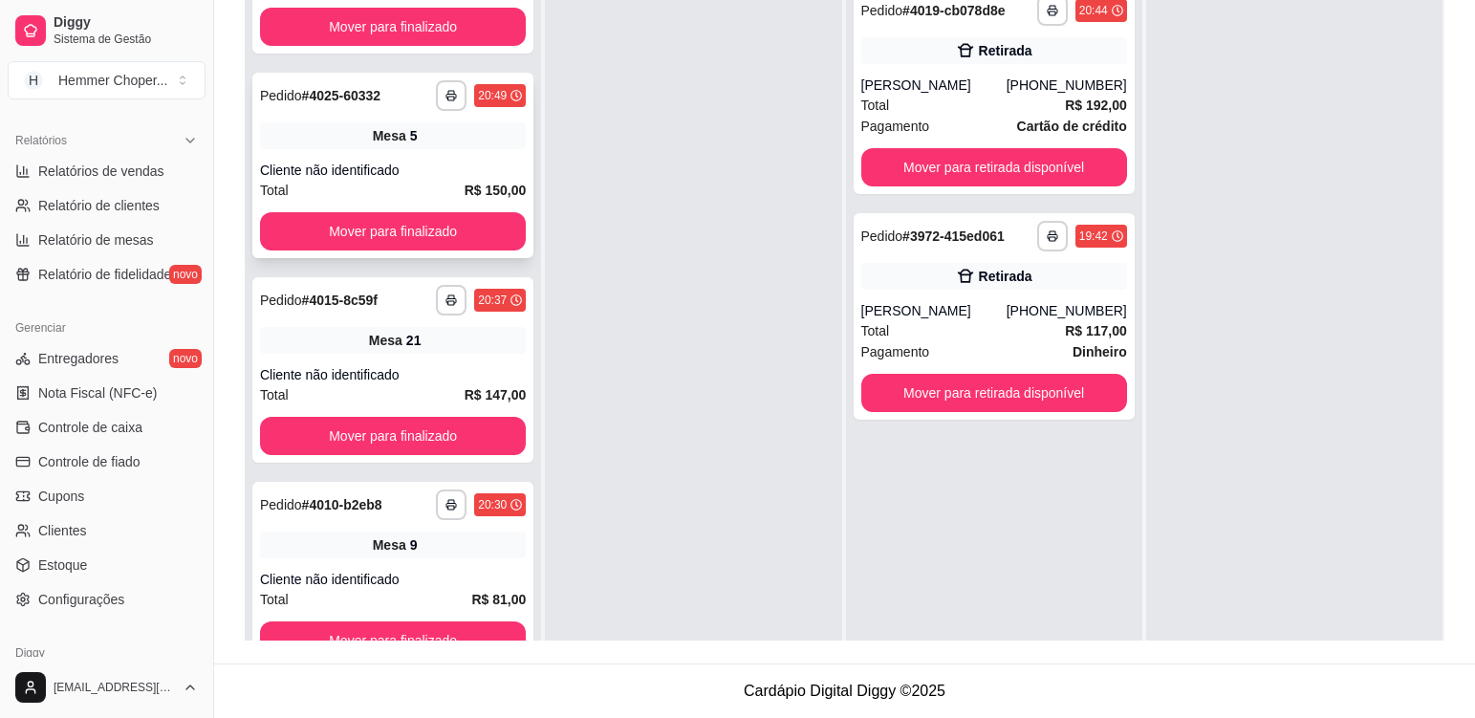
click at [466, 152] on div "**********" at bounding box center [392, 165] width 281 height 185
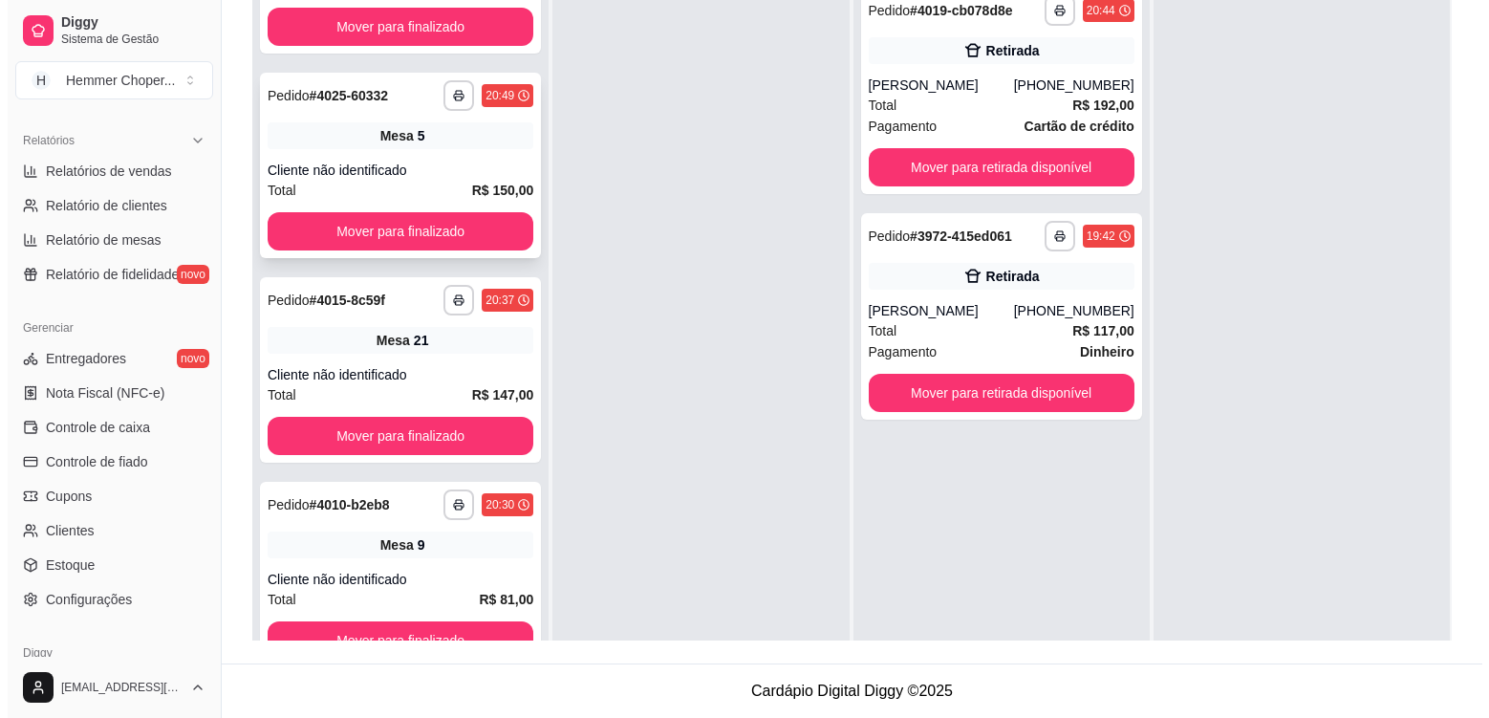
scroll to position [1769, 0]
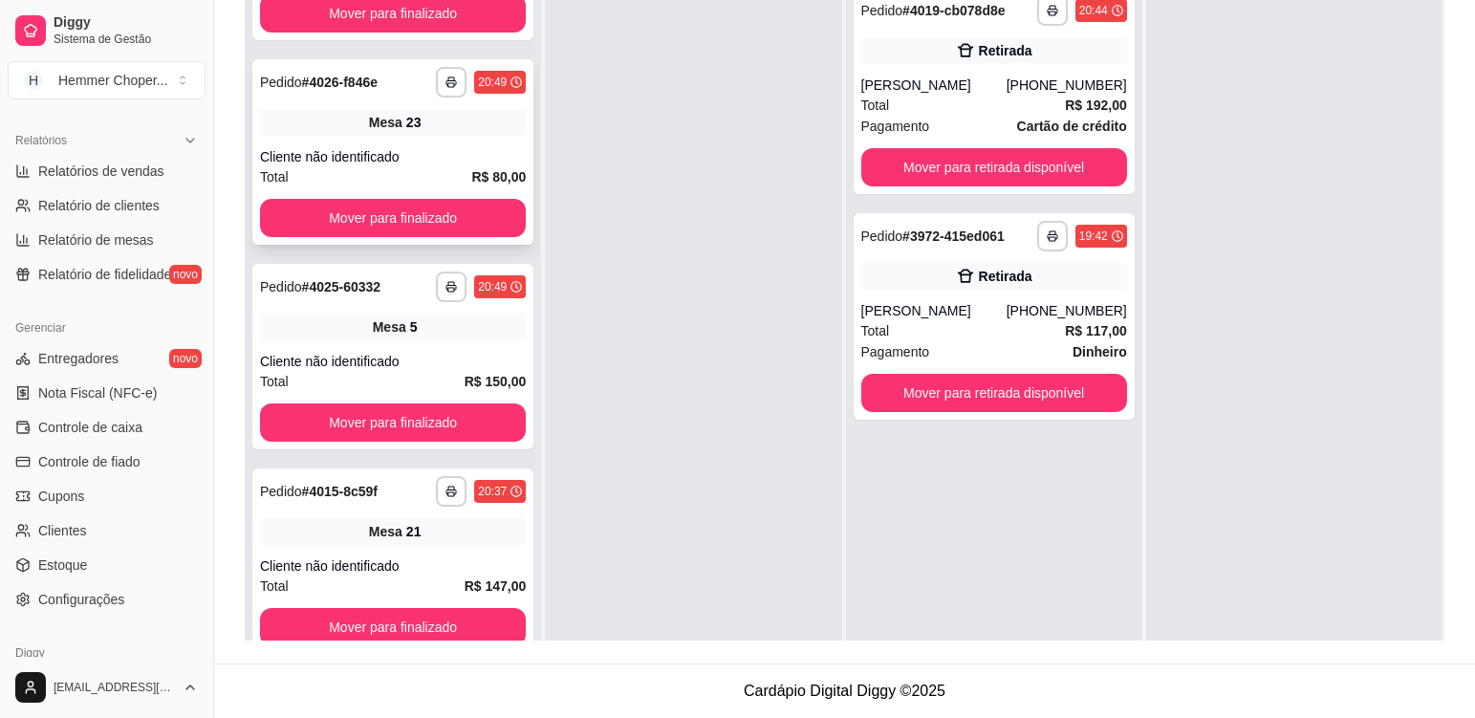
click at [470, 139] on div "**********" at bounding box center [392, 151] width 281 height 185
click at [443, 557] on div "Cliente não identificado" at bounding box center [393, 565] width 266 height 19
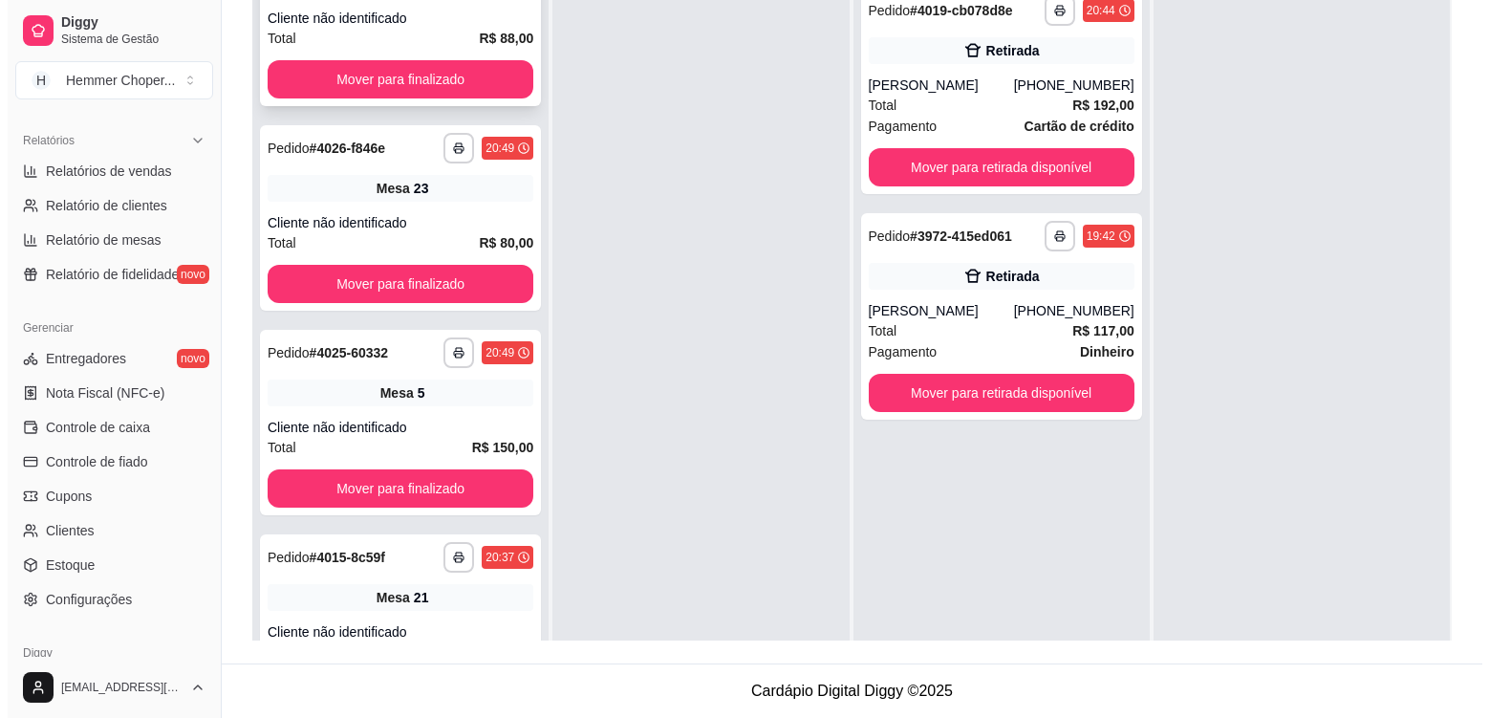
scroll to position [1578, 0]
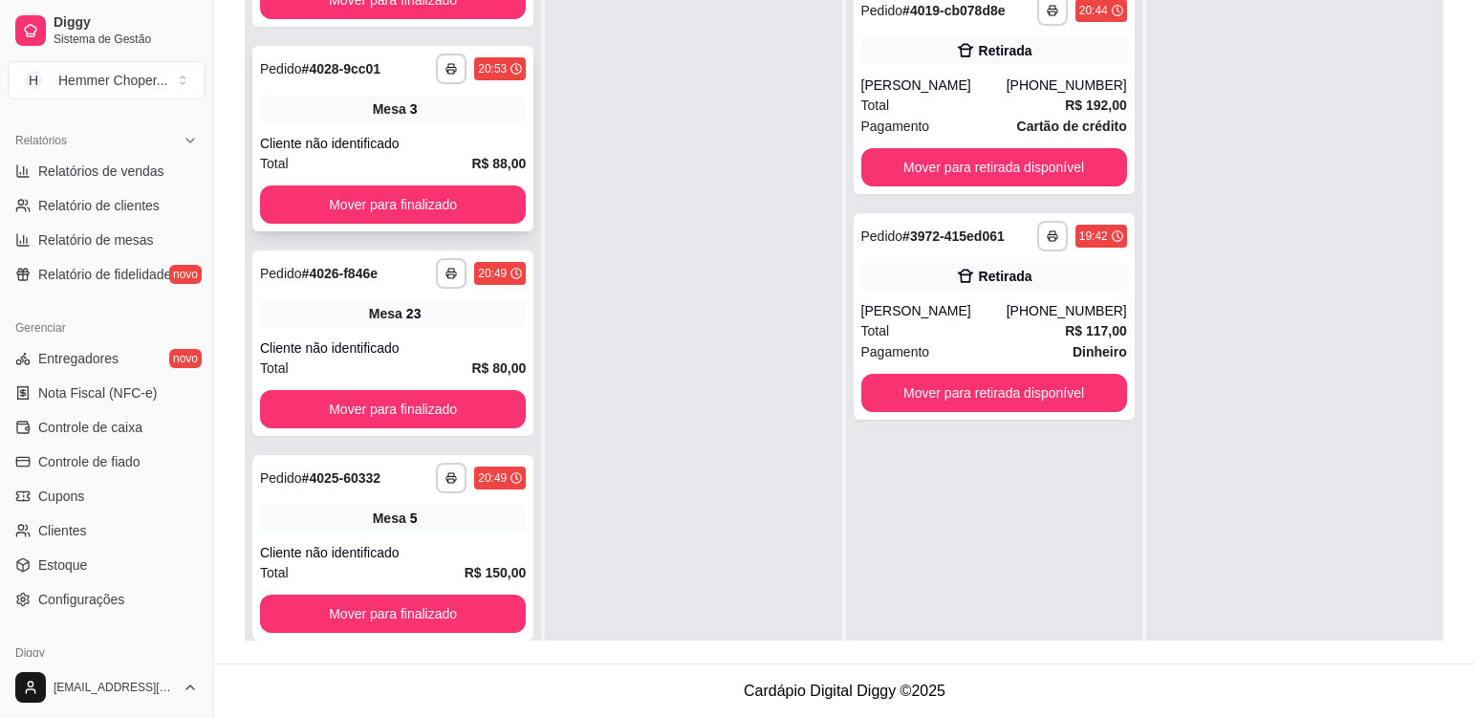
click at [441, 129] on div "**********" at bounding box center [392, 138] width 281 height 185
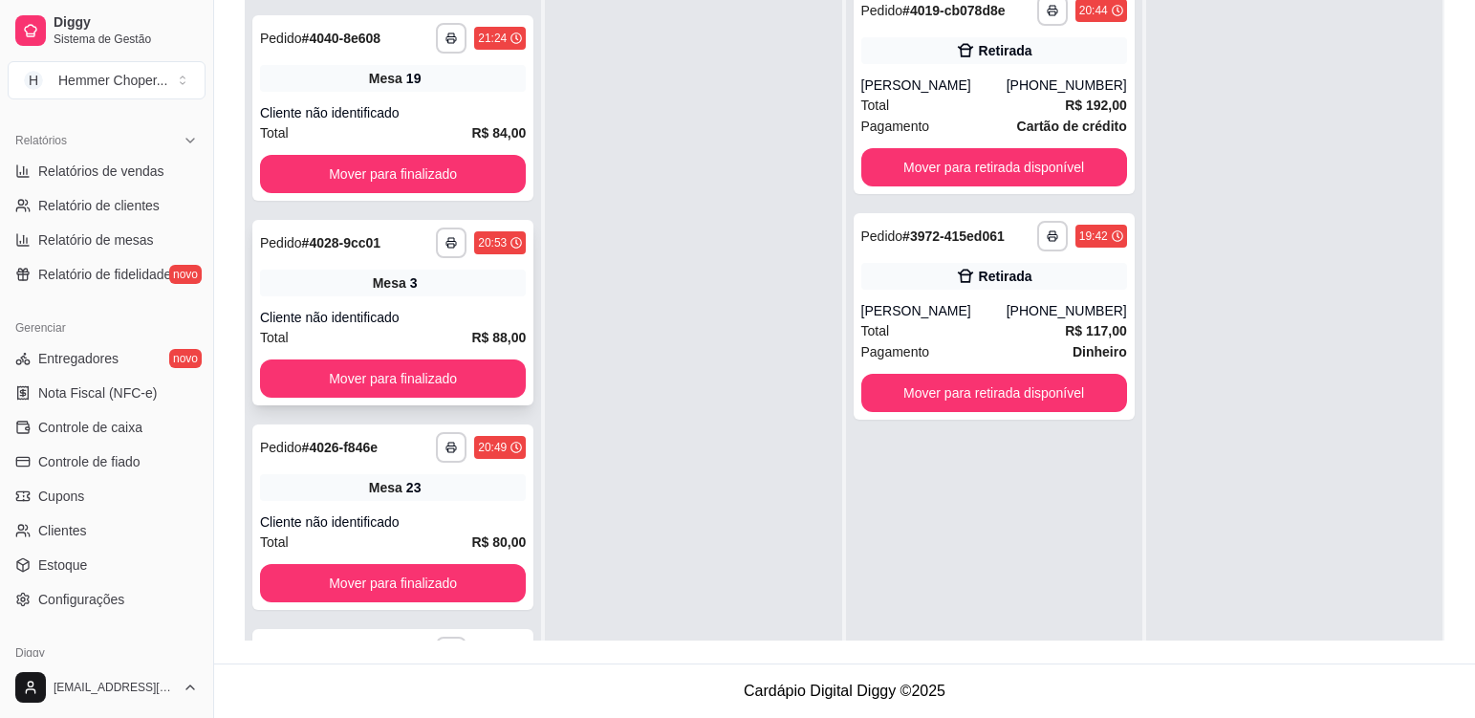
scroll to position [1387, 0]
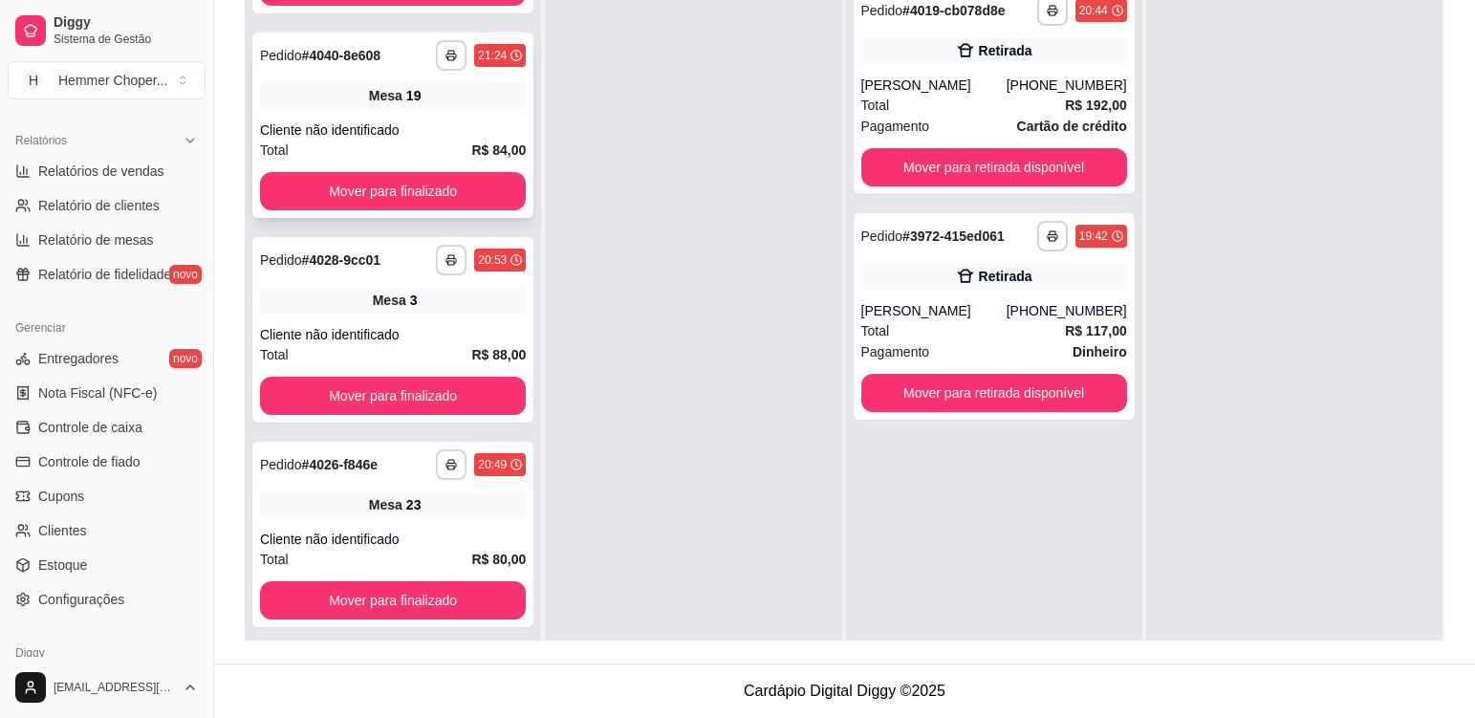
click at [456, 117] on div "**********" at bounding box center [392, 124] width 281 height 185
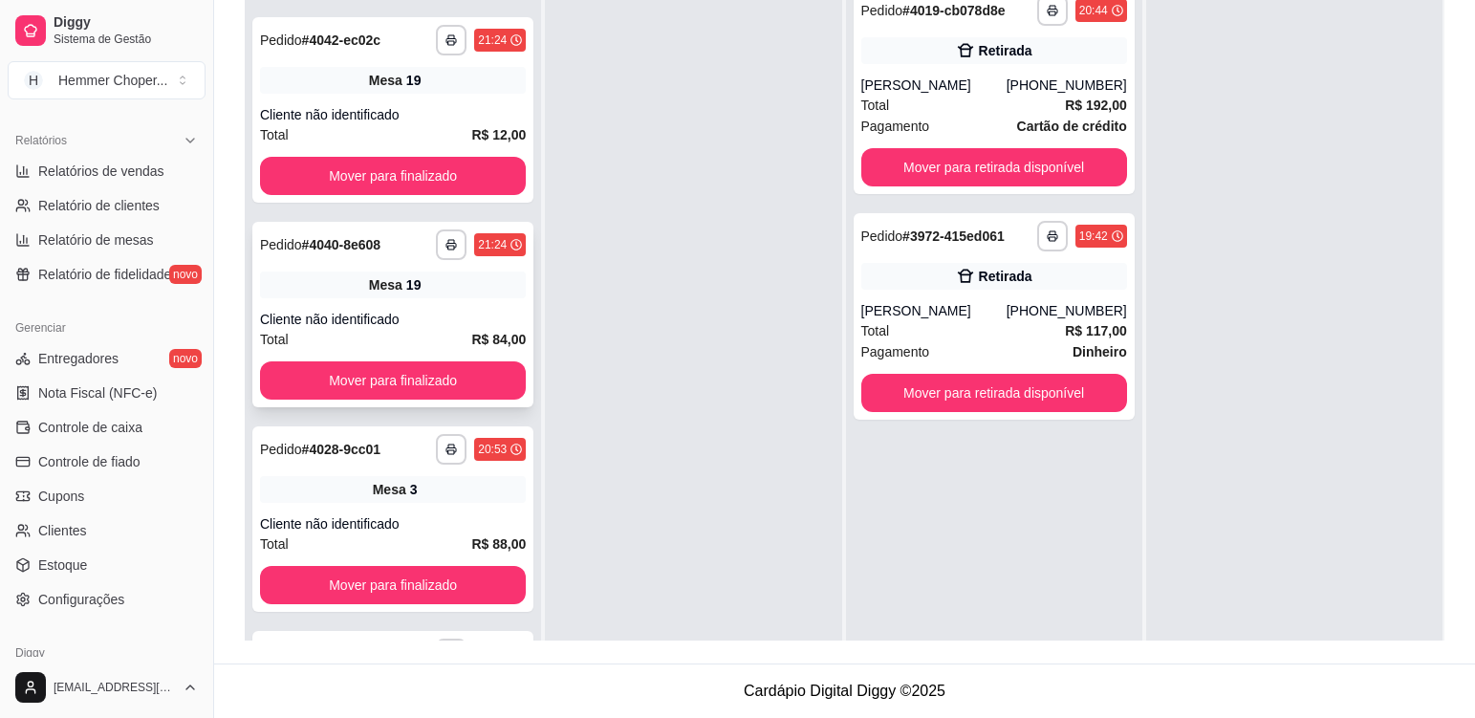
scroll to position [1196, 0]
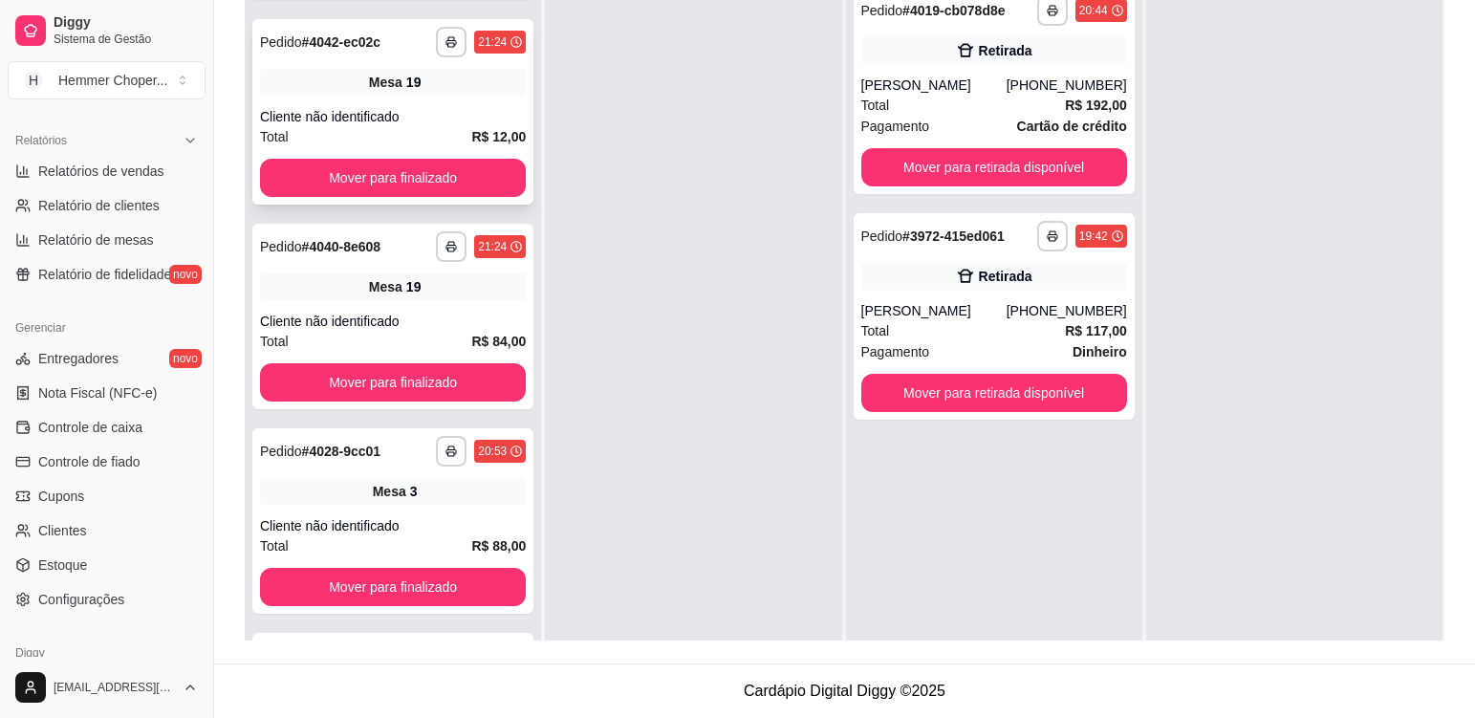
click at [476, 93] on div "Mesa 19" at bounding box center [393, 82] width 266 height 27
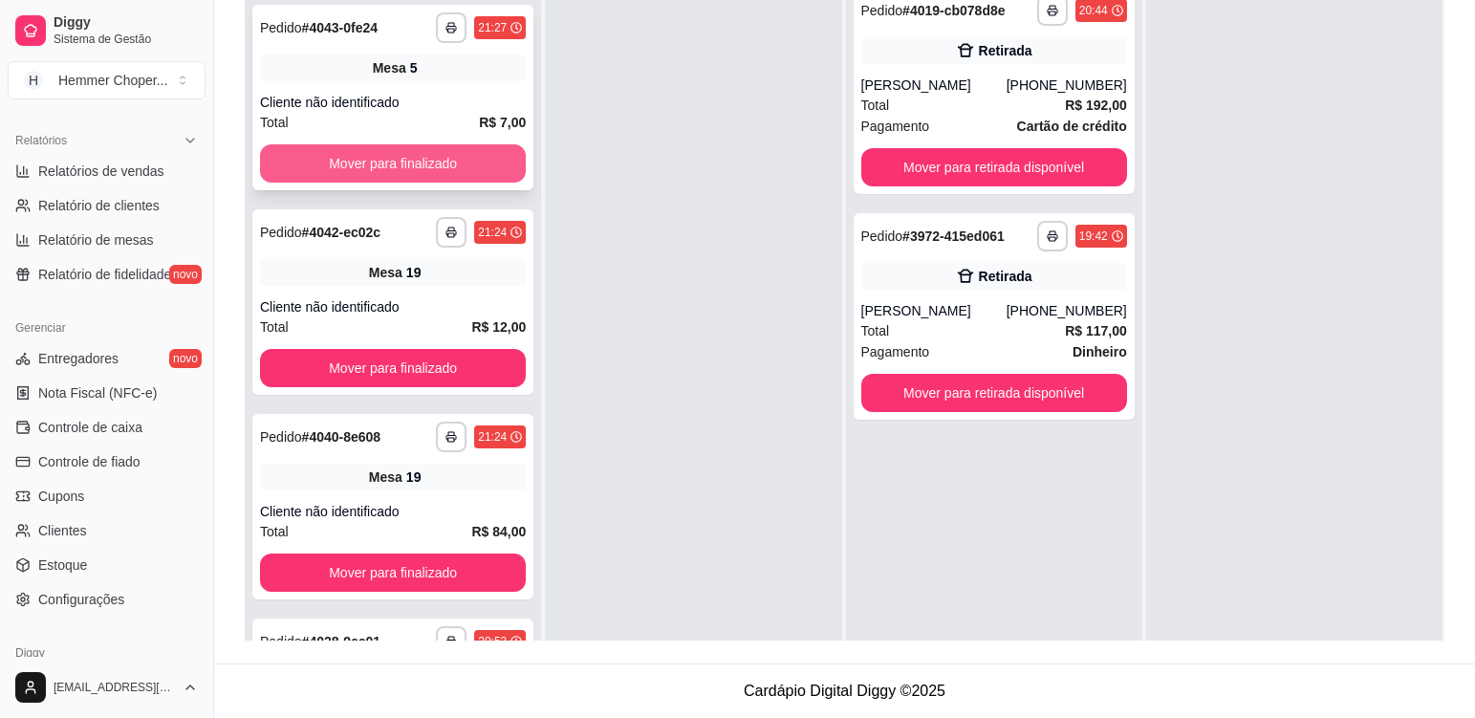
scroll to position [1005, 0]
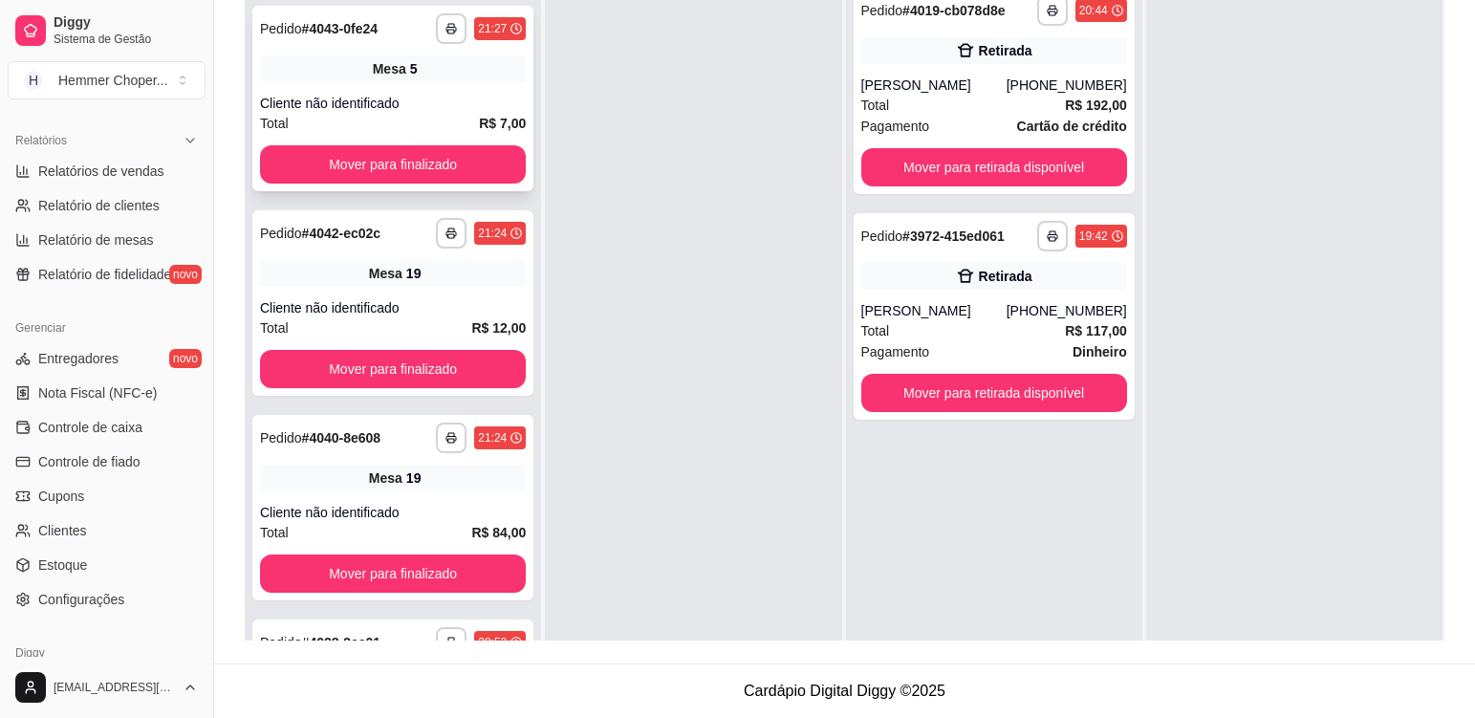
click at [455, 72] on div "Mesa 5" at bounding box center [393, 68] width 266 height 27
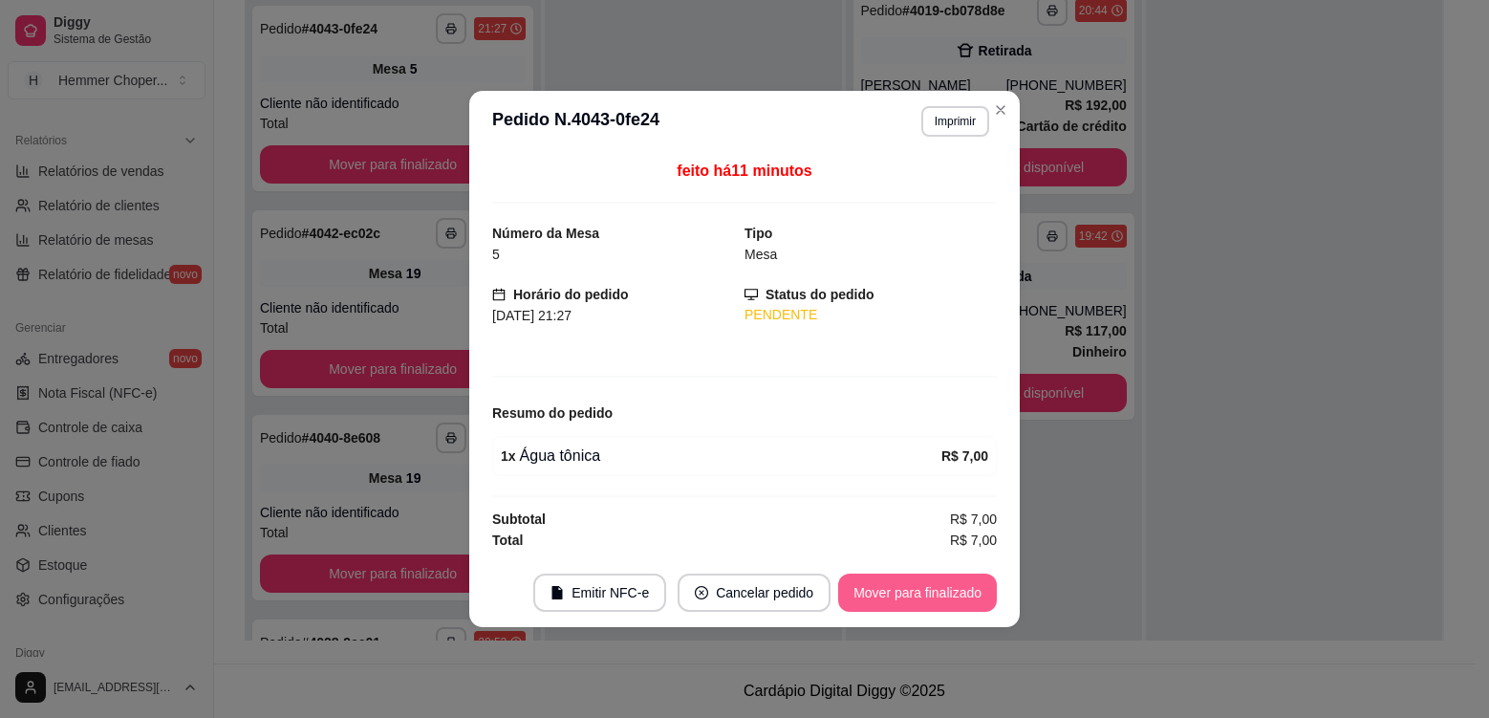
click at [908, 600] on button "Mover para finalizado" at bounding box center [917, 592] width 159 height 38
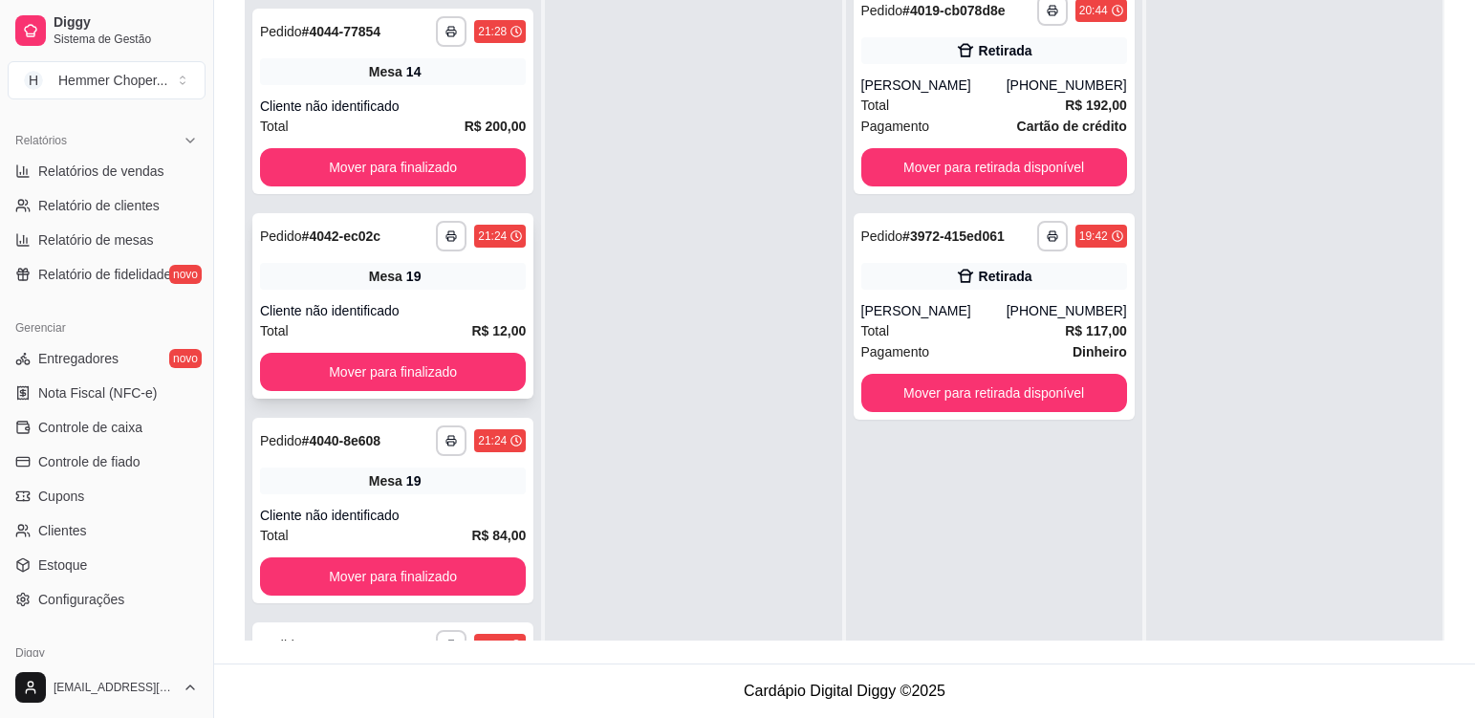
scroll to position [718, 0]
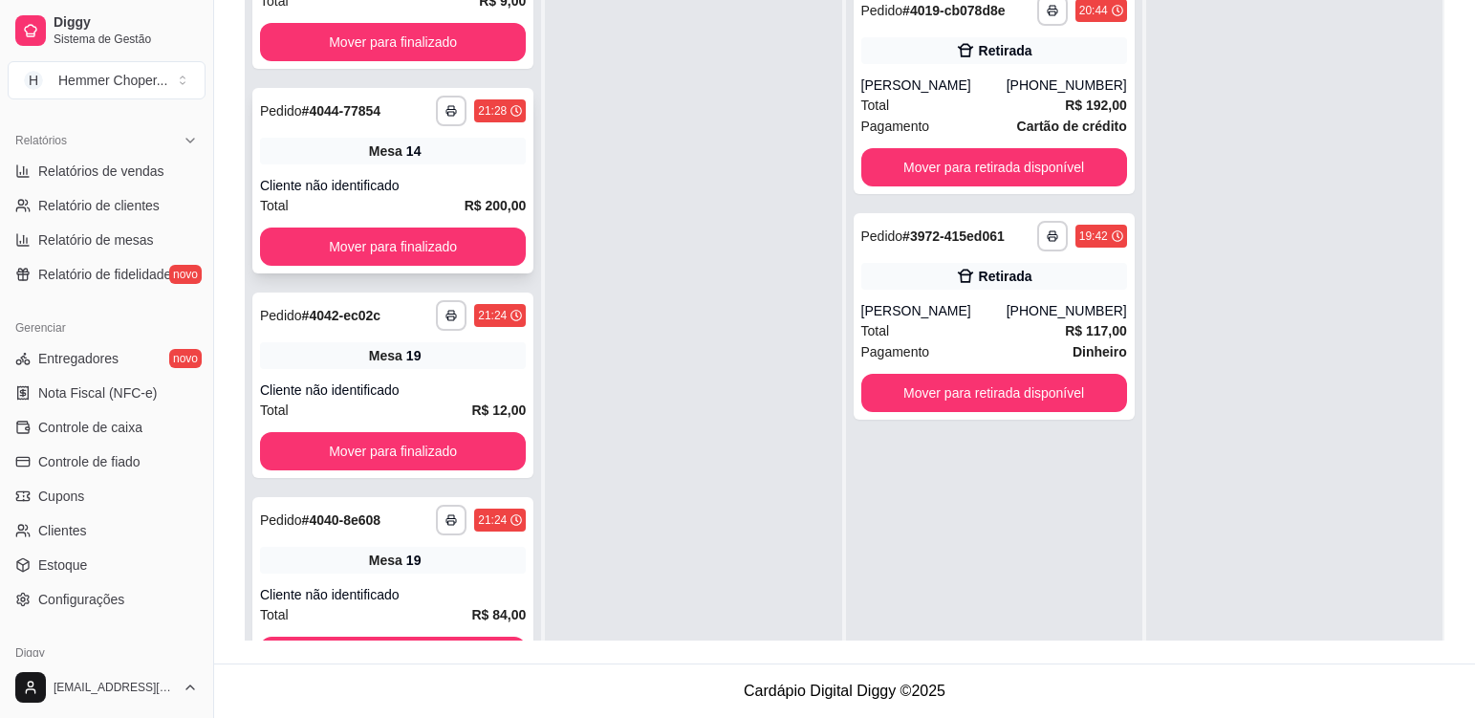
click at [410, 168] on div "**********" at bounding box center [392, 180] width 281 height 185
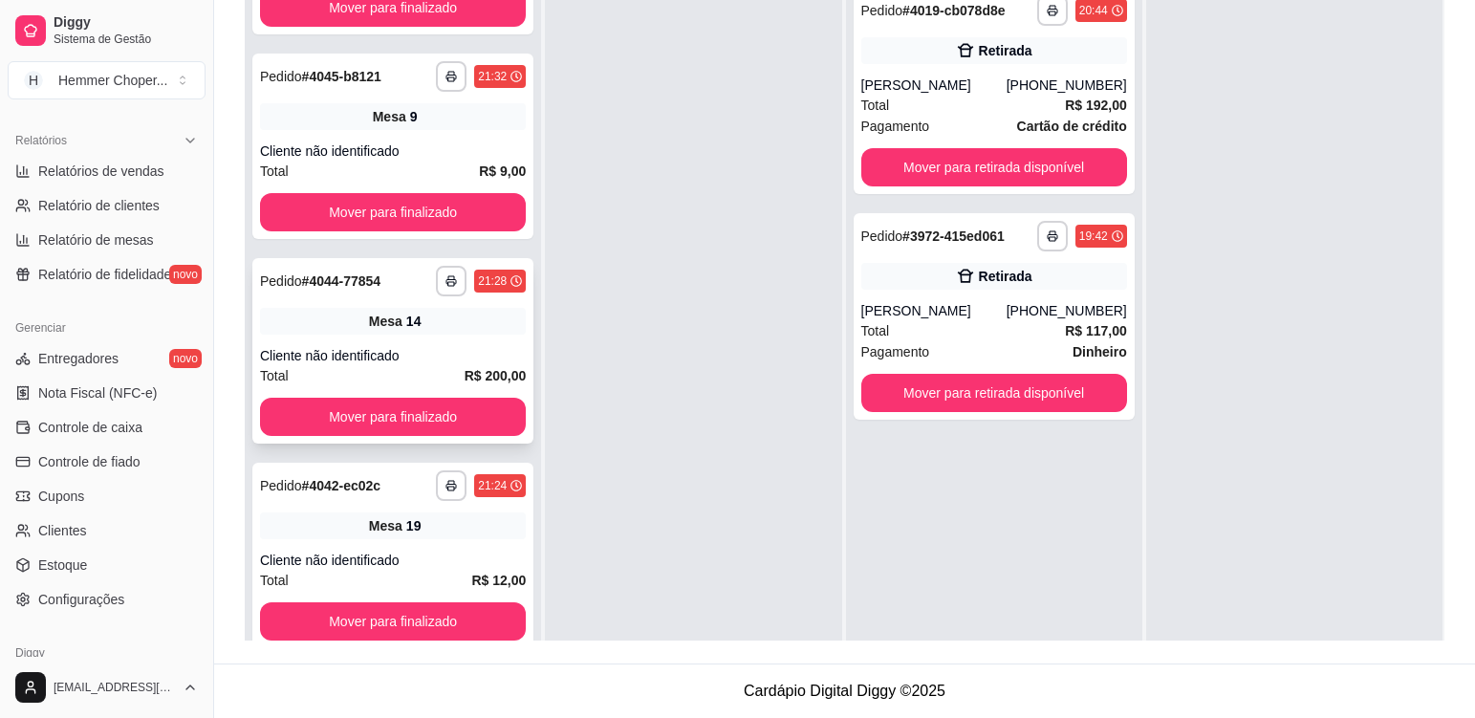
scroll to position [527, 0]
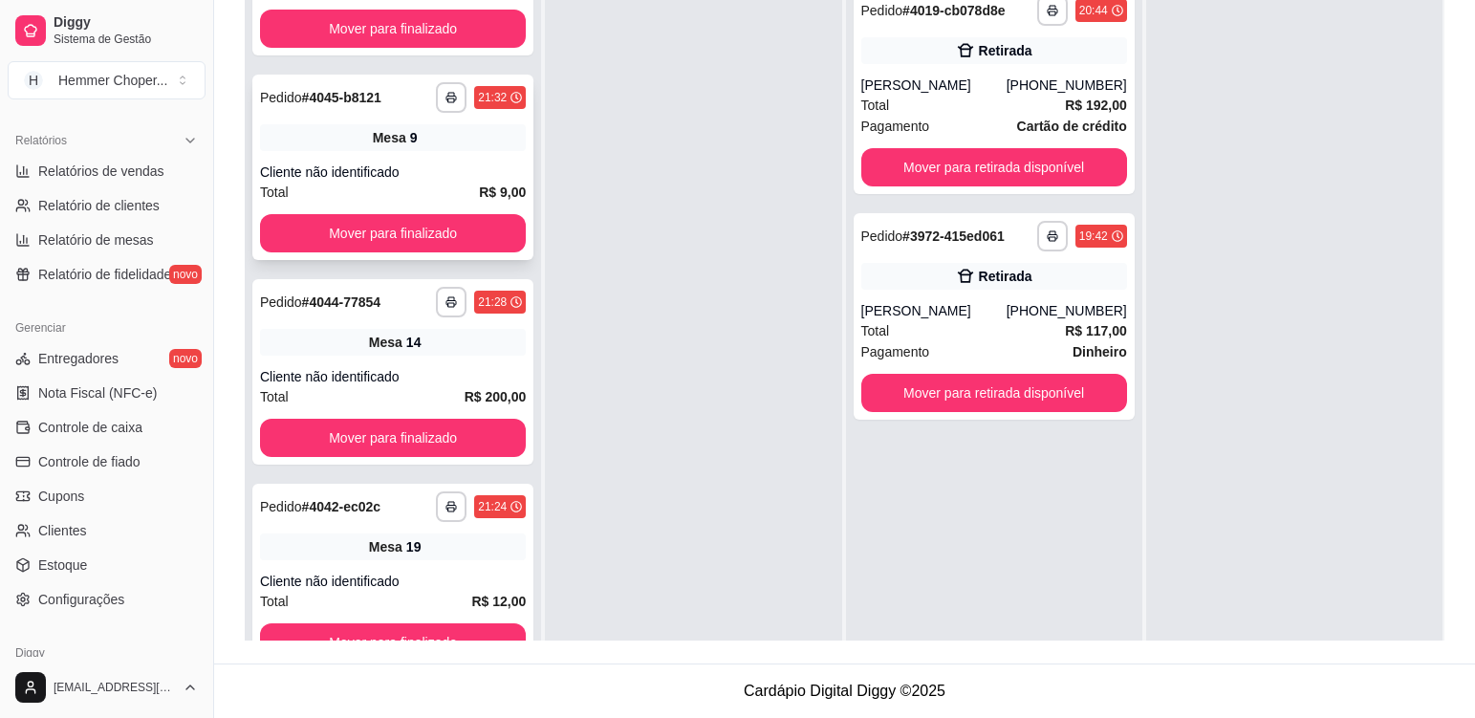
click at [450, 170] on div "Cliente não identificado" at bounding box center [393, 171] width 266 height 19
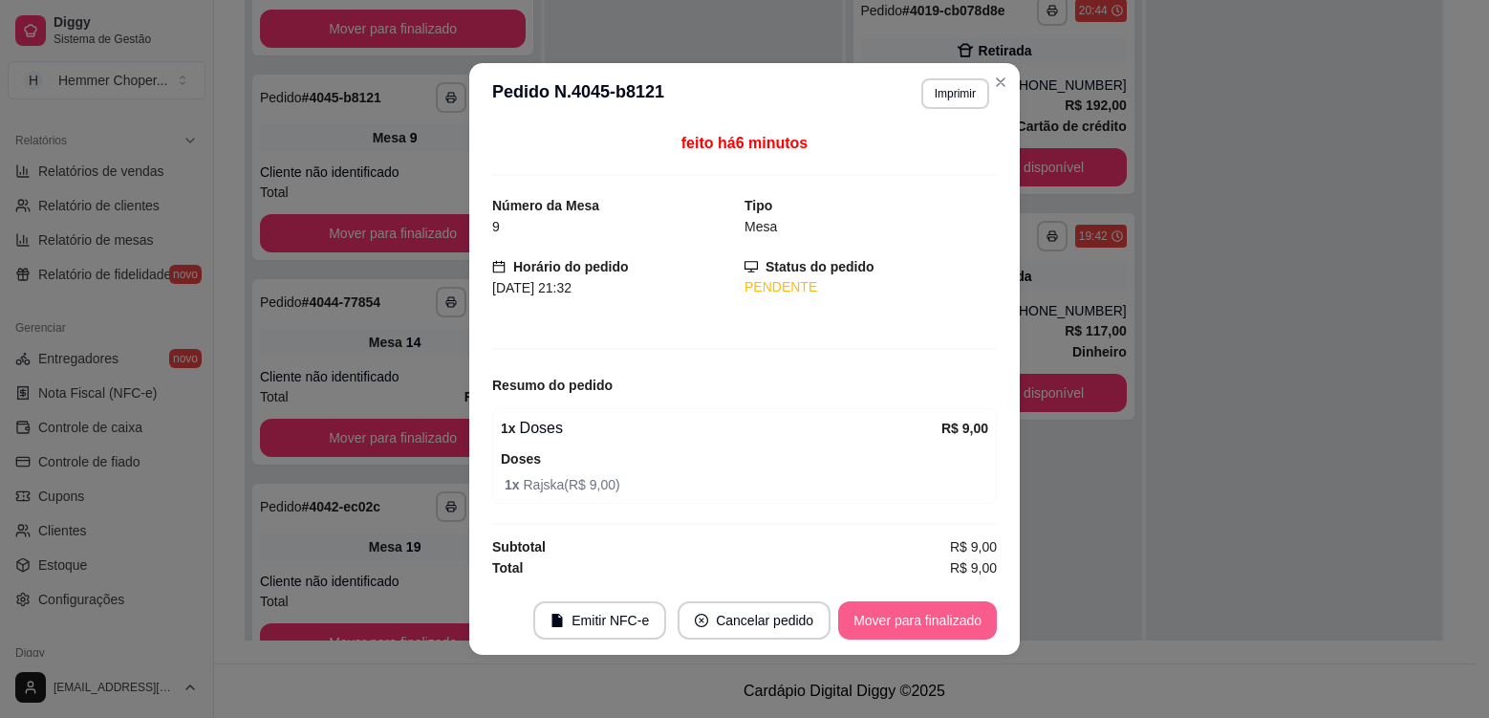
click at [885, 616] on button "Mover para finalizado" at bounding box center [917, 620] width 159 height 38
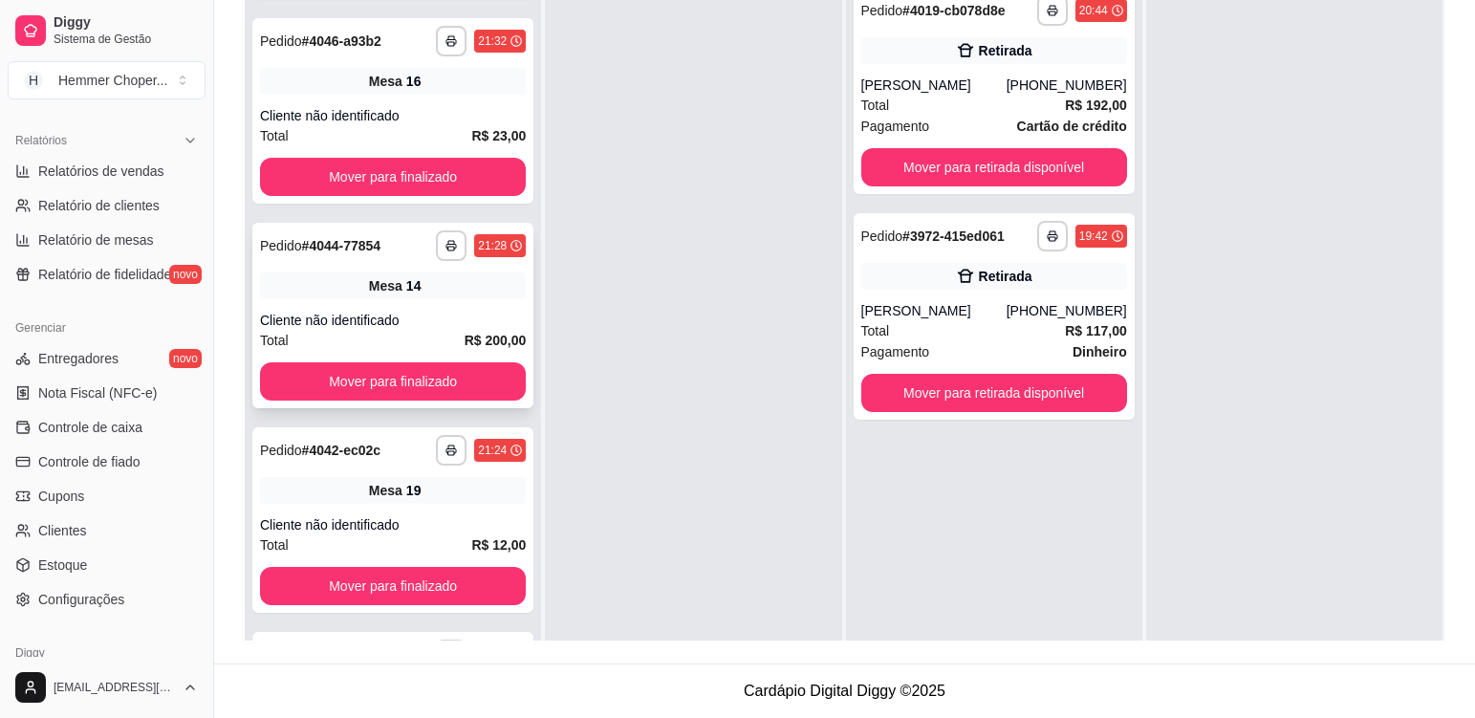
scroll to position [335, 0]
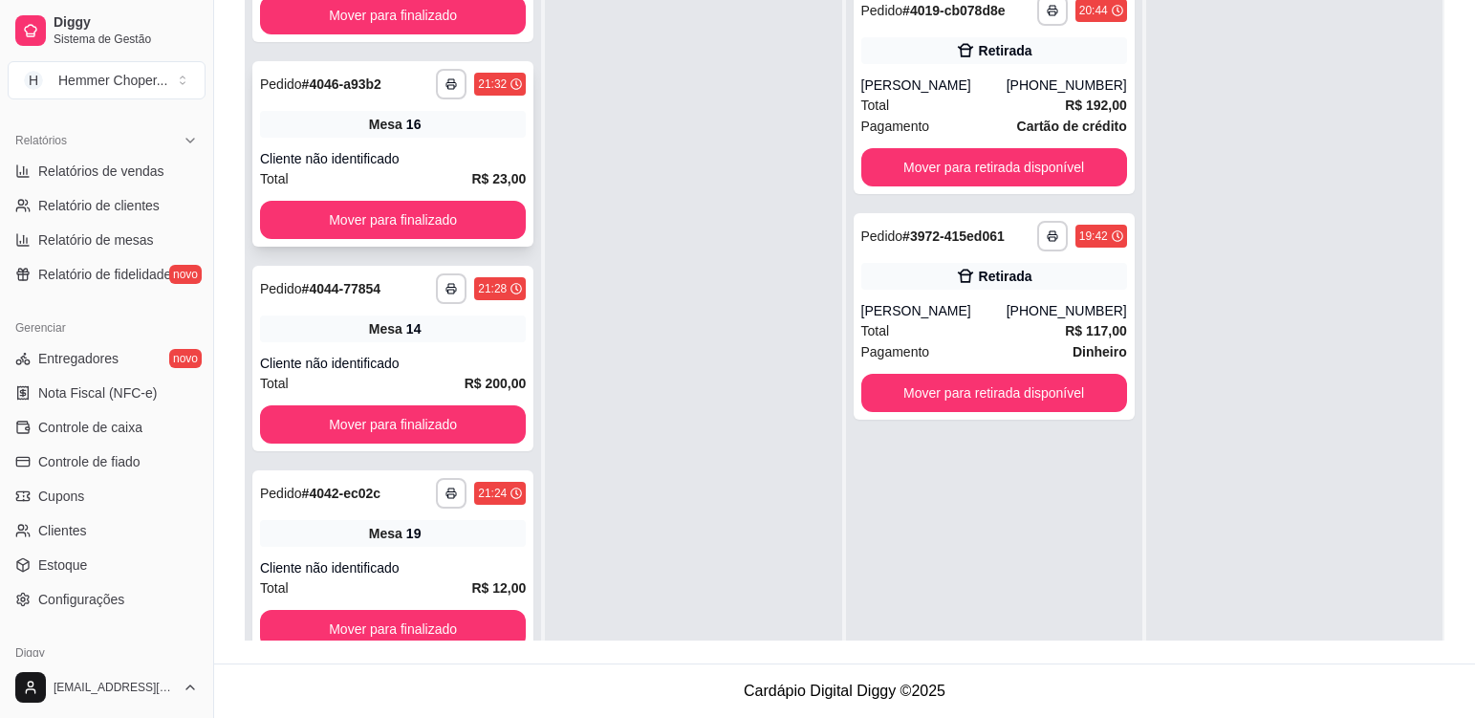
click at [455, 138] on div "**********" at bounding box center [392, 153] width 281 height 185
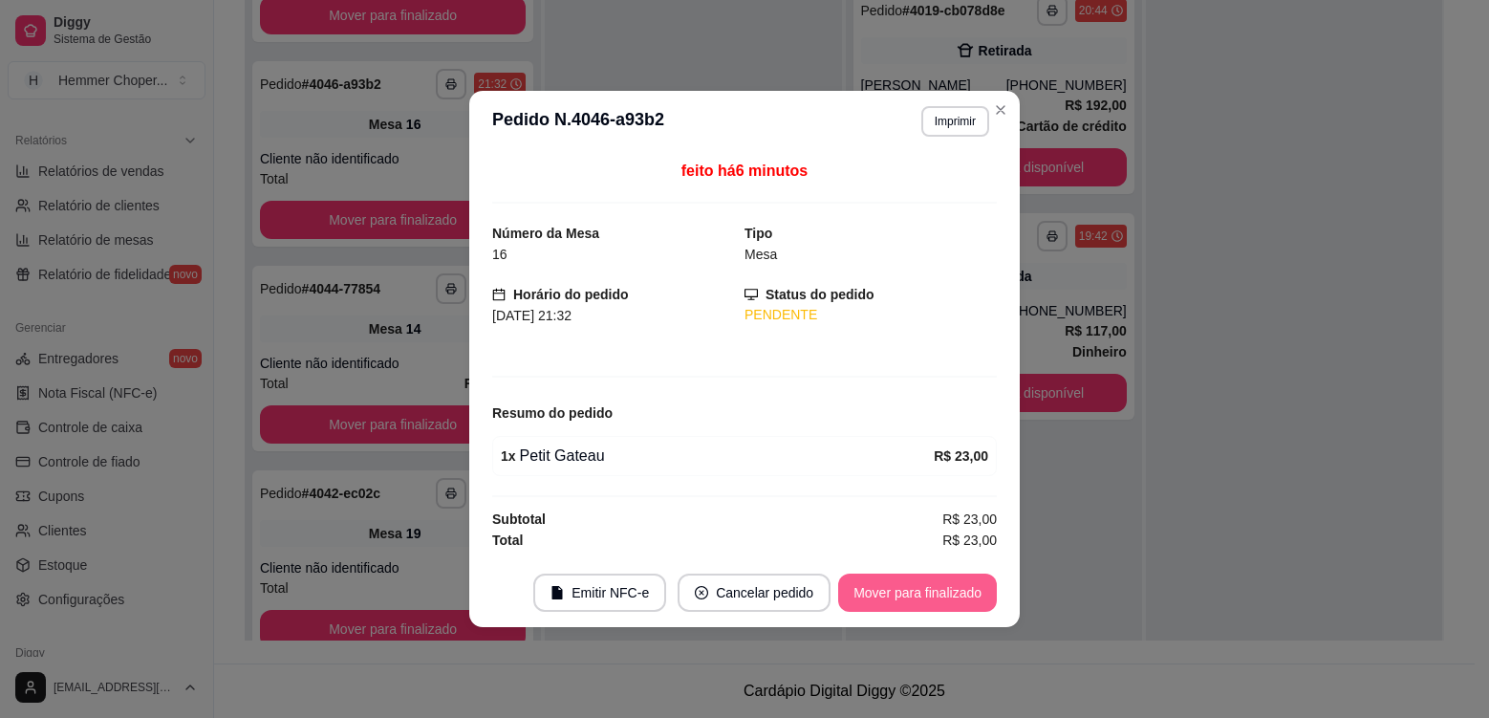
click at [885, 595] on button "Mover para finalizado" at bounding box center [917, 592] width 159 height 38
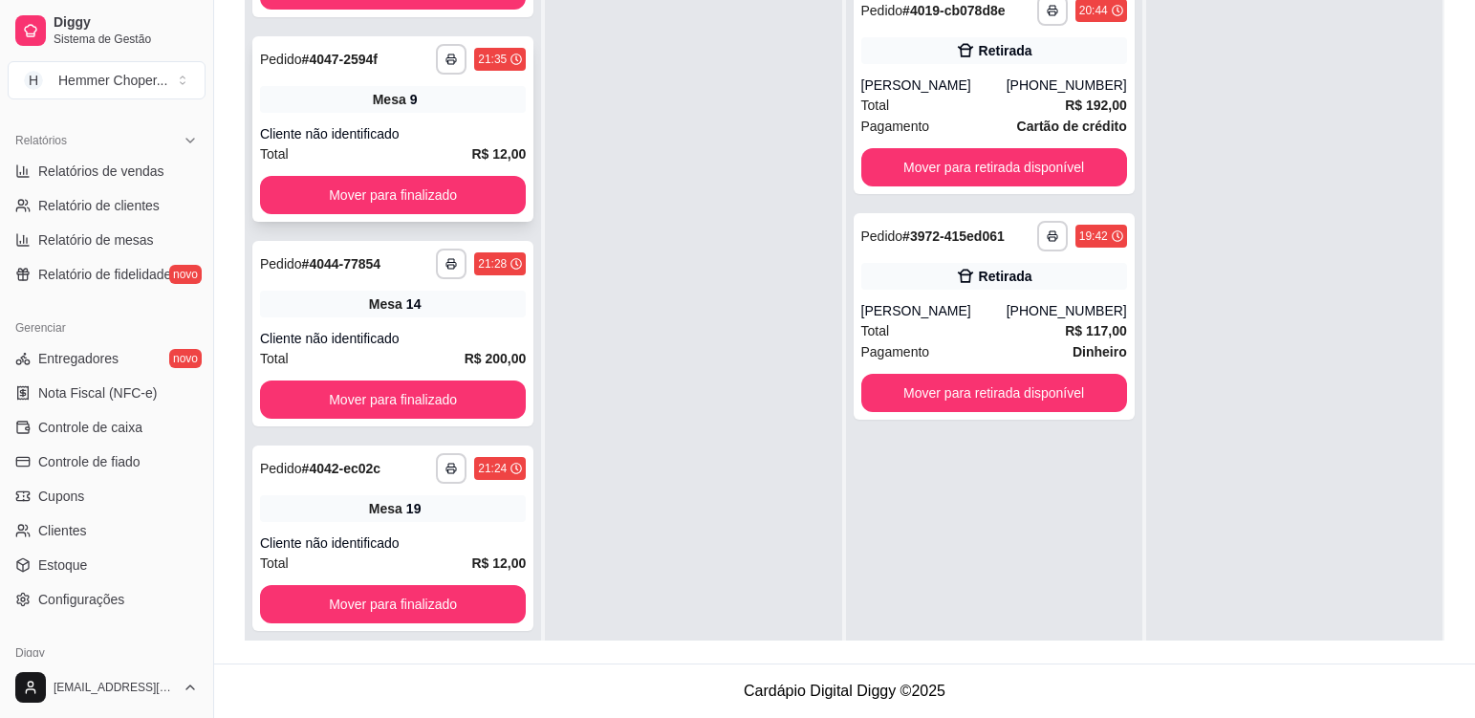
scroll to position [144, 0]
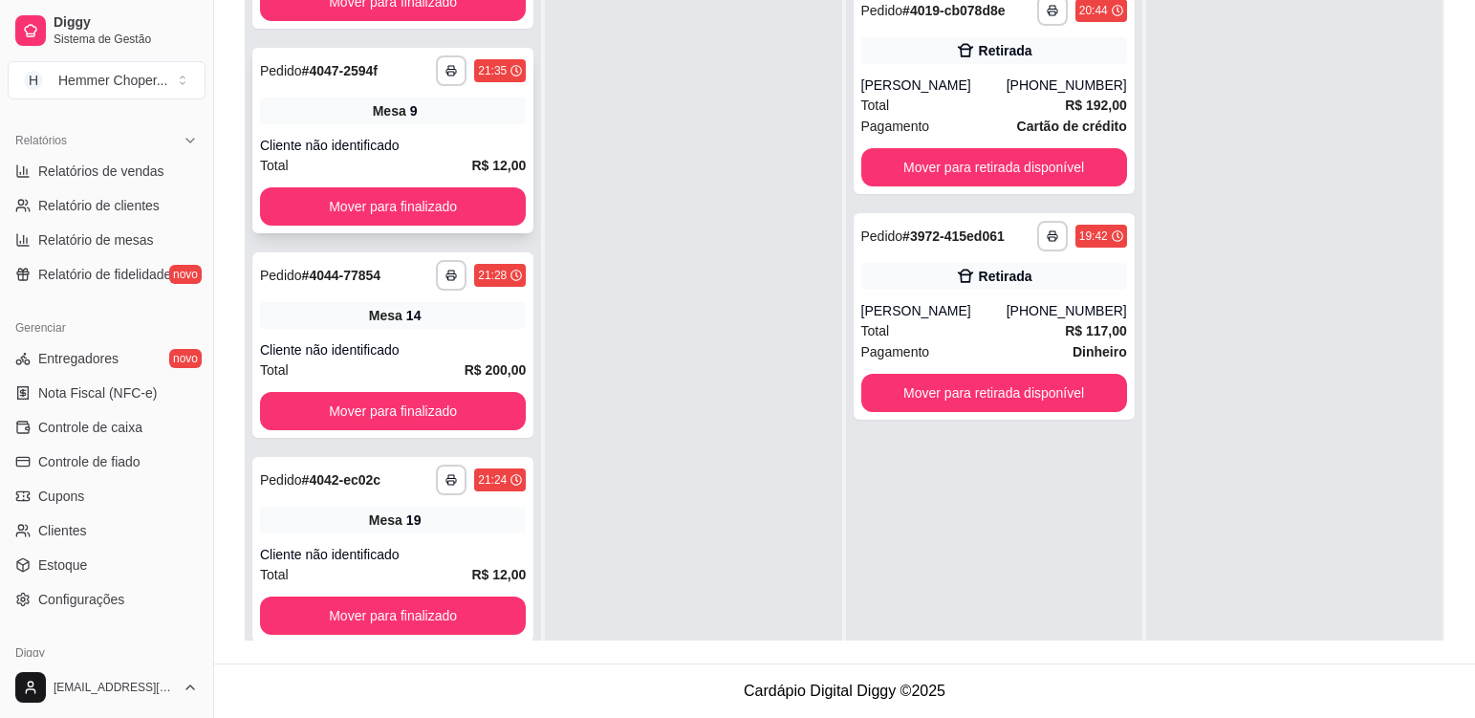
click at [435, 131] on div "**********" at bounding box center [392, 140] width 281 height 185
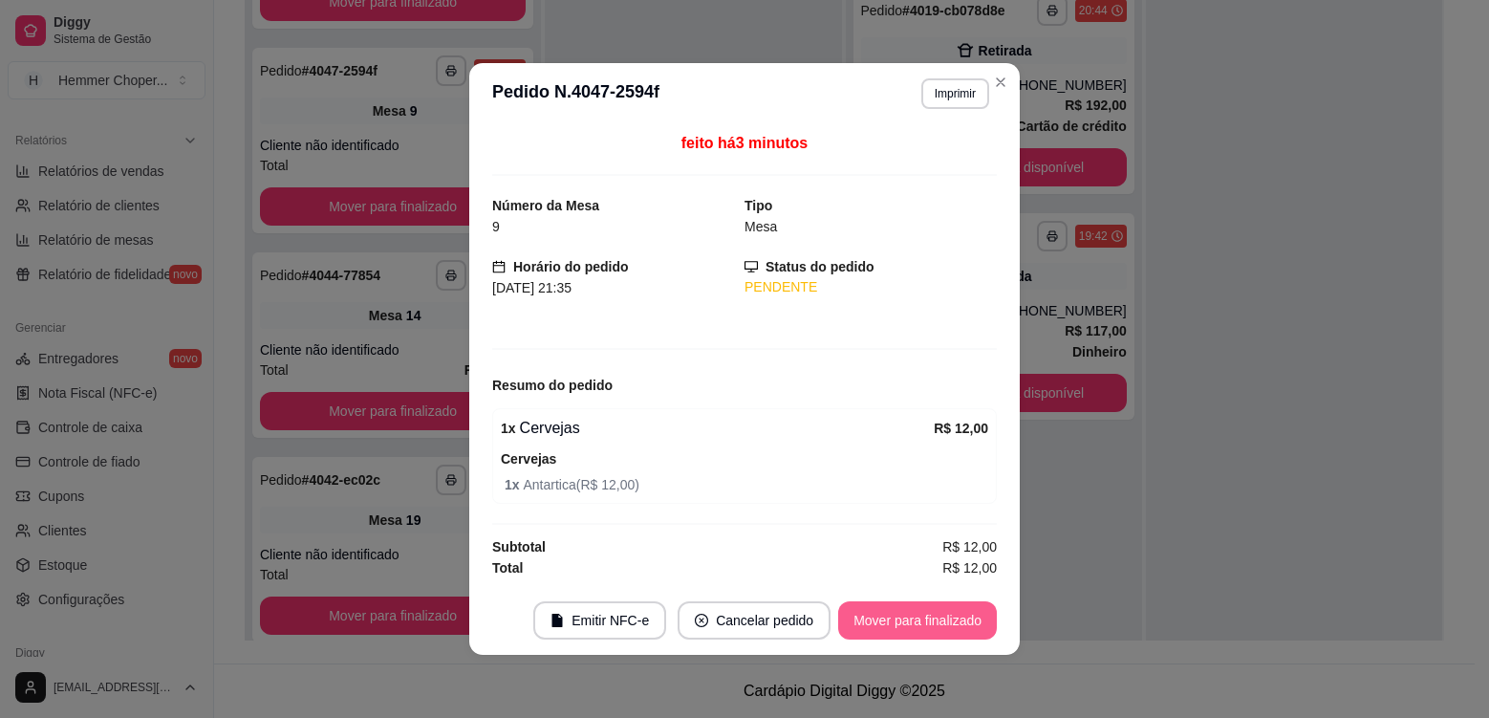
click at [942, 625] on button "Mover para finalizado" at bounding box center [917, 620] width 159 height 38
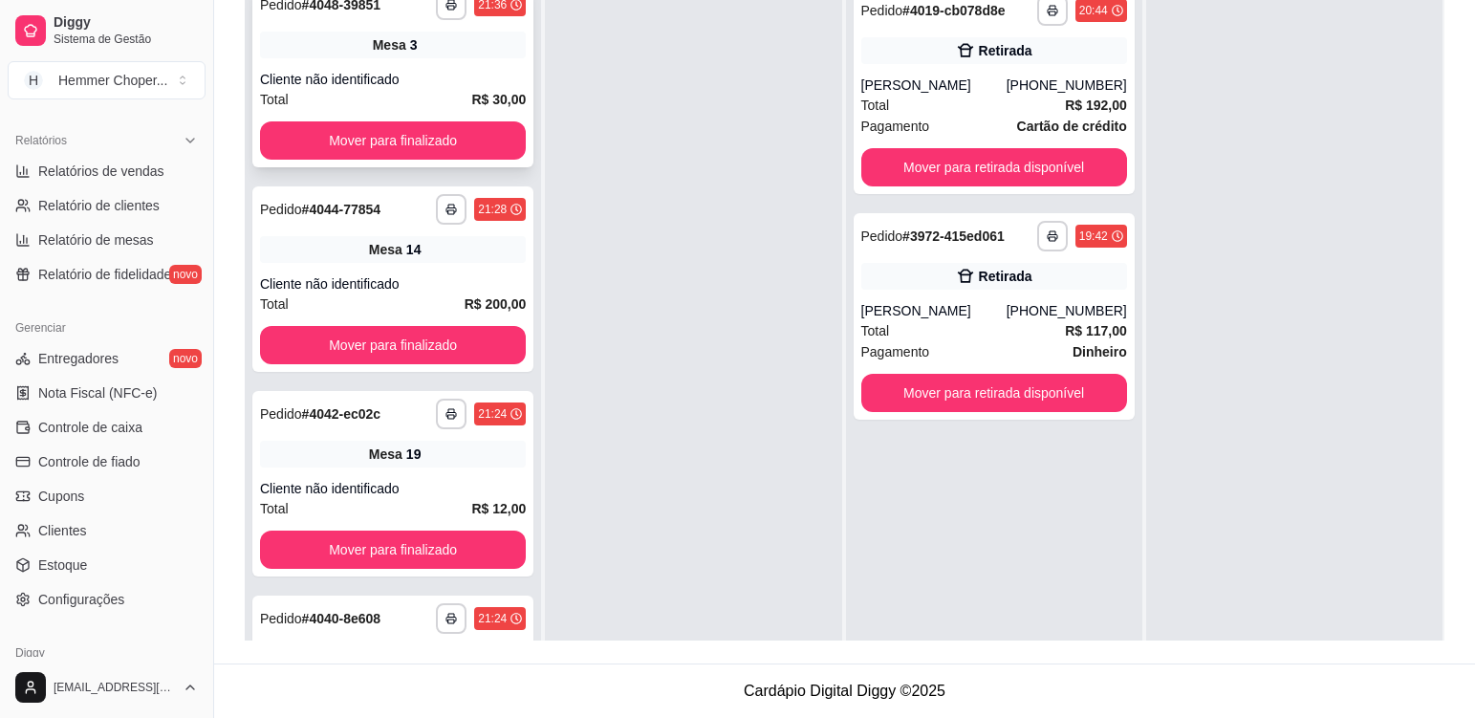
scroll to position [0, 0]
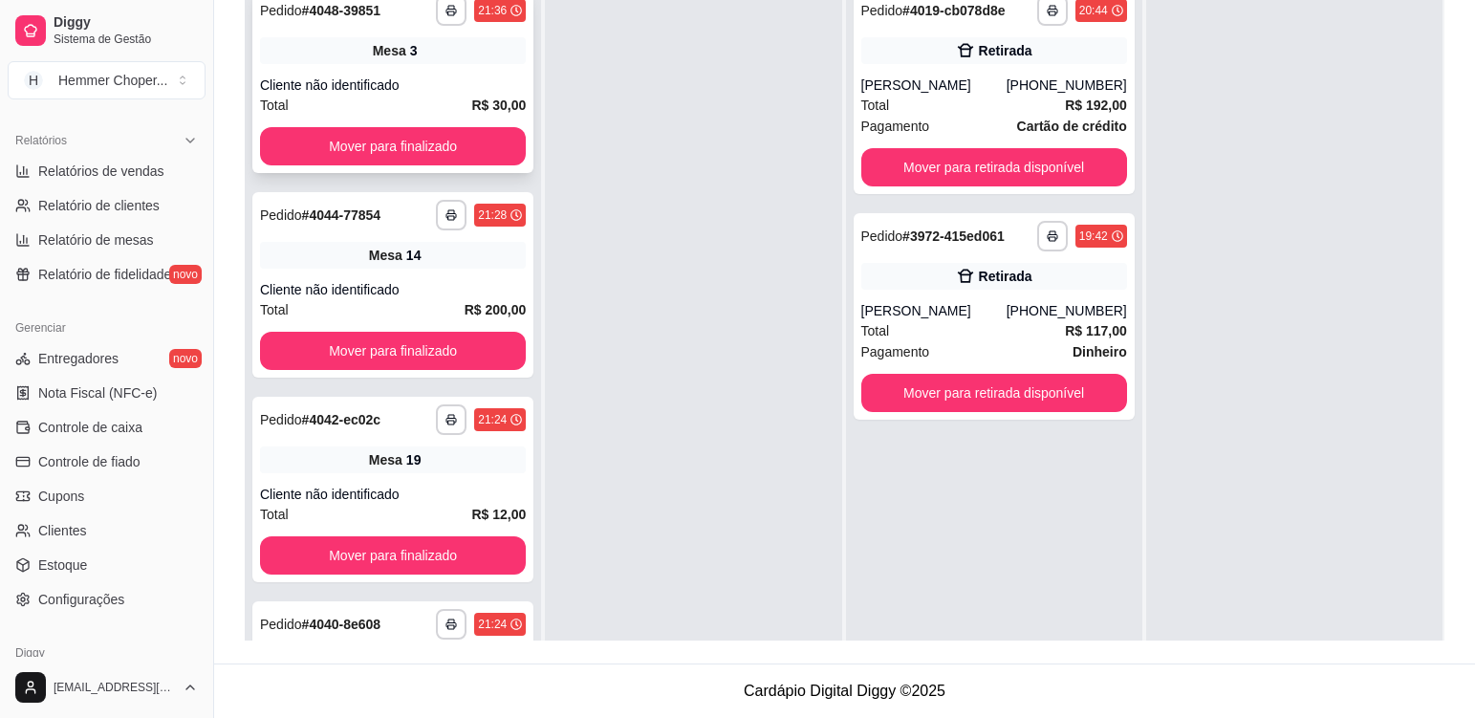
click at [444, 65] on div "**********" at bounding box center [392, 80] width 281 height 185
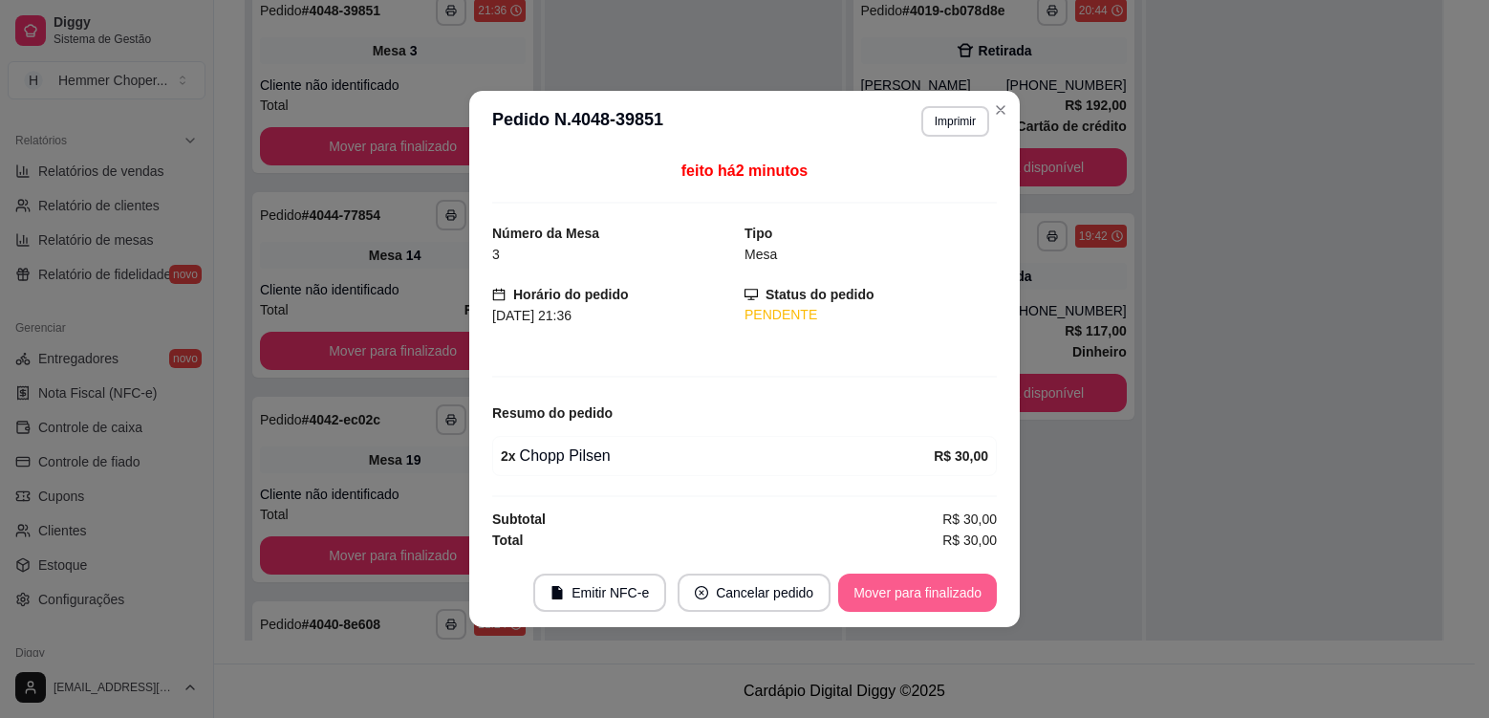
click at [873, 587] on button "Mover para finalizado" at bounding box center [917, 592] width 159 height 38
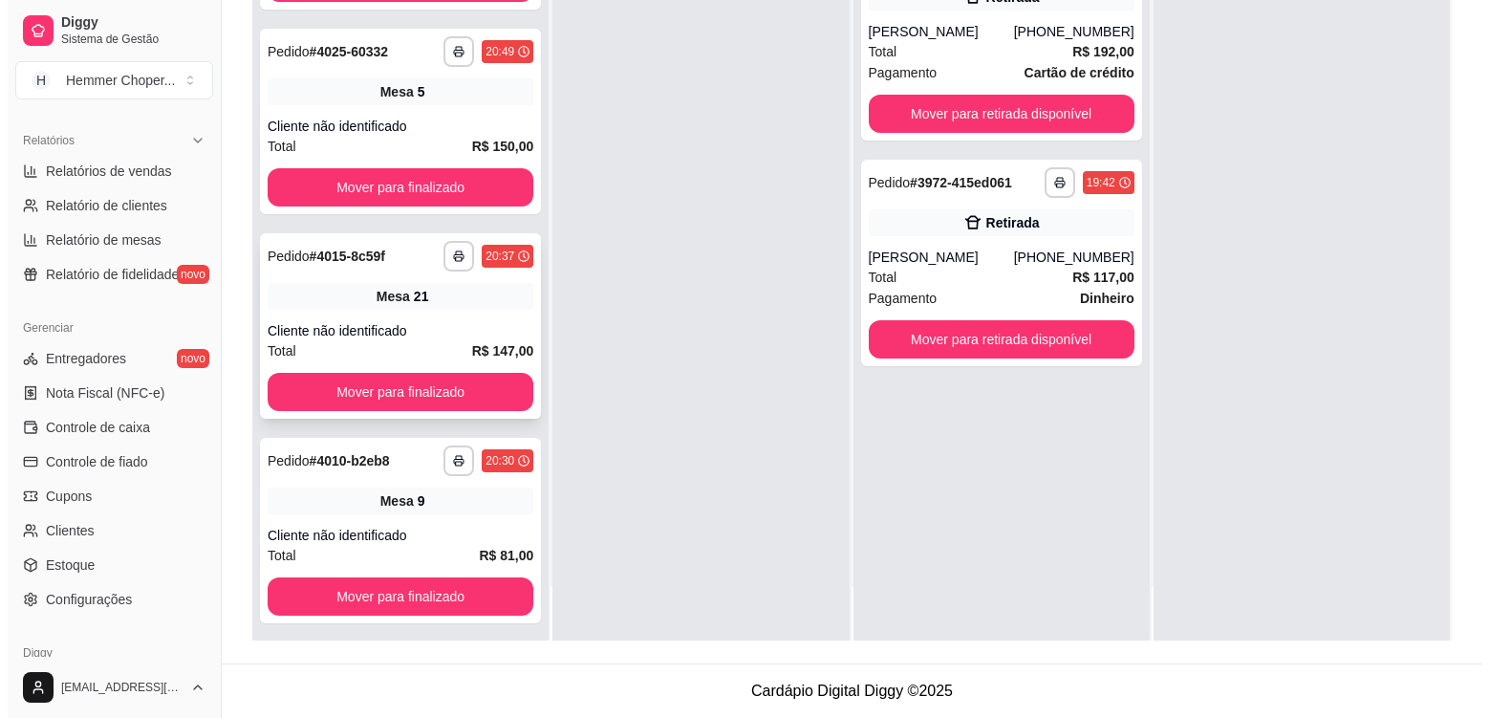
scroll to position [1142, 0]
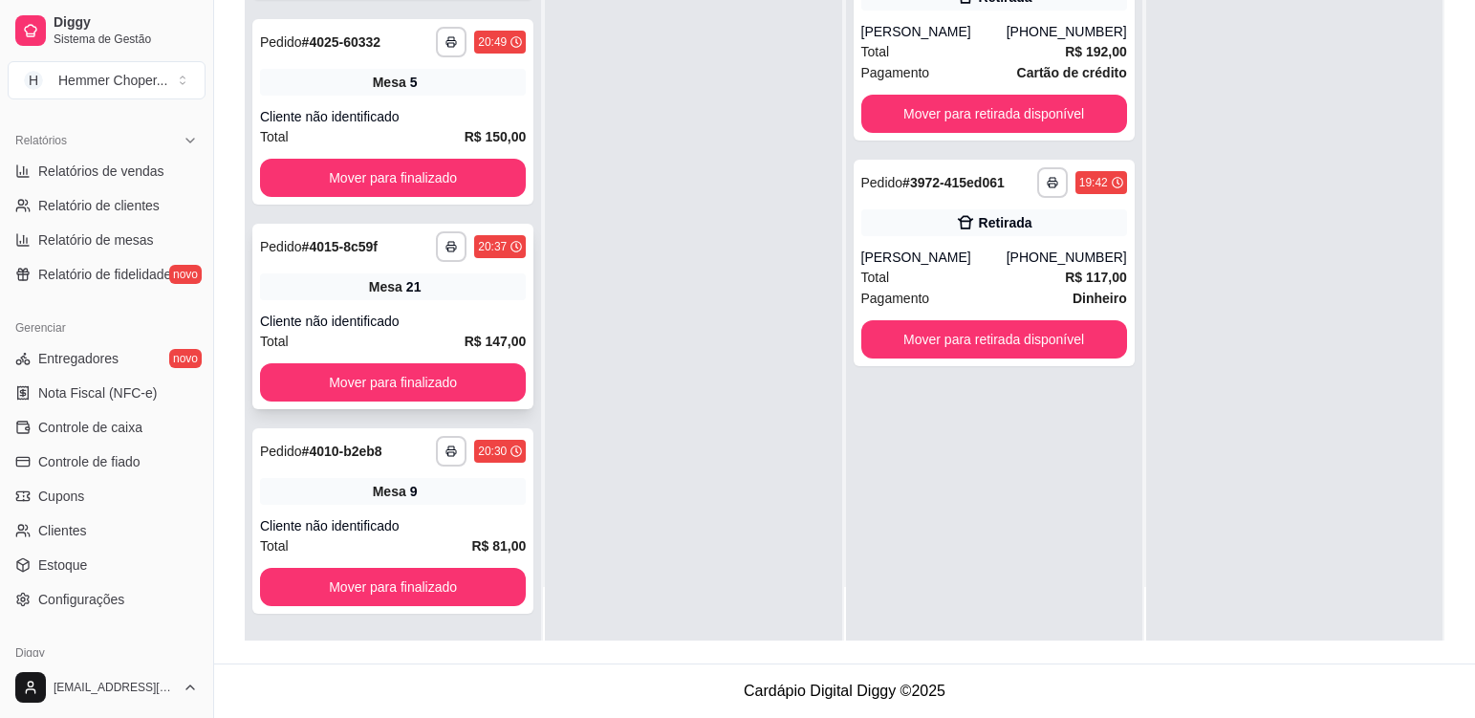
click at [418, 330] on div "Cliente não identificado" at bounding box center [393, 321] width 266 height 19
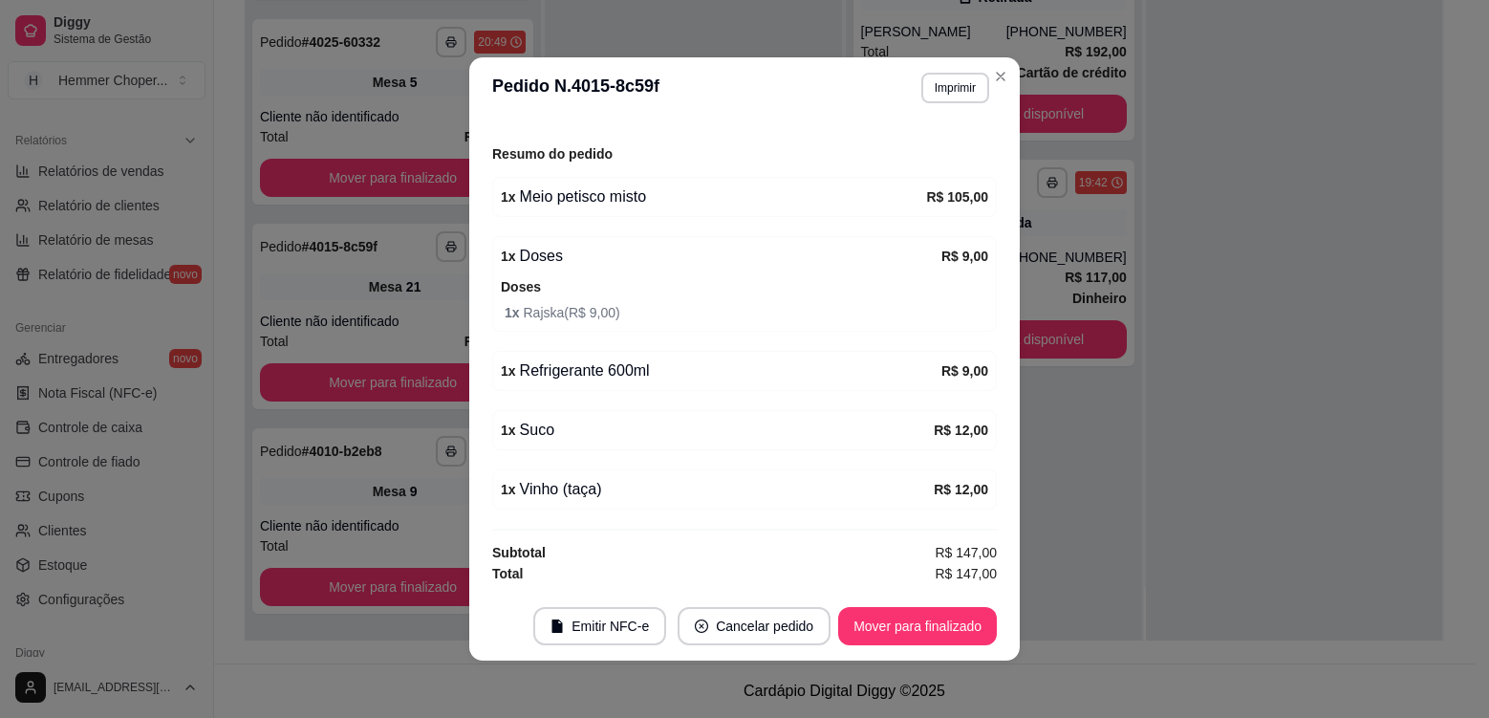
scroll to position [0, 0]
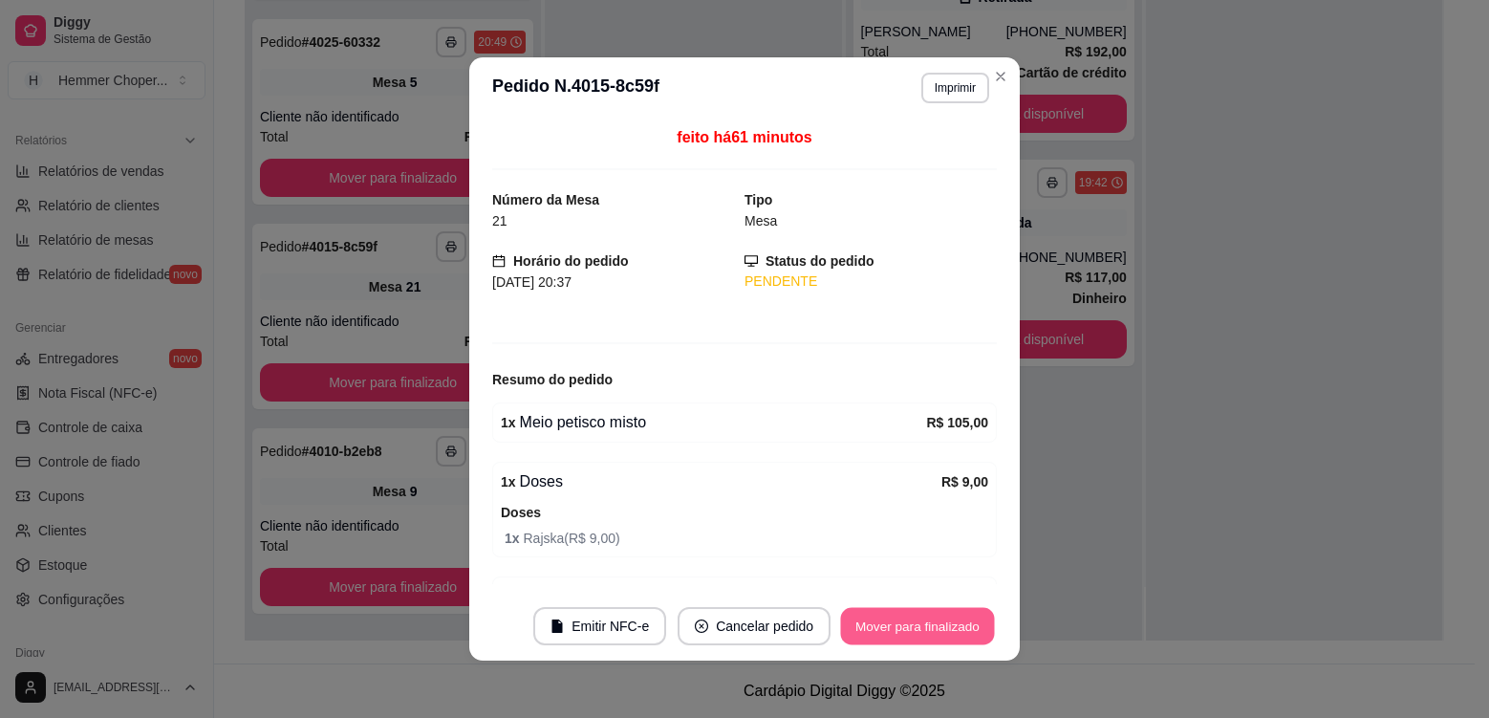
click at [903, 623] on button "Mover para finalizado" at bounding box center [918, 626] width 154 height 37
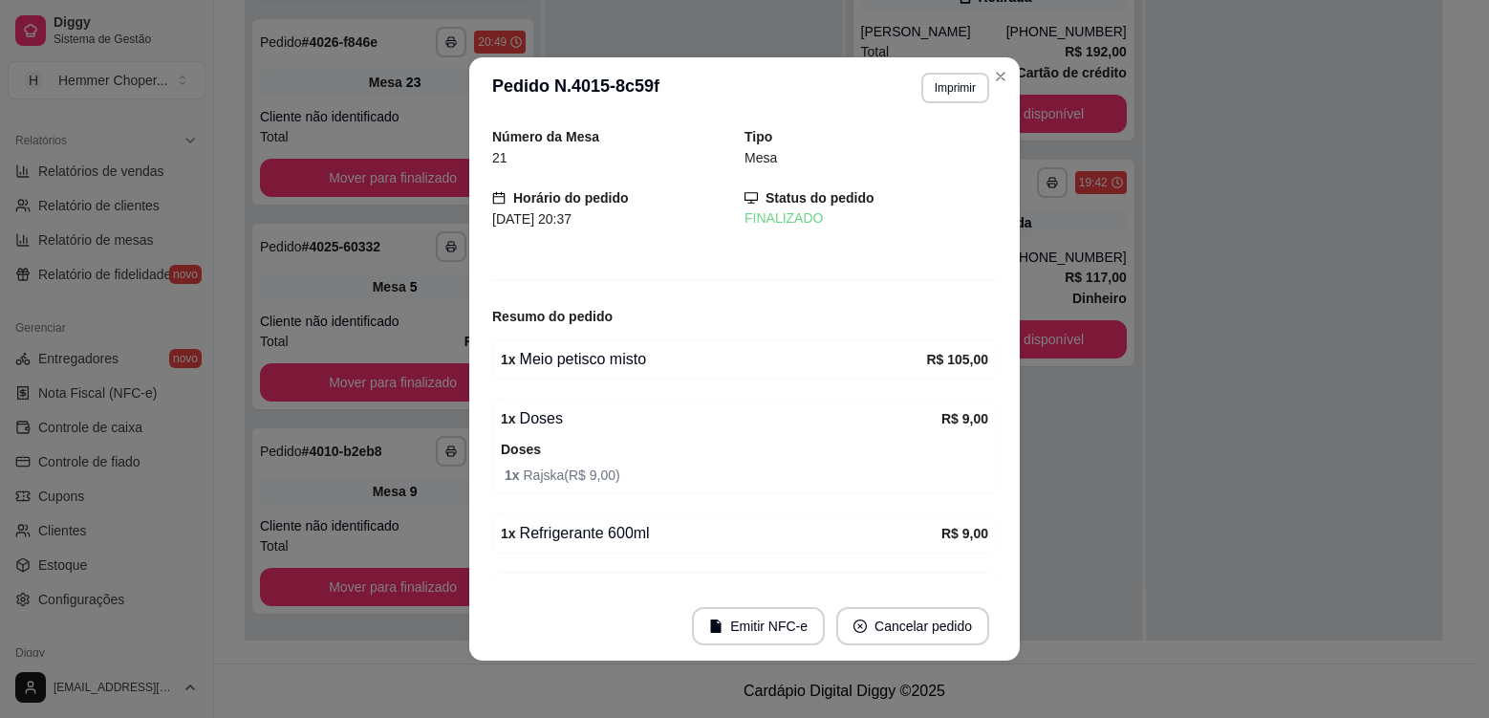
scroll to position [733, 0]
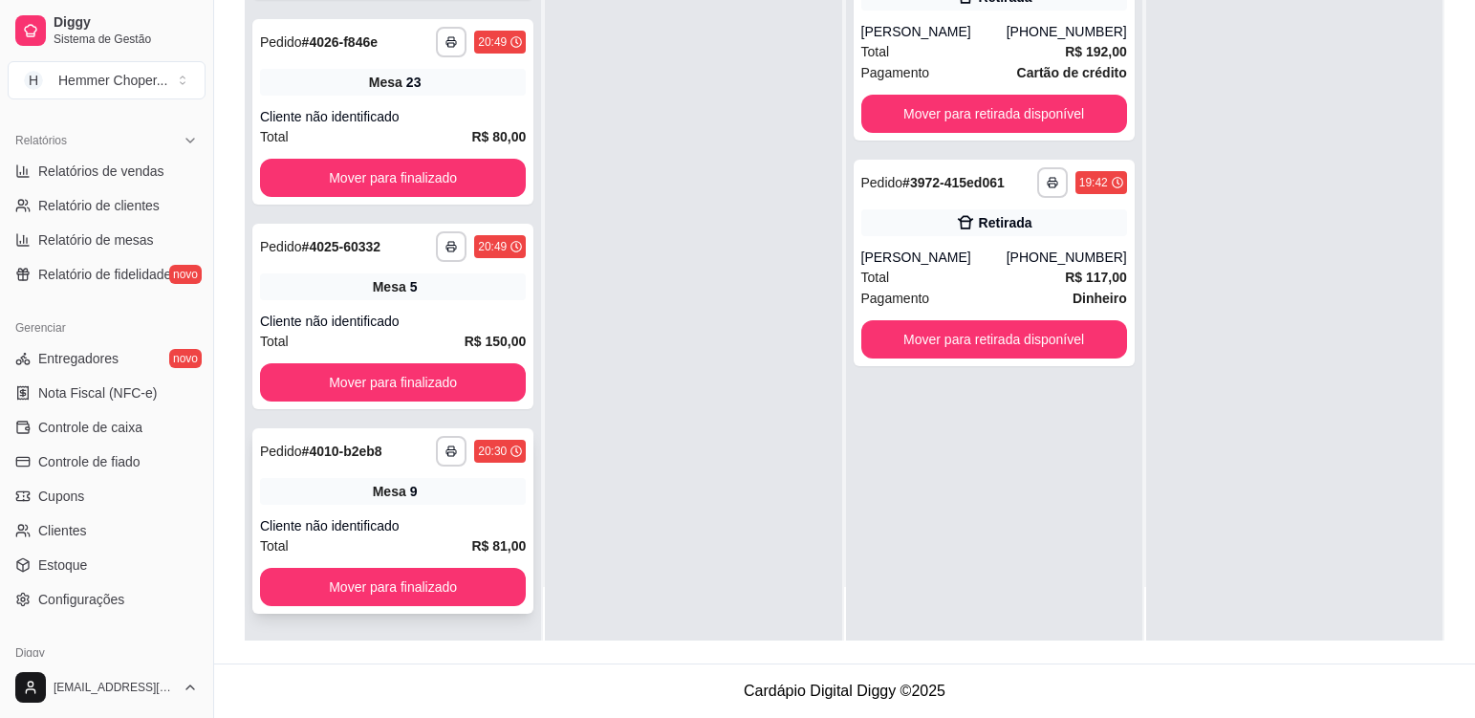
click at [452, 506] on div "**********" at bounding box center [392, 520] width 281 height 185
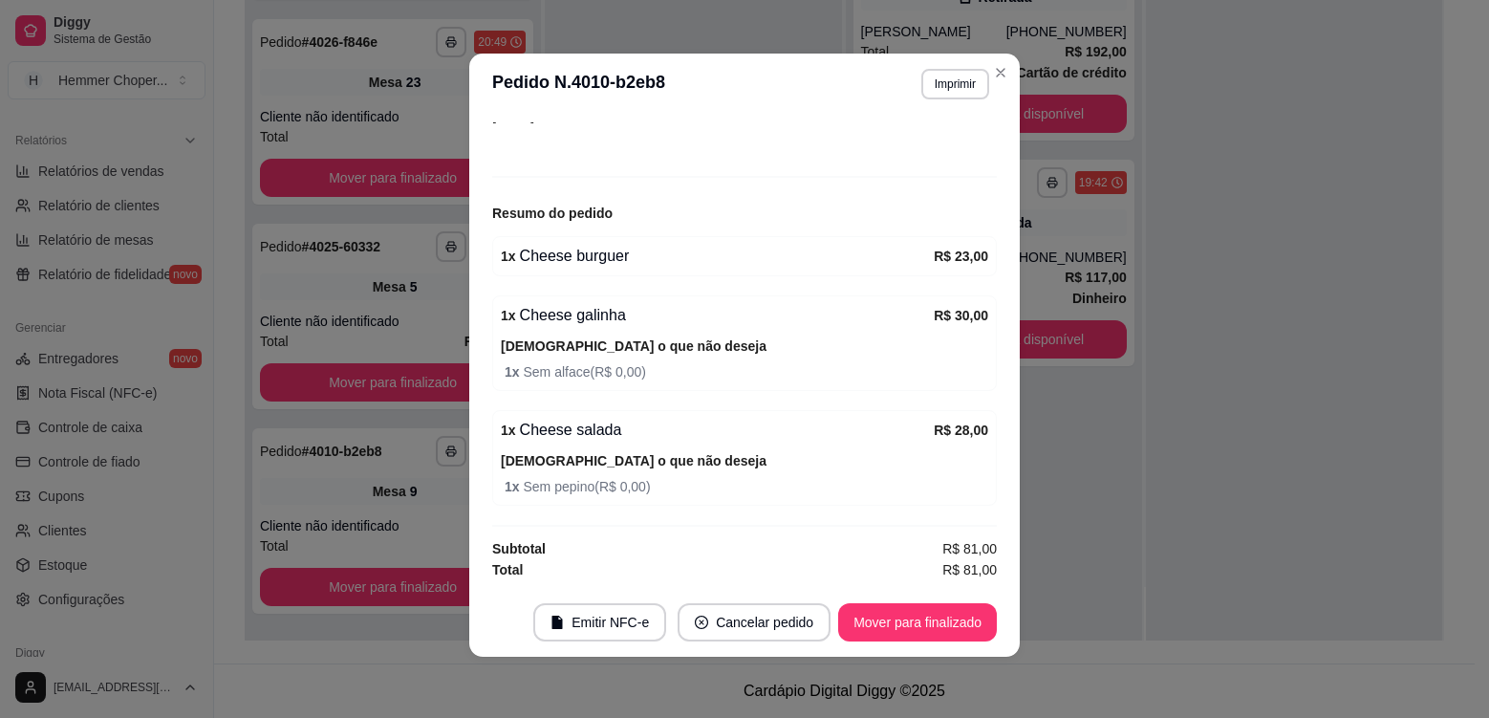
scroll to position [529, 0]
click at [945, 82] on button "Imprimir" at bounding box center [955, 84] width 68 height 31
click at [919, 158] on button "Cozinha" at bounding box center [915, 151] width 134 height 30
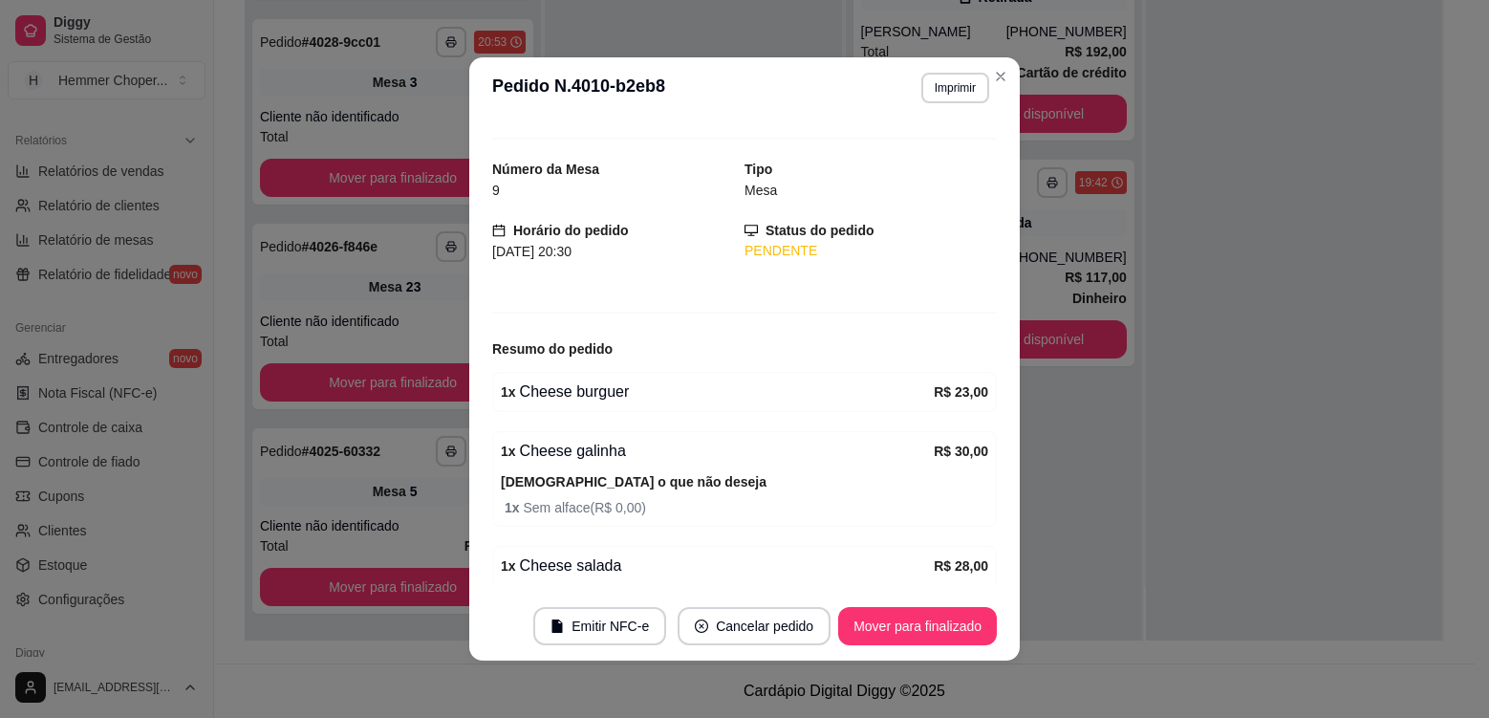
scroll to position [0, 0]
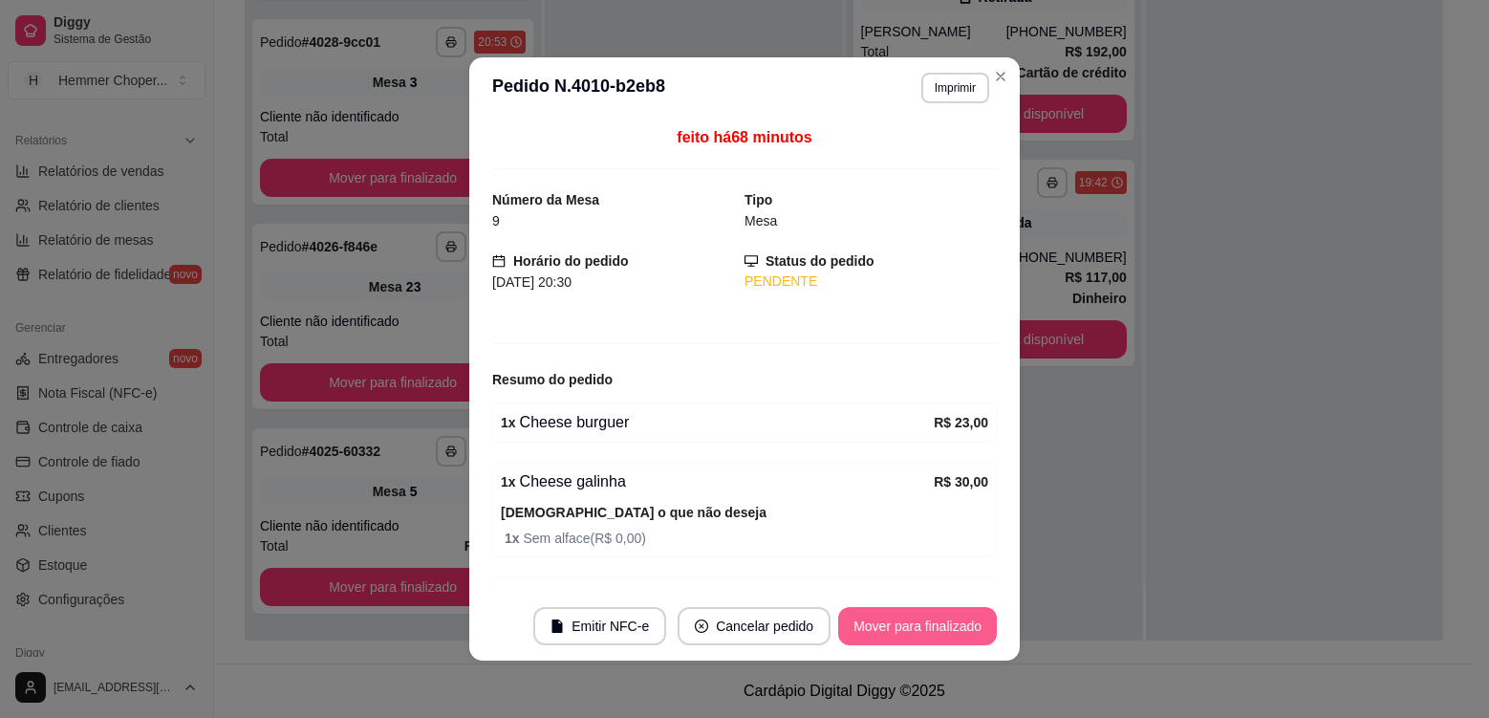
click at [914, 622] on button "Mover para finalizado" at bounding box center [917, 626] width 159 height 38
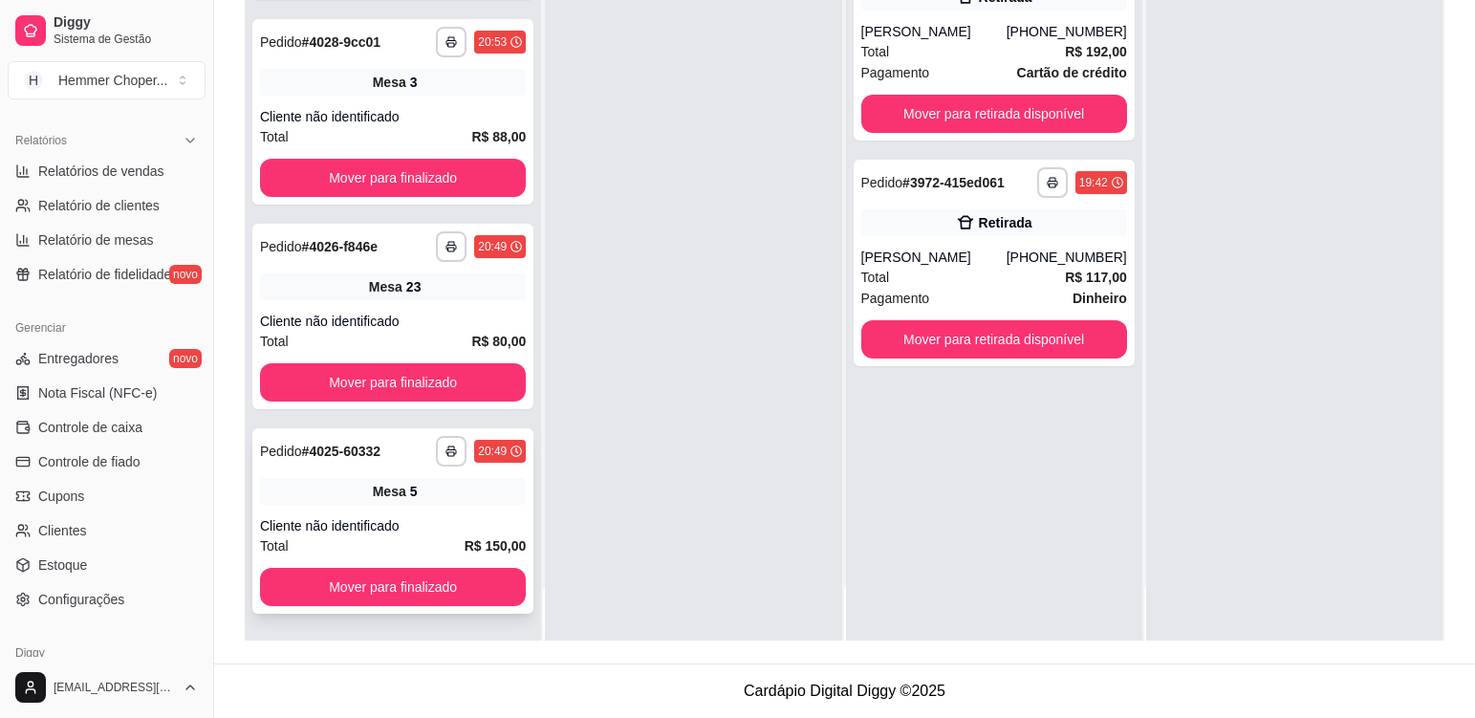
click at [404, 490] on div "Mesa 5" at bounding box center [393, 491] width 266 height 27
click at [431, 290] on div "Mesa 23" at bounding box center [393, 286] width 266 height 27
click at [433, 101] on div "**********" at bounding box center [392, 111] width 281 height 185
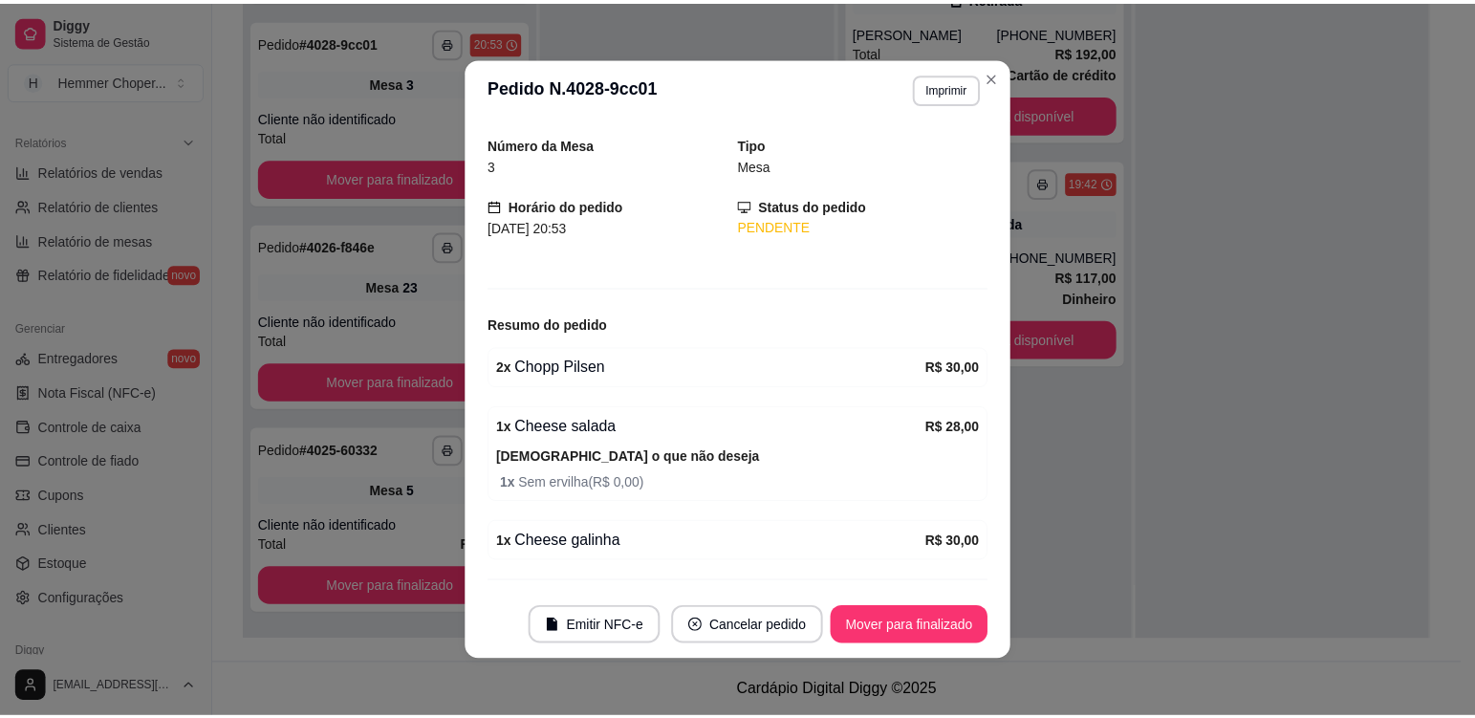
scroll to position [107, 0]
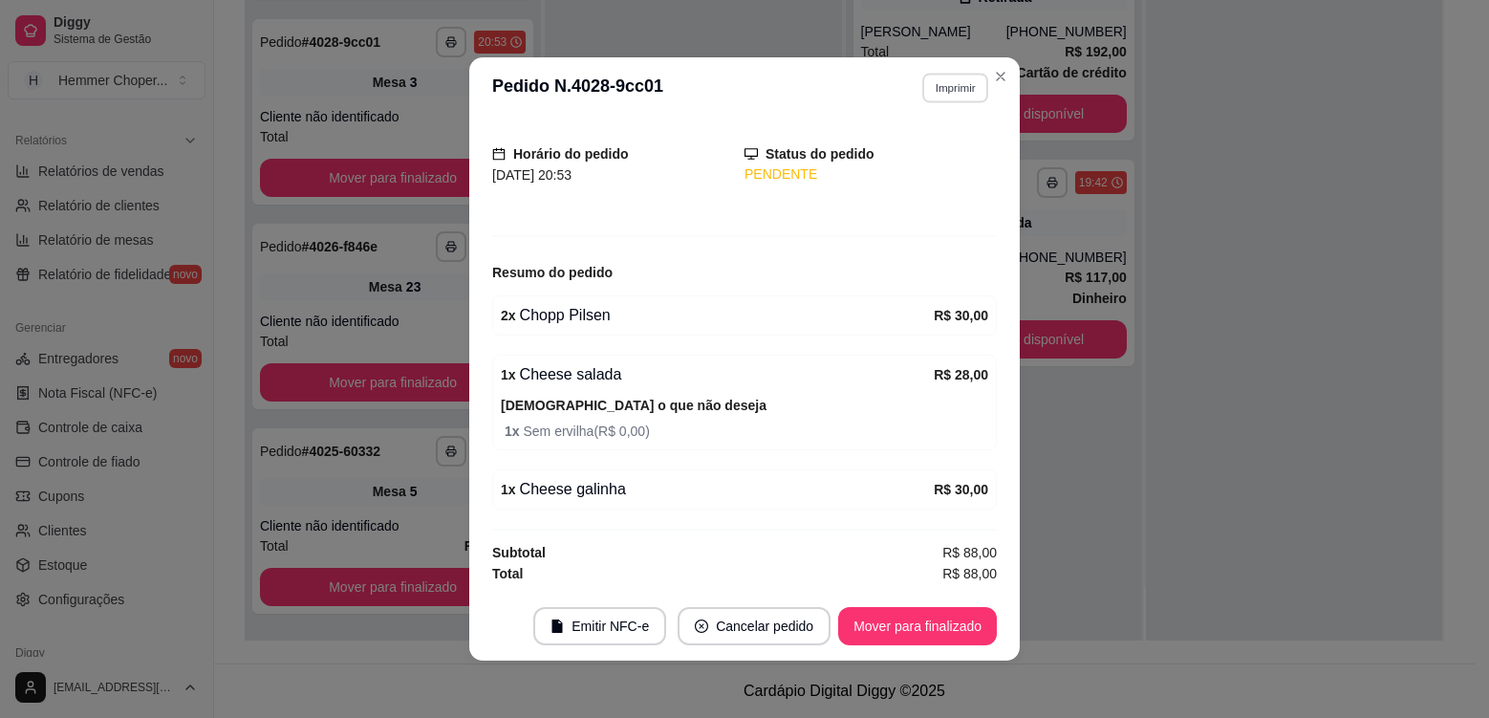
click at [957, 95] on button "Imprimir" at bounding box center [955, 88] width 66 height 30
click at [940, 157] on button "Cozinha" at bounding box center [914, 155] width 139 height 31
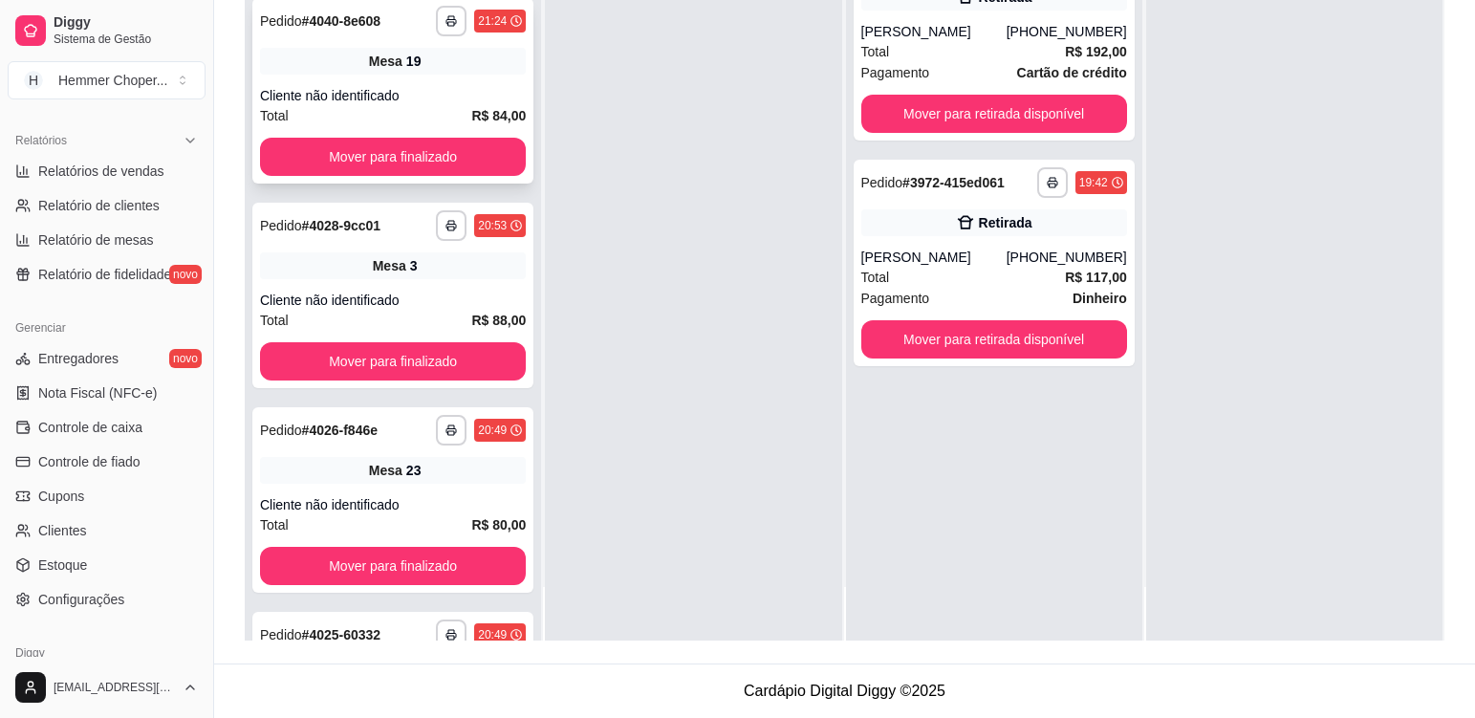
scroll to position [337, 0]
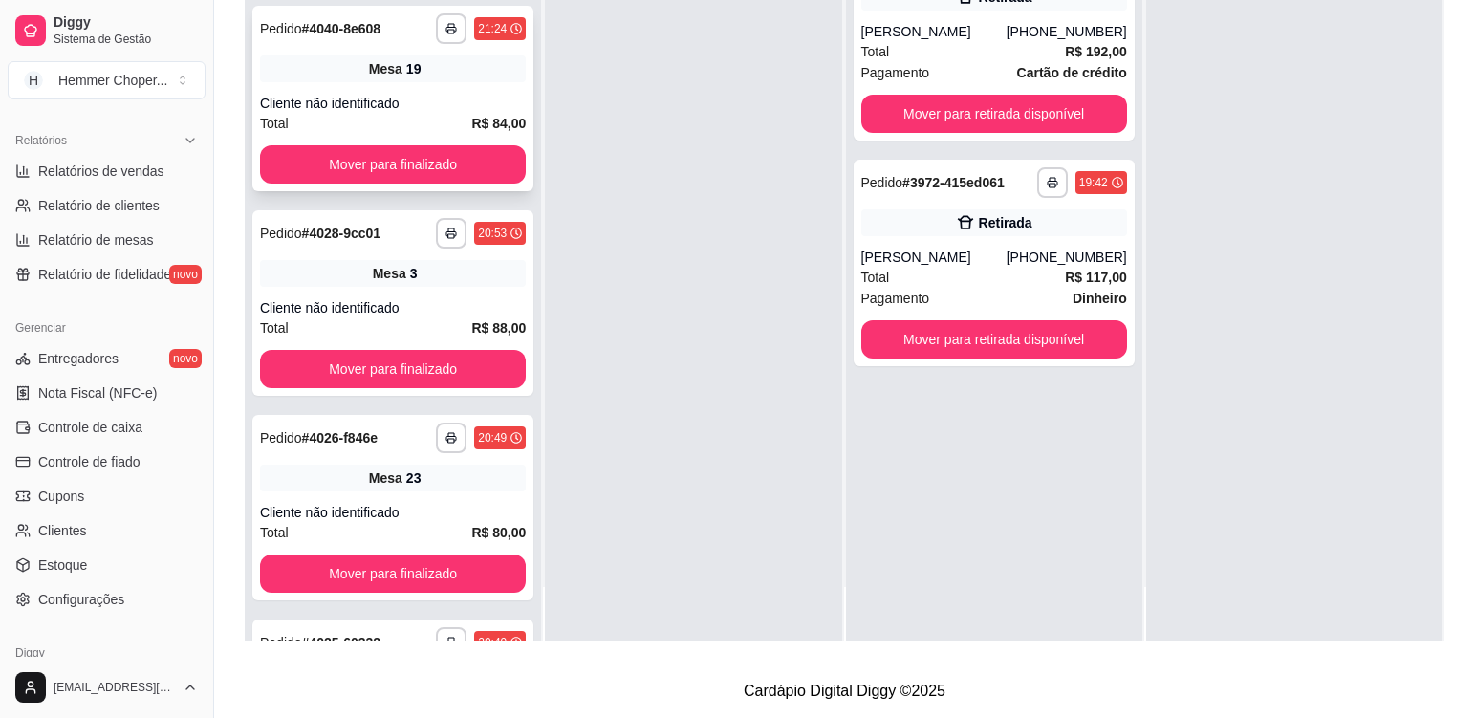
click at [466, 76] on div "Mesa 19" at bounding box center [393, 68] width 266 height 27
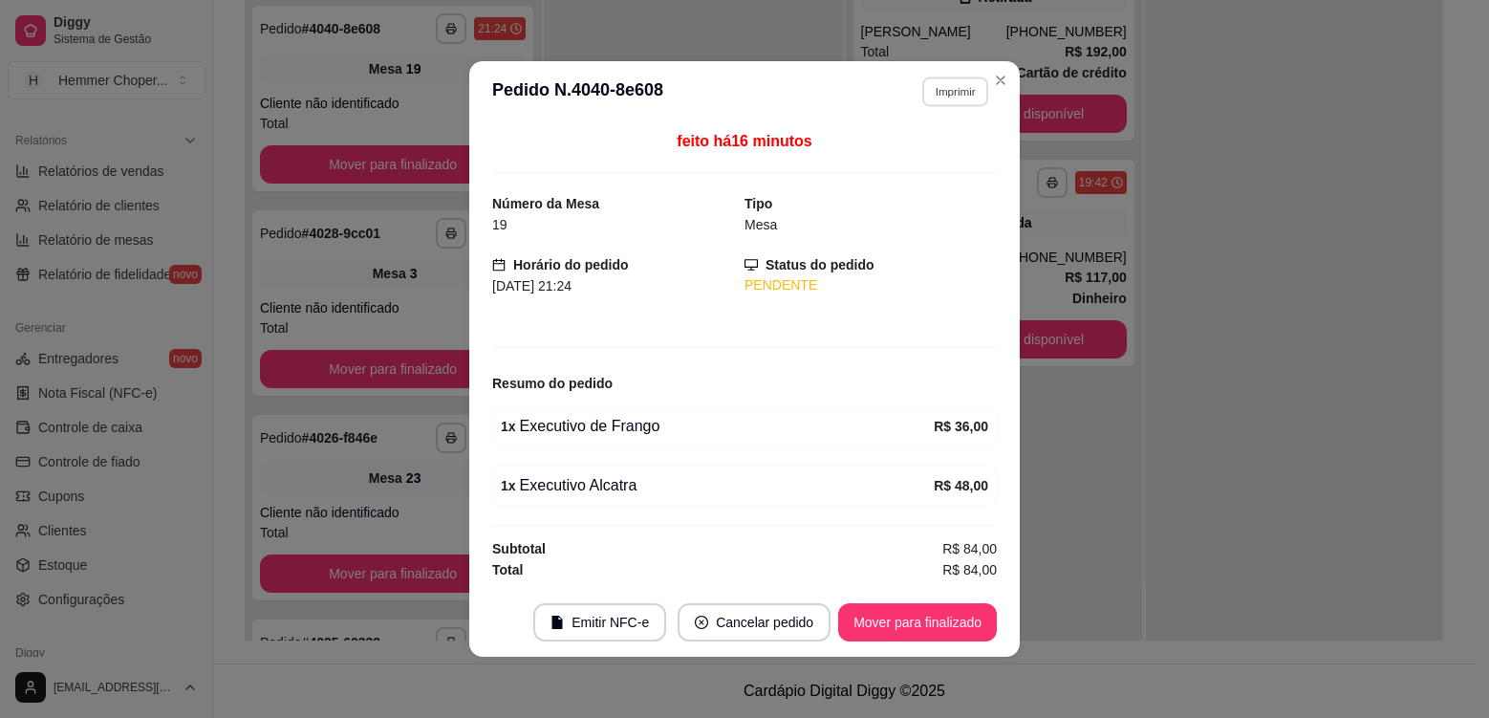
click at [953, 97] on button "Imprimir" at bounding box center [955, 91] width 66 height 30
click at [922, 166] on button "Cozinha" at bounding box center [921, 158] width 134 height 30
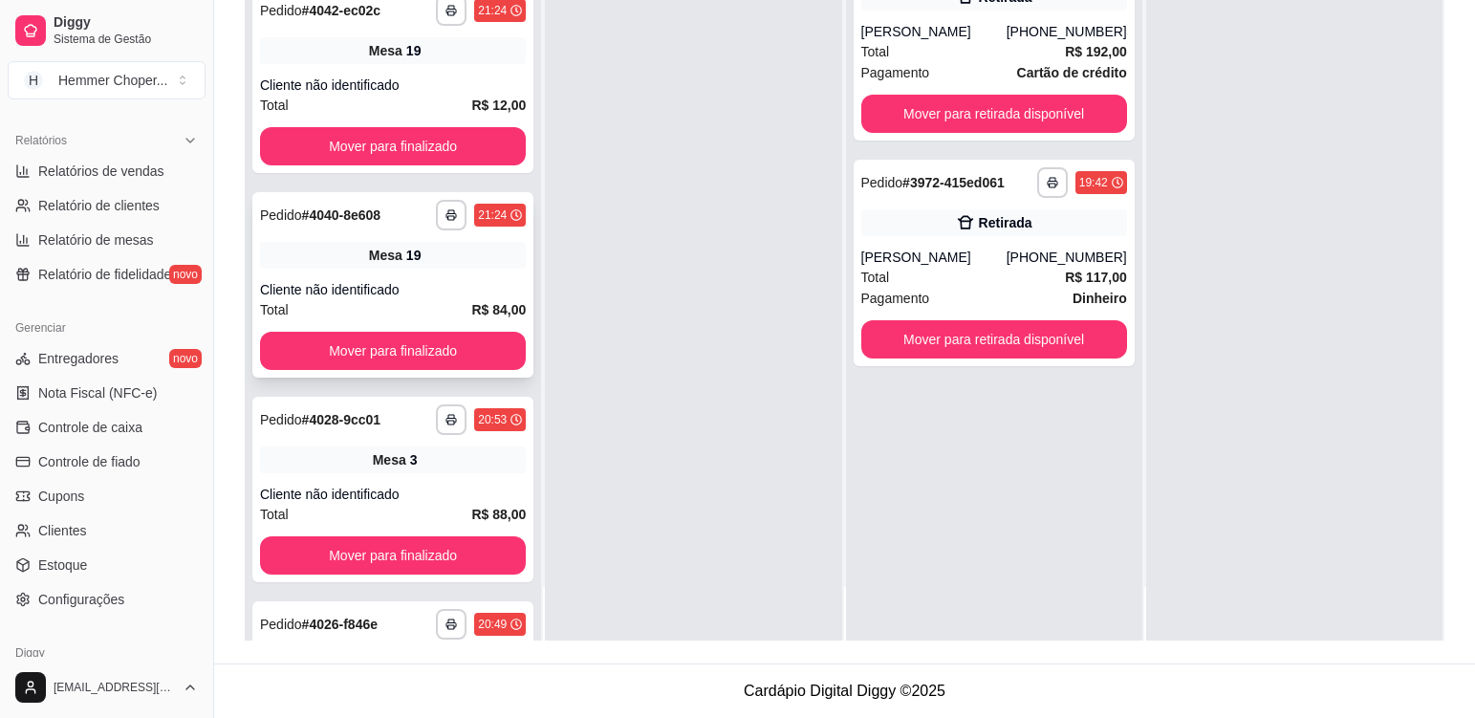
scroll to position [146, 0]
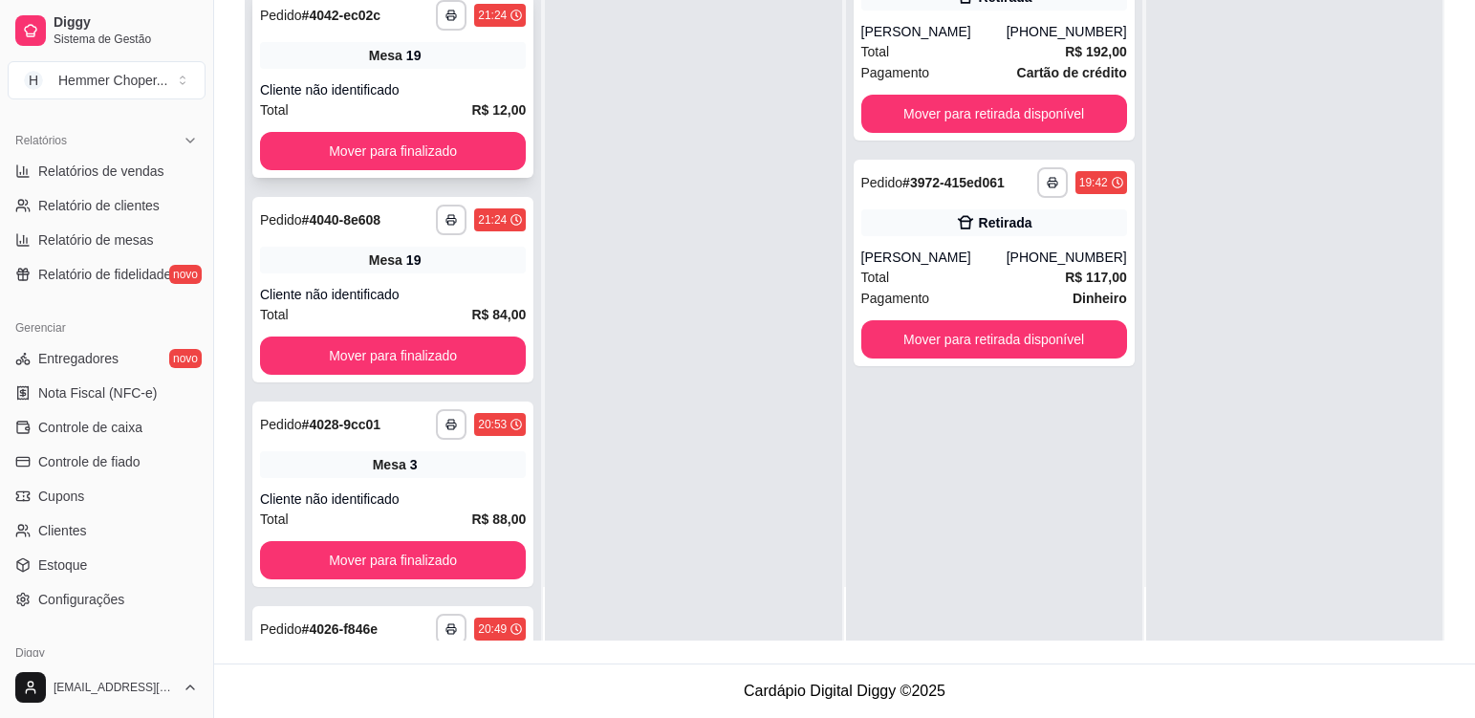
click at [442, 67] on div "Mesa 19" at bounding box center [393, 55] width 266 height 27
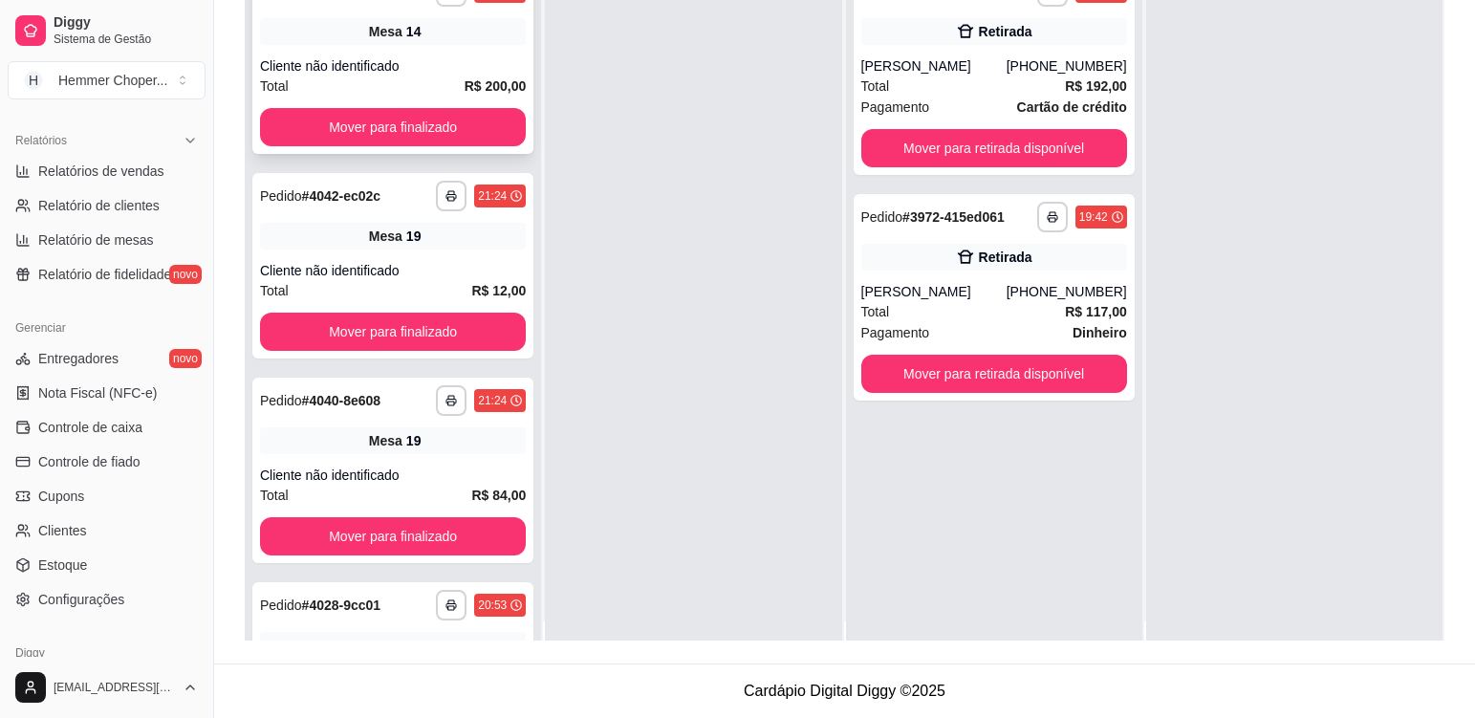
scroll to position [0, 0]
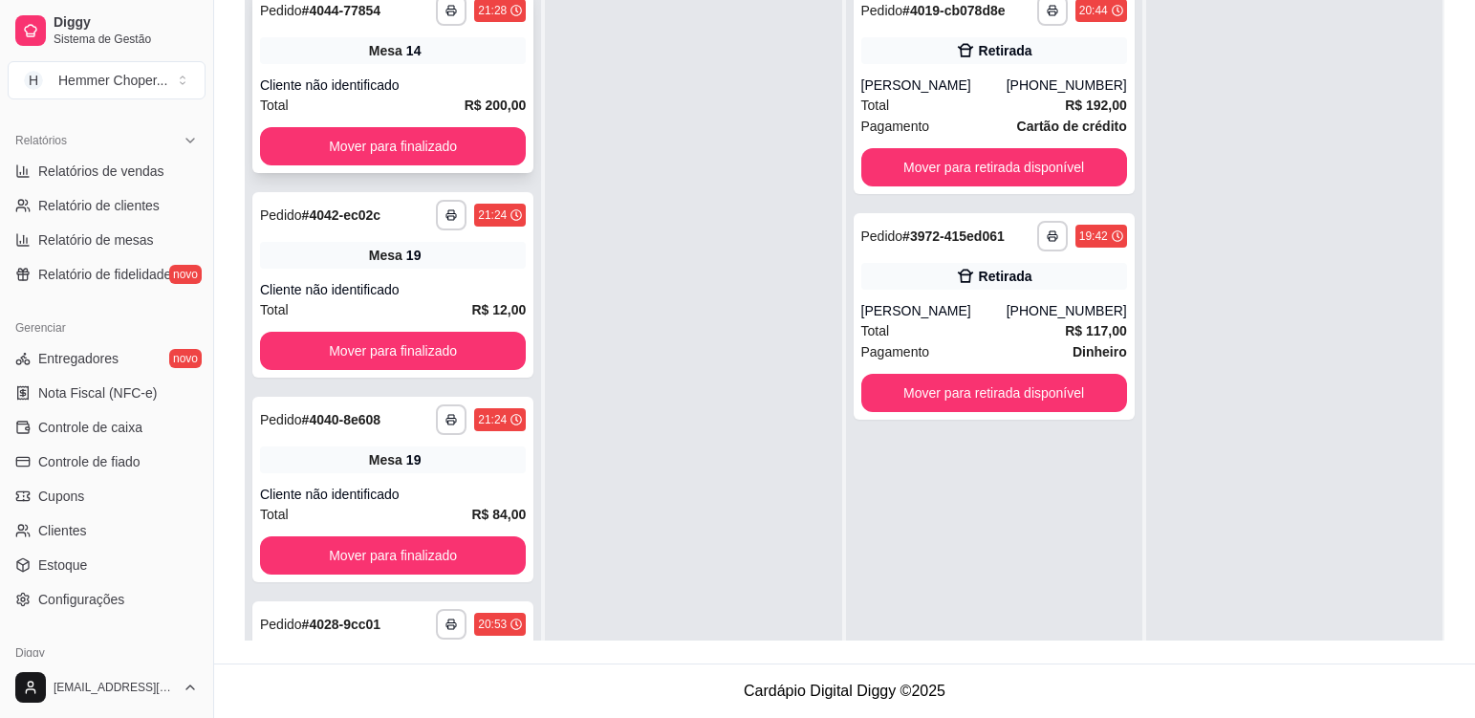
click at [475, 64] on div "**********" at bounding box center [392, 80] width 281 height 185
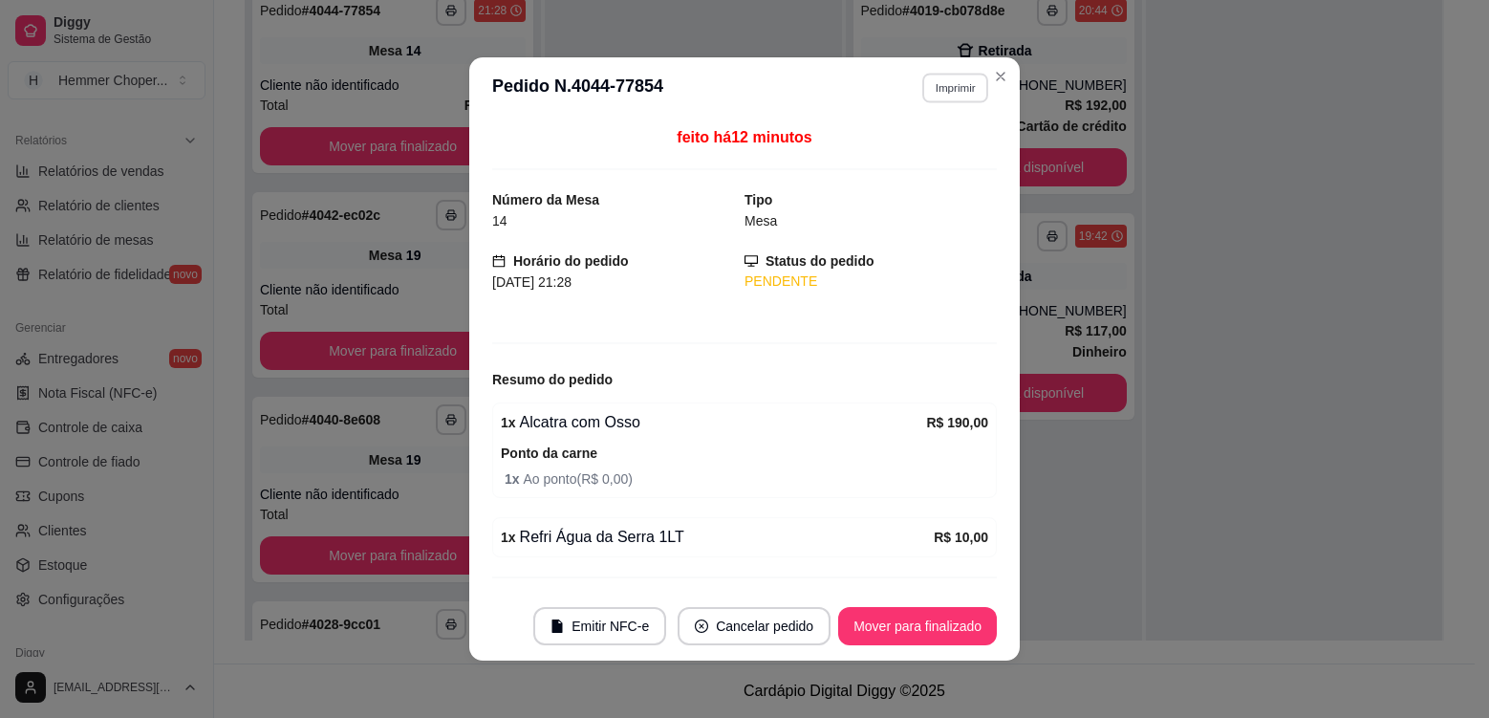
click at [949, 74] on button "Imprimir" at bounding box center [955, 88] width 66 height 30
click at [908, 164] on button "Cozinha" at bounding box center [914, 155] width 134 height 30
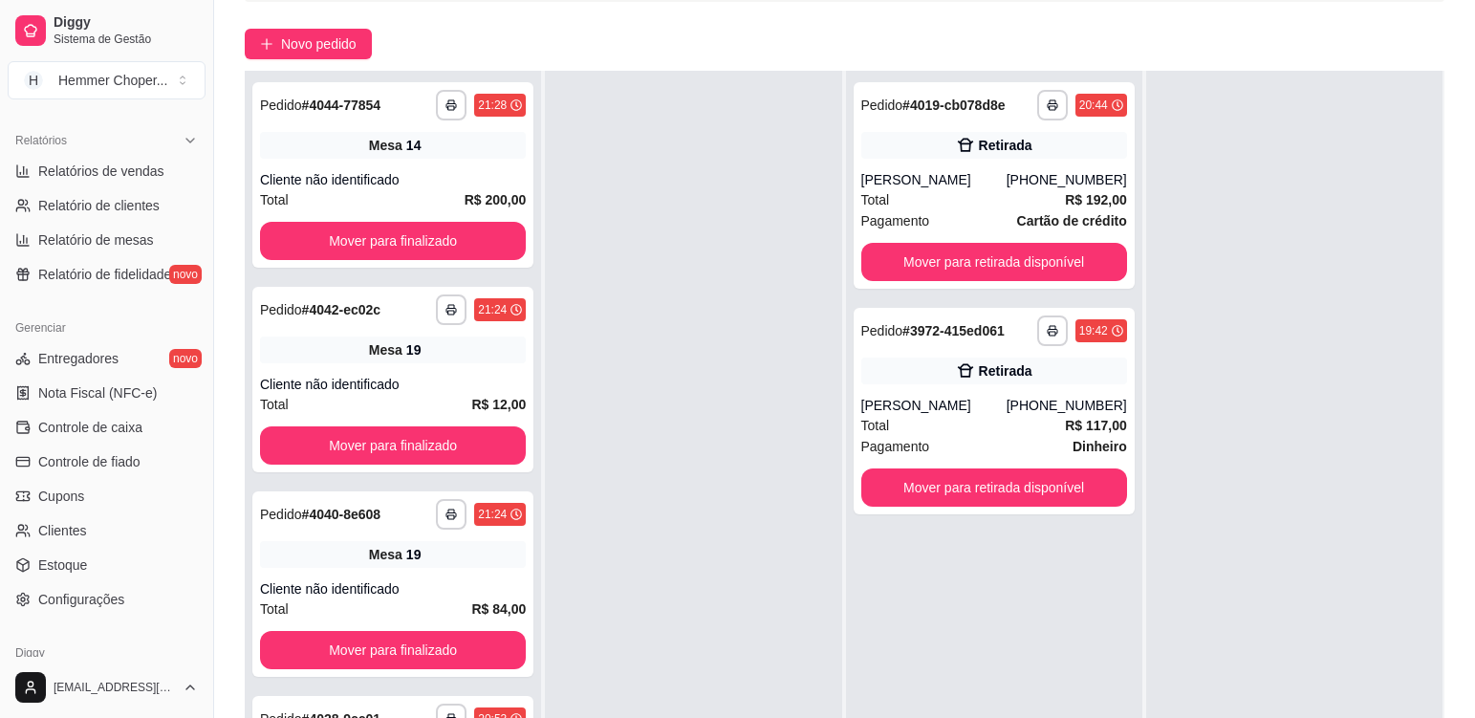
scroll to position [292, 0]
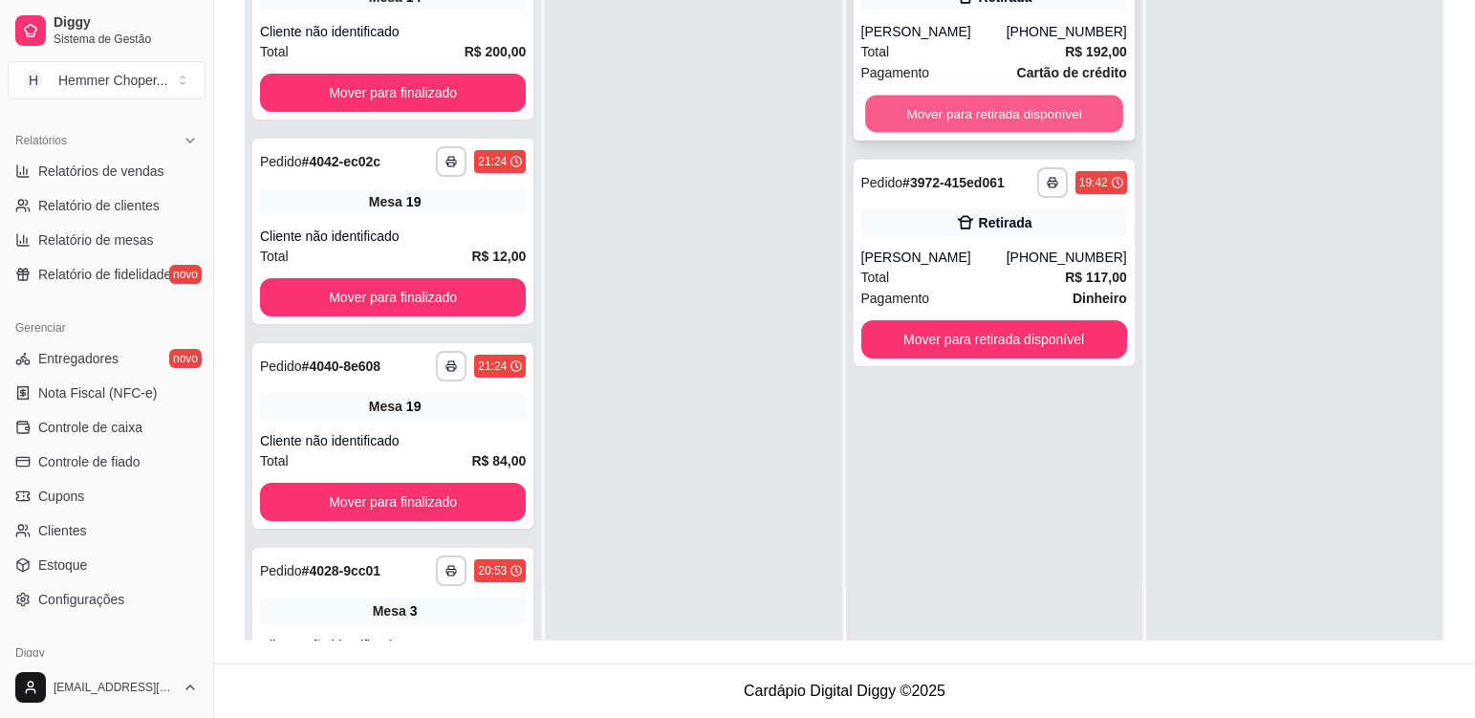
click at [985, 111] on button "Mover para retirada disponível" at bounding box center [994, 114] width 258 height 37
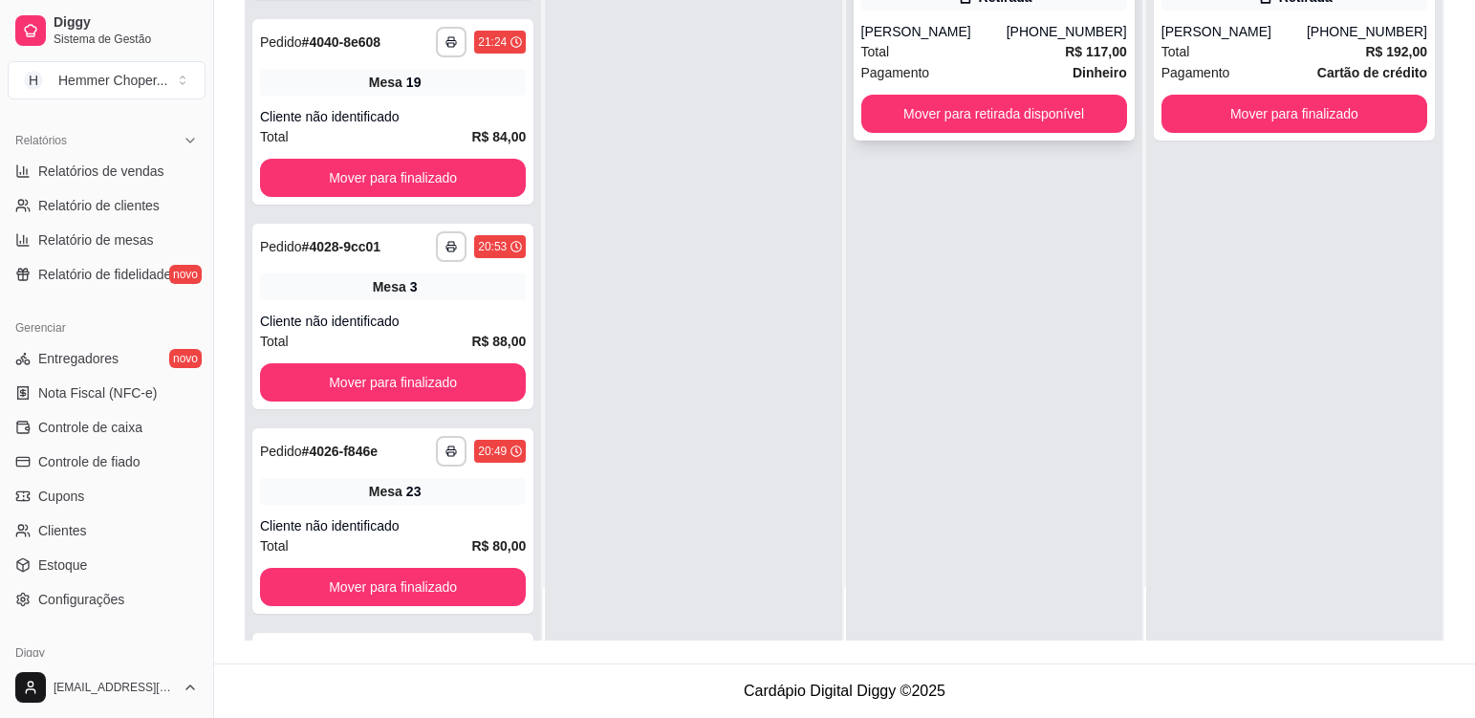
scroll to position [733, 0]
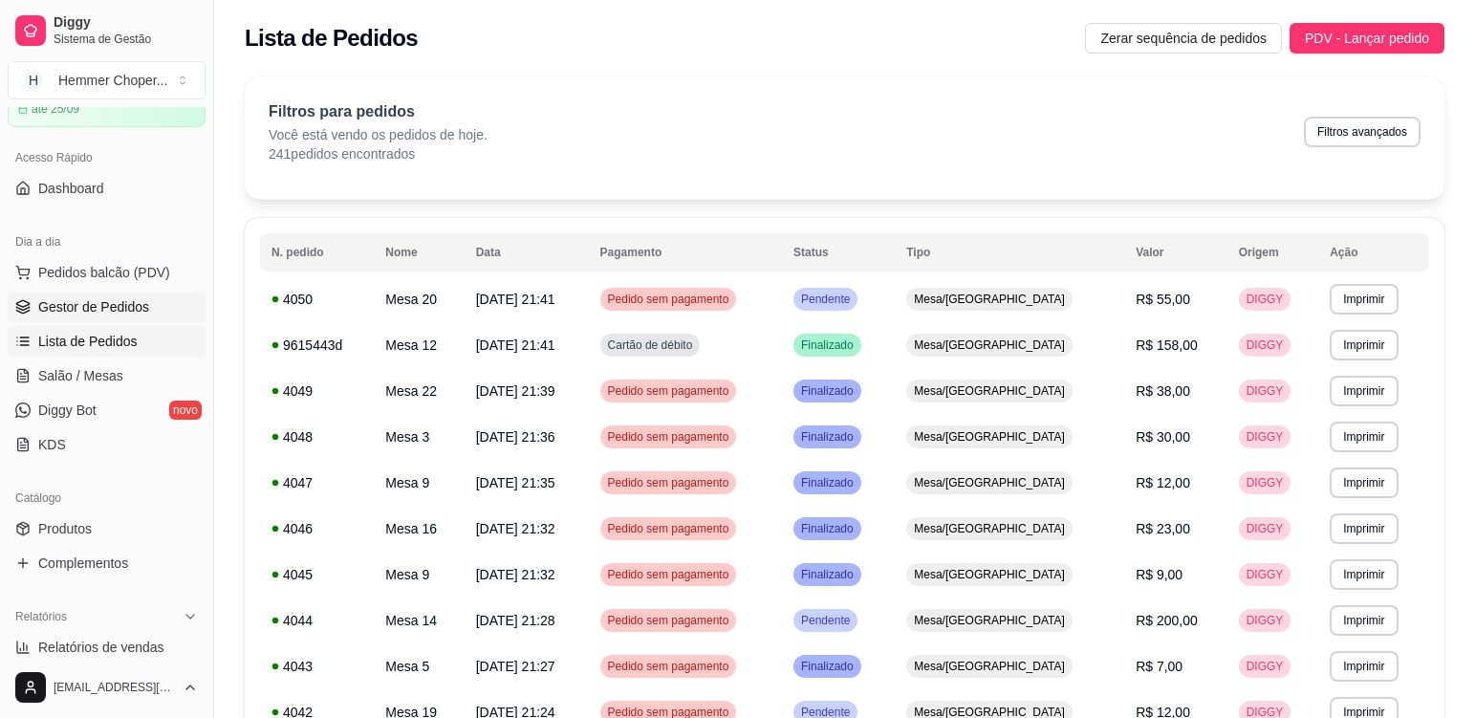
scroll to position [96, 0]
click at [109, 314] on span "Gestor de Pedidos" at bounding box center [93, 308] width 111 height 19
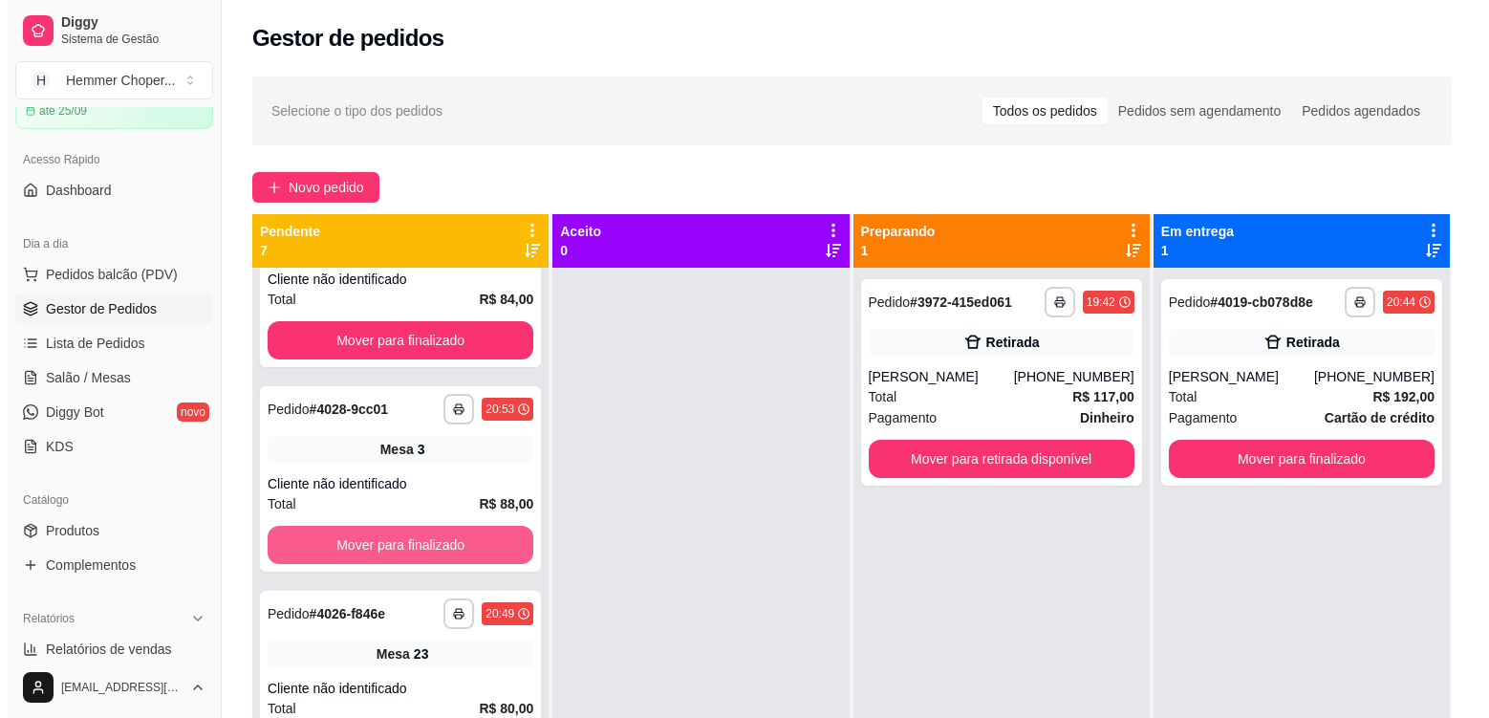
scroll to position [733, 0]
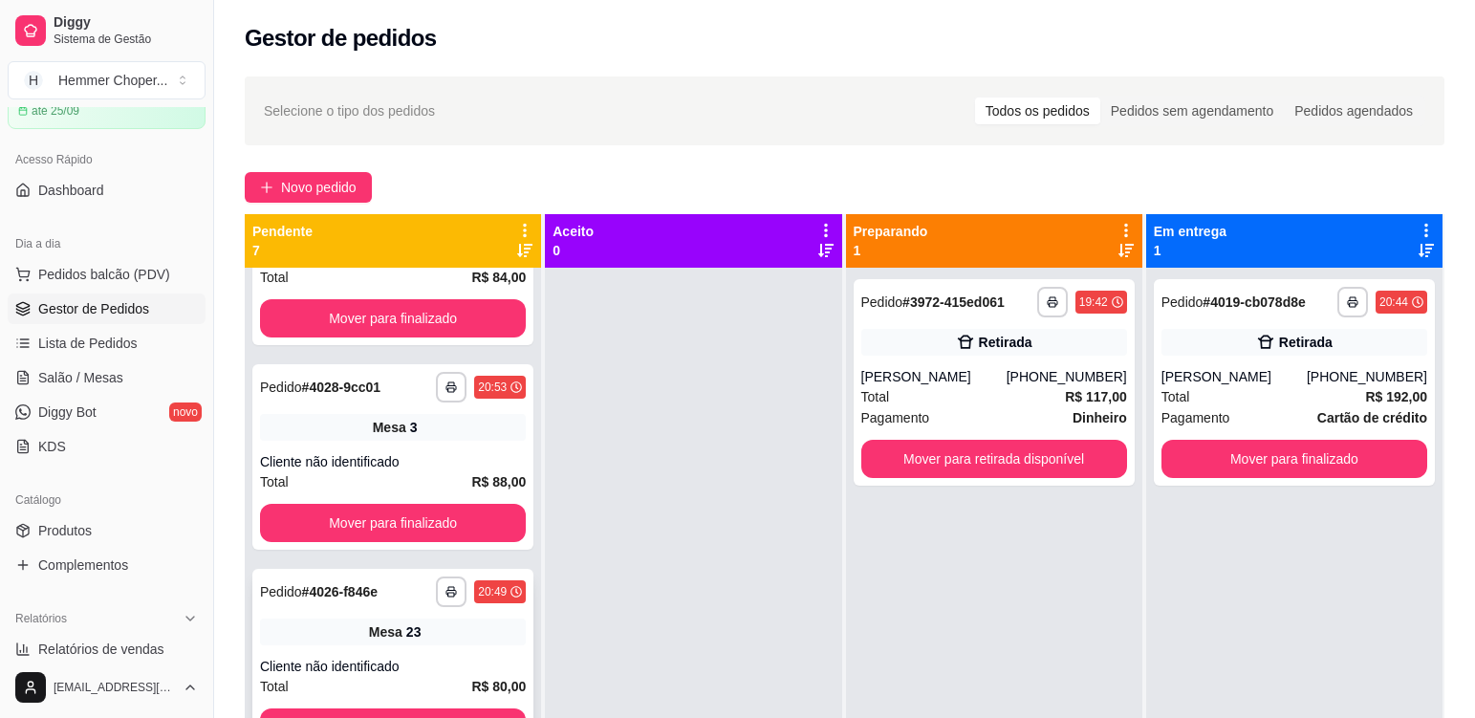
click at [476, 629] on div "Mesa 23" at bounding box center [393, 631] width 266 height 27
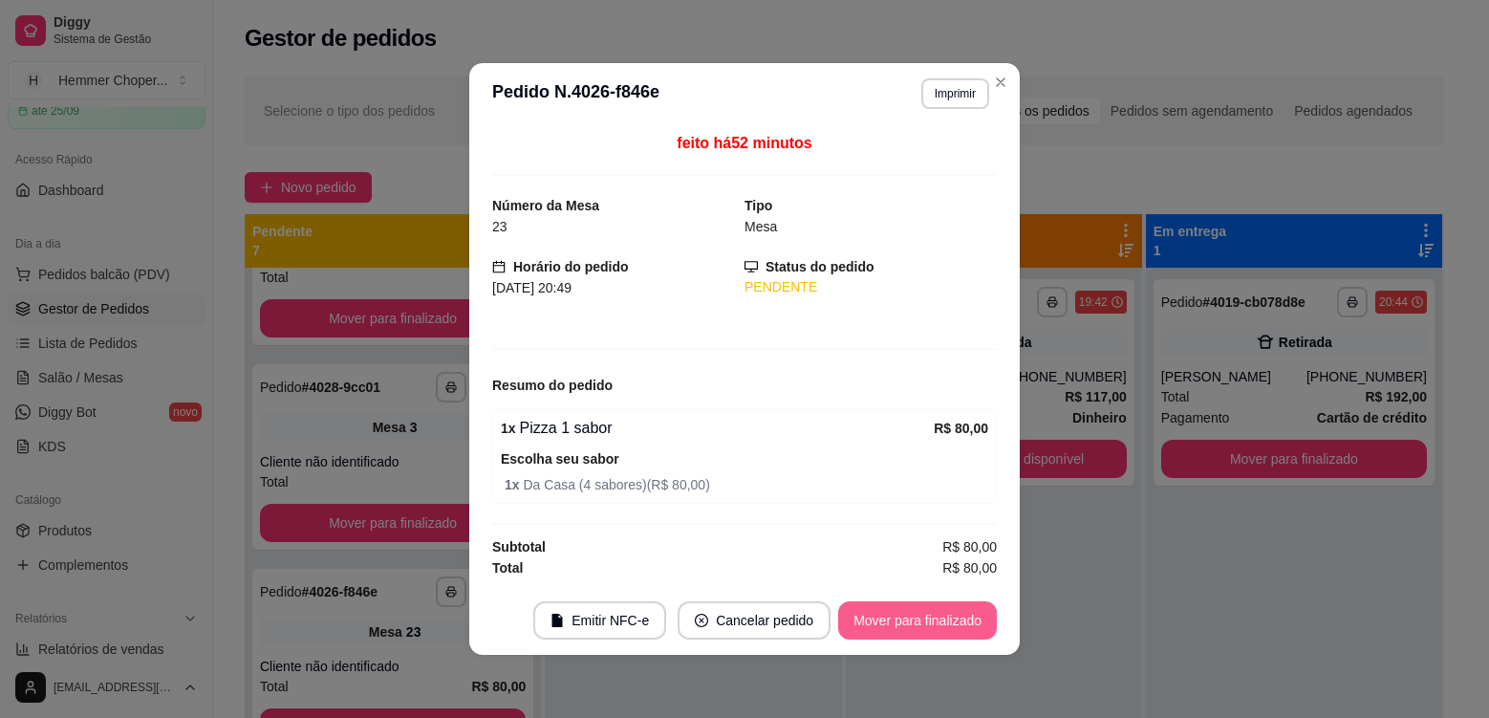
click at [931, 620] on button "Mover para finalizado" at bounding box center [917, 620] width 159 height 38
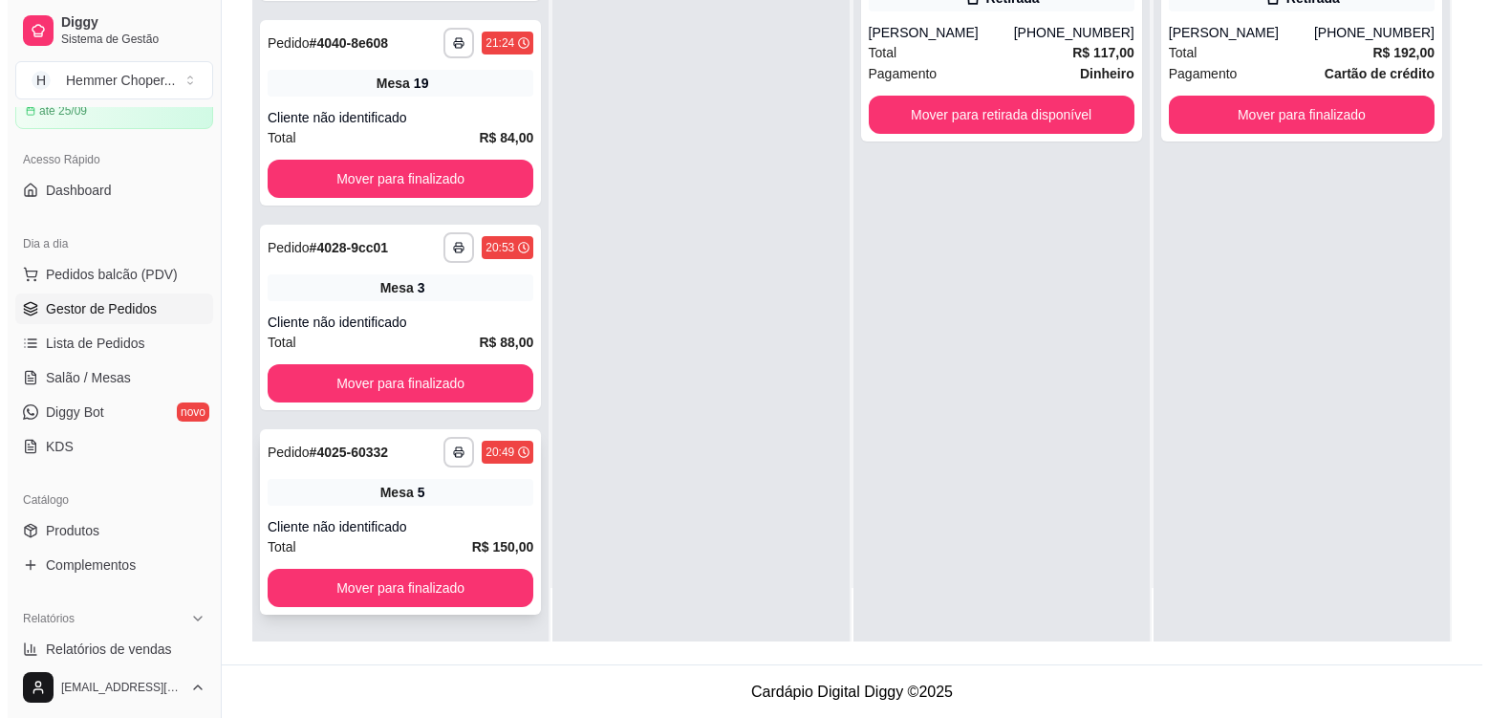
scroll to position [292, 0]
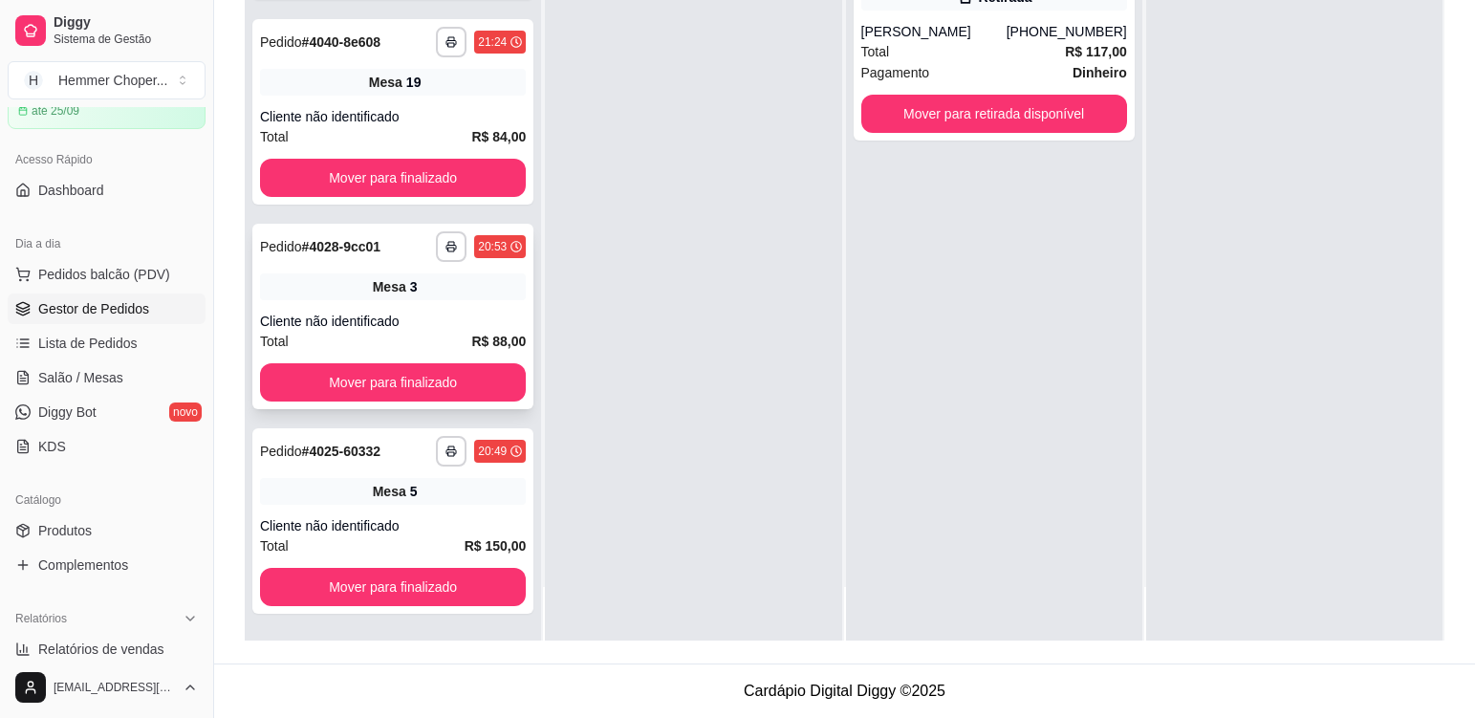
click at [461, 309] on div "**********" at bounding box center [392, 316] width 281 height 185
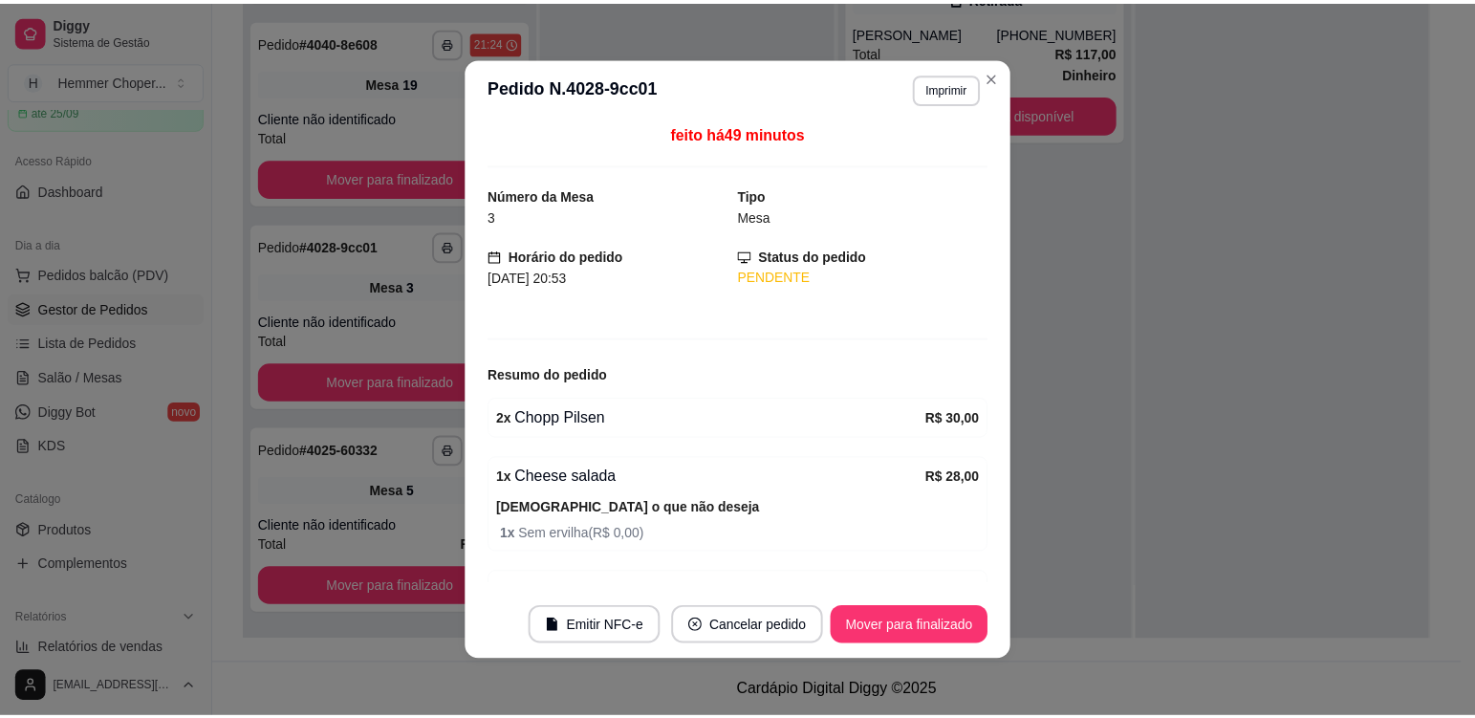
scroll to position [0, 0]
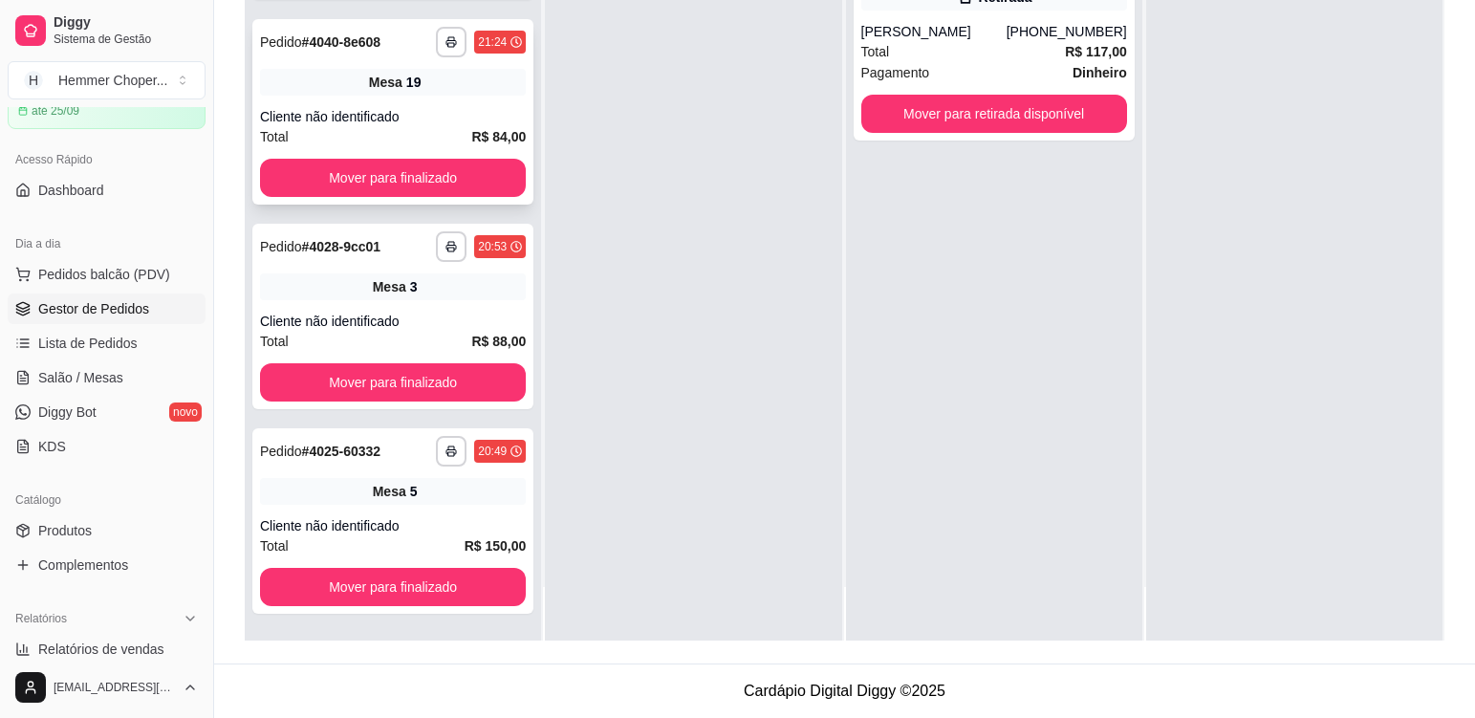
click at [450, 90] on div "Mesa 19" at bounding box center [393, 82] width 266 height 27
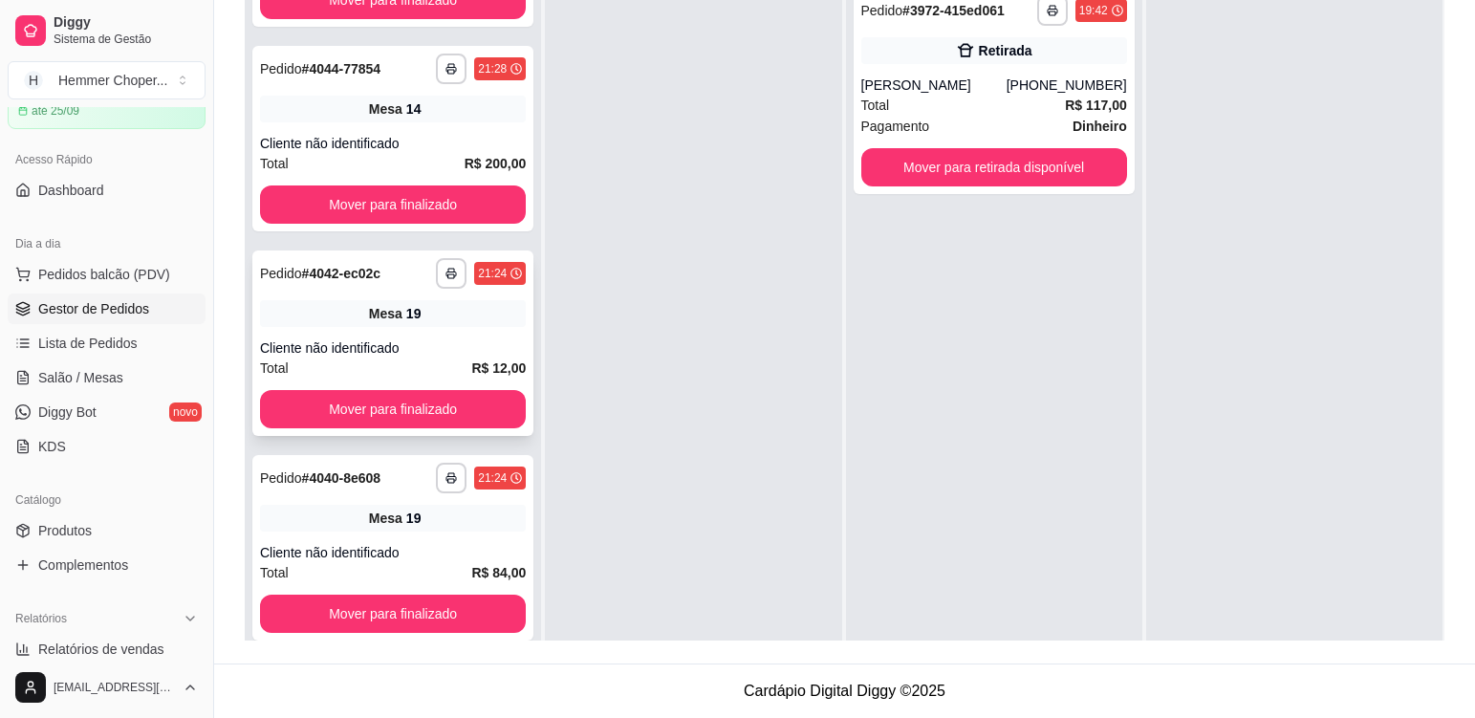
scroll to position [160, 0]
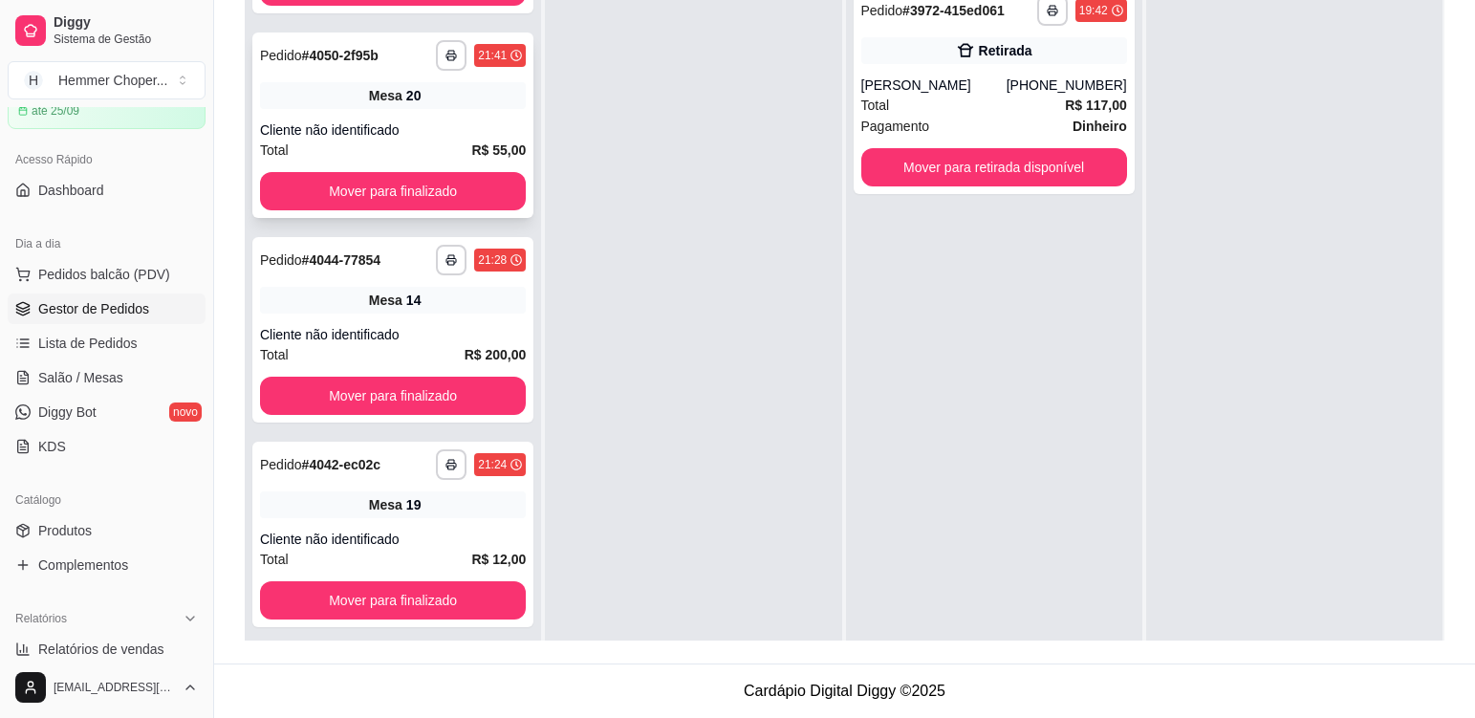
click at [462, 117] on div "**********" at bounding box center [392, 124] width 281 height 185
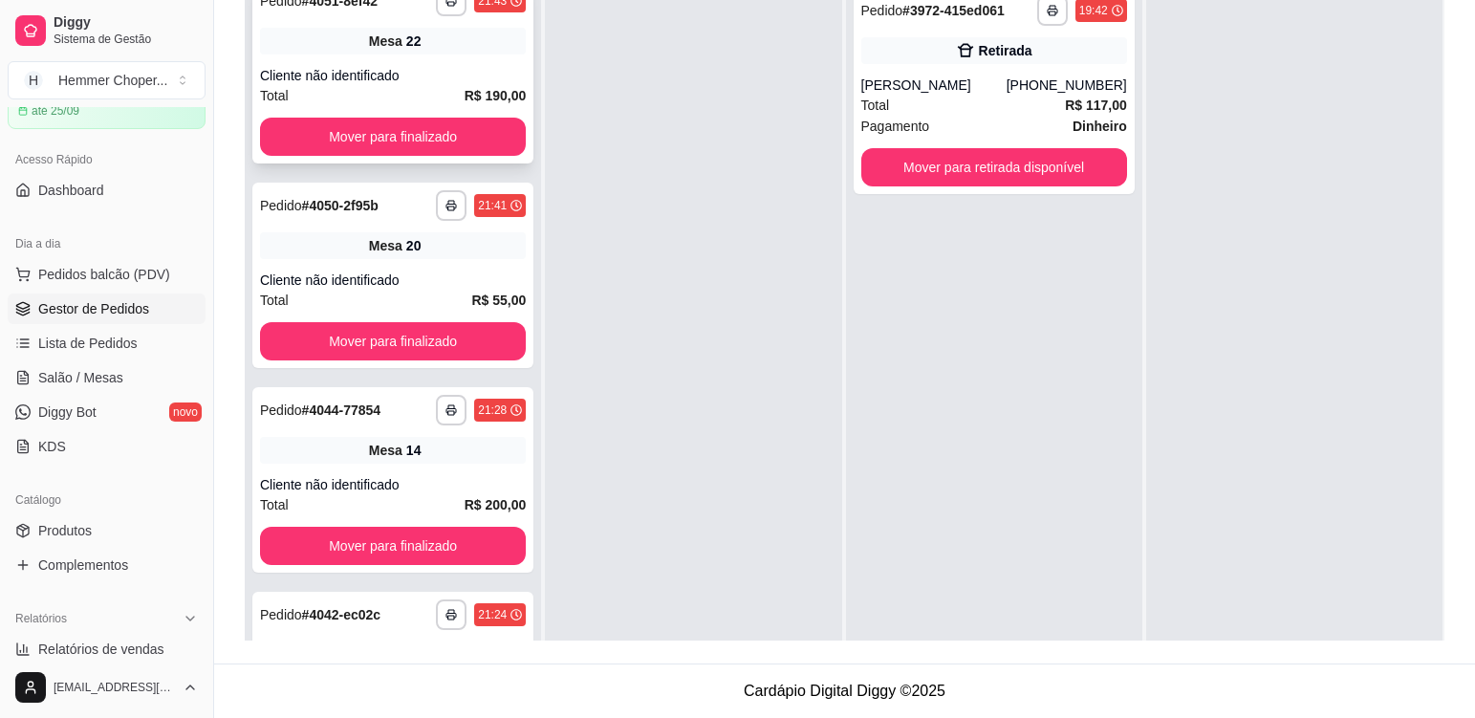
scroll to position [0, 0]
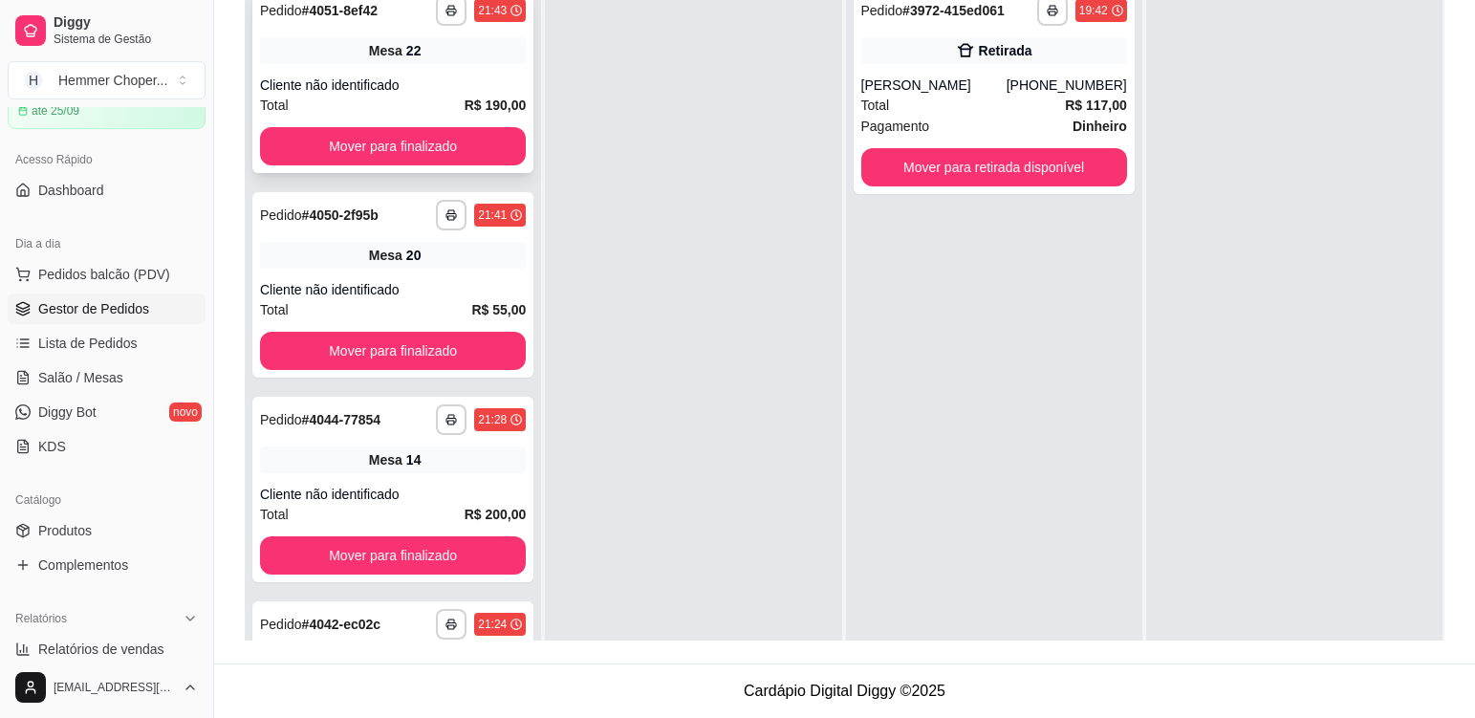
click at [449, 68] on div "**********" at bounding box center [392, 80] width 281 height 185
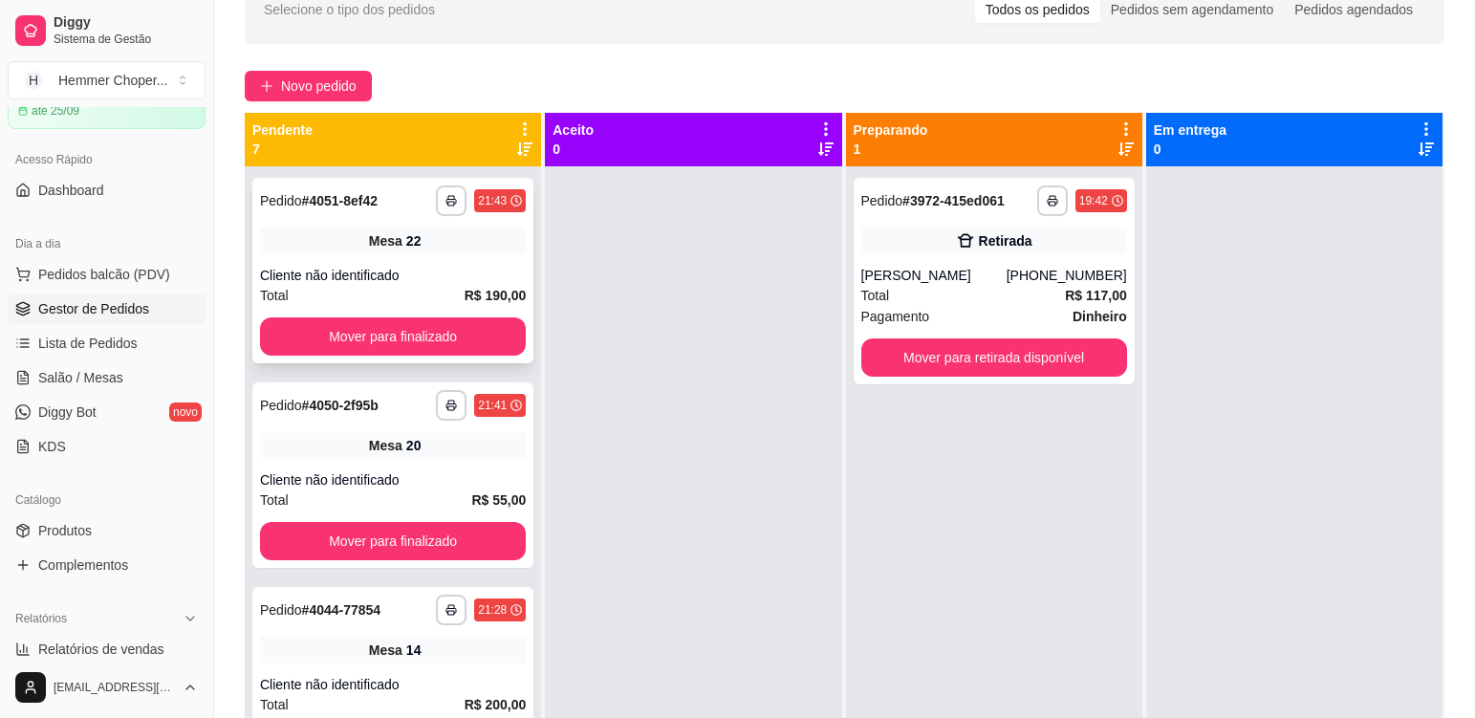
scroll to position [100, 0]
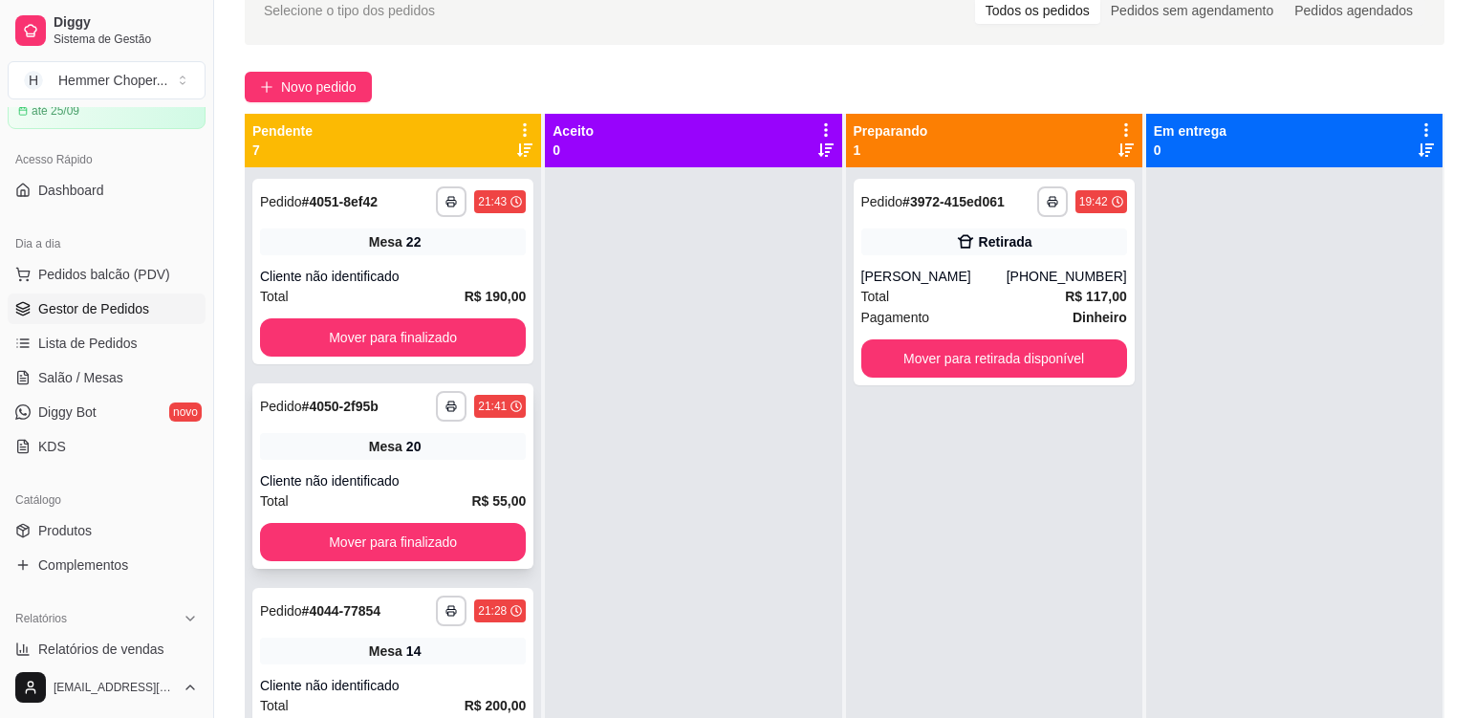
click at [443, 463] on div "**********" at bounding box center [392, 475] width 281 height 185
click at [452, 255] on div "**********" at bounding box center [392, 271] width 281 height 185
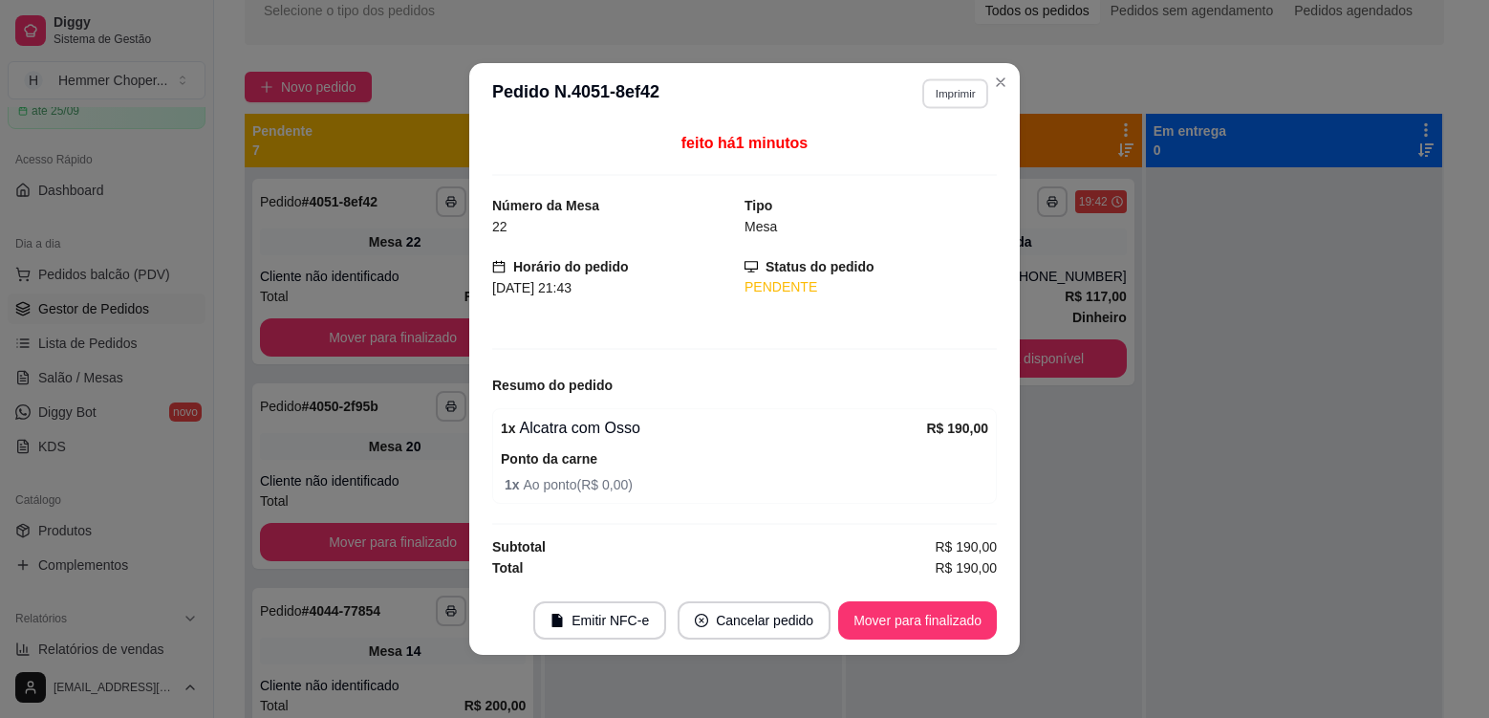
click at [957, 89] on button "Imprimir" at bounding box center [955, 93] width 66 height 30
click at [942, 170] on button "Cozinha" at bounding box center [922, 160] width 139 height 31
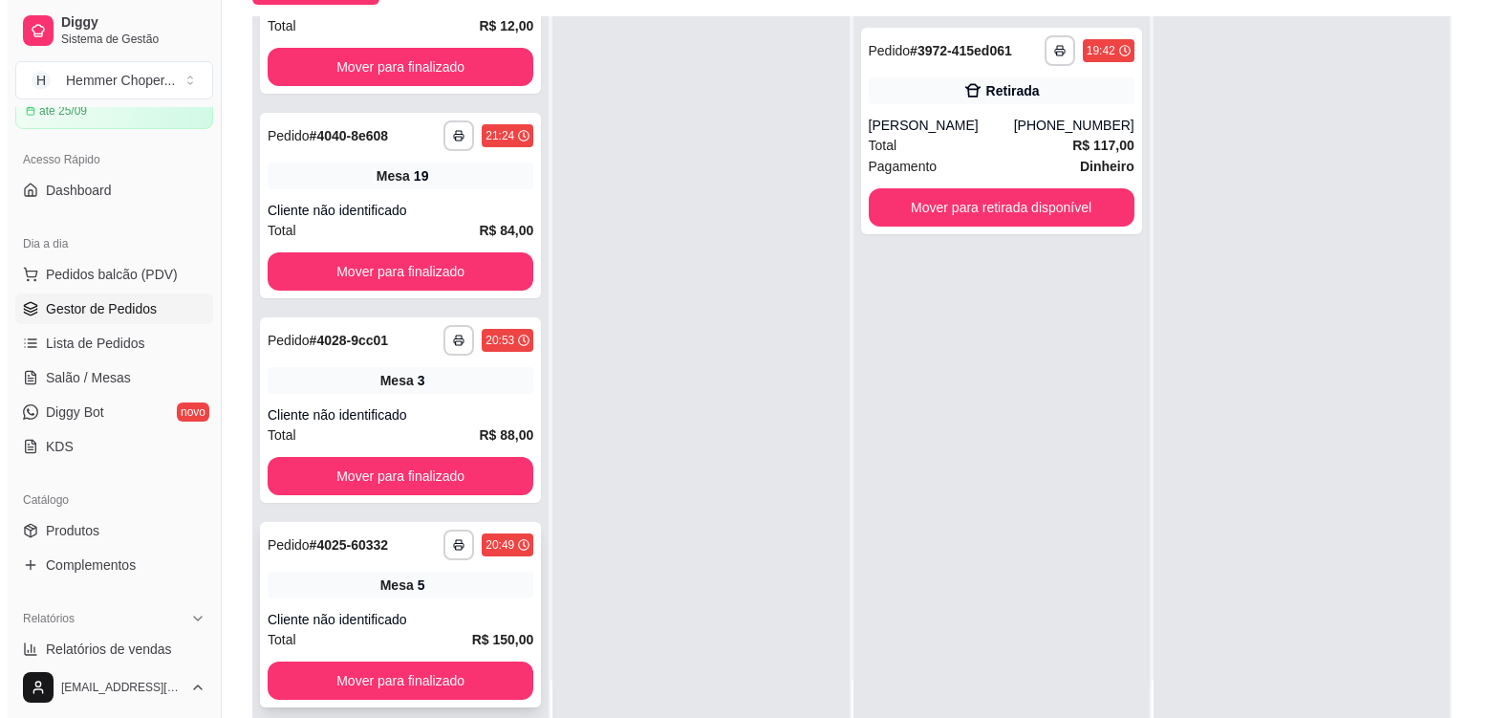
scroll to position [292, 0]
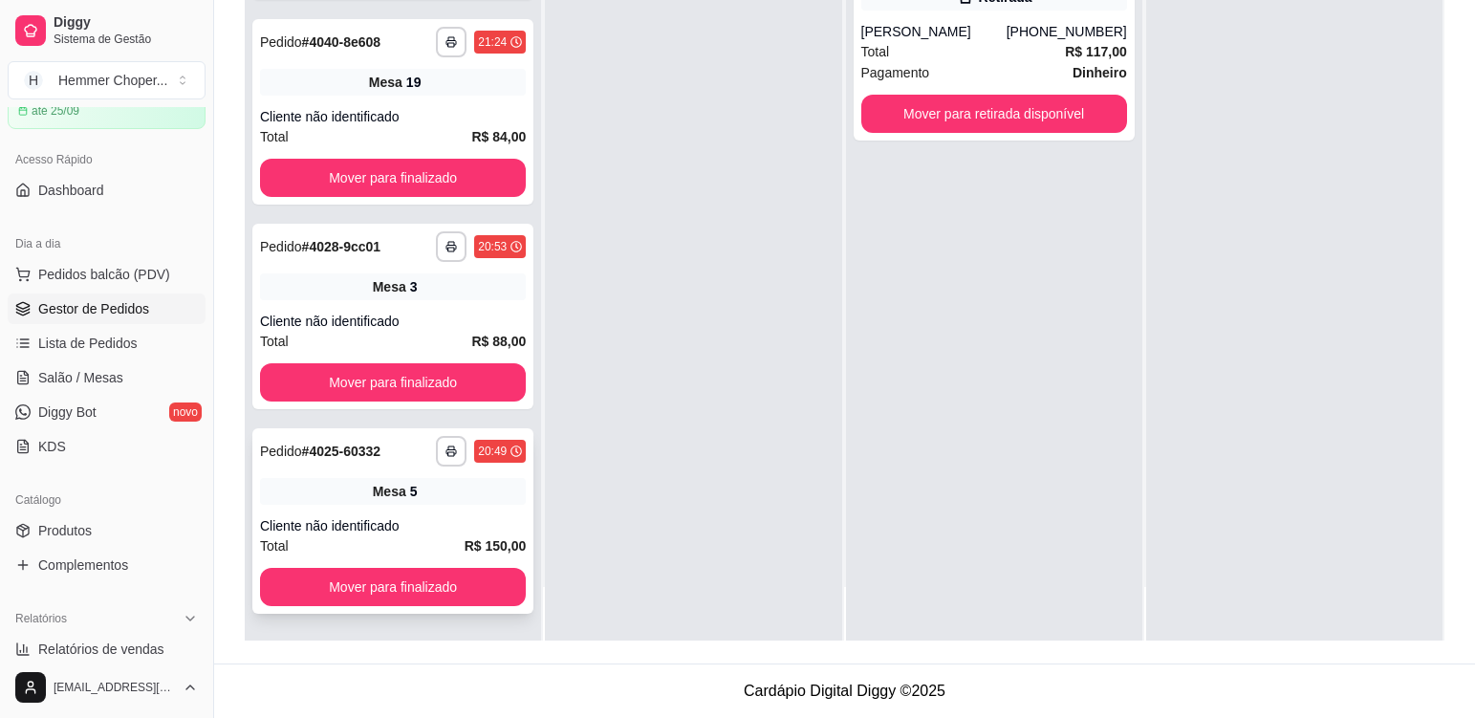
click at [447, 498] on div "Mesa 5" at bounding box center [393, 491] width 266 height 27
click at [491, 304] on div "**********" at bounding box center [392, 316] width 281 height 185
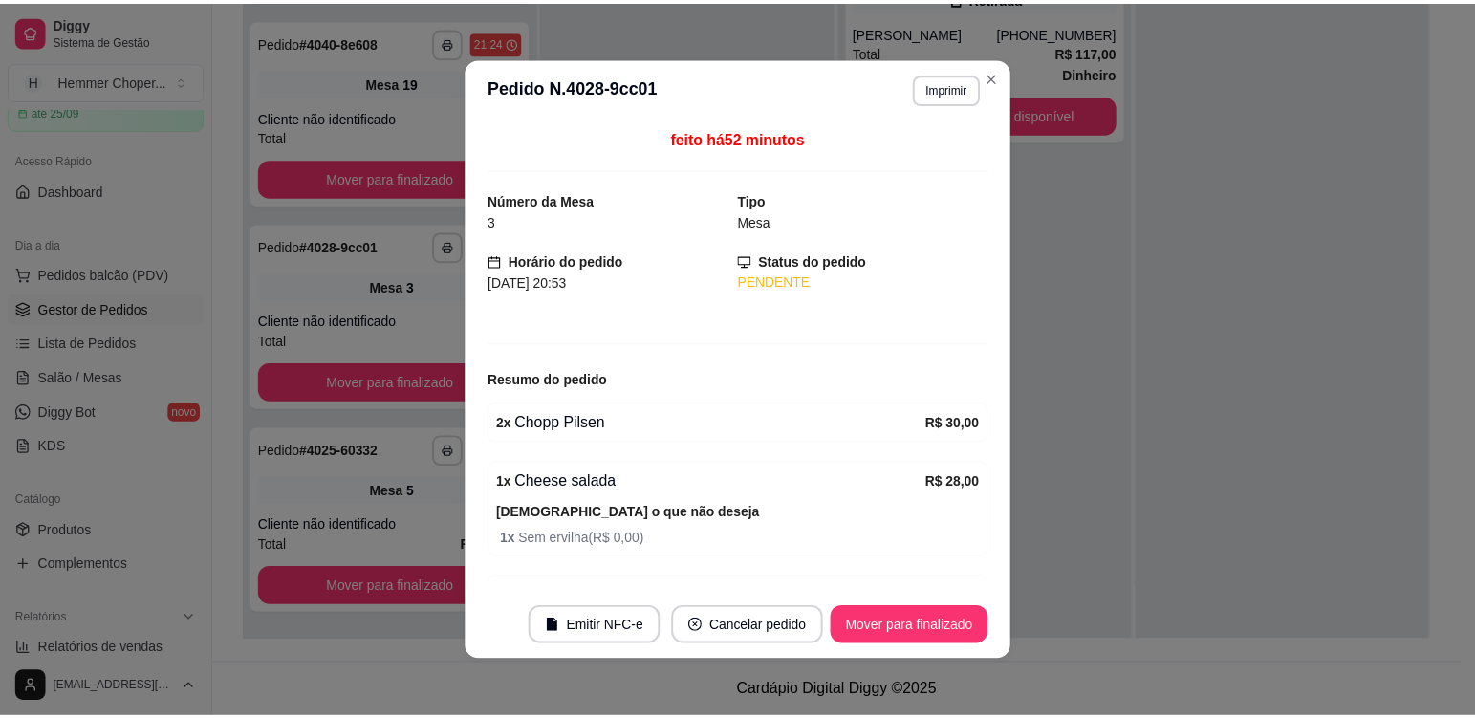
scroll to position [107, 0]
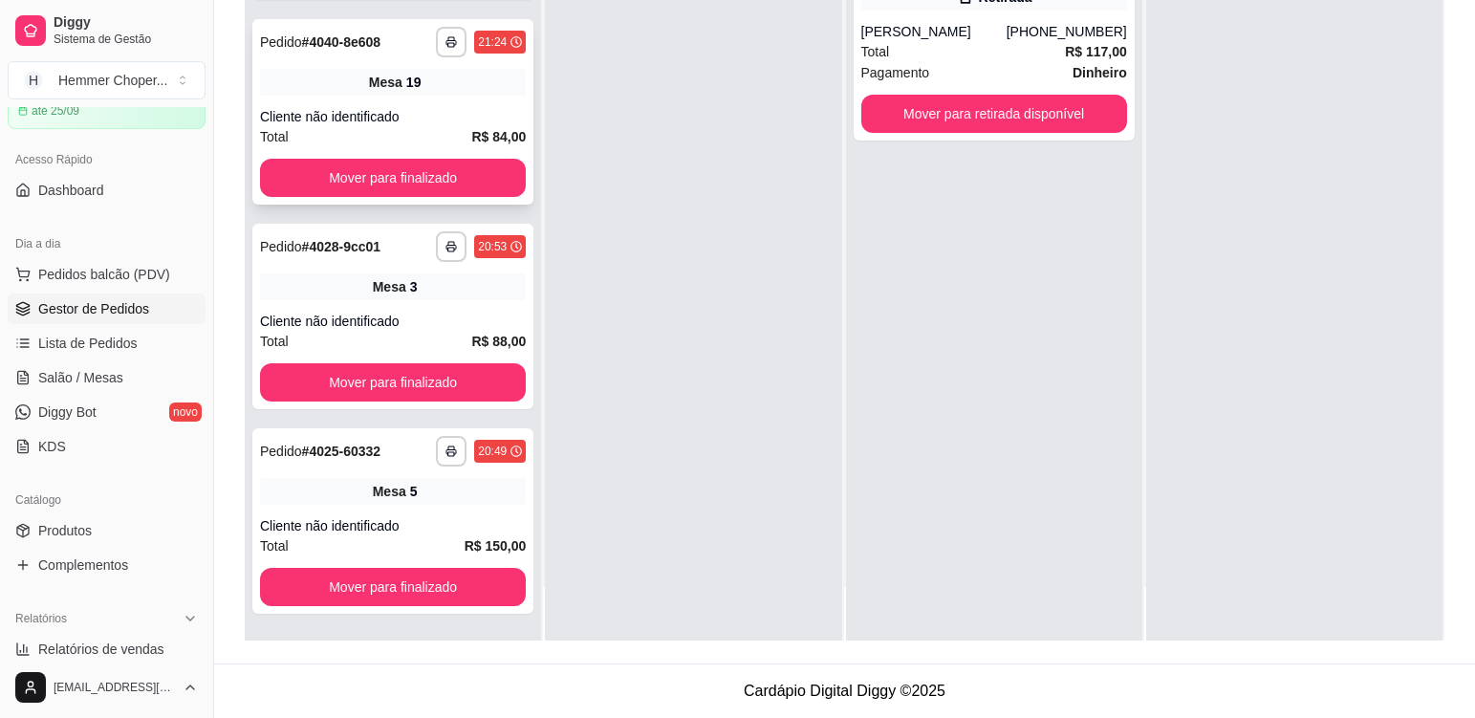
click at [421, 96] on div "**********" at bounding box center [392, 111] width 281 height 185
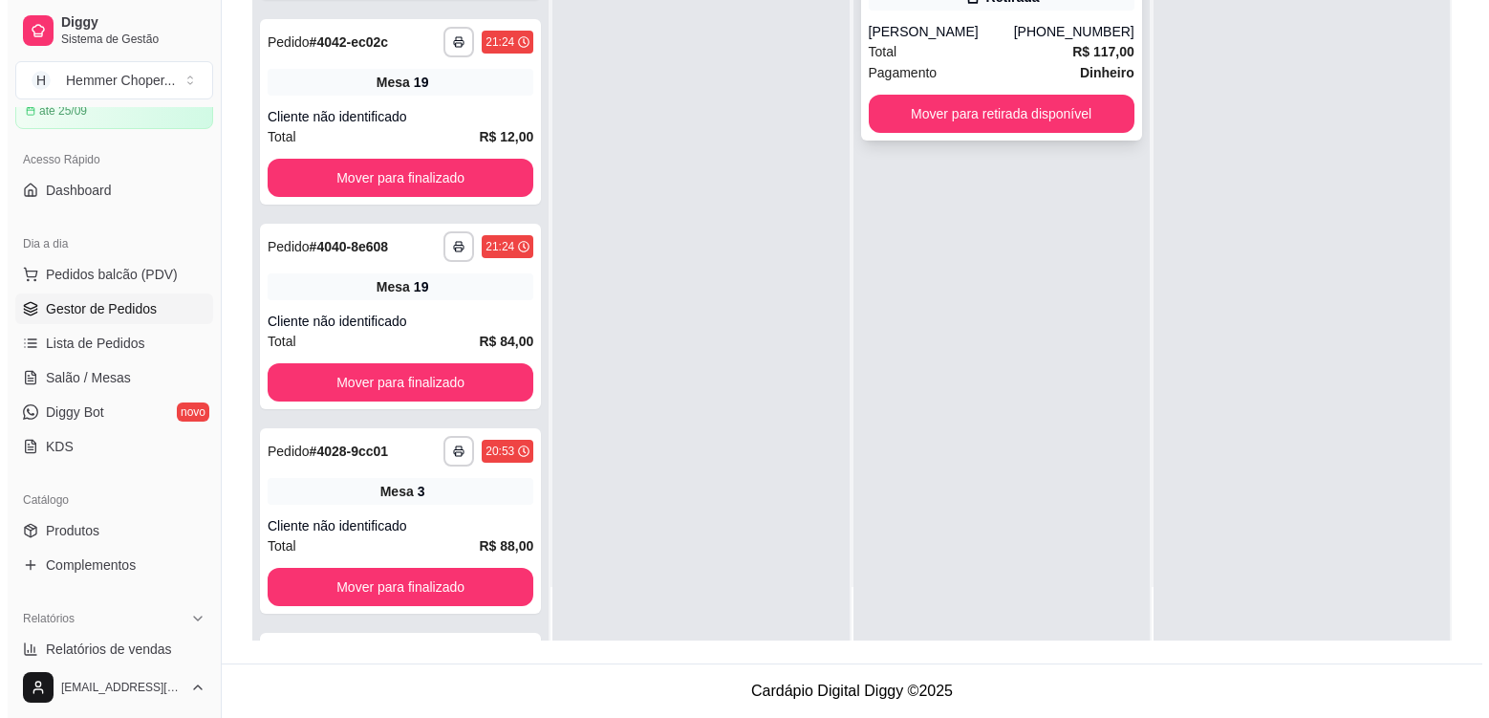
scroll to position [1142, 0]
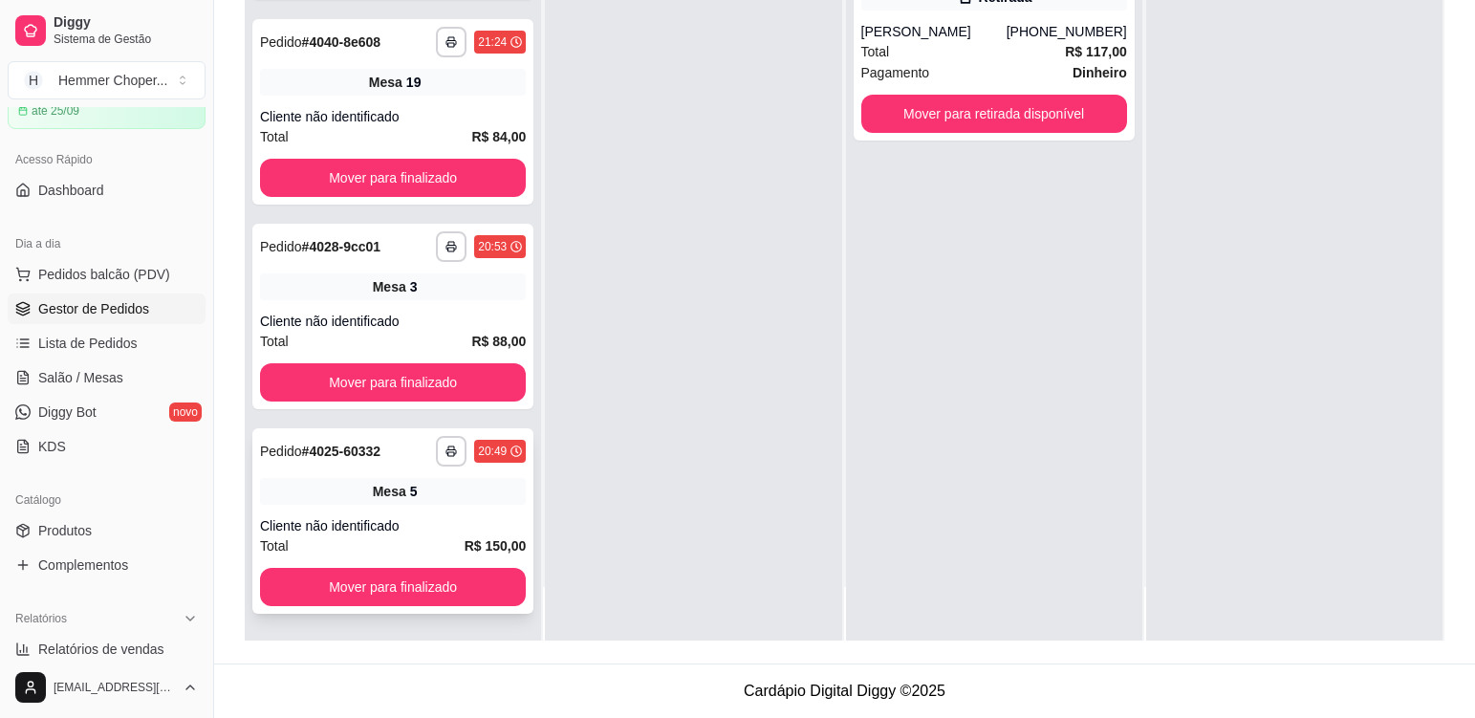
click at [456, 508] on div "**********" at bounding box center [392, 520] width 281 height 185
click at [455, 82] on div "Mesa 19" at bounding box center [393, 82] width 266 height 27
click at [453, 318] on div "Cliente não identificado" at bounding box center [393, 321] width 266 height 19
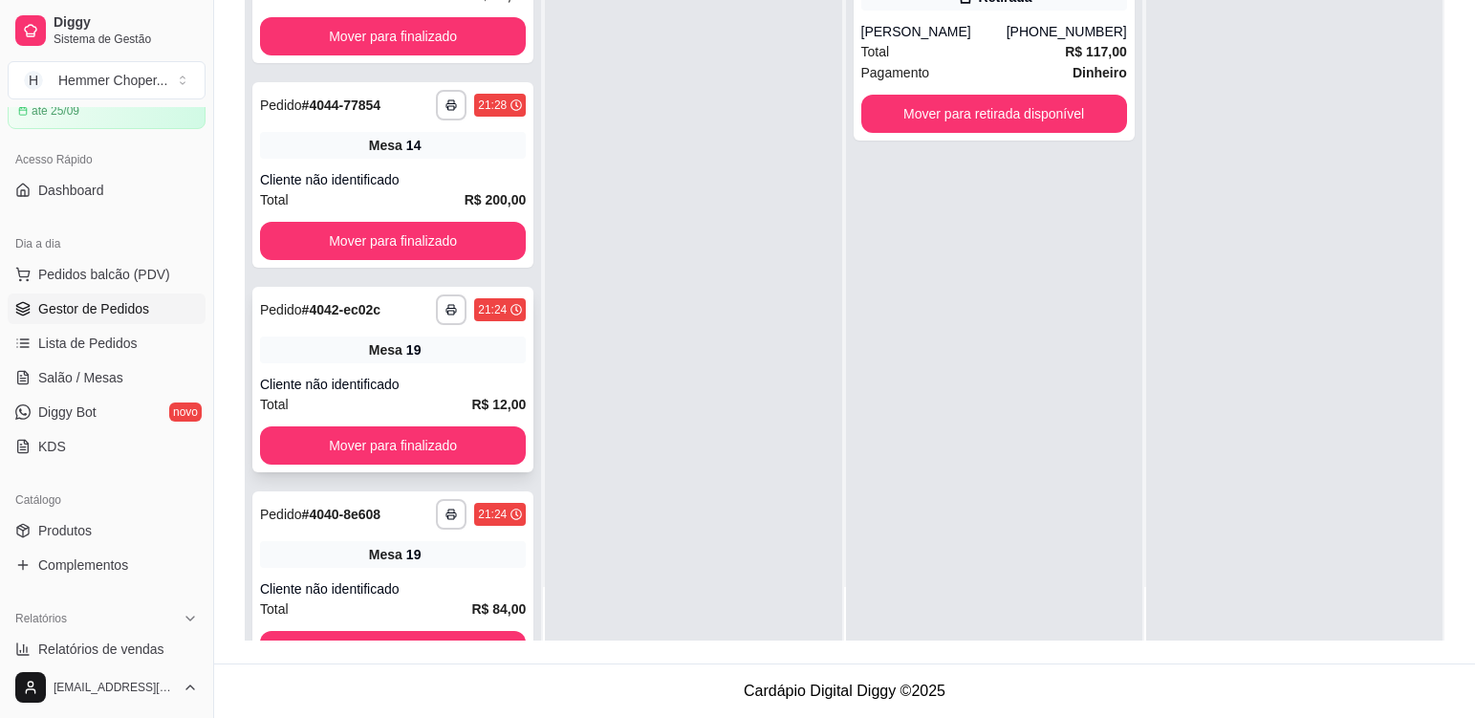
scroll to position [664, 0]
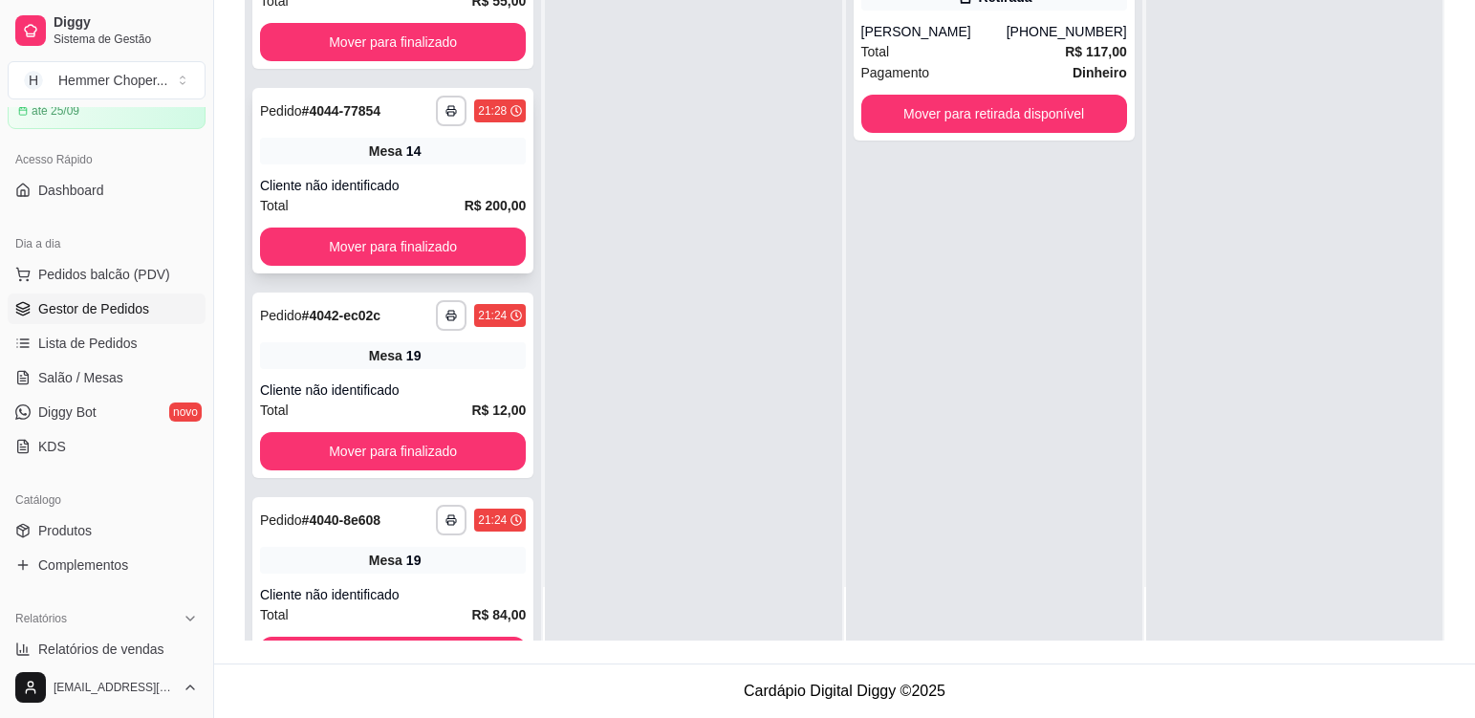
click at [466, 160] on div "Mesa 14" at bounding box center [393, 151] width 266 height 27
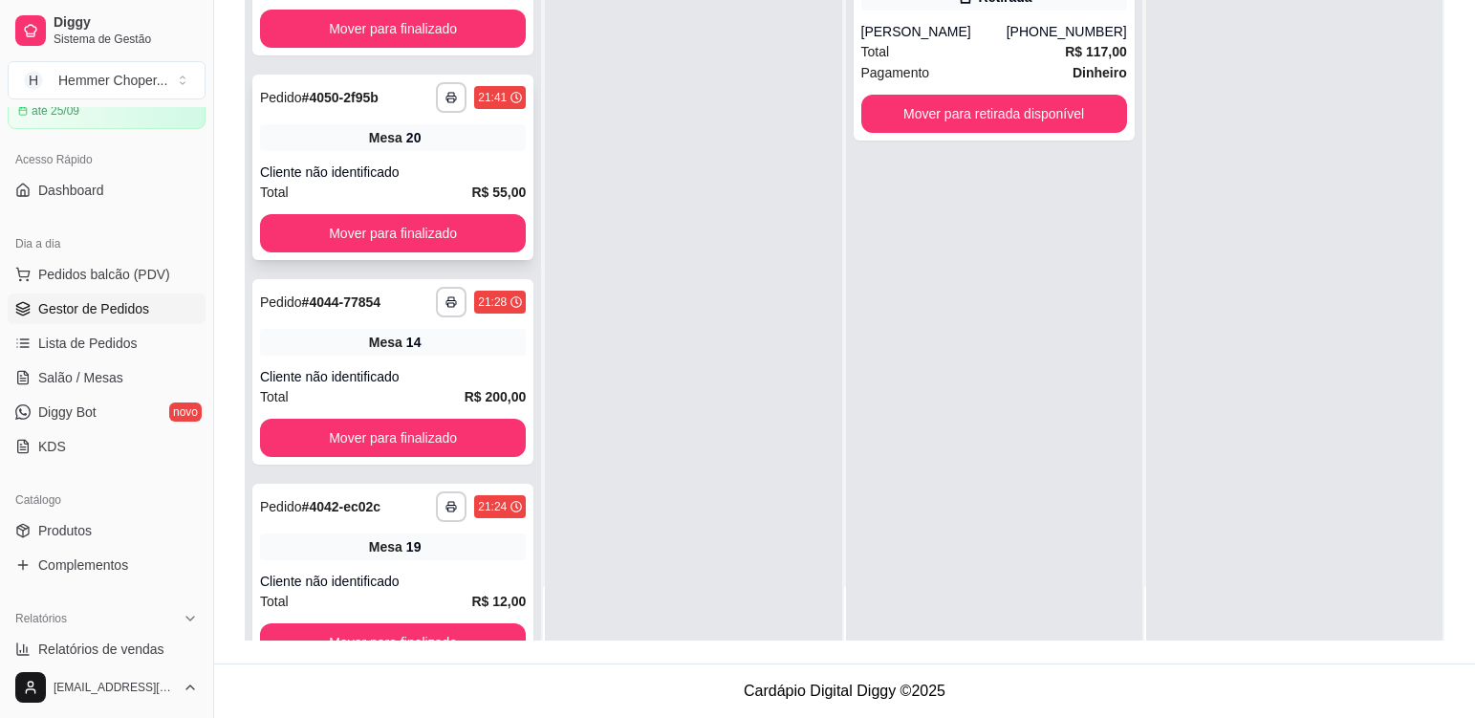
click at [476, 163] on div "Cliente não identificado" at bounding box center [393, 171] width 266 height 19
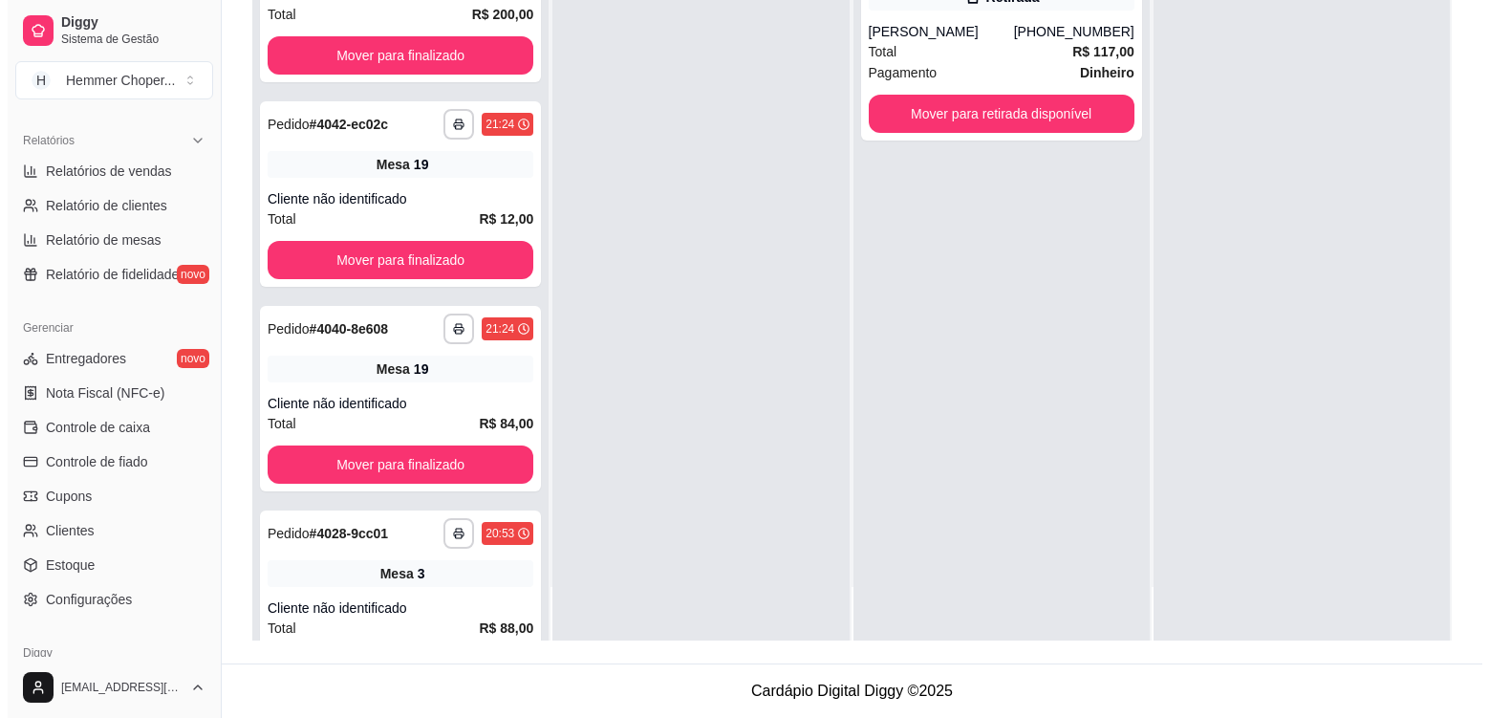
scroll to position [1142, 0]
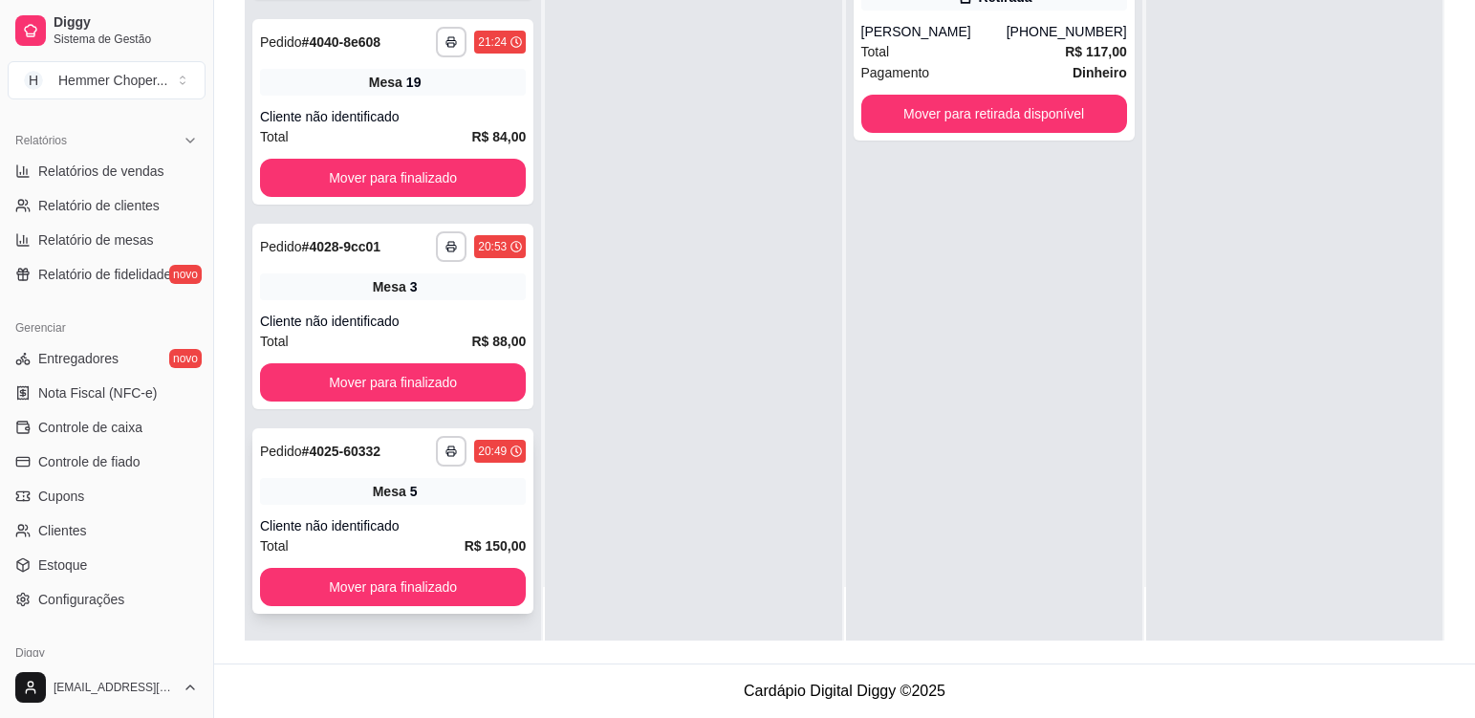
click at [429, 516] on div "Cliente não identificado" at bounding box center [393, 525] width 266 height 19
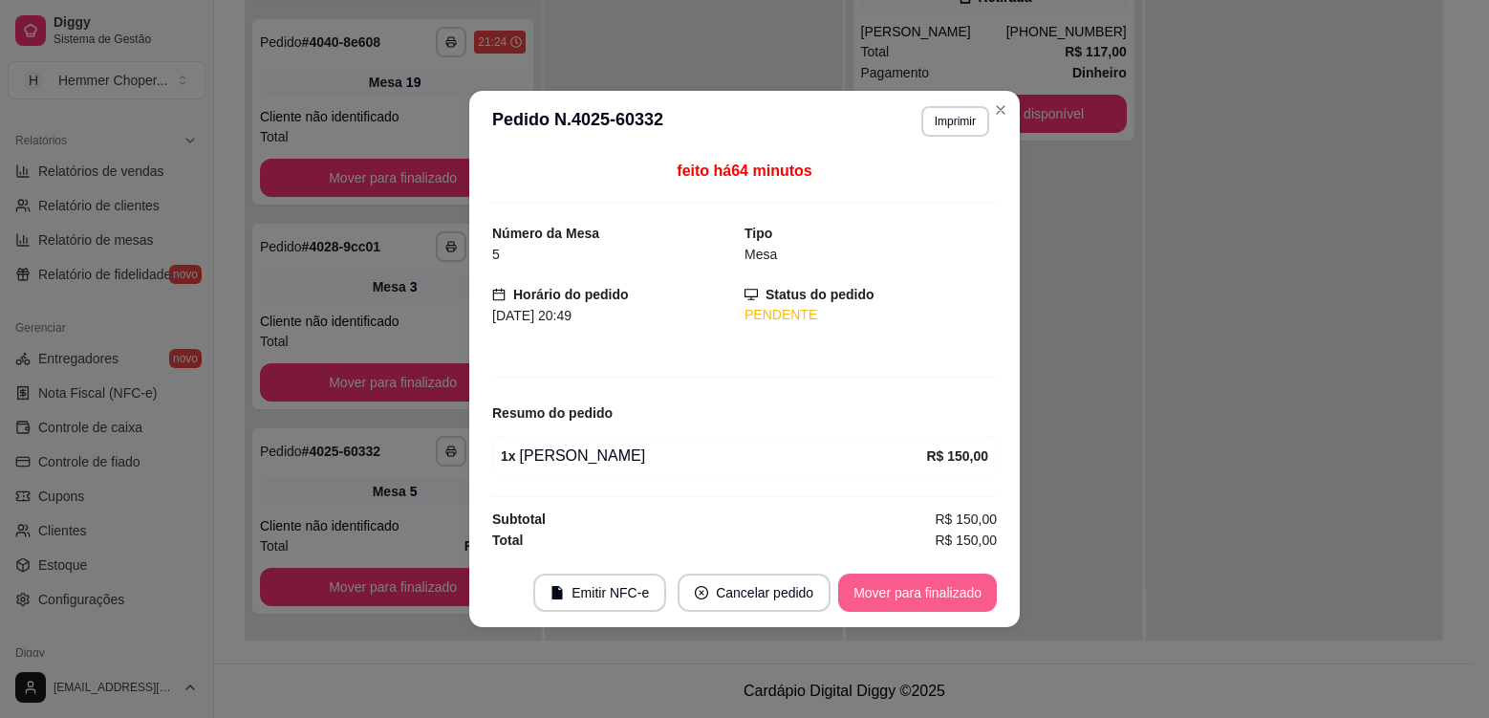
click at [963, 595] on button "Mover para finalizado" at bounding box center [917, 592] width 159 height 38
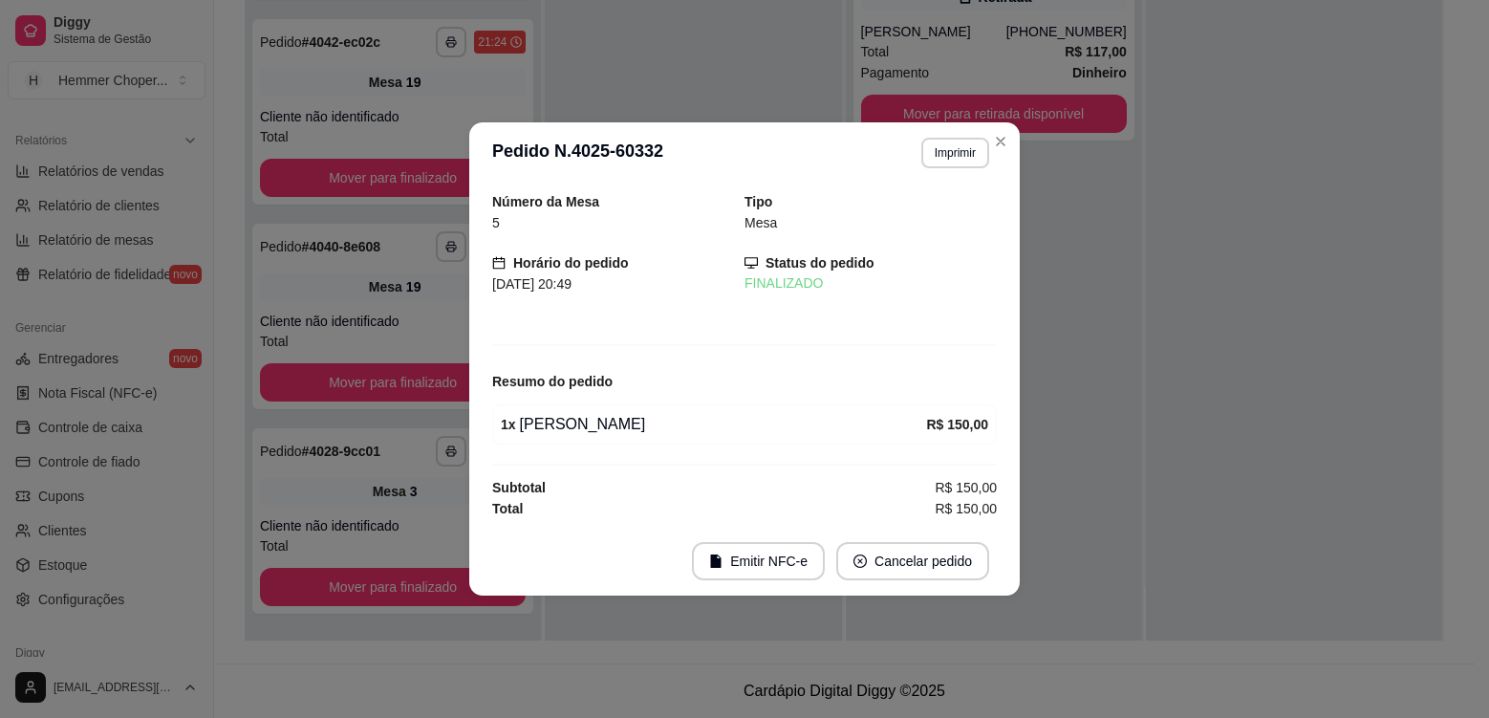
scroll to position [938, 0]
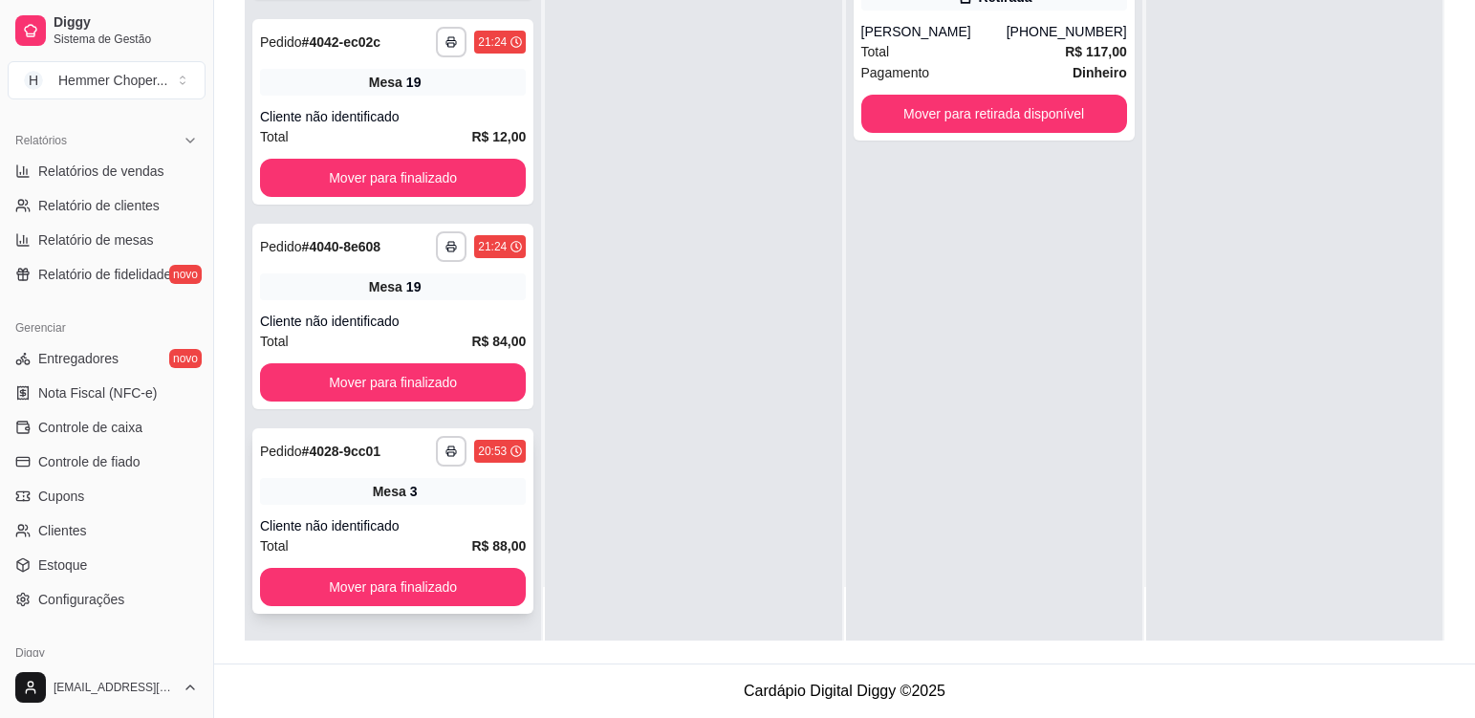
click at [446, 493] on div "Mesa 3" at bounding box center [393, 491] width 266 height 27
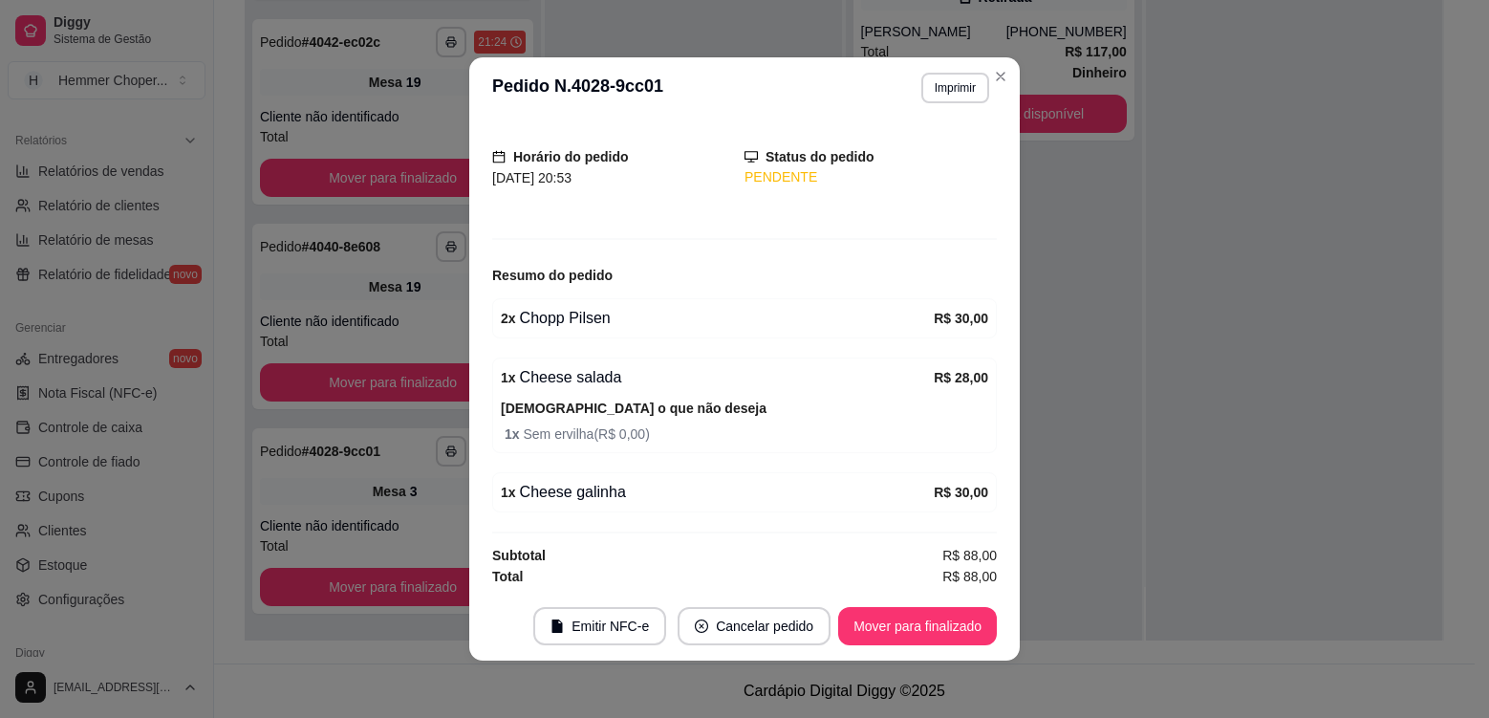
scroll to position [107, 0]
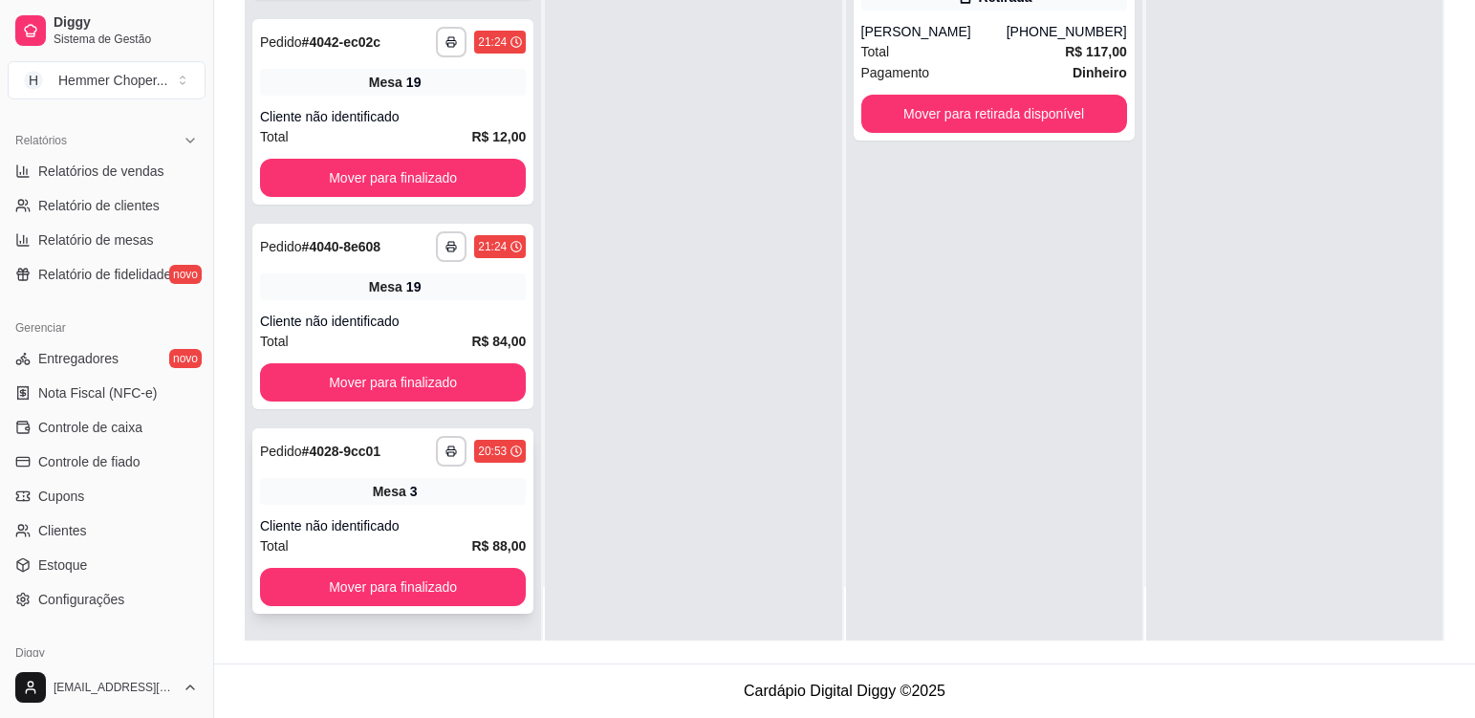
click at [486, 502] on div "Mesa 3" at bounding box center [393, 491] width 266 height 27
click at [400, 318] on div "Cliente não identificado" at bounding box center [393, 321] width 266 height 19
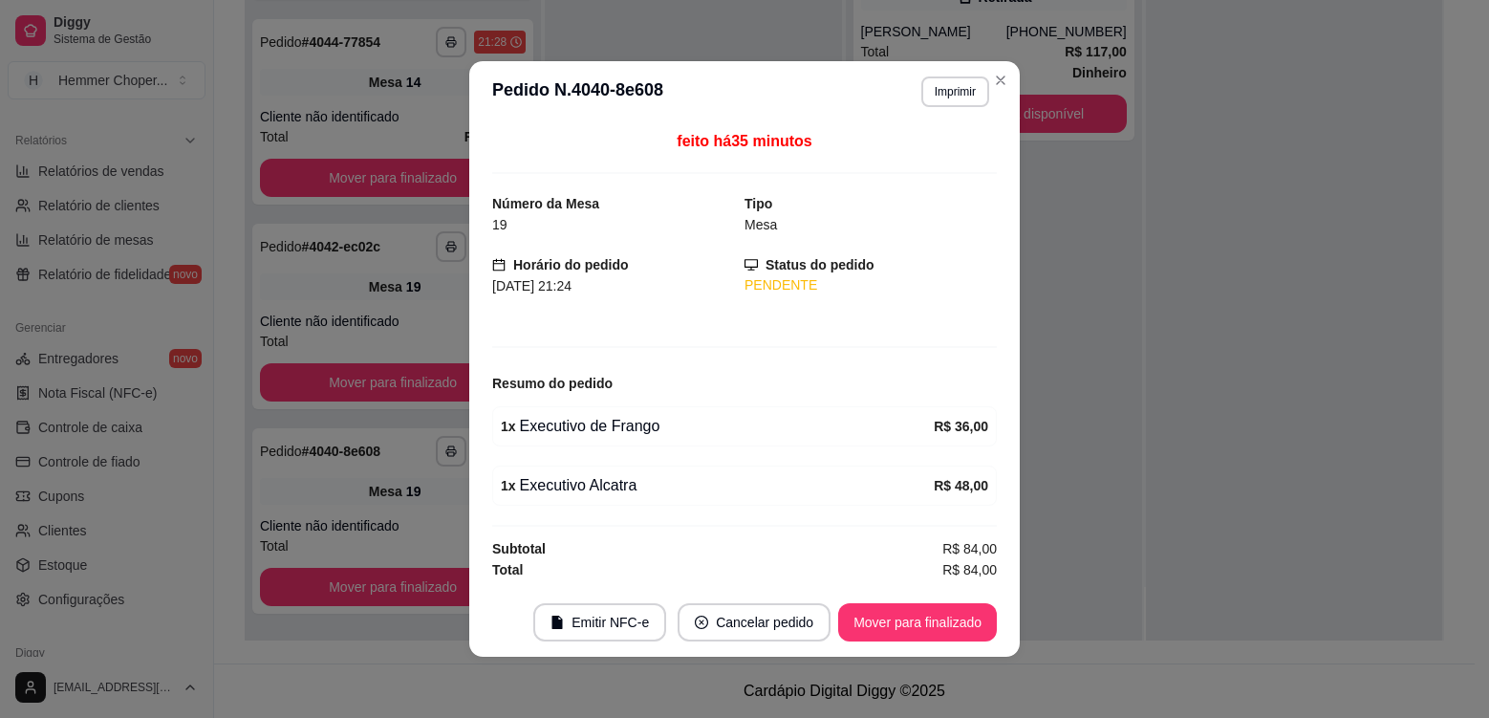
scroll to position [1142, 0]
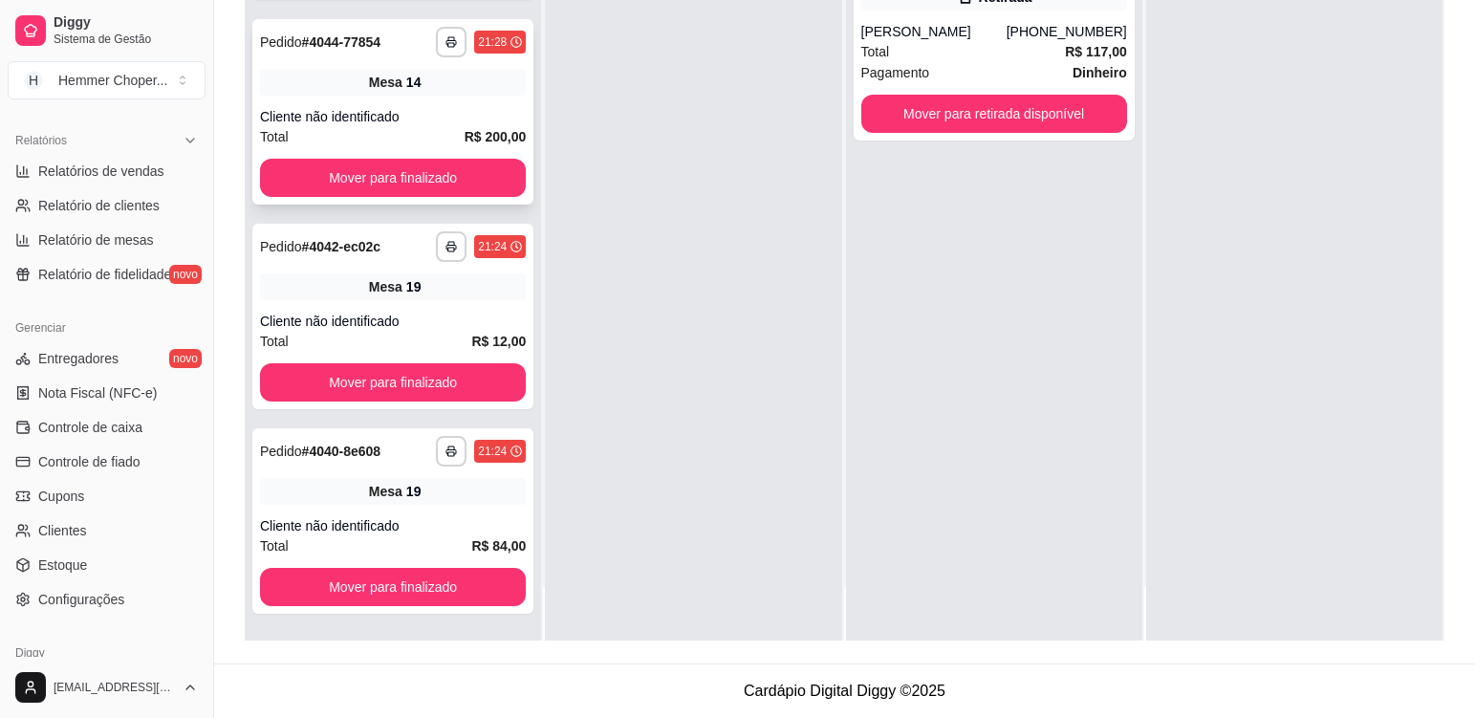
click at [449, 74] on div "Mesa 14" at bounding box center [393, 82] width 266 height 27
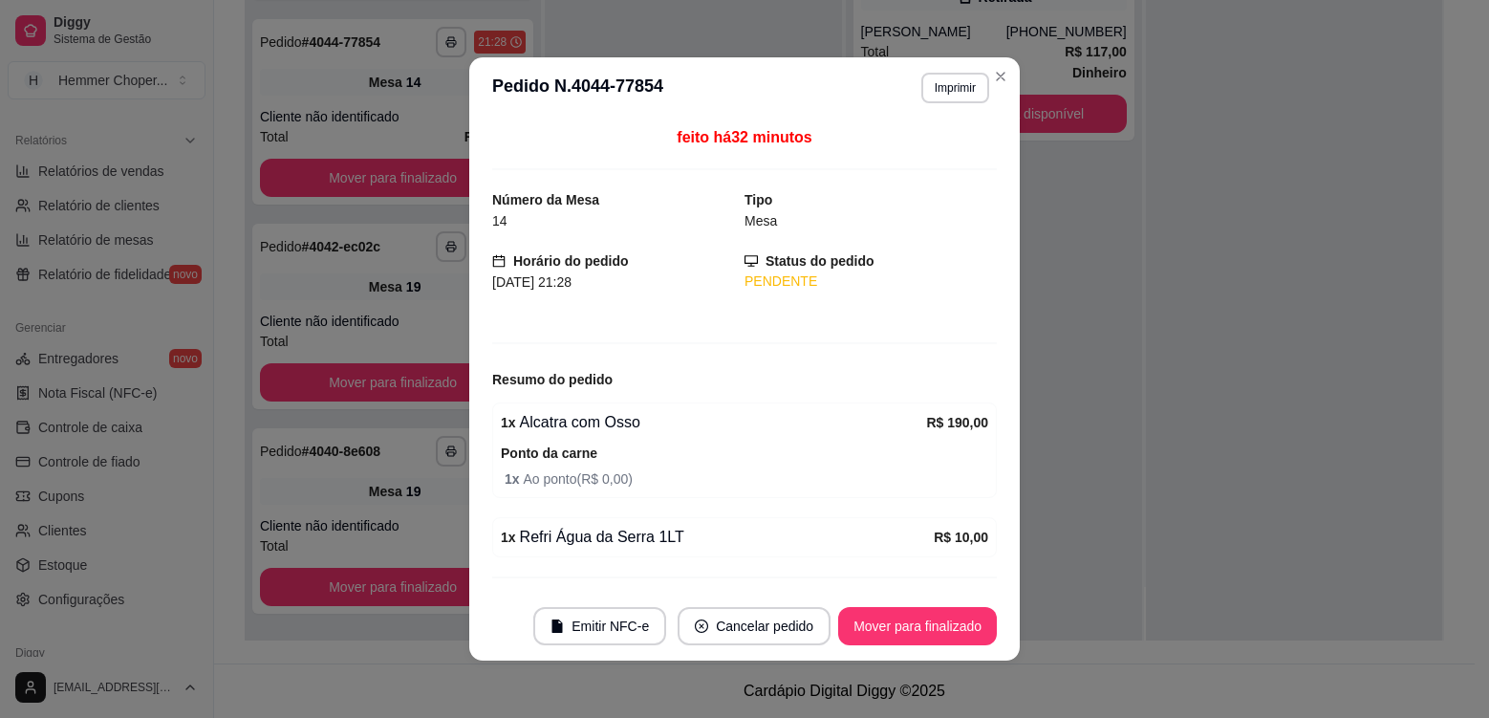
scroll to position [48, 0]
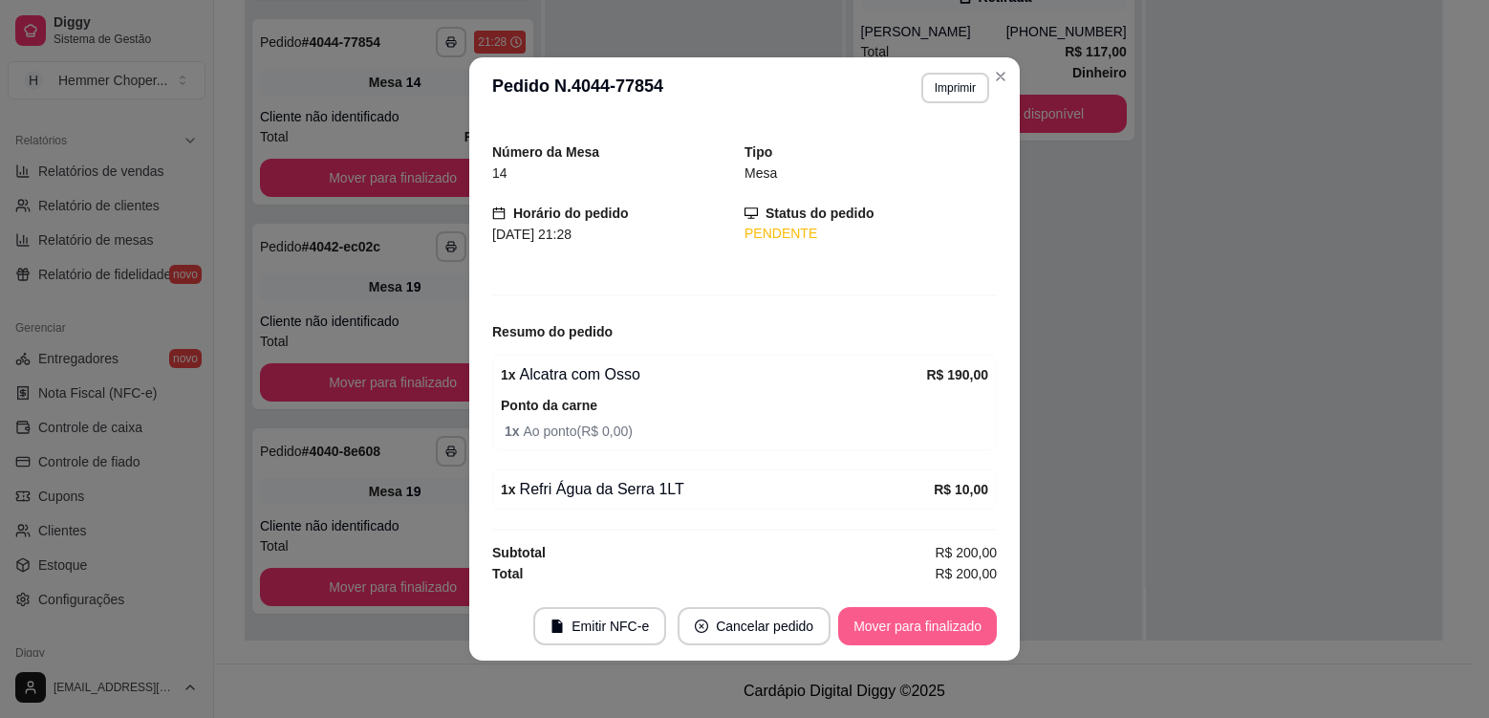
click at [889, 625] on button "Mover para finalizado" at bounding box center [917, 626] width 159 height 38
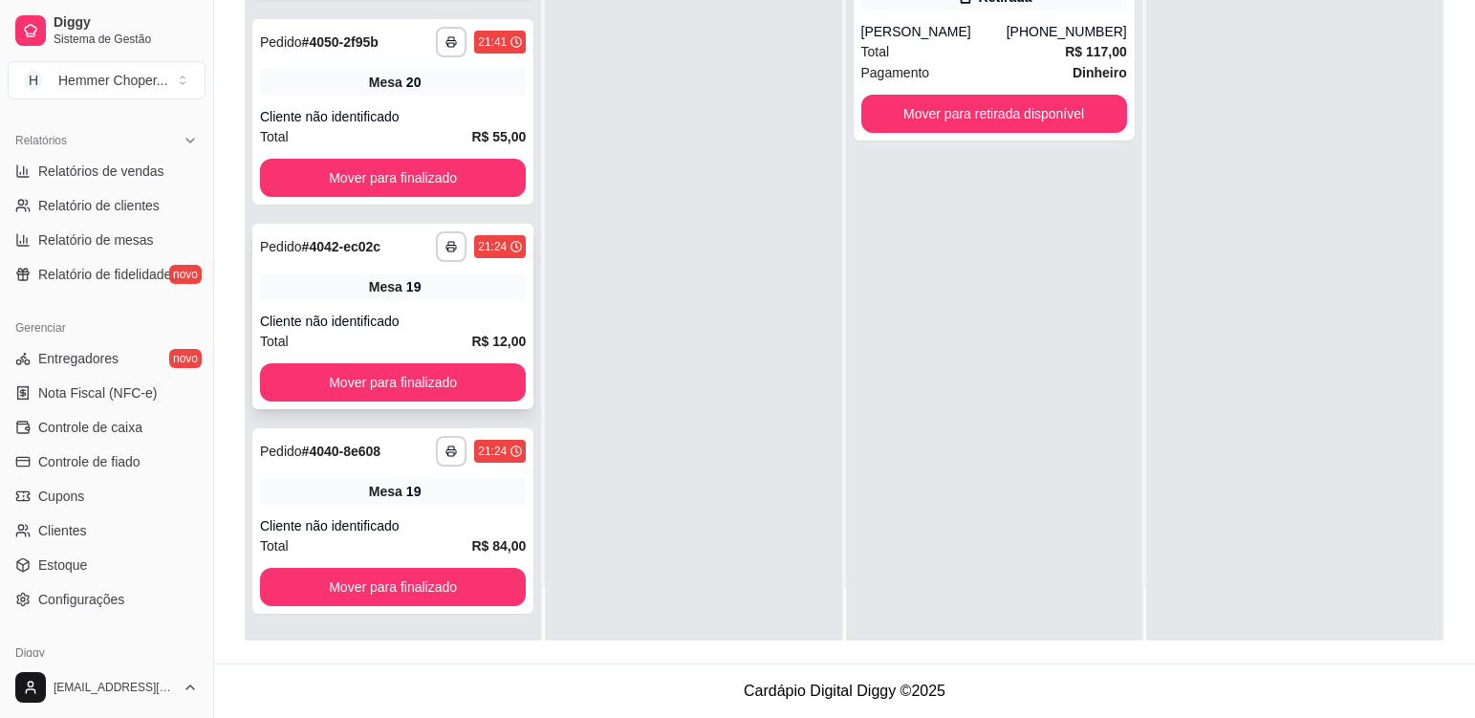
click at [453, 308] on div "**********" at bounding box center [392, 316] width 281 height 185
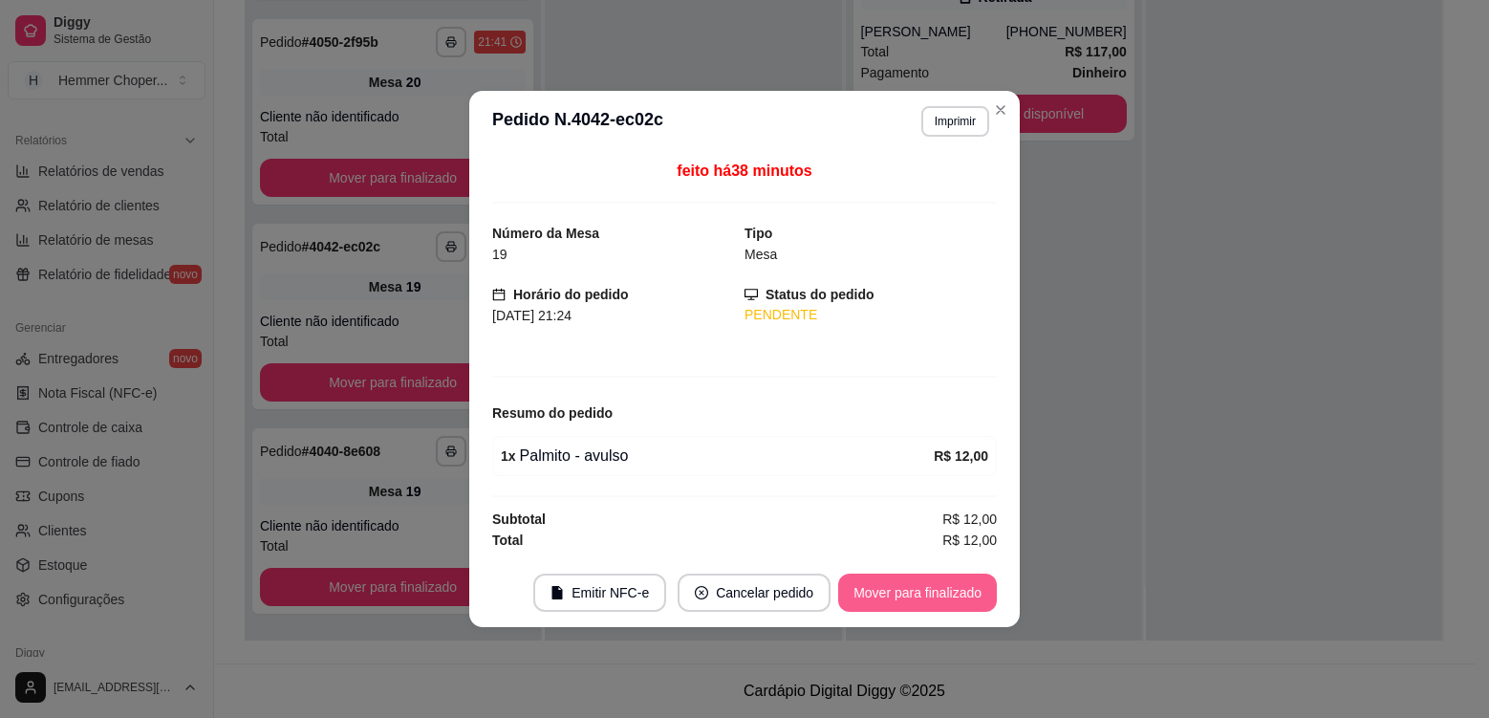
click at [879, 606] on button "Mover para finalizado" at bounding box center [917, 592] width 159 height 38
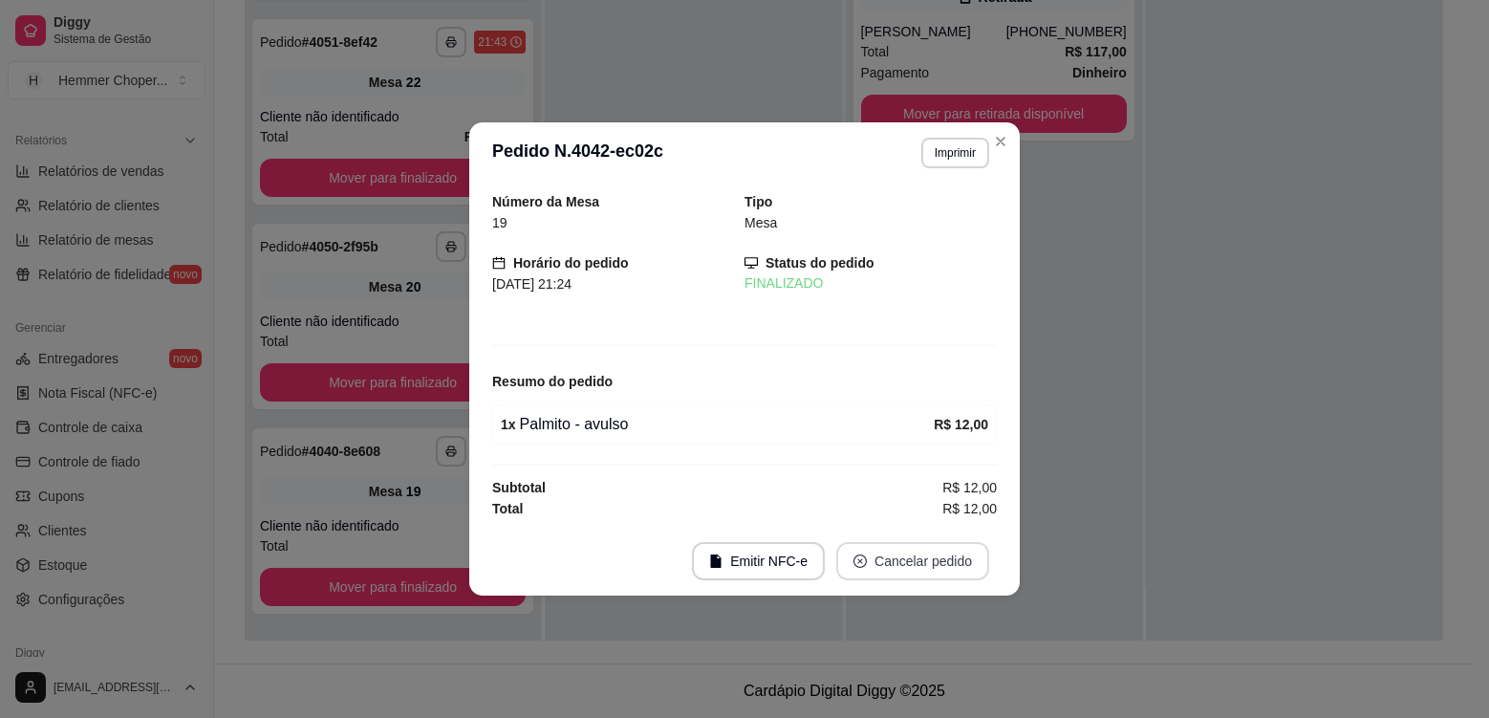
scroll to position [733, 0]
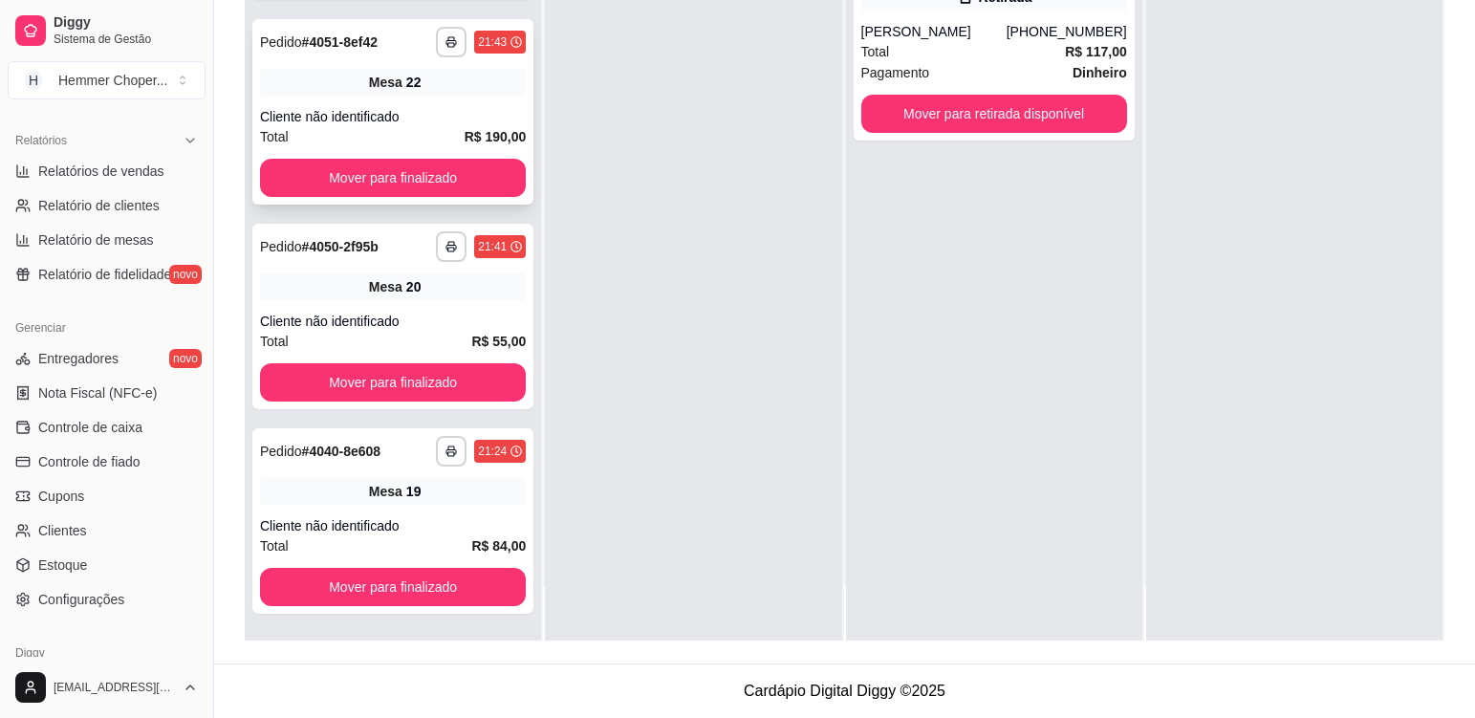
click at [467, 97] on div "**********" at bounding box center [392, 111] width 281 height 185
click at [453, 299] on div "**********" at bounding box center [392, 316] width 281 height 185
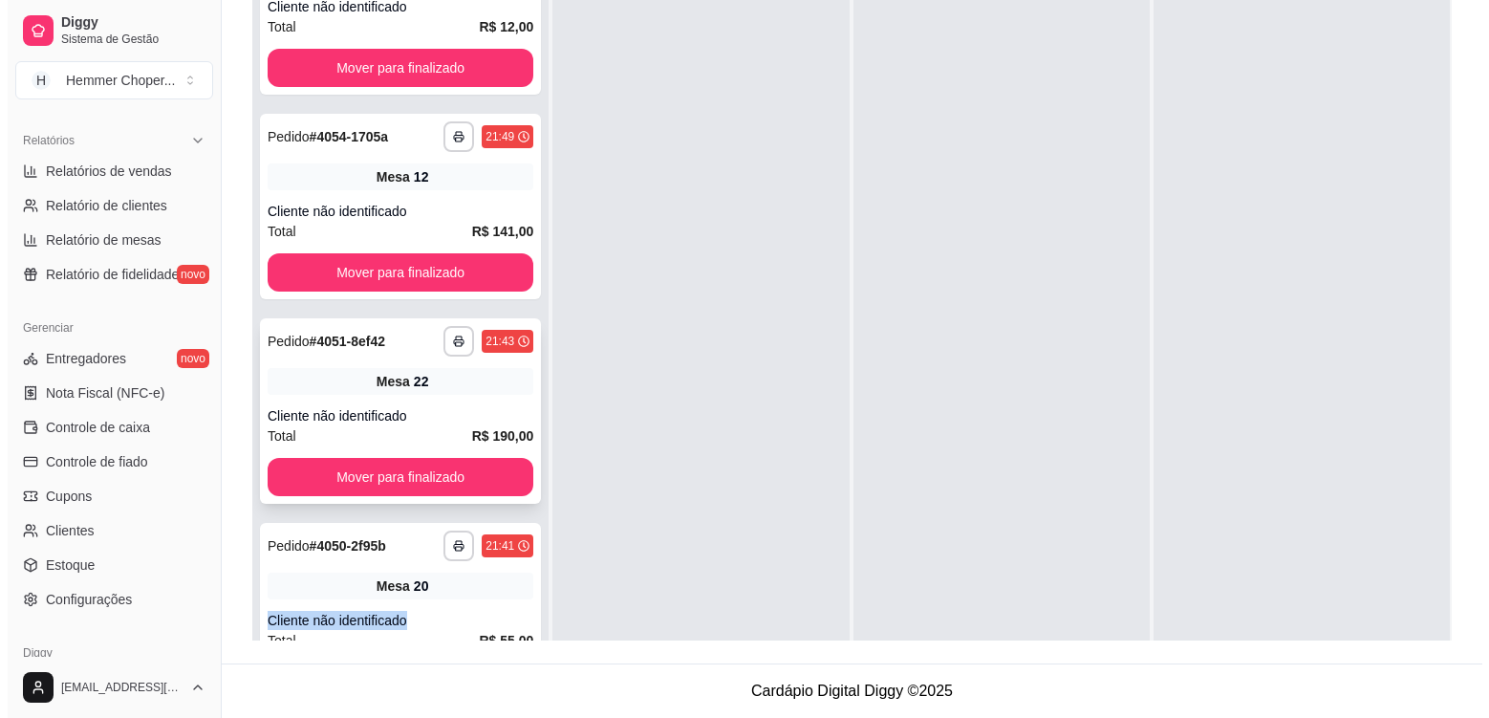
scroll to position [651, 0]
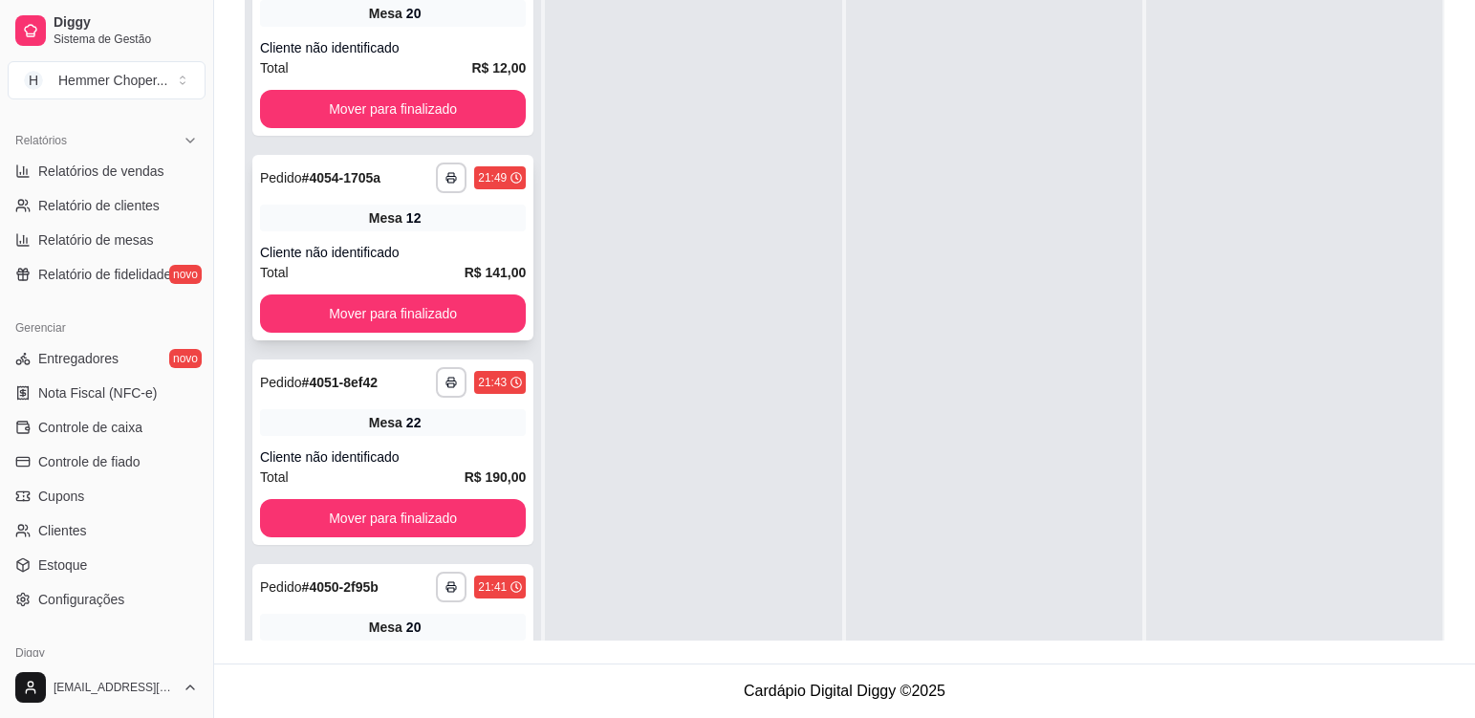
click at [441, 234] on div "**********" at bounding box center [392, 247] width 281 height 185
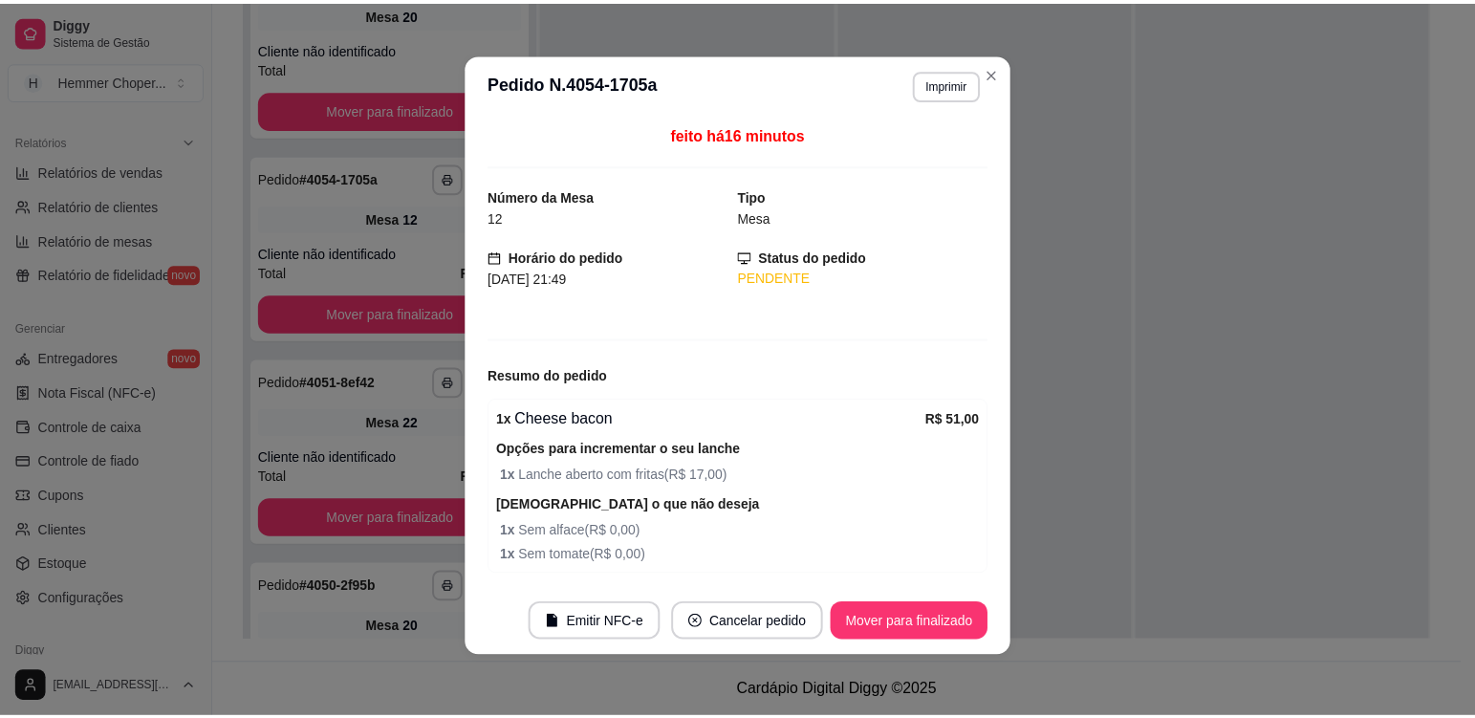
scroll to position [0, 0]
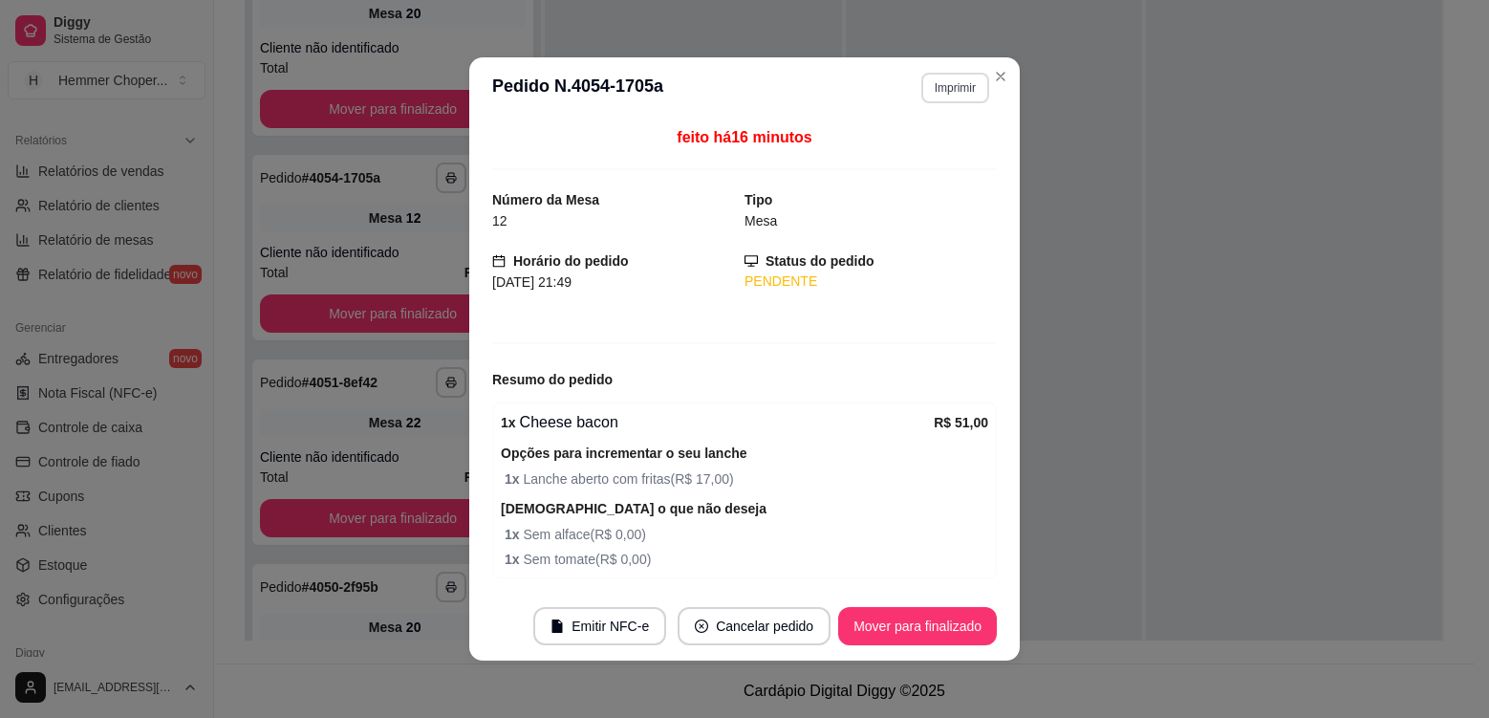
click at [950, 93] on button "Imprimir" at bounding box center [955, 88] width 68 height 31
click at [935, 158] on button "Cozinha" at bounding box center [914, 155] width 139 height 31
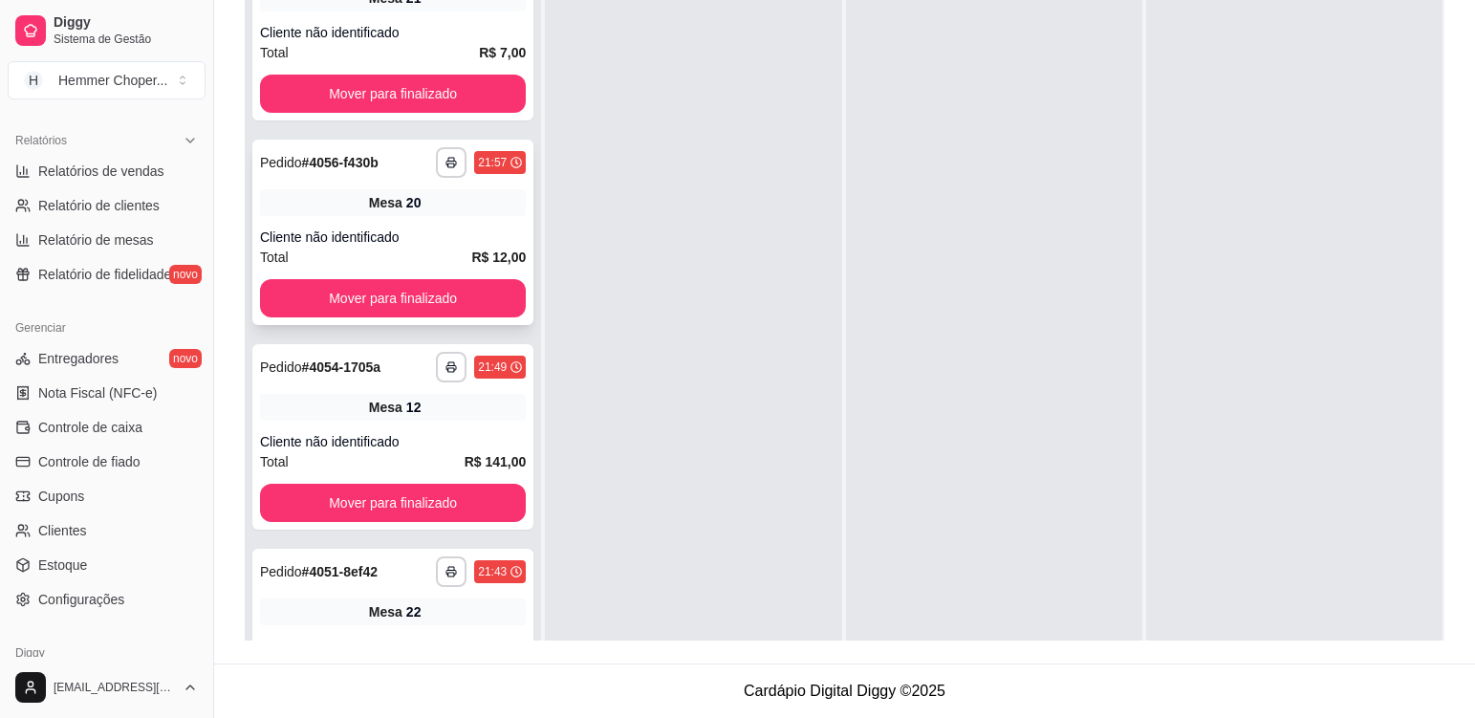
scroll to position [460, 0]
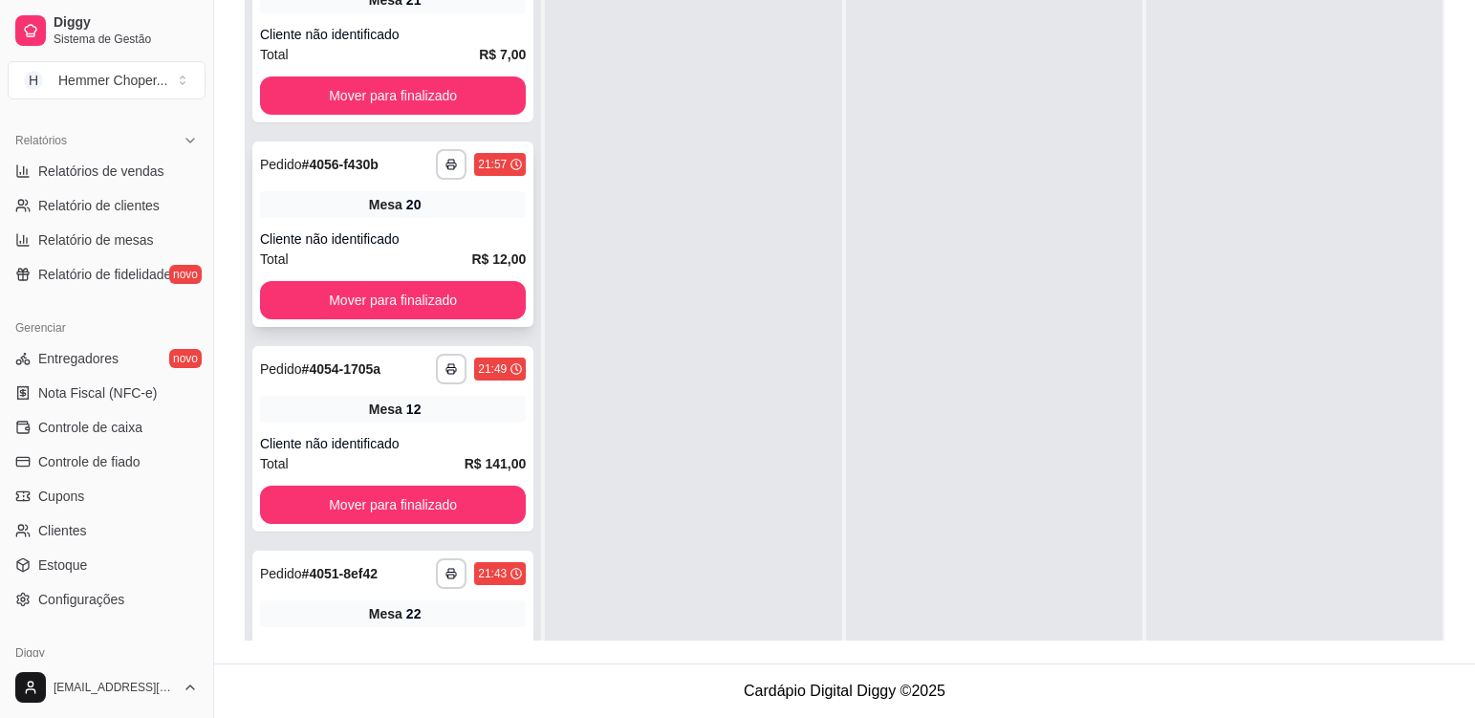
click at [434, 220] on div "**********" at bounding box center [392, 233] width 281 height 185
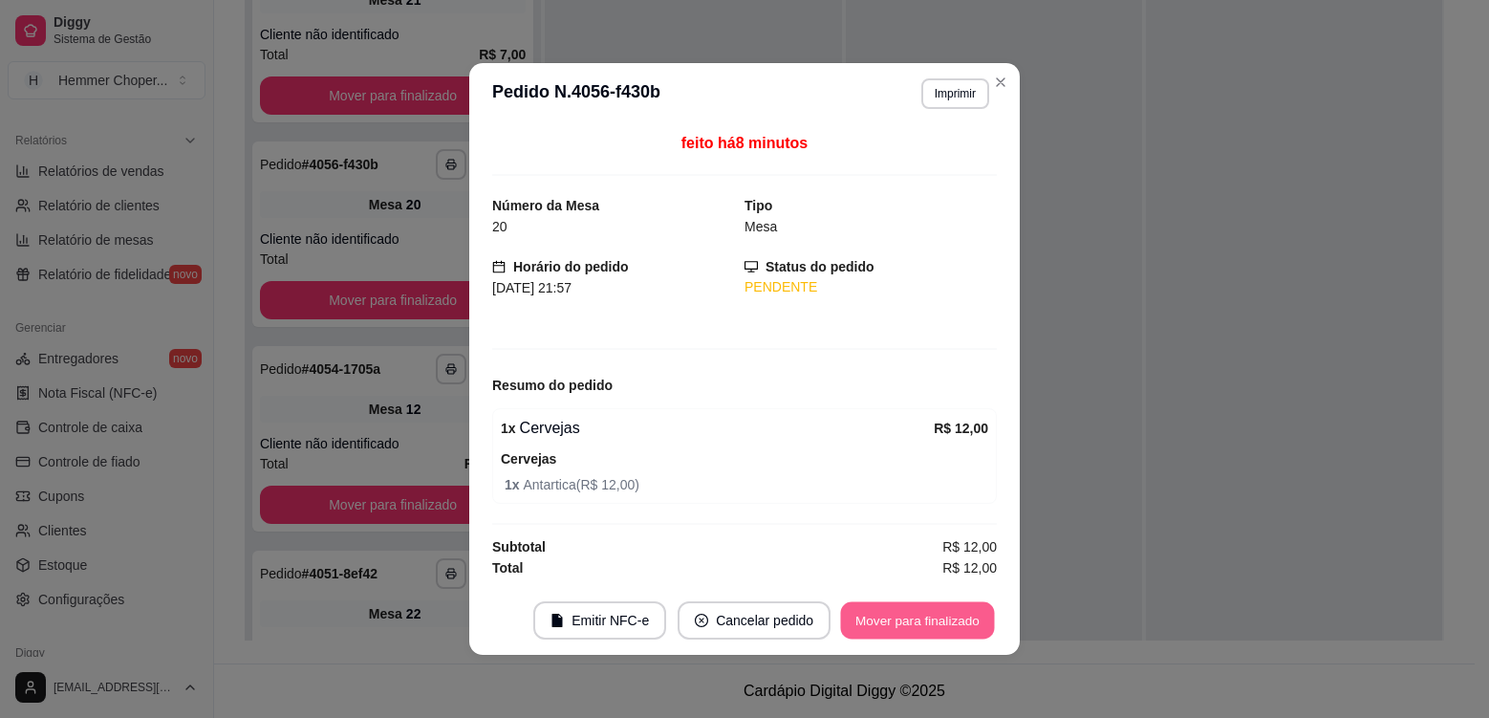
click at [906, 609] on button "Mover para finalizado" at bounding box center [918, 620] width 154 height 37
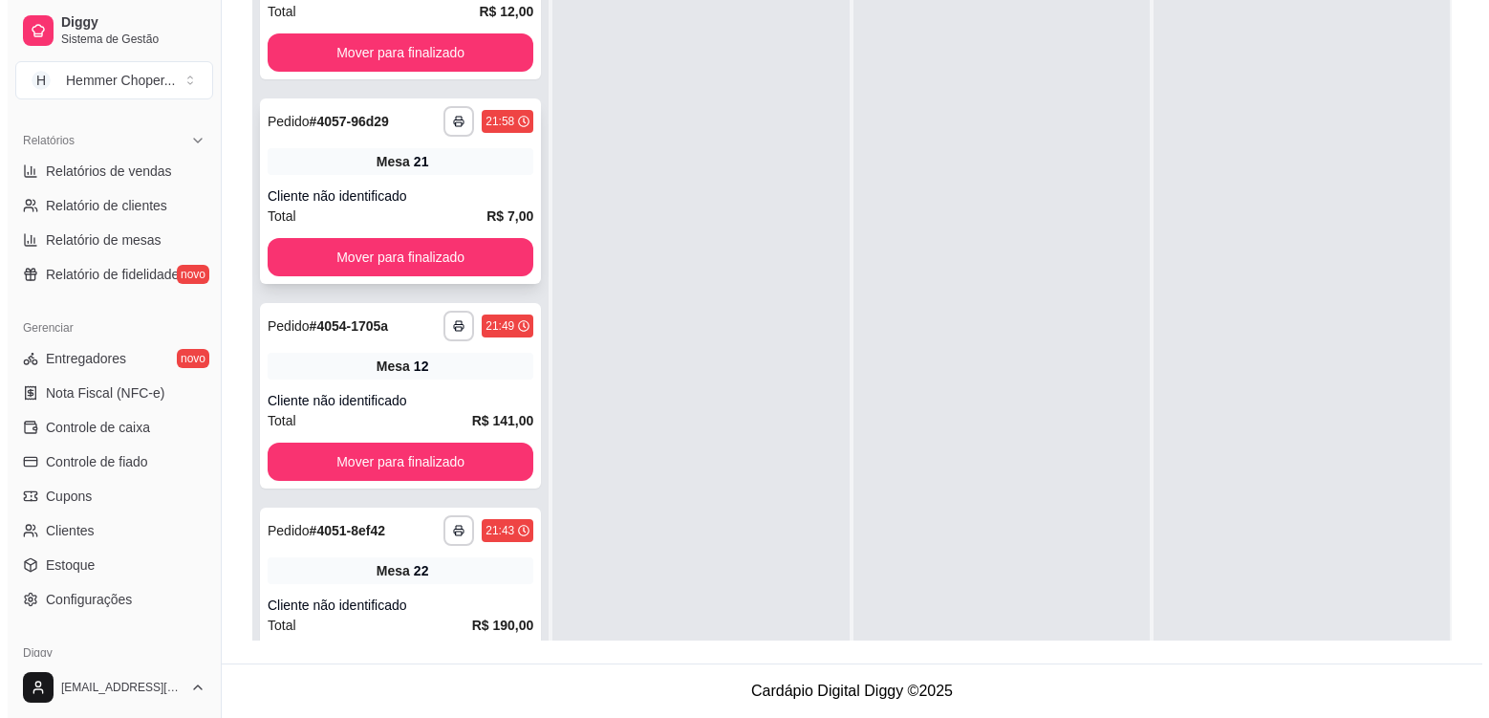
scroll to position [269, 0]
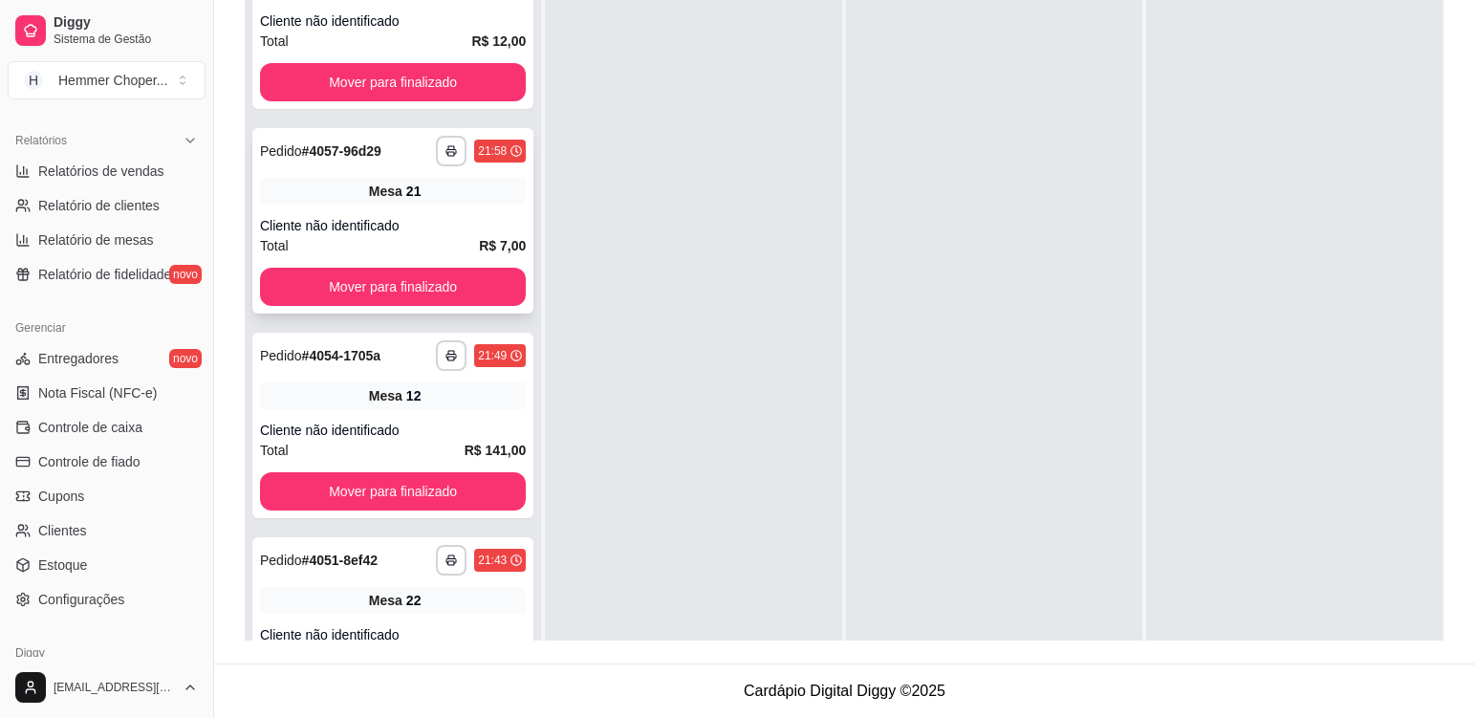
click at [432, 240] on div "Total R$ 7,00" at bounding box center [393, 245] width 266 height 21
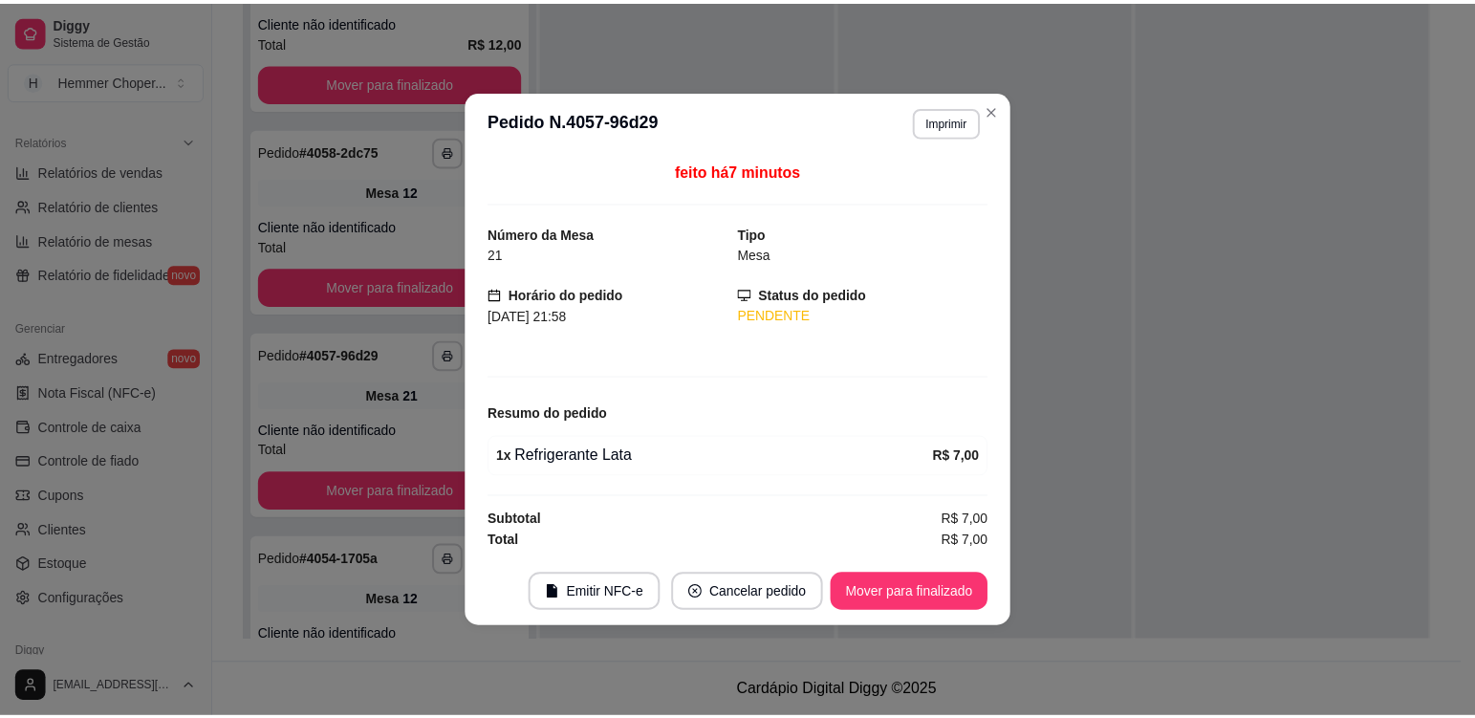
scroll to position [473, 0]
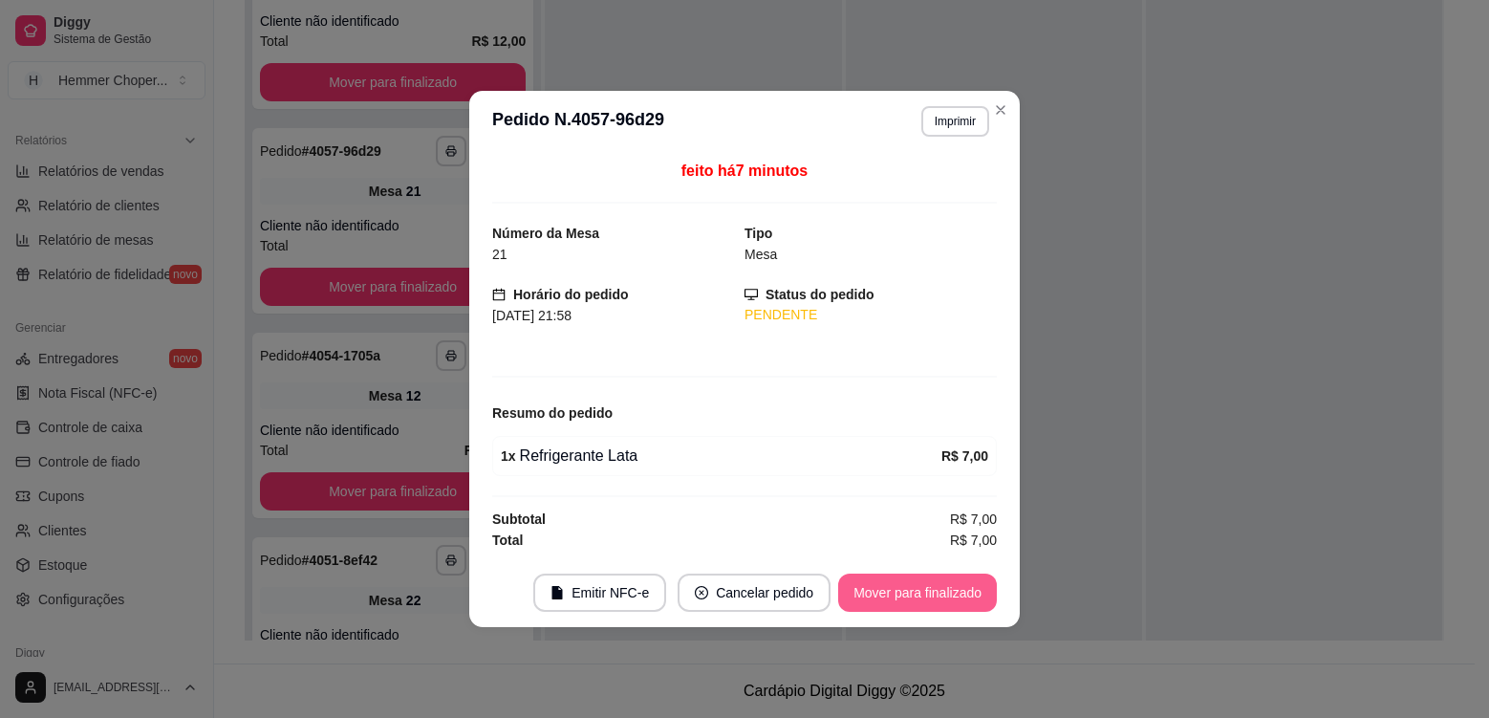
click at [898, 607] on button "Mover para finalizado" at bounding box center [917, 592] width 159 height 38
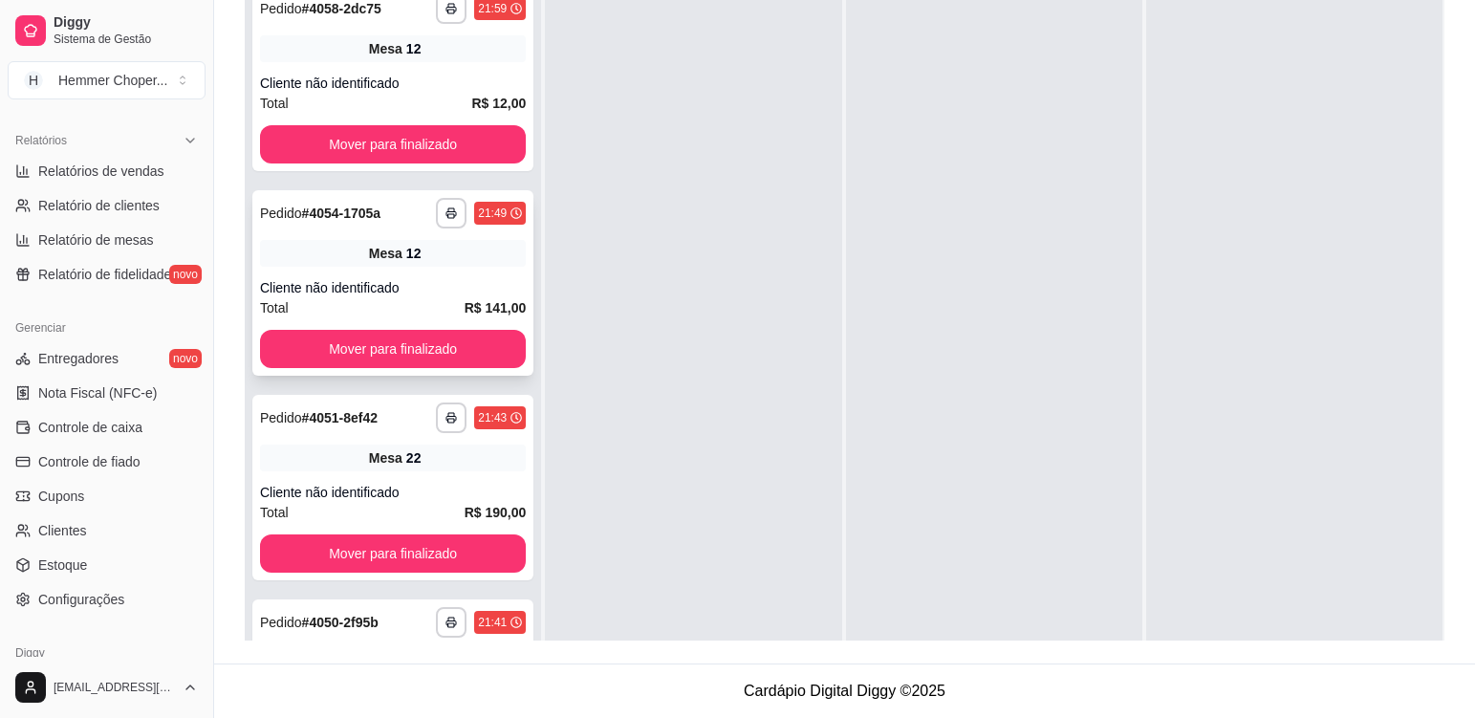
scroll to position [378, 0]
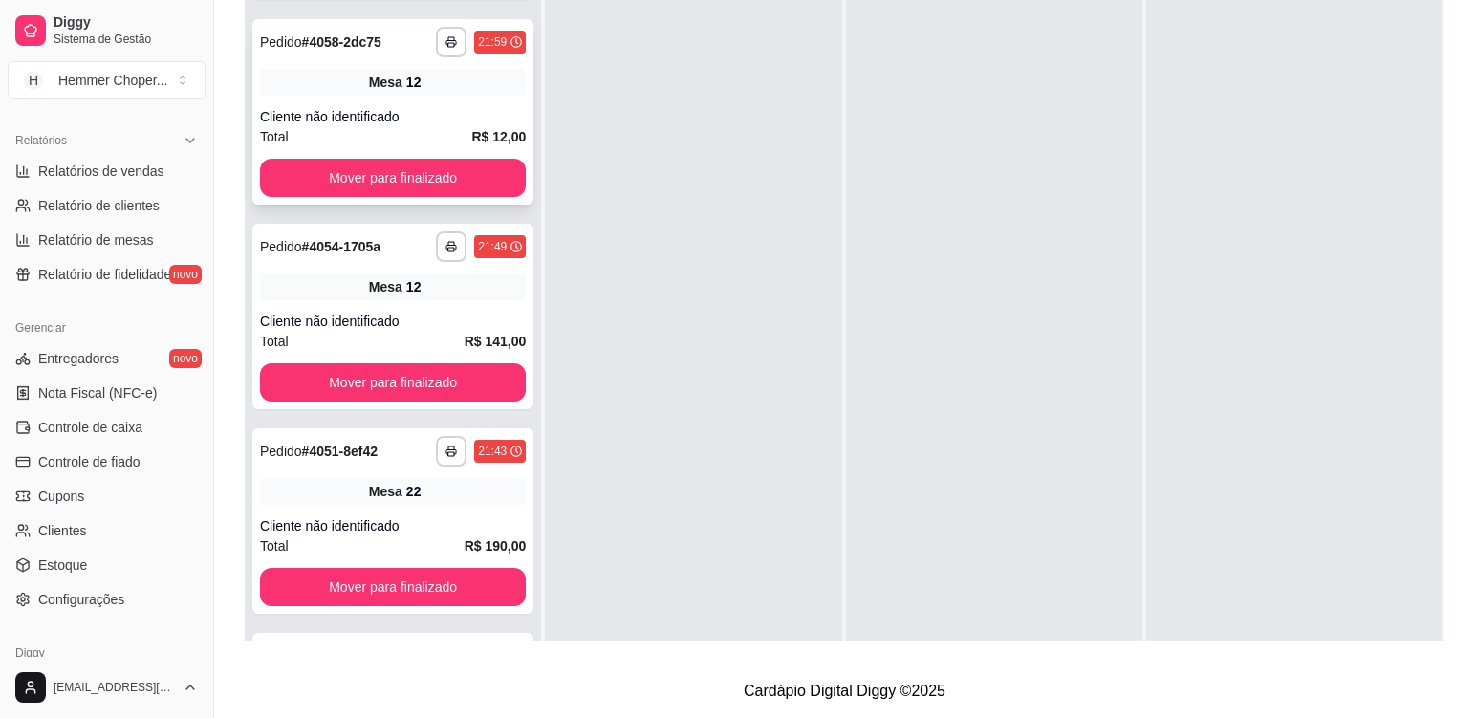
click at [428, 79] on div "Mesa 12" at bounding box center [393, 82] width 266 height 27
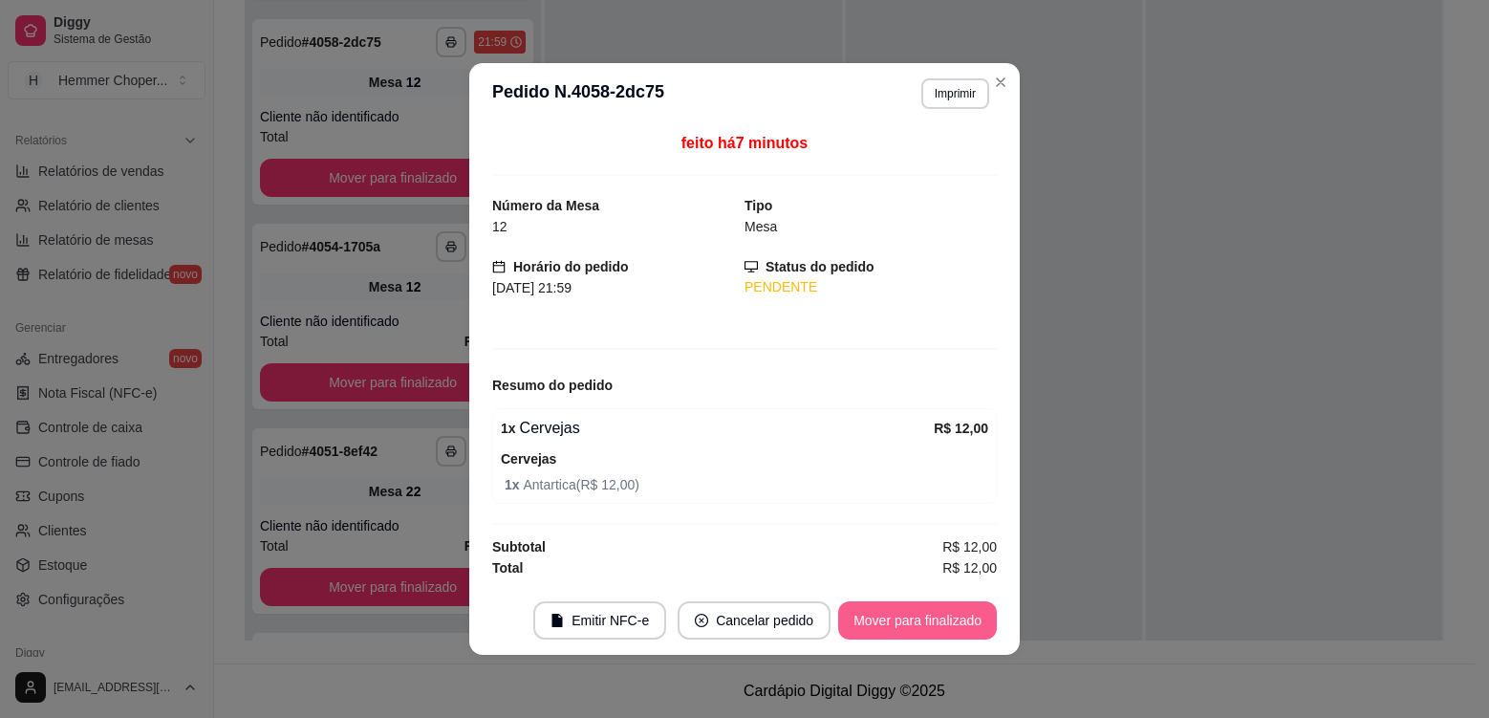
click at [910, 628] on button "Mover para finalizado" at bounding box center [917, 620] width 159 height 38
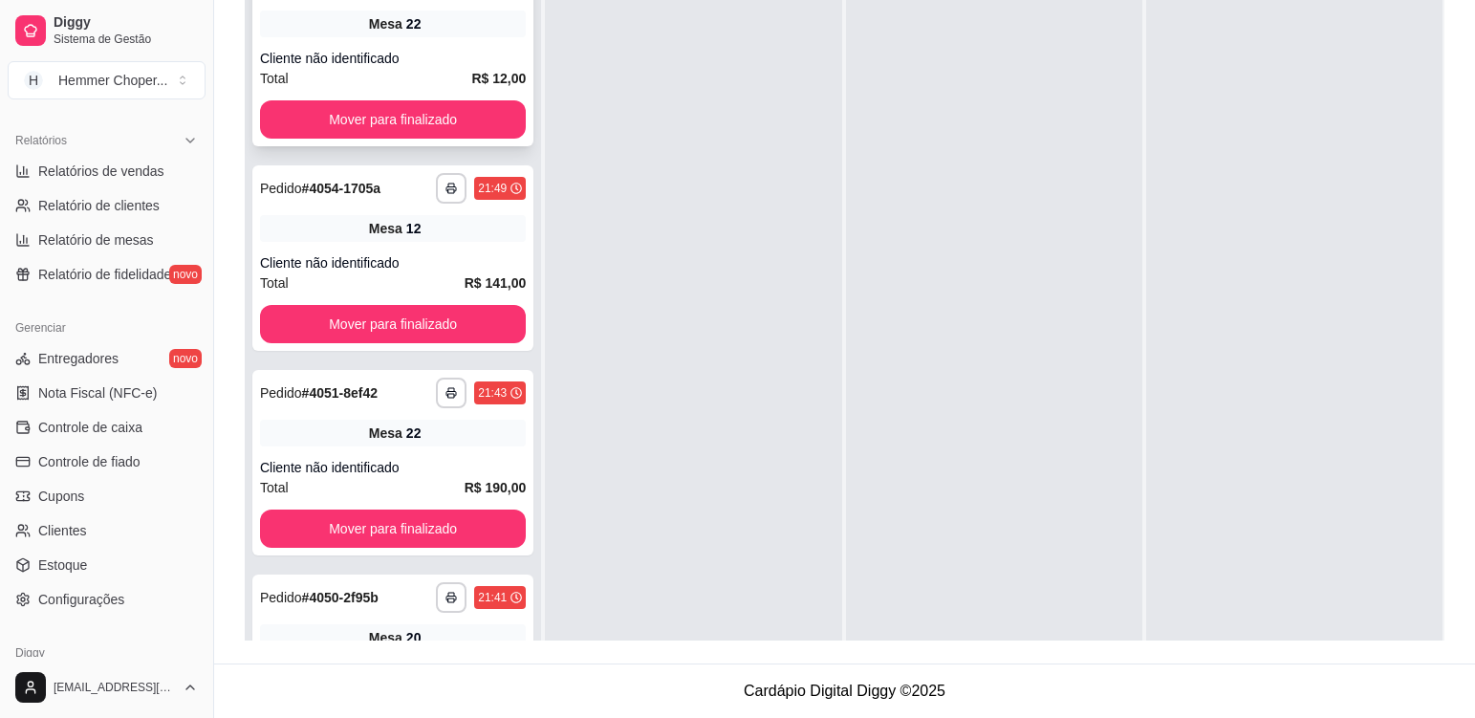
scroll to position [186, 0]
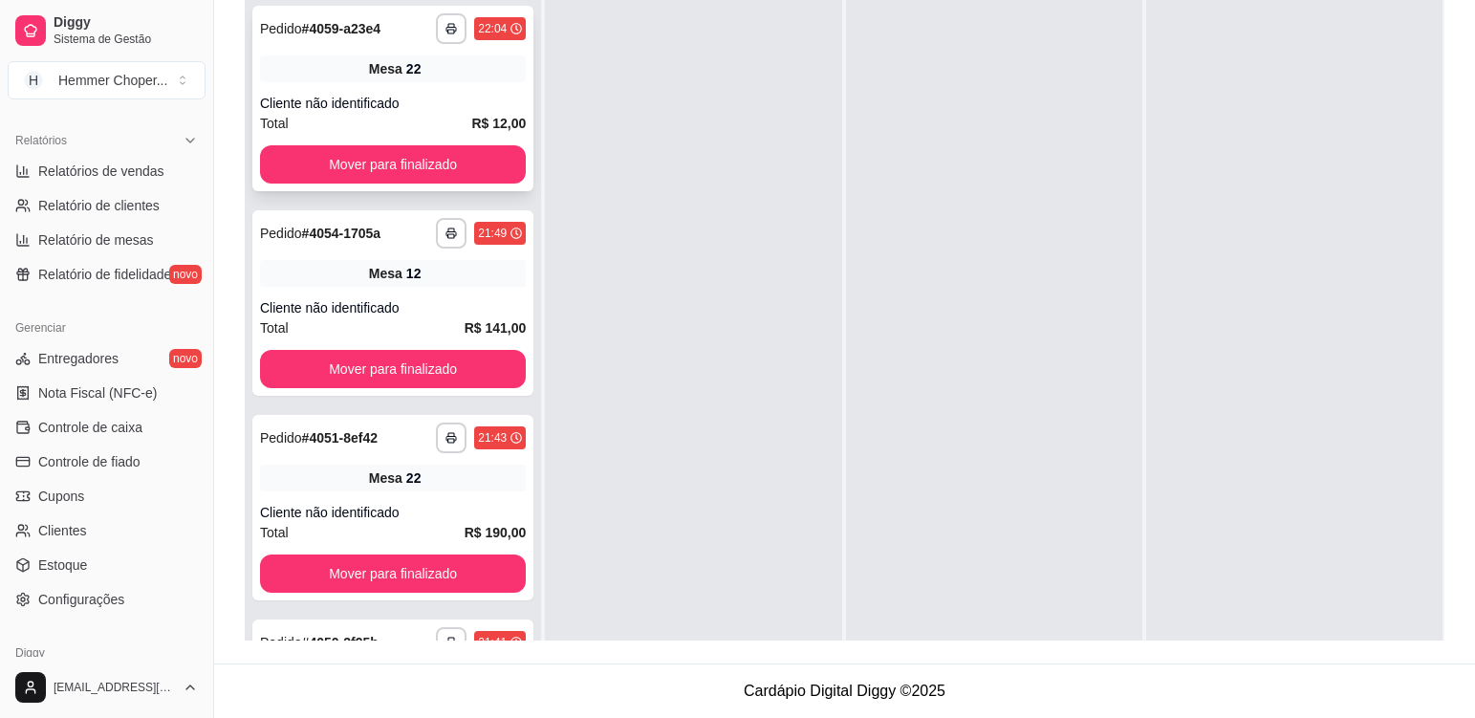
click at [455, 94] on div "Cliente não identificado" at bounding box center [393, 103] width 266 height 19
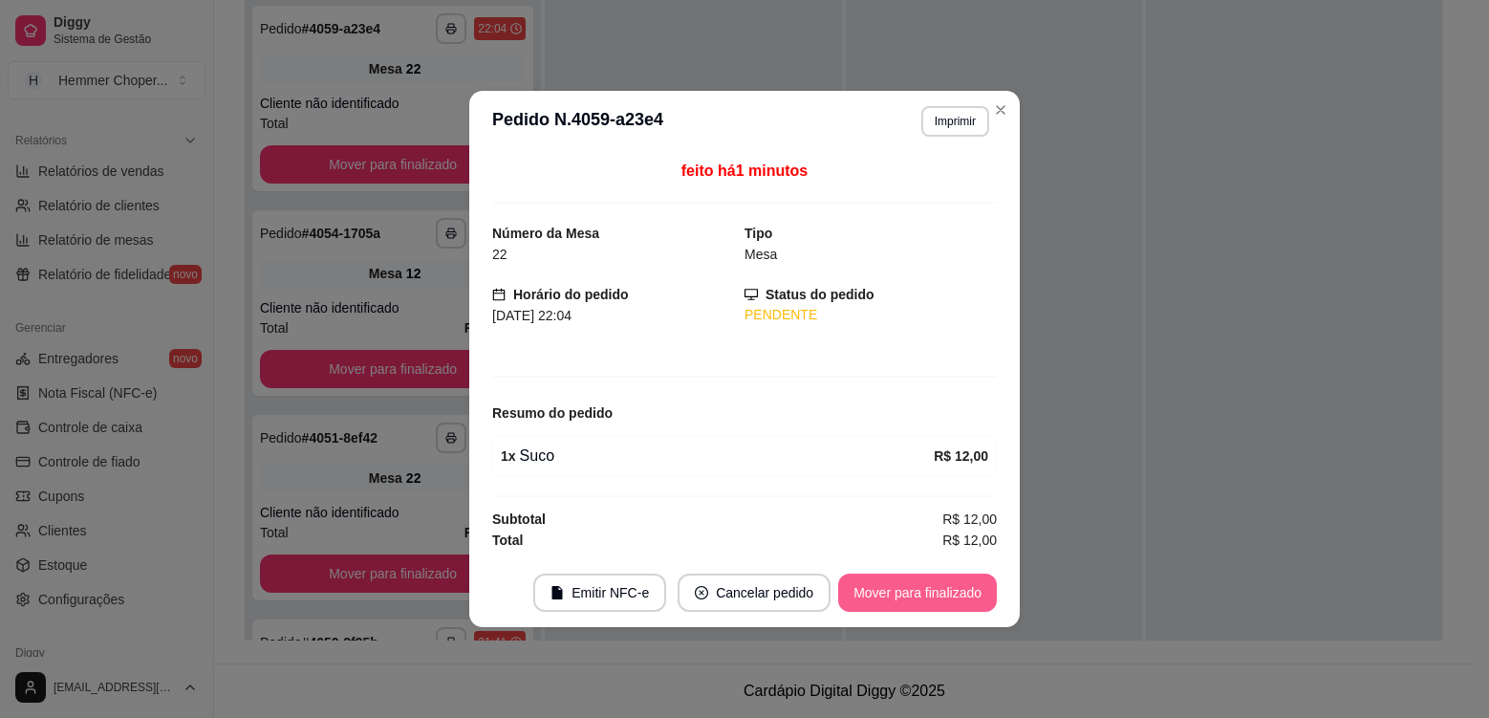
click at [885, 592] on button "Mover para finalizado" at bounding box center [917, 592] width 159 height 38
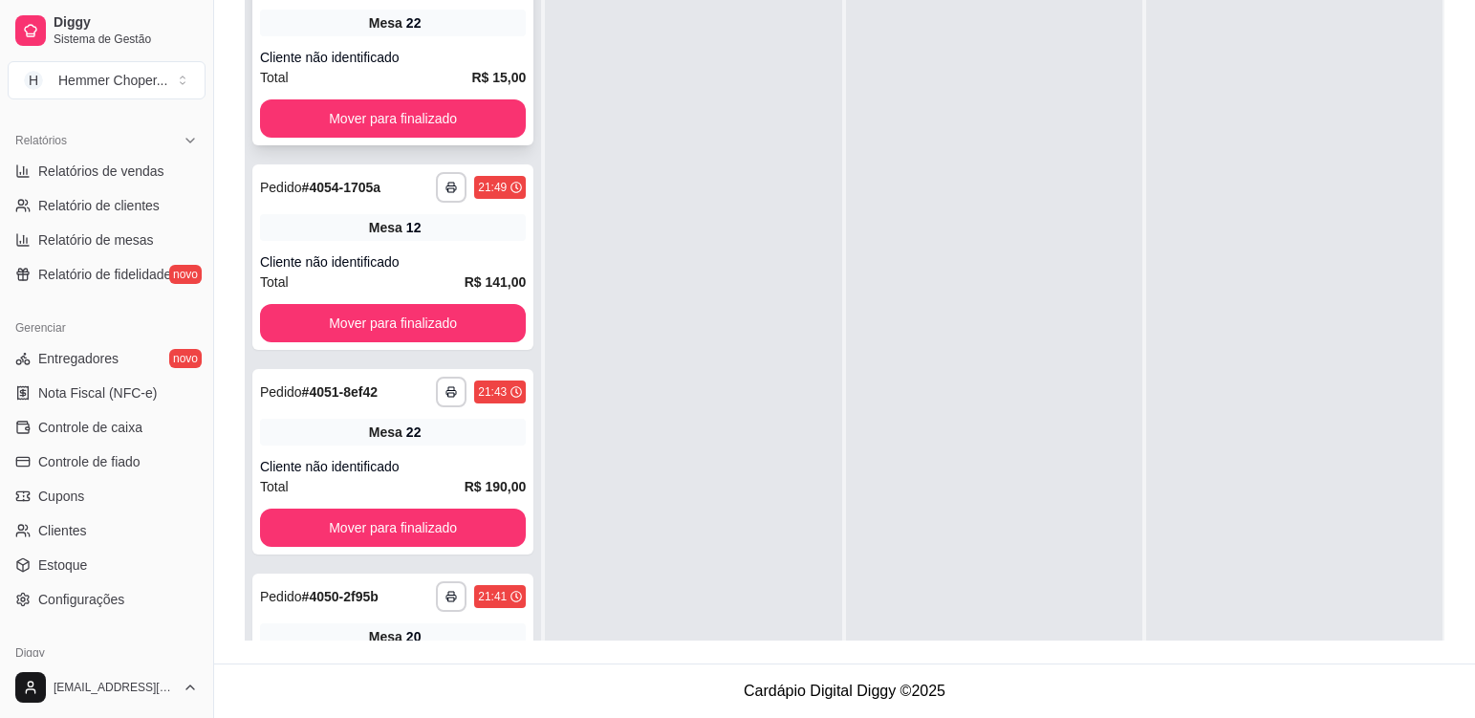
scroll to position [0, 0]
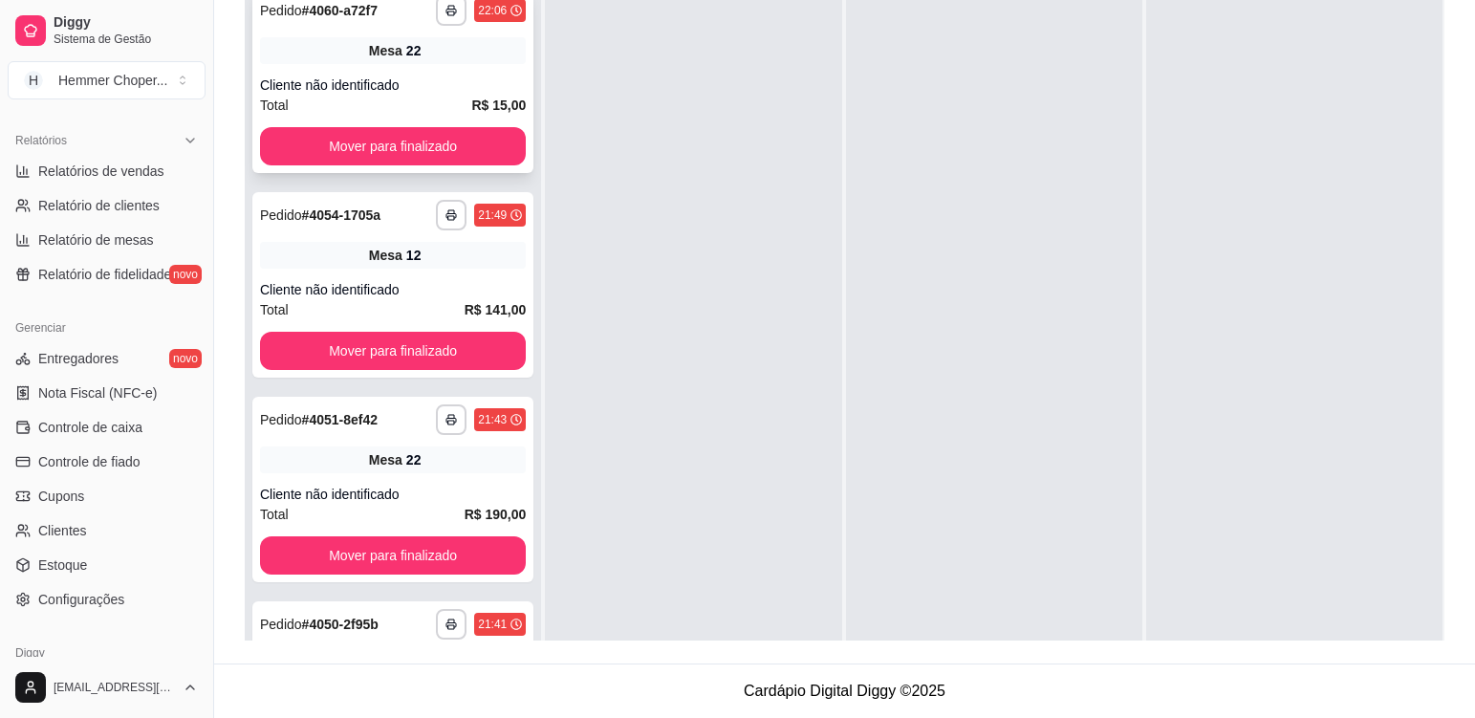
click at [469, 57] on div "Mesa 22" at bounding box center [393, 50] width 266 height 27
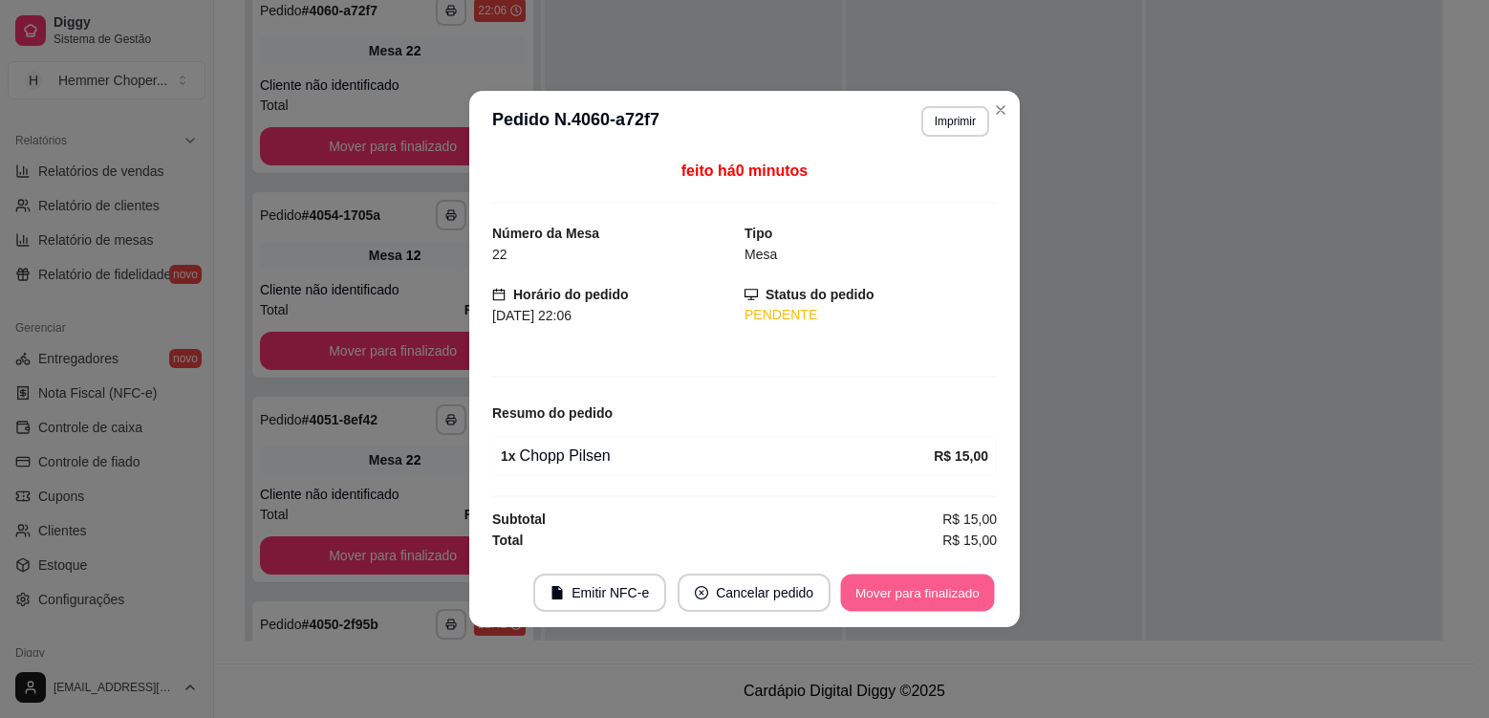
click at [888, 587] on button "Mover para finalizado" at bounding box center [918, 592] width 154 height 37
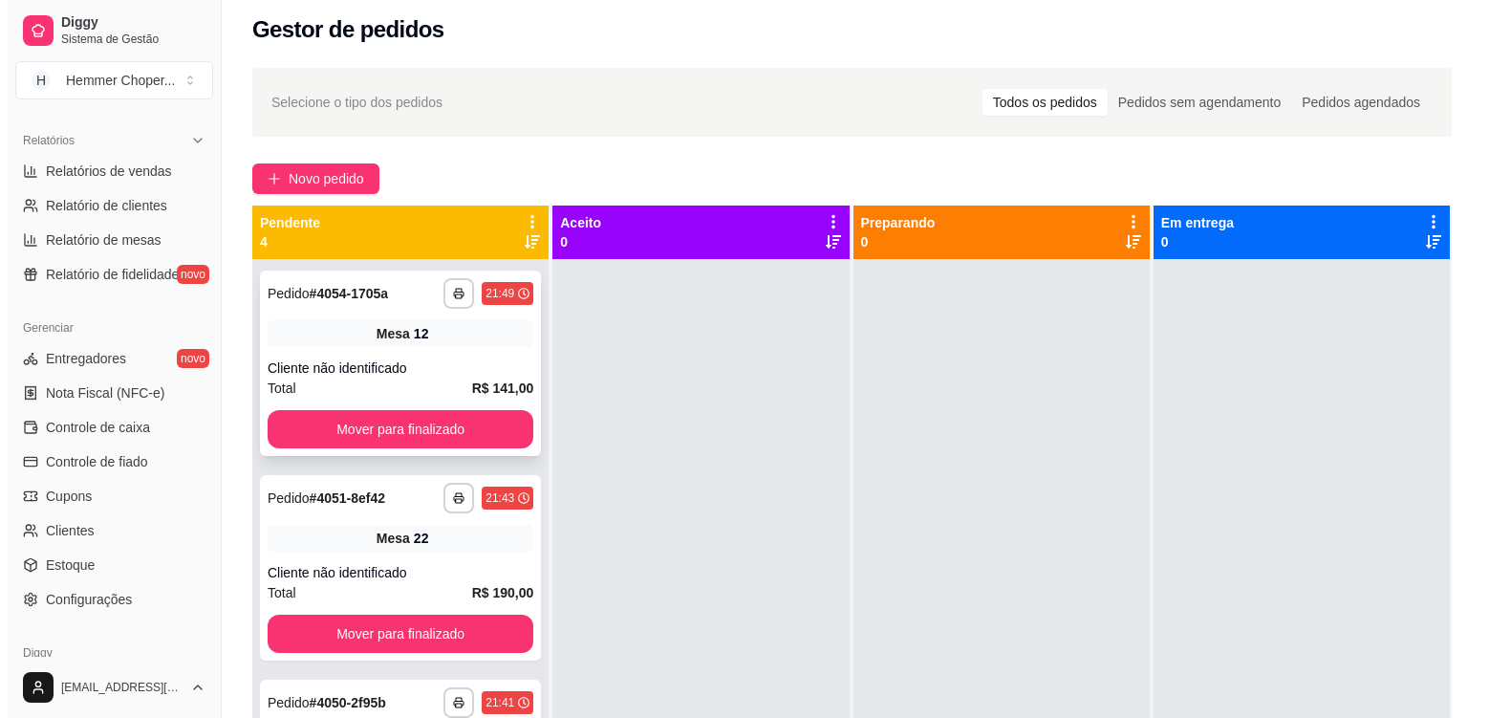
scroll to position [5, 0]
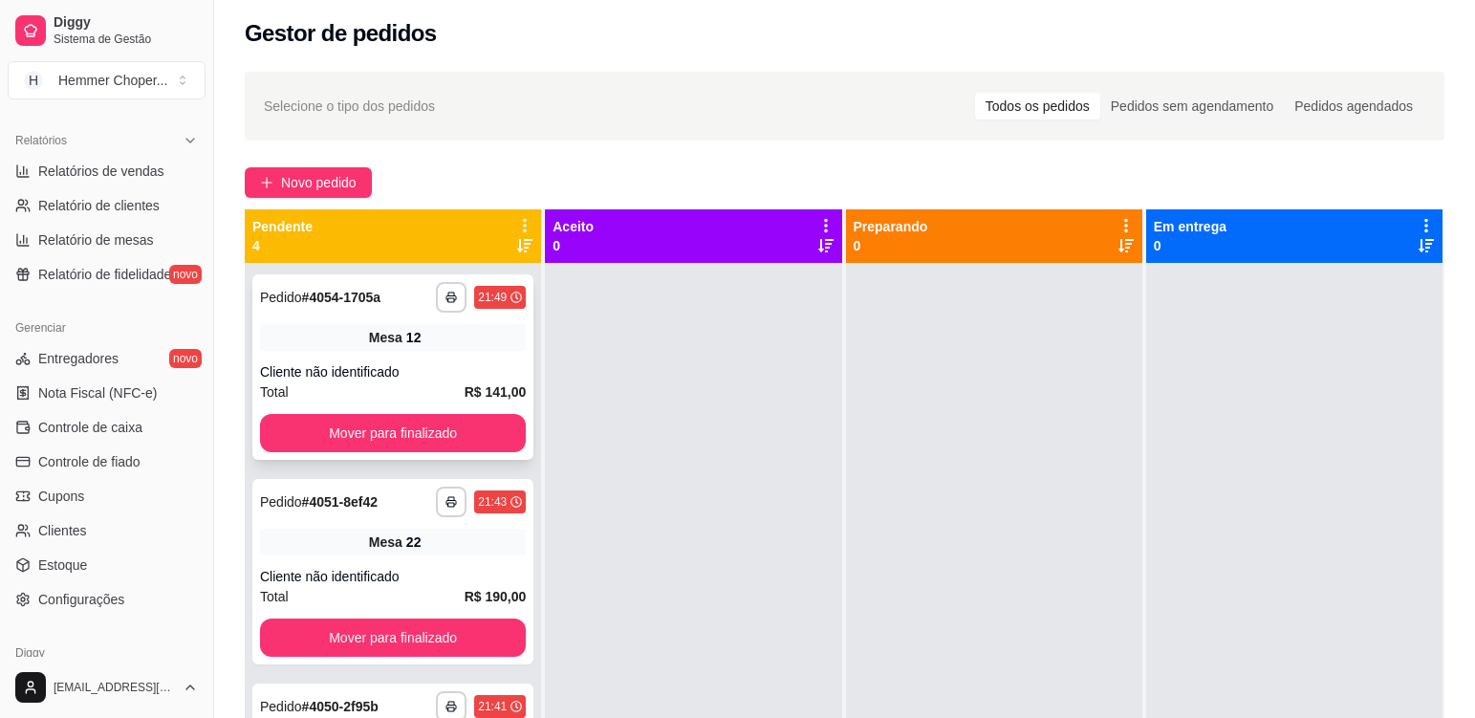
click at [450, 378] on div "Cliente não identificado" at bounding box center [393, 371] width 266 height 19
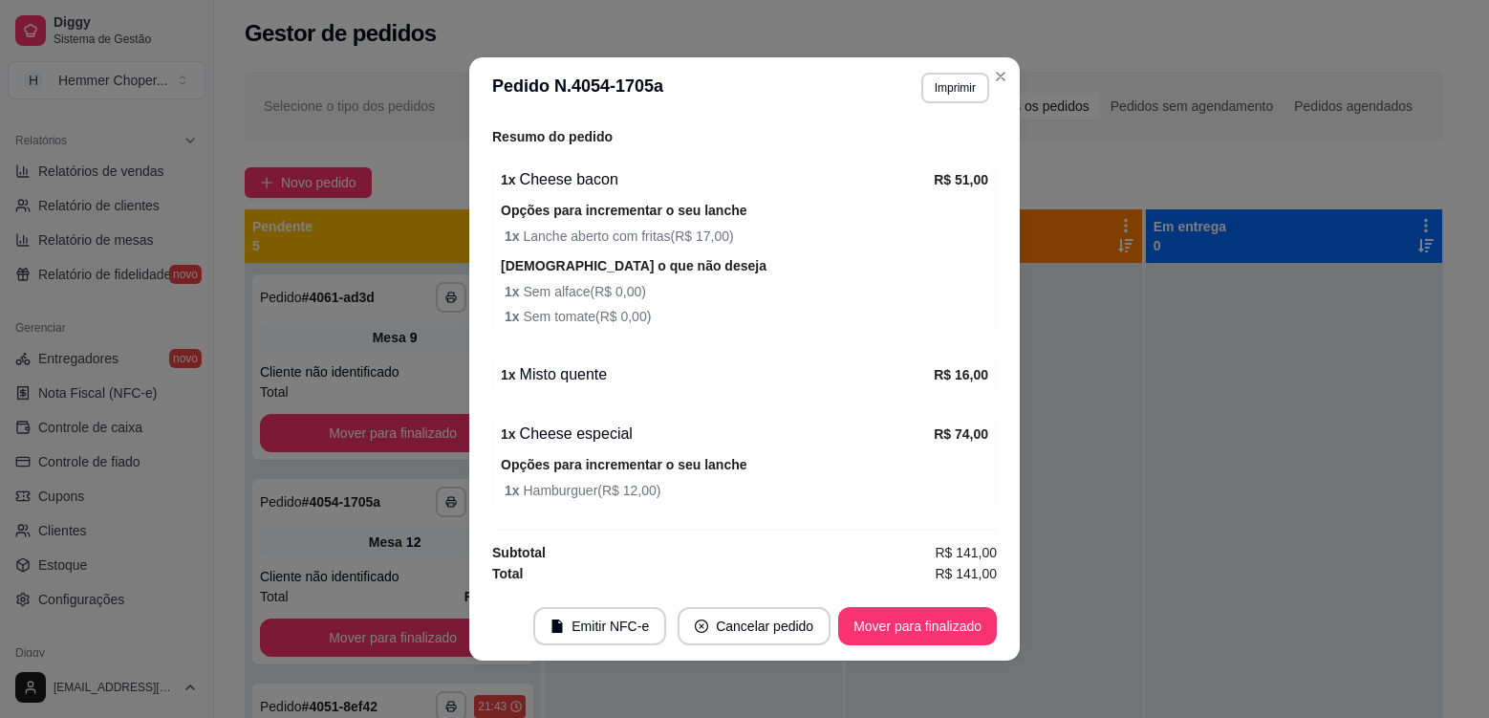
scroll to position [4, 0]
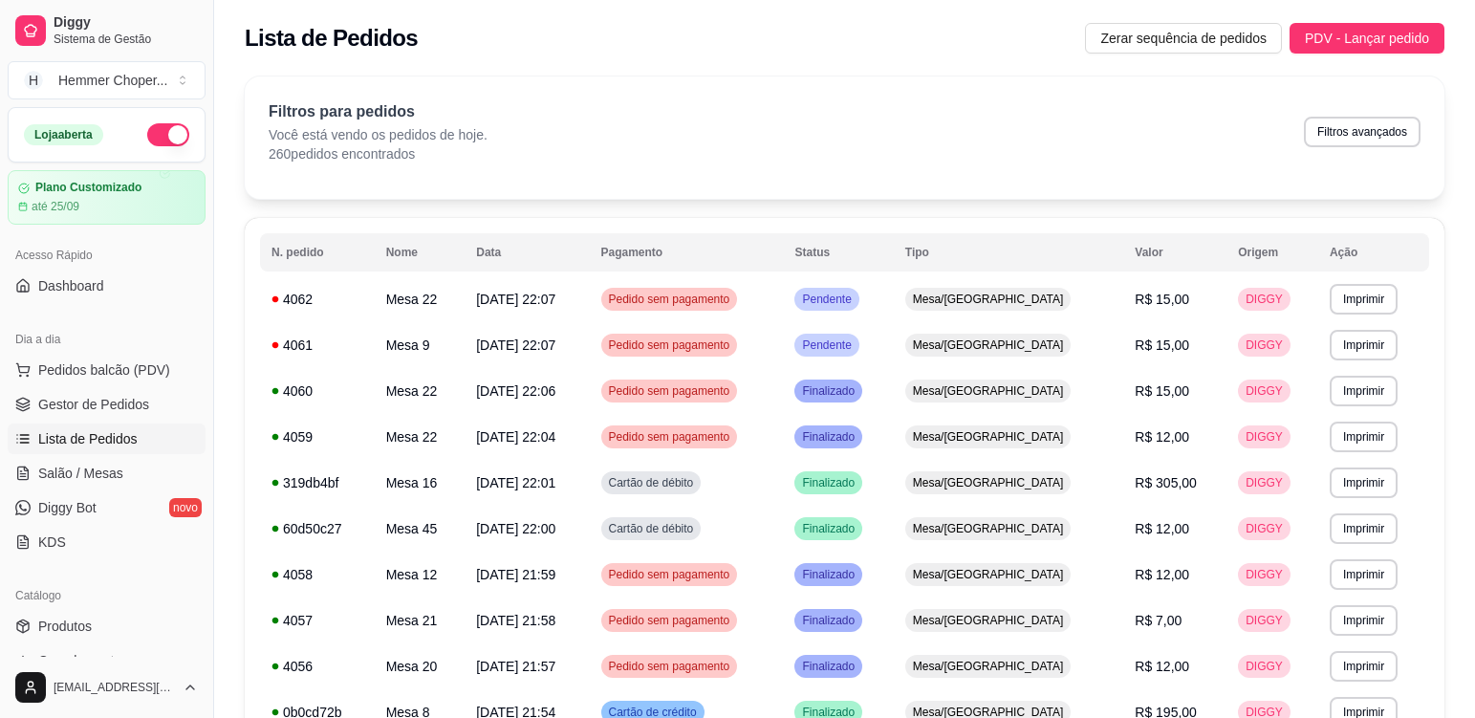
click at [870, 98] on div "Filtros para pedidos Você está vendo os pedidos de hoje. 260 pedidos encontrado…" at bounding box center [845, 137] width 1200 height 122
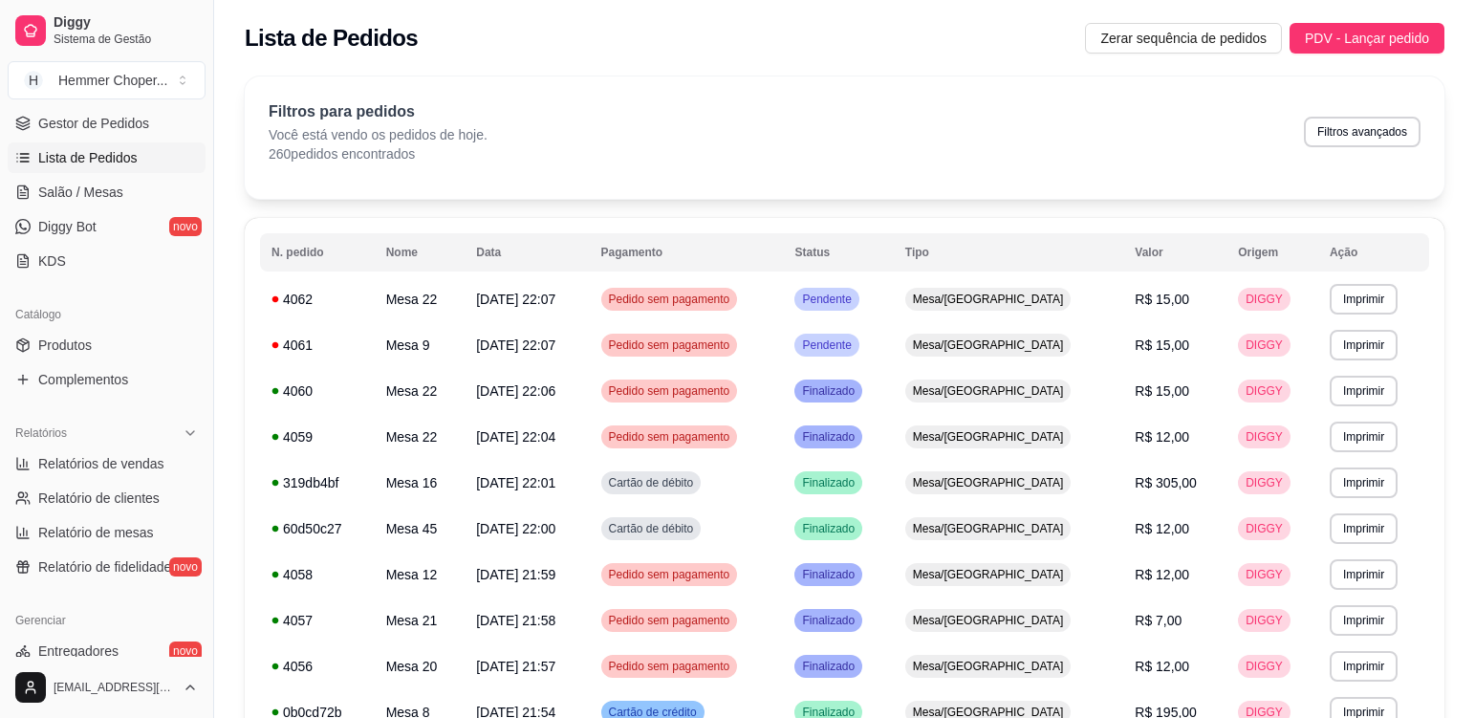
scroll to position [287, 0]
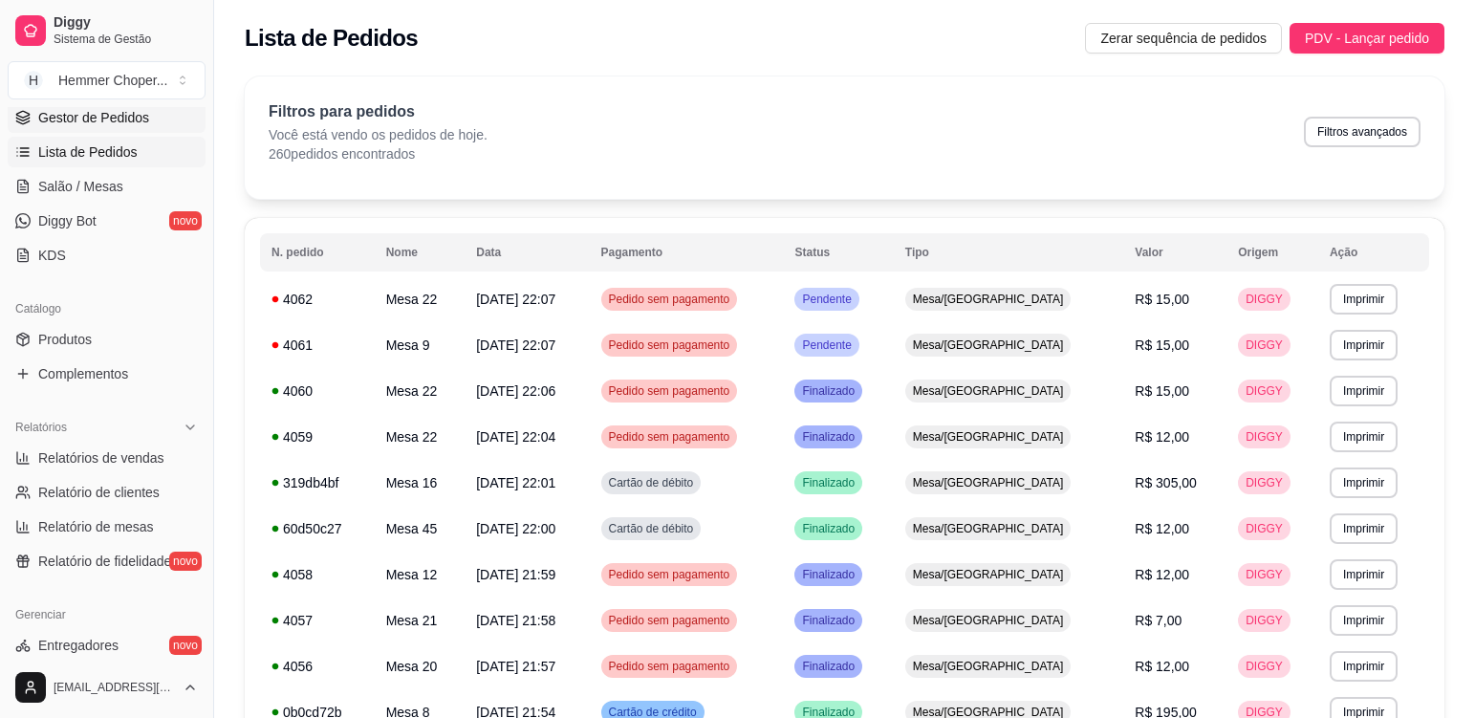
click at [115, 120] on span "Gestor de Pedidos" at bounding box center [93, 117] width 111 height 19
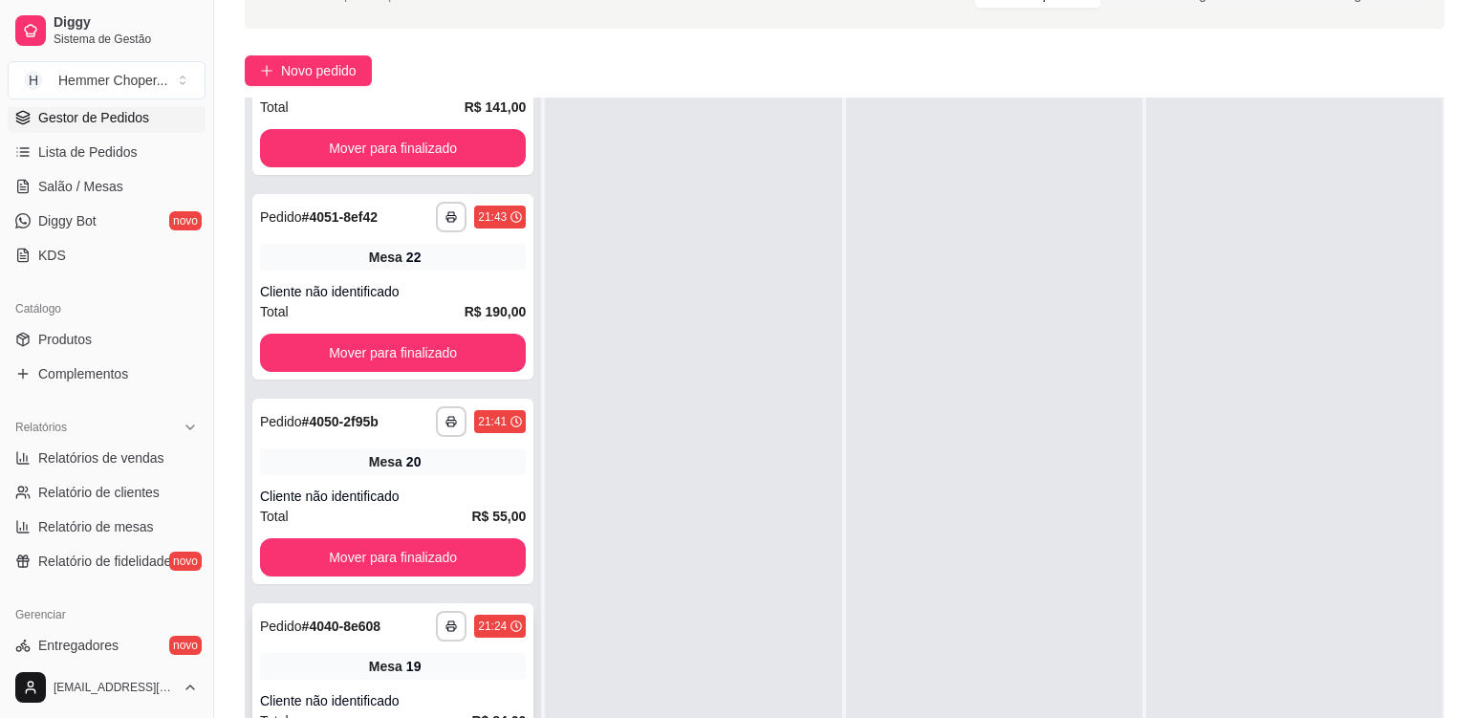
scroll to position [287, 0]
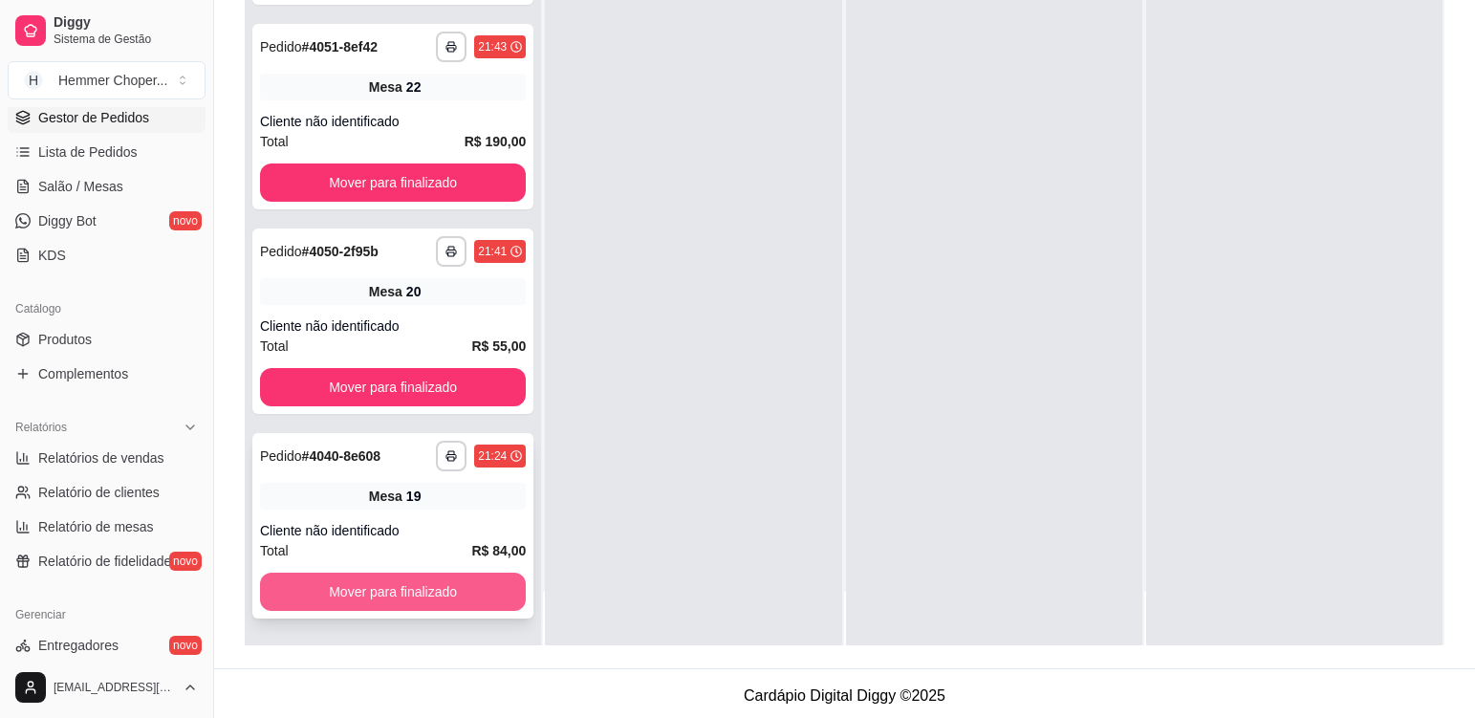
click at [393, 603] on button "Mover para finalizado" at bounding box center [393, 592] width 266 height 38
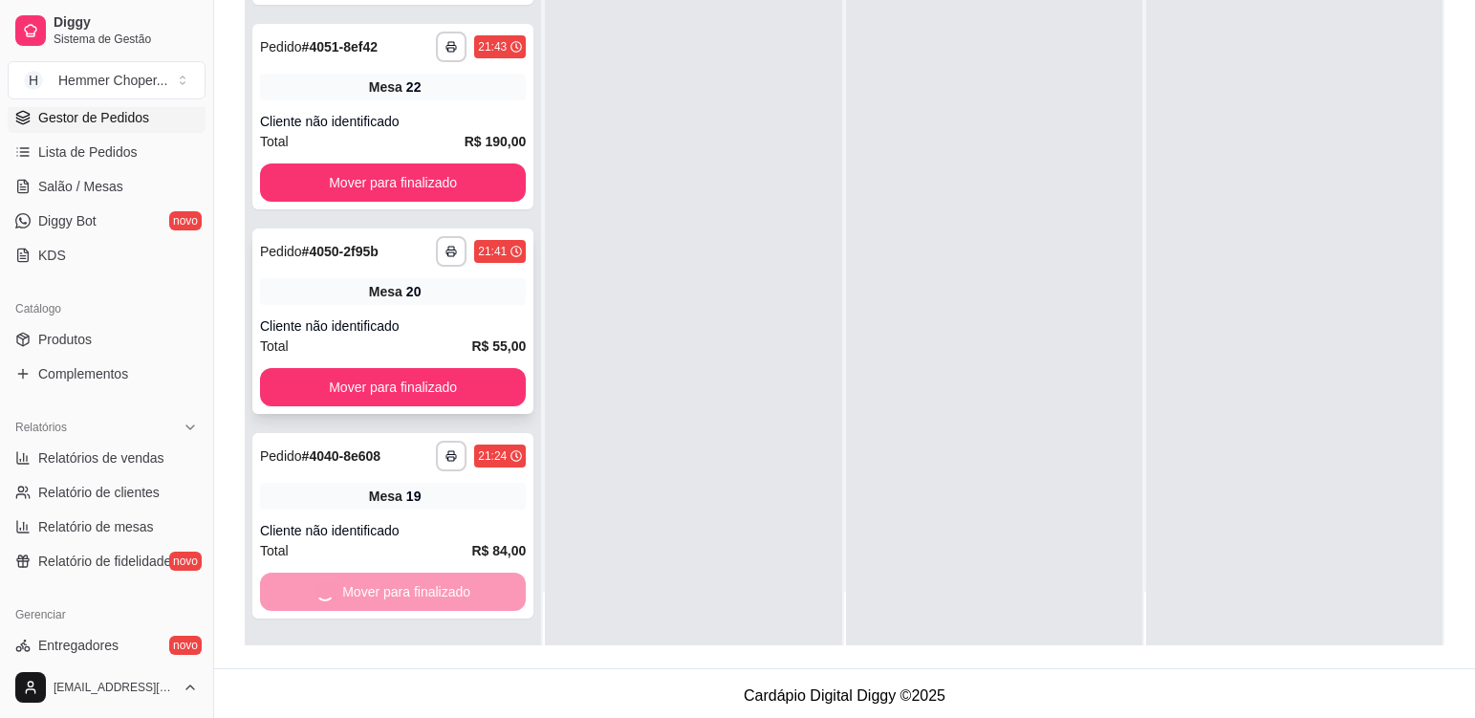
scroll to position [324, 0]
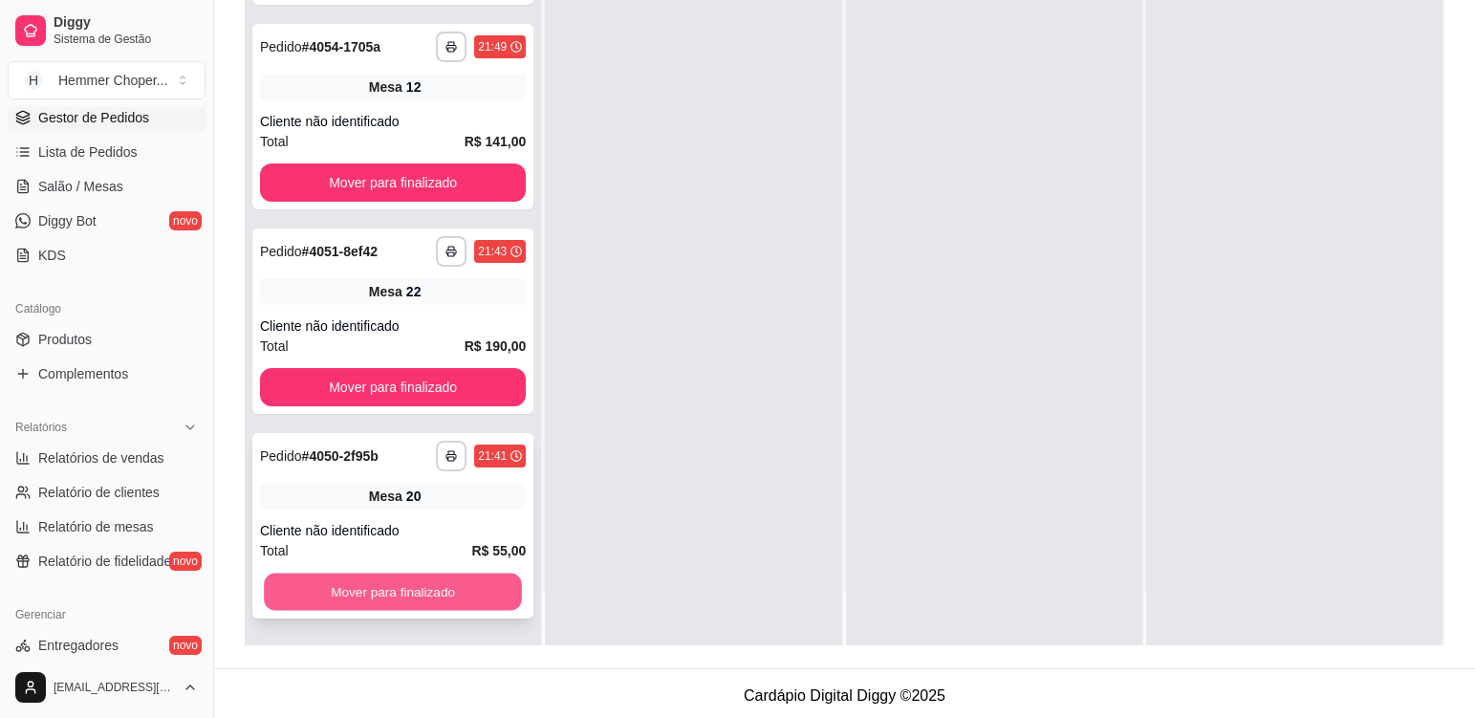
click at [386, 602] on button "Mover para finalizado" at bounding box center [393, 591] width 258 height 37
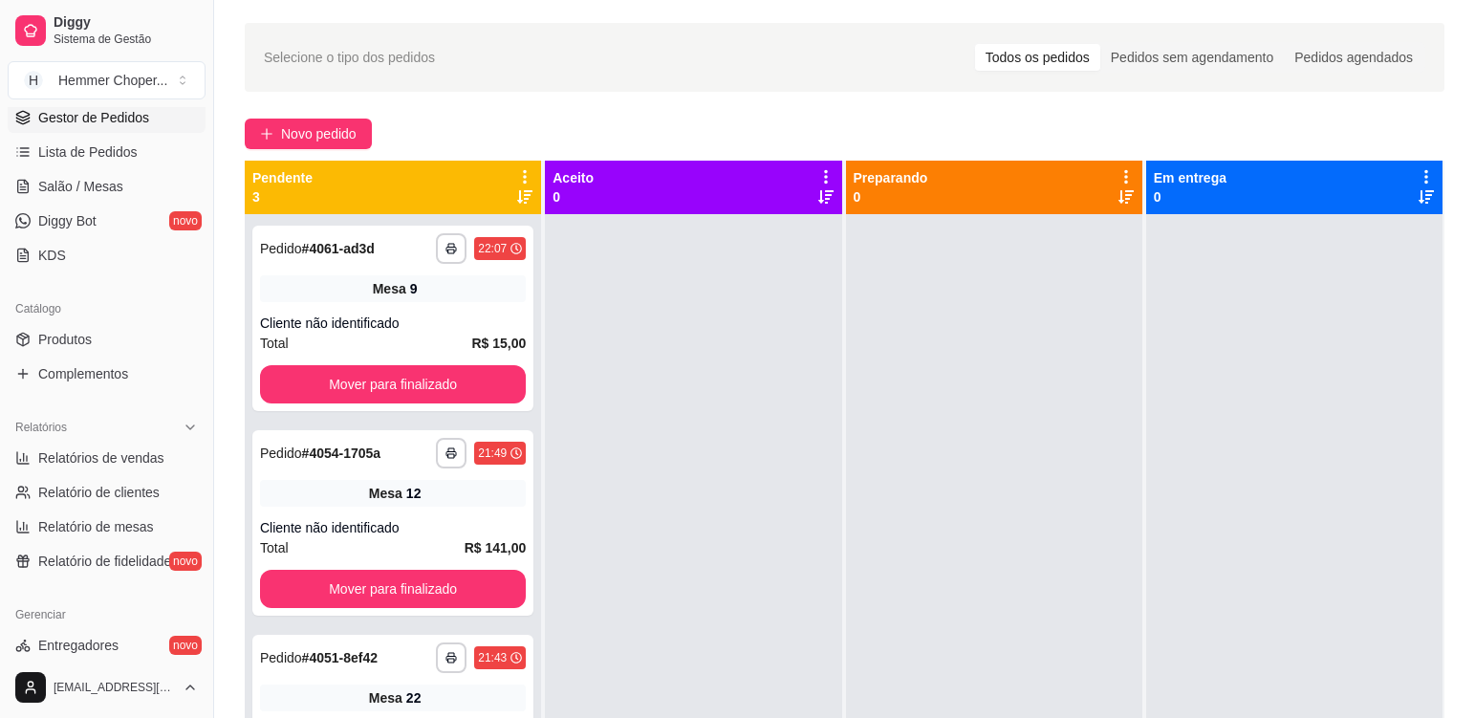
scroll to position [0, 0]
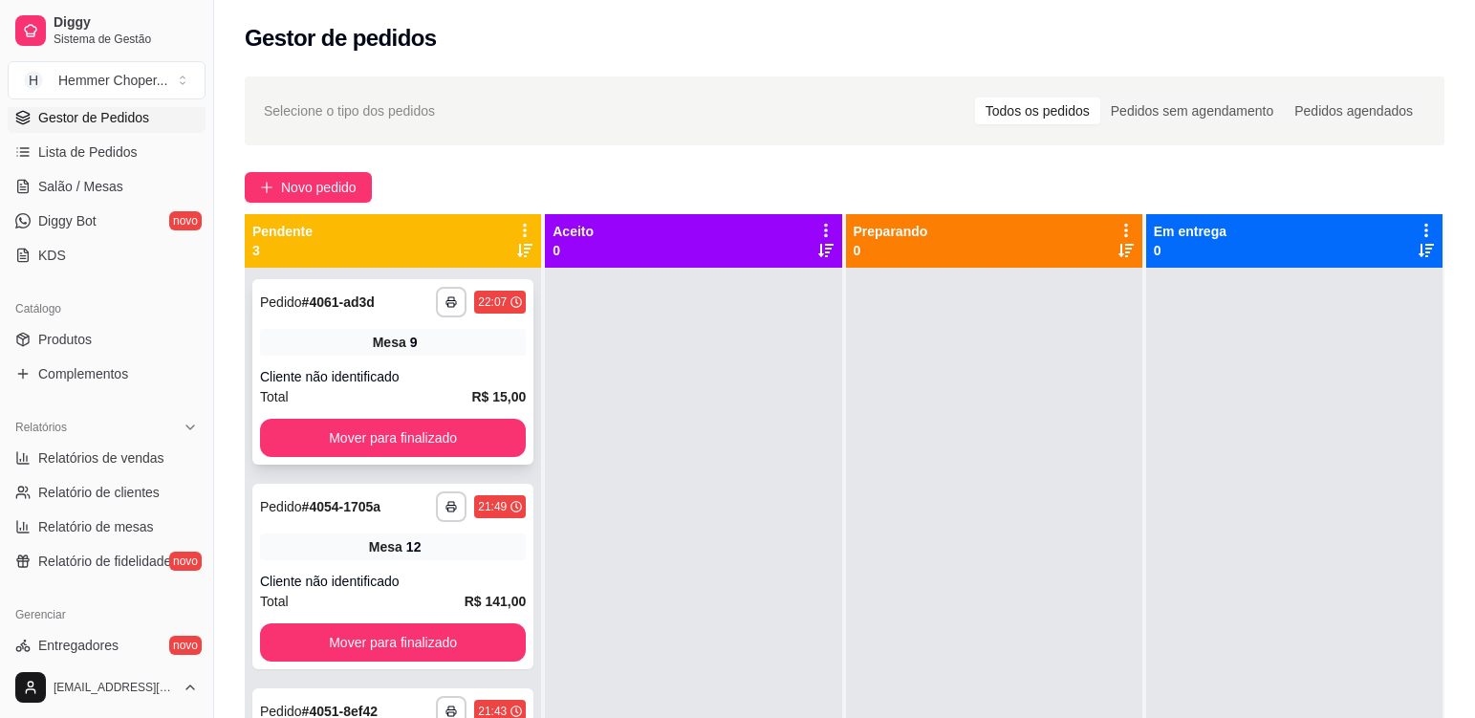
click at [466, 352] on div "Mesa 9" at bounding box center [393, 342] width 266 height 27
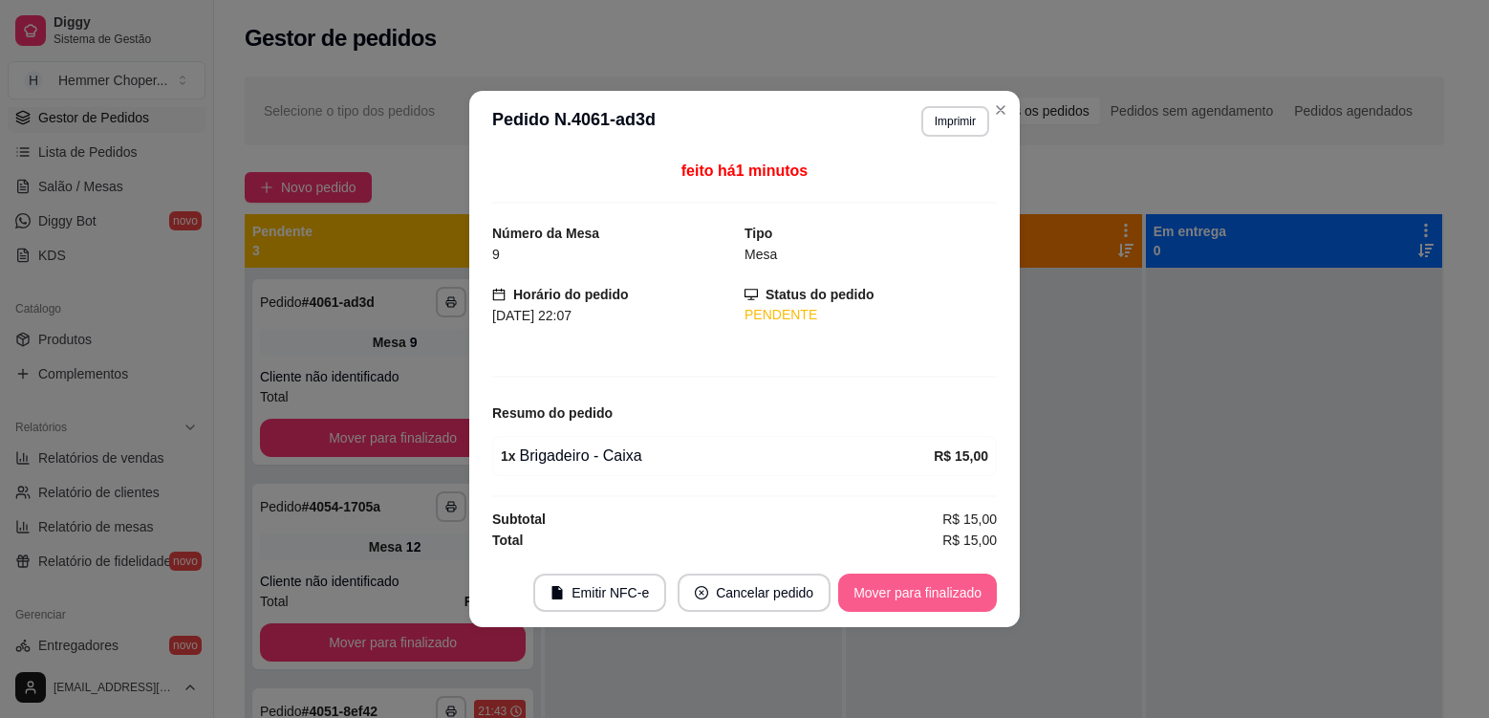
click at [936, 591] on button "Mover para finalizado" at bounding box center [917, 592] width 159 height 38
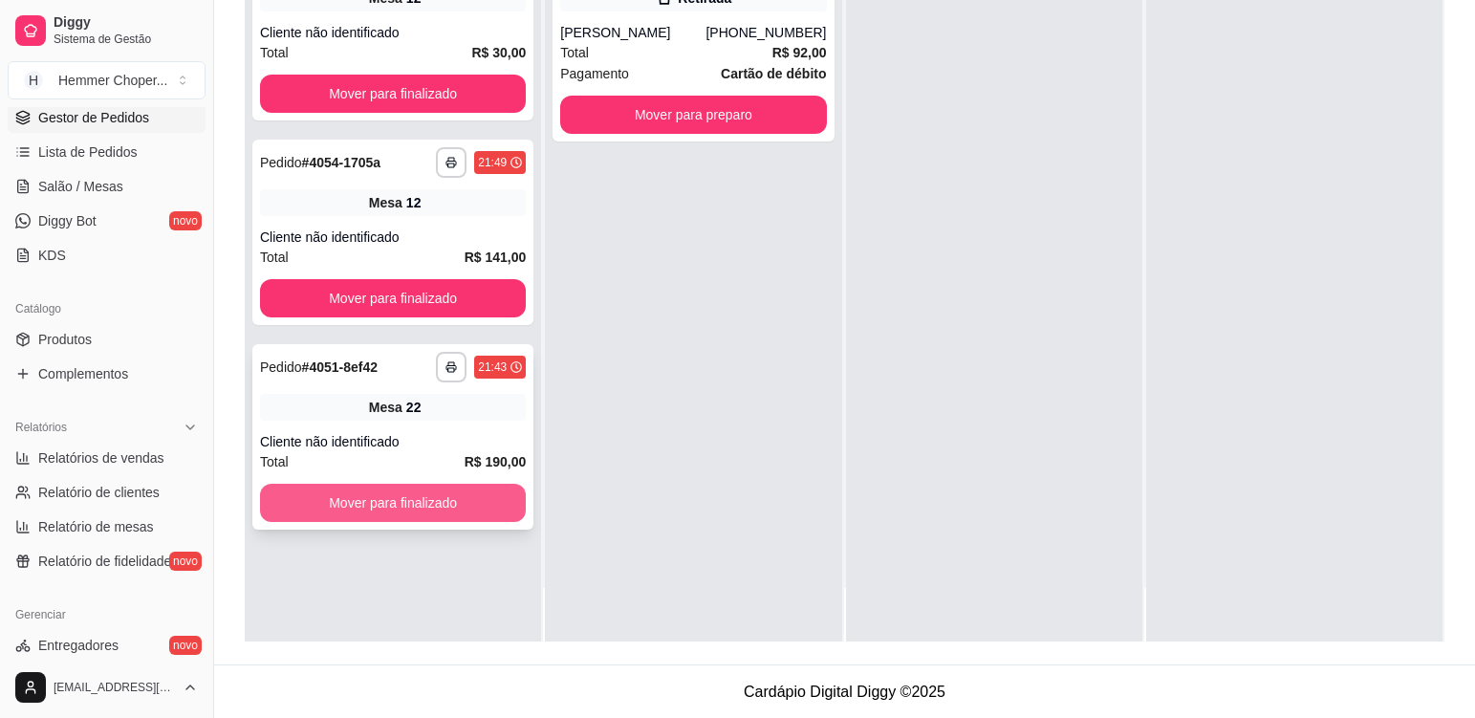
scroll to position [292, 0]
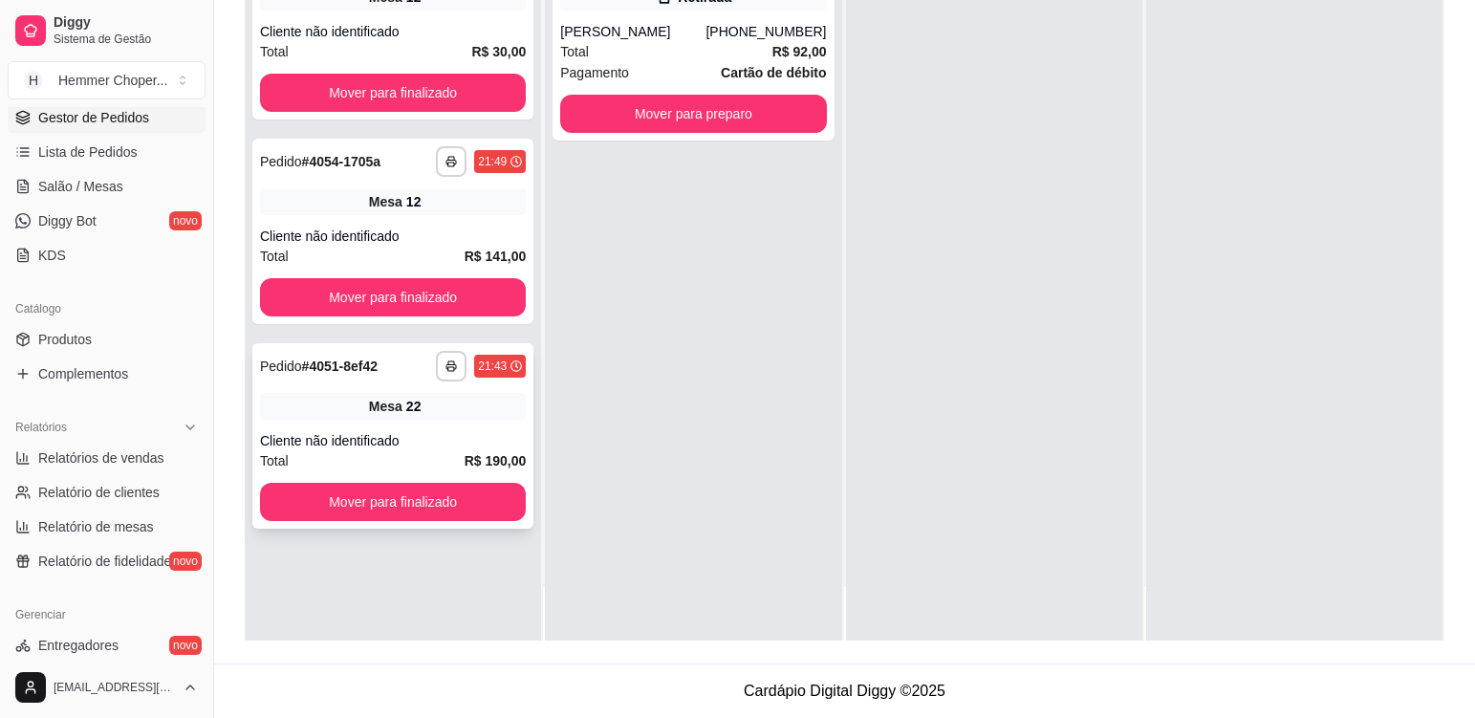
click at [501, 421] on div "**********" at bounding box center [392, 435] width 281 height 185
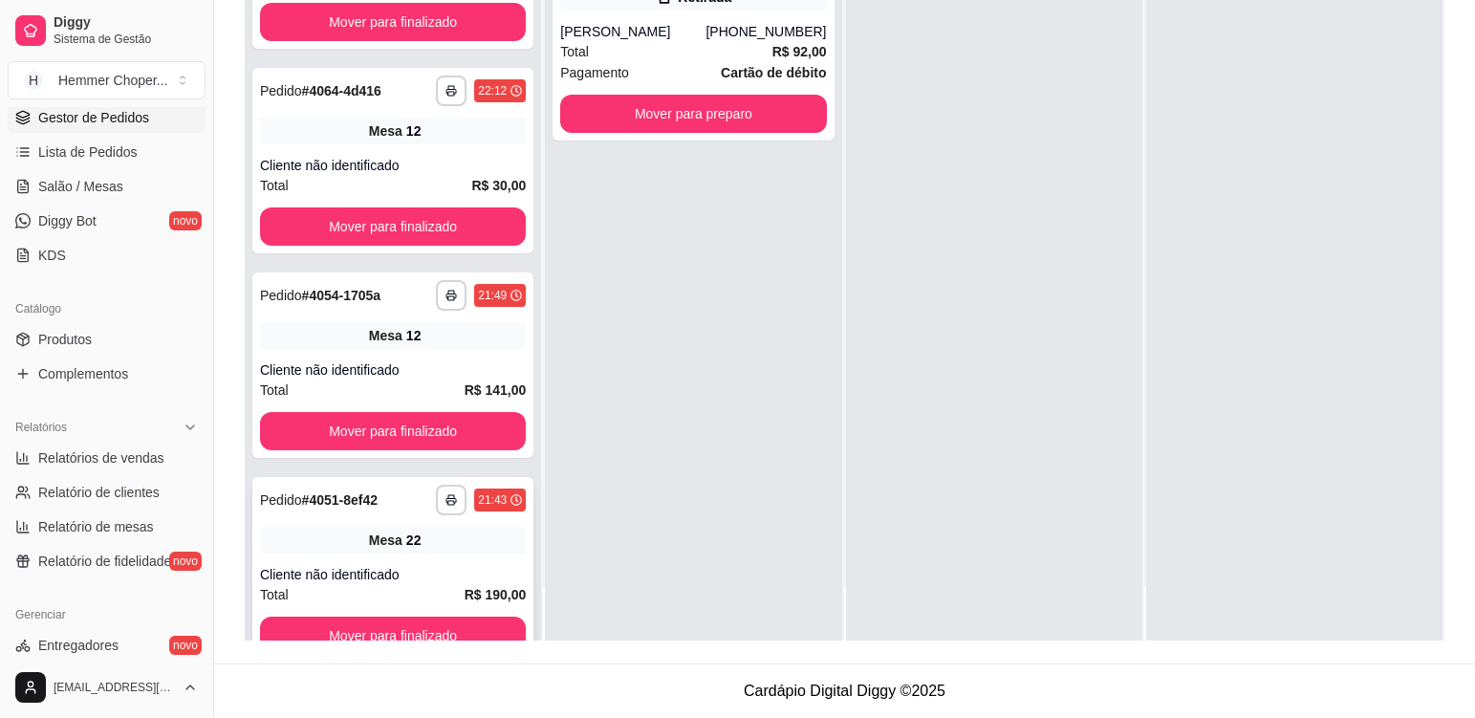
scroll to position [119, 0]
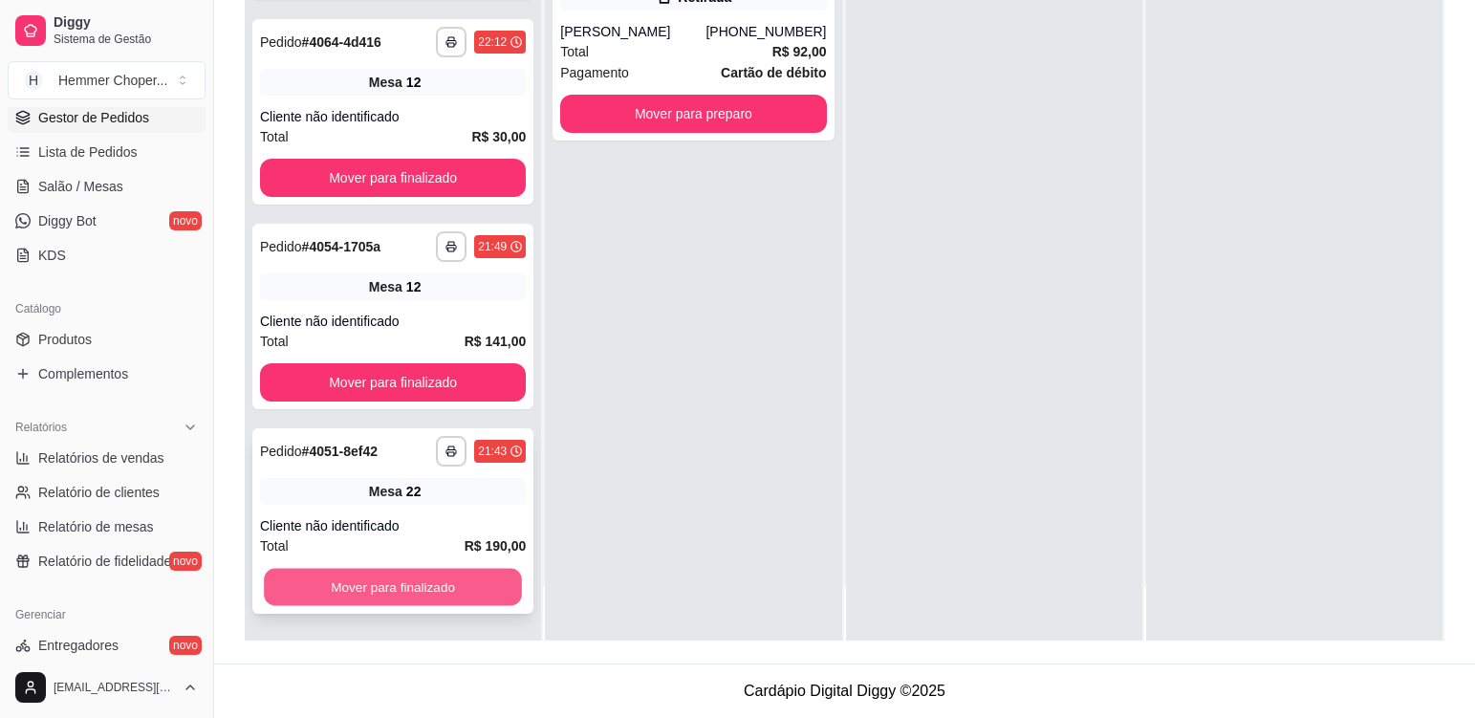
click at [447, 575] on button "Mover para finalizado" at bounding box center [393, 587] width 258 height 37
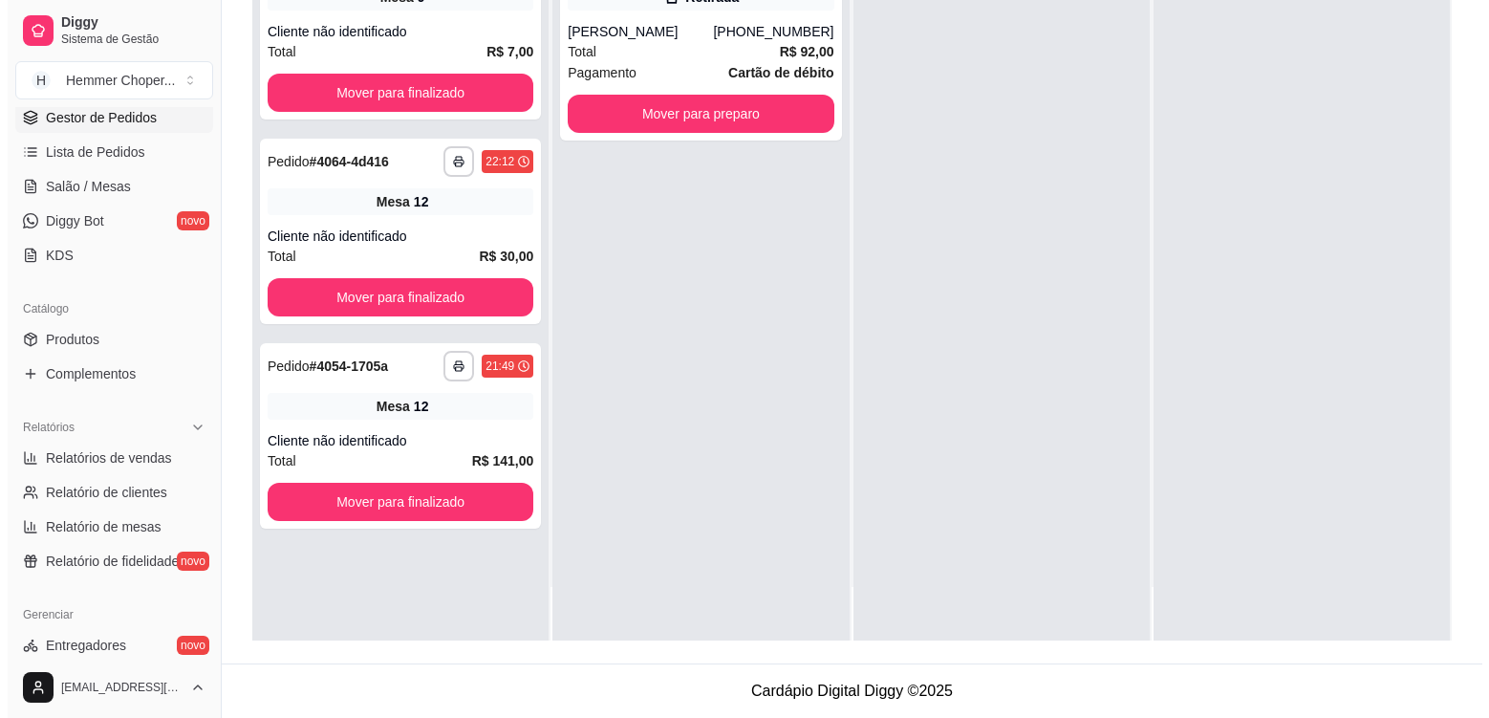
scroll to position [0, 0]
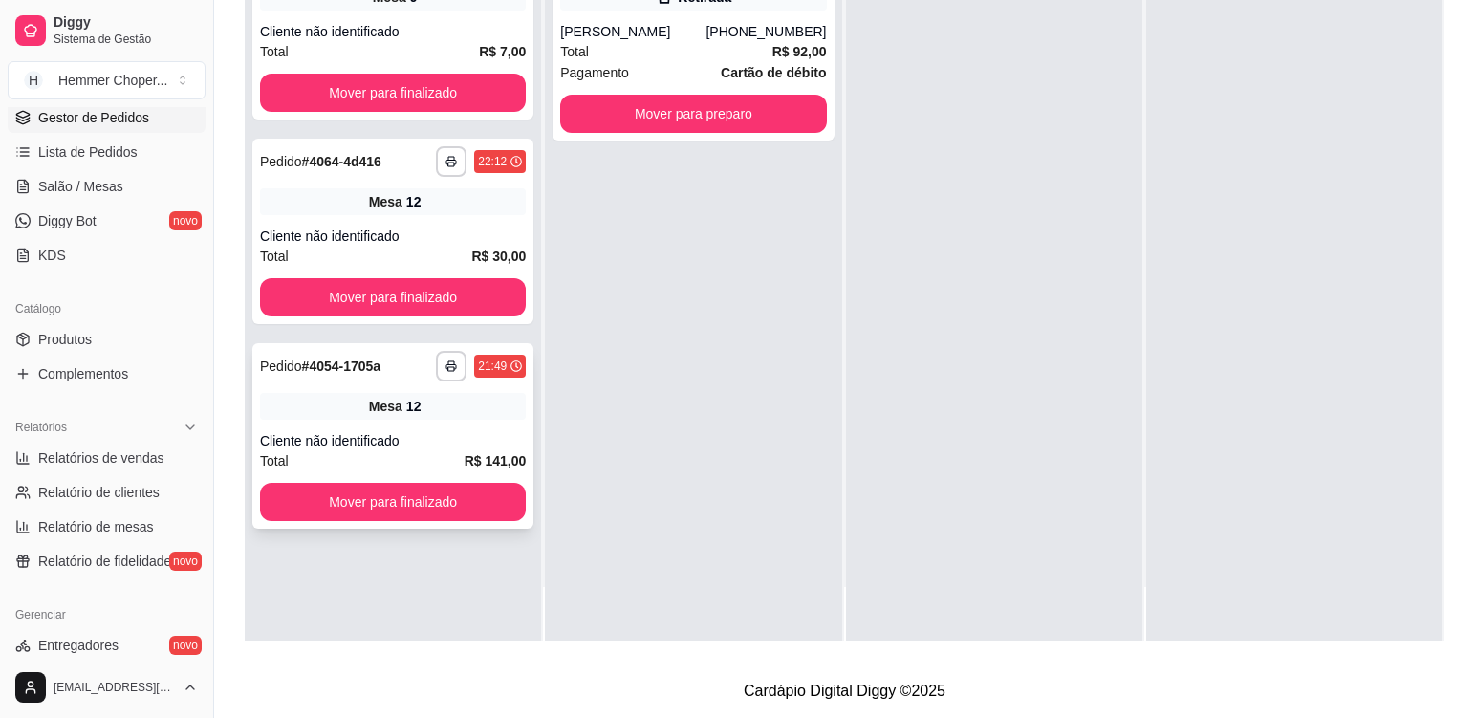
click at [444, 422] on div "**********" at bounding box center [392, 435] width 281 height 185
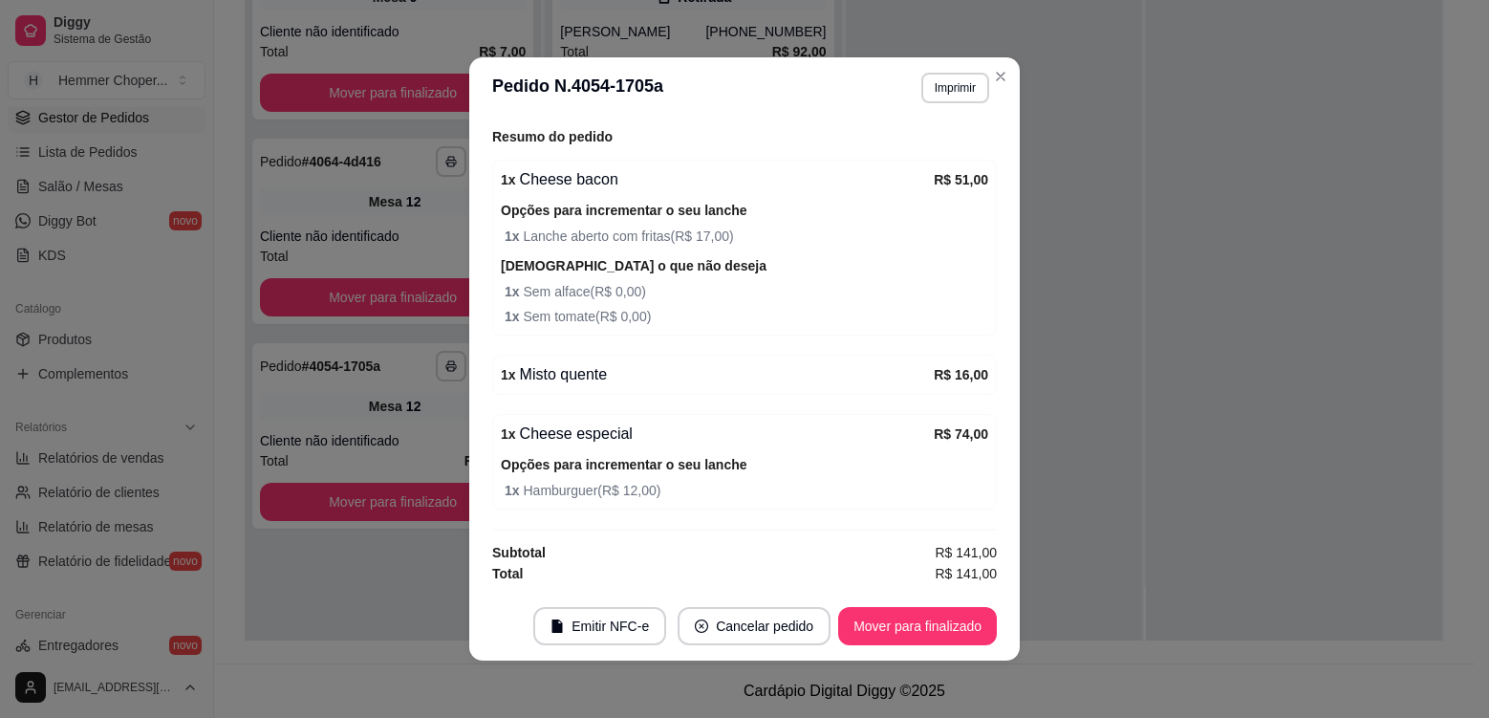
scroll to position [4, 0]
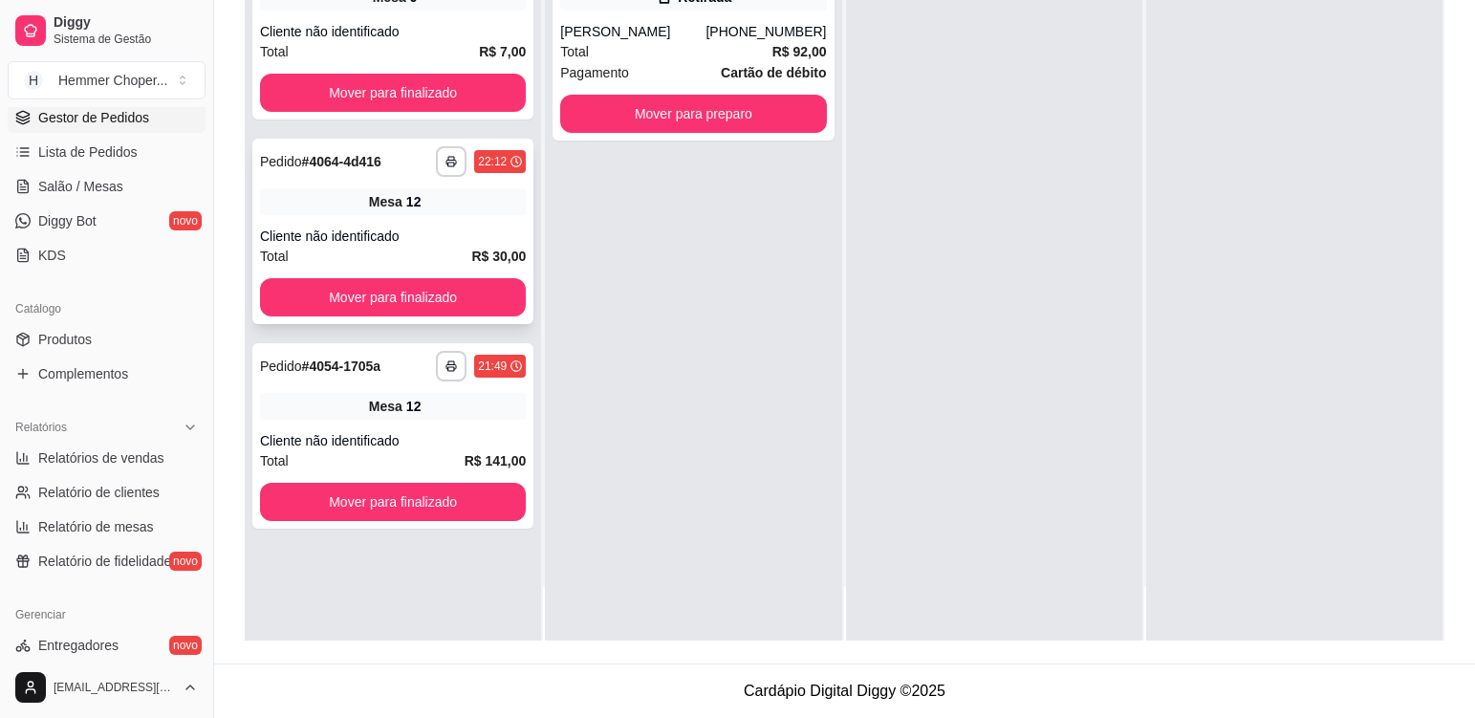
click at [455, 226] on div "**********" at bounding box center [392, 231] width 281 height 185
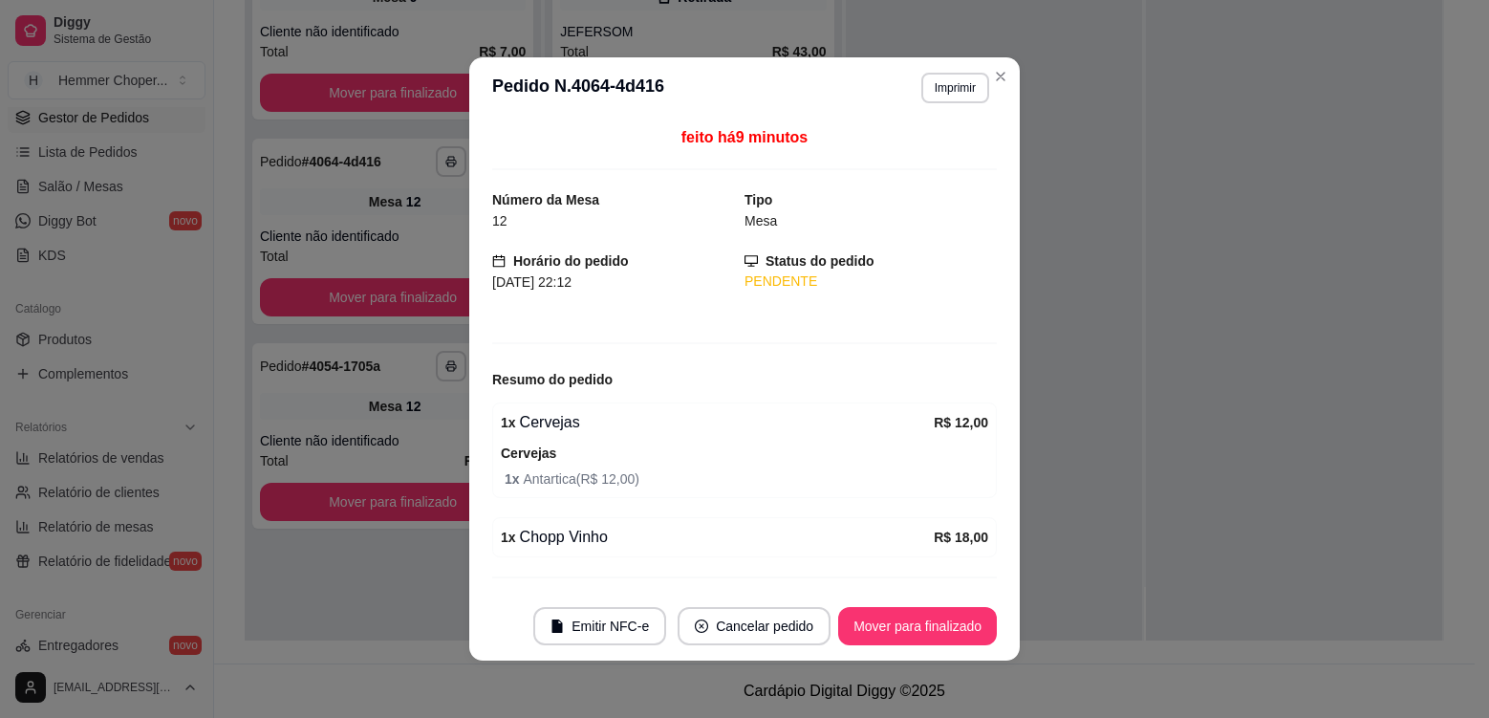
scroll to position [48, 0]
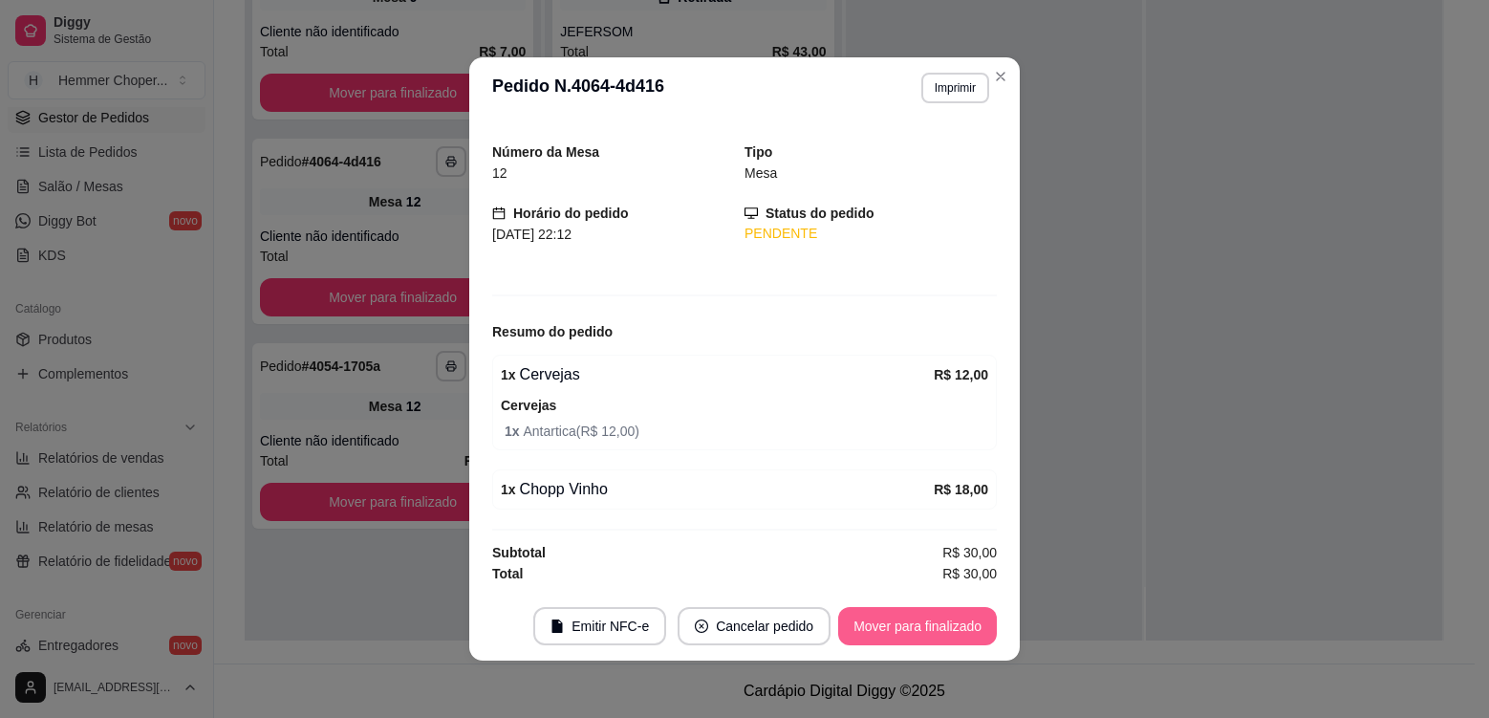
click at [883, 628] on button "Mover para finalizado" at bounding box center [917, 626] width 159 height 38
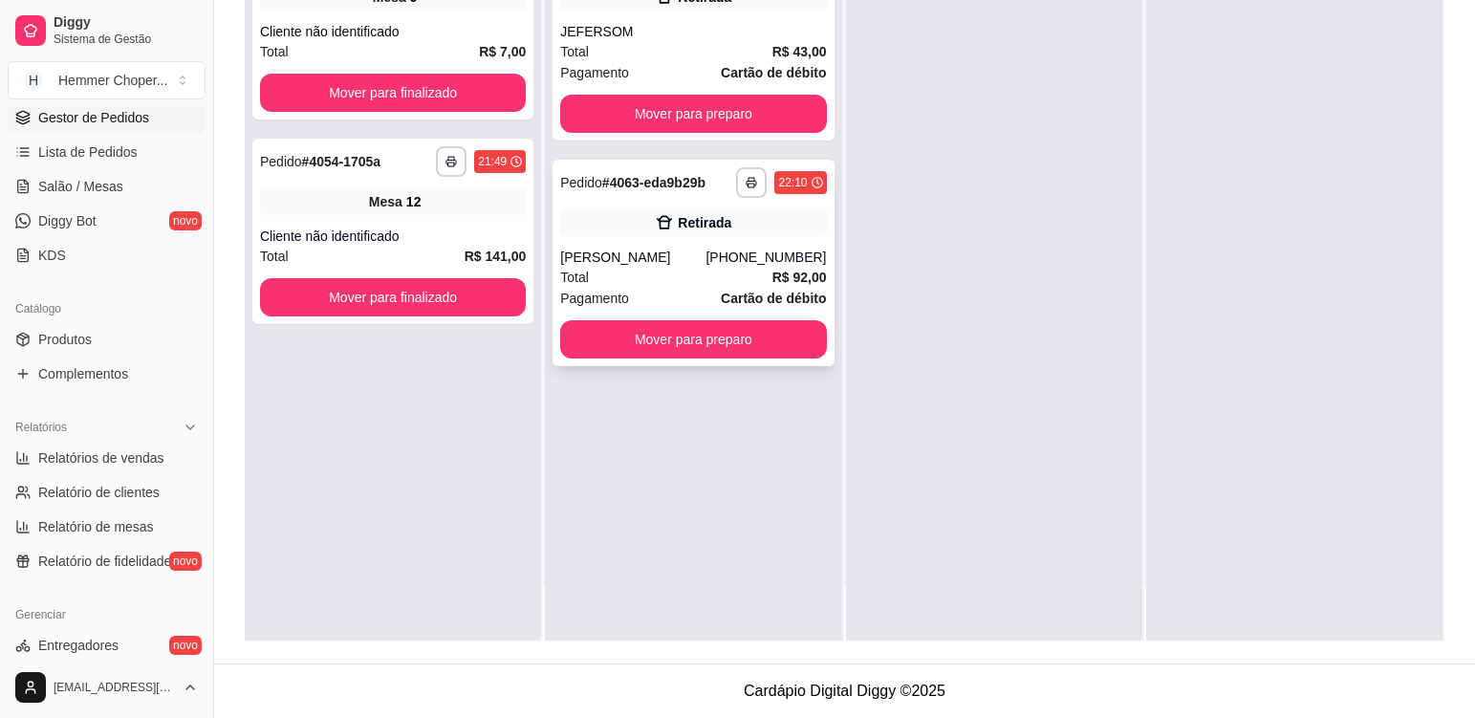
scroll to position [0, 0]
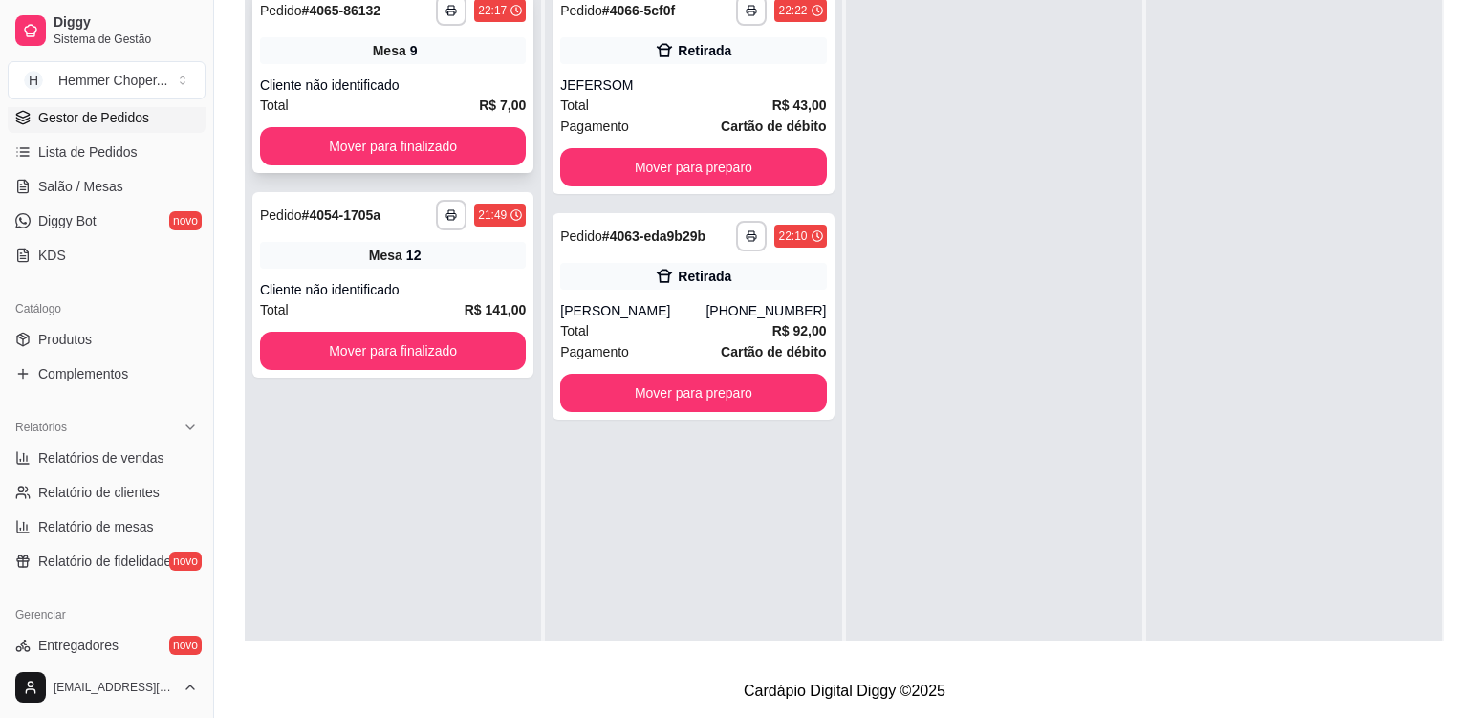
click at [463, 75] on div "**********" at bounding box center [392, 80] width 281 height 185
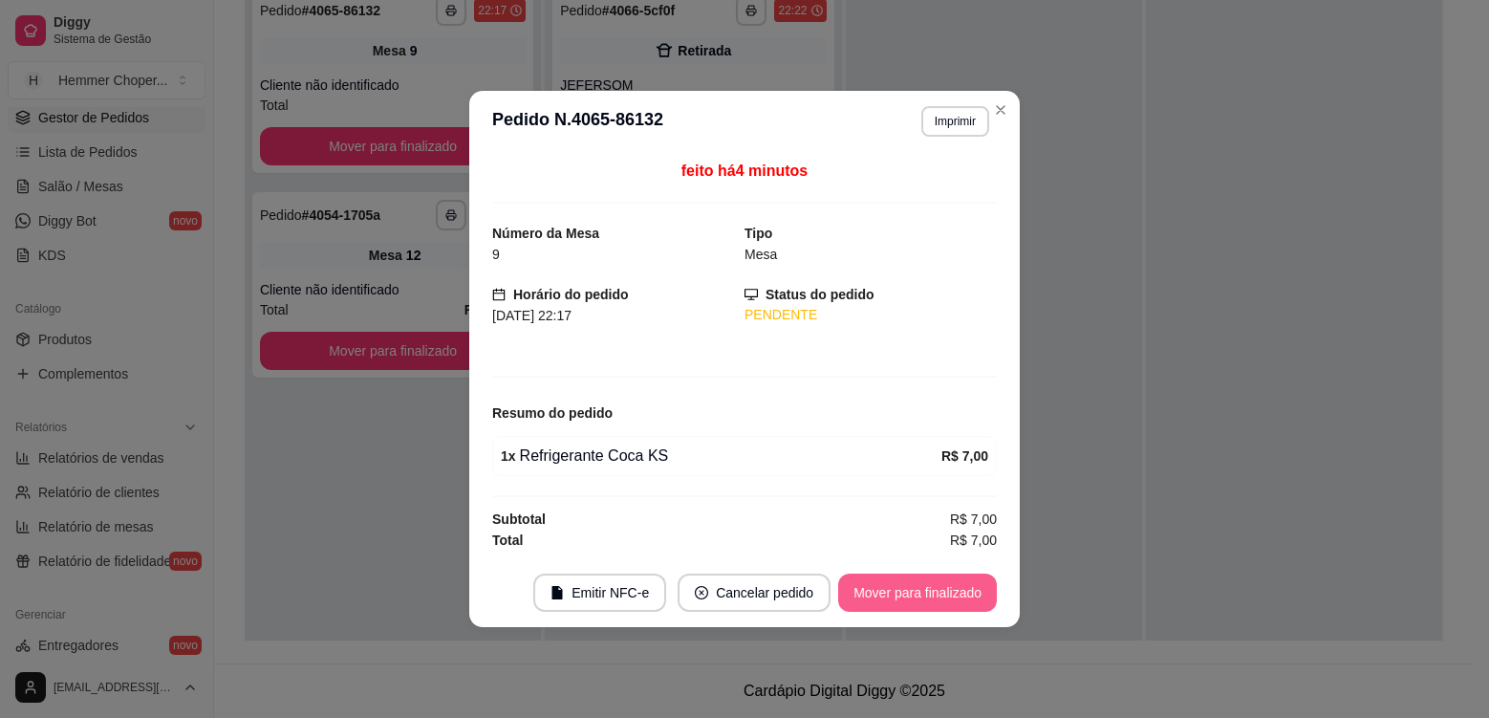
click at [949, 590] on button "Mover para finalizado" at bounding box center [917, 592] width 159 height 38
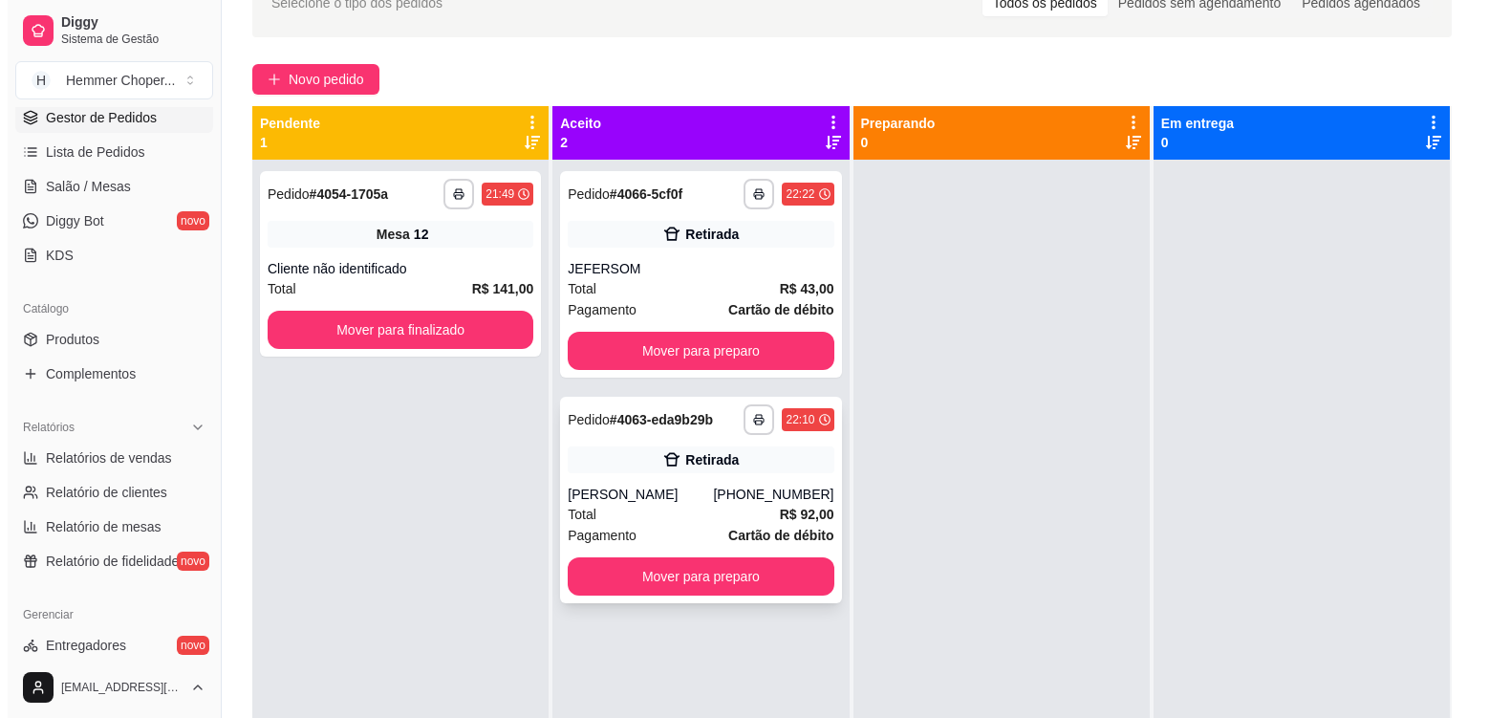
scroll to position [100, 0]
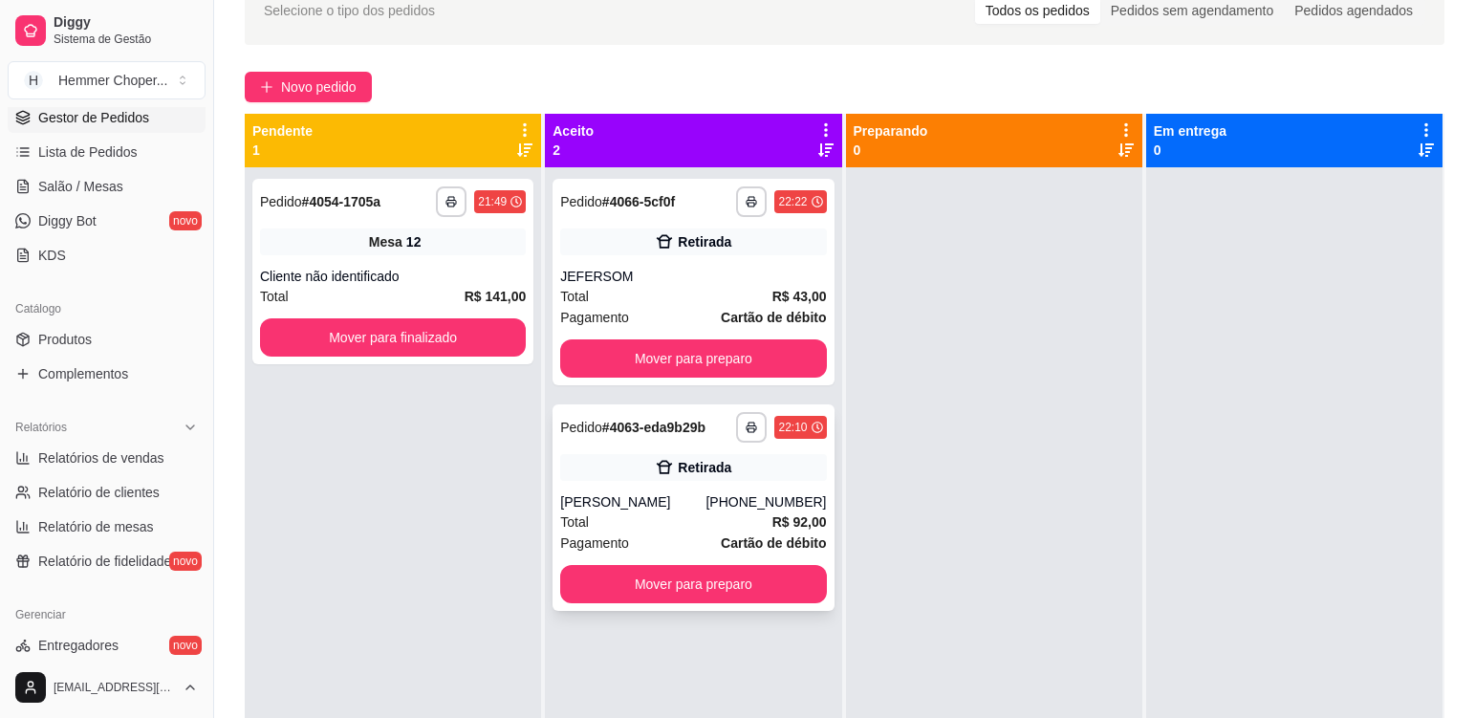
click at [669, 505] on div "[PERSON_NAME]" at bounding box center [632, 501] width 145 height 19
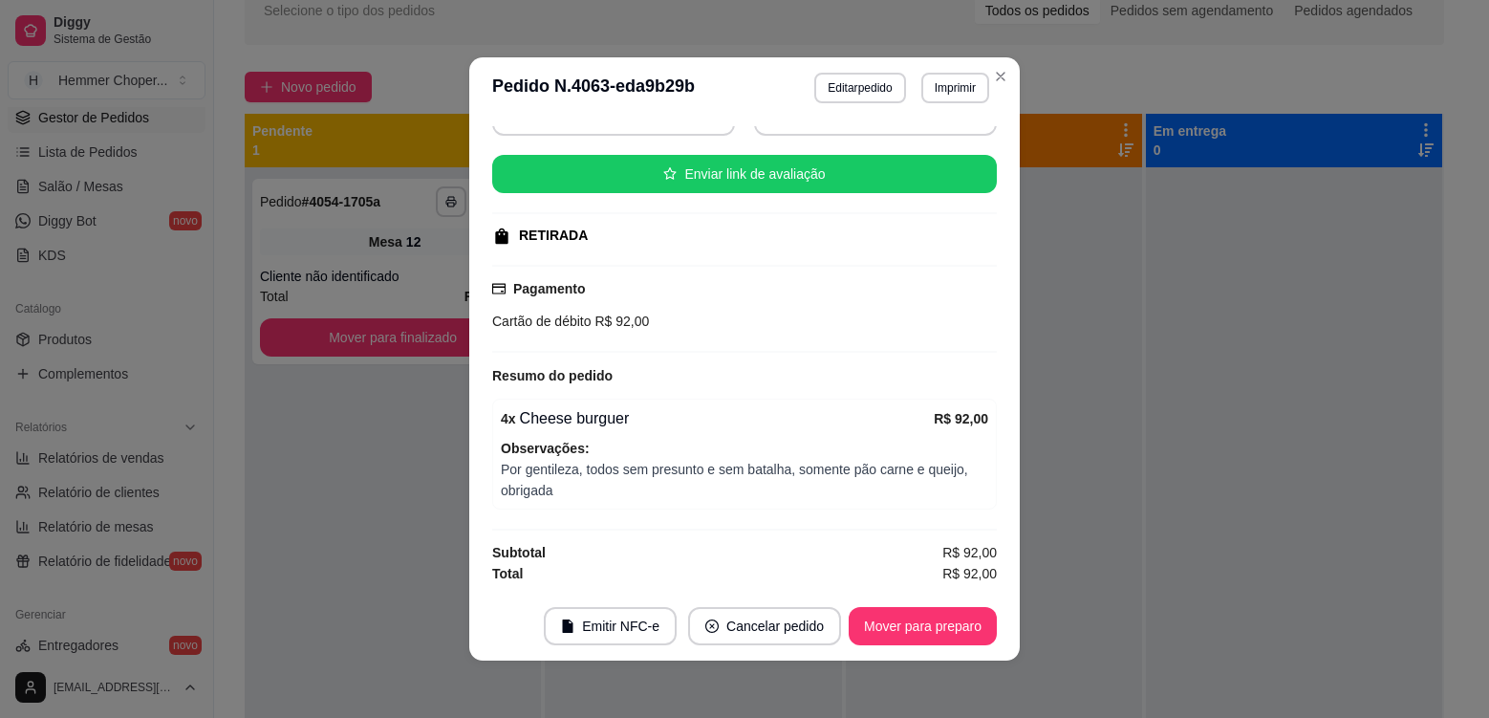
scroll to position [4, 0]
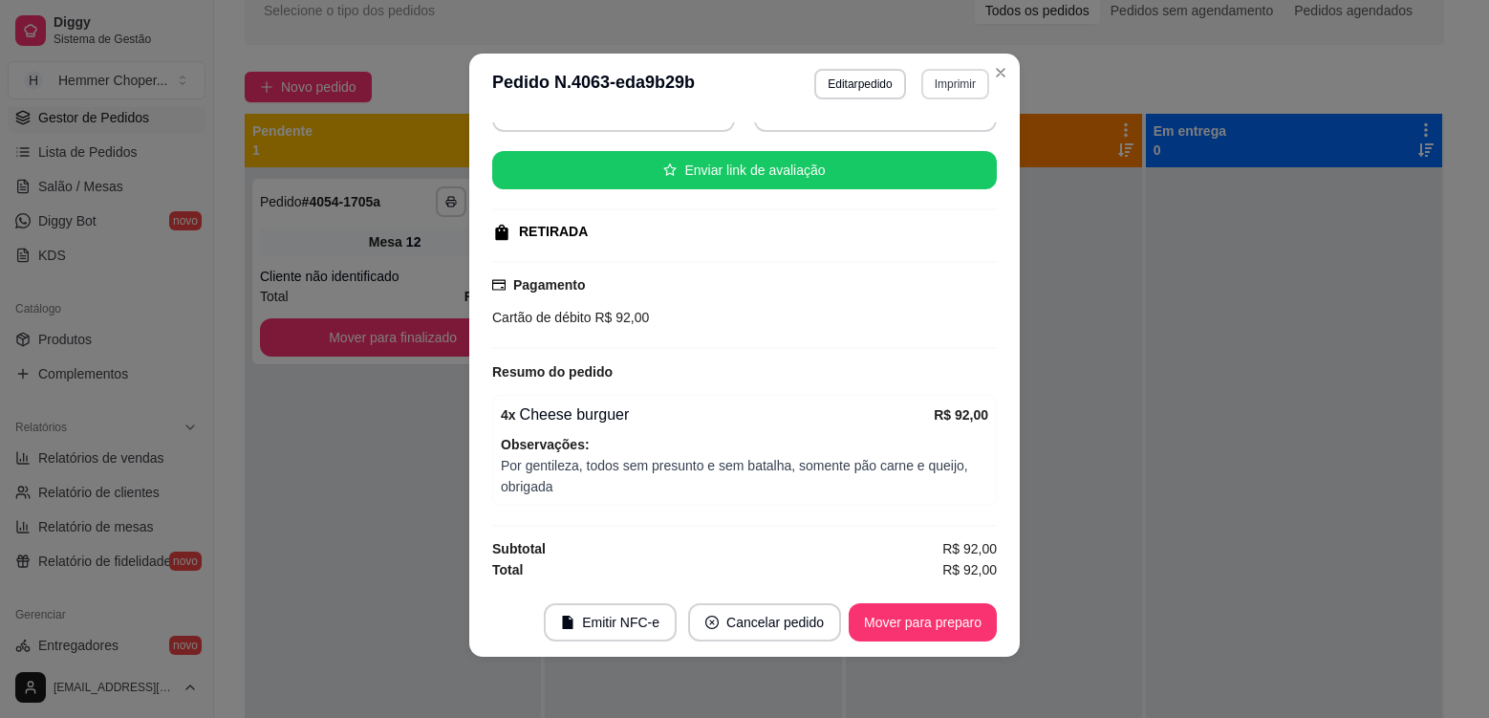
click at [956, 84] on button "Imprimir" at bounding box center [955, 84] width 68 height 31
click at [938, 156] on button "Cozinha" at bounding box center [914, 151] width 139 height 31
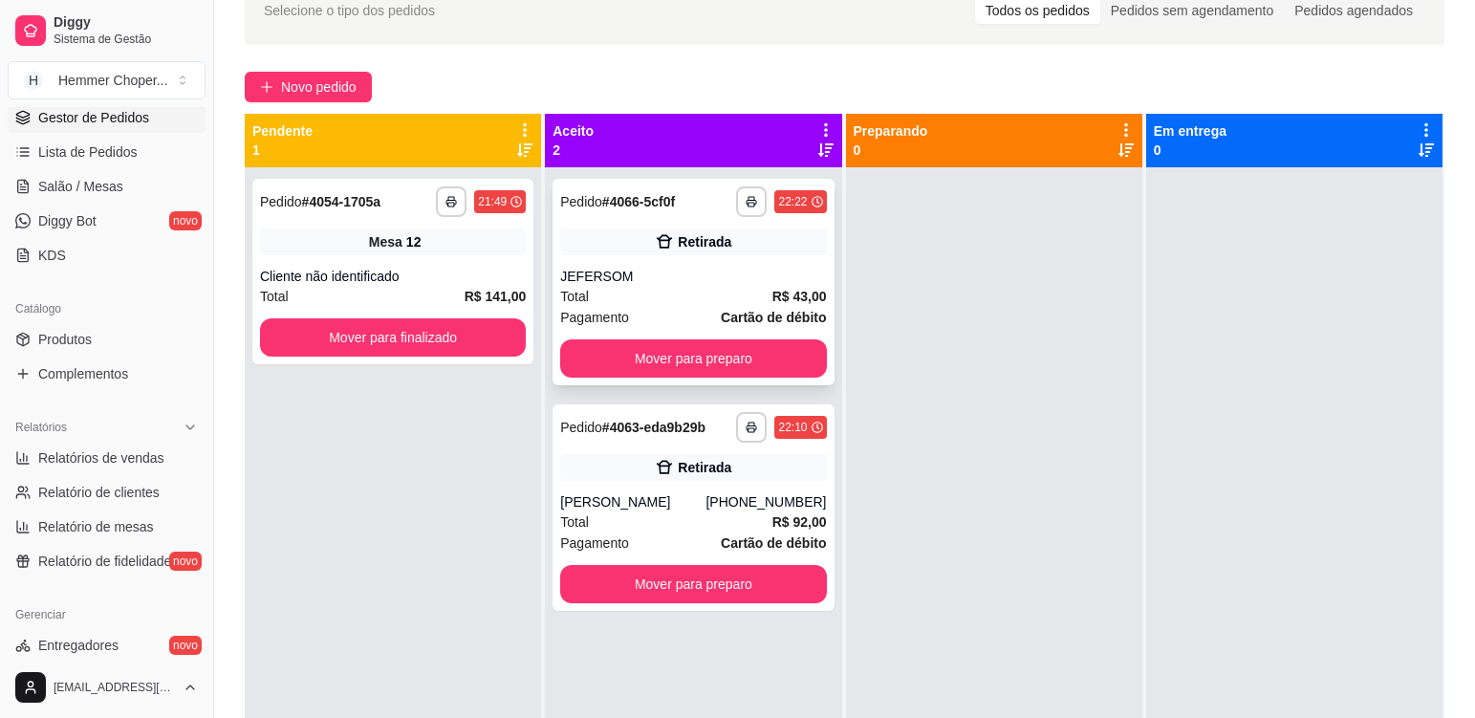
click at [659, 282] on div "JEFERSOM" at bounding box center [693, 276] width 266 height 19
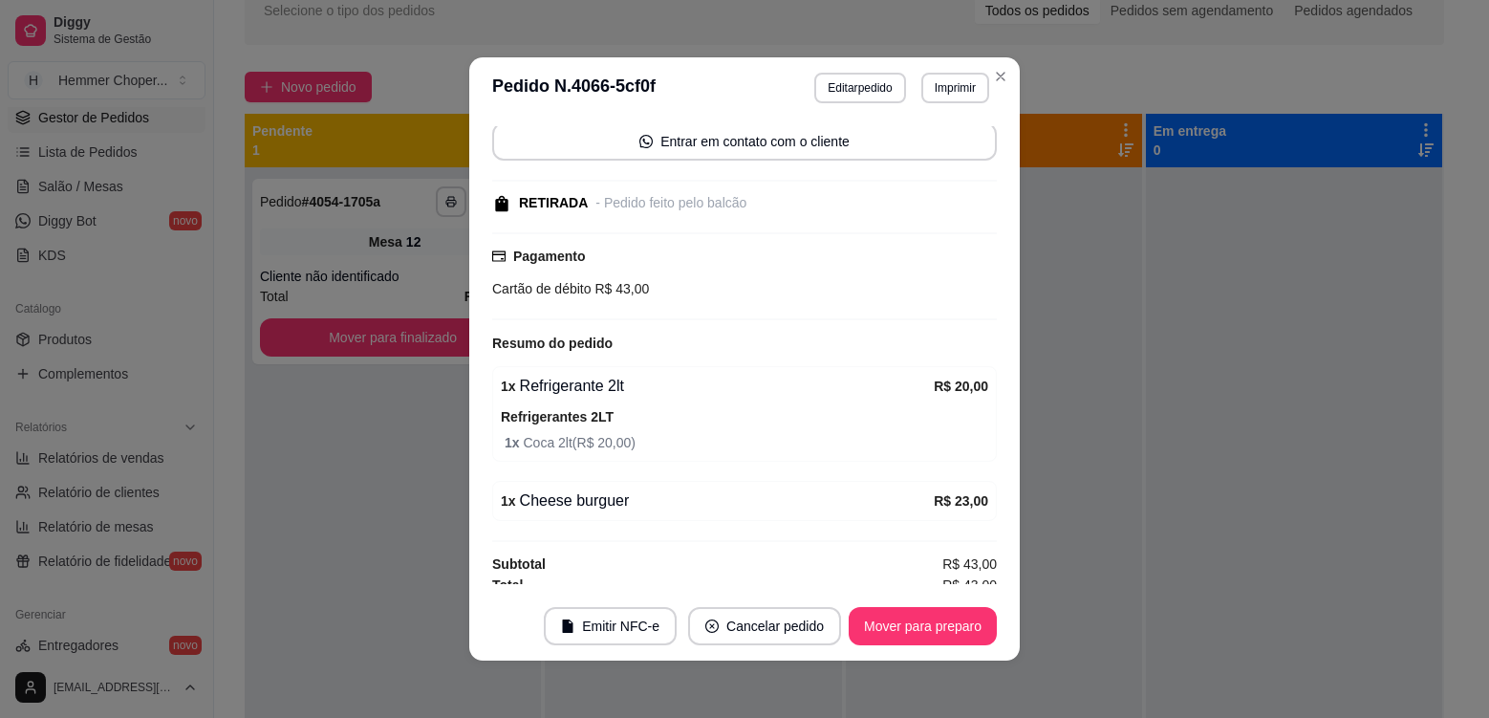
scroll to position [193, 0]
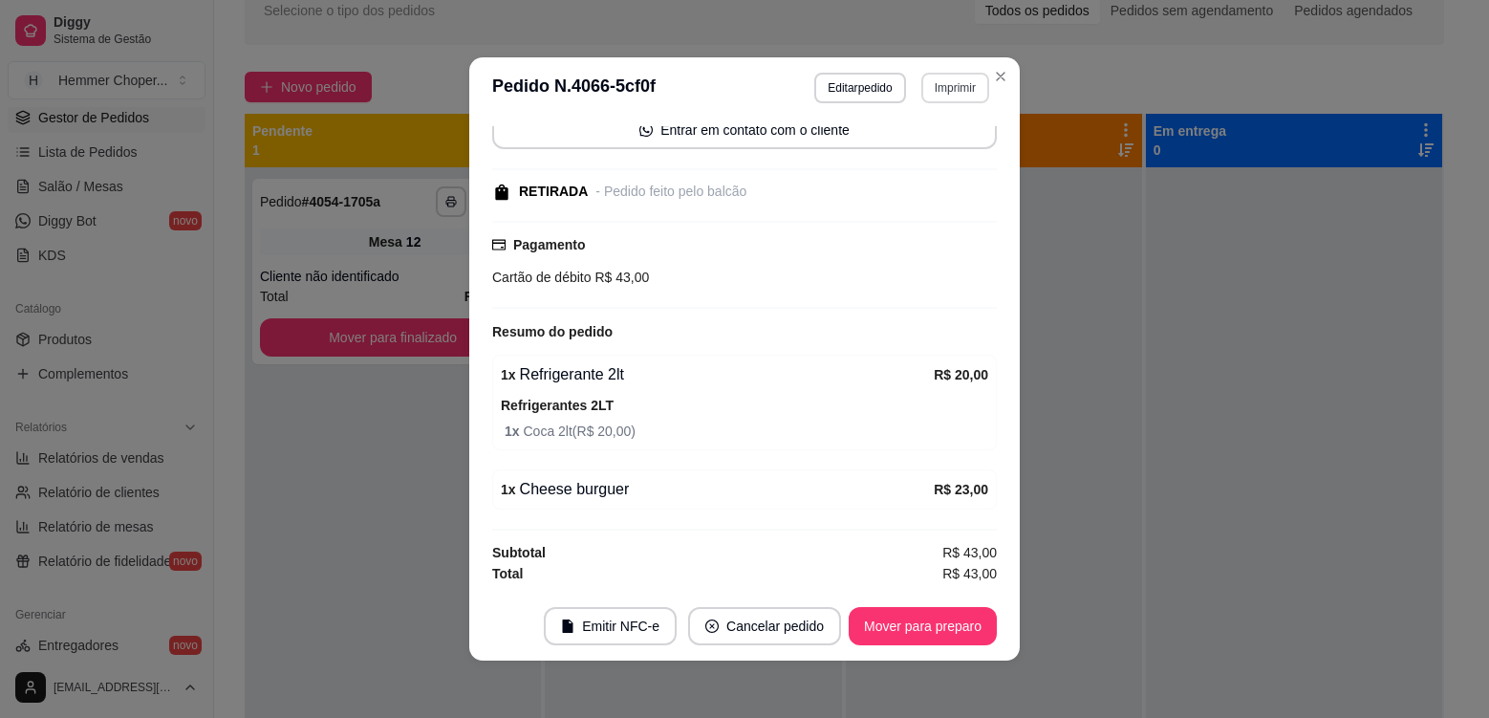
click at [955, 96] on button "Imprimir" at bounding box center [955, 88] width 68 height 31
click at [920, 167] on button "Cozinha" at bounding box center [915, 155] width 134 height 30
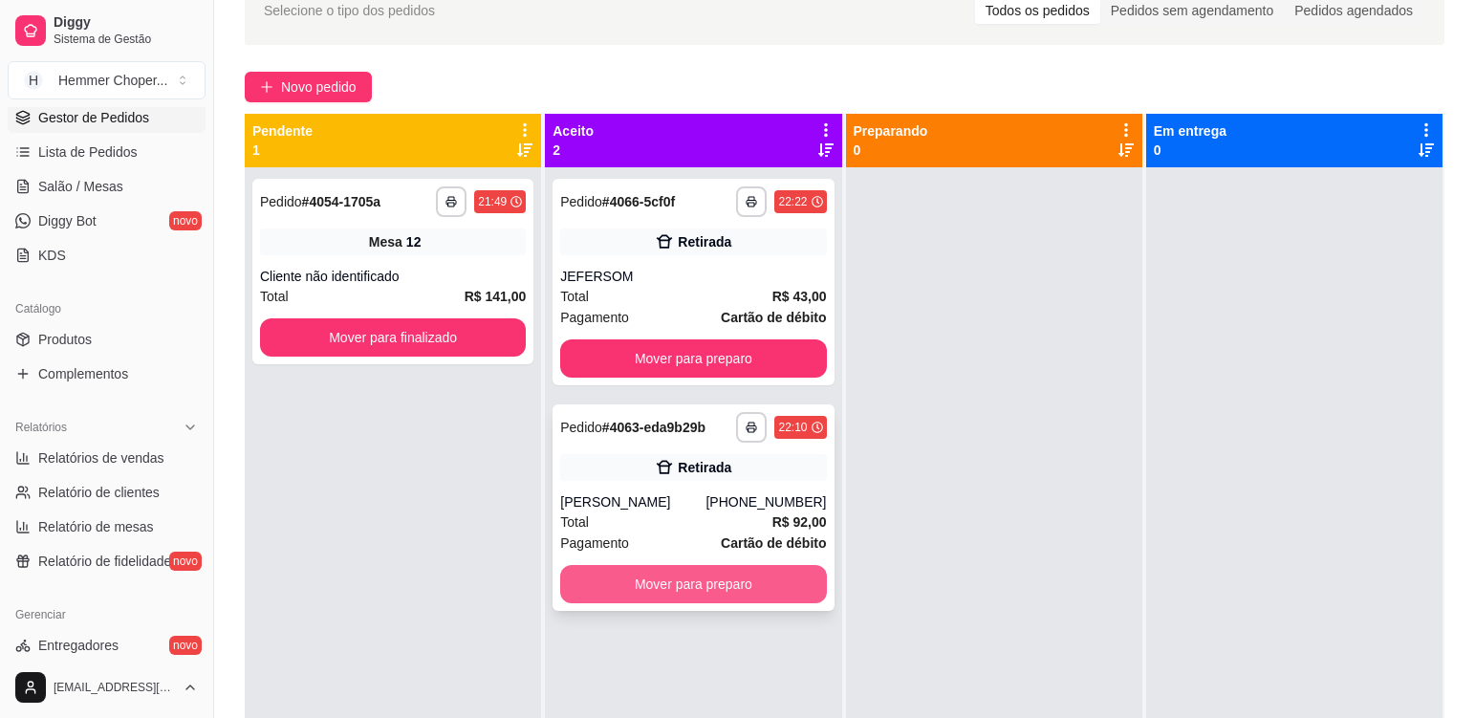
click at [703, 590] on button "Mover para preparo" at bounding box center [693, 584] width 266 height 38
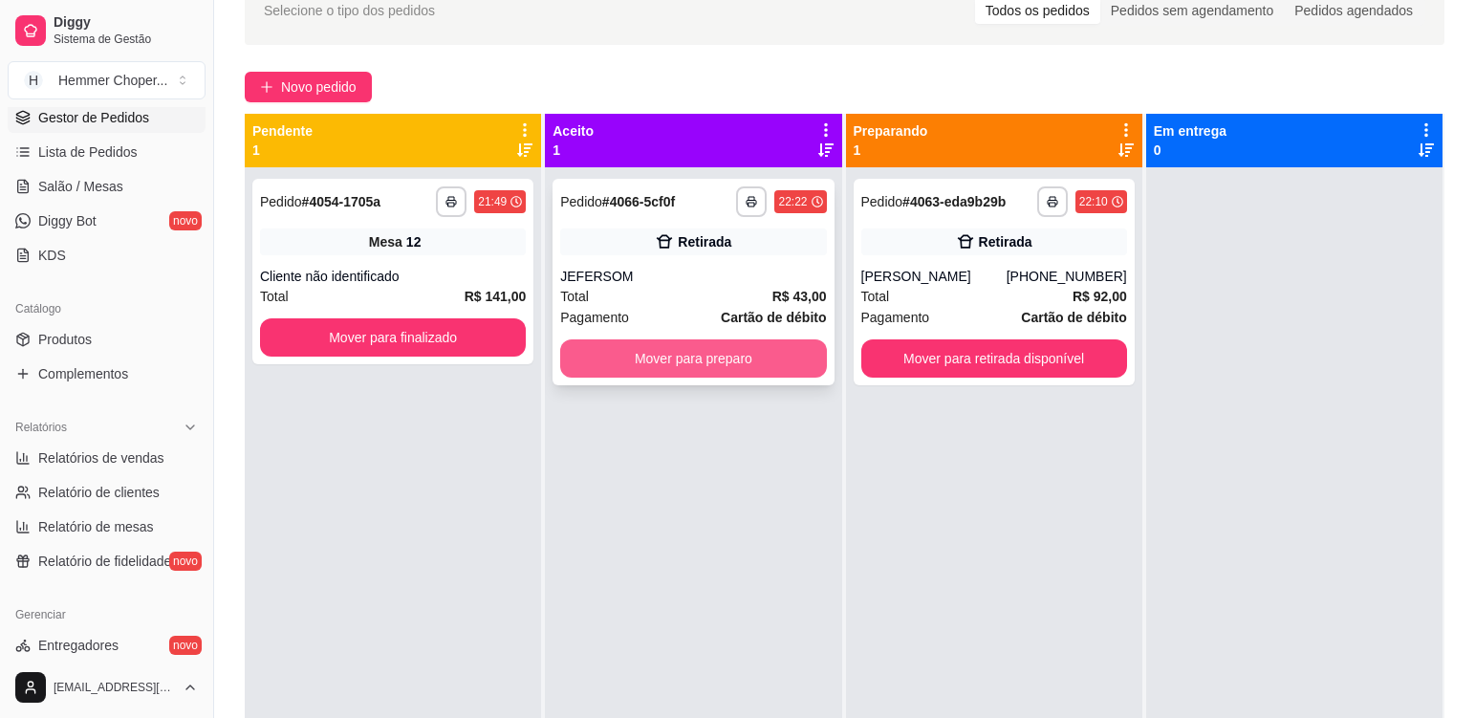
click at [753, 366] on button "Mover para preparo" at bounding box center [693, 358] width 266 height 38
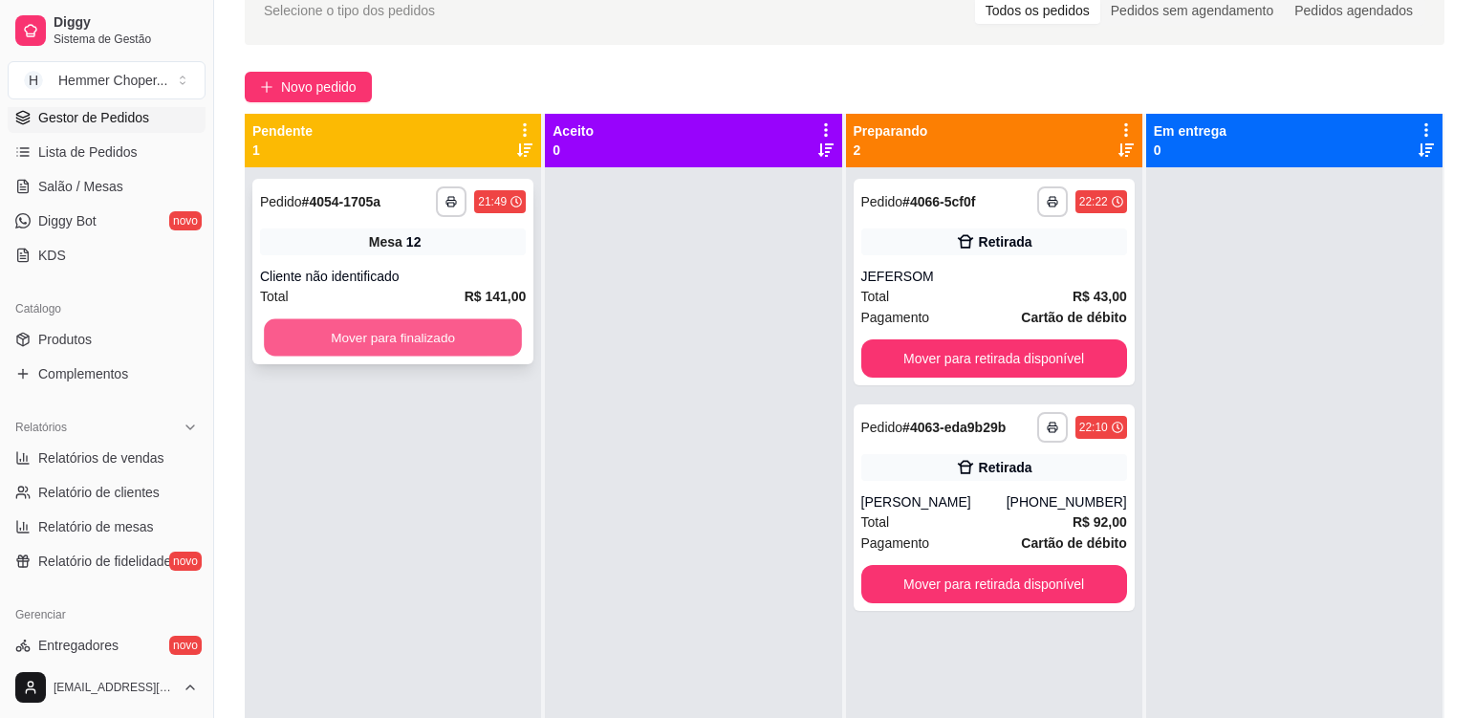
click at [490, 338] on button "Mover para finalizado" at bounding box center [393, 337] width 258 height 37
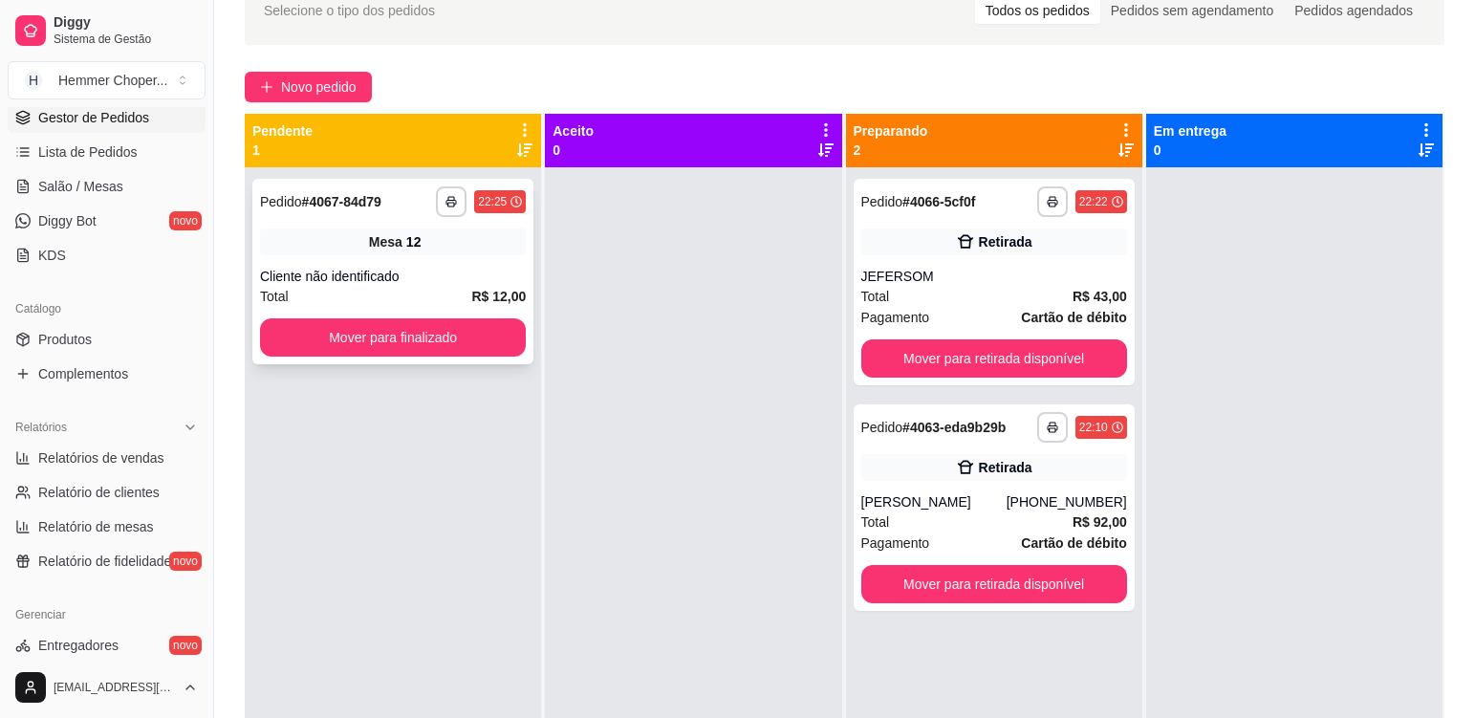
click at [438, 275] on div "Cliente não identificado" at bounding box center [393, 276] width 266 height 19
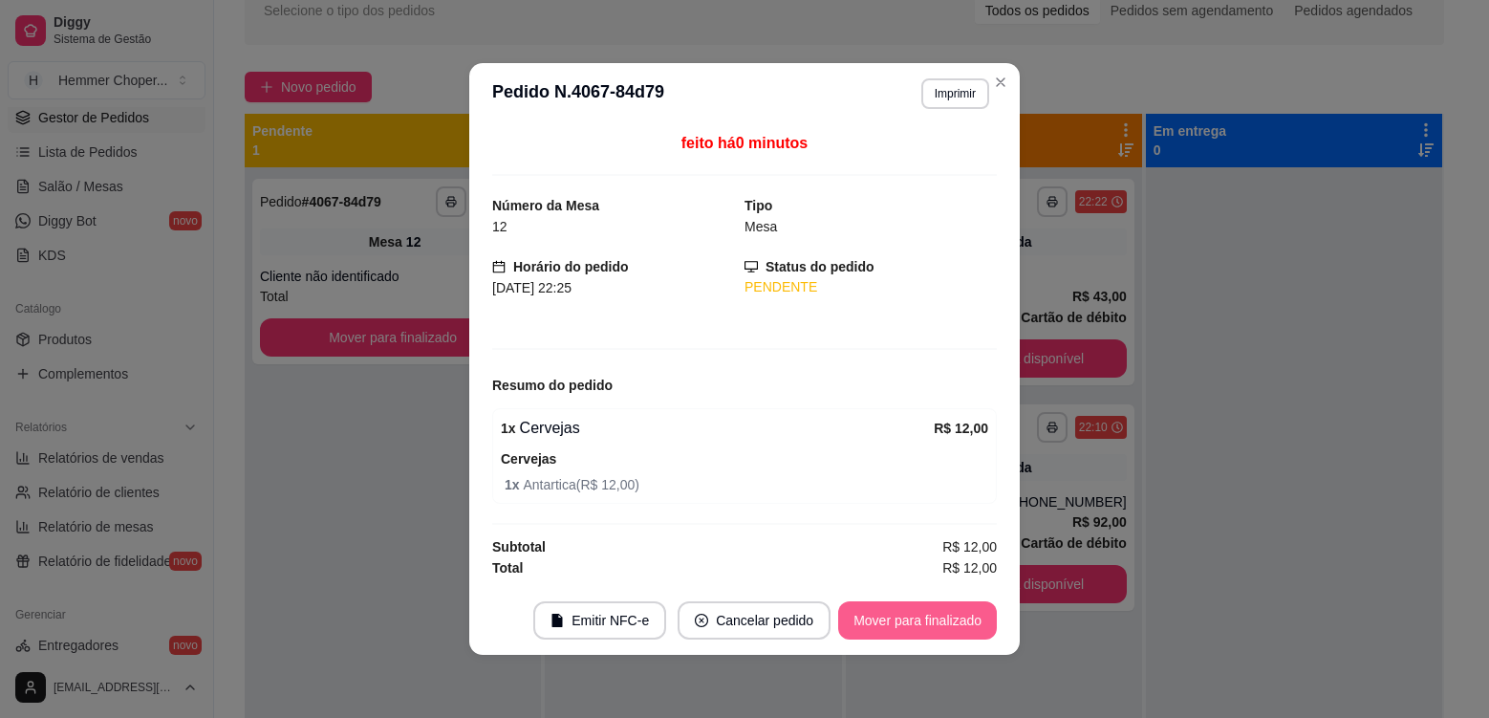
click at [893, 618] on button "Mover para finalizado" at bounding box center [917, 620] width 159 height 38
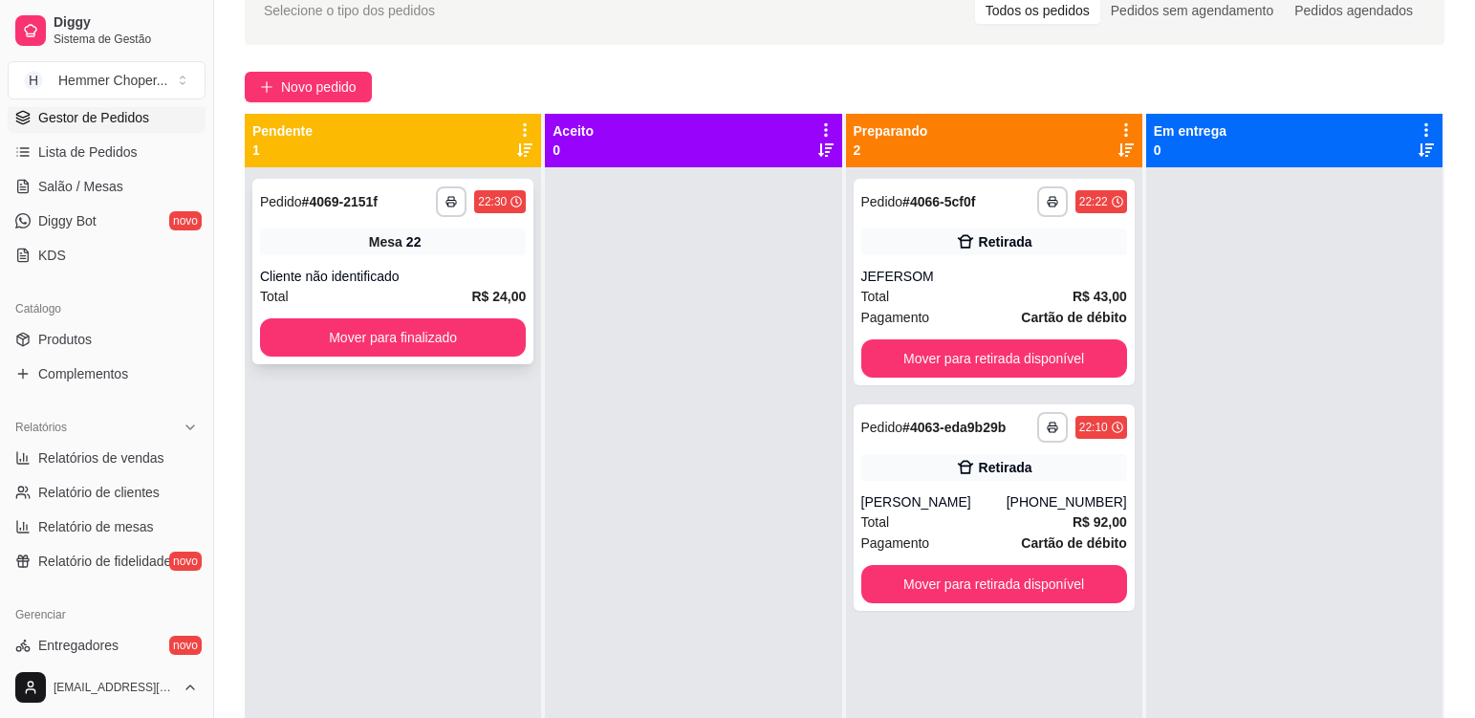
click at [472, 236] on div "Mesa 22" at bounding box center [393, 241] width 266 height 27
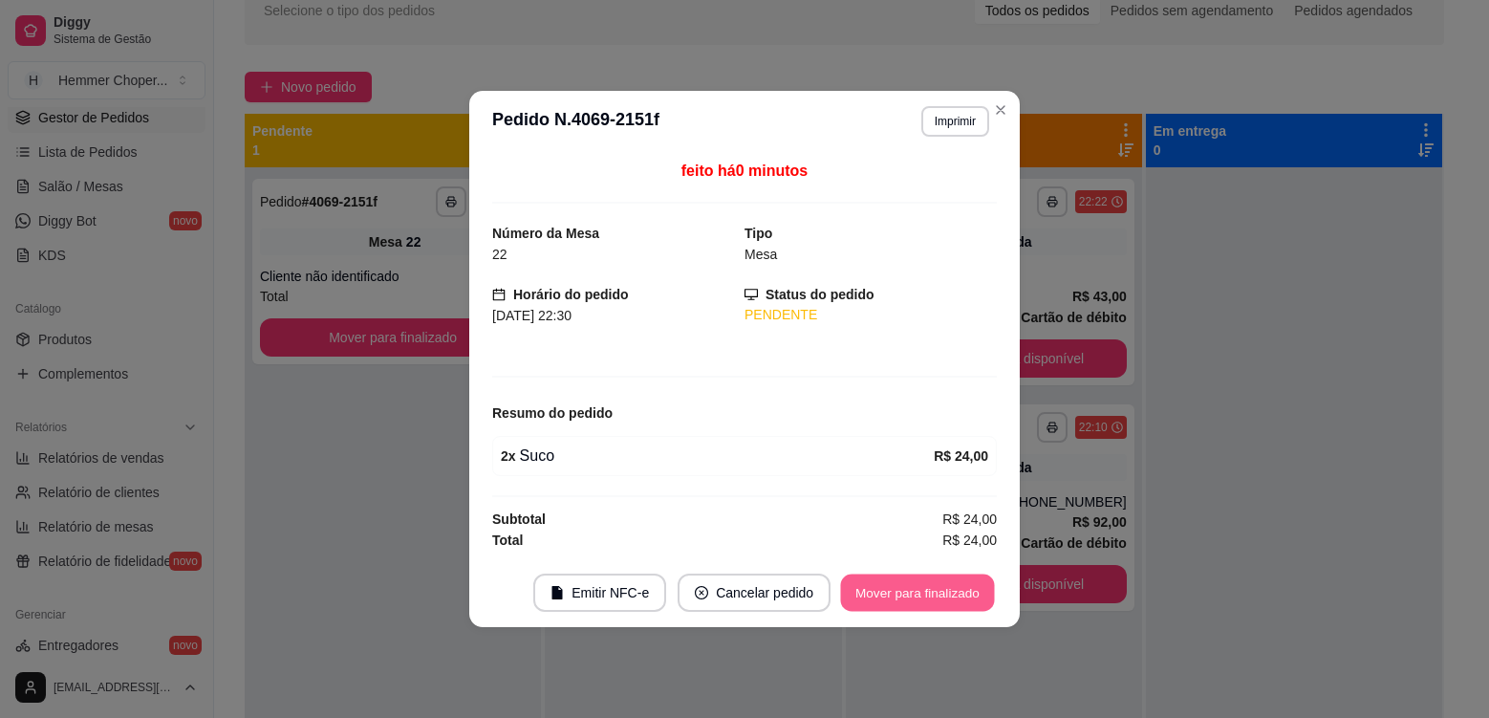
click at [886, 584] on button "Mover para finalizado" at bounding box center [918, 592] width 154 height 37
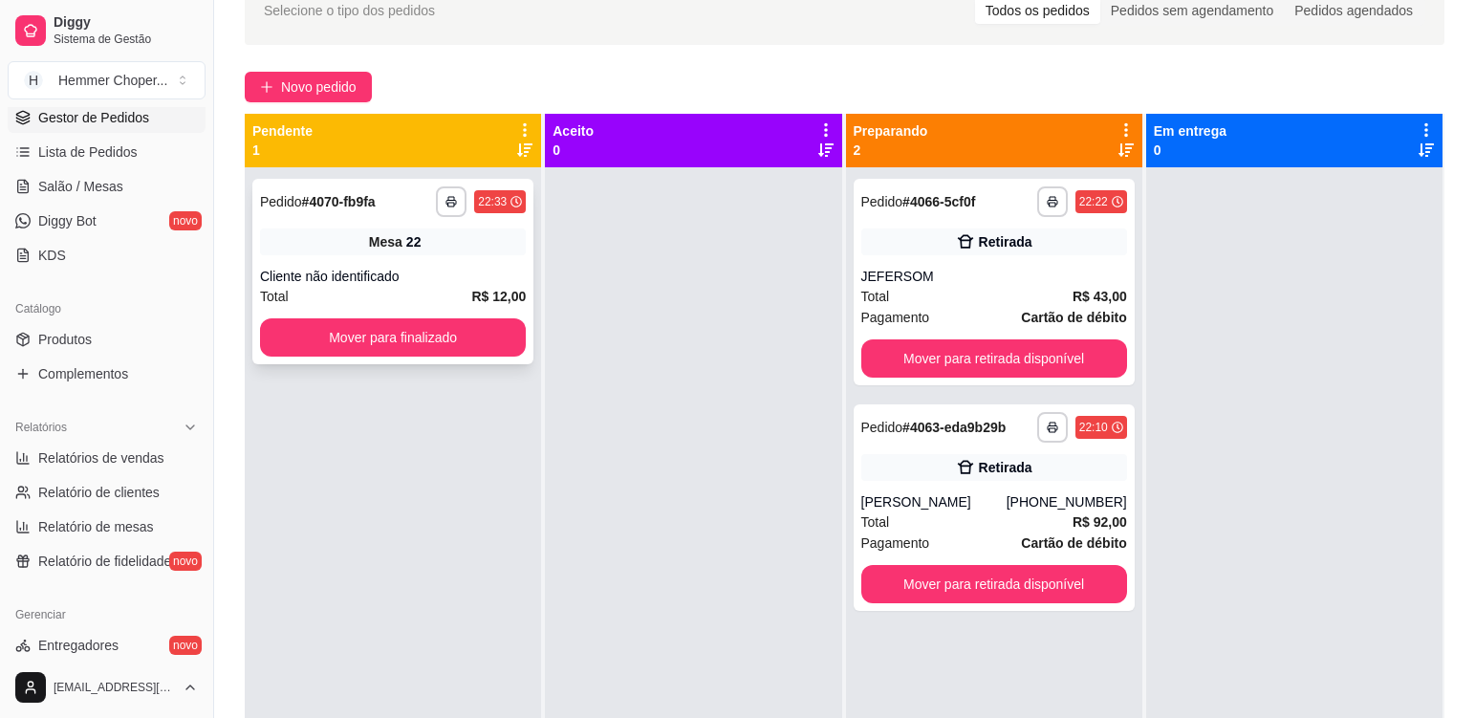
click at [489, 271] on div "Cliente não identificado" at bounding box center [393, 276] width 266 height 19
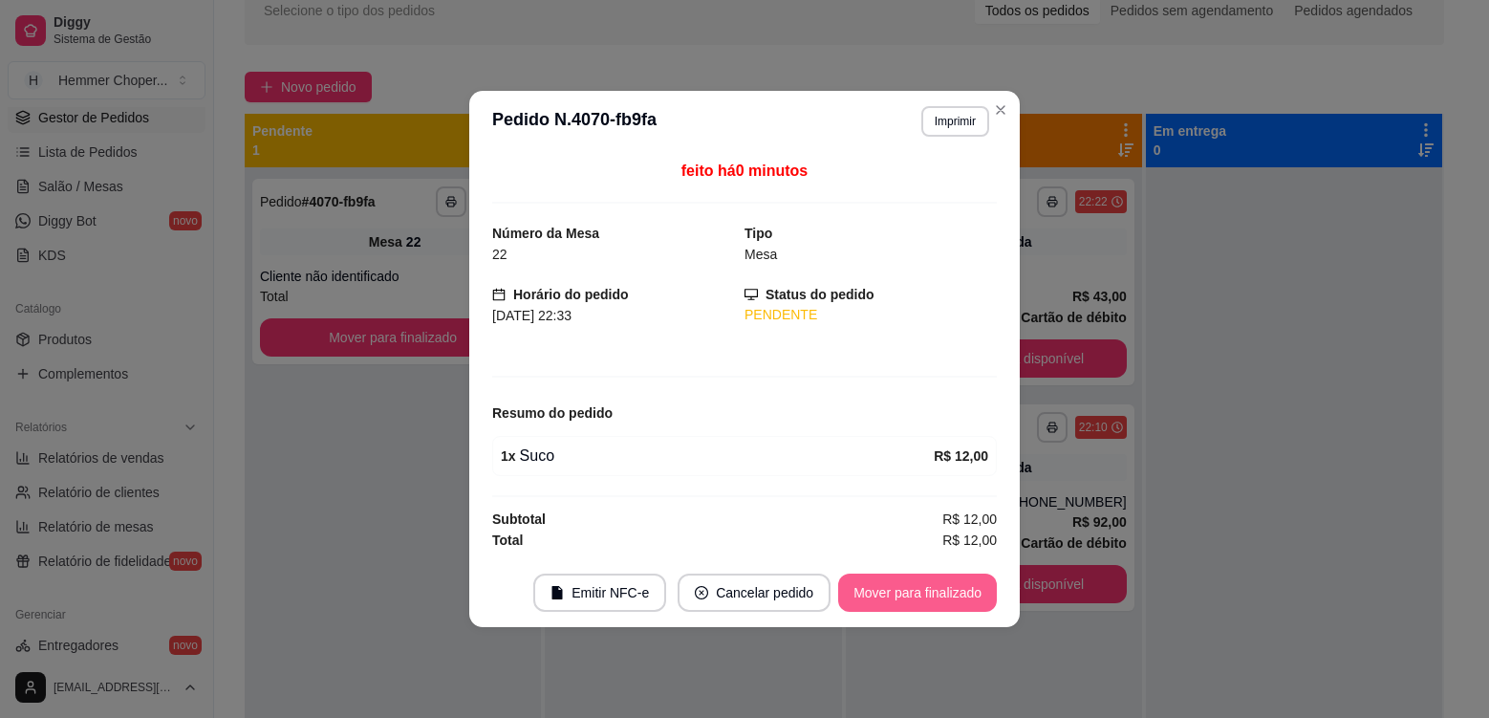
click at [901, 583] on button "Mover para finalizado" at bounding box center [917, 592] width 159 height 38
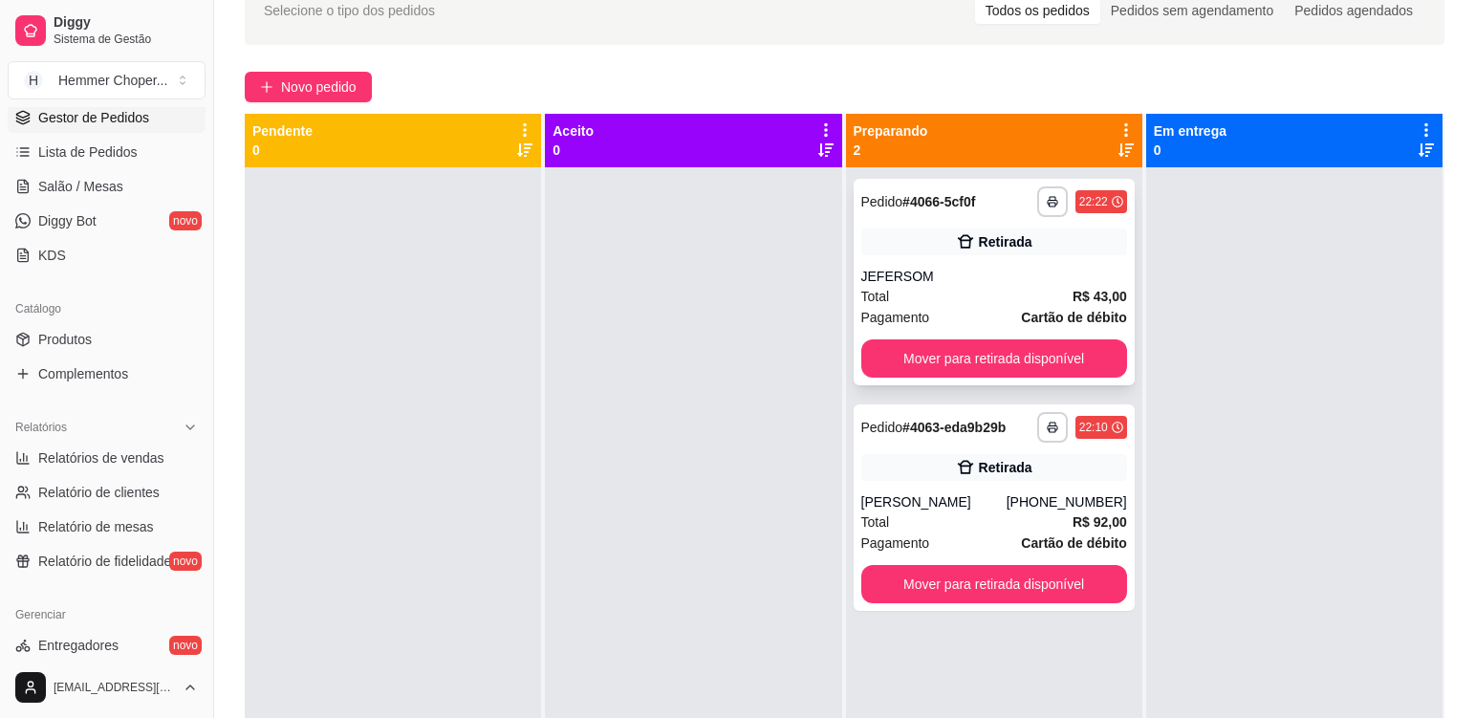
click at [1047, 265] on div "**********" at bounding box center [994, 282] width 281 height 206
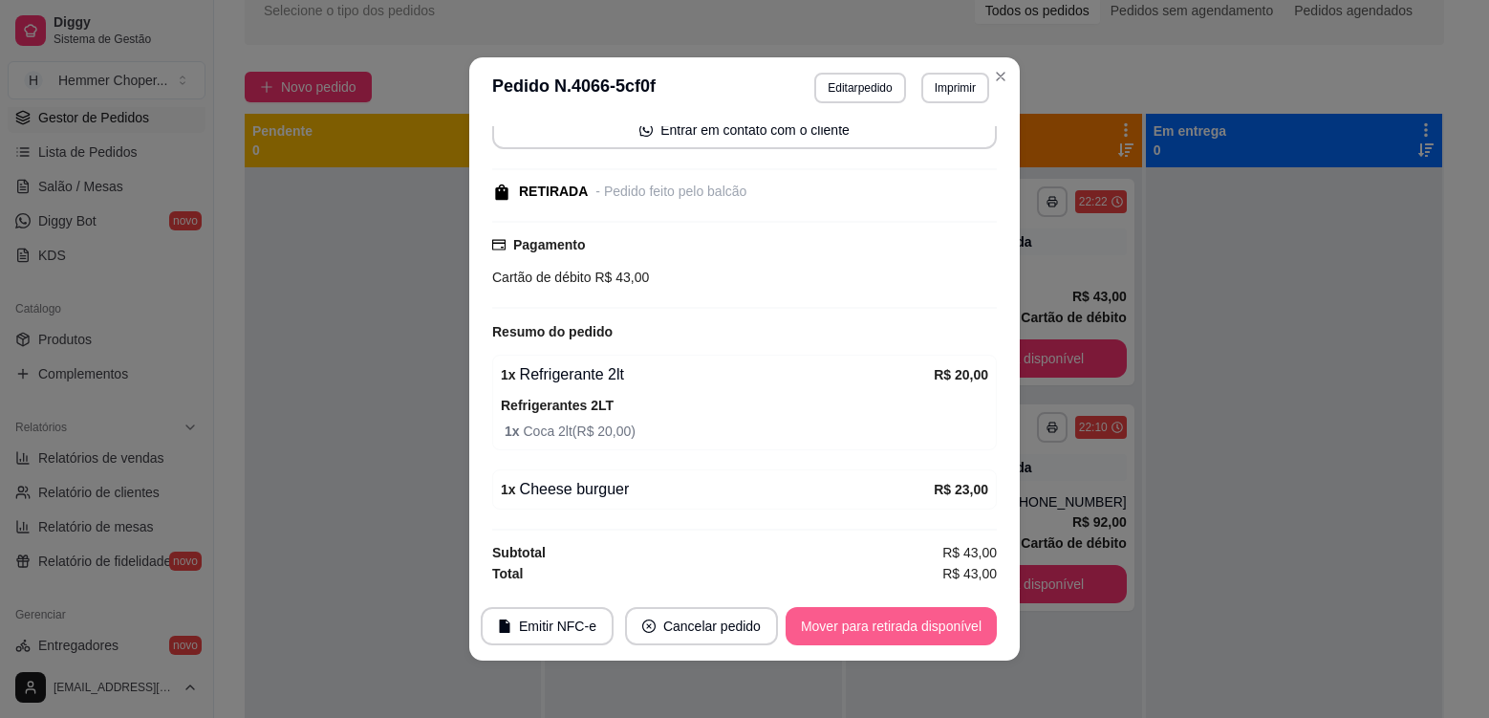
click at [913, 633] on button "Mover para retirada disponível" at bounding box center [891, 626] width 211 height 38
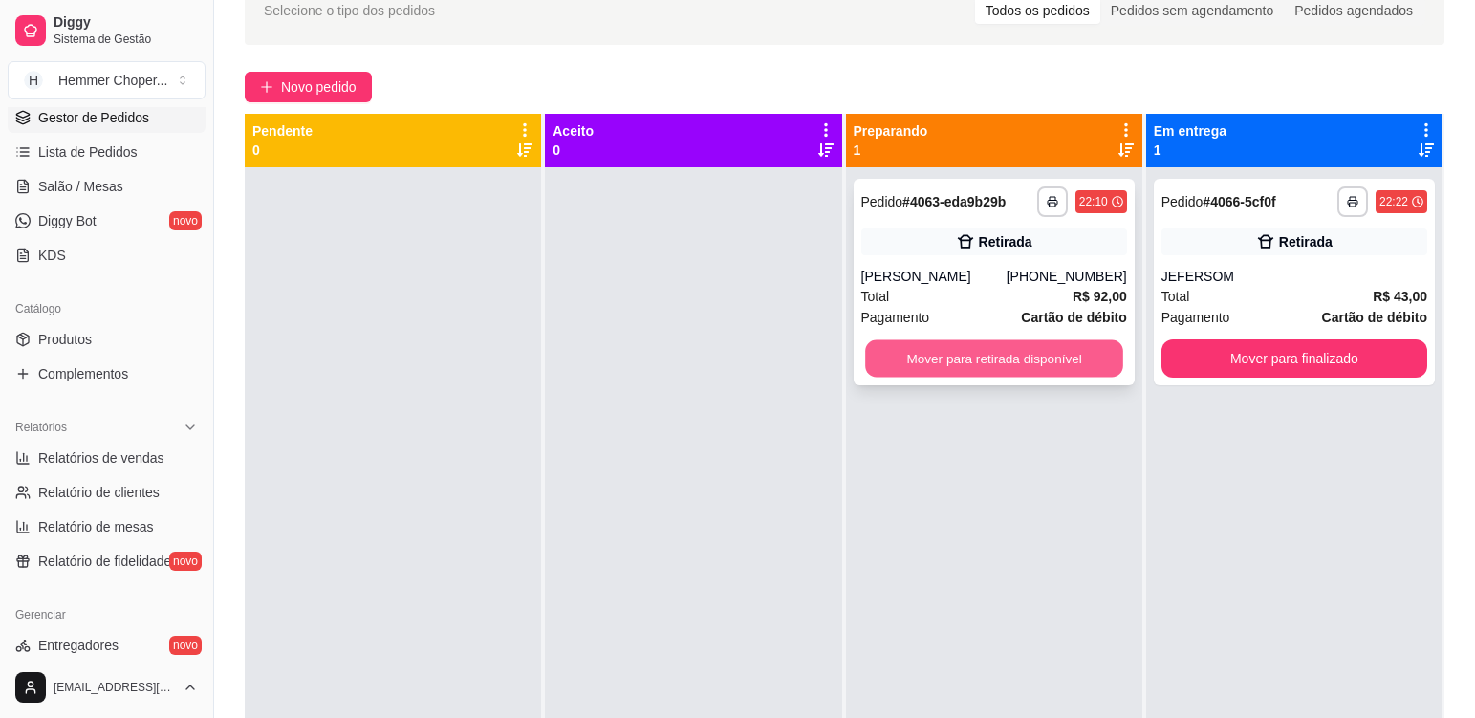
click at [1027, 363] on button "Mover para retirada disponível" at bounding box center [994, 358] width 258 height 37
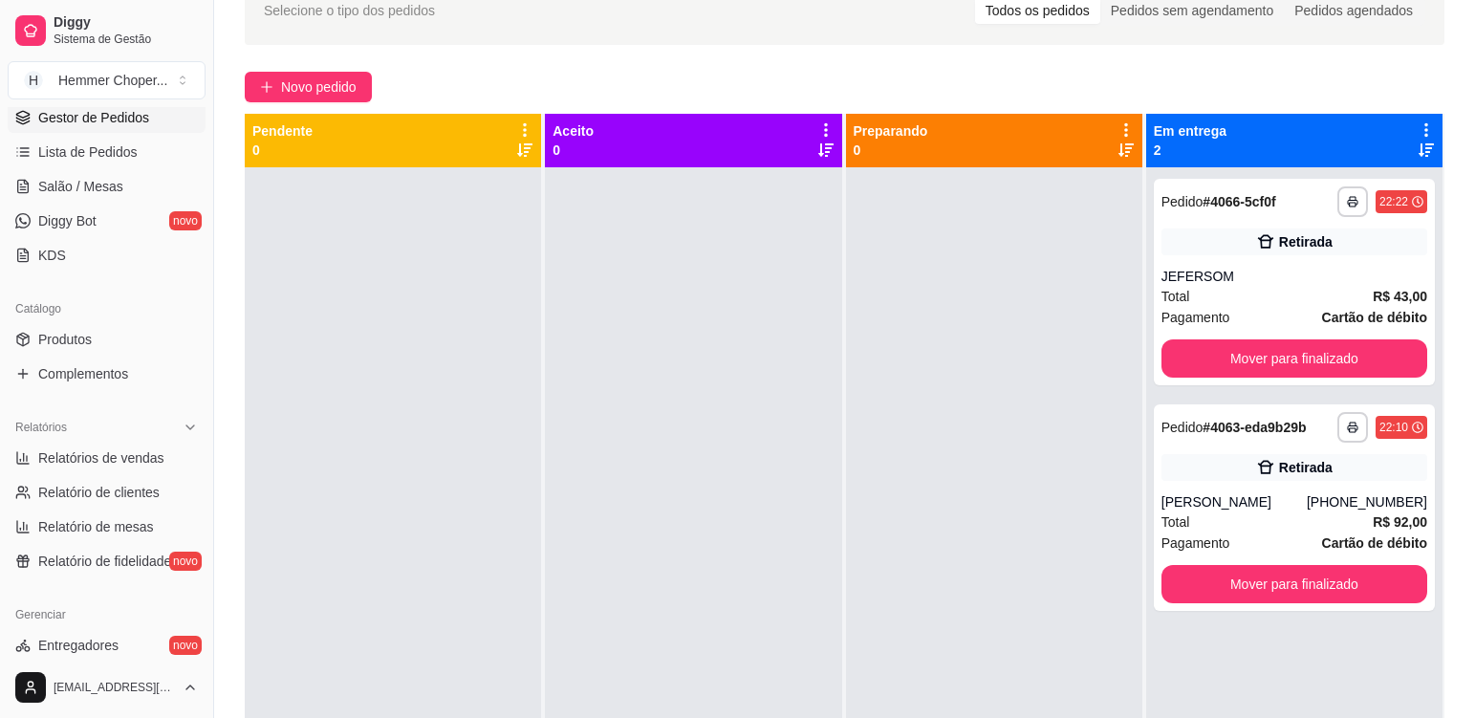
click at [758, 439] on div at bounding box center [693, 526] width 296 height 718
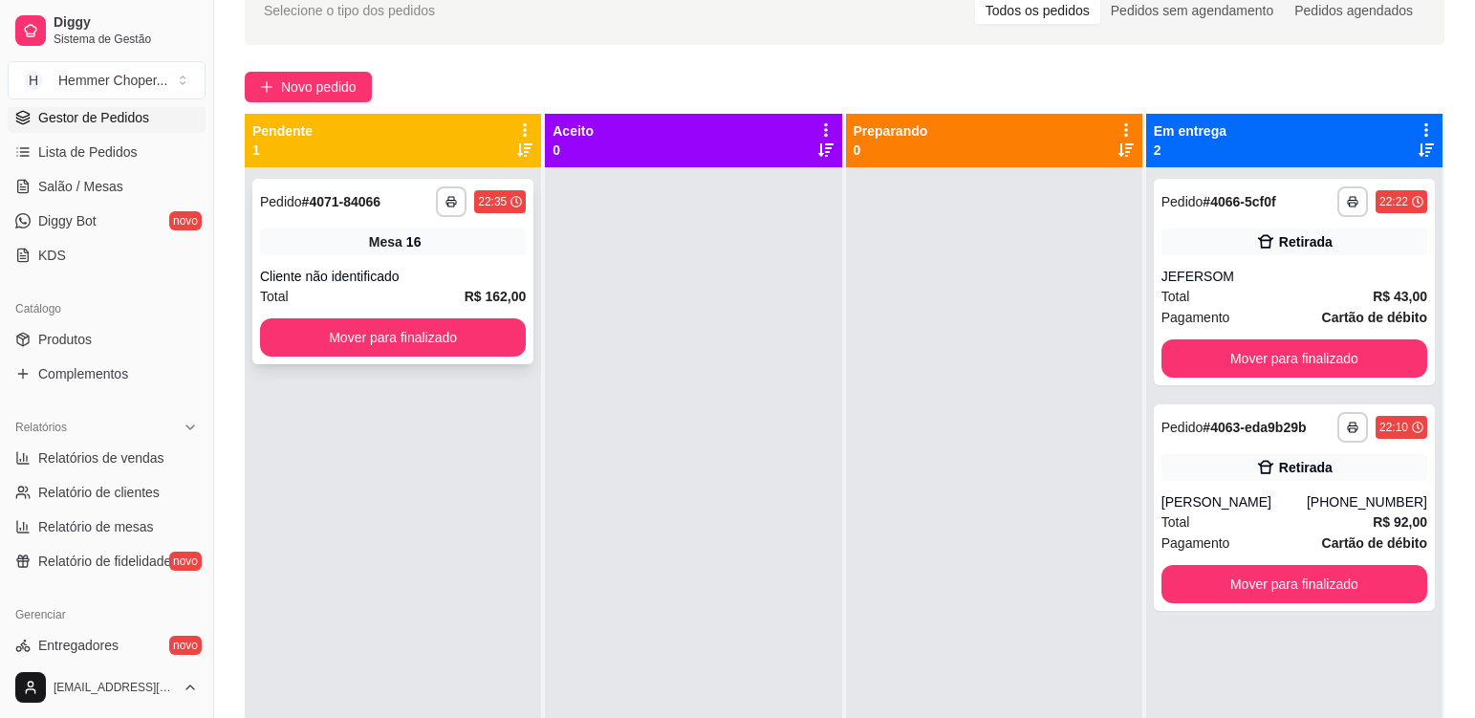
click at [452, 256] on div "**********" at bounding box center [392, 271] width 281 height 185
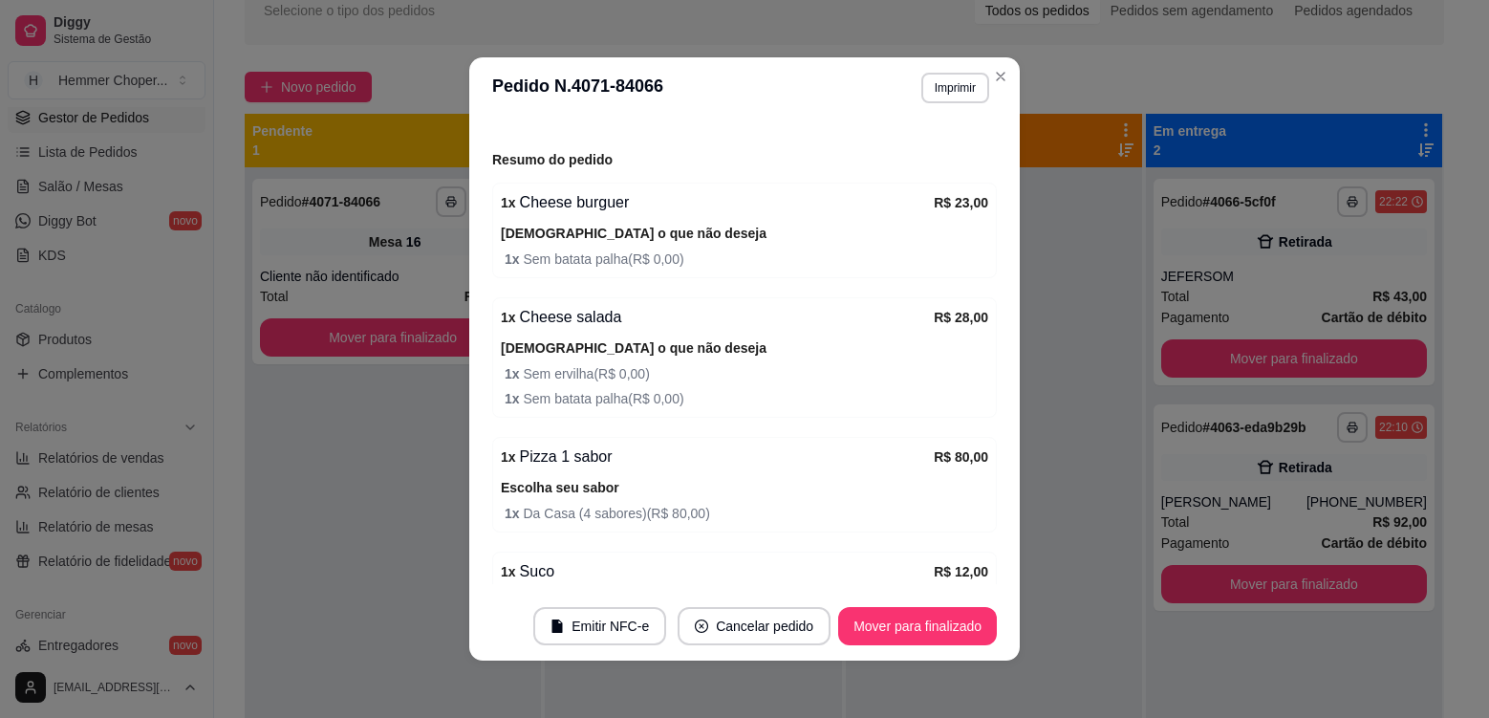
scroll to position [279, 0]
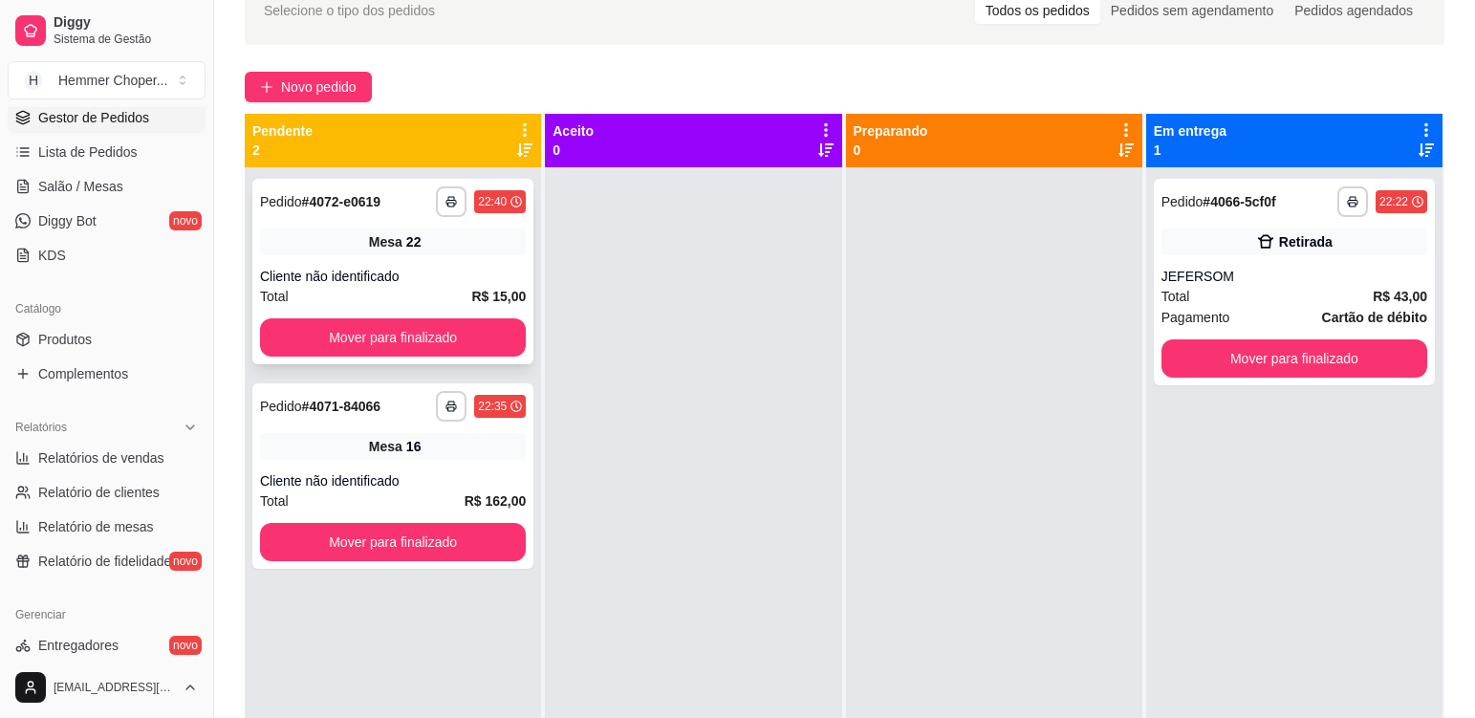
click at [443, 251] on div "Mesa 22" at bounding box center [393, 241] width 266 height 27
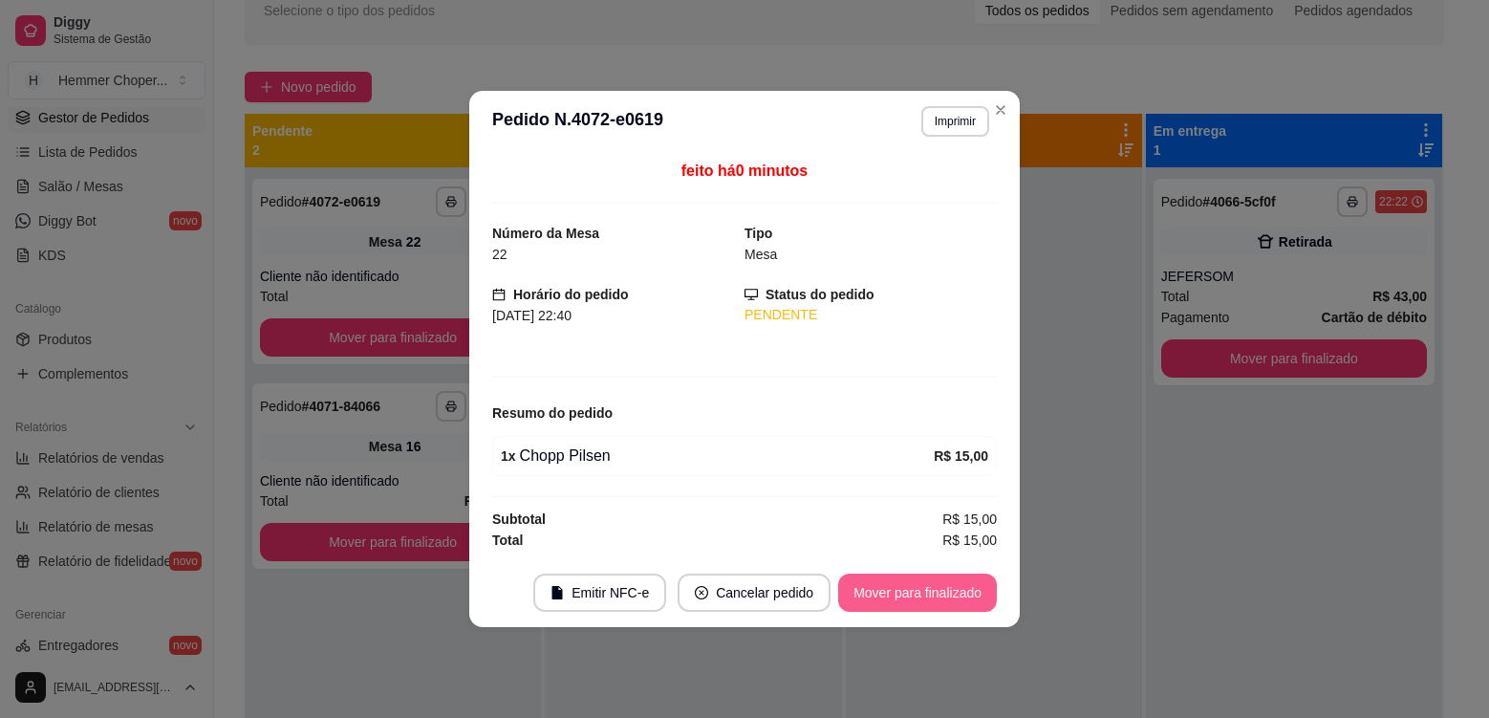
click at [914, 592] on button "Mover para finalizado" at bounding box center [917, 592] width 159 height 38
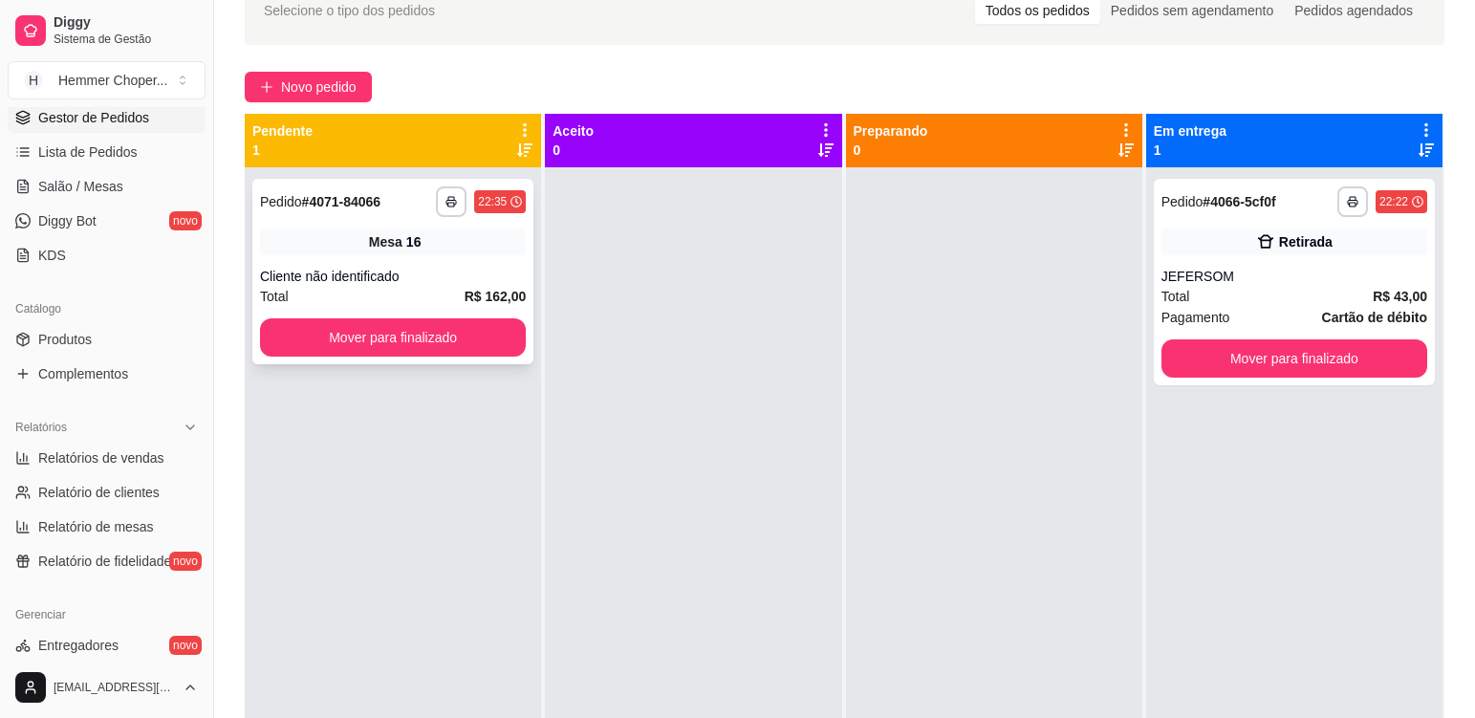
click at [428, 265] on div "**********" at bounding box center [392, 271] width 281 height 185
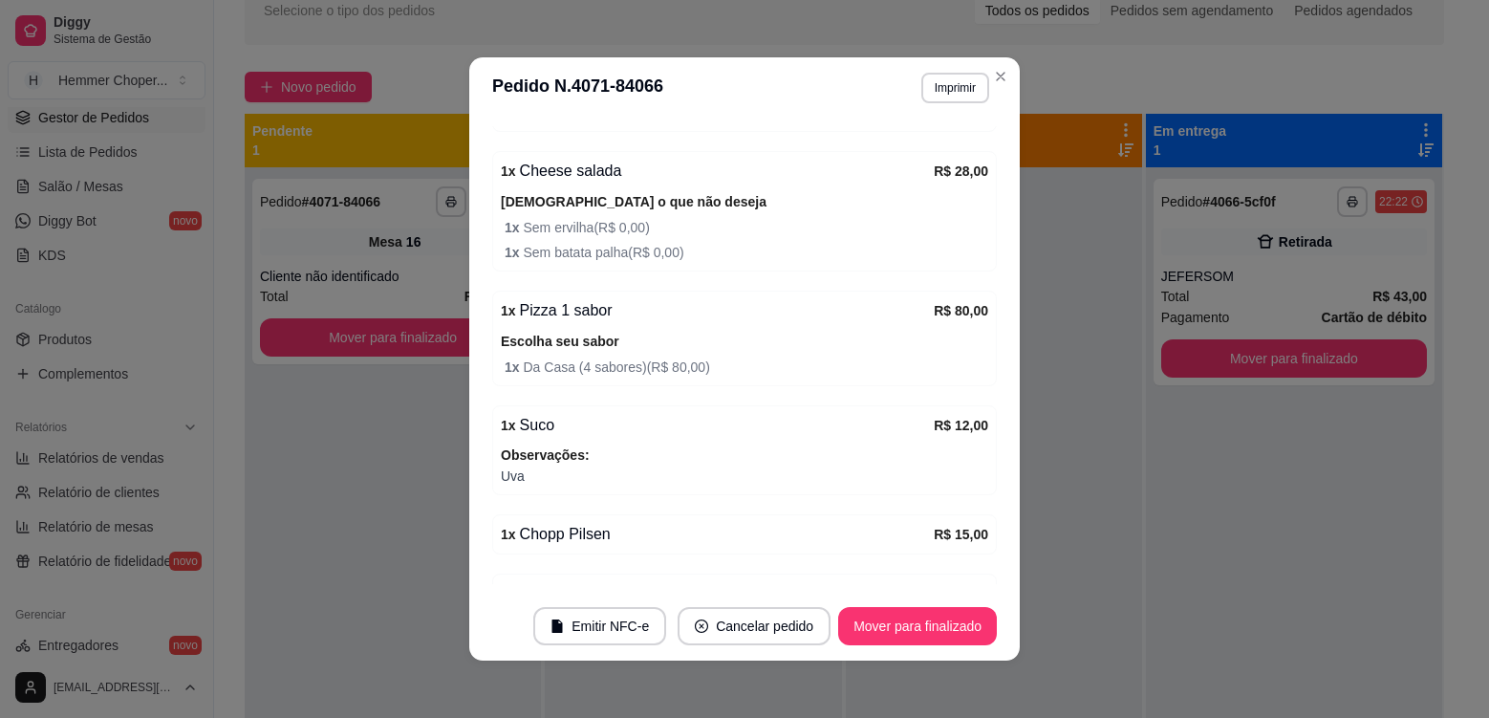
scroll to position [382, 0]
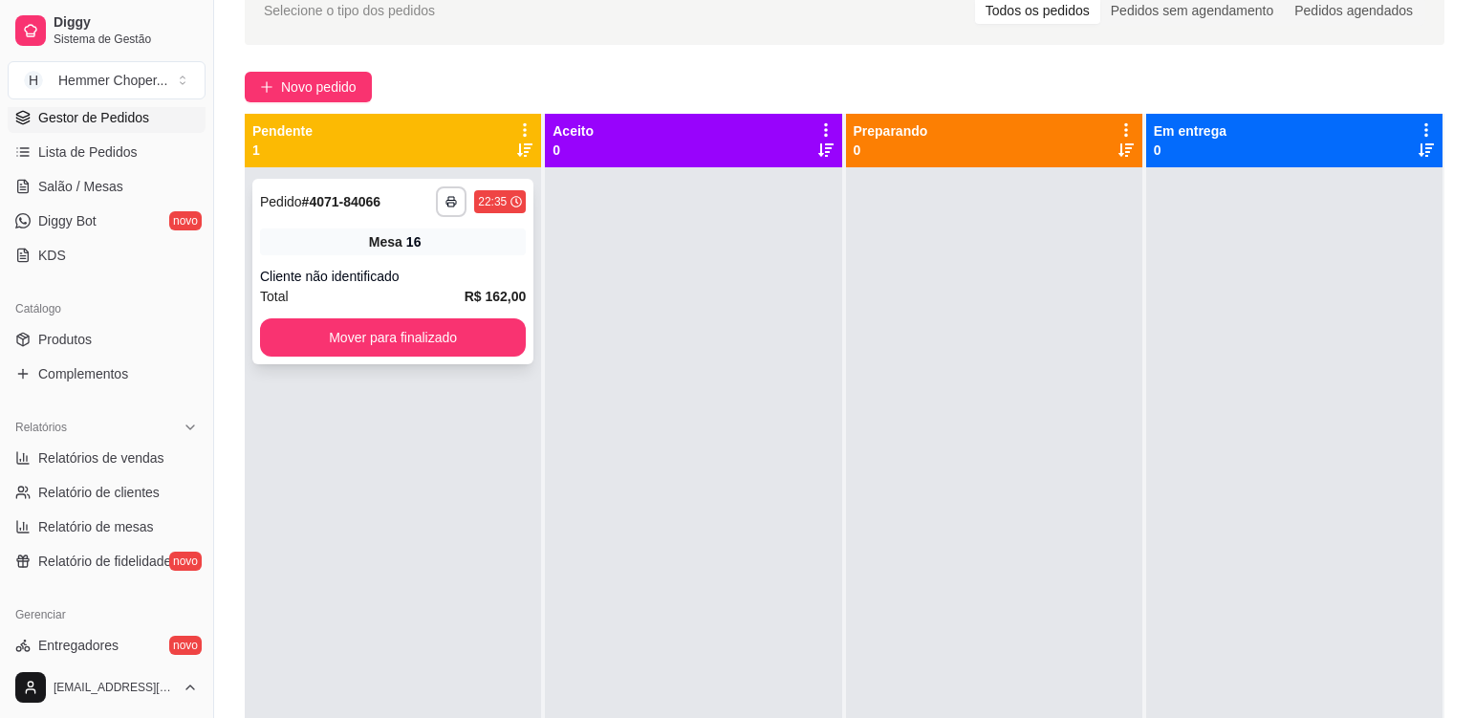
click at [311, 236] on div "Mesa 16" at bounding box center [393, 241] width 266 height 27
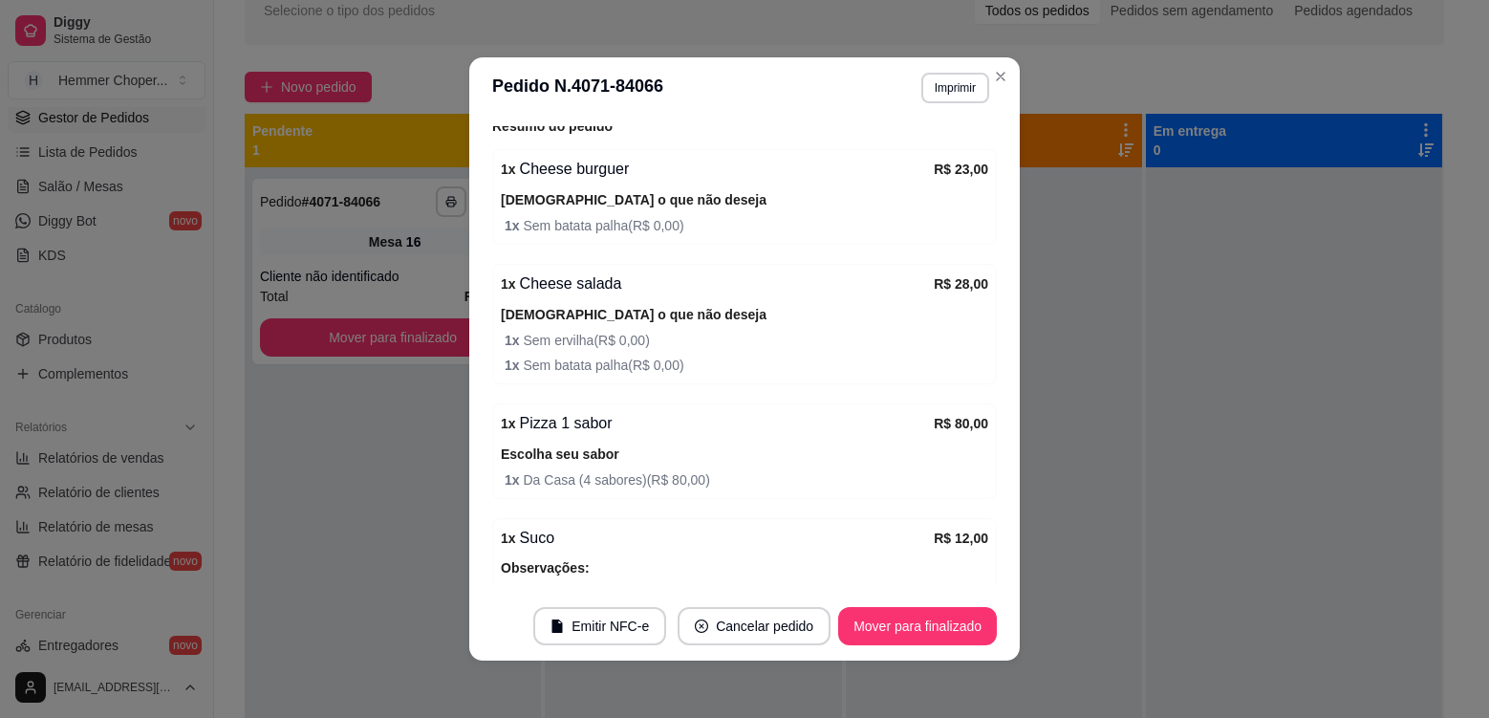
scroll to position [287, 0]
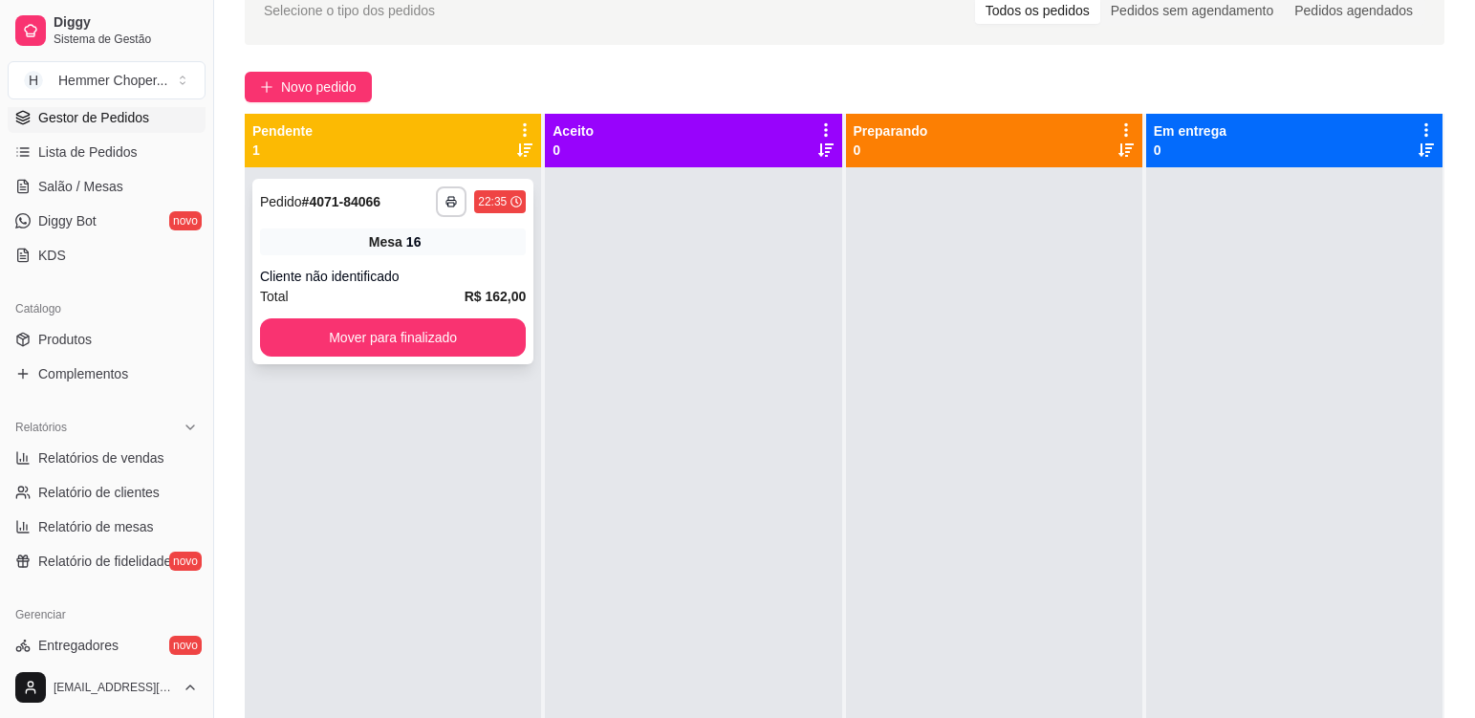
click at [433, 244] on div "Mesa 16" at bounding box center [393, 241] width 266 height 27
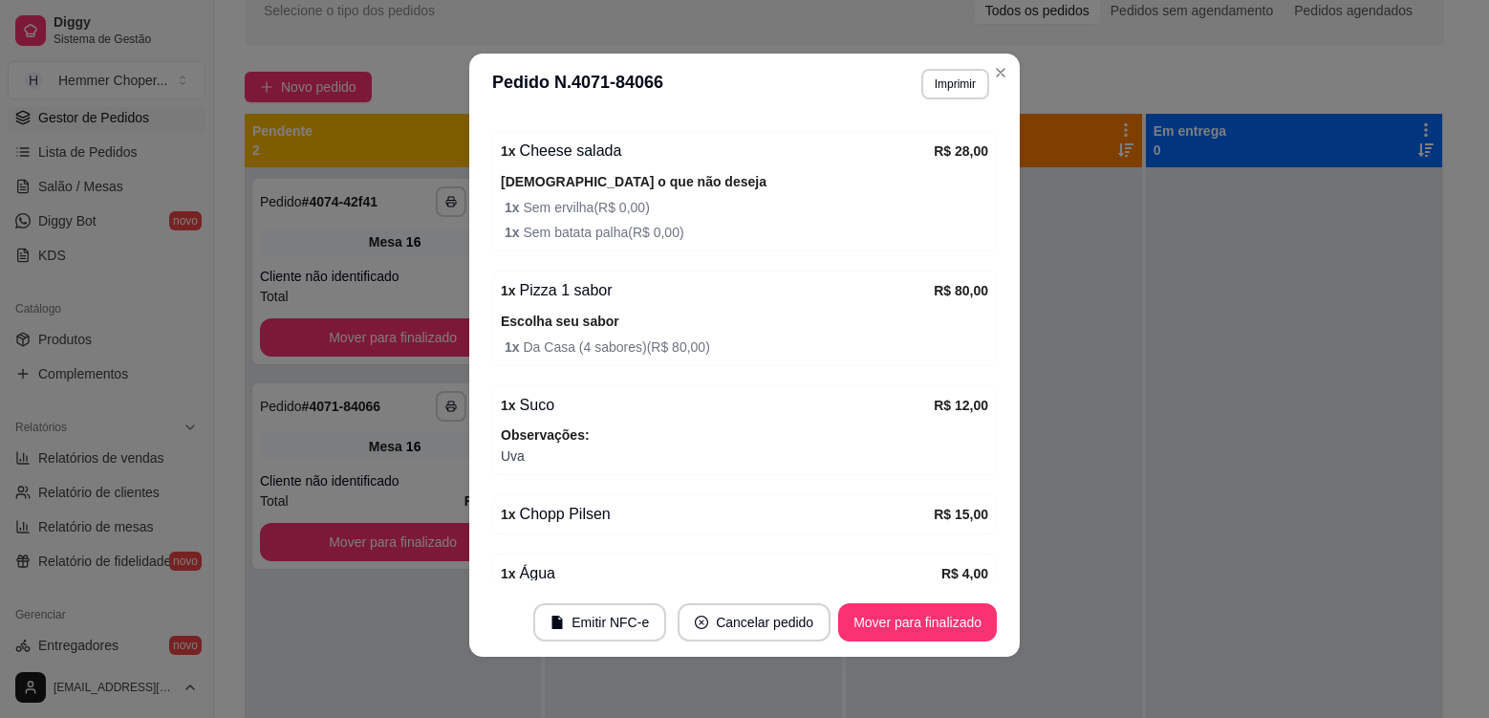
scroll to position [470, 0]
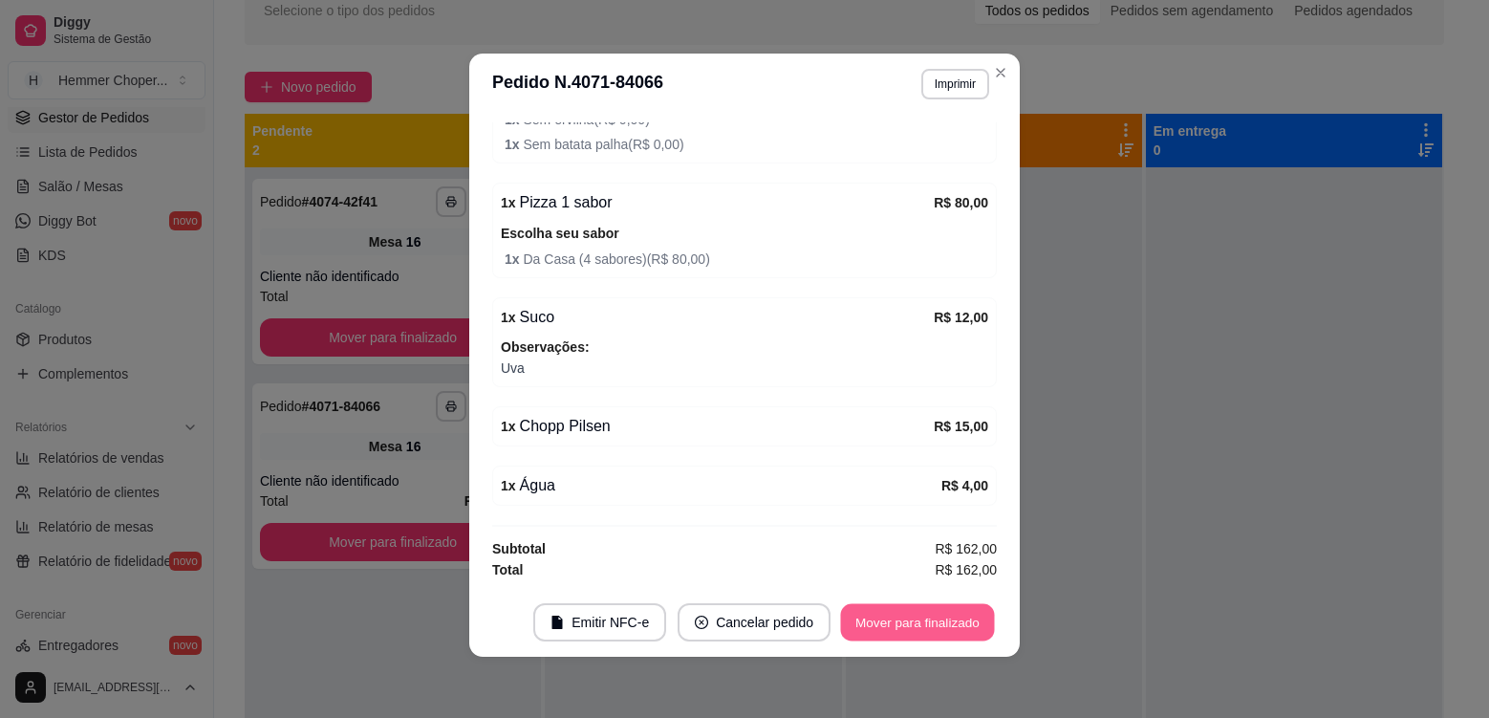
click at [947, 620] on button "Mover para finalizado" at bounding box center [918, 622] width 154 height 37
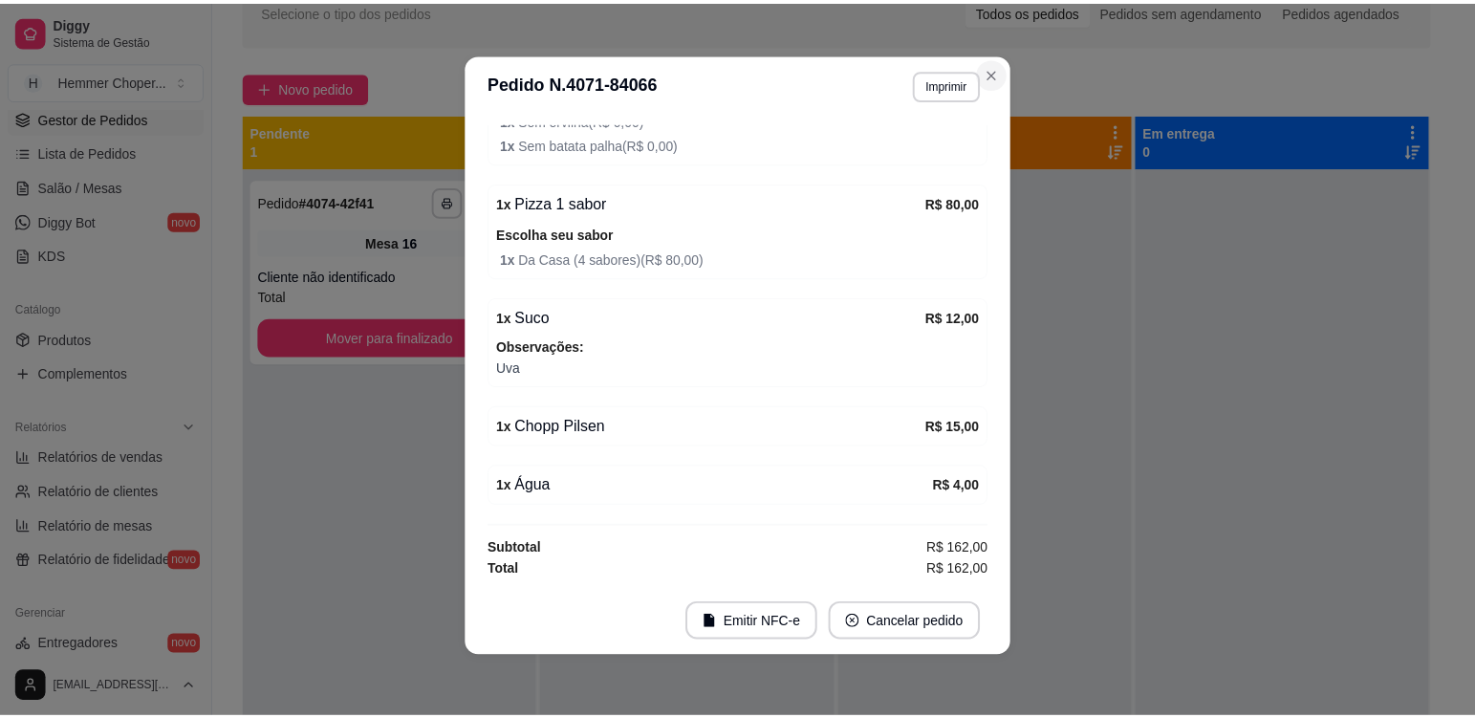
scroll to position [407, 0]
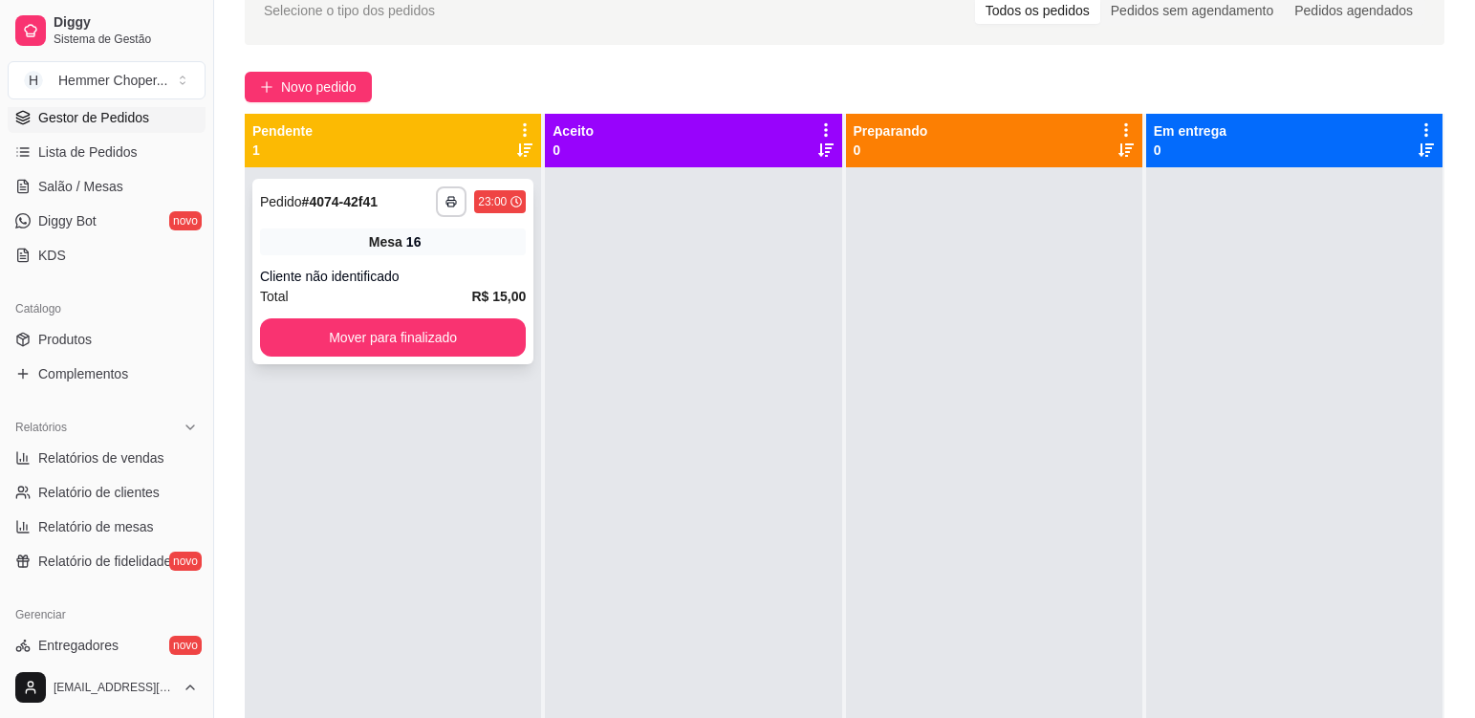
click at [479, 255] on div "**********" at bounding box center [392, 271] width 281 height 185
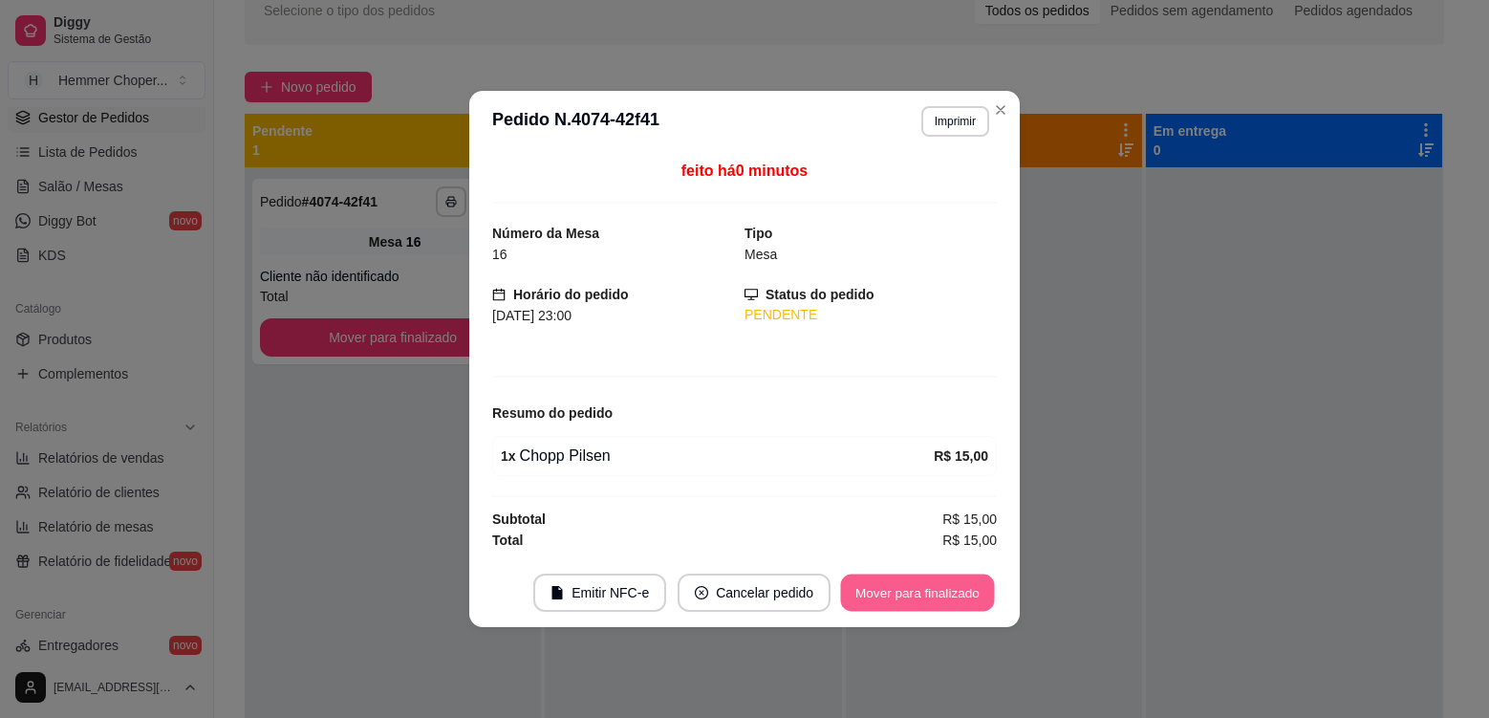
click at [873, 611] on button "Mover para finalizado" at bounding box center [918, 592] width 154 height 37
